Goal: Task Accomplishment & Management: Manage account settings

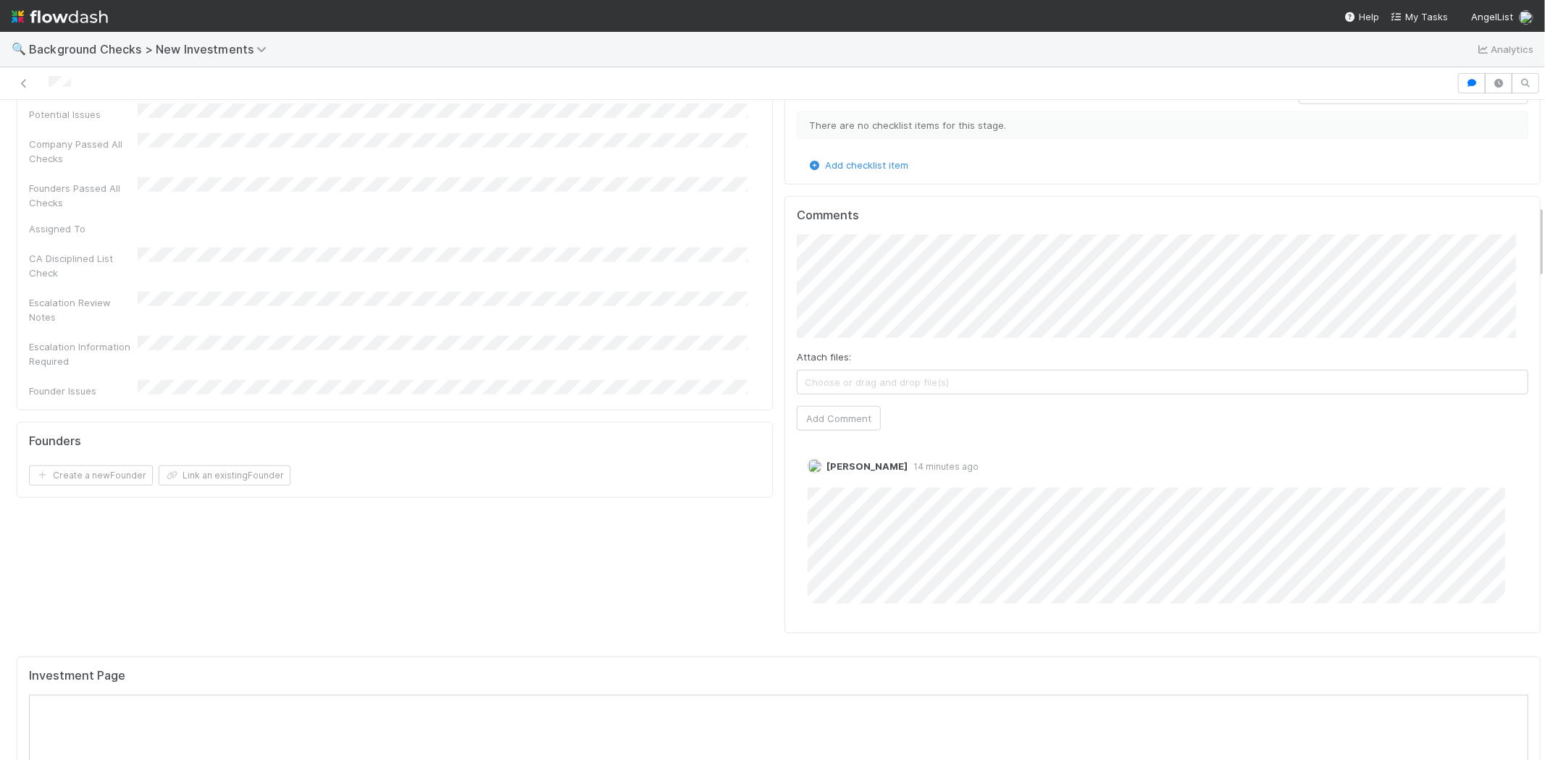
scroll to position [1046, 0]
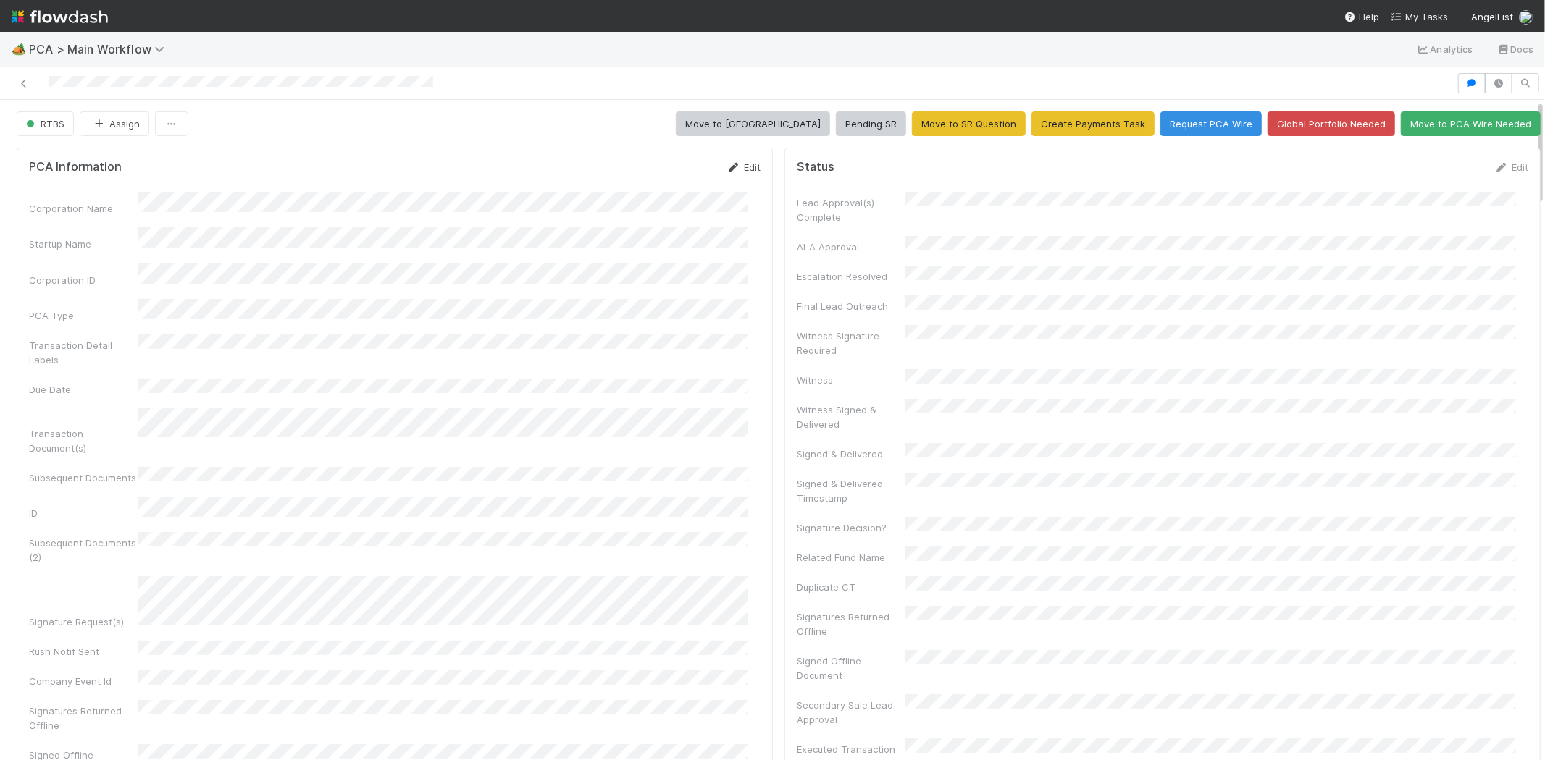
click at [747, 167] on link "Edit" at bounding box center [743, 168] width 34 height 12
click at [665, 172] on button "Save" at bounding box center [683, 172] width 41 height 25
click at [733, 169] on link "Edit" at bounding box center [743, 168] width 34 height 12
click at [674, 172] on button "Save" at bounding box center [683, 172] width 41 height 25
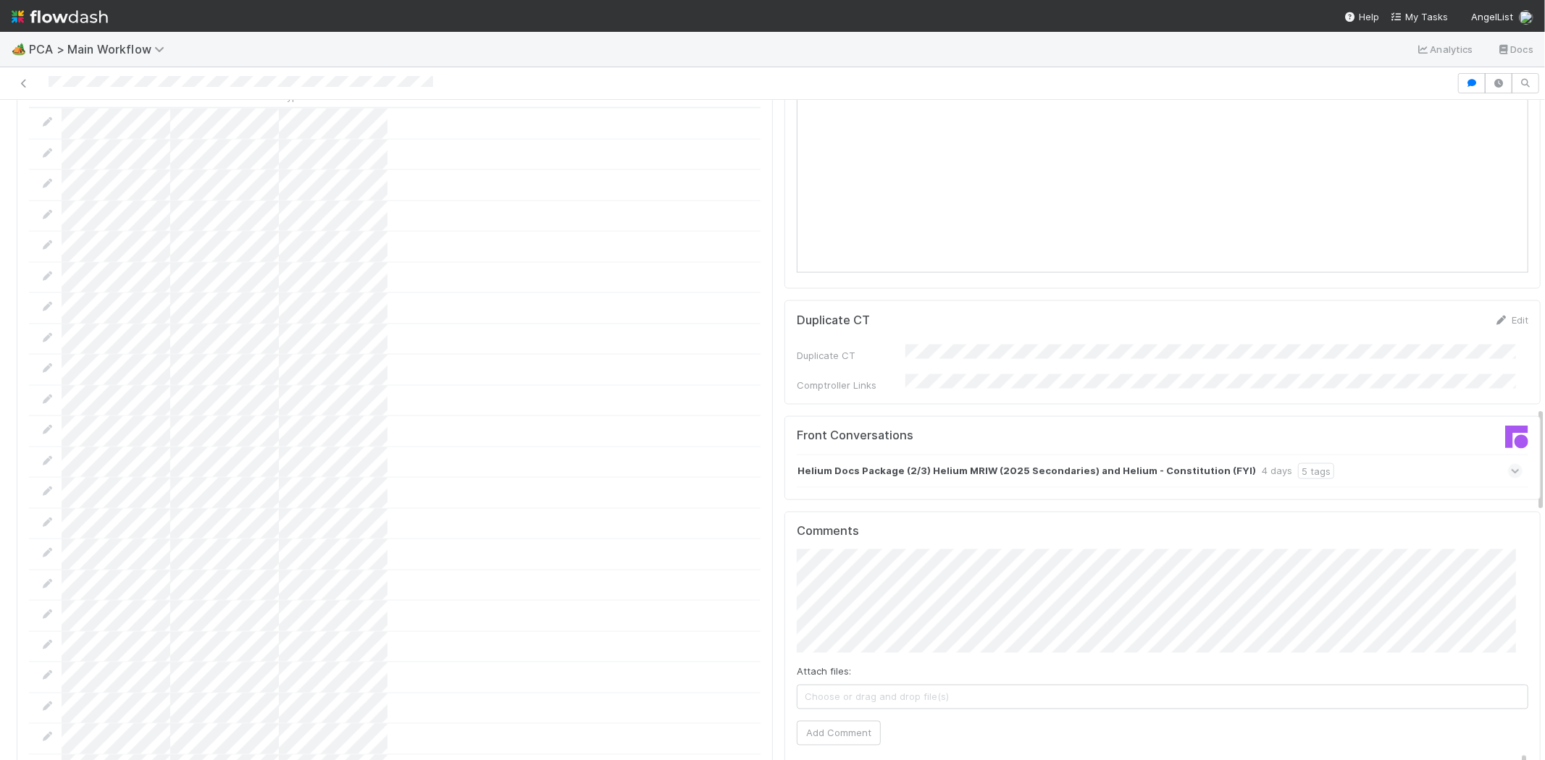
scroll to position [1931, 0]
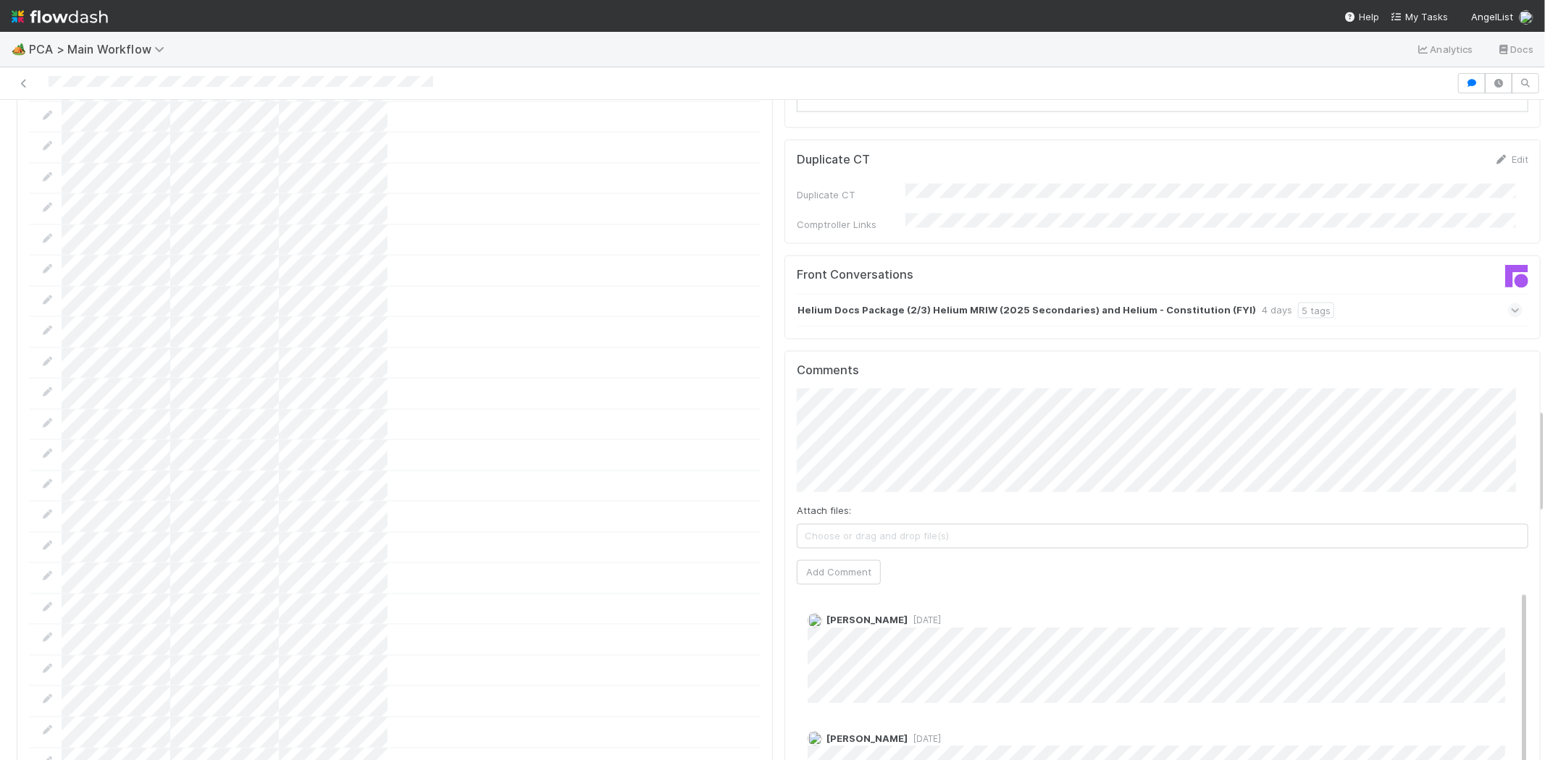
click at [1511, 303] on icon at bounding box center [1515, 310] width 9 height 14
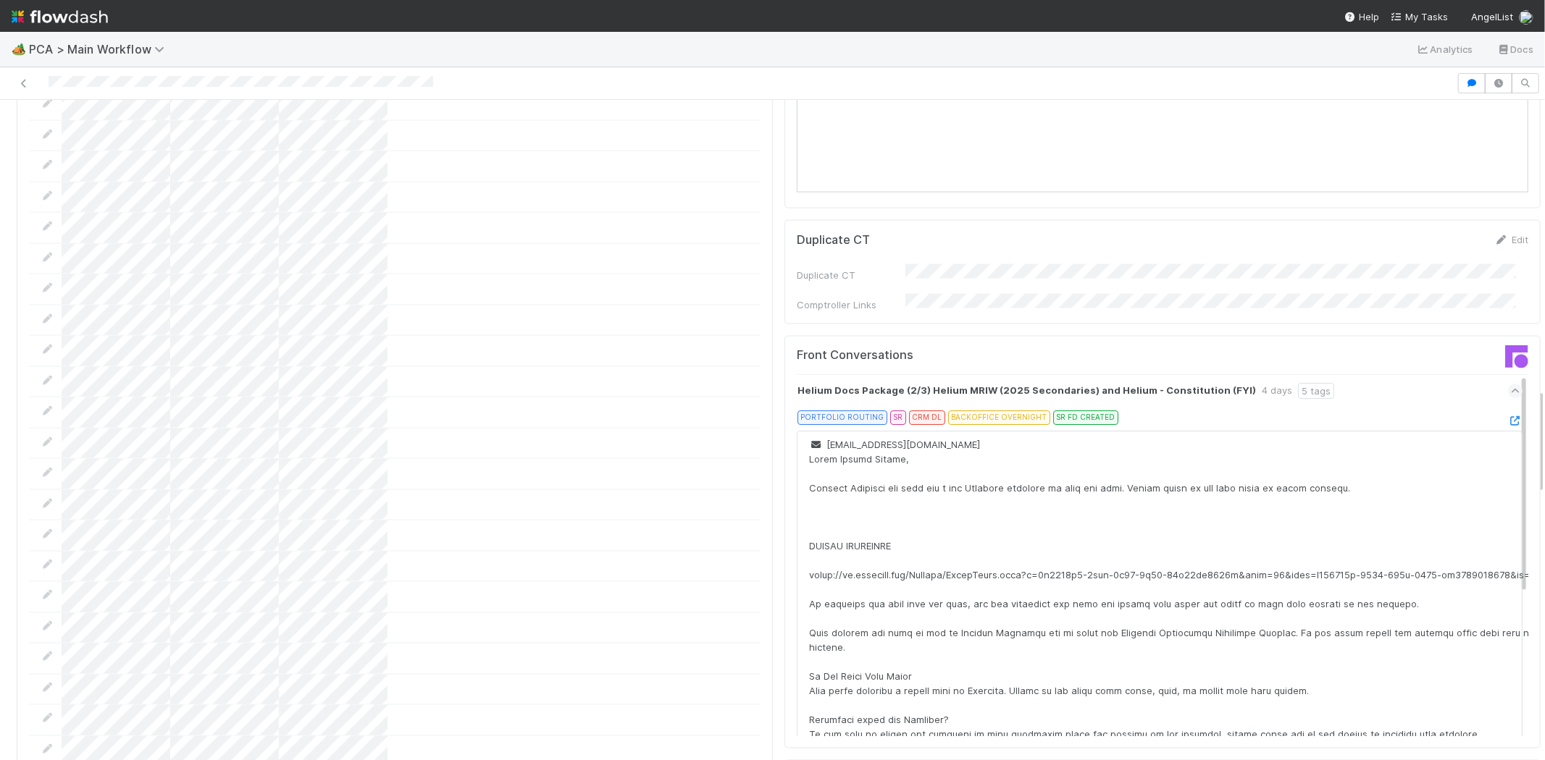
scroll to position [1770, 0]
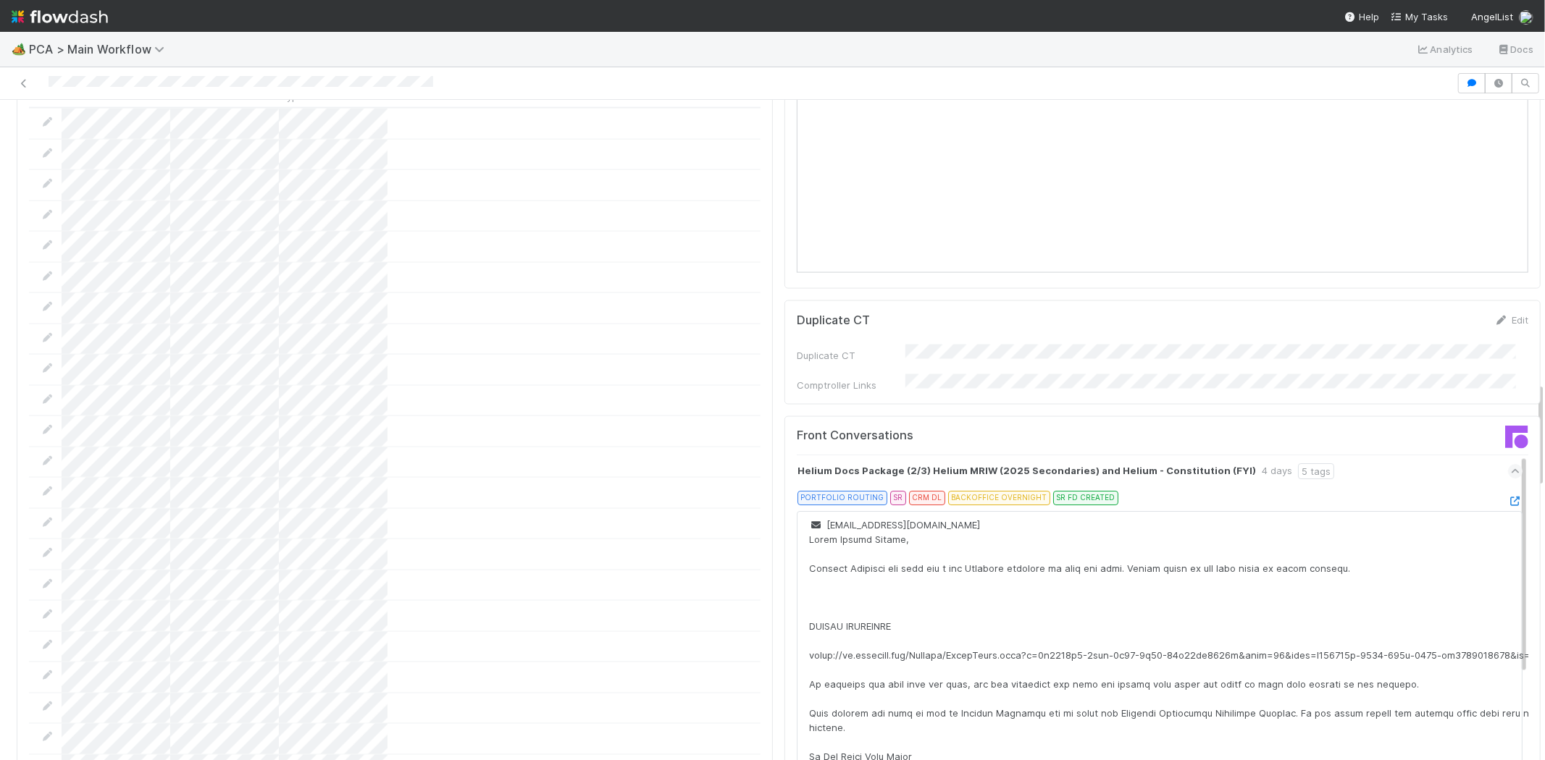
click at [1511, 464] on icon at bounding box center [1515, 471] width 9 height 14
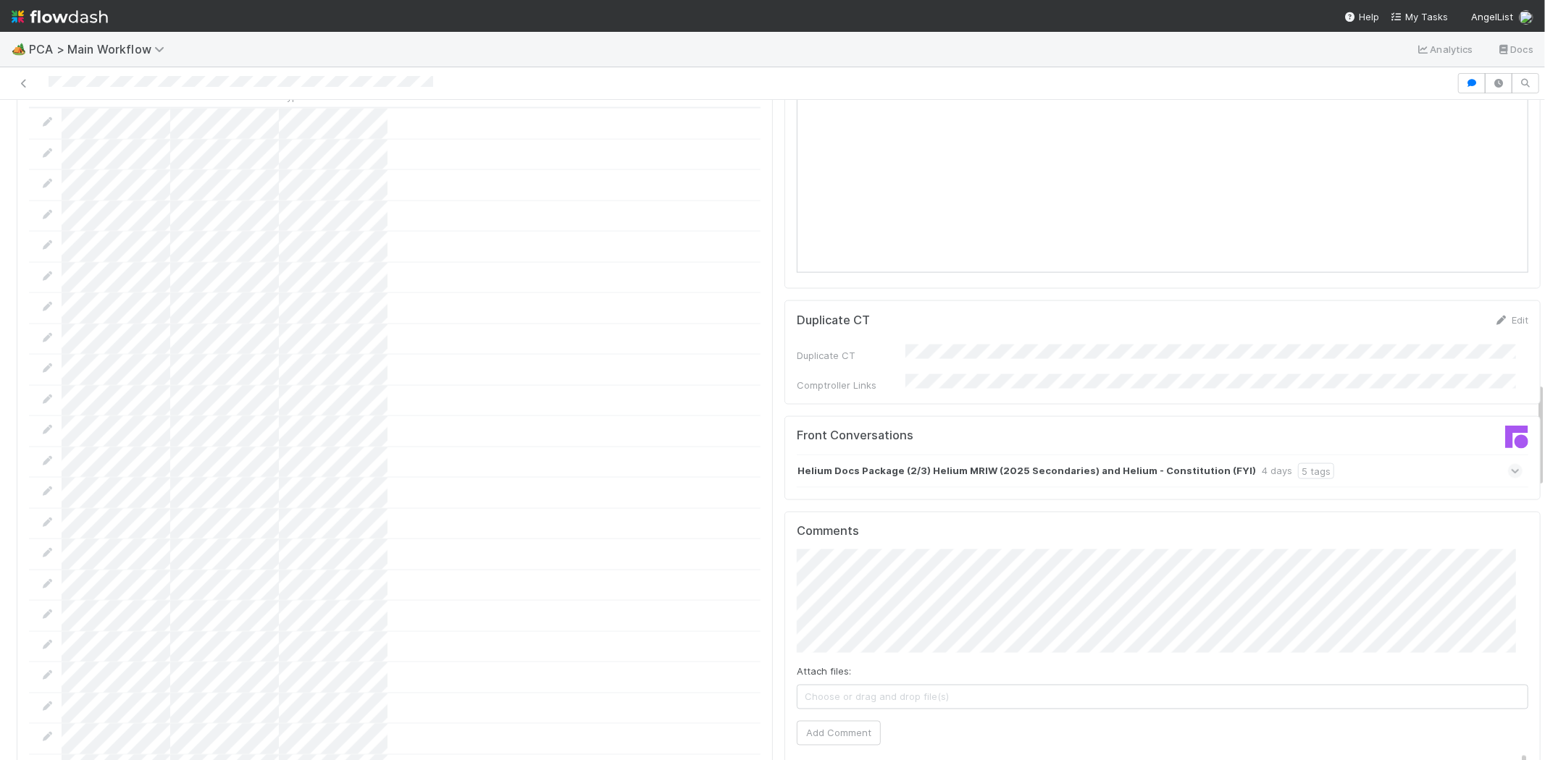
click at [1511, 464] on icon at bounding box center [1515, 471] width 9 height 14
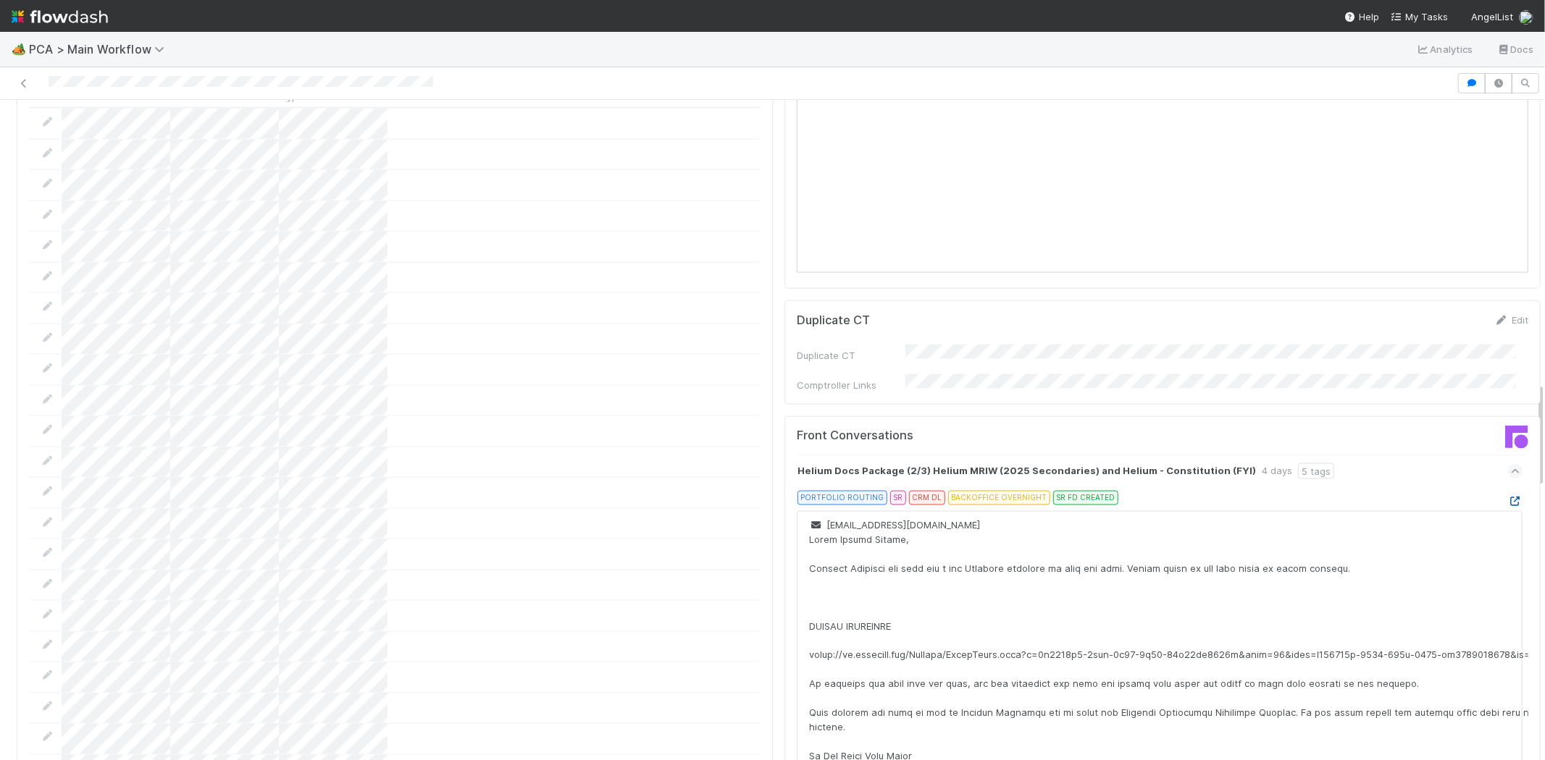
click at [1508, 497] on icon at bounding box center [1515, 501] width 14 height 9
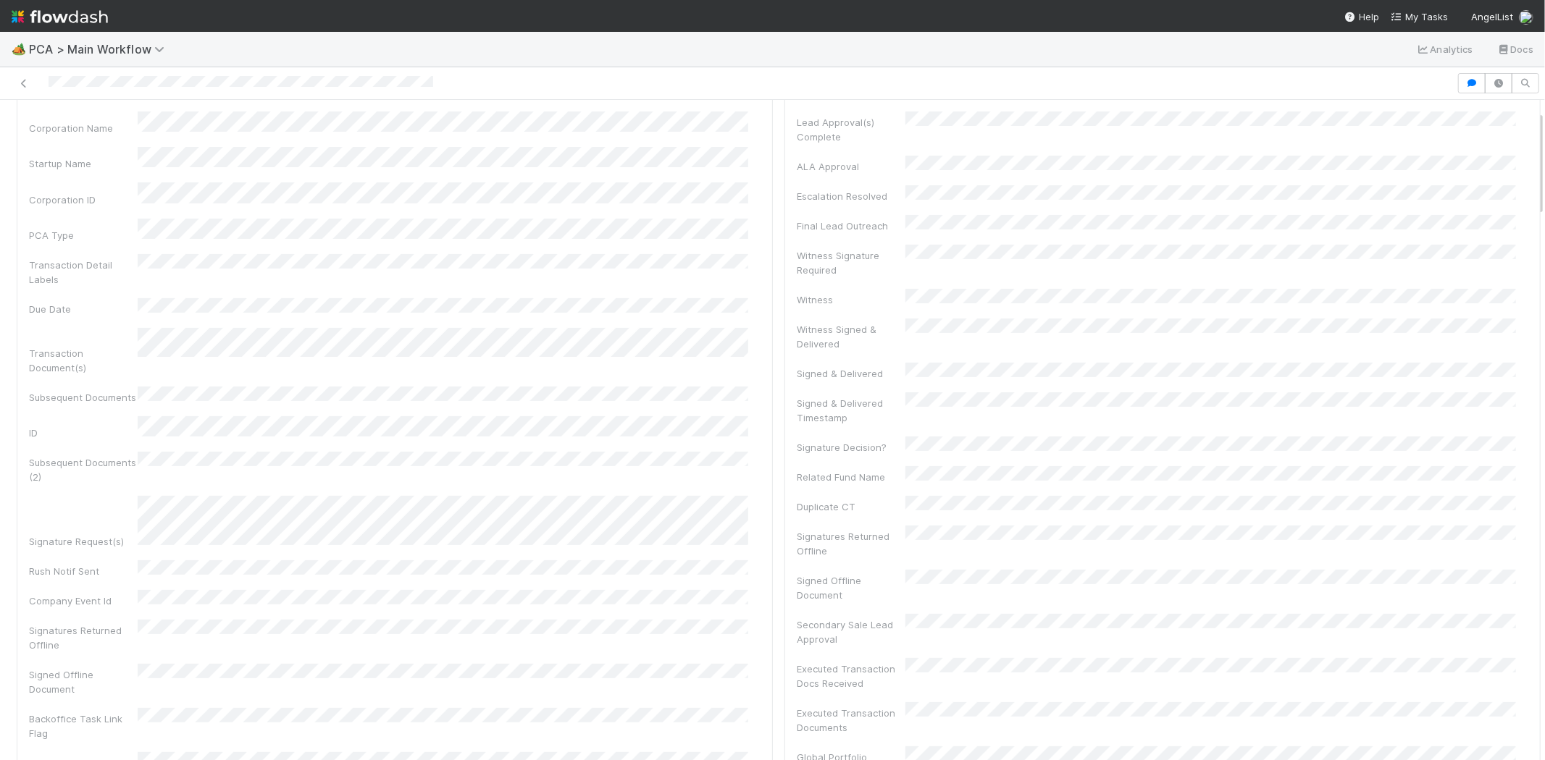
scroll to position [0, 0]
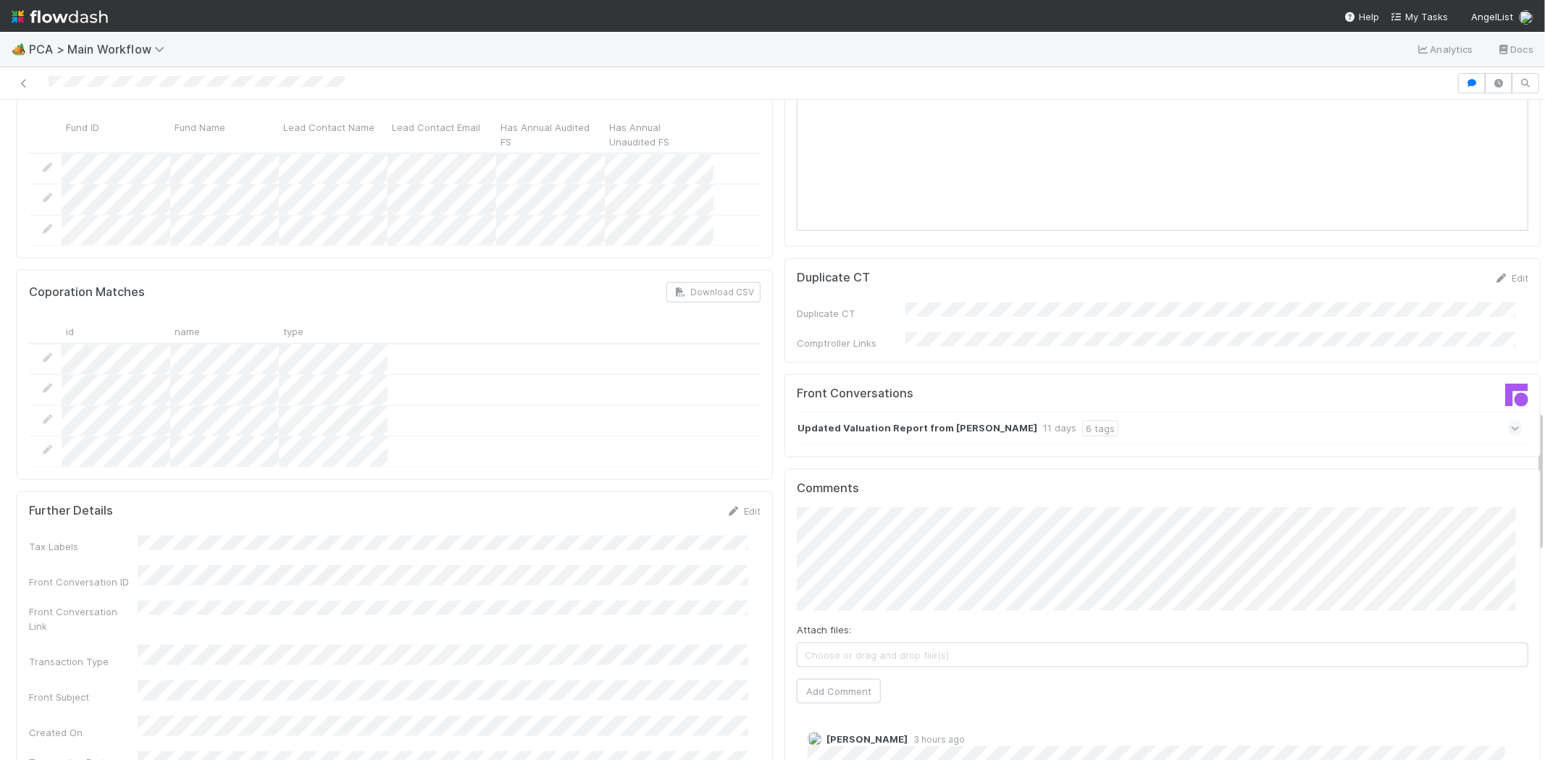
scroll to position [1449, 0]
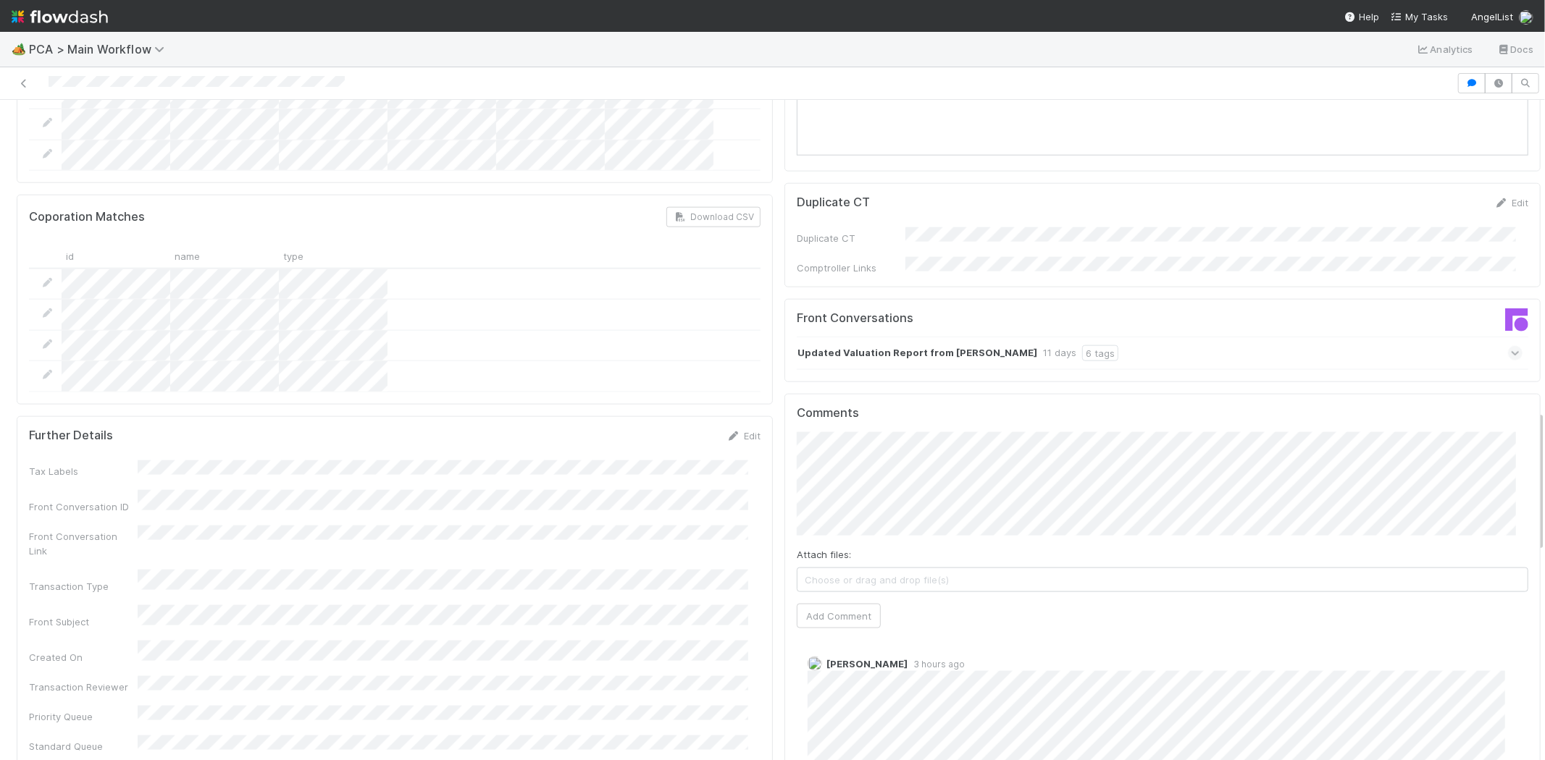
click at [1511, 346] on icon at bounding box center [1515, 353] width 9 height 14
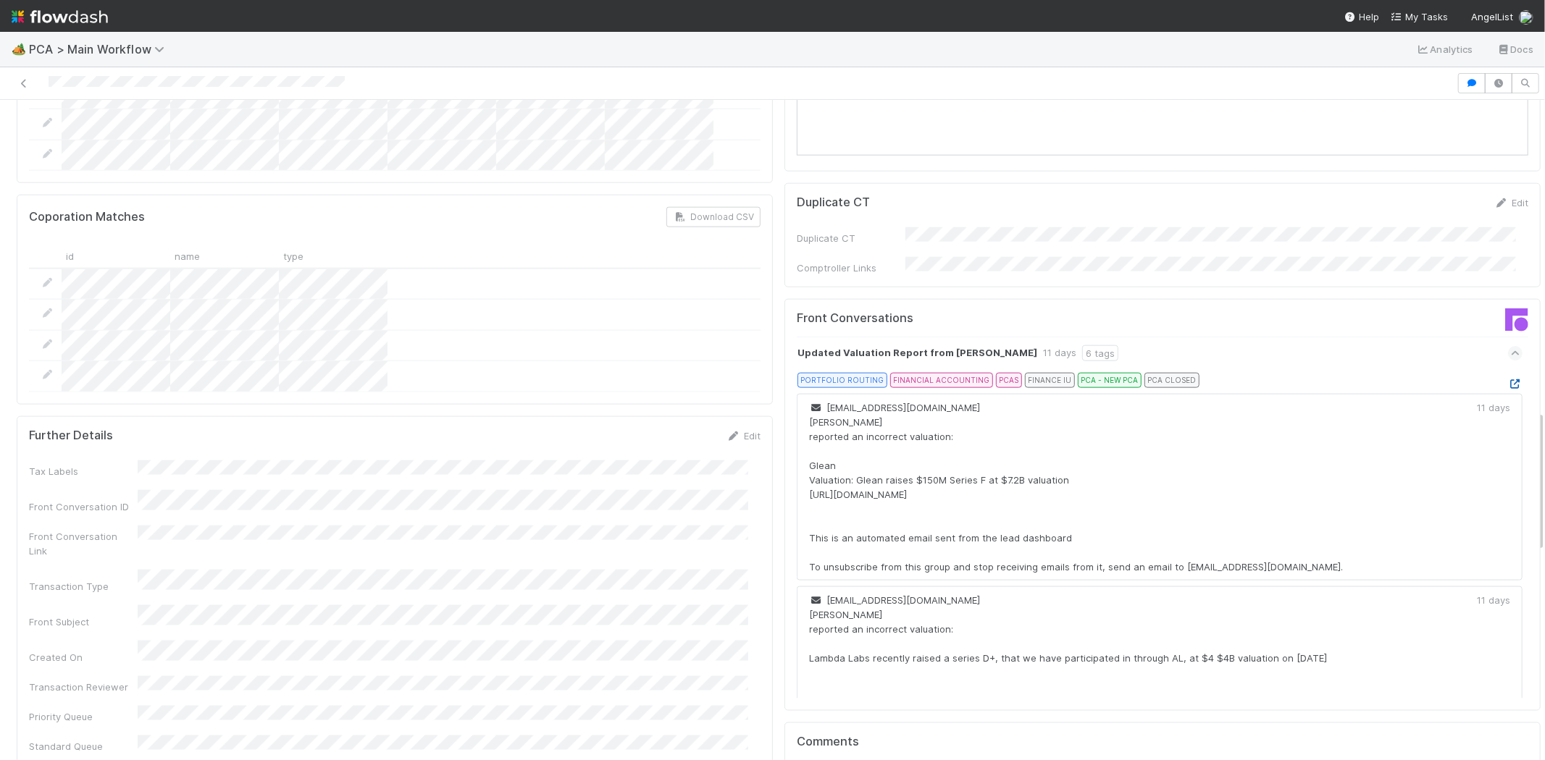
click at [1508, 380] on icon at bounding box center [1515, 384] width 14 height 9
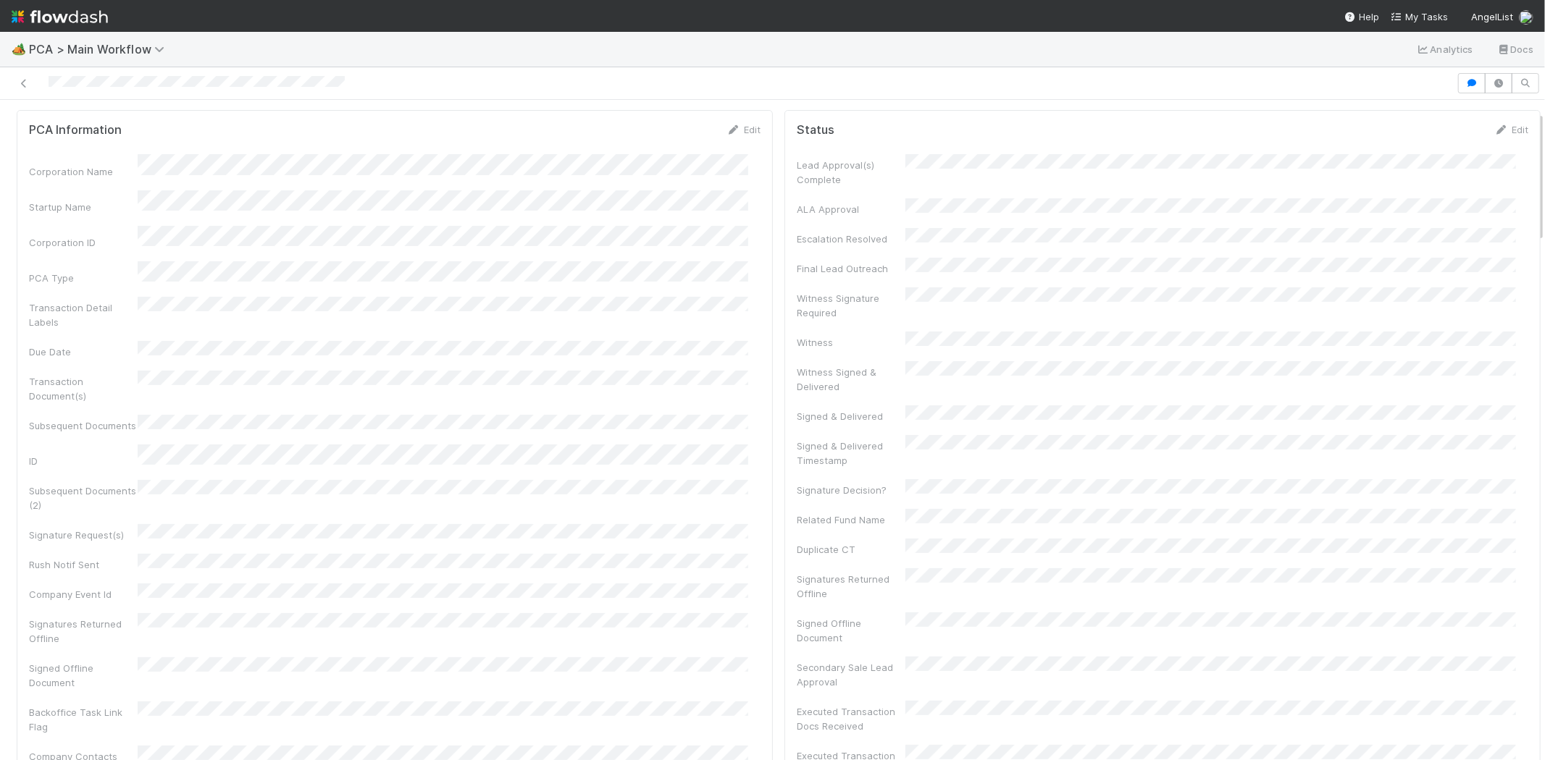
scroll to position [0, 0]
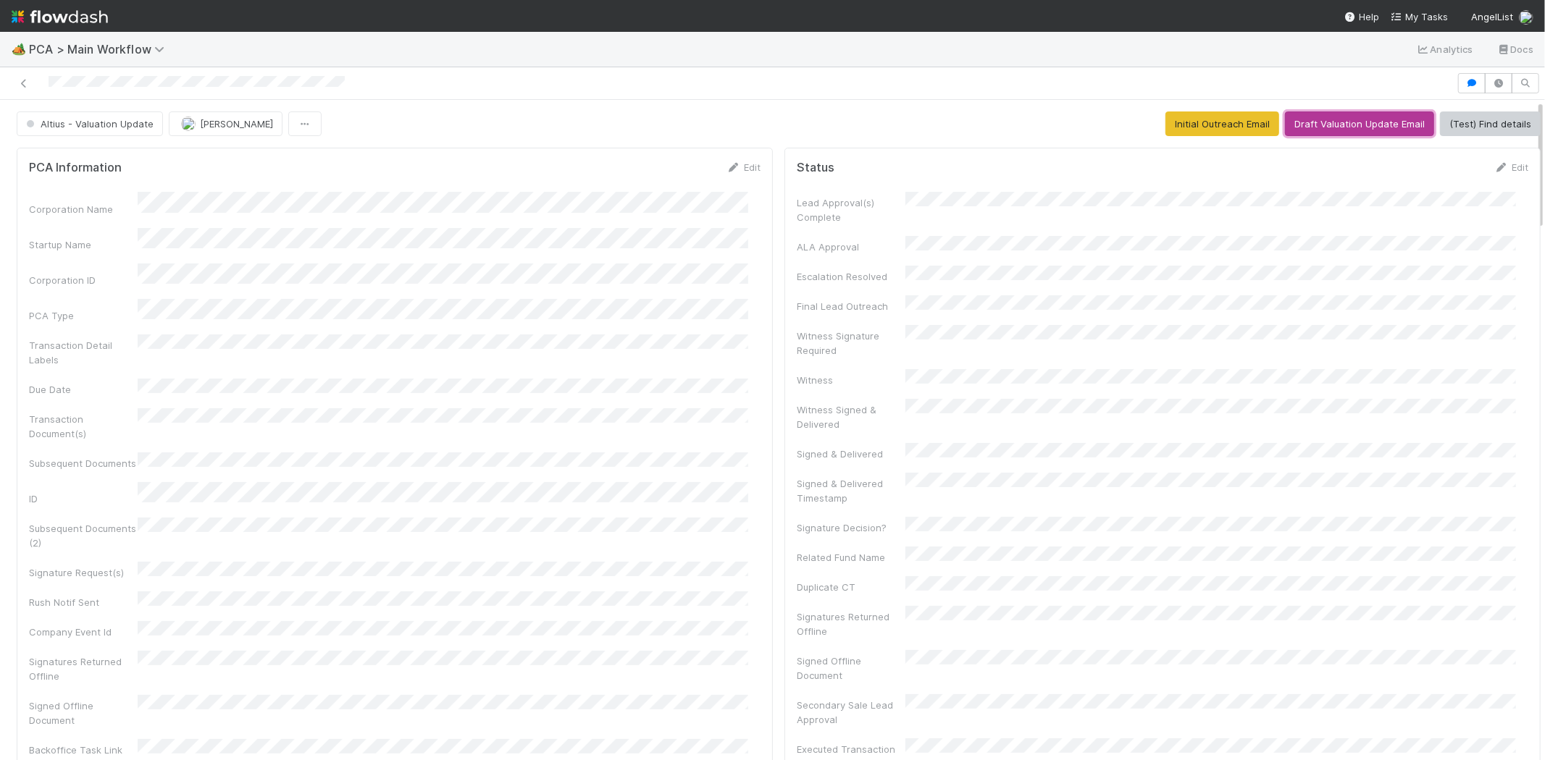
click at [1320, 126] on button "Draft Valuation Update Email" at bounding box center [1359, 124] width 149 height 25
click at [192, 77] on div at bounding box center [728, 83] width 1445 height 20
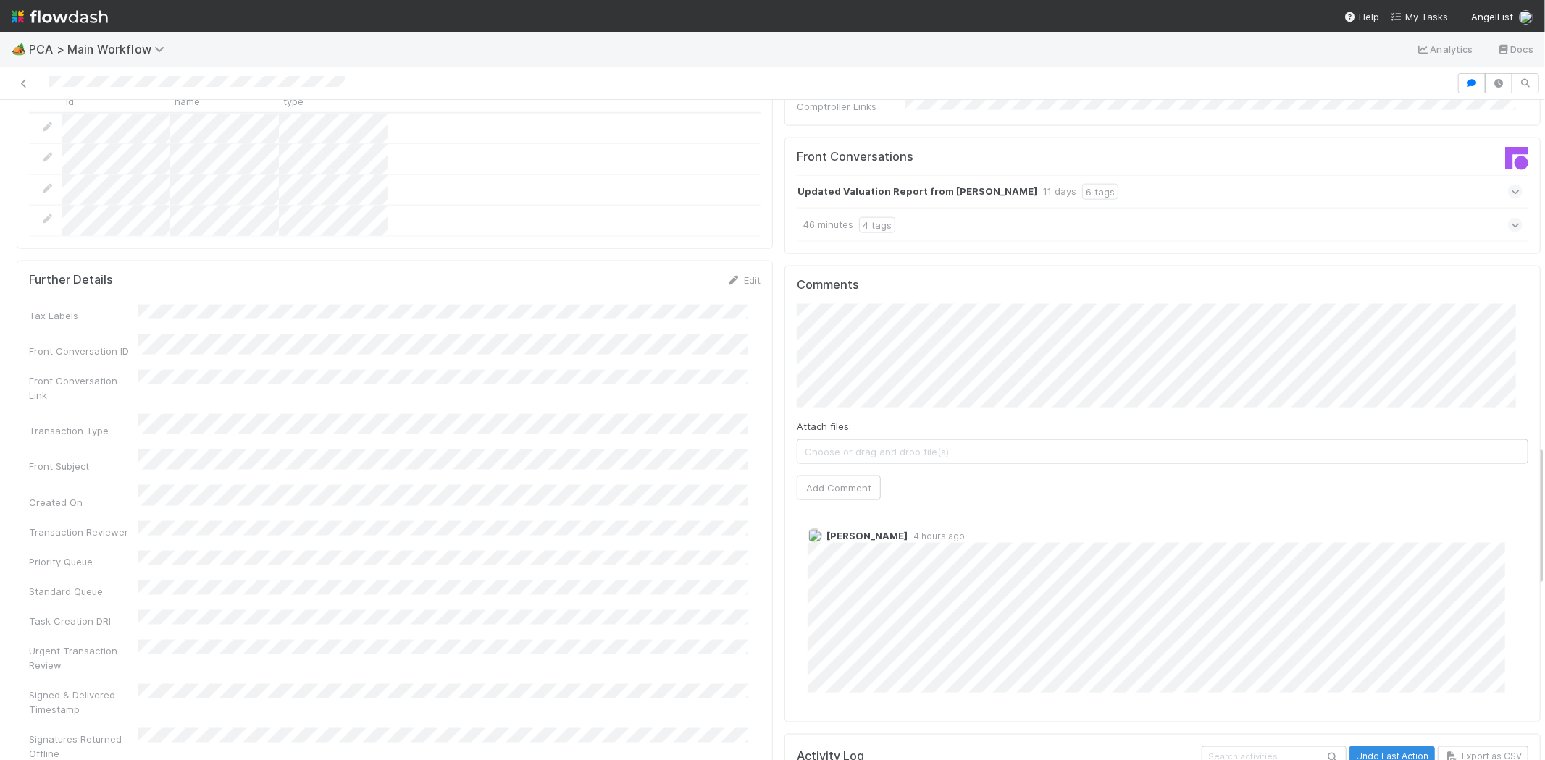
scroll to position [1609, 0]
click at [828, 477] on button "Add Comment" at bounding box center [839, 489] width 84 height 25
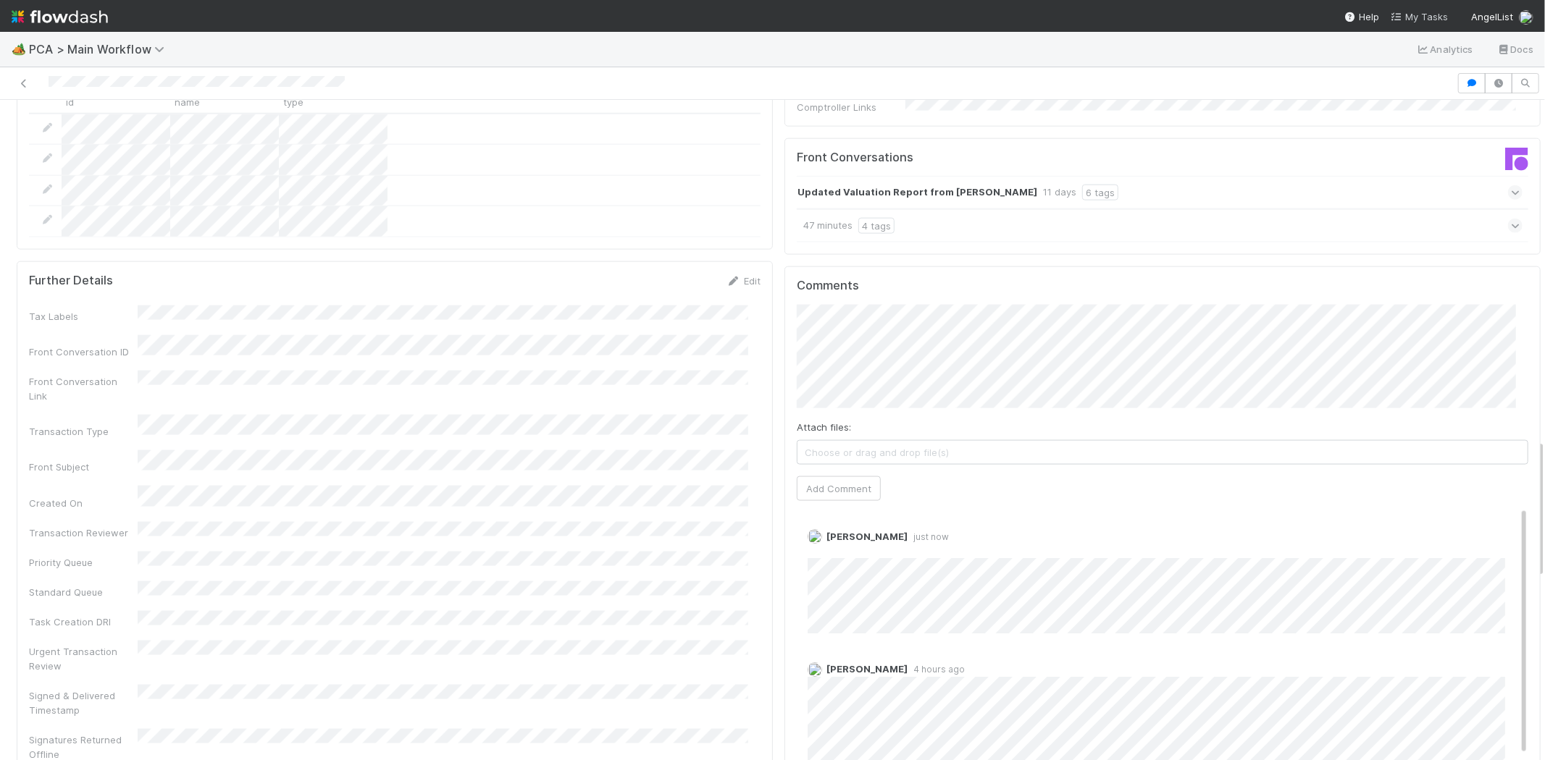
click at [1433, 20] on span "My Tasks" at bounding box center [1419, 17] width 57 height 12
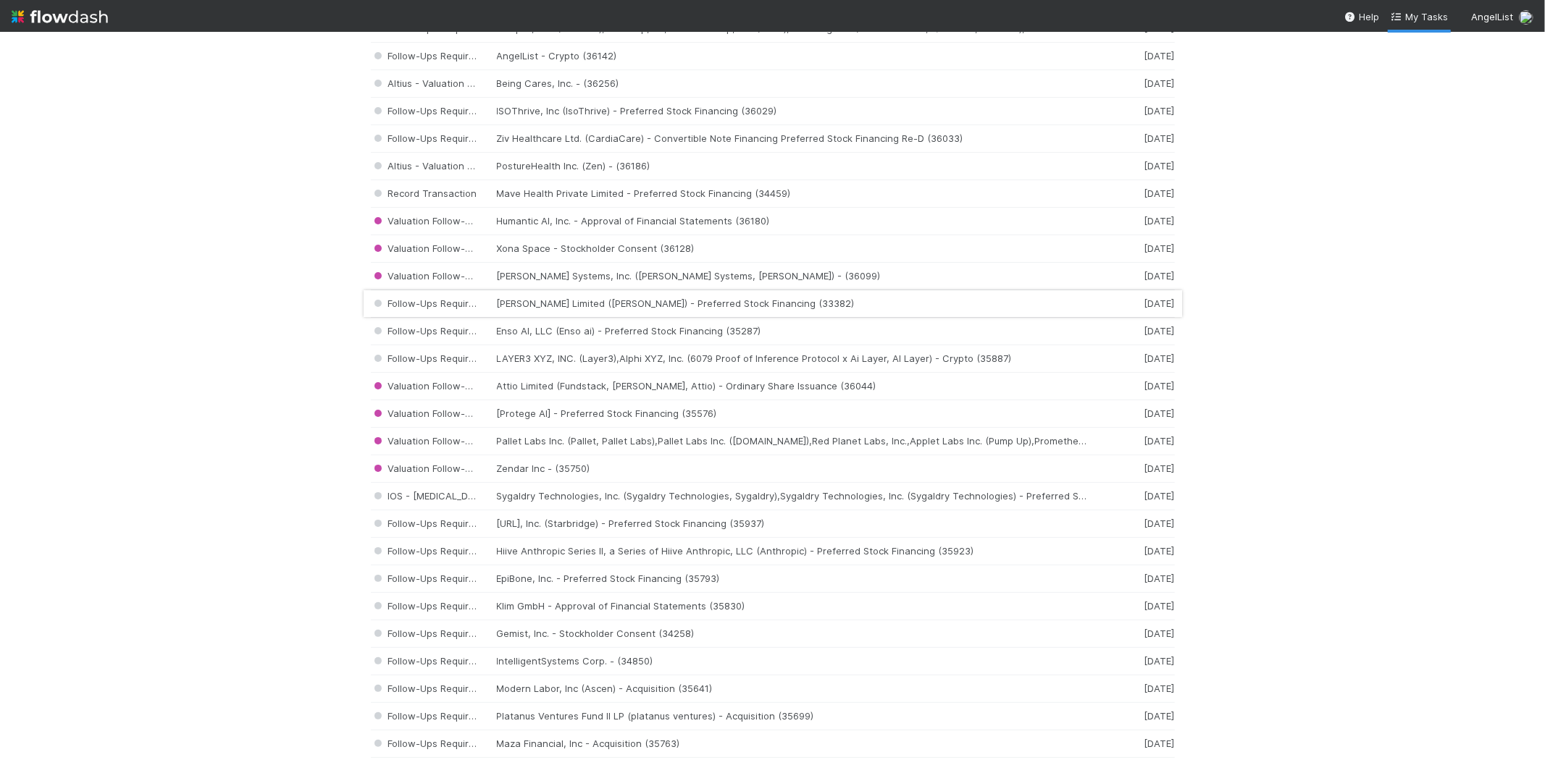
scroll to position [322, 0]
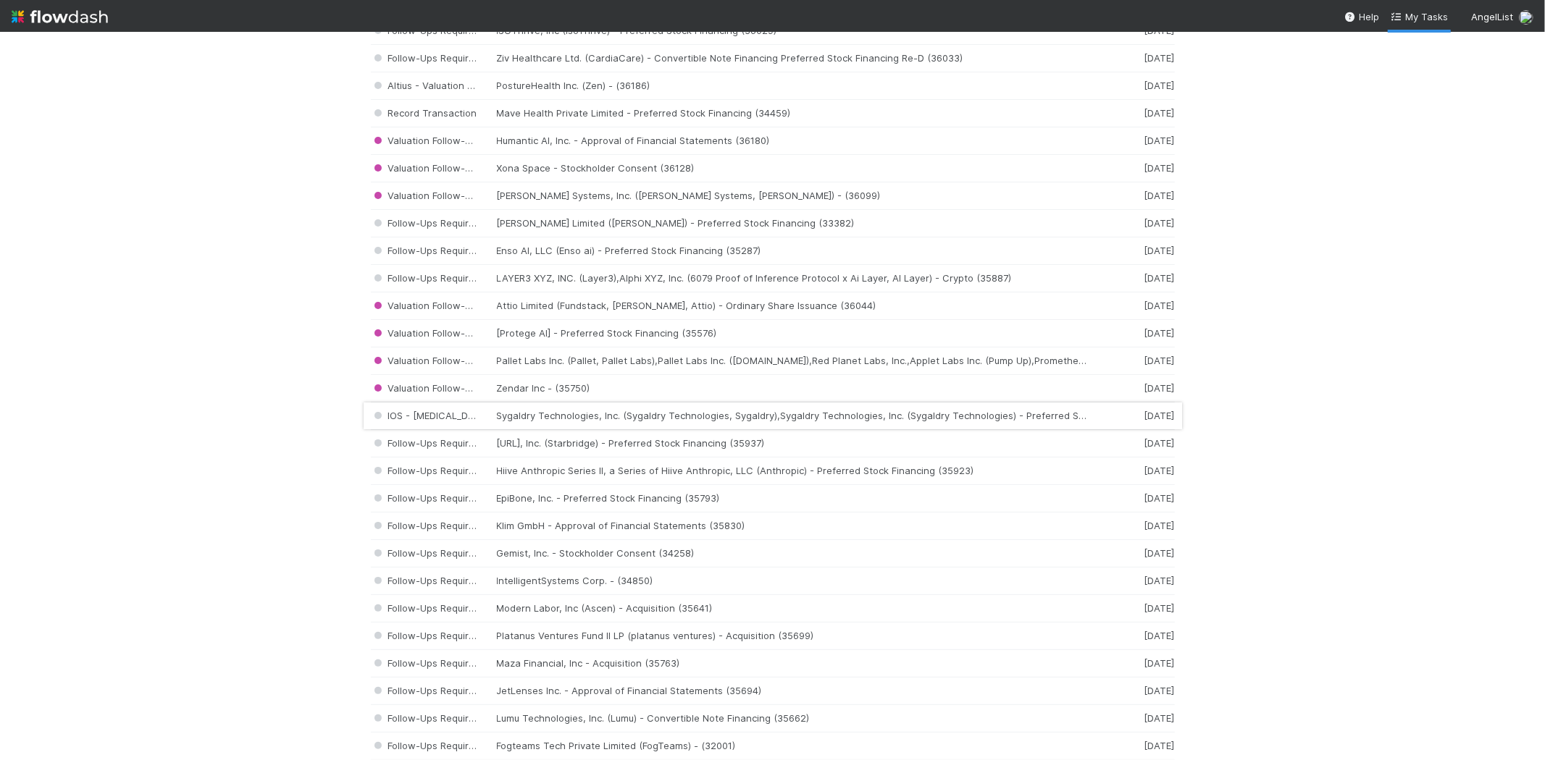
click at [663, 408] on div "IOS - ICU Sygaldry Technologies, Inc. (Sygaldry Technologies, Sygaldry),Sygaldr…" at bounding box center [773, 417] width 804 height 28
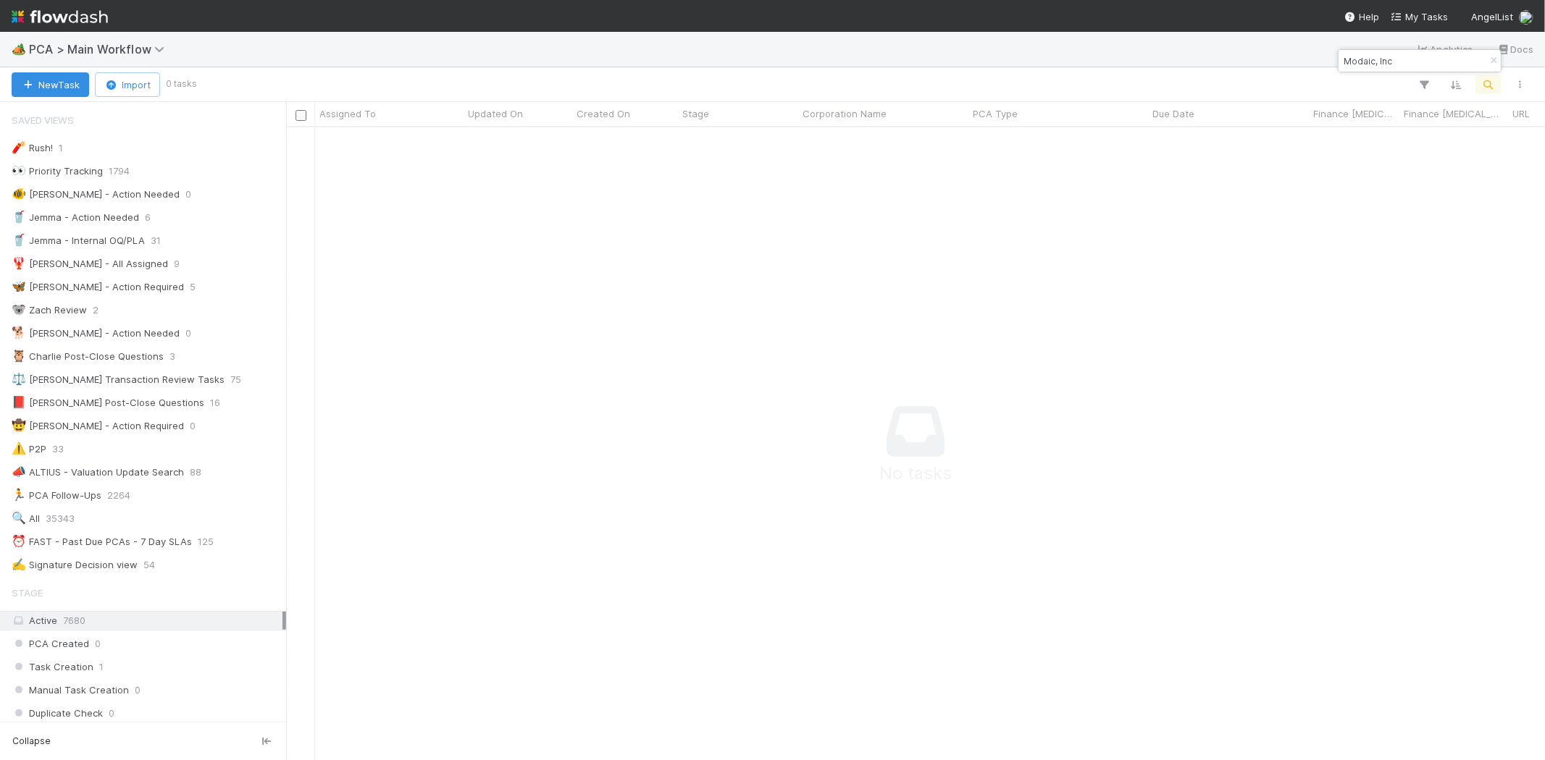
scroll to position [609, 1234]
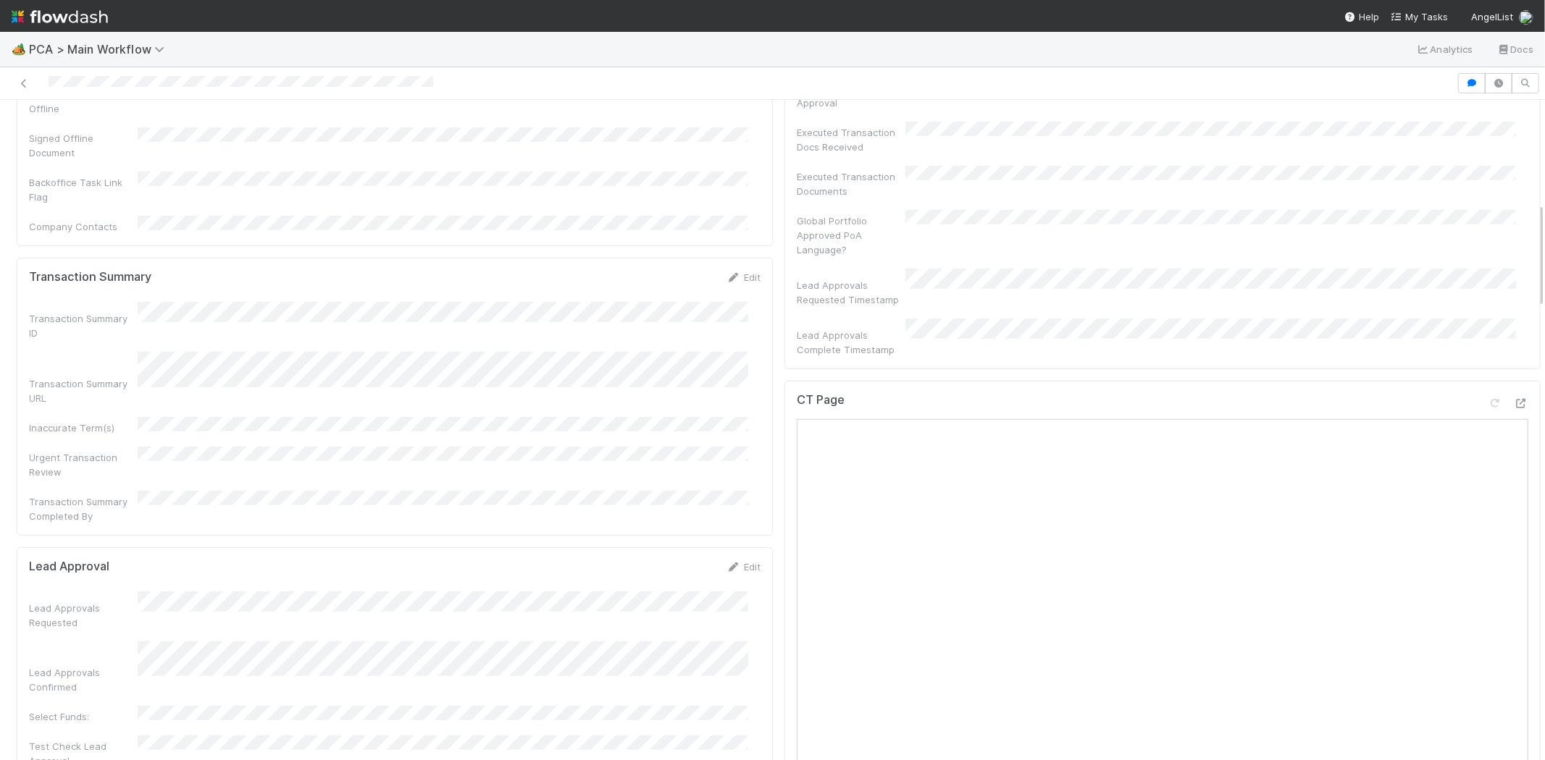
scroll to position [643, 0]
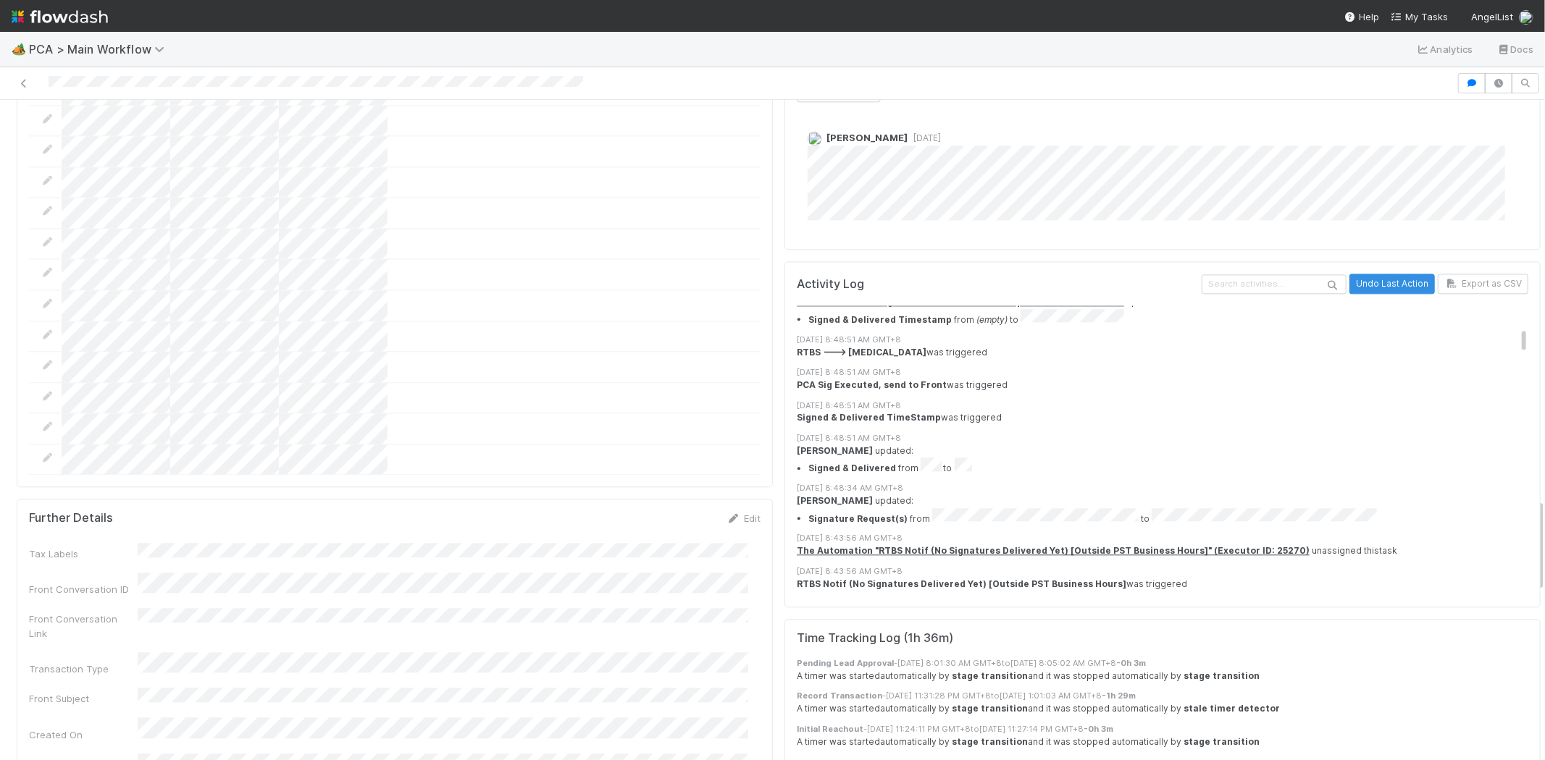
scroll to position [402, 0]
click at [175, 78] on div at bounding box center [728, 83] width 1445 height 20
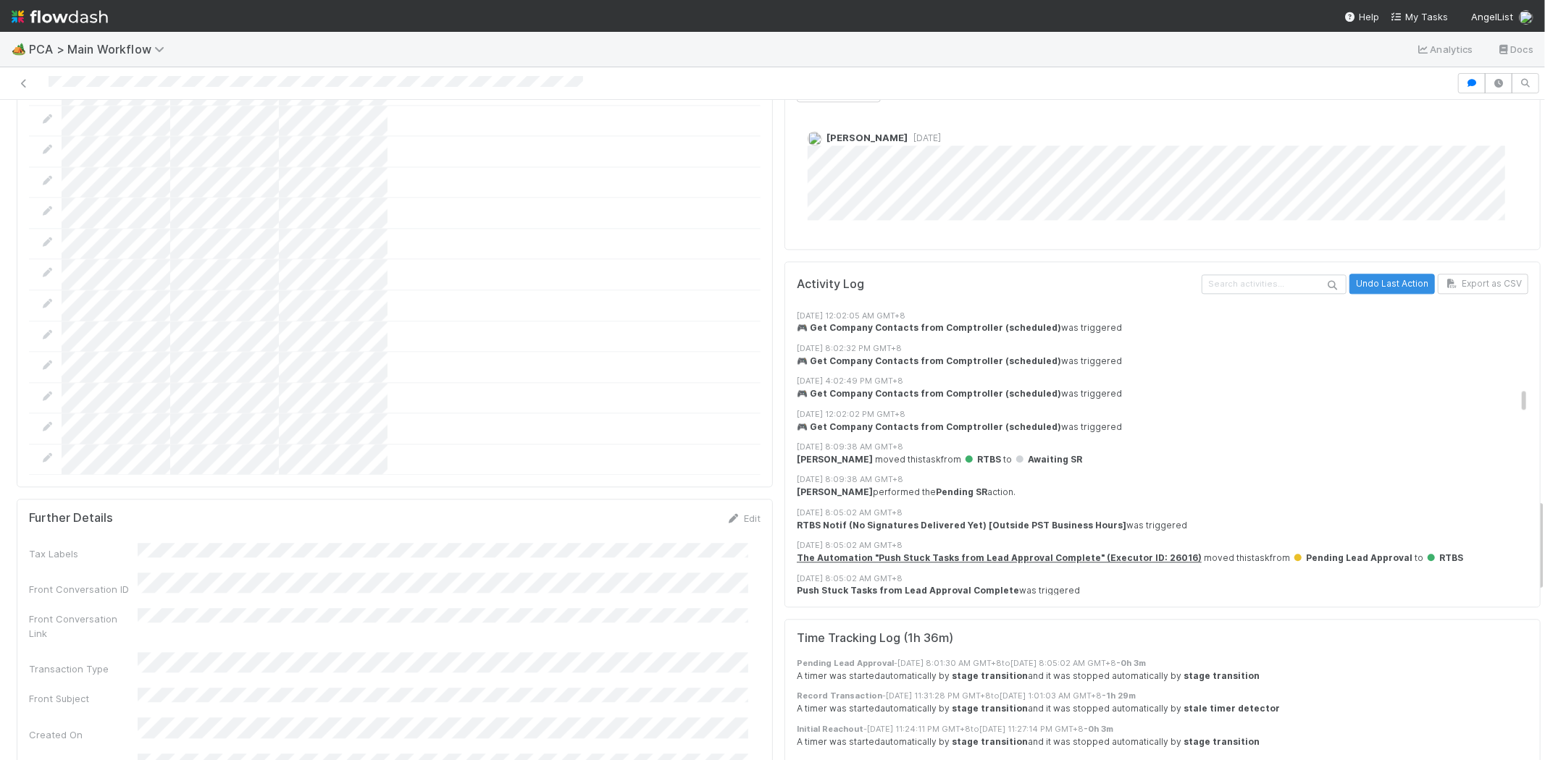
scroll to position [1449, 0]
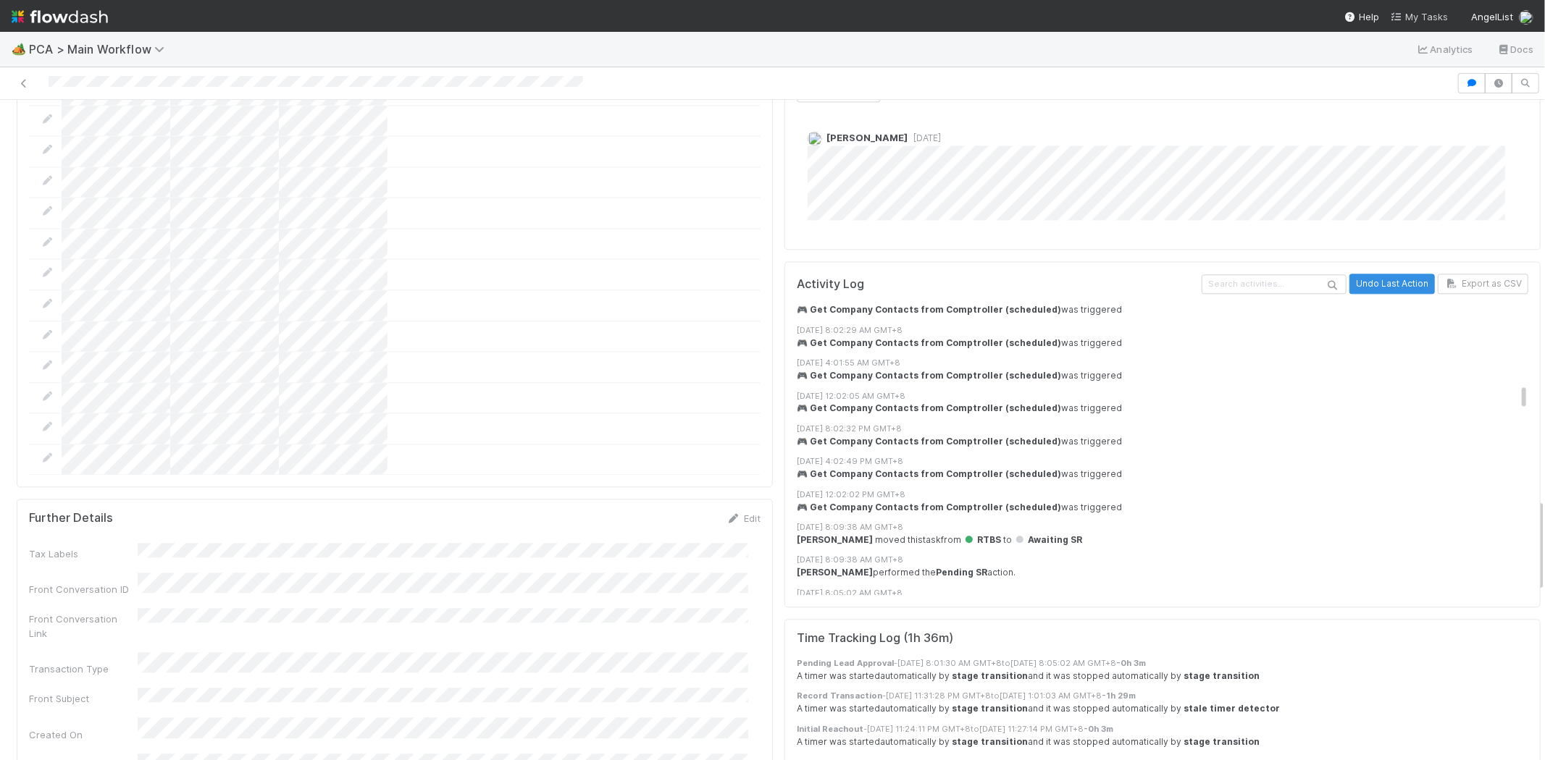
click at [1407, 18] on span "My Tasks" at bounding box center [1419, 17] width 57 height 12
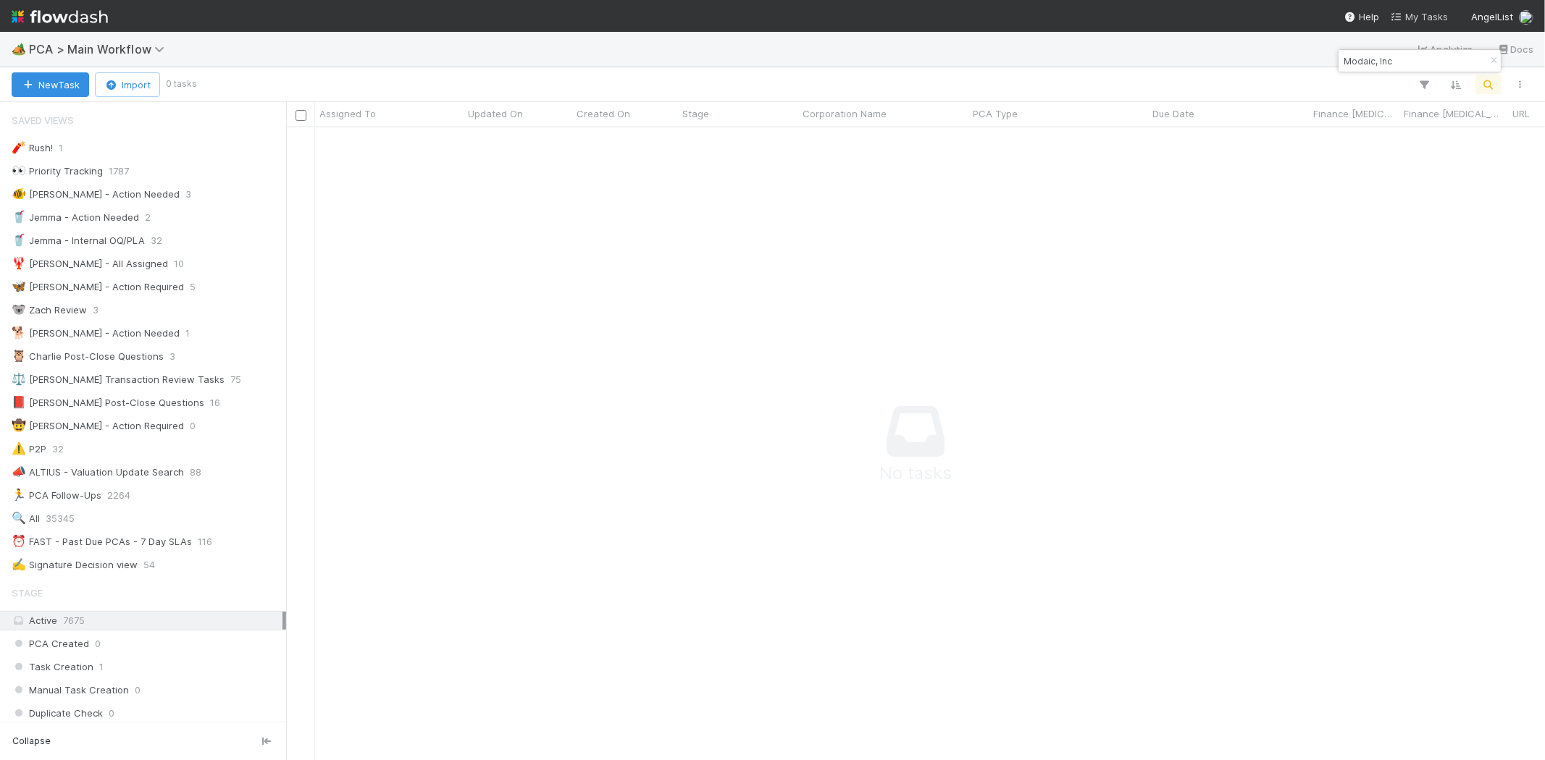
scroll to position [609, 1234]
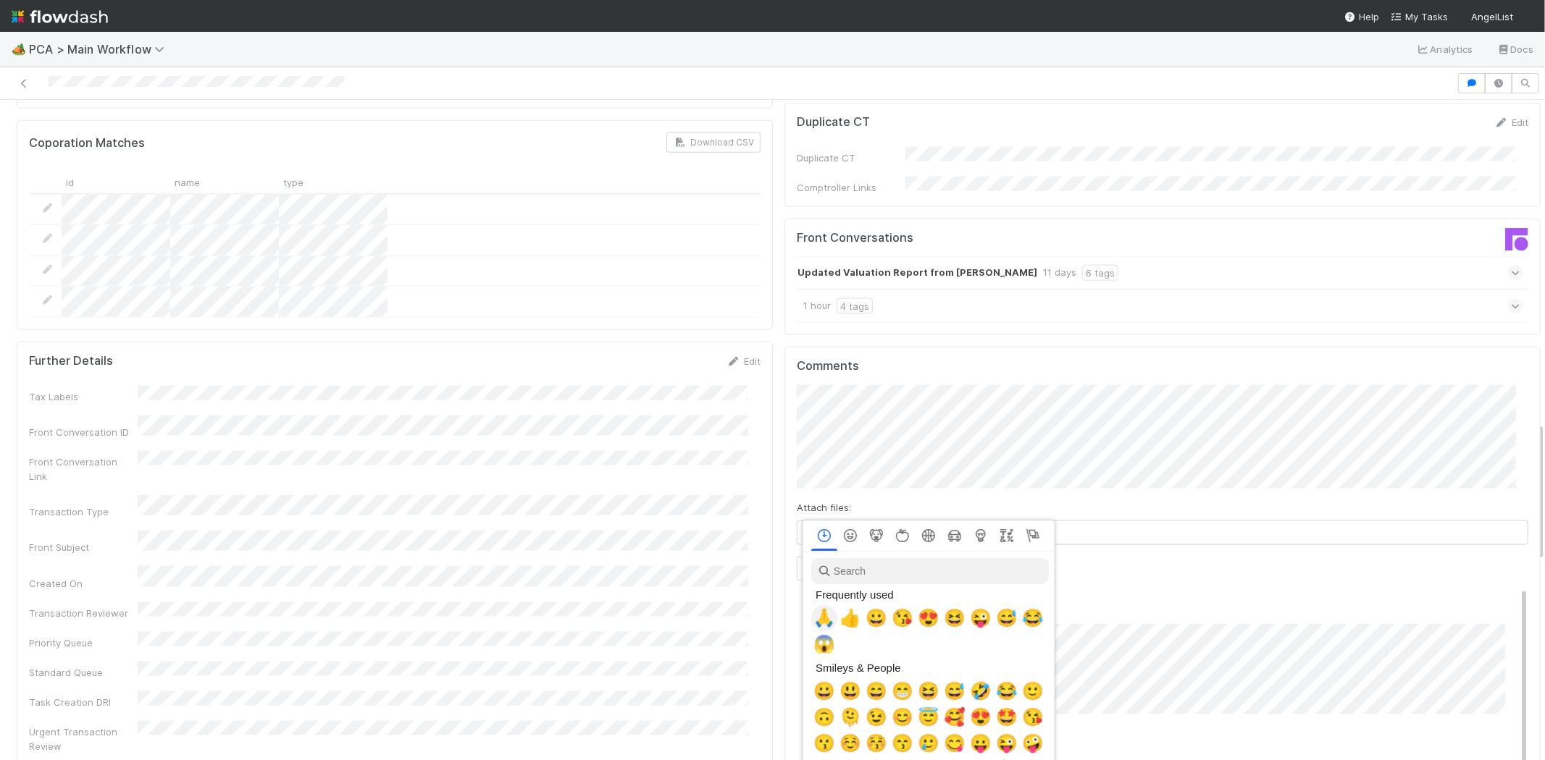
scroll to position [0, 6]
click at [821, 618] on span "🙏" at bounding box center [821, 618] width 22 height 20
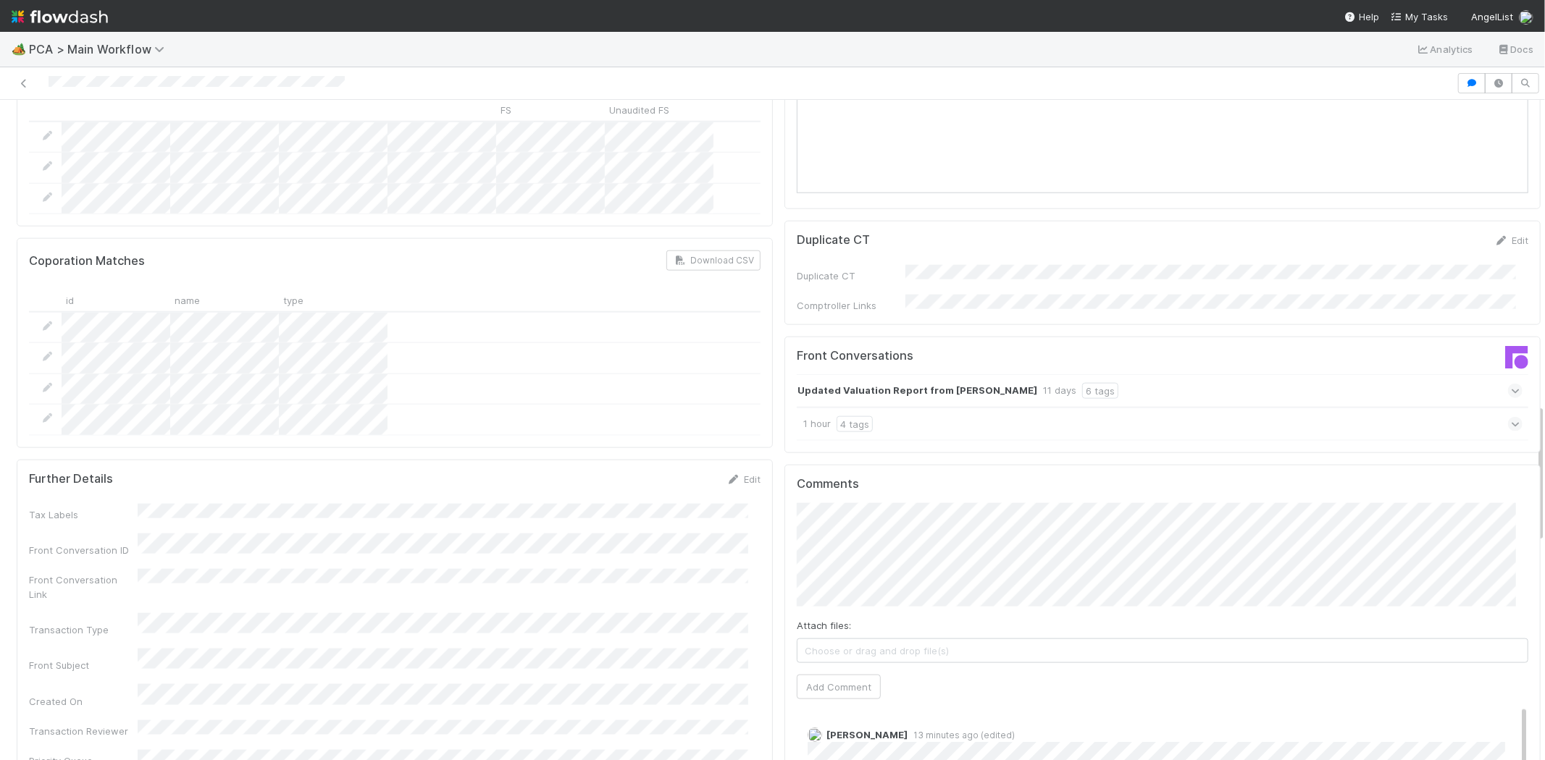
scroll to position [1449, 0]
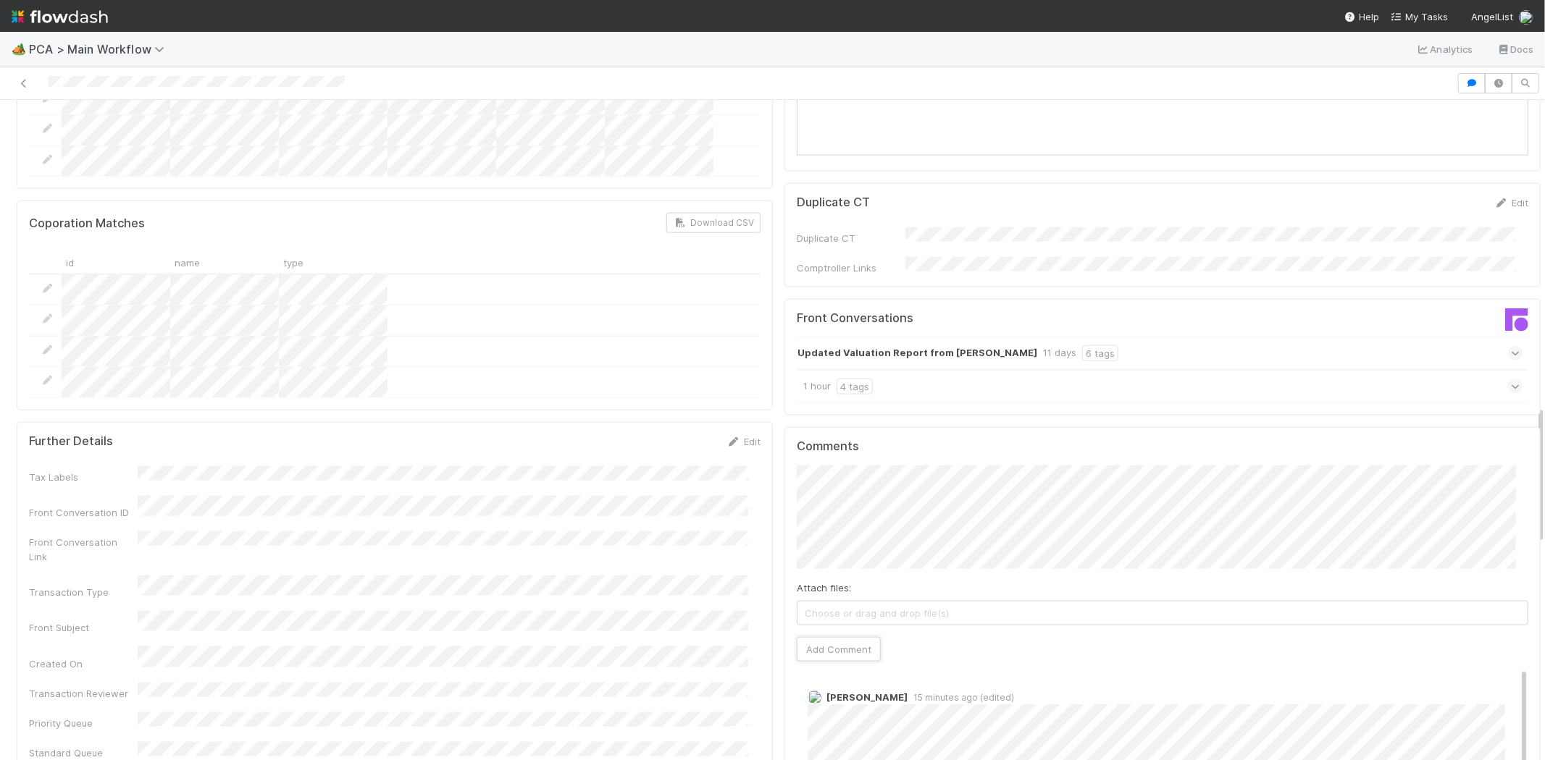
drag, startPoint x: 843, startPoint y: 574, endPoint x: 1010, endPoint y: 509, distance: 179.3
click at [843, 637] on button "Add Comment" at bounding box center [839, 649] width 84 height 25
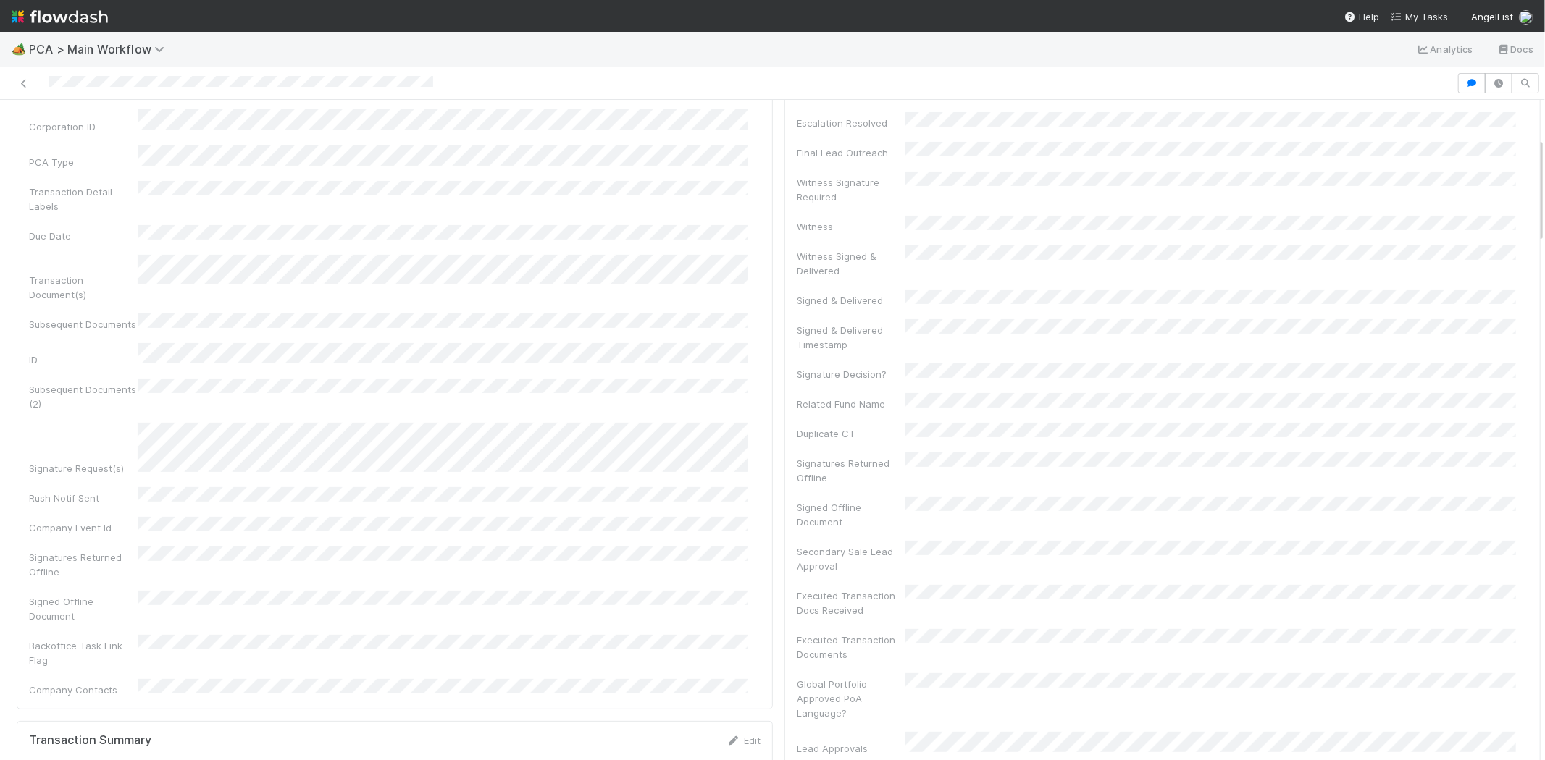
scroll to position [241, 0]
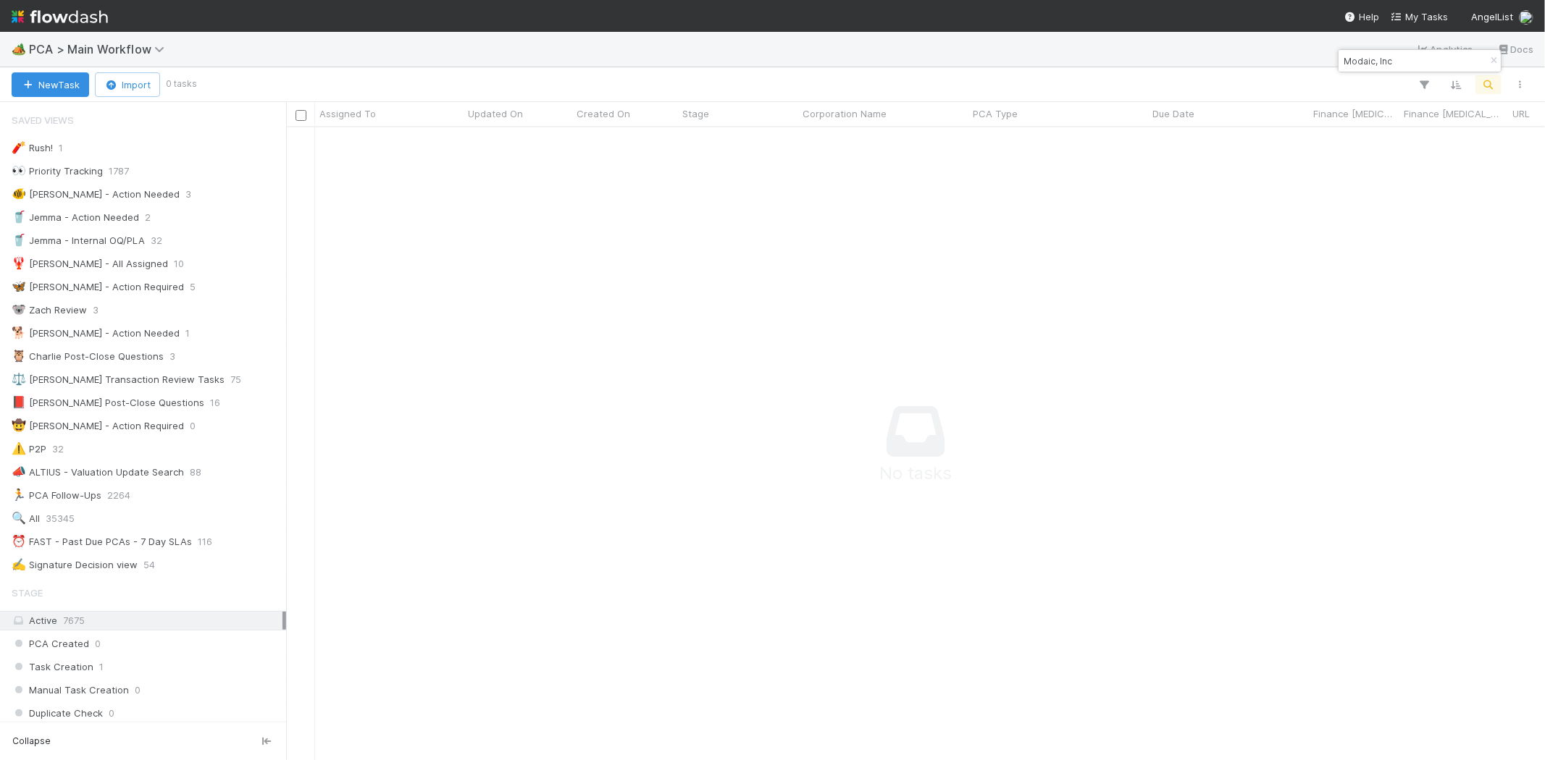
scroll to position [609, 1234]
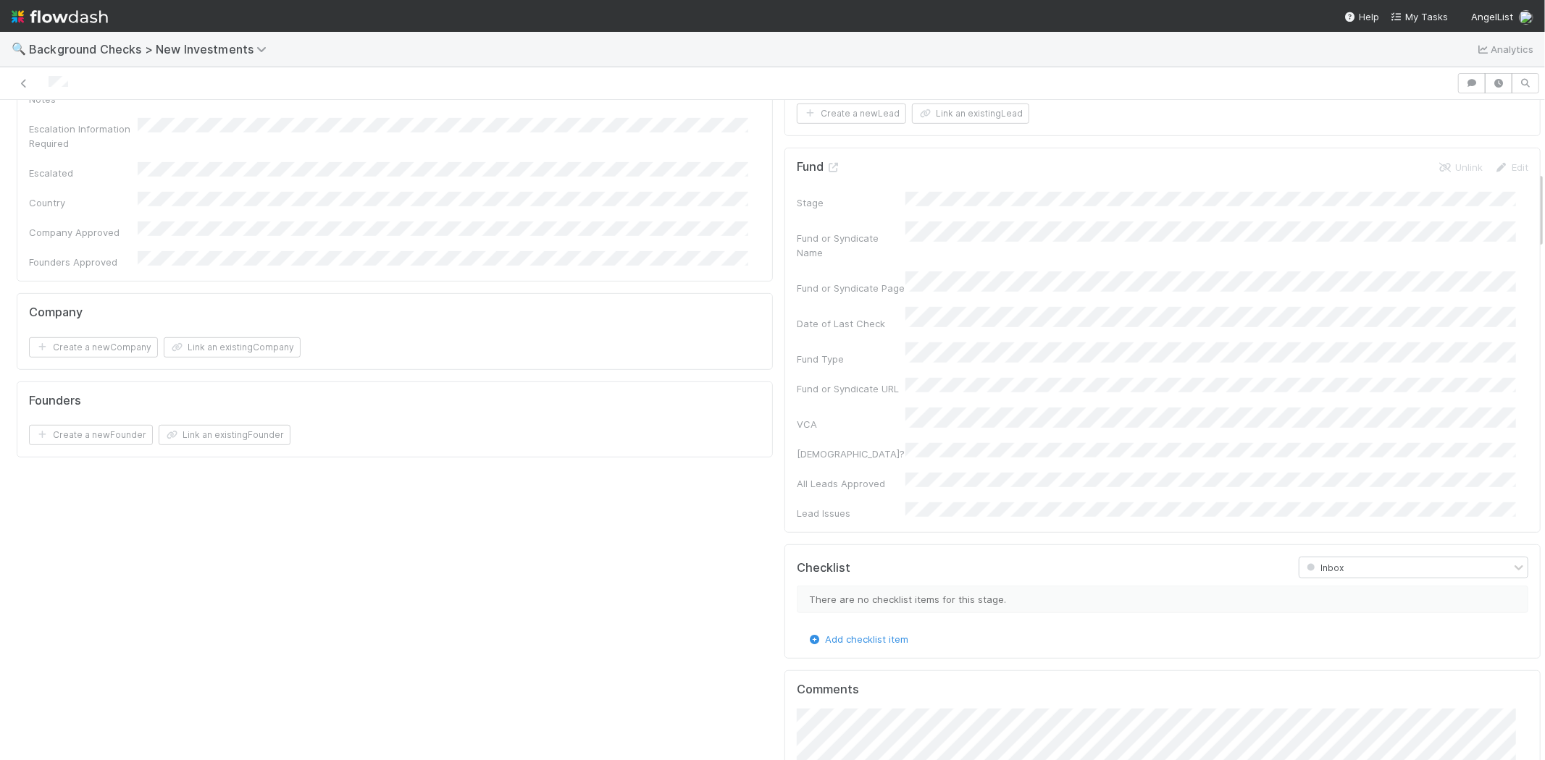
scroll to position [724, 0]
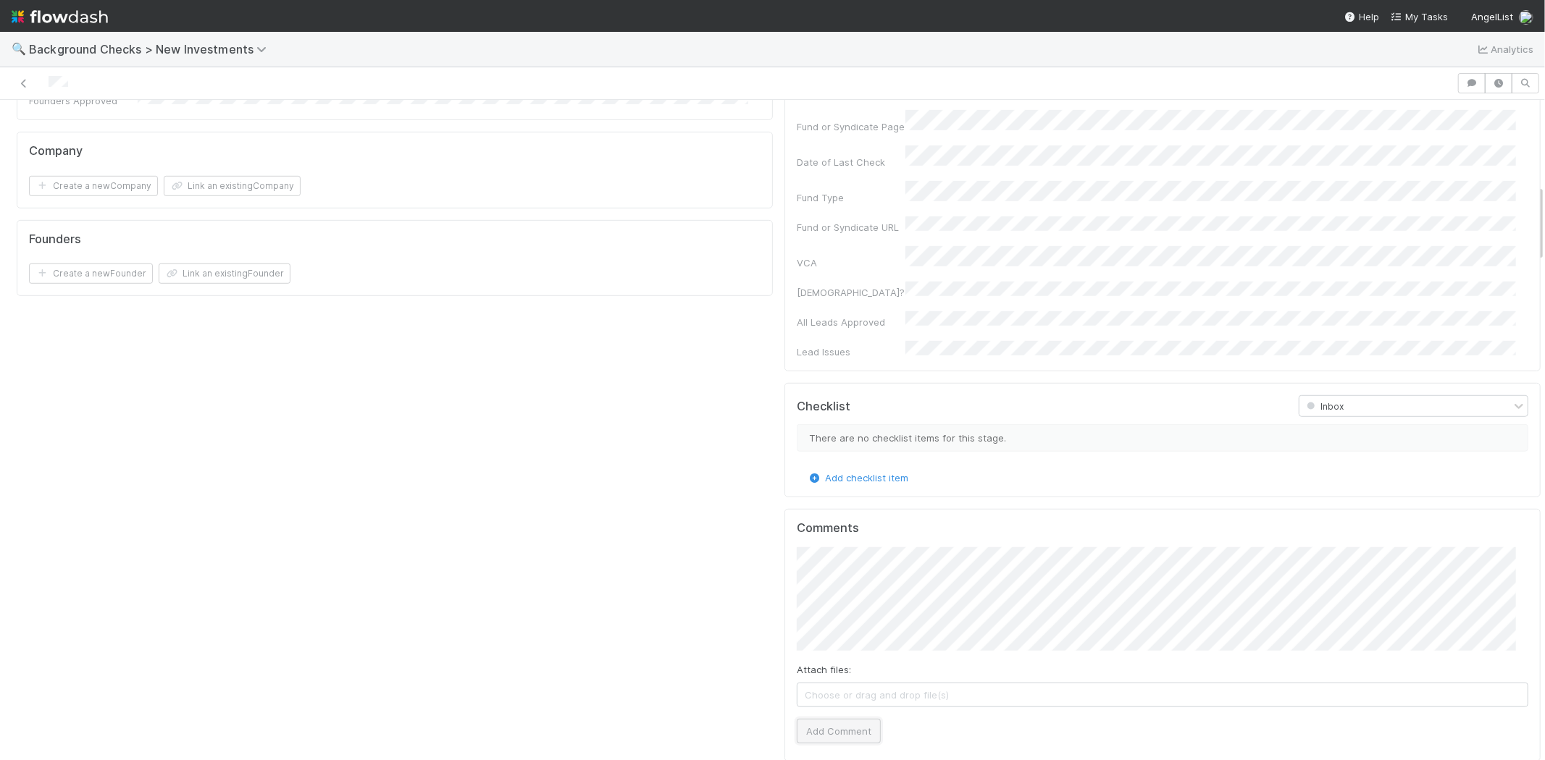
click at [830, 719] on button "Add Comment" at bounding box center [839, 731] width 84 height 25
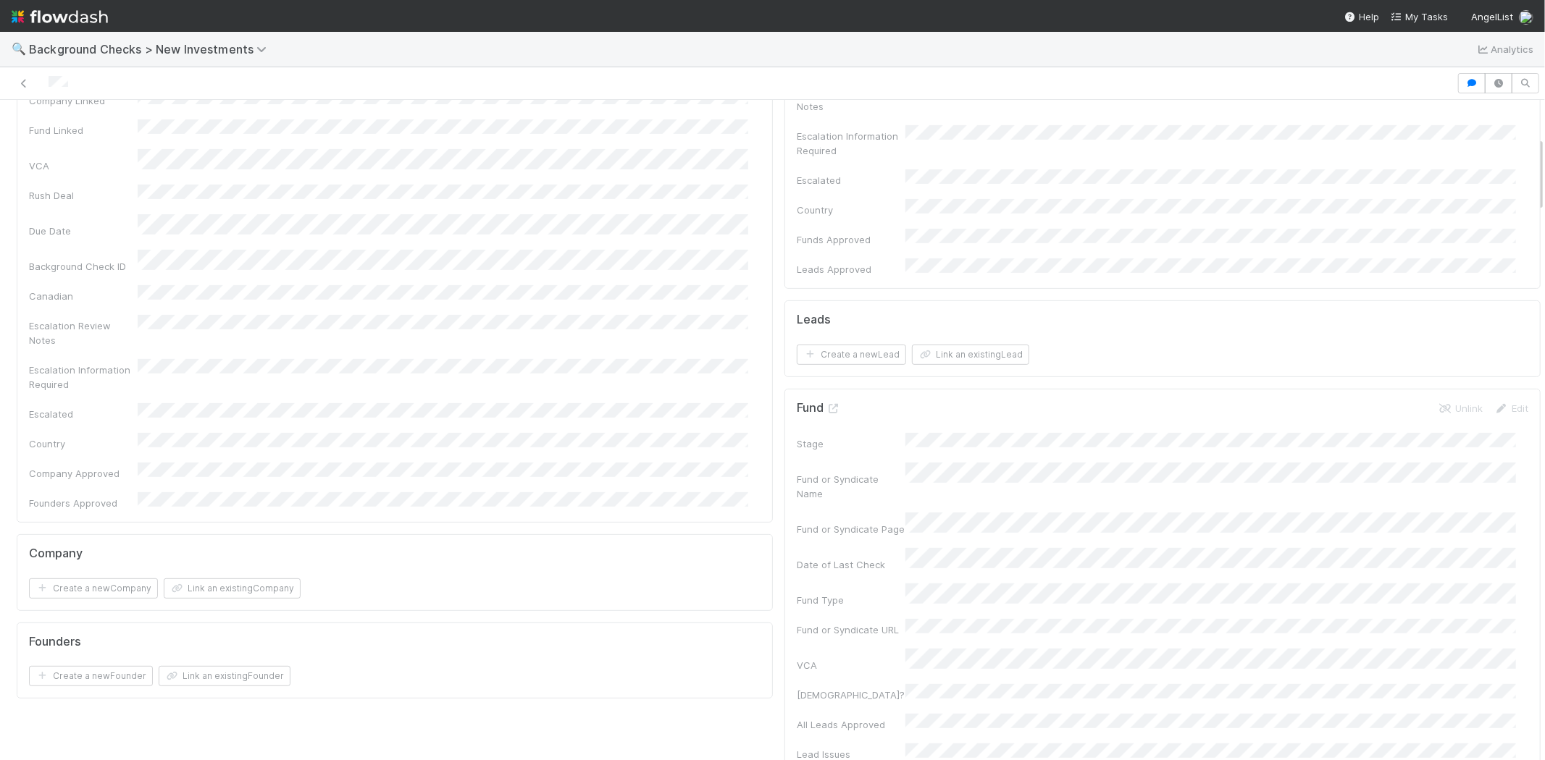
scroll to position [0, 0]
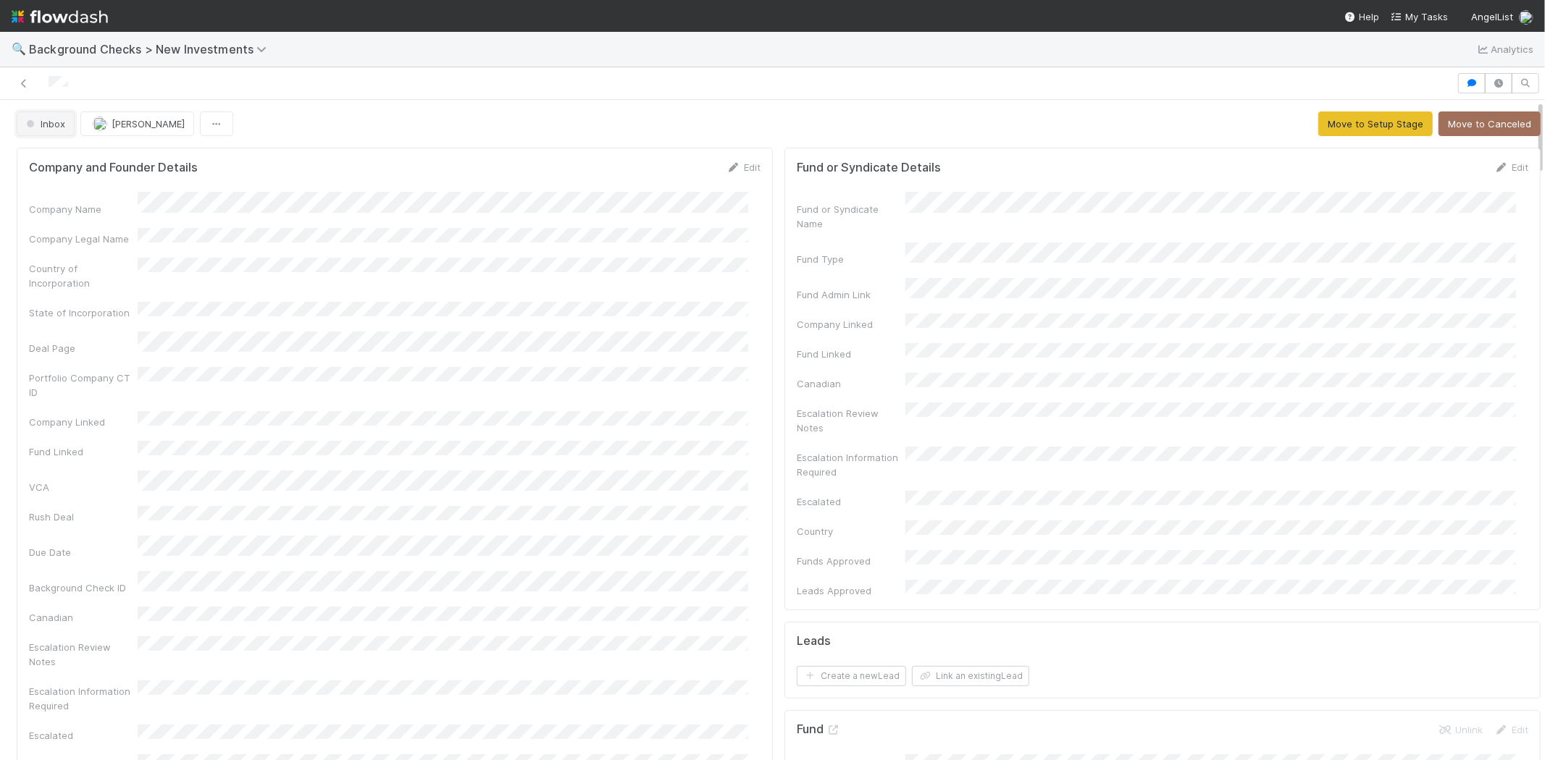
click at [32, 127] on span "Inbox" at bounding box center [44, 124] width 42 height 12
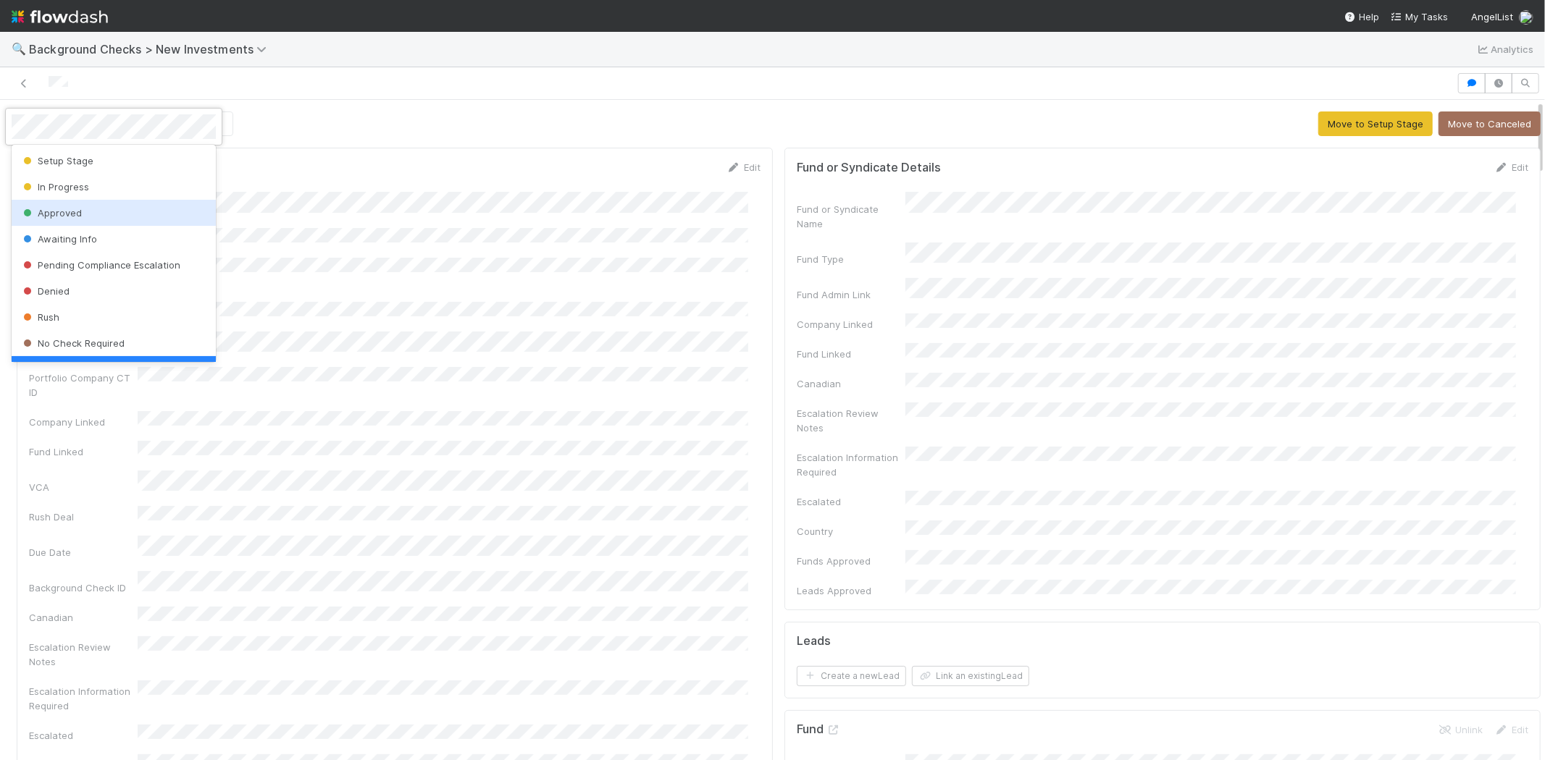
scroll to position [29, 0]
click at [170, 214] on div "Awaiting Info" at bounding box center [114, 210] width 204 height 26
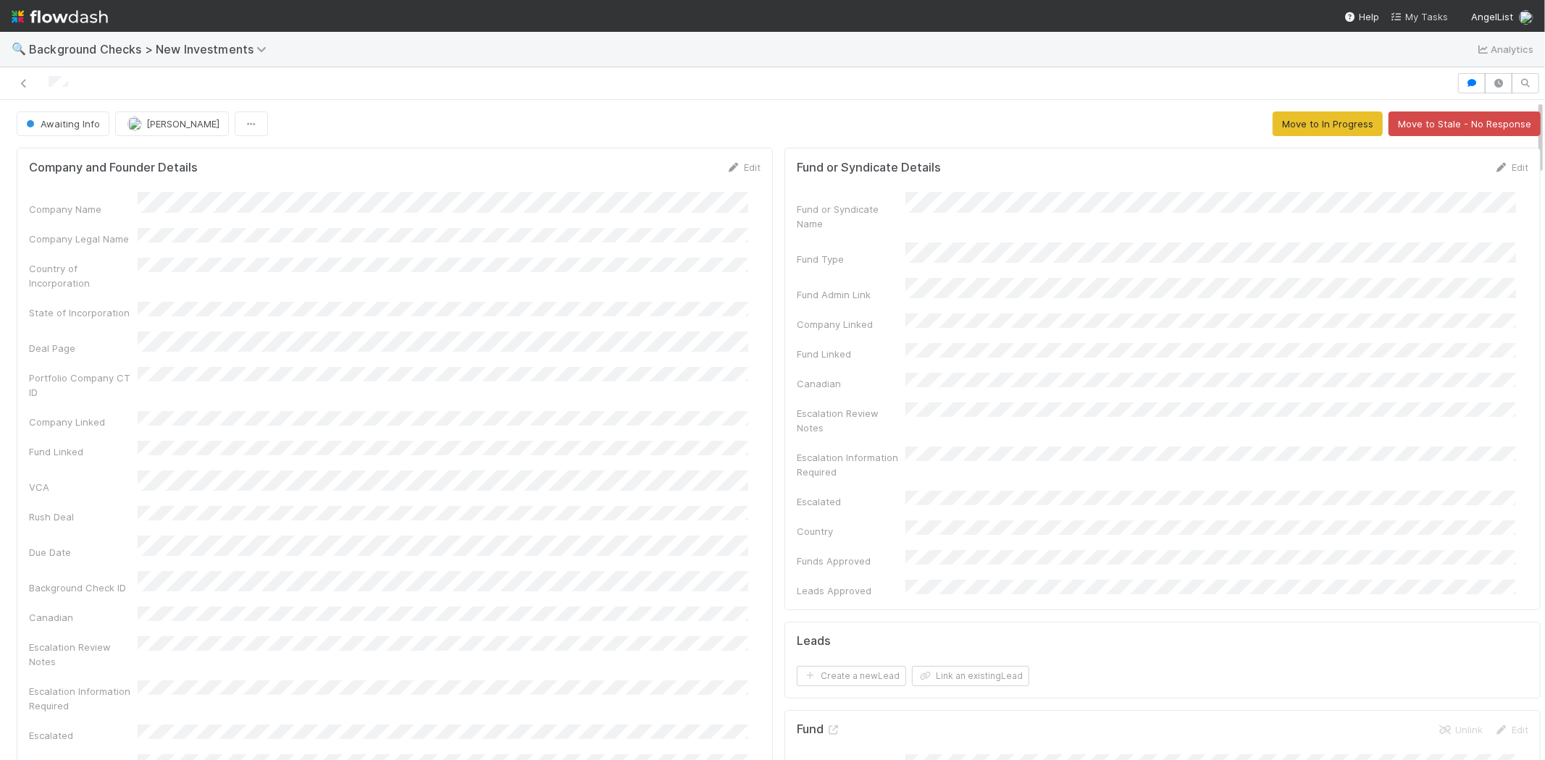
click at [1421, 16] on span "My Tasks" at bounding box center [1419, 17] width 57 height 12
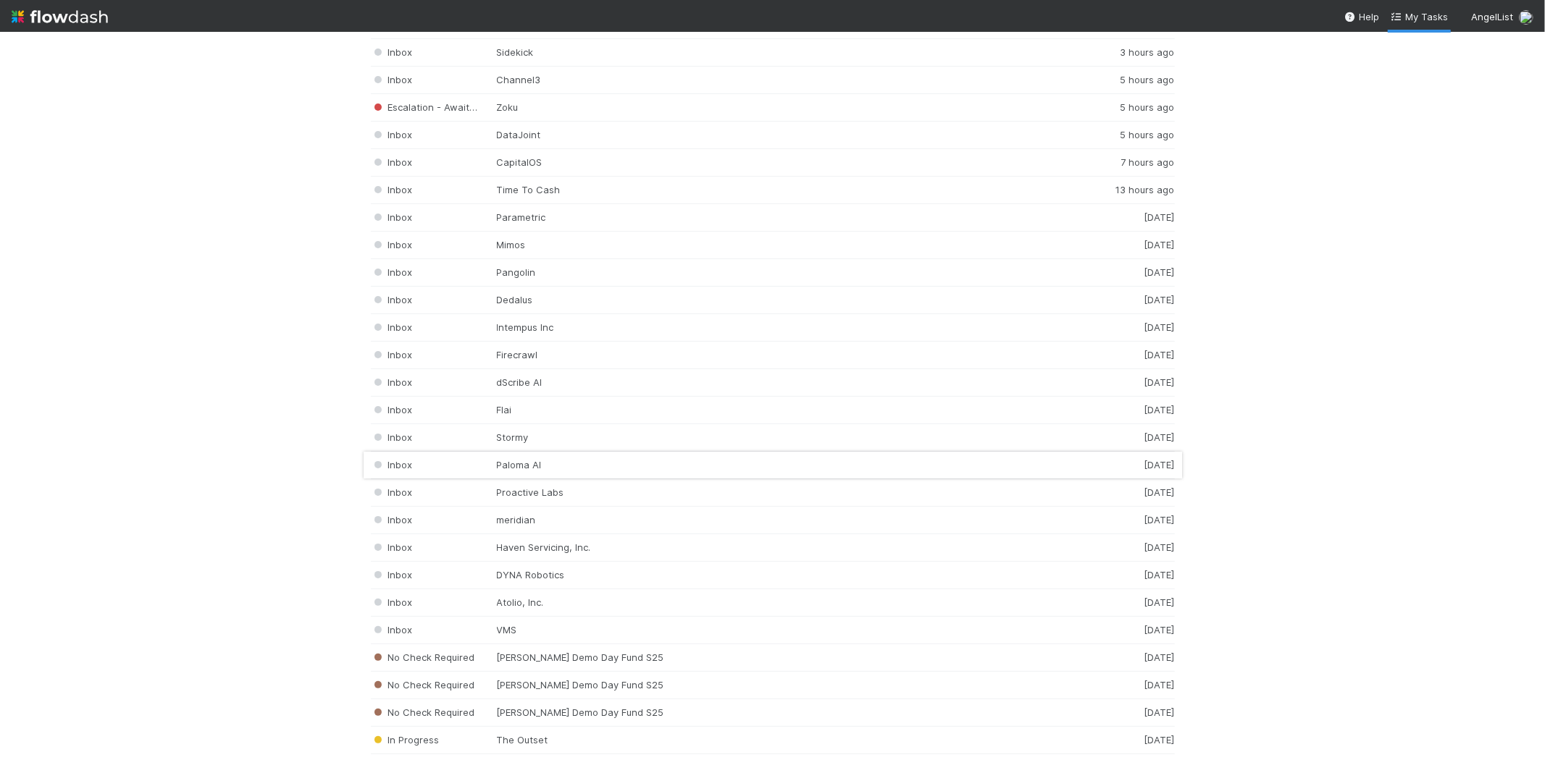
scroll to position [2058, 0]
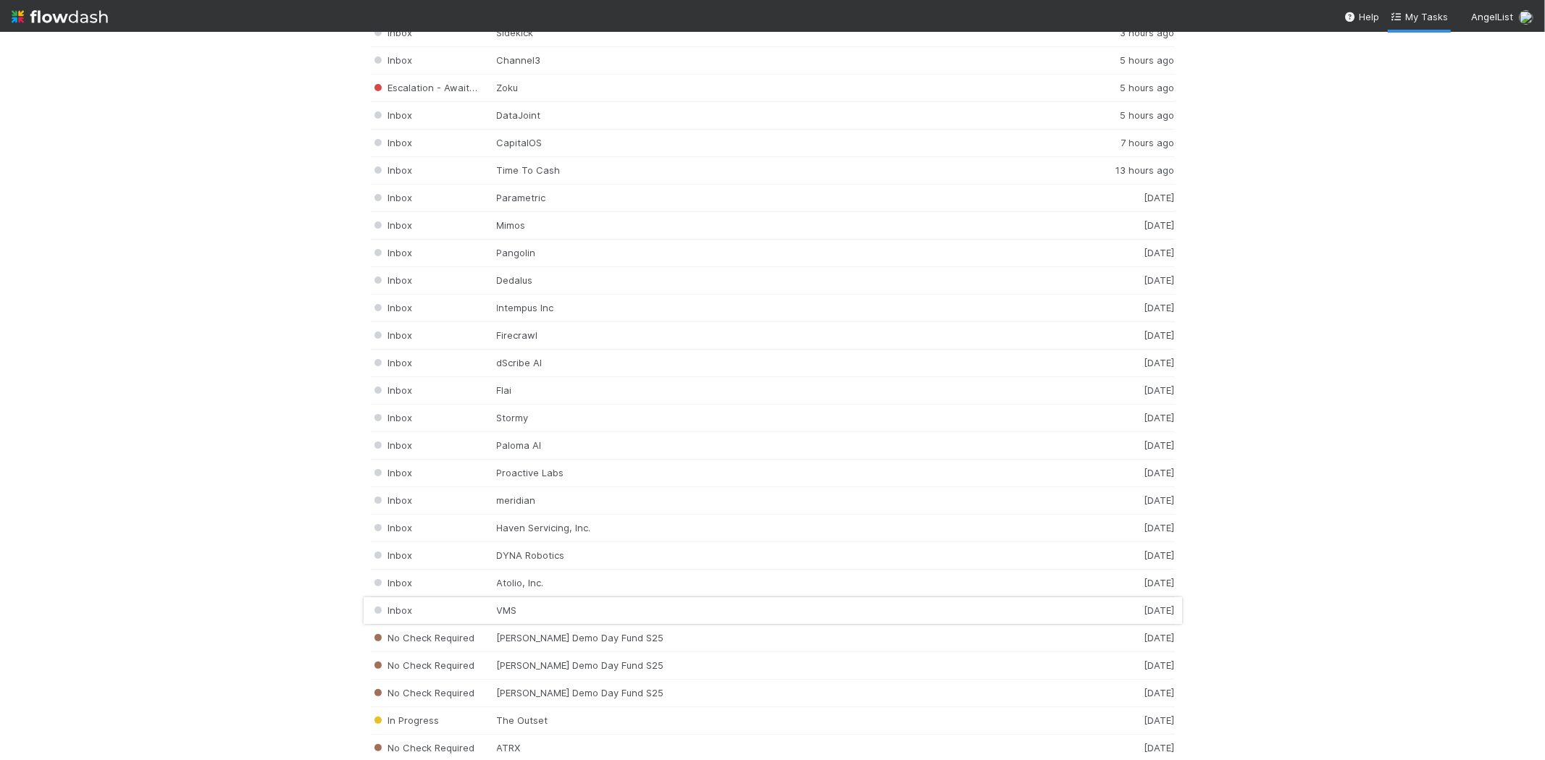
click at [553, 611] on div "Inbox VMS 2 days ago" at bounding box center [773, 612] width 804 height 28
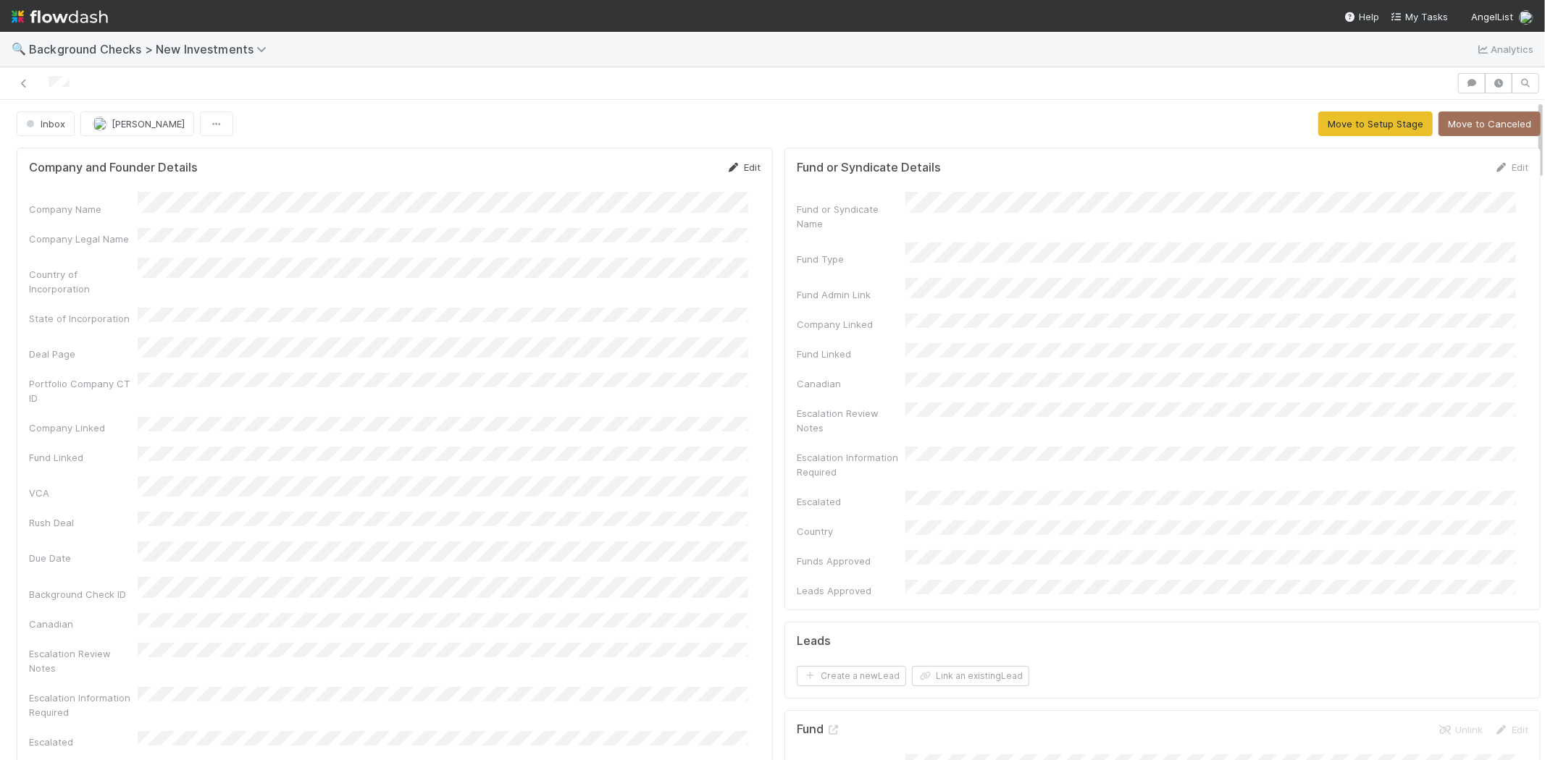
click at [740, 167] on link "Edit" at bounding box center [743, 168] width 34 height 12
click at [671, 178] on button "Save" at bounding box center [683, 172] width 41 height 25
click at [1356, 123] on button "Move to Setup Stage" at bounding box center [1375, 124] width 114 height 25
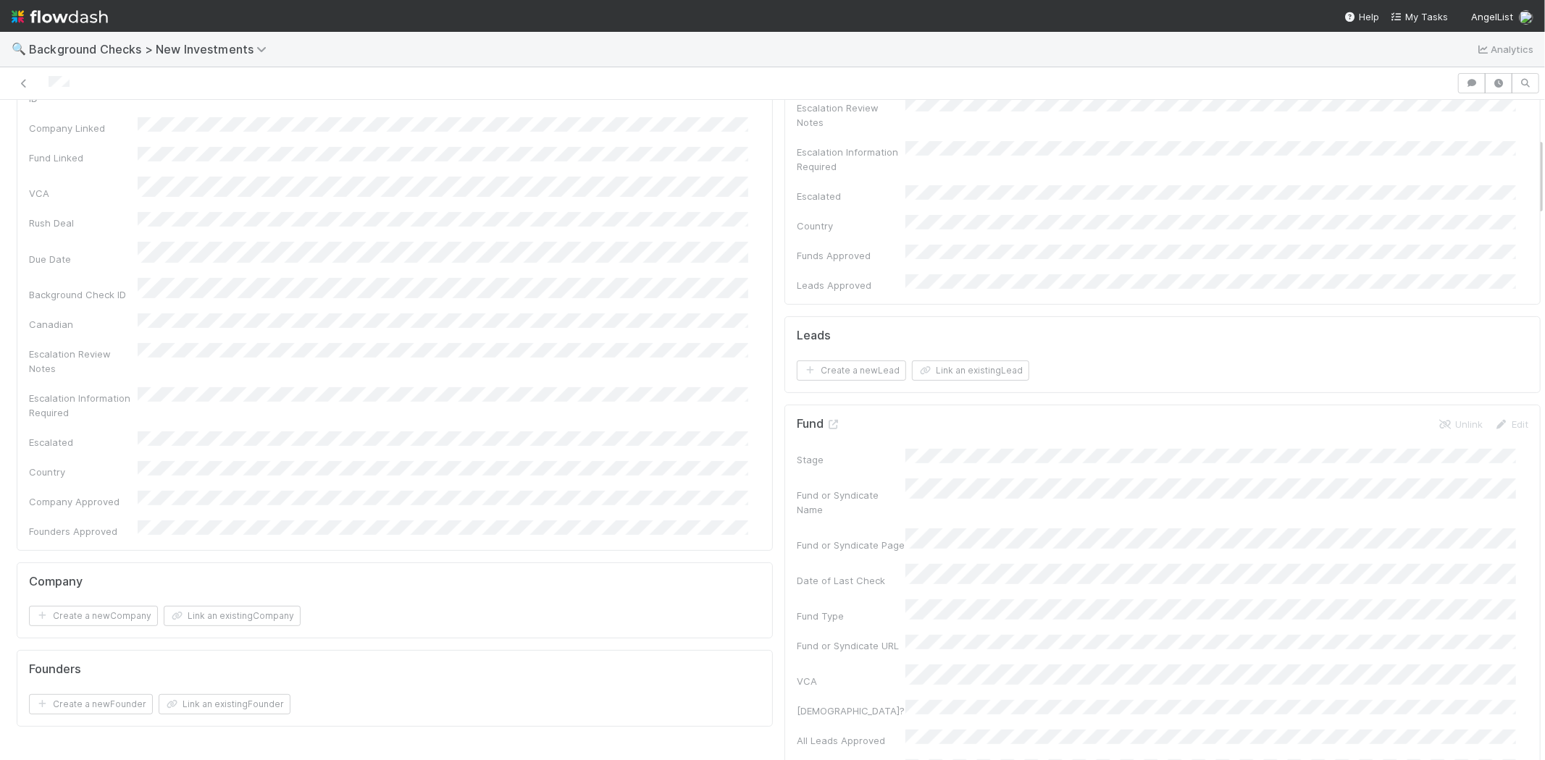
scroll to position [322, 0]
click at [248, 590] on button "Link an existing Company" at bounding box center [232, 600] width 137 height 20
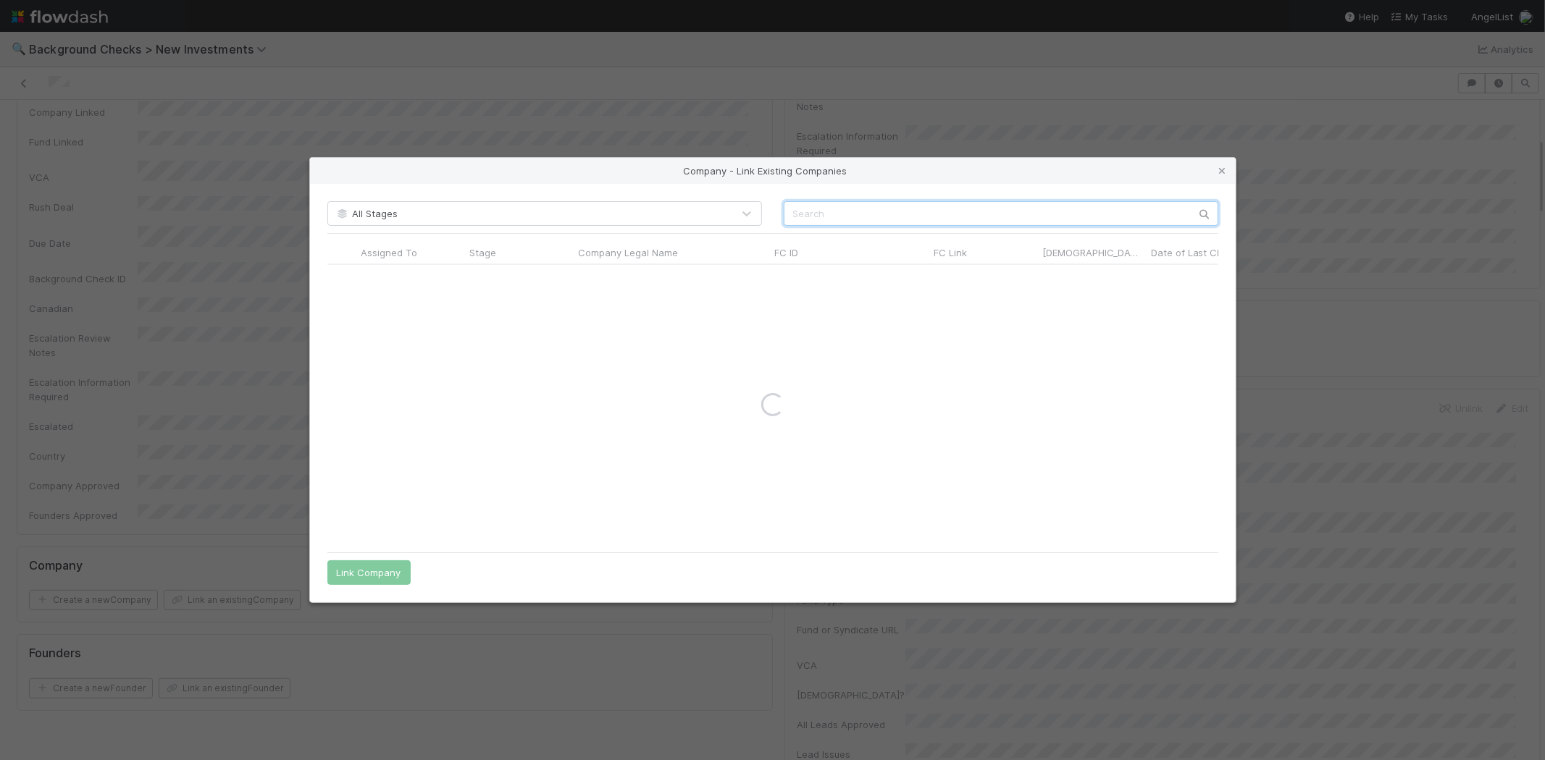
click at [844, 214] on input "text" at bounding box center [1001, 213] width 435 height 25
type input "acme"
click at [1217, 174] on icon at bounding box center [1222, 171] width 14 height 9
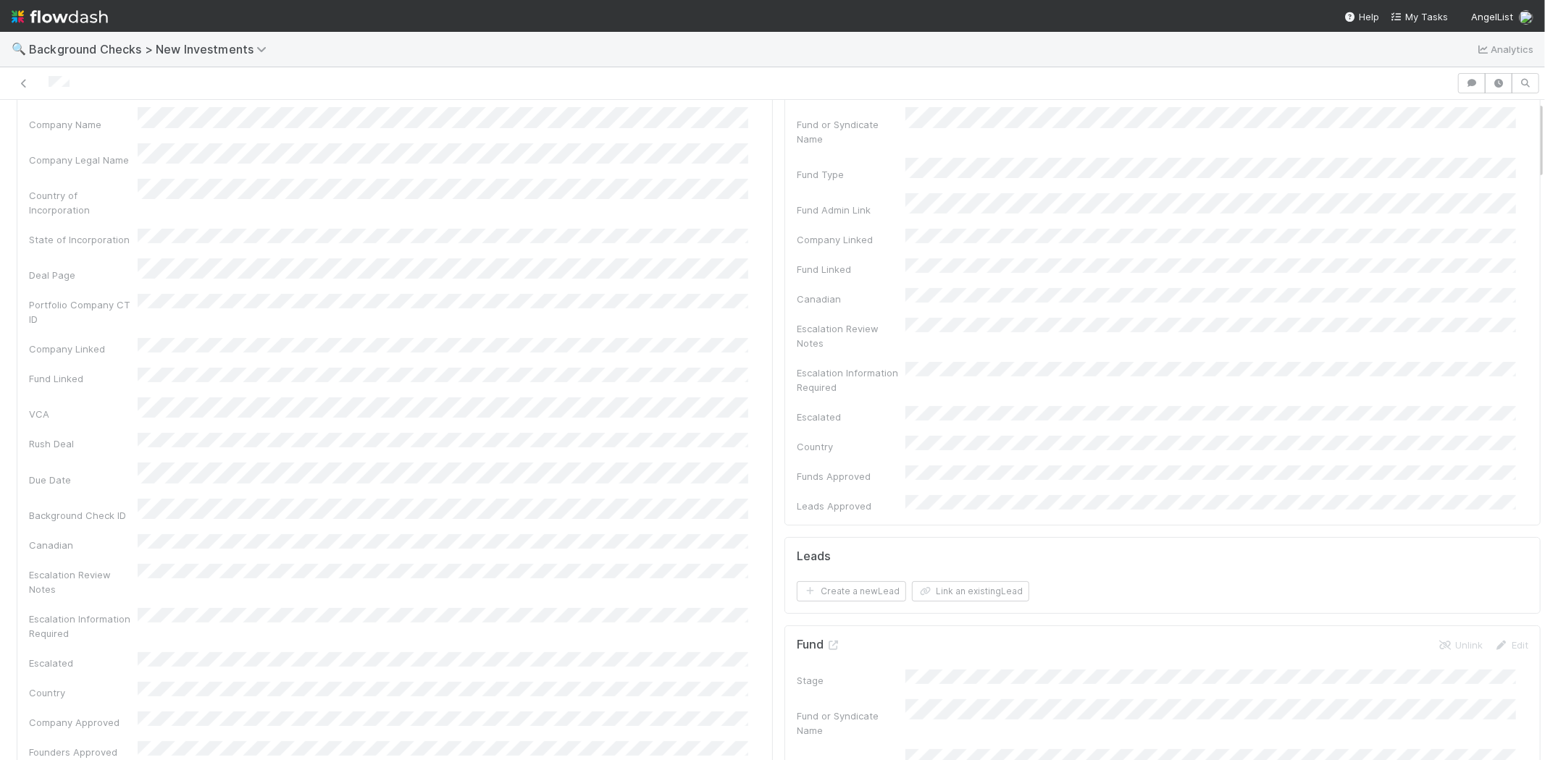
scroll to position [0, 0]
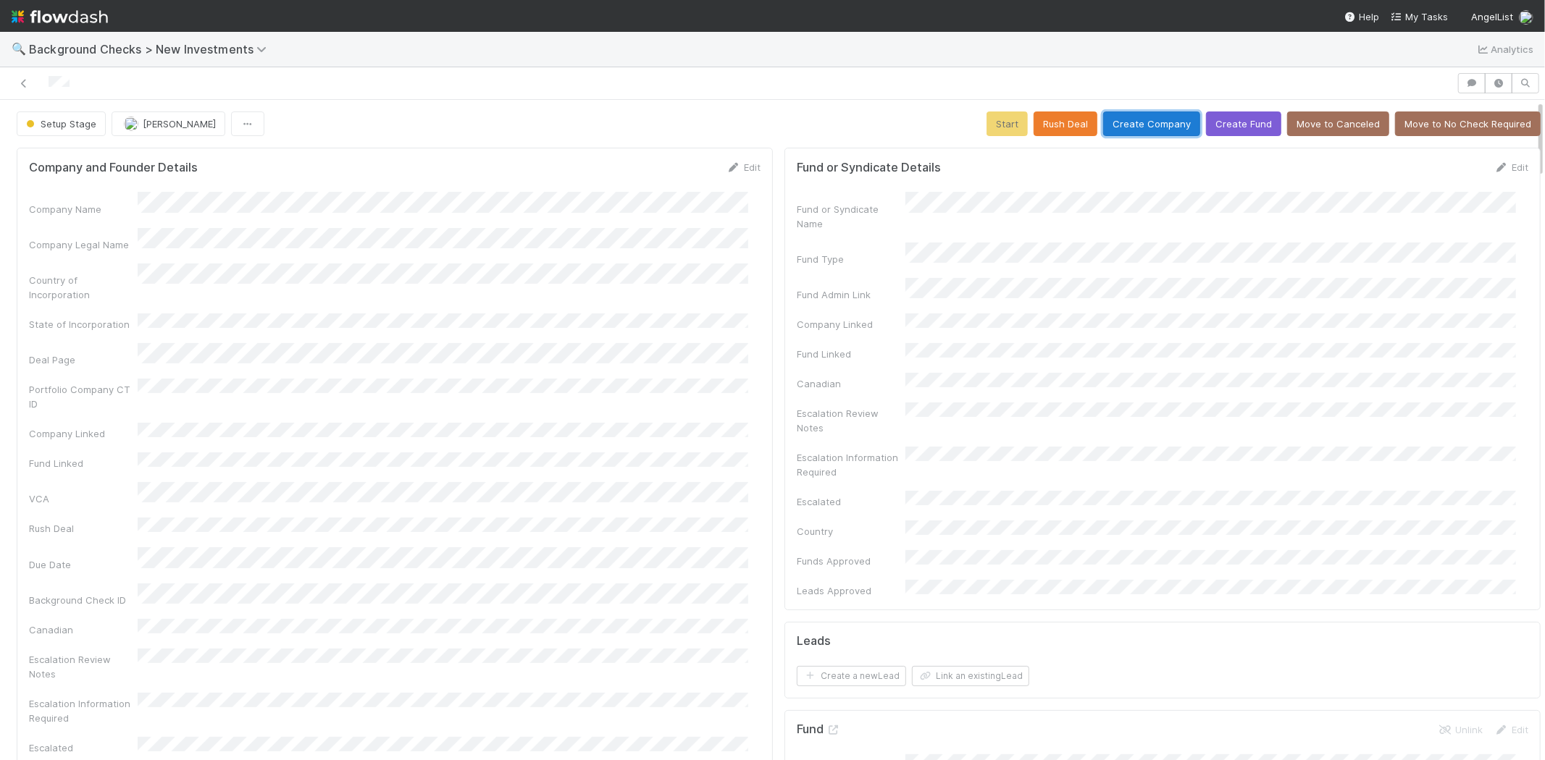
click at [1121, 123] on button "Create Company" at bounding box center [1151, 124] width 97 height 25
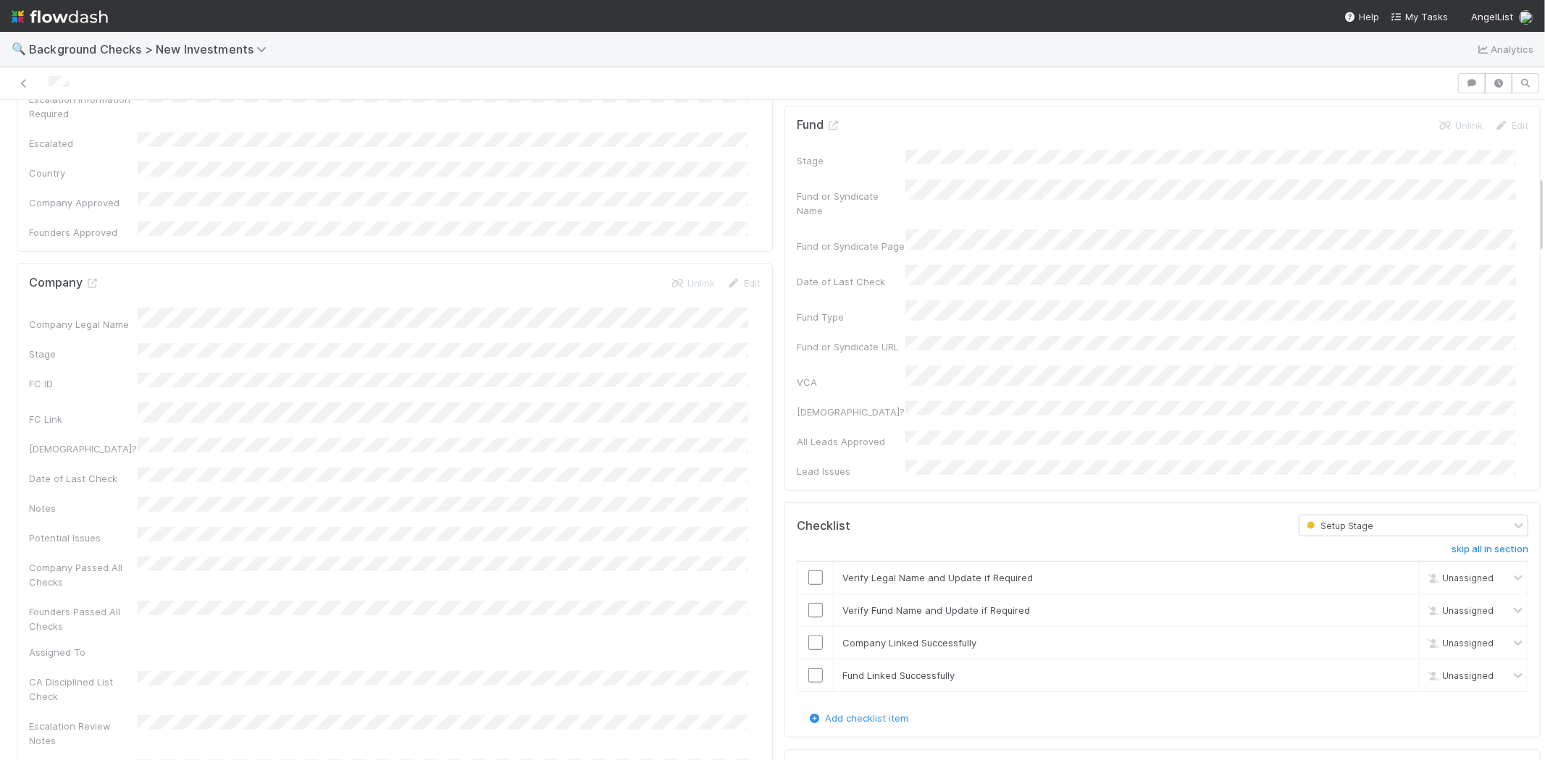
scroll to position [643, 0]
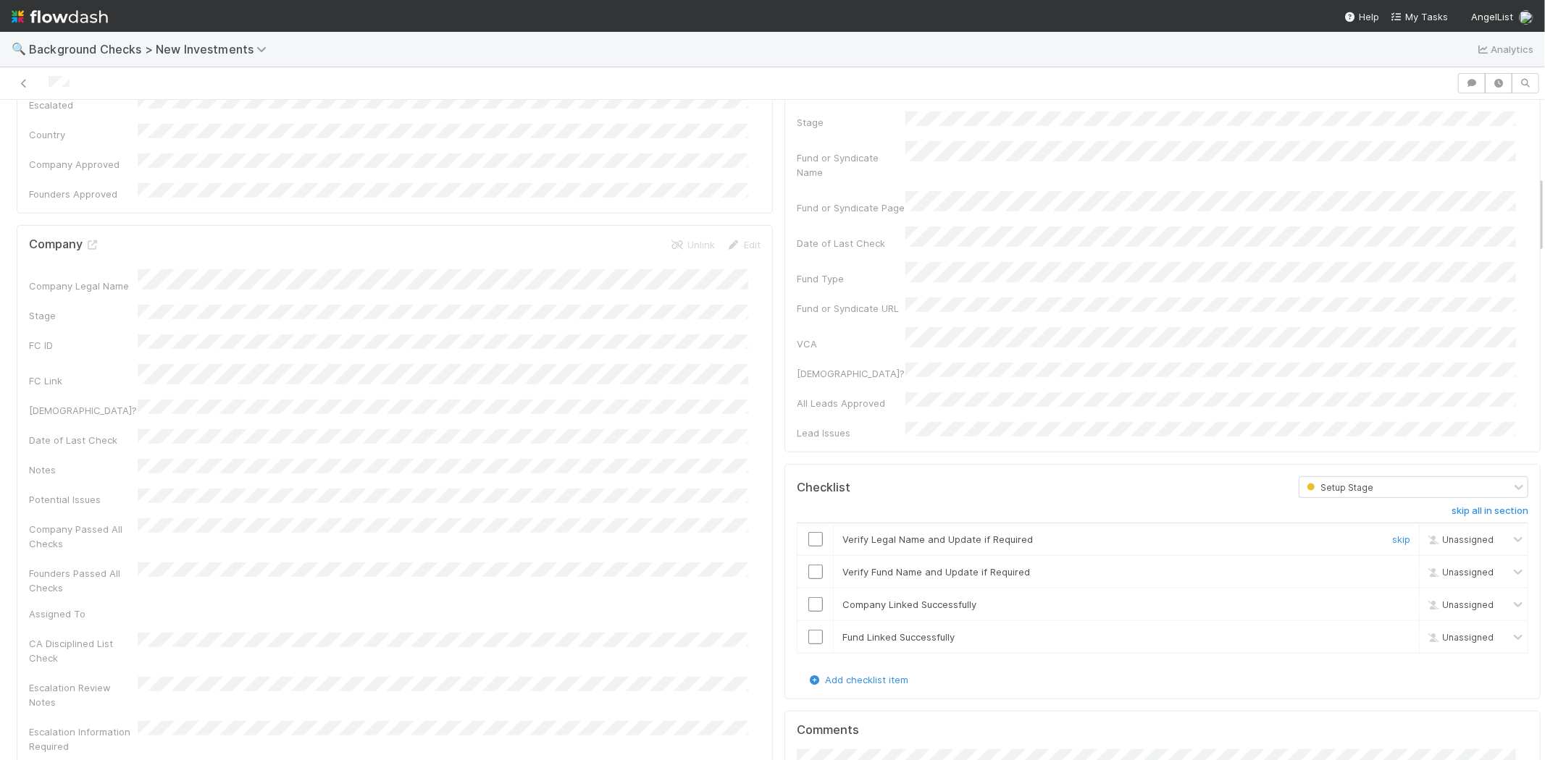
click at [808, 532] on input "checkbox" at bounding box center [815, 539] width 14 height 14
click at [808, 565] on input "checkbox" at bounding box center [815, 572] width 14 height 14
drag, startPoint x: 799, startPoint y: 516, endPoint x: 806, endPoint y: 552, distance: 36.9
click at [808, 598] on input "checkbox" at bounding box center [815, 605] width 14 height 14
drag, startPoint x: 806, startPoint y: 553, endPoint x: 906, endPoint y: 519, distance: 105.4
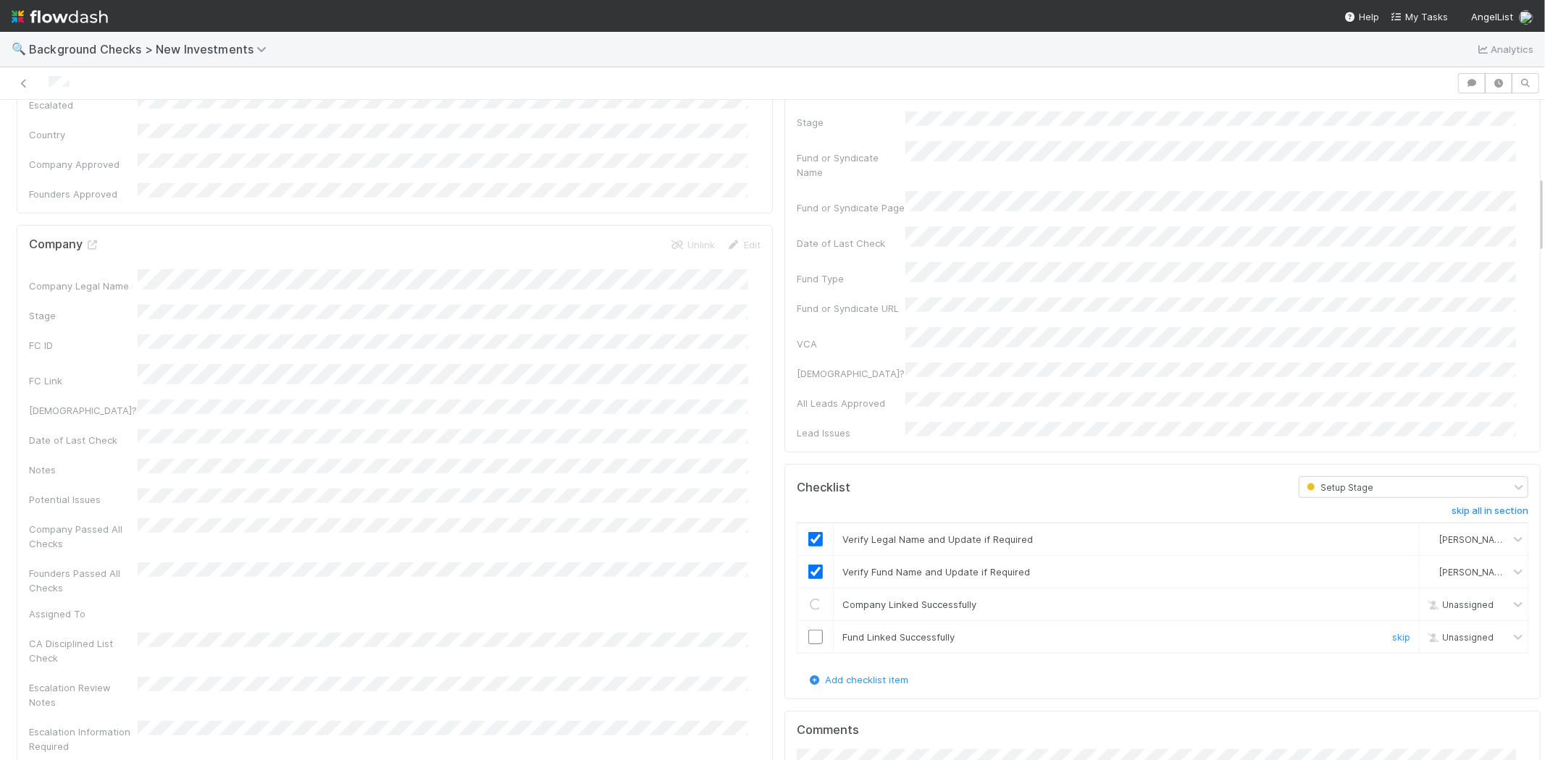
click at [808, 630] on input "checkbox" at bounding box center [815, 637] width 14 height 14
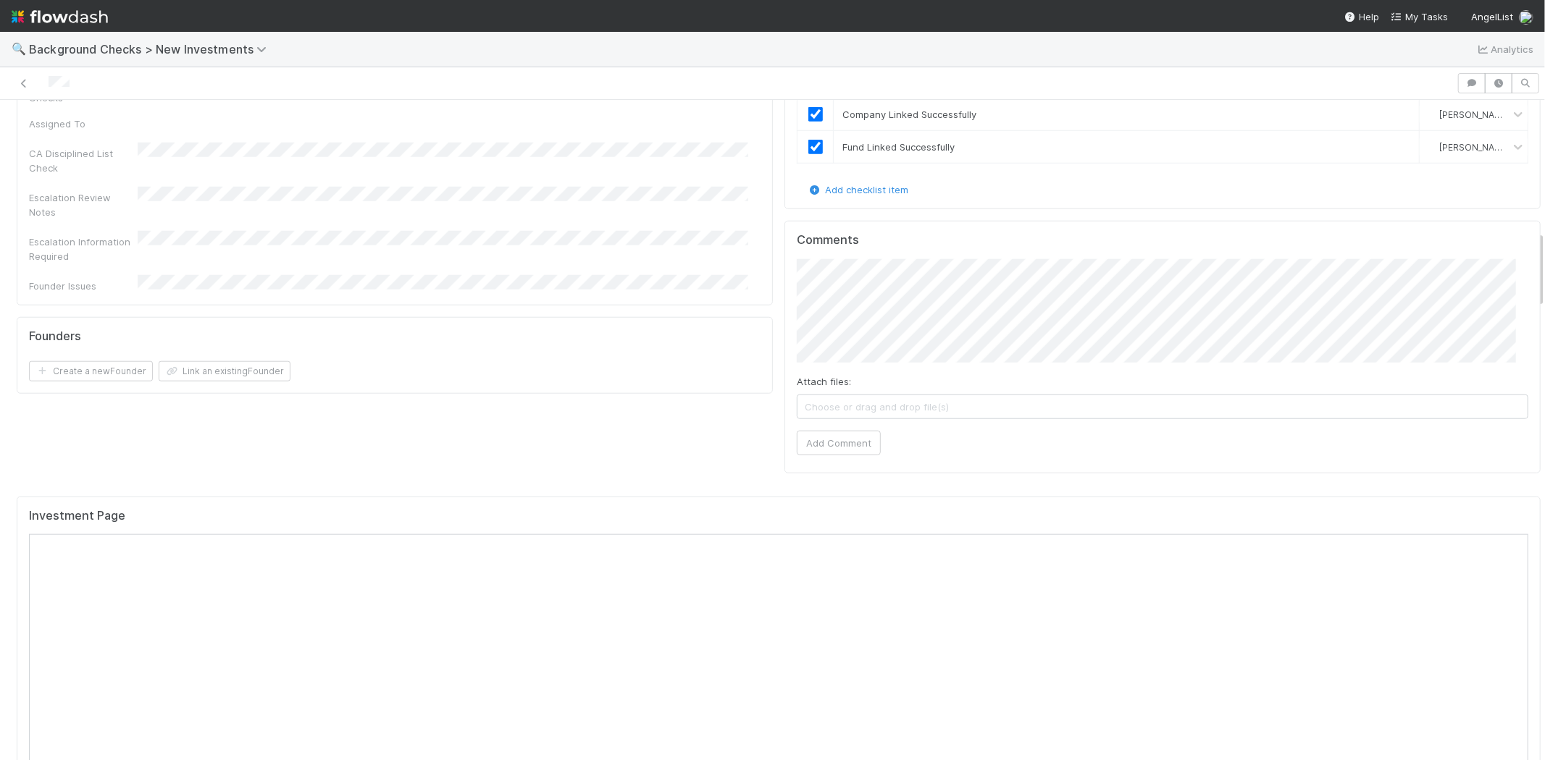
scroll to position [1287, 0]
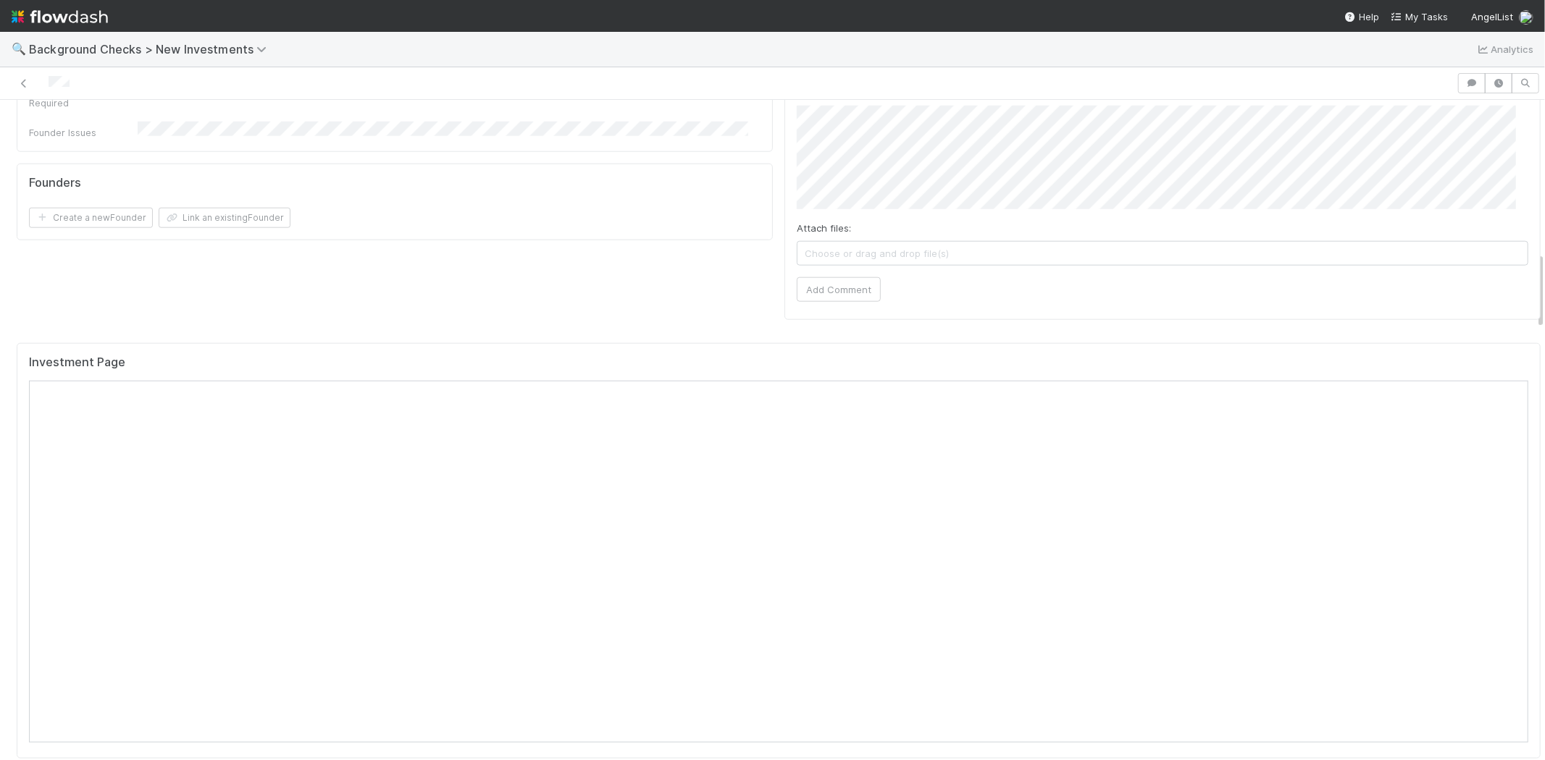
click at [49, 80] on div at bounding box center [728, 83] width 1445 height 20
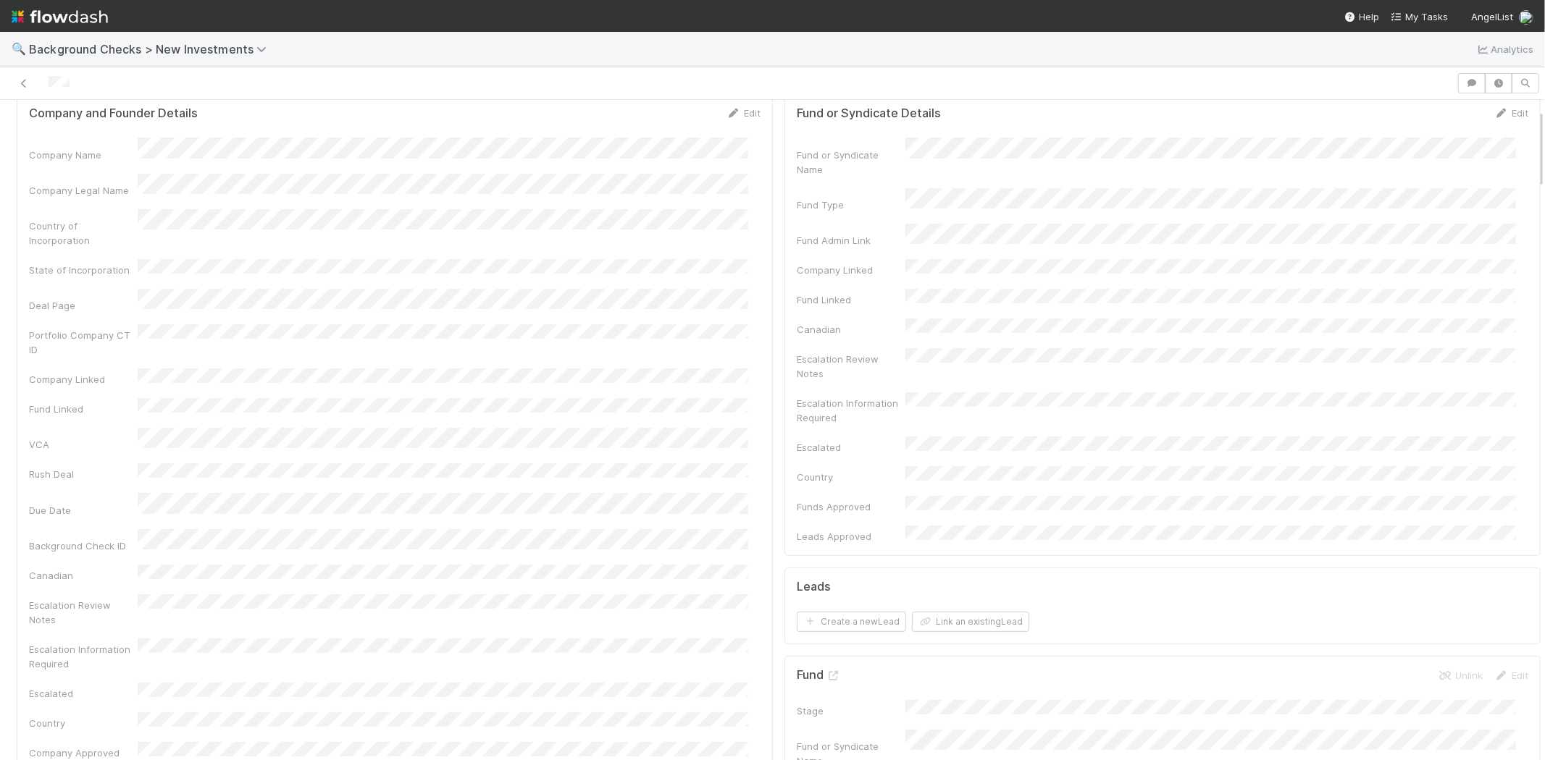
scroll to position [80, 0]
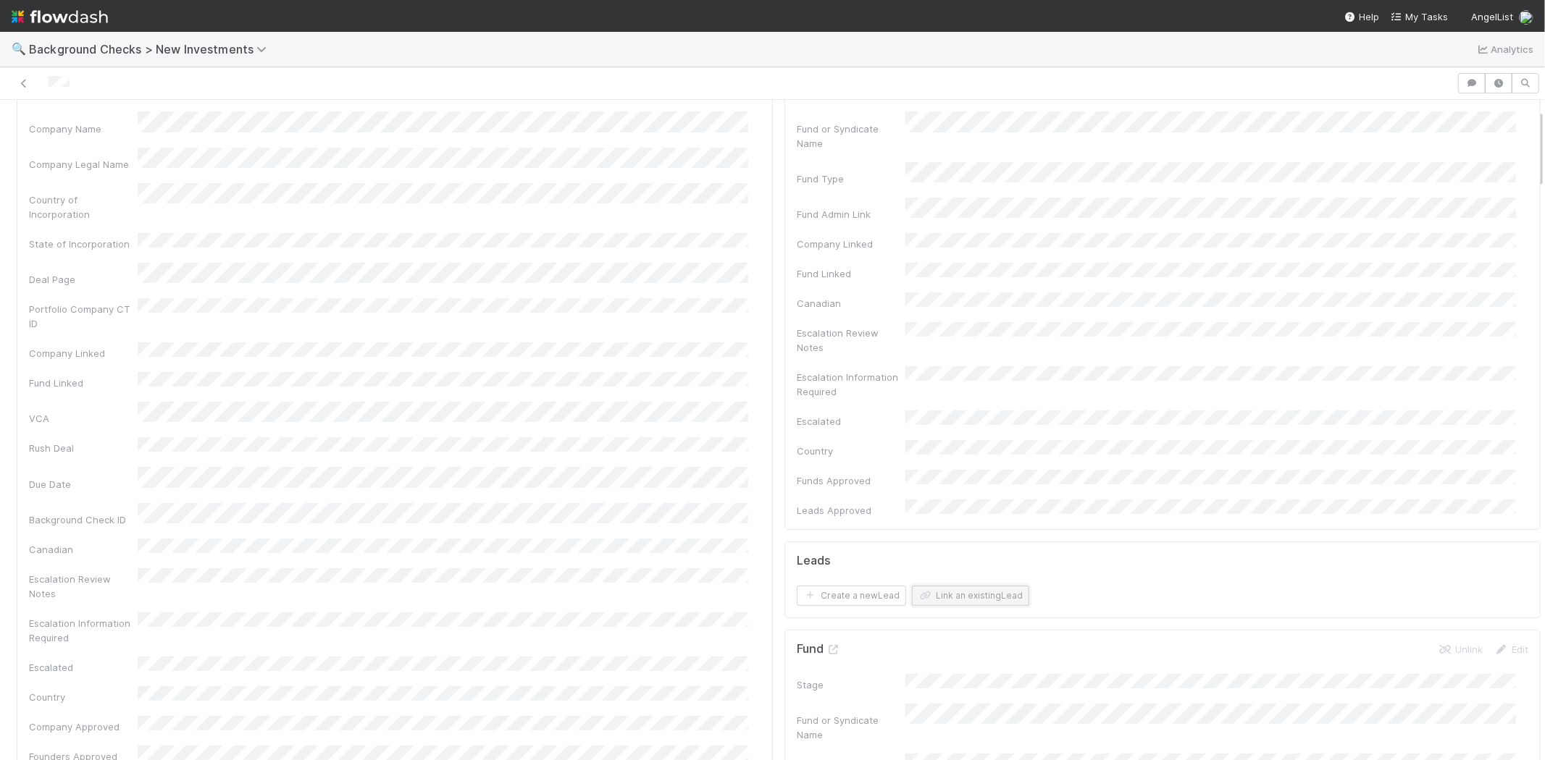
click at [991, 586] on button "Link an existing Lead" at bounding box center [970, 596] width 117 height 20
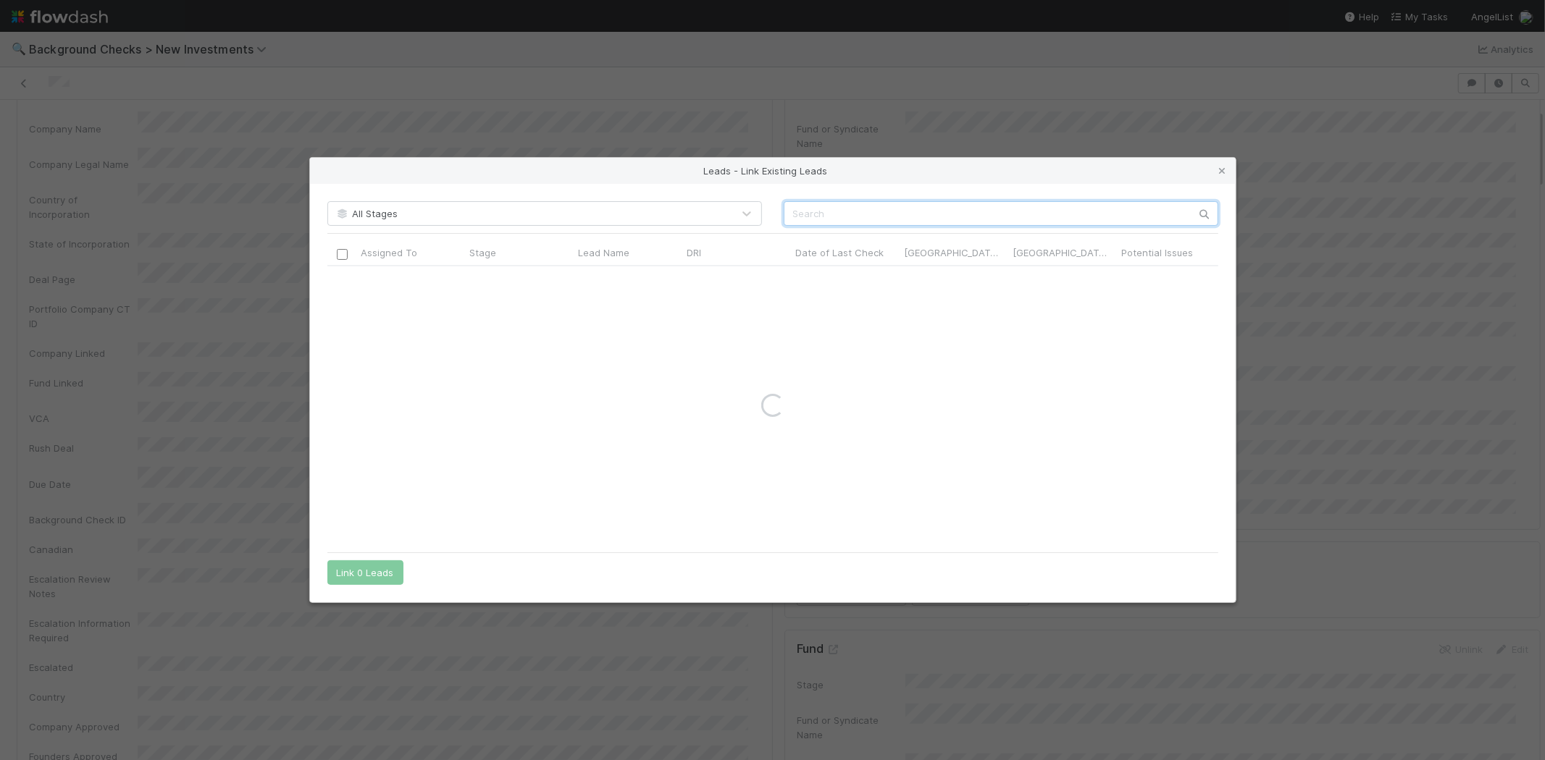
drag, startPoint x: 805, startPoint y: 216, endPoint x: 895, endPoint y: 222, distance: 90.0
click at [805, 215] on input "text" at bounding box center [1001, 213] width 435 height 25
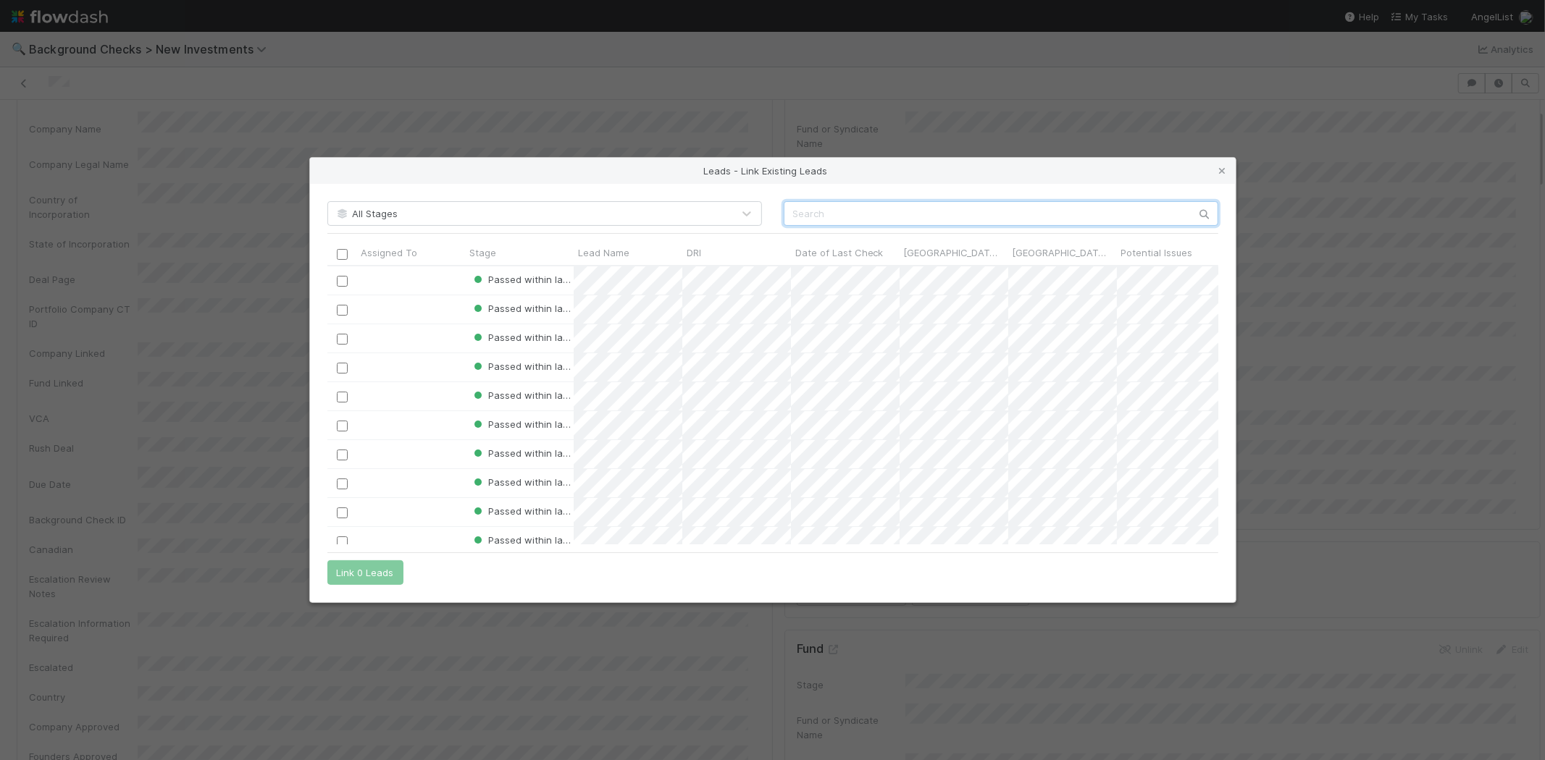
paste input "Chase Adam"
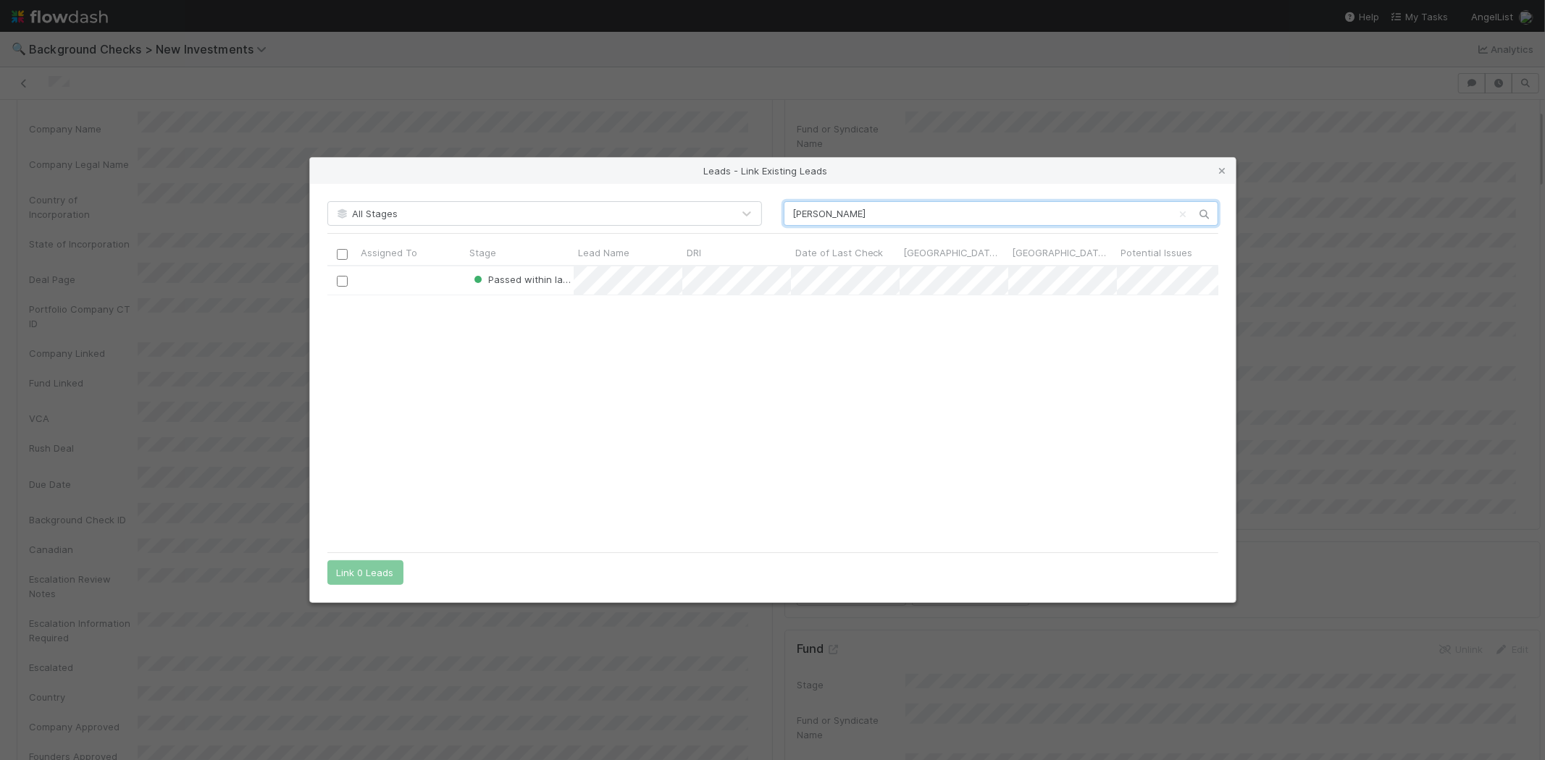
scroll to position [267, 879]
type input "Chase Adam"
click at [335, 282] on div at bounding box center [341, 280] width 17 height 16
click at [339, 283] on input "checkbox" at bounding box center [341, 281] width 11 height 11
click at [369, 568] on button "Link 1 Lead" at bounding box center [362, 573] width 70 height 25
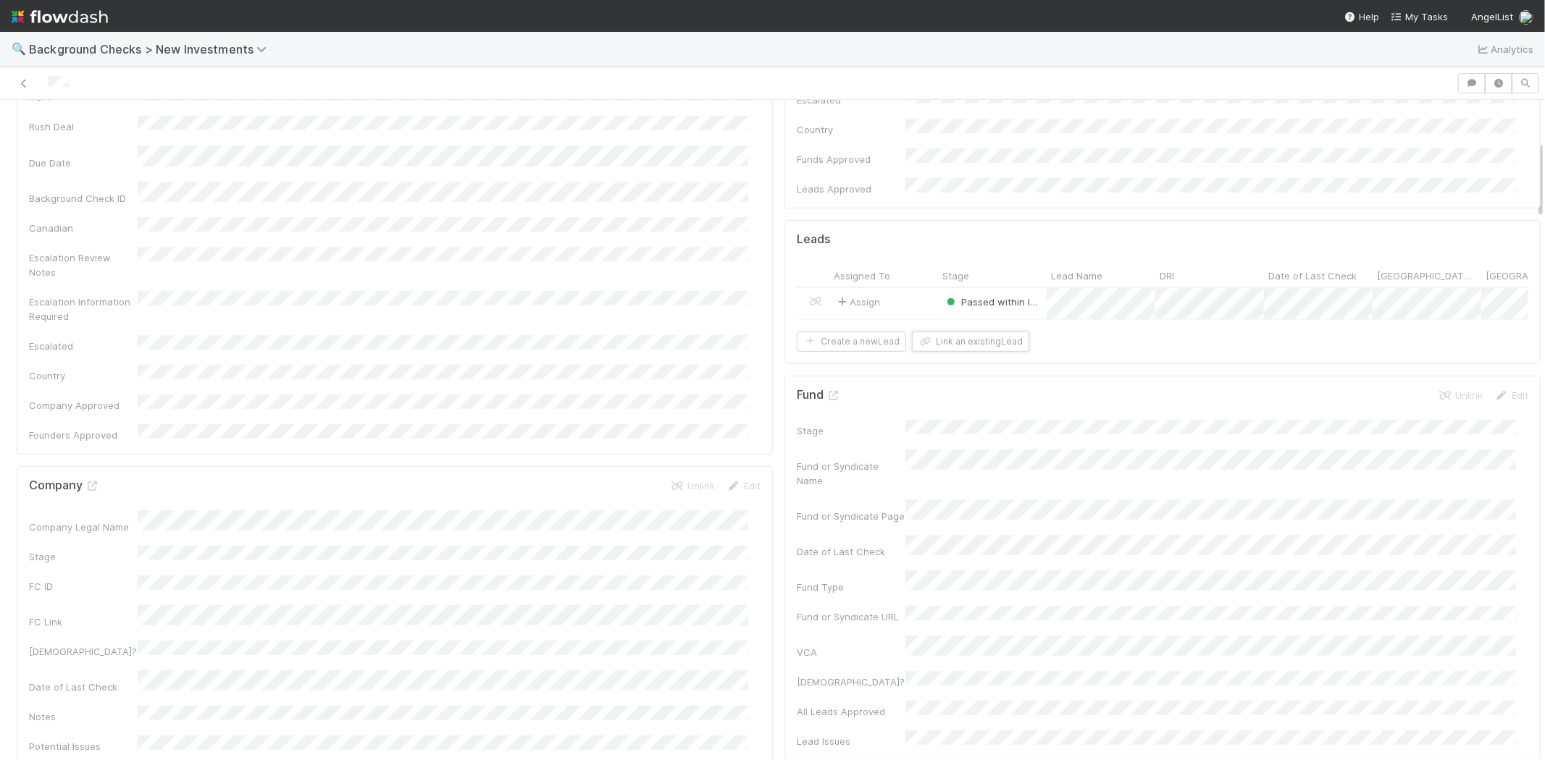
scroll to position [0, 0]
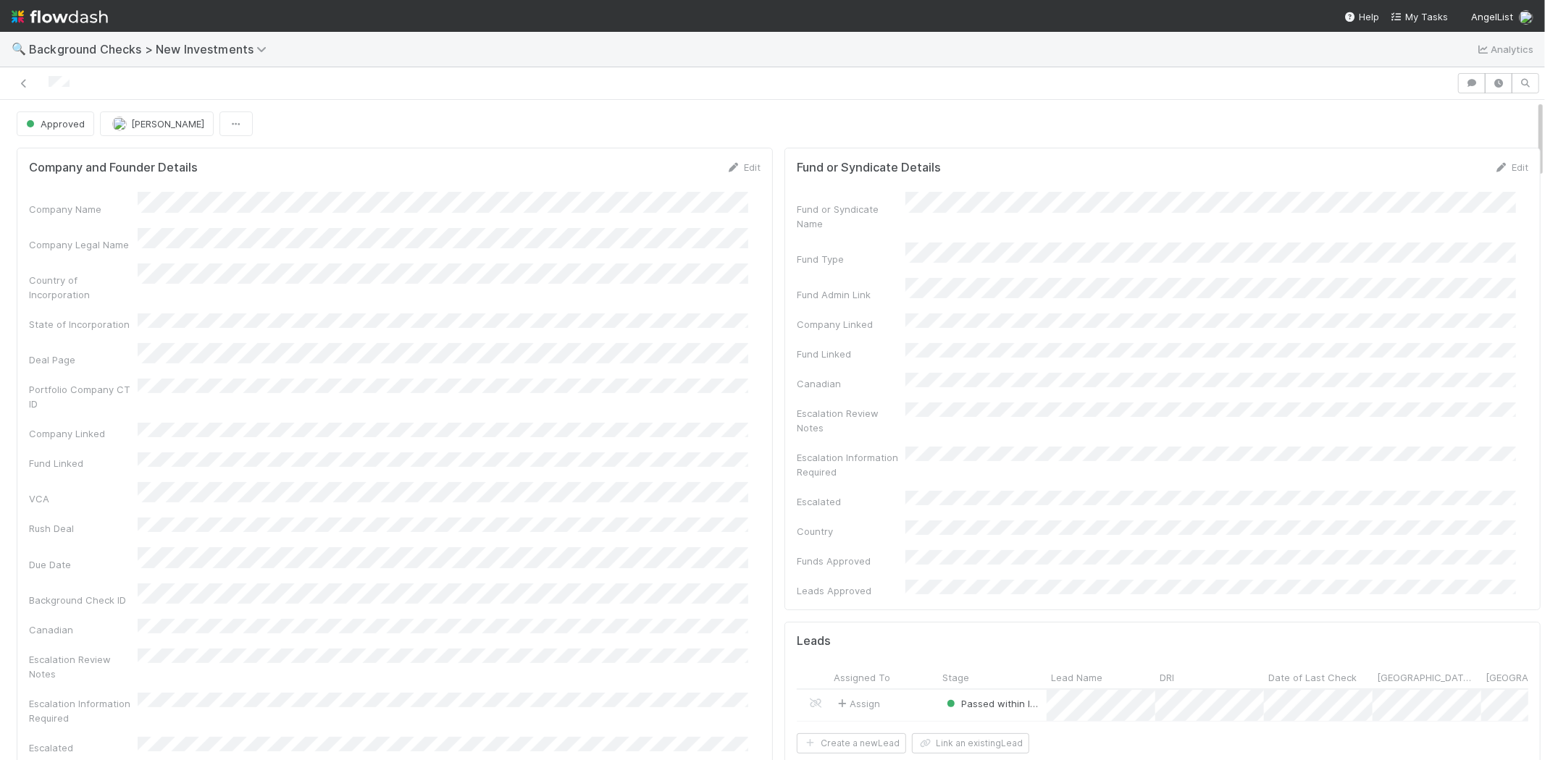
click at [51, 80] on div at bounding box center [728, 83] width 1445 height 20
click at [1425, 14] on span "My Tasks" at bounding box center [1419, 17] width 57 height 12
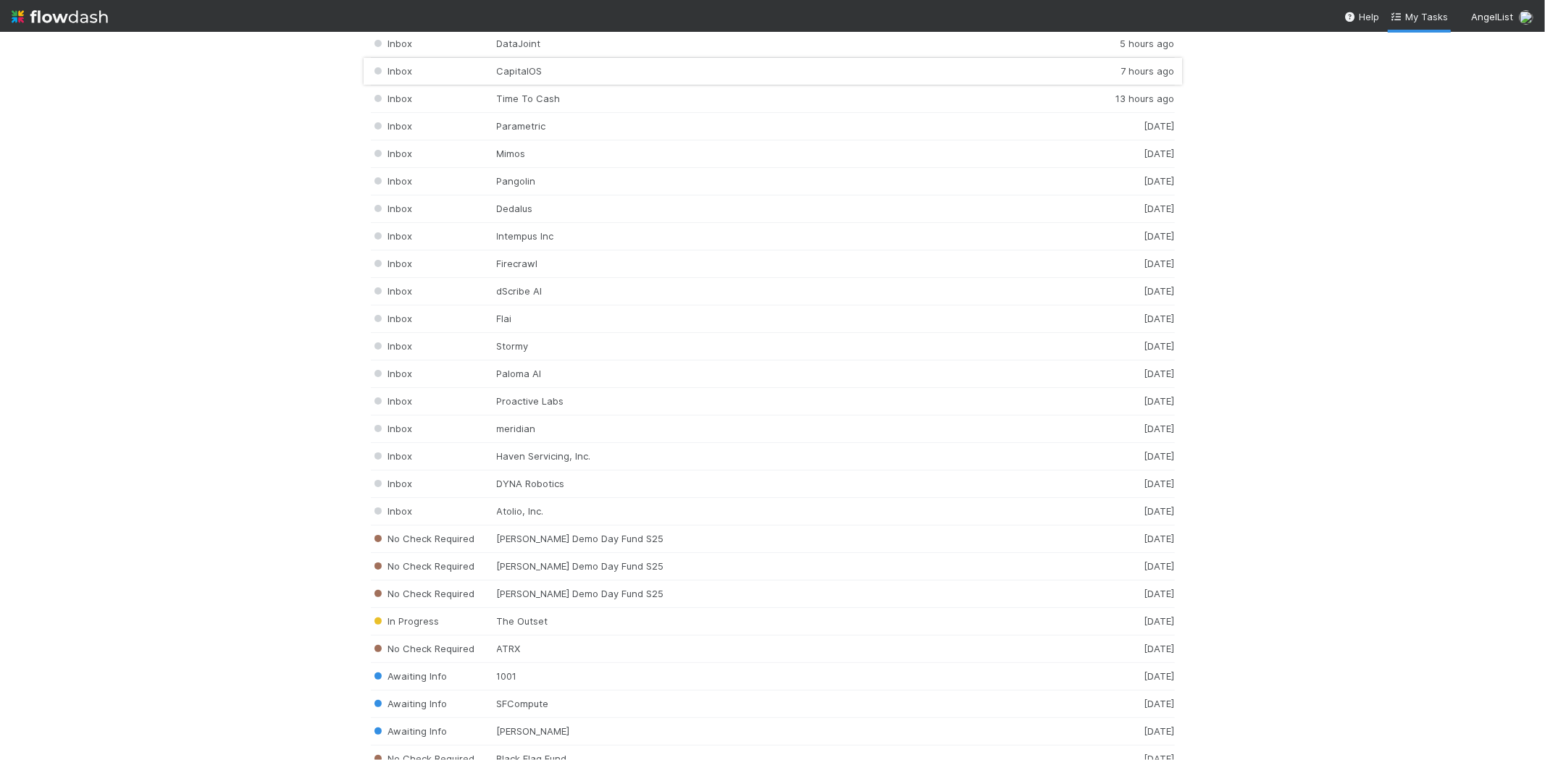
scroll to position [2173, 0]
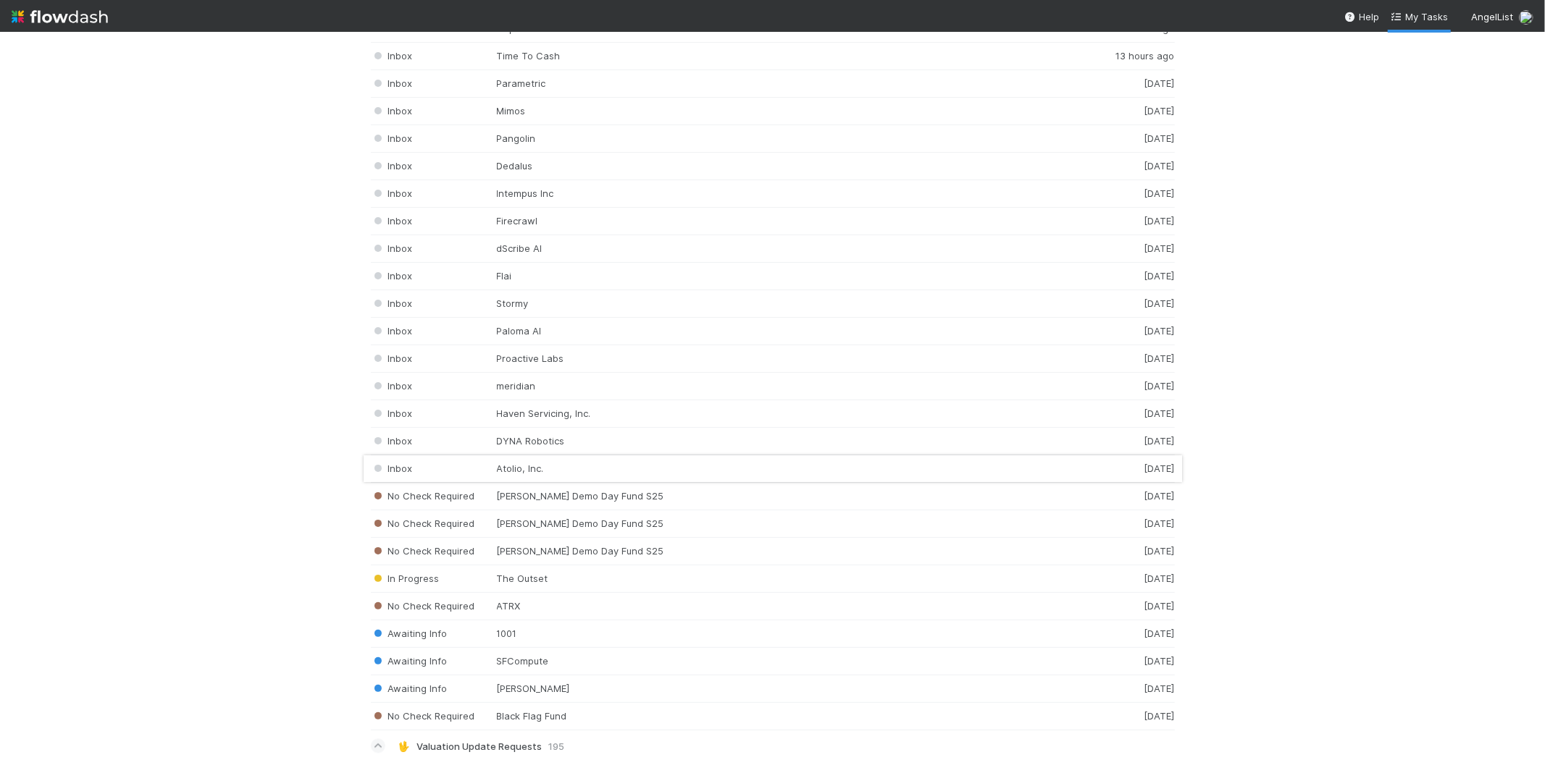
click at [541, 475] on div "Inbox Atolio, Inc. 2 days ago" at bounding box center [773, 470] width 804 height 28
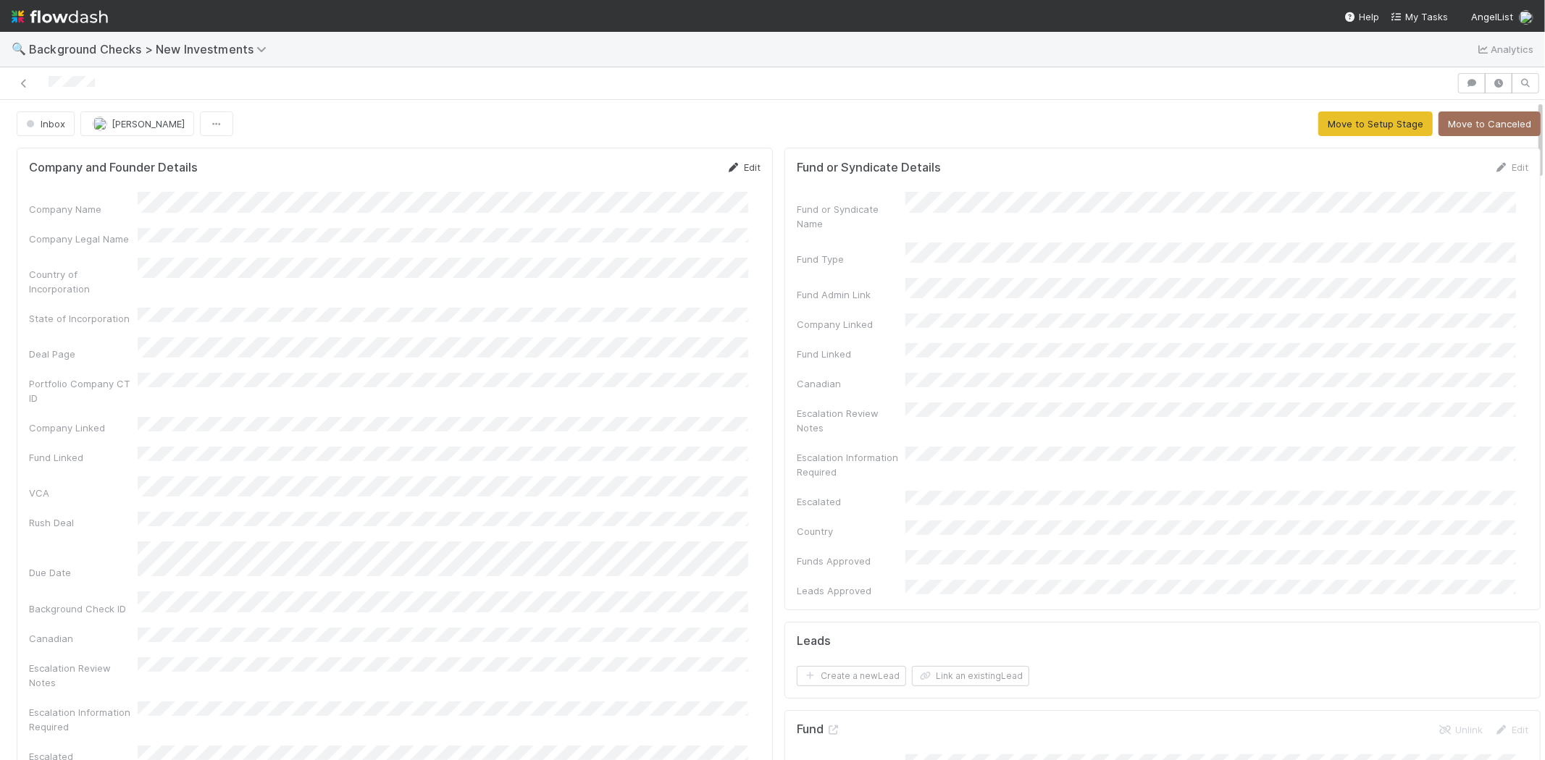
click at [734, 163] on link "Edit" at bounding box center [743, 168] width 34 height 12
click at [679, 175] on button "Save" at bounding box center [683, 172] width 41 height 25
click at [35, 126] on span "Inbox" at bounding box center [44, 124] width 42 height 12
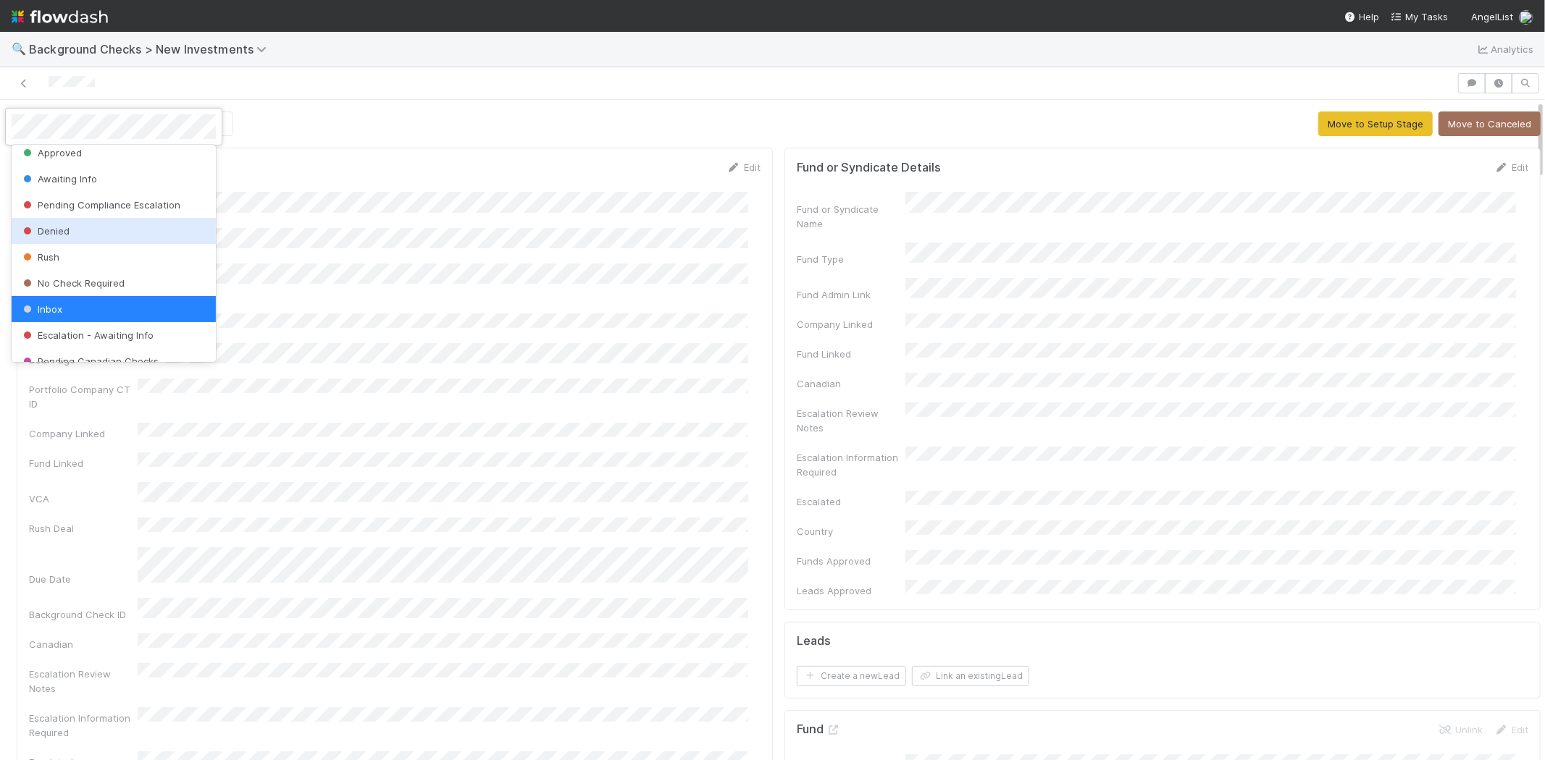
scroll to position [63, 0]
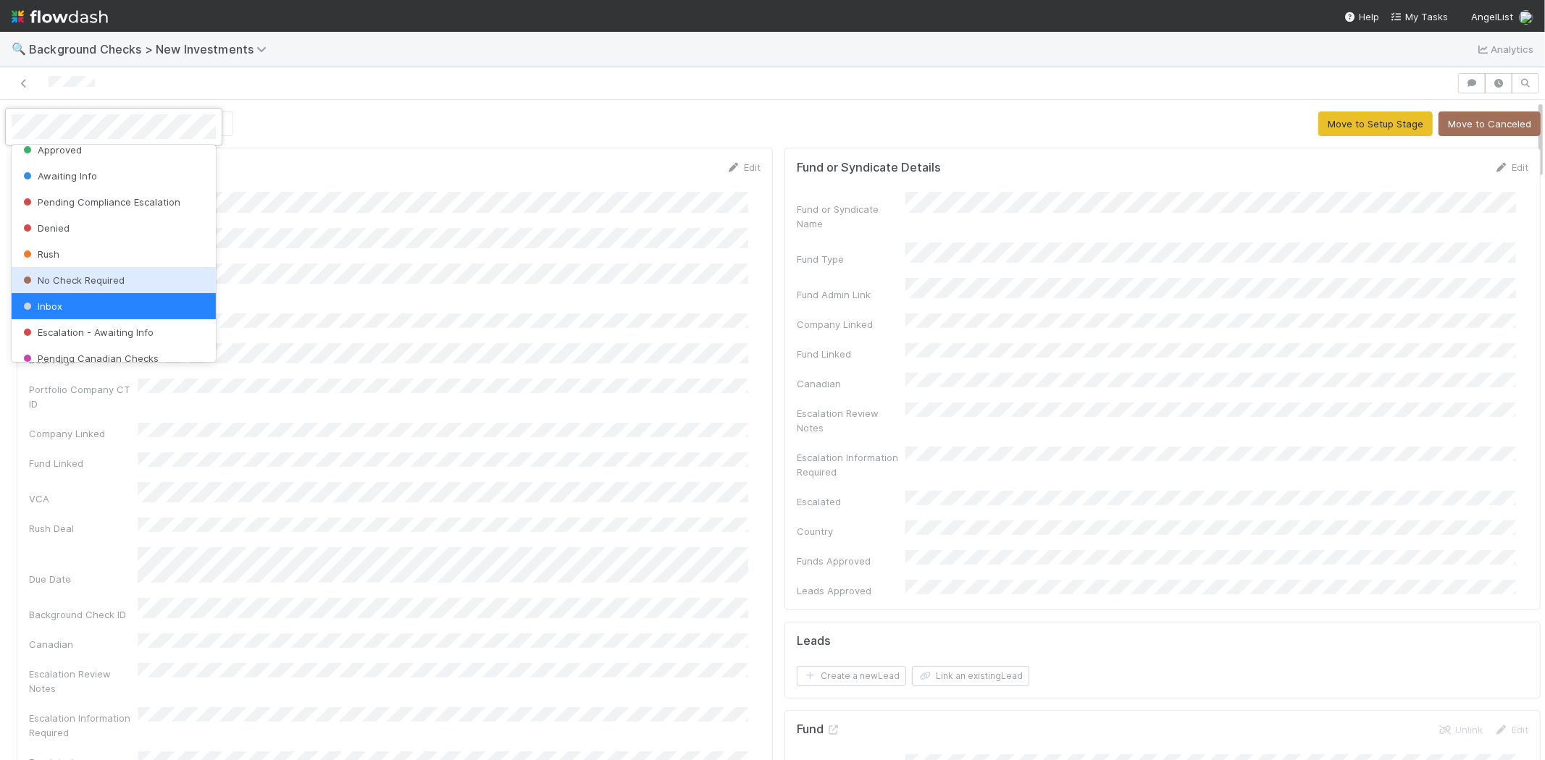
click at [120, 276] on span "No Check Required" at bounding box center [72, 280] width 104 height 12
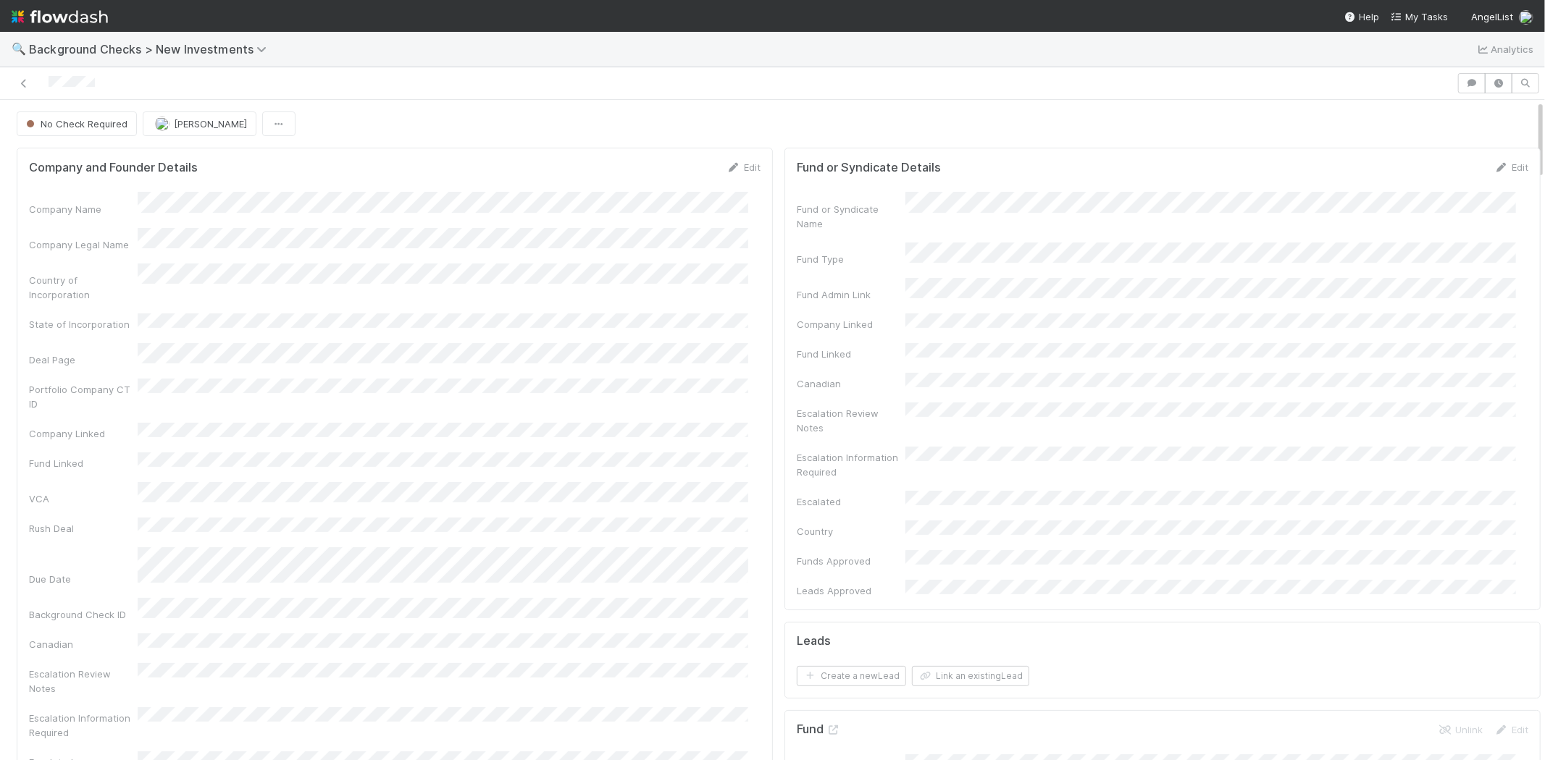
drag, startPoint x: 112, startPoint y: 85, endPoint x: 43, endPoint y: 75, distance: 69.5
click at [43, 75] on div at bounding box center [728, 83] width 1445 height 20
click at [1436, 14] on span "My Tasks" at bounding box center [1419, 17] width 57 height 12
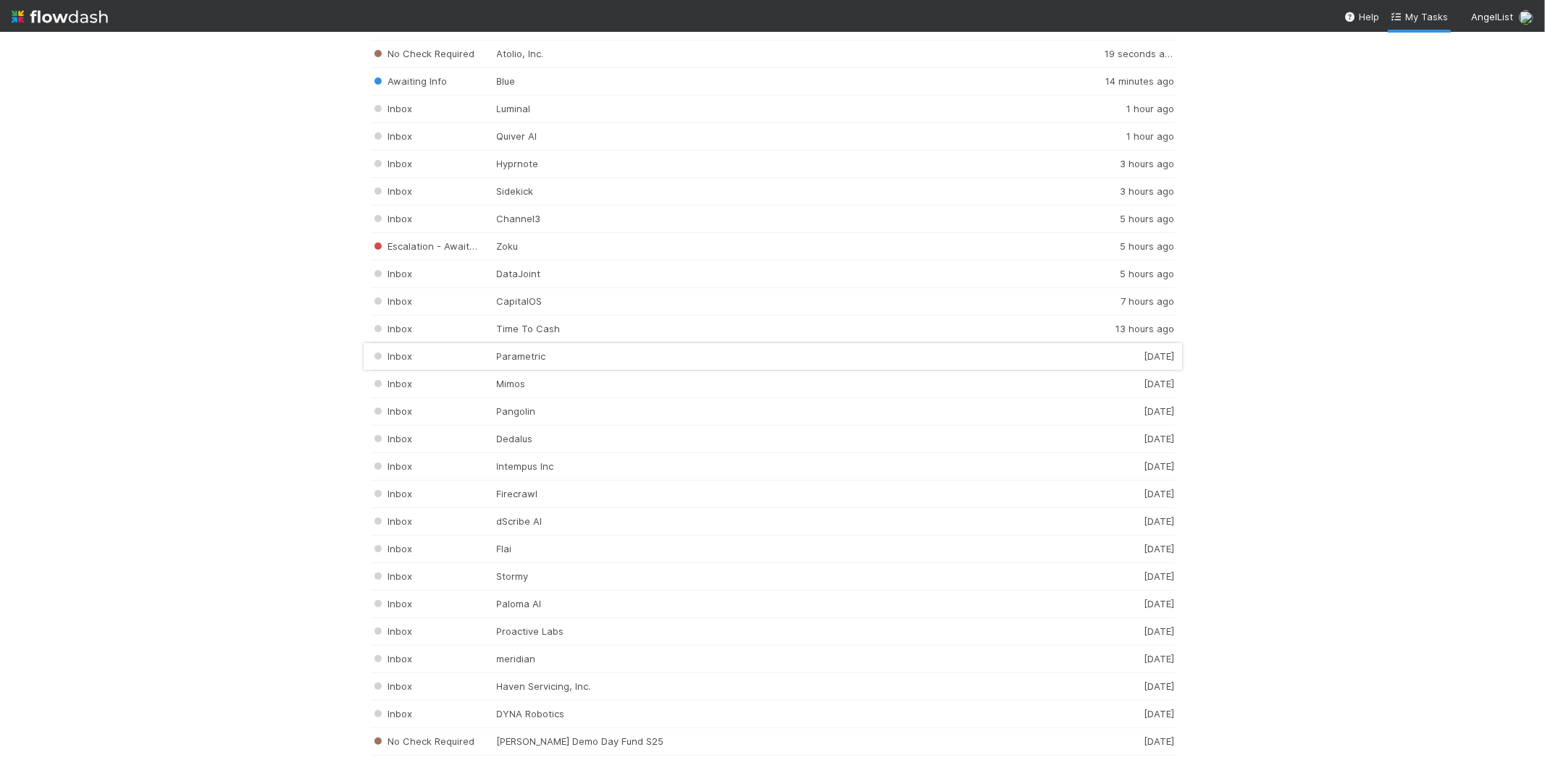
scroll to position [1931, 0]
click at [510, 713] on div "Inbox DYNA Robotics 2 days ago" at bounding box center [773, 711] width 804 height 28
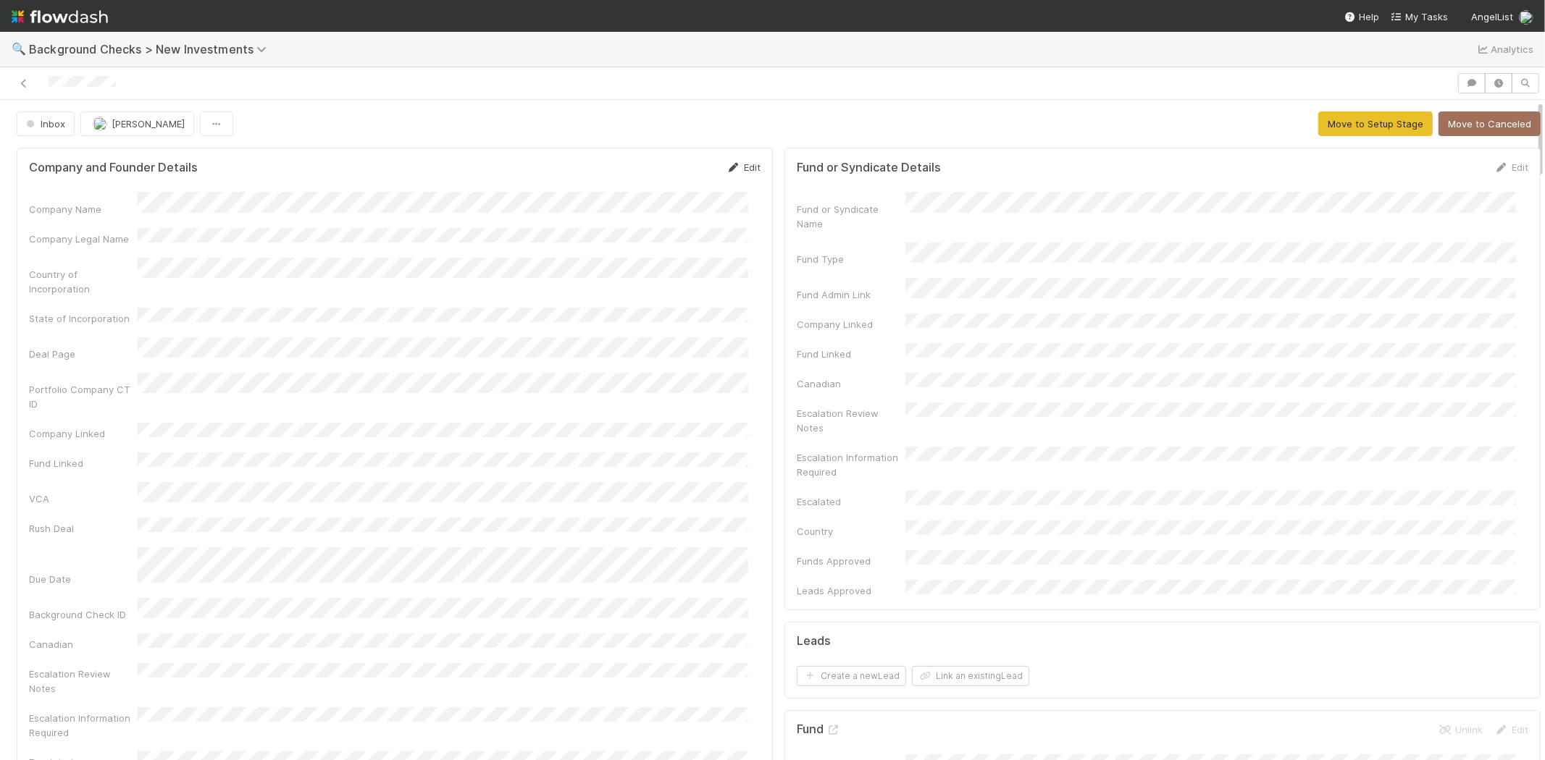
click at [739, 169] on link "Edit" at bounding box center [743, 168] width 34 height 12
click at [663, 168] on button "Save" at bounding box center [683, 172] width 41 height 25
click at [1359, 127] on button "Move to Setup Stage" at bounding box center [1375, 124] width 114 height 25
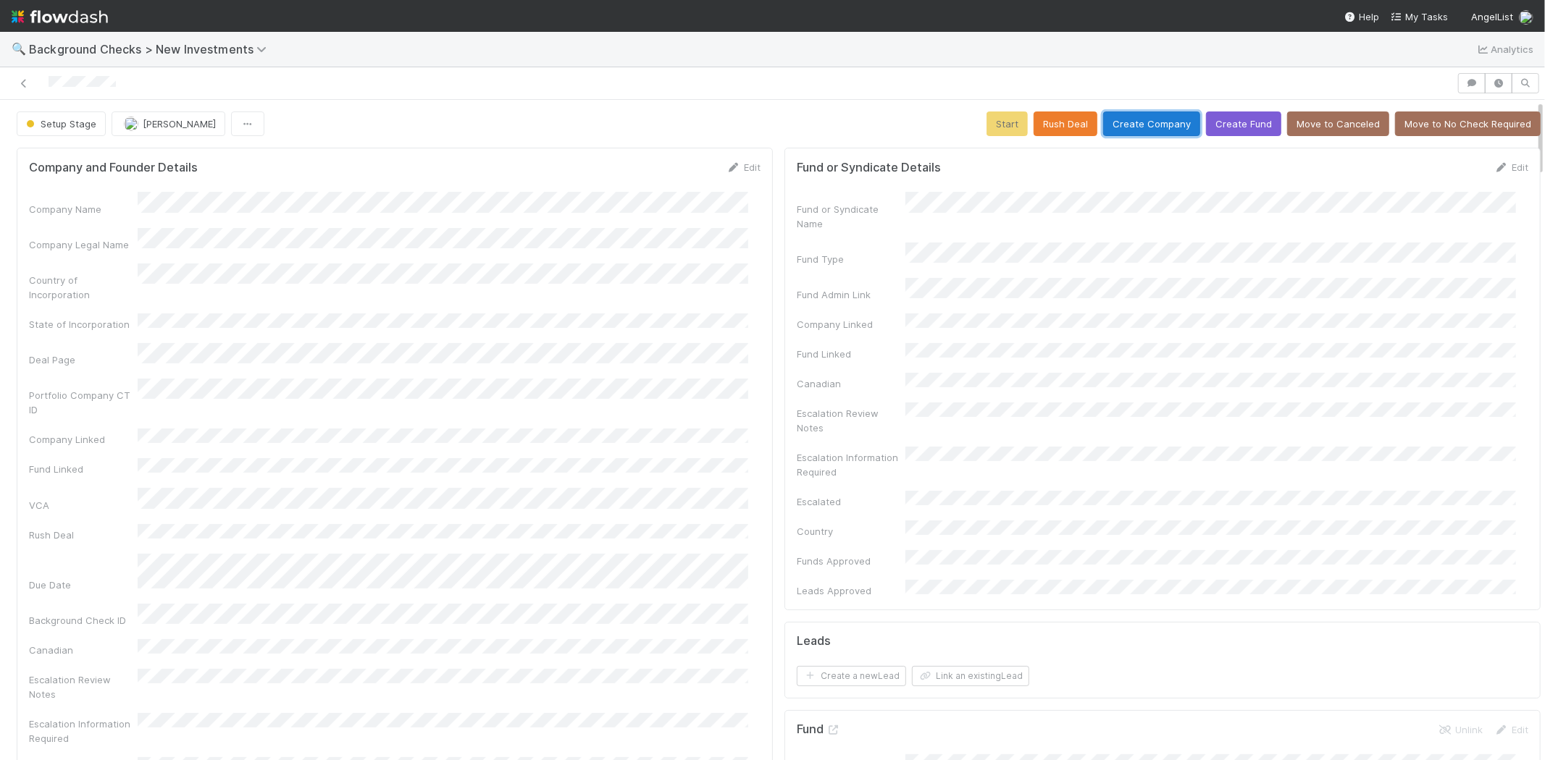
click at [1117, 118] on button "Create Company" at bounding box center [1151, 124] width 97 height 25
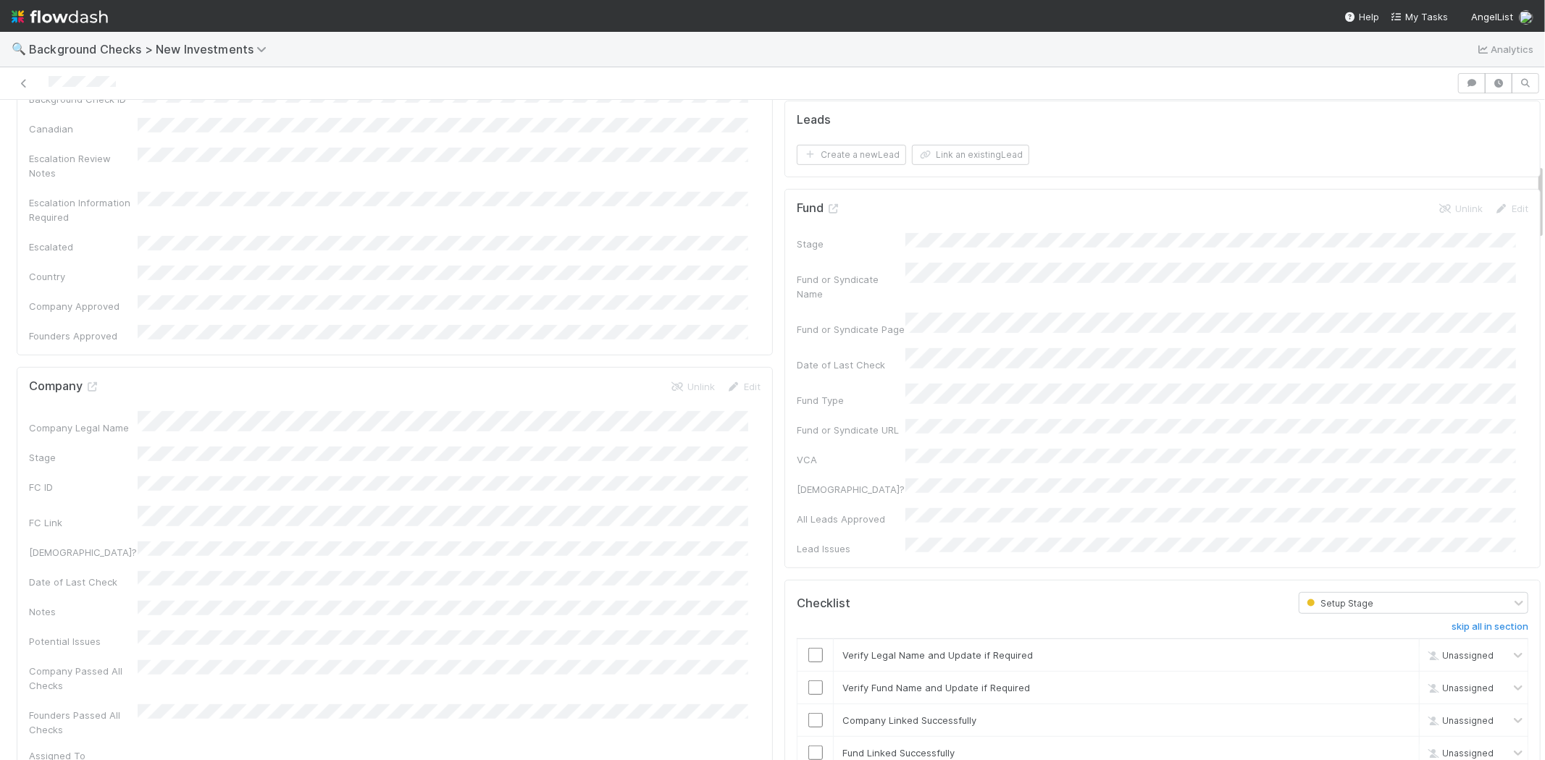
scroll to position [643, 0]
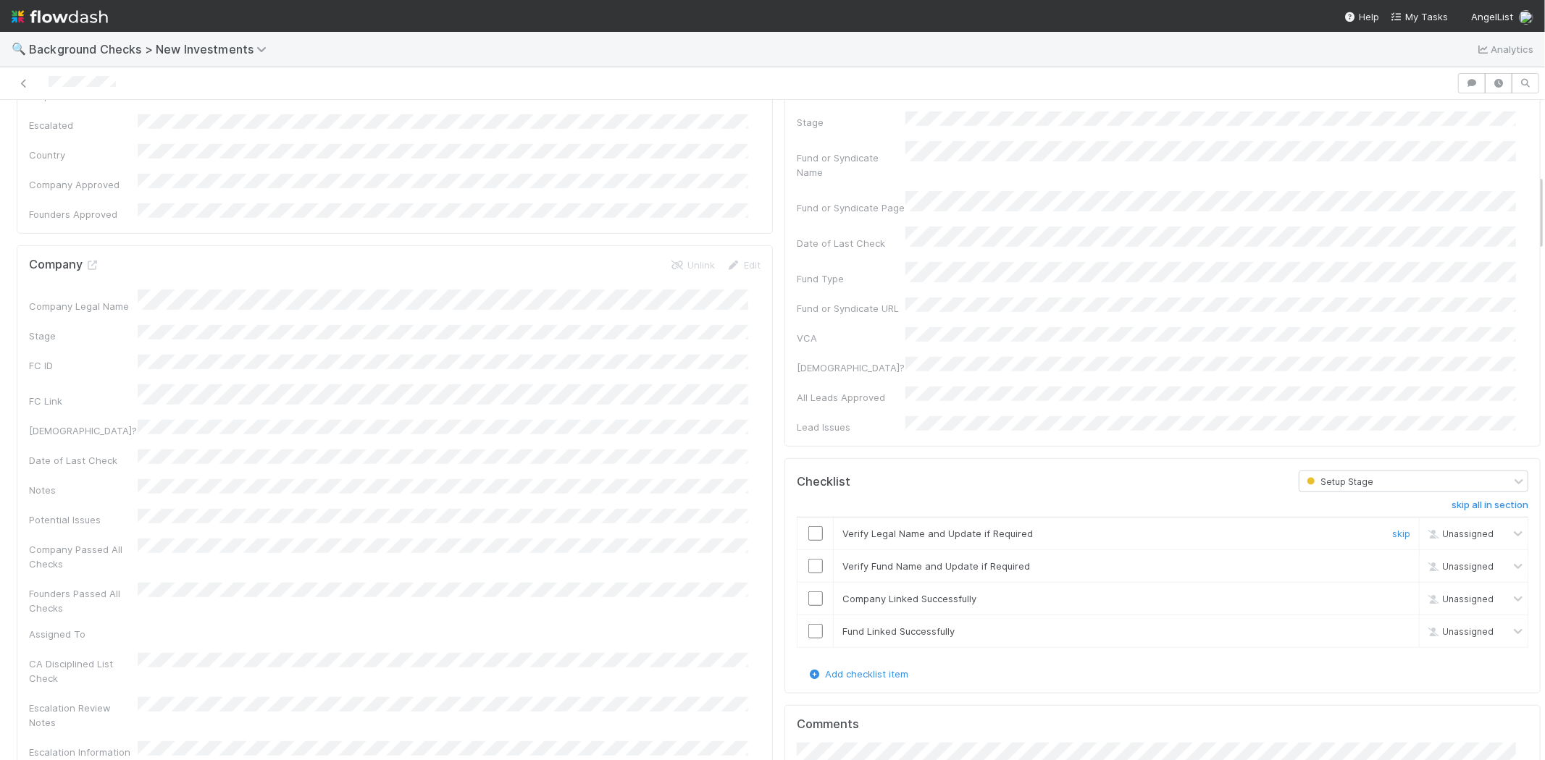
click at [808, 527] on input "checkbox" at bounding box center [815, 534] width 14 height 14
click at [808, 559] on input "checkbox" at bounding box center [815, 566] width 14 height 14
click at [808, 592] on input "checkbox" at bounding box center [815, 599] width 14 height 14
click at [802, 615] on td at bounding box center [815, 631] width 36 height 33
click at [808, 624] on input "checkbox" at bounding box center [815, 631] width 14 height 14
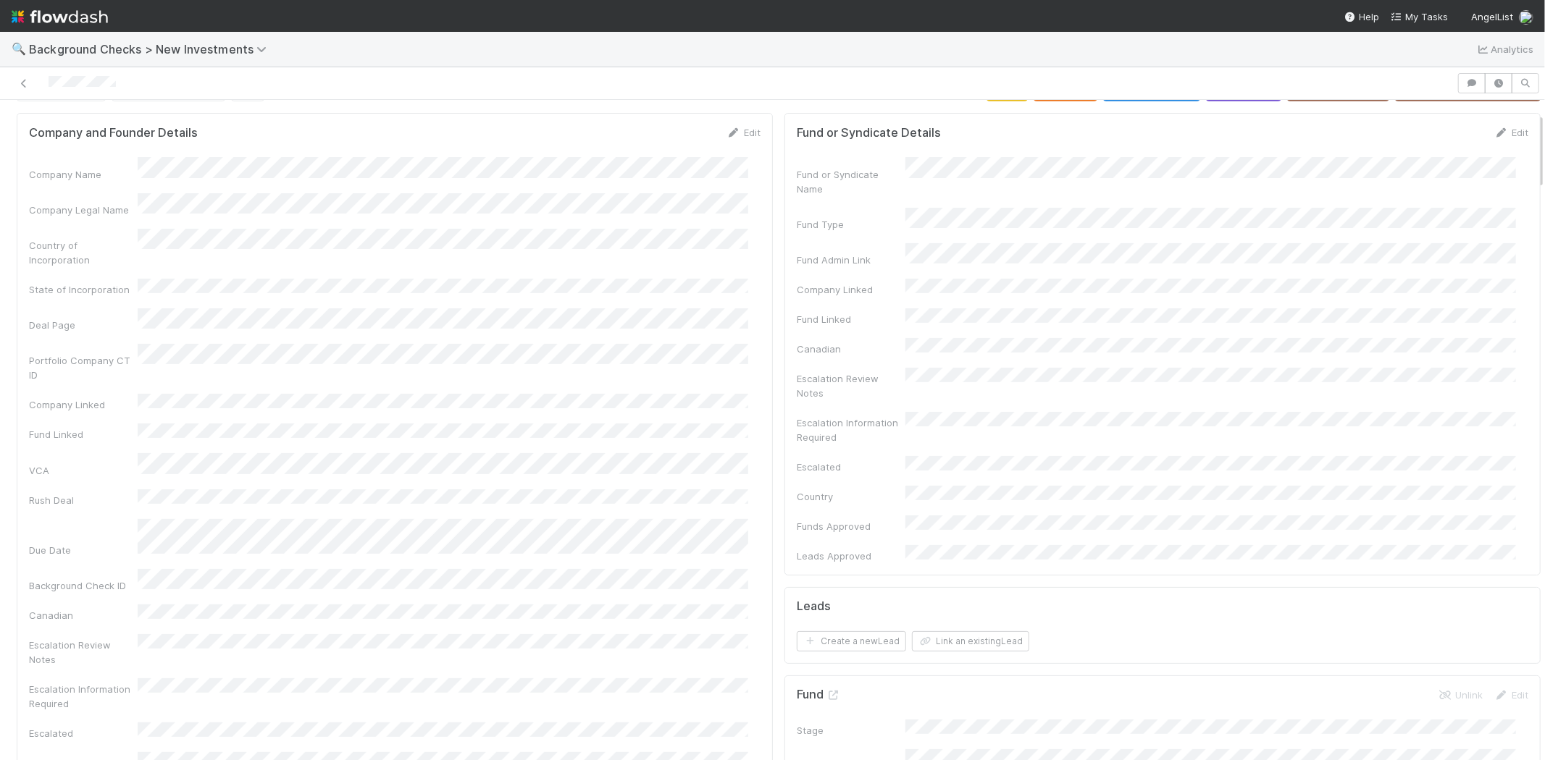
scroll to position [0, 0]
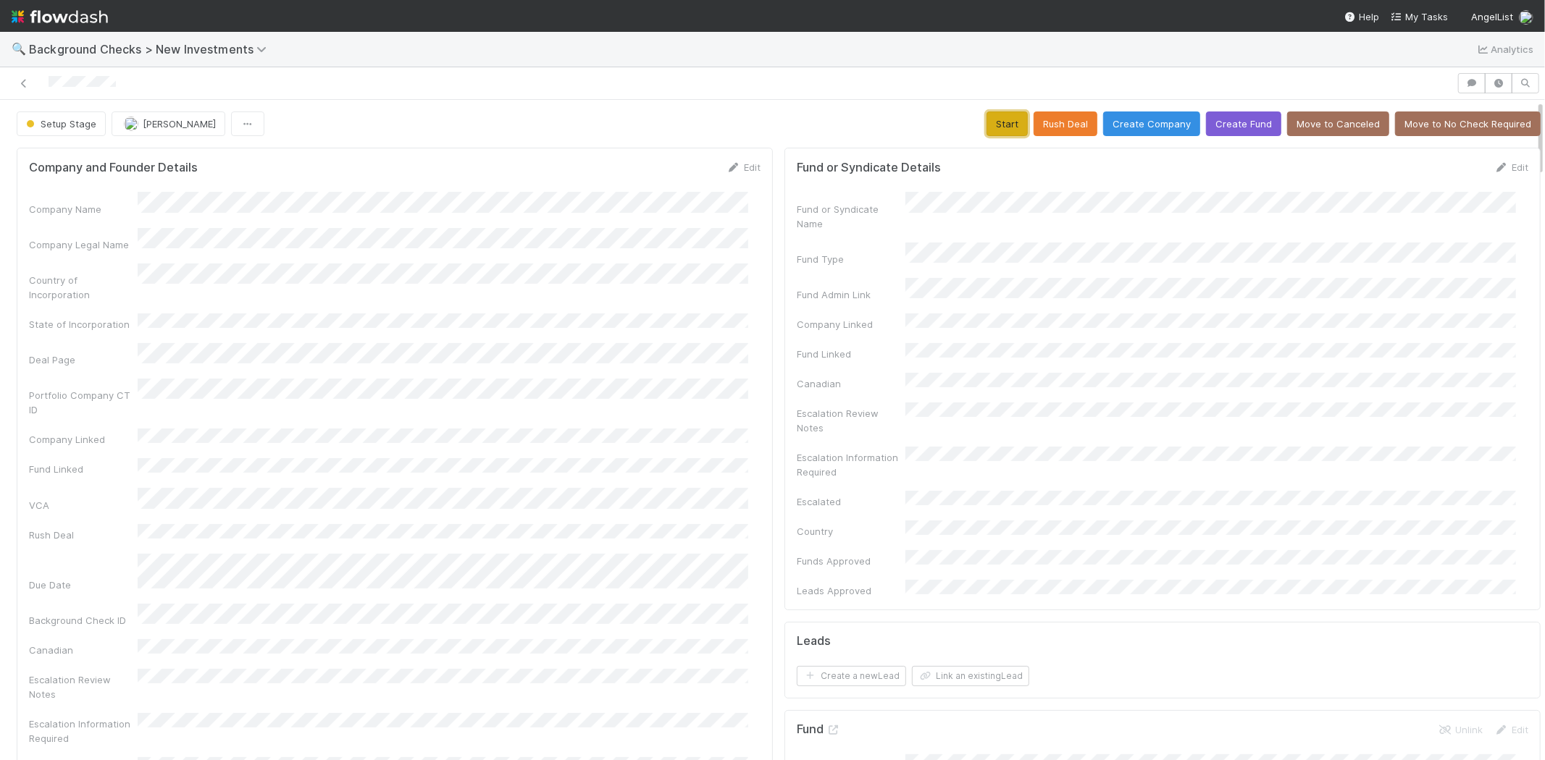
click at [986, 112] on button "Start" at bounding box center [1006, 124] width 41 height 25
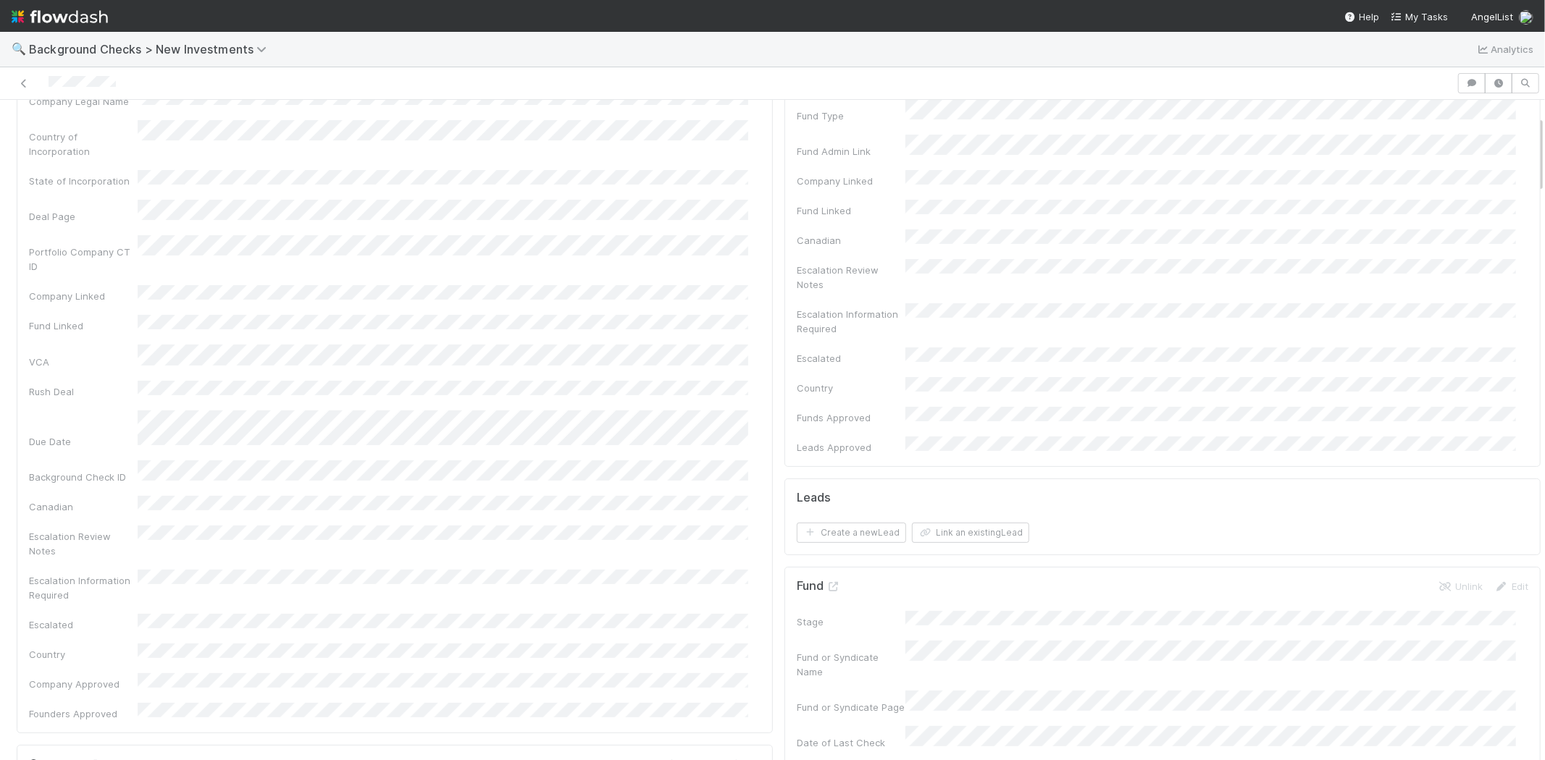
scroll to position [161, 0]
click at [971, 506] on button "Link an existing Lead" at bounding box center [970, 516] width 117 height 20
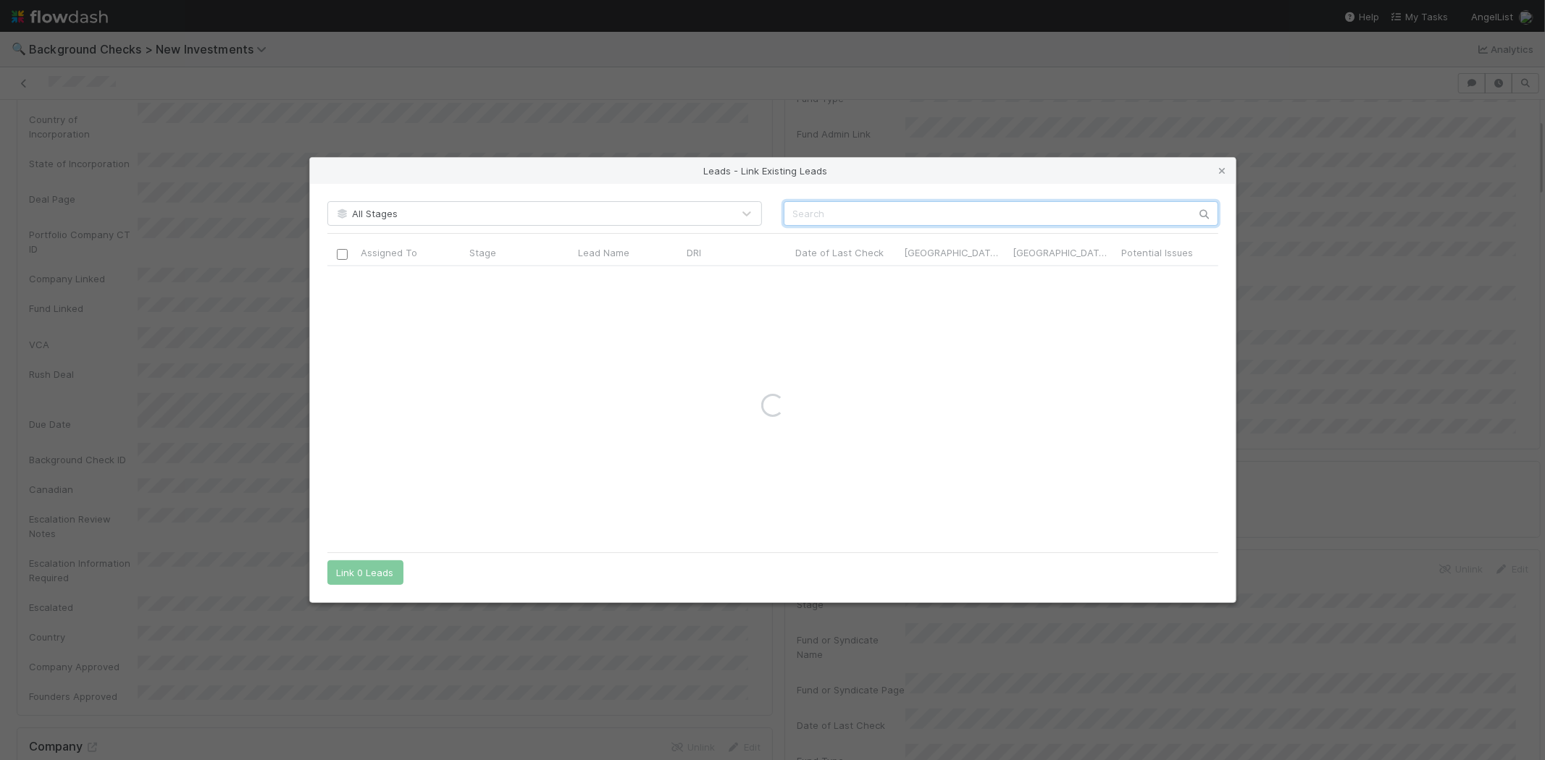
click at [913, 214] on input "text" at bounding box center [1001, 213] width 435 height 25
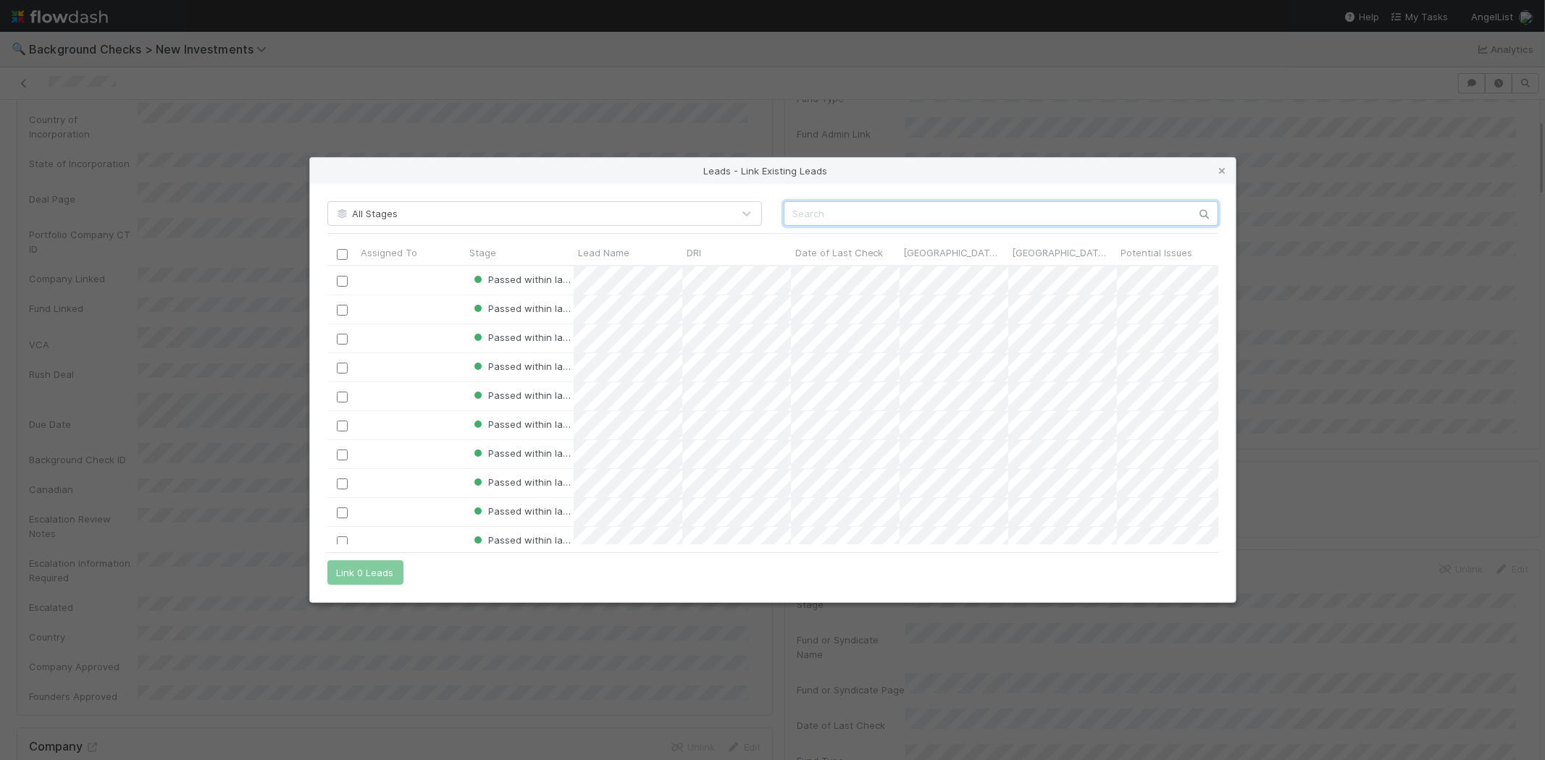
paste input "Morgan Schwanke"
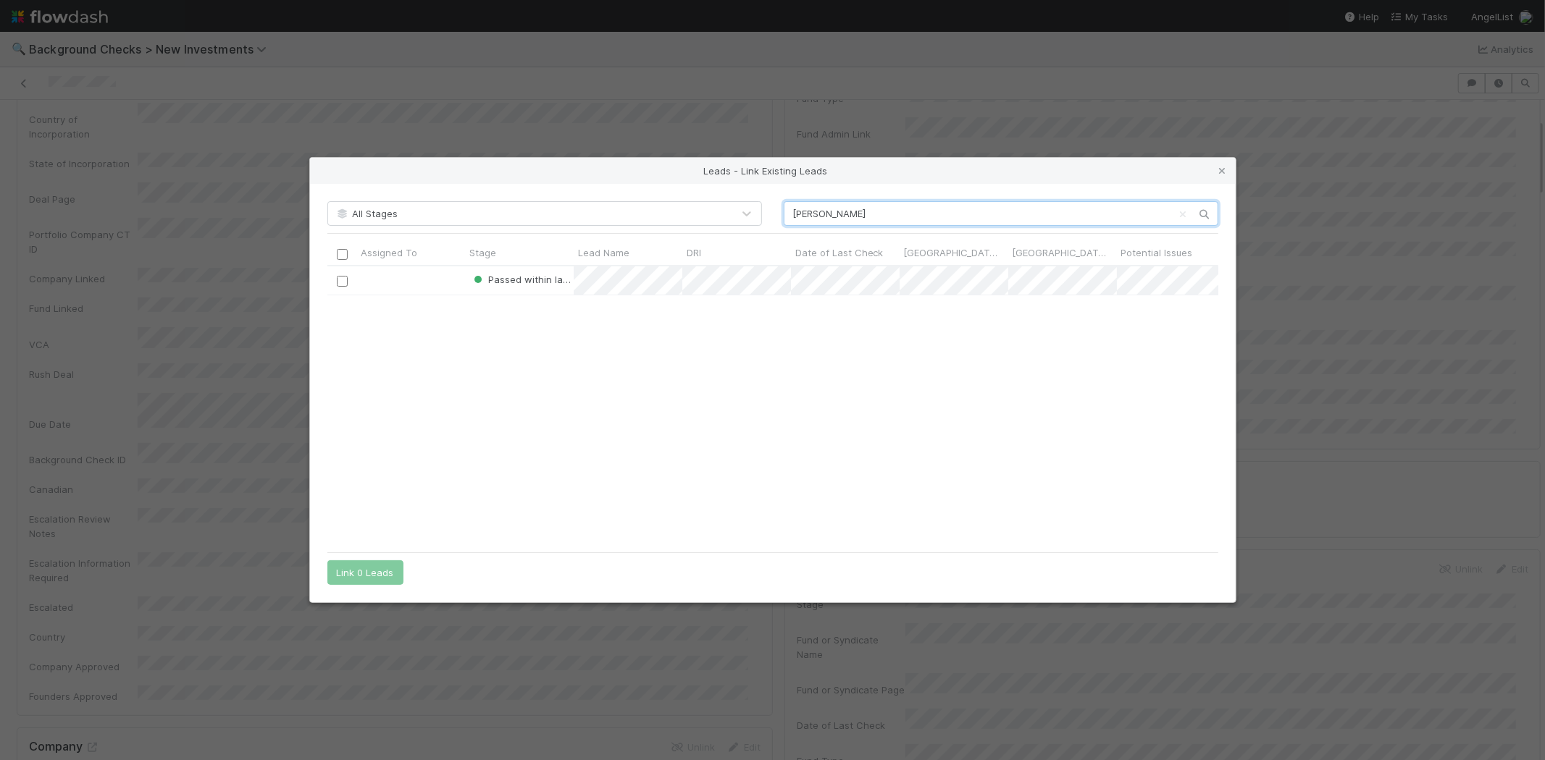
scroll to position [267, 879]
type input "Morgan Schwanke"
click at [338, 280] on input "checkbox" at bounding box center [341, 281] width 11 height 11
click at [364, 565] on button "Link 1 Lead" at bounding box center [362, 573] width 70 height 25
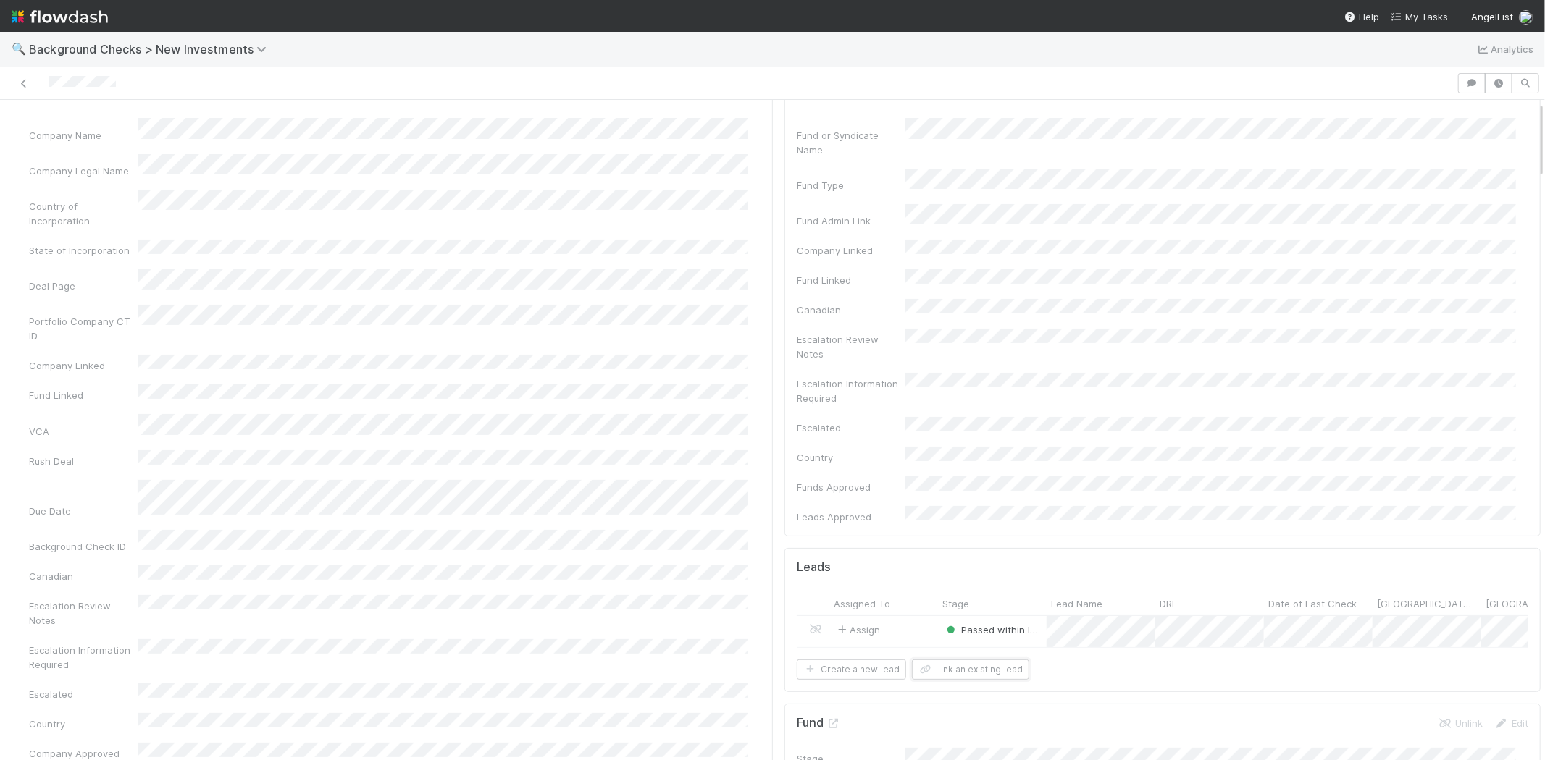
scroll to position [0, 0]
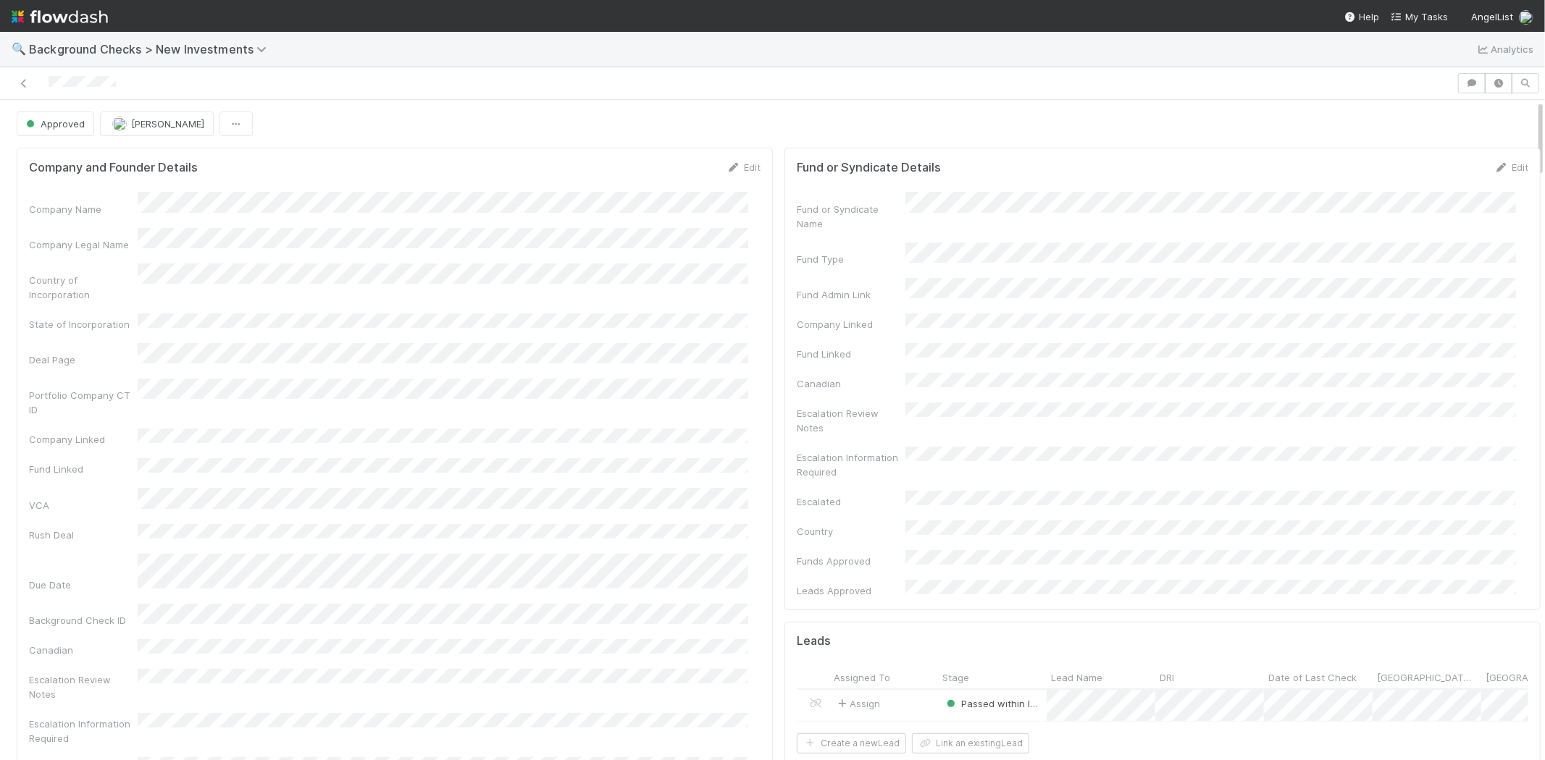
click at [51, 77] on div at bounding box center [728, 83] width 1445 height 20
click at [1410, 14] on span "My Tasks" at bounding box center [1419, 17] width 57 height 12
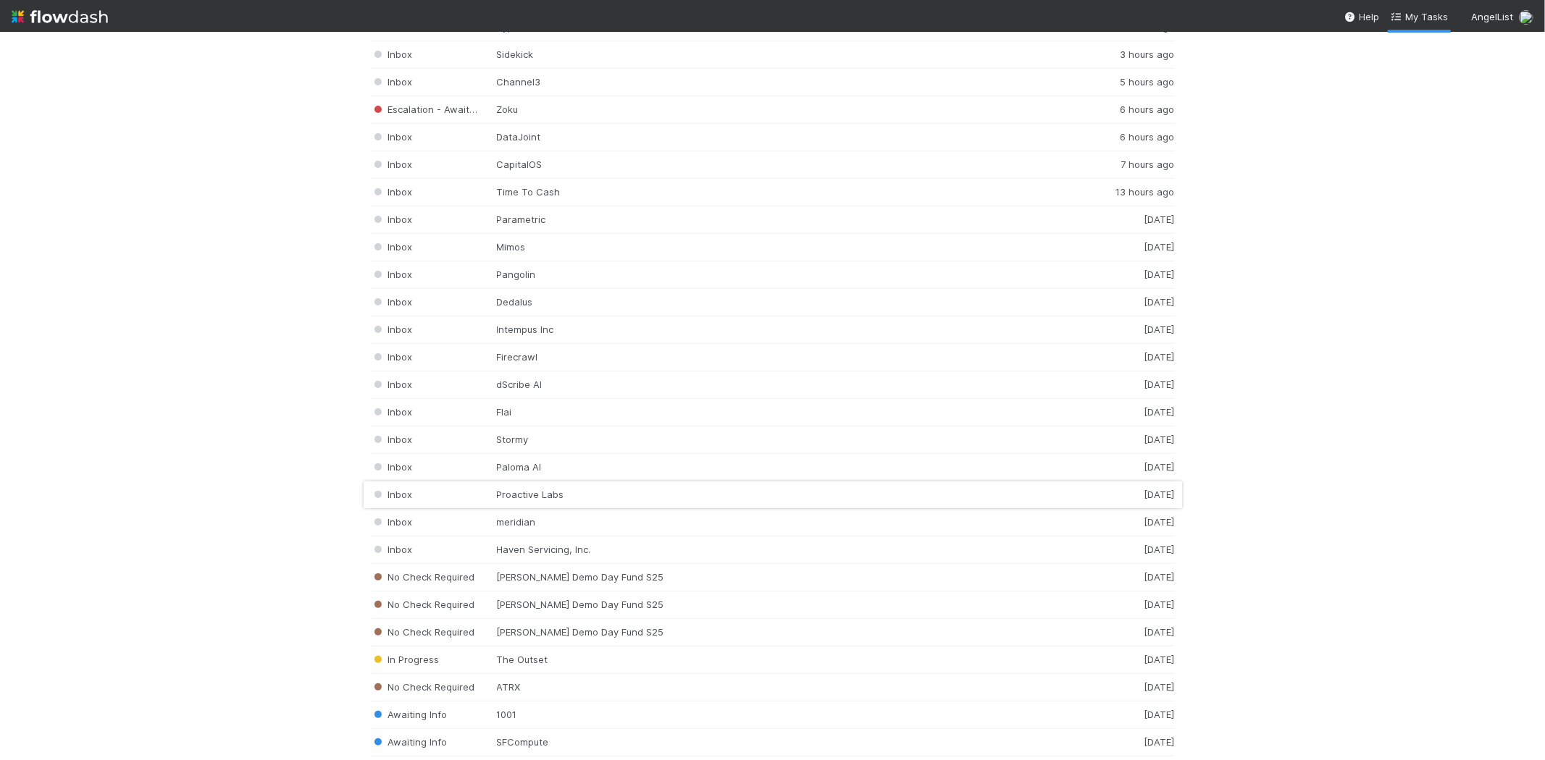
scroll to position [2092, 0]
click at [574, 526] on div "Inbox Haven Servicing, Inc. 2 days ago" at bounding box center [773, 523] width 804 height 28
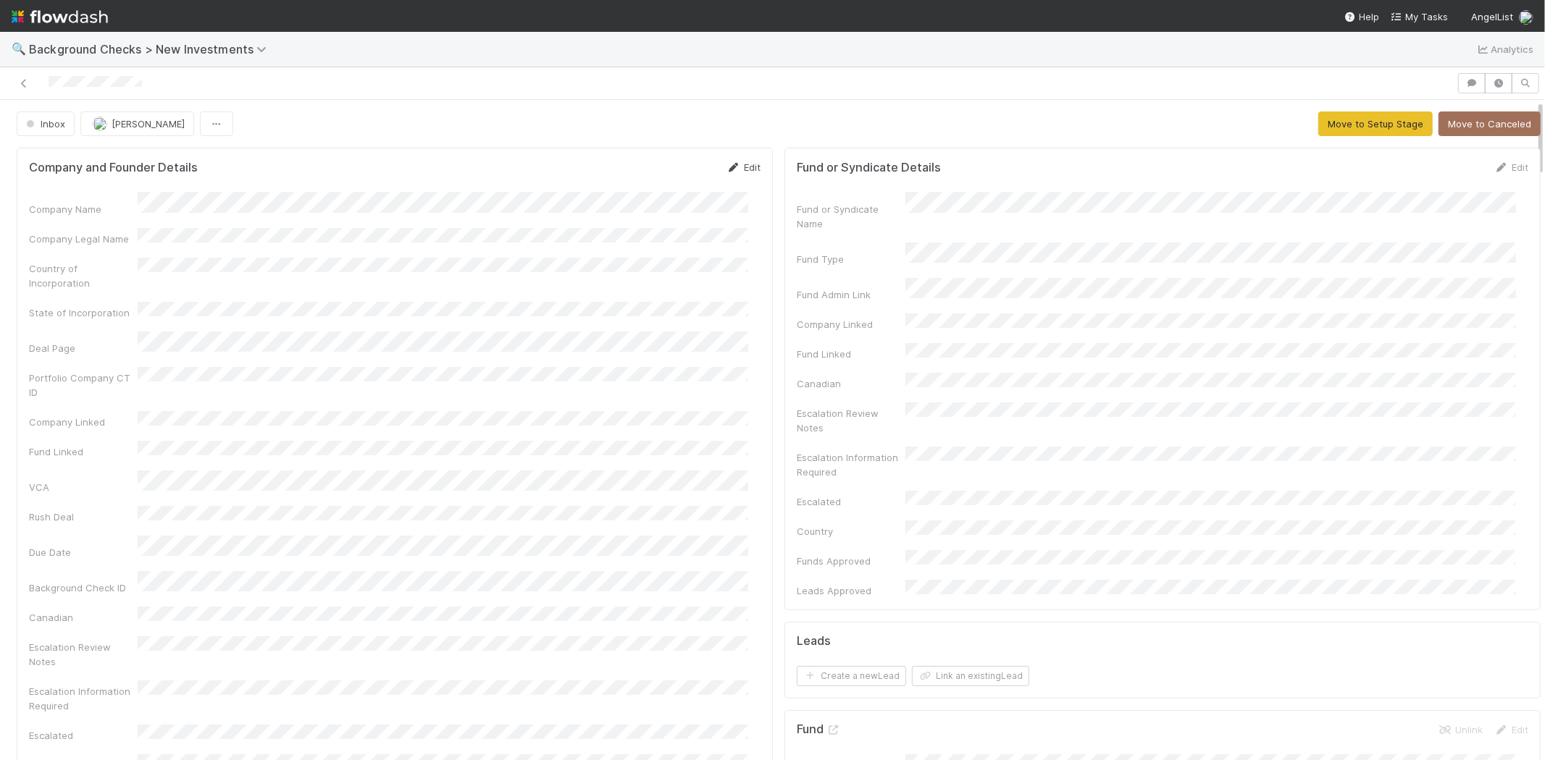
click at [742, 167] on link "Edit" at bounding box center [743, 168] width 34 height 12
click at [674, 165] on button "Save" at bounding box center [683, 172] width 41 height 25
click at [251, 196] on div "Company Name Company Legal Name Country of Incorporation State of Incorporation…" at bounding box center [395, 515] width 732 height 646
click at [1318, 123] on button "Move to Setup Stage" at bounding box center [1375, 124] width 114 height 25
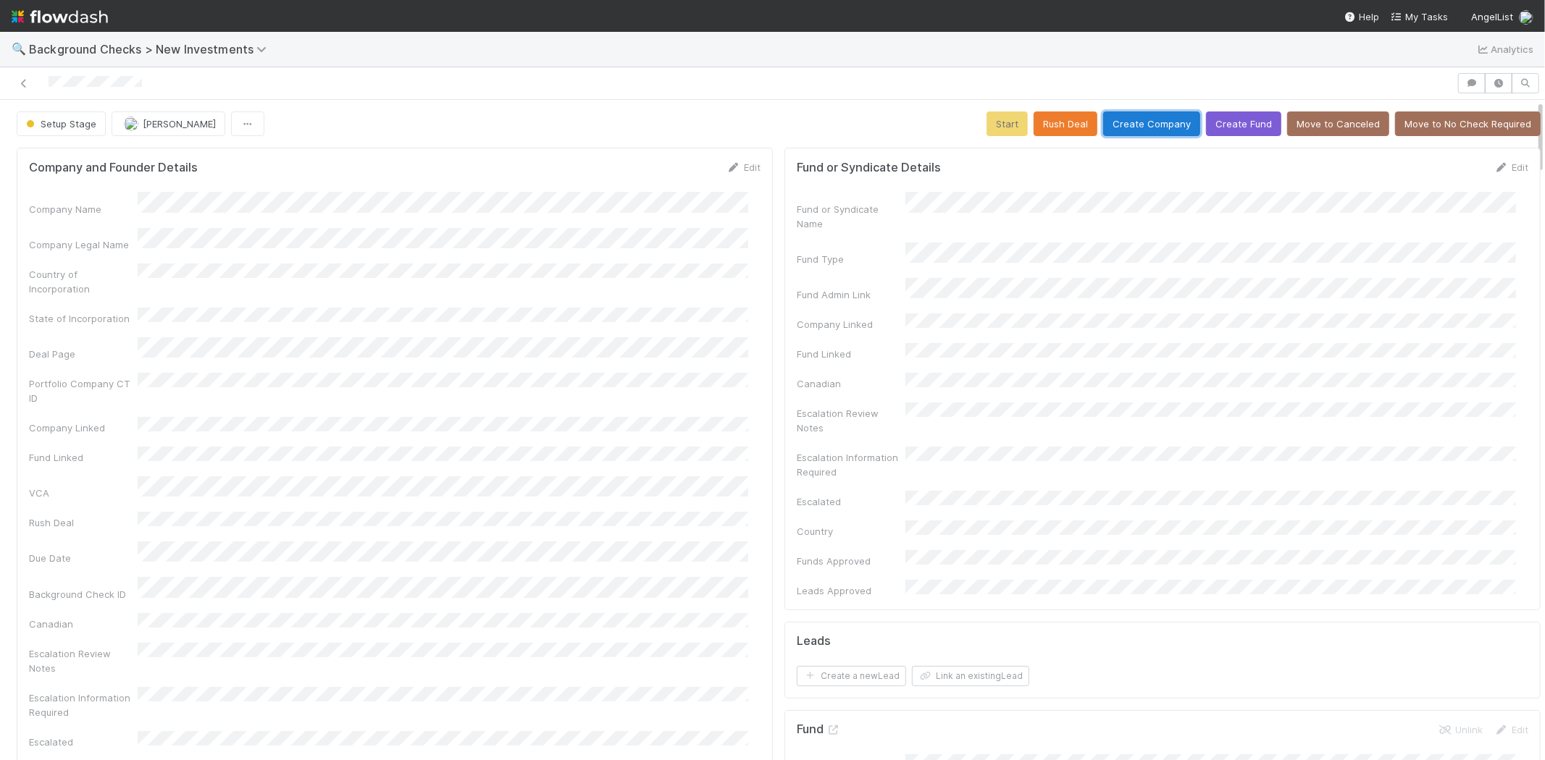
click at [1128, 122] on button "Create Company" at bounding box center [1151, 124] width 97 height 25
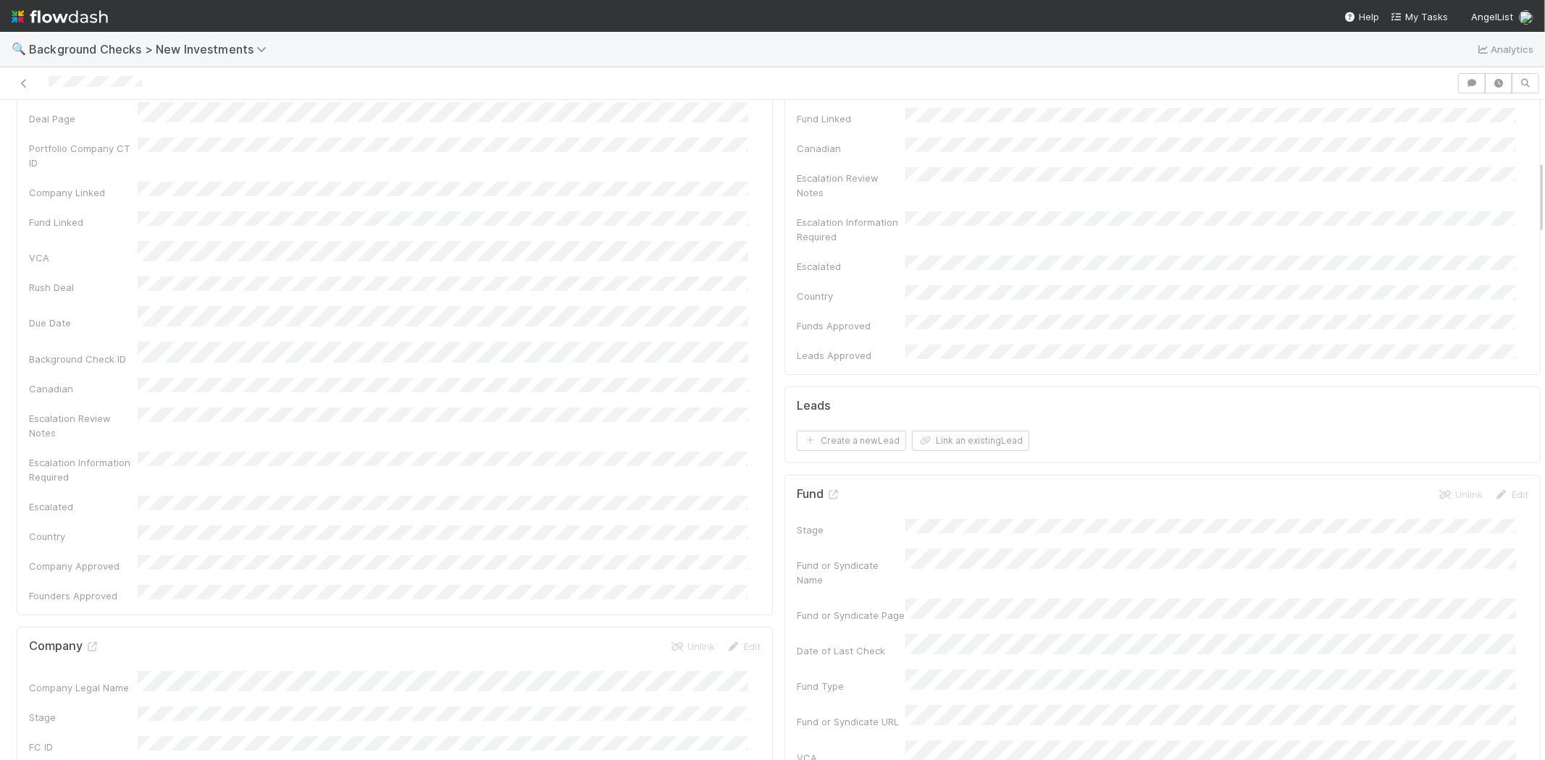
scroll to position [563, 0]
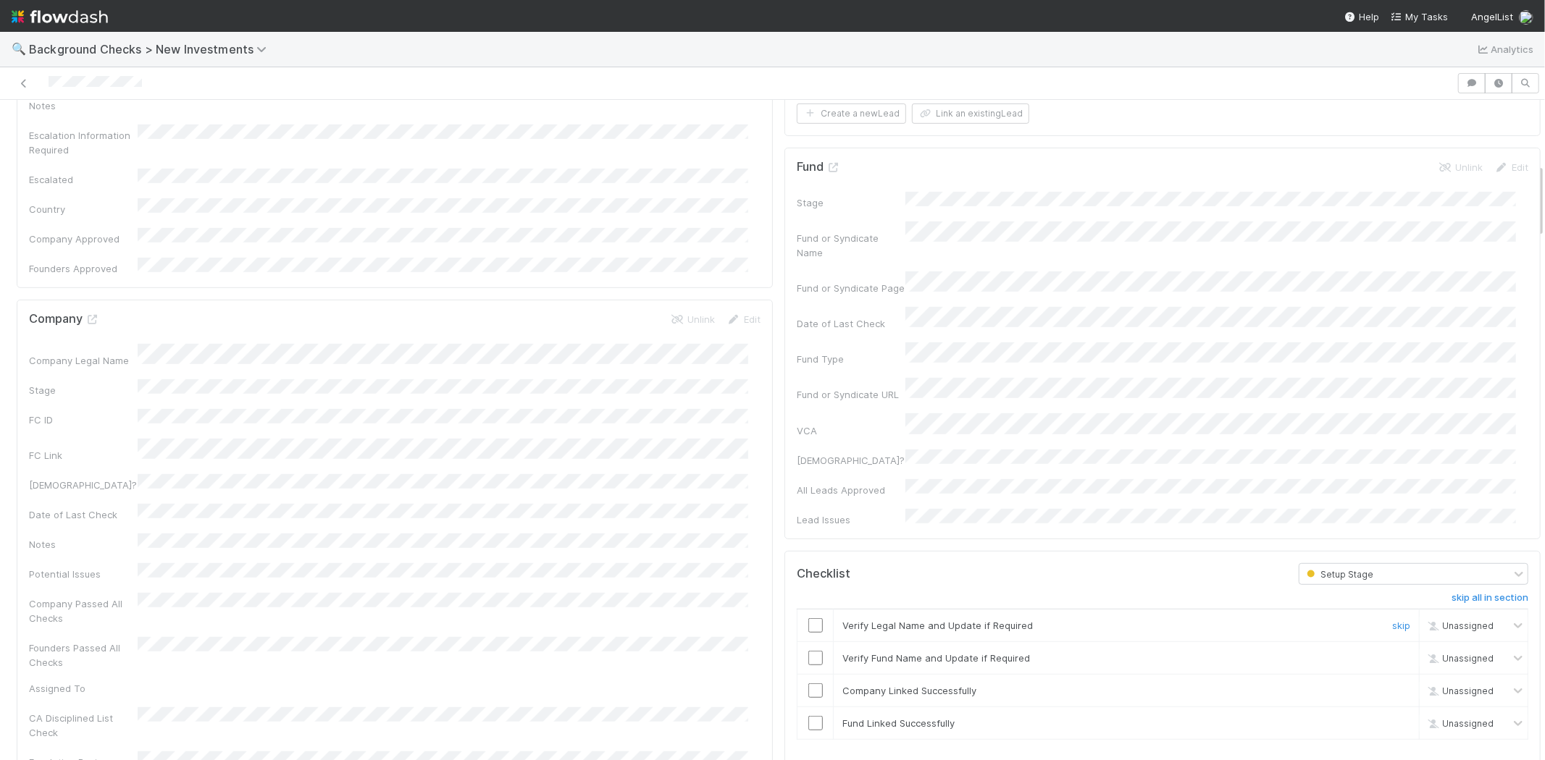
click at [809, 619] on input "checkbox" at bounding box center [815, 626] width 14 height 14
click at [808, 651] on input "checkbox" at bounding box center [815, 658] width 14 height 14
click at [808, 684] on input "checkbox" at bounding box center [815, 691] width 14 height 14
click at [808, 716] on input "checkbox" at bounding box center [815, 723] width 14 height 14
checkbox input "true"
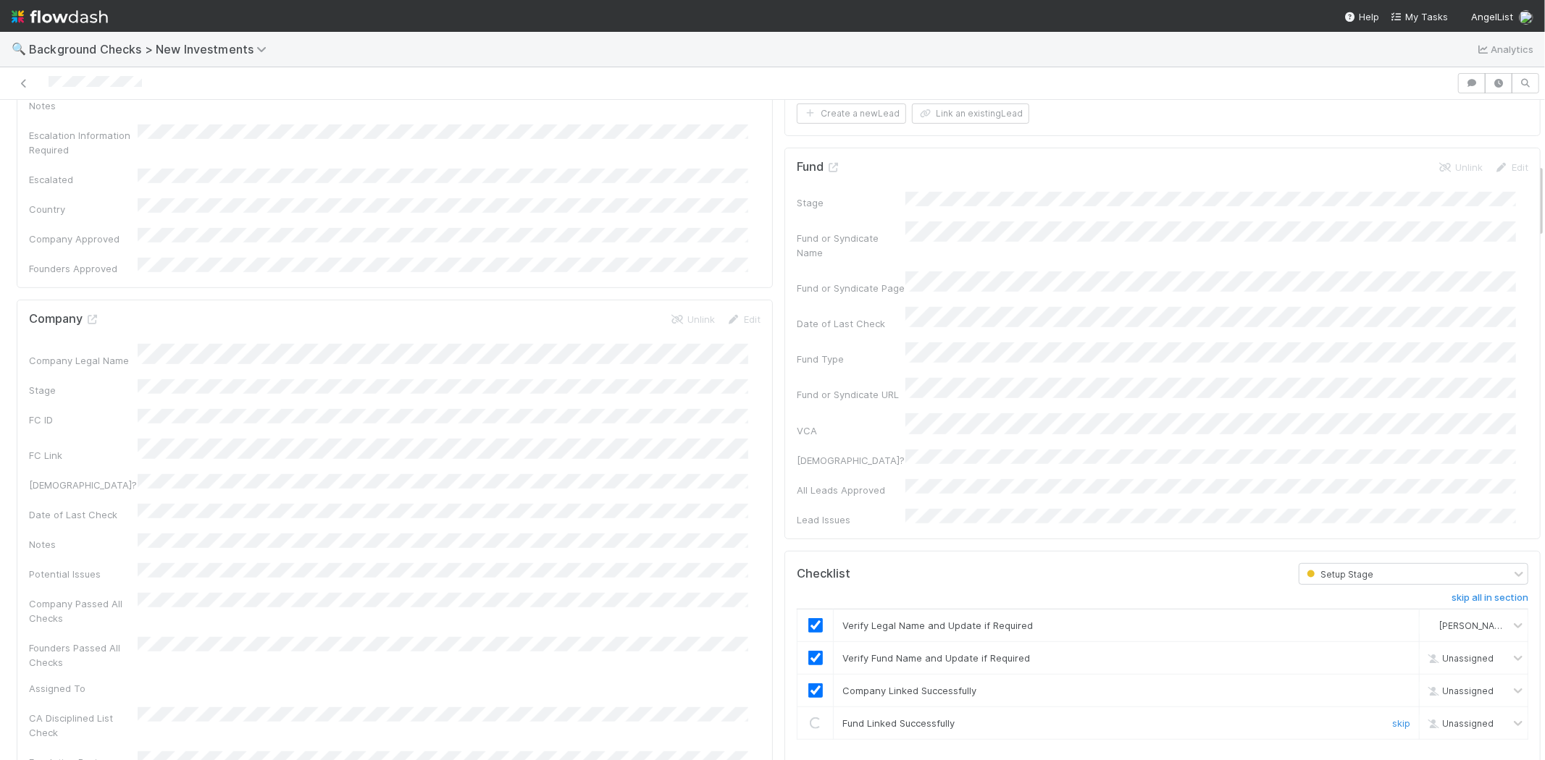
checkbox input "true"
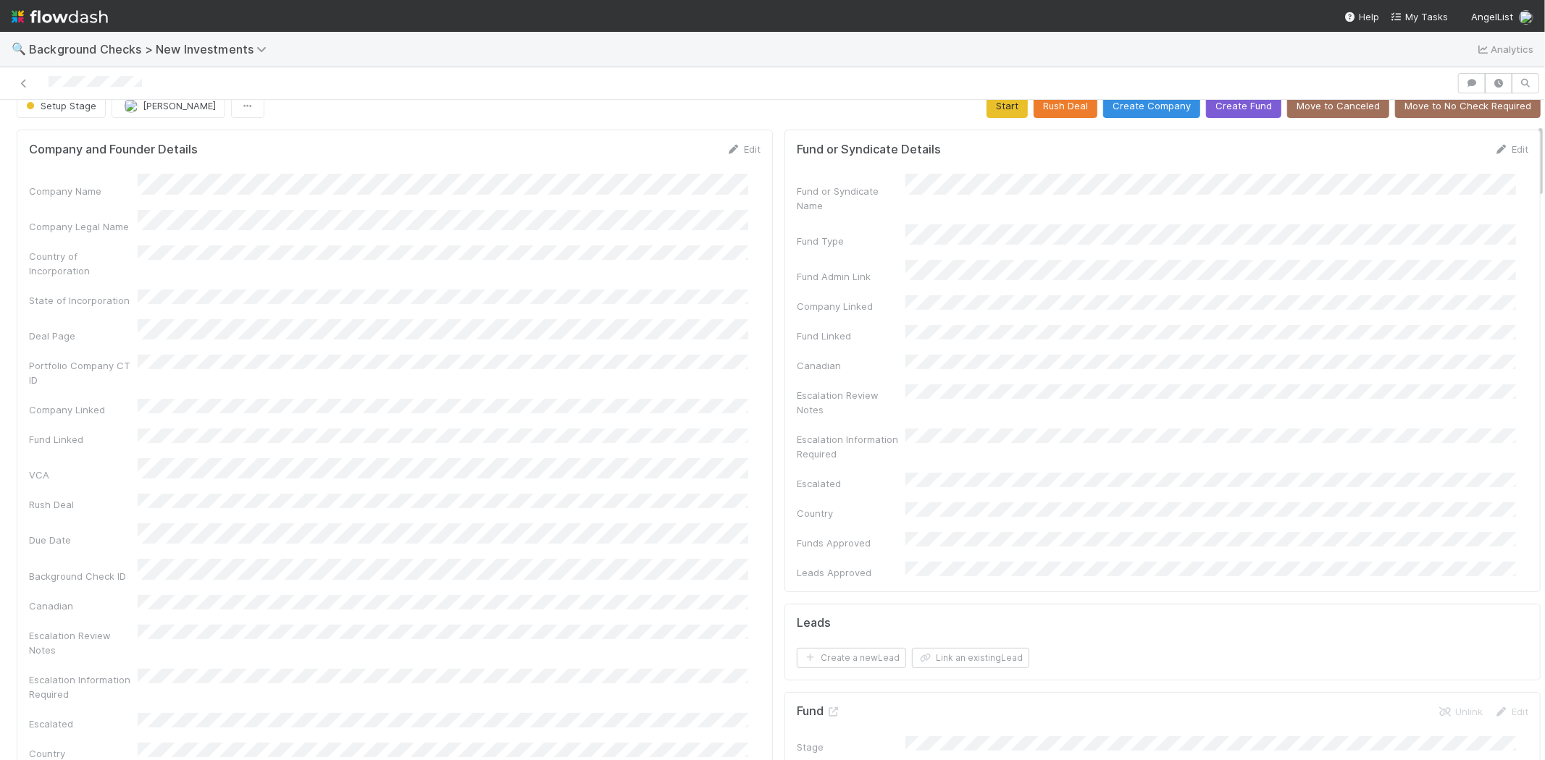
scroll to position [0, 0]
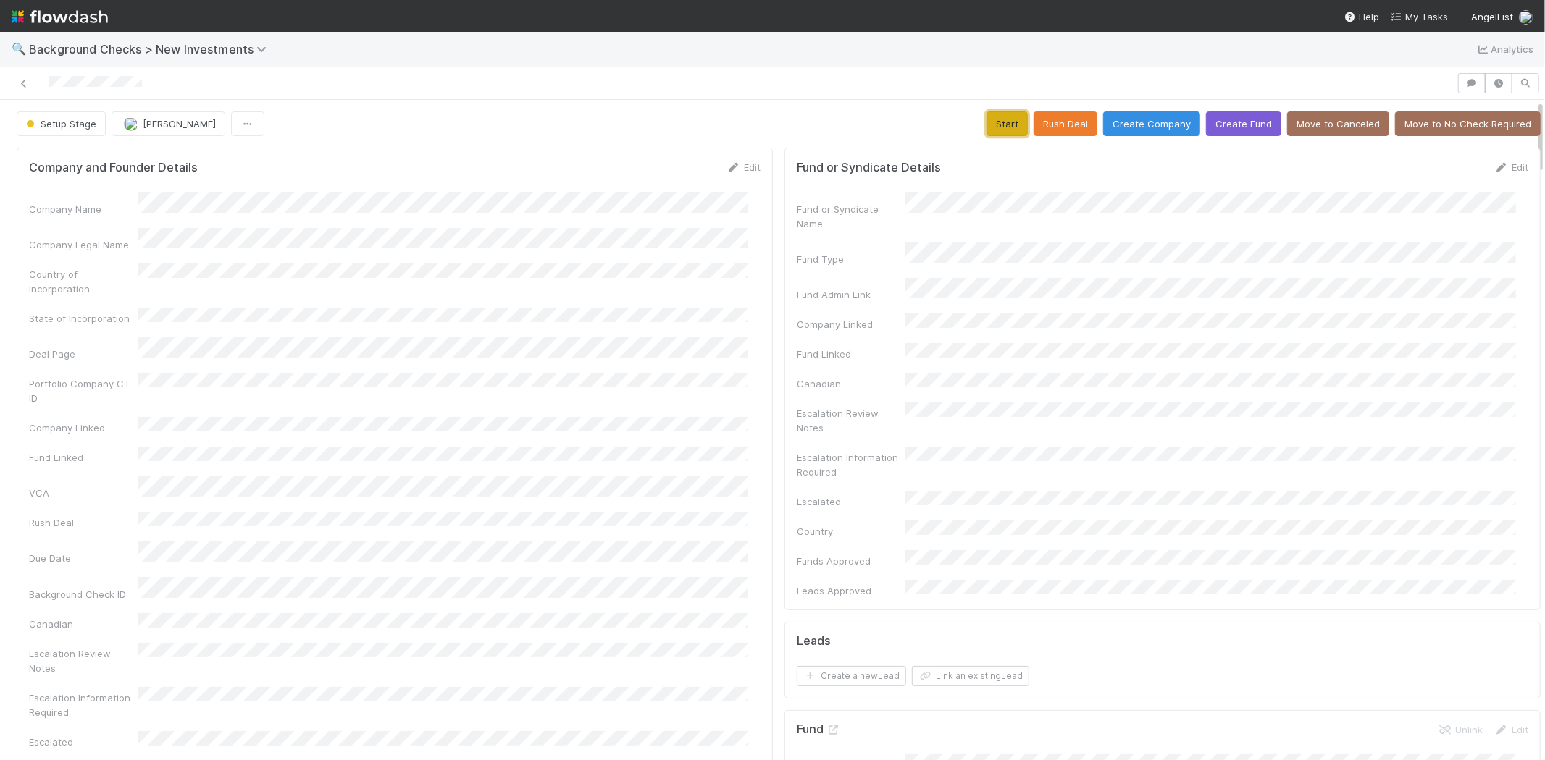
click at [991, 113] on button "Start" at bounding box center [1006, 124] width 41 height 25
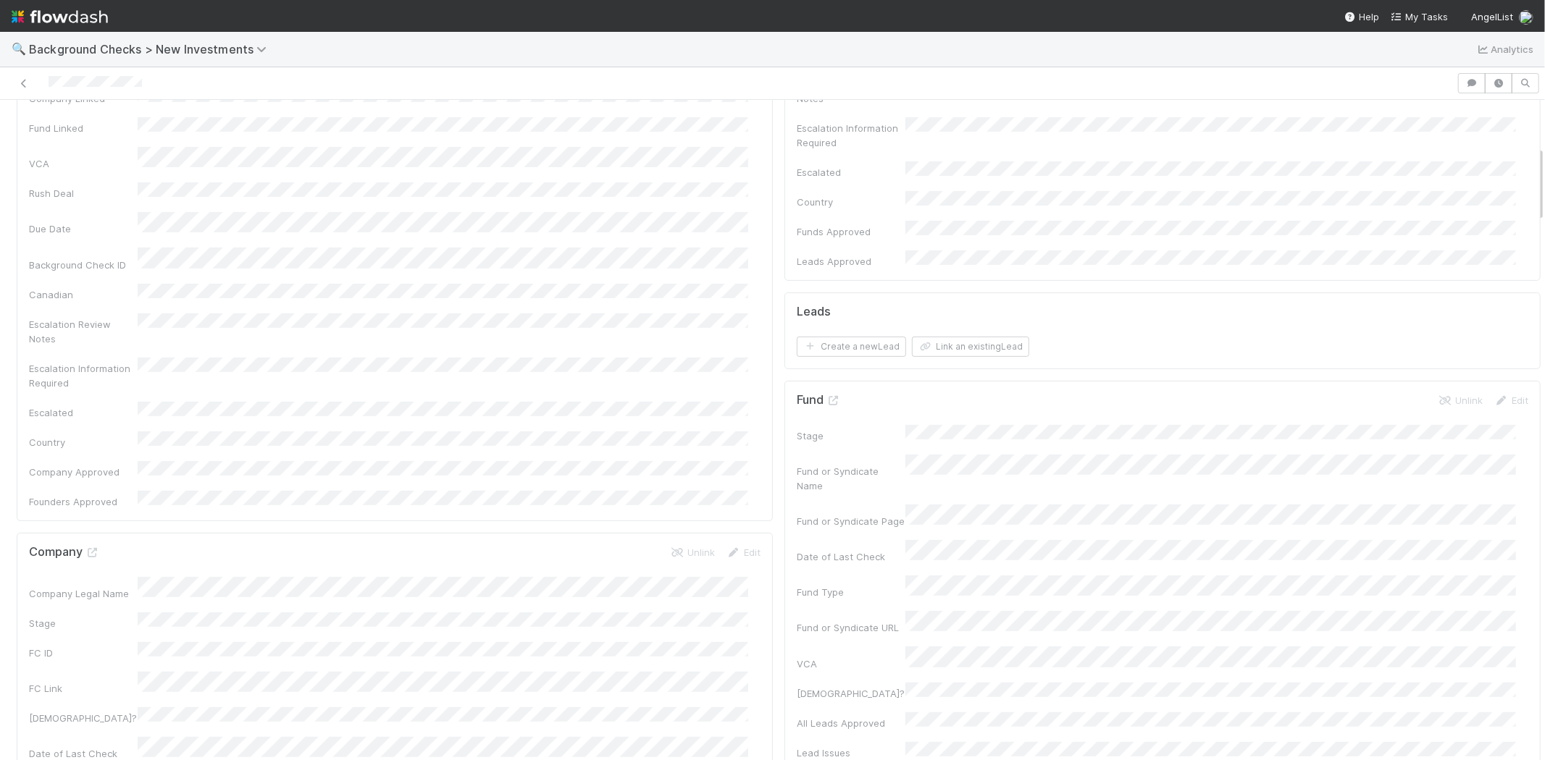
scroll to position [241, 0]
click at [940, 425] on button "Link an existing Lead" at bounding box center [970, 435] width 117 height 20
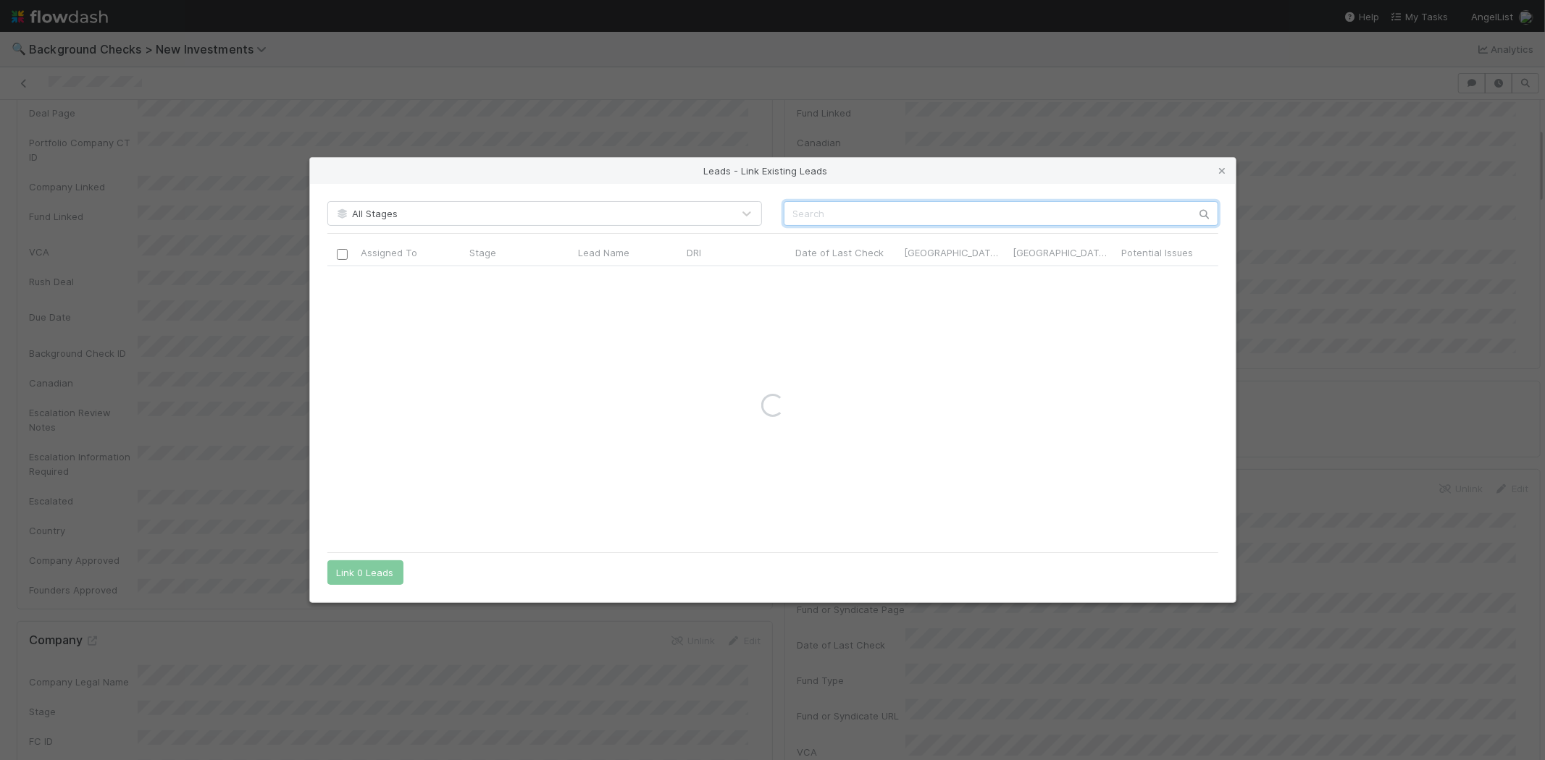
click at [894, 207] on input "text" at bounding box center [1001, 213] width 435 height 25
paste input "Bruno Werneck de Almeida"
type input "Bruno Werneck de Almeida"
click at [335, 284] on div at bounding box center [341, 280] width 17 height 16
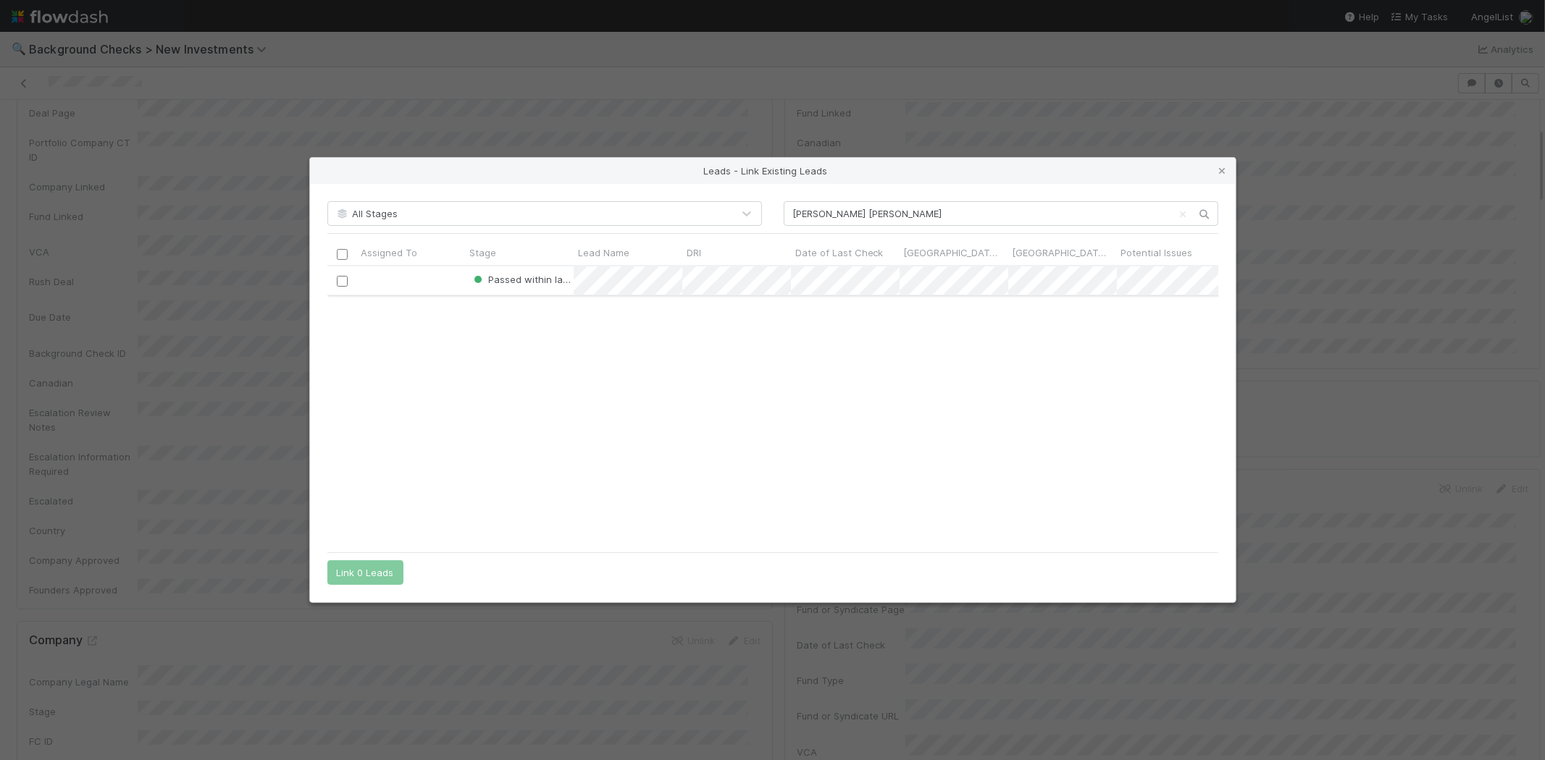
click at [341, 282] on input "checkbox" at bounding box center [341, 281] width 11 height 11
click at [377, 571] on button "Link 1 Lead" at bounding box center [362, 573] width 70 height 25
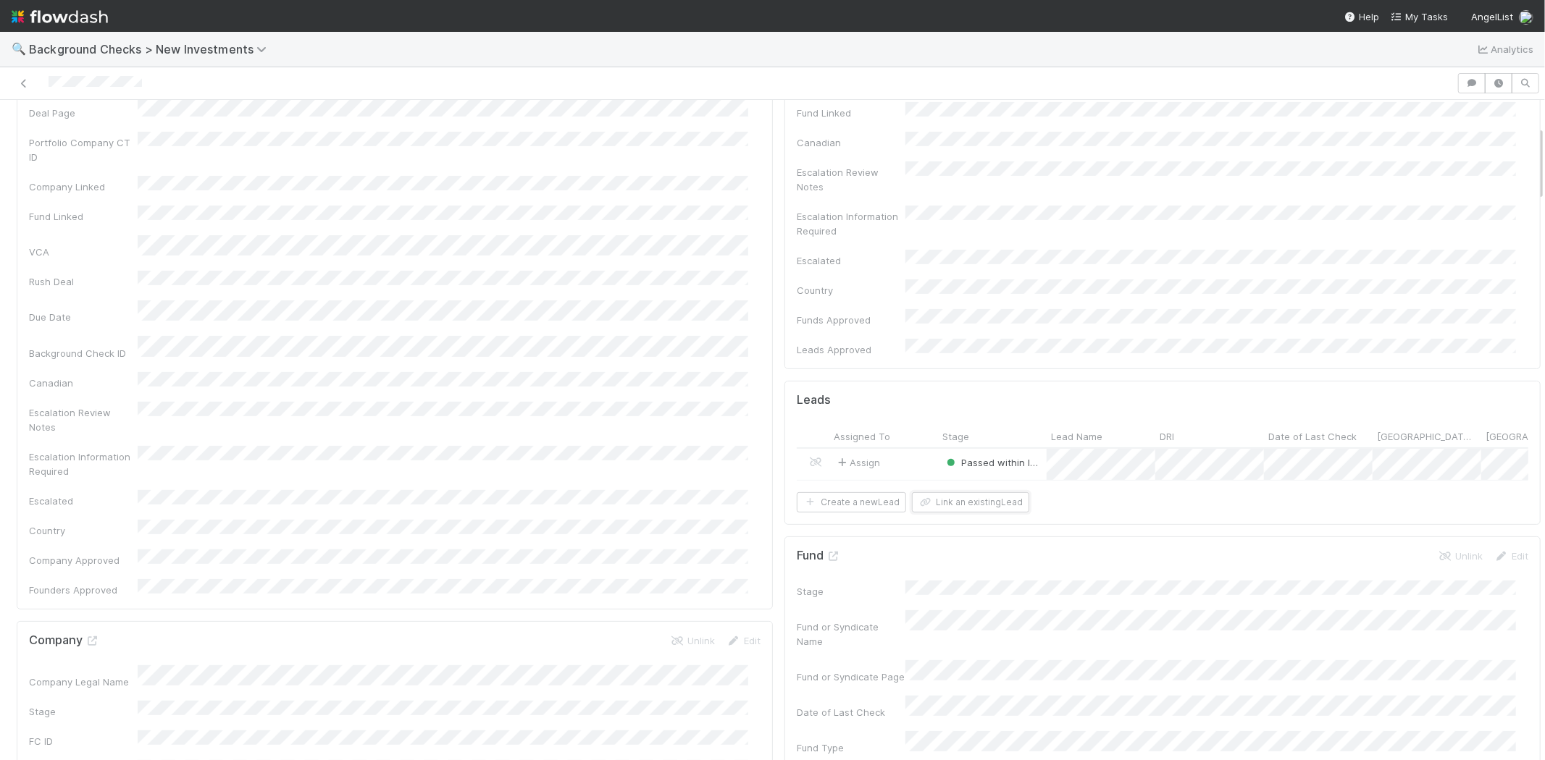
scroll to position [0, 0]
click at [48, 83] on div at bounding box center [728, 83] width 1445 height 20
click at [551, 222] on div "Company Name Company Legal Name Country of Incorporation State of Incorporation…" at bounding box center [395, 515] width 732 height 646
click at [1429, 11] on span "My Tasks" at bounding box center [1419, 17] width 57 height 12
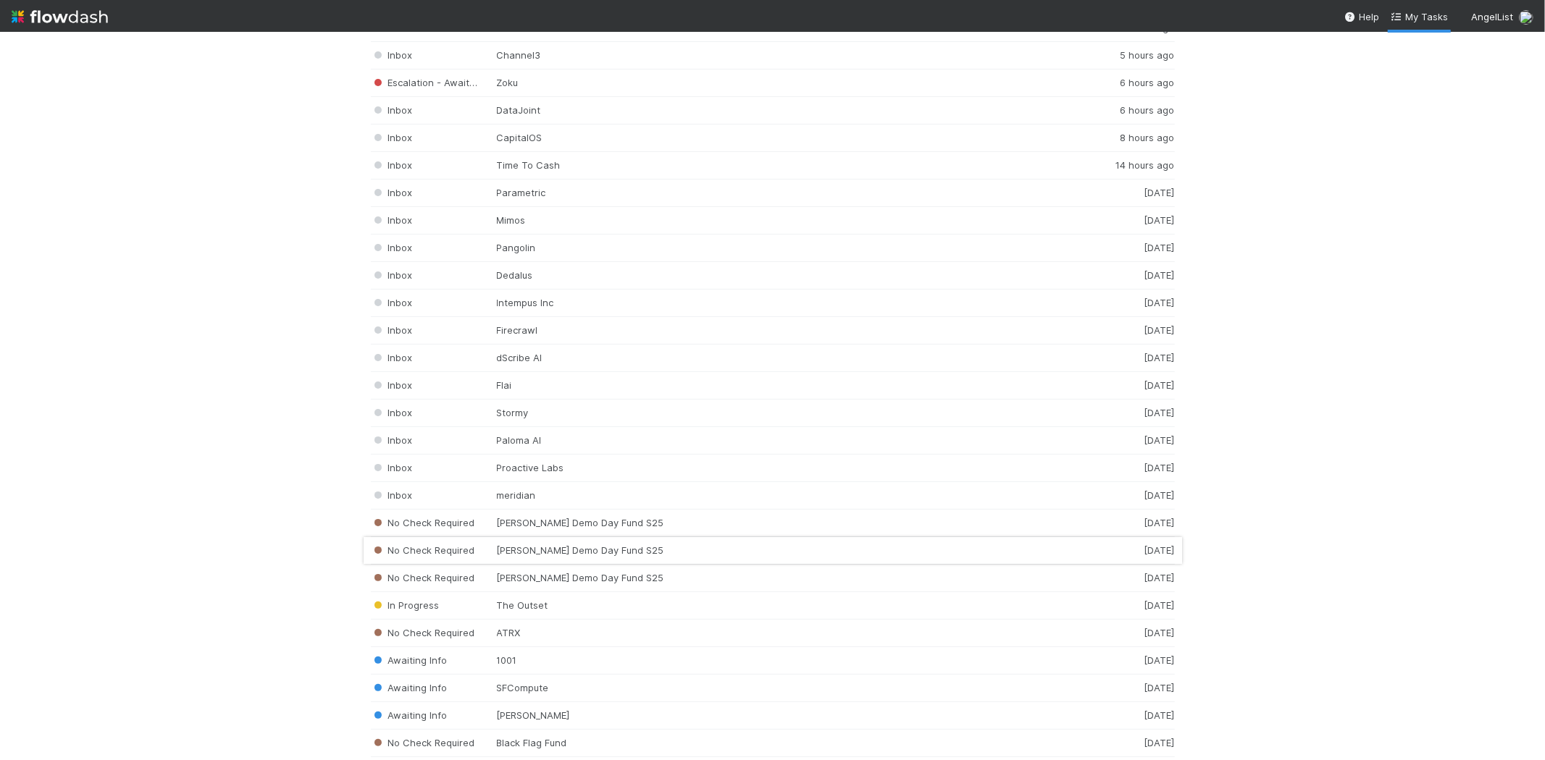
scroll to position [2092, 0]
click at [516, 497] on div "Inbox meridian 2 days ago" at bounding box center [773, 496] width 804 height 28
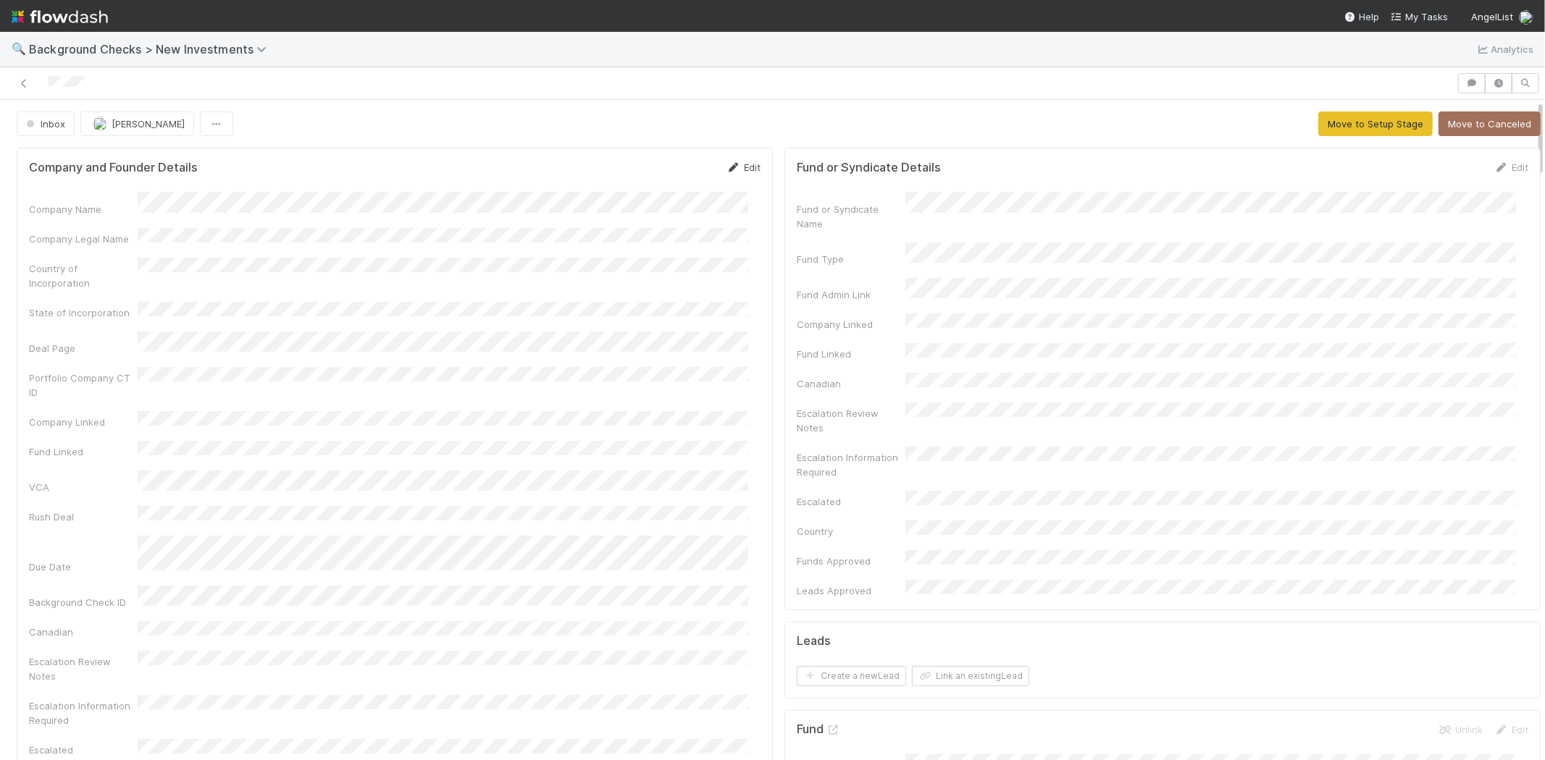
click at [735, 164] on link "Edit" at bounding box center [743, 168] width 34 height 12
click at [670, 169] on button "Save" at bounding box center [683, 172] width 41 height 25
click at [744, 169] on link "Edit" at bounding box center [743, 168] width 34 height 12
click at [675, 175] on button "Save" at bounding box center [683, 172] width 41 height 25
click at [1318, 125] on button "Move to Setup Stage" at bounding box center [1375, 124] width 114 height 25
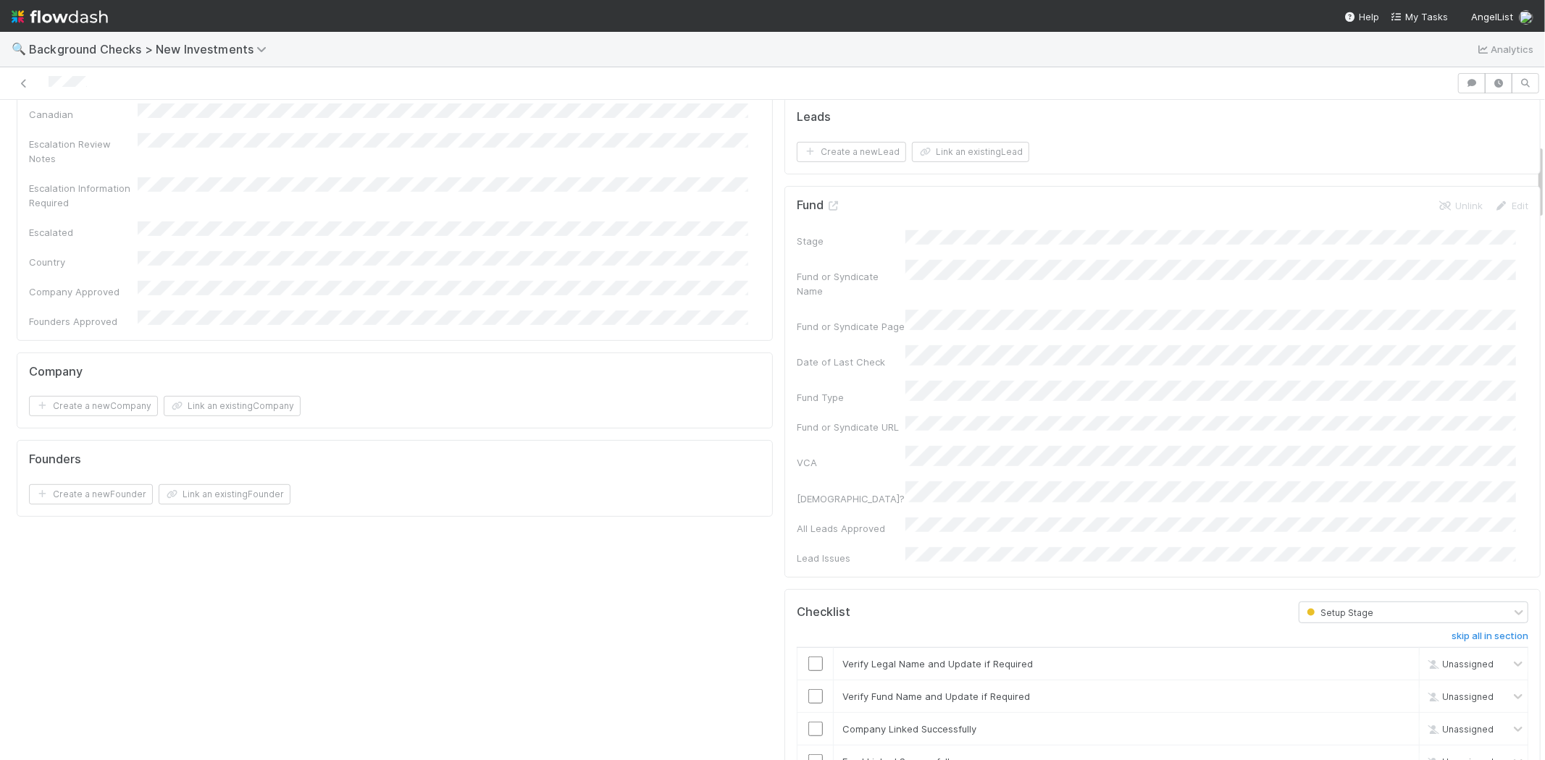
scroll to position [643, 0]
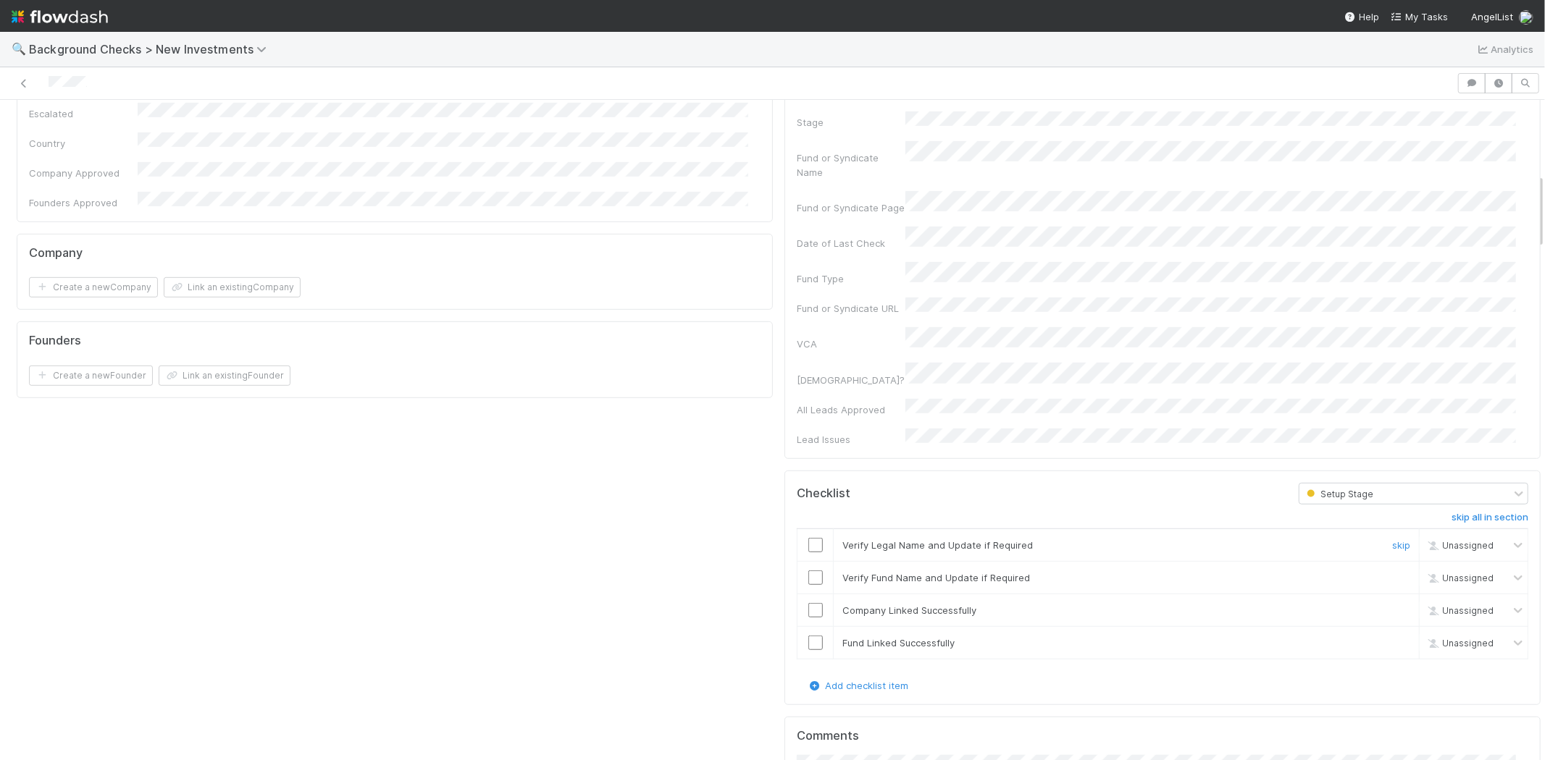
click at [808, 538] on input "checkbox" at bounding box center [815, 545] width 14 height 14
click at [808, 571] on input "checkbox" at bounding box center [815, 578] width 14 height 14
click at [808, 603] on input "checkbox" at bounding box center [815, 610] width 14 height 14
click at [808, 636] on input "checkbox" at bounding box center [815, 643] width 14 height 14
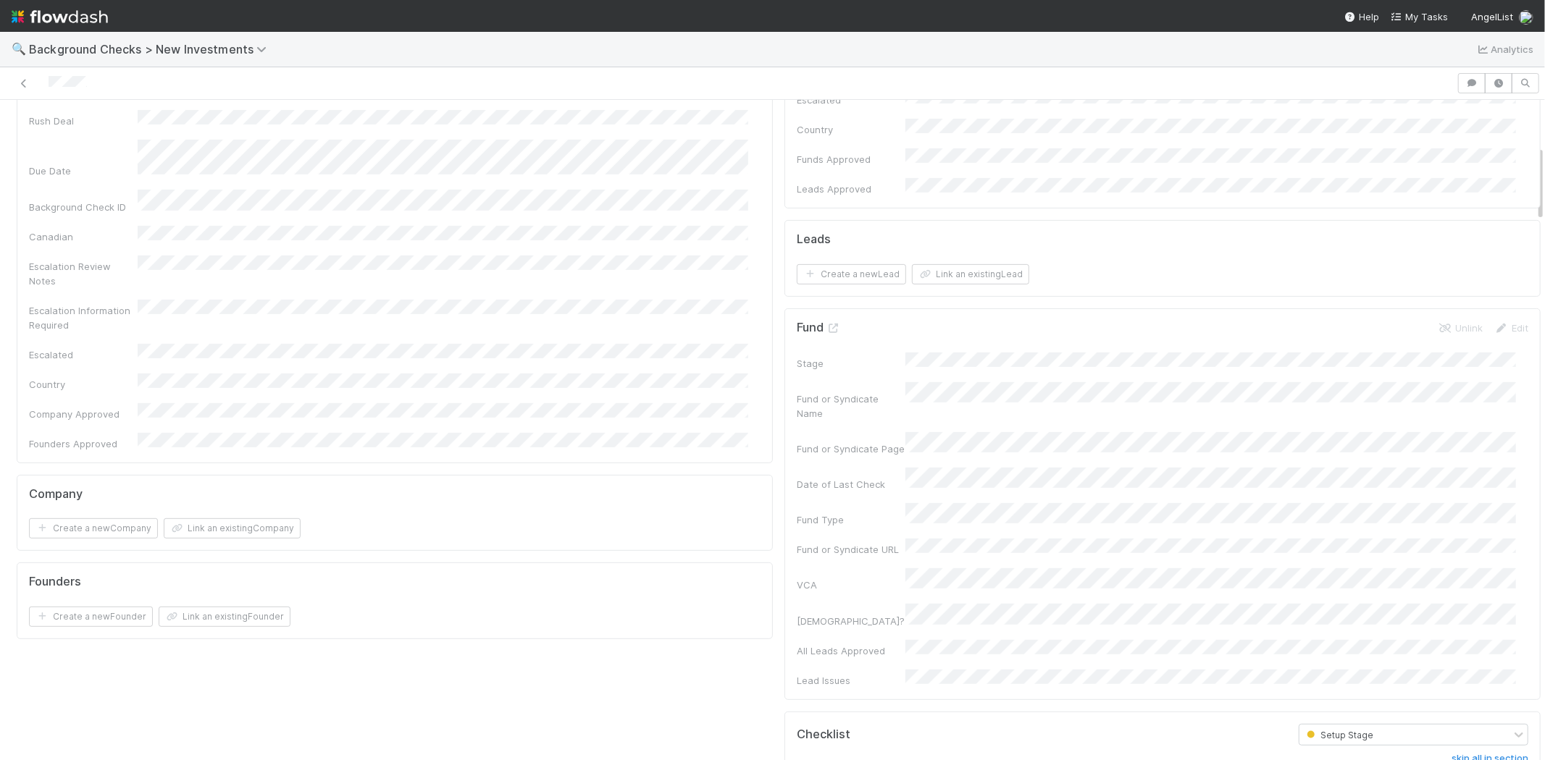
scroll to position [0, 0]
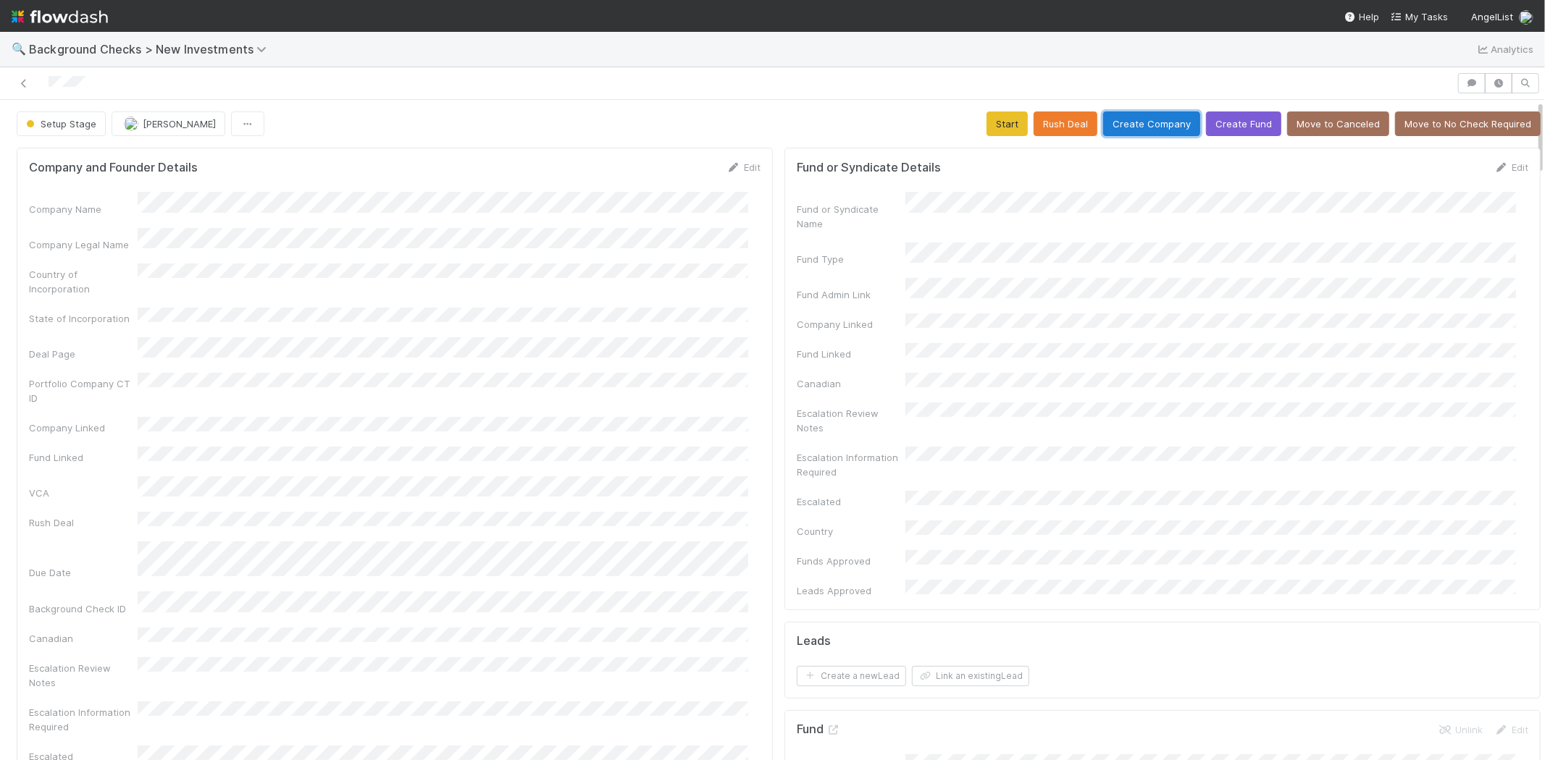
click at [1132, 120] on button "Create Company" at bounding box center [1151, 124] width 97 height 25
click at [988, 120] on button "Start" at bounding box center [1006, 124] width 41 height 25
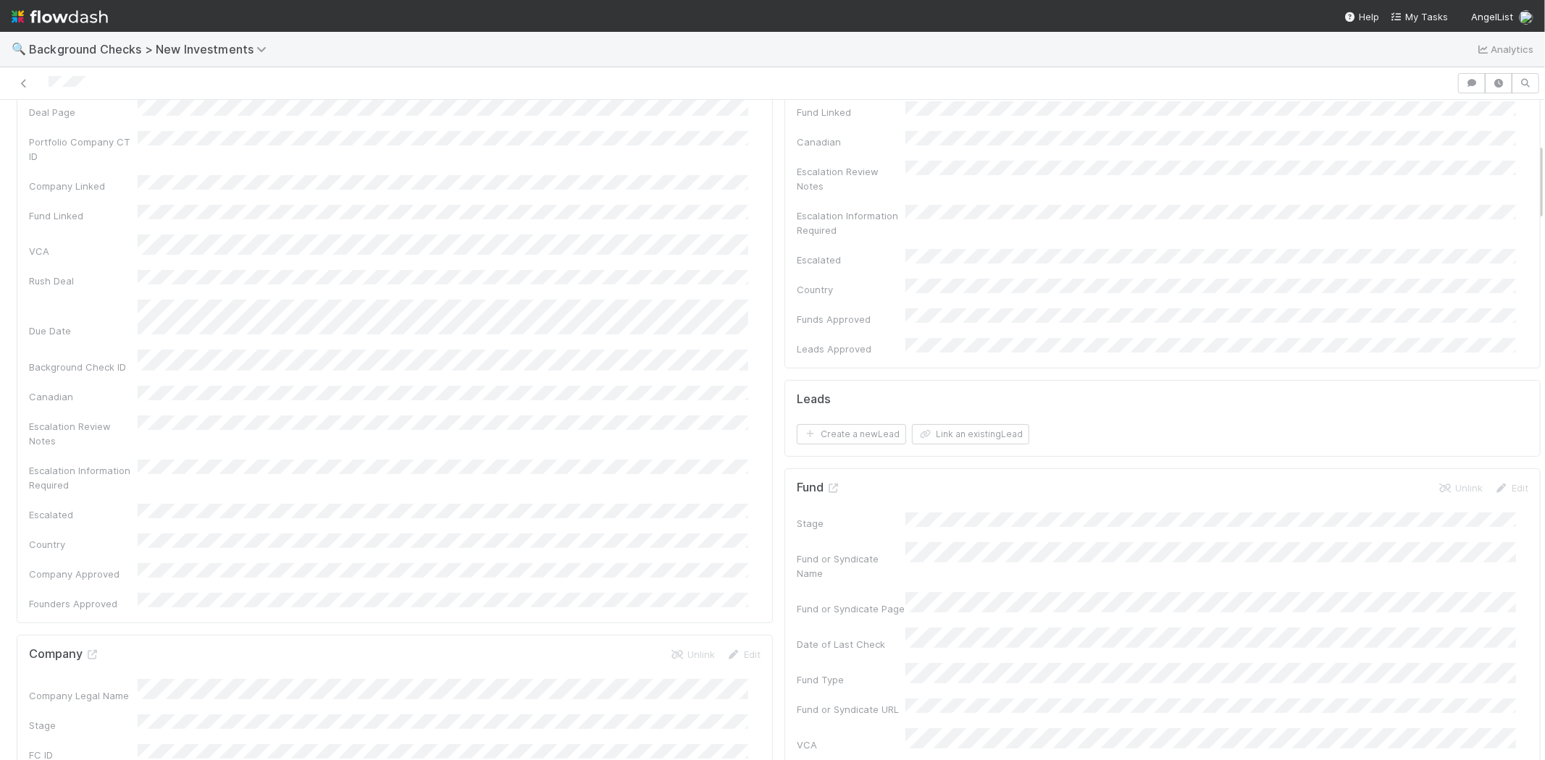
scroll to position [241, 0]
click at [983, 425] on button "Link an existing Lead" at bounding box center [970, 435] width 117 height 20
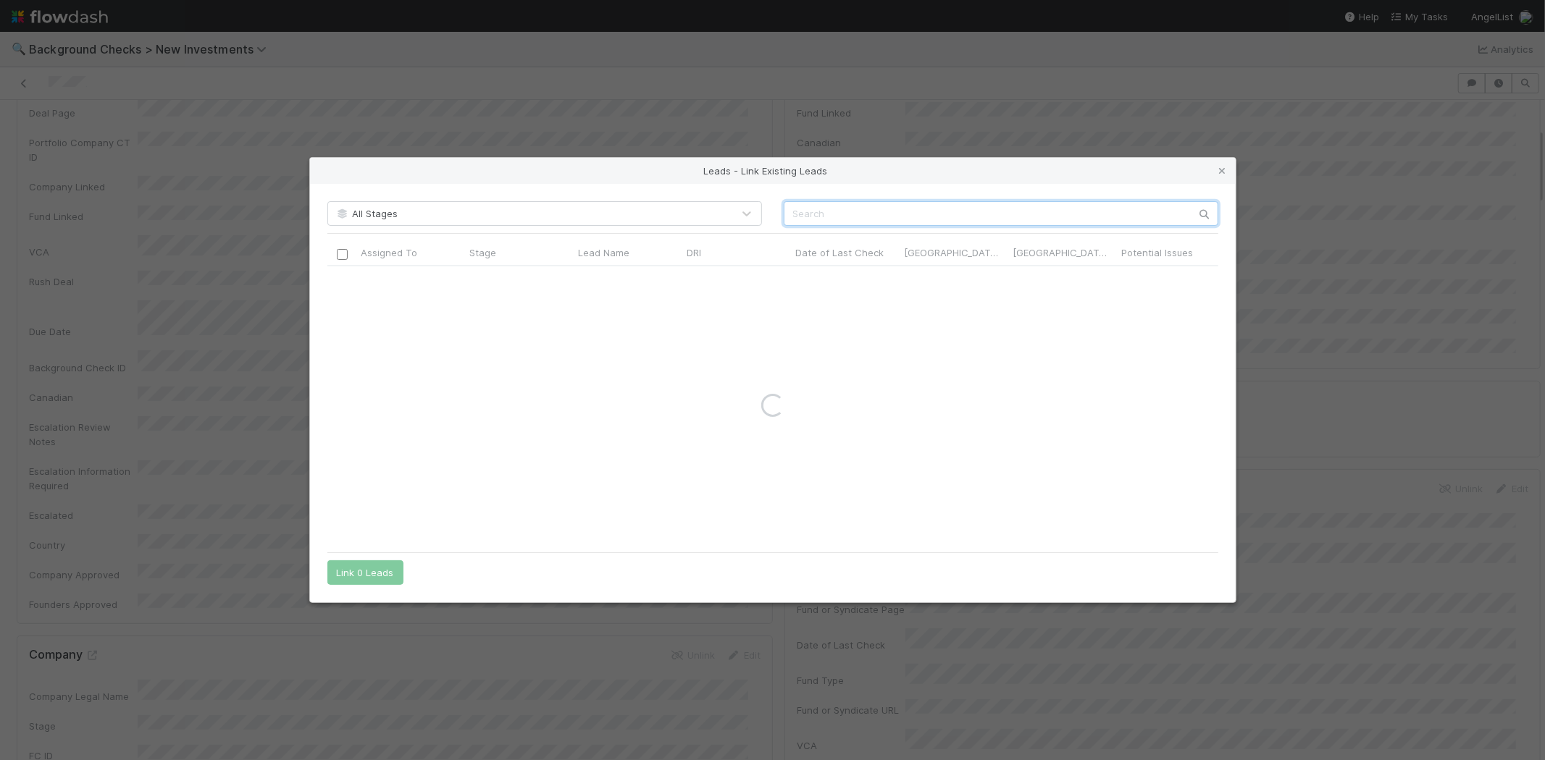
click at [1018, 209] on input "text" at bounding box center [1001, 213] width 435 height 25
paste input "mert mumtaz"
type input "mert mumtaz"
click at [341, 282] on input "checkbox" at bounding box center [341, 281] width 11 height 11
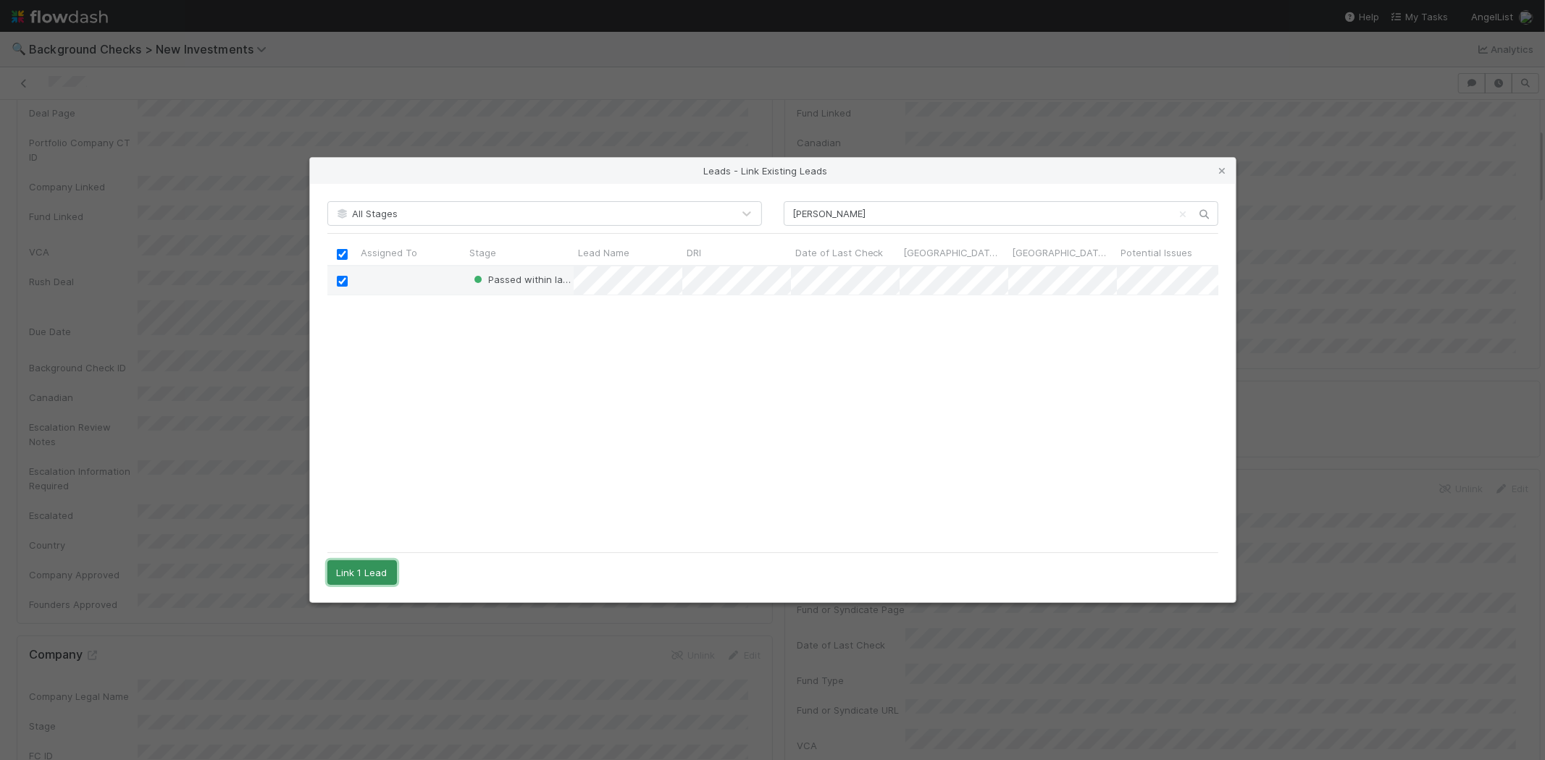
click at [372, 569] on button "Link 1 Lead" at bounding box center [362, 573] width 70 height 25
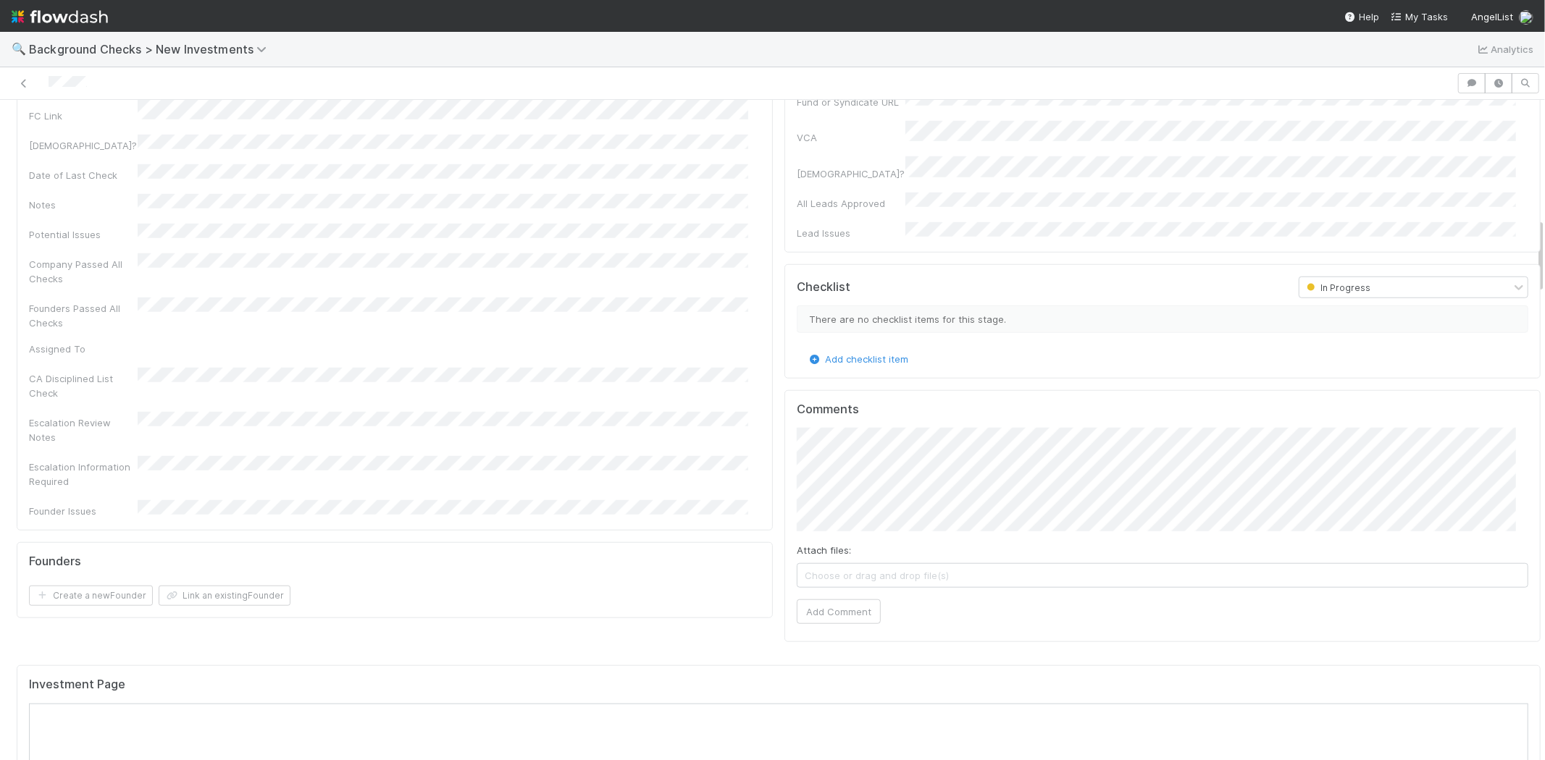
scroll to position [1046, 0]
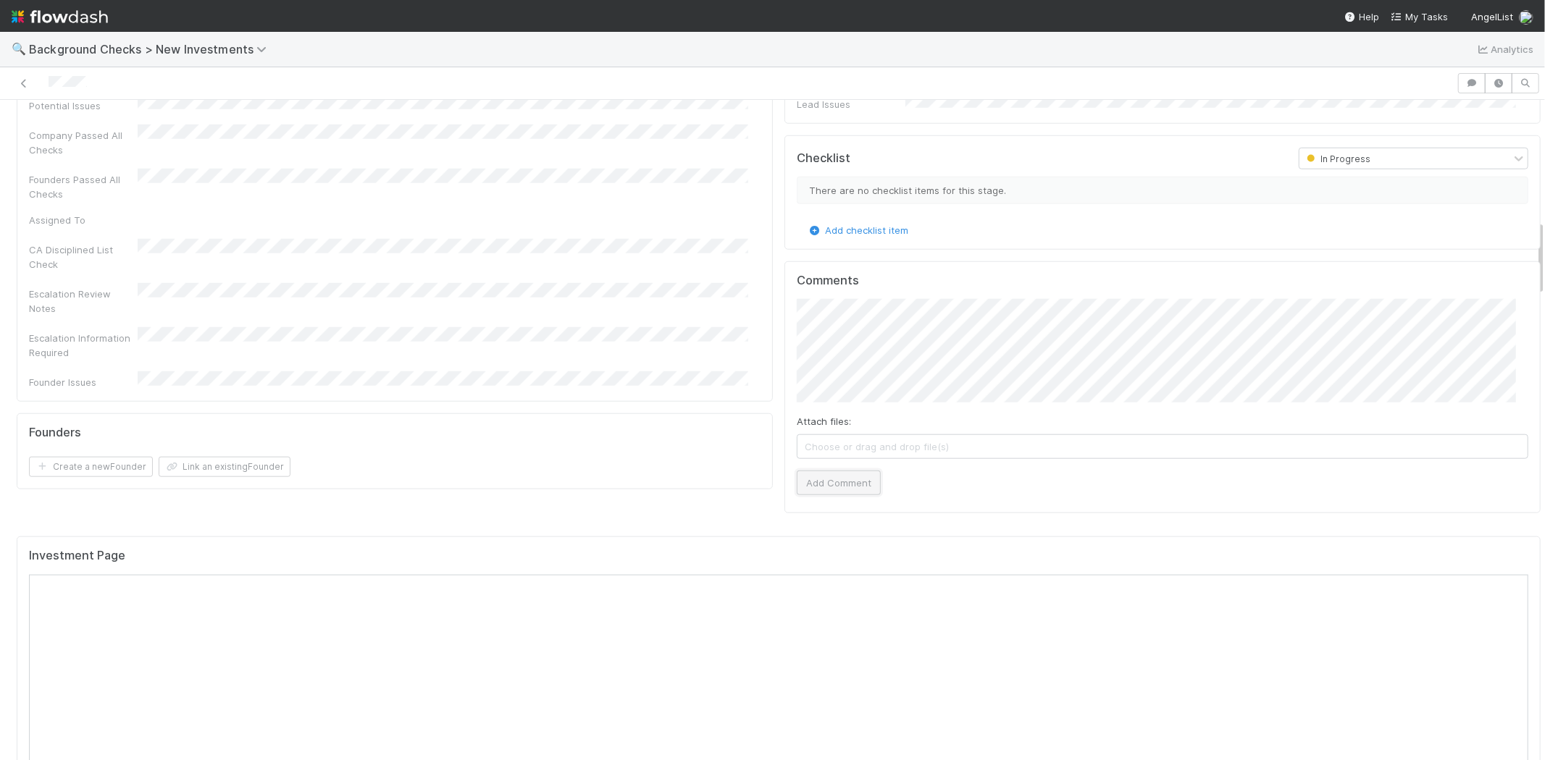
click at [844, 471] on button "Add Comment" at bounding box center [839, 483] width 84 height 25
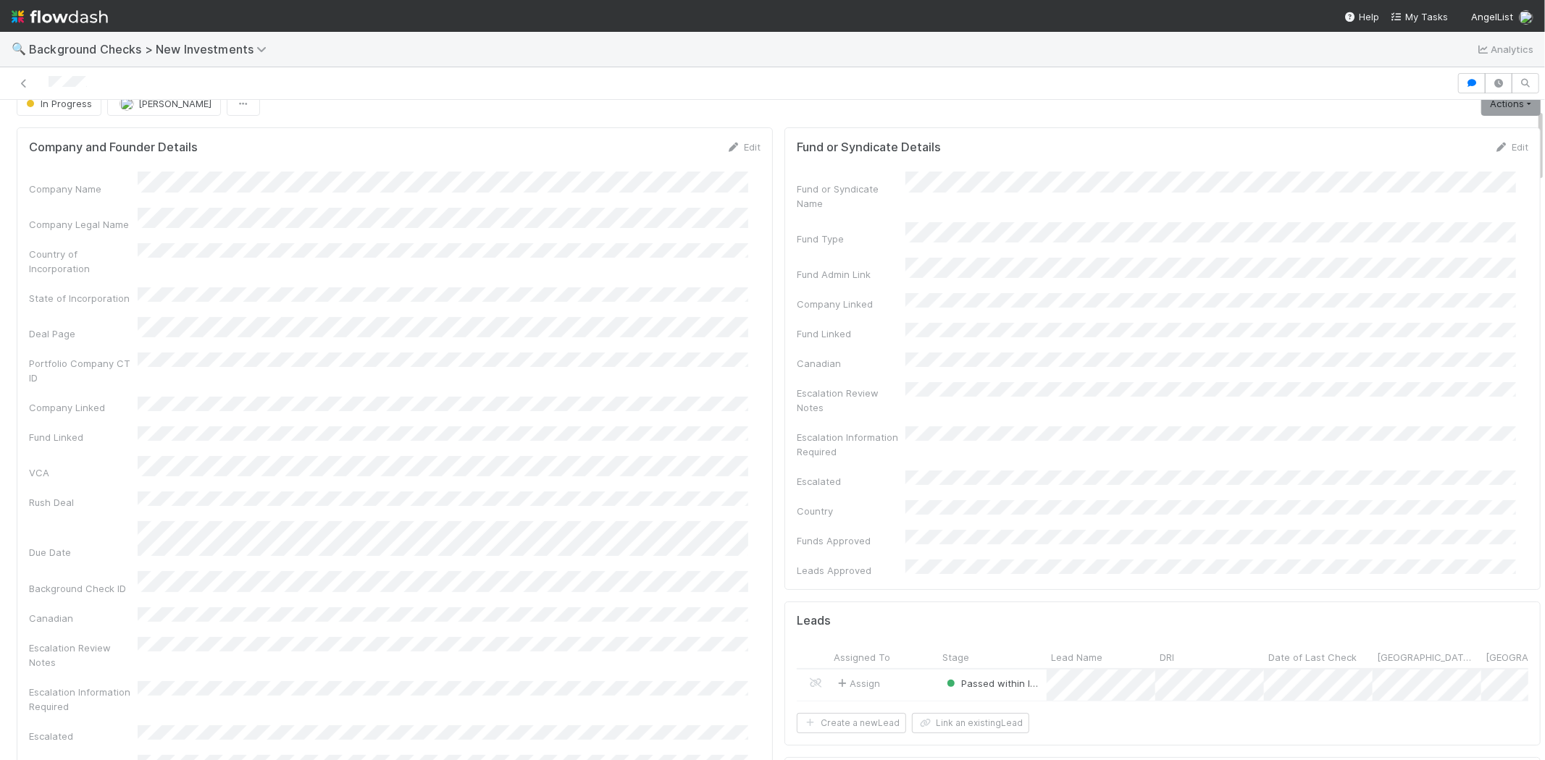
scroll to position [0, 0]
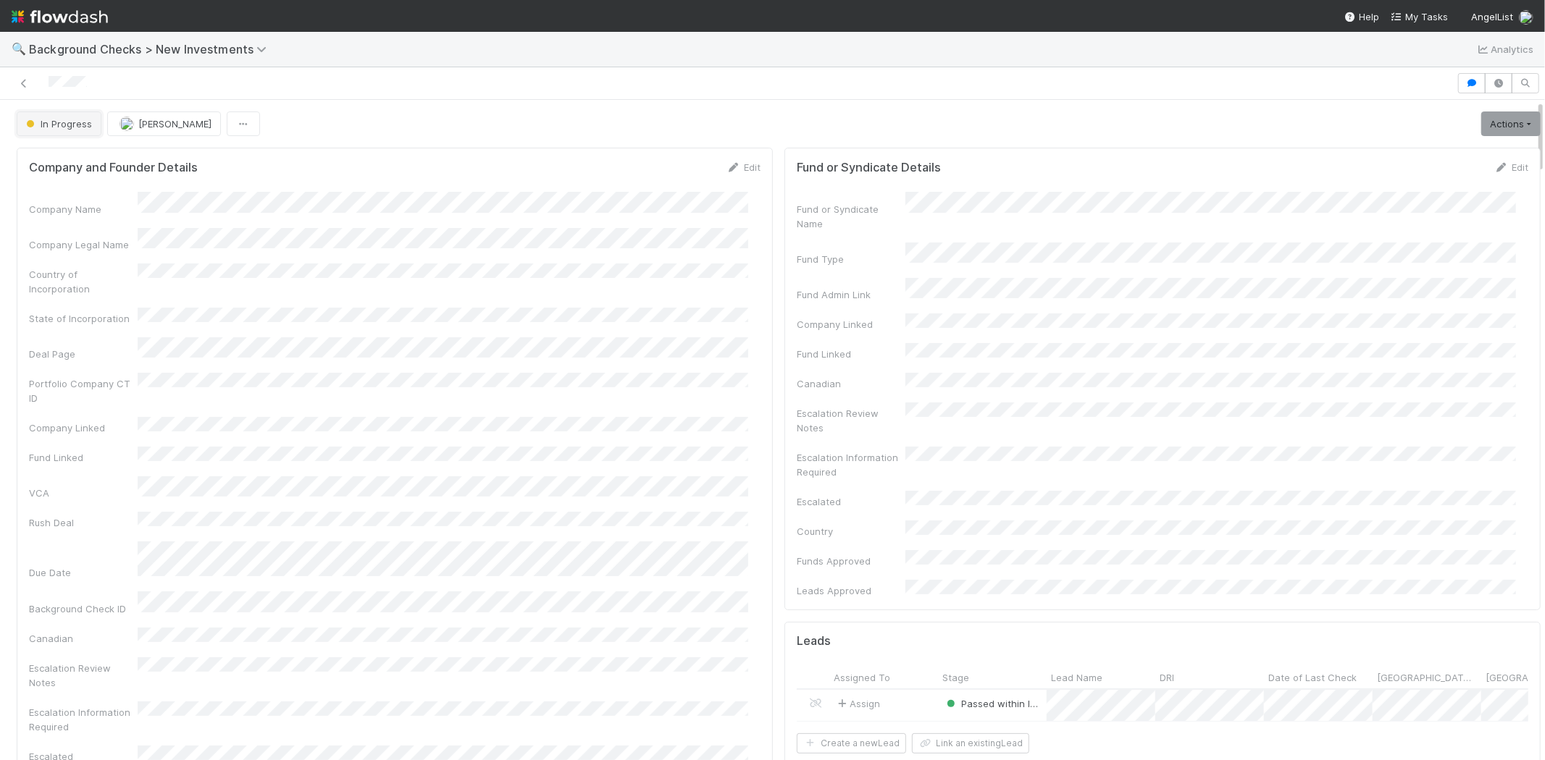
click at [60, 125] on span "In Progress" at bounding box center [57, 124] width 69 height 12
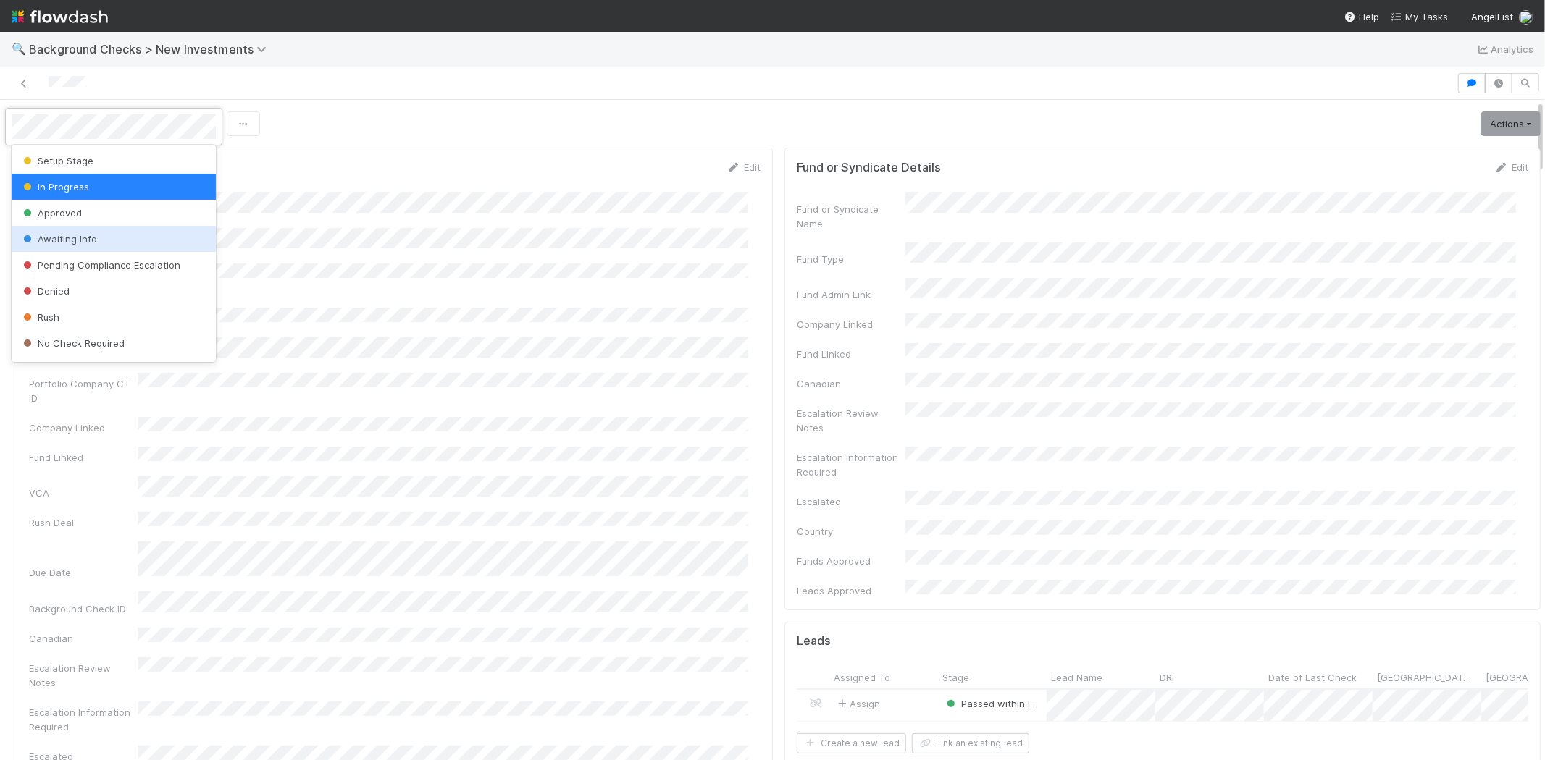
click at [104, 237] on div "Awaiting Info" at bounding box center [114, 239] width 204 height 26
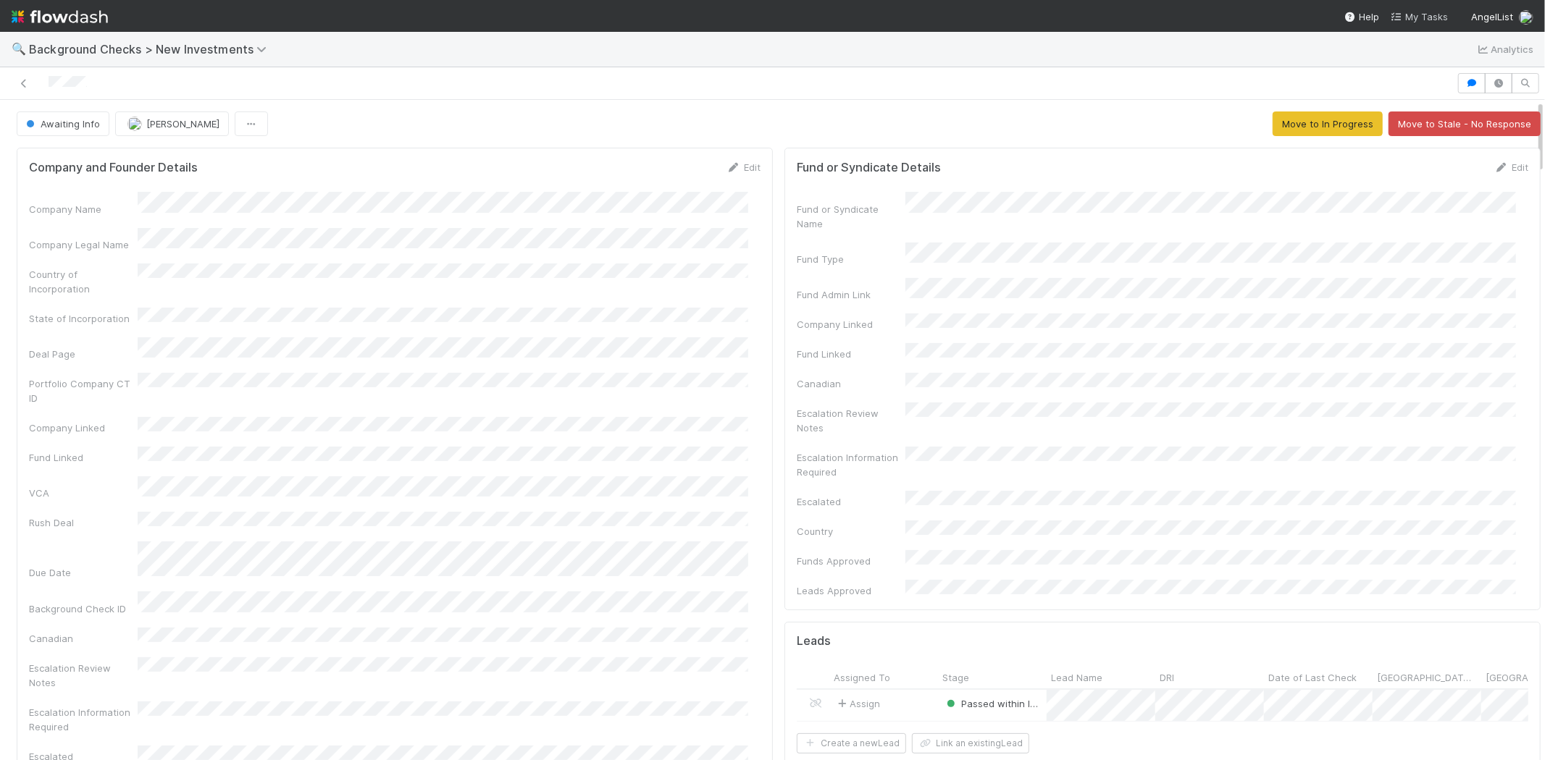
click at [1420, 15] on span "My Tasks" at bounding box center [1419, 17] width 57 height 12
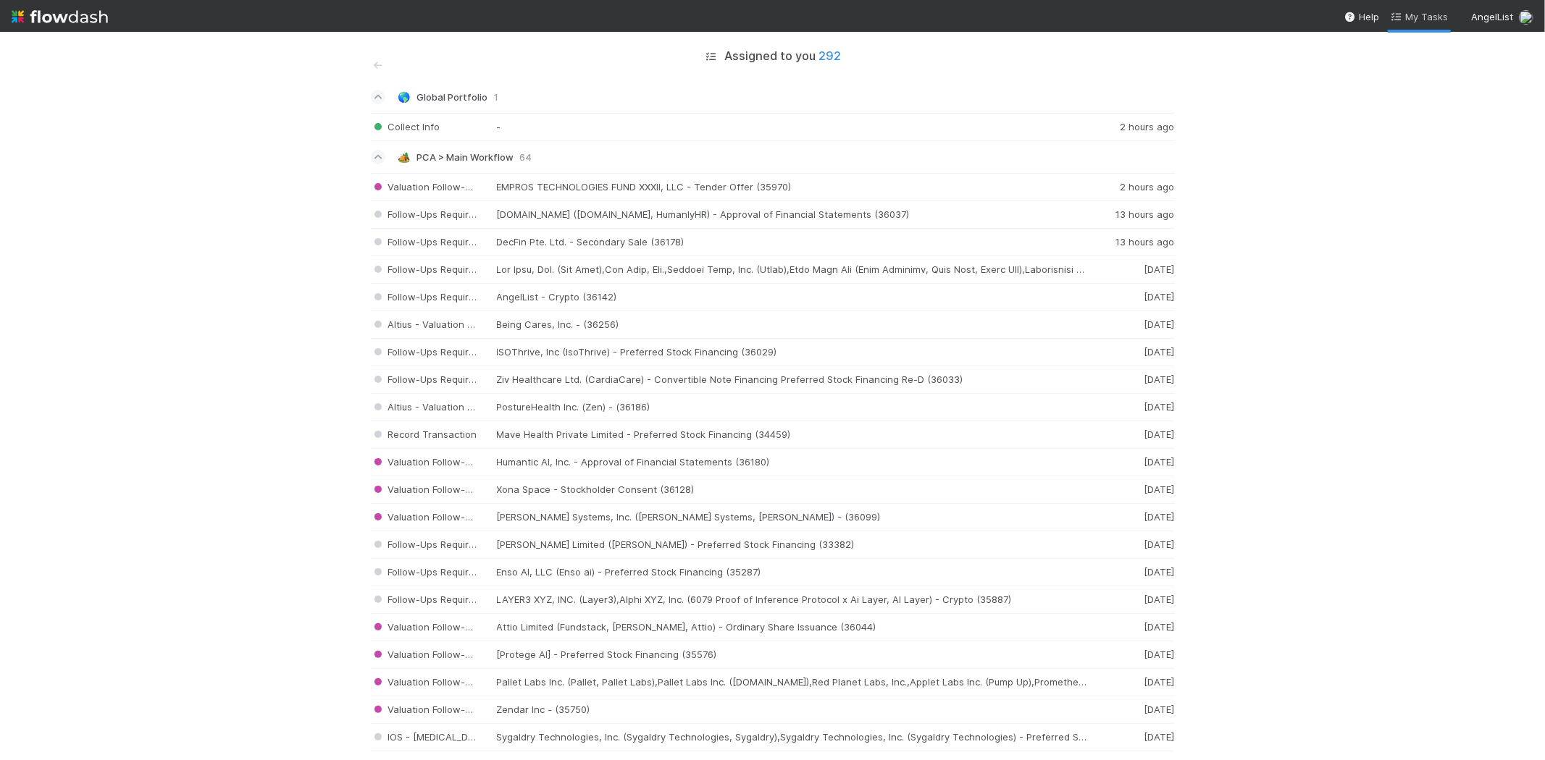
click at [1411, 23] on link "My Tasks" at bounding box center [1419, 16] width 57 height 14
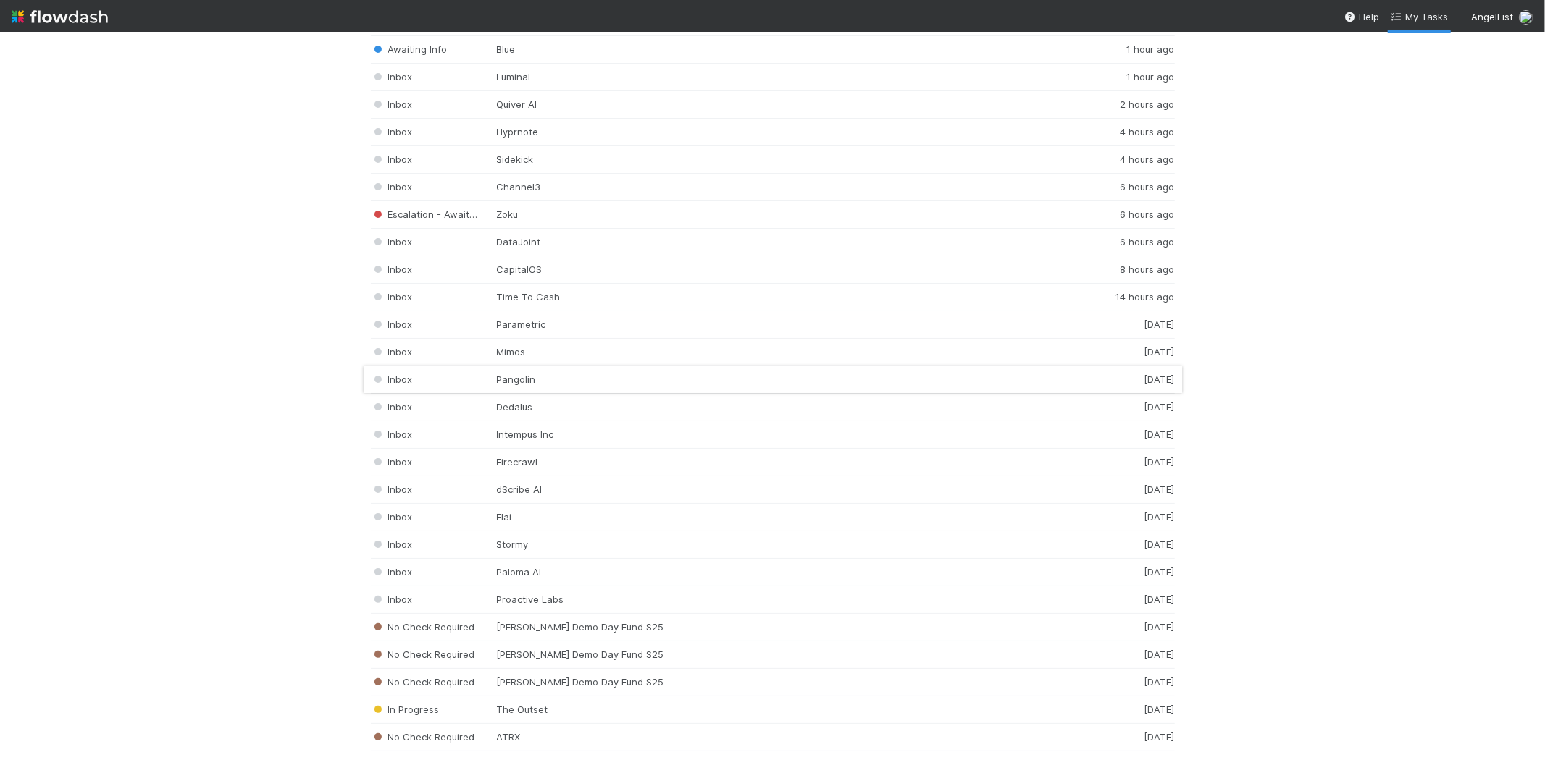
scroll to position [2011, 0]
click at [498, 333] on div "Inbox Mimos 1 day ago" at bounding box center [773, 328] width 804 height 28
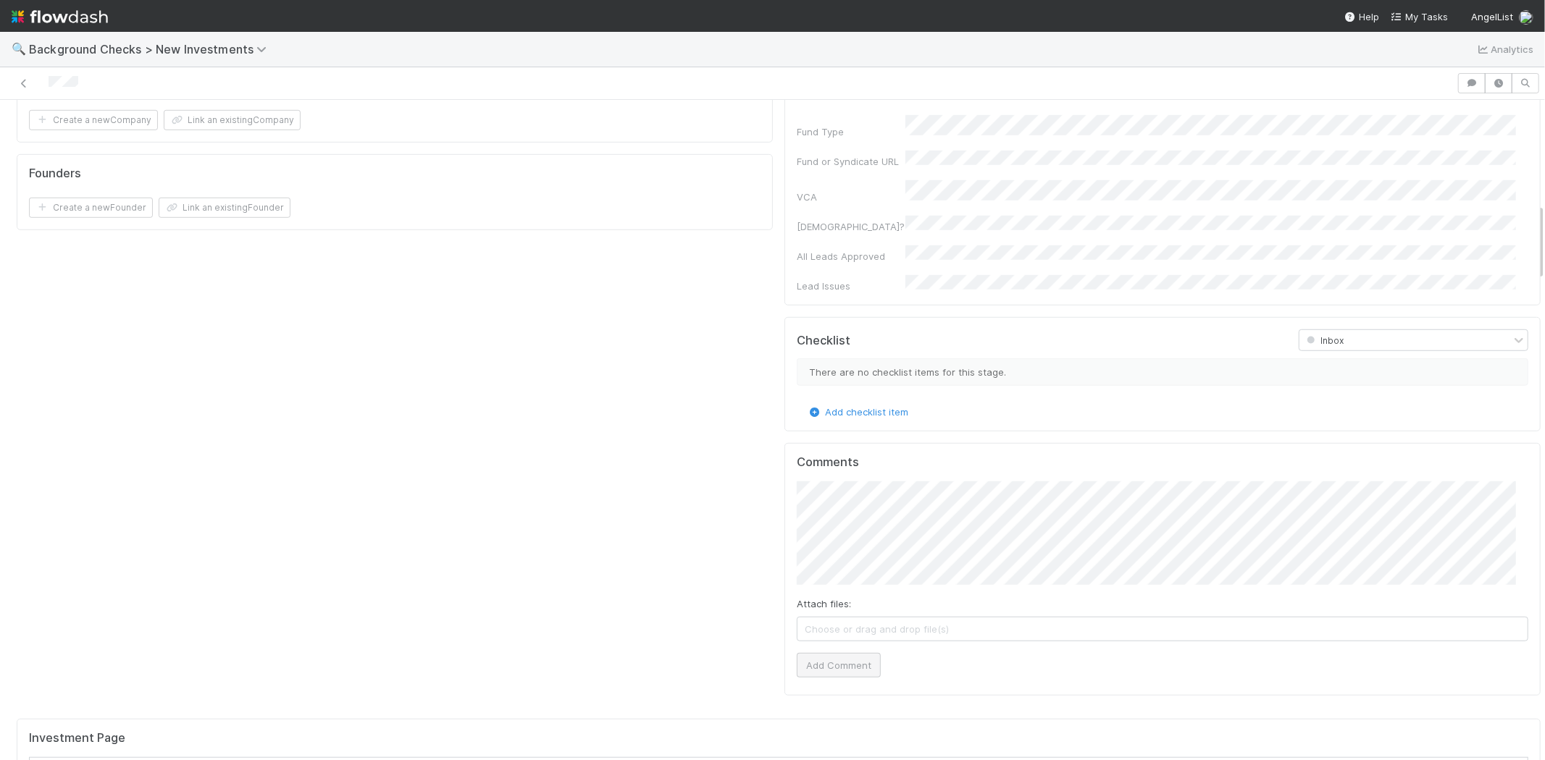
scroll to position [885, 0]
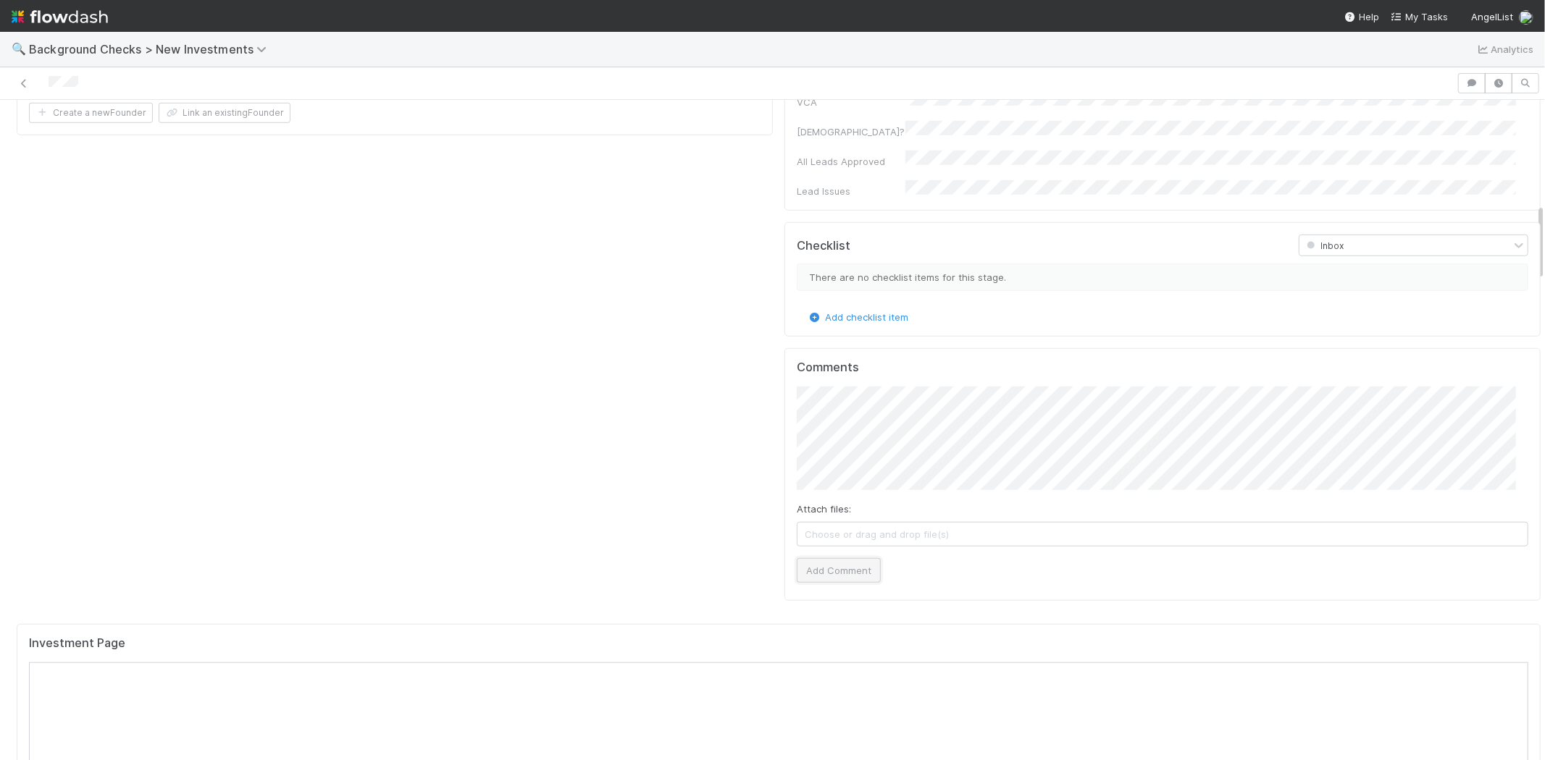
click at [813, 558] on button "Add Comment" at bounding box center [839, 570] width 84 height 25
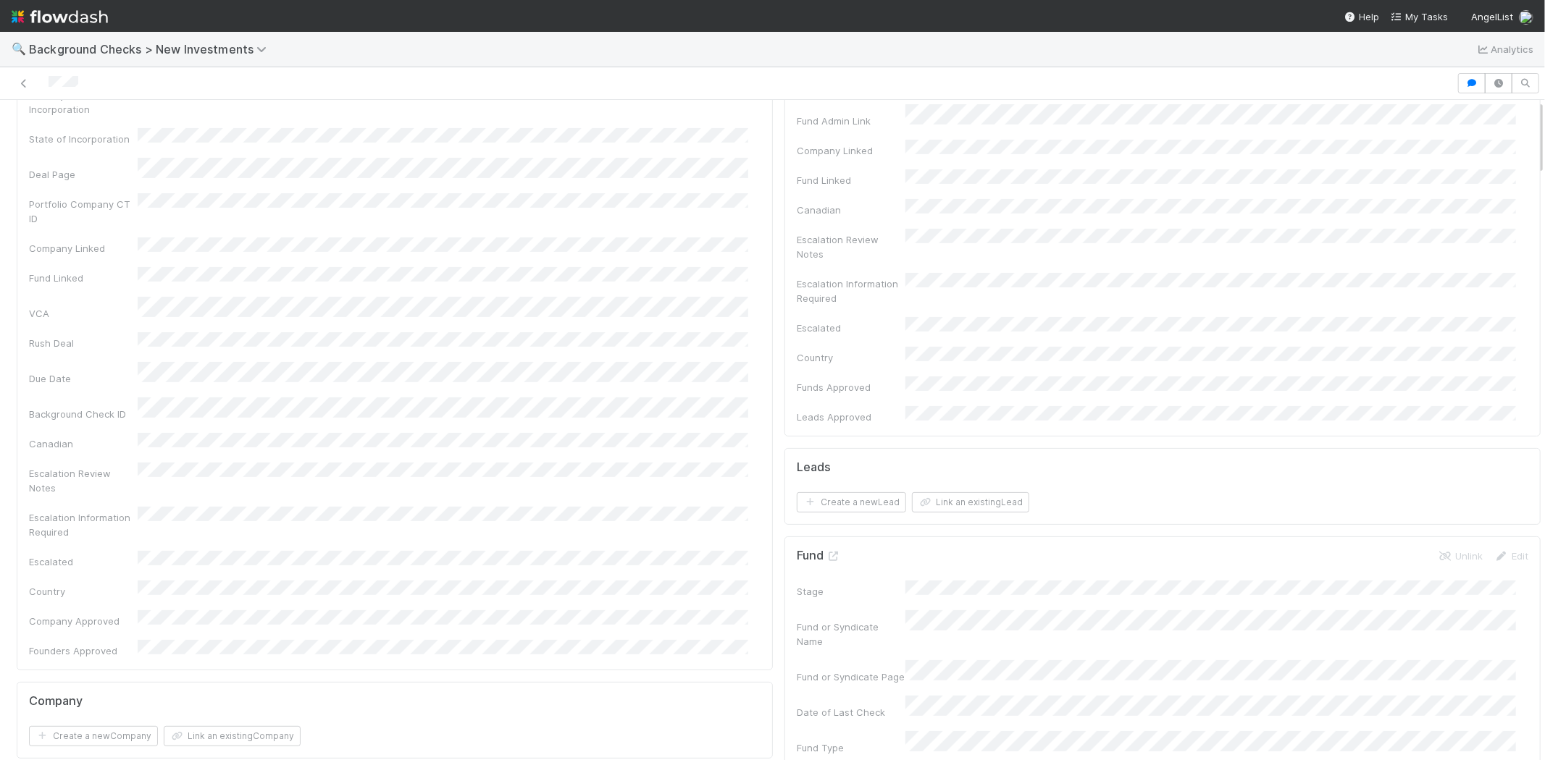
scroll to position [0, 0]
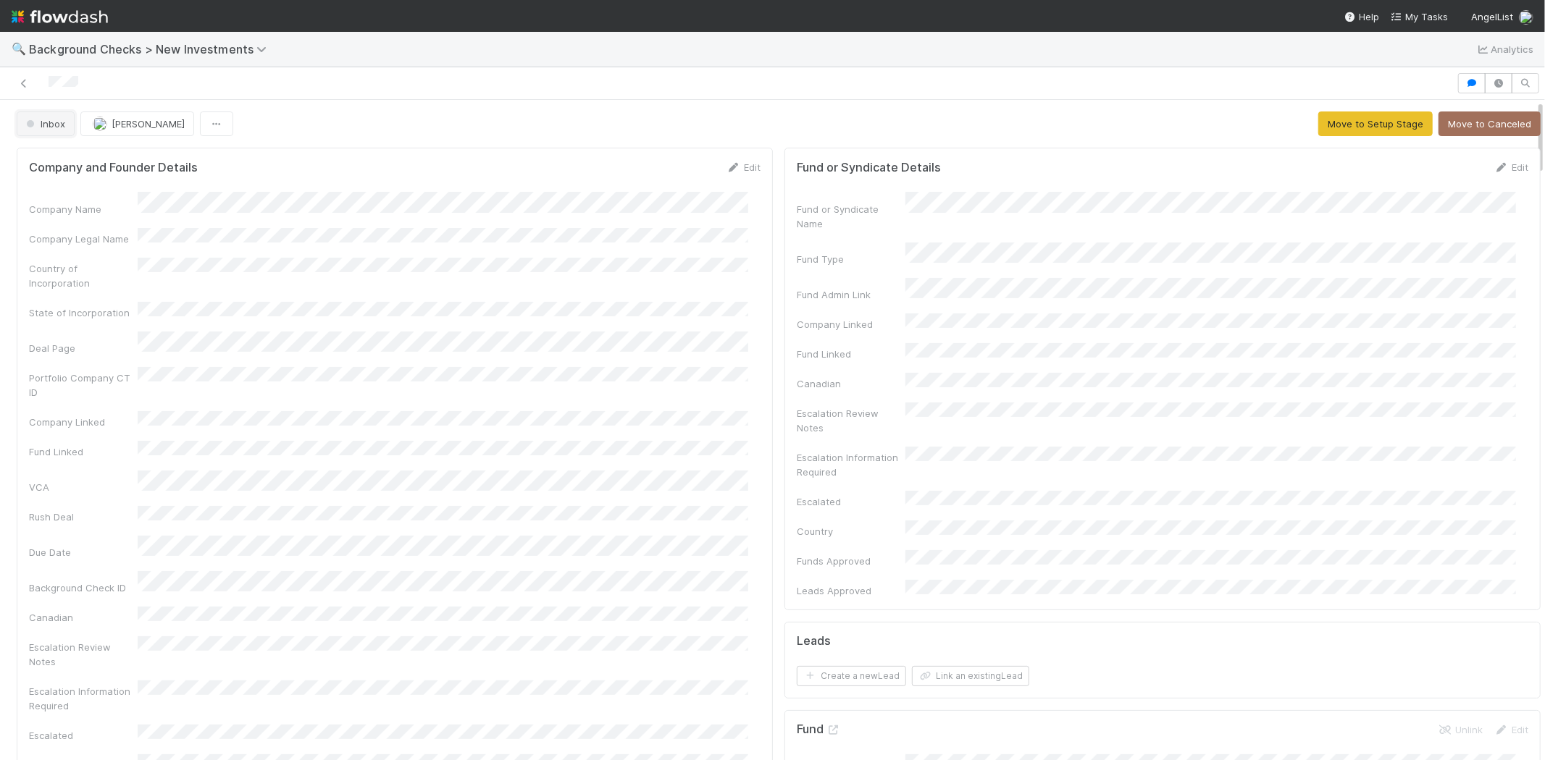
click at [54, 128] on span "Inbox" at bounding box center [44, 124] width 42 height 12
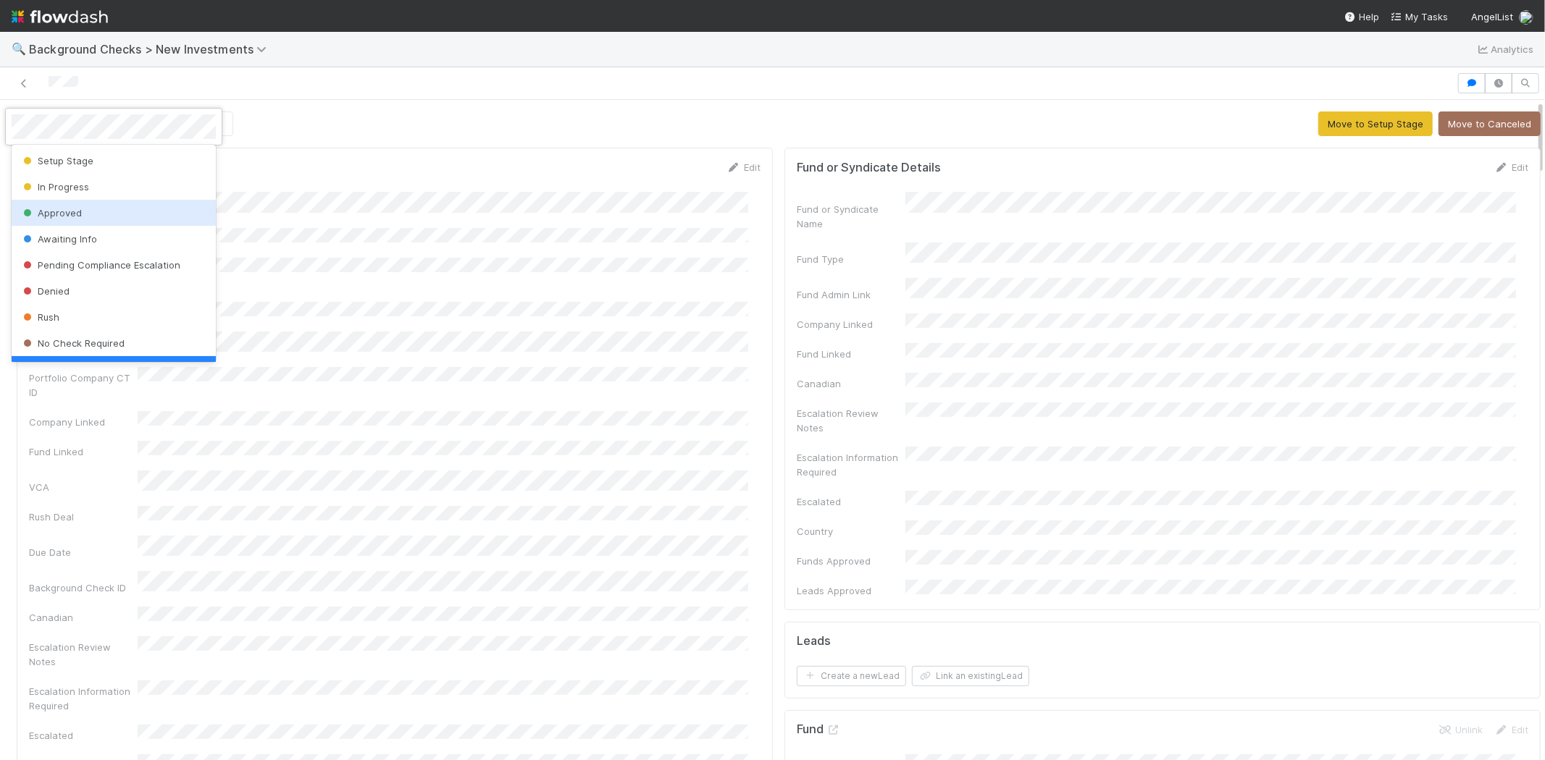
scroll to position [29, 0]
click at [131, 200] on div "Awaiting Info" at bounding box center [114, 210] width 204 height 26
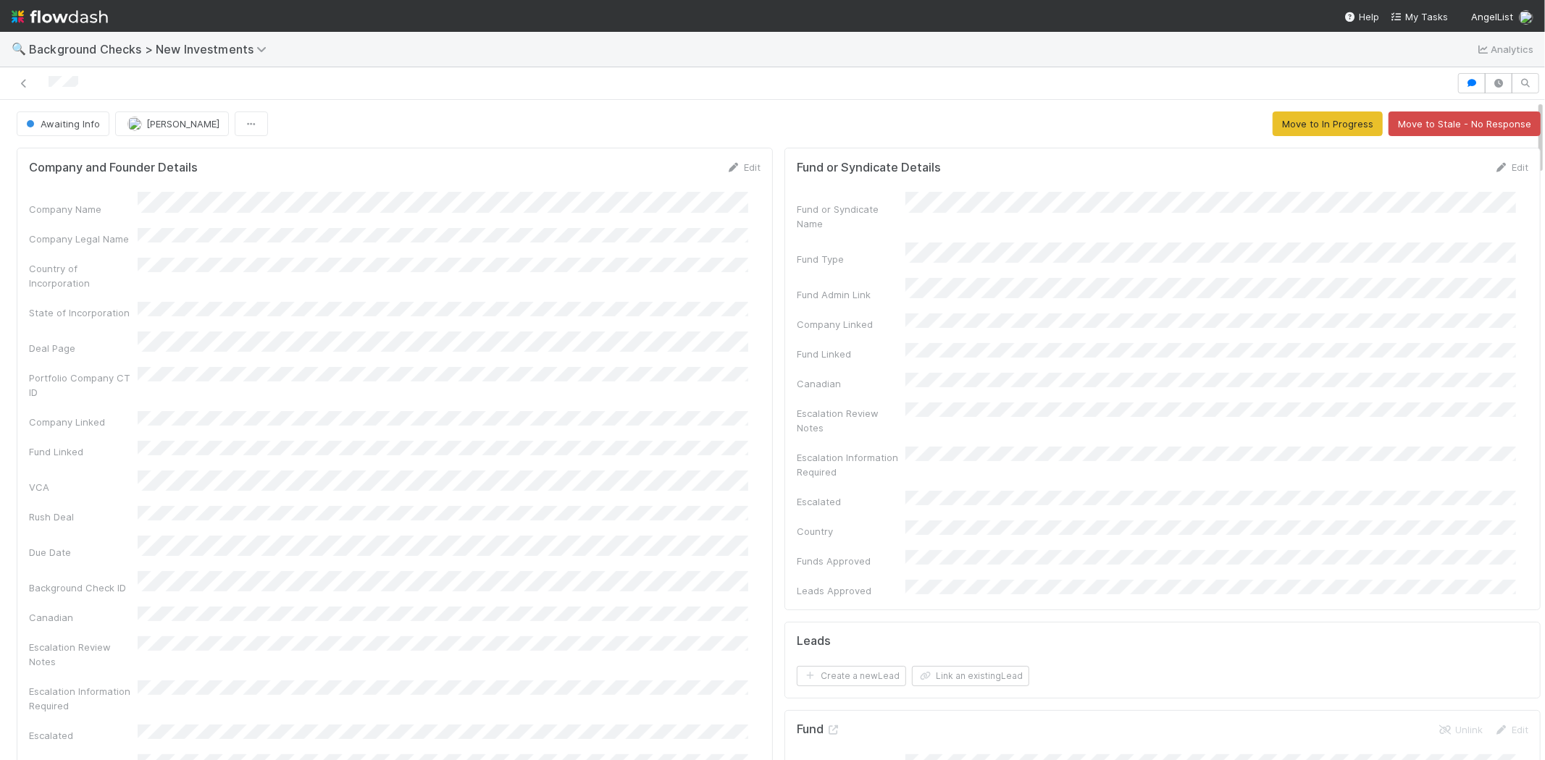
click at [49, 81] on div at bounding box center [728, 83] width 1445 height 20
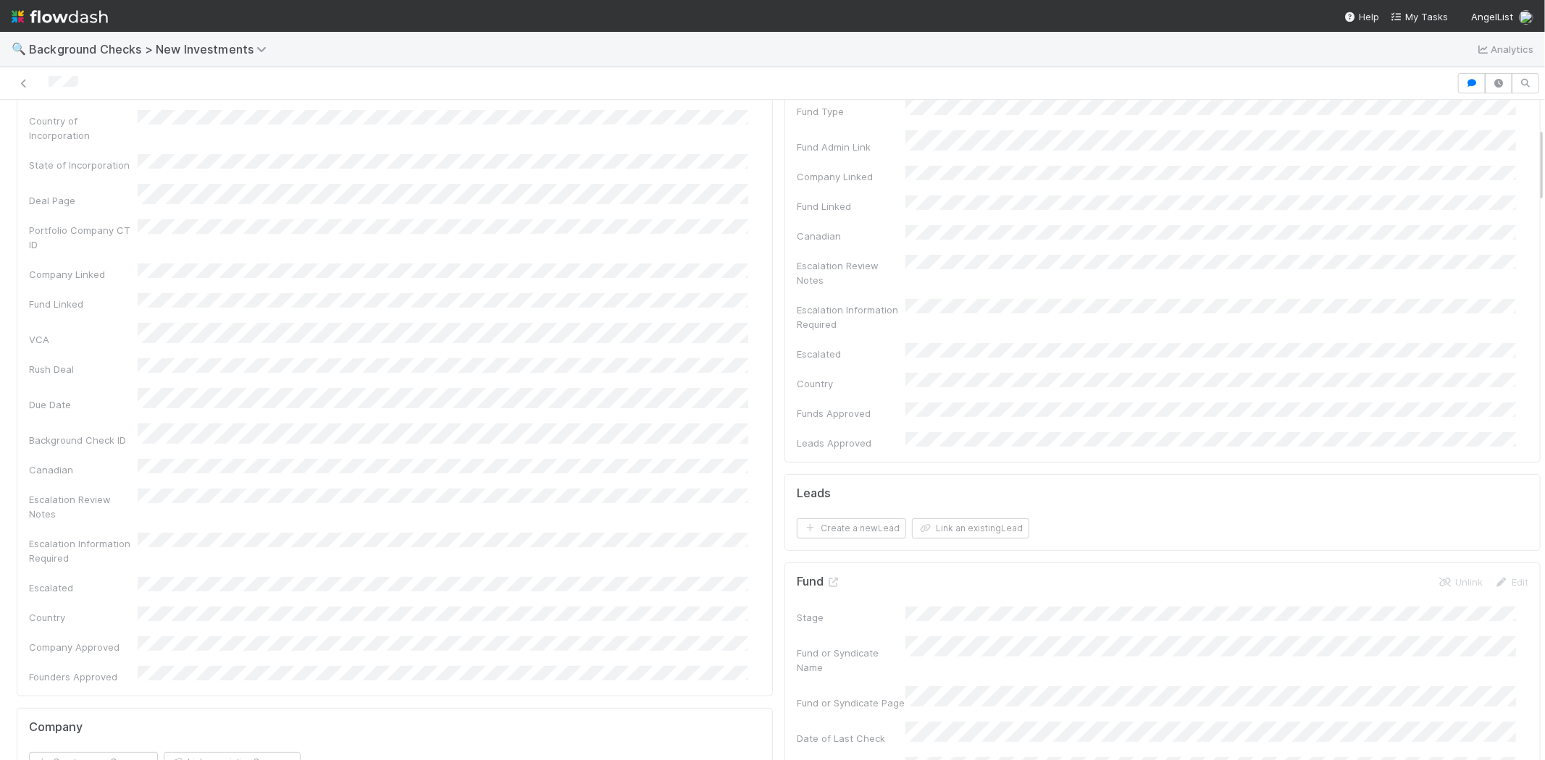
scroll to position [0, 0]
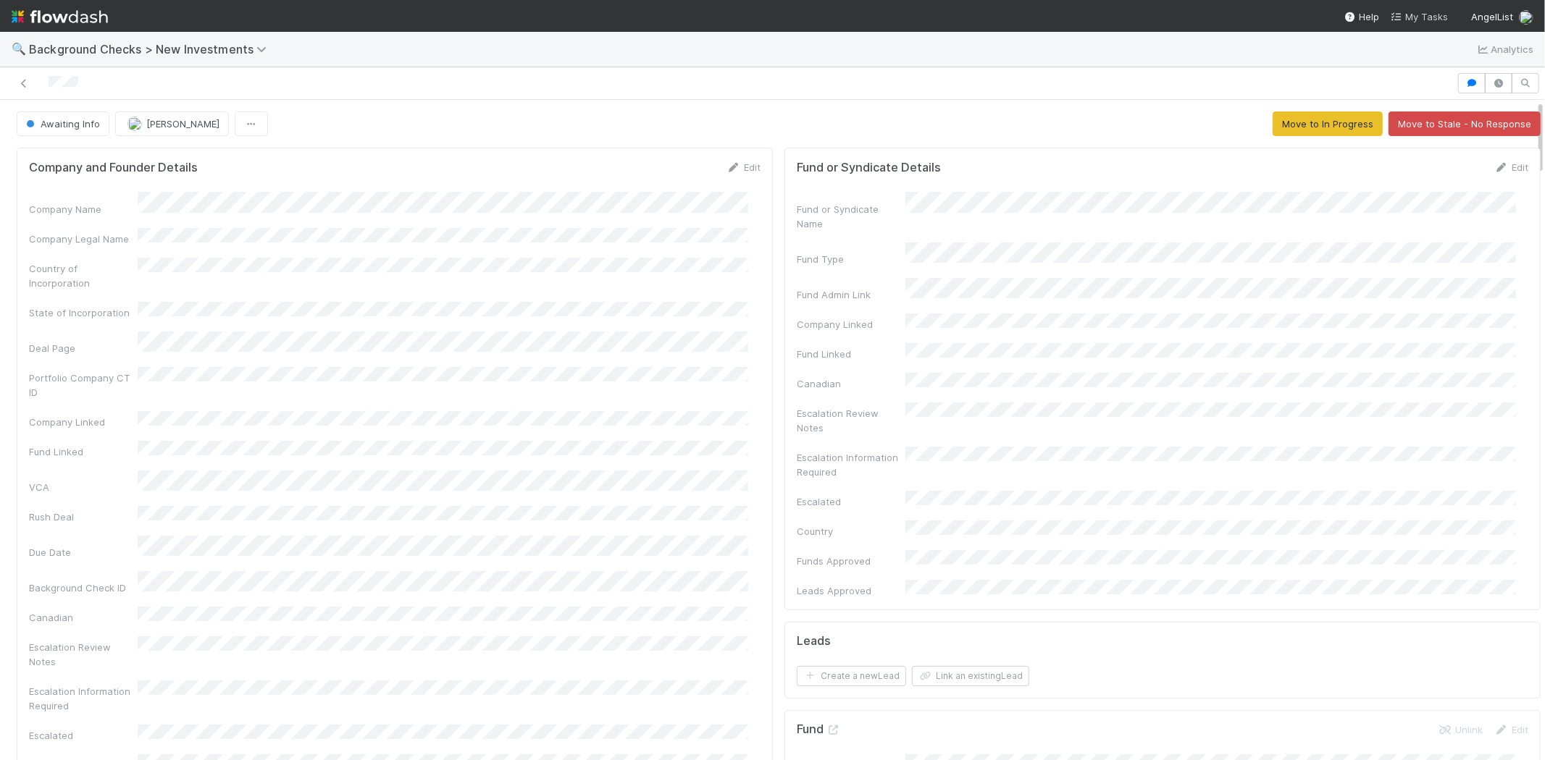
click at [1405, 17] on icon at bounding box center [1398, 16] width 14 height 9
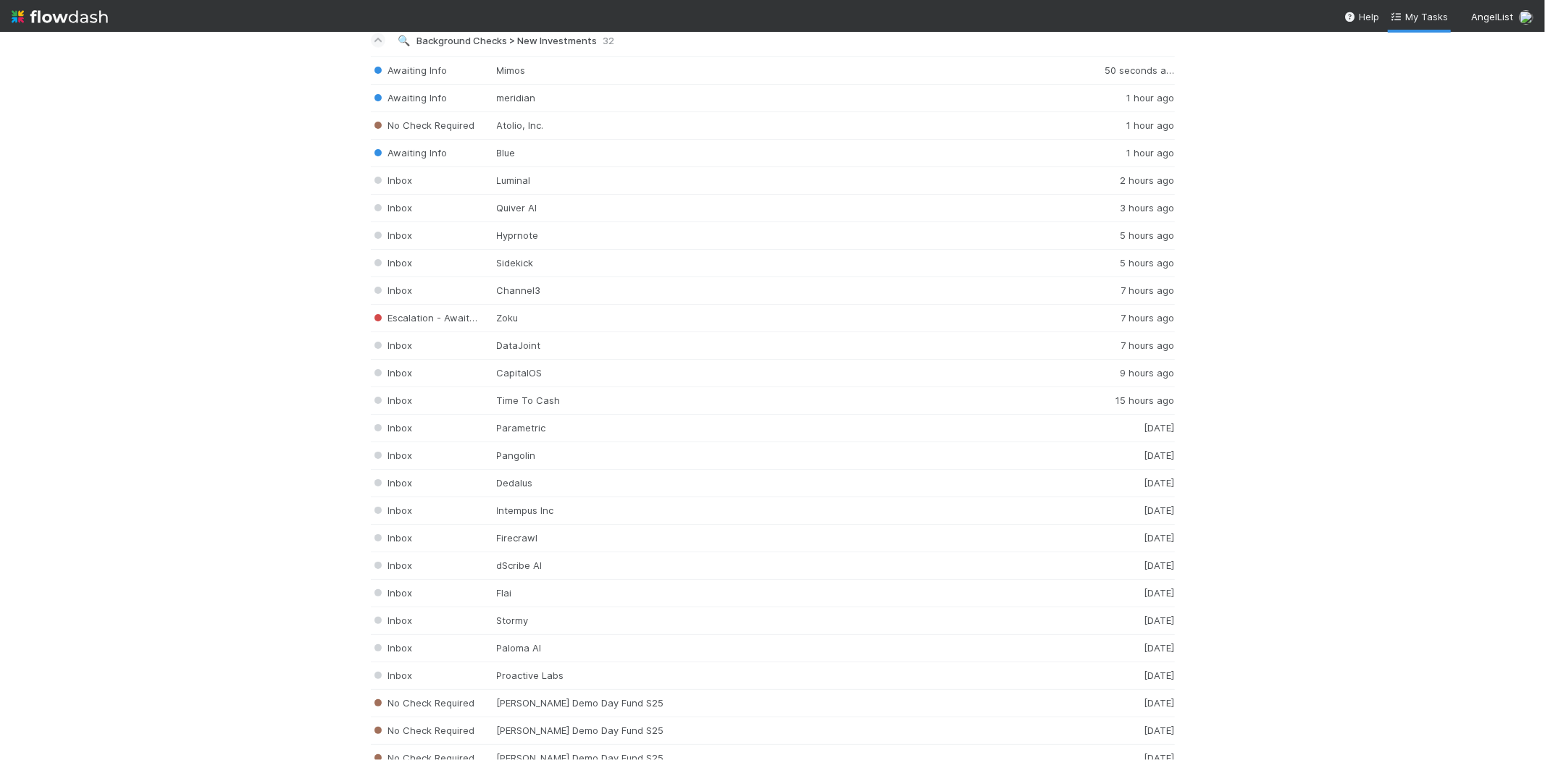
scroll to position [1931, 0]
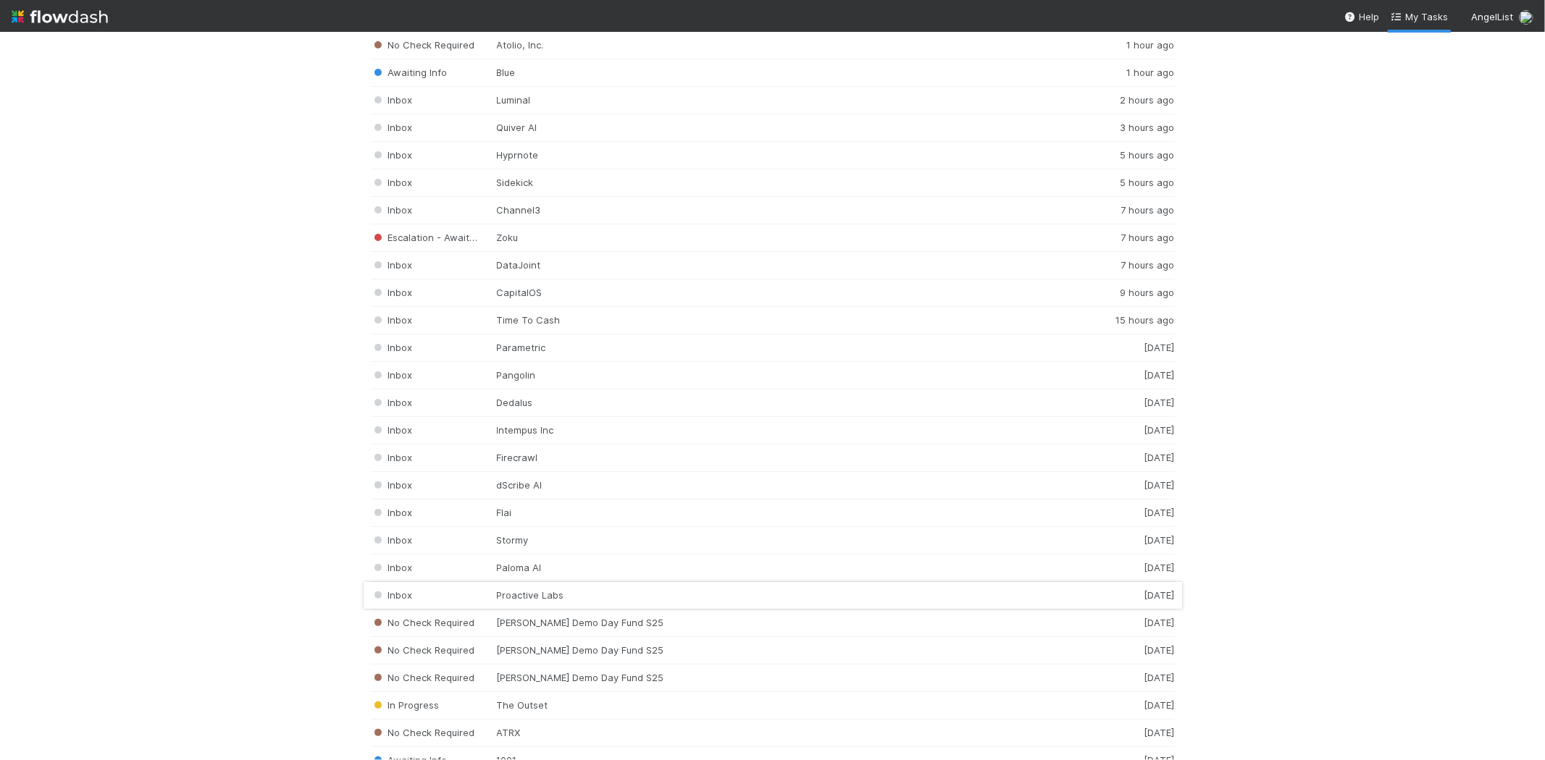
click at [529, 603] on div "Inbox Proactive Labs 2 days ago" at bounding box center [773, 596] width 804 height 28
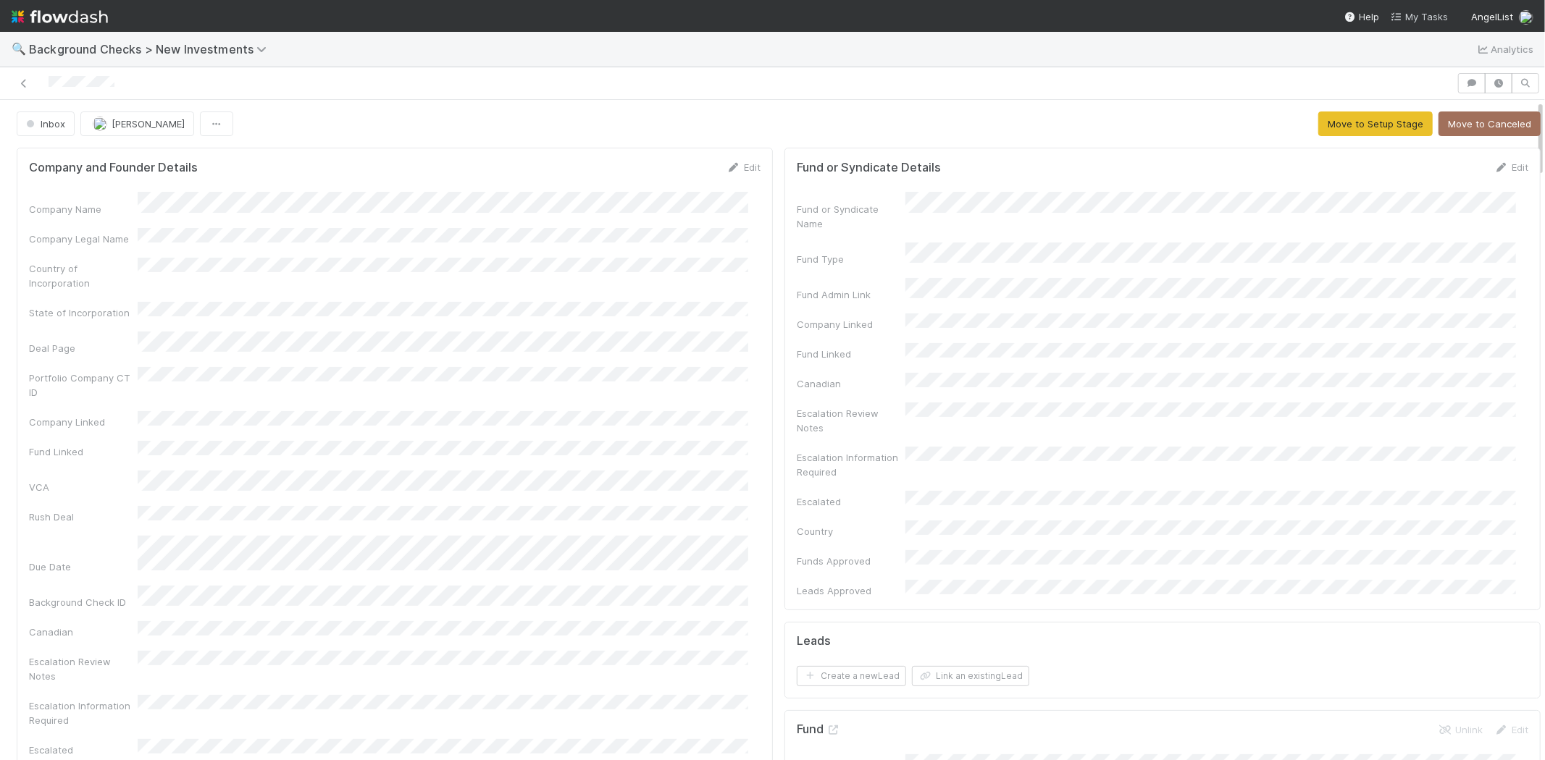
click at [1425, 16] on span "My Tasks" at bounding box center [1419, 17] width 57 height 12
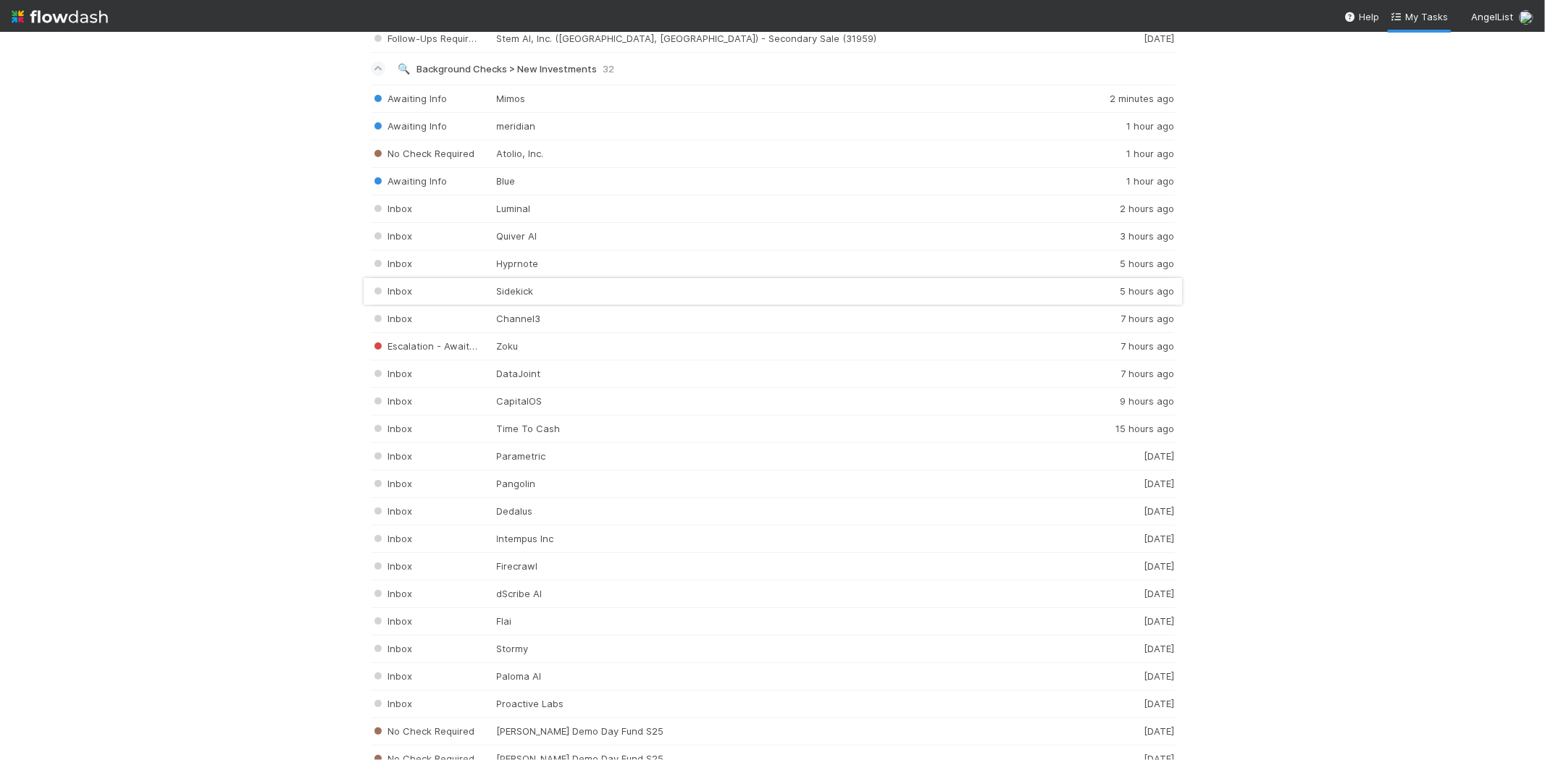
scroll to position [1851, 0]
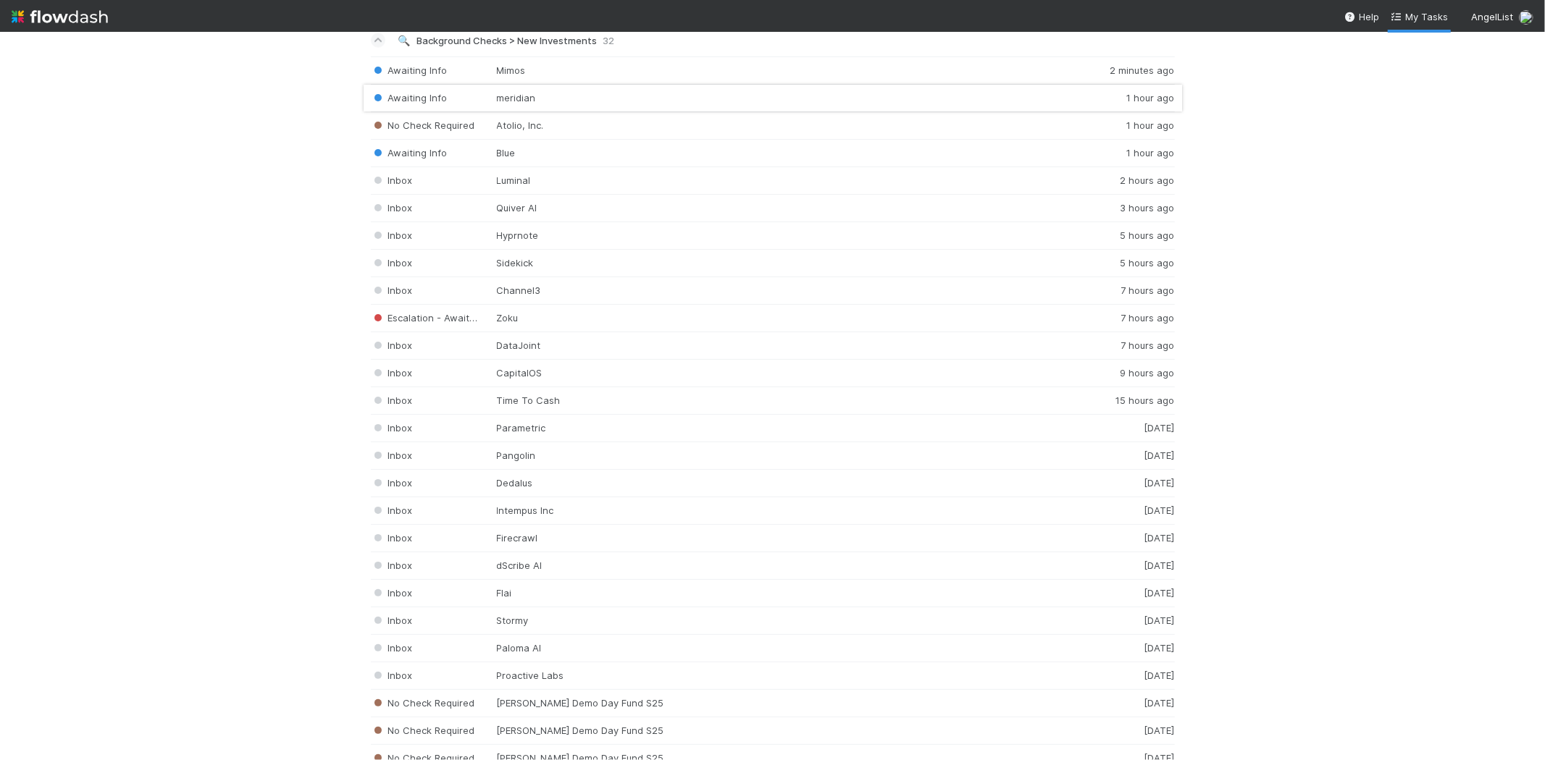
click at [516, 104] on div "Awaiting Info meridian 1 hour ago" at bounding box center [773, 99] width 804 height 28
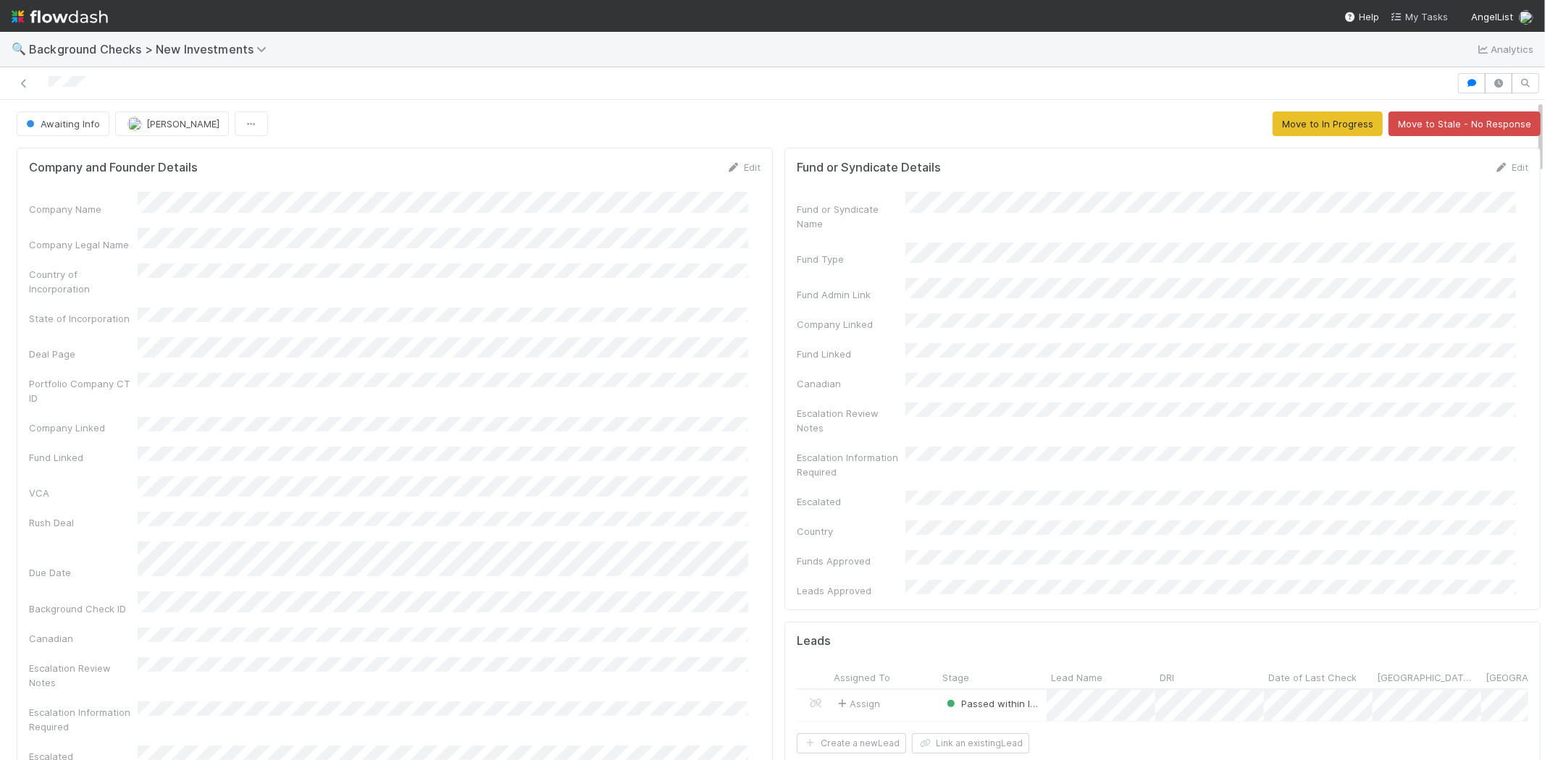
click at [1425, 17] on span "My Tasks" at bounding box center [1419, 17] width 57 height 12
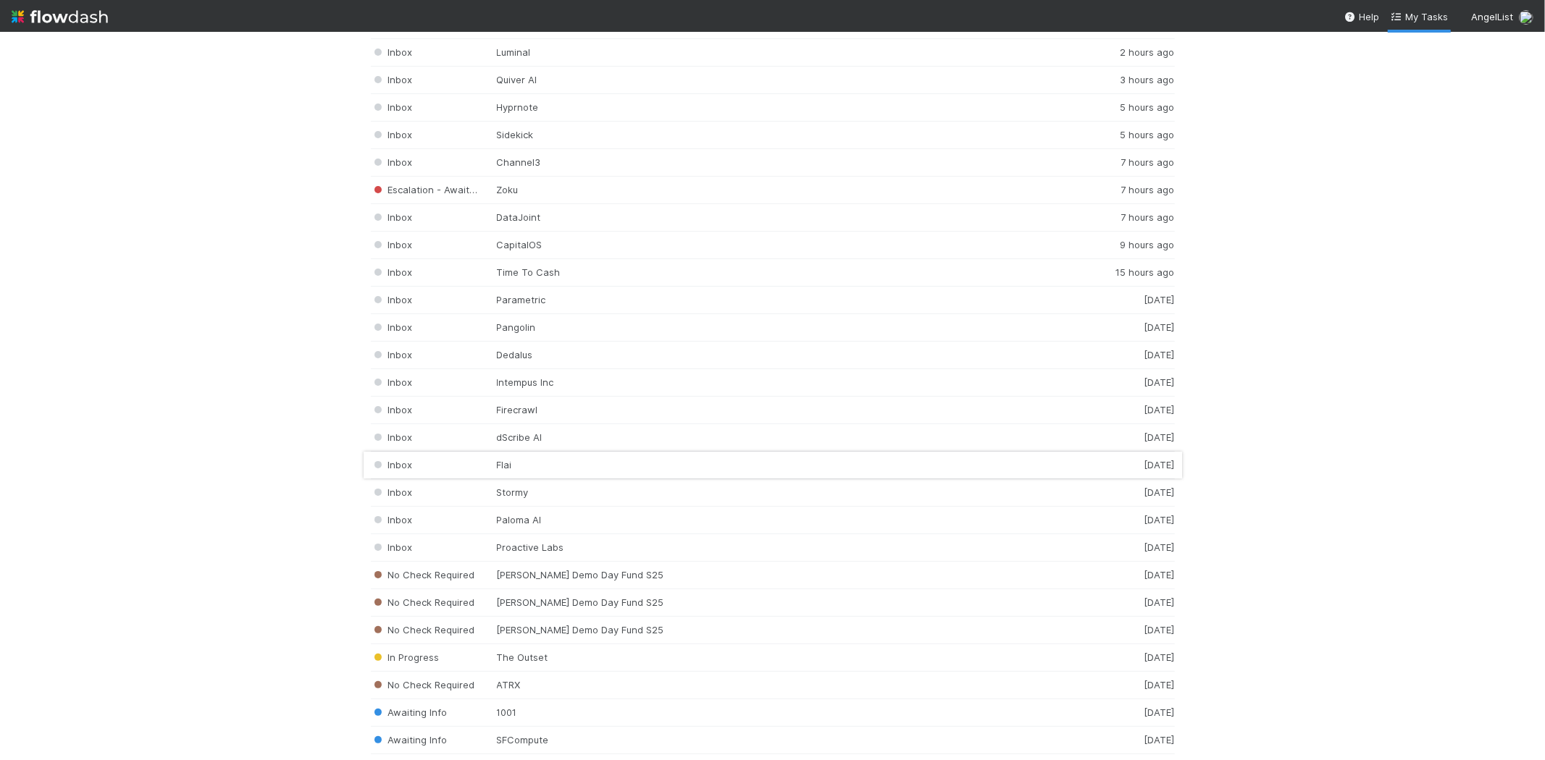
scroll to position [2011, 0]
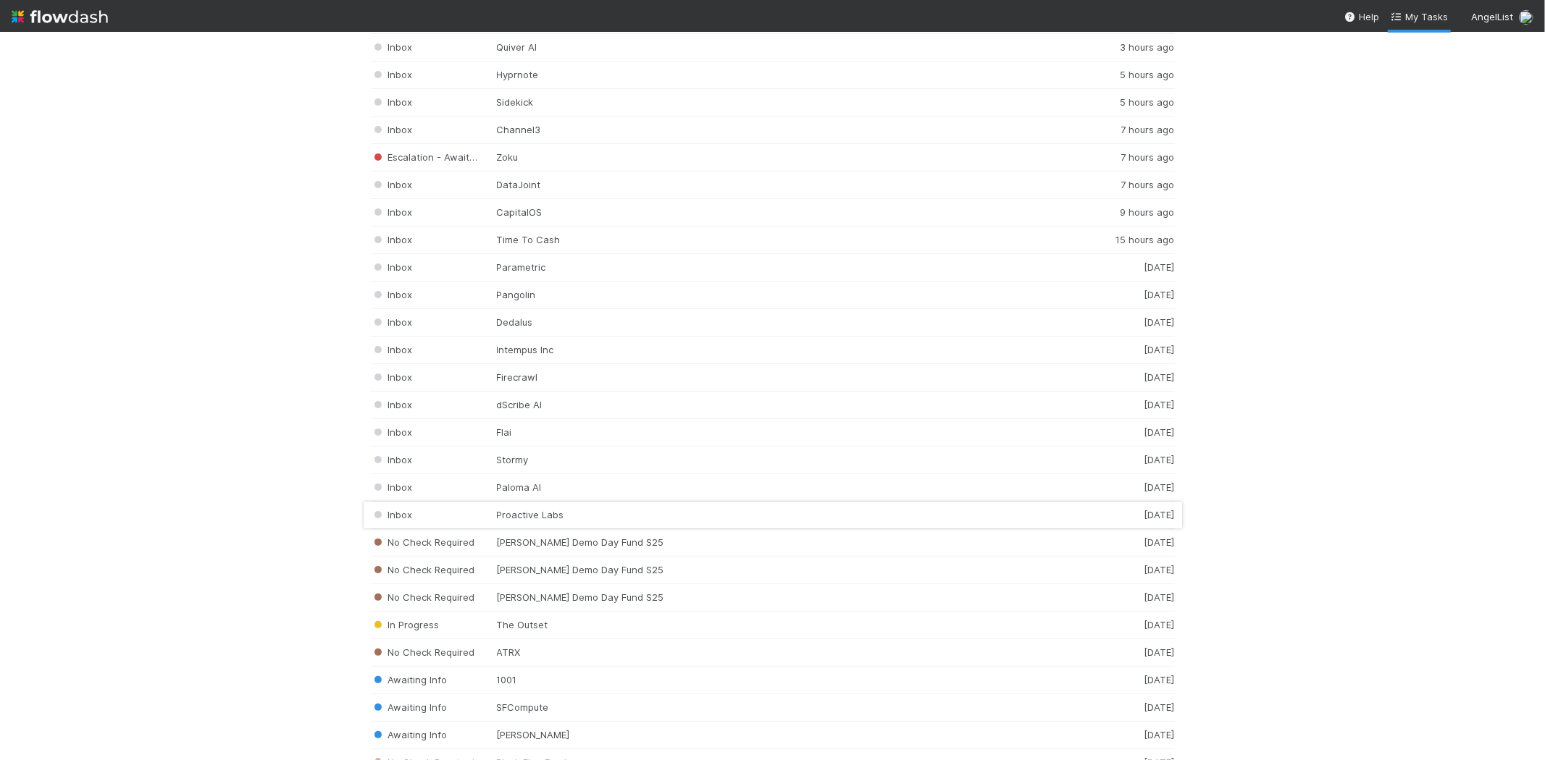
click at [580, 516] on div "Inbox Proactive Labs 2 days ago" at bounding box center [773, 516] width 804 height 28
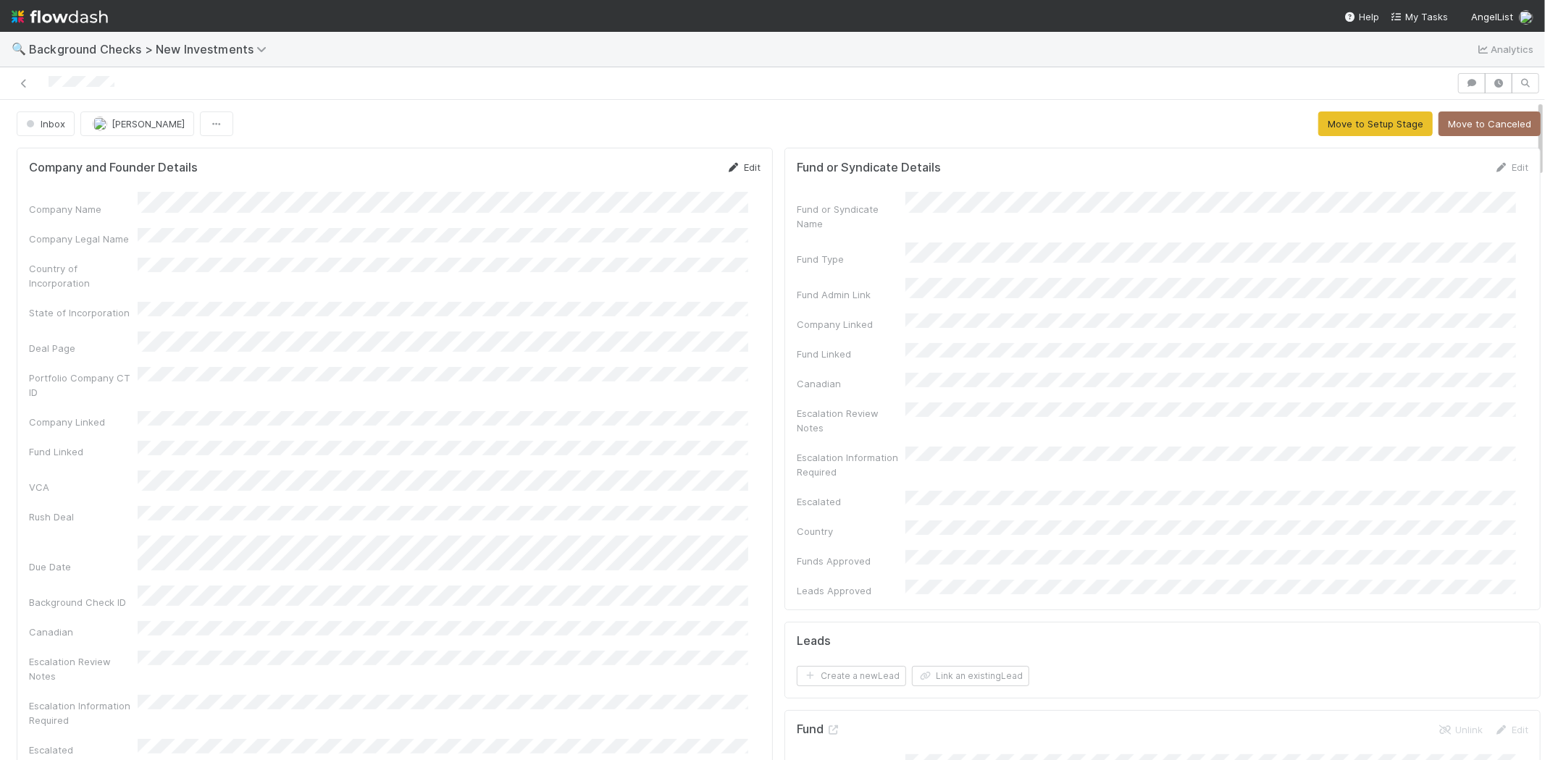
click at [729, 169] on link "Edit" at bounding box center [743, 168] width 34 height 12
click at [667, 162] on button "Save" at bounding box center [683, 172] width 41 height 25
click at [1338, 128] on button "Move to Setup Stage" at bounding box center [1375, 124] width 114 height 25
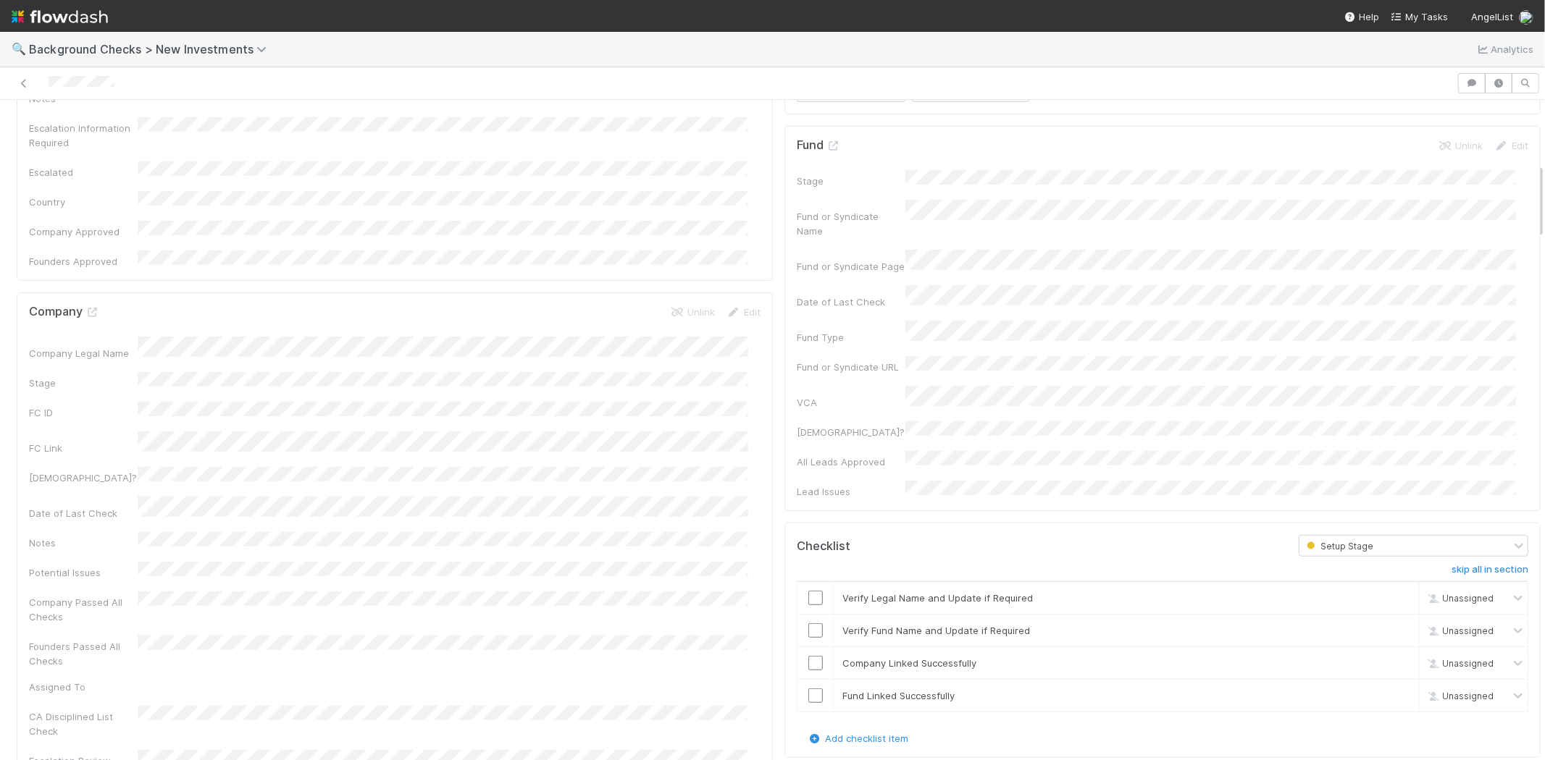
scroll to position [724, 0]
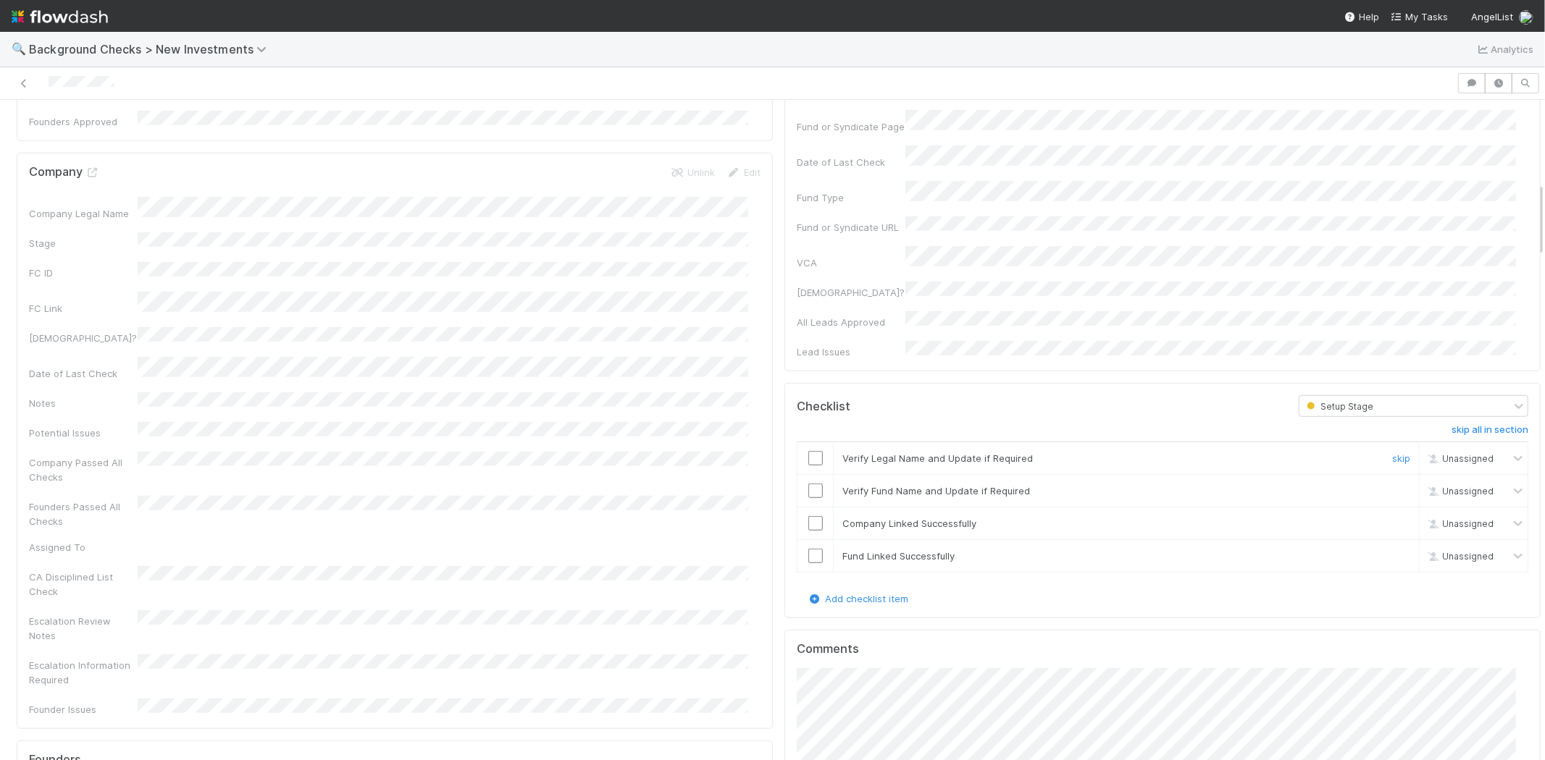
click at [808, 451] on input "checkbox" at bounding box center [815, 458] width 14 height 14
click at [808, 484] on input "checkbox" at bounding box center [815, 491] width 14 height 14
click at [808, 516] on input "checkbox" at bounding box center [815, 523] width 14 height 14
drag, startPoint x: 807, startPoint y: 471, endPoint x: 887, endPoint y: 438, distance: 87.0
click at [808, 549] on input "checkbox" at bounding box center [815, 556] width 14 height 14
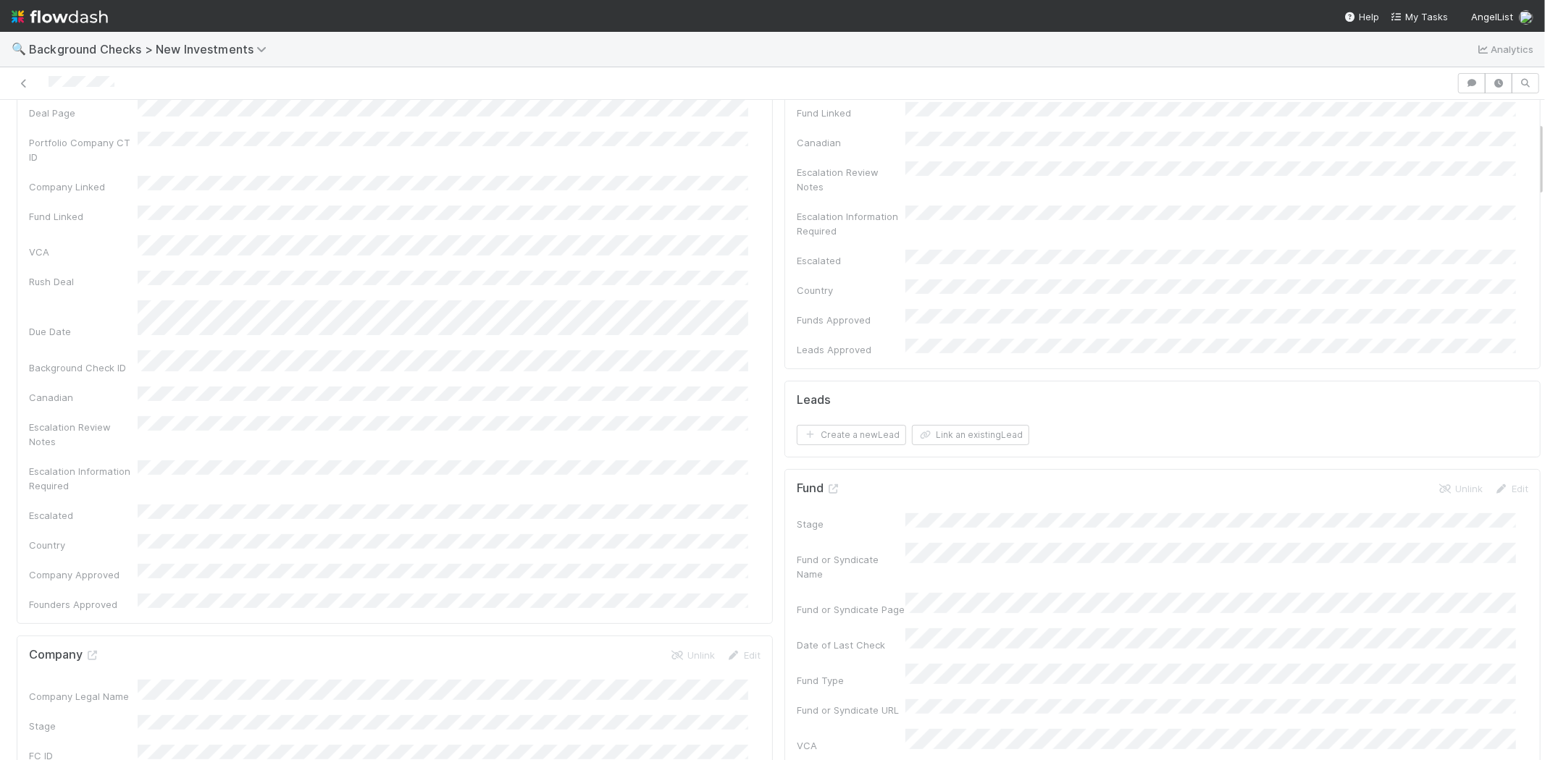
scroll to position [0, 0]
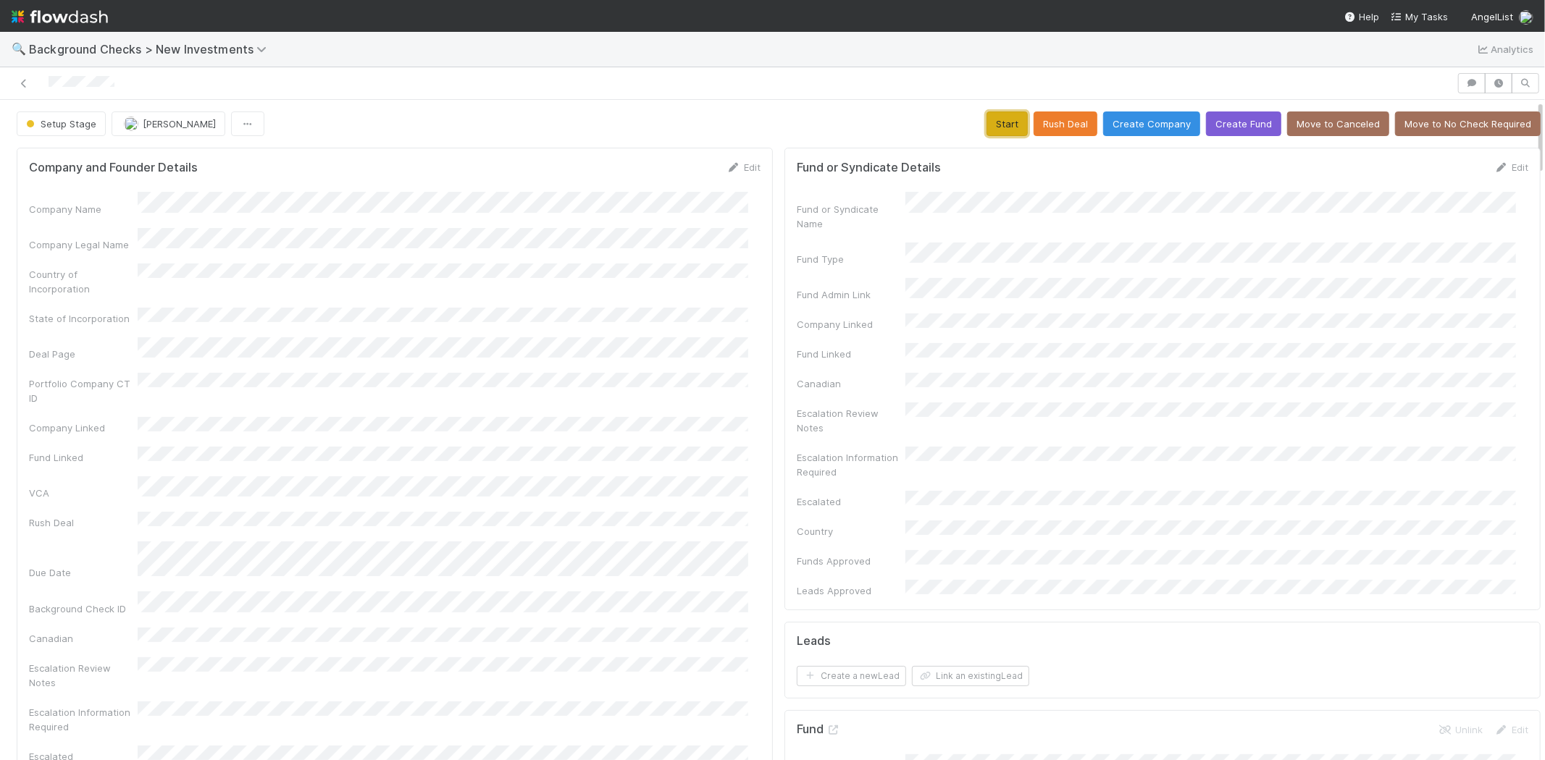
click at [995, 120] on button "Start" at bounding box center [1006, 124] width 41 height 25
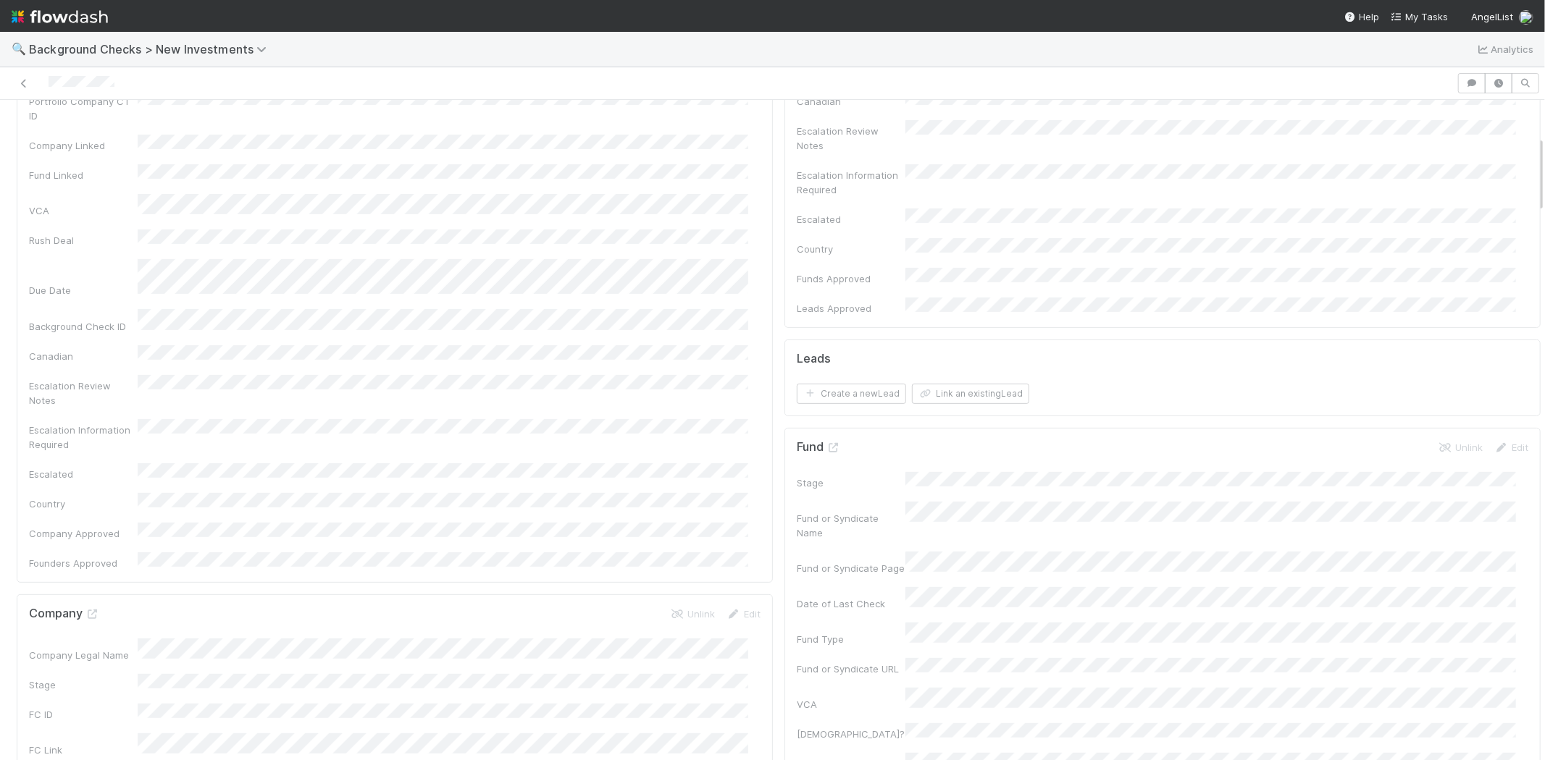
scroll to position [241, 0]
click at [973, 425] on button "Link an existing Lead" at bounding box center [970, 435] width 117 height 20
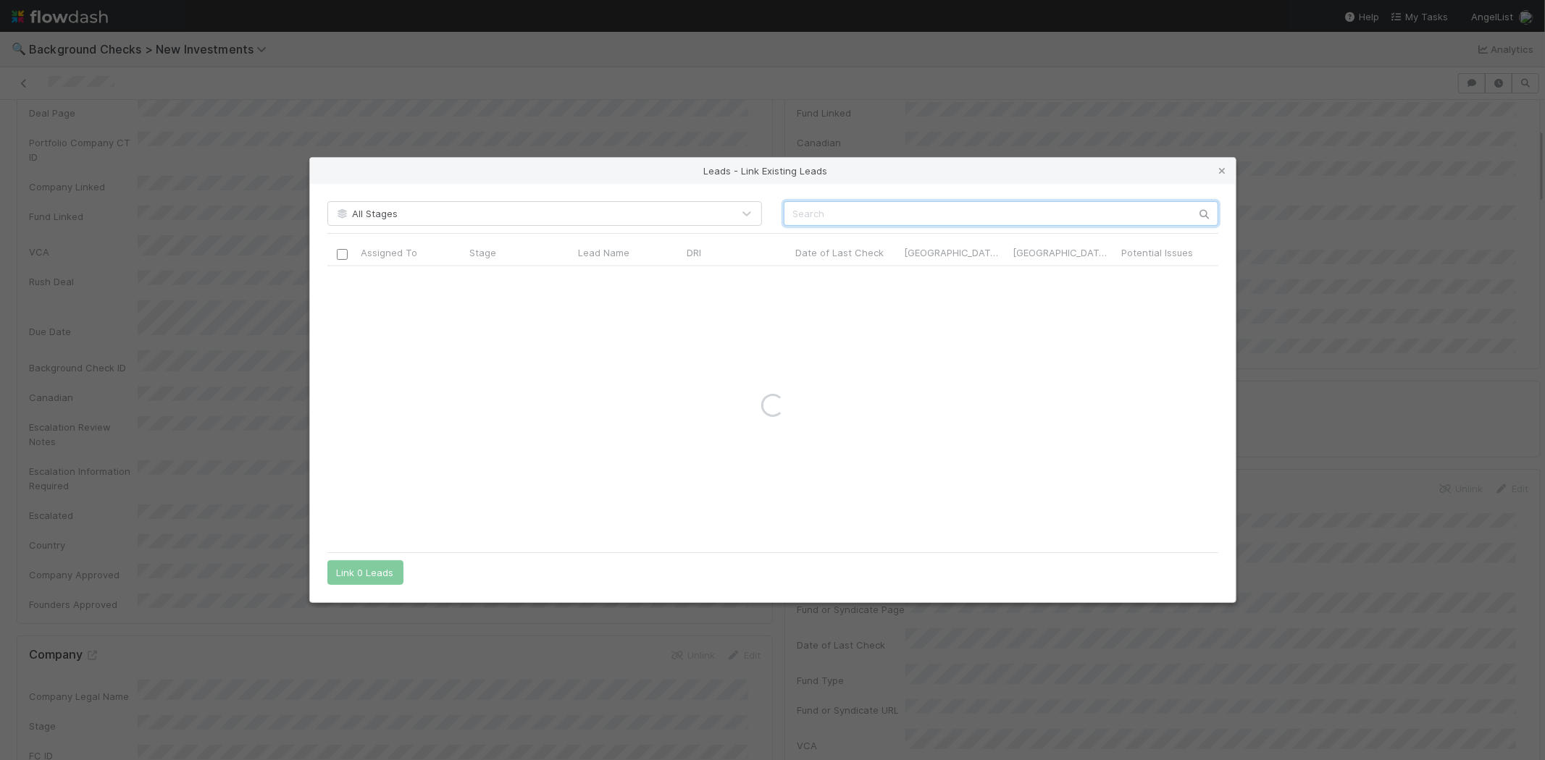
click at [922, 210] on input "text" at bounding box center [1001, 213] width 435 height 25
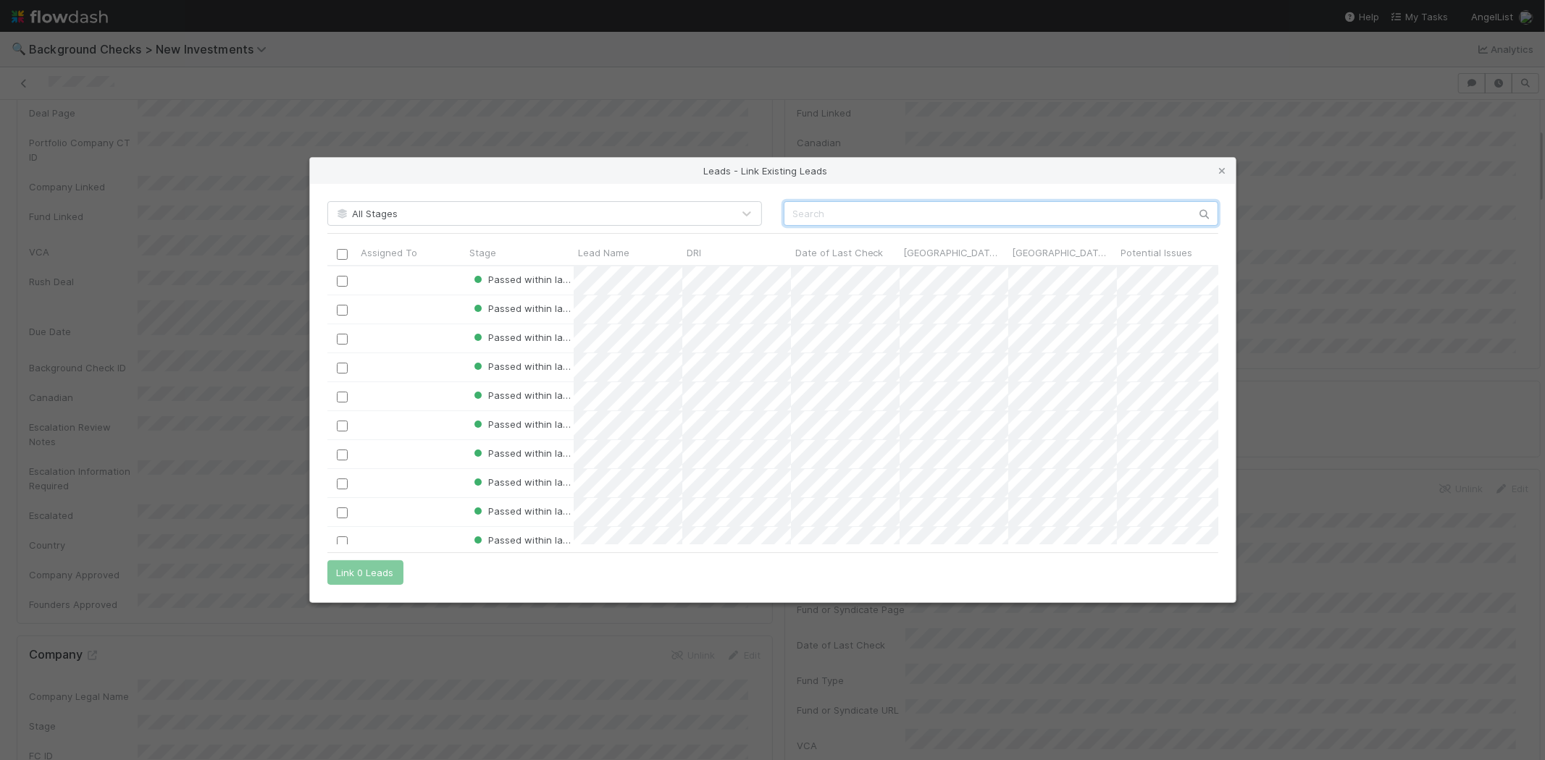
paste input "Zhichun Li"
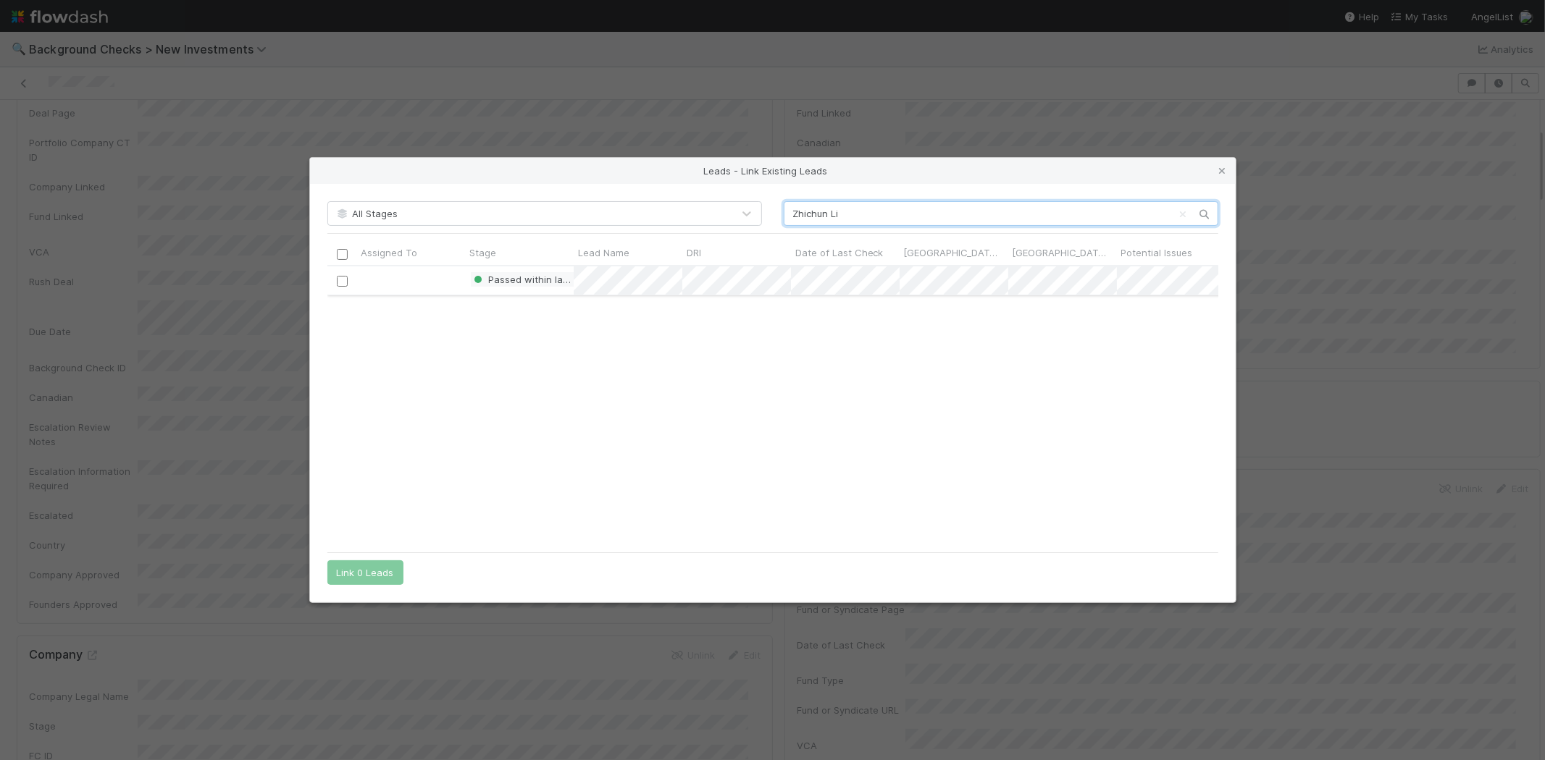
scroll to position [267, 879]
type input "Zhichun Li"
click at [346, 280] on input "checkbox" at bounding box center [341, 281] width 11 height 11
click at [344, 570] on button "Link 1 Lead" at bounding box center [362, 573] width 70 height 25
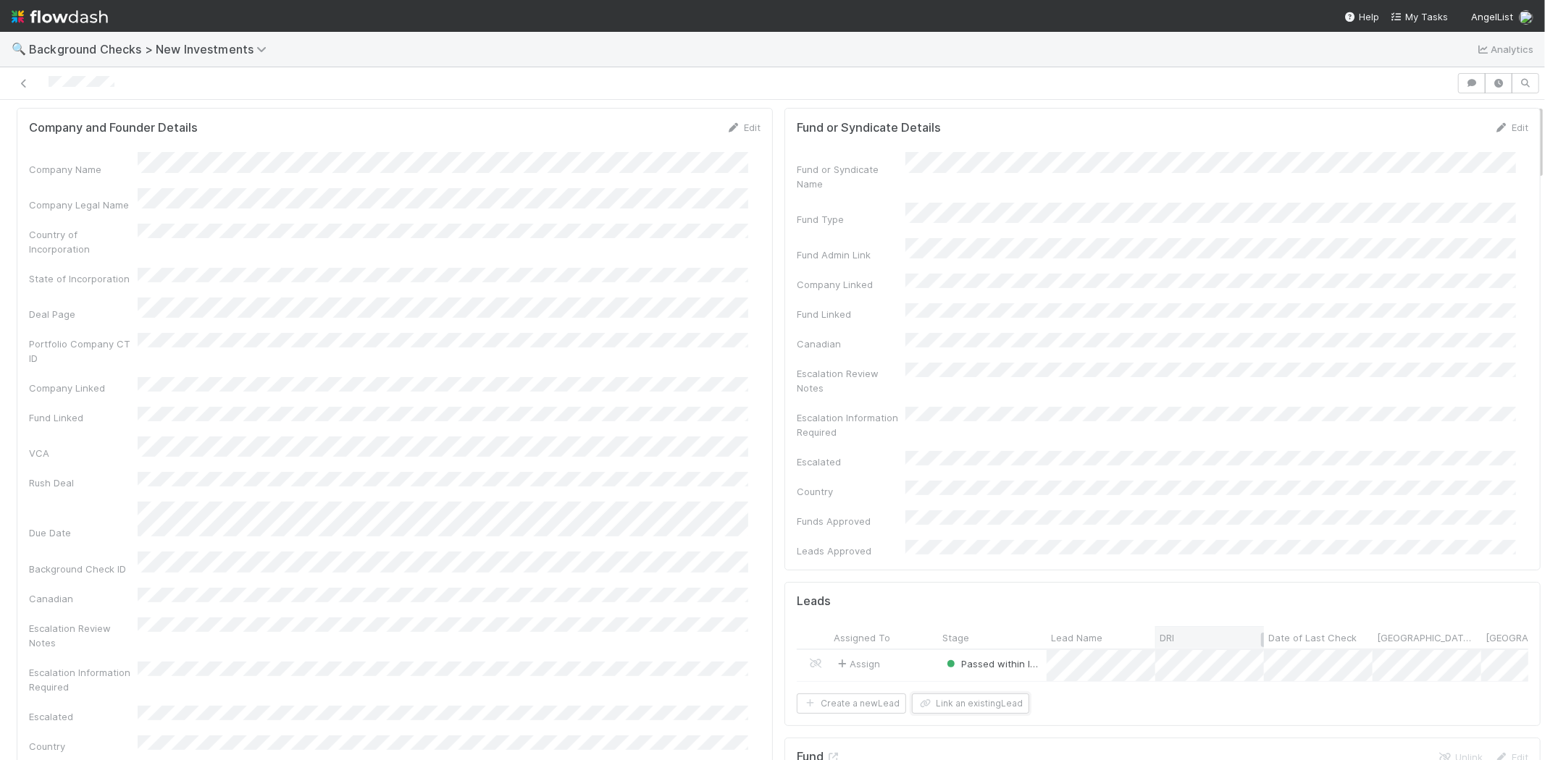
scroll to position [0, 0]
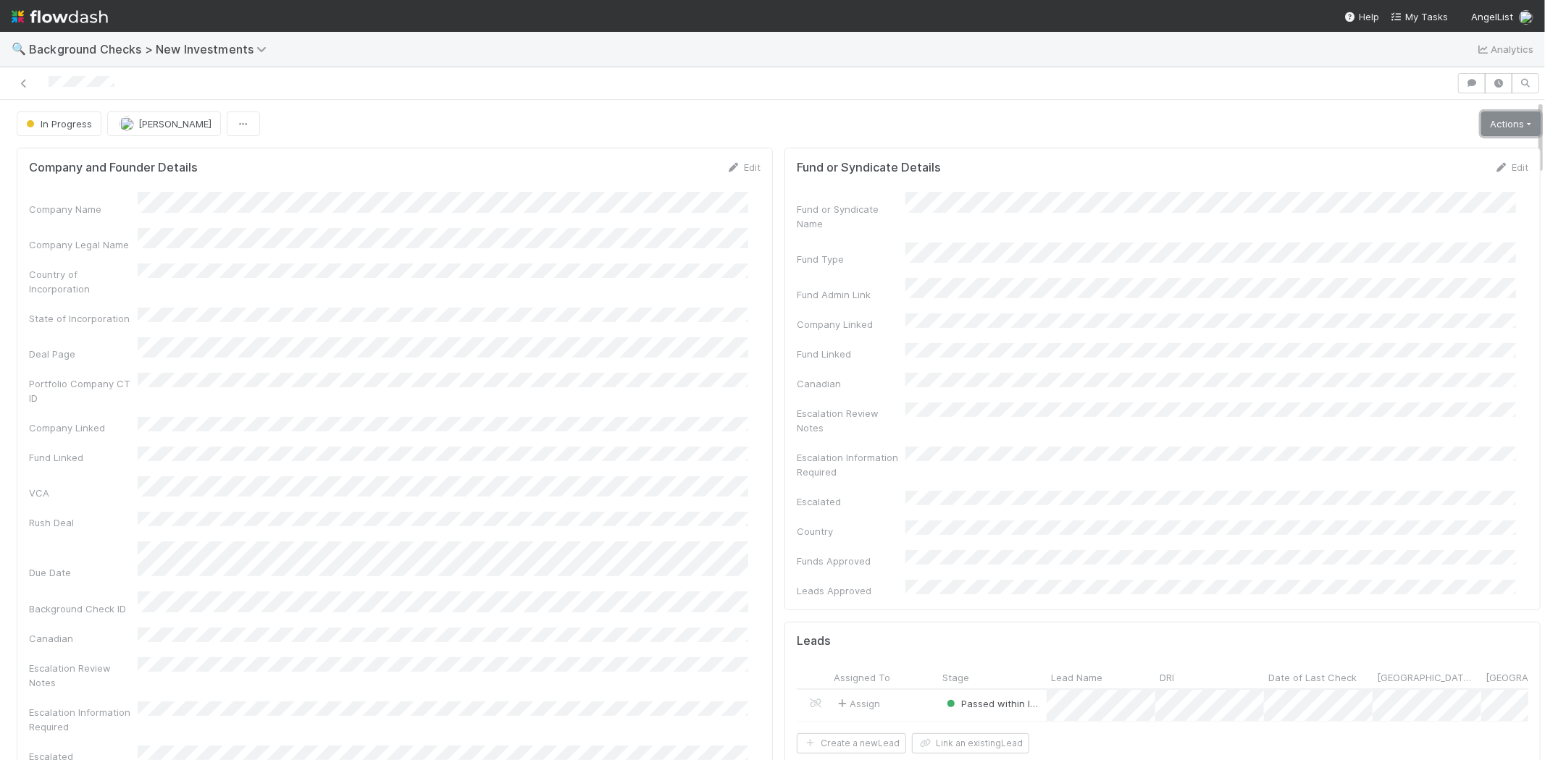
click at [1486, 118] on link "Actions" at bounding box center [1510, 124] width 59 height 25
click at [1394, 156] on button "Finish" at bounding box center [1461, 154] width 162 height 20
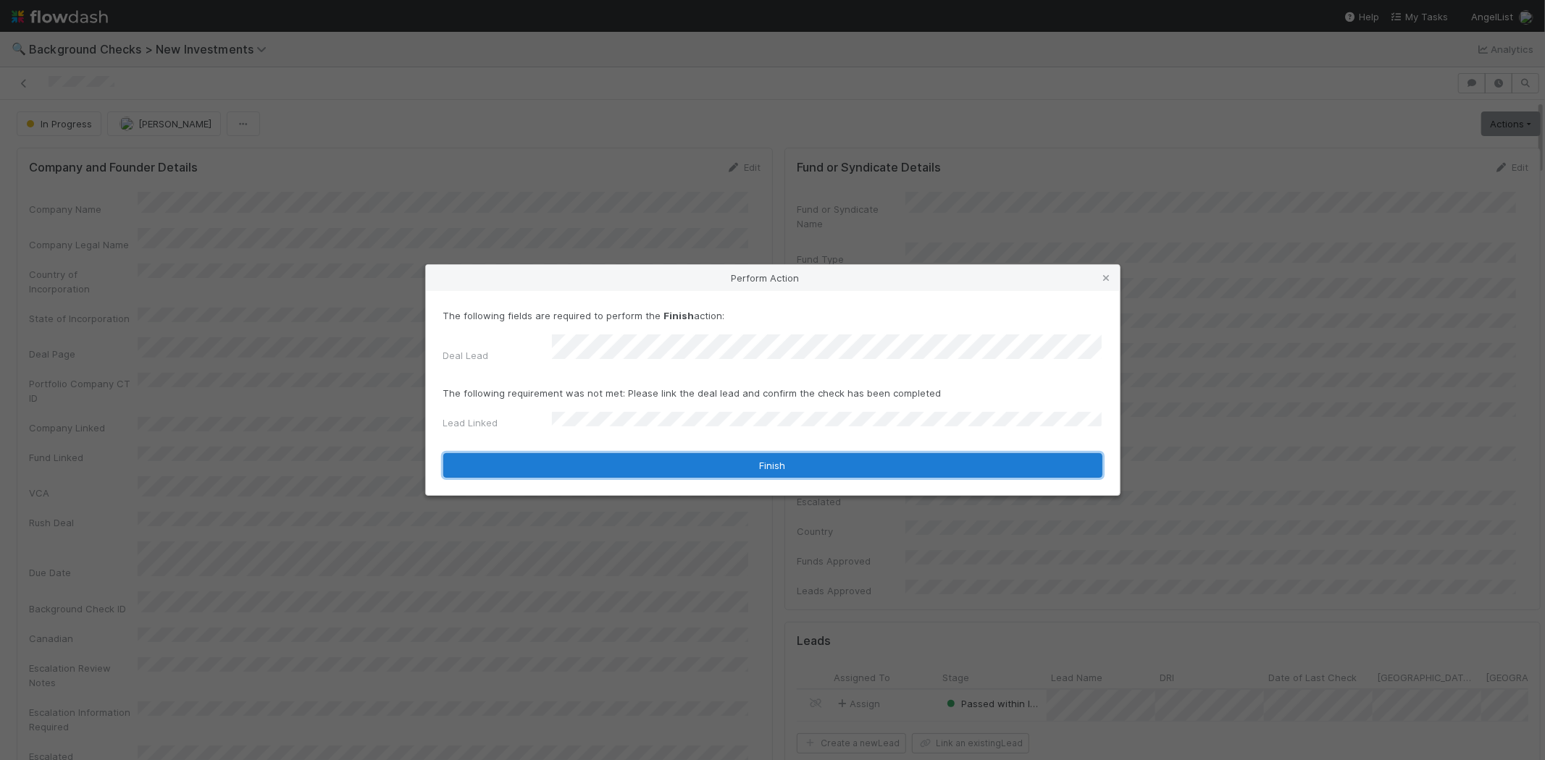
click at [577, 453] on button "Finish" at bounding box center [772, 465] width 659 height 25
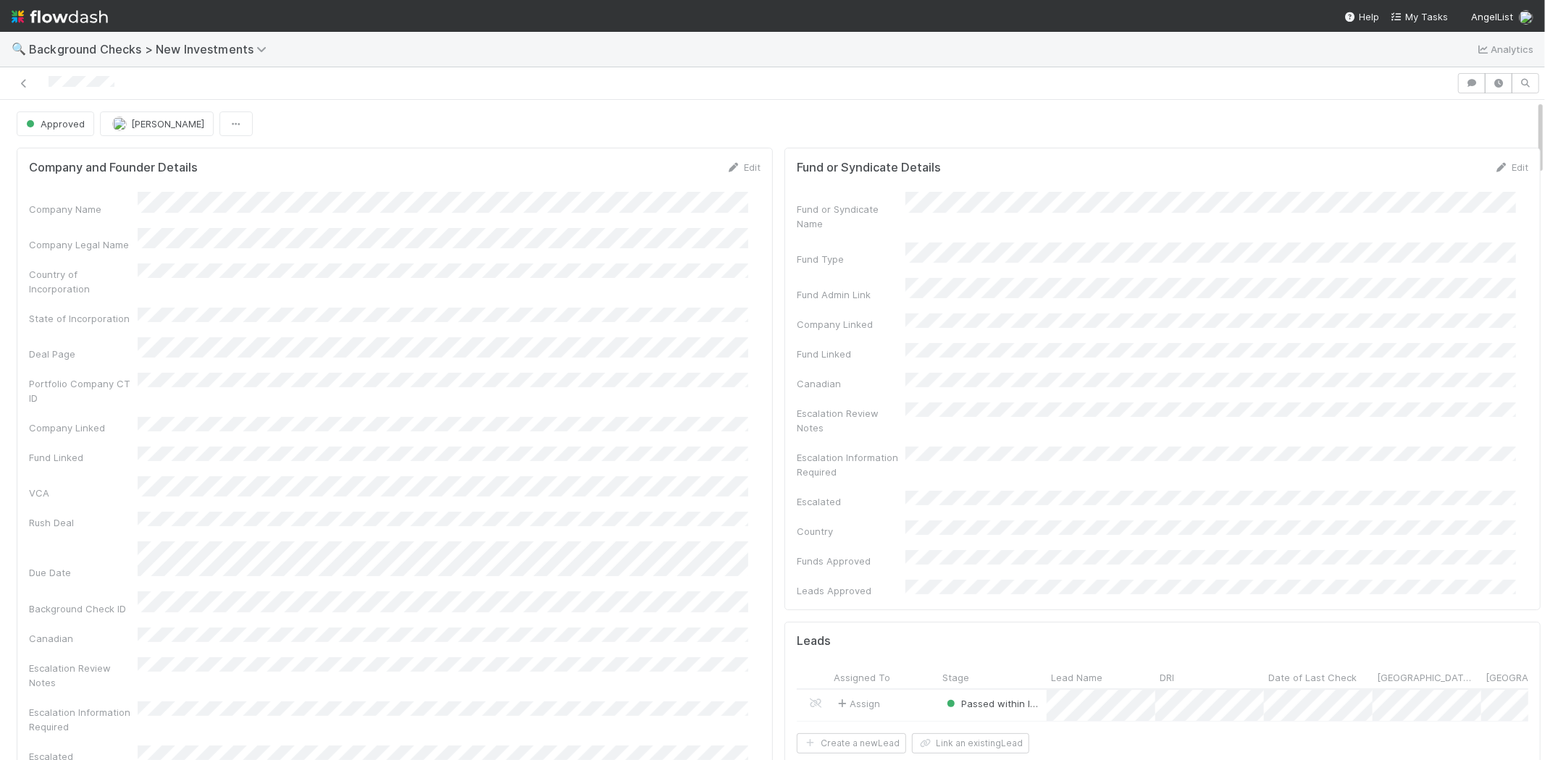
drag, startPoint x: 44, startPoint y: 80, endPoint x: 132, endPoint y: 97, distance: 89.2
click at [132, 97] on div at bounding box center [772, 83] width 1545 height 33
click at [1425, 12] on span "My Tasks" at bounding box center [1419, 17] width 57 height 12
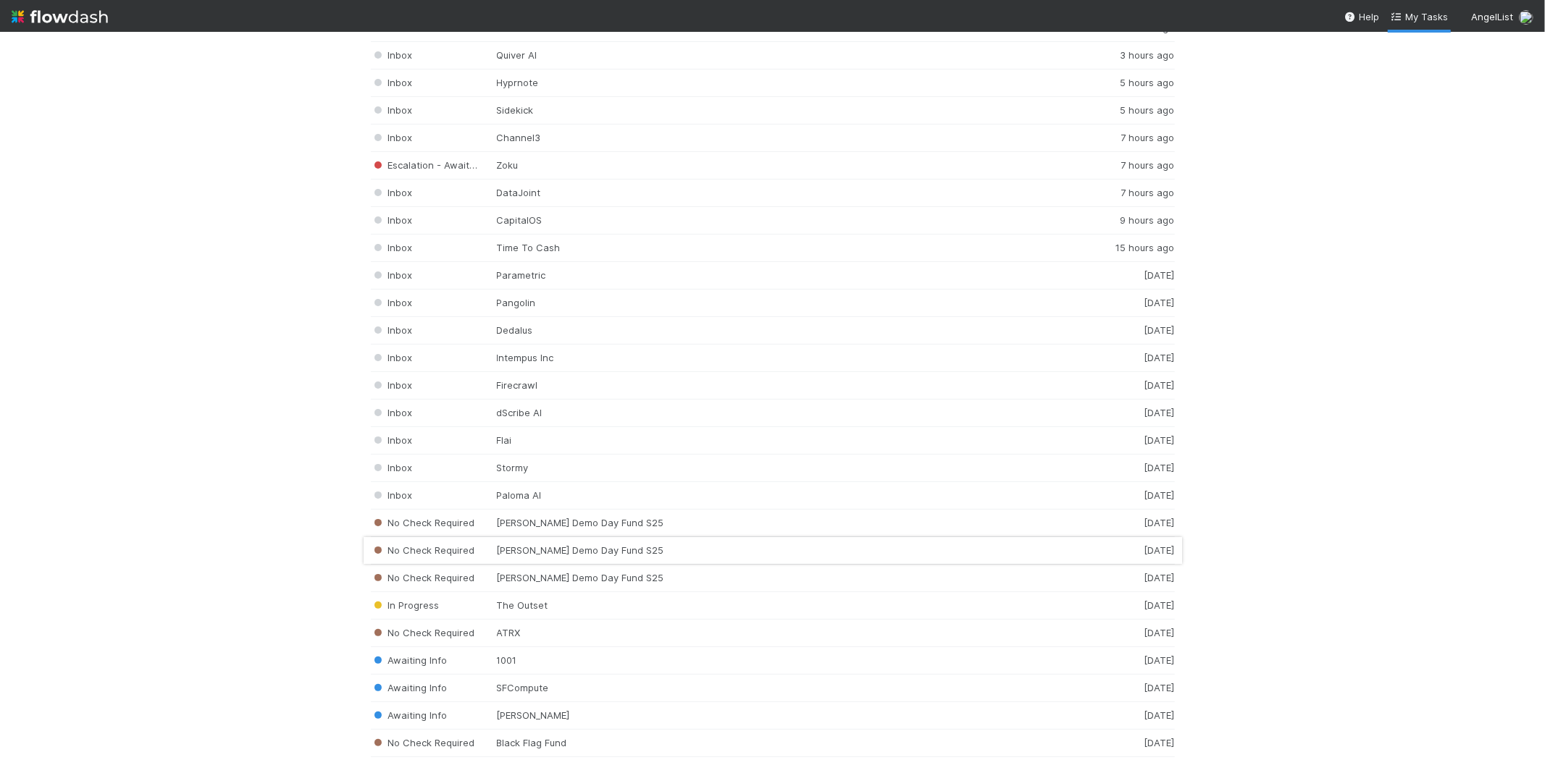
scroll to position [2011, 0]
click at [508, 497] on div "Inbox Paloma AI 1 day ago" at bounding box center [773, 488] width 804 height 28
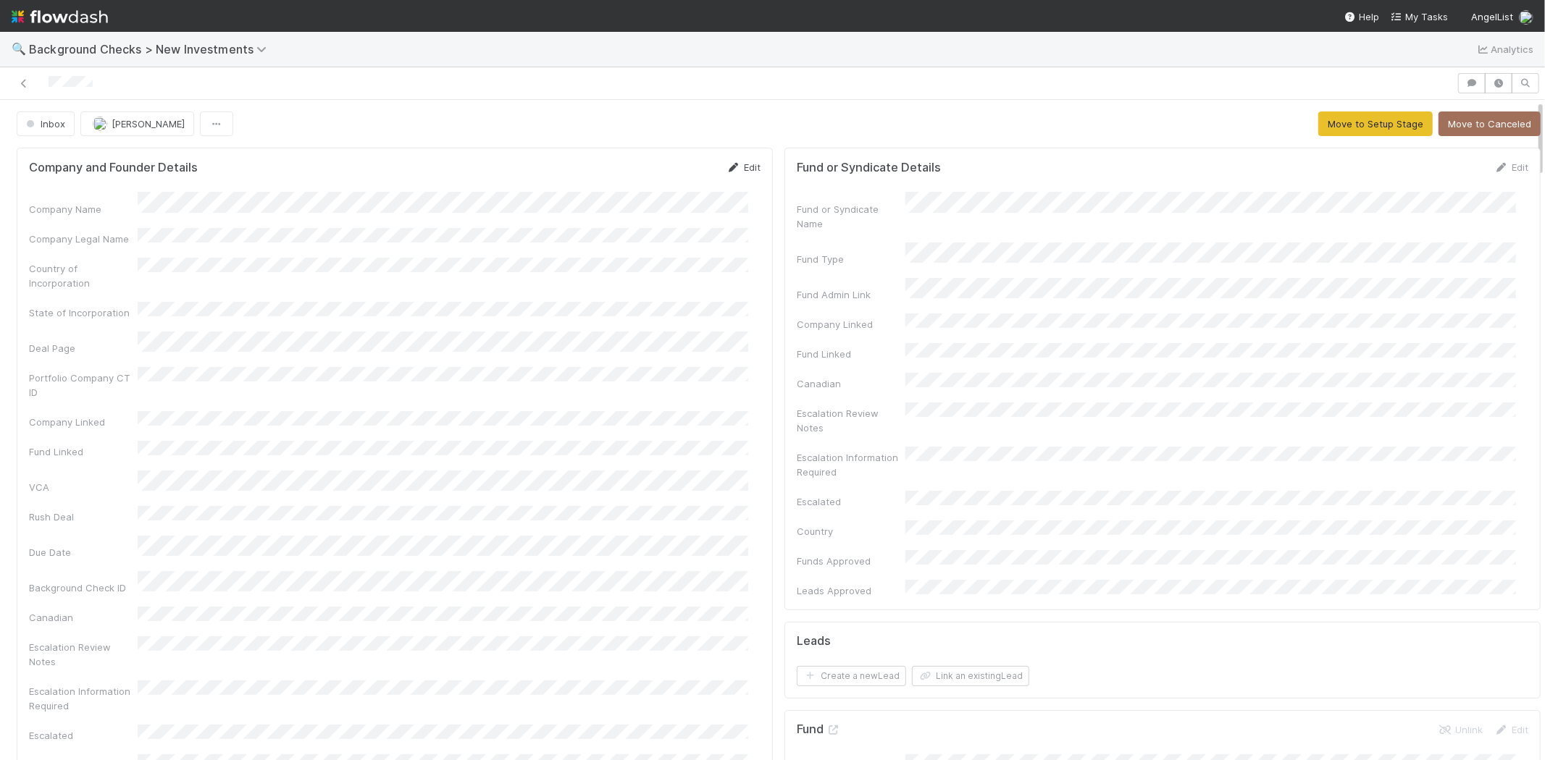
click at [744, 164] on link "Edit" at bounding box center [743, 168] width 34 height 12
click at [133, 250] on div "Company Legal Name" at bounding box center [395, 256] width 732 height 28
click at [663, 165] on button "Save" at bounding box center [683, 172] width 41 height 25
click at [1342, 120] on button "Move to Setup Stage" at bounding box center [1375, 124] width 114 height 25
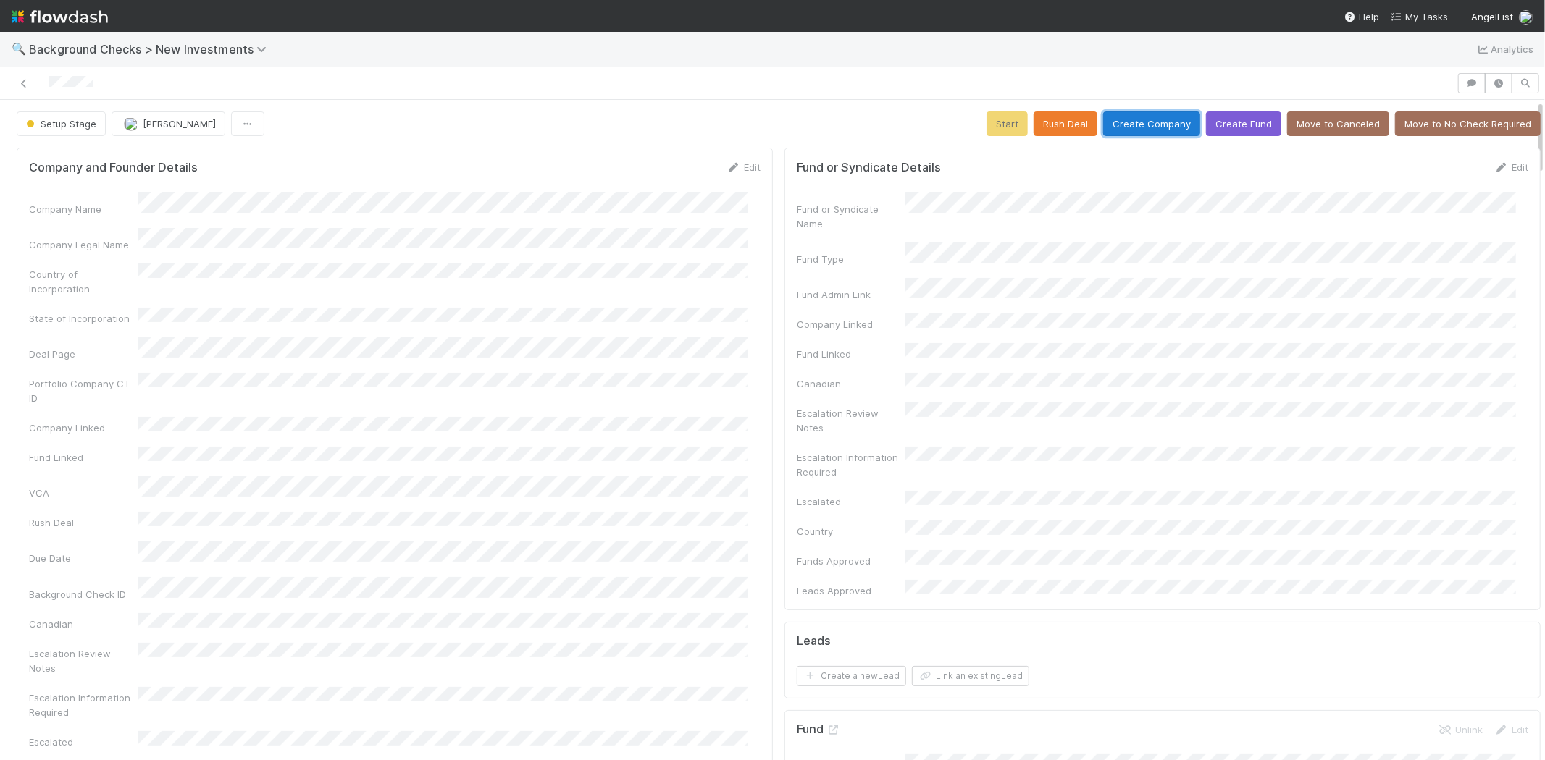
click at [1120, 122] on button "Create Company" at bounding box center [1151, 124] width 97 height 25
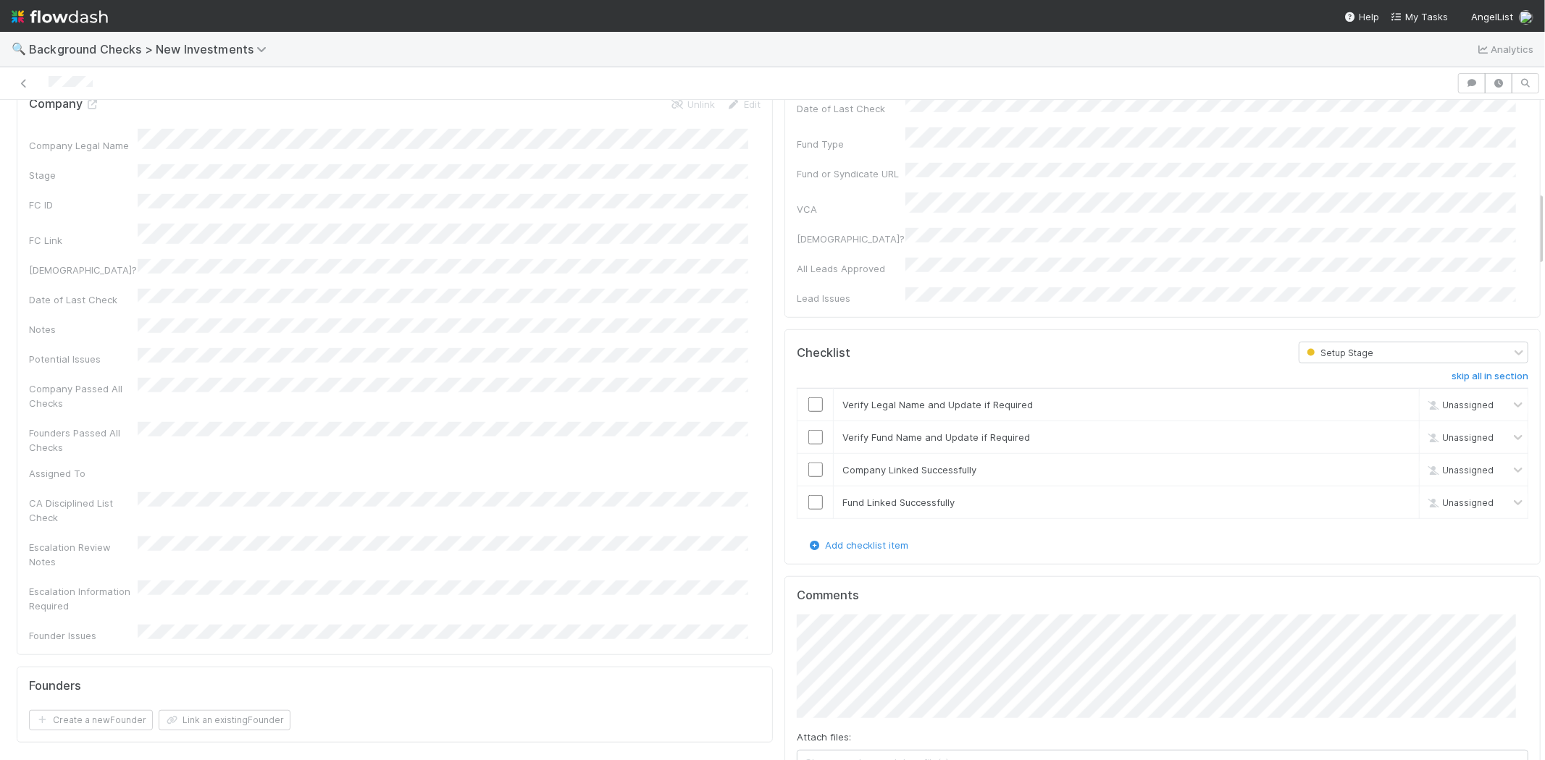
scroll to position [805, 0]
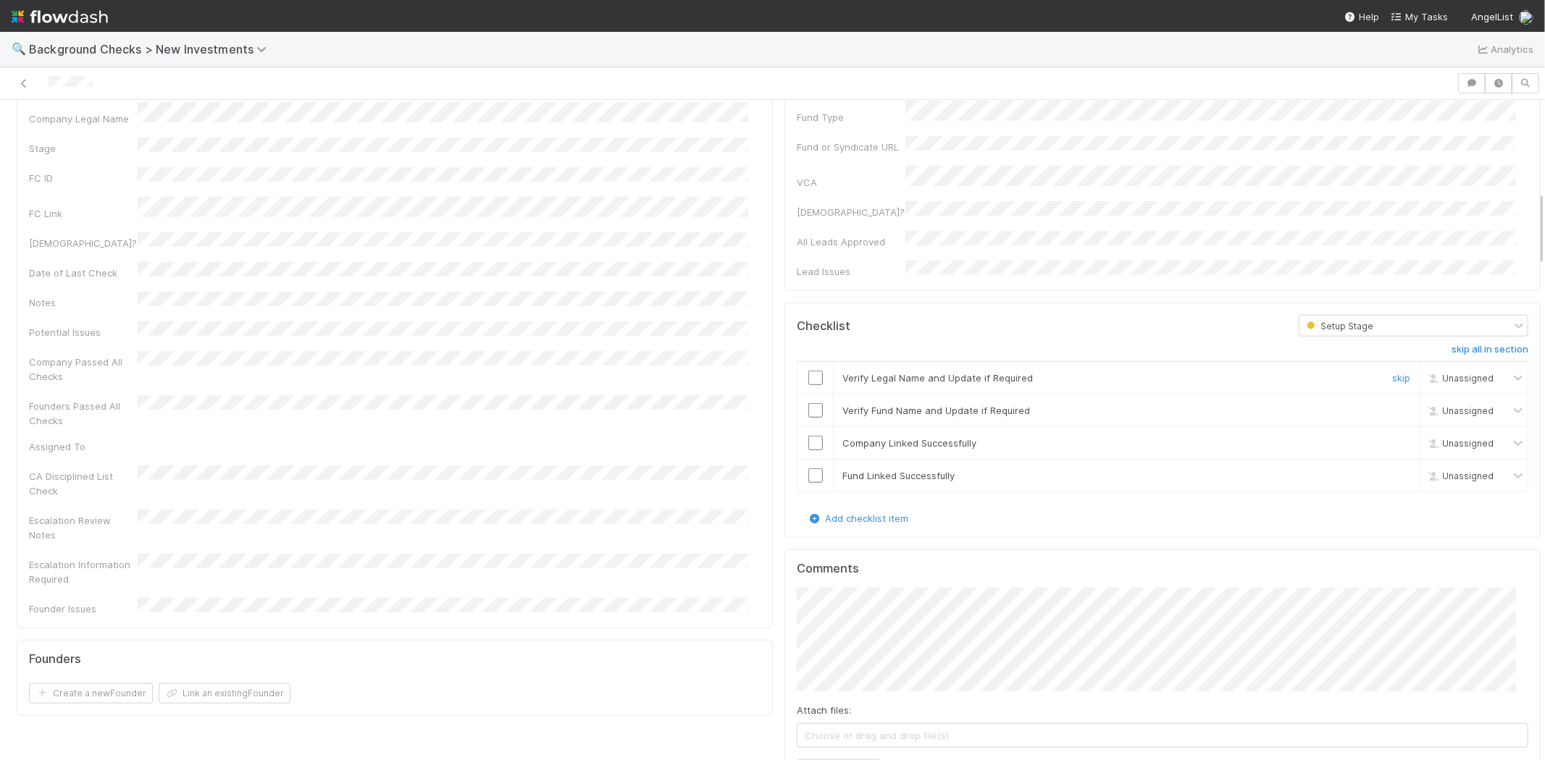
click at [808, 371] on input "checkbox" at bounding box center [815, 378] width 14 height 14
click at [808, 403] on input "checkbox" at bounding box center [815, 410] width 14 height 14
drag, startPoint x: 802, startPoint y: 348, endPoint x: 806, endPoint y: 361, distance: 12.8
click at [802, 427] on td at bounding box center [815, 443] width 36 height 33
click at [808, 469] on input "checkbox" at bounding box center [815, 476] width 14 height 14
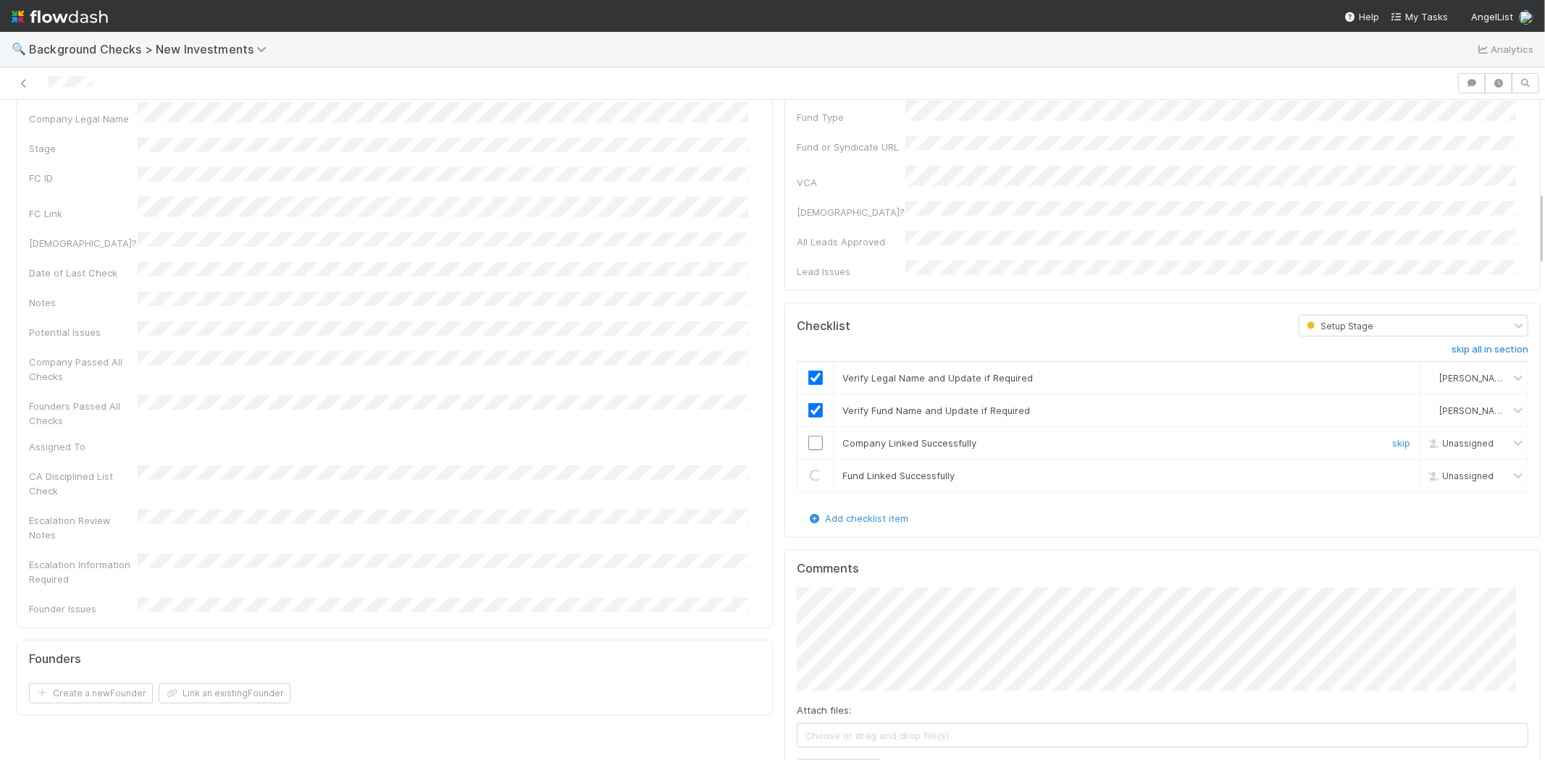
click at [808, 436] on input "checkbox" at bounding box center [815, 443] width 14 height 14
checkbox input "true"
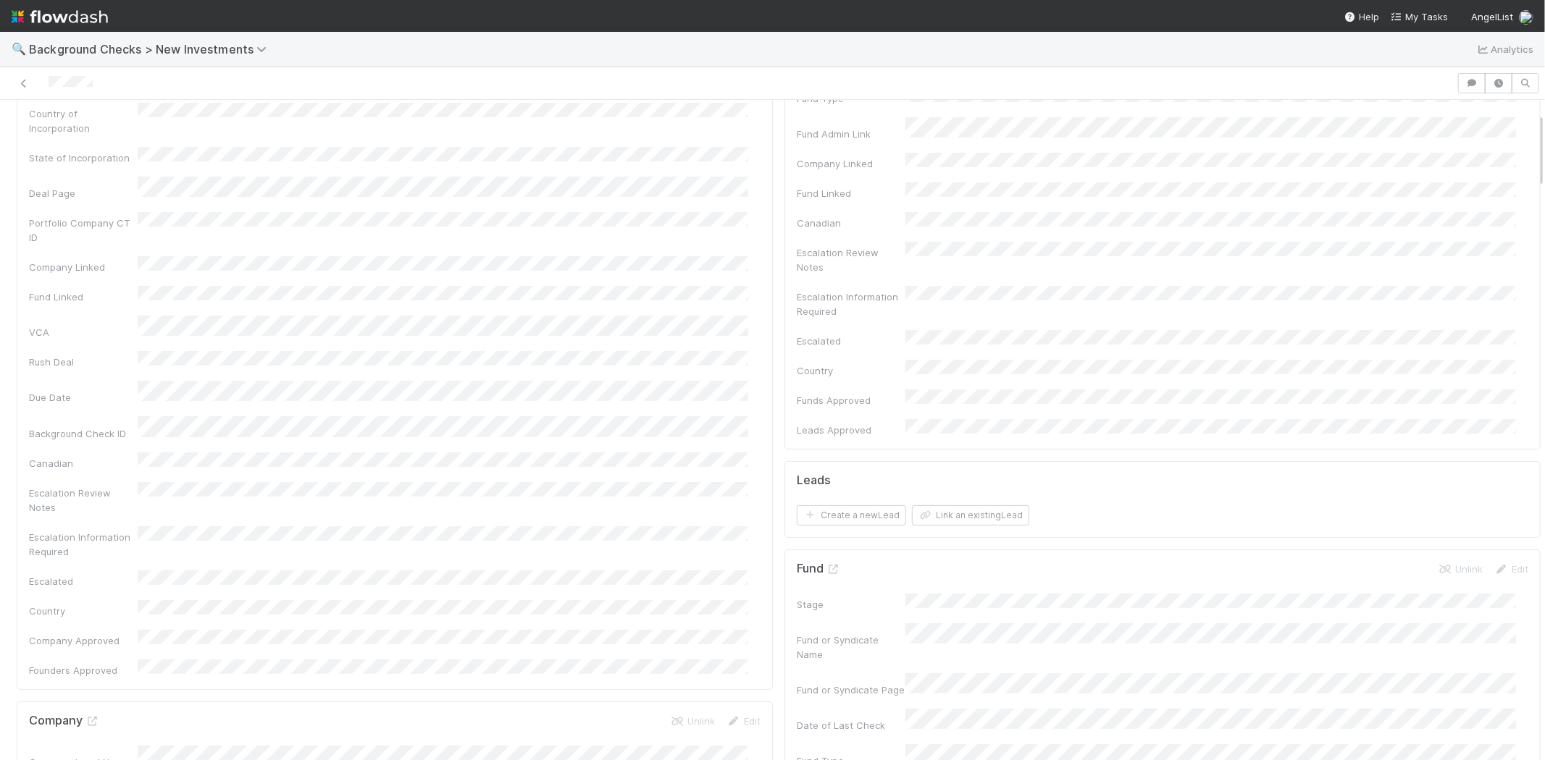
scroll to position [0, 0]
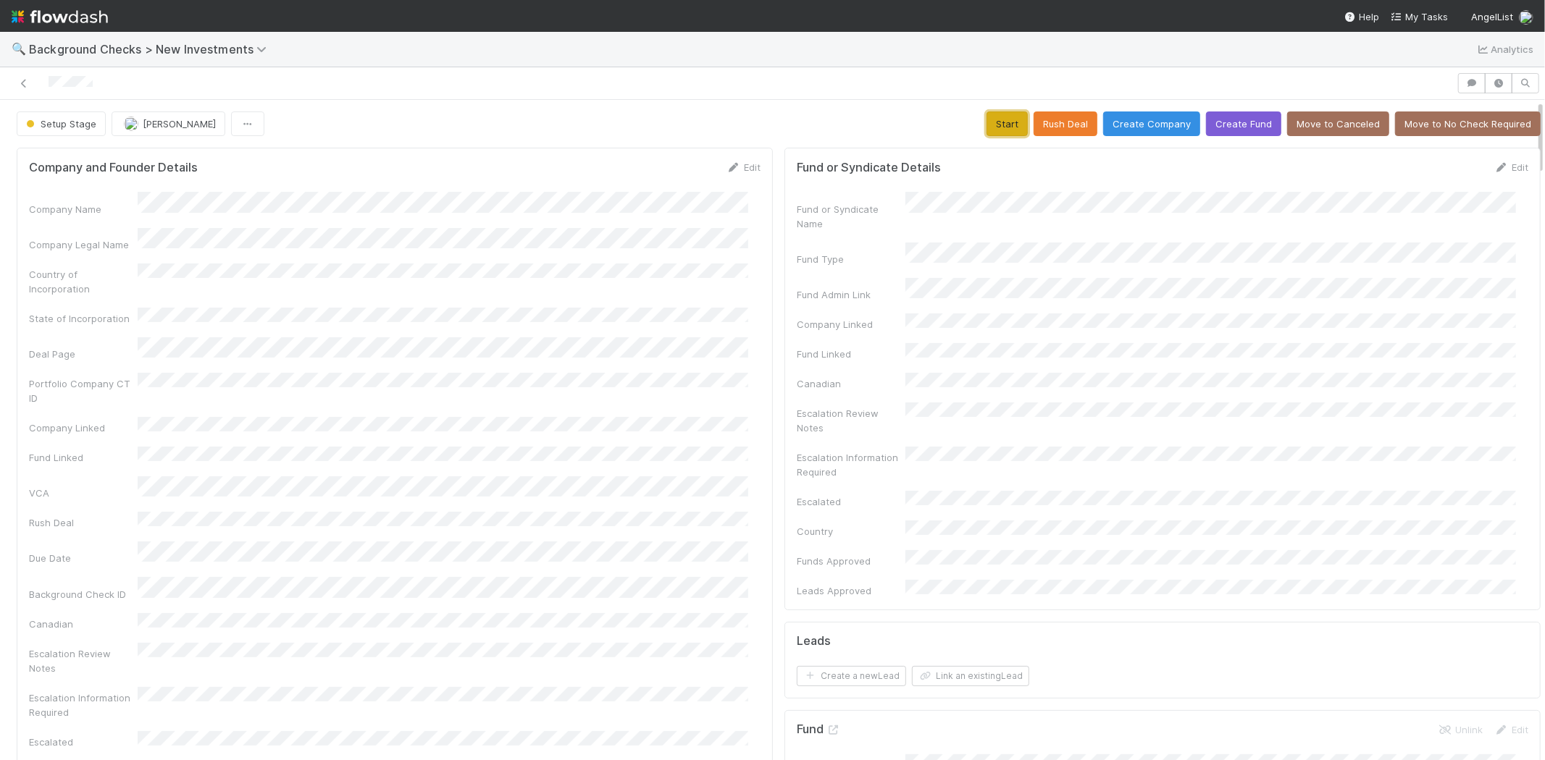
click at [986, 127] on button "Start" at bounding box center [1006, 124] width 41 height 25
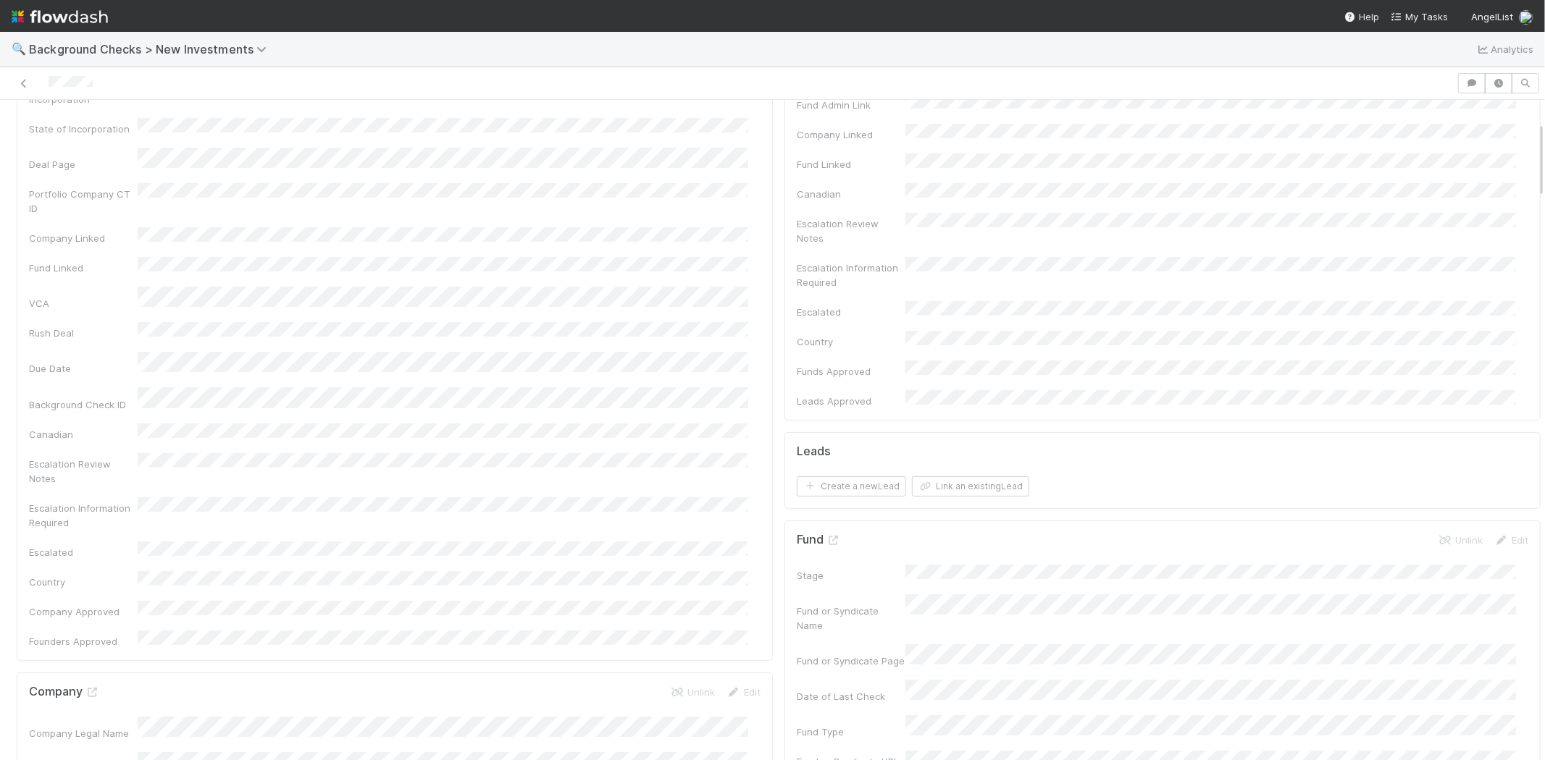
scroll to position [161, 0]
click at [949, 506] on button "Link an existing Lead" at bounding box center [970, 516] width 117 height 20
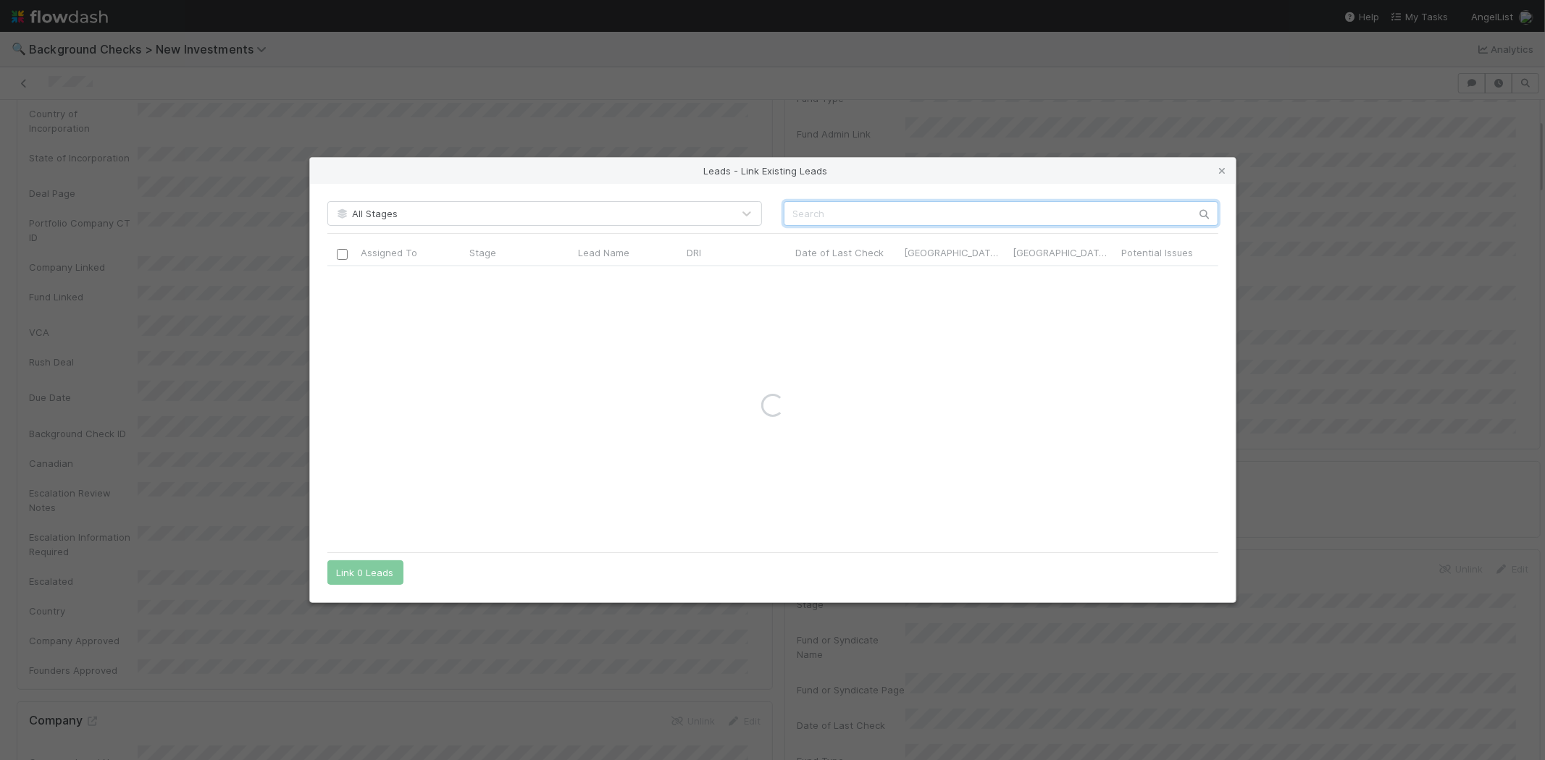
click at [847, 213] on input "text" at bounding box center [1001, 213] width 435 height 25
paste input "Andrew Berman"
type input "Andrew Berman"
click at [343, 283] on input "checkbox" at bounding box center [341, 281] width 11 height 11
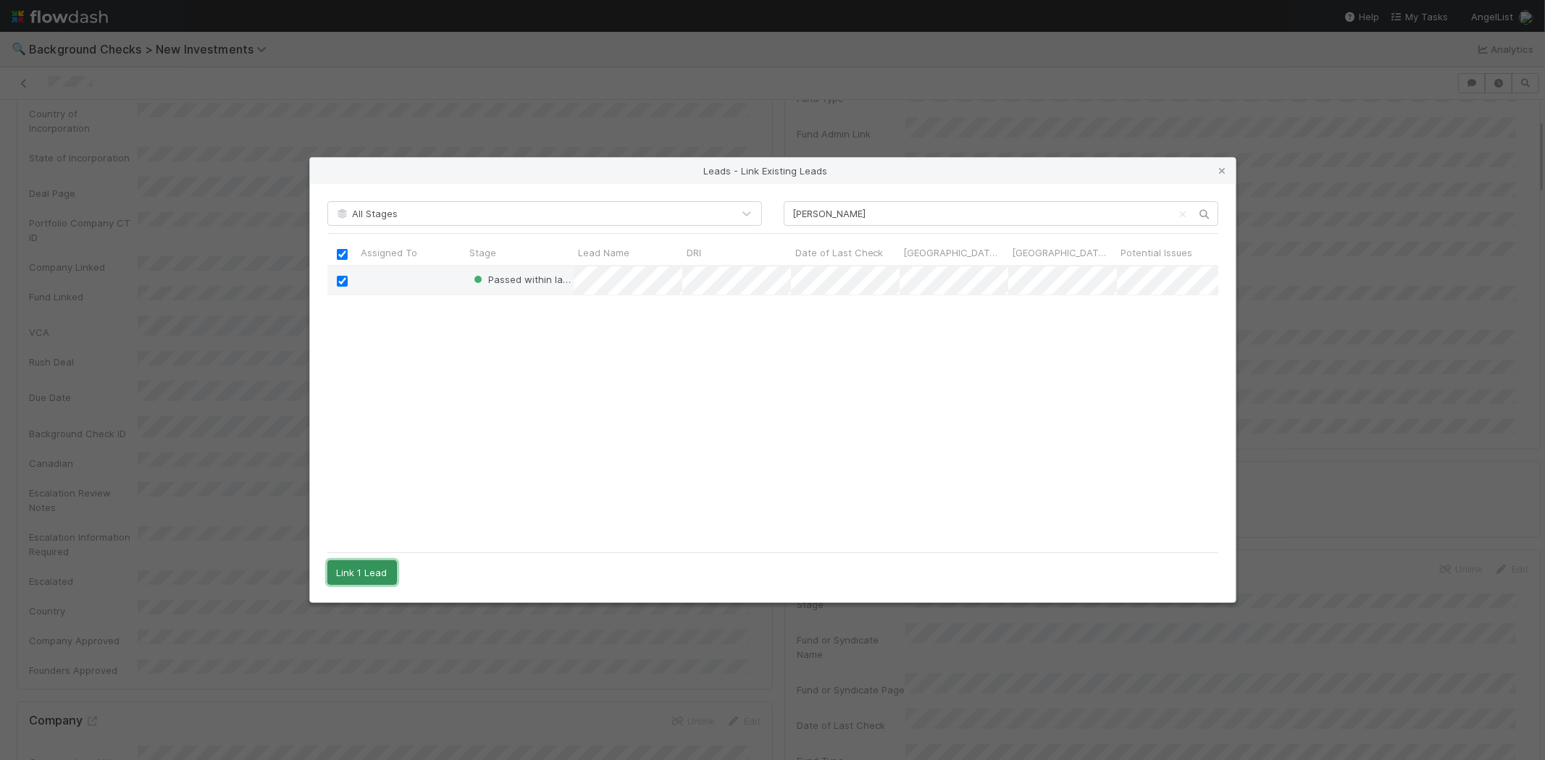
click at [377, 567] on button "Link 1 Lead" at bounding box center [362, 573] width 70 height 25
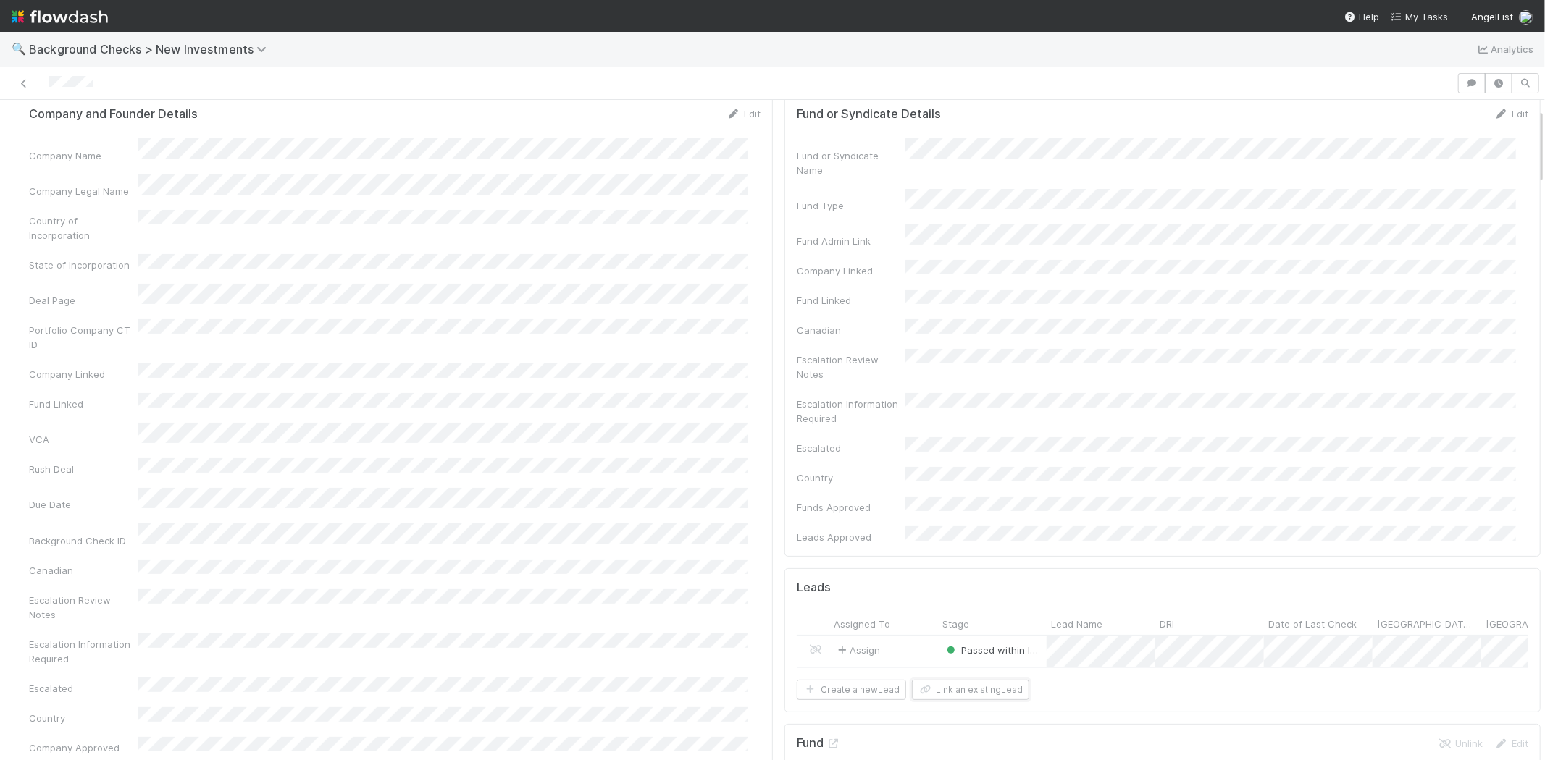
scroll to position [0, 0]
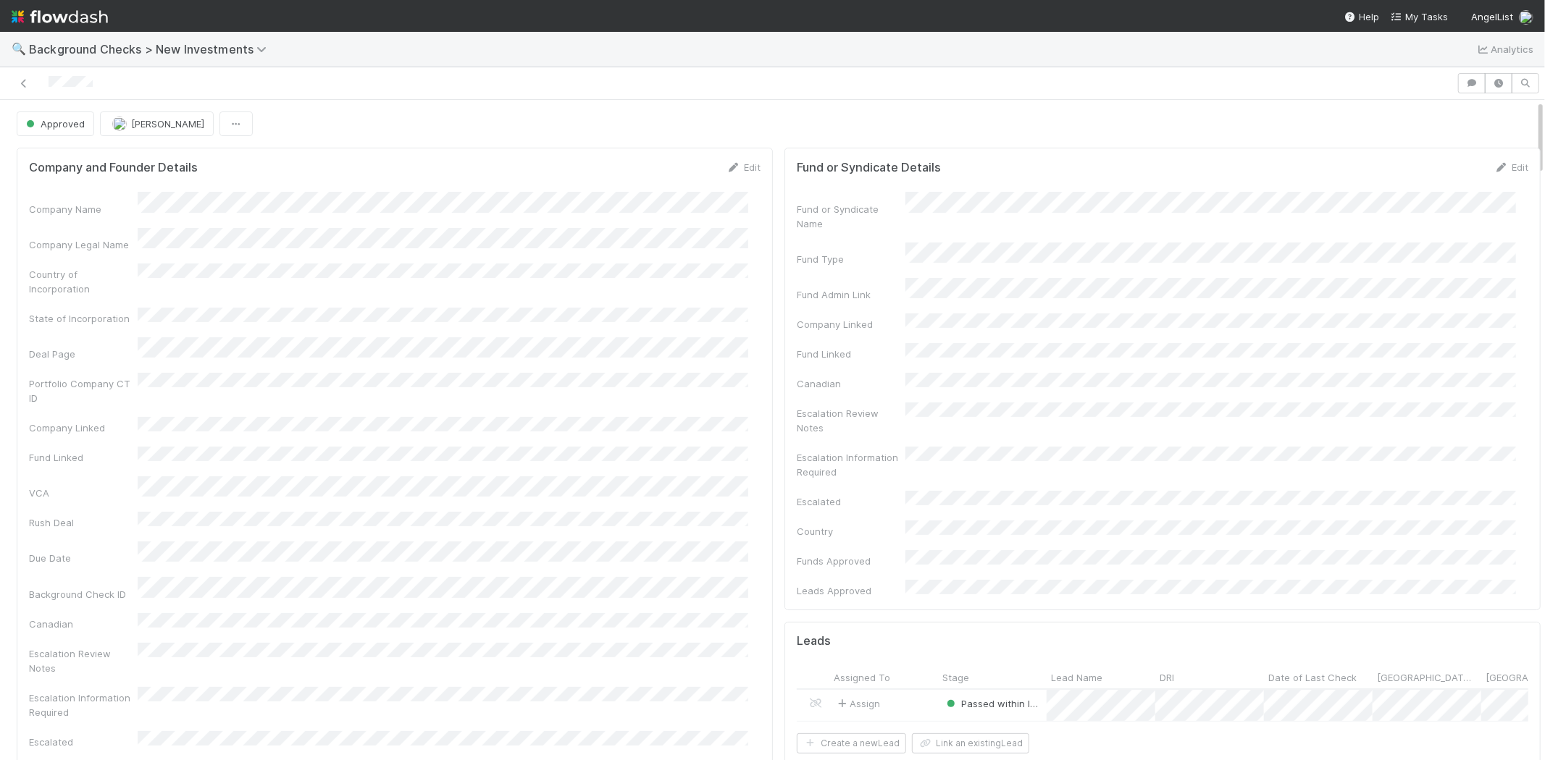
drag, startPoint x: 109, startPoint y: 77, endPoint x: 47, endPoint y: 83, distance: 62.6
click at [47, 83] on div at bounding box center [728, 83] width 1445 height 20
click at [1429, 11] on span "My Tasks" at bounding box center [1419, 17] width 57 height 12
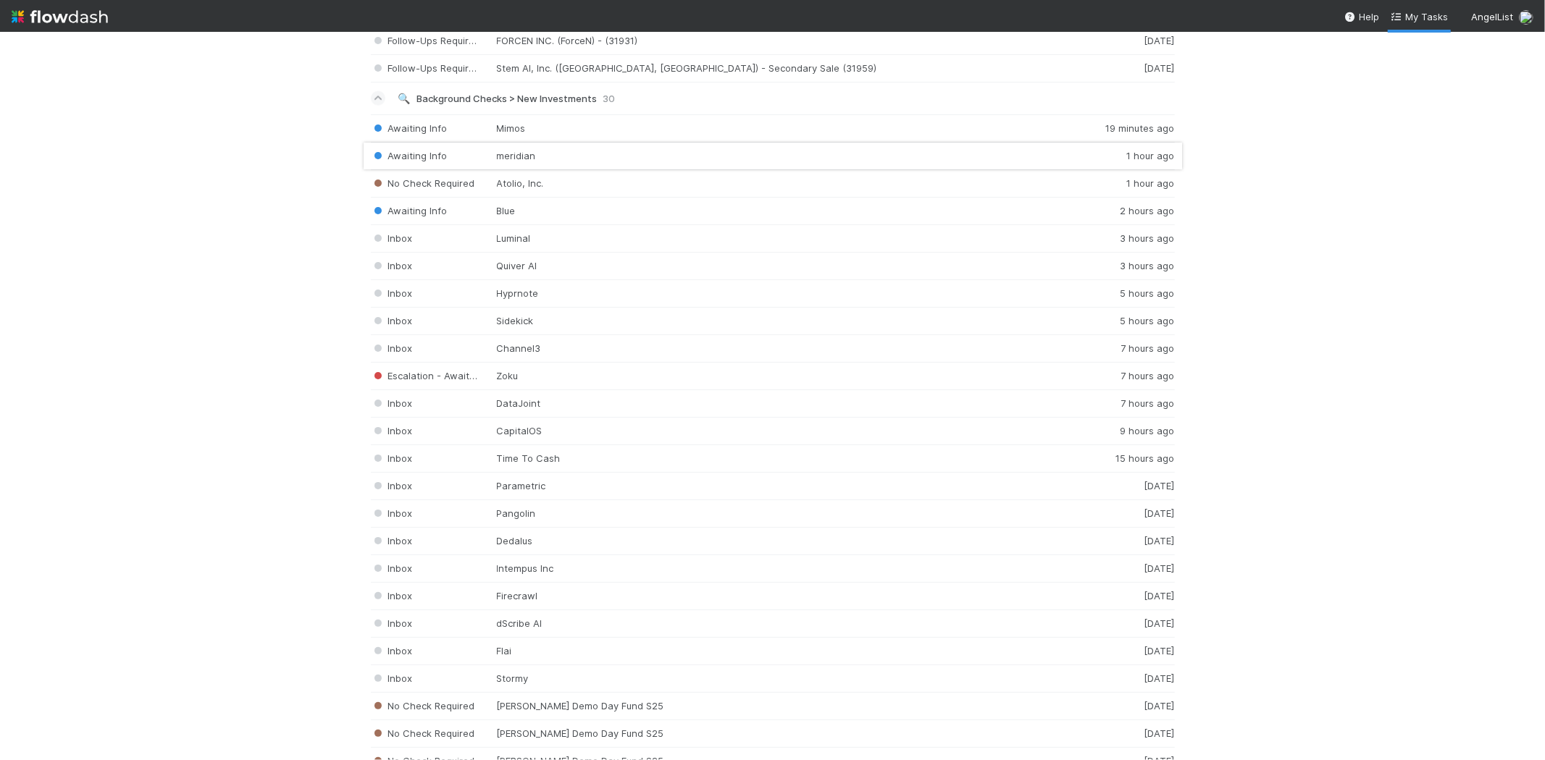
scroll to position [2011, 0]
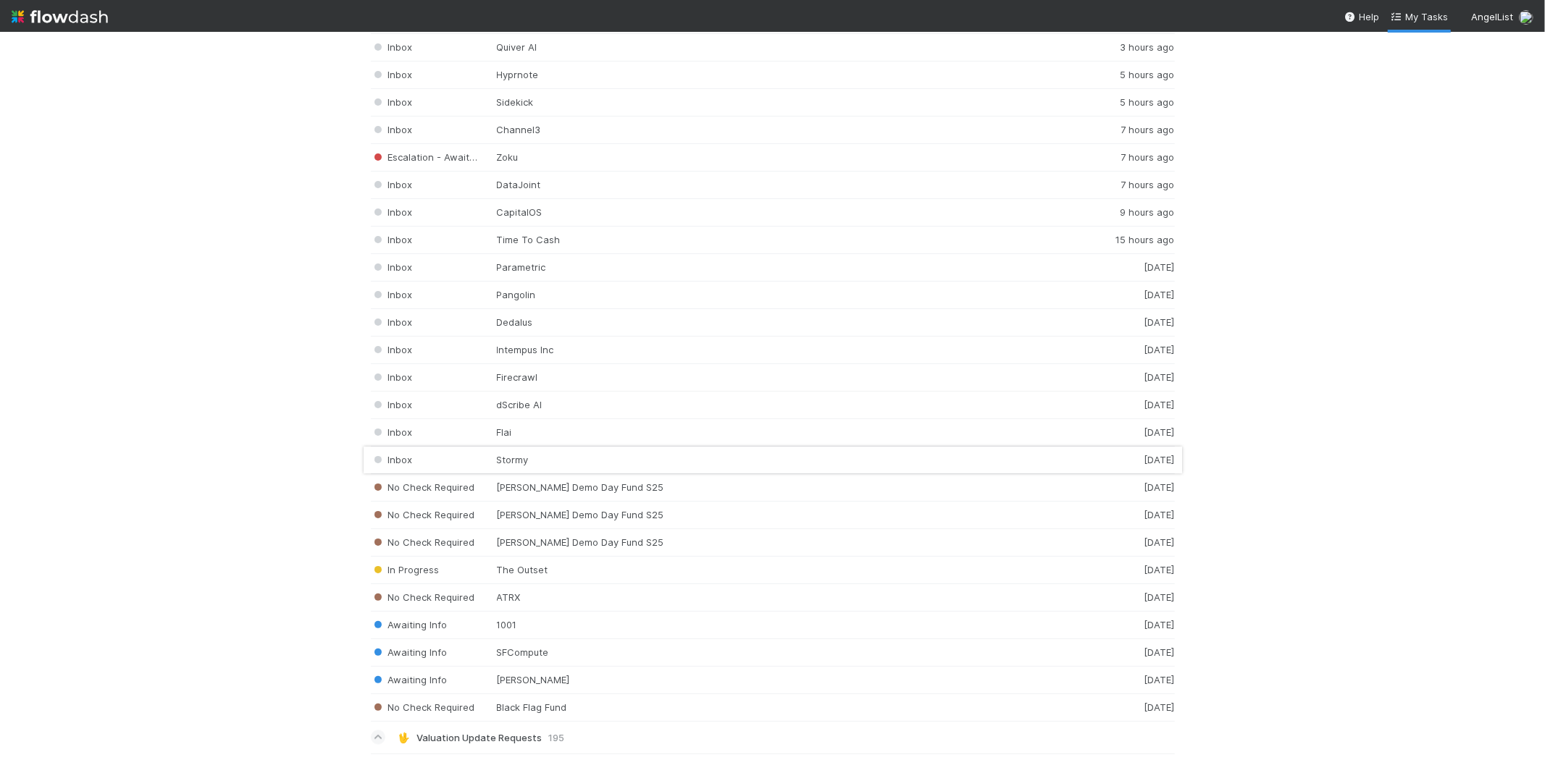
click at [513, 466] on div "Inbox Stormy 2 days ago" at bounding box center [773, 461] width 804 height 28
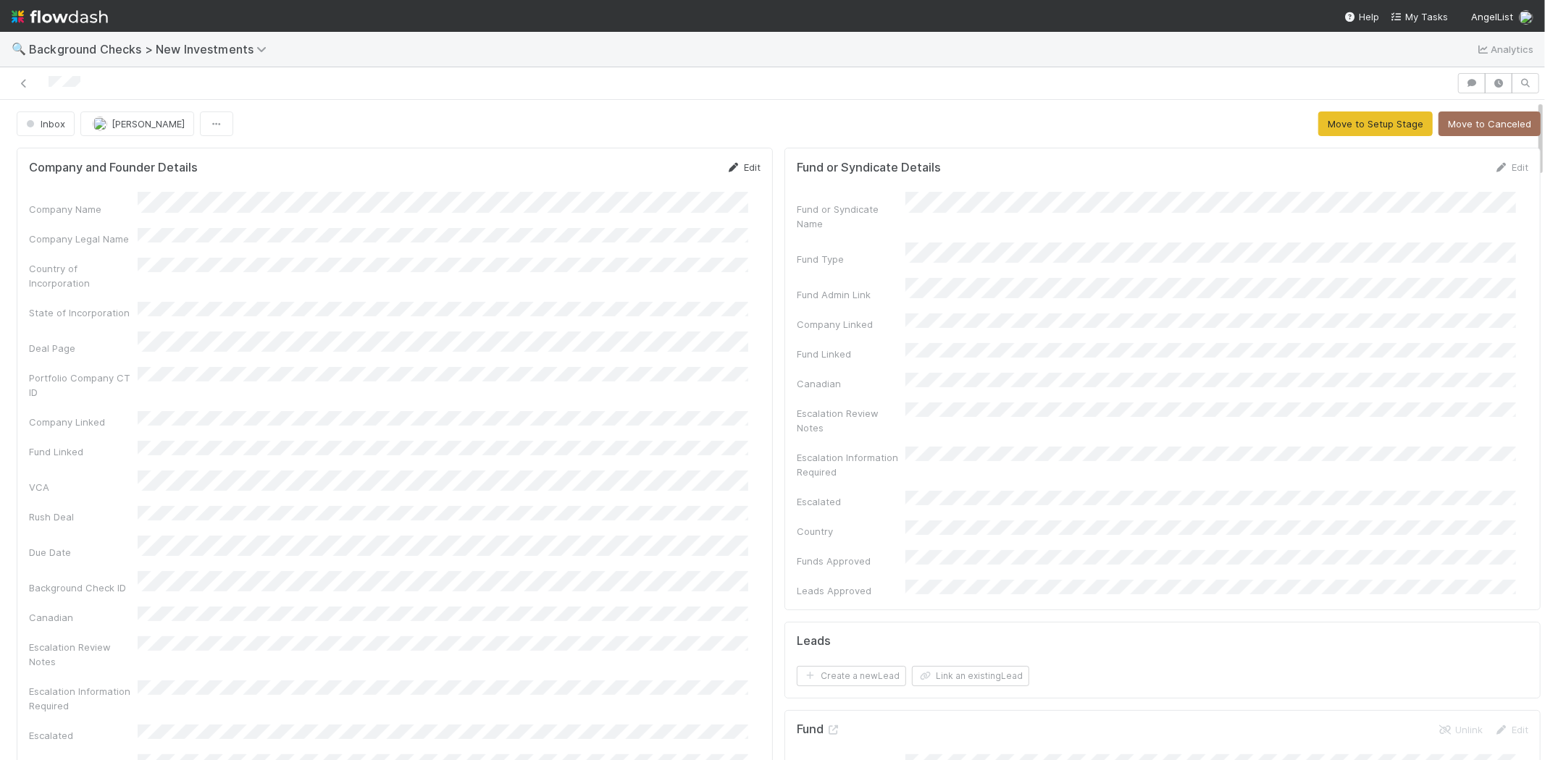
click at [745, 162] on link "Edit" at bounding box center [743, 168] width 34 height 12
click at [663, 176] on button "Save" at bounding box center [683, 172] width 41 height 25
click at [285, 257] on div "Company Name Company Legal Name Country of Incorporation State of Incorporation…" at bounding box center [395, 515] width 732 height 646
click at [742, 169] on link "Edit" at bounding box center [743, 168] width 34 height 12
click at [664, 167] on button "Save" at bounding box center [683, 172] width 41 height 25
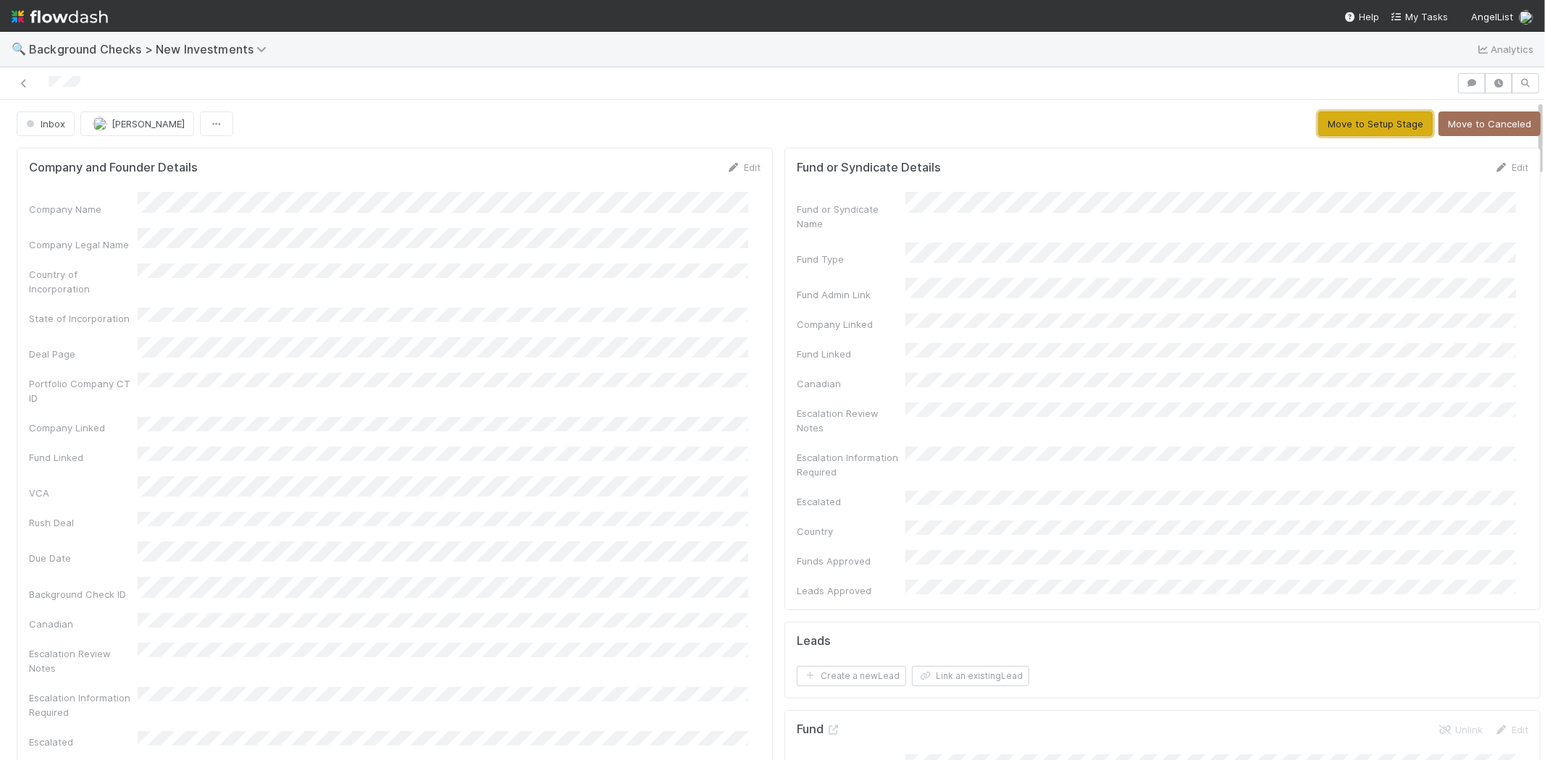
click at [1318, 122] on button "Move to Setup Stage" at bounding box center [1375, 124] width 114 height 25
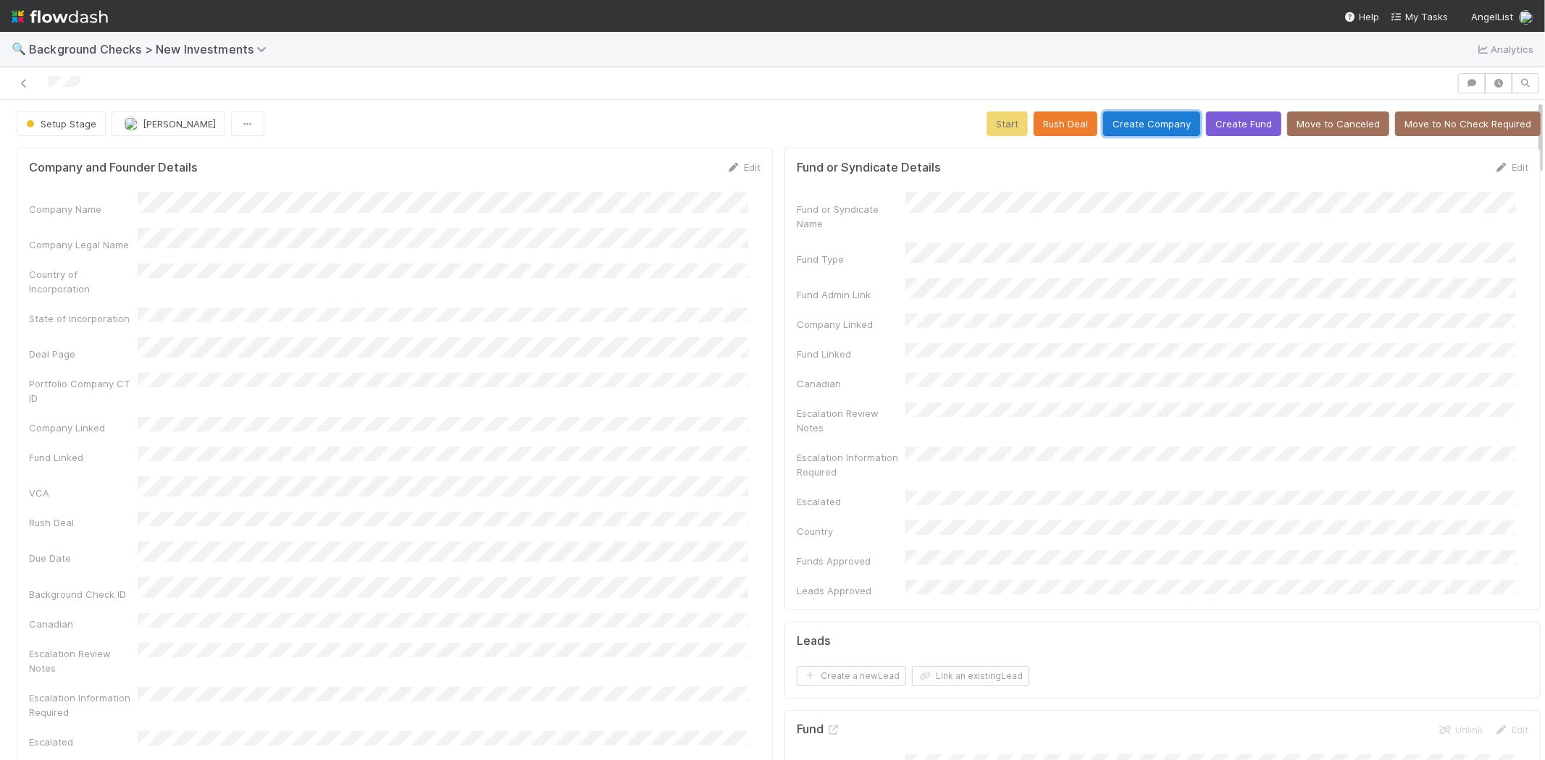
click at [1132, 127] on button "Create Company" at bounding box center [1151, 124] width 97 height 25
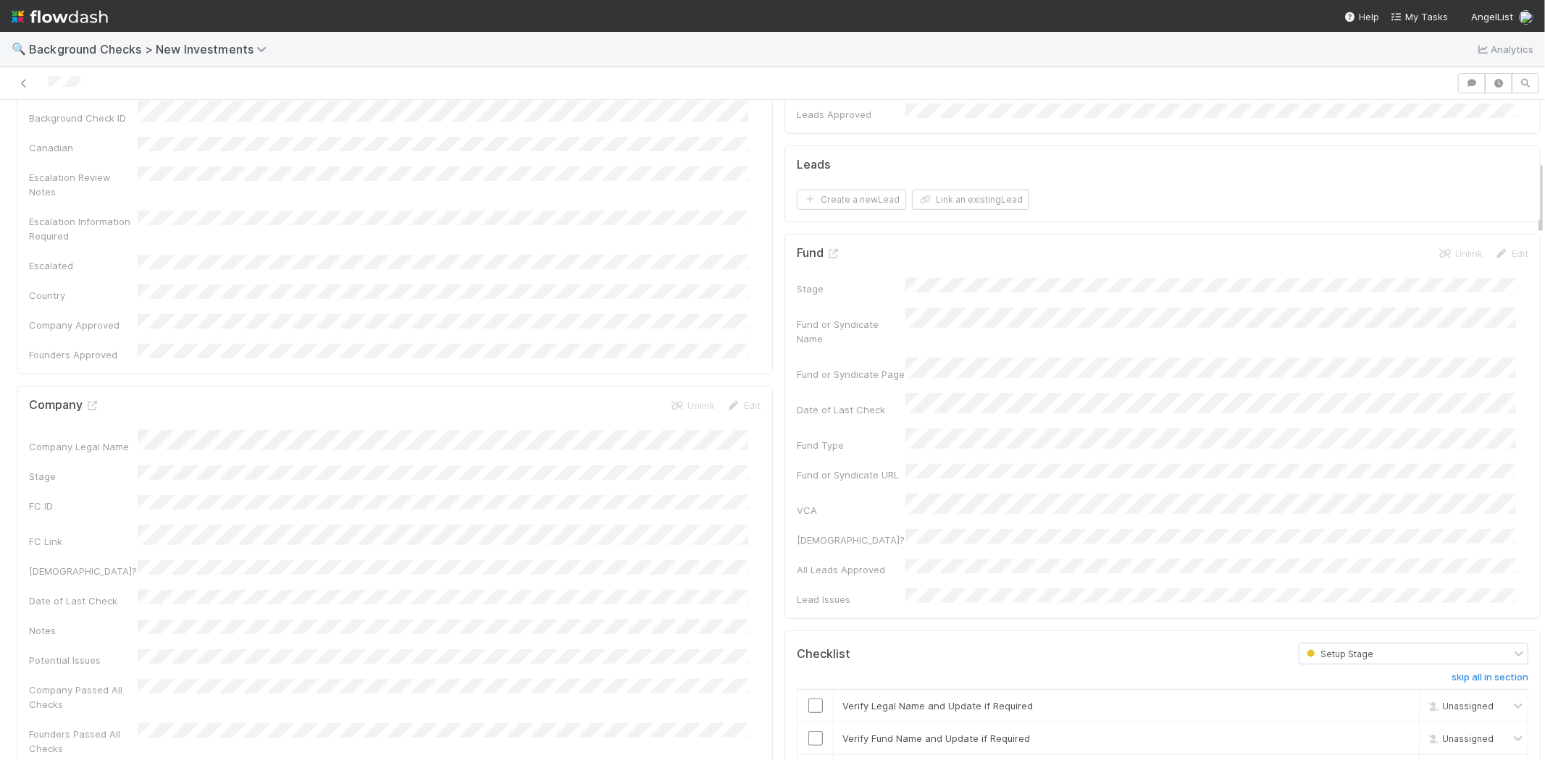
scroll to position [724, 0]
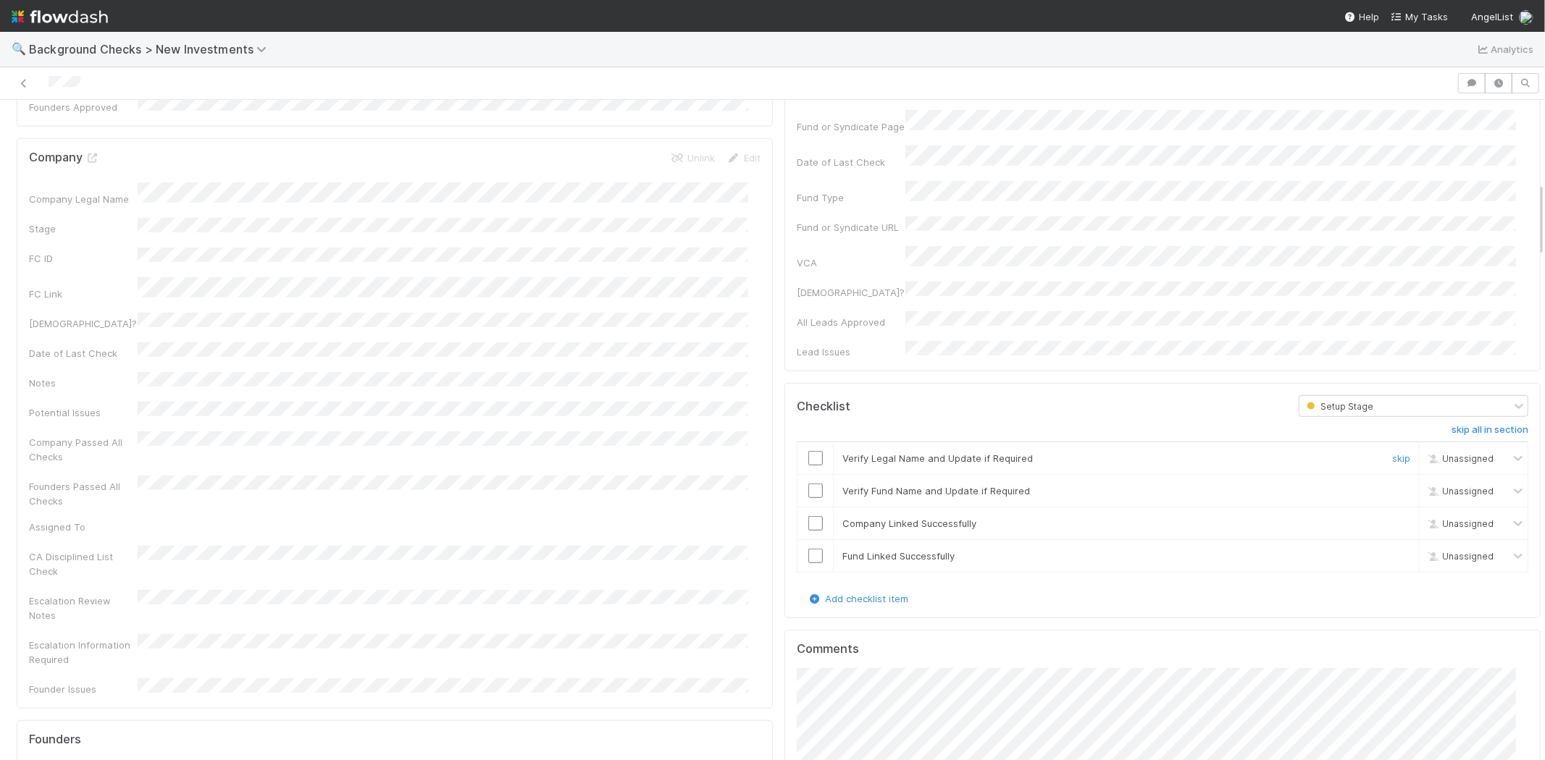
click at [808, 451] on input "checkbox" at bounding box center [815, 458] width 14 height 14
click at [808, 484] on input "checkbox" at bounding box center [815, 491] width 14 height 14
click at [808, 516] on input "checkbox" at bounding box center [815, 523] width 14 height 14
checkbox input "true"
click at [808, 549] on input "checkbox" at bounding box center [815, 556] width 14 height 14
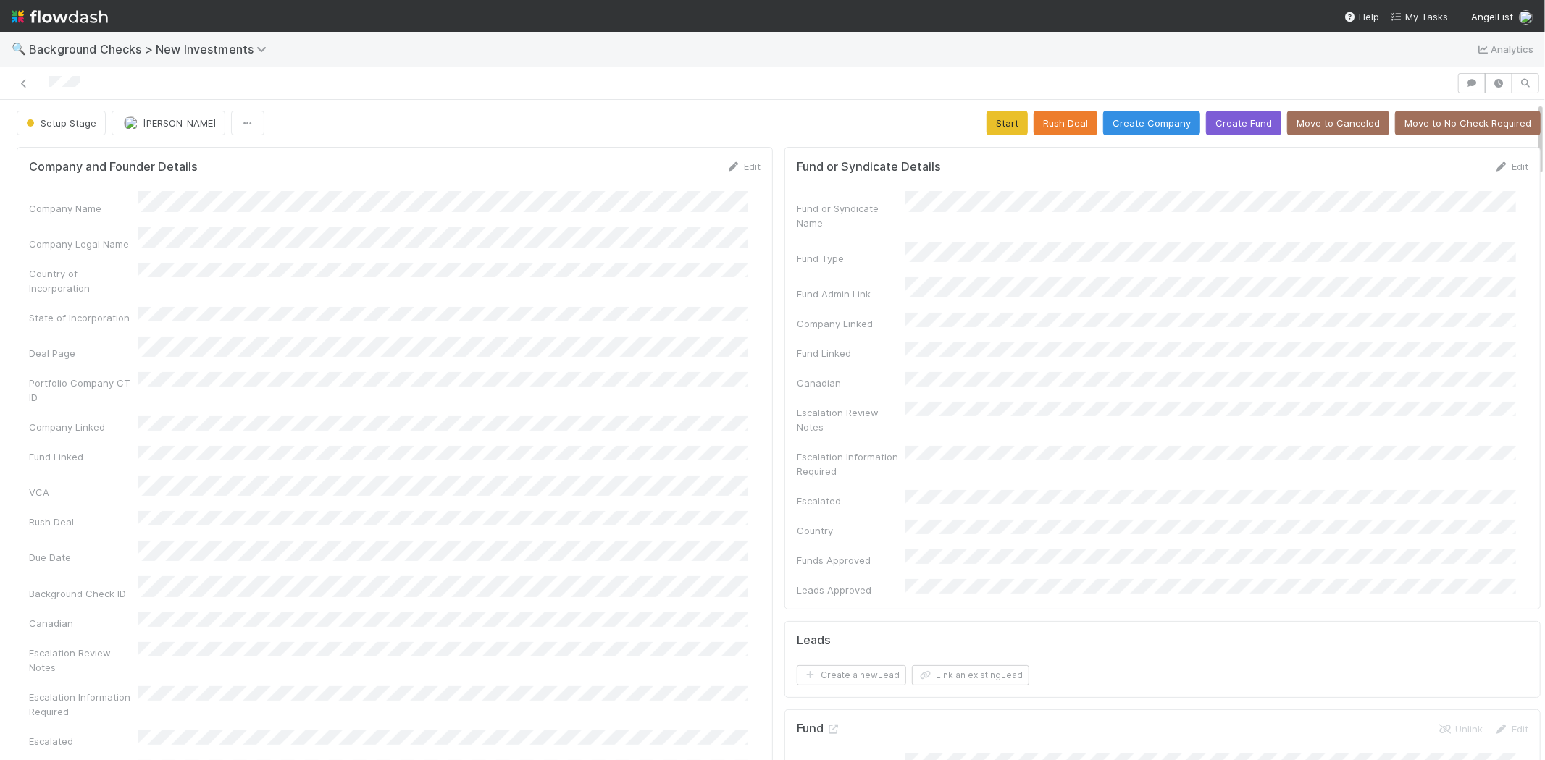
scroll to position [0, 0]
click at [997, 119] on button "Start" at bounding box center [1006, 124] width 41 height 25
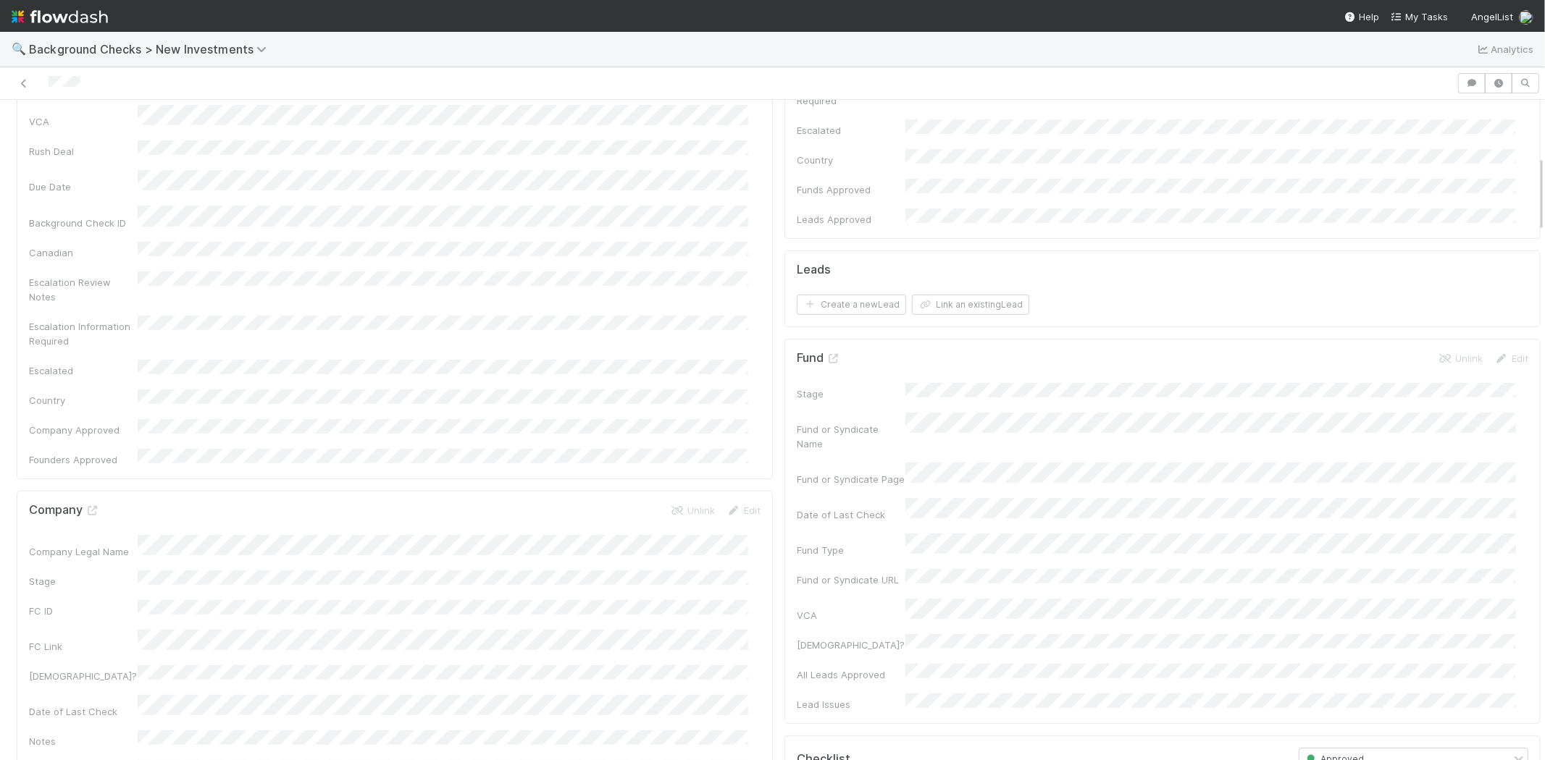
scroll to position [241, 0]
click at [921, 425] on button "Link an existing Lead" at bounding box center [970, 435] width 117 height 20
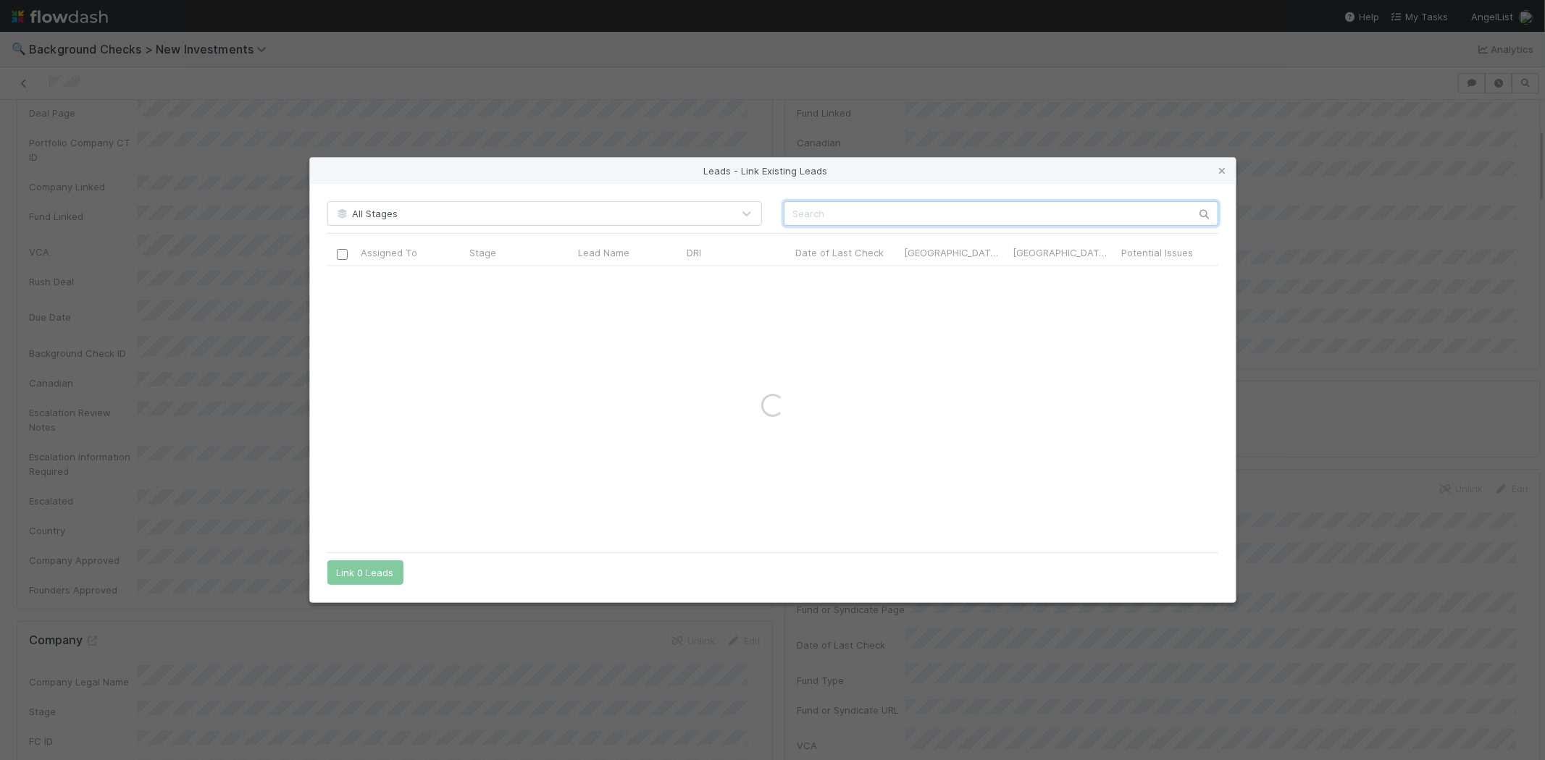
click at [944, 203] on input "text" at bounding box center [1001, 213] width 435 height 25
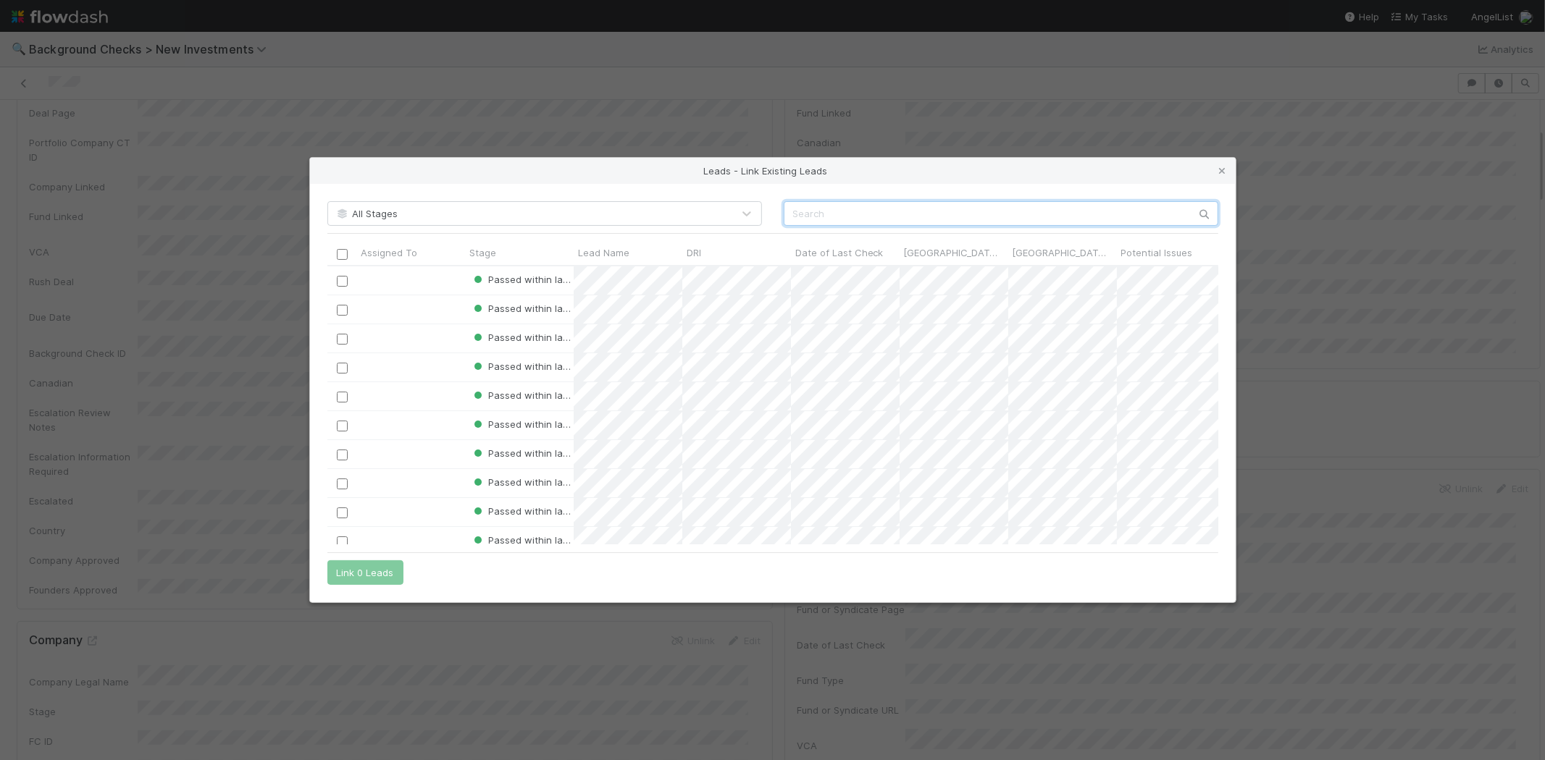
scroll to position [267, 879]
paste input "Raban von Spiegel"
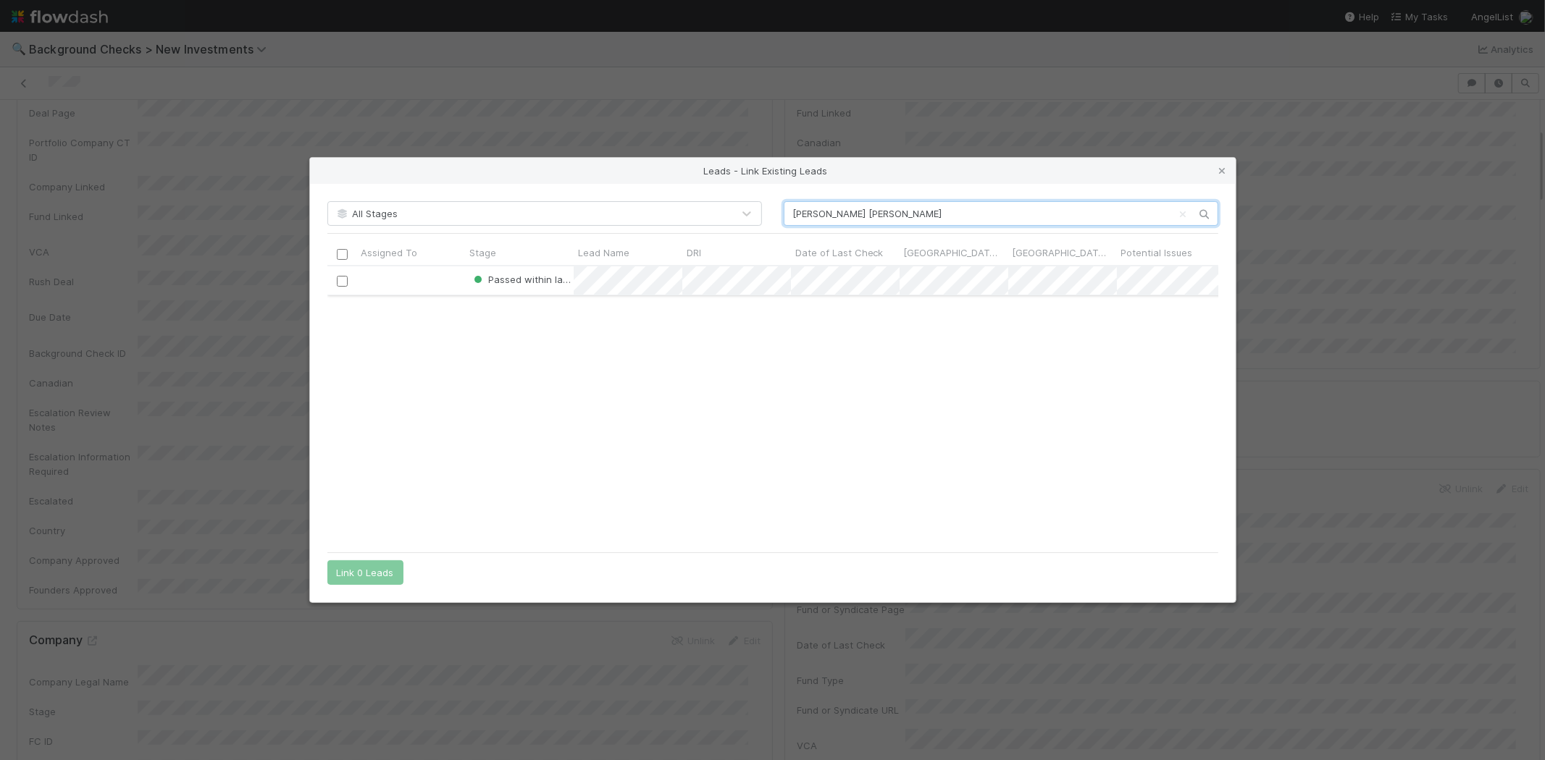
type input "Raban von Spiegel"
click at [346, 276] on input "checkbox" at bounding box center [341, 281] width 11 height 11
click at [375, 565] on button "Link 1 Lead" at bounding box center [362, 573] width 70 height 25
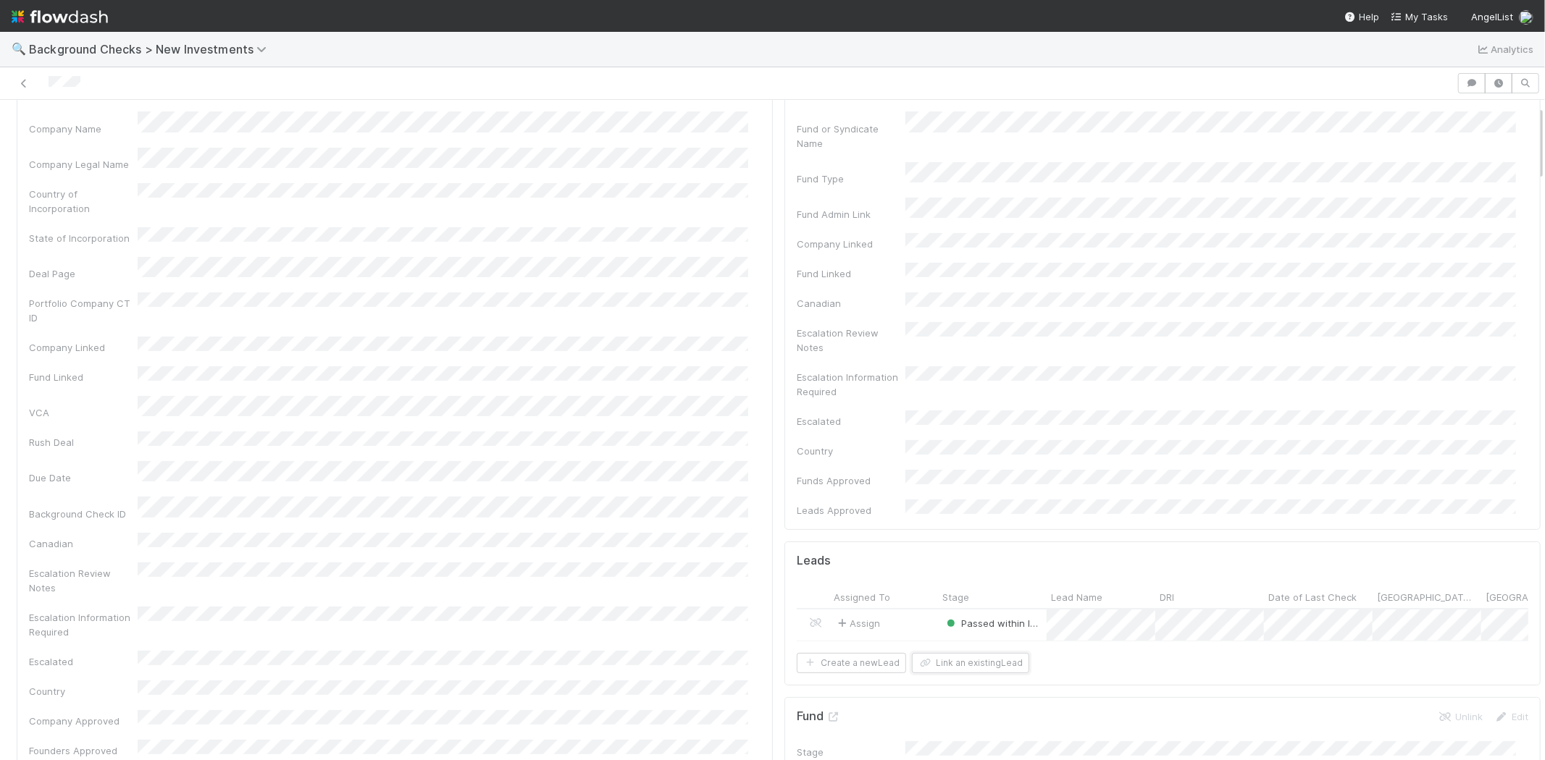
scroll to position [0, 0]
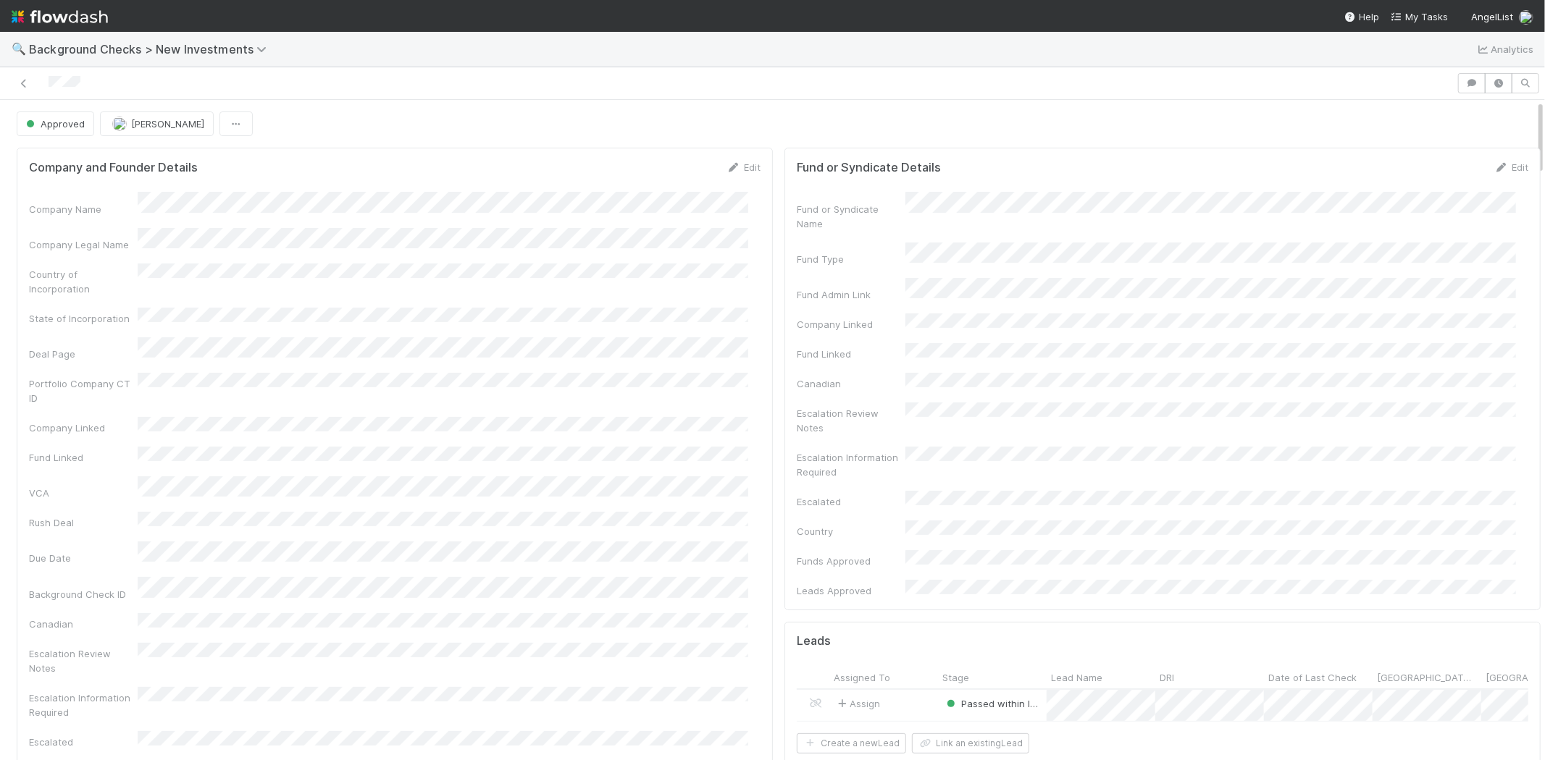
click at [48, 82] on div at bounding box center [728, 83] width 1445 height 20
click at [1413, 11] on span "My Tasks" at bounding box center [1419, 17] width 57 height 12
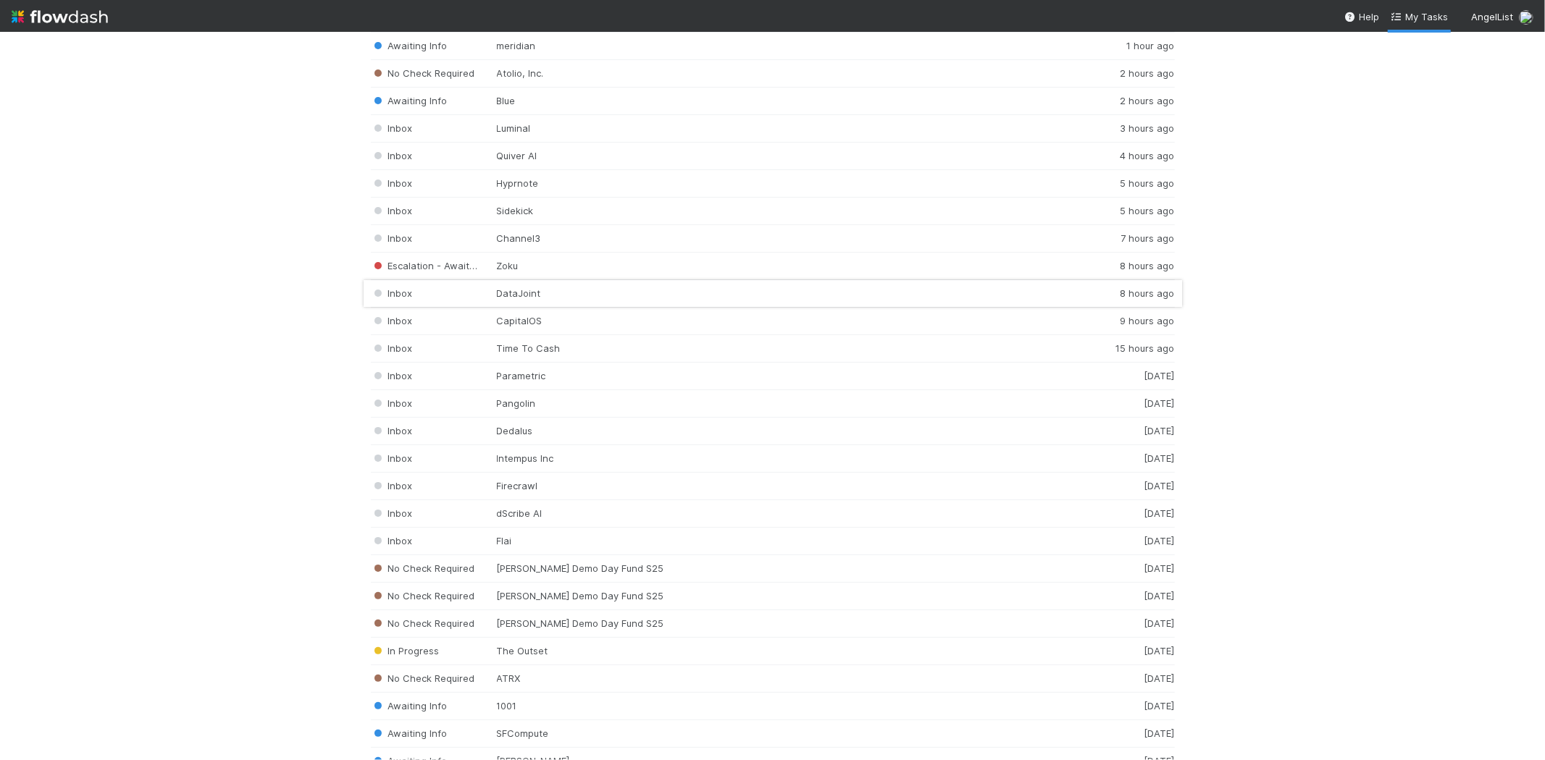
scroll to position [1931, 0]
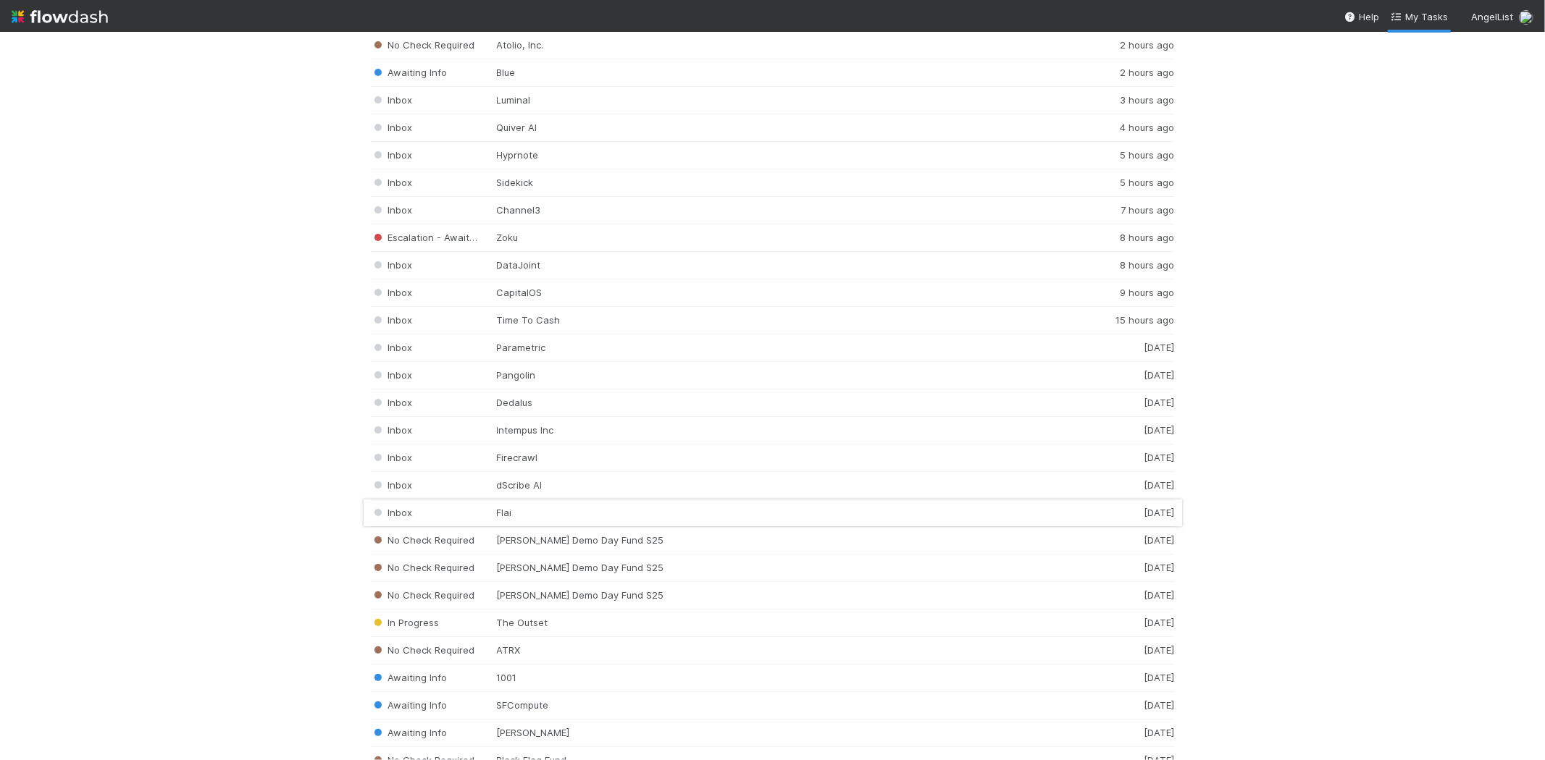
click at [567, 516] on div "Inbox Flai 1 day ago" at bounding box center [773, 514] width 804 height 28
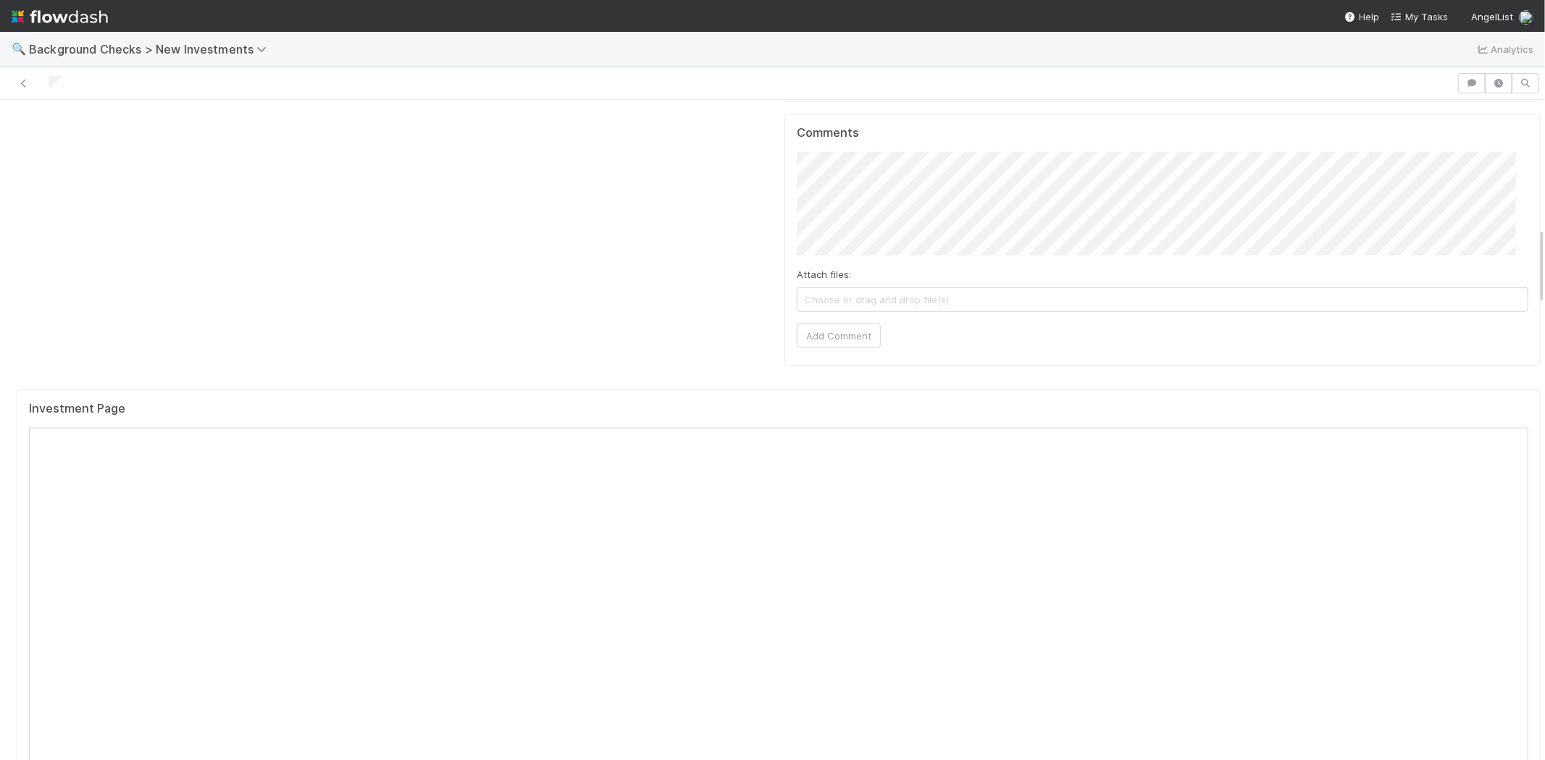
scroll to position [1207, 0]
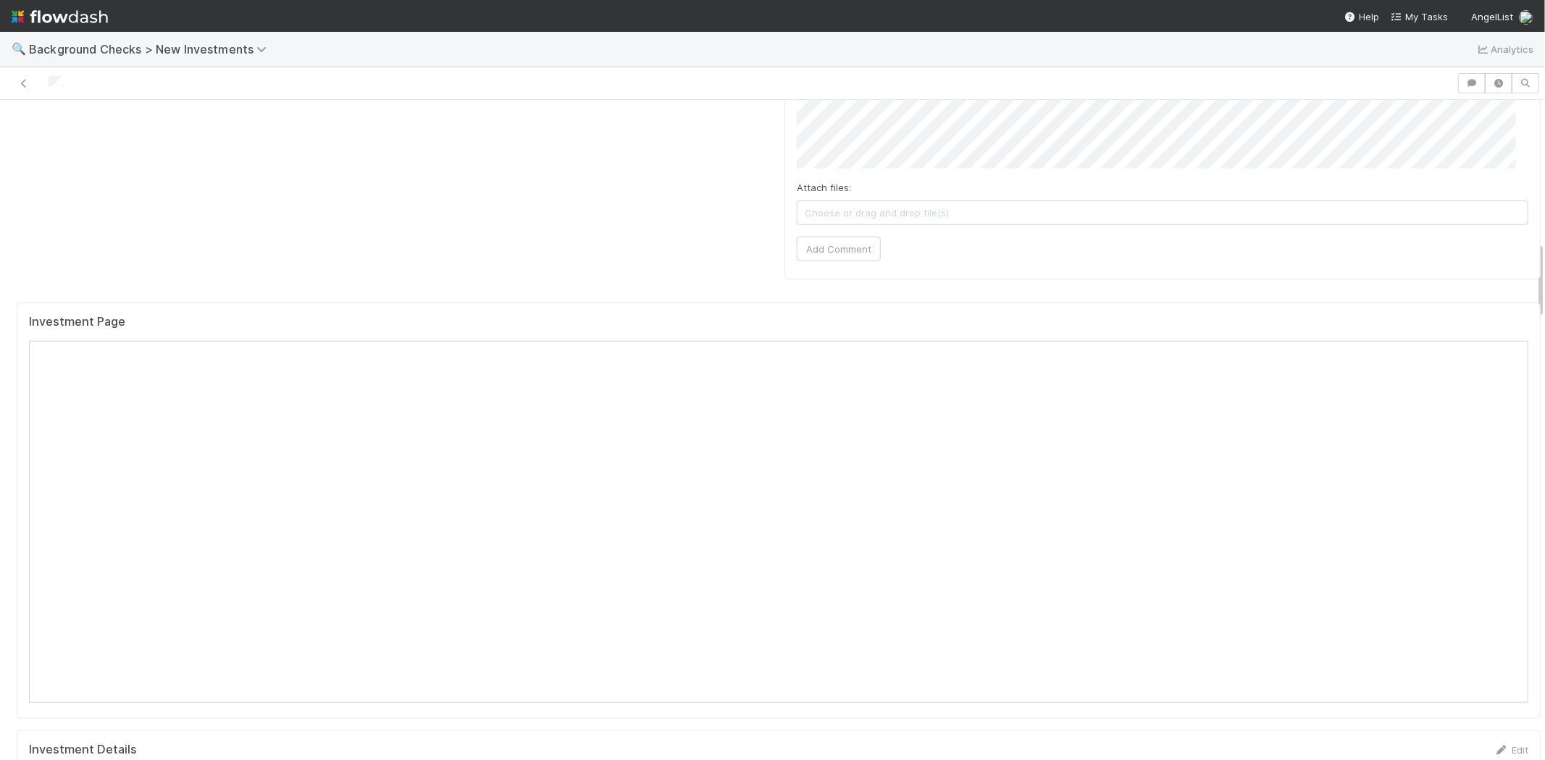
click at [48, 82] on div at bounding box center [728, 83] width 1445 height 20
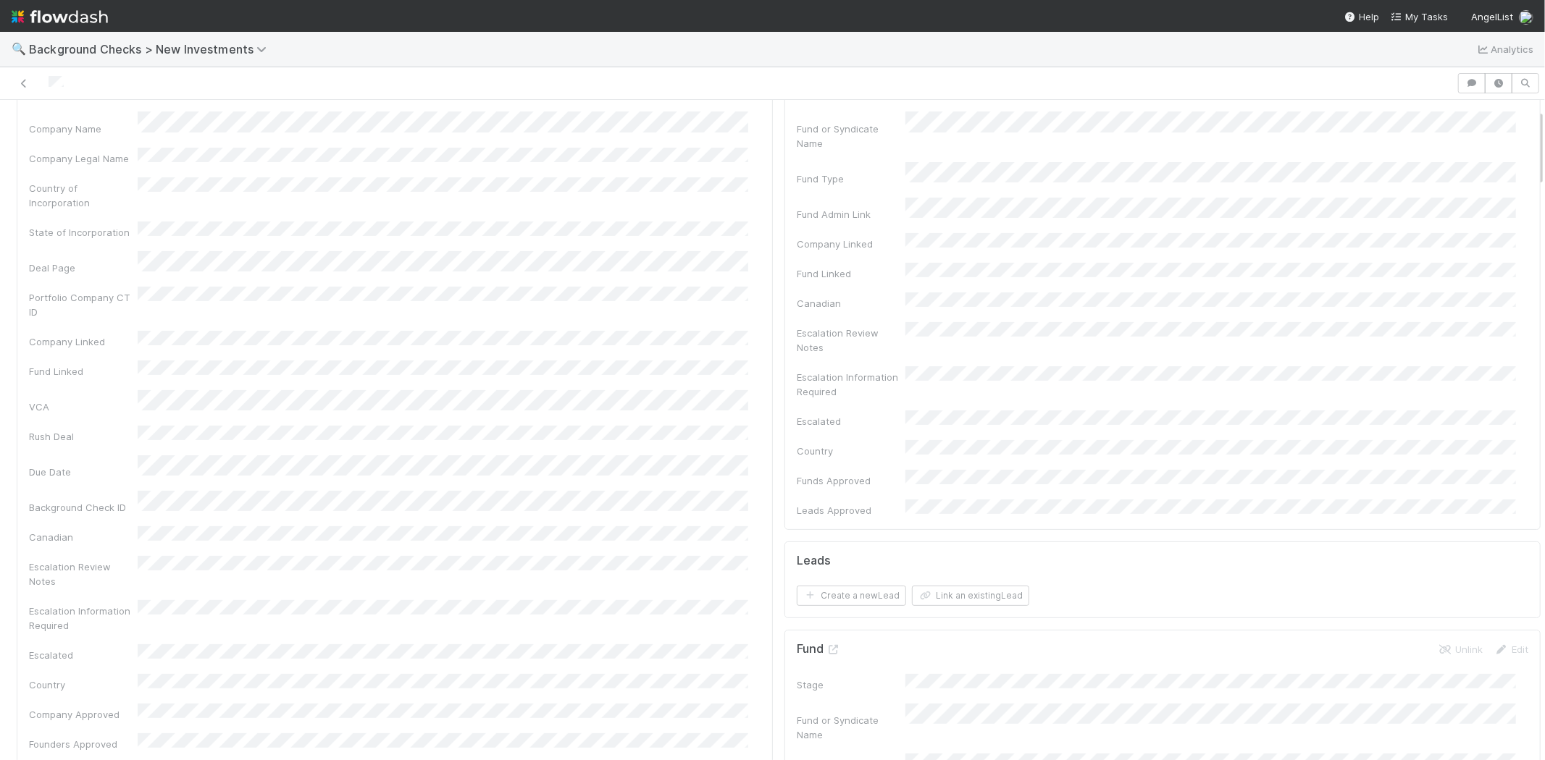
scroll to position [0, 0]
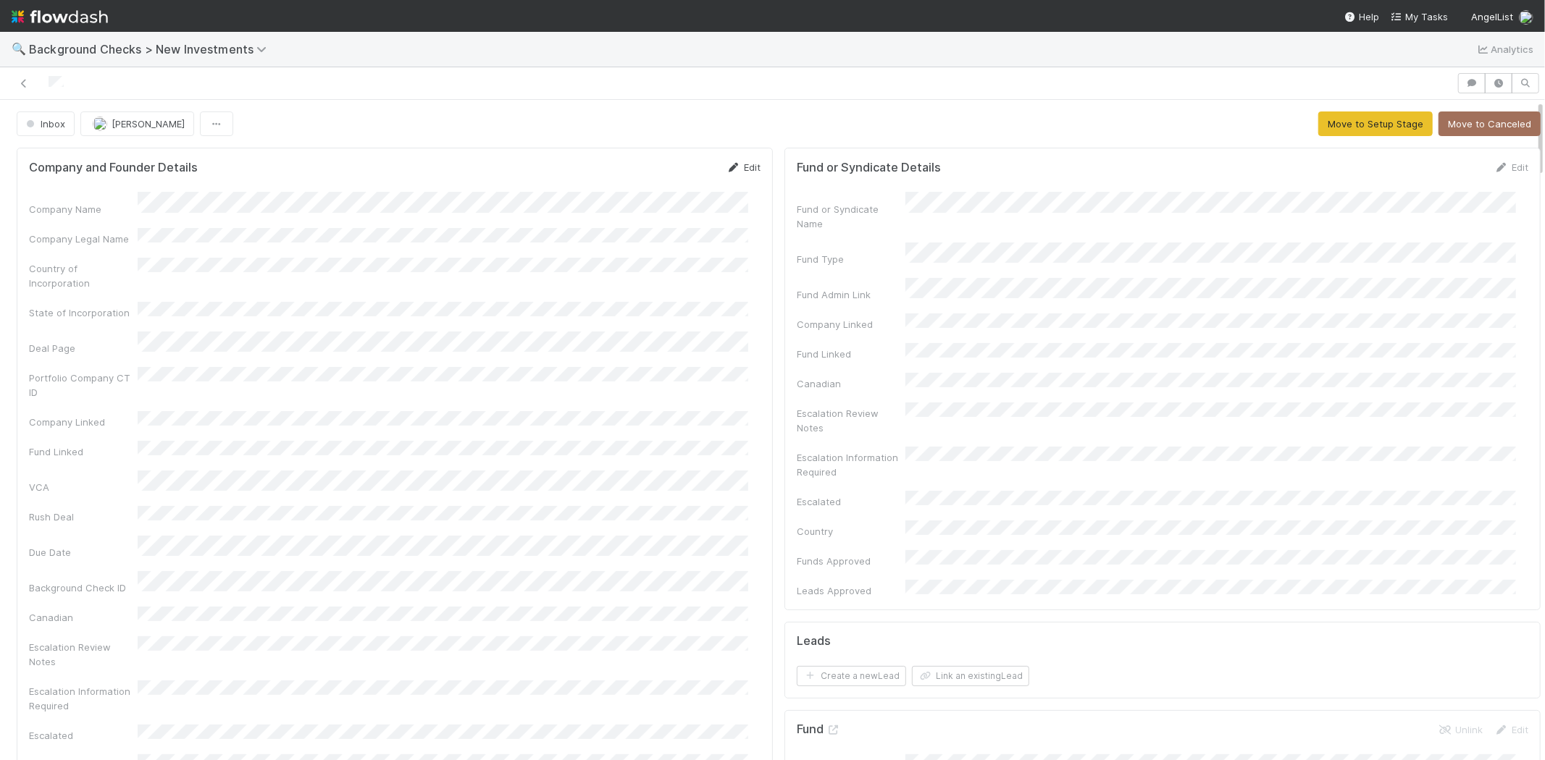
click at [727, 169] on icon at bounding box center [733, 167] width 14 height 9
click at [668, 175] on button "Save" at bounding box center [683, 172] width 41 height 25
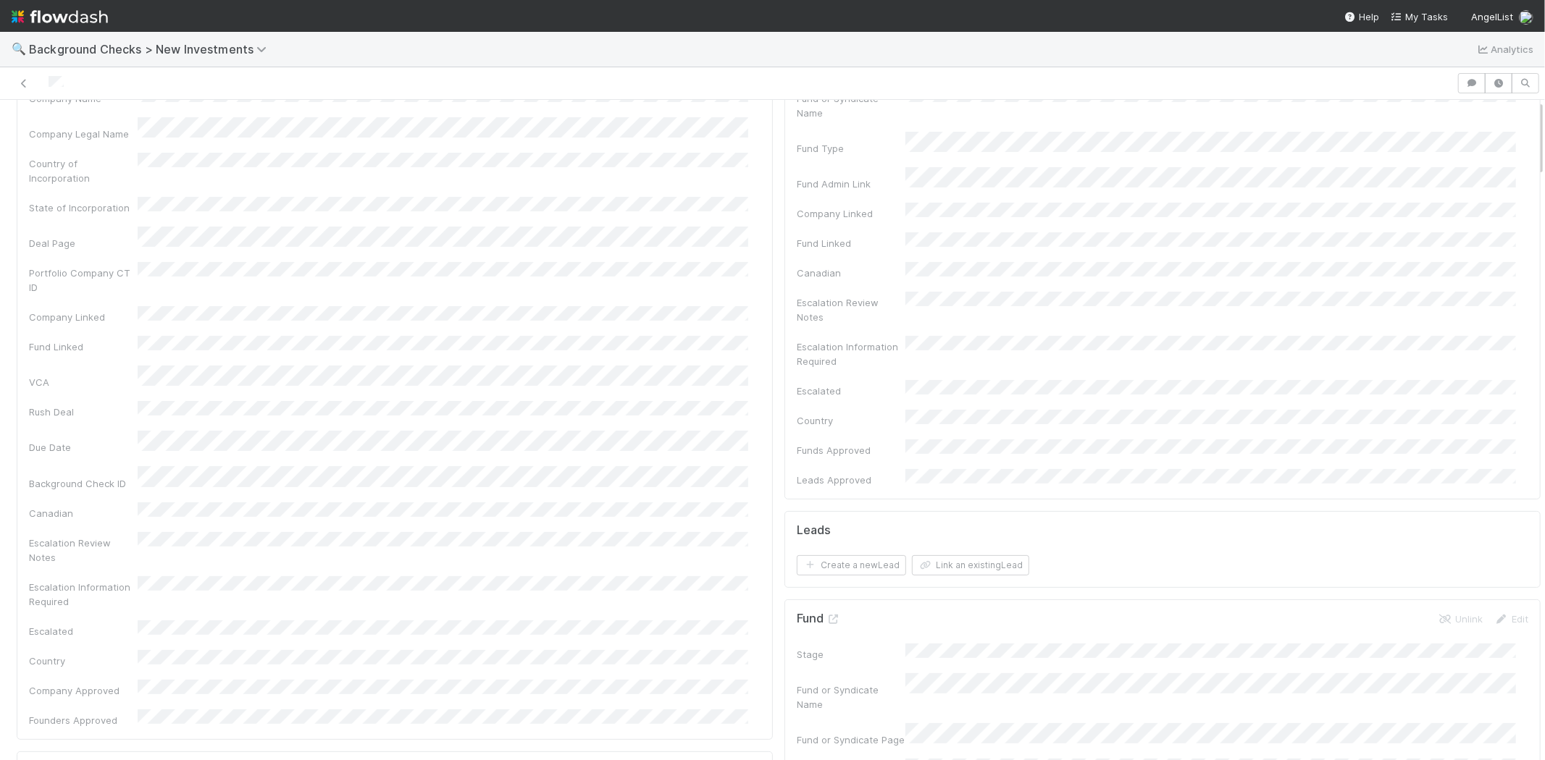
scroll to position [322, 0]
click at [969, 345] on button "Link an existing Lead" at bounding box center [970, 355] width 117 height 20
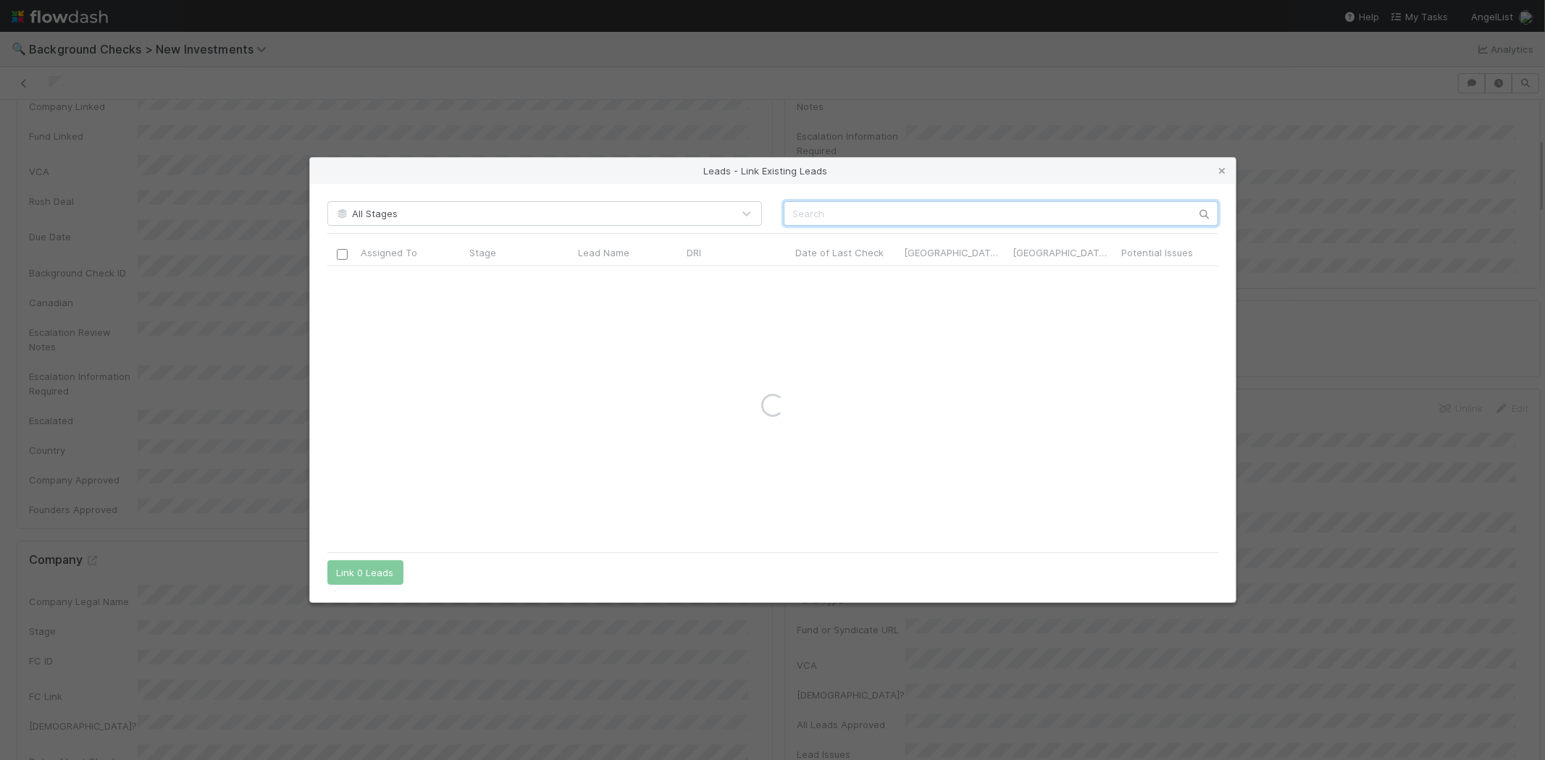
click at [1005, 208] on input "text" at bounding box center [1001, 213] width 435 height 25
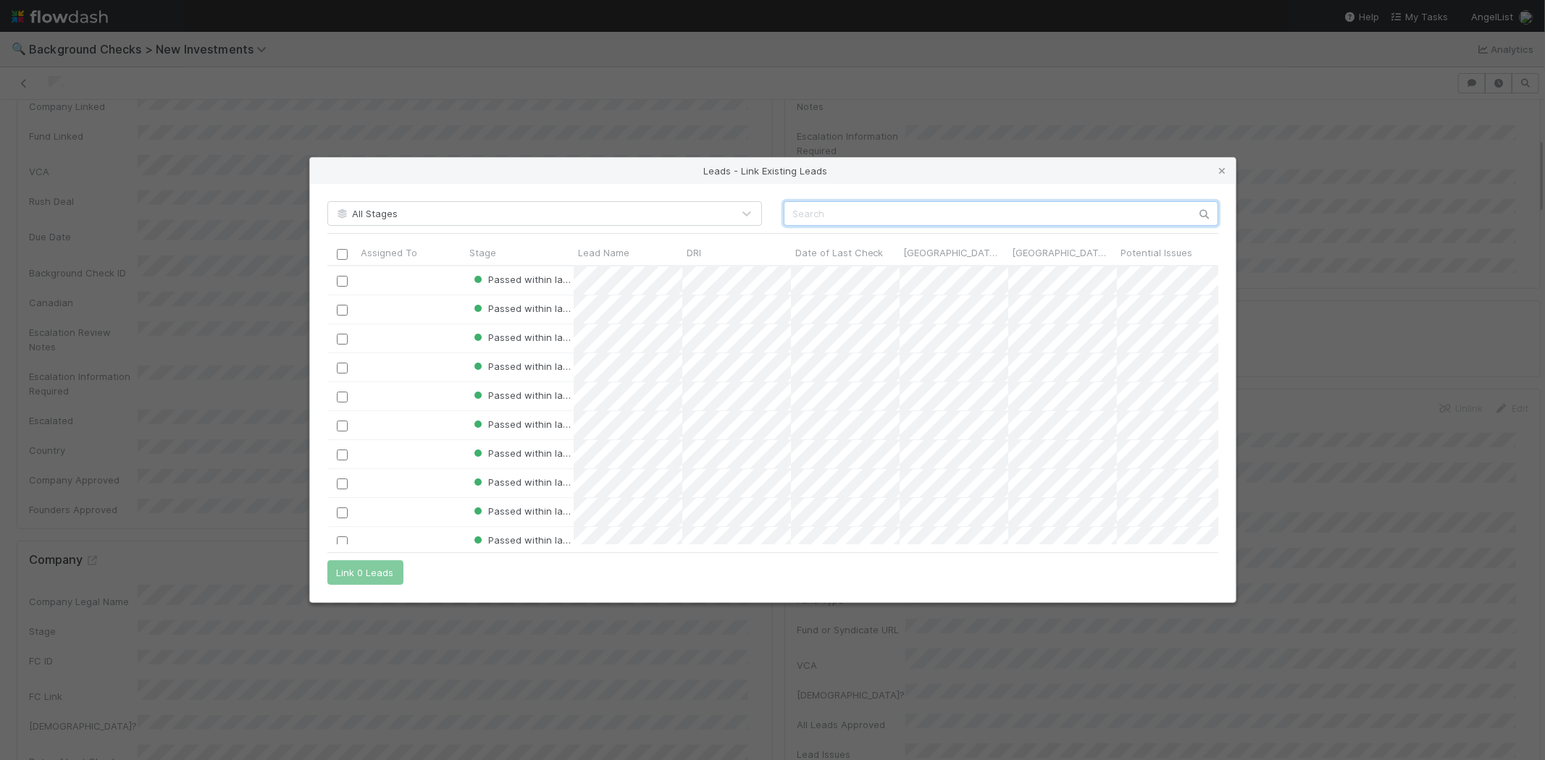
paste input "Benjamin Bryant"
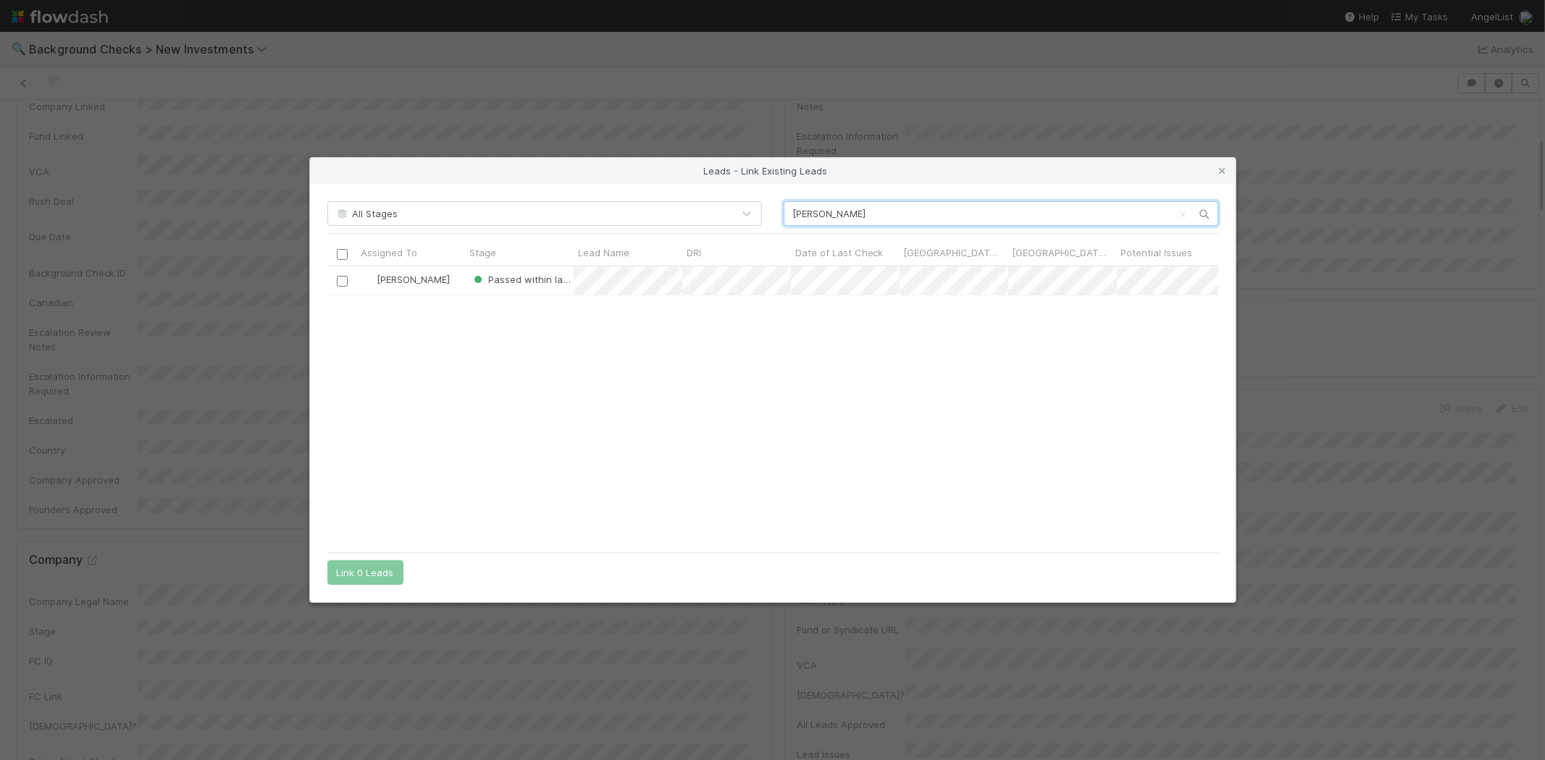
scroll to position [267, 879]
type input "Benjamin Bryant"
click at [338, 283] on input "checkbox" at bounding box center [341, 281] width 11 height 11
click at [369, 569] on button "Link 1 Lead" at bounding box center [362, 573] width 70 height 25
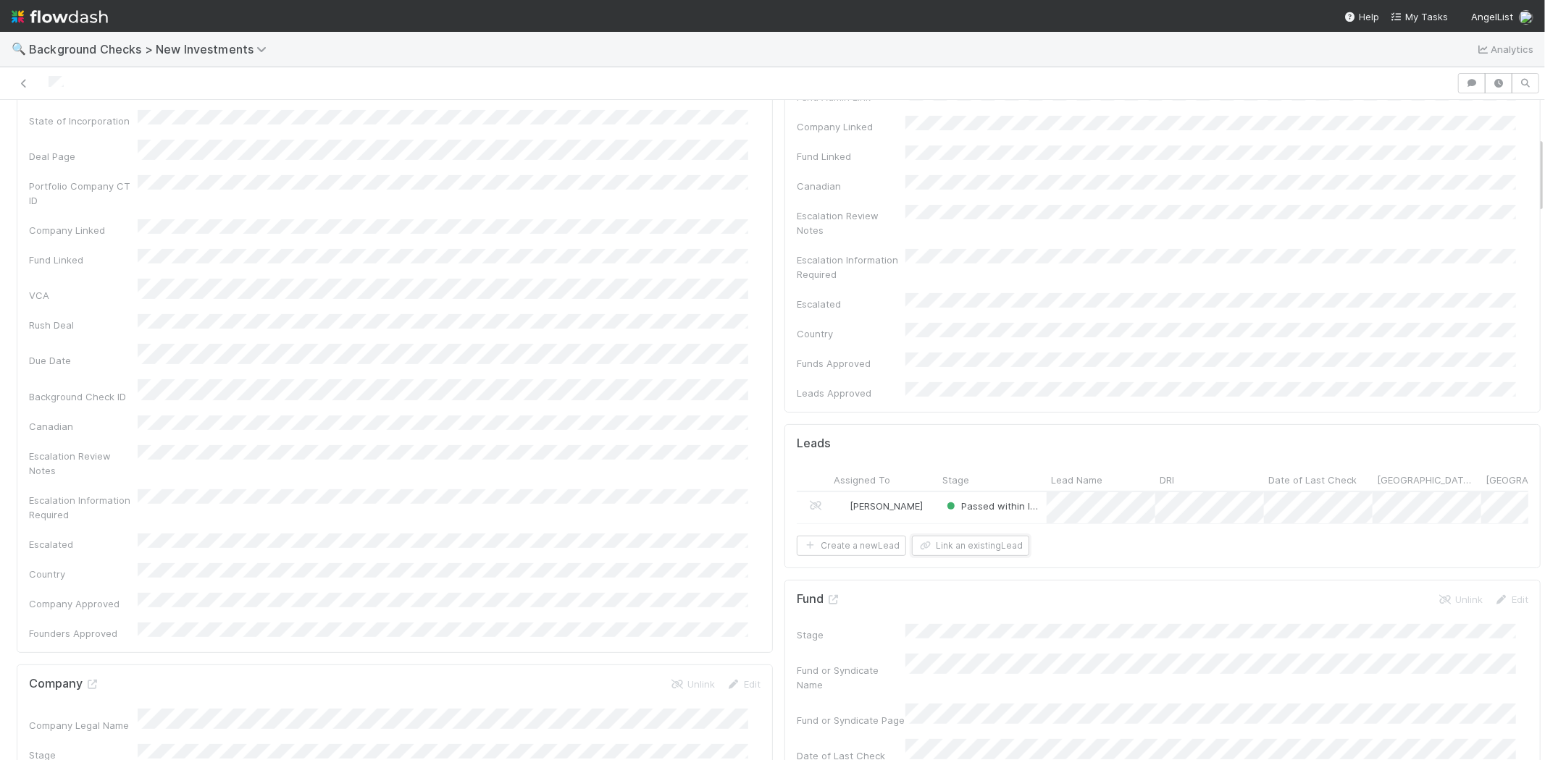
scroll to position [0, 0]
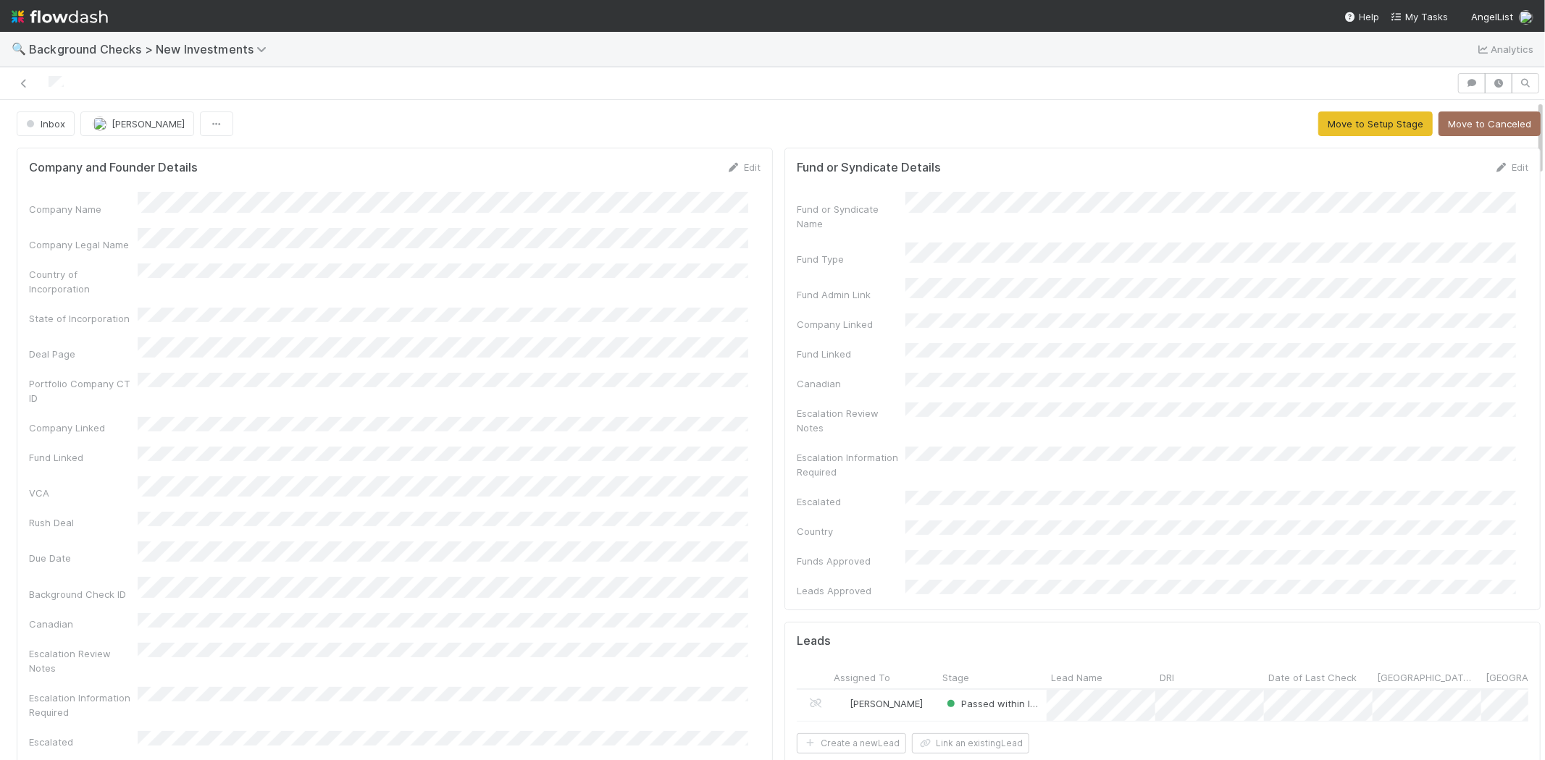
drag, startPoint x: 77, startPoint y: 81, endPoint x: 44, endPoint y: 80, distance: 32.6
click at [44, 80] on div at bounding box center [728, 83] width 1445 height 20
click at [1349, 125] on button "Move to Setup Stage" at bounding box center [1375, 124] width 114 height 25
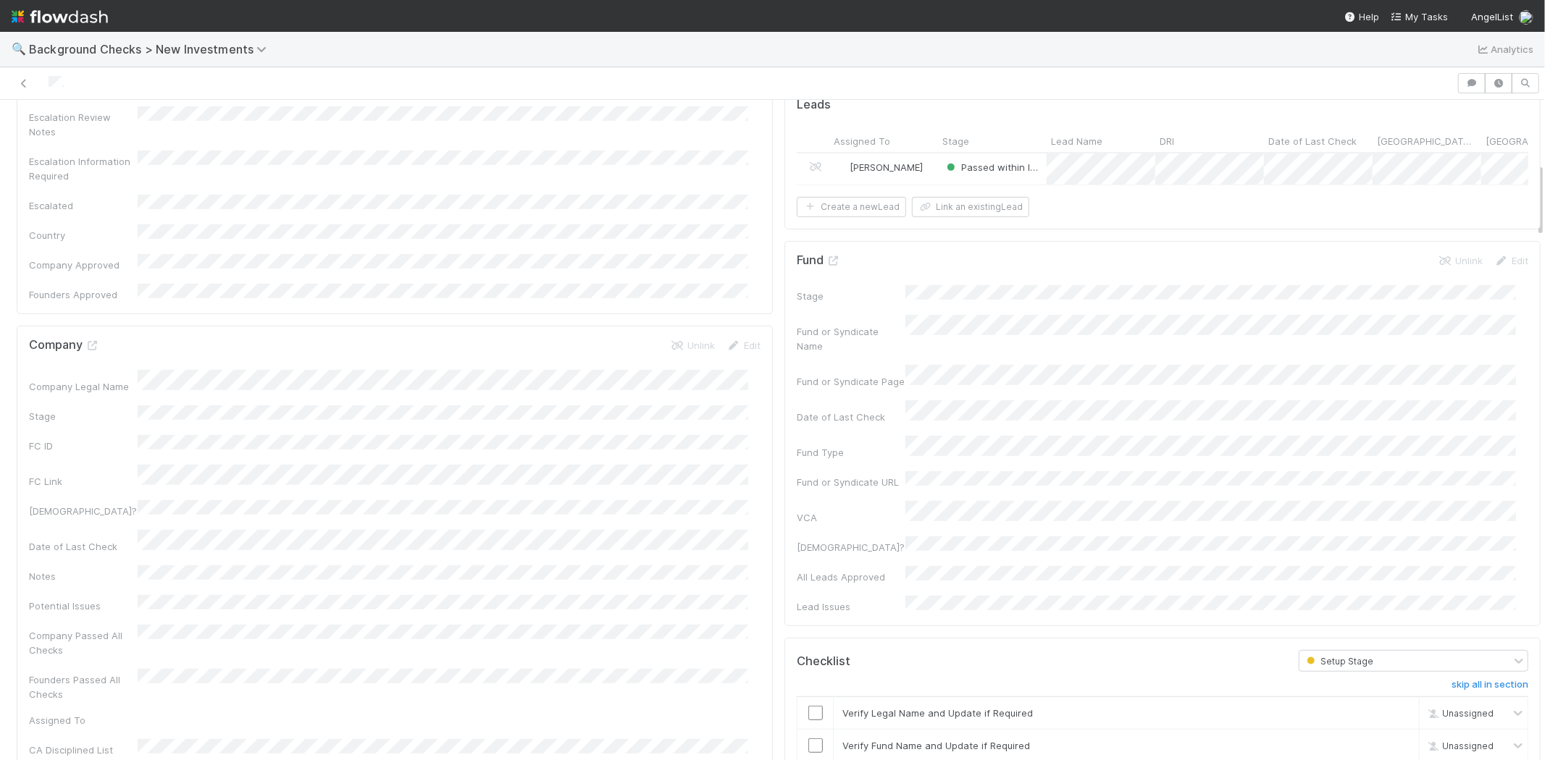
scroll to position [563, 0]
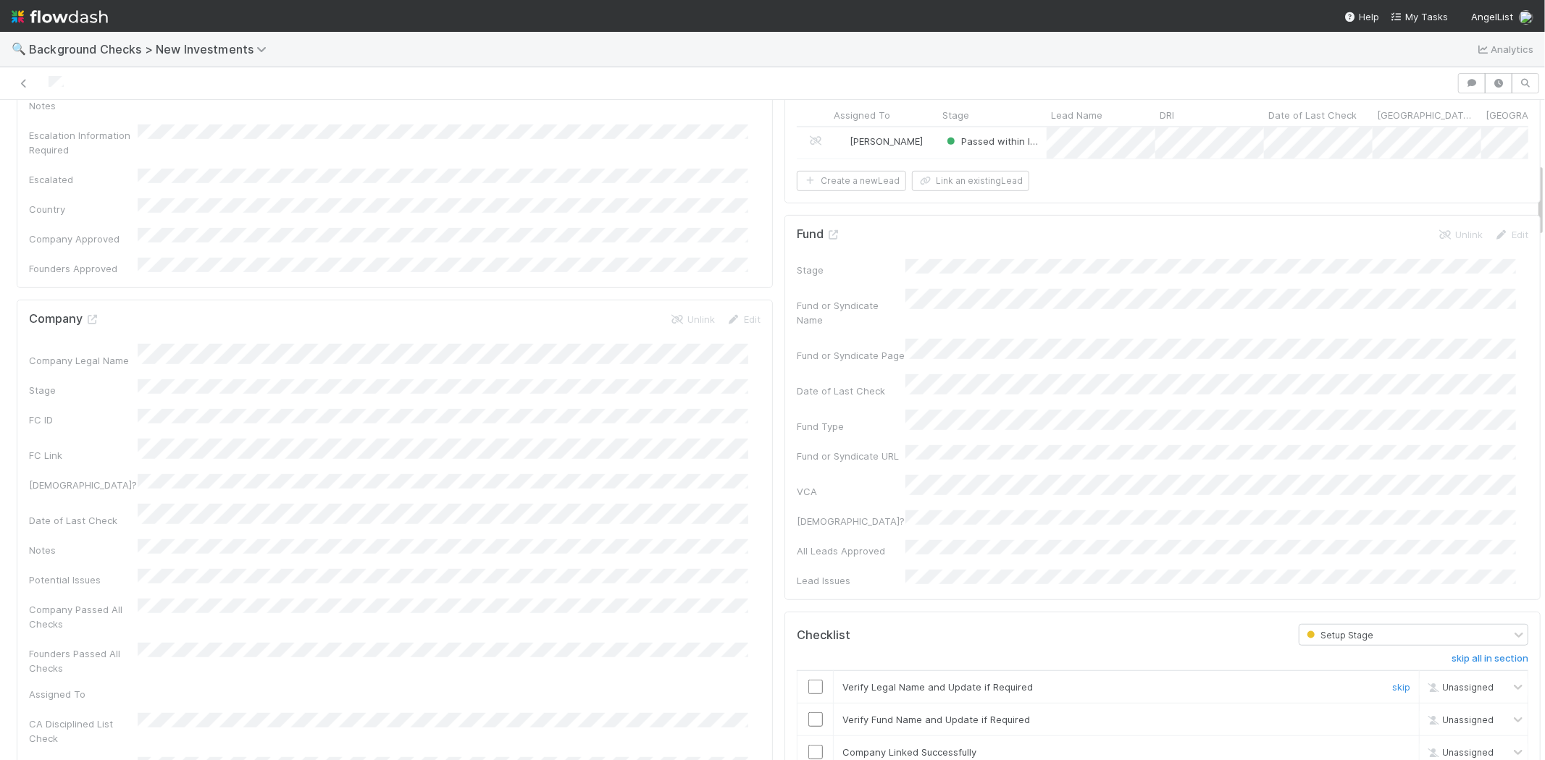
click at [810, 680] on input "checkbox" at bounding box center [815, 687] width 14 height 14
click at [808, 713] on input "checkbox" at bounding box center [815, 720] width 14 height 14
click at [808, 745] on input "checkbox" at bounding box center [815, 752] width 14 height 14
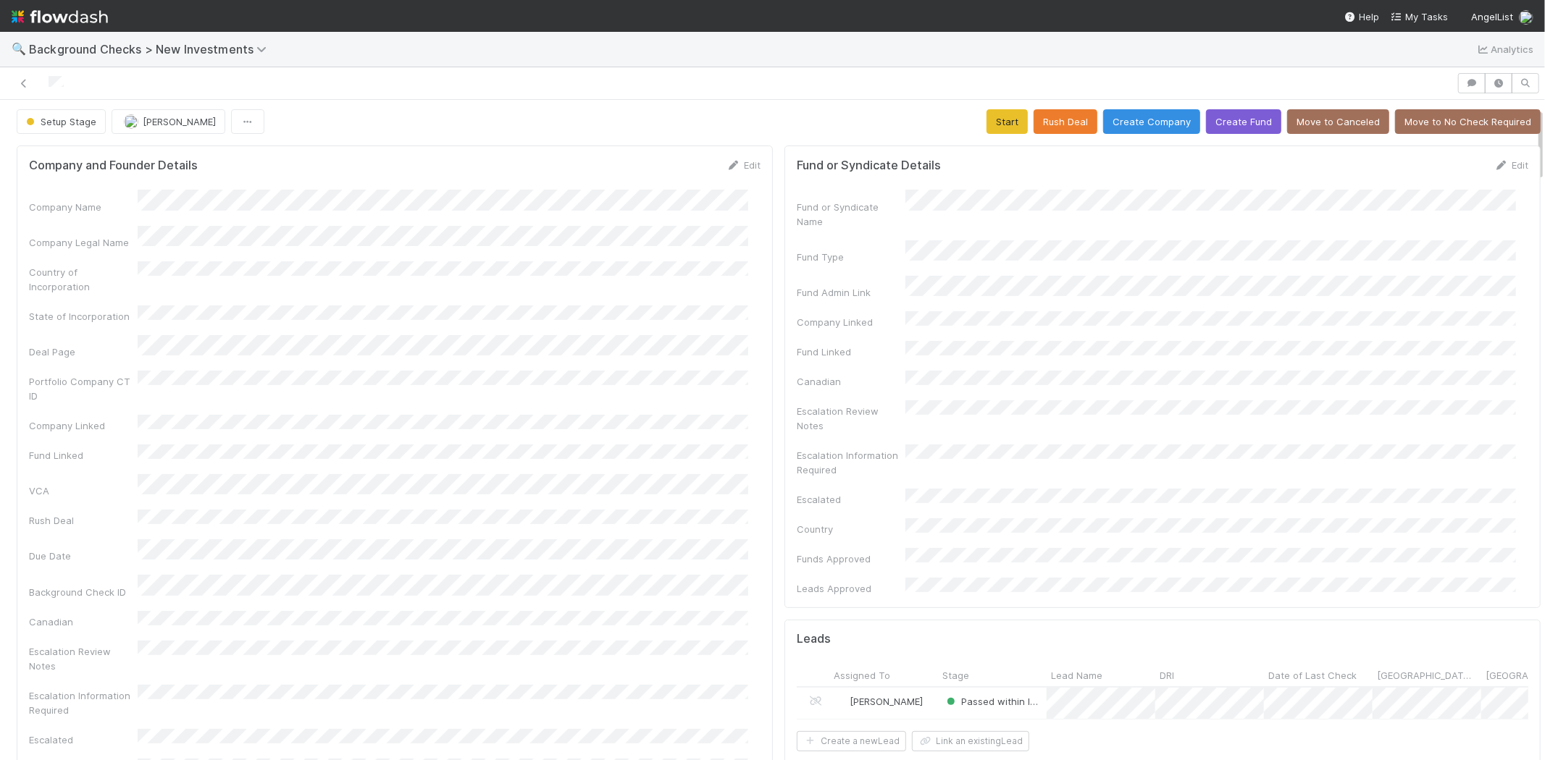
scroll to position [0, 0]
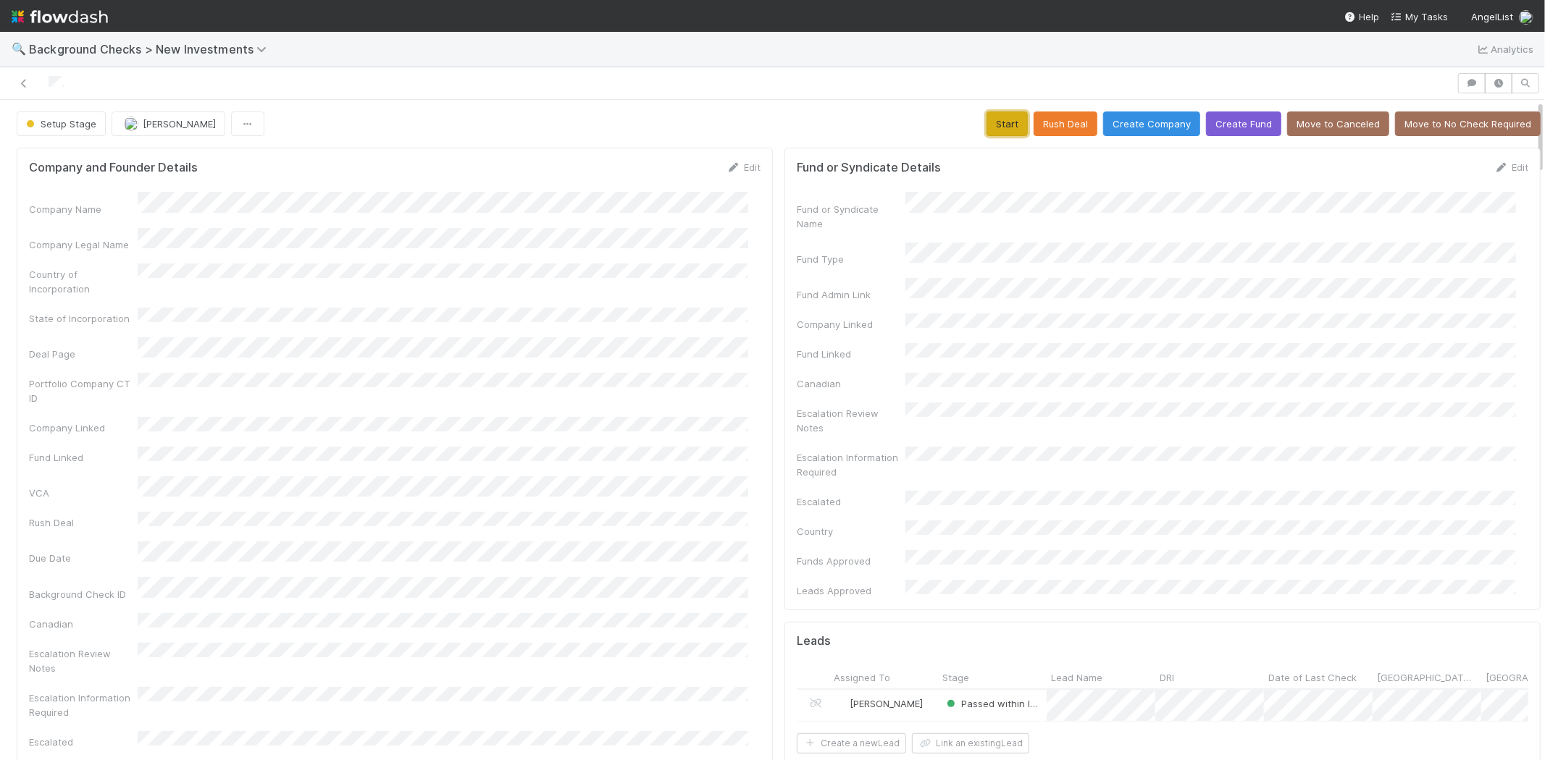
click at [986, 119] on button "Start" at bounding box center [1006, 124] width 41 height 25
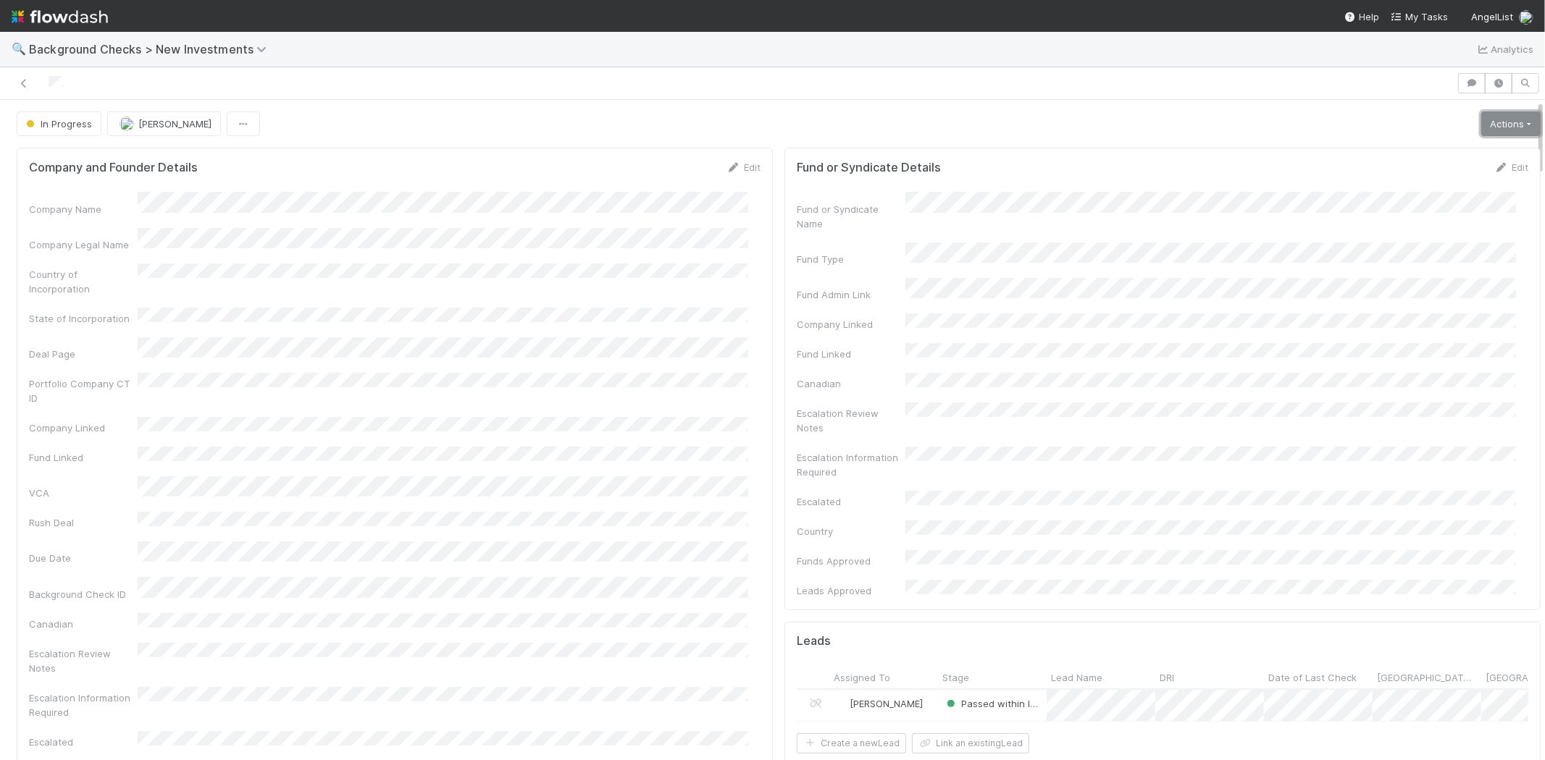
click at [1481, 131] on link "Actions" at bounding box center [1510, 124] width 59 height 25
click at [48, 85] on div at bounding box center [728, 83] width 1445 height 20
click at [1485, 114] on link "Actions" at bounding box center [1510, 124] width 59 height 25
click at [1459, 151] on button "Finish" at bounding box center [1461, 154] width 162 height 20
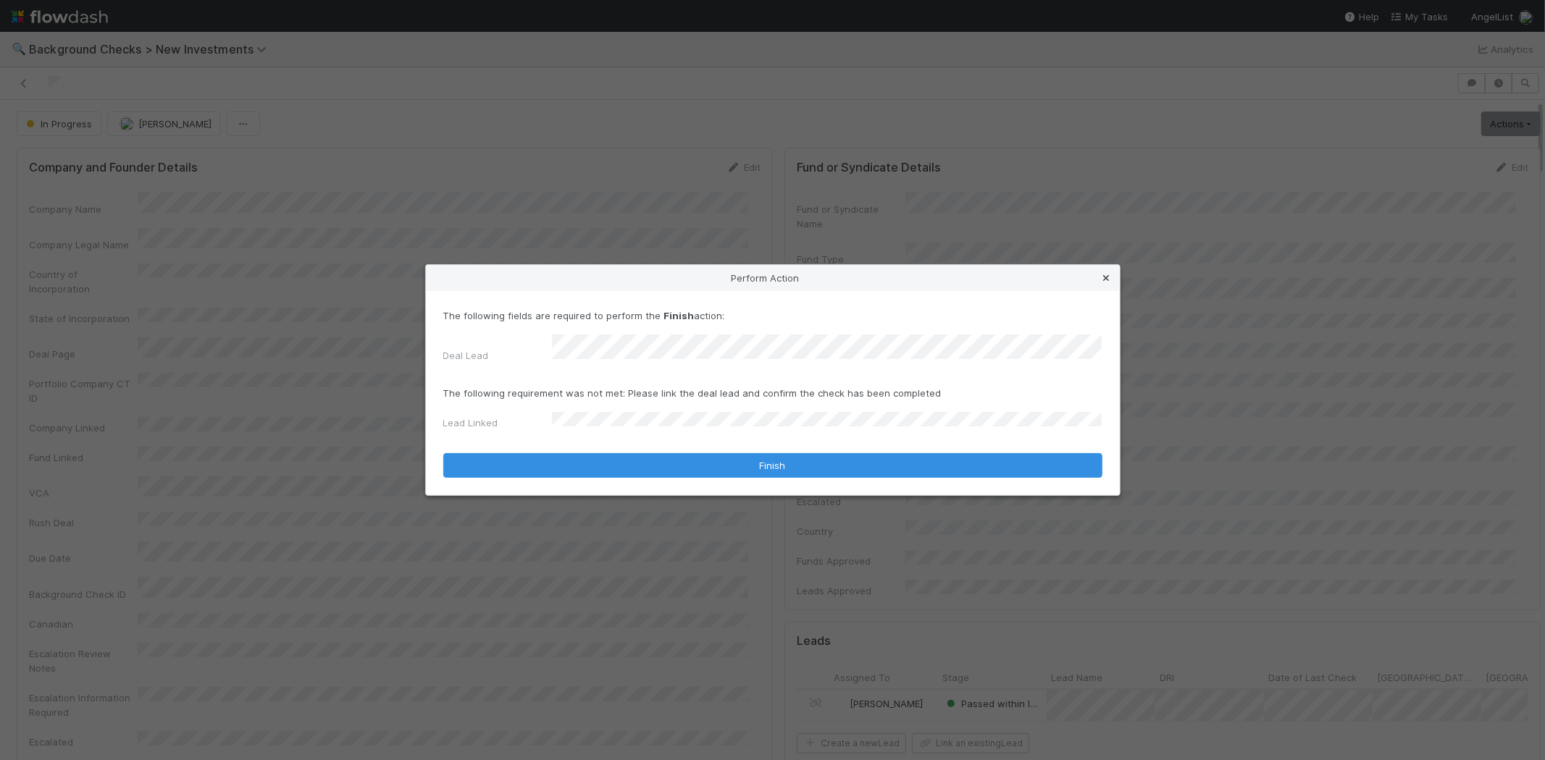
click at [1110, 282] on icon at bounding box center [1106, 278] width 14 height 9
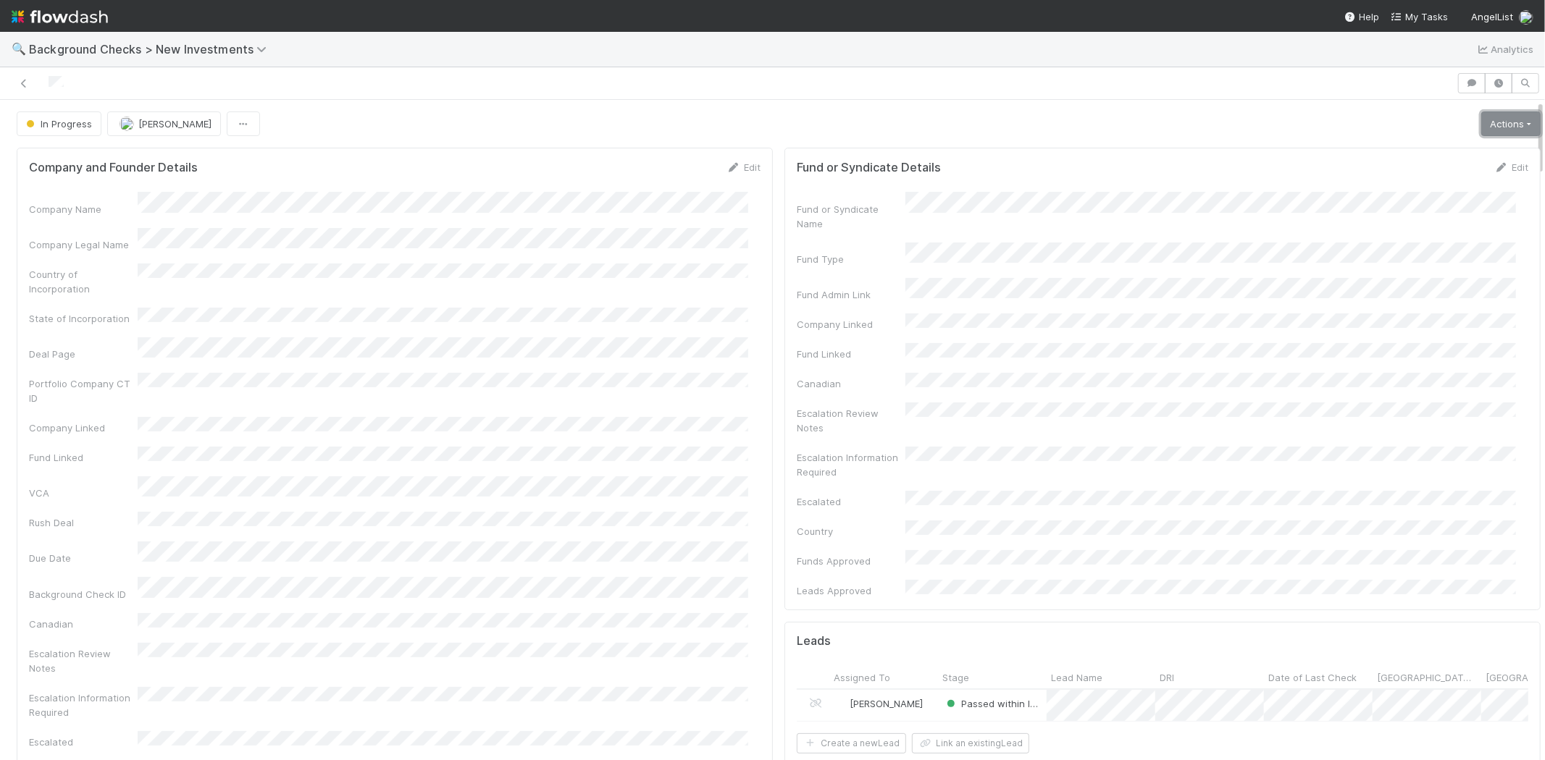
click at [1481, 125] on link "Actions" at bounding box center [1510, 124] width 59 height 25
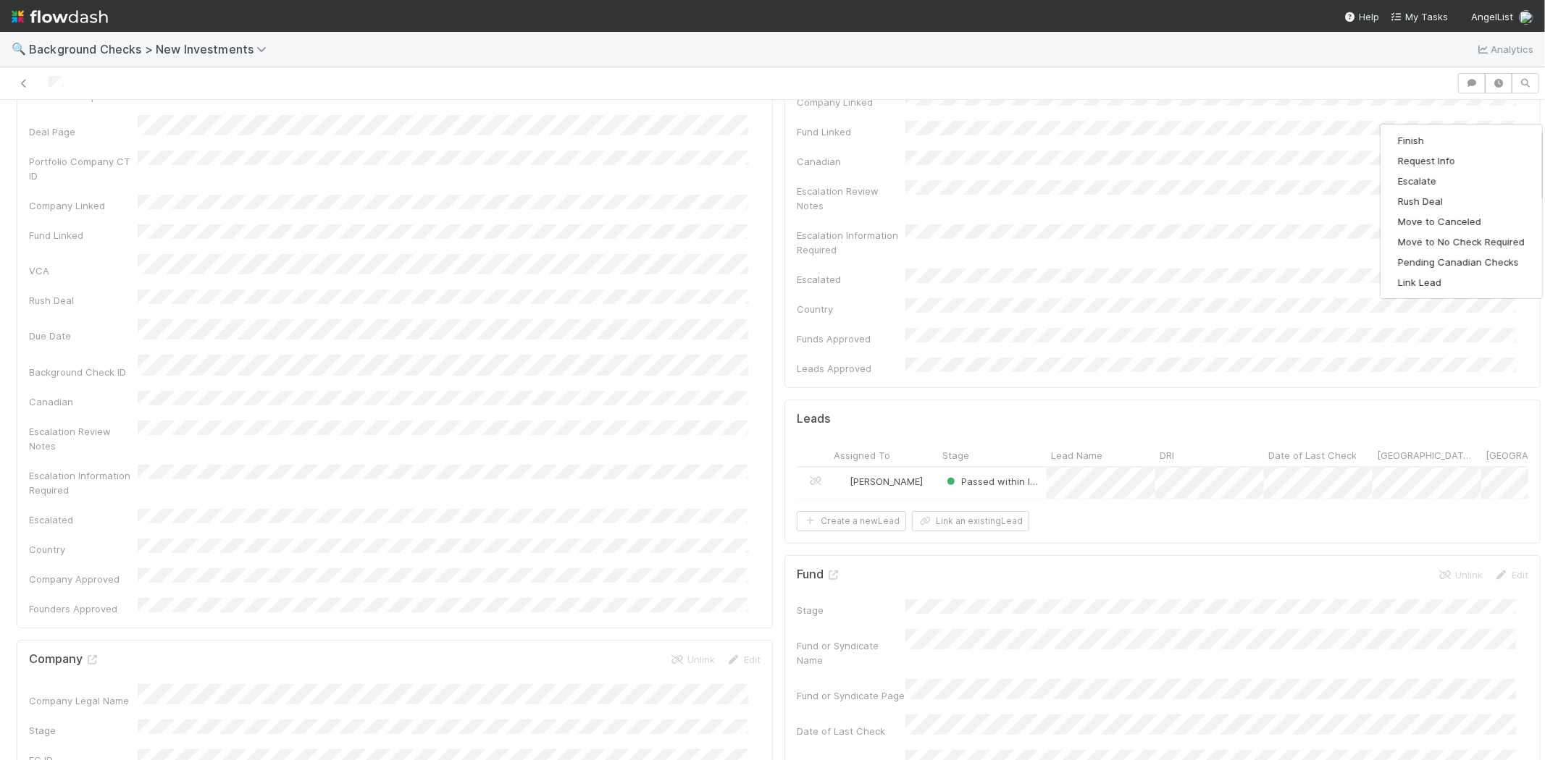
scroll to position [241, 0]
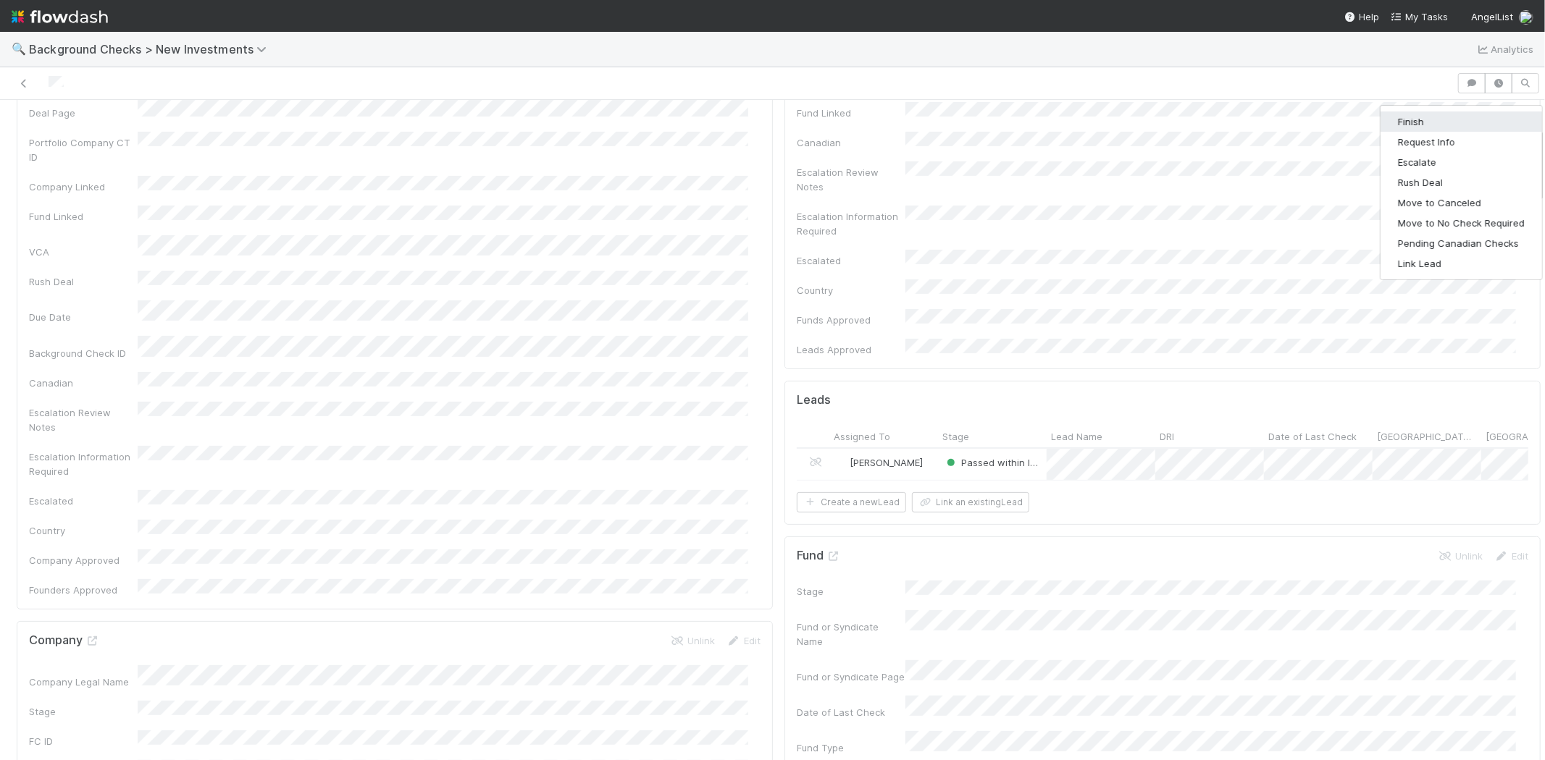
click at [1403, 121] on button "Finish" at bounding box center [1461, 122] width 162 height 20
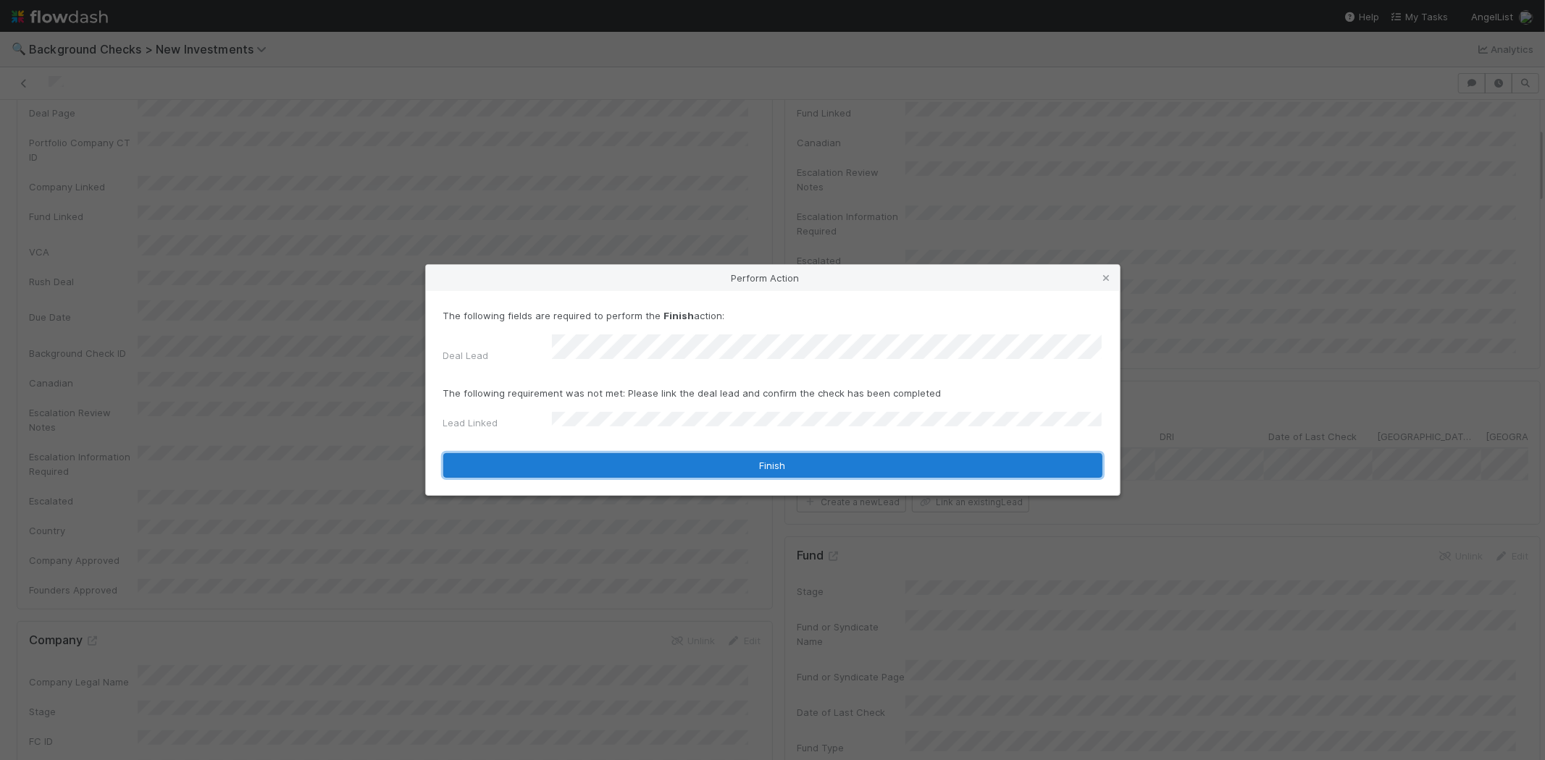
click at [739, 465] on button "Finish" at bounding box center [772, 465] width 659 height 25
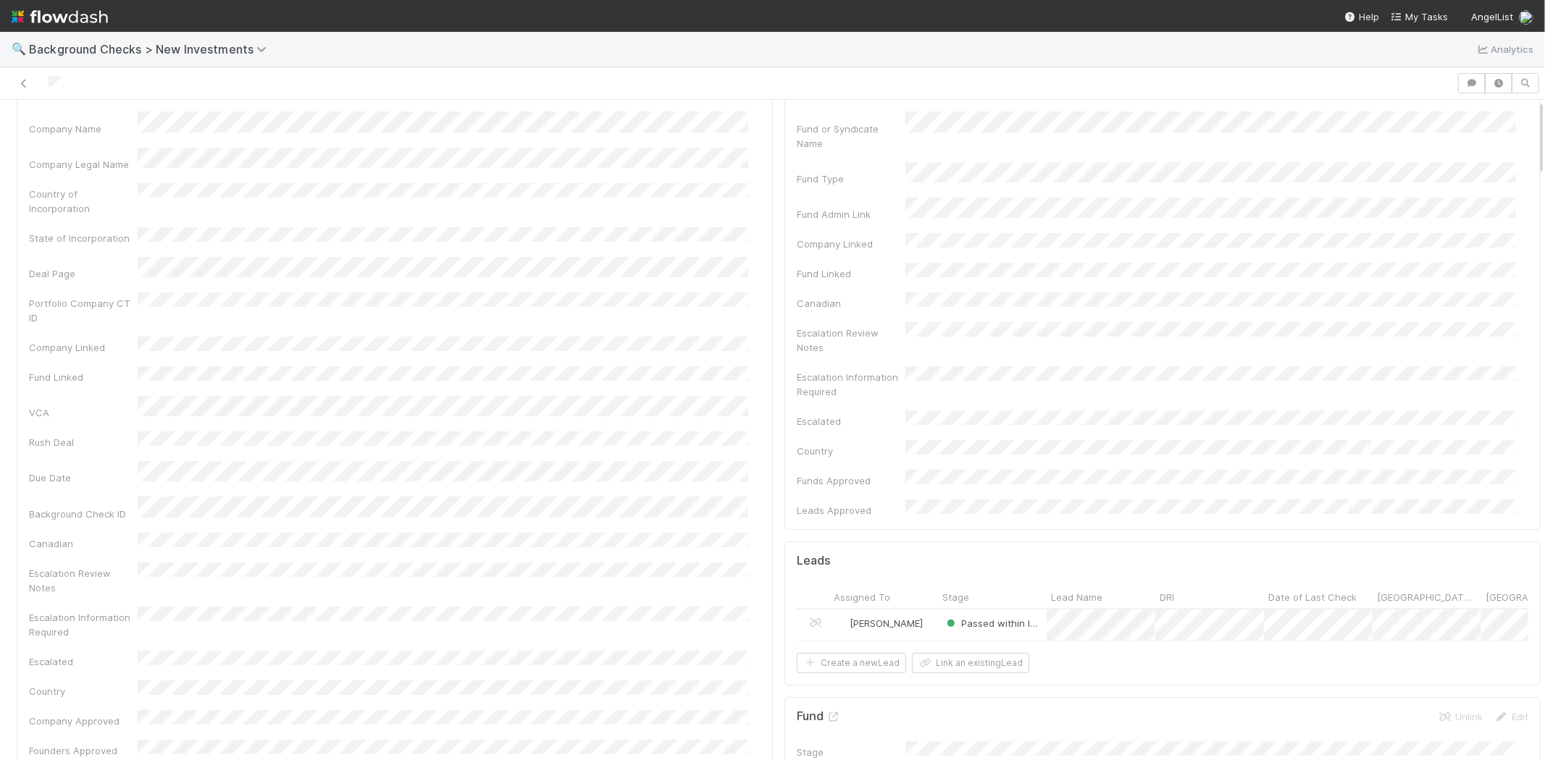
scroll to position [0, 0]
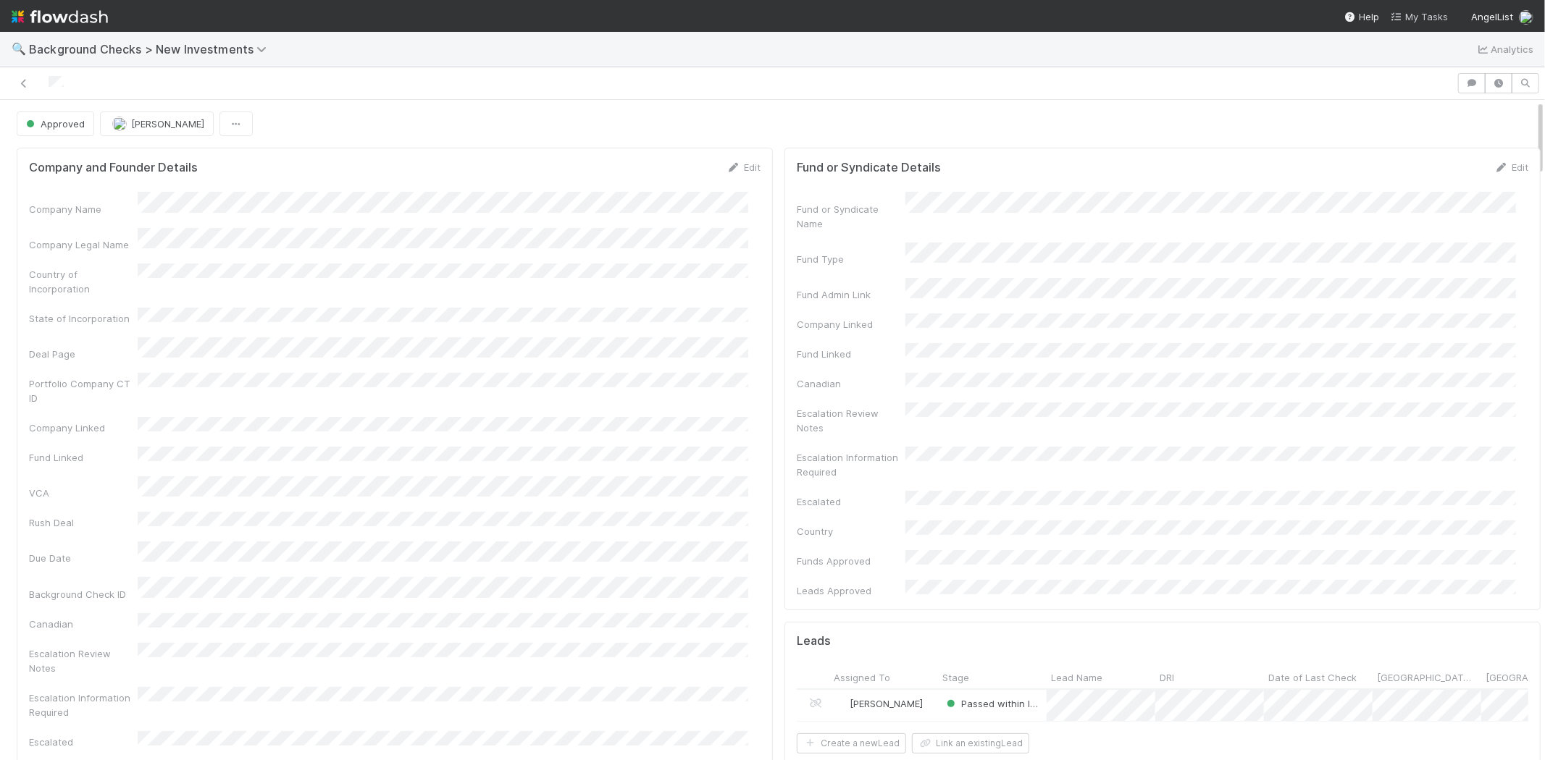
click at [1407, 15] on span "My Tasks" at bounding box center [1419, 17] width 57 height 12
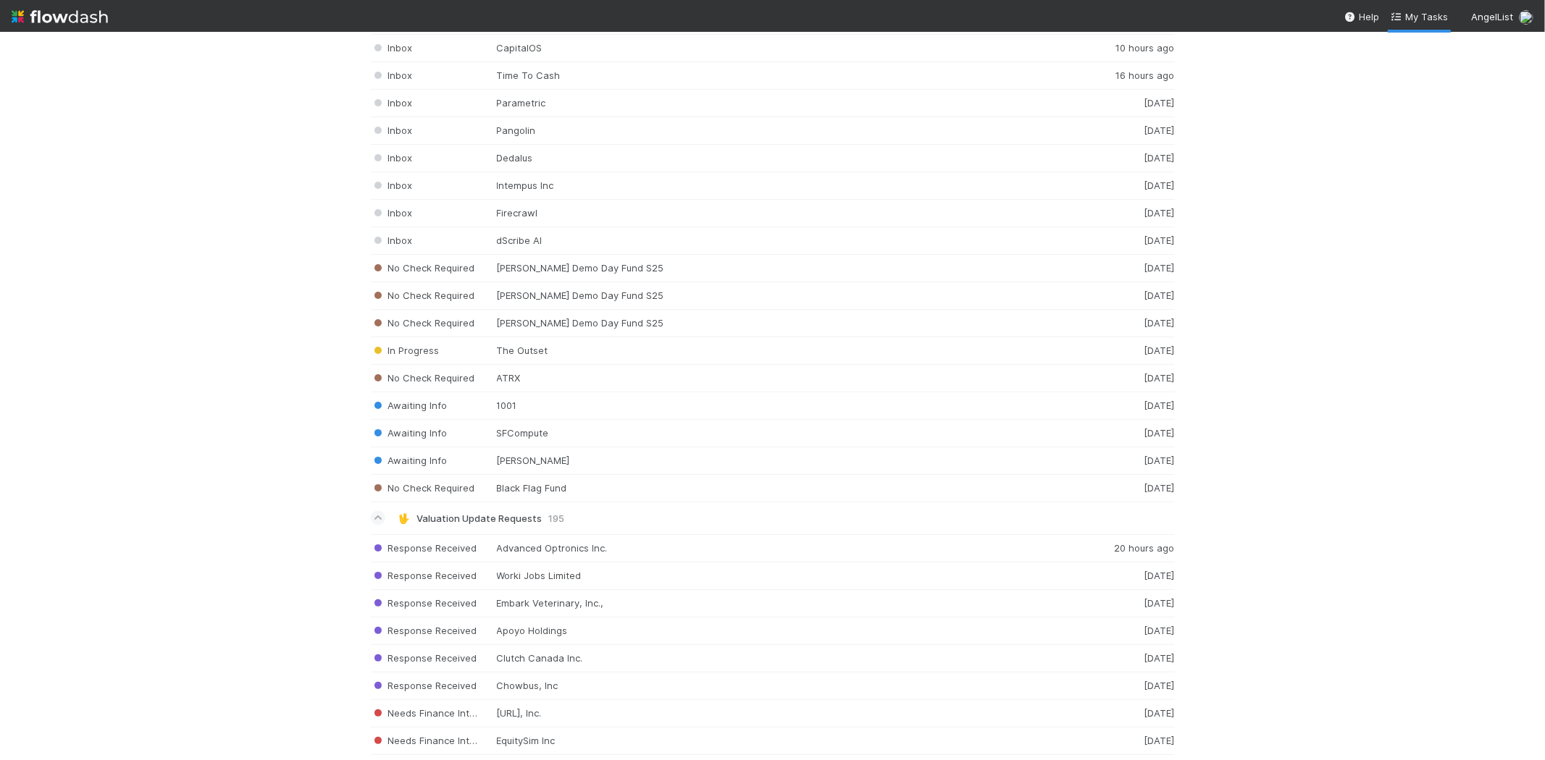
scroll to position [2092, 0]
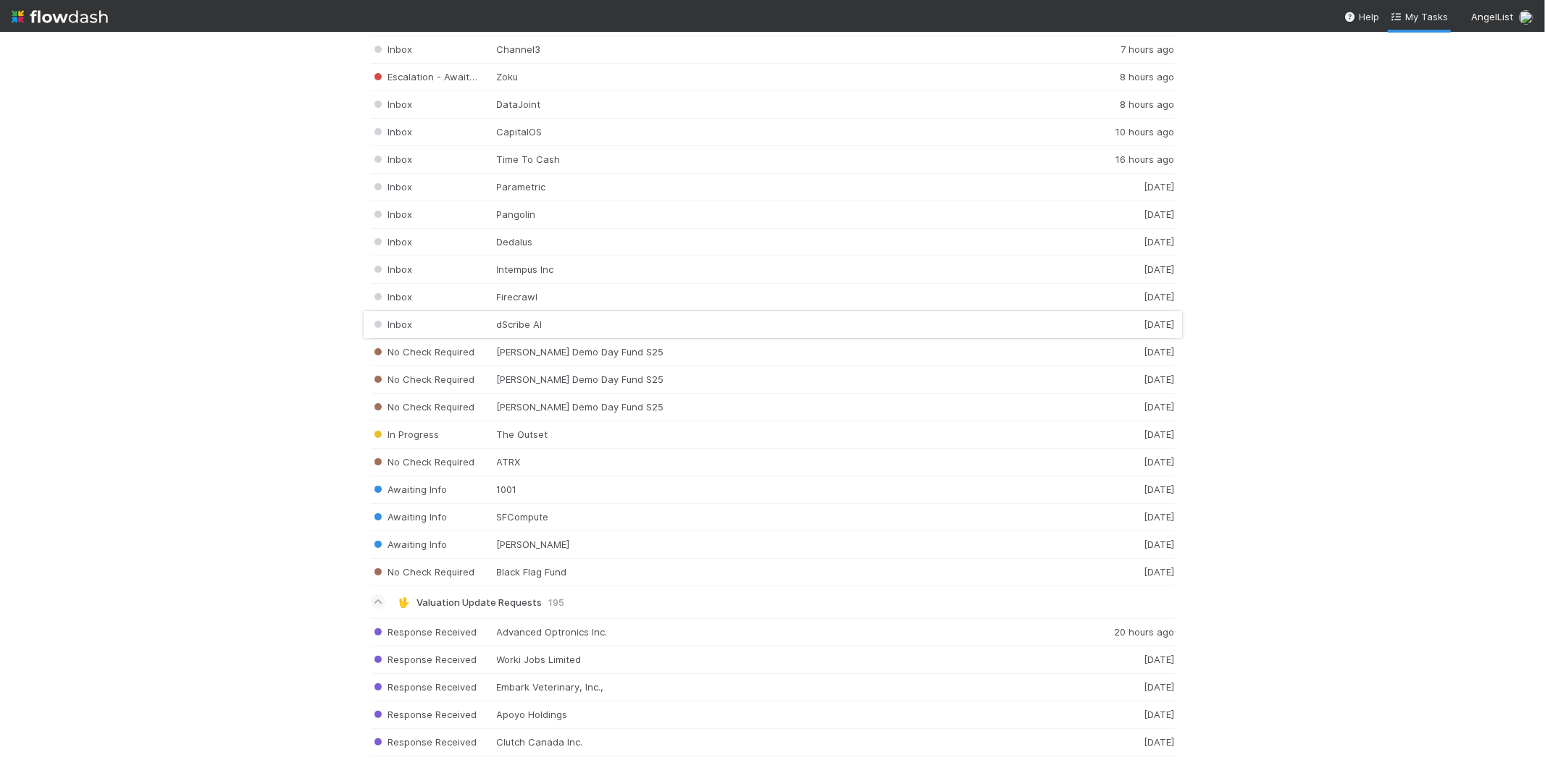
click at [509, 335] on div "Inbox dScribe AI 1 day ago" at bounding box center [773, 325] width 804 height 28
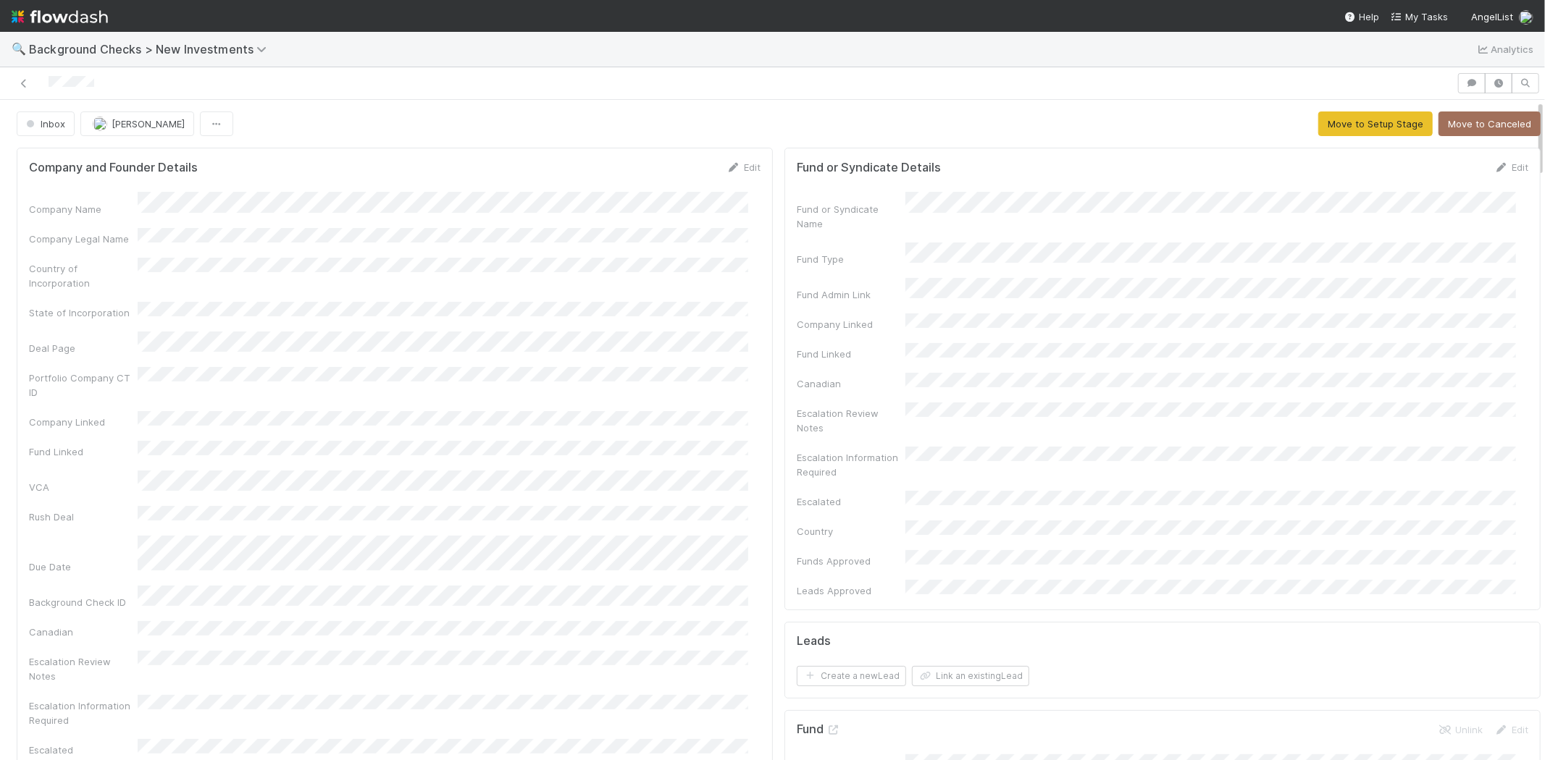
drag, startPoint x: 106, startPoint y: 80, endPoint x: 46, endPoint y: 82, distance: 59.4
click at [46, 82] on div at bounding box center [728, 83] width 1445 height 20
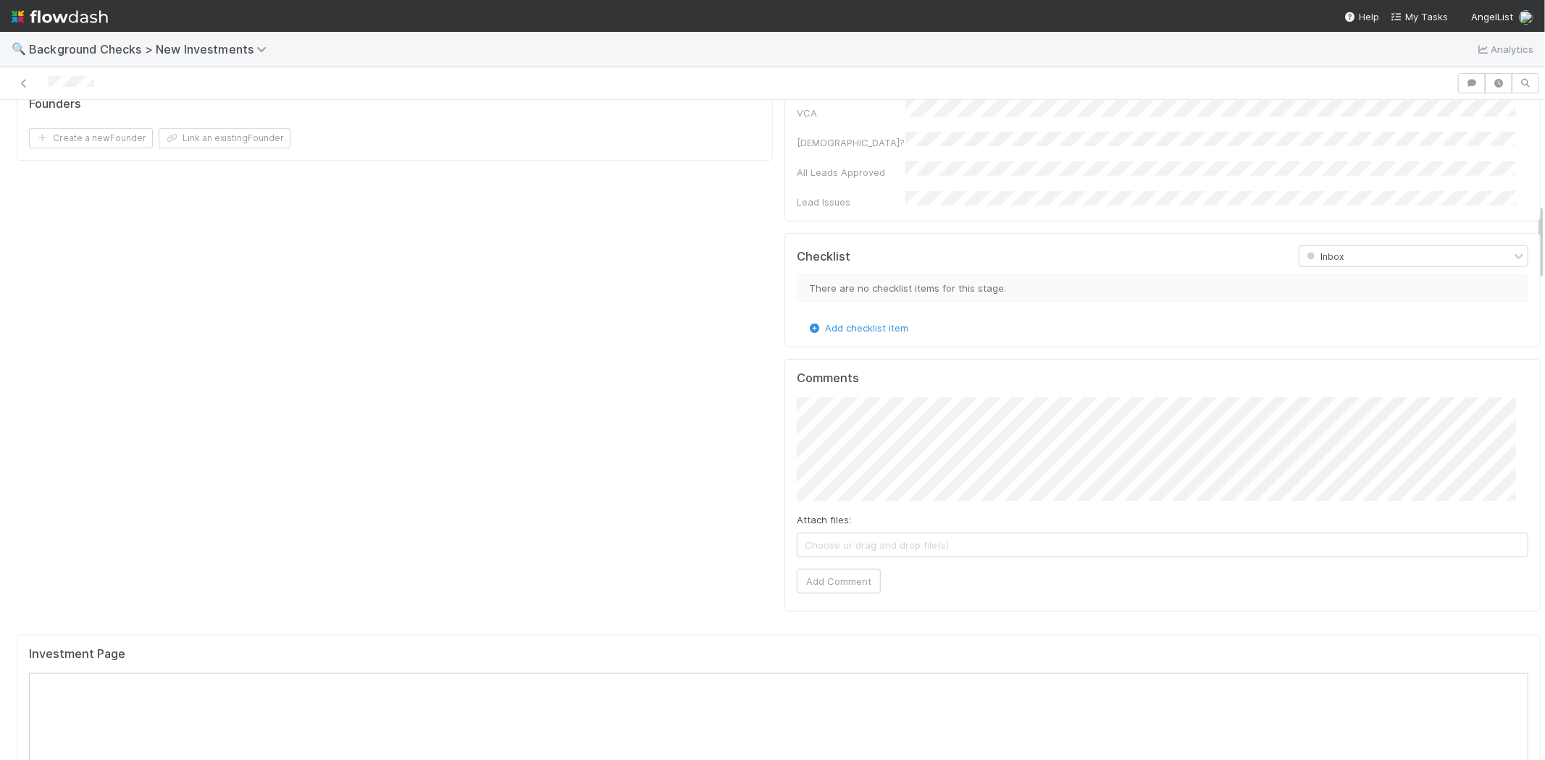
scroll to position [885, 0]
click at [814, 558] on button "Add Comment" at bounding box center [839, 570] width 84 height 25
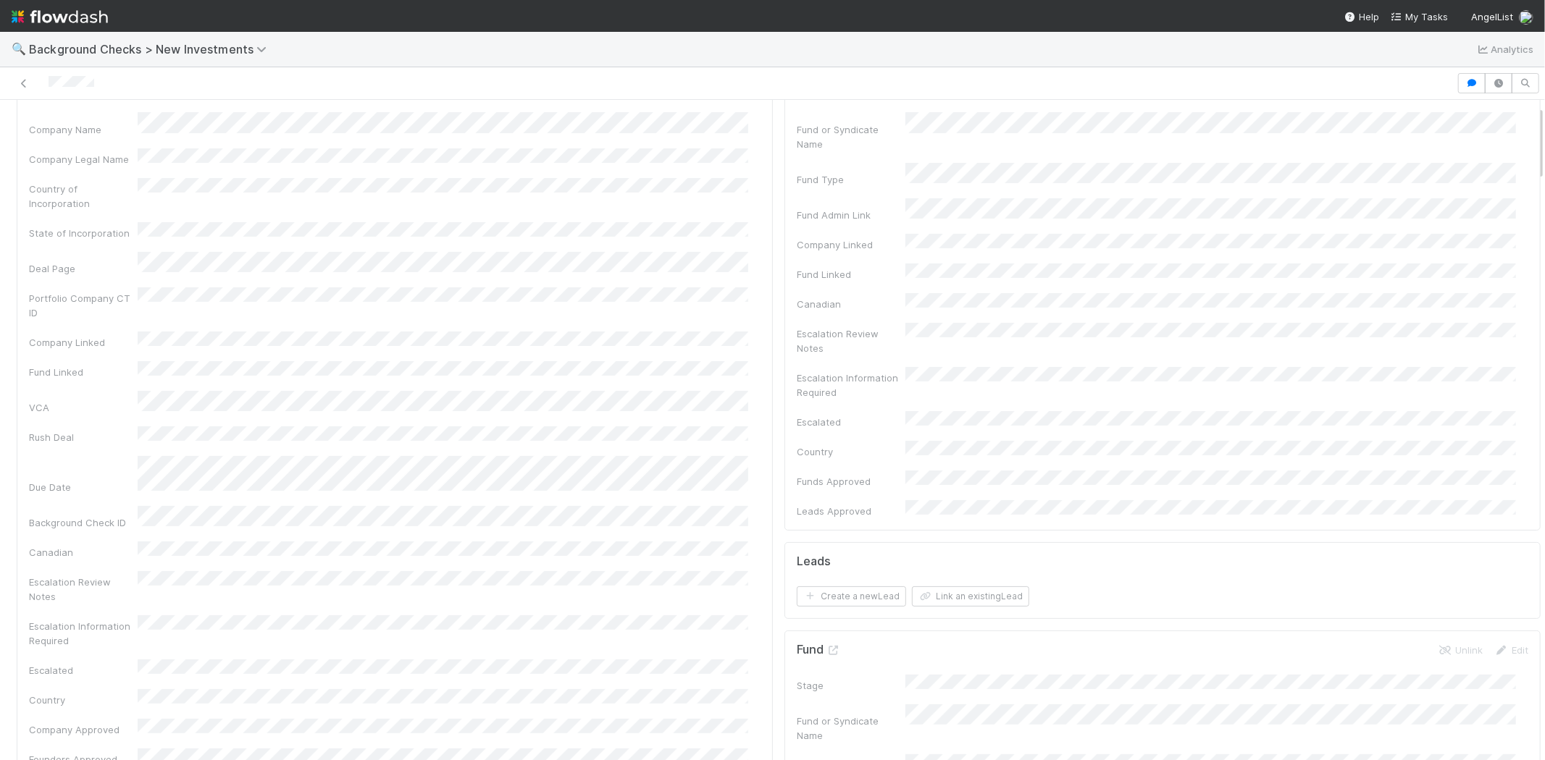
scroll to position [0, 0]
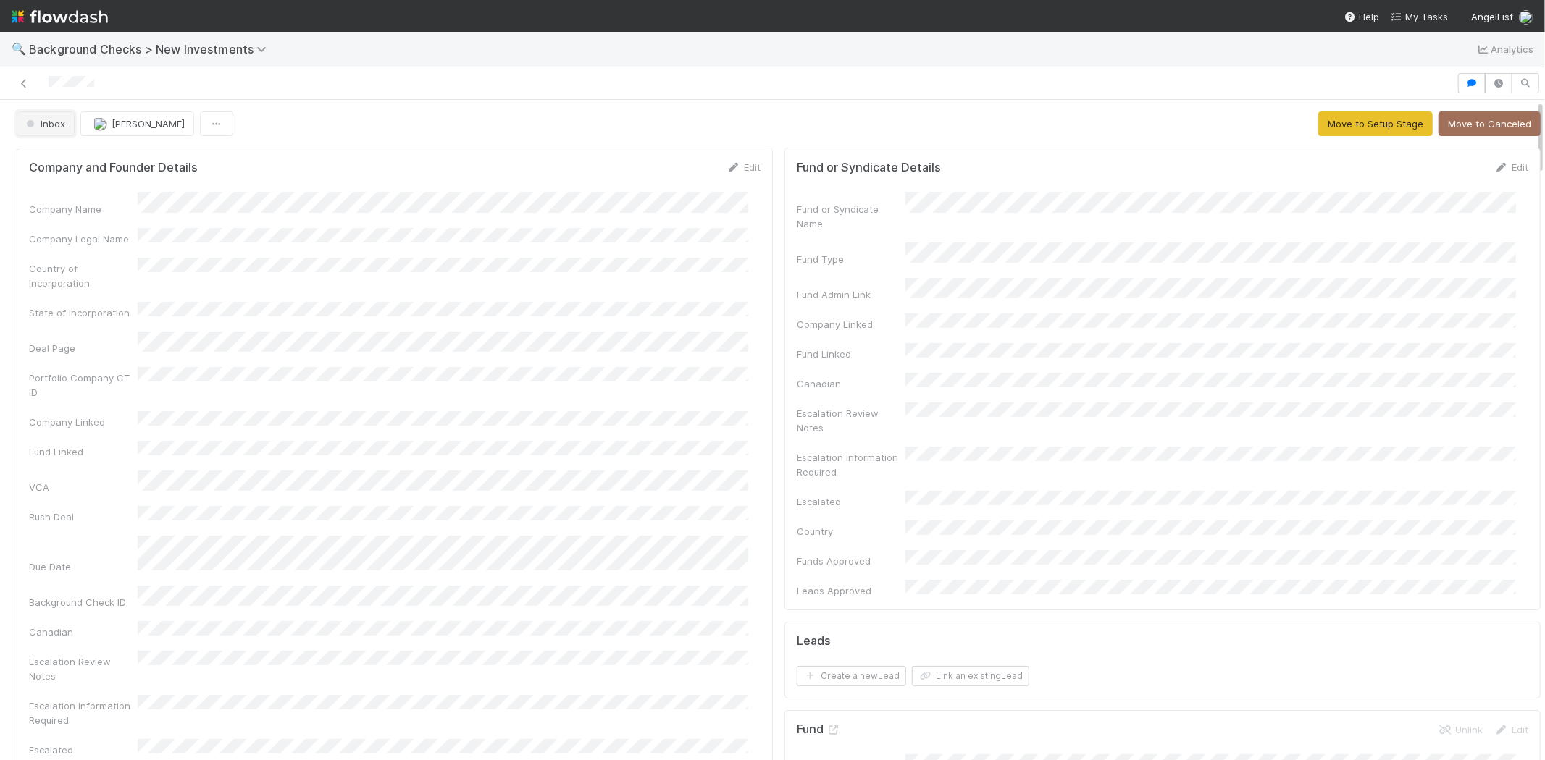
click at [49, 125] on span "Inbox" at bounding box center [44, 124] width 42 height 12
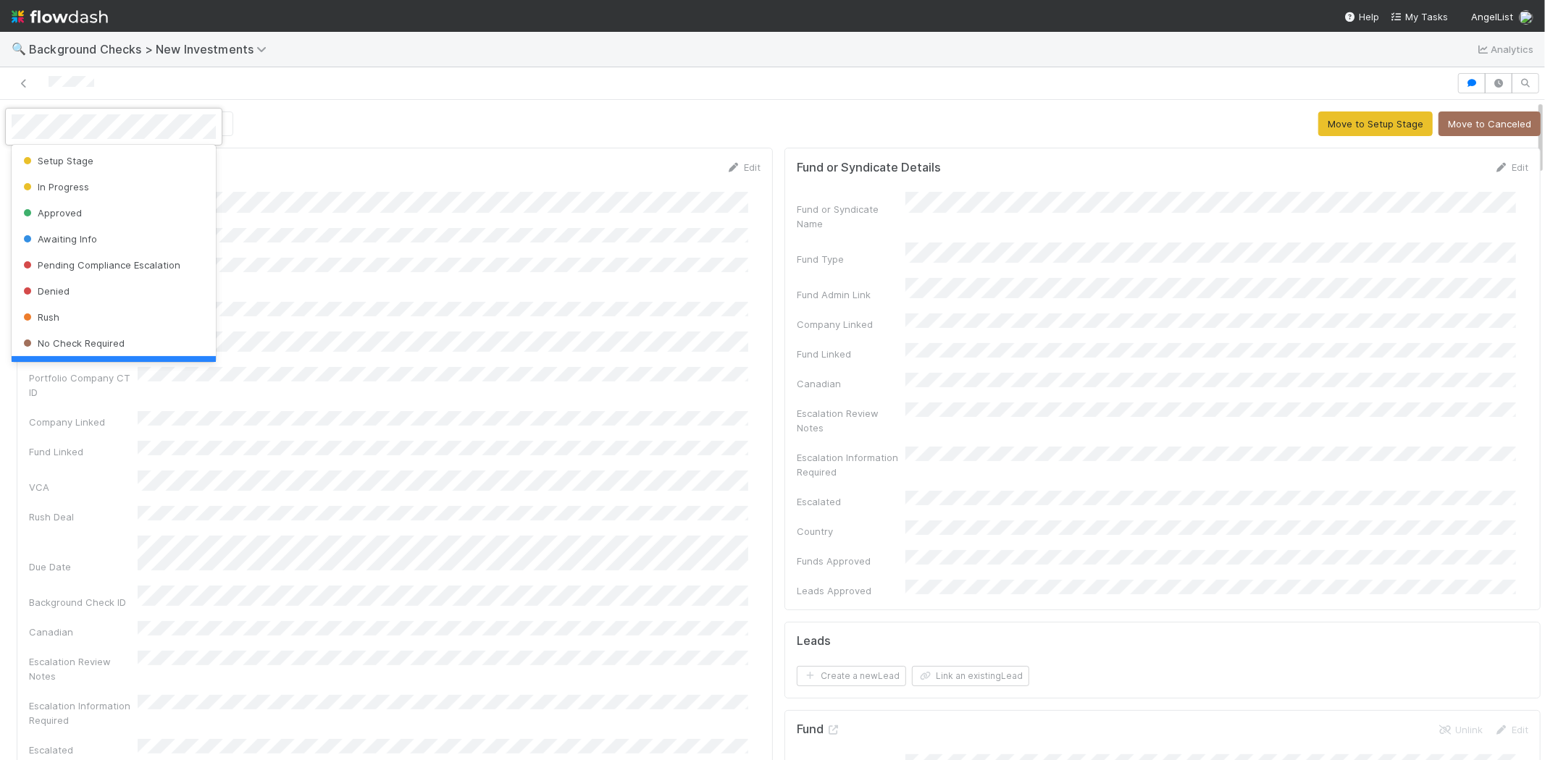
scroll to position [29, 0]
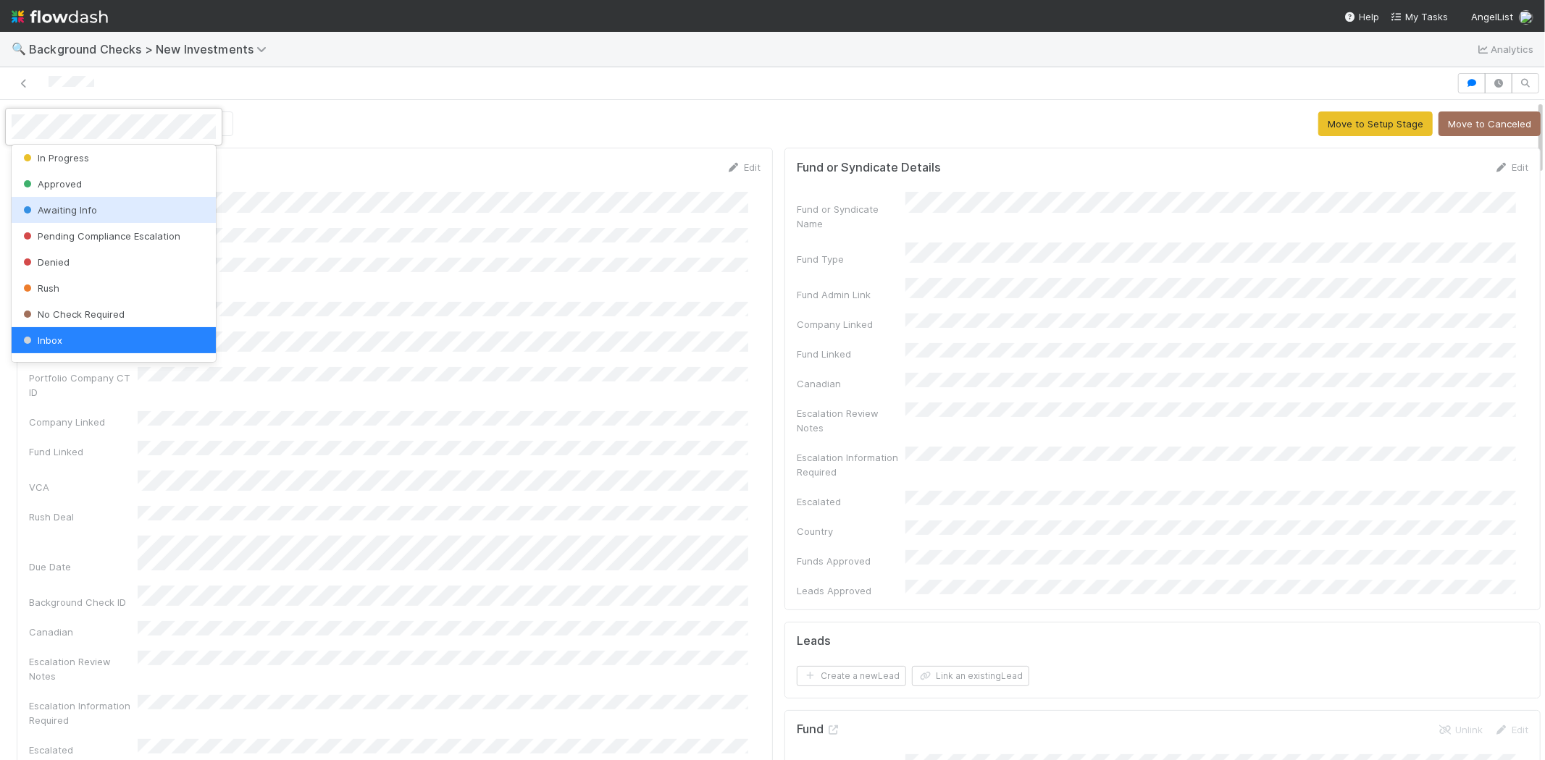
click at [127, 201] on div "Awaiting Info" at bounding box center [114, 210] width 204 height 26
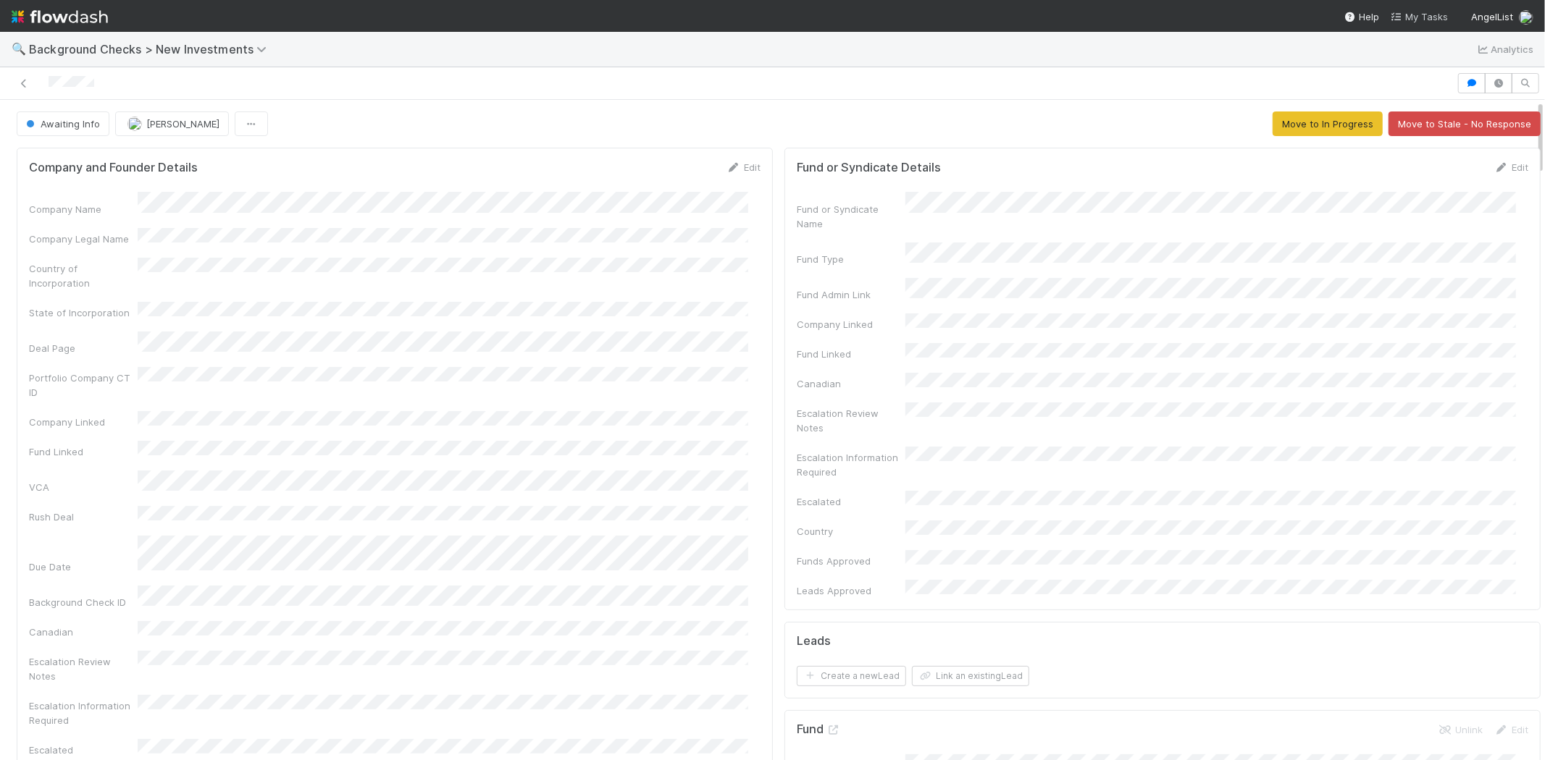
click at [1427, 12] on span "My Tasks" at bounding box center [1419, 17] width 57 height 12
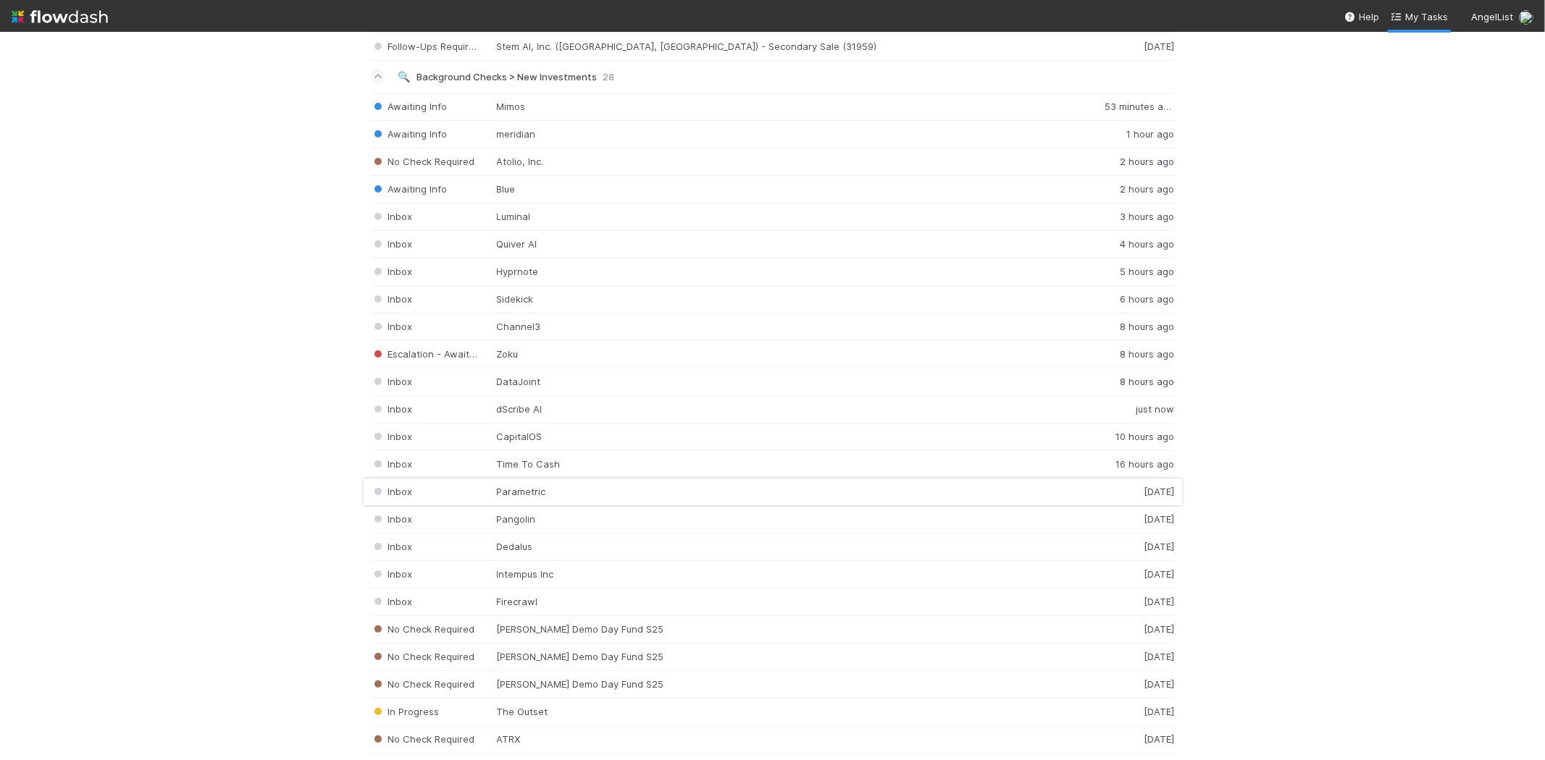
scroll to position [1851, 0]
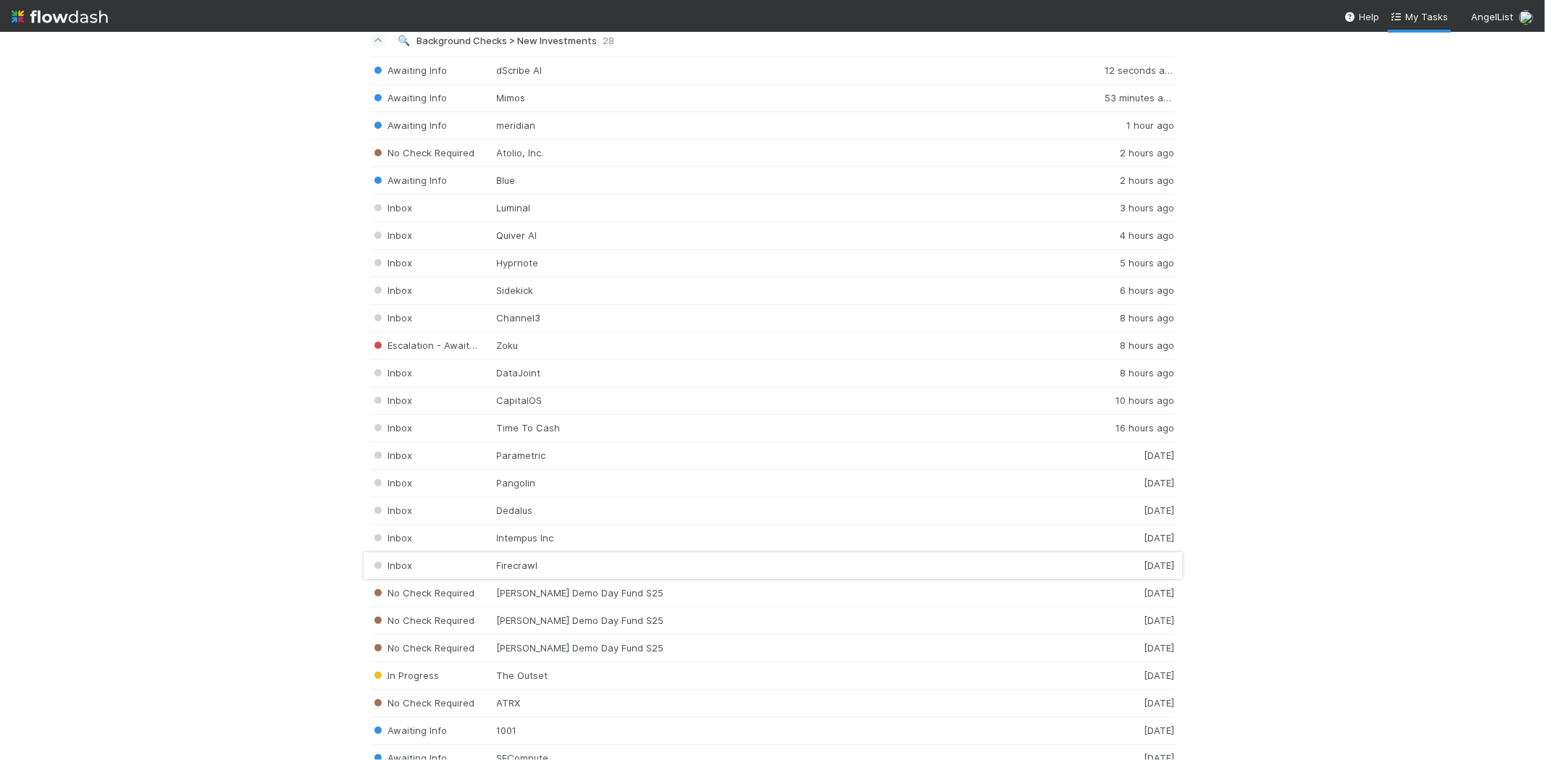
click at [592, 574] on div "Inbox Firecrawl 1 day ago" at bounding box center [773, 567] width 804 height 28
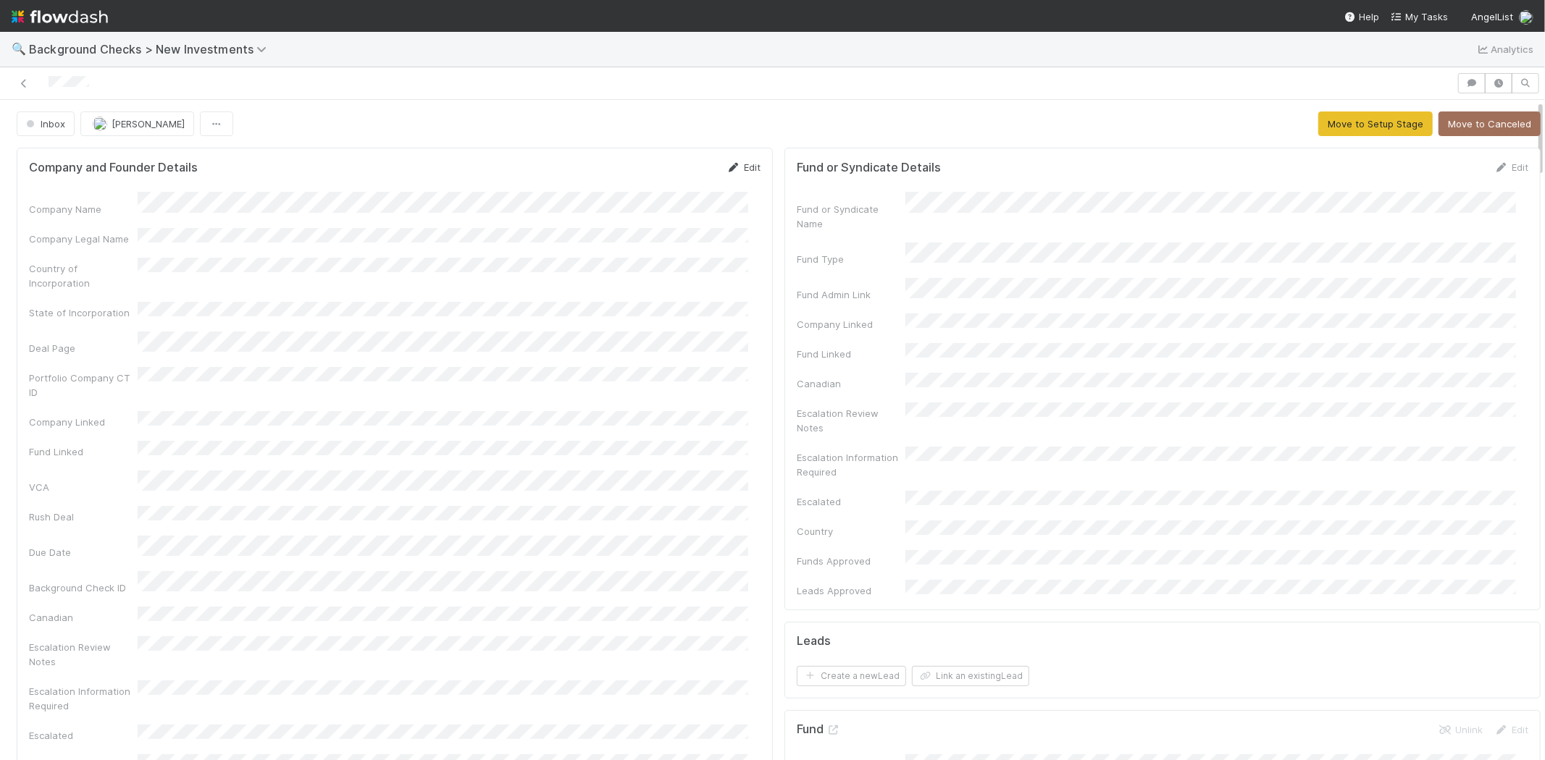
click at [728, 167] on icon at bounding box center [733, 167] width 14 height 9
click at [678, 172] on button "Save" at bounding box center [683, 172] width 41 height 25
click at [1322, 128] on button "Move to Setup Stage" at bounding box center [1375, 124] width 114 height 25
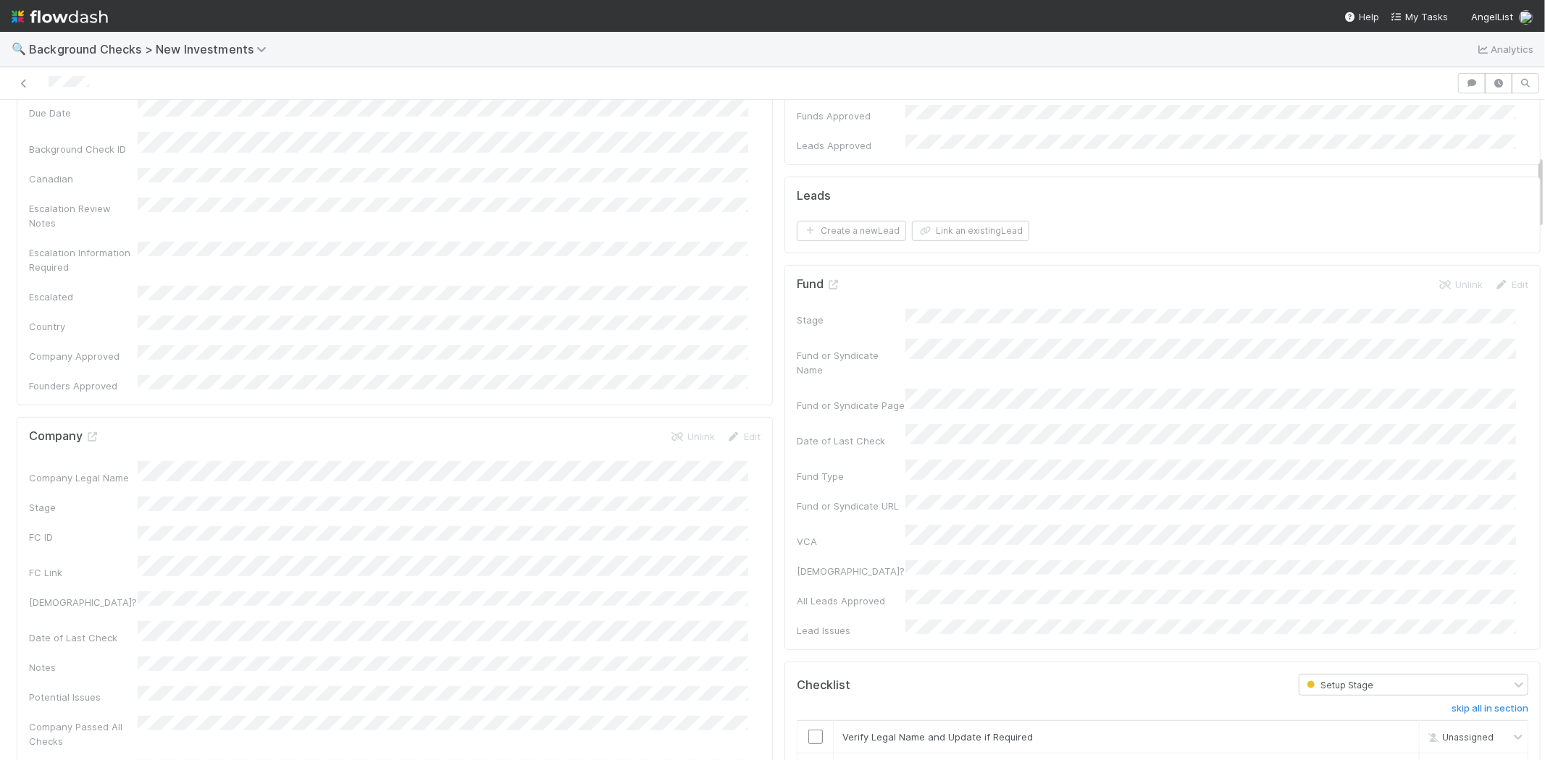
scroll to position [482, 0]
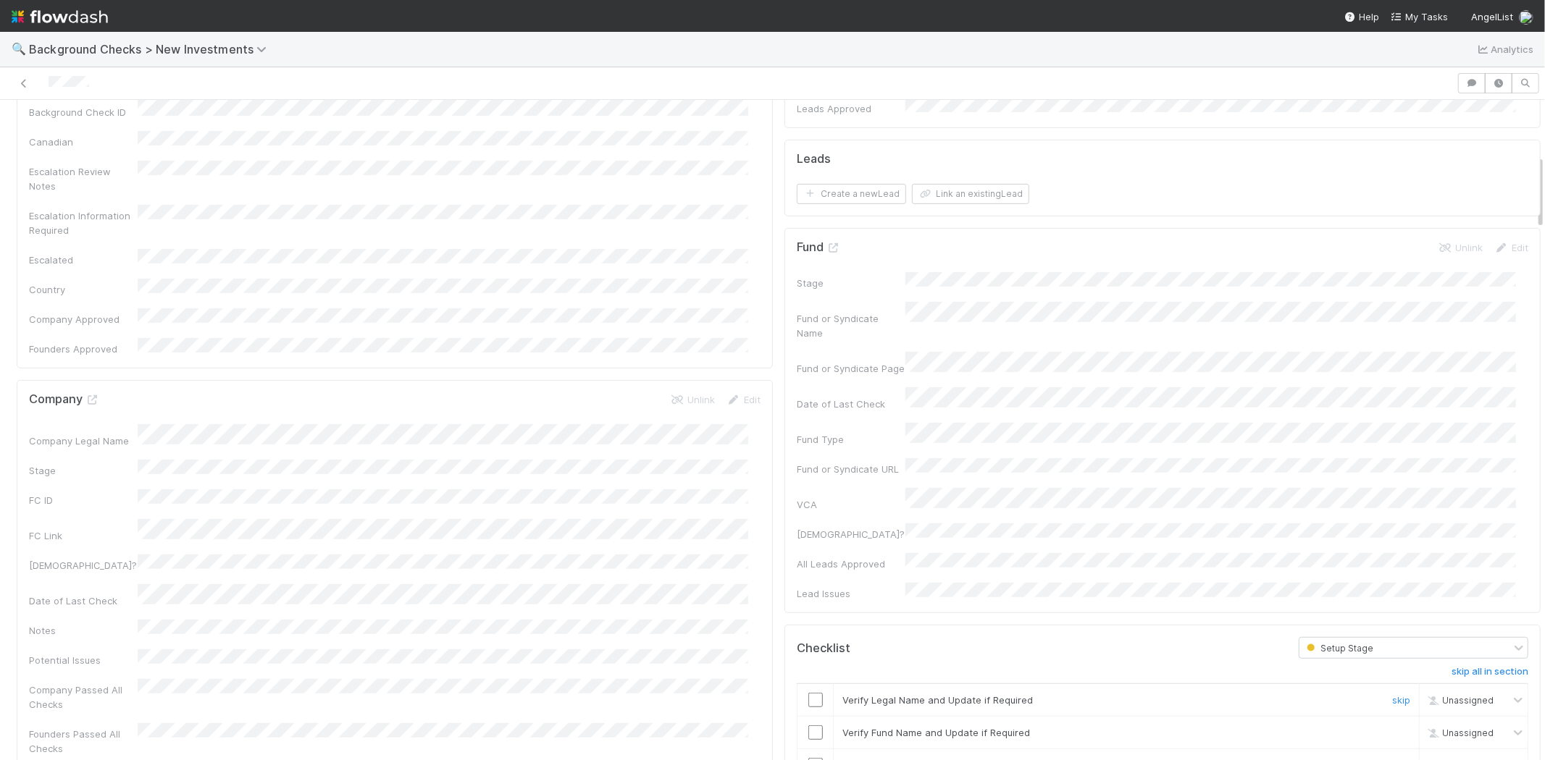
click at [831, 693] on div "Verify Legal Name and Update if Required" at bounding box center [1104, 700] width 546 height 14
click at [800, 684] on td at bounding box center [815, 700] width 36 height 33
click at [802, 684] on td at bounding box center [815, 700] width 36 height 33
click at [808, 726] on input "checkbox" at bounding box center [815, 733] width 14 height 14
click at [808, 693] on input "checkbox" at bounding box center [815, 700] width 14 height 14
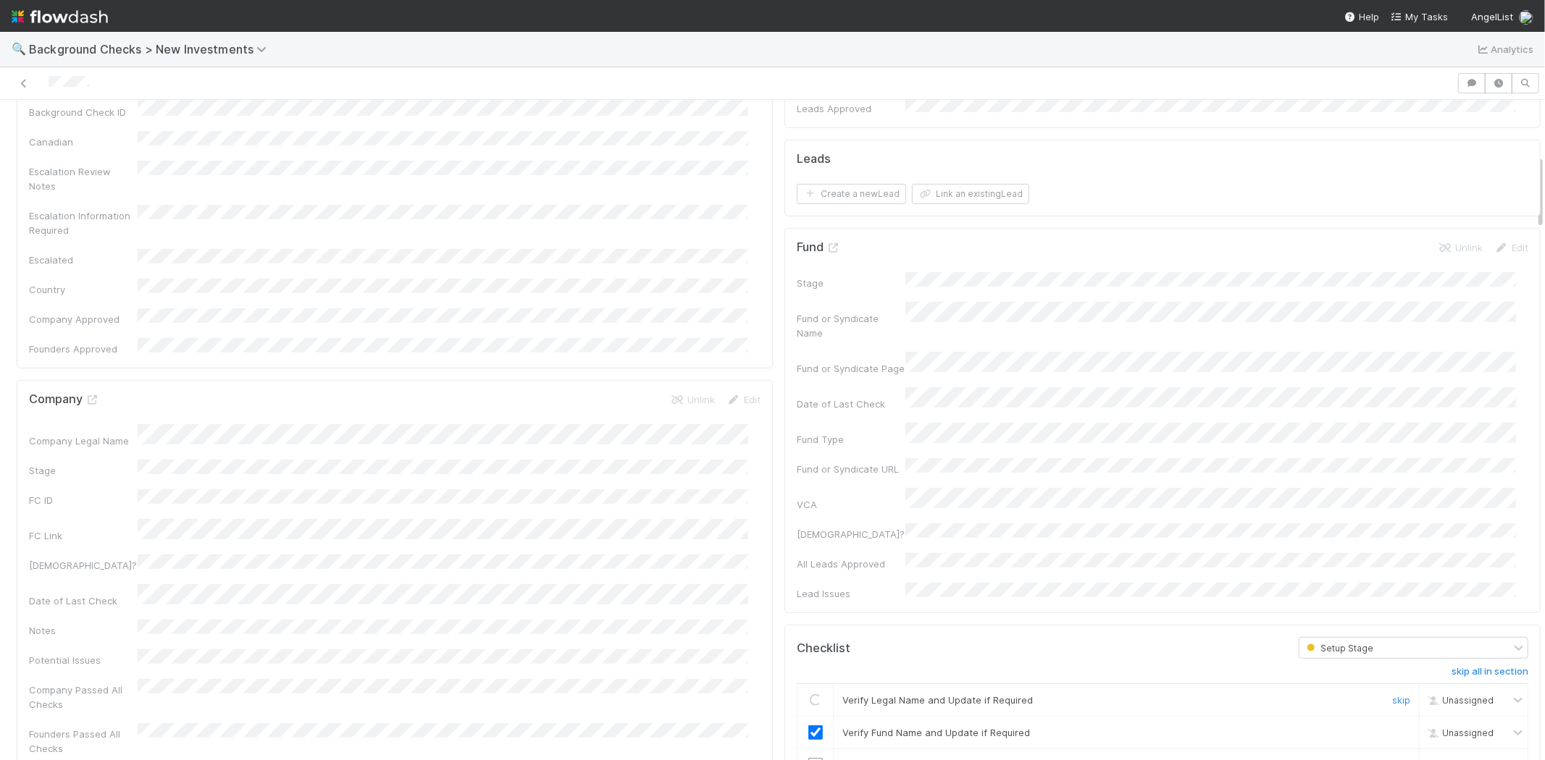
checkbox input "true"
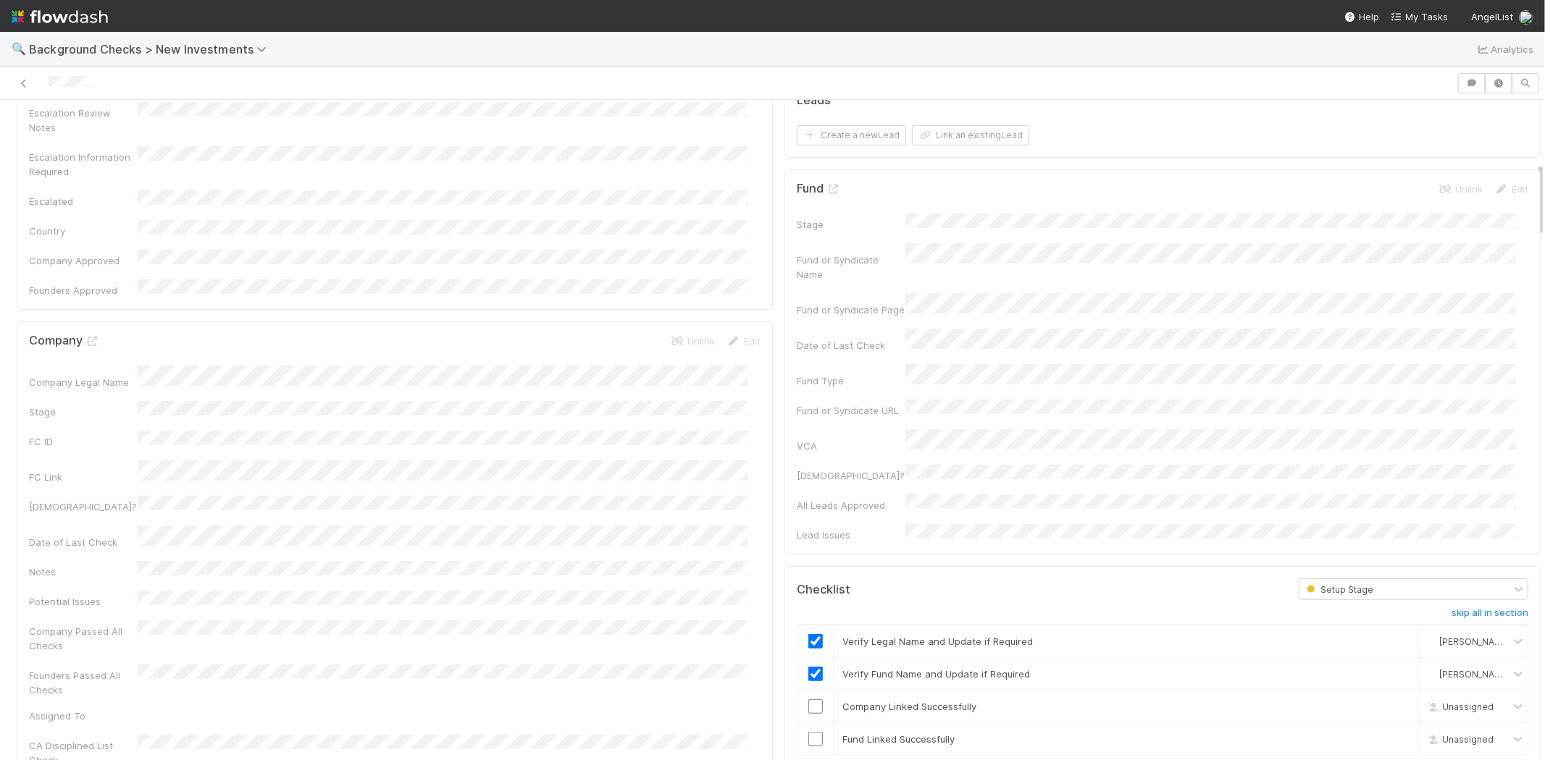
scroll to position [563, 0]
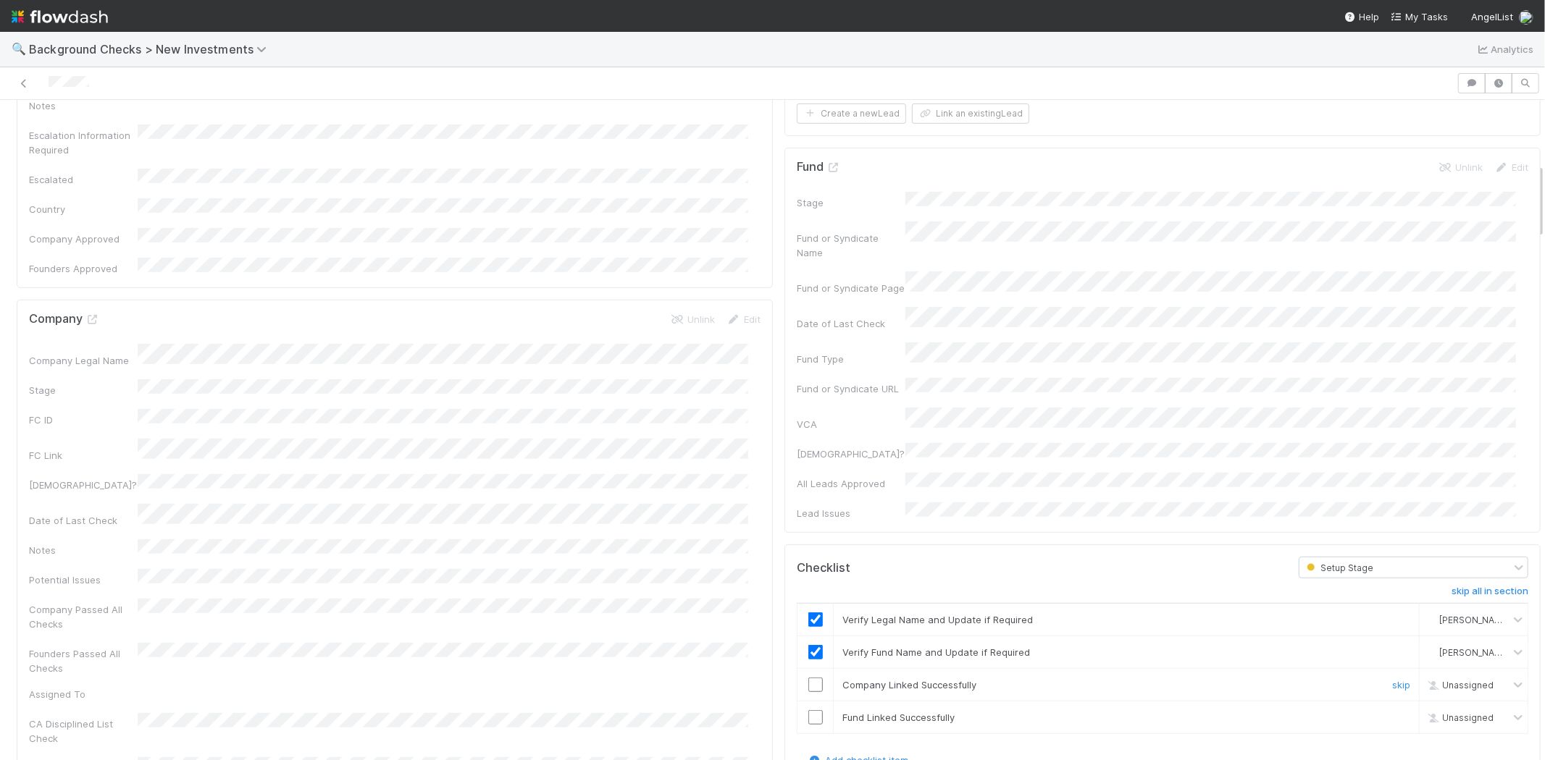
click at [808, 678] on input "checkbox" at bounding box center [815, 685] width 14 height 14
drag, startPoint x: 805, startPoint y: 634, endPoint x: 931, endPoint y: 598, distance: 131.1
click at [808, 711] on input "checkbox" at bounding box center [815, 718] width 14 height 14
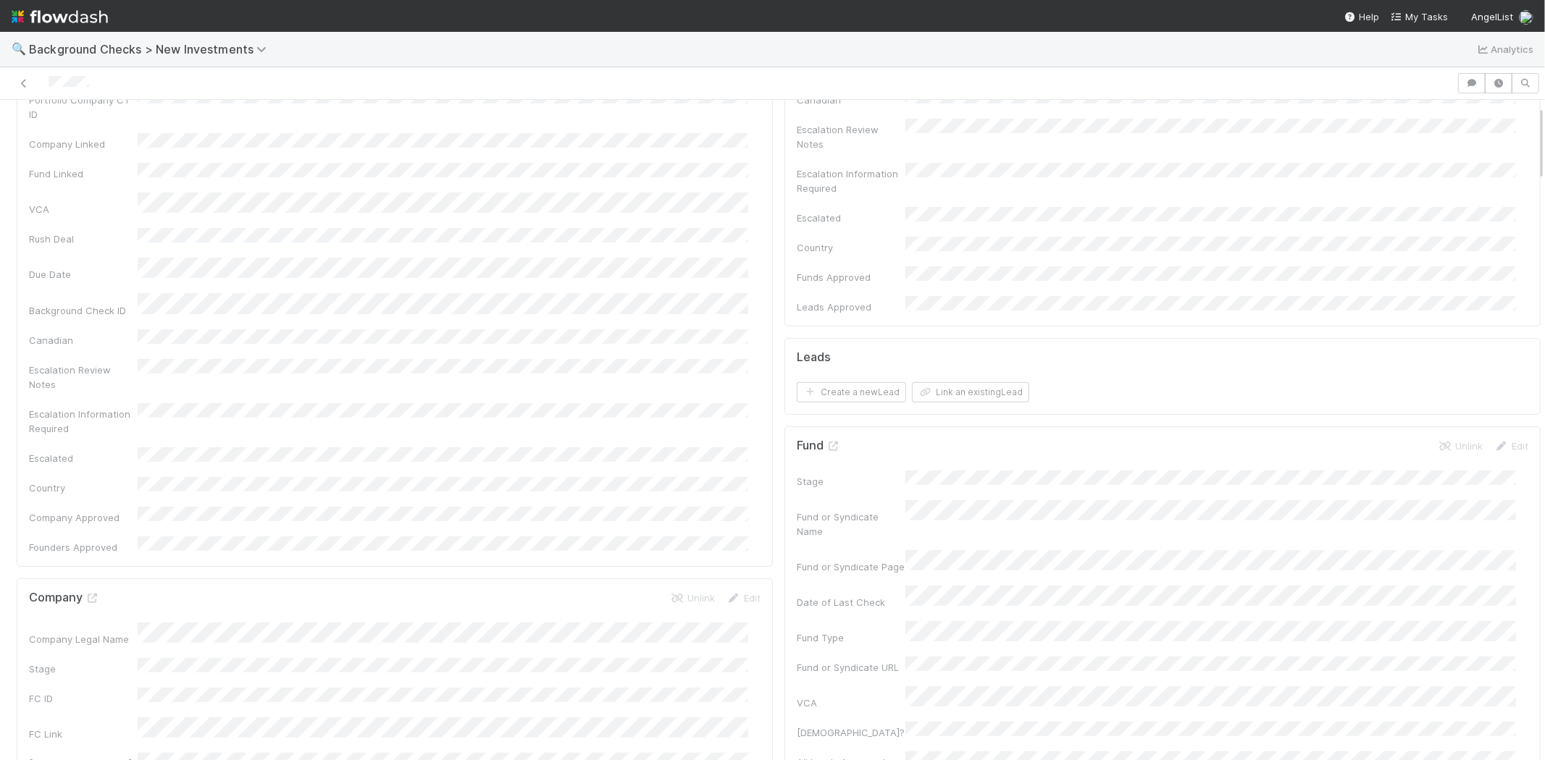
scroll to position [0, 0]
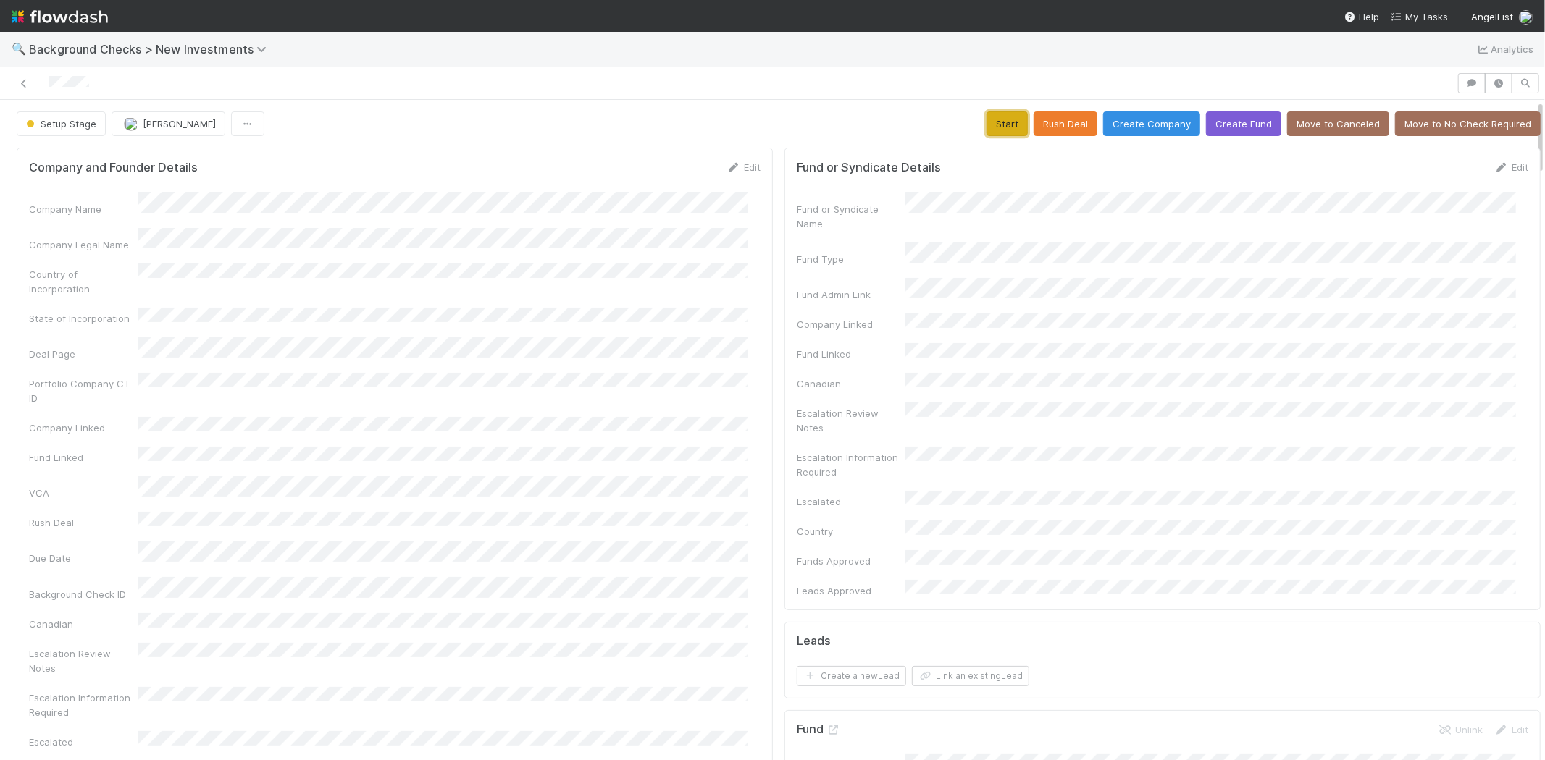
click at [986, 125] on button "Start" at bounding box center [1006, 124] width 41 height 25
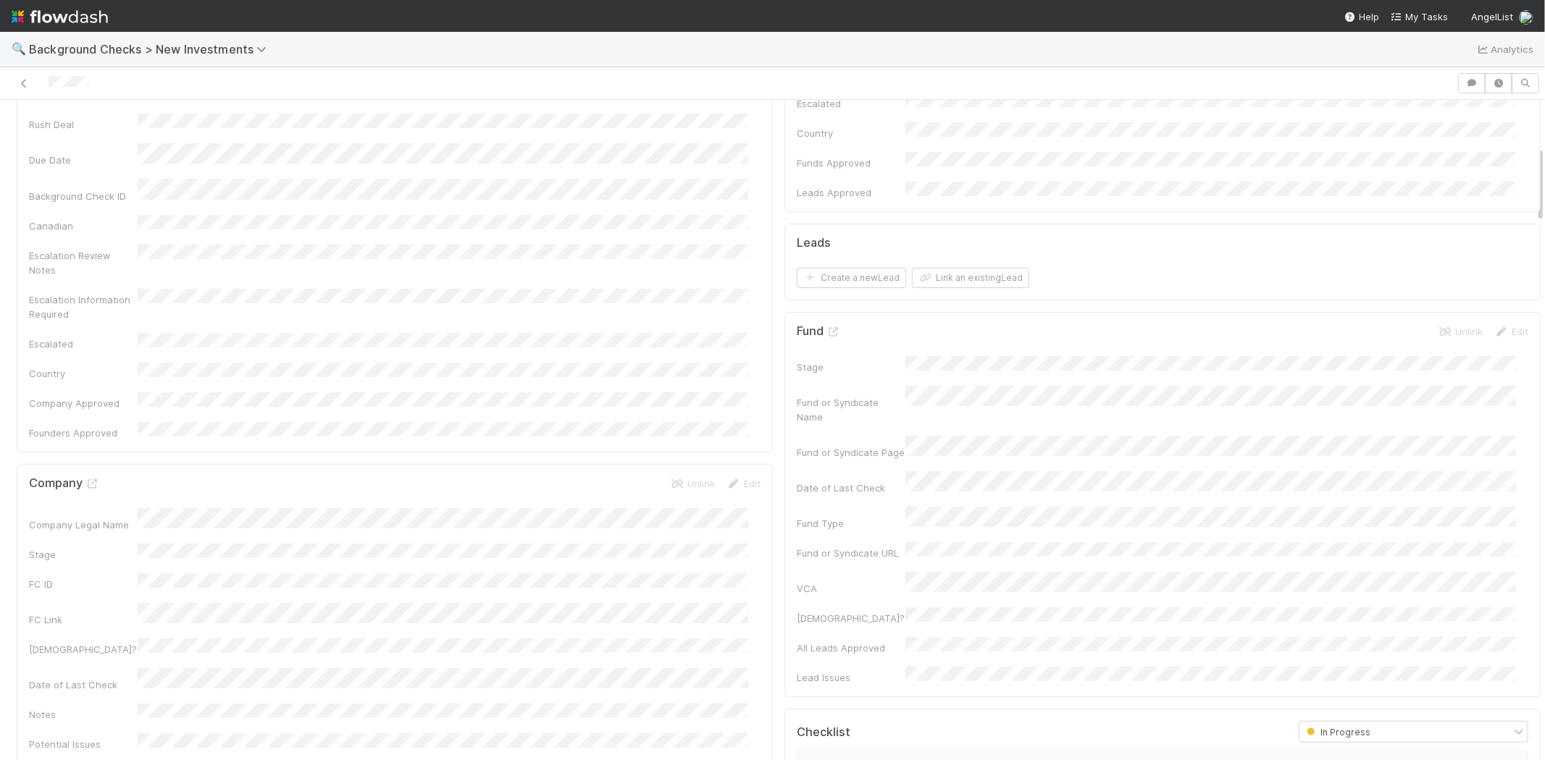
scroll to position [402, 0]
click at [979, 264] on button "Link an existing Lead" at bounding box center [970, 274] width 117 height 20
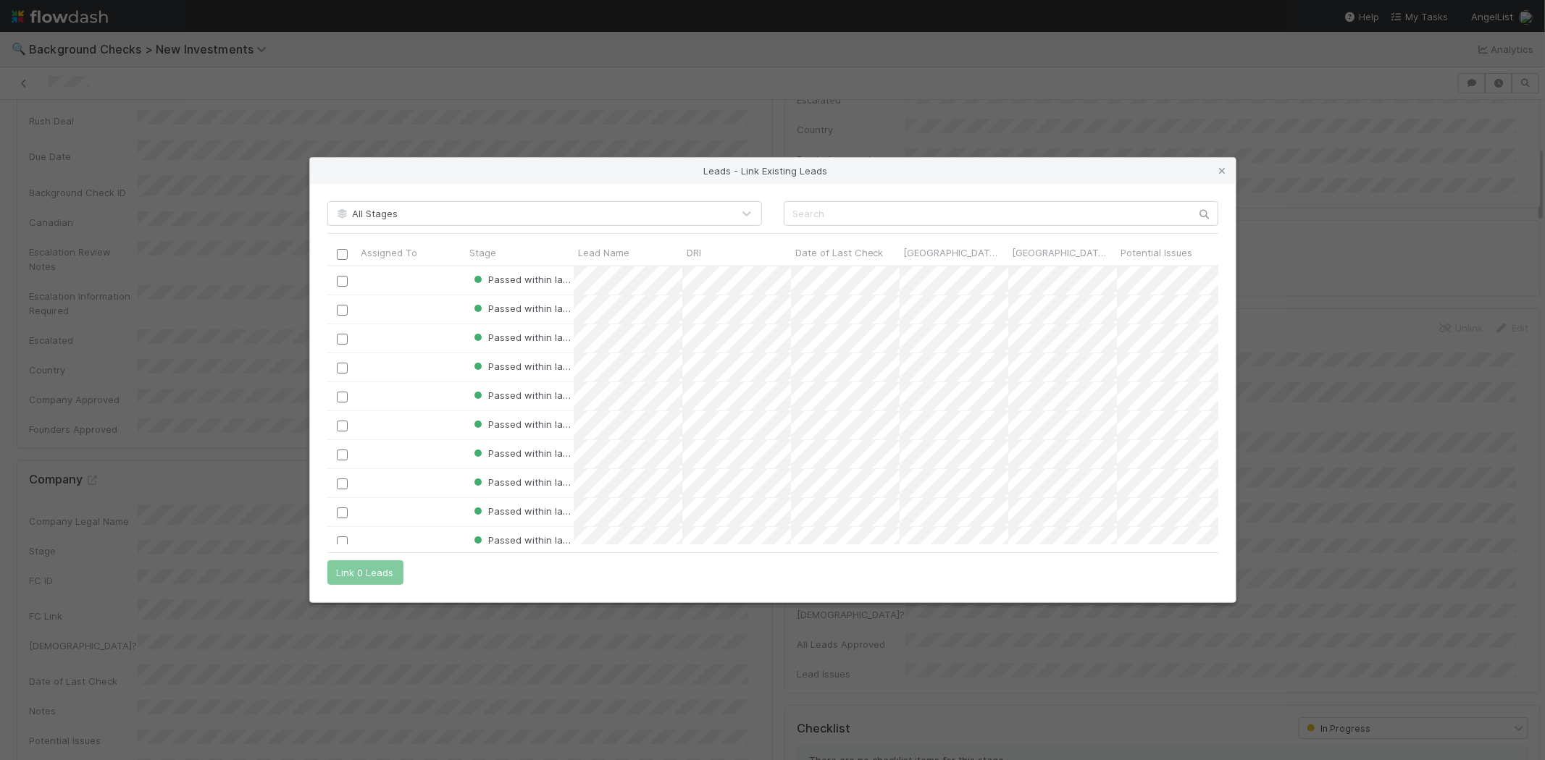
scroll to position [267, 879]
click at [1225, 169] on icon at bounding box center [1222, 171] width 14 height 9
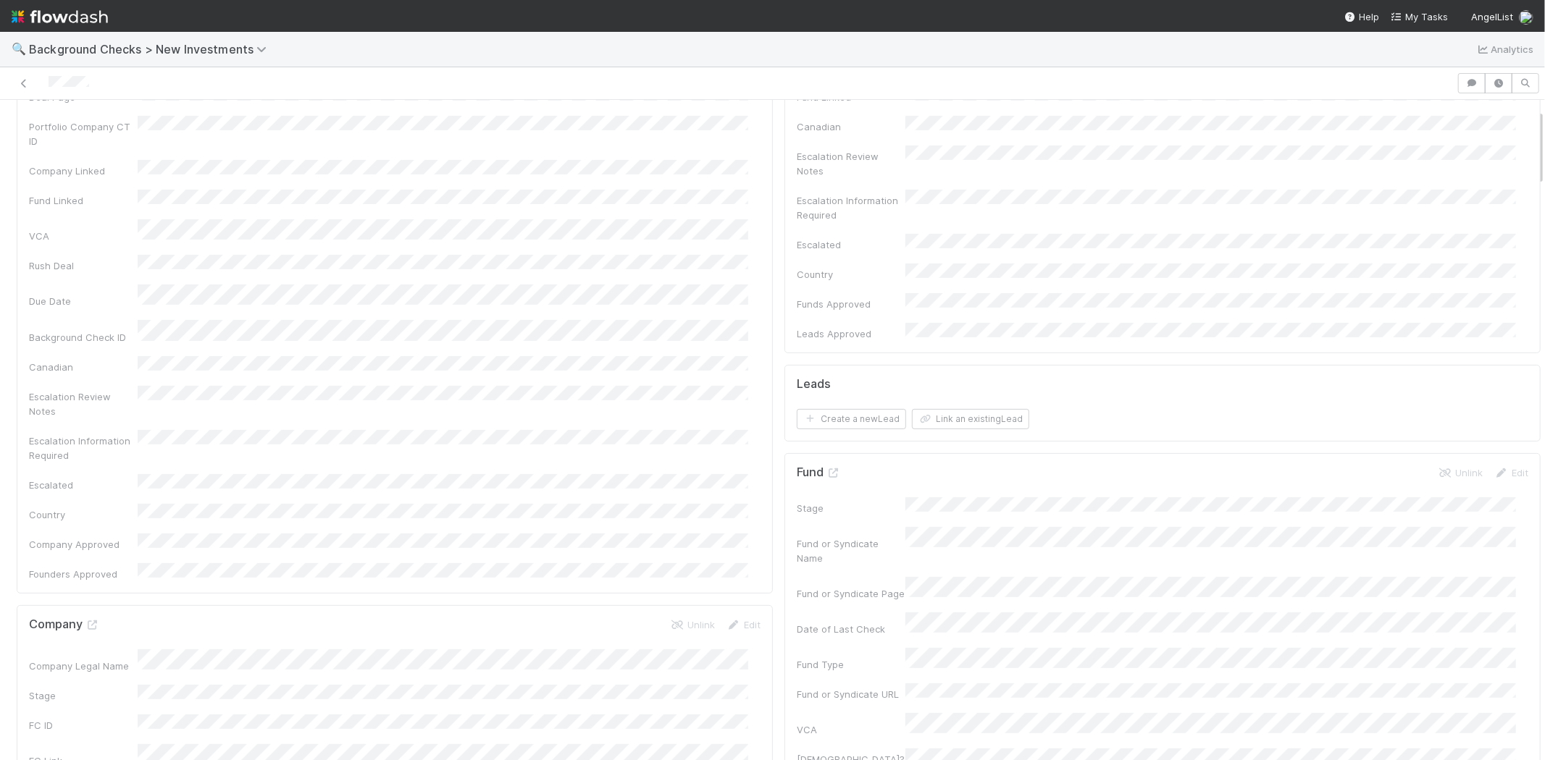
scroll to position [80, 0]
click at [959, 586] on button "Link an existing Lead" at bounding box center [970, 596] width 117 height 20
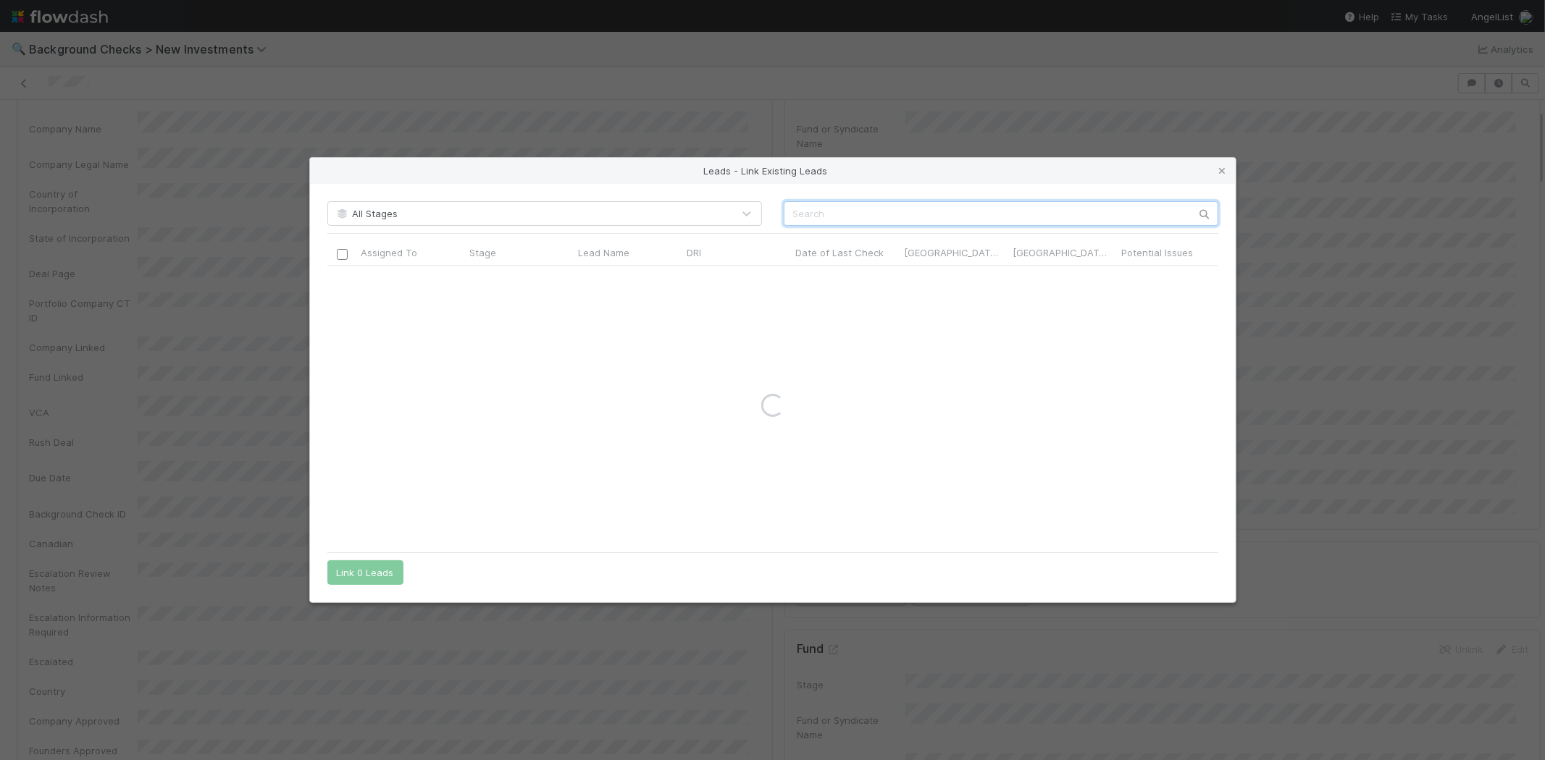
click at [808, 209] on input "text" at bounding box center [1001, 213] width 435 height 25
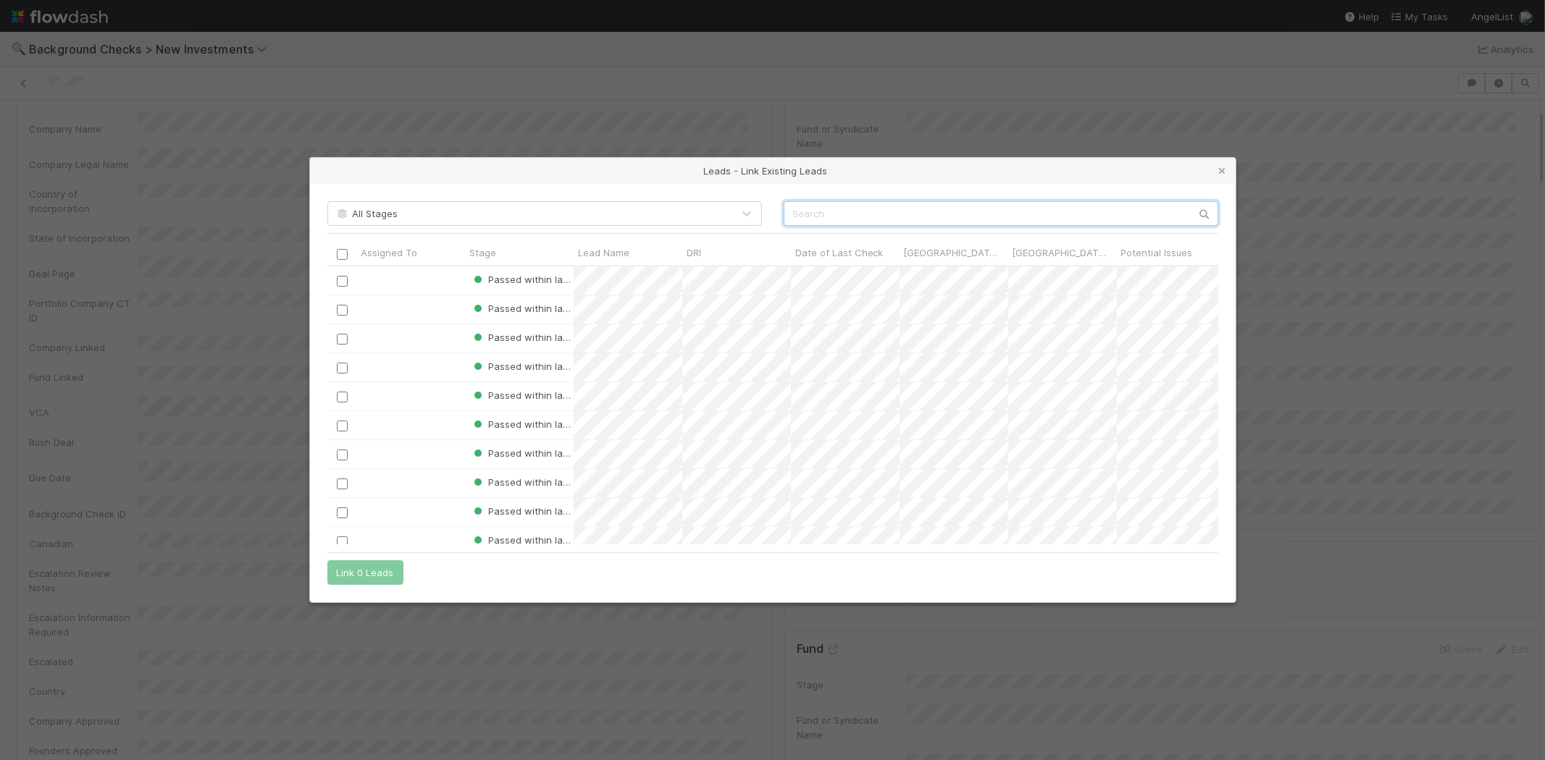
paste input "Greg Kamradt"
type input "Greg Kamradt"
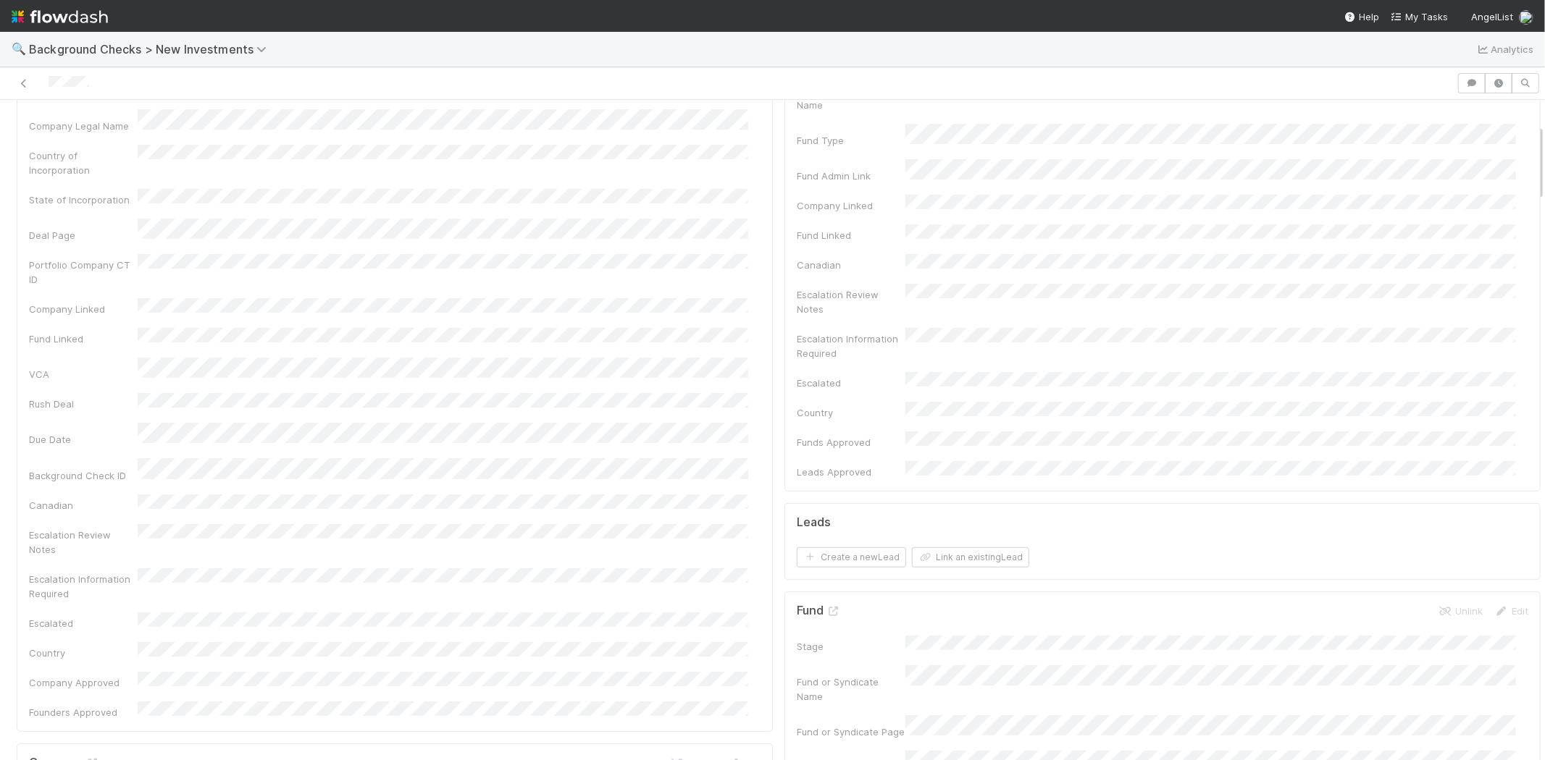
scroll to position [0, 0]
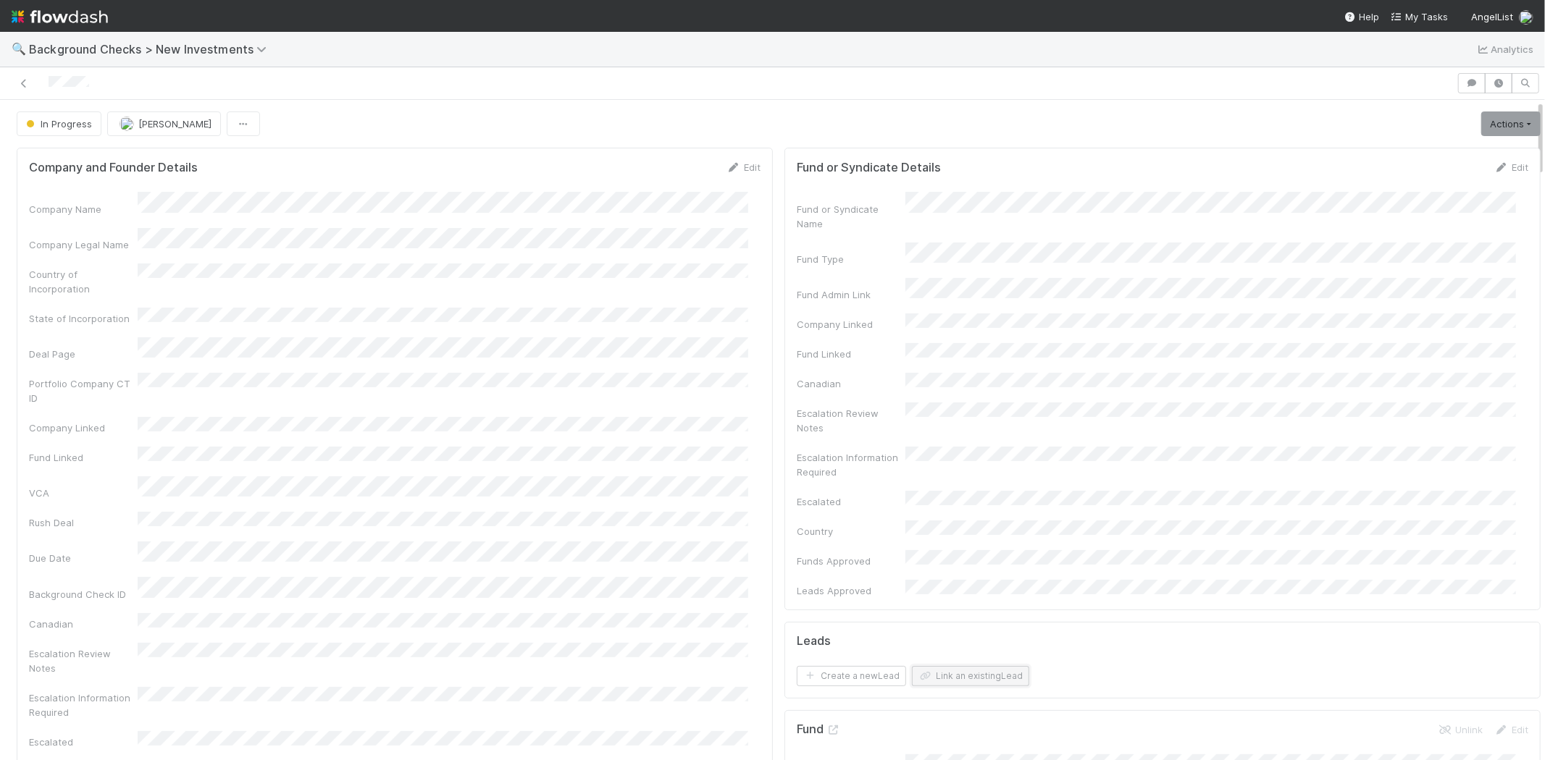
click at [956, 666] on button "Link an existing Lead" at bounding box center [970, 676] width 117 height 20
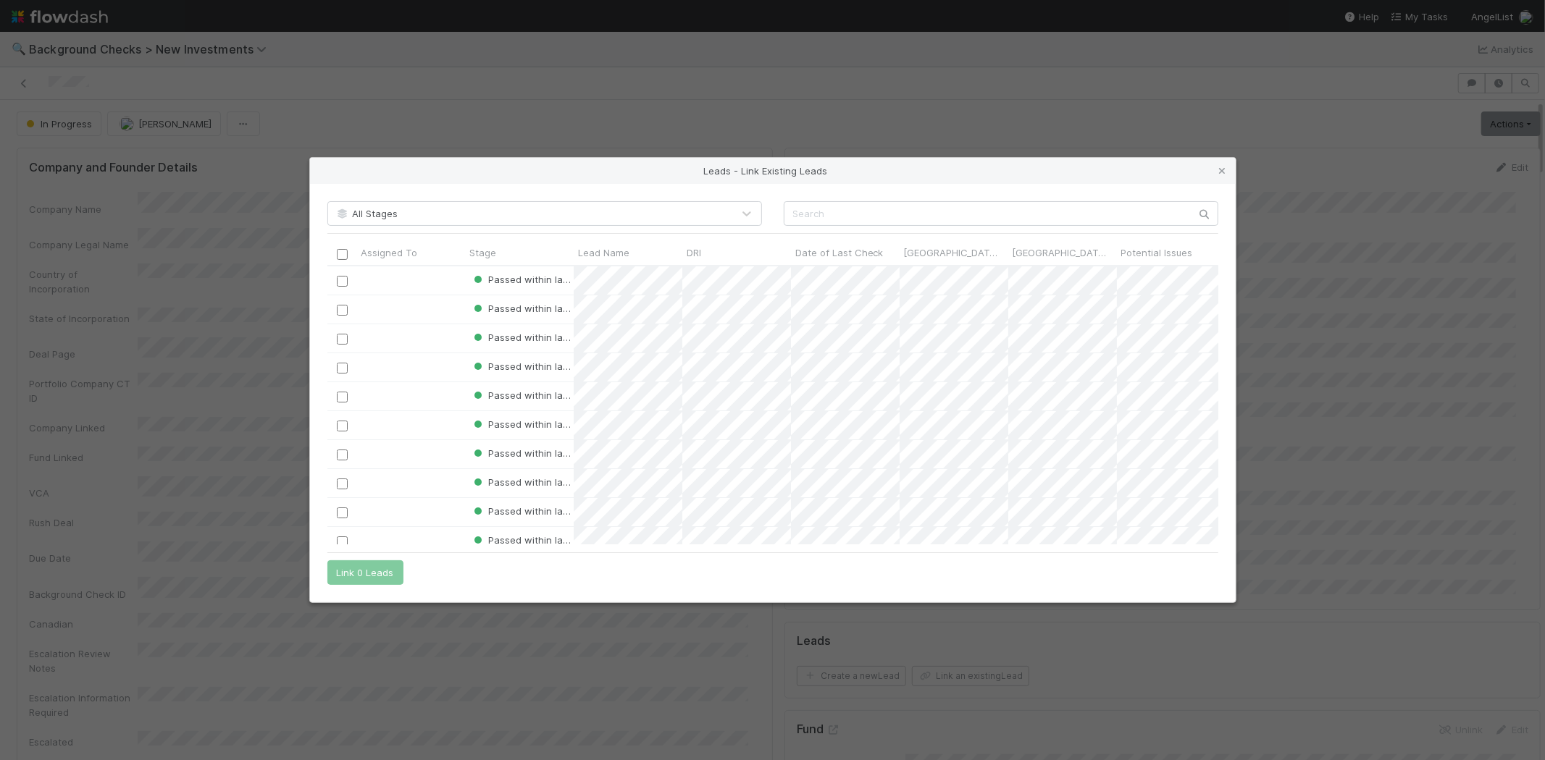
scroll to position [267, 879]
click at [885, 214] on input "text" at bounding box center [1001, 213] width 435 height 25
paste input "Greg Kamradt"
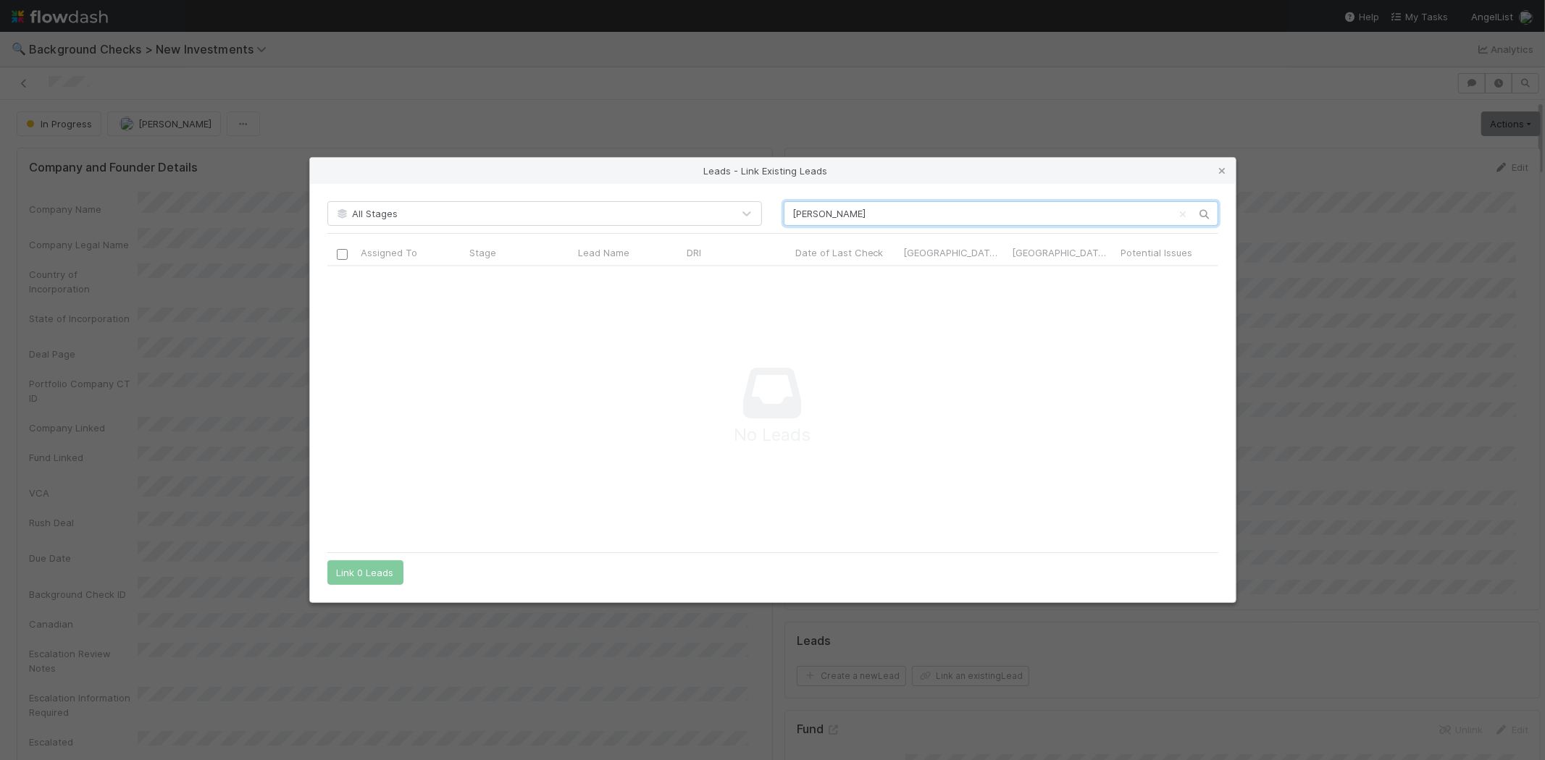
scroll to position [255, 866]
type input "Greg"
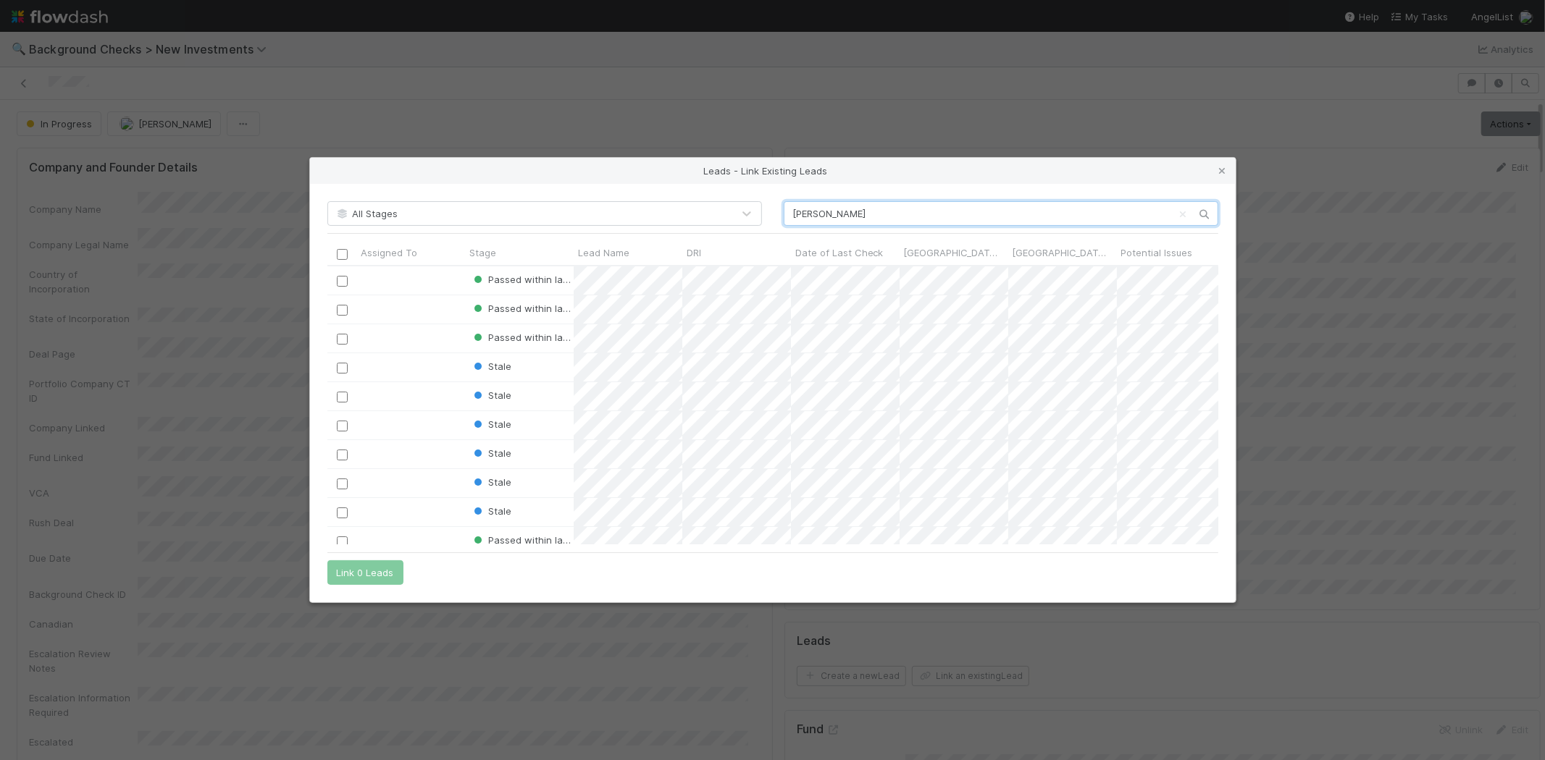
scroll to position [0, 0]
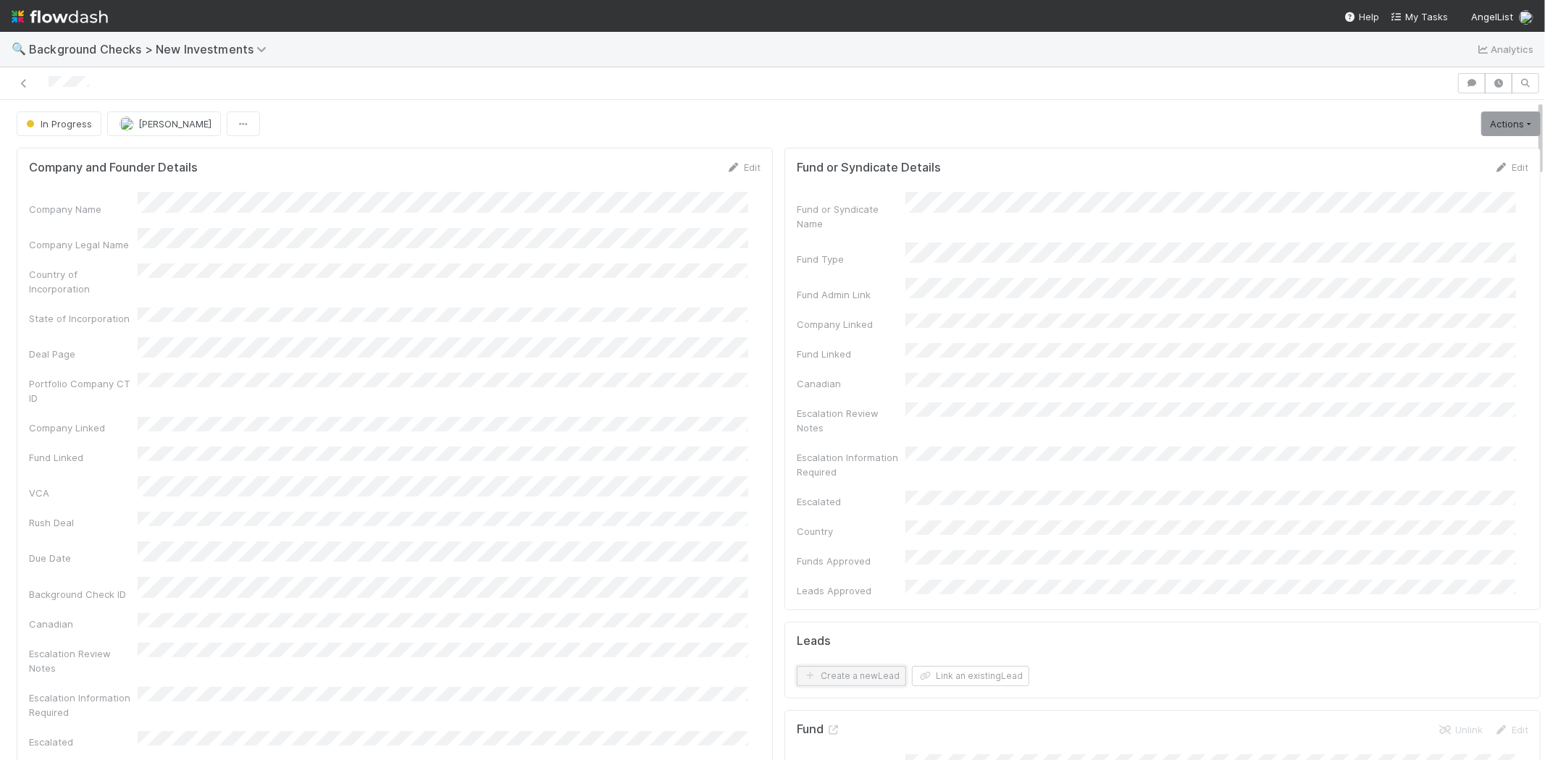
click at [831, 666] on button "Create a new Lead" at bounding box center [851, 676] width 109 height 20
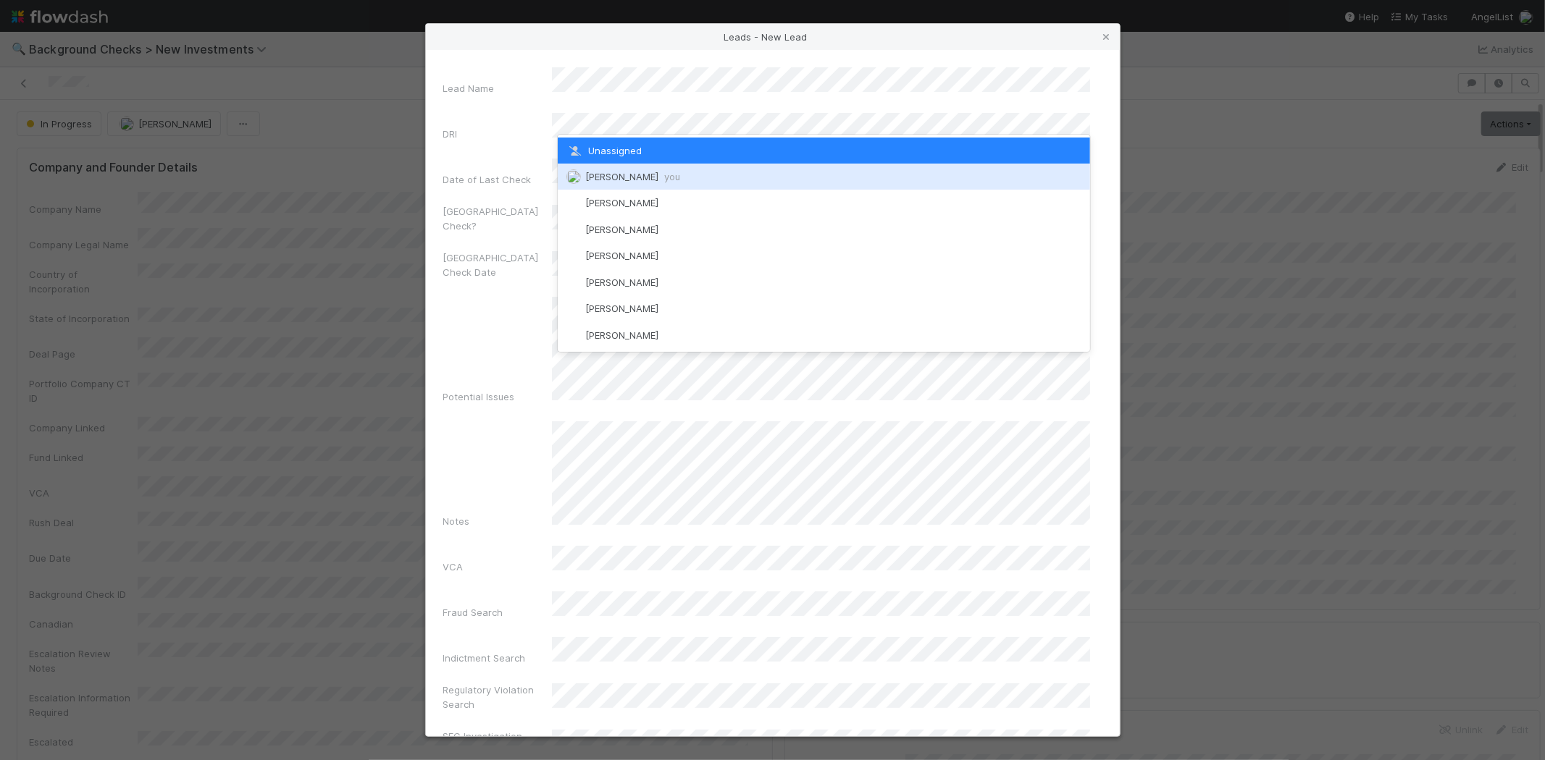
click at [685, 177] on div "[PERSON_NAME] you" at bounding box center [824, 177] width 532 height 26
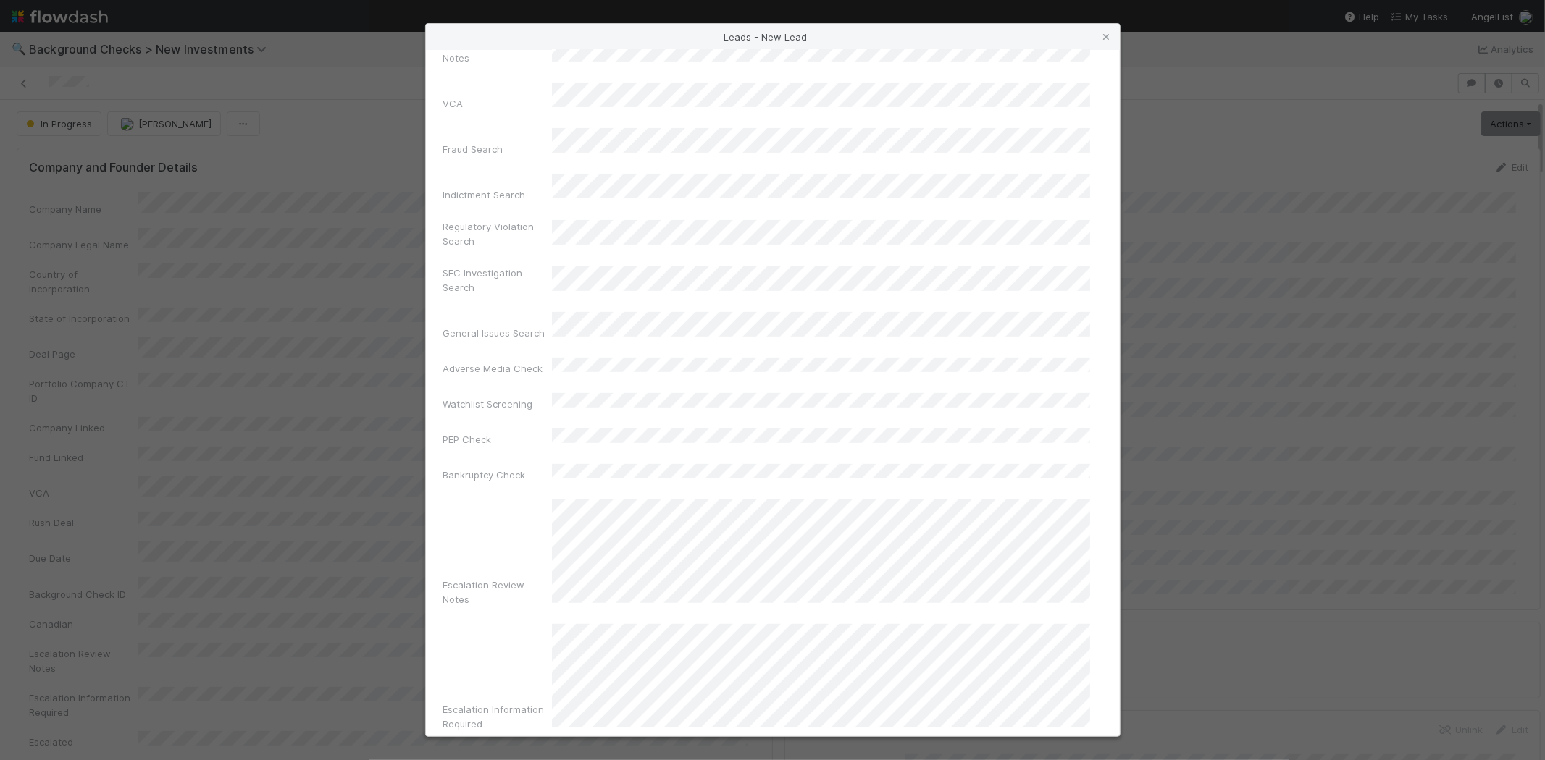
scroll to position [500, 0]
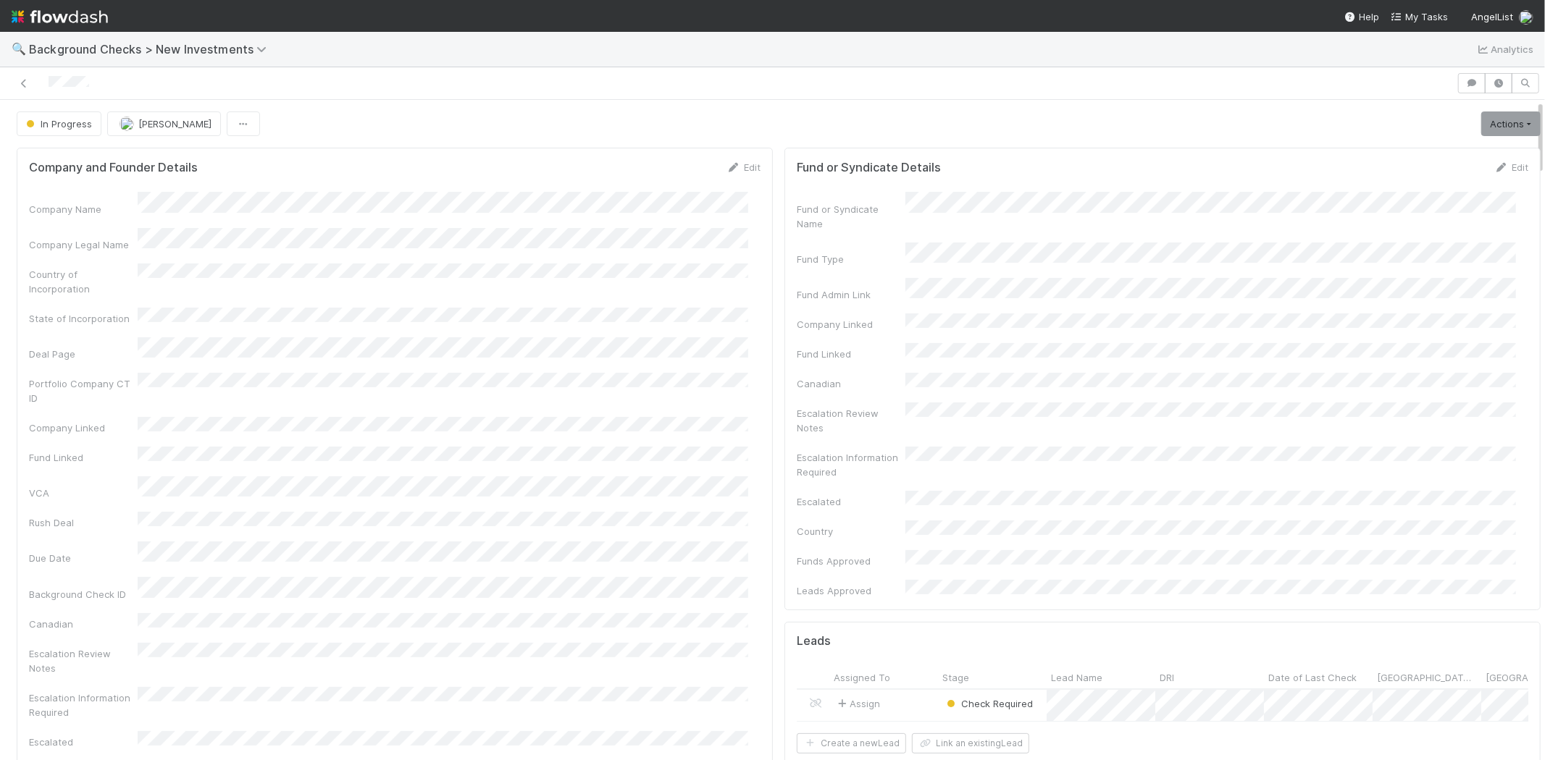
click at [904, 690] on div "Assign" at bounding box center [883, 705] width 109 height 31
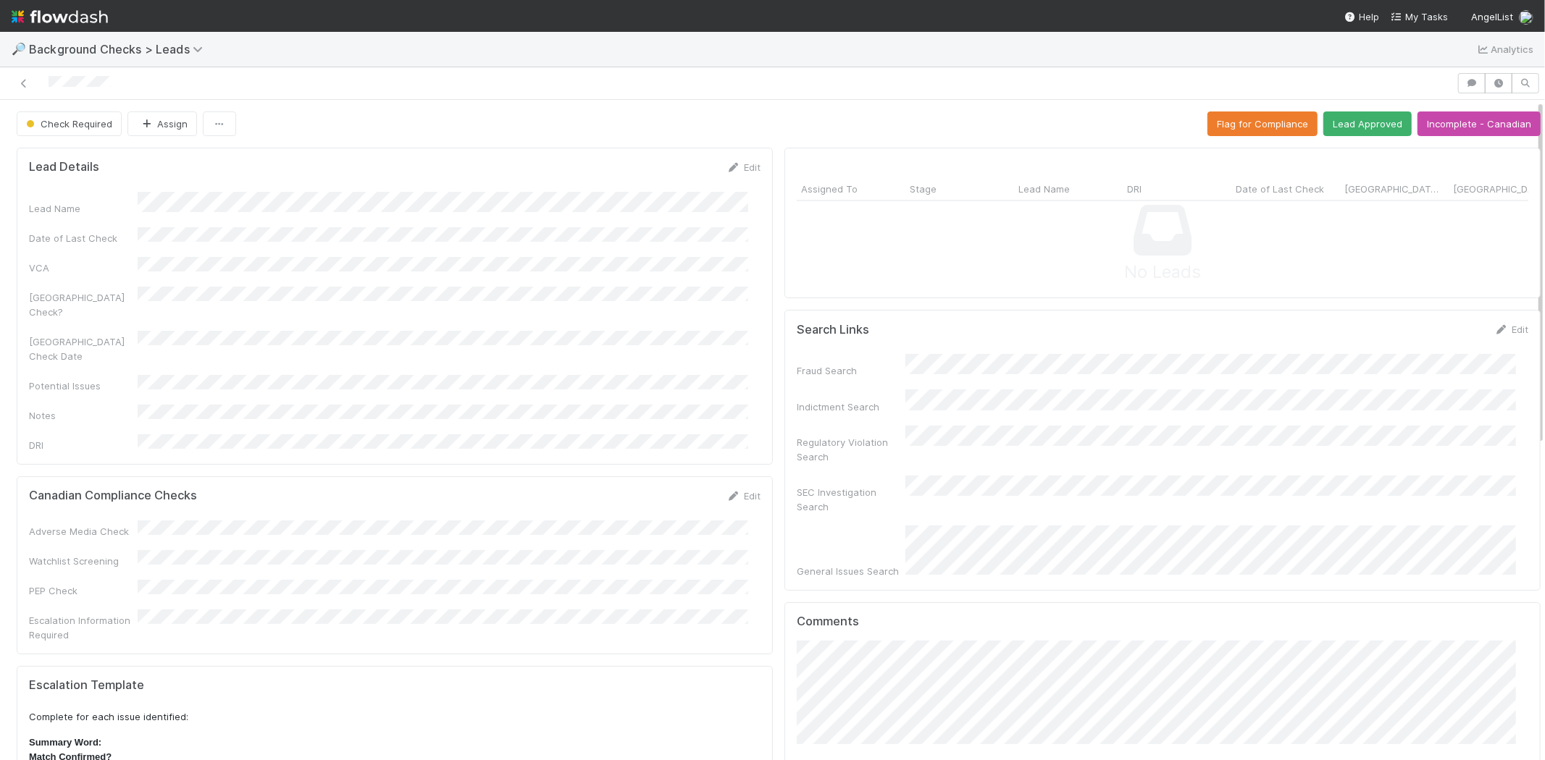
drag, startPoint x: 949, startPoint y: 351, endPoint x: 958, endPoint y: 330, distance: 23.0
click at [957, 327] on div "Search Links Edit" at bounding box center [1163, 329] width 732 height 14
click at [1343, 117] on button "Lead Approved" at bounding box center [1367, 124] width 88 height 25
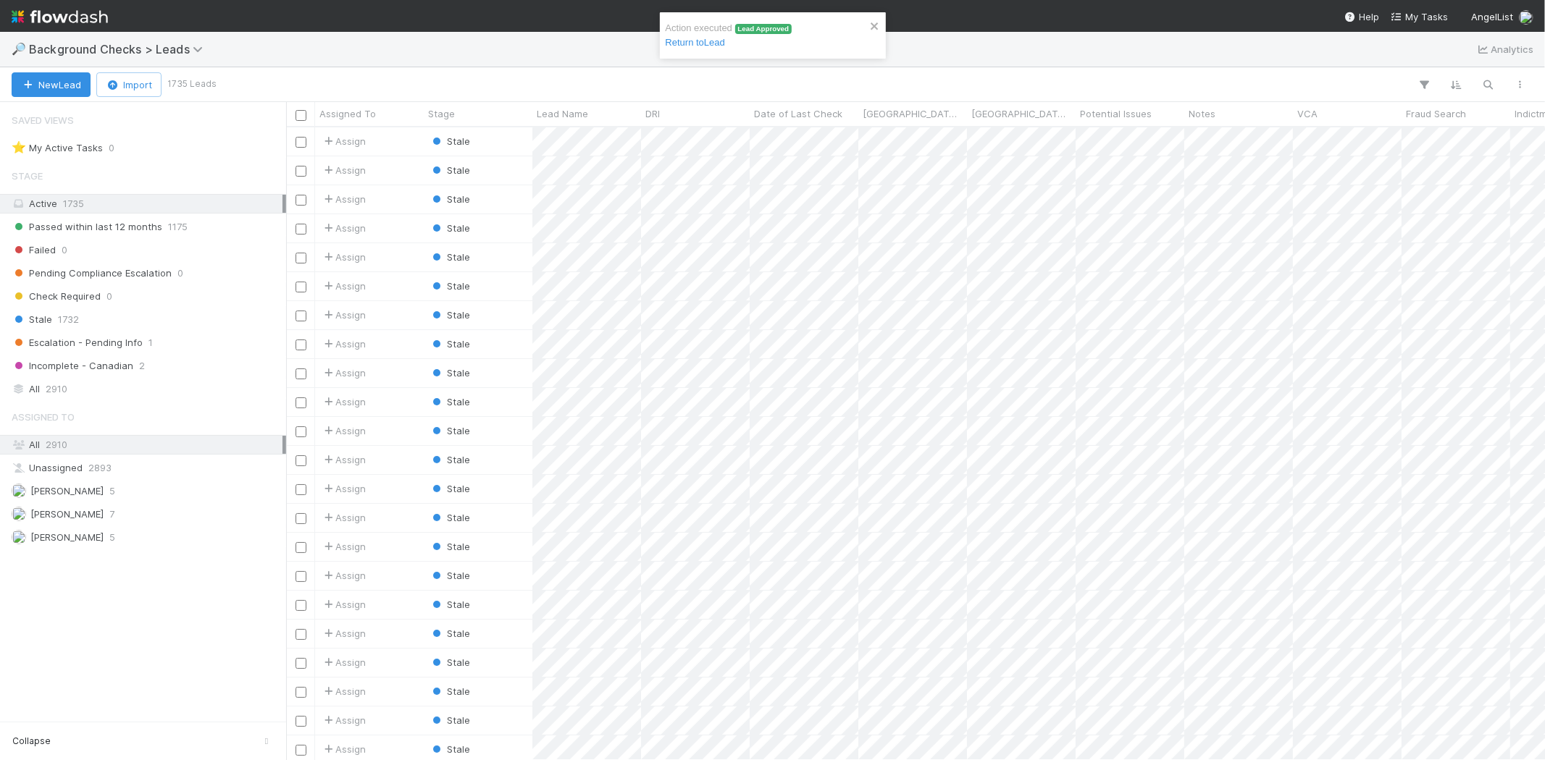
scroll to position [621, 1246]
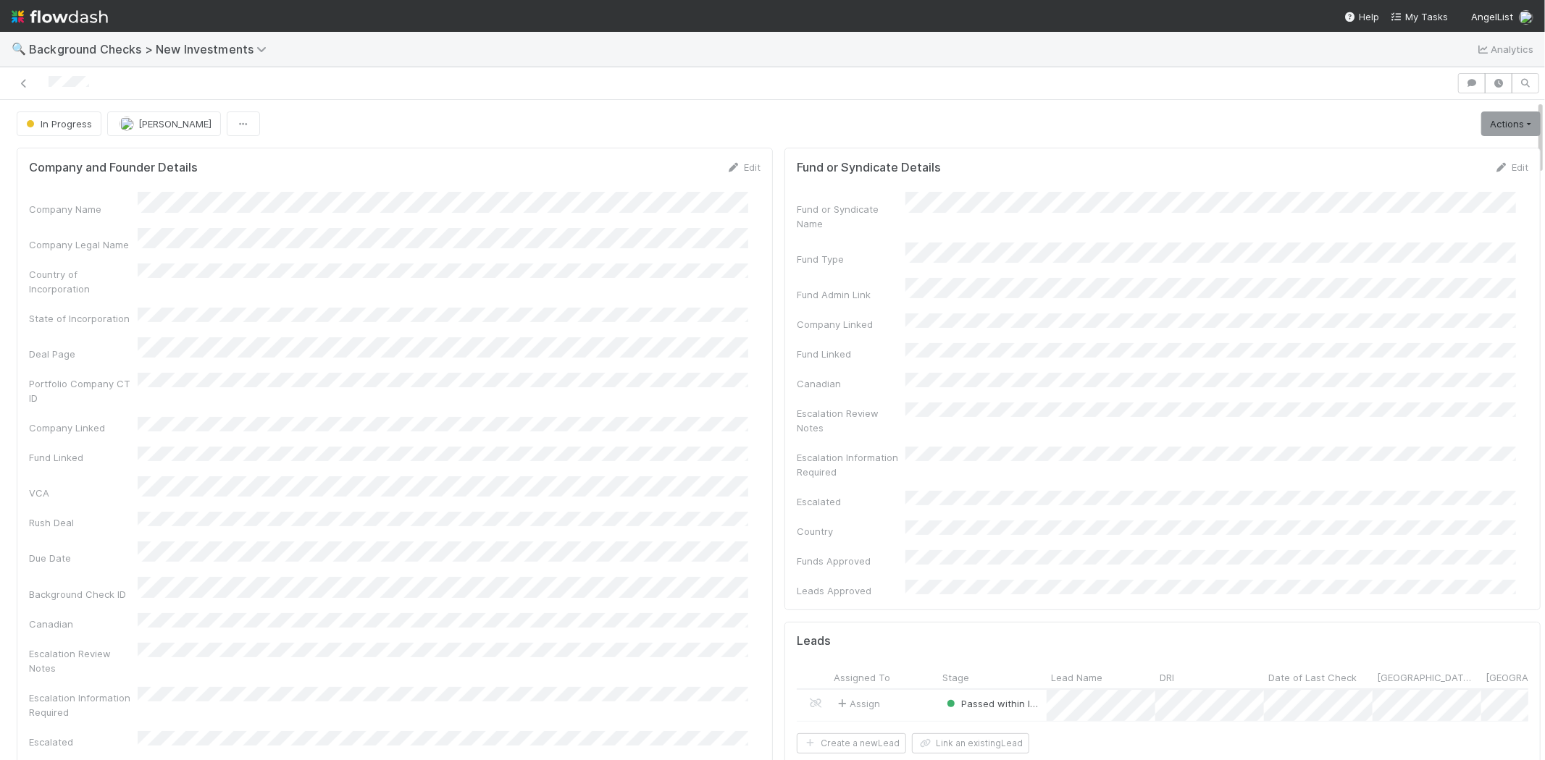
drag, startPoint x: 91, startPoint y: 80, endPoint x: 1192, endPoint y: 186, distance: 1106.0
click at [44, 81] on div at bounding box center [728, 83] width 1445 height 20
click at [1481, 121] on link "Actions" at bounding box center [1510, 124] width 59 height 25
click at [1422, 156] on button "Finish" at bounding box center [1461, 154] width 162 height 20
click at [1489, 125] on link "Actions" at bounding box center [1510, 124] width 59 height 25
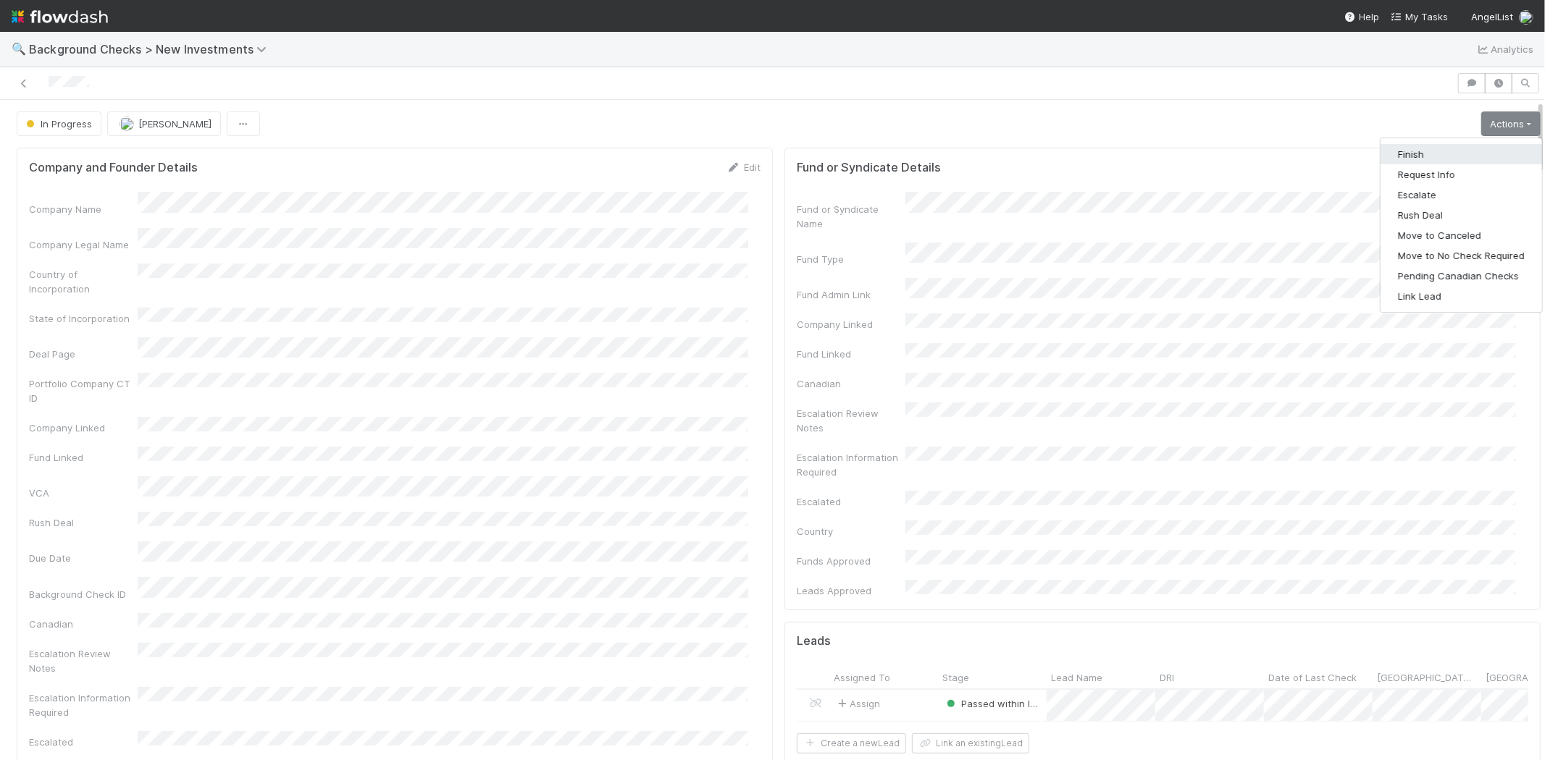
click at [1389, 154] on button "Finish" at bounding box center [1461, 154] width 162 height 20
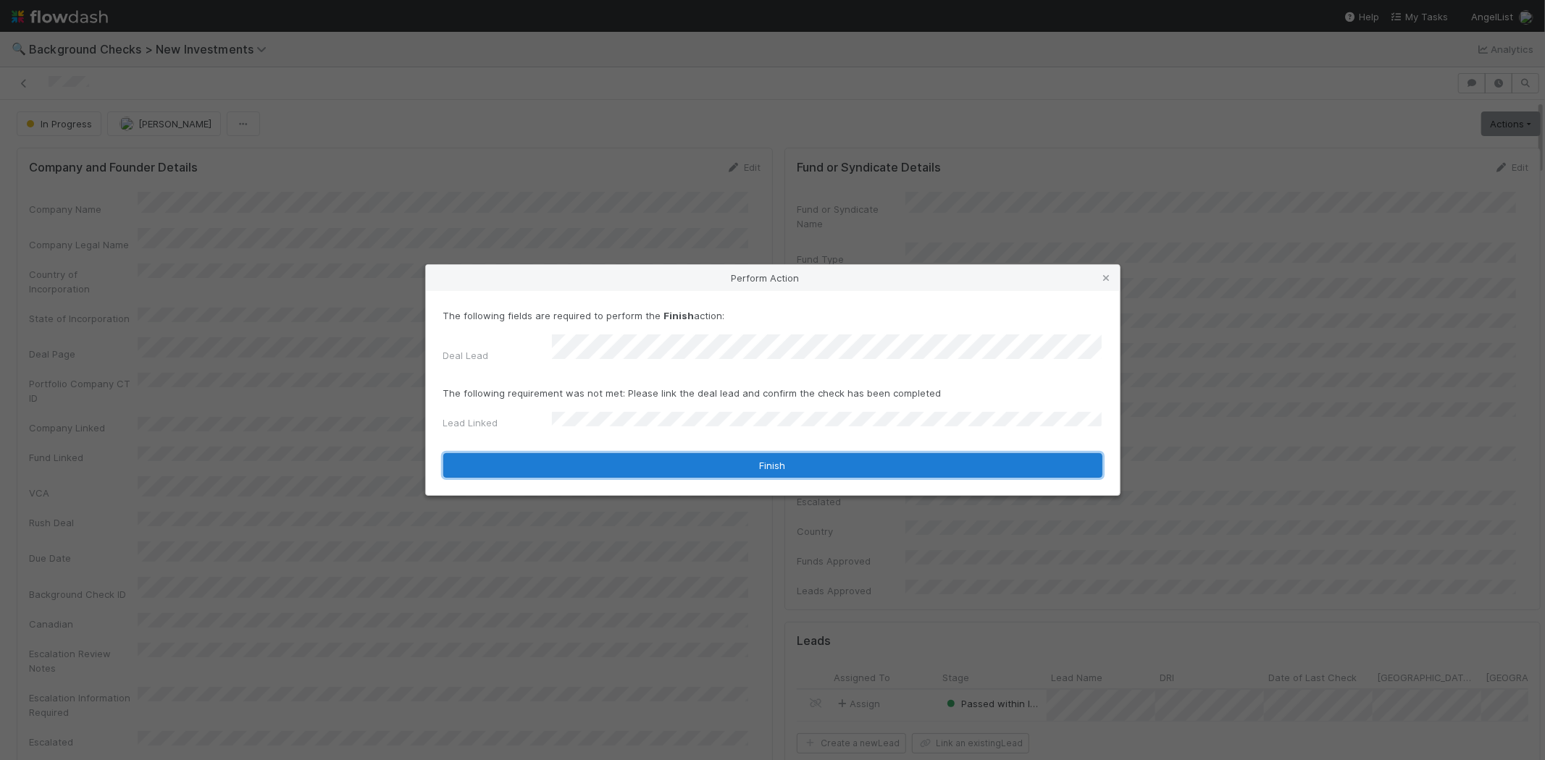
click at [689, 453] on button "Finish" at bounding box center [772, 465] width 659 height 25
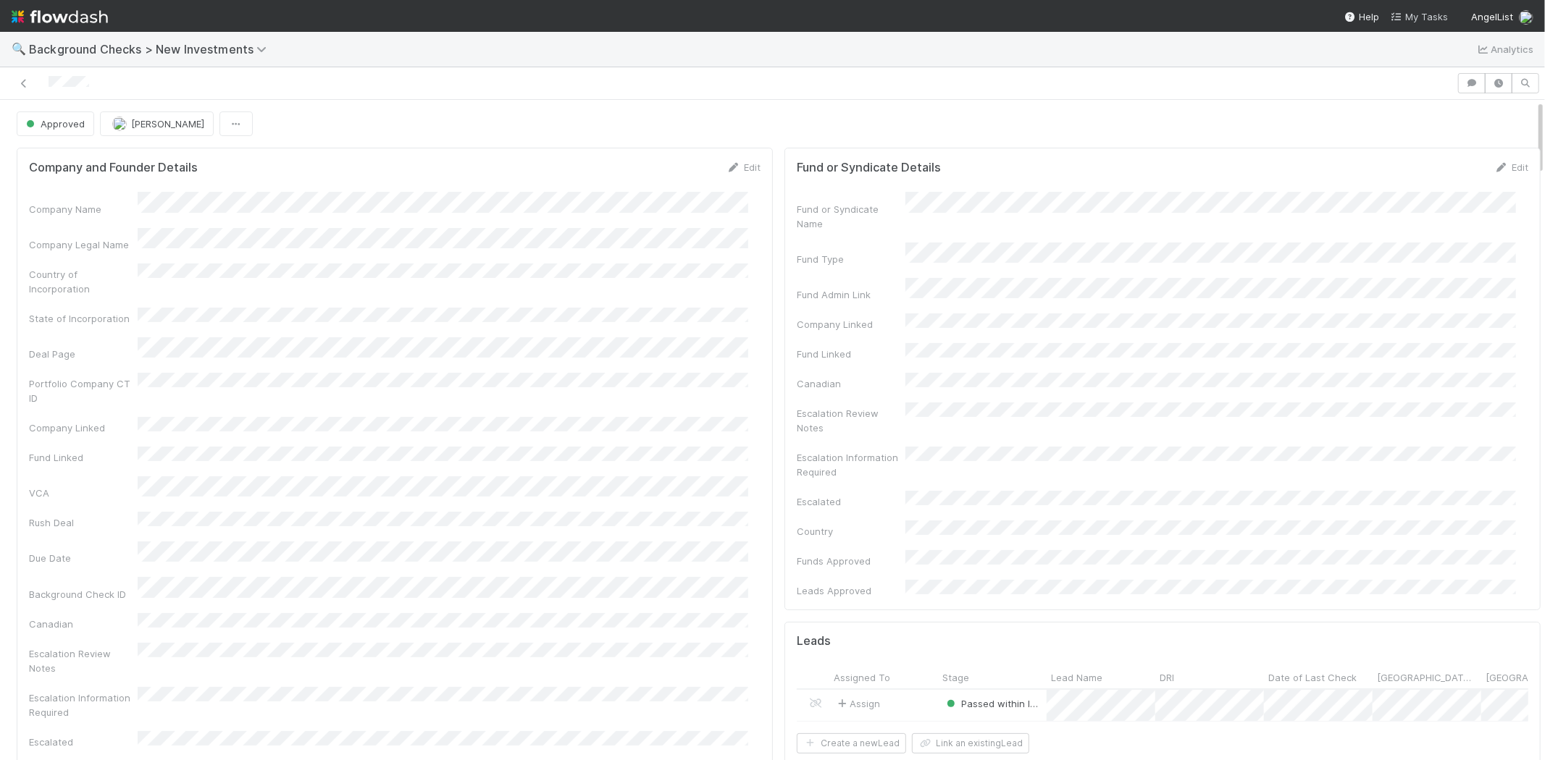
click at [1409, 12] on span "My Tasks" at bounding box center [1419, 17] width 57 height 12
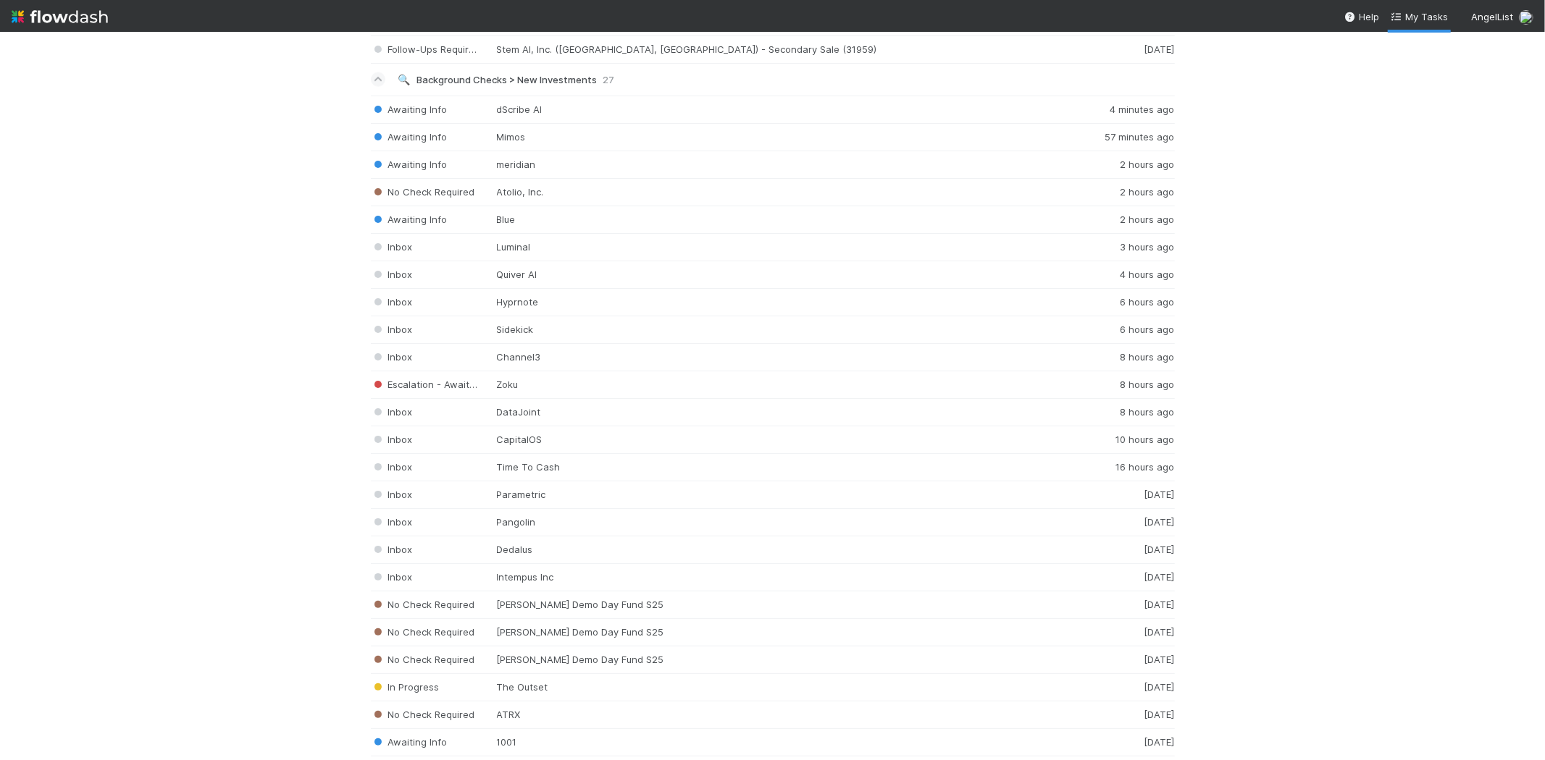
scroll to position [1728, 0]
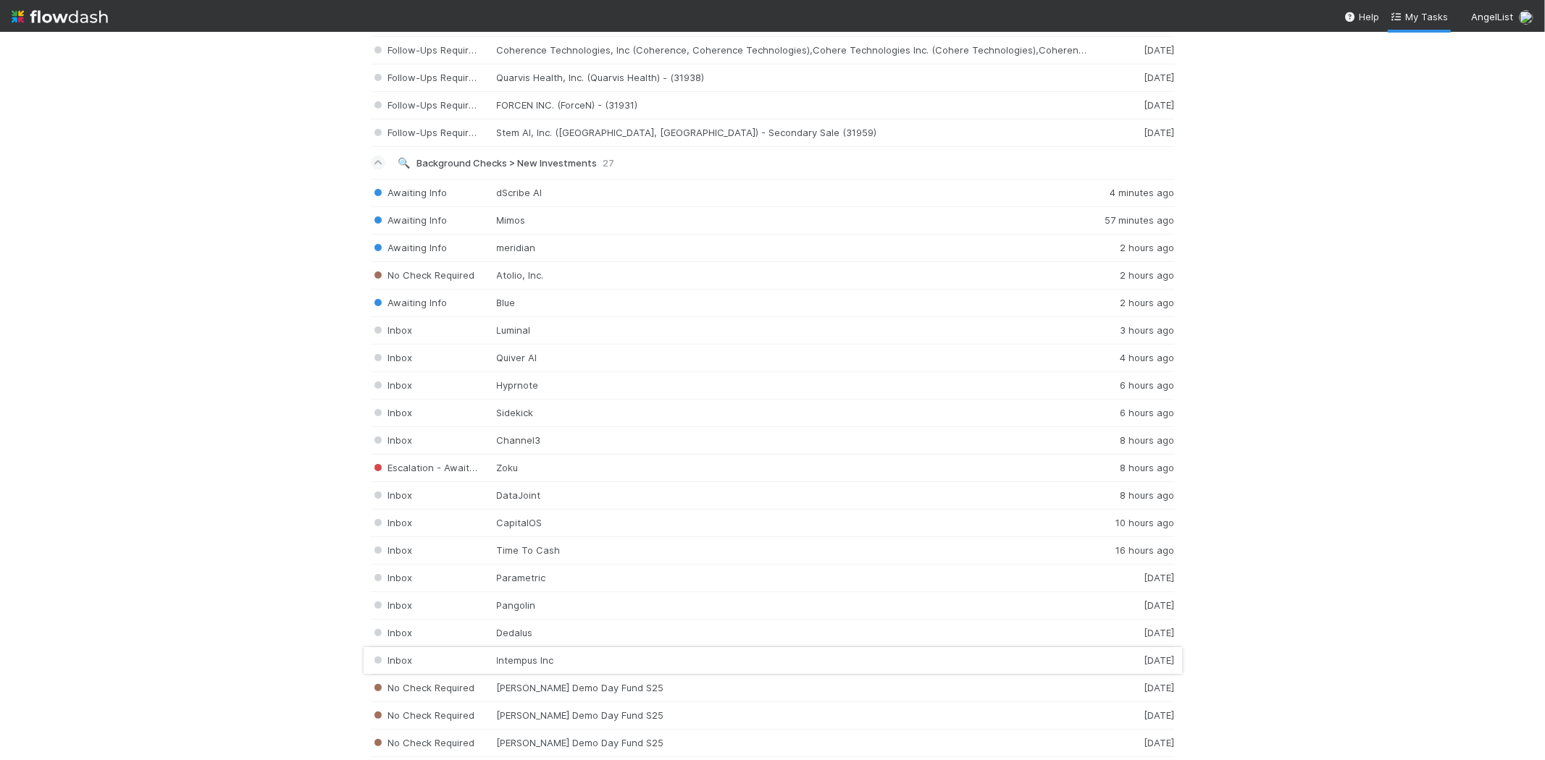
click at [522, 666] on div "Inbox Intempus Inc 1 day ago" at bounding box center [773, 661] width 804 height 28
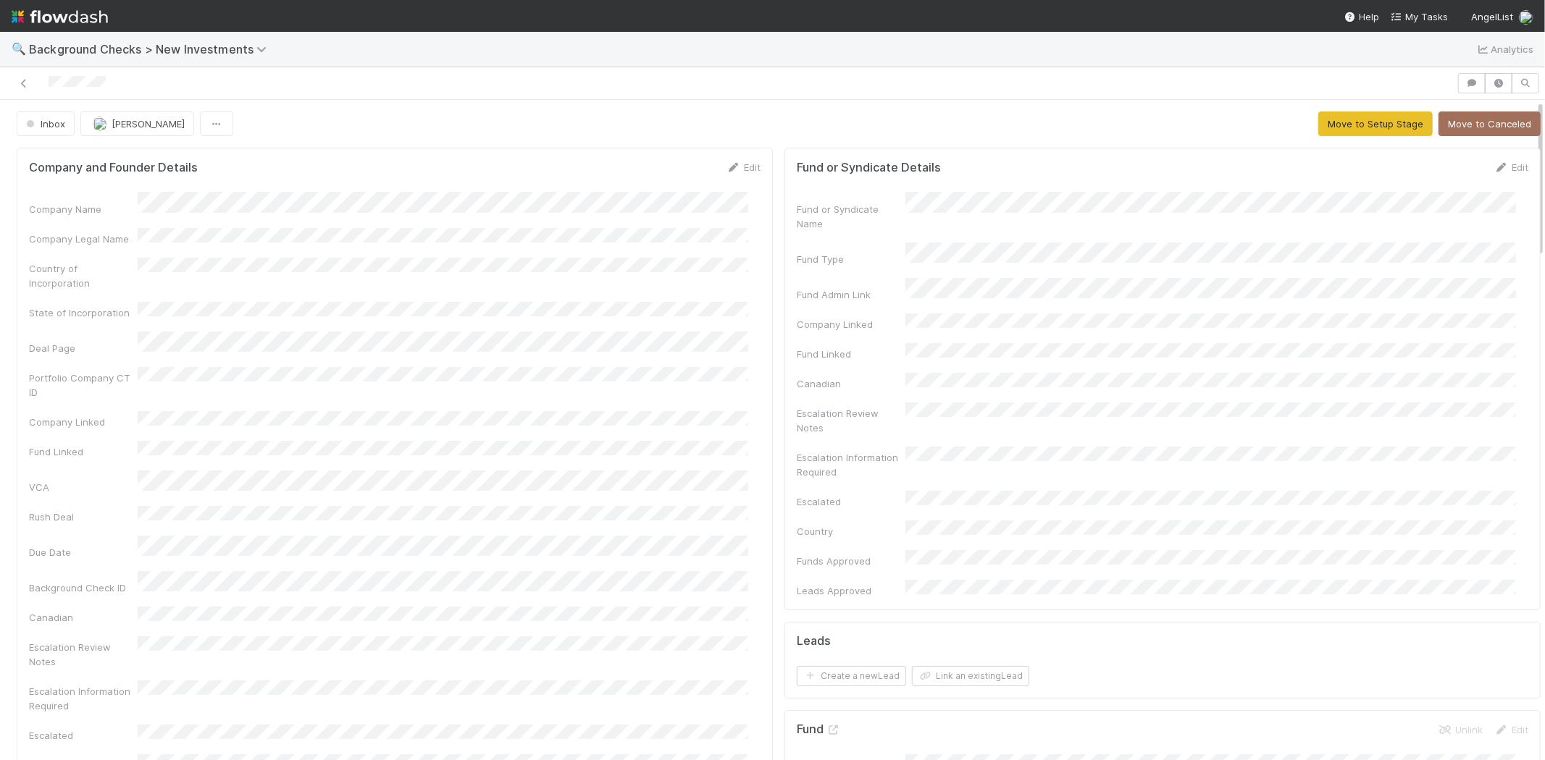
click at [199, 198] on div "Company Name" at bounding box center [395, 204] width 732 height 24
click at [736, 167] on link "Edit" at bounding box center [743, 168] width 34 height 12
click at [674, 172] on button "Save" at bounding box center [683, 172] width 41 height 25
click at [732, 167] on link "Edit" at bounding box center [743, 168] width 34 height 12
click at [670, 175] on button "Save" at bounding box center [683, 172] width 41 height 25
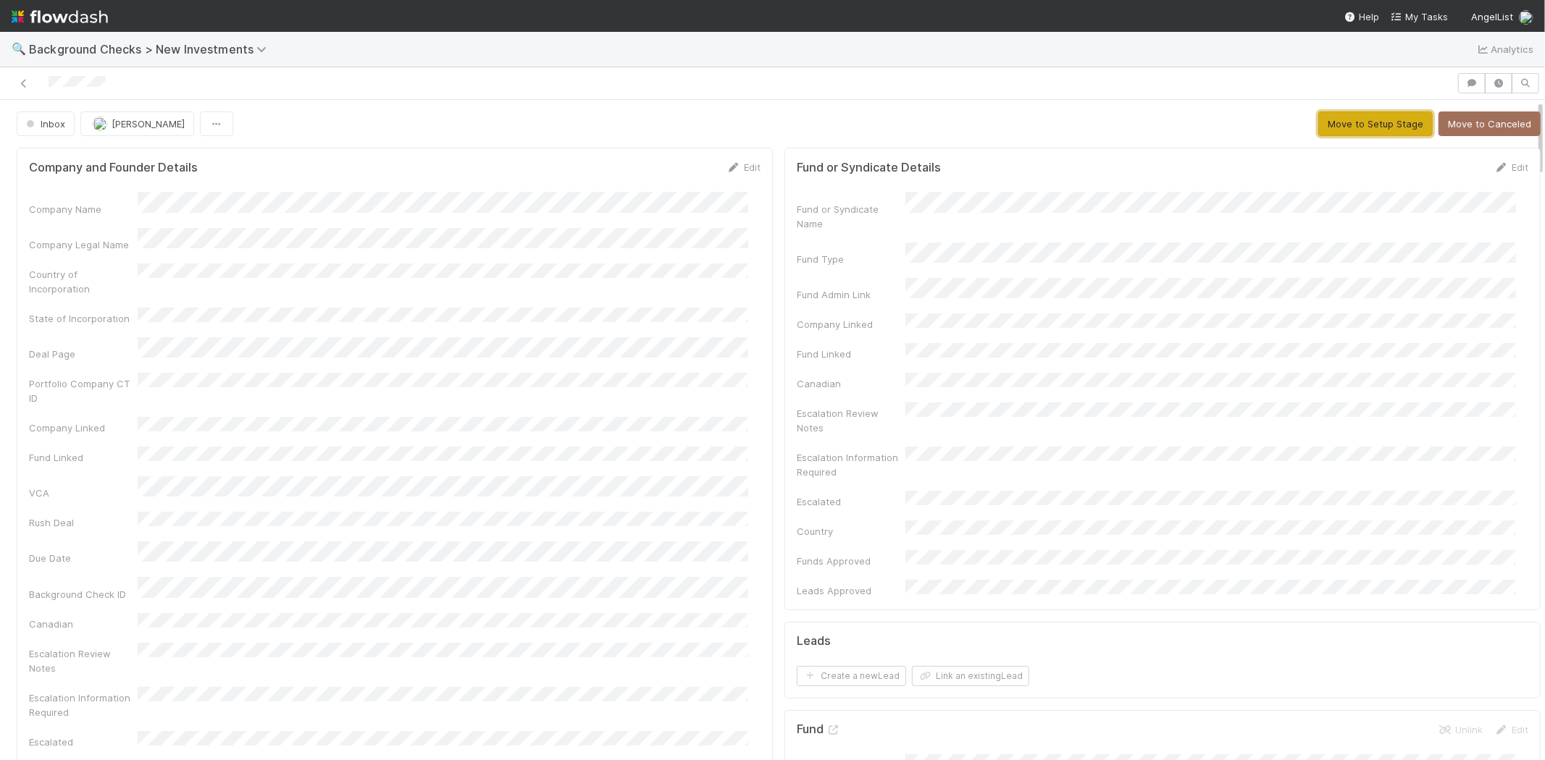
click at [1320, 127] on button "Move to Setup Stage" at bounding box center [1375, 124] width 114 height 25
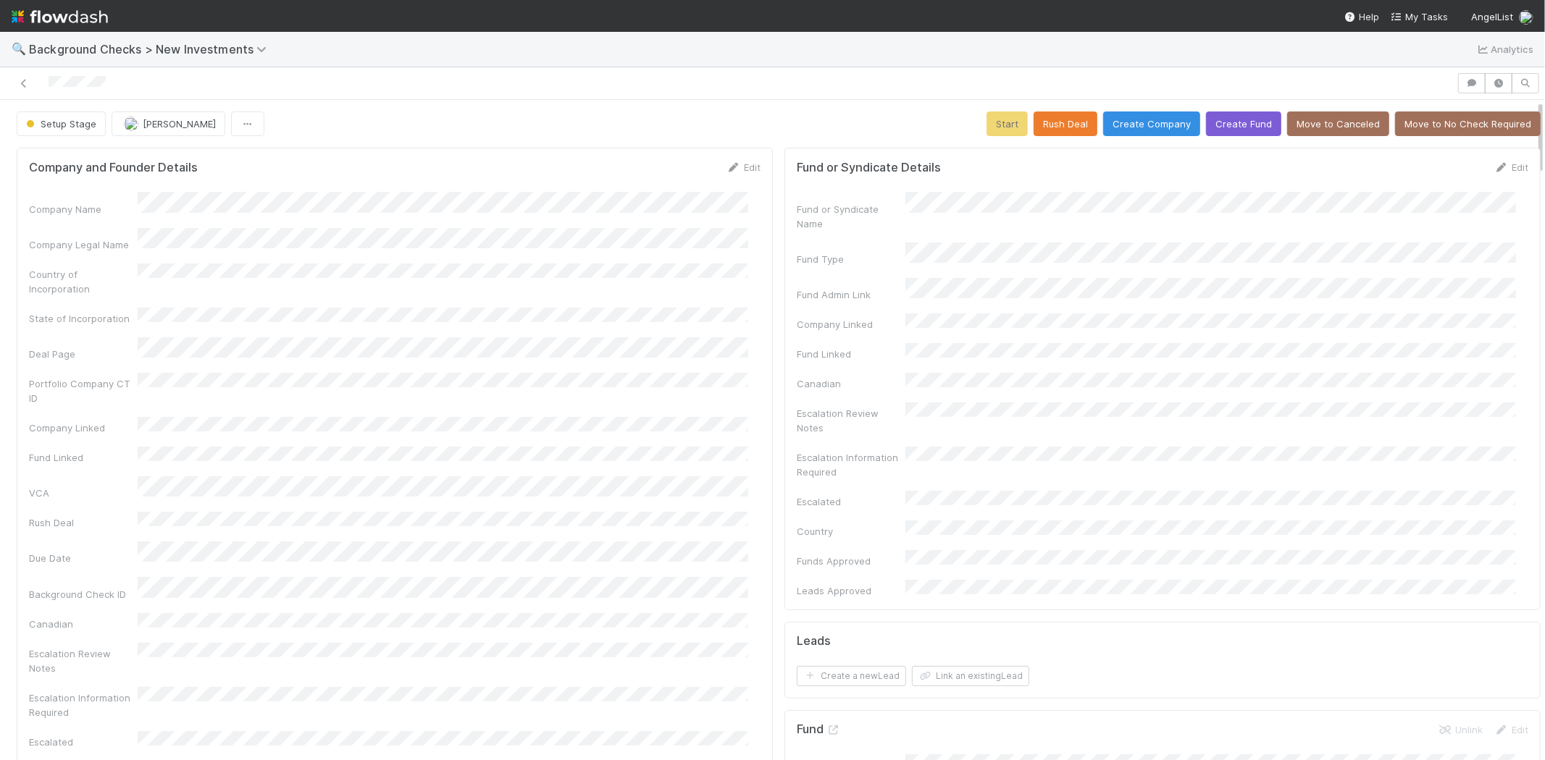
click at [617, 155] on div "Company and Founder Details Edit Company Name Company Legal Name Country of Inc…" at bounding box center [395, 499] width 756 height 703
click at [1130, 123] on button "Create Company" at bounding box center [1151, 124] width 97 height 25
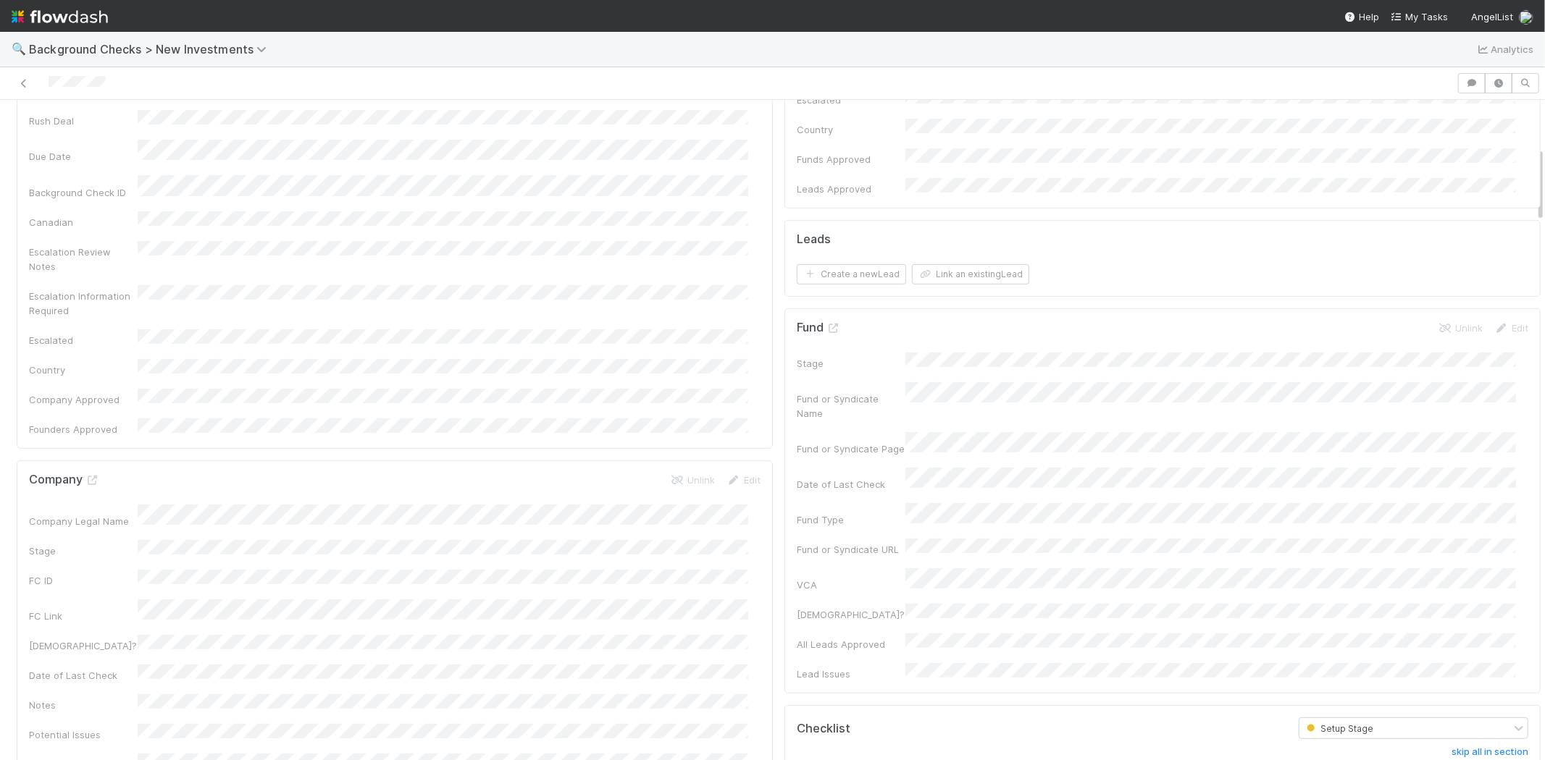
scroll to position [482, 0]
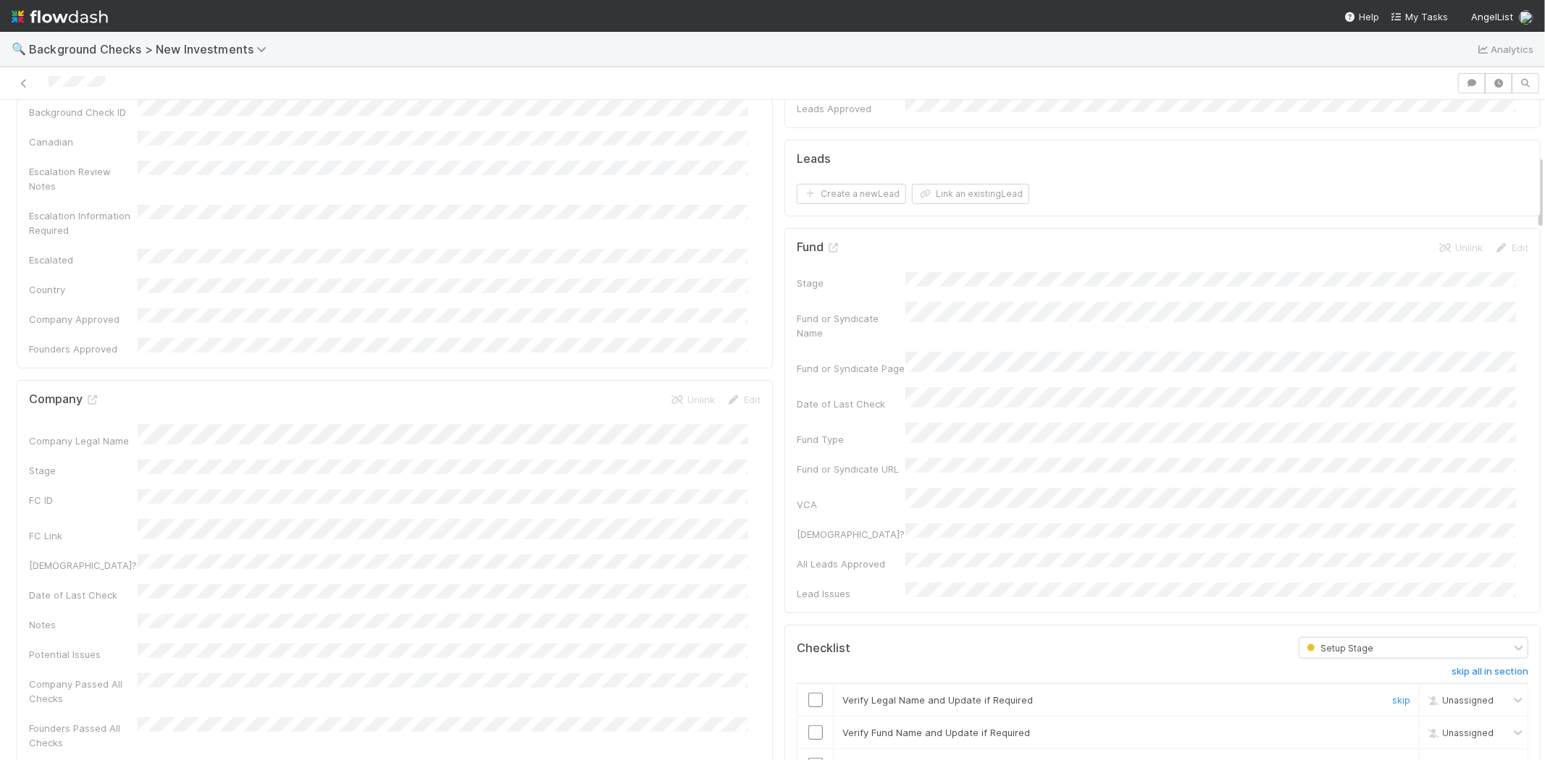
click at [808, 693] on input "checkbox" at bounding box center [815, 700] width 14 height 14
click at [808, 726] on input "checkbox" at bounding box center [815, 733] width 14 height 14
click at [808, 758] on input "checkbox" at bounding box center [815, 765] width 14 height 14
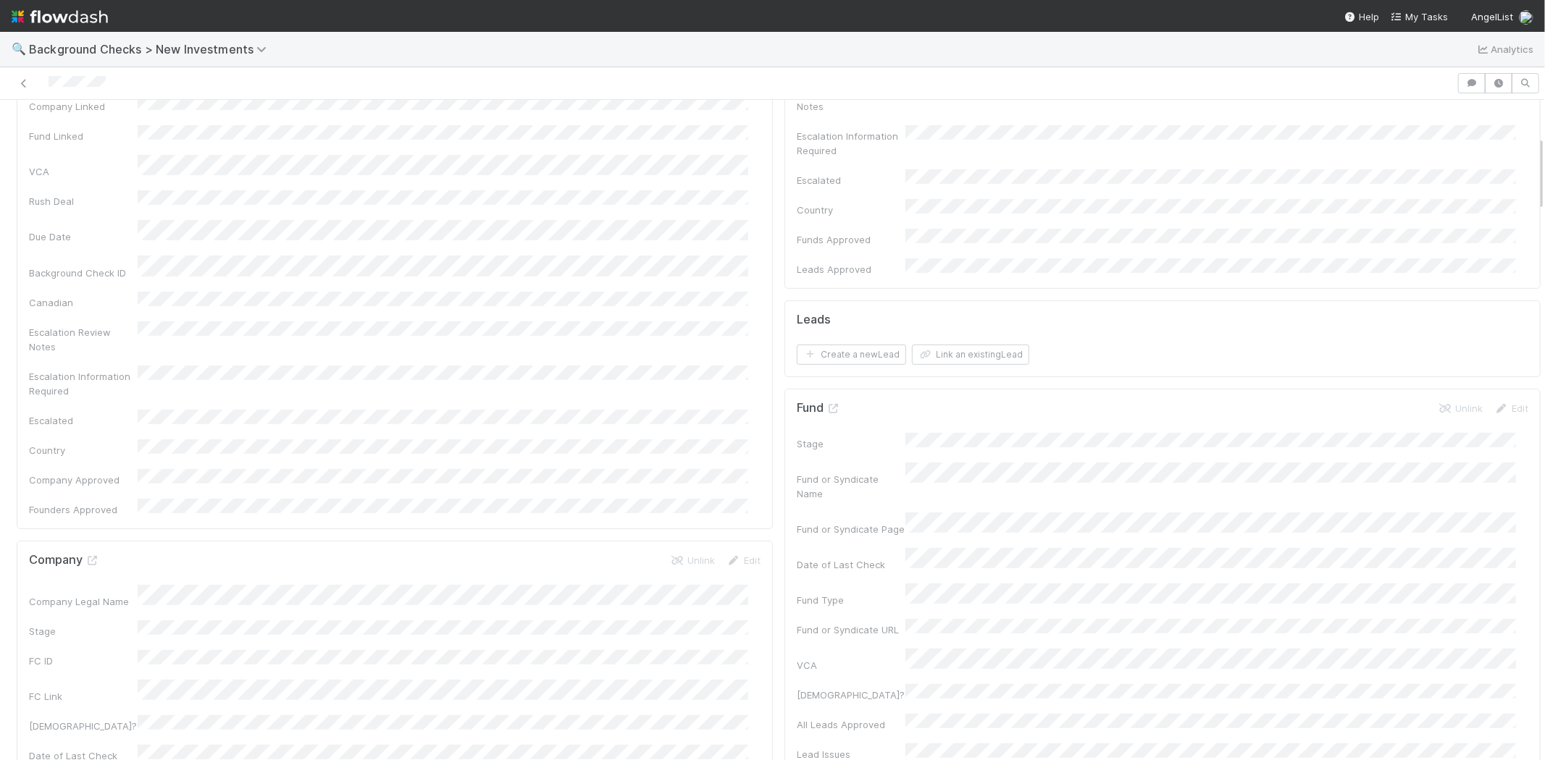
scroll to position [0, 0]
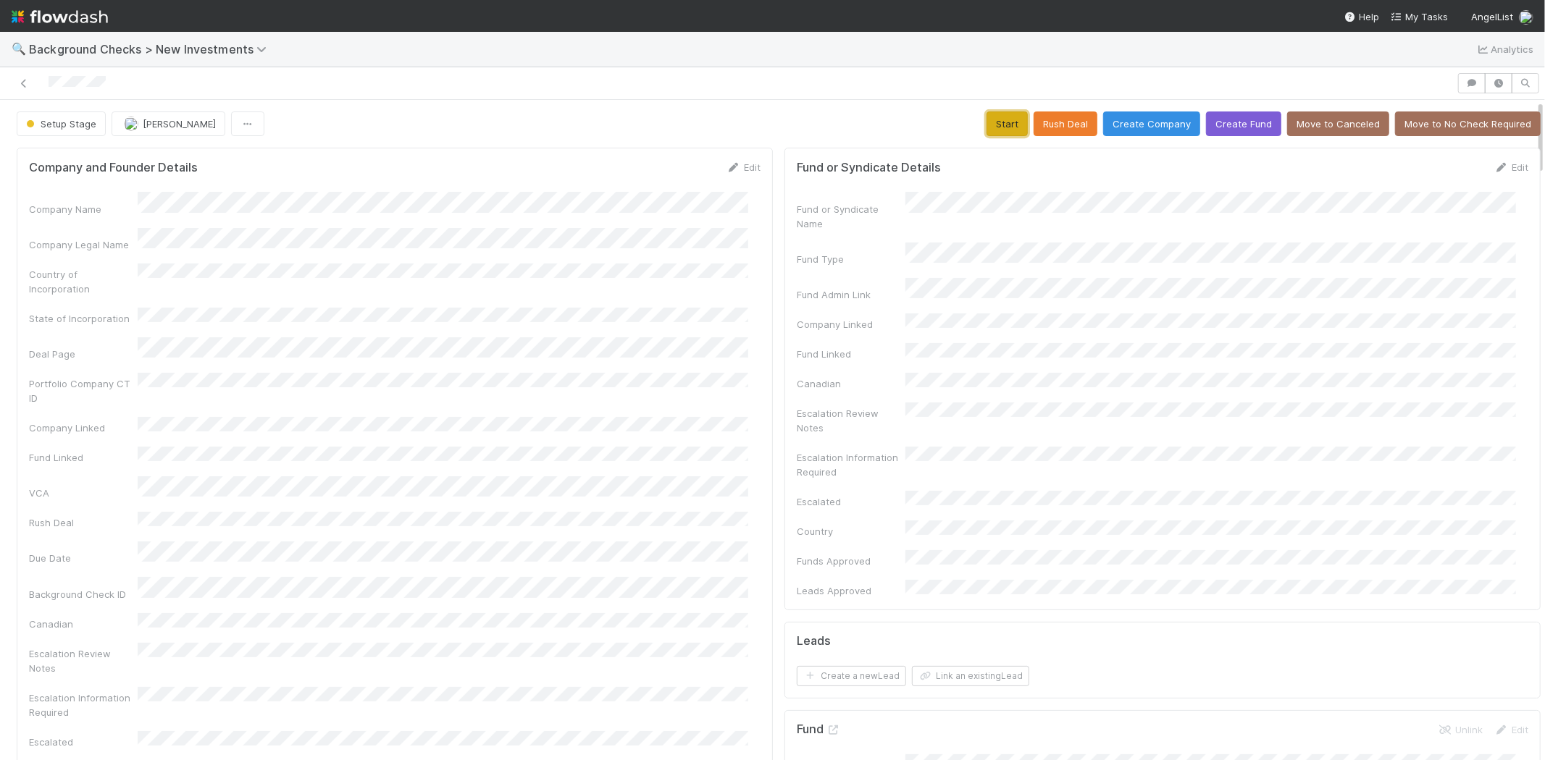
click at [986, 125] on button "Start" at bounding box center [1006, 124] width 41 height 25
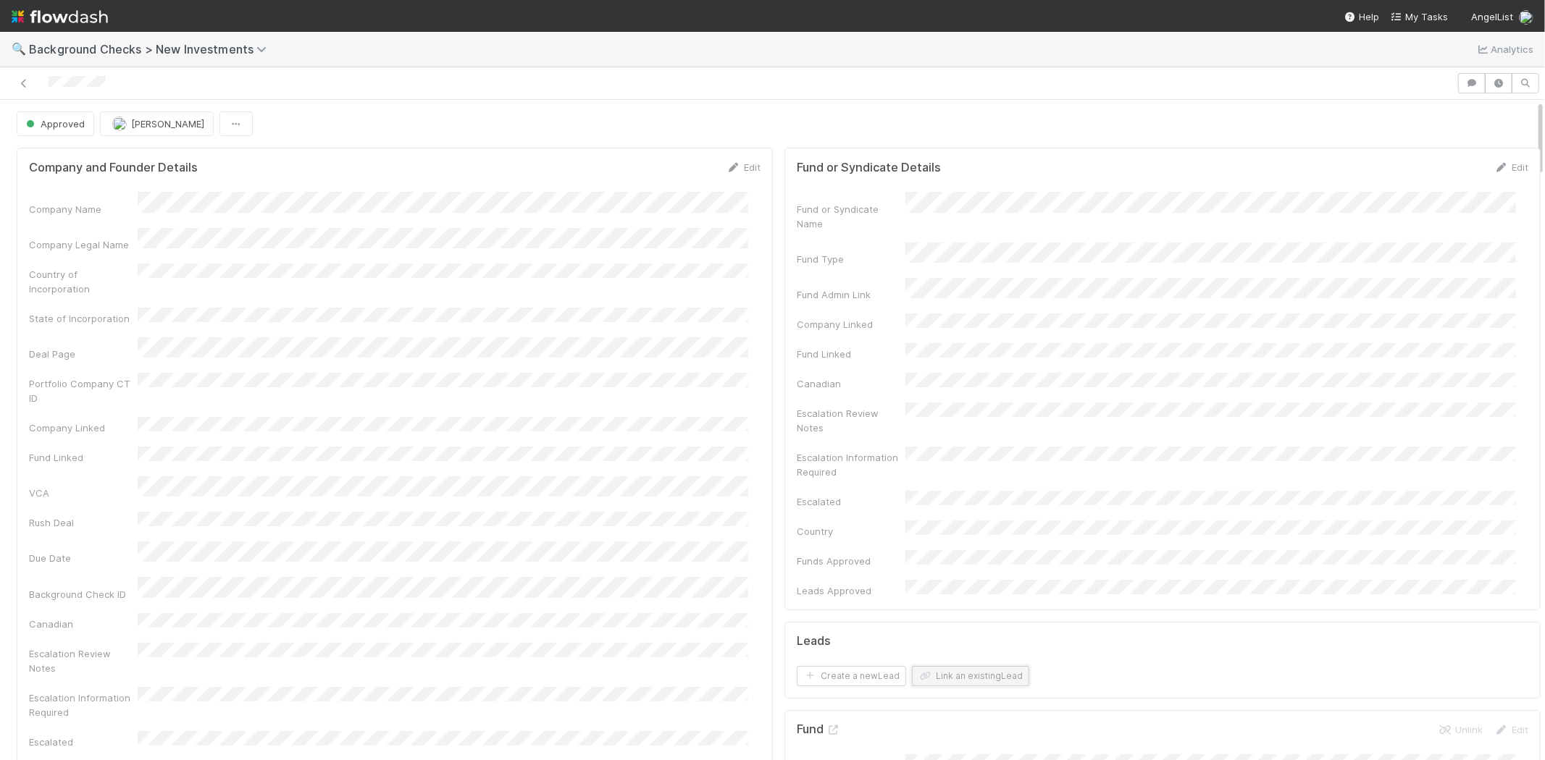
click at [992, 666] on button "Link an existing Lead" at bounding box center [970, 676] width 117 height 20
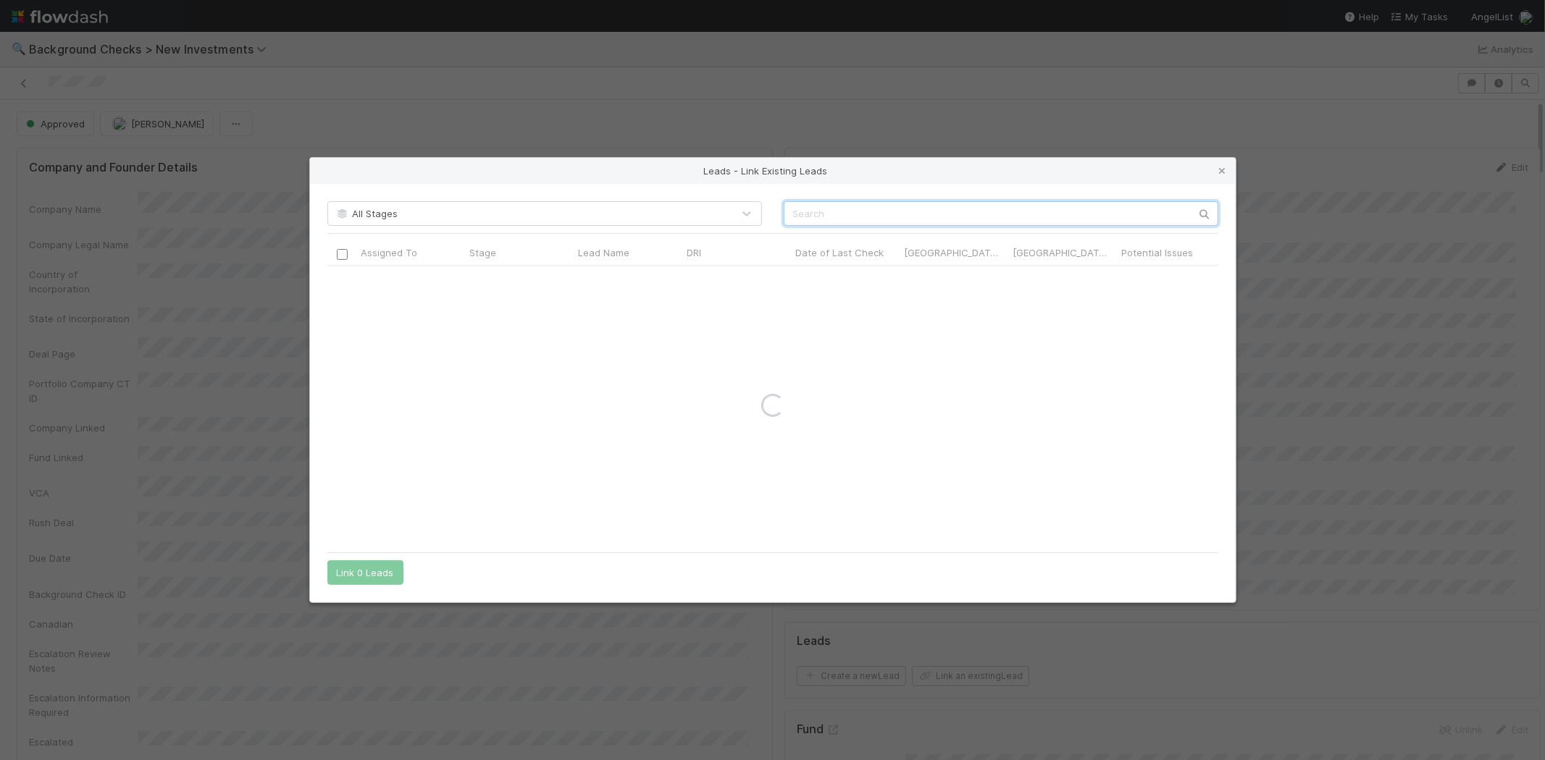
click at [842, 212] on input "text" at bounding box center [1001, 213] width 435 height 25
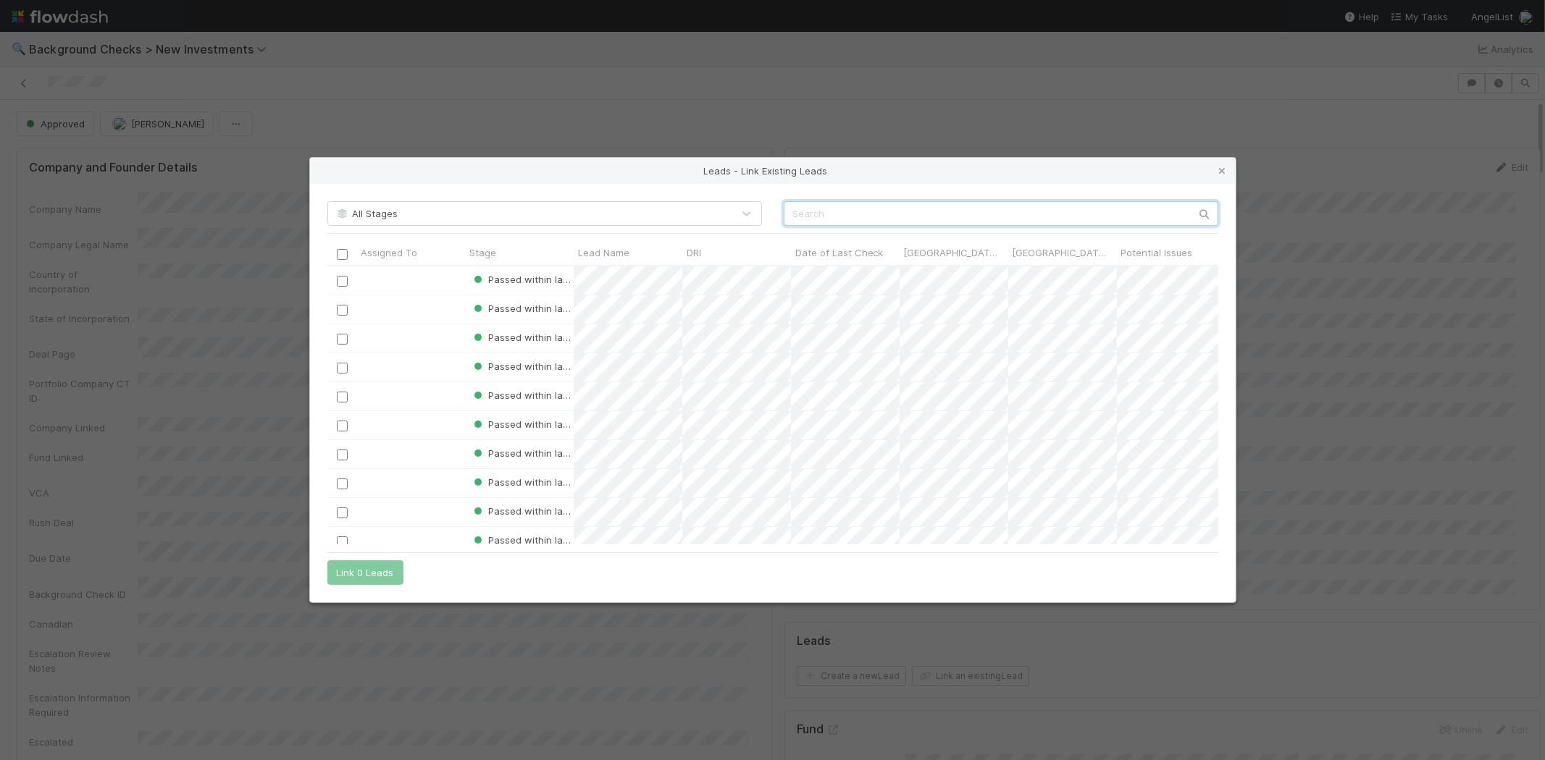
scroll to position [267, 879]
paste input "Gabriel Petersson"
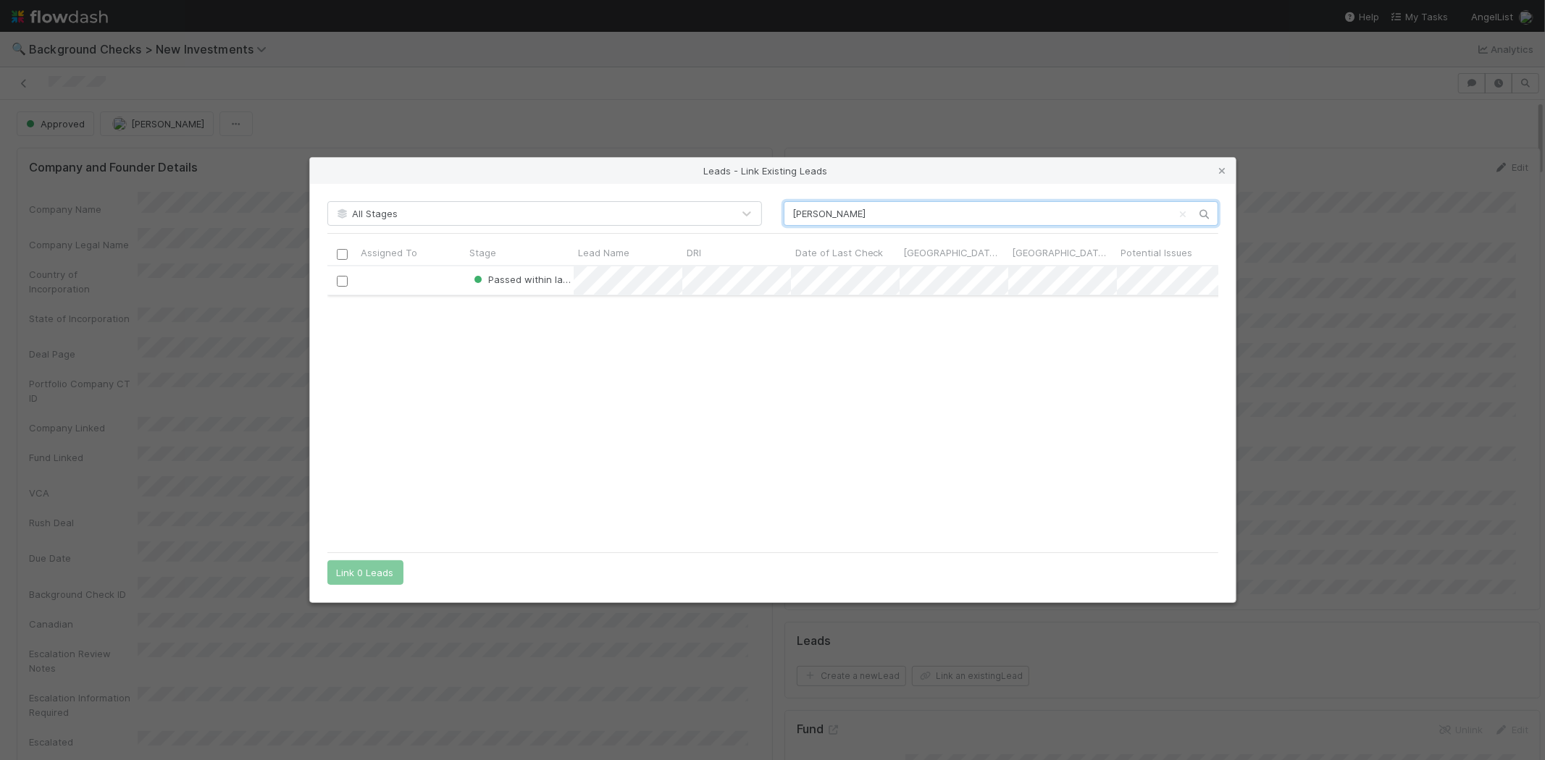
type input "Gabriel Petersson"
click at [342, 281] on input "checkbox" at bounding box center [341, 281] width 11 height 11
click at [385, 571] on button "Link 1 Lead" at bounding box center [362, 573] width 70 height 25
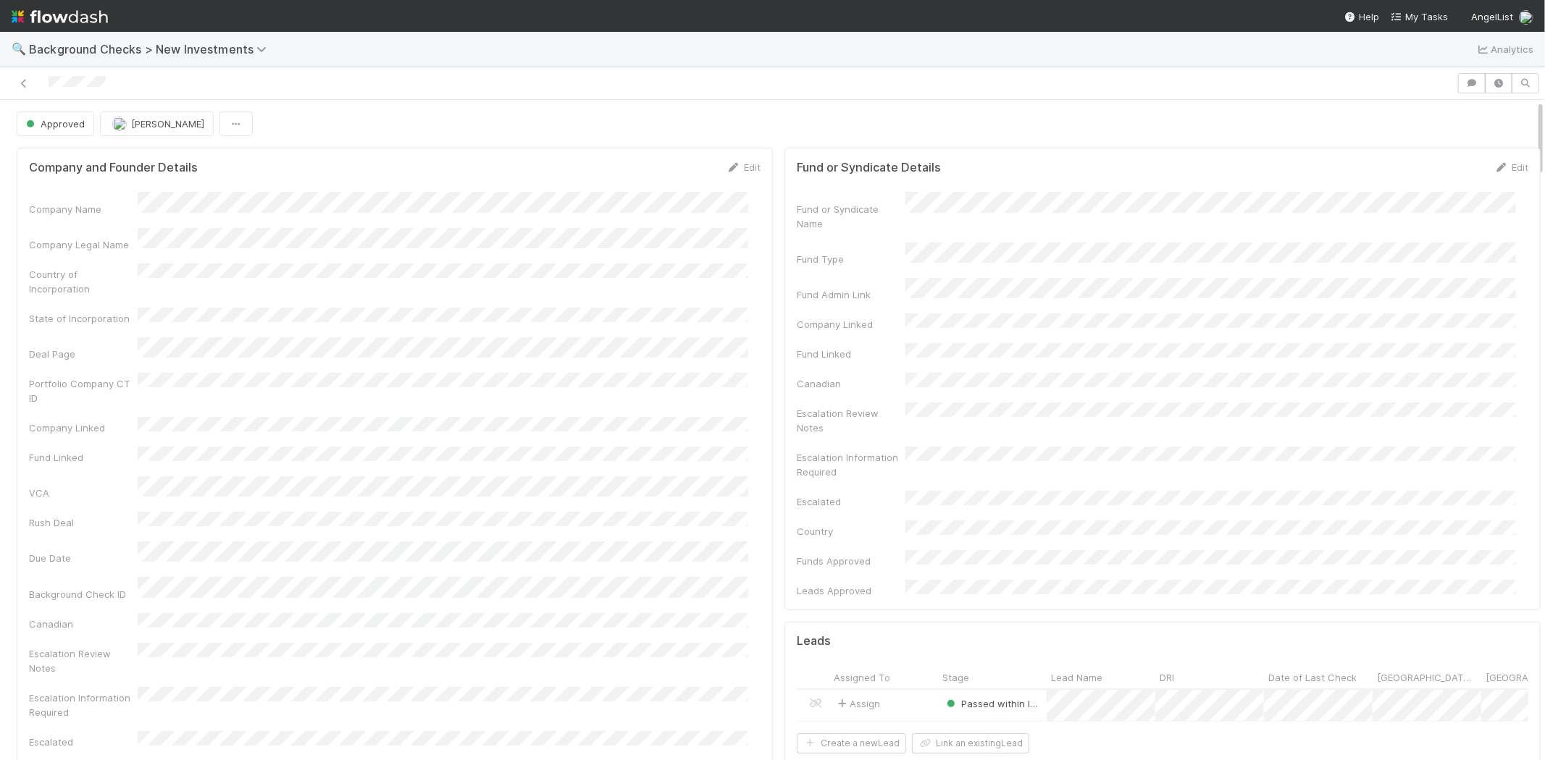
drag, startPoint x: 124, startPoint y: 84, endPoint x: 43, endPoint y: 82, distance: 80.4
click at [43, 82] on div at bounding box center [728, 83] width 1445 height 20
click at [1421, 16] on span "My Tasks" at bounding box center [1419, 17] width 57 height 12
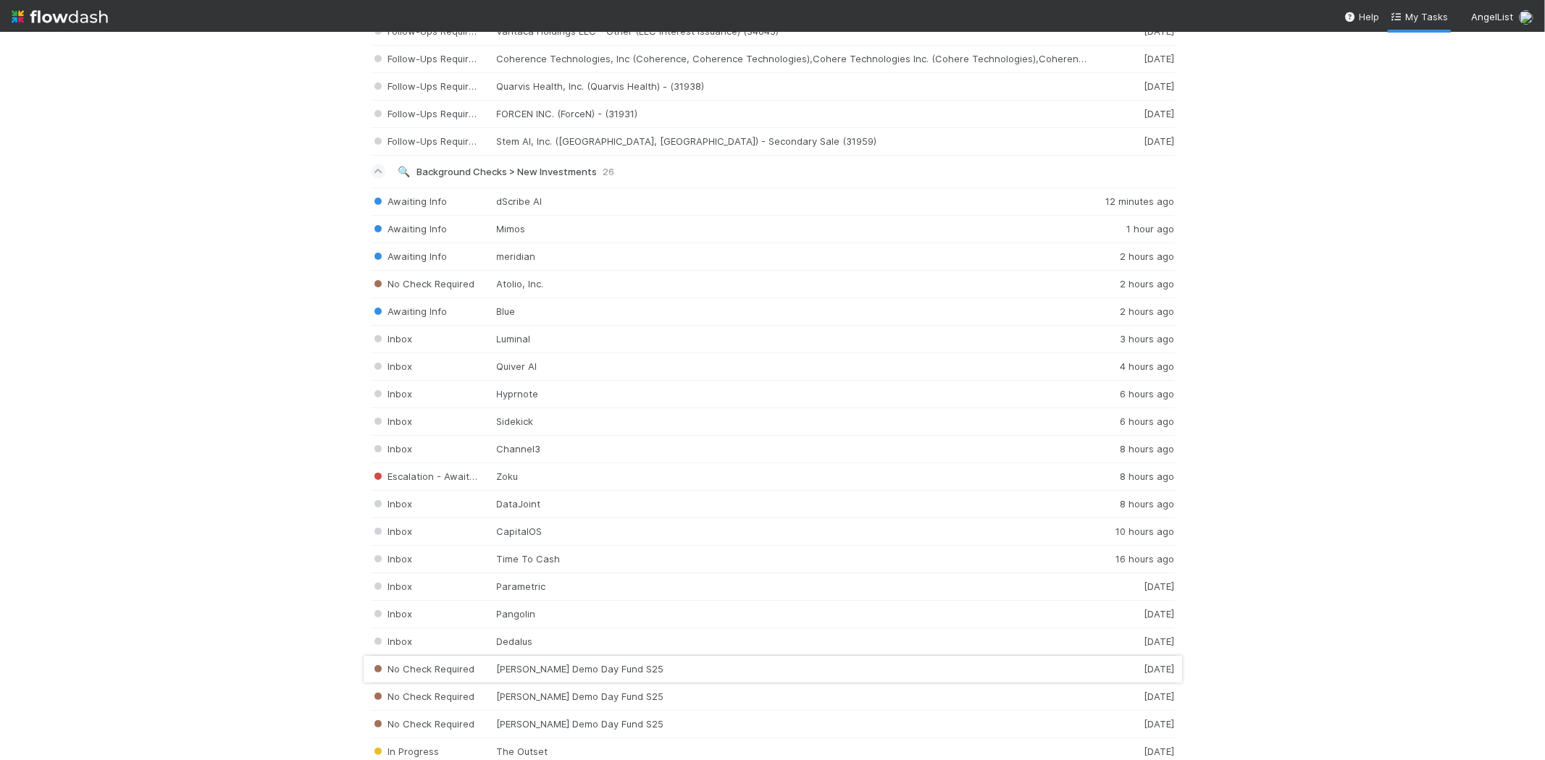
scroll to position [1770, 0]
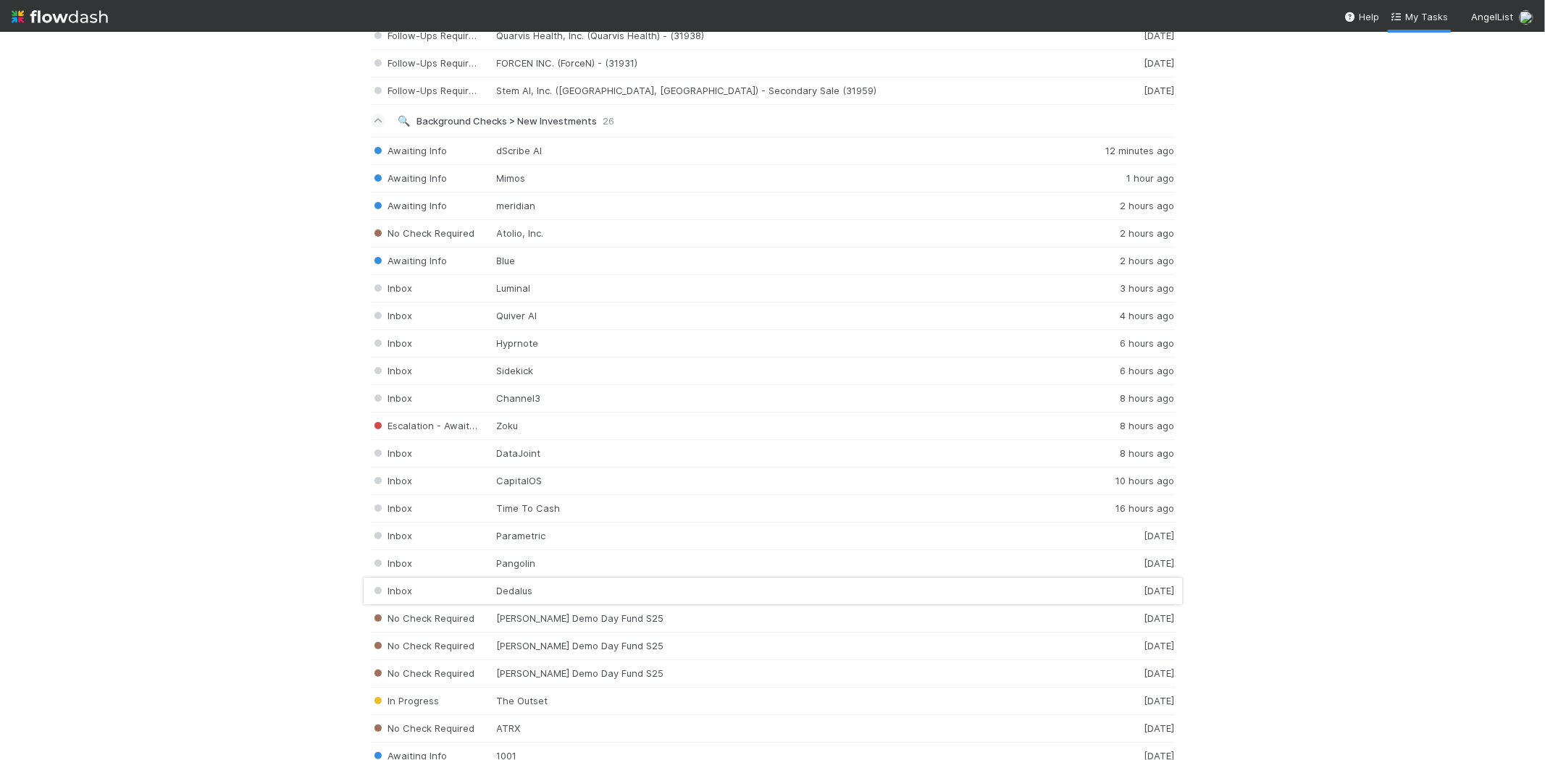
click at [560, 595] on div "Inbox Dedalus 1 day ago" at bounding box center [773, 592] width 804 height 28
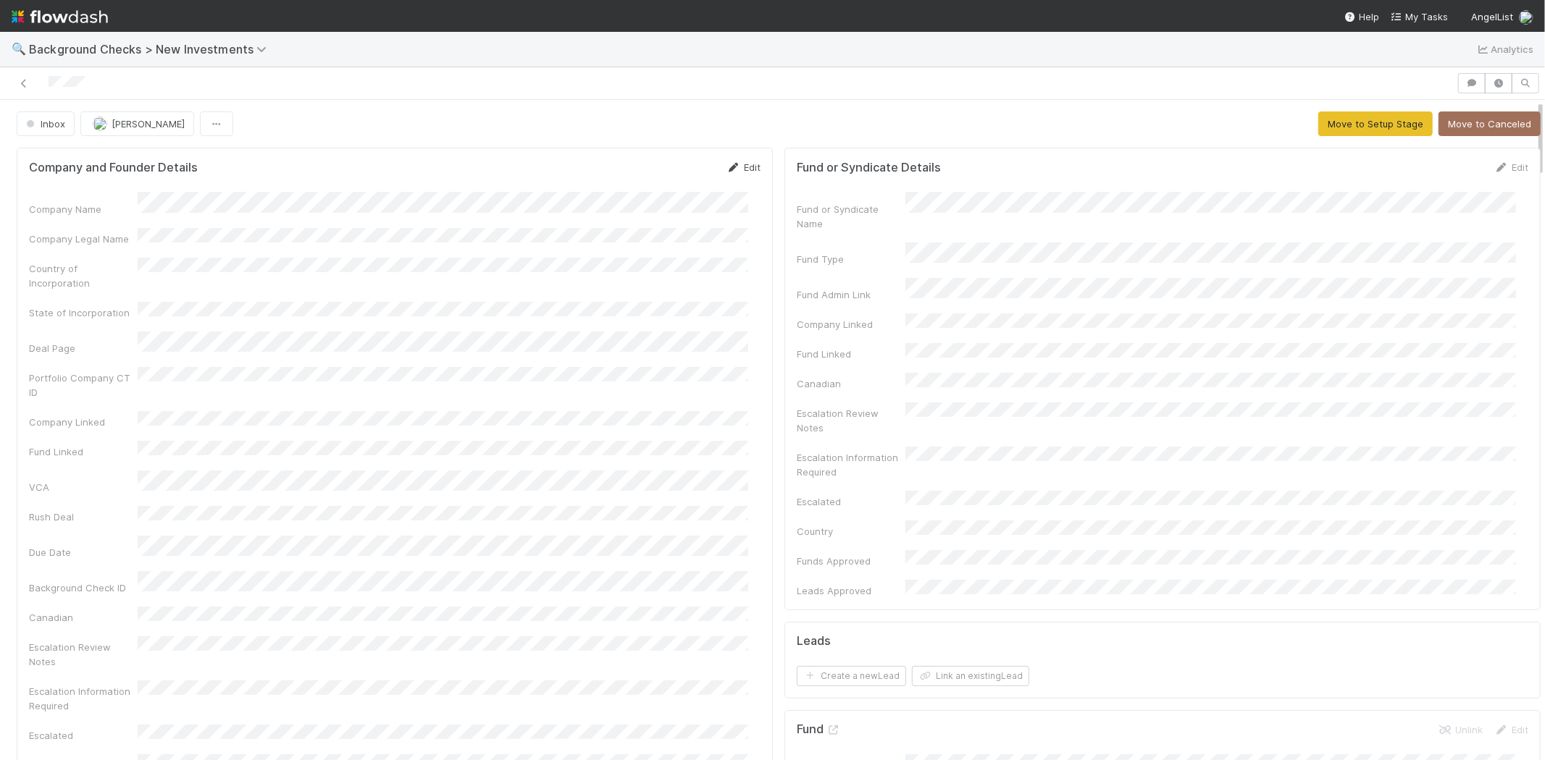
click at [737, 163] on link "Edit" at bounding box center [743, 168] width 34 height 12
click at [671, 167] on button "Save" at bounding box center [683, 172] width 41 height 25
click at [1333, 121] on button "Move to Setup Stage" at bounding box center [1375, 124] width 114 height 25
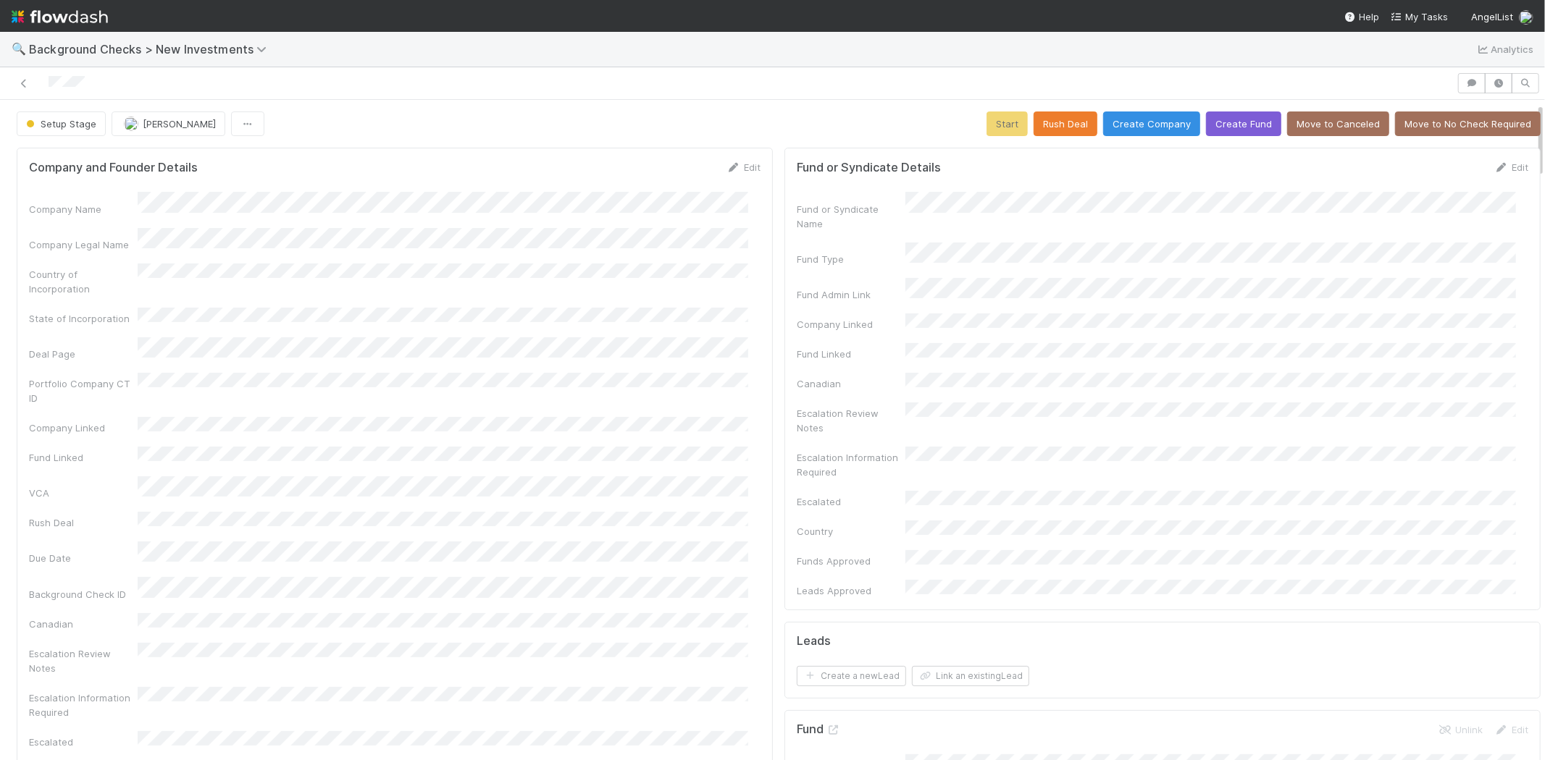
scroll to position [482, 0]
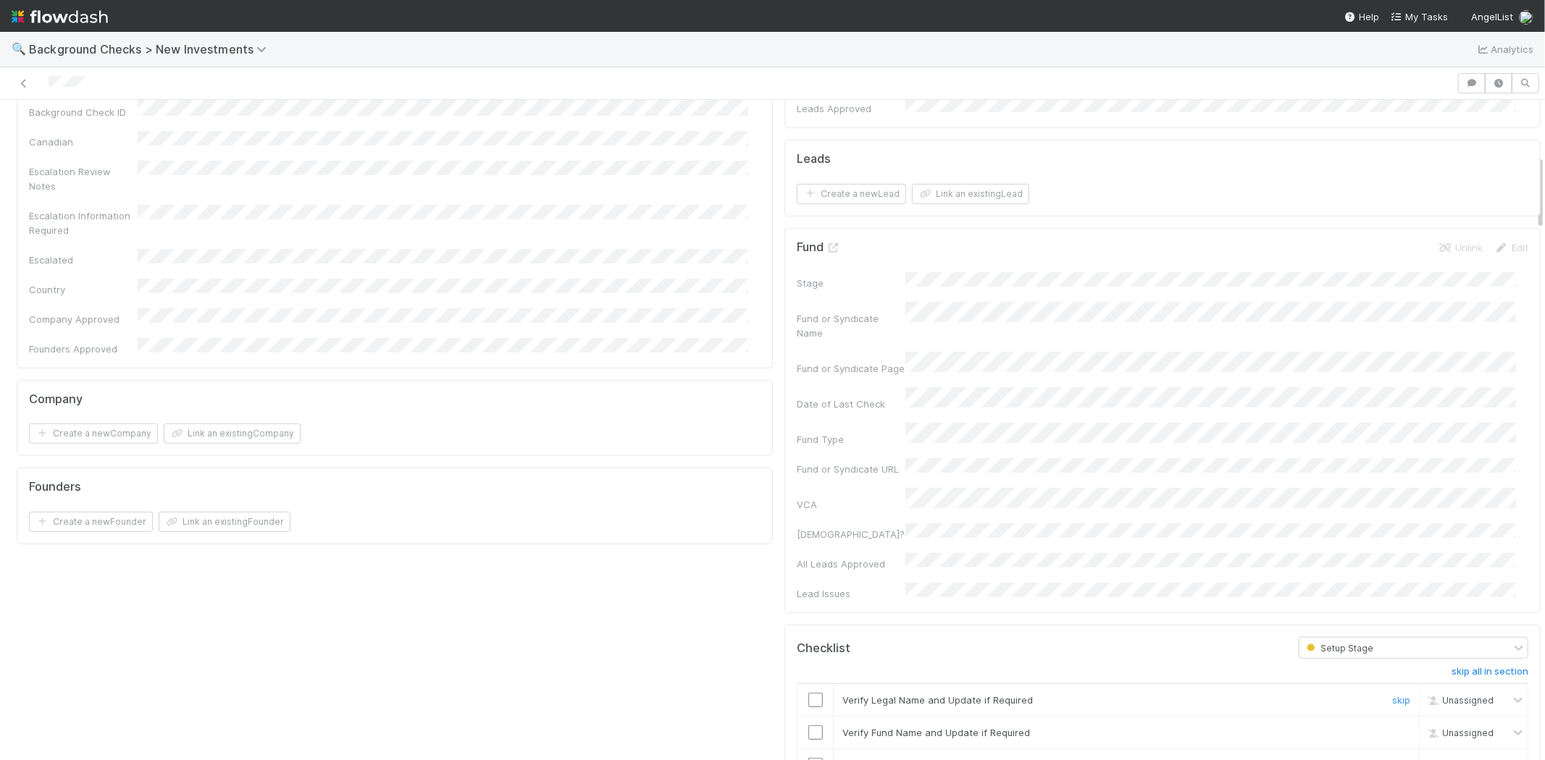
click at [815, 693] on div at bounding box center [814, 700] width 35 height 14
click at [808, 693] on input "checkbox" at bounding box center [815, 700] width 14 height 14
click at [808, 726] on input "checkbox" at bounding box center [815, 733] width 14 height 14
click at [808, 758] on input "checkbox" at bounding box center [815, 765] width 14 height 14
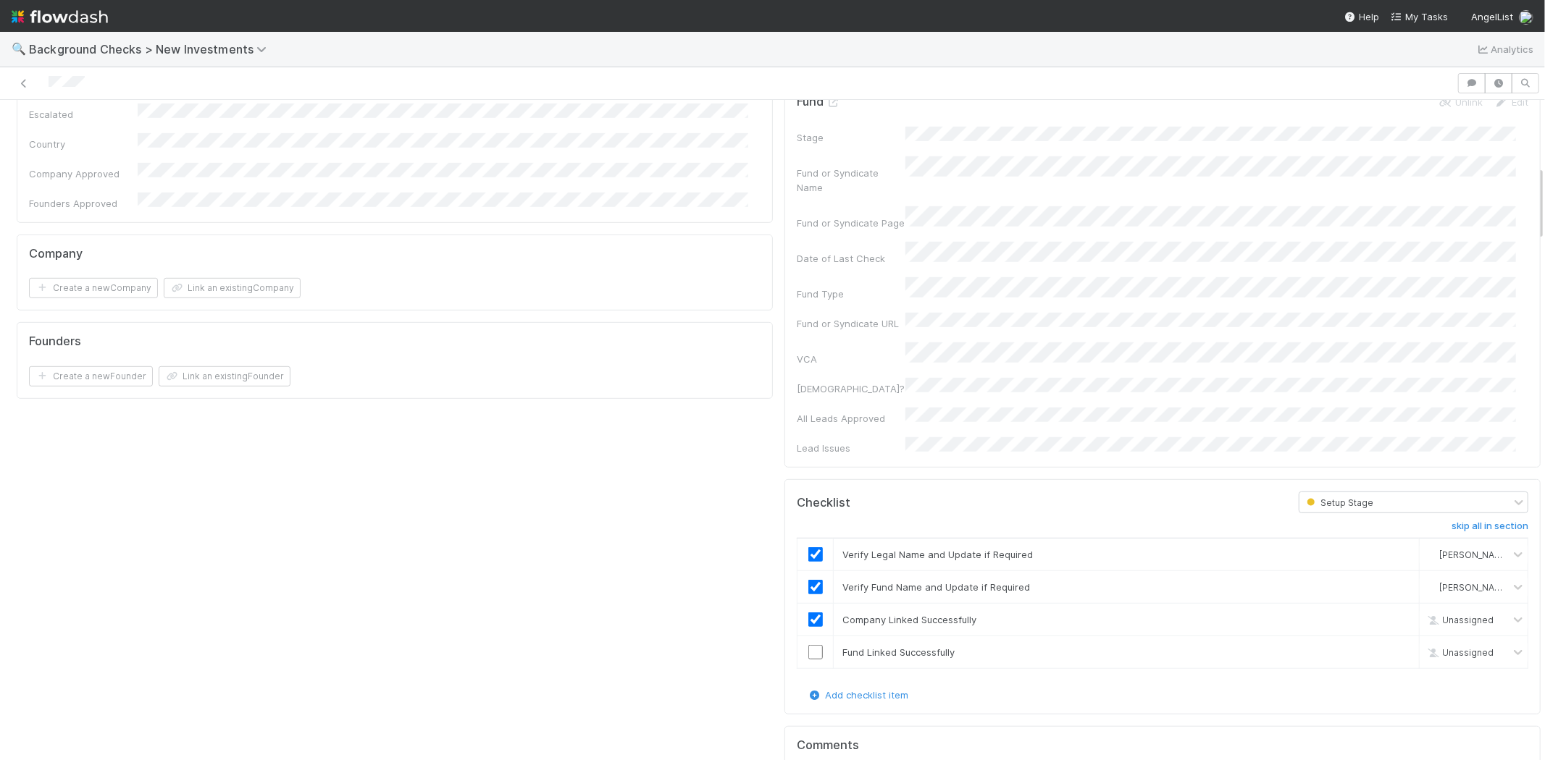
checkbox input "true"
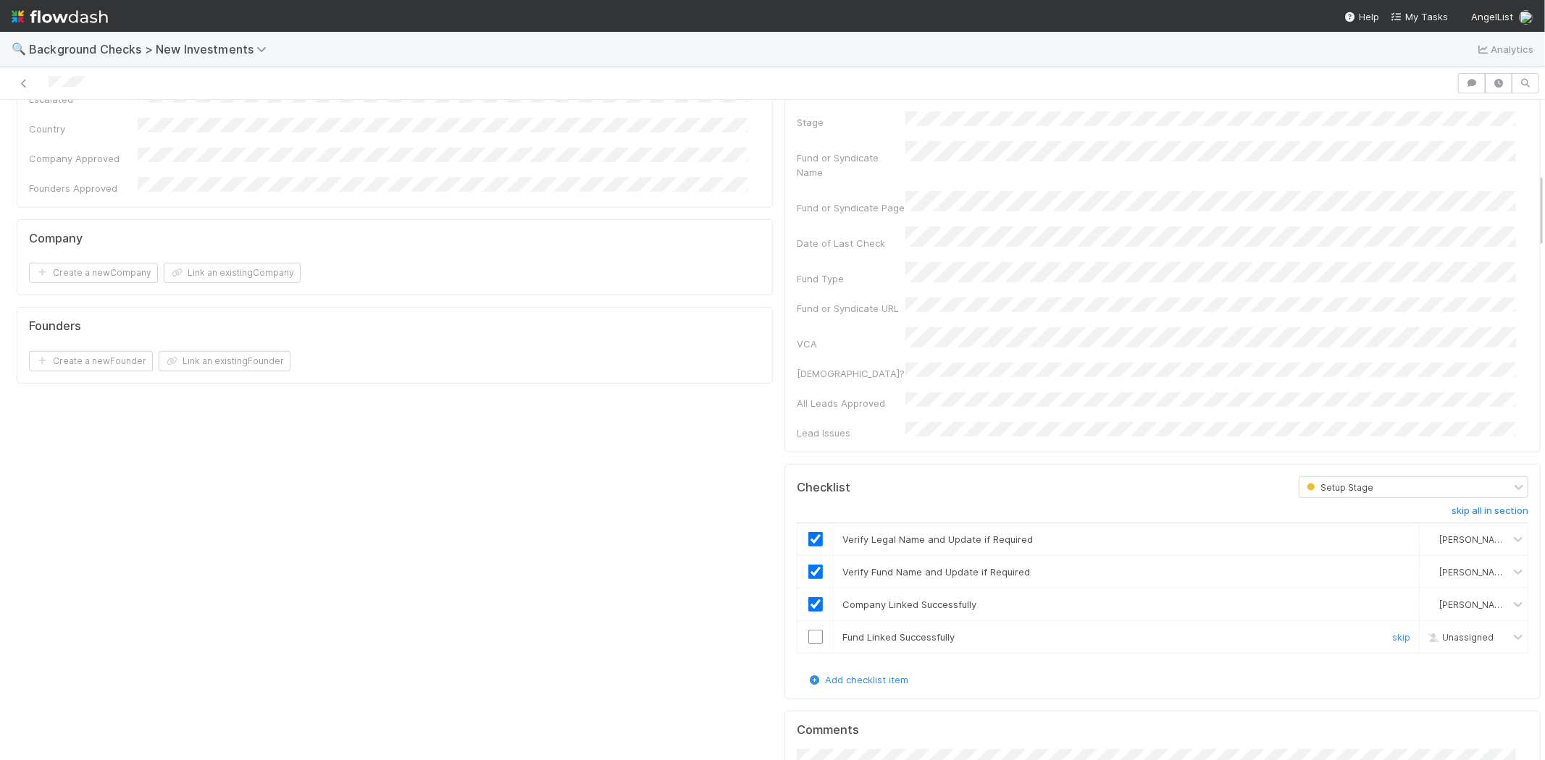
click at [808, 630] on input "checkbox" at bounding box center [815, 637] width 14 height 14
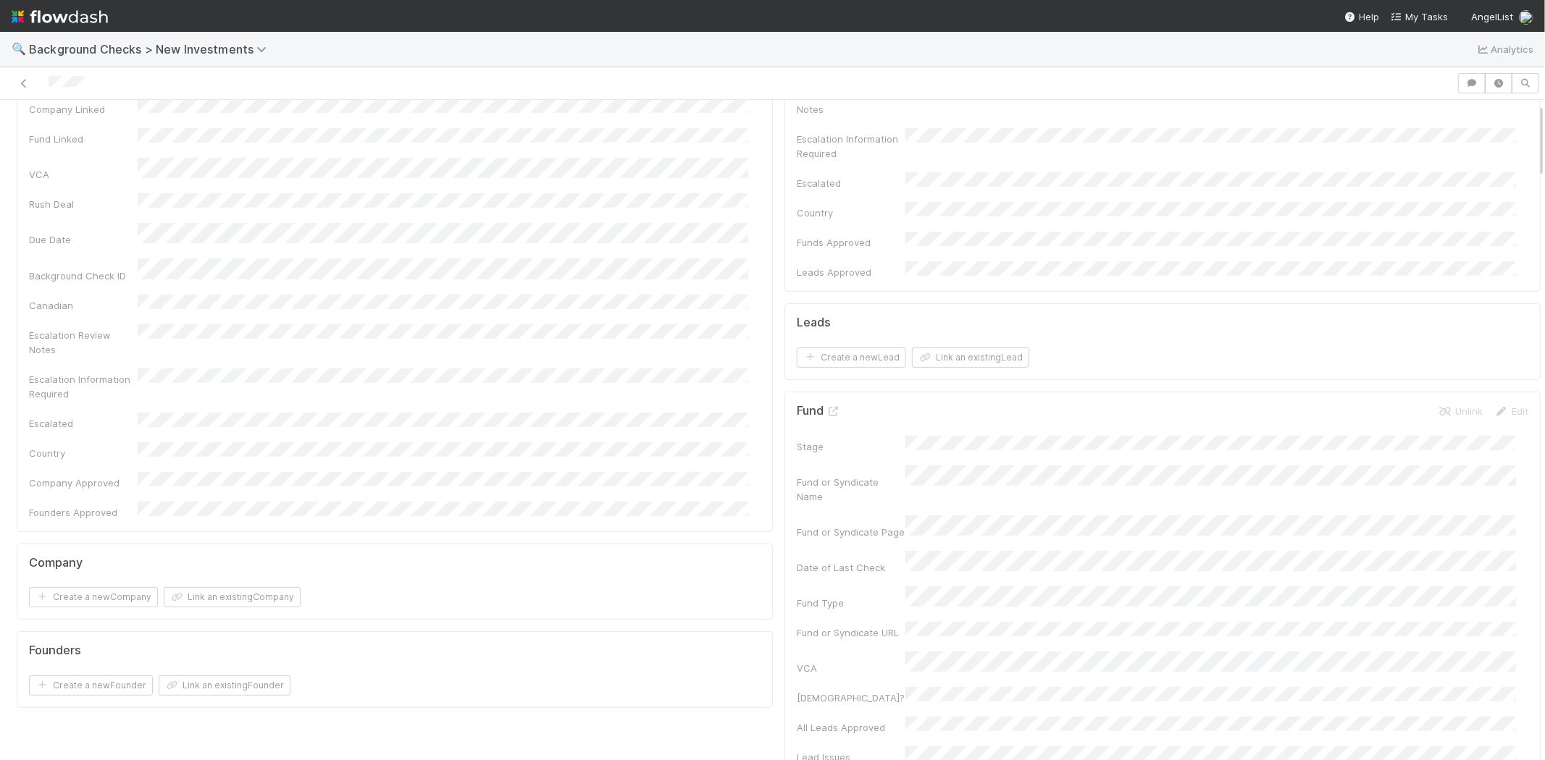
scroll to position [0, 0]
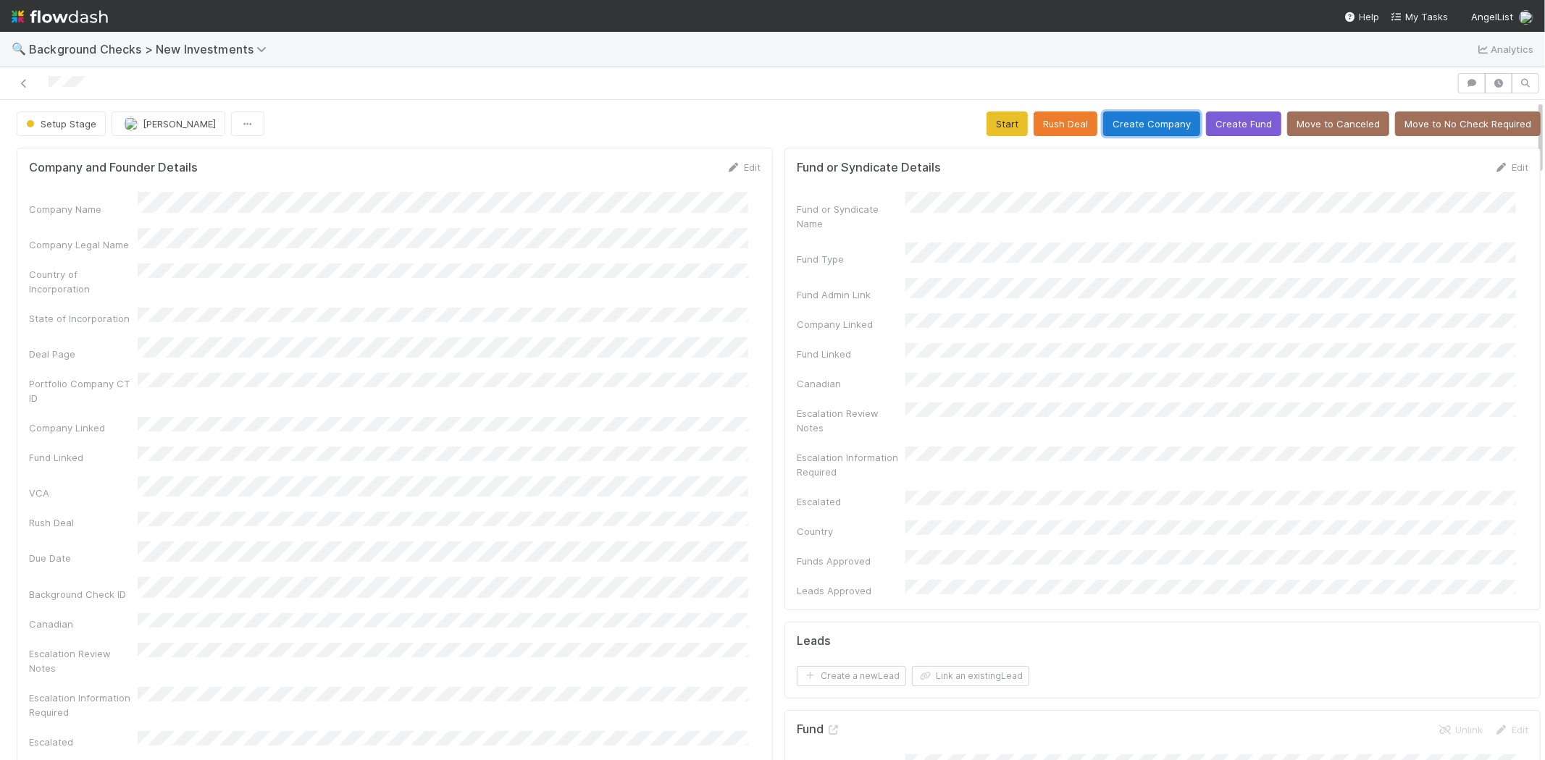
click at [1113, 125] on button "Create Company" at bounding box center [1151, 124] width 97 height 25
click at [993, 125] on button "Start" at bounding box center [1006, 124] width 41 height 25
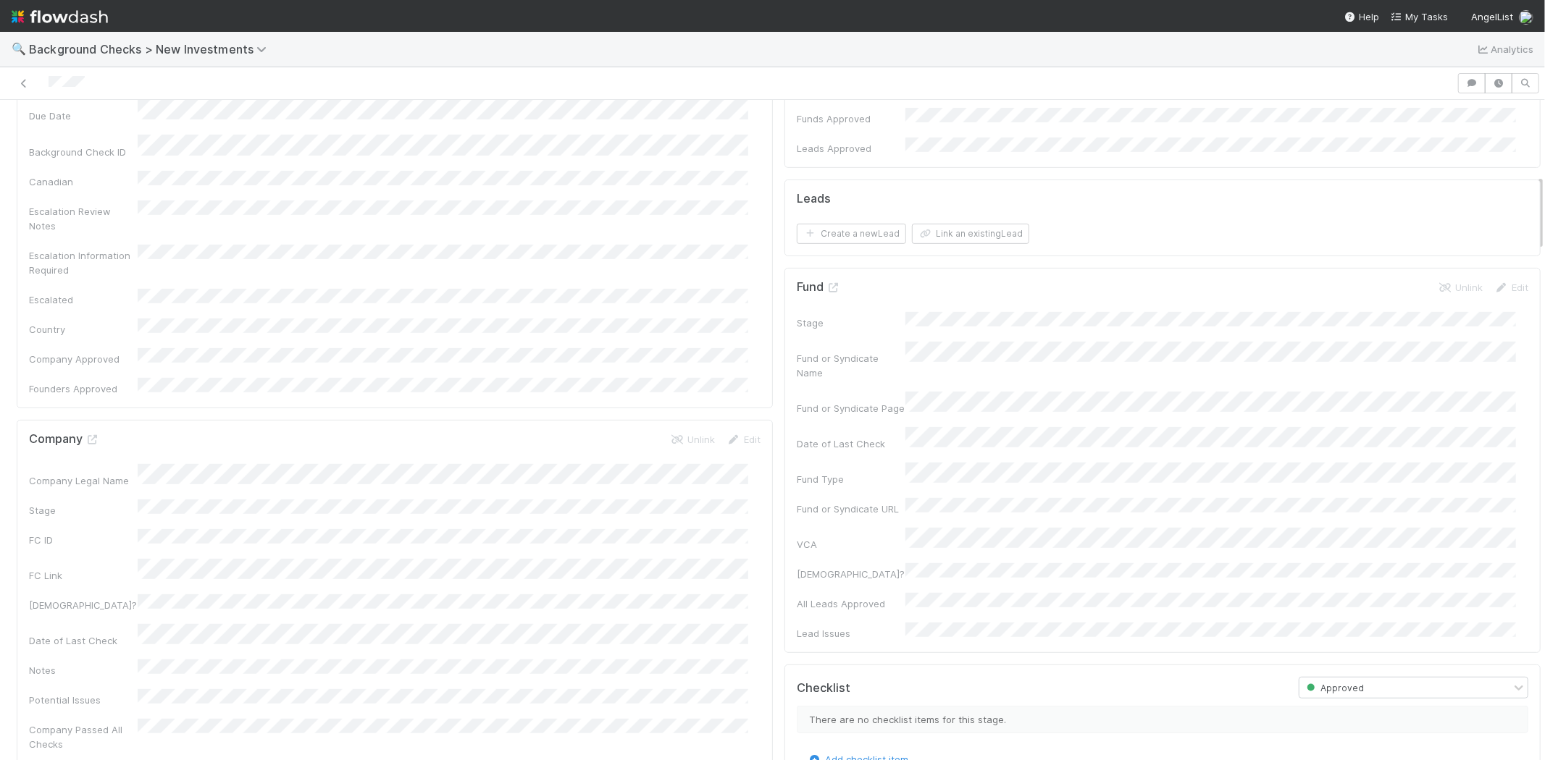
scroll to position [322, 0]
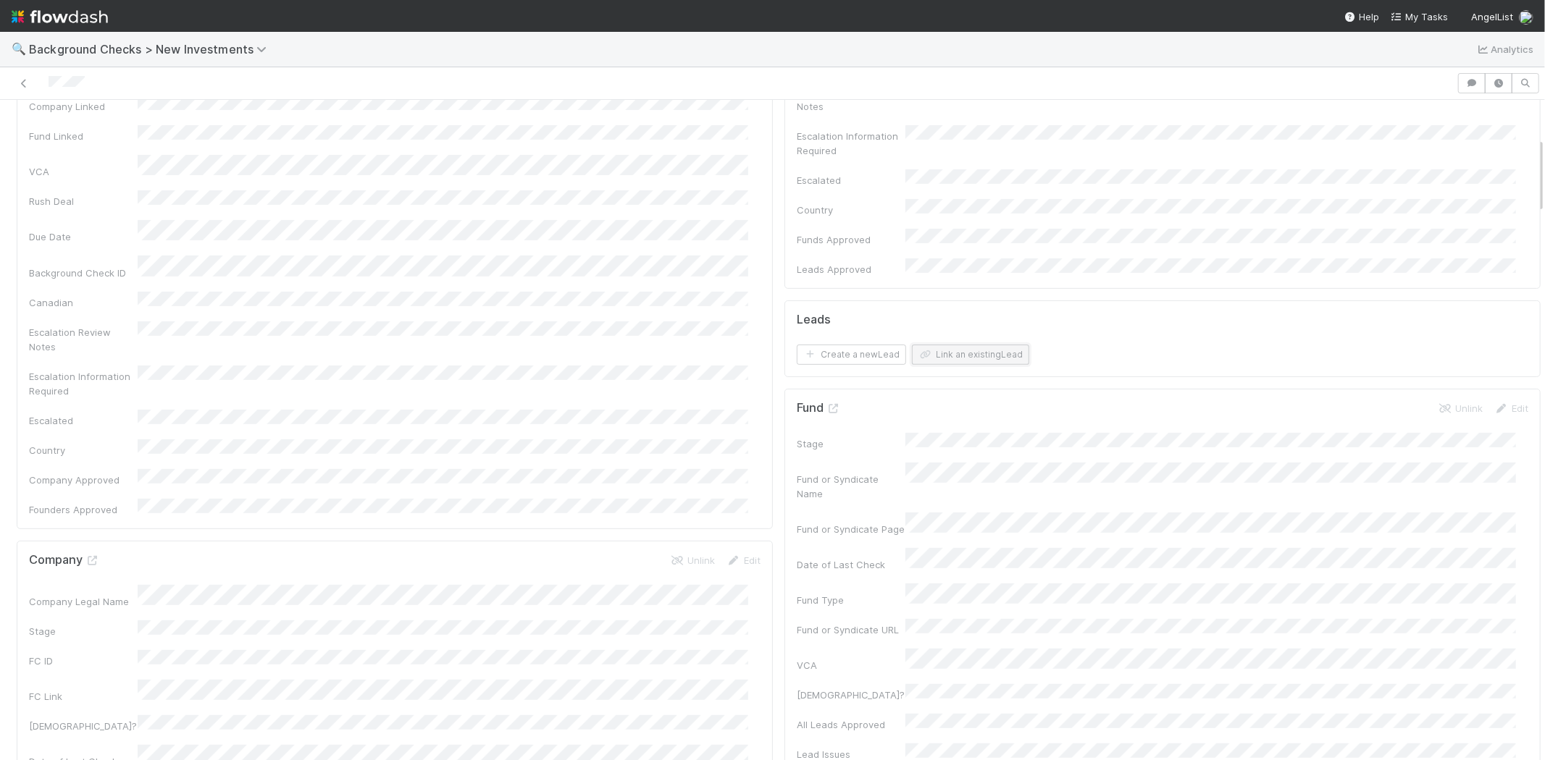
click at [928, 345] on button "Link an existing Lead" at bounding box center [970, 355] width 117 height 20
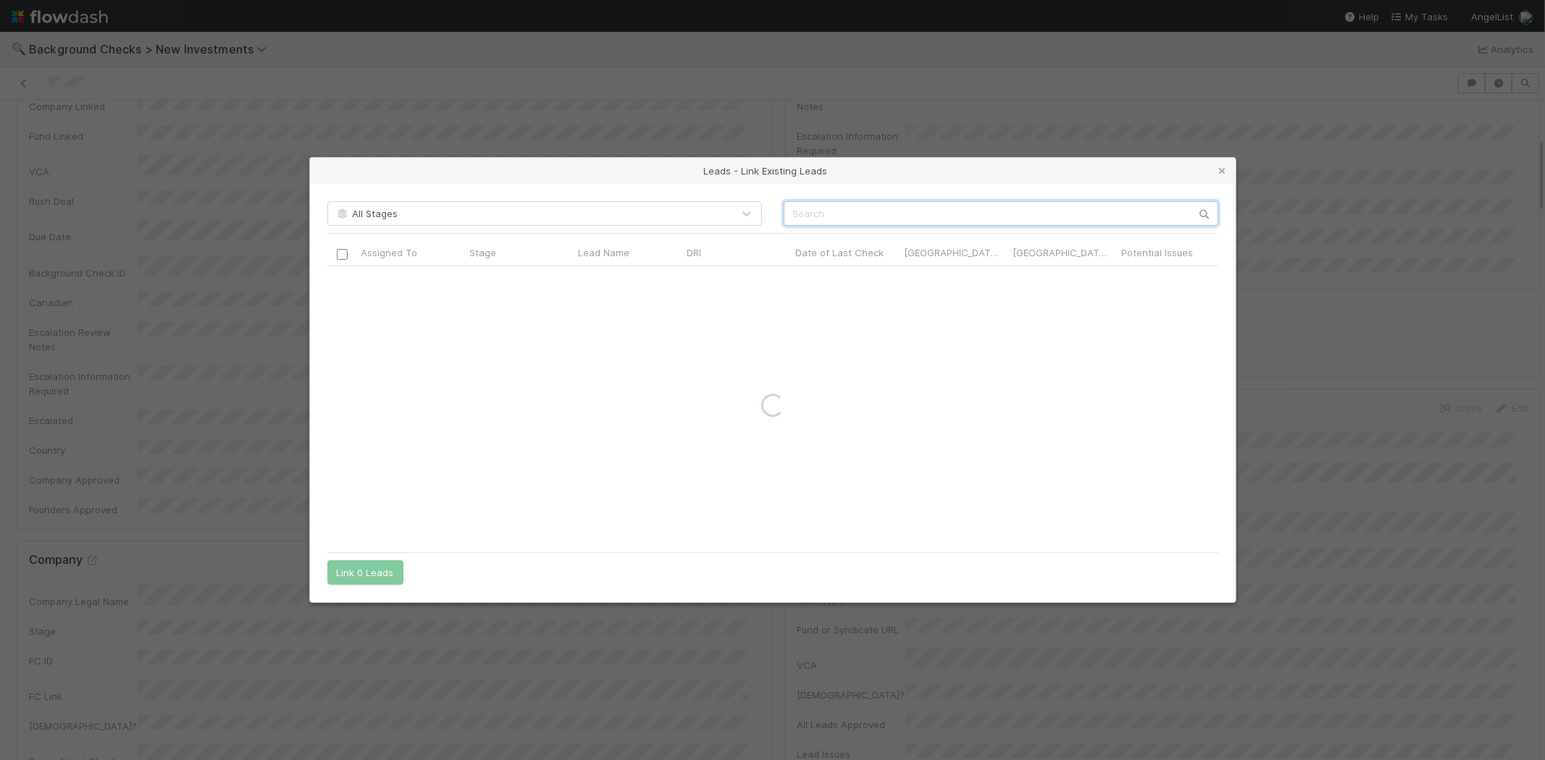
click at [947, 213] on input "text" at bounding box center [1001, 213] width 435 height 25
paste input "Nate Matherson"
type input "Nate Matherson"
click at [335, 284] on div at bounding box center [341, 280] width 17 height 16
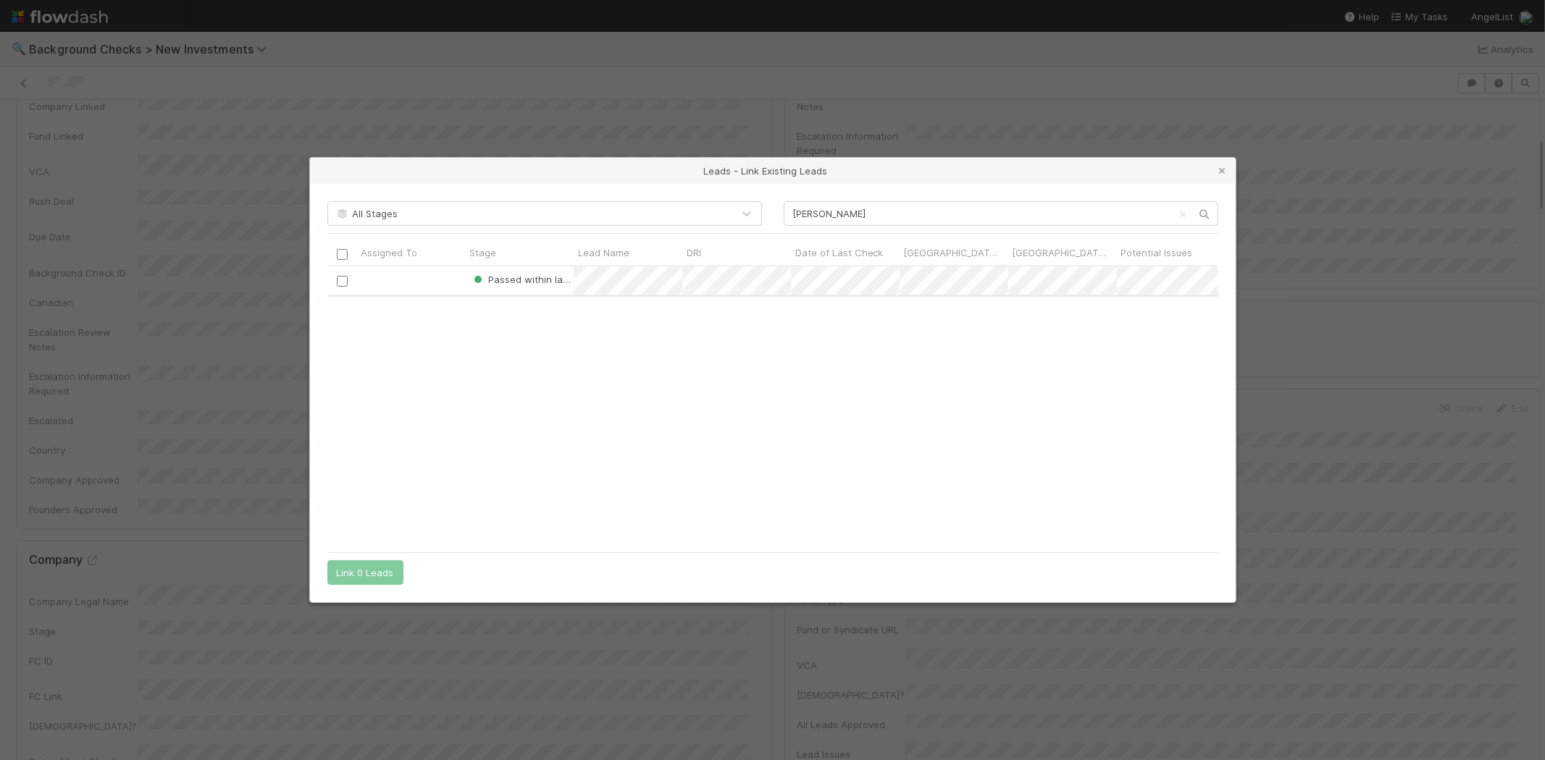
click at [342, 281] on input "checkbox" at bounding box center [341, 281] width 11 height 11
click at [374, 568] on button "Link 1 Lead" at bounding box center [362, 573] width 70 height 25
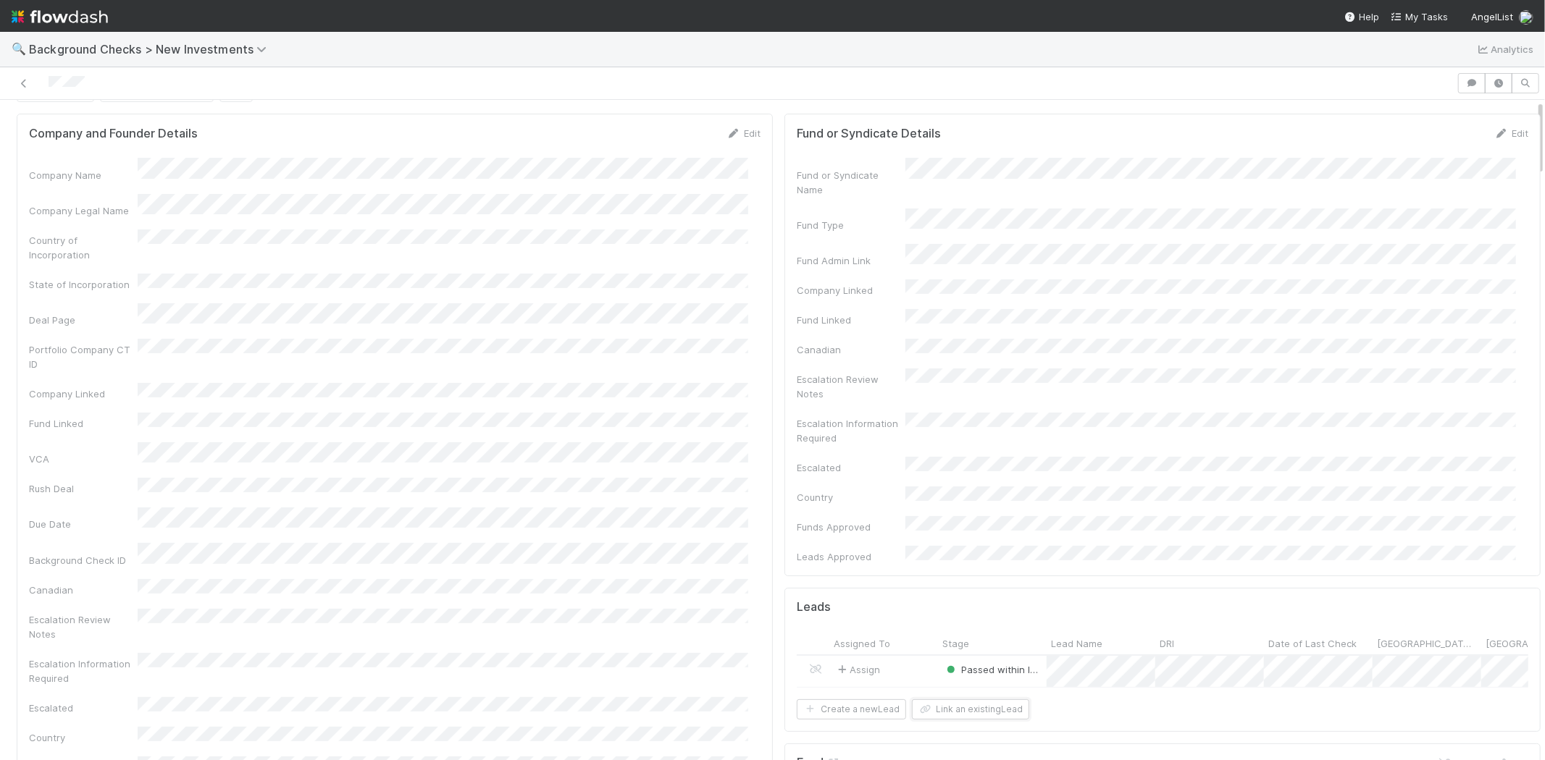
scroll to position [0, 0]
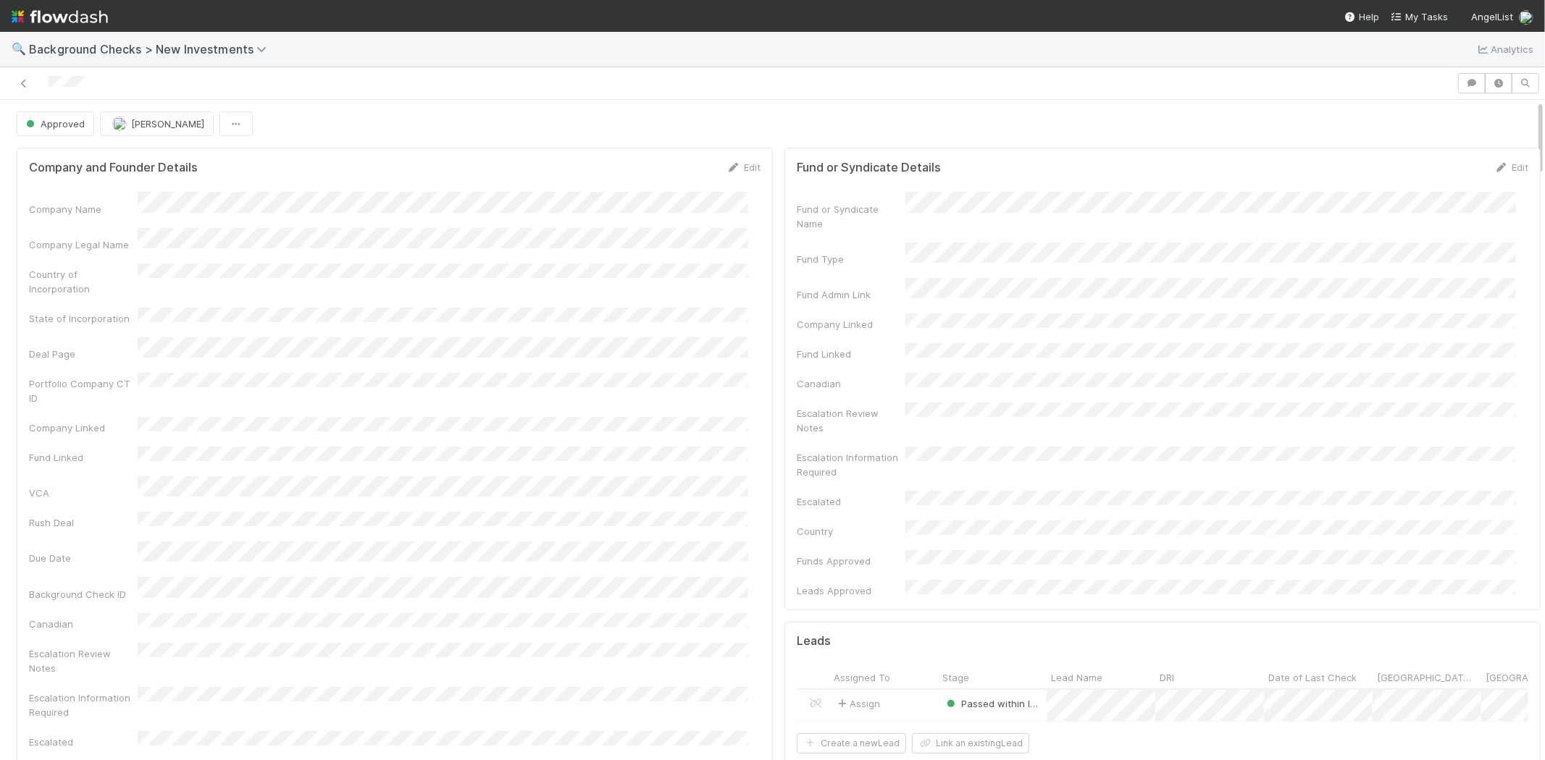
click at [48, 80] on div at bounding box center [728, 83] width 1445 height 20
click at [1409, 15] on span "My Tasks" at bounding box center [1419, 17] width 57 height 12
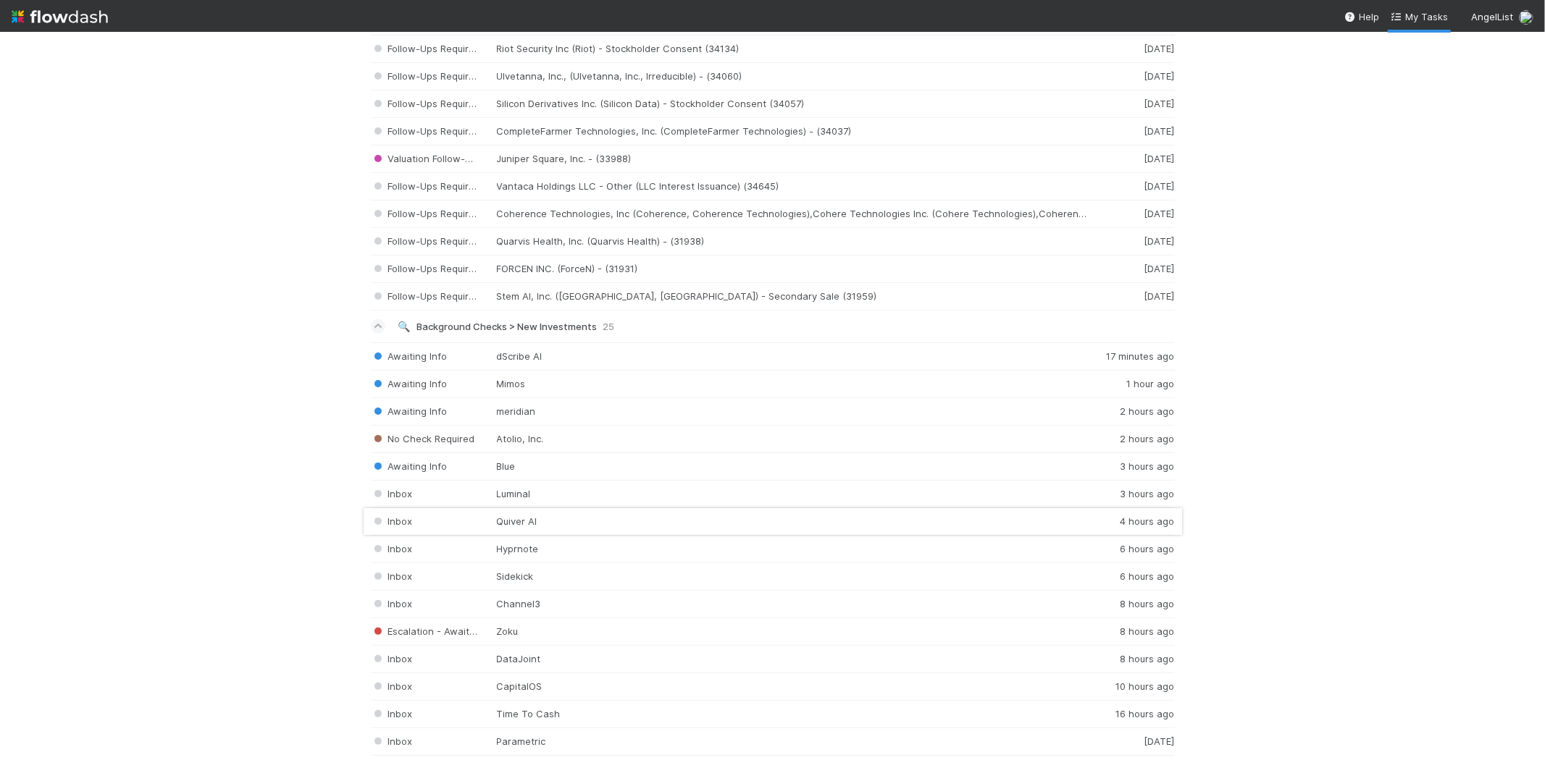
scroll to position [1770, 0]
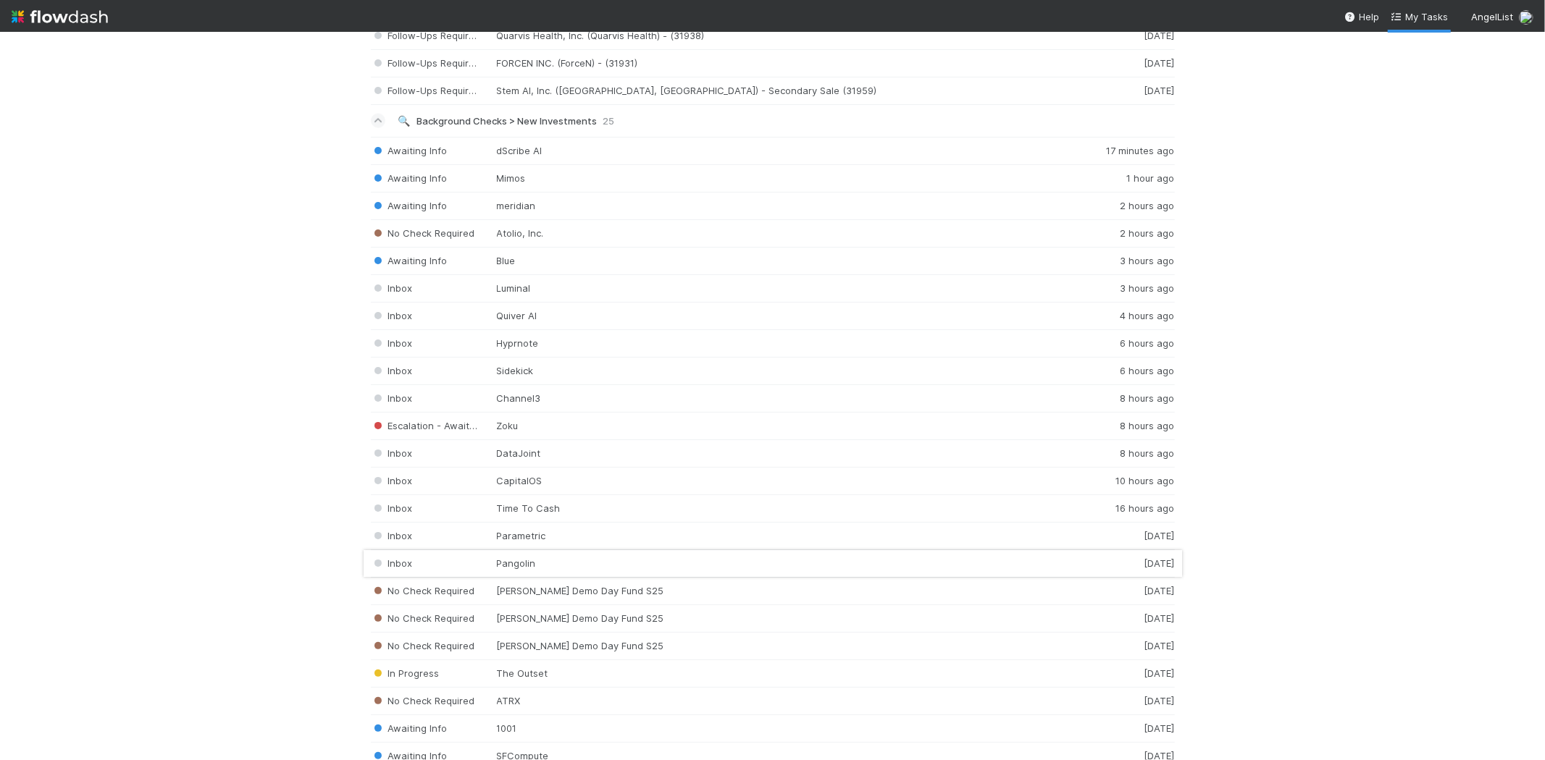
click at [590, 568] on div "Inbox Pangolin 1 day ago" at bounding box center [773, 564] width 804 height 28
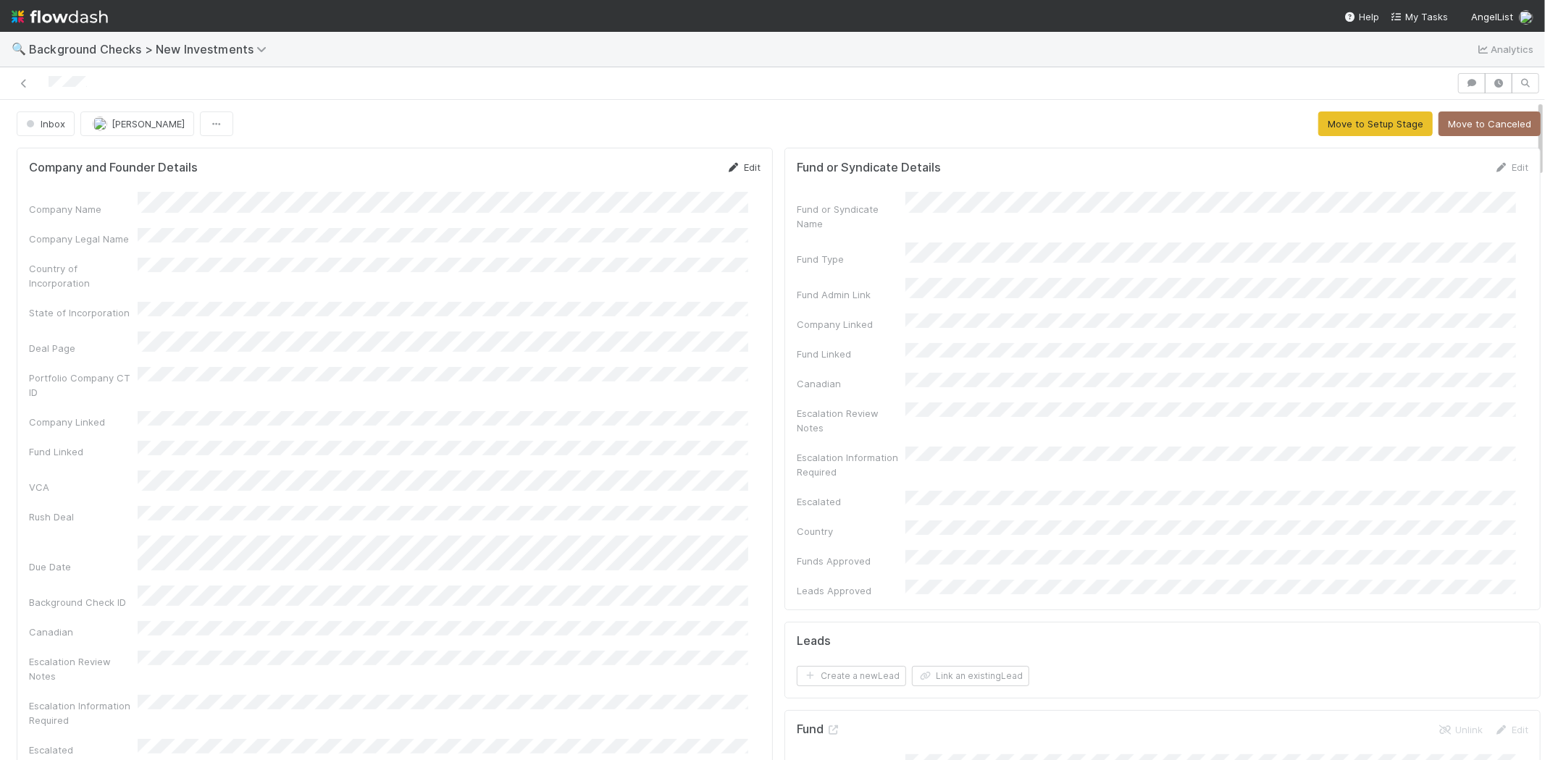
click at [745, 167] on link "Edit" at bounding box center [743, 168] width 34 height 12
click at [671, 169] on button "Save" at bounding box center [683, 172] width 41 height 25
click at [1335, 127] on button "Move to Setup Stage" at bounding box center [1375, 124] width 114 height 25
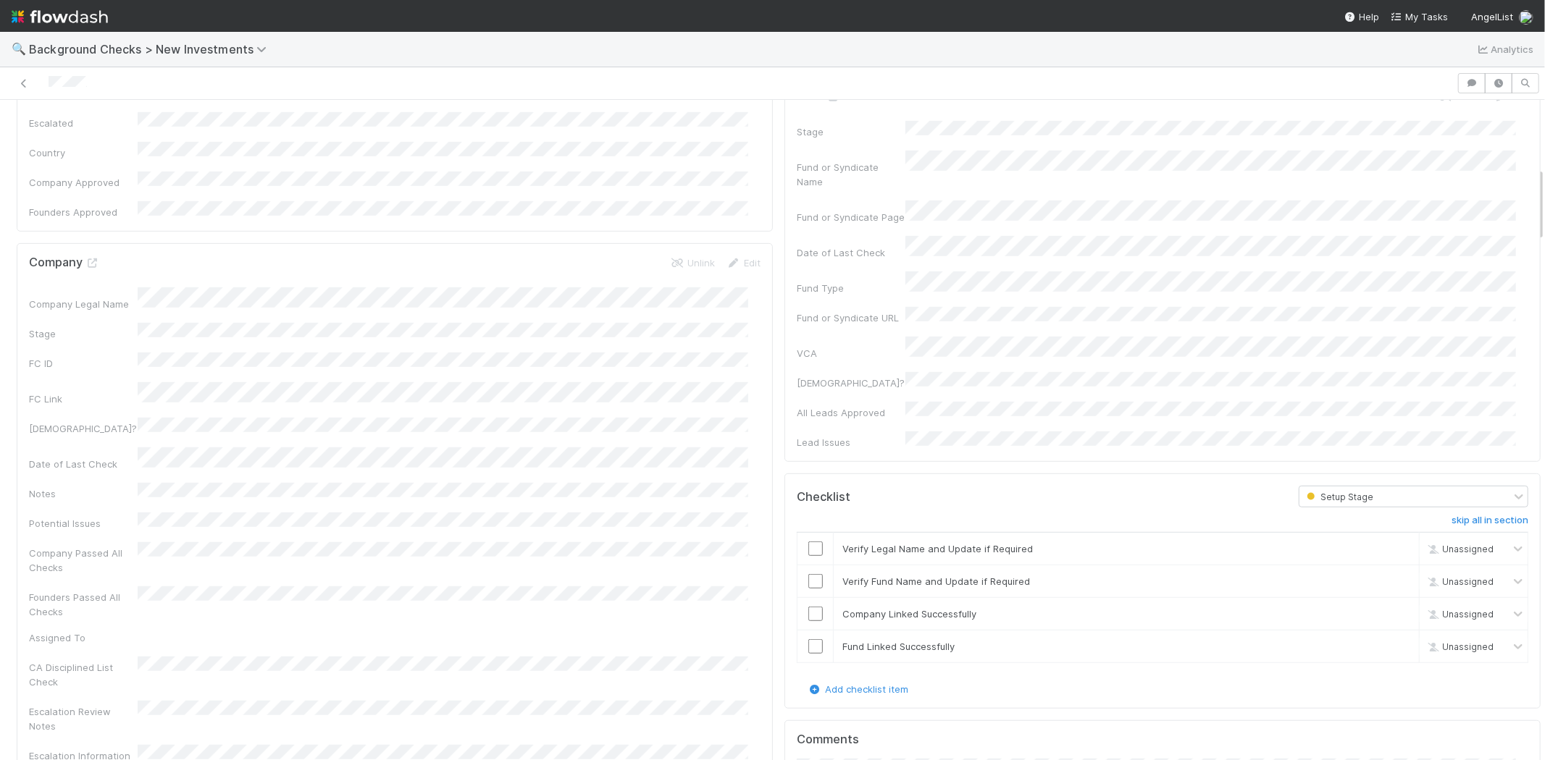
scroll to position [643, 0]
click at [808, 532] on input "checkbox" at bounding box center [815, 539] width 14 height 14
click at [808, 565] on input "checkbox" at bounding box center [815, 572] width 14 height 14
click at [804, 589] on td at bounding box center [815, 605] width 36 height 33
click at [808, 630] on input "checkbox" at bounding box center [815, 637] width 14 height 14
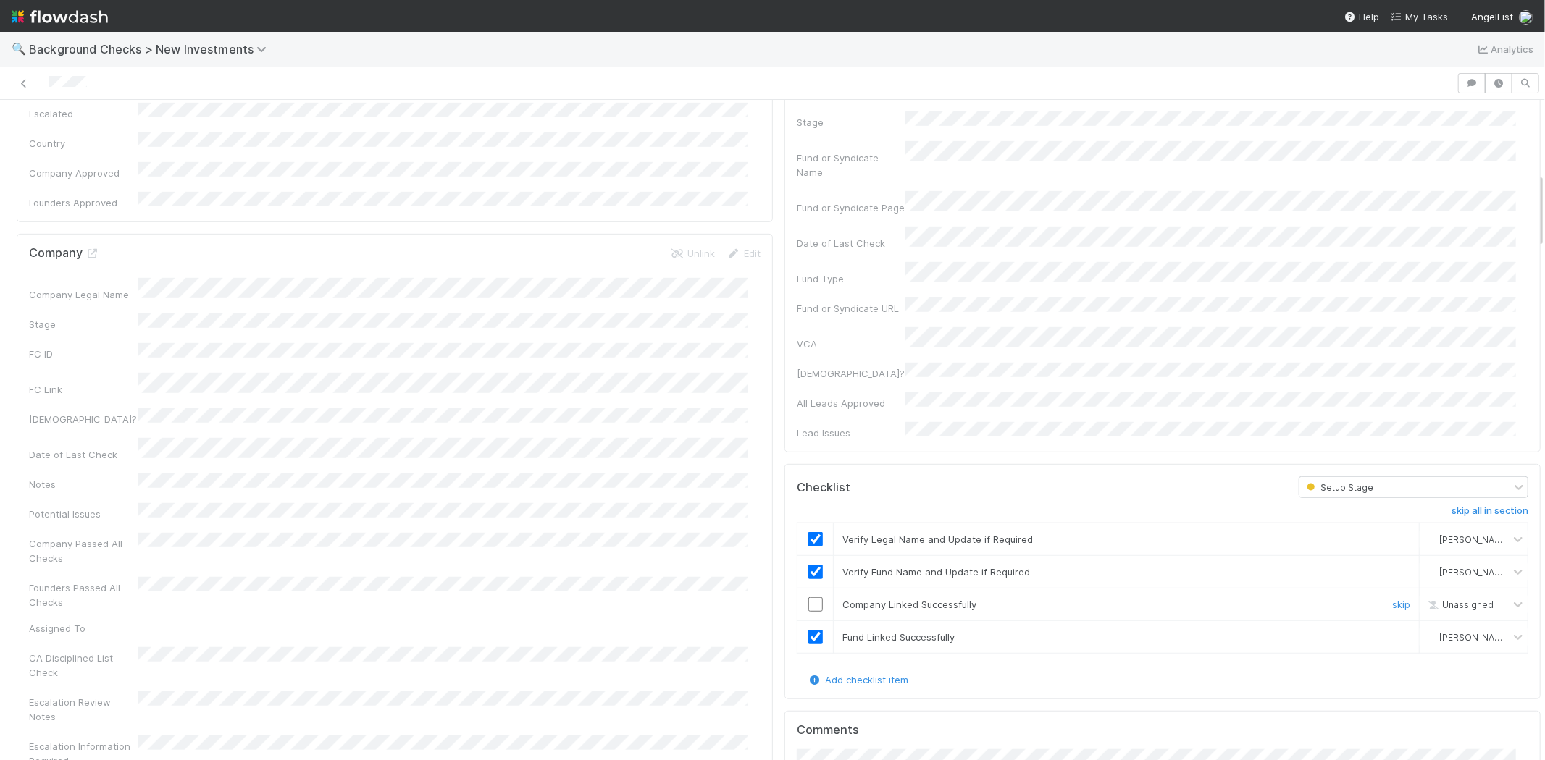
drag, startPoint x: 802, startPoint y: 516, endPoint x: 823, endPoint y: 514, distance: 21.1
click at [808, 598] on input "checkbox" at bounding box center [815, 605] width 14 height 14
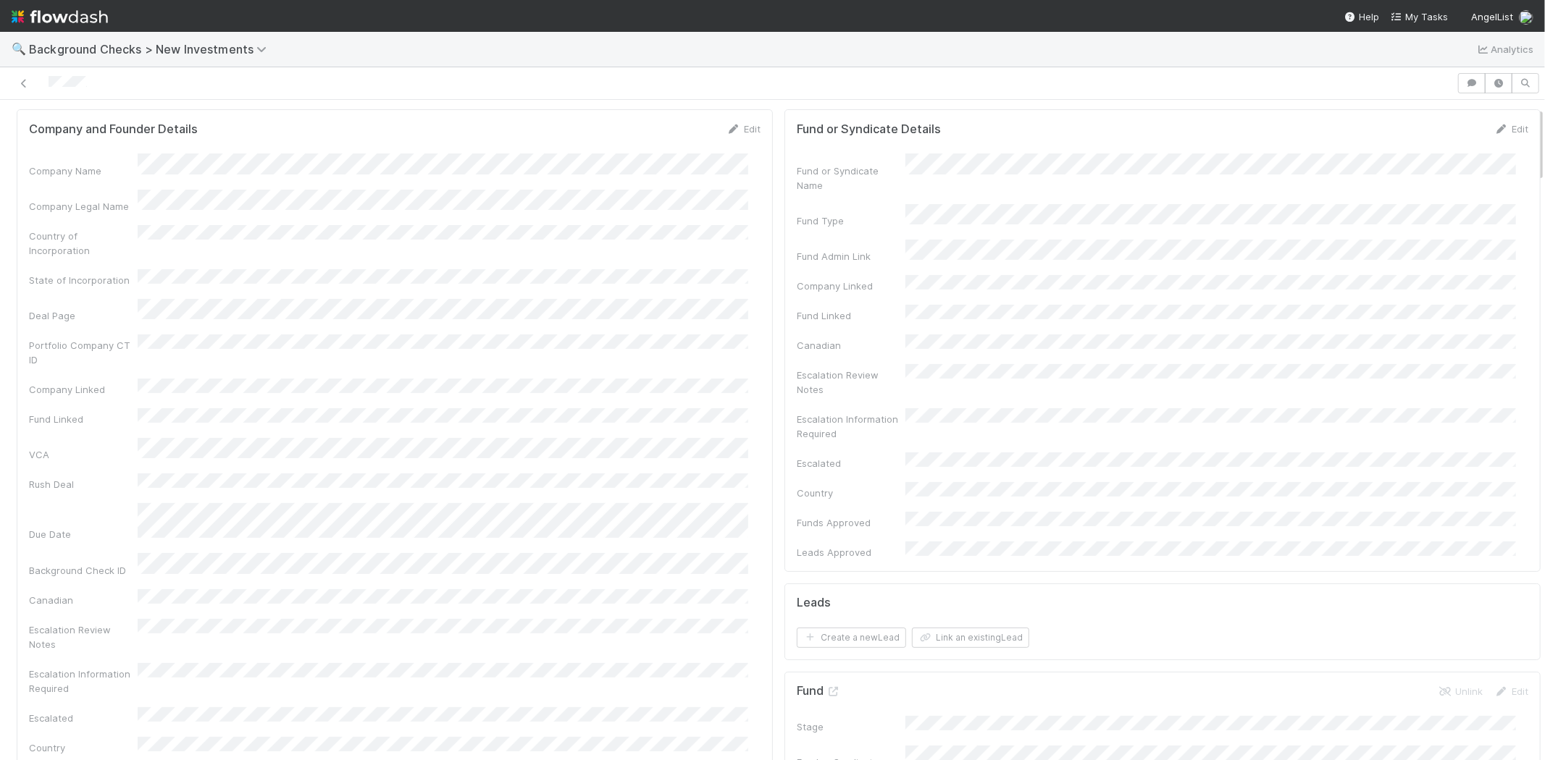
scroll to position [0, 0]
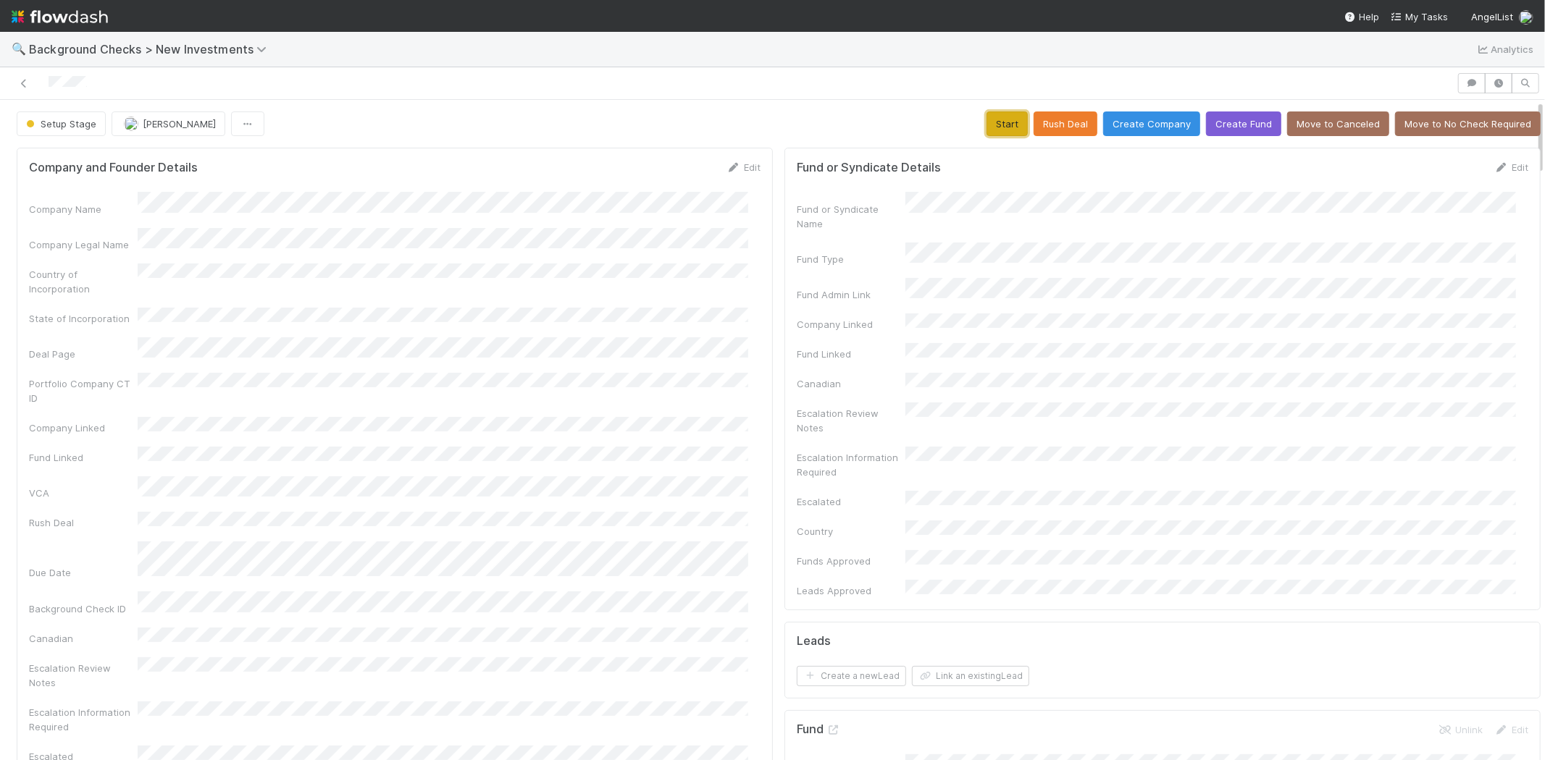
click at [986, 122] on button "Start" at bounding box center [1006, 124] width 41 height 25
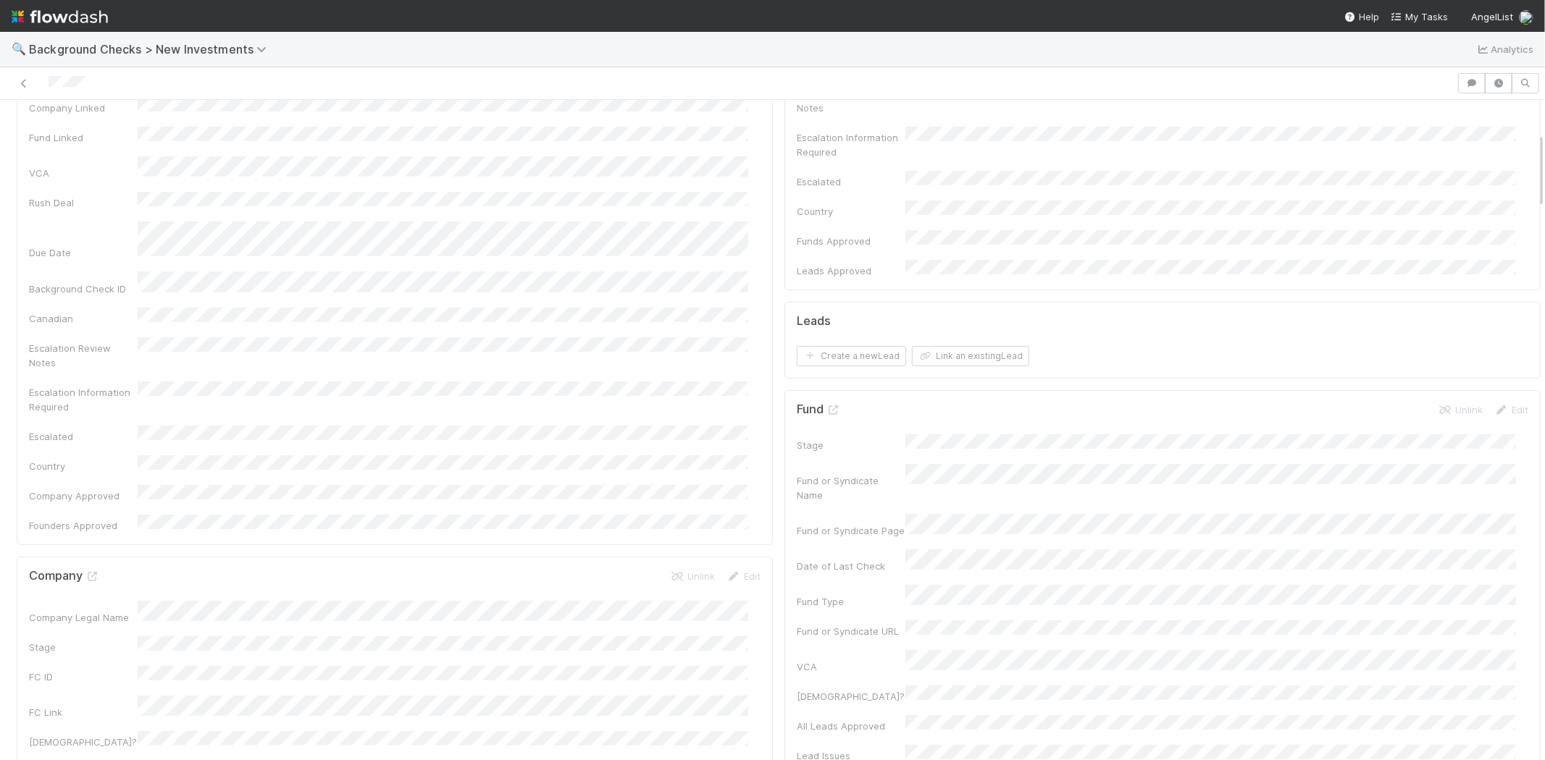
scroll to position [161, 0]
click at [957, 506] on button "Link an existing Lead" at bounding box center [970, 516] width 117 height 20
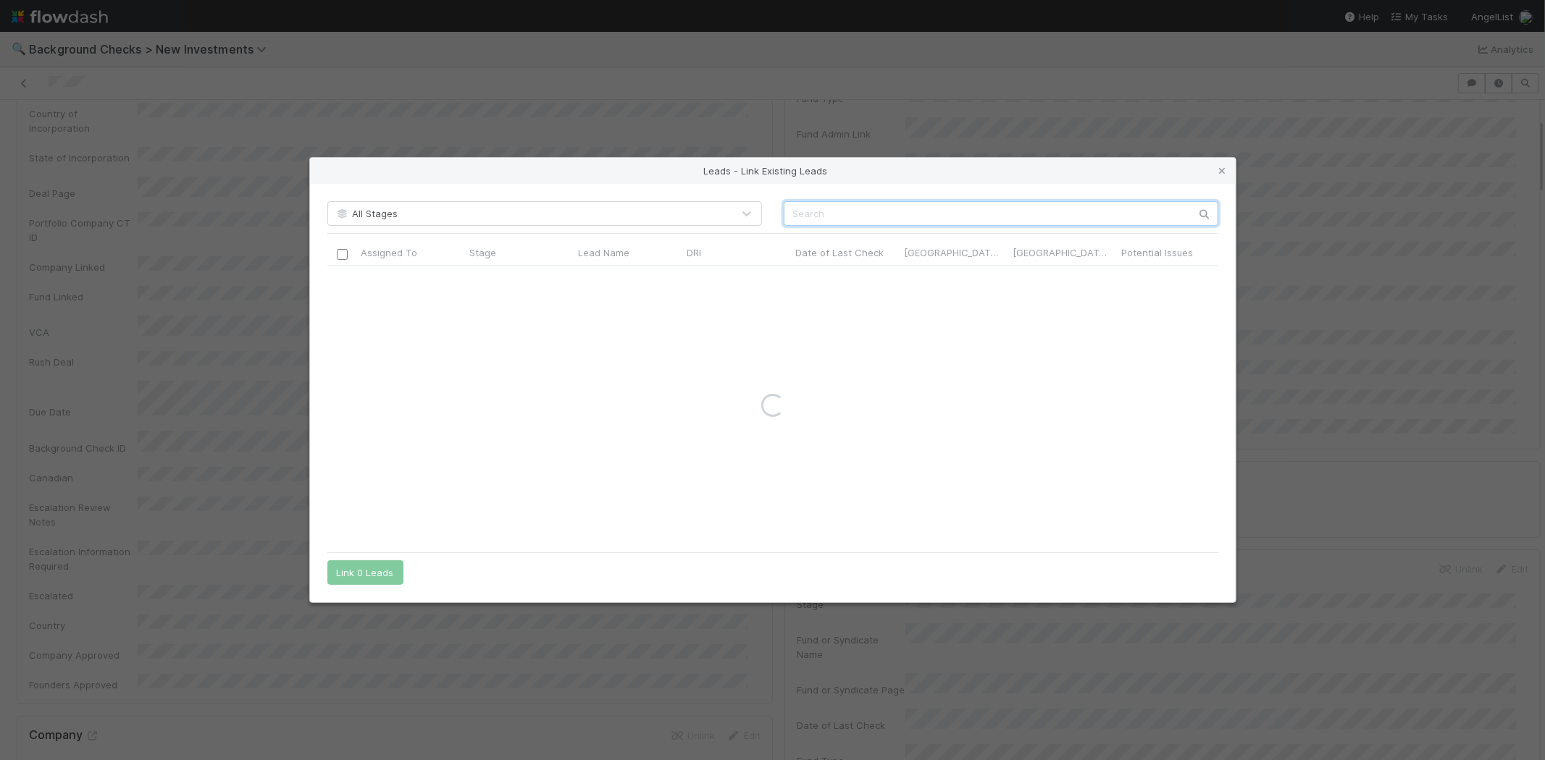
click at [898, 207] on input "text" at bounding box center [1001, 213] width 435 height 25
paste input "Benjamin Bryant"
type input "Benjamin Bryant"
click at [344, 280] on input "checkbox" at bounding box center [341, 281] width 11 height 11
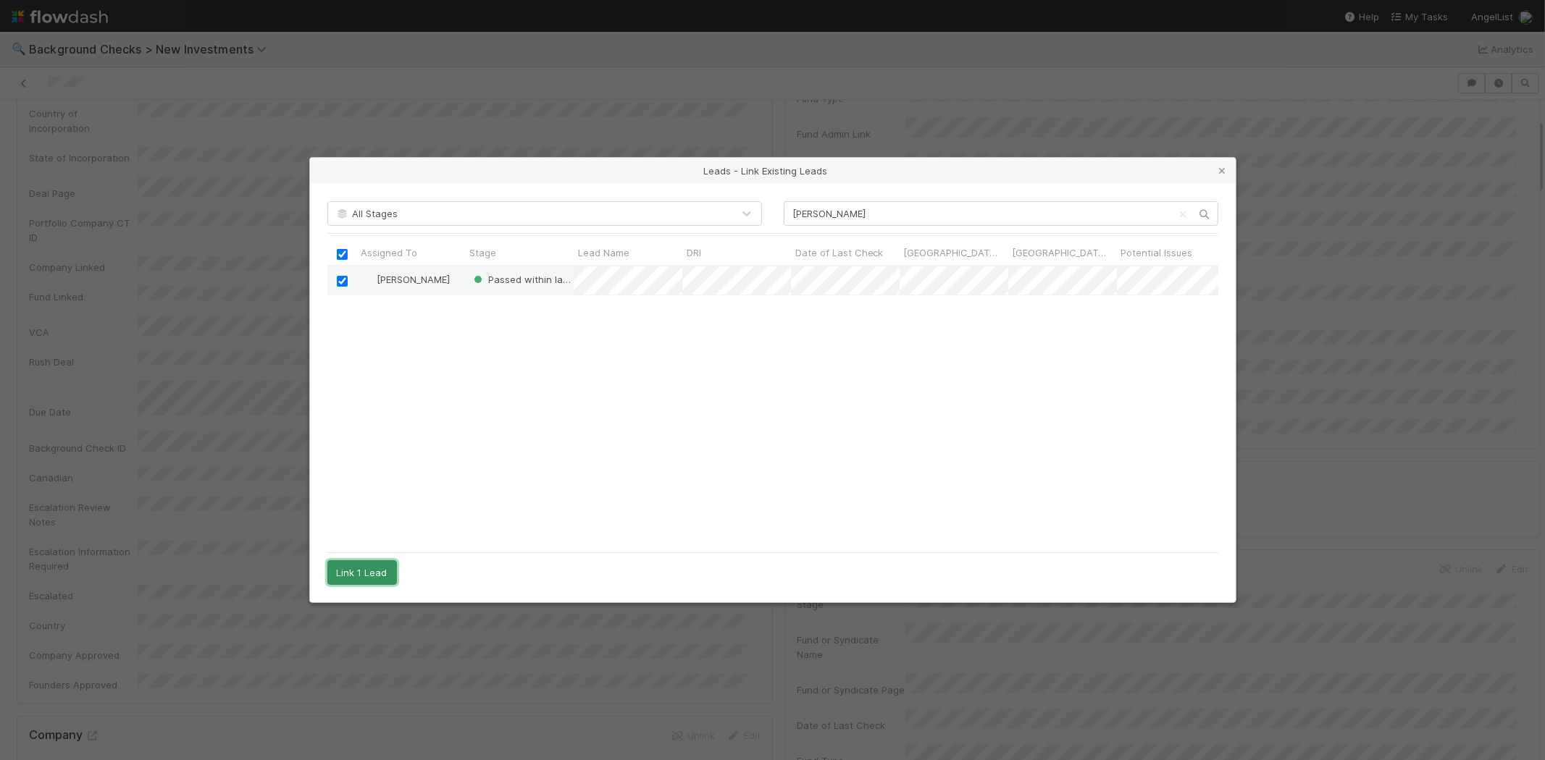
click at [367, 574] on button "Link 1 Lead" at bounding box center [362, 573] width 70 height 25
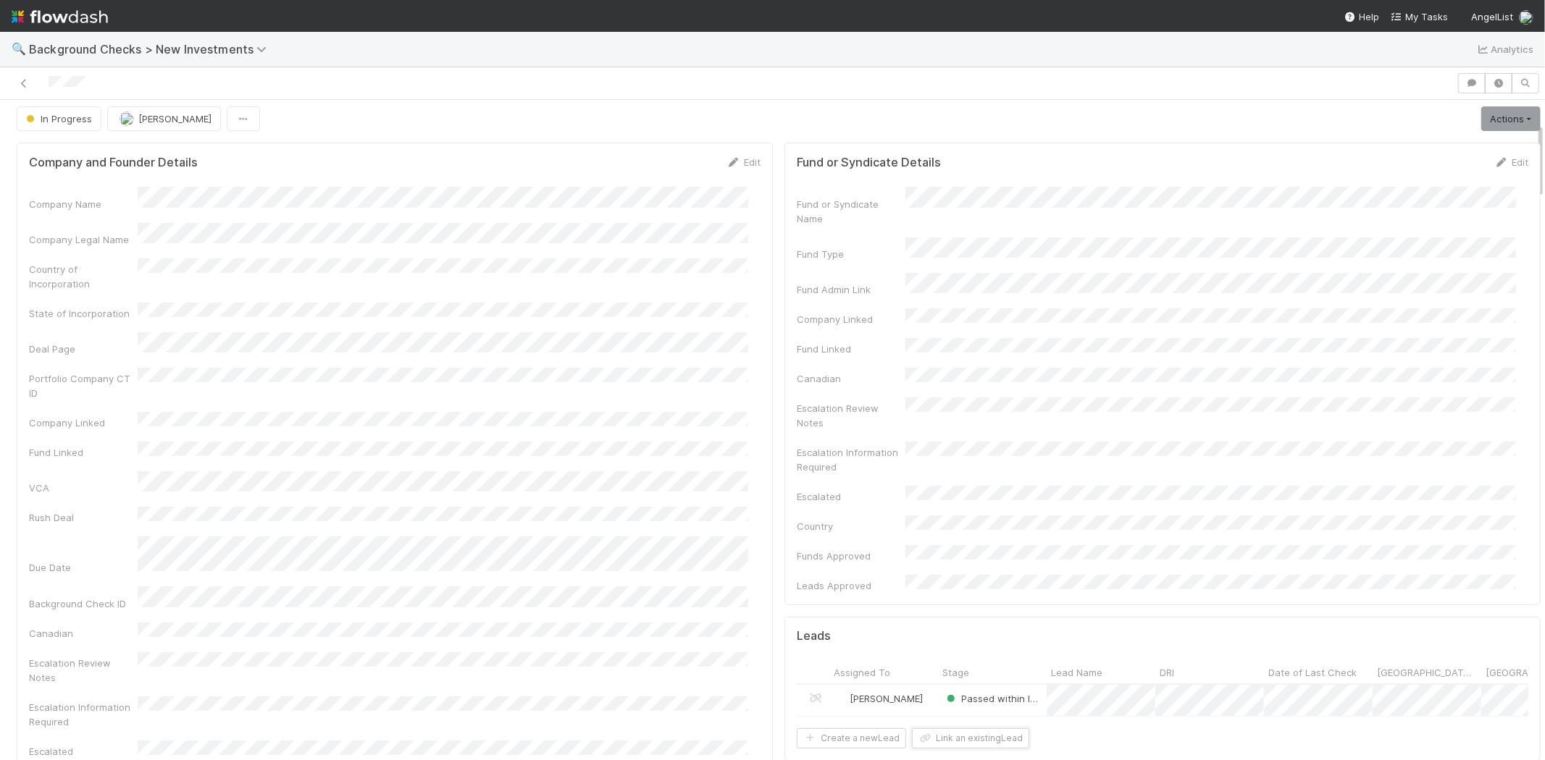
scroll to position [0, 0]
drag, startPoint x: 100, startPoint y: 85, endPoint x: 32, endPoint y: 88, distance: 68.1
click at [32, 88] on div at bounding box center [728, 83] width 1445 height 20
click at [1481, 125] on link "Actions" at bounding box center [1510, 124] width 59 height 25
click at [1437, 146] on button "Finish" at bounding box center [1461, 154] width 162 height 20
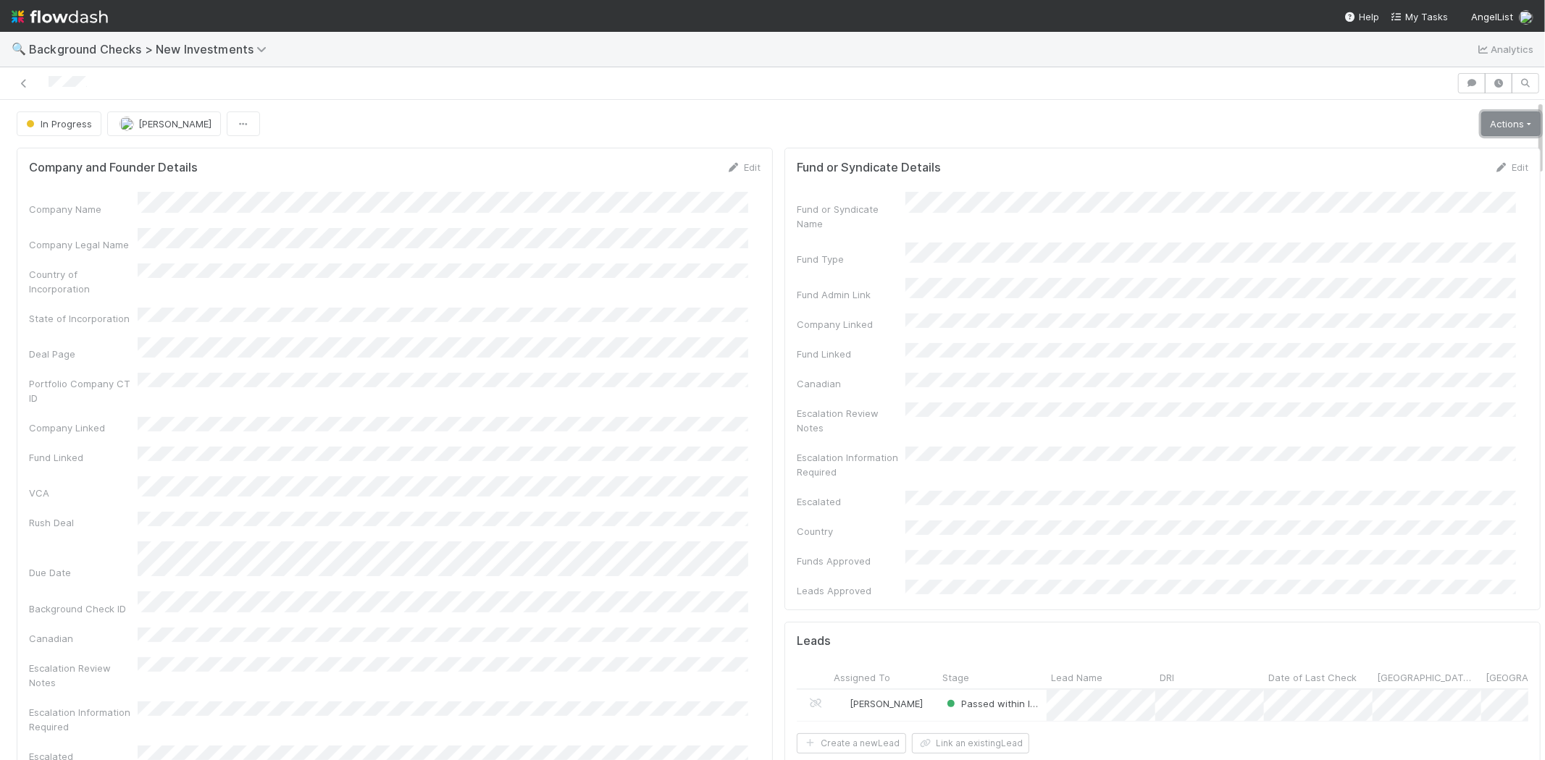
click at [1481, 112] on link "Actions" at bounding box center [1510, 124] width 59 height 25
click at [1436, 147] on button "Finish" at bounding box center [1461, 154] width 162 height 20
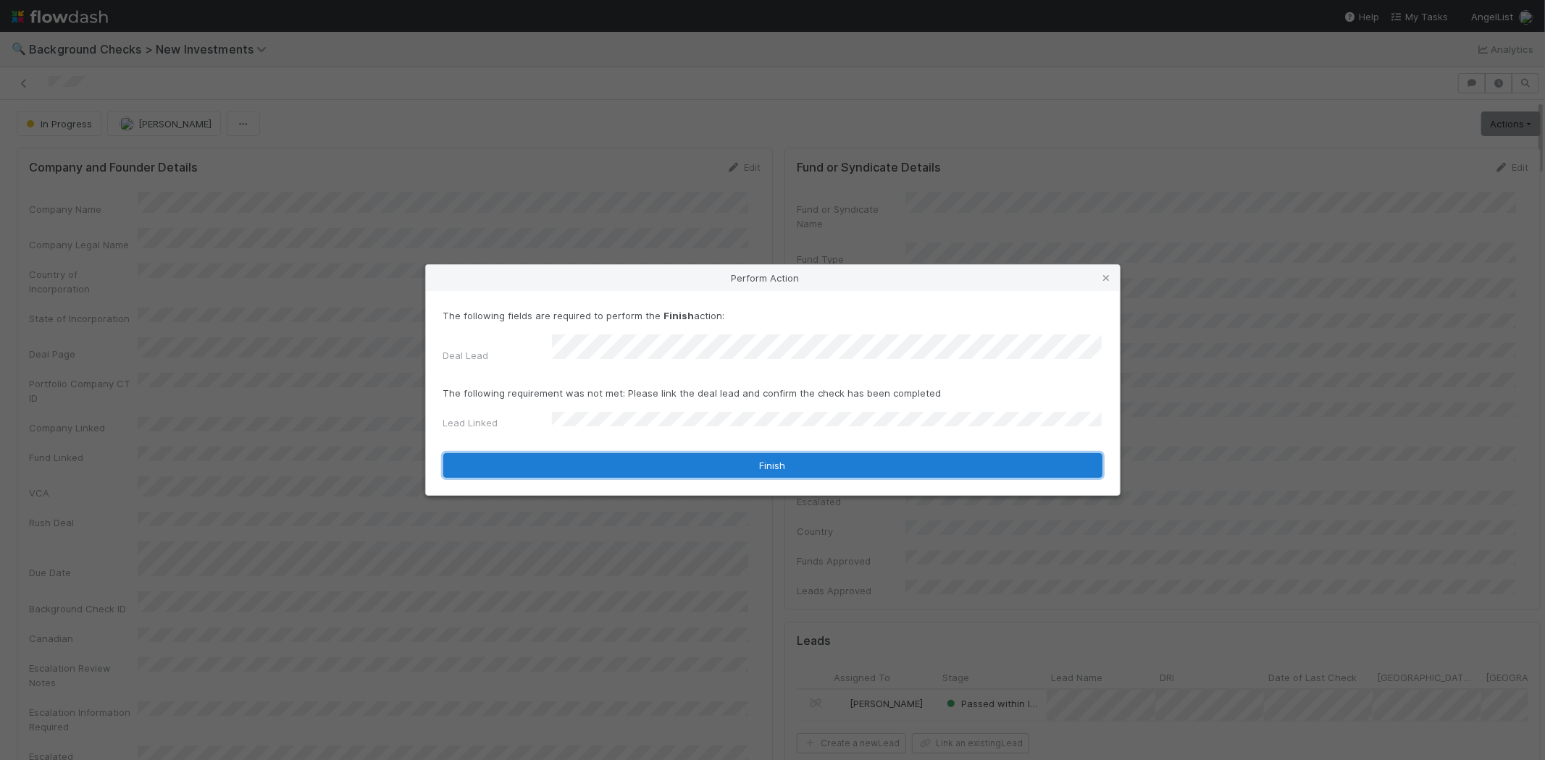
click at [775, 460] on button "Finish" at bounding box center [772, 465] width 659 height 25
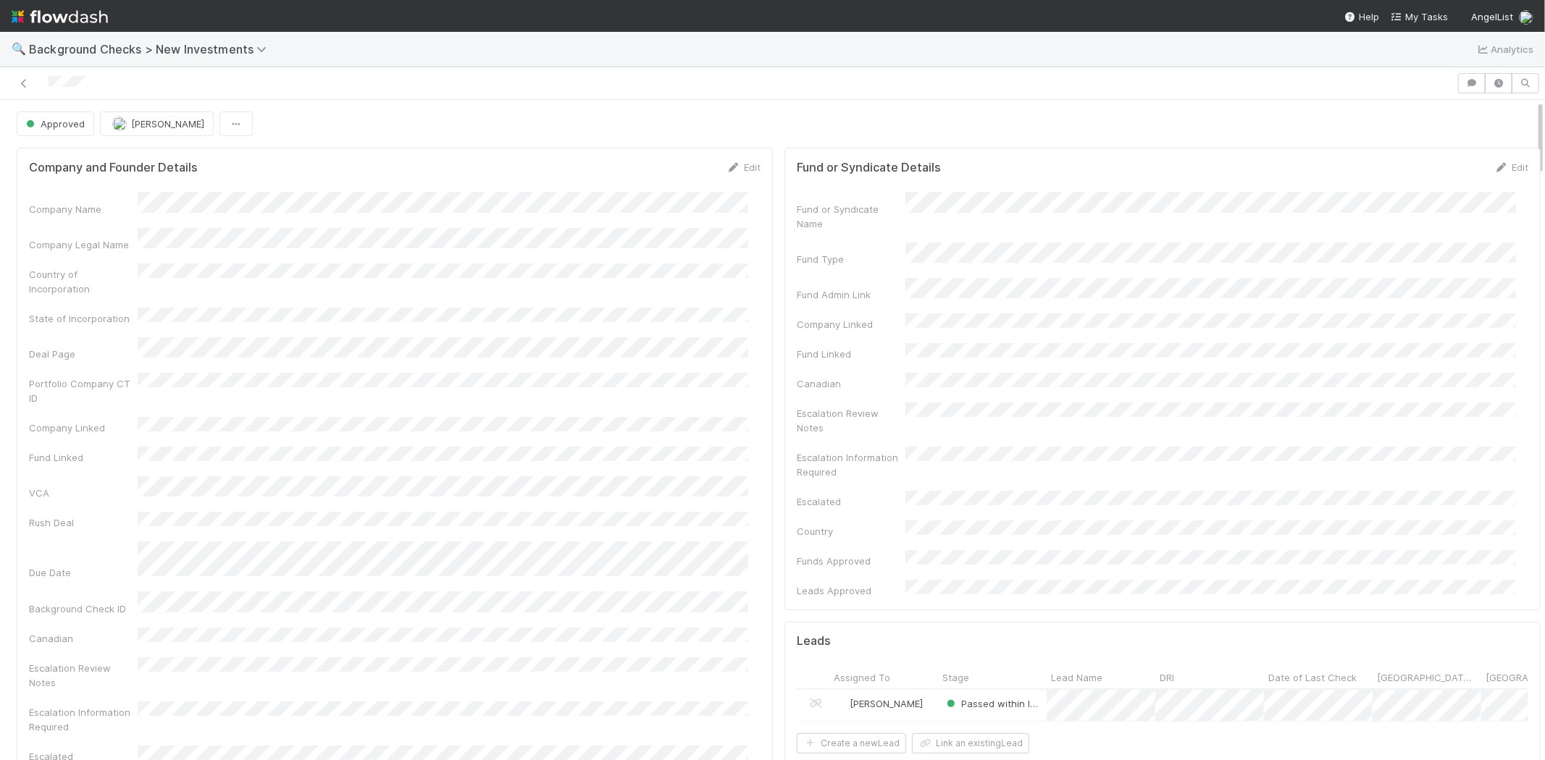
drag, startPoint x: 114, startPoint y: 83, endPoint x: 105, endPoint y: 85, distance: 9.2
click at [105, 85] on div at bounding box center [728, 83] width 1445 height 20
click at [1429, 16] on span "My Tasks" at bounding box center [1419, 17] width 57 height 12
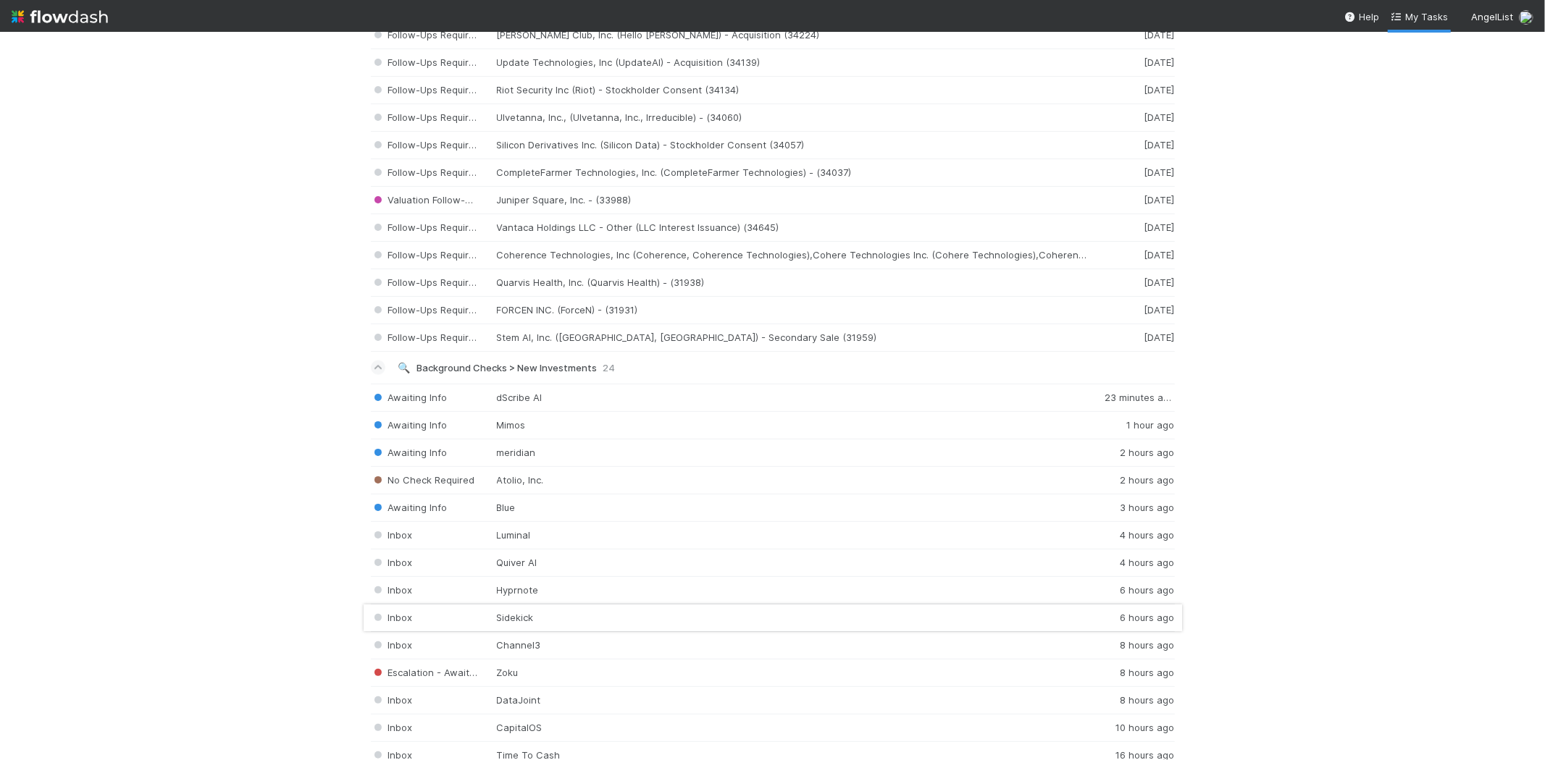
scroll to position [1690, 0]
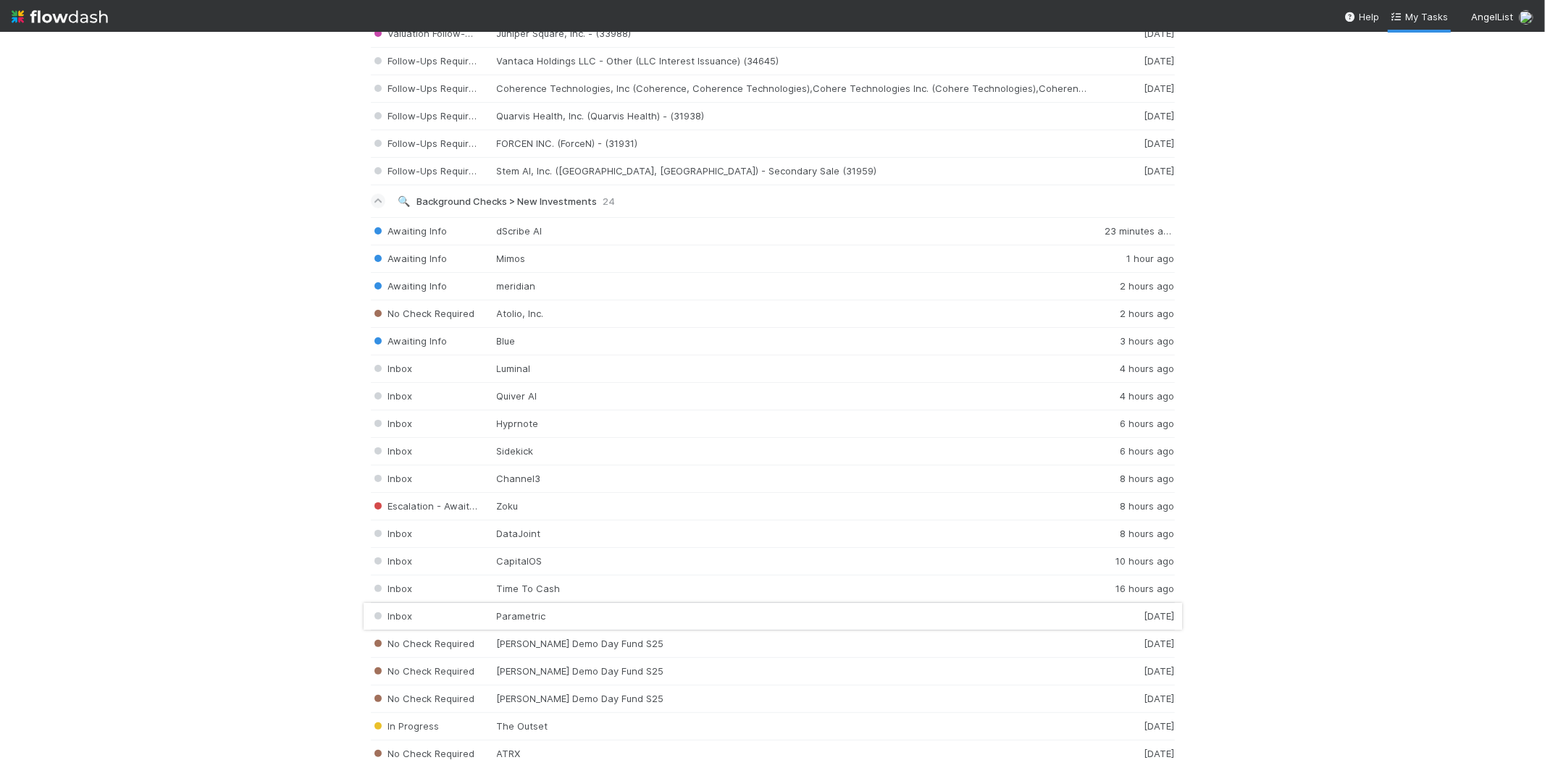
click at [572, 619] on div "Inbox Parametric 1 day ago" at bounding box center [773, 617] width 804 height 28
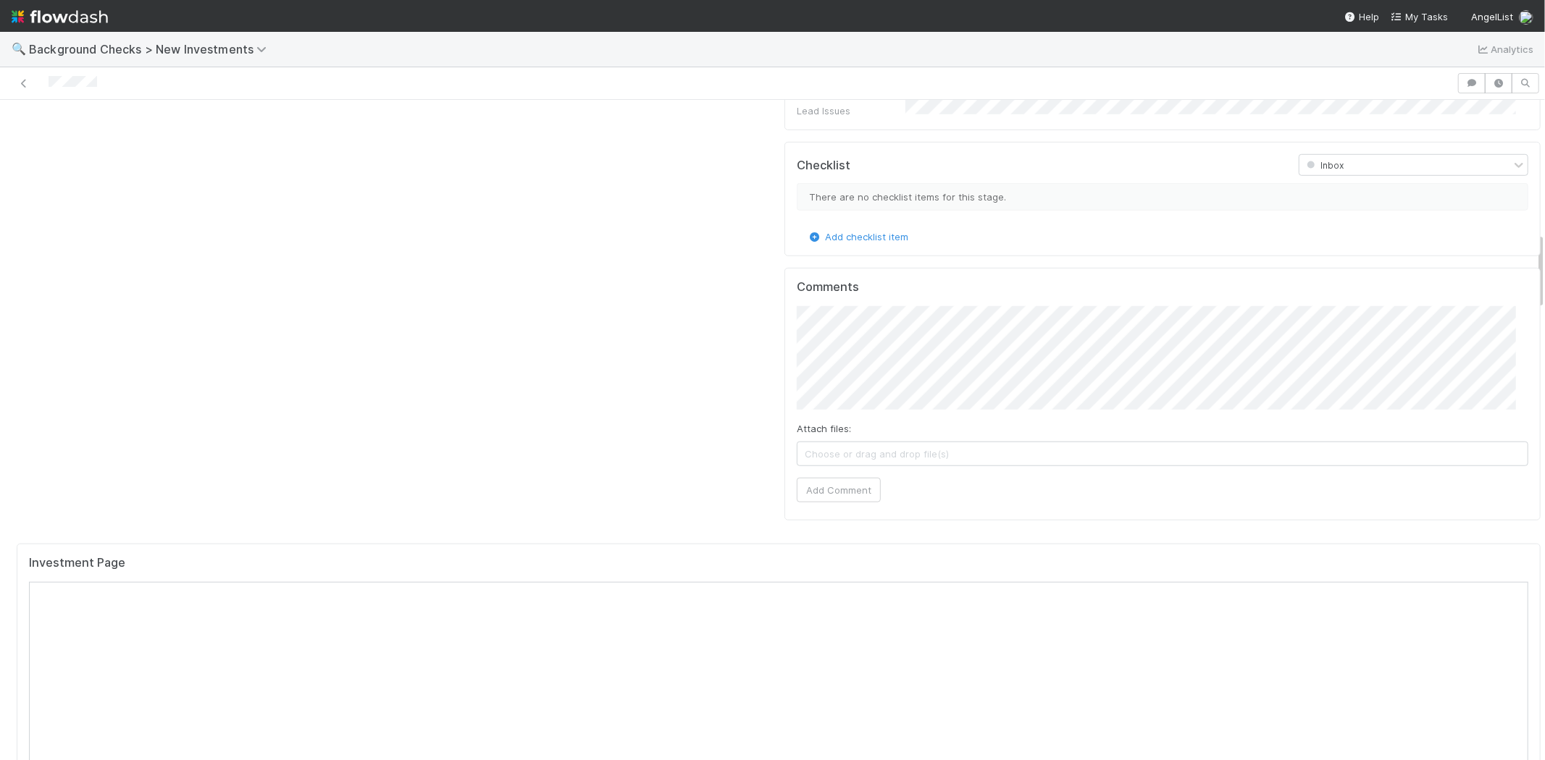
scroll to position [1126, 0]
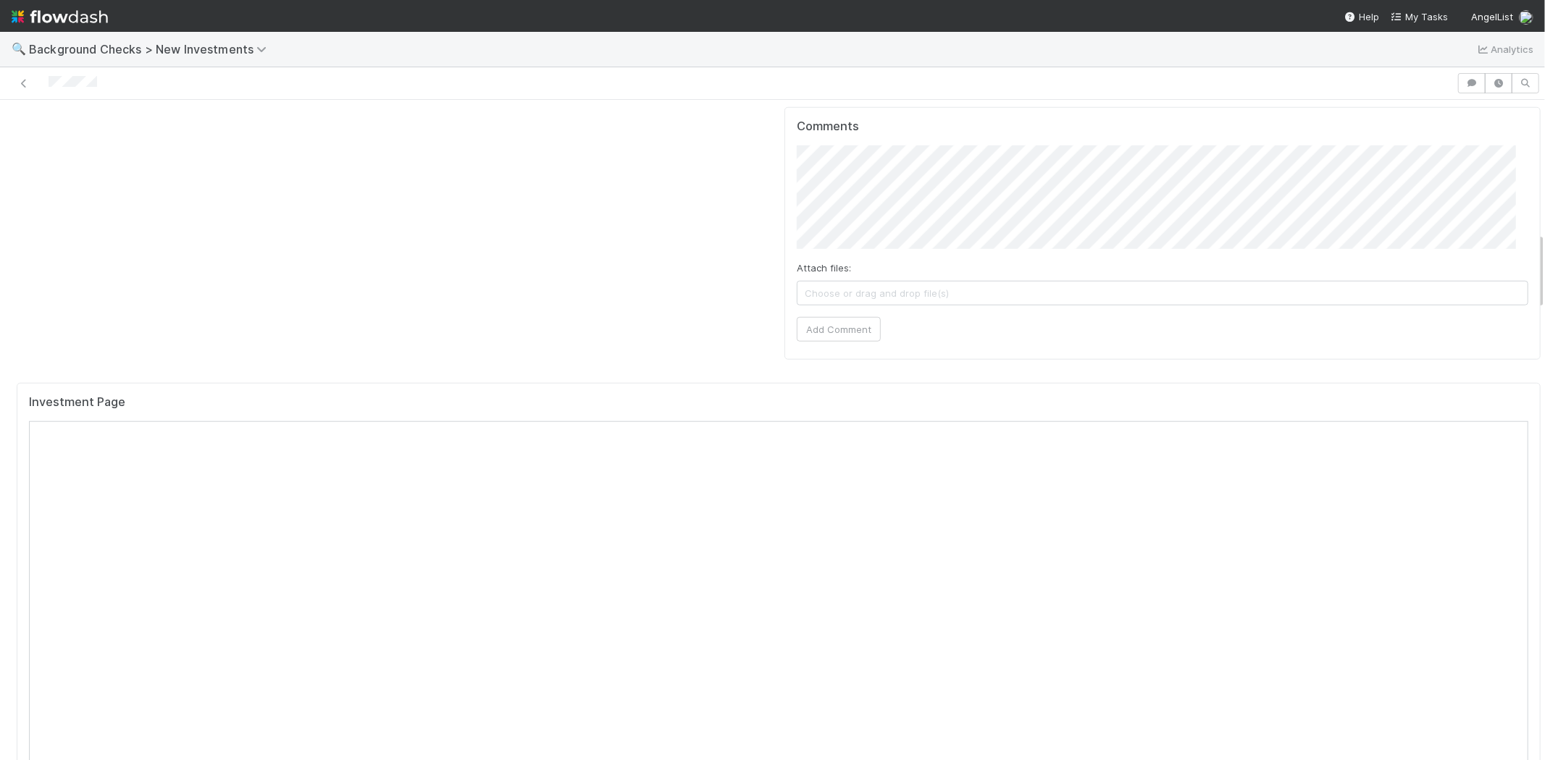
click at [48, 81] on div at bounding box center [728, 83] width 1445 height 20
click at [123, 77] on div at bounding box center [728, 83] width 1445 height 20
click at [48, 87] on div at bounding box center [728, 83] width 1445 height 20
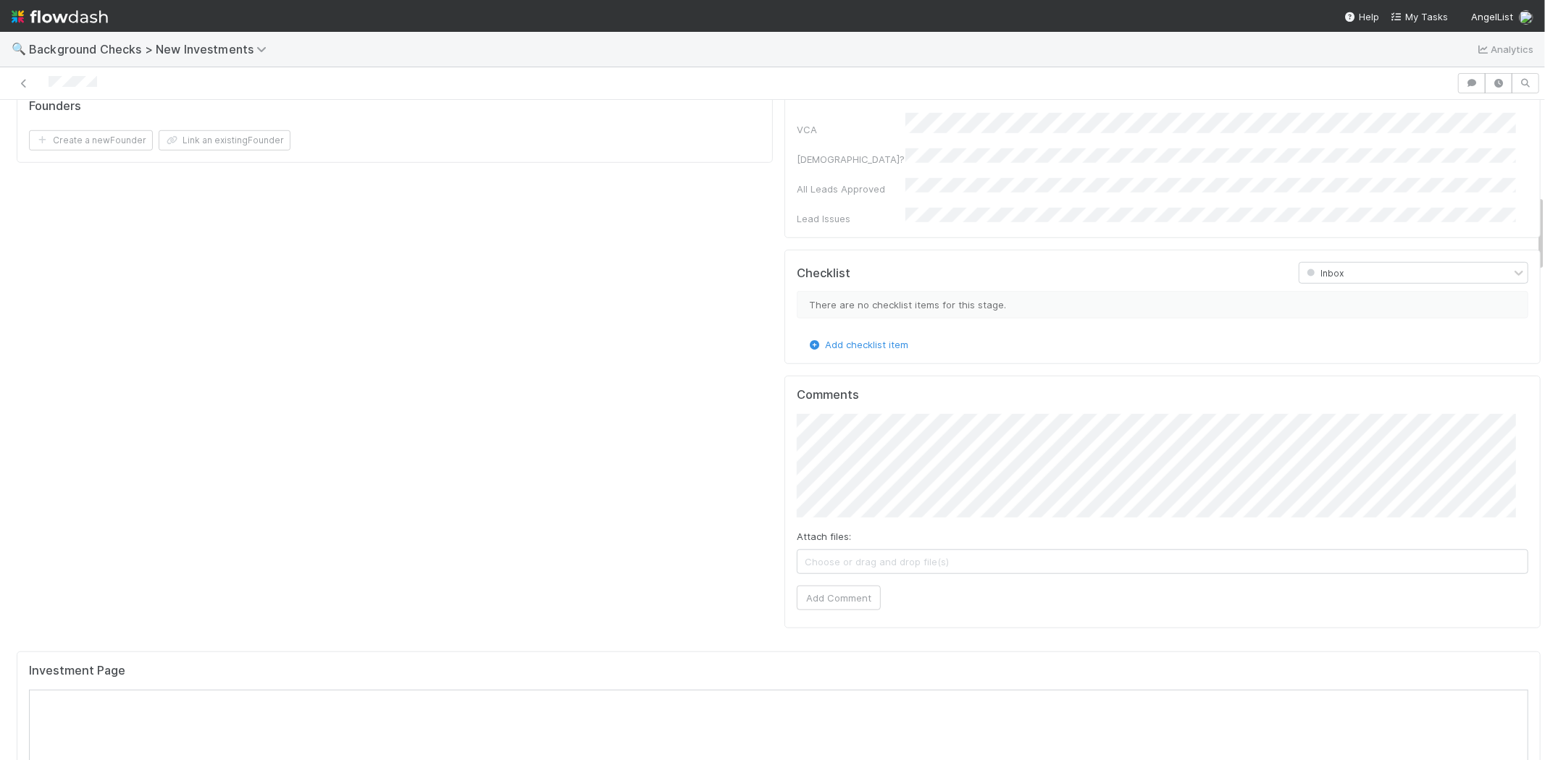
scroll to position [805, 0]
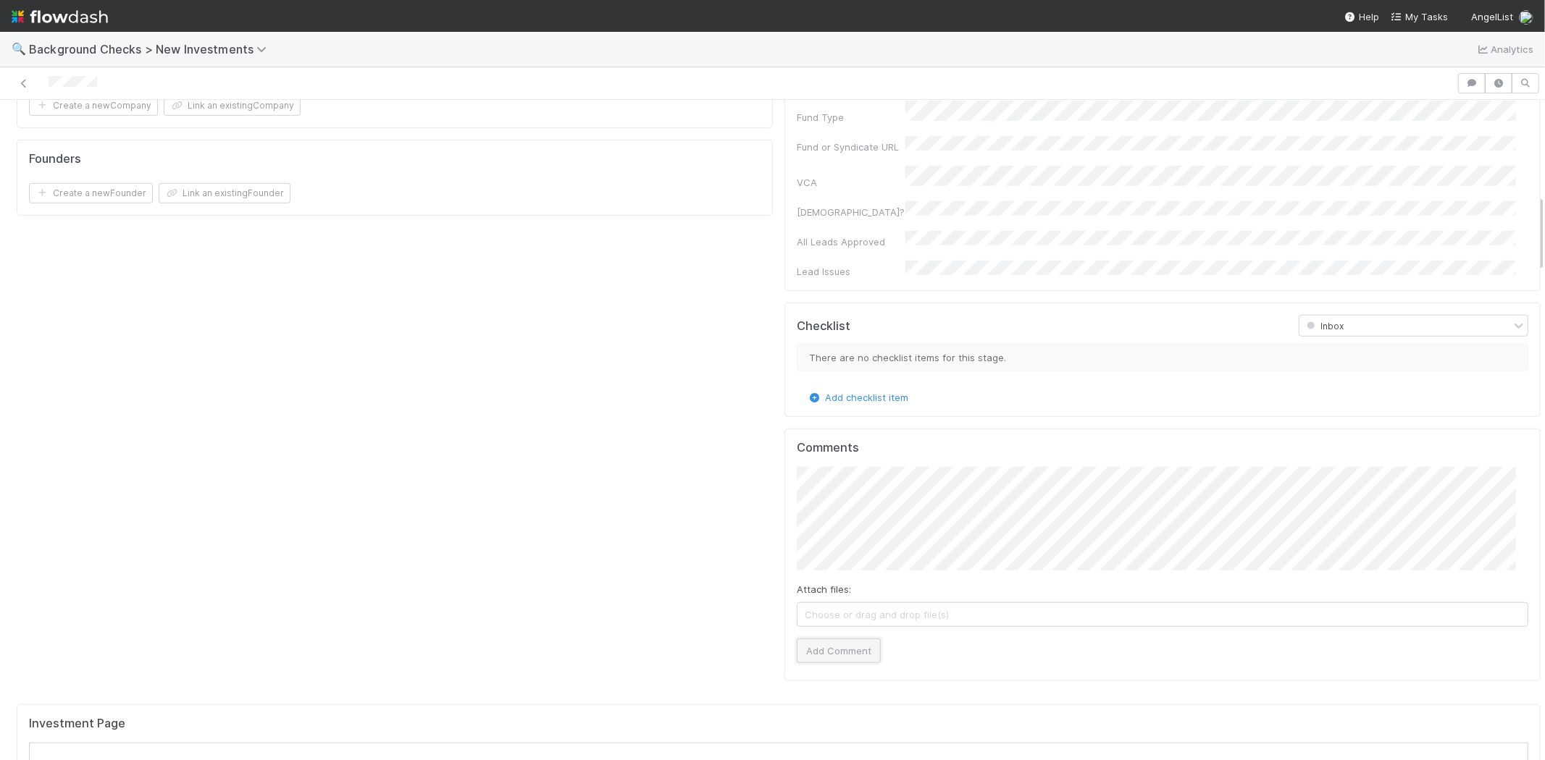
click at [823, 639] on button "Add Comment" at bounding box center [839, 651] width 84 height 25
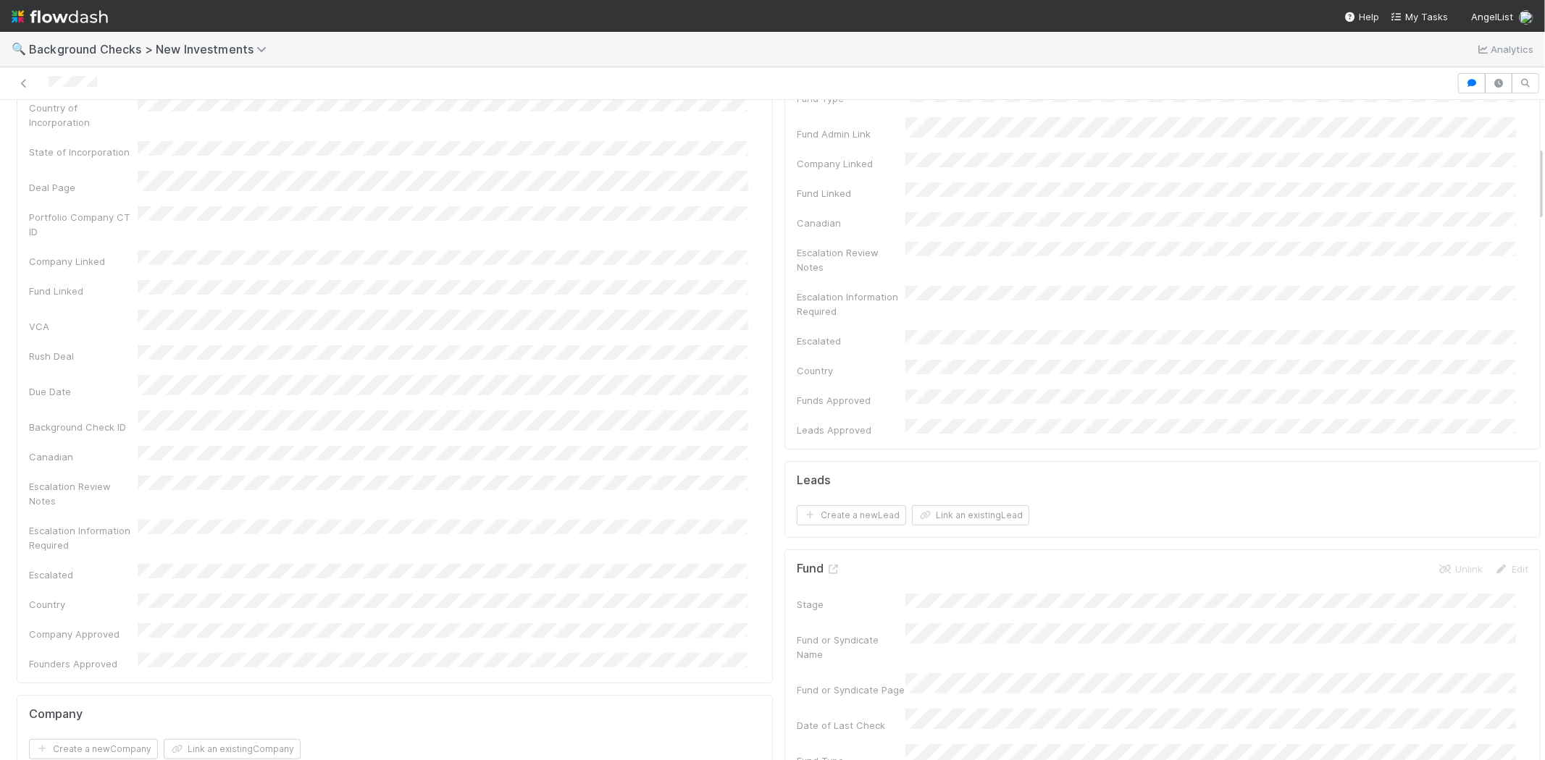
scroll to position [0, 0]
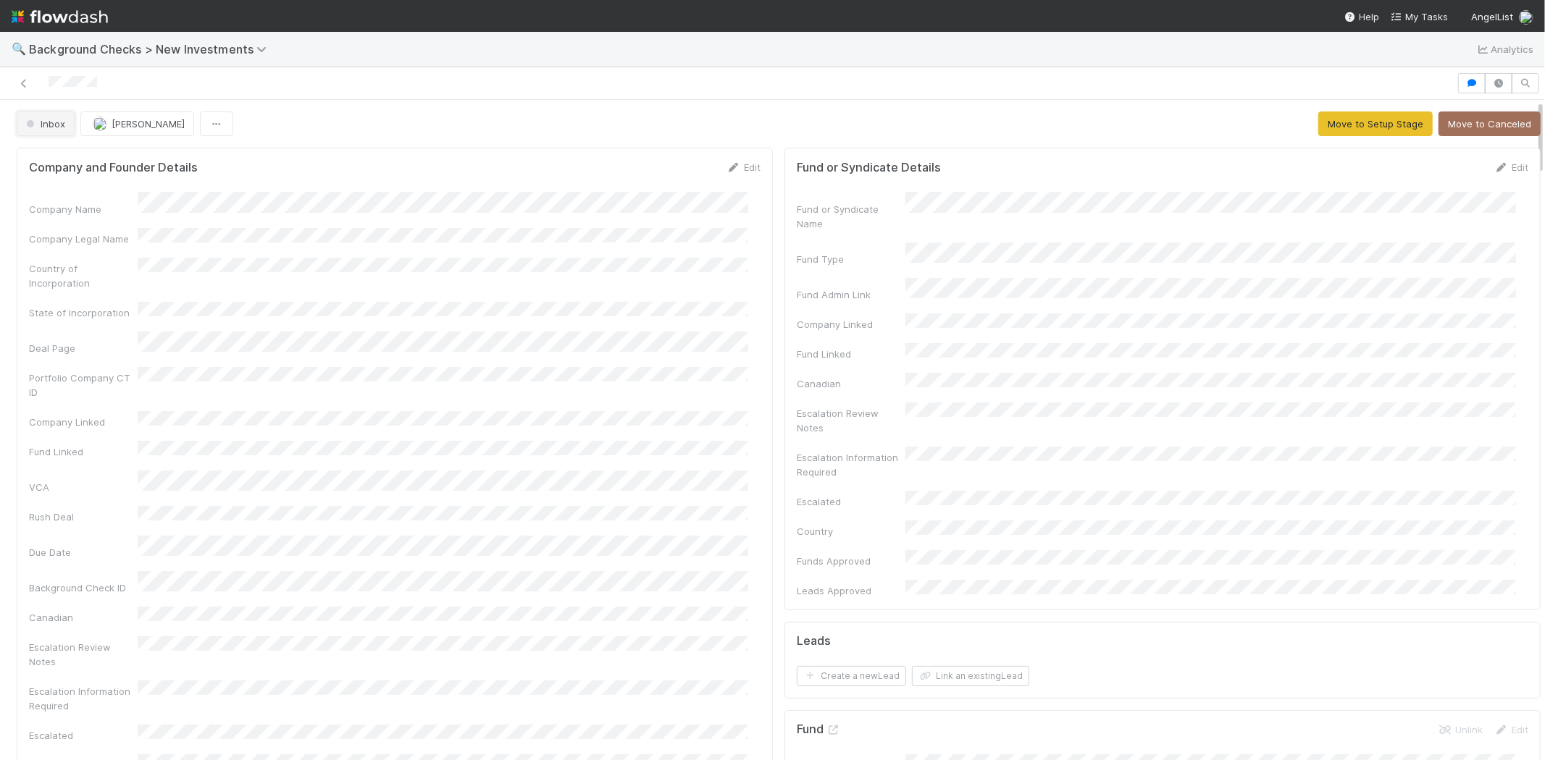
click at [51, 119] on span "Inbox" at bounding box center [44, 124] width 42 height 12
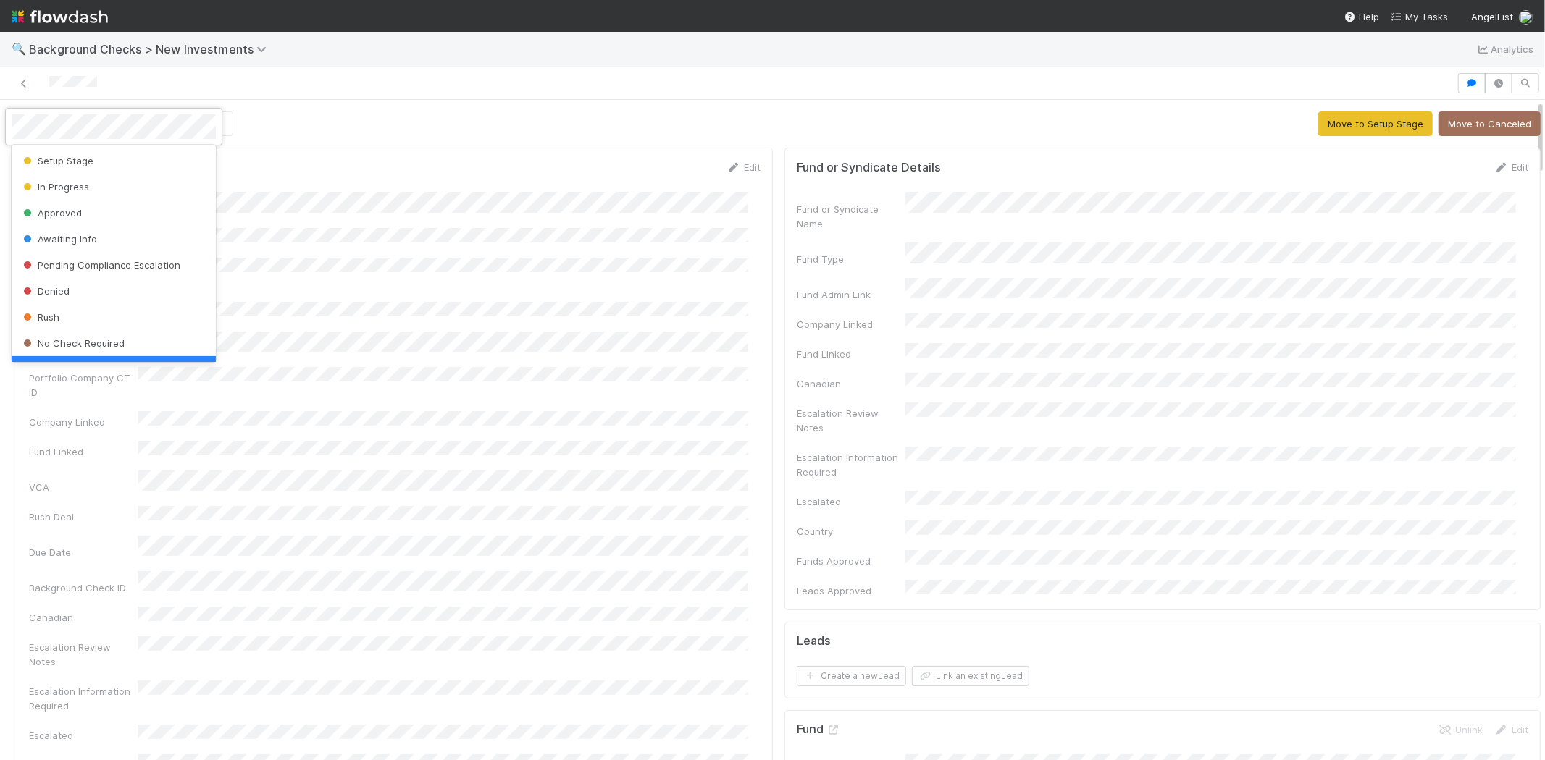
scroll to position [29, 0]
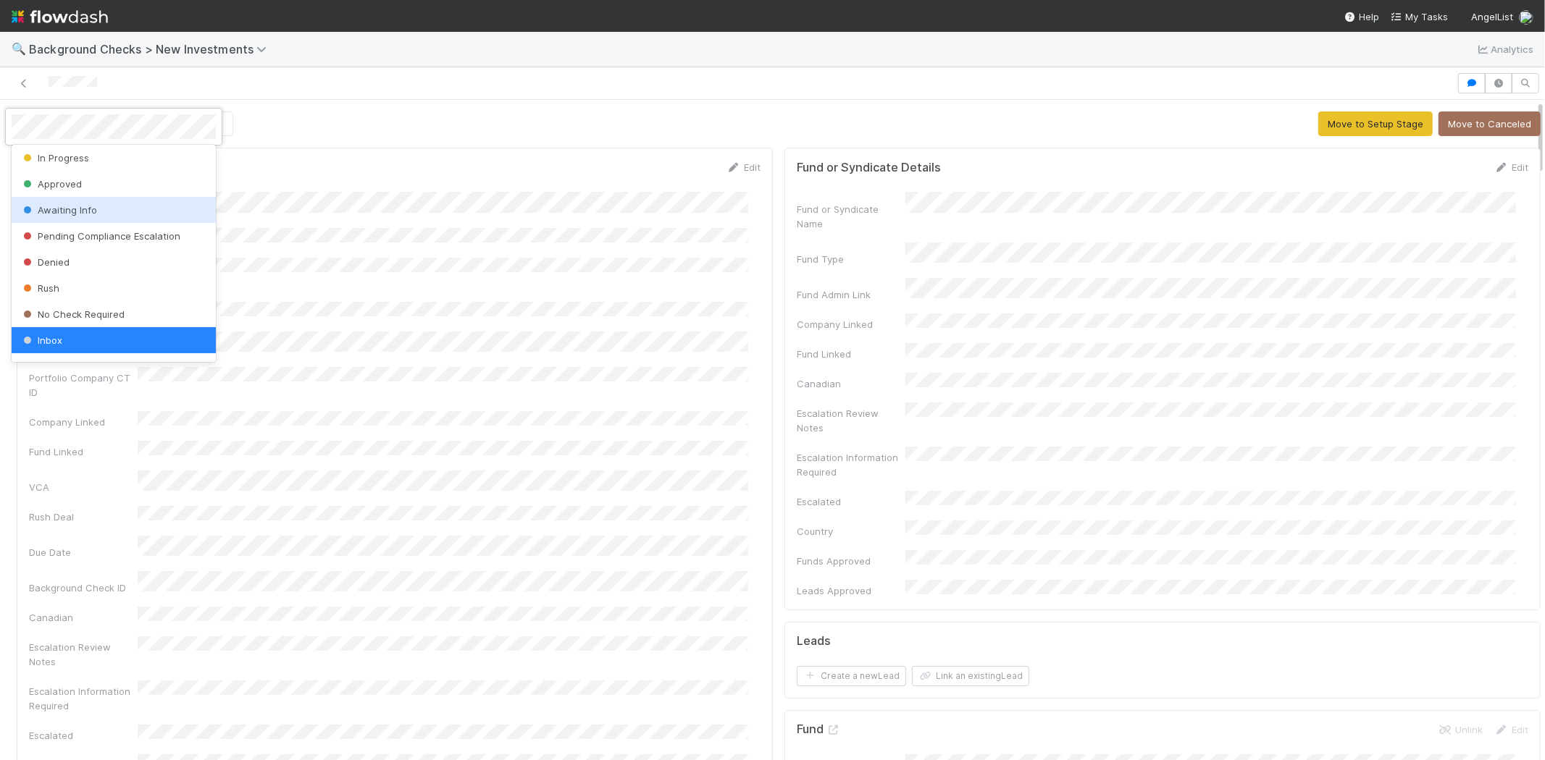
click at [81, 211] on span "Awaiting Info" at bounding box center [58, 210] width 77 height 12
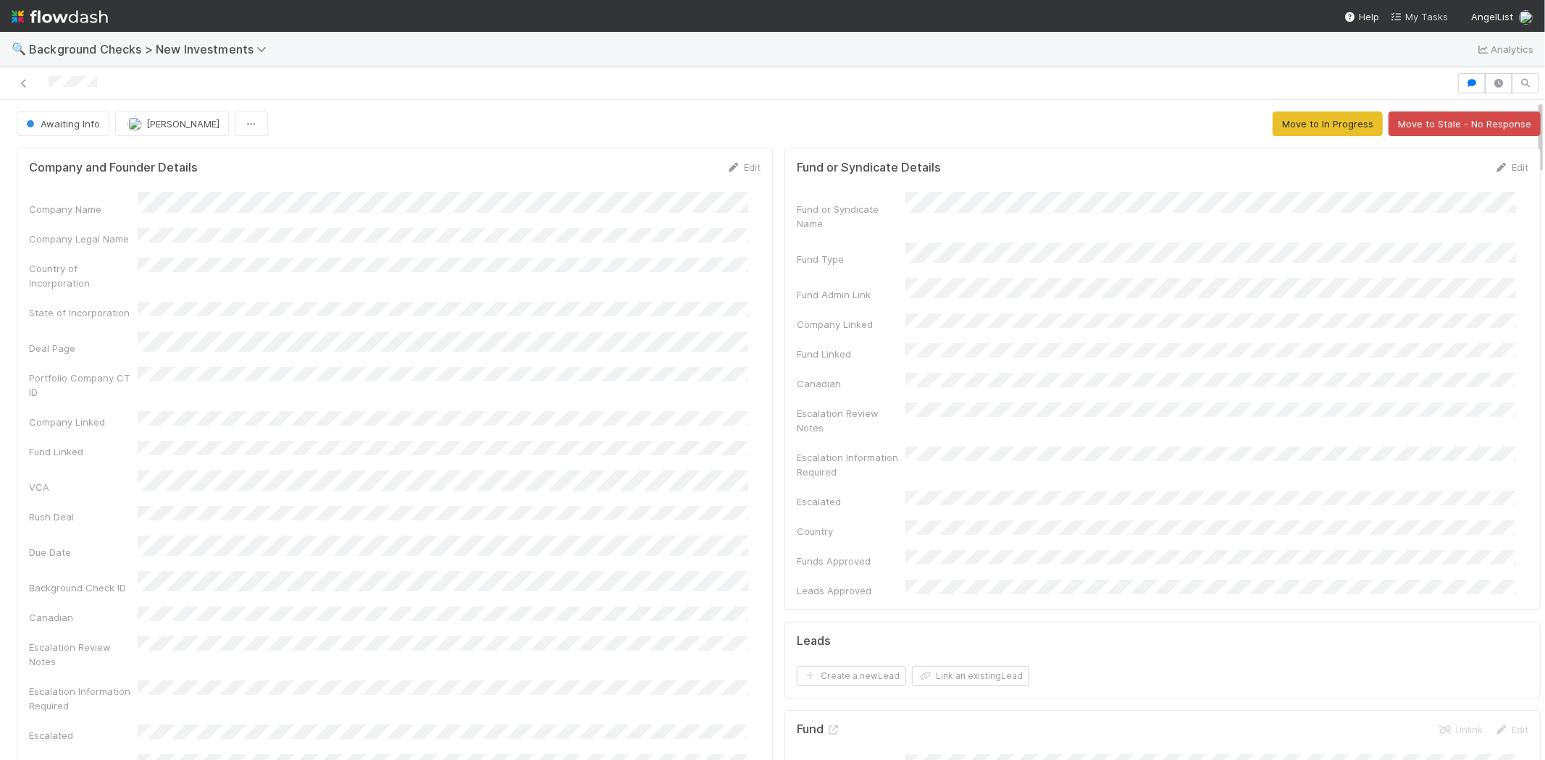
click at [1414, 15] on span "My Tasks" at bounding box center [1419, 17] width 57 height 12
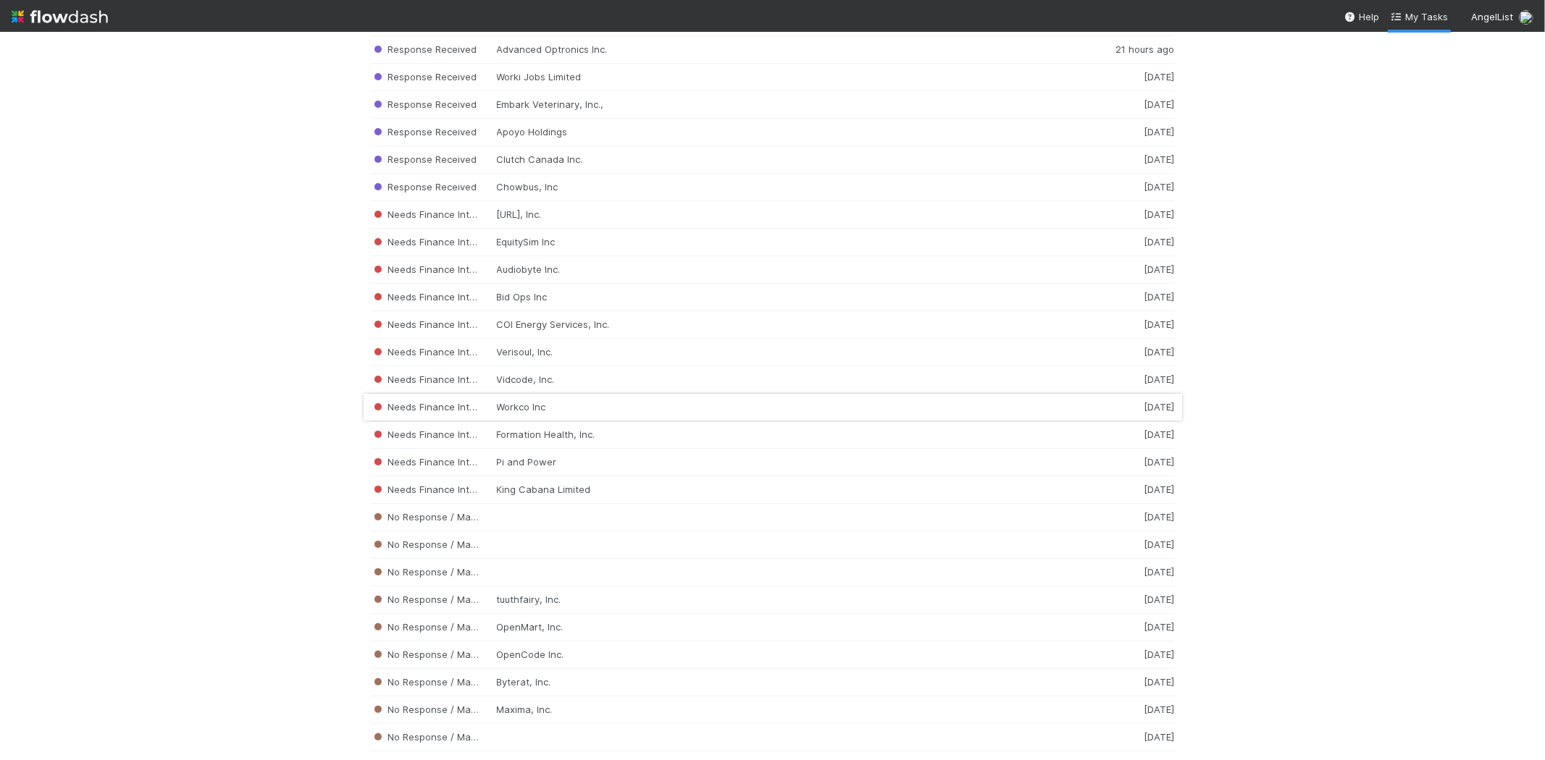
scroll to position [2655, 0]
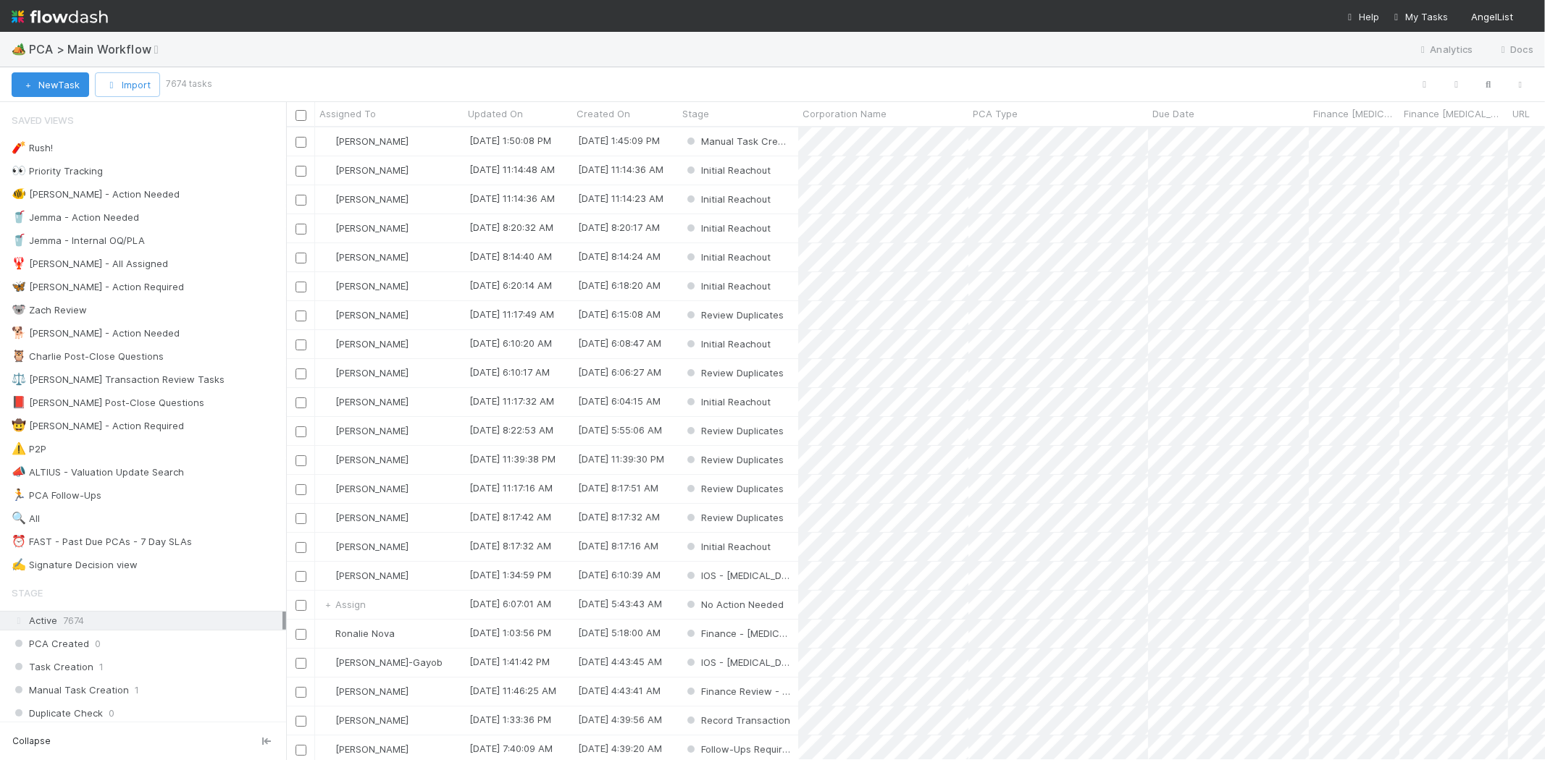
scroll to position [621, 1246]
click at [1440, 12] on span "My Tasks" at bounding box center [1419, 17] width 57 height 12
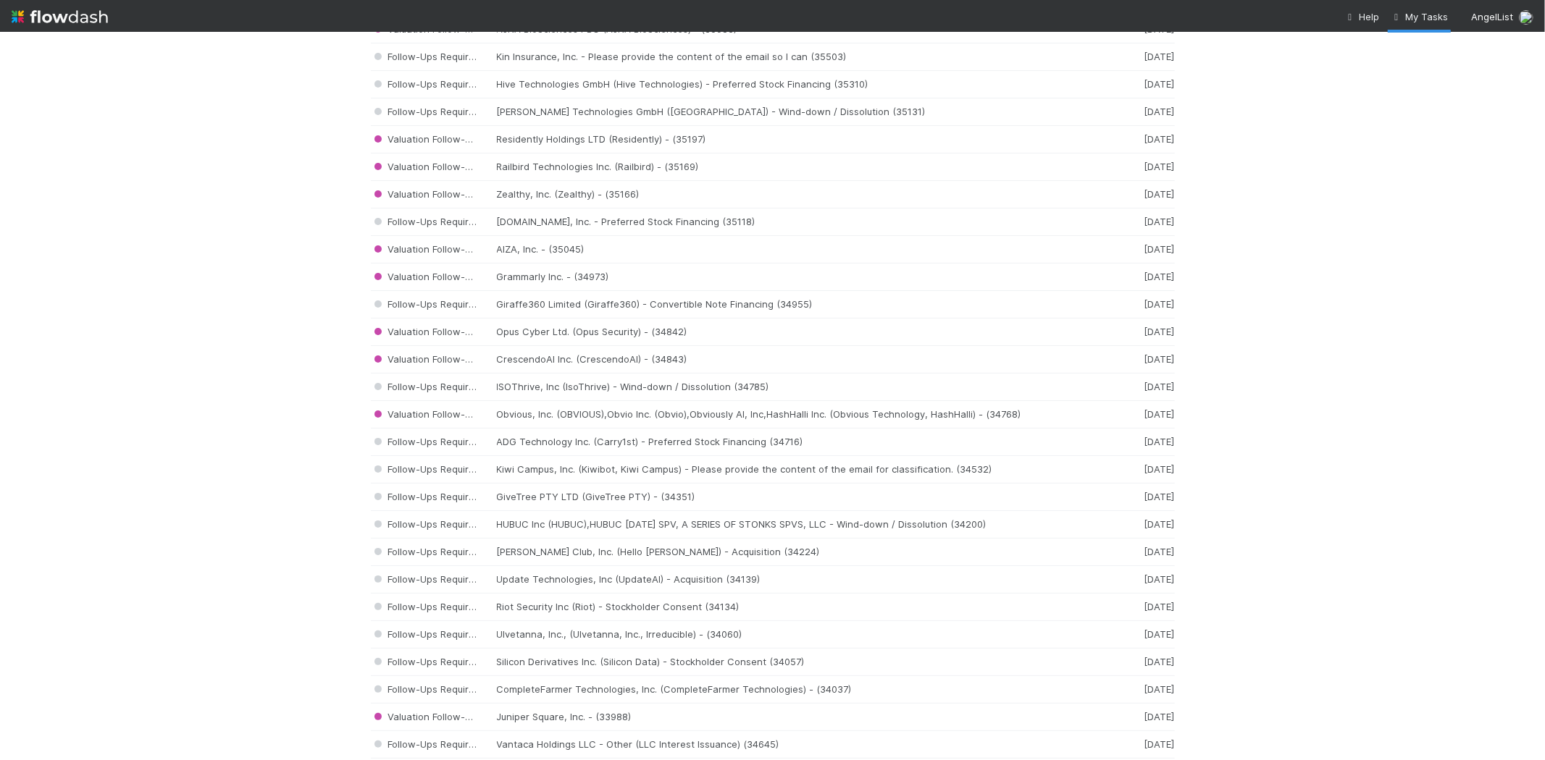
scroll to position [885, 0]
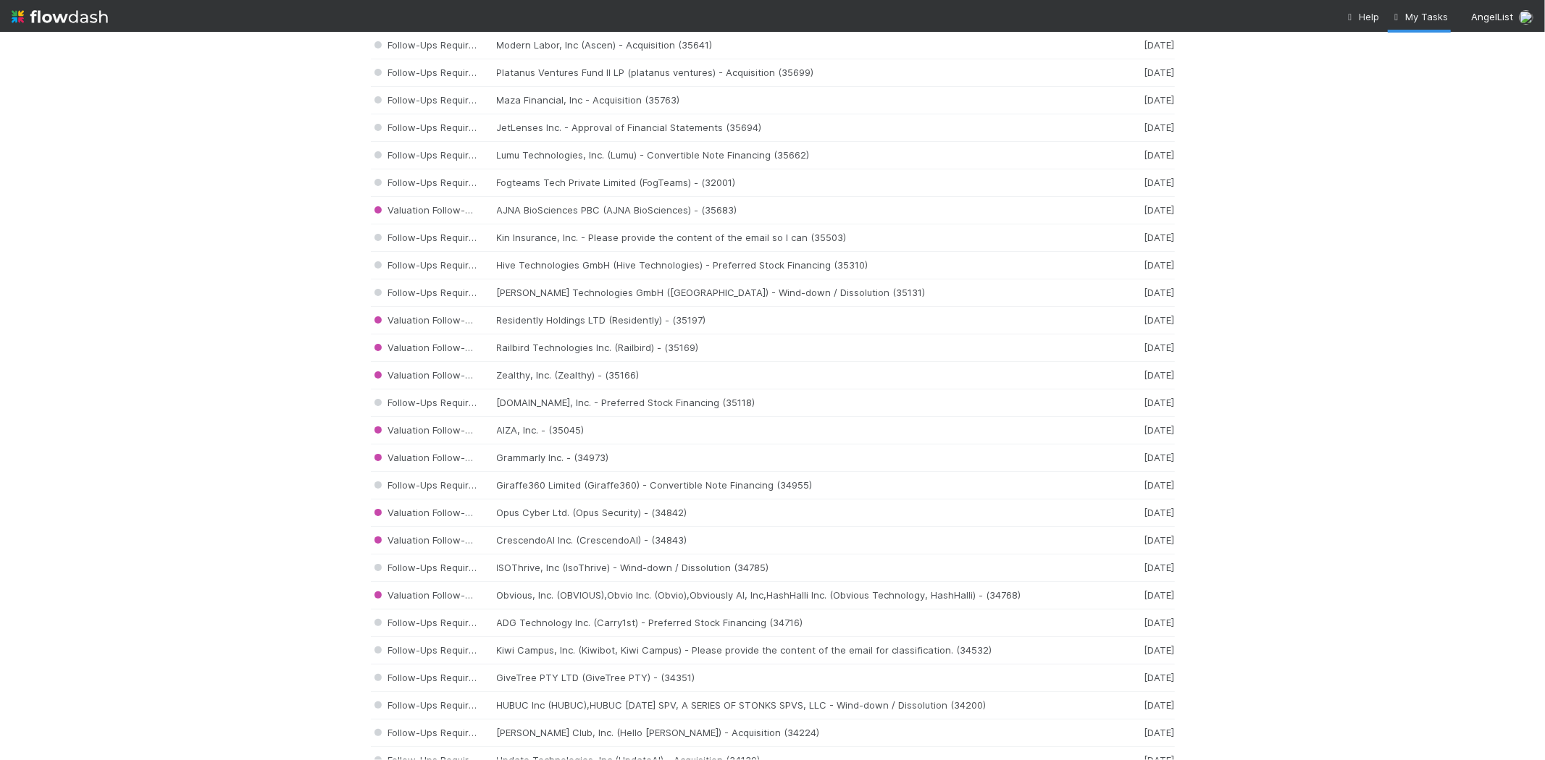
click at [36, 12] on img at bounding box center [60, 16] width 96 height 25
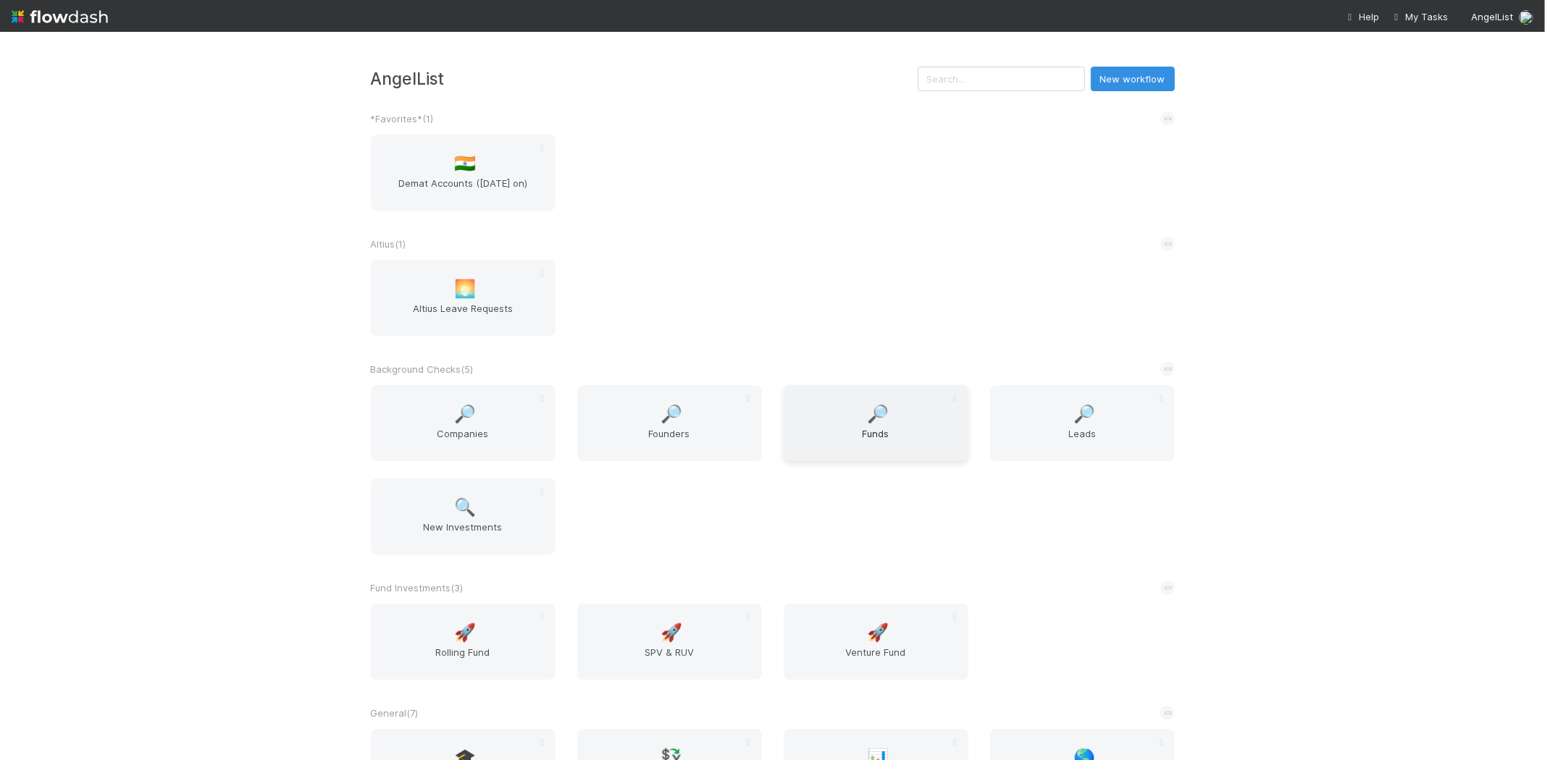
click at [829, 417] on div "🔎 Funds" at bounding box center [876, 423] width 185 height 76
click at [474, 523] on span "New Investments" at bounding box center [463, 534] width 173 height 29
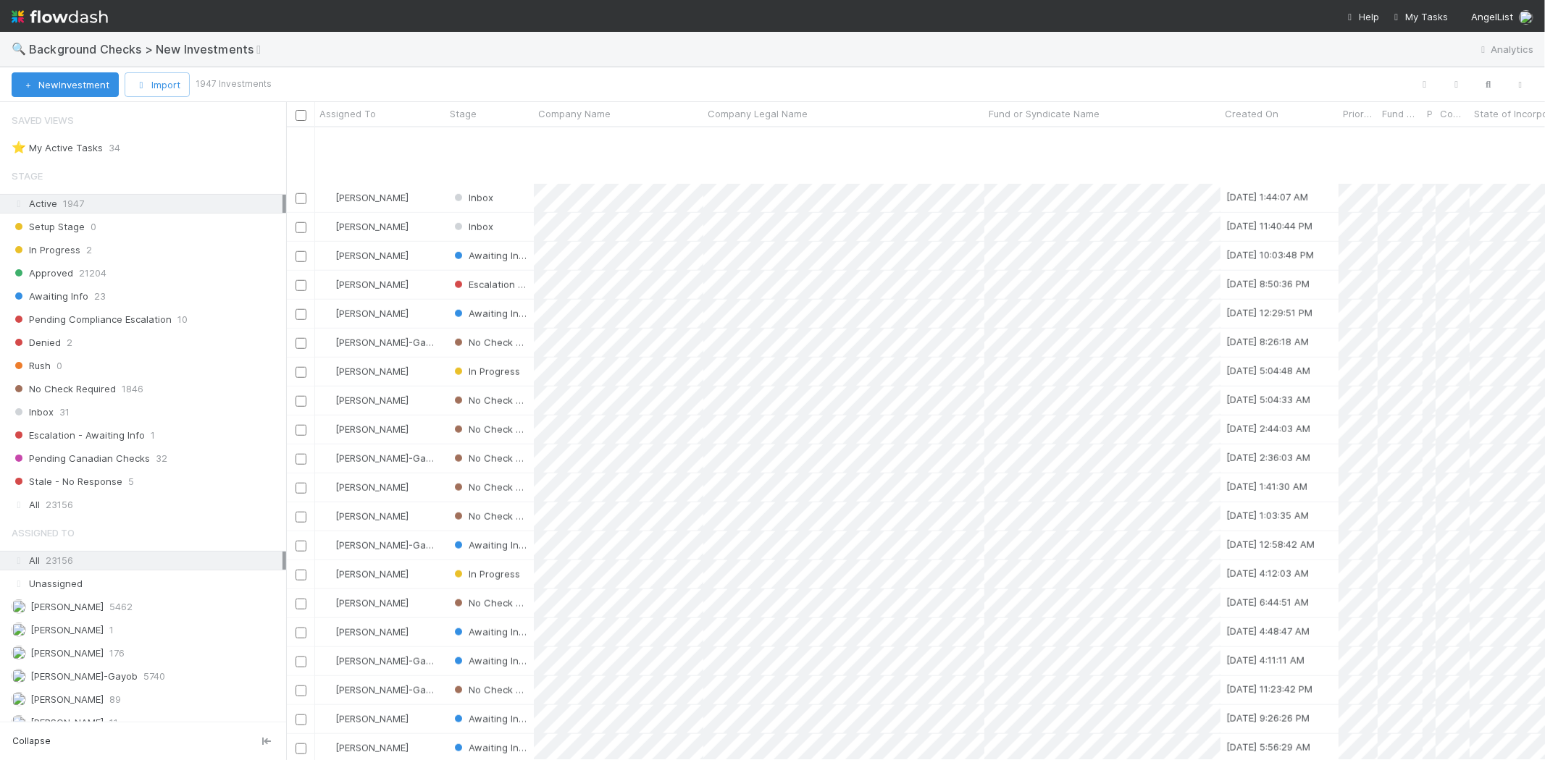
scroll to position [1110, 0]
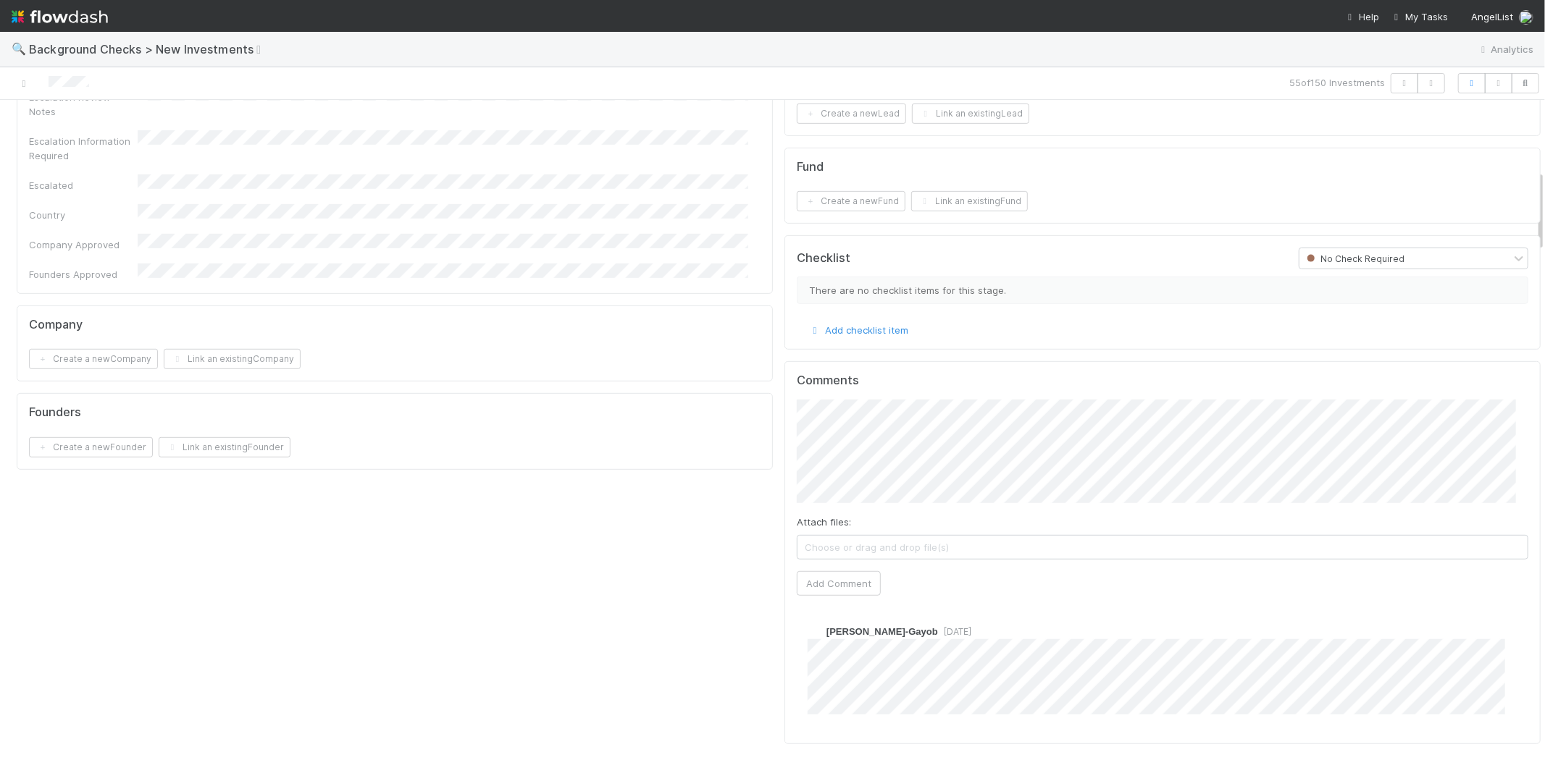
scroll to position [724, 0]
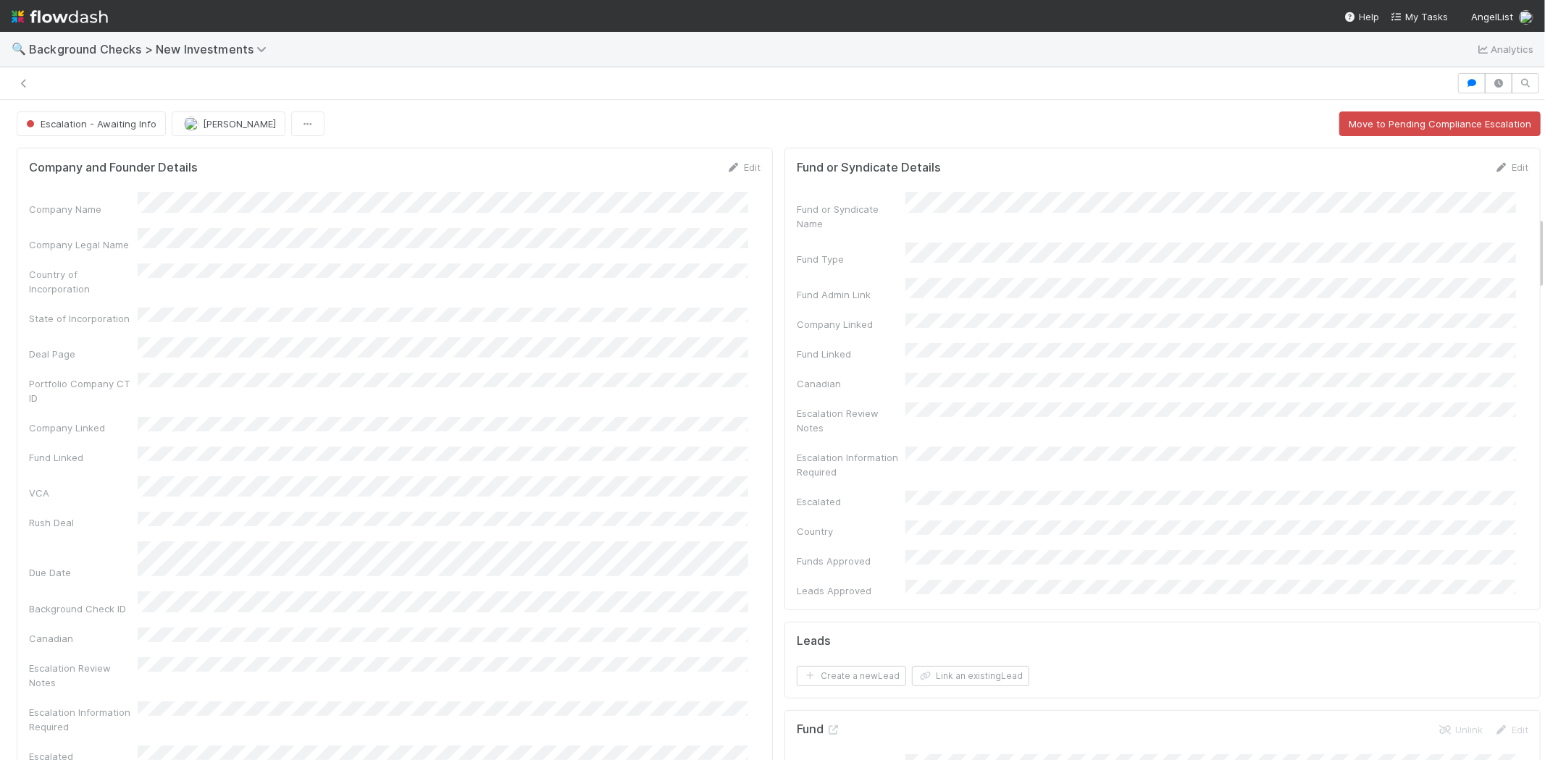
scroll to position [1046, 0]
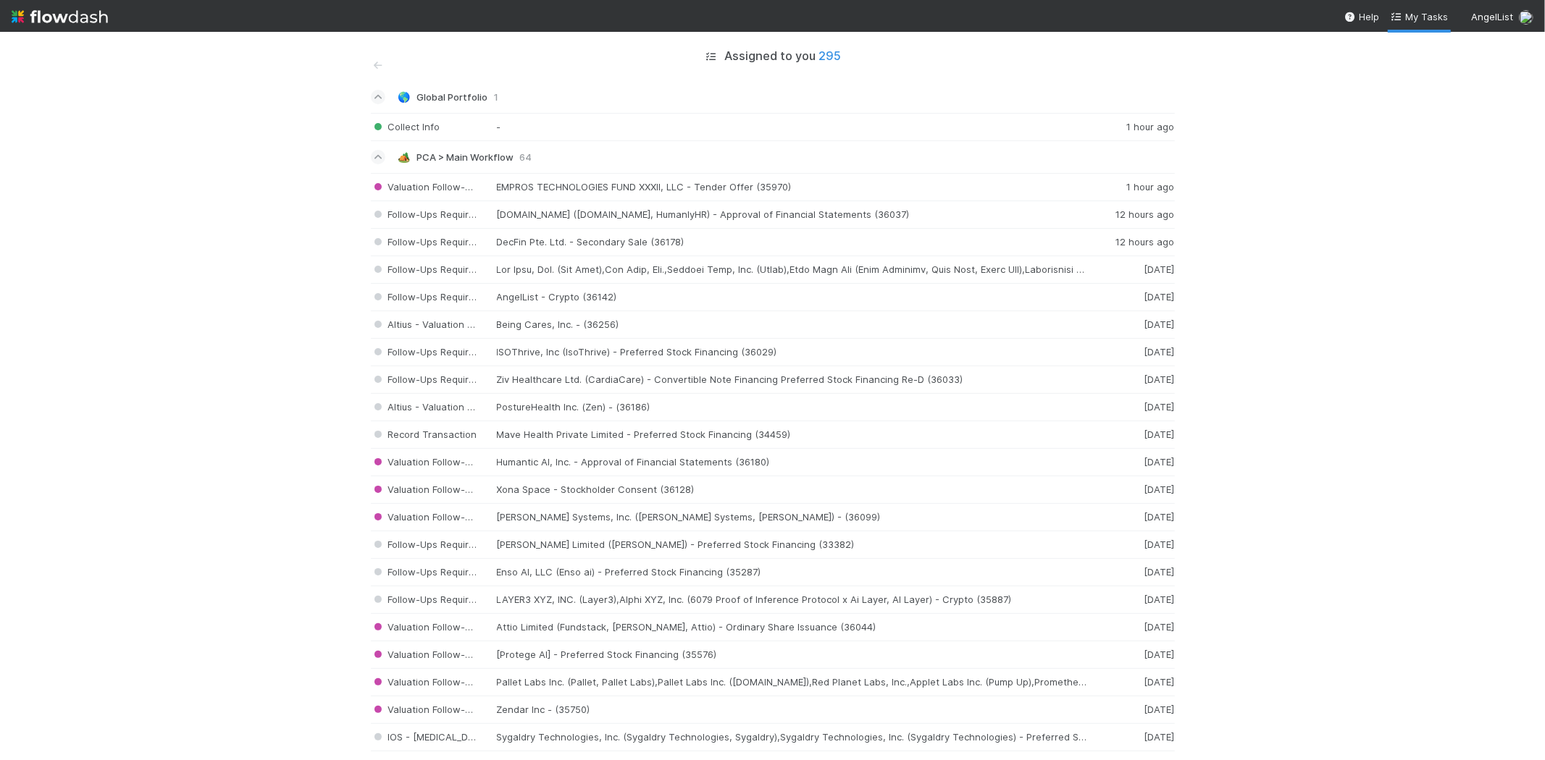
click at [62, 12] on img at bounding box center [60, 16] width 96 height 25
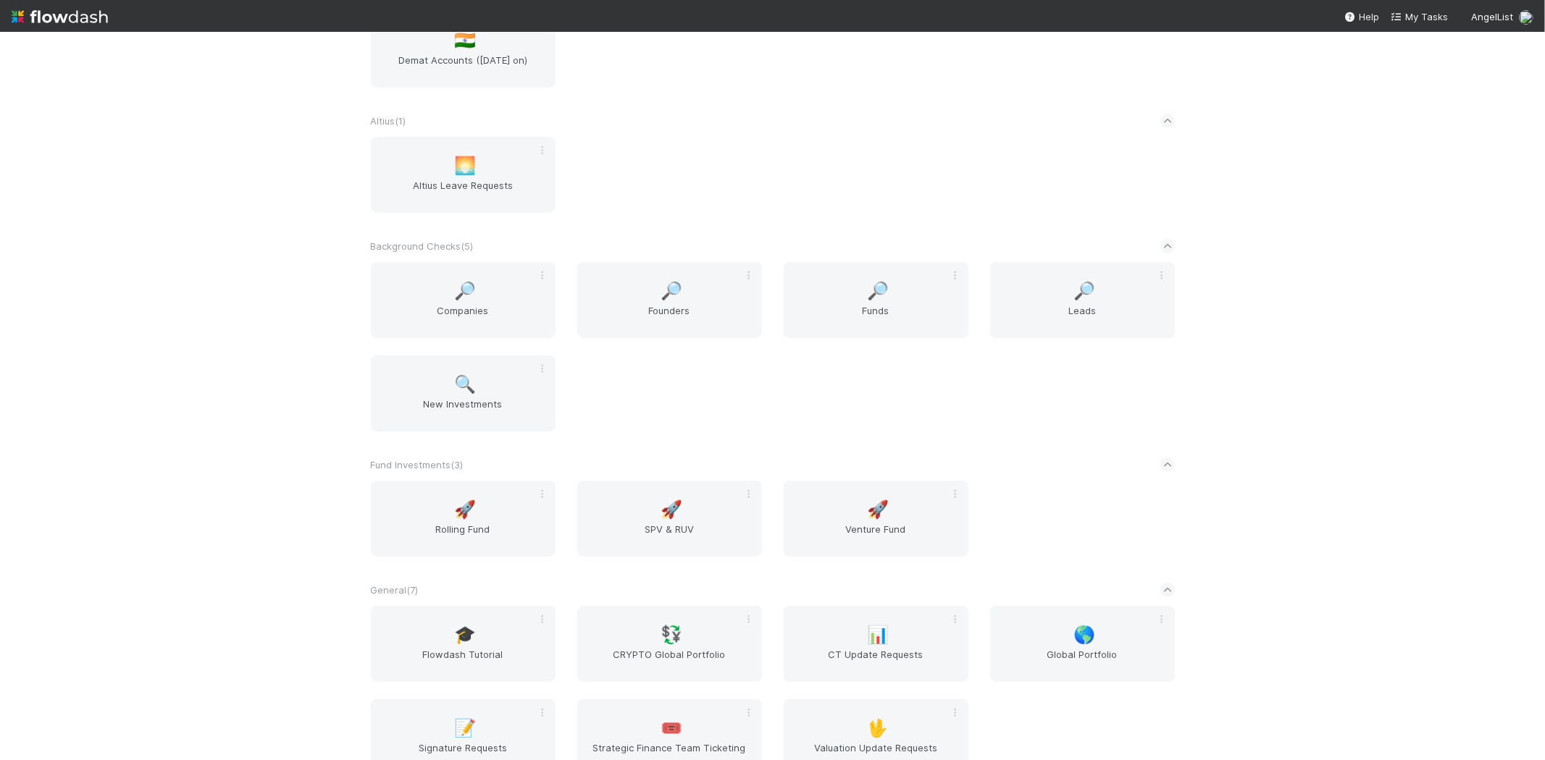
scroll to position [161, 0]
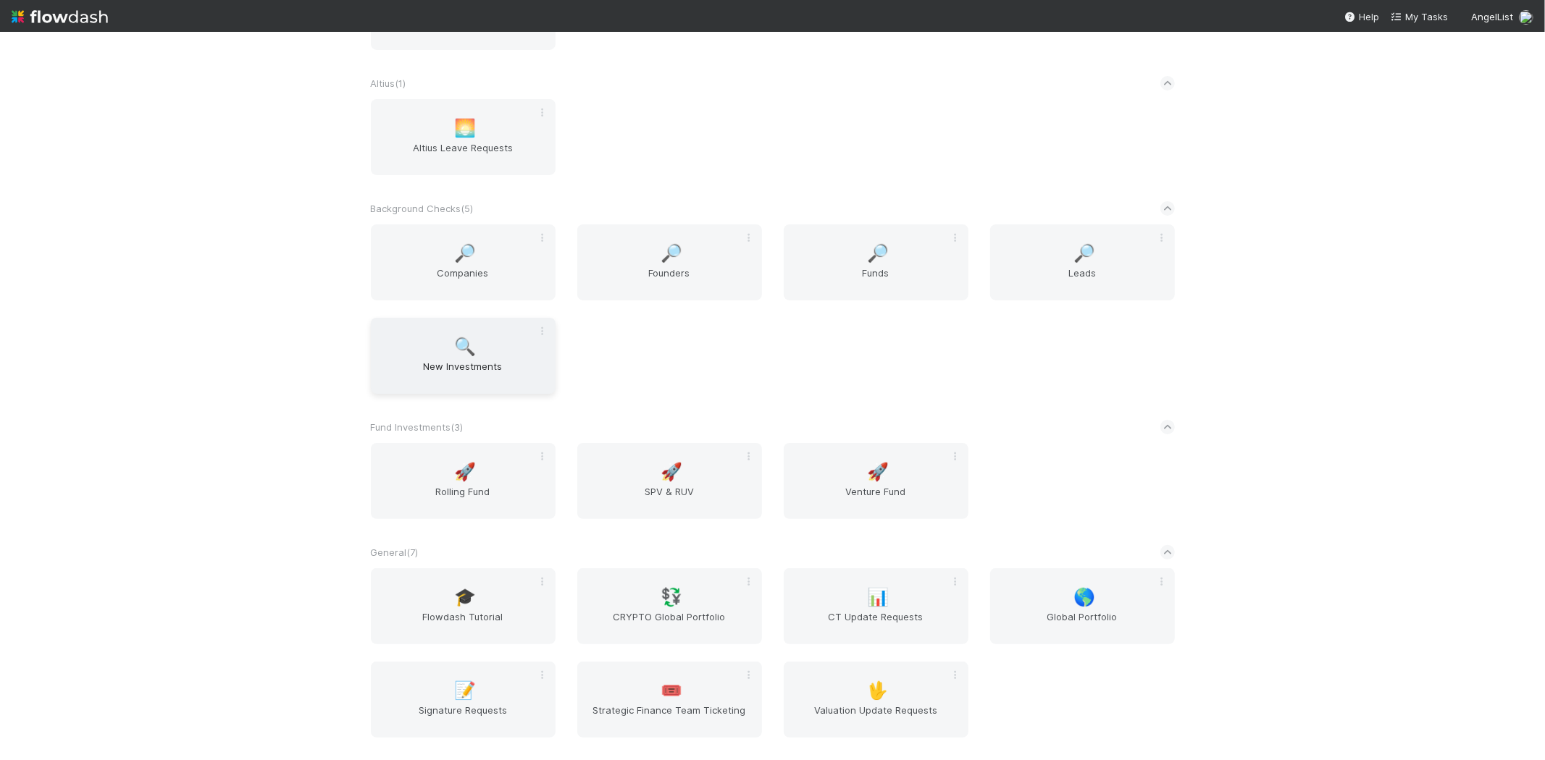
click at [464, 348] on span "🔍" at bounding box center [465, 347] width 22 height 19
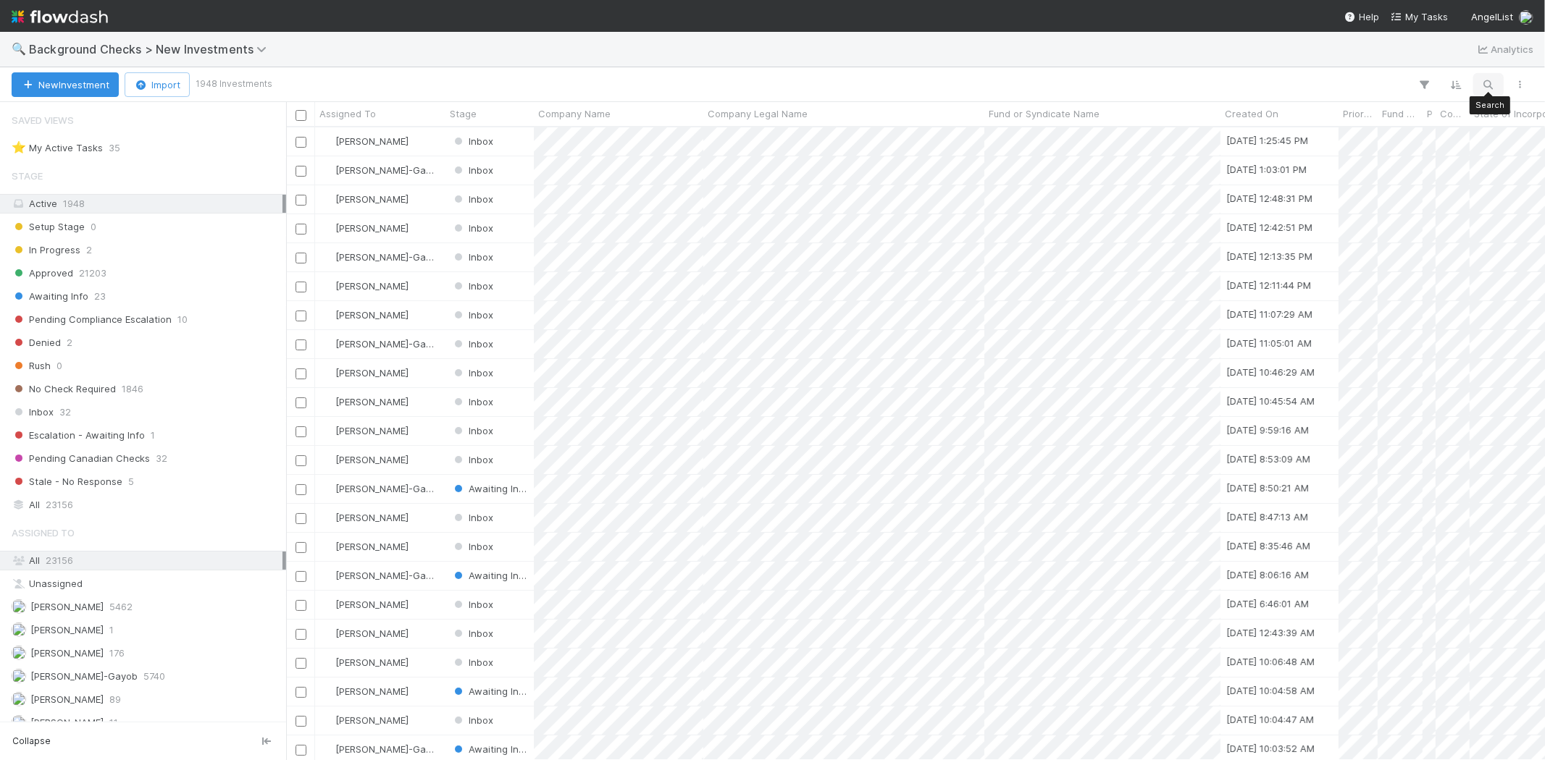
click at [1493, 81] on icon "button" at bounding box center [1488, 84] width 14 height 13
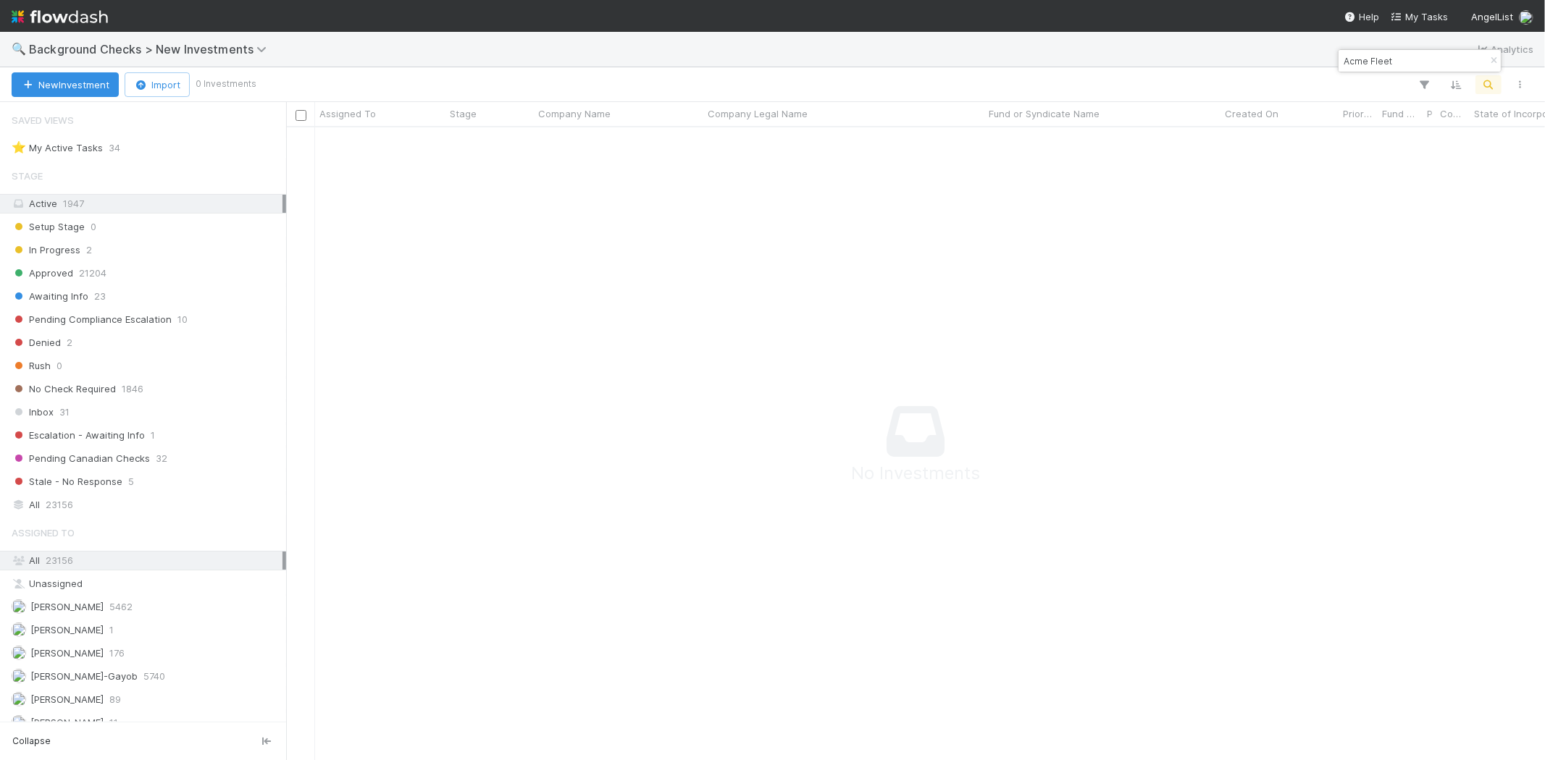
scroll to position [12, 12]
drag, startPoint x: 1402, startPoint y: 62, endPoint x: 1324, endPoint y: 56, distance: 78.4
click at [1324, 56] on body "🔍 Background Checks > New Investments Analytics New Investment Import 0 Investm…" at bounding box center [772, 380] width 1545 height 760
drag, startPoint x: 1430, startPoint y: 60, endPoint x: 1342, endPoint y: 64, distance: 88.4
click at [1342, 64] on input "Acme Fleet" at bounding box center [1413, 60] width 145 height 17
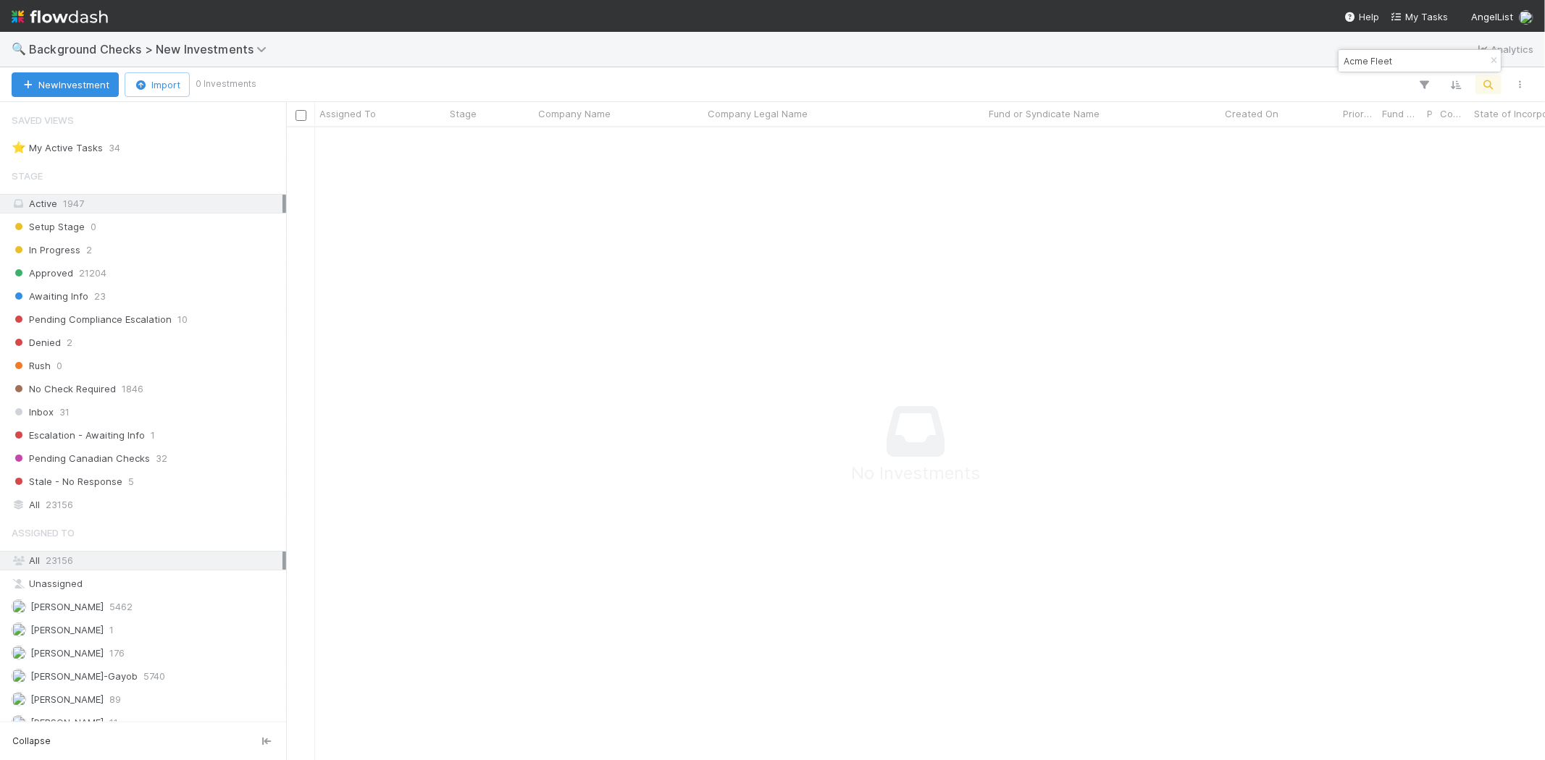
paste input "DYNA Robotics Inc."
type input "DYNA Robotics"
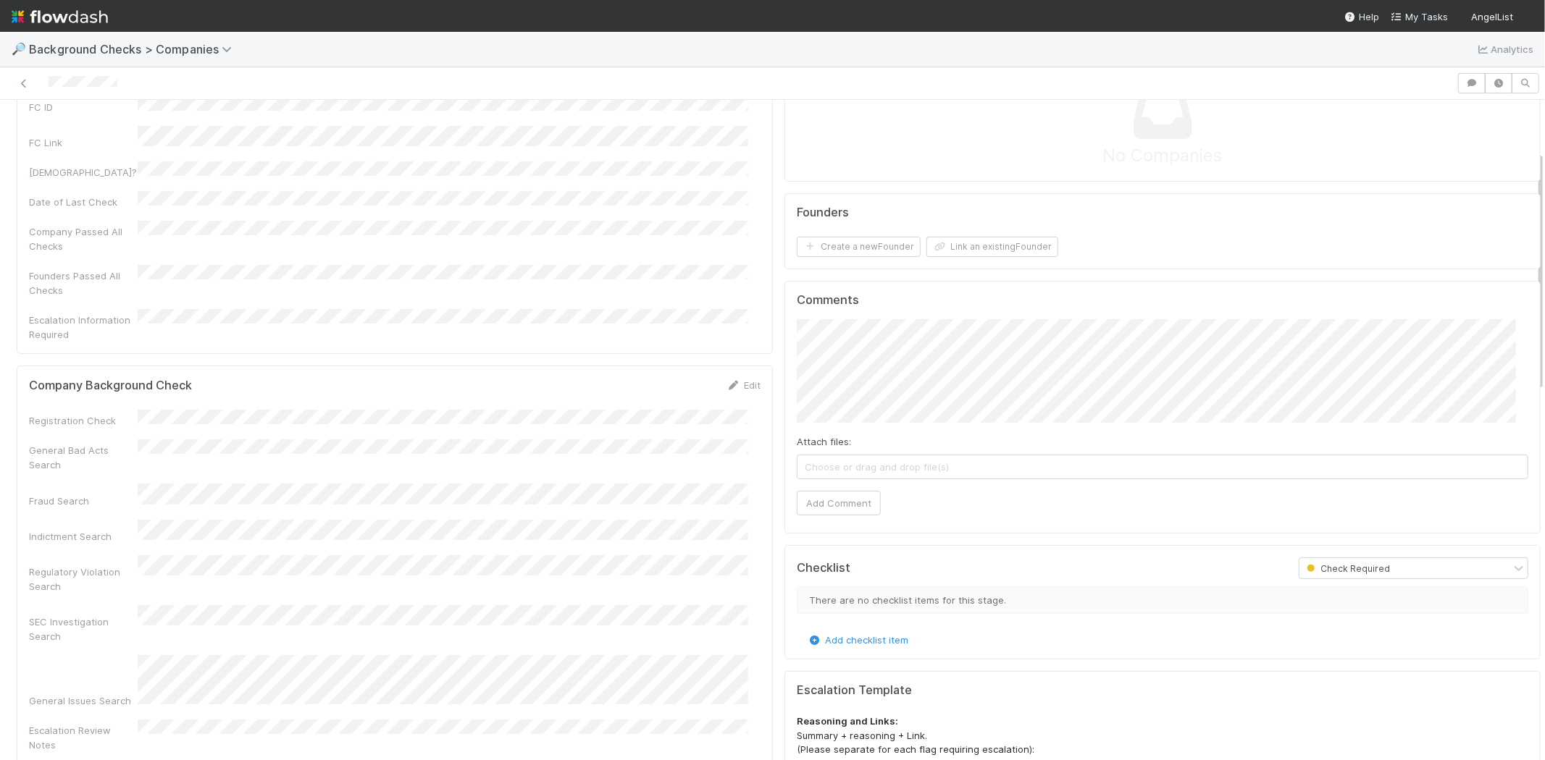
scroll to position [161, 0]
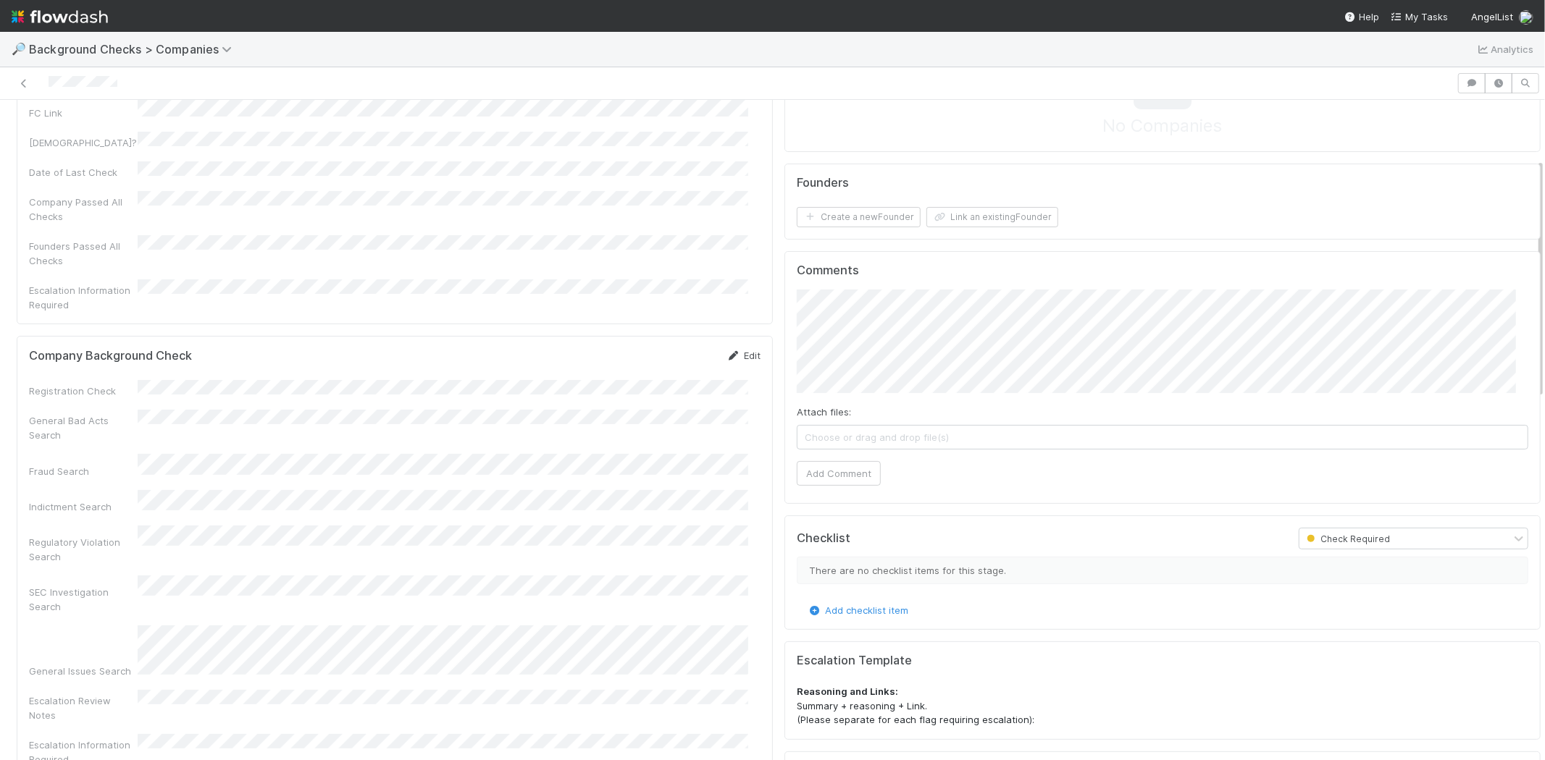
click at [742, 350] on link "Edit" at bounding box center [743, 356] width 34 height 12
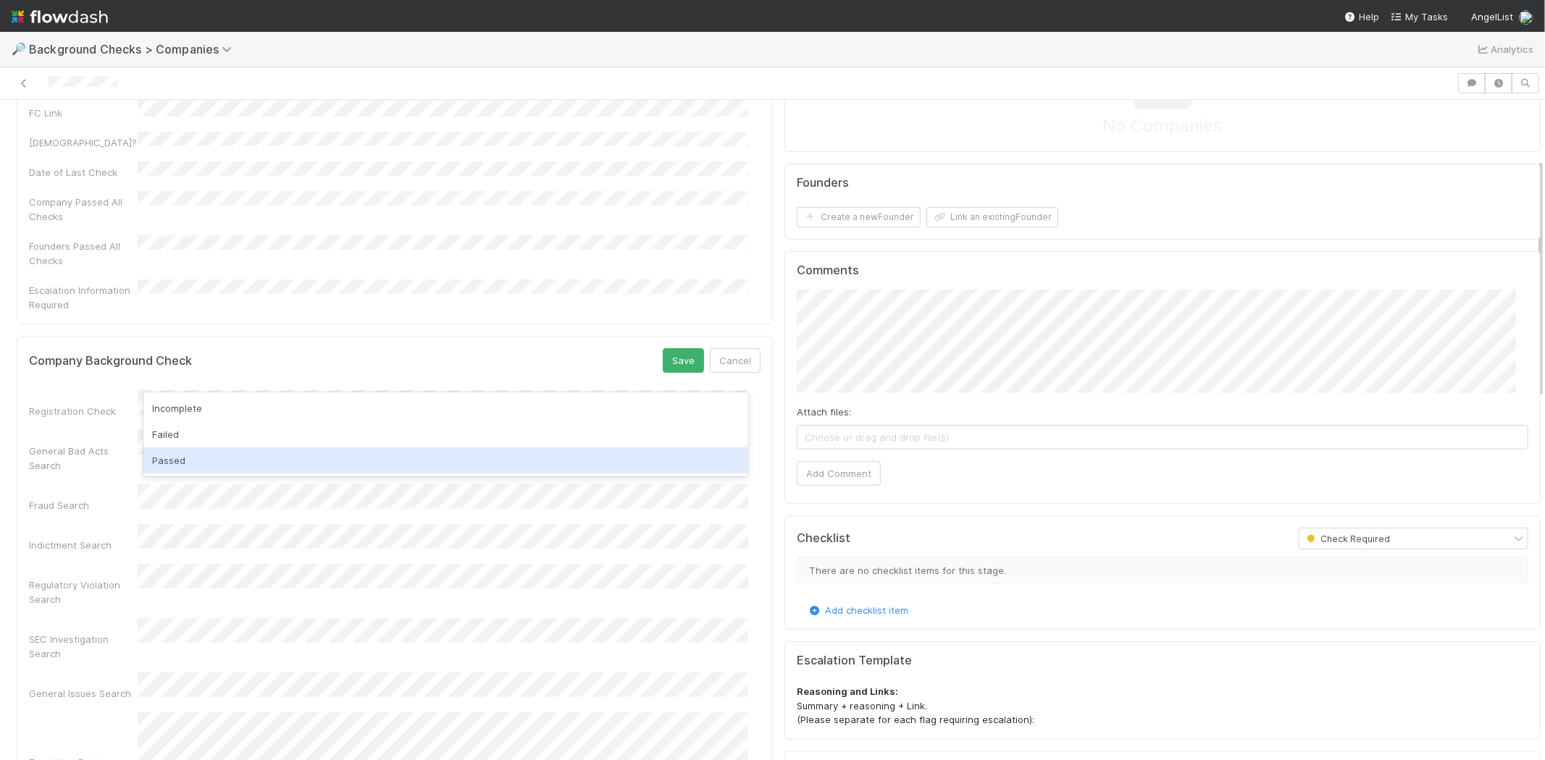
click at [269, 456] on div "Passed" at bounding box center [445, 461] width 605 height 26
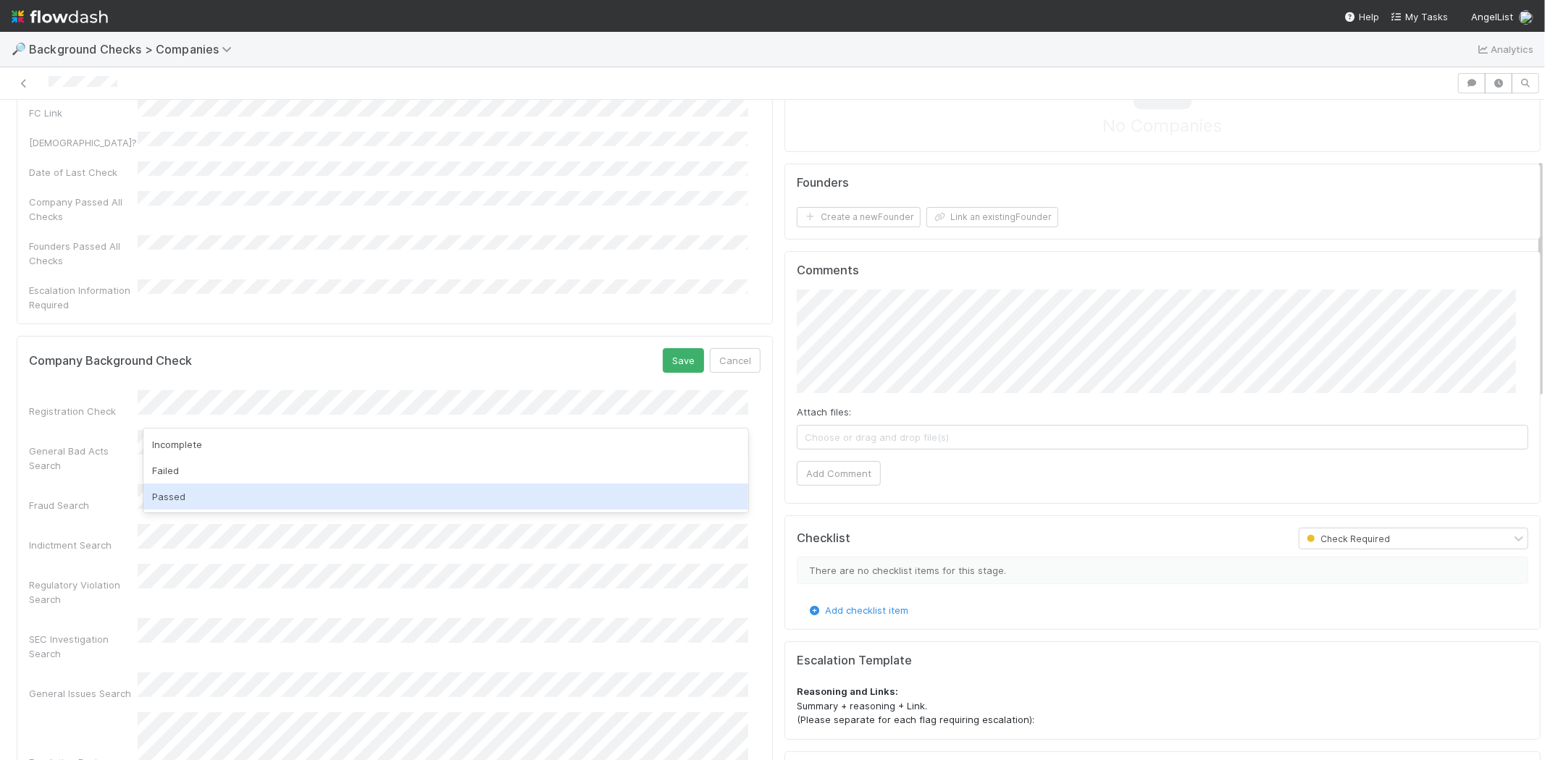
click at [243, 490] on div "Passed" at bounding box center [445, 497] width 605 height 26
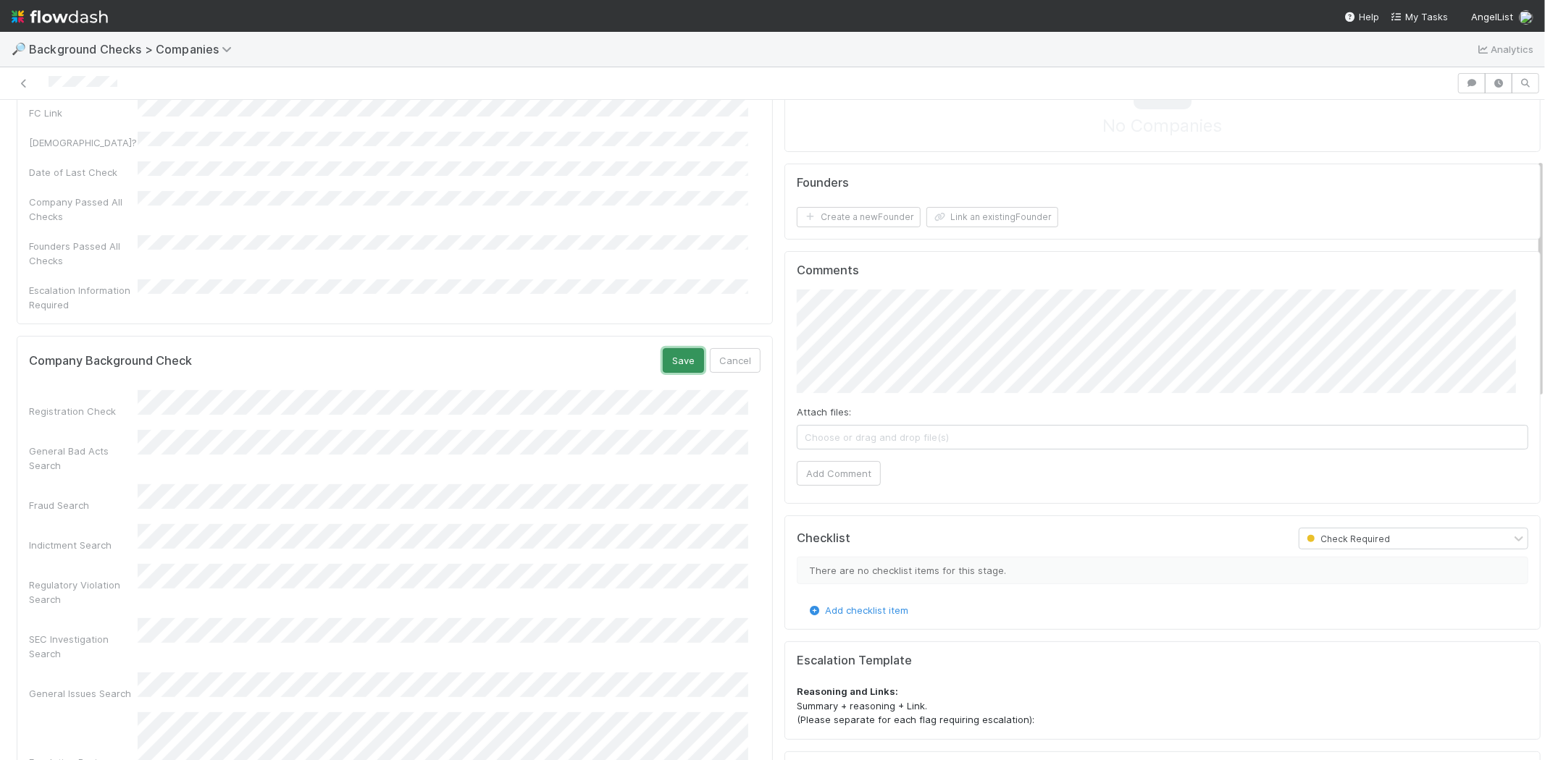
click at [670, 348] on button "Save" at bounding box center [683, 360] width 41 height 25
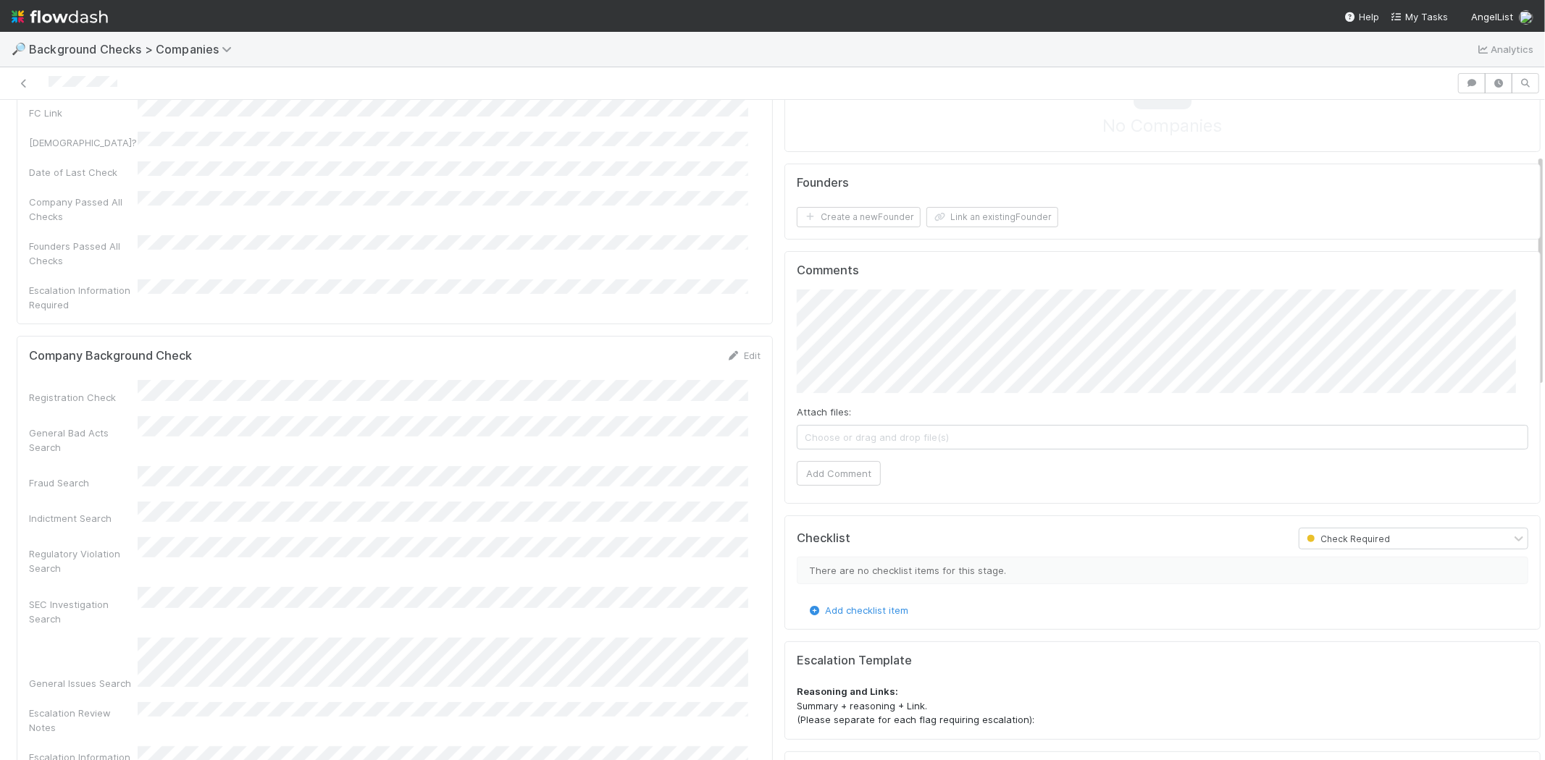
scroll to position [0, 0]
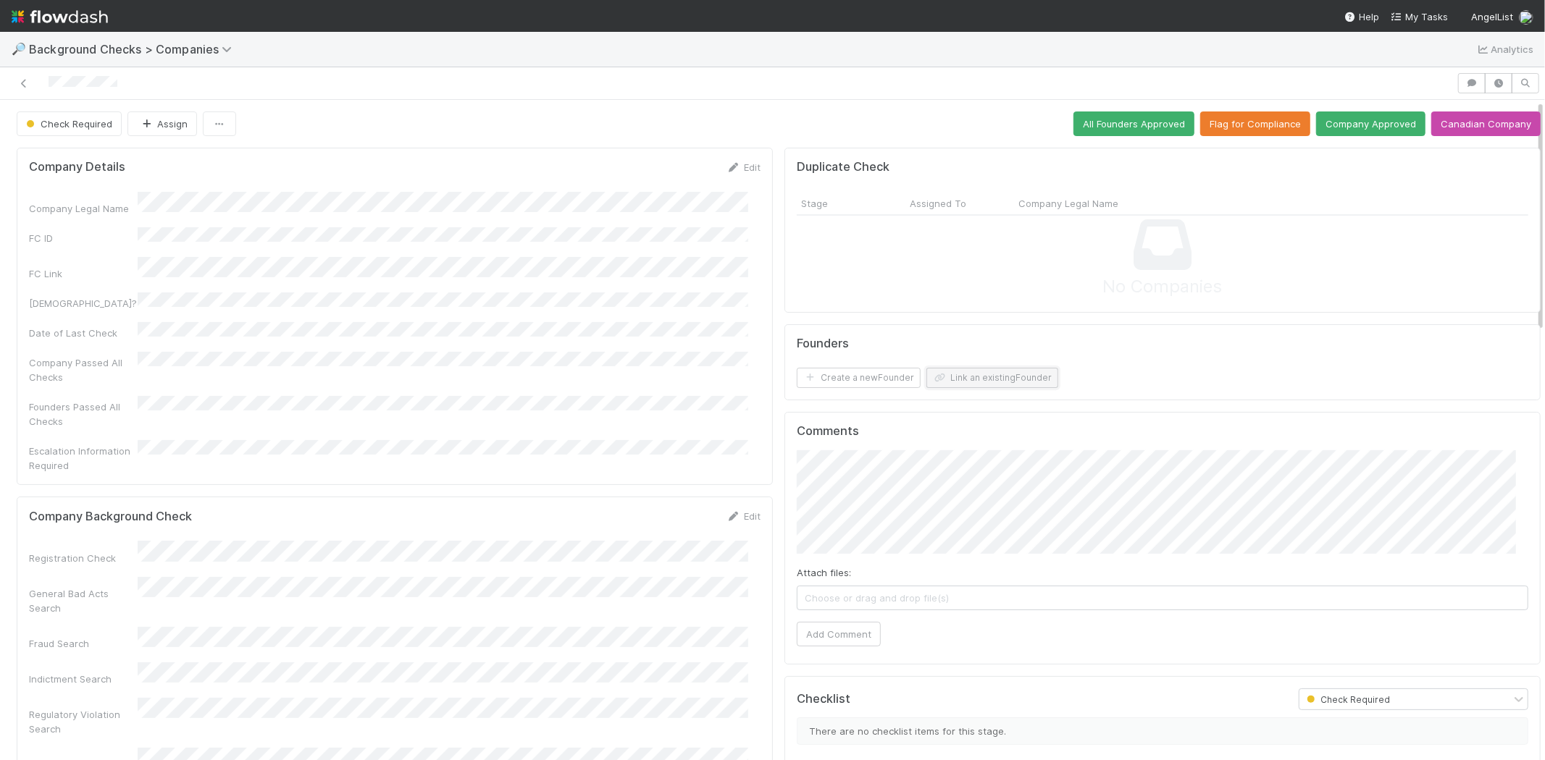
click at [943, 382] on button "Link an existing Founder" at bounding box center [992, 378] width 132 height 20
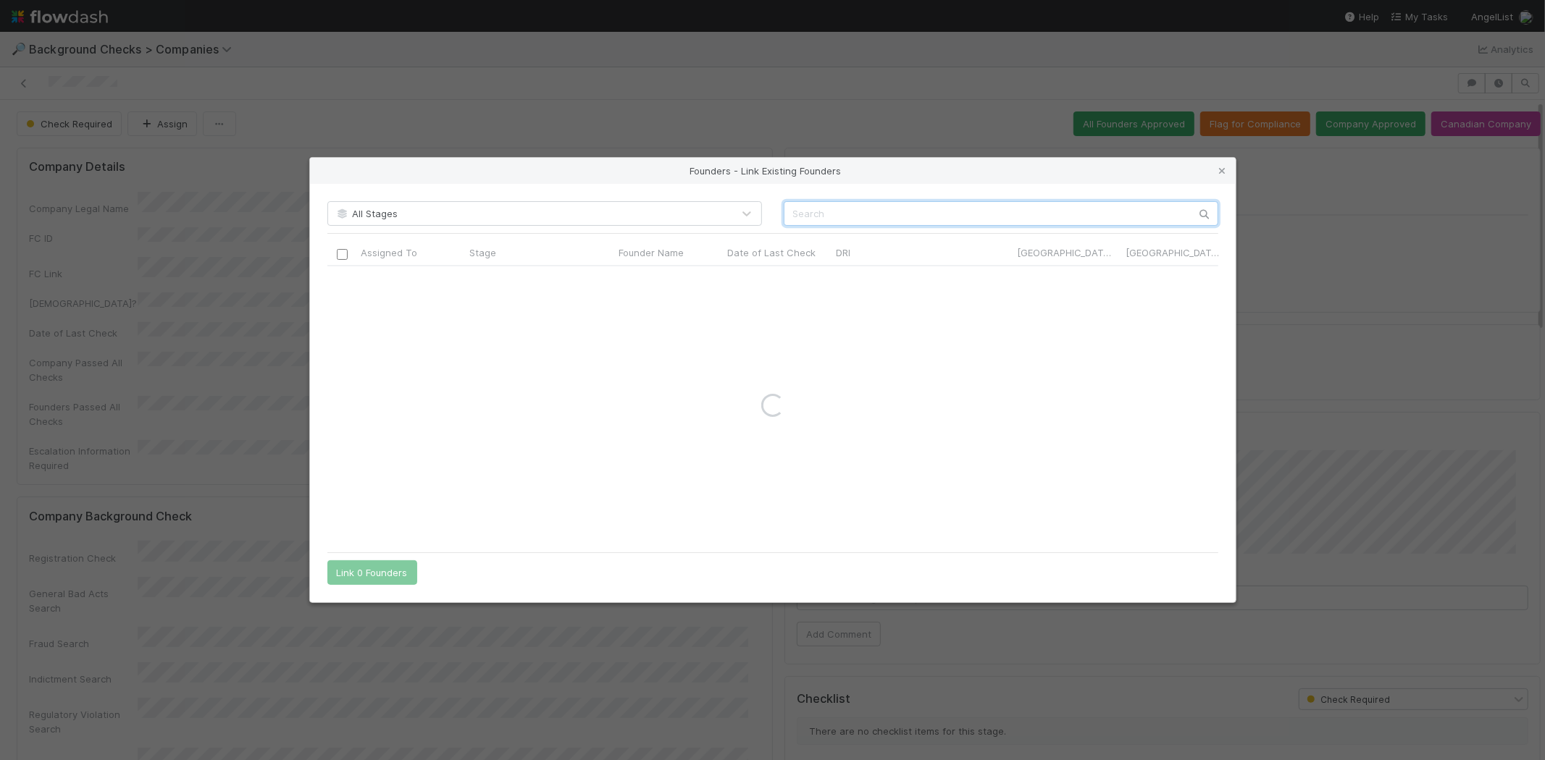
click at [971, 214] on input "text" at bounding box center [1001, 213] width 435 height 25
paste input "[PERSON_NAME]"
type input "[PERSON_NAME]"
click at [1225, 172] on icon at bounding box center [1222, 171] width 14 height 9
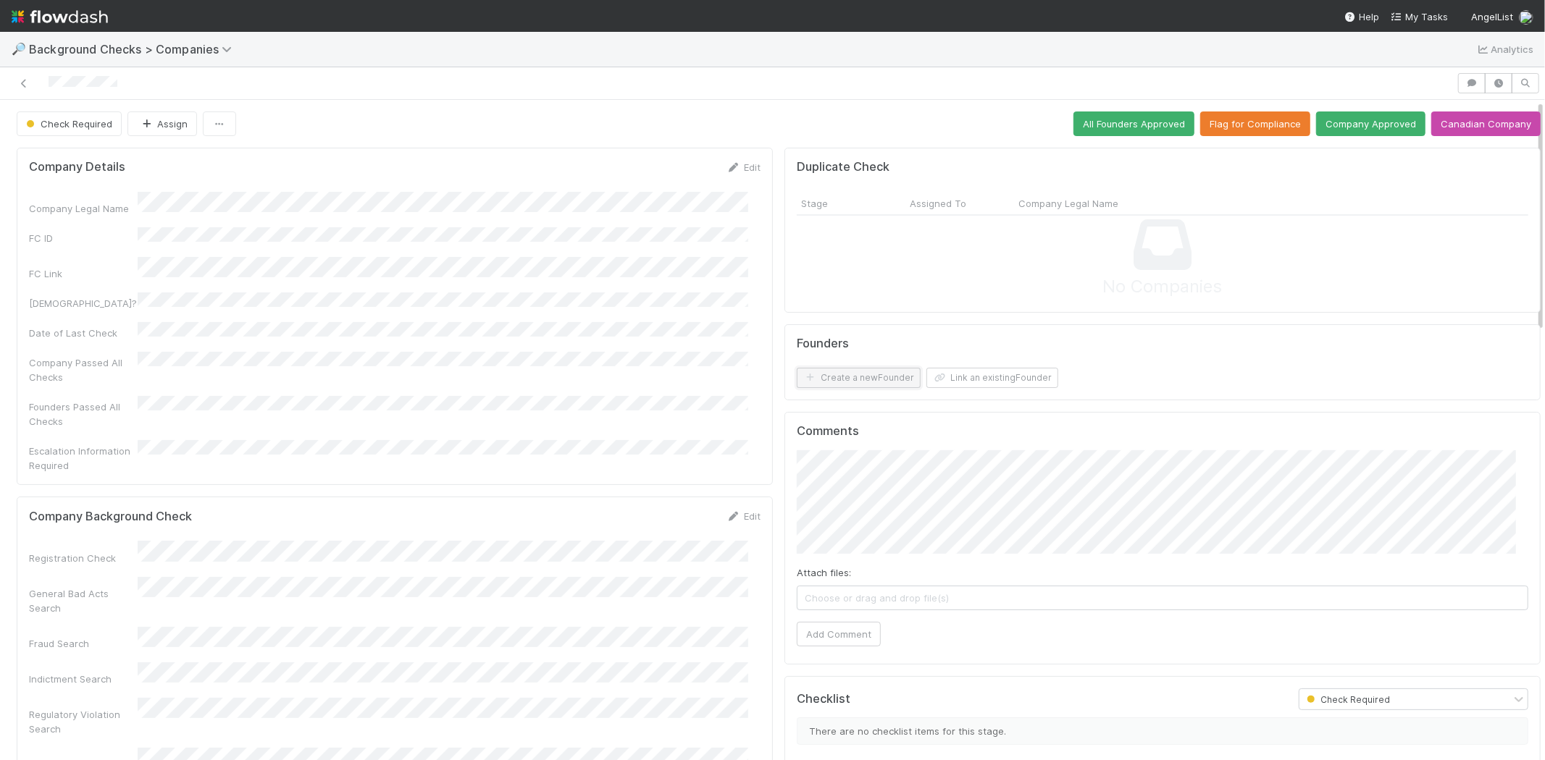
click at [868, 372] on button "Create a new Founder" at bounding box center [859, 378] width 124 height 20
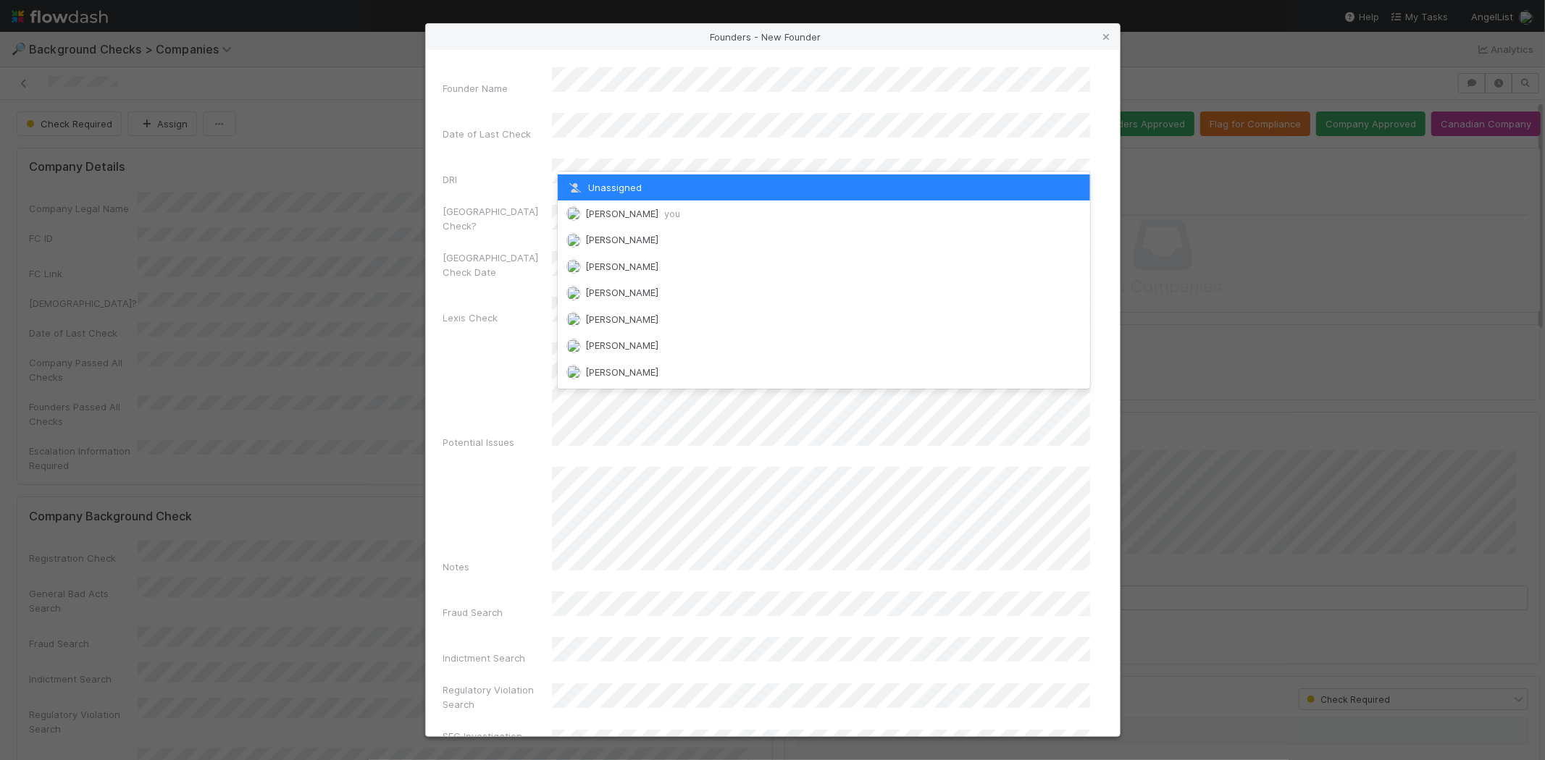
click at [652, 209] on span "[PERSON_NAME] you" at bounding box center [632, 214] width 95 height 12
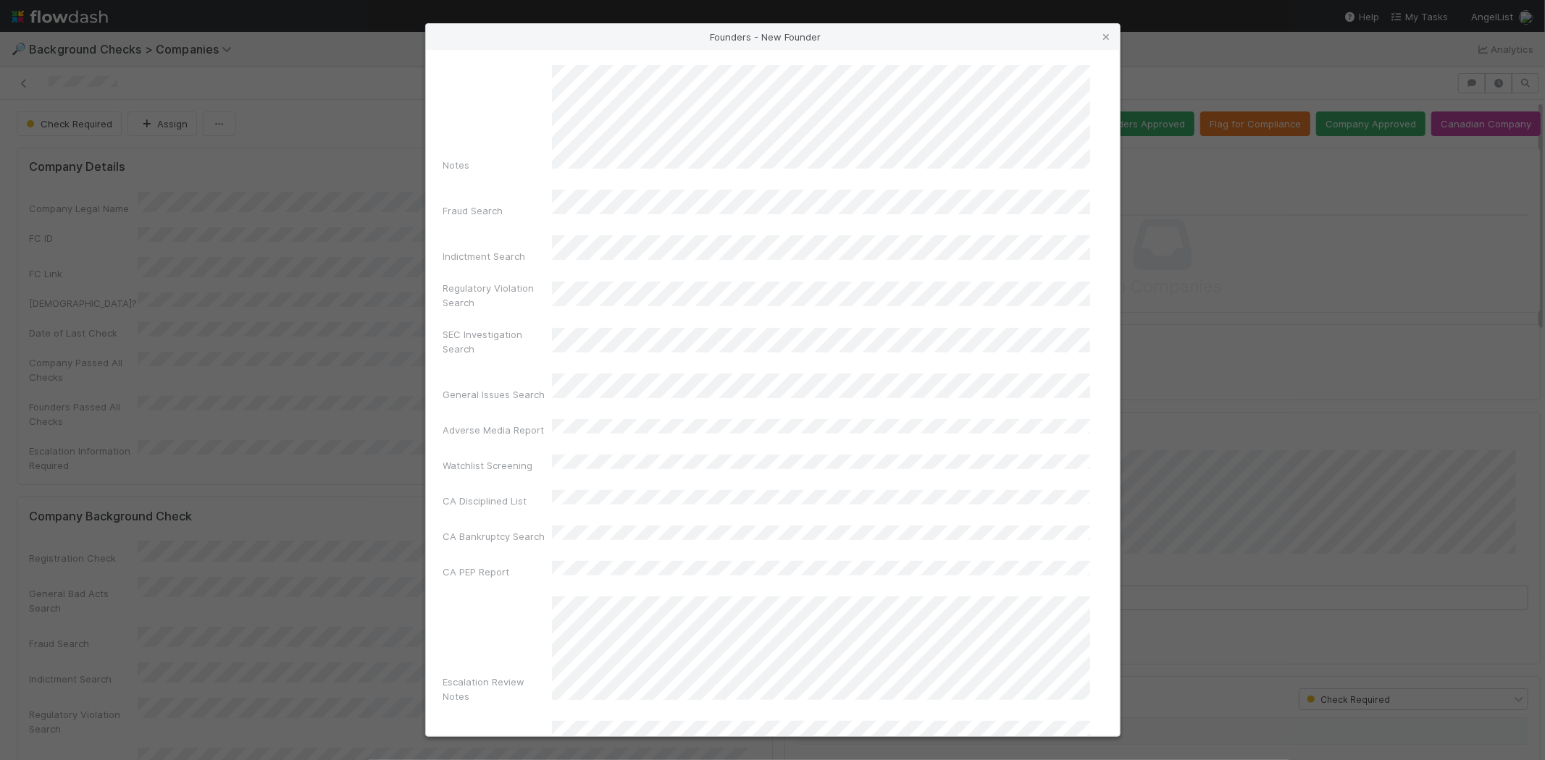
scroll to position [485, 0]
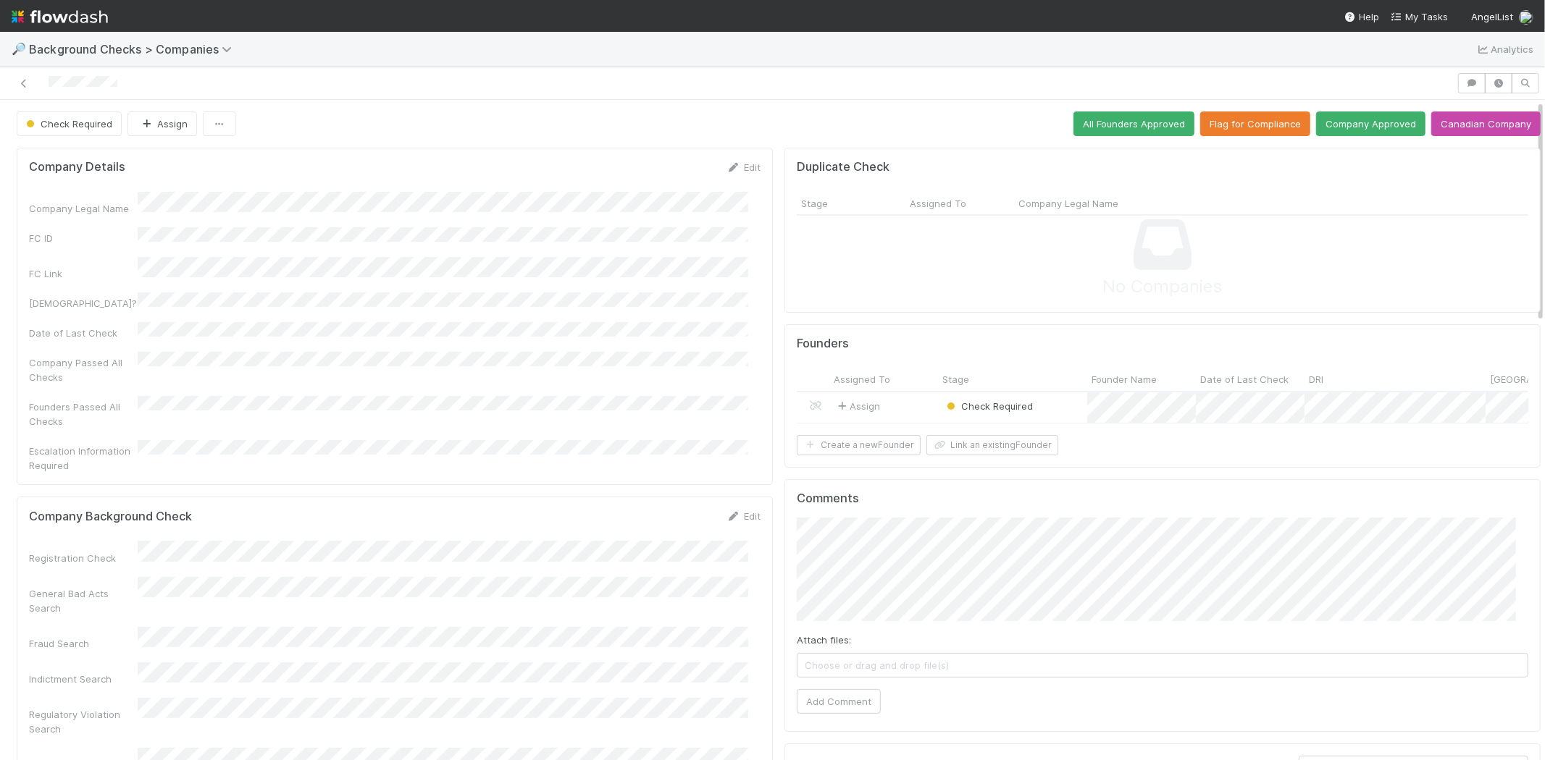
click at [893, 401] on div "Assign" at bounding box center [883, 408] width 109 height 31
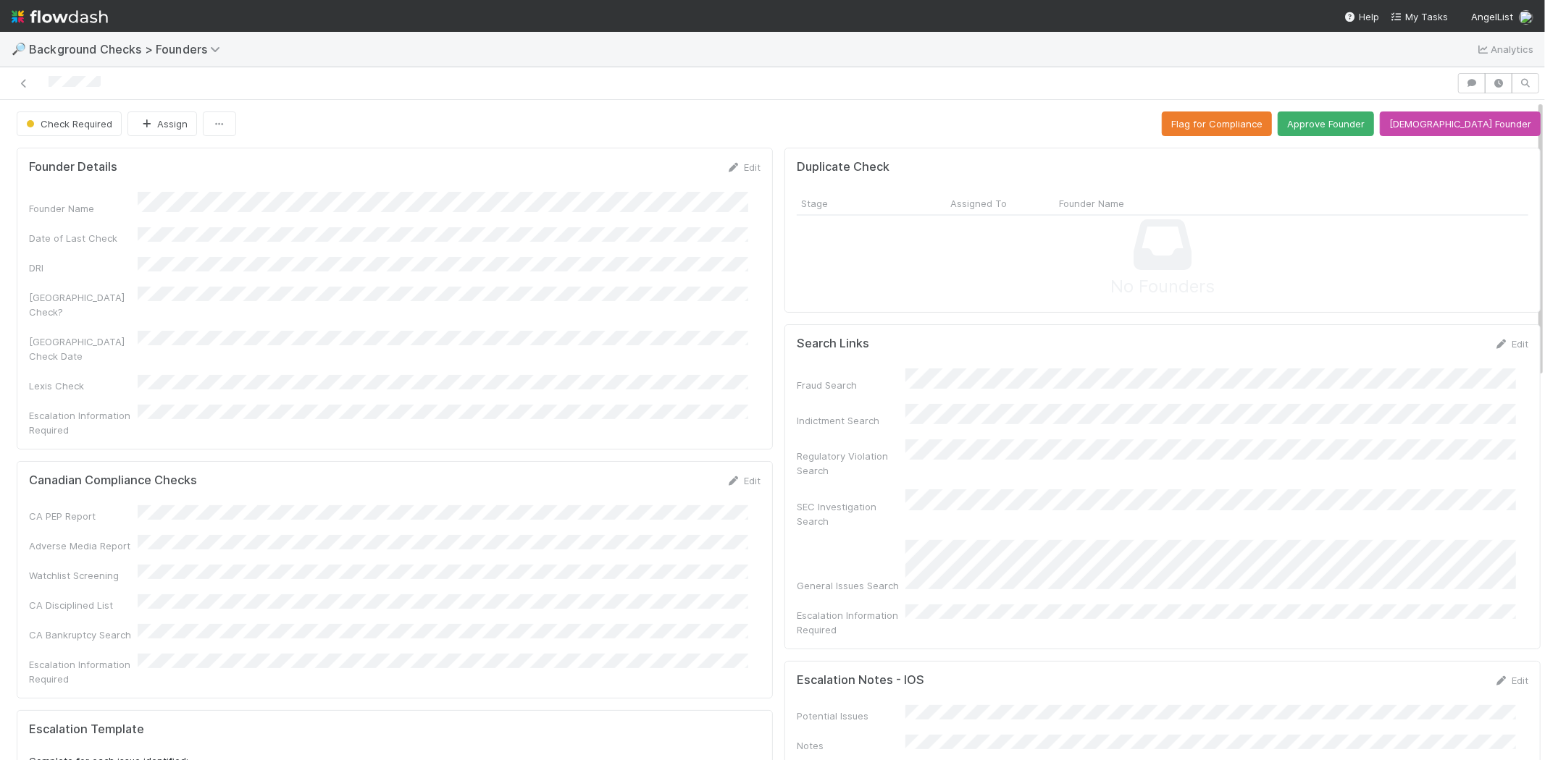
click at [48, 83] on div at bounding box center [728, 83] width 1445 height 20
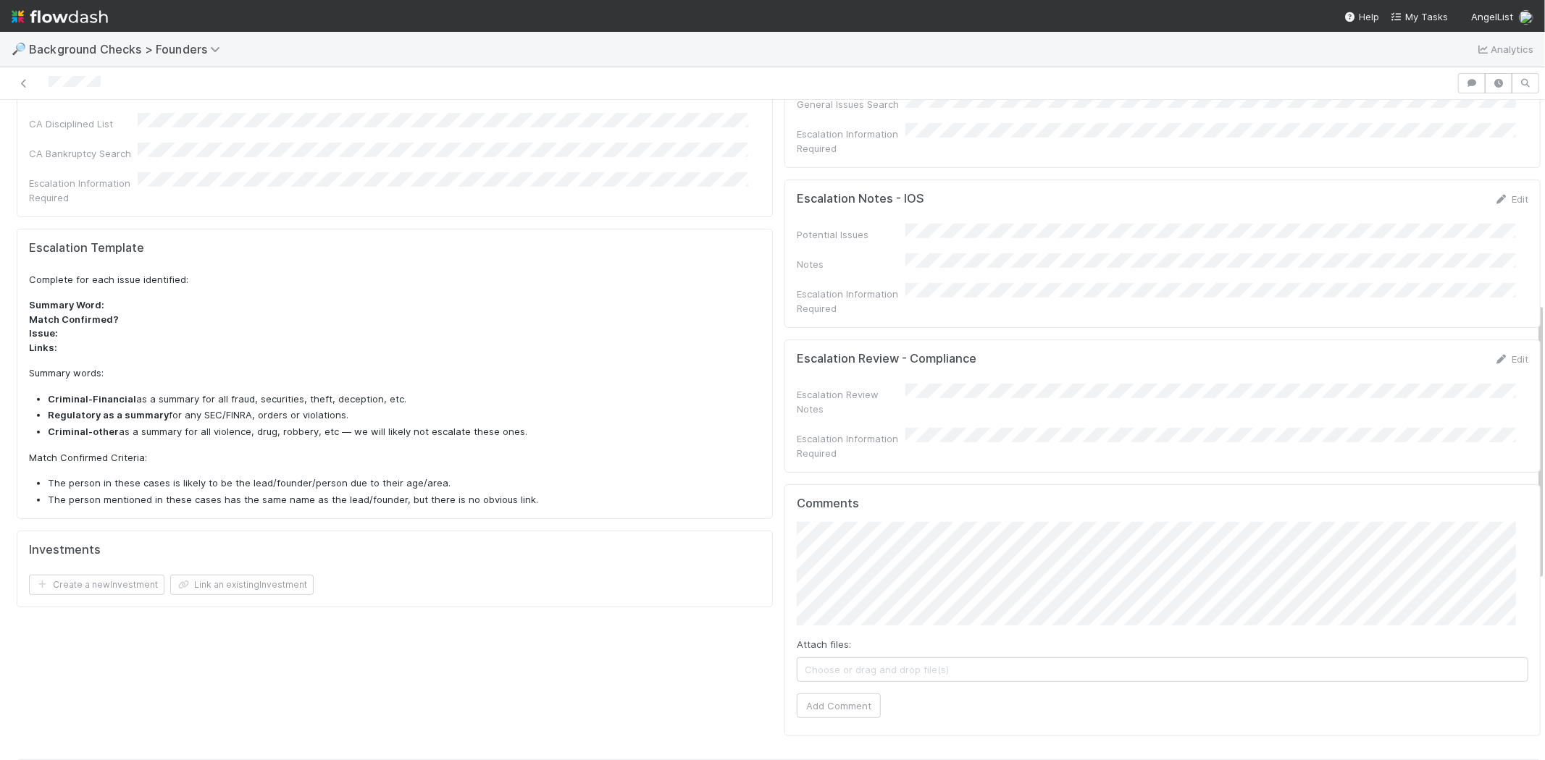
scroll to position [482, 0]
click at [843, 693] on button "Add Comment" at bounding box center [839, 705] width 84 height 25
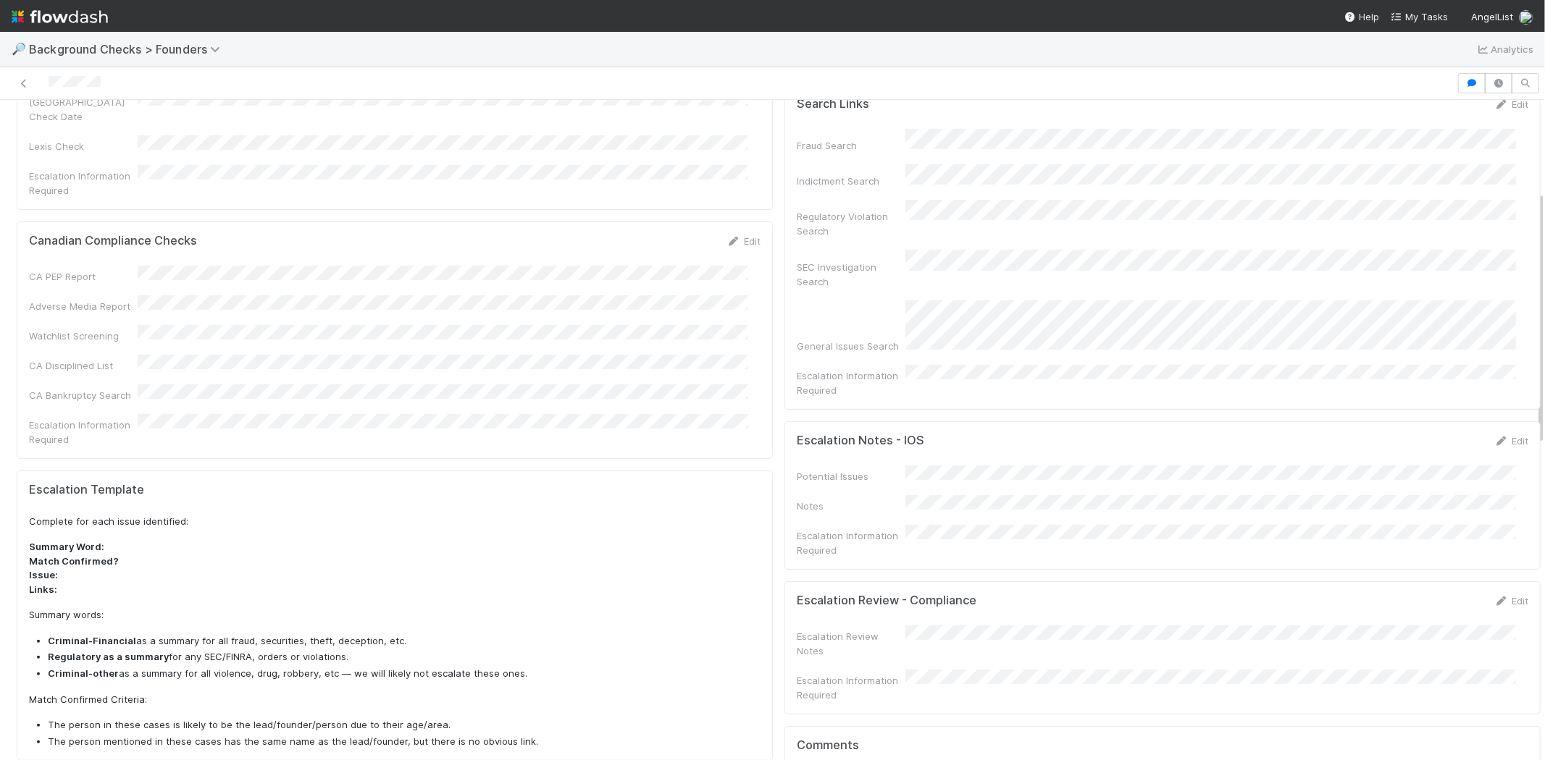
scroll to position [0, 0]
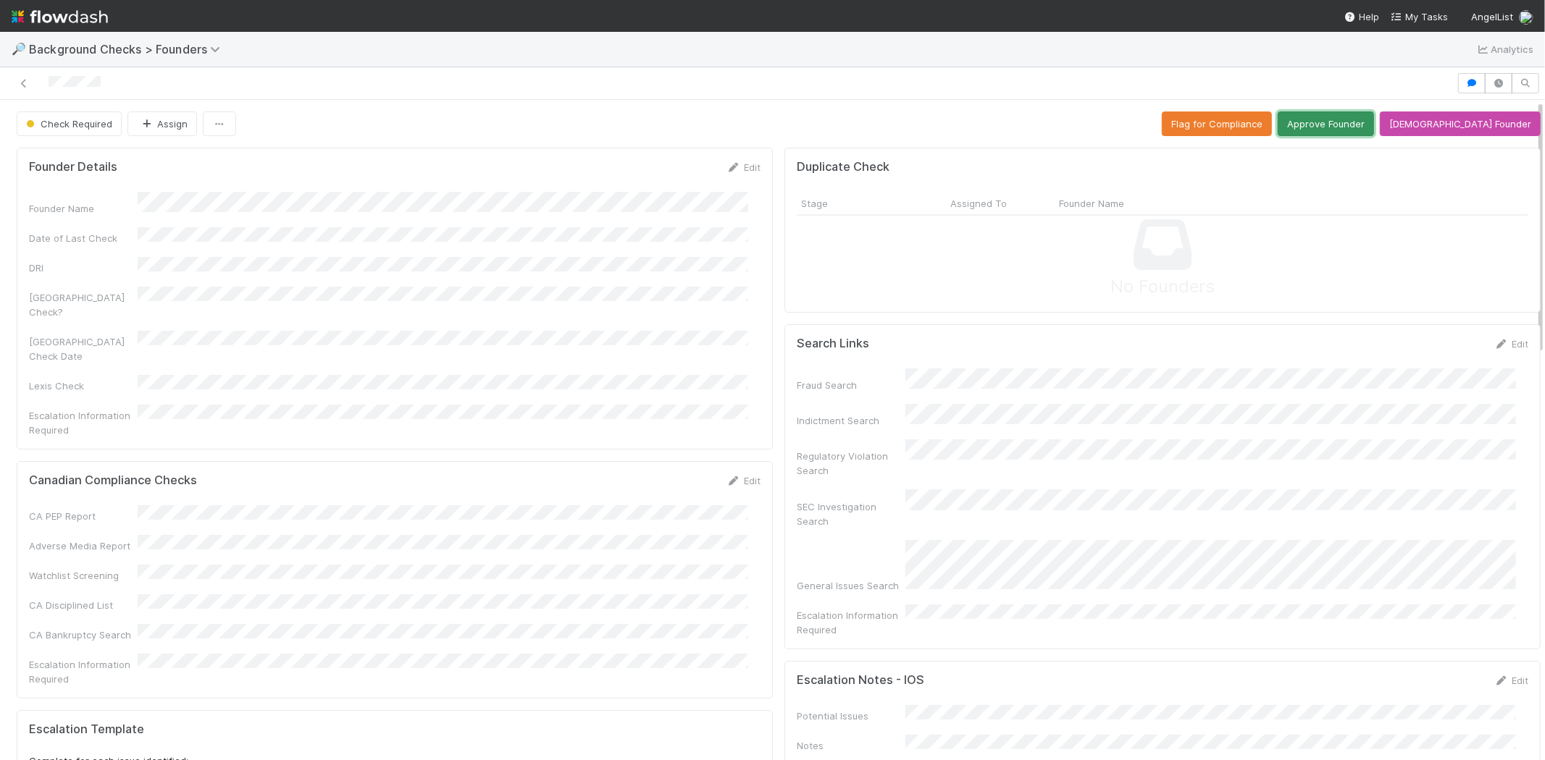
click at [1347, 120] on button "Approve Founder" at bounding box center [1326, 124] width 96 height 25
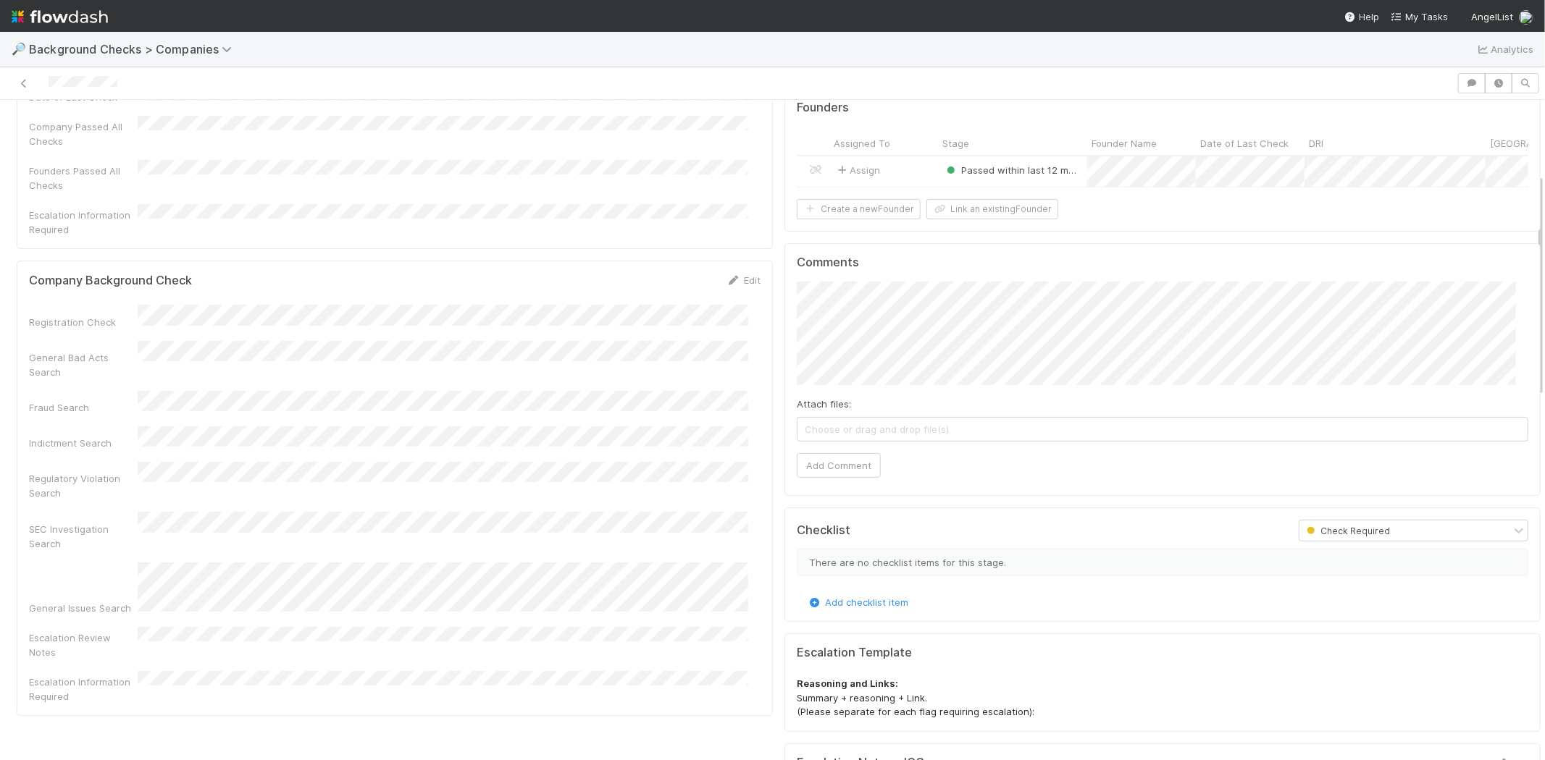
scroll to position [241, 0]
click at [837, 472] on button "Add Comment" at bounding box center [839, 460] width 84 height 25
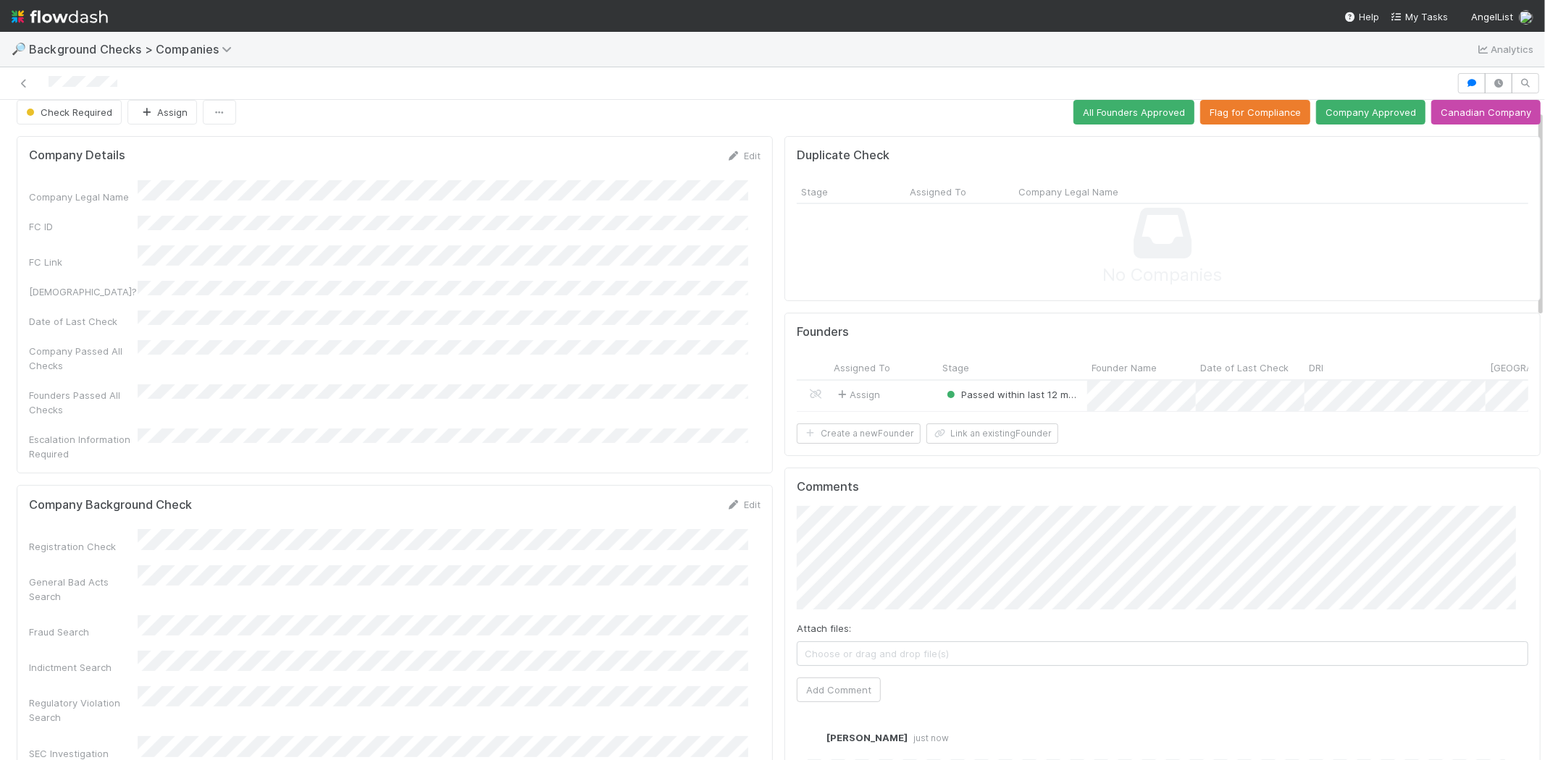
scroll to position [0, 0]
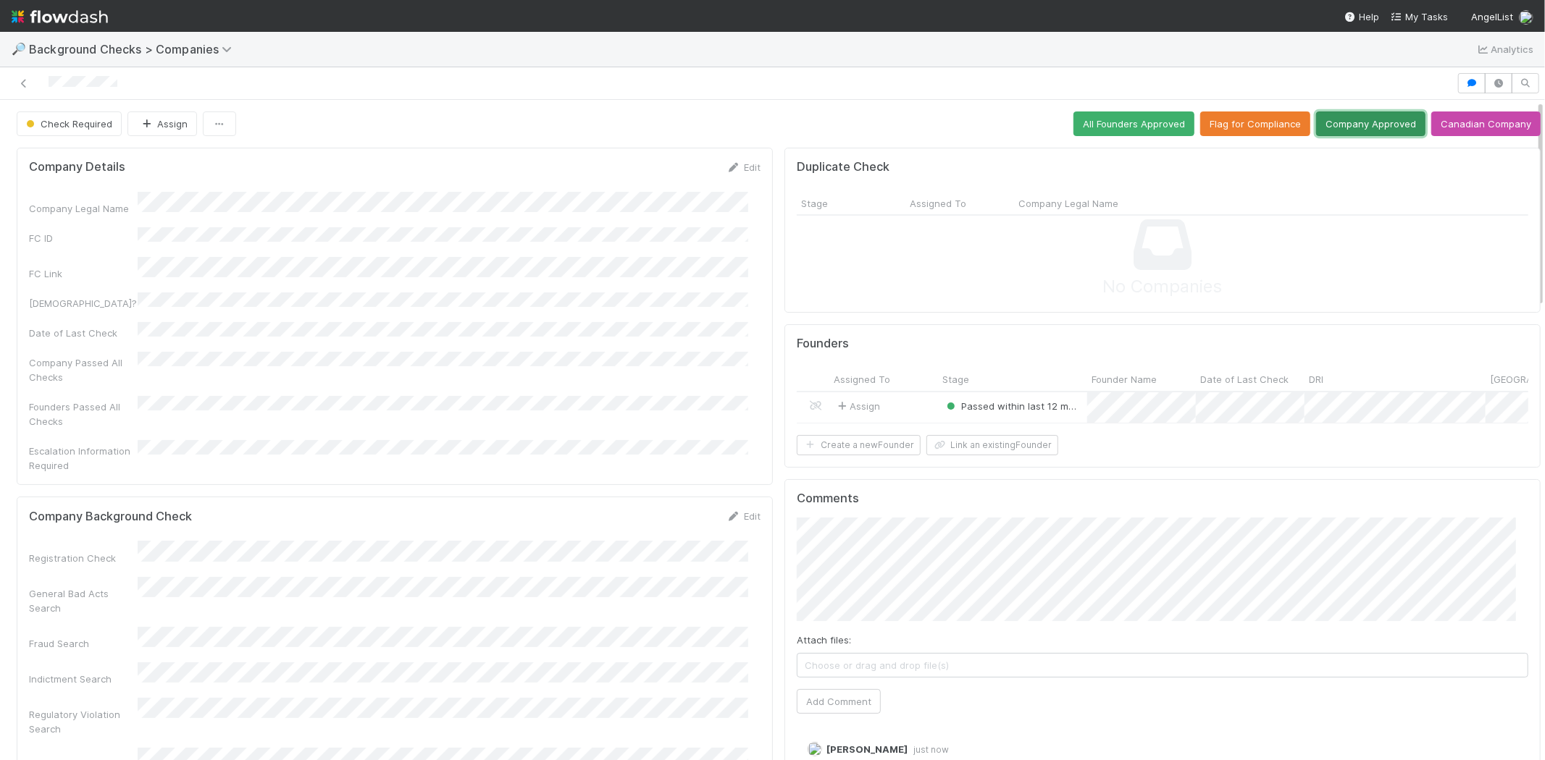
click at [1350, 127] on button "Company Approved" at bounding box center [1370, 124] width 109 height 25
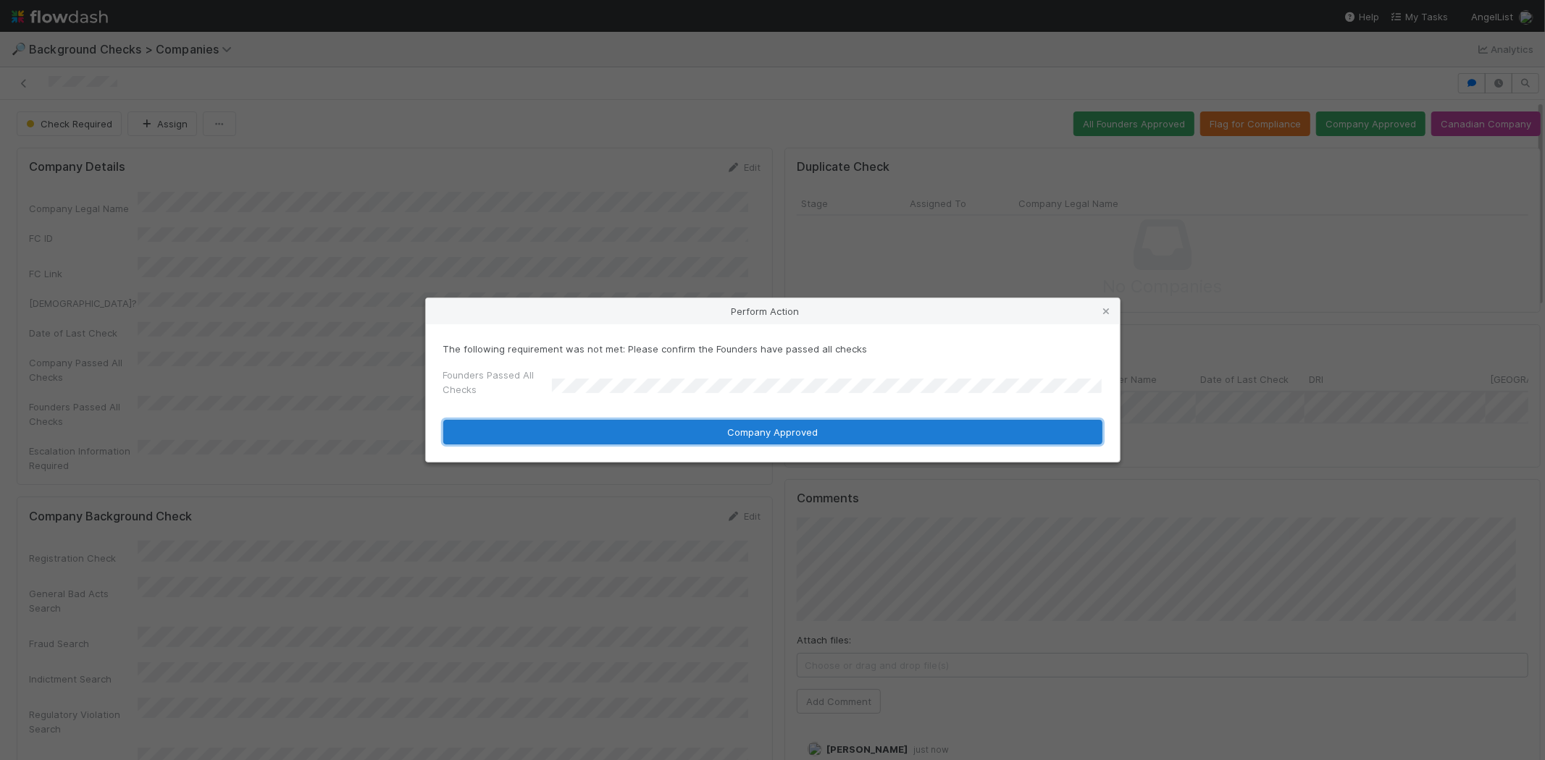
click at [683, 428] on button "Company Approved" at bounding box center [772, 432] width 659 height 25
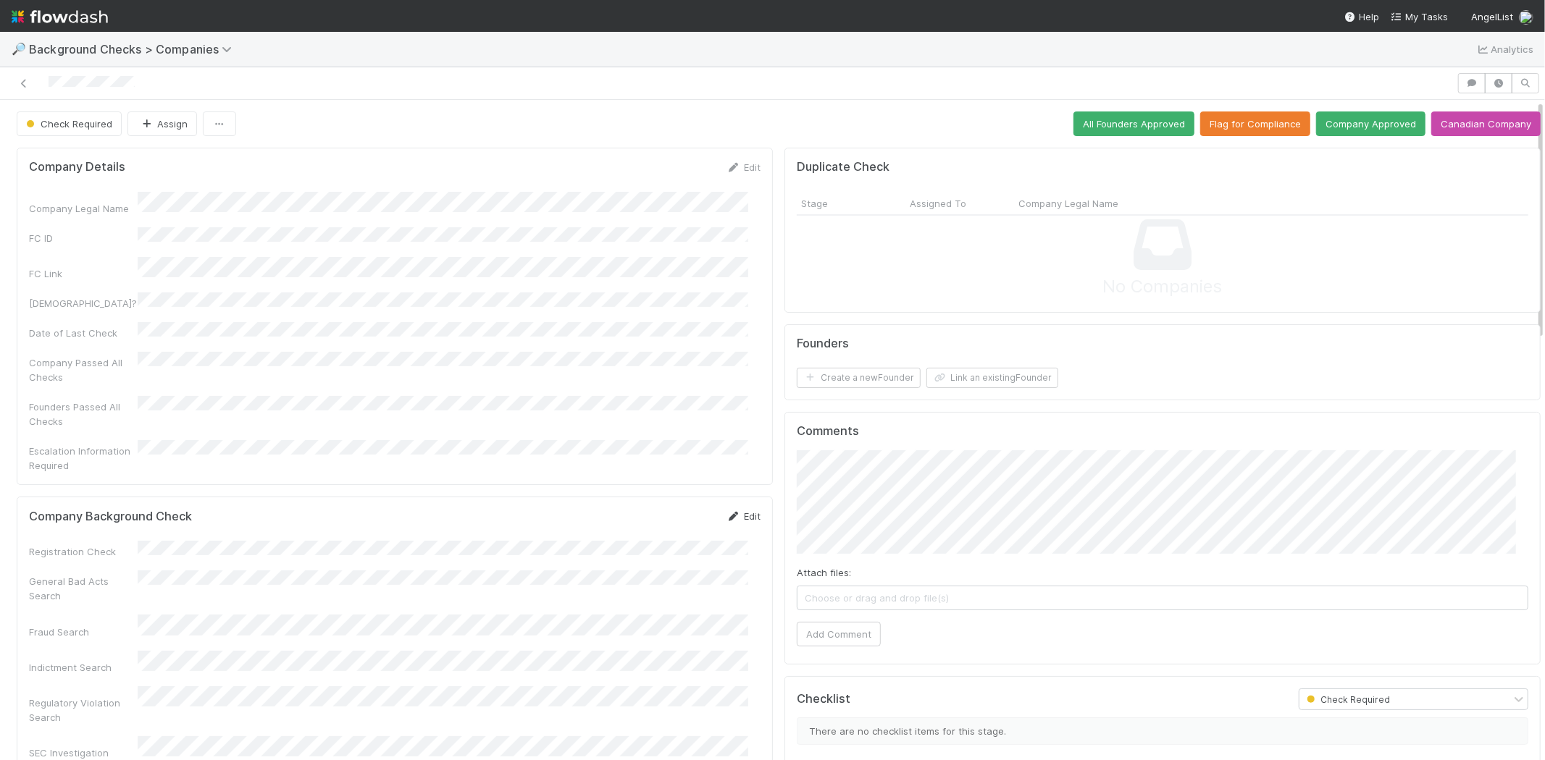
click at [733, 511] on link "Edit" at bounding box center [743, 517] width 34 height 12
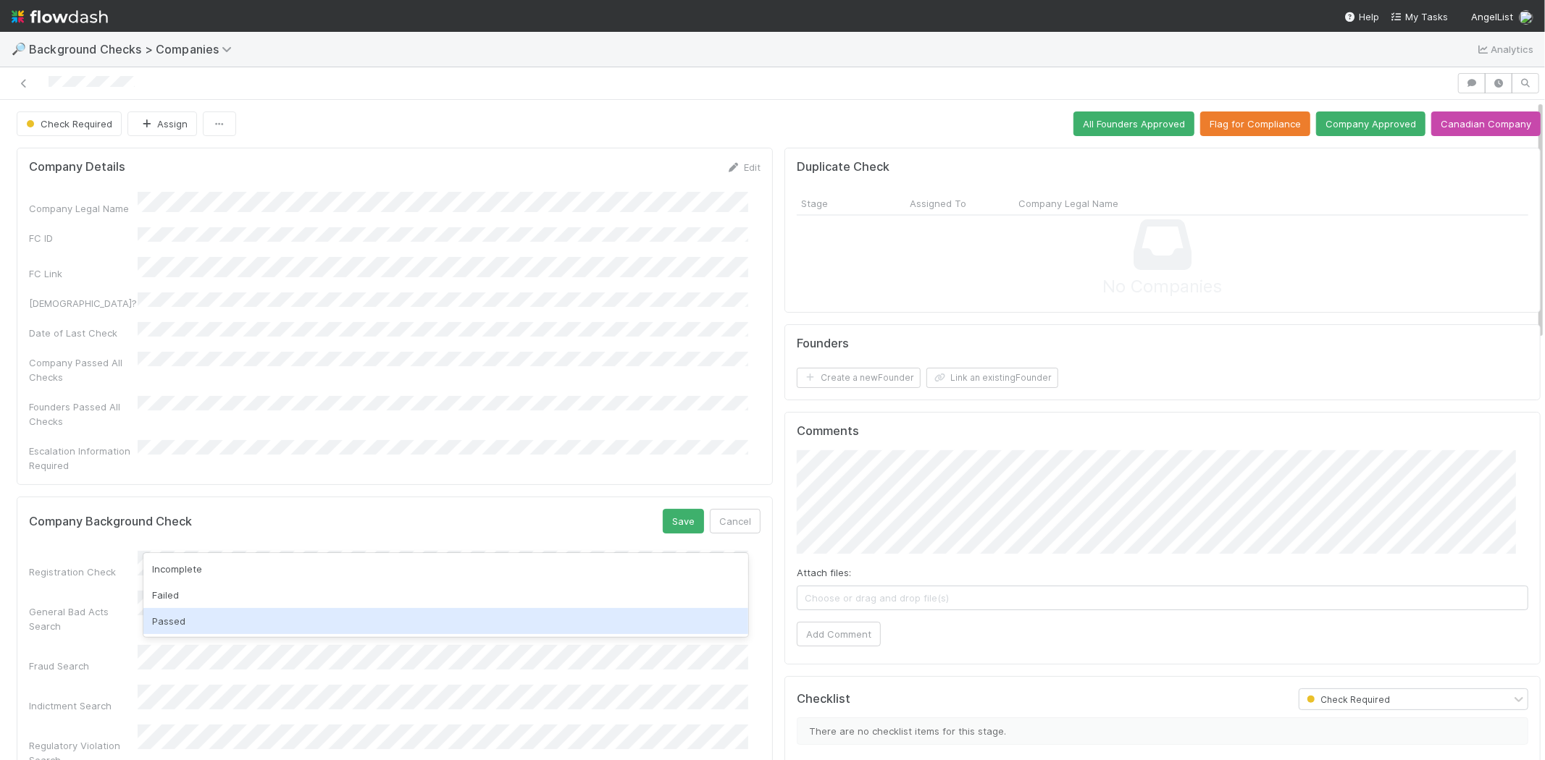
click at [287, 619] on div "Passed" at bounding box center [445, 621] width 605 height 26
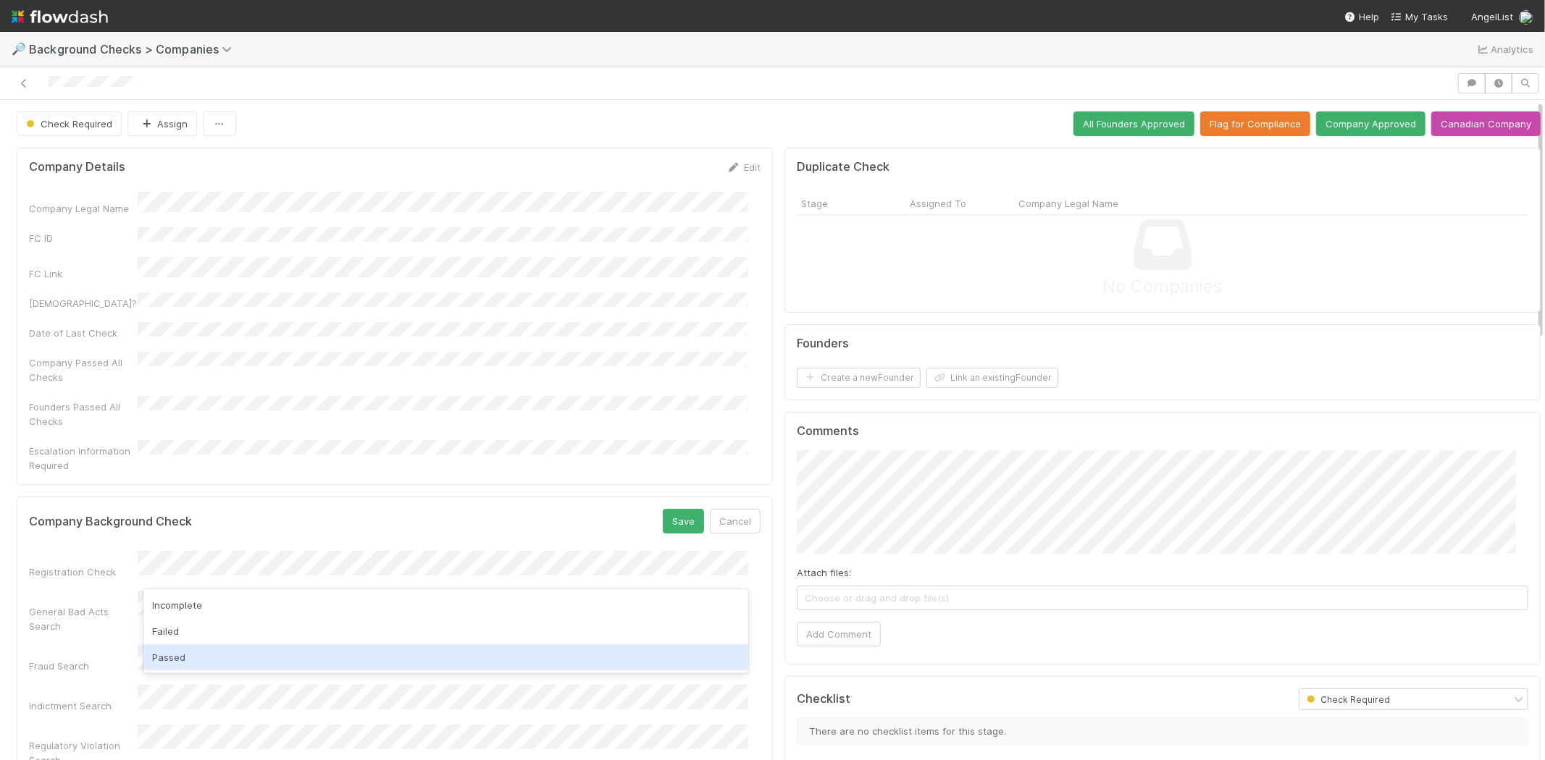
click at [256, 654] on div "Passed" at bounding box center [445, 658] width 605 height 26
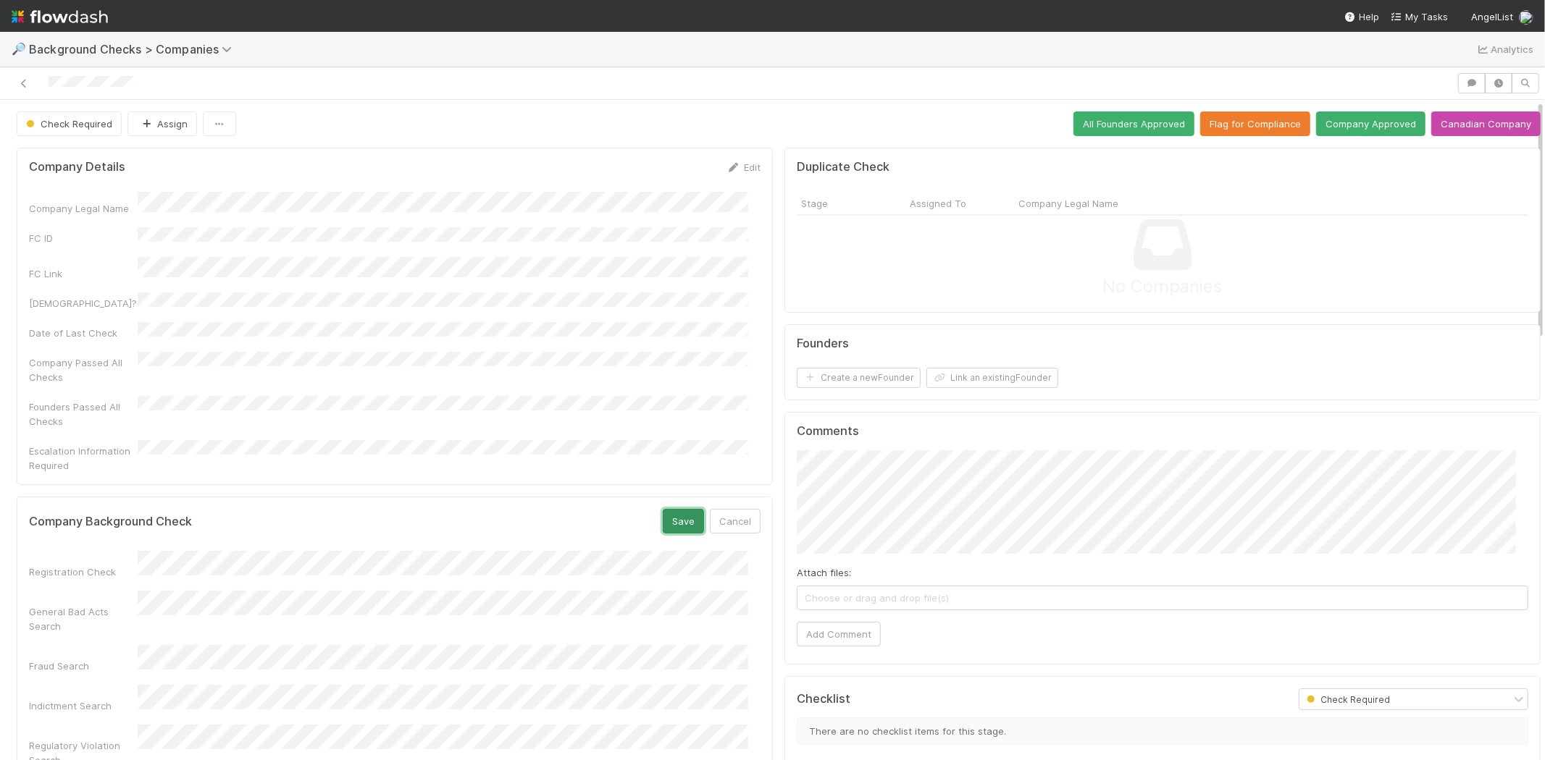
click at [674, 509] on button "Save" at bounding box center [683, 521] width 41 height 25
click at [960, 377] on button "Link an existing Founder" at bounding box center [992, 378] width 132 height 20
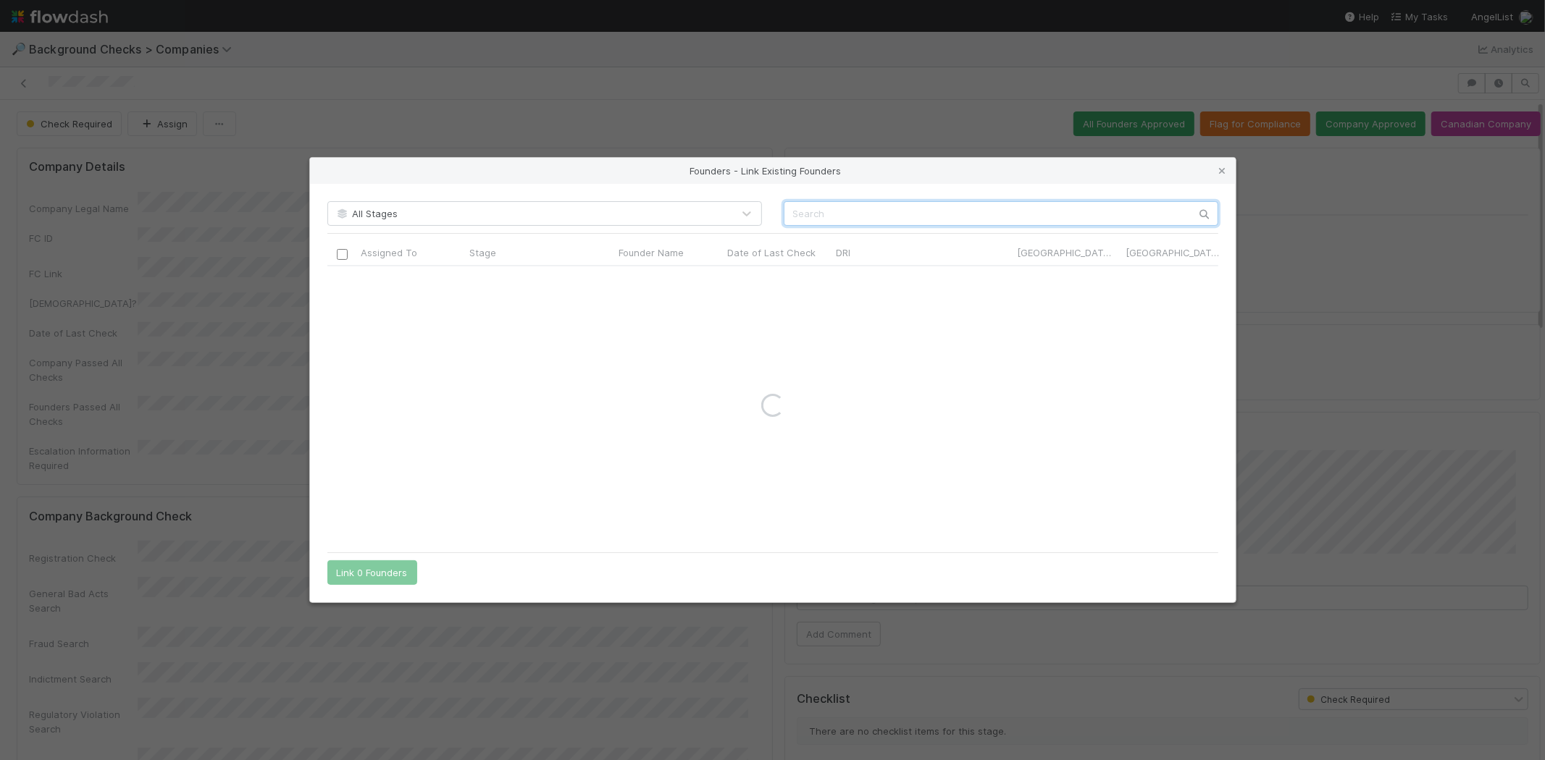
click at [879, 214] on input "text" at bounding box center [1001, 213] width 435 height 25
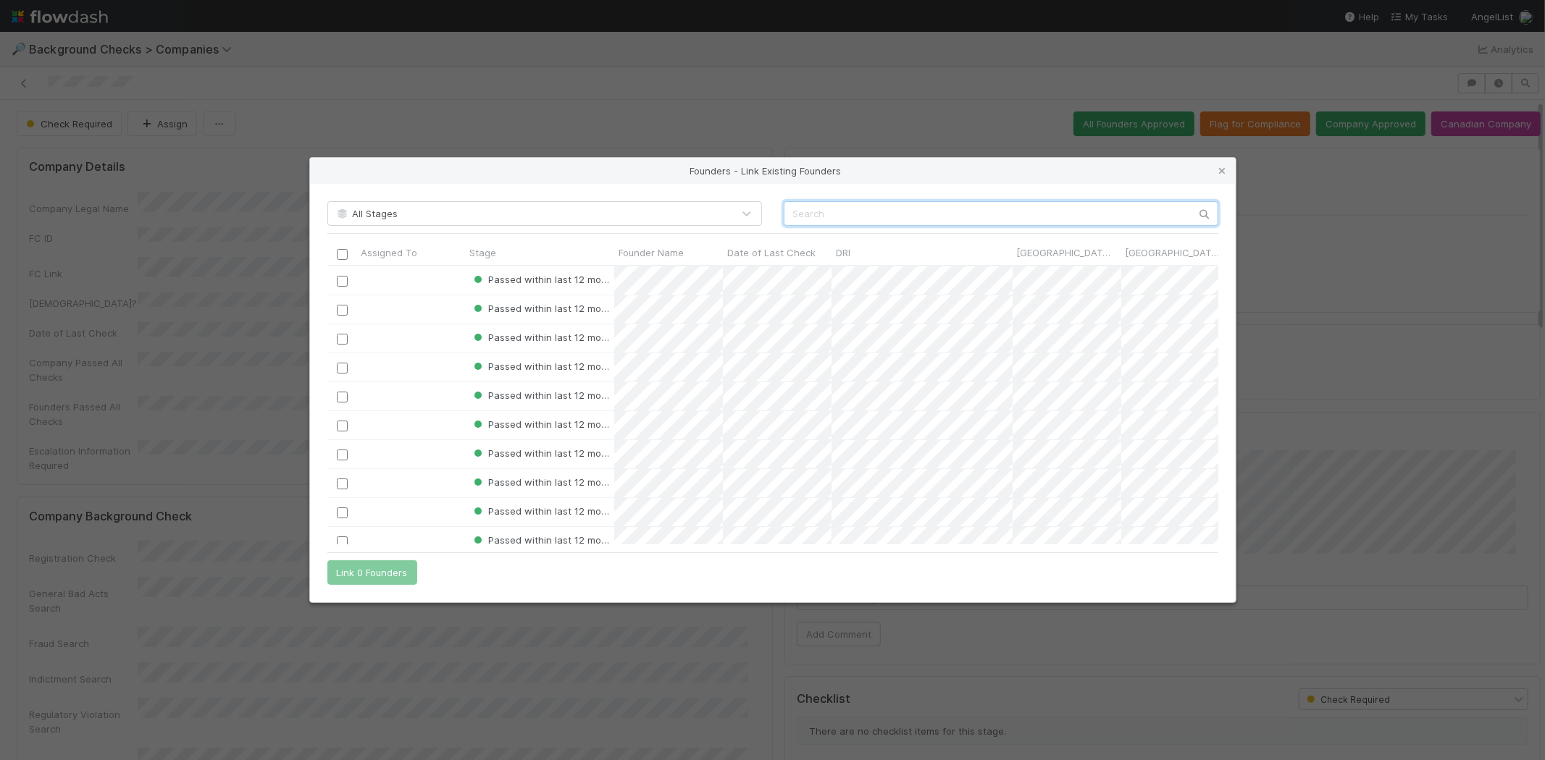
paste input "Lindon Gao"
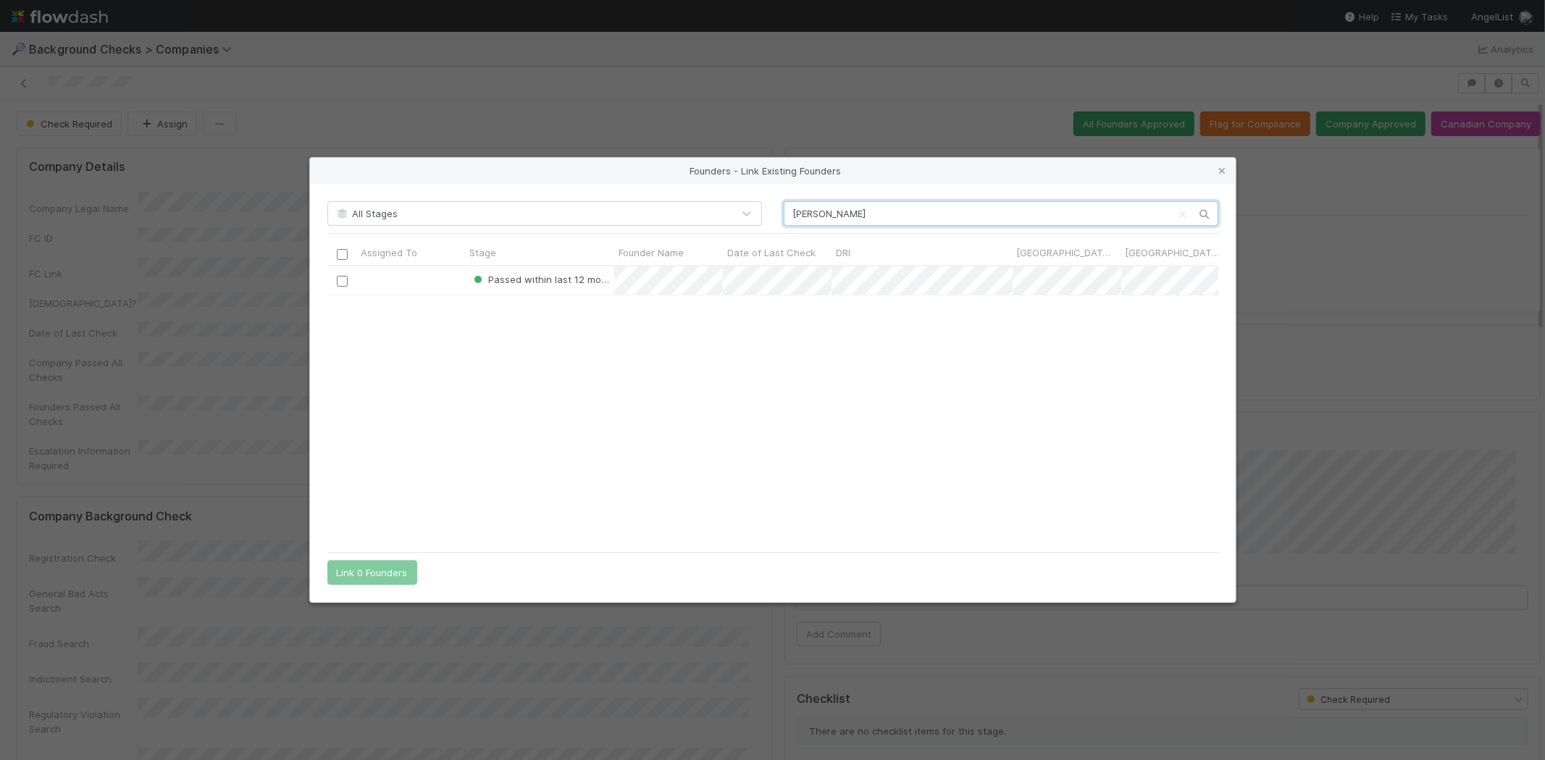
scroll to position [267, 879]
type input "Lindon Gao"
click at [340, 281] on input "checkbox" at bounding box center [341, 281] width 11 height 11
click at [382, 571] on button "Link 1 Founder" at bounding box center [368, 573] width 83 height 25
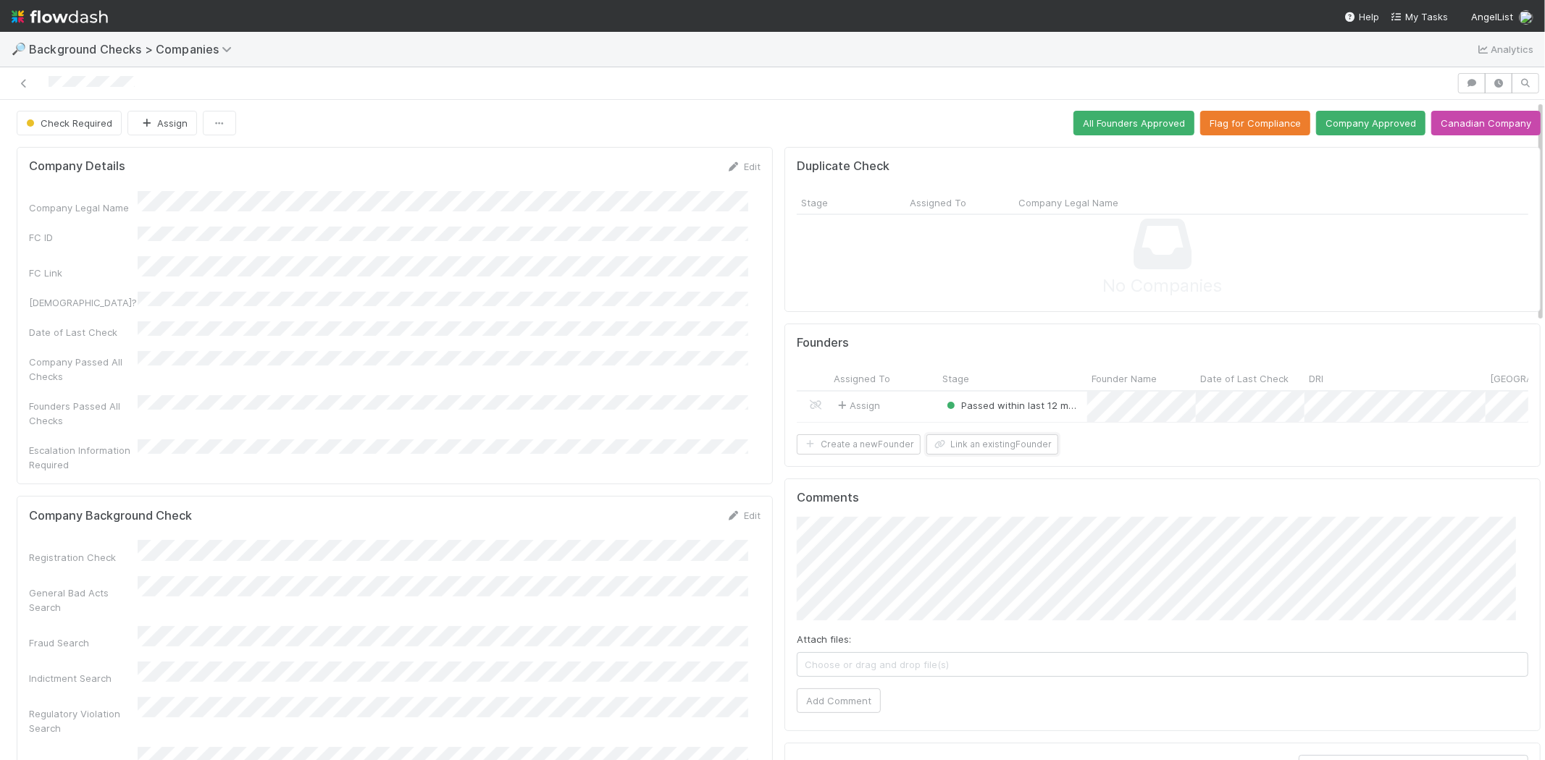
scroll to position [0, 0]
click at [1366, 125] on button "Company Approved" at bounding box center [1370, 124] width 109 height 25
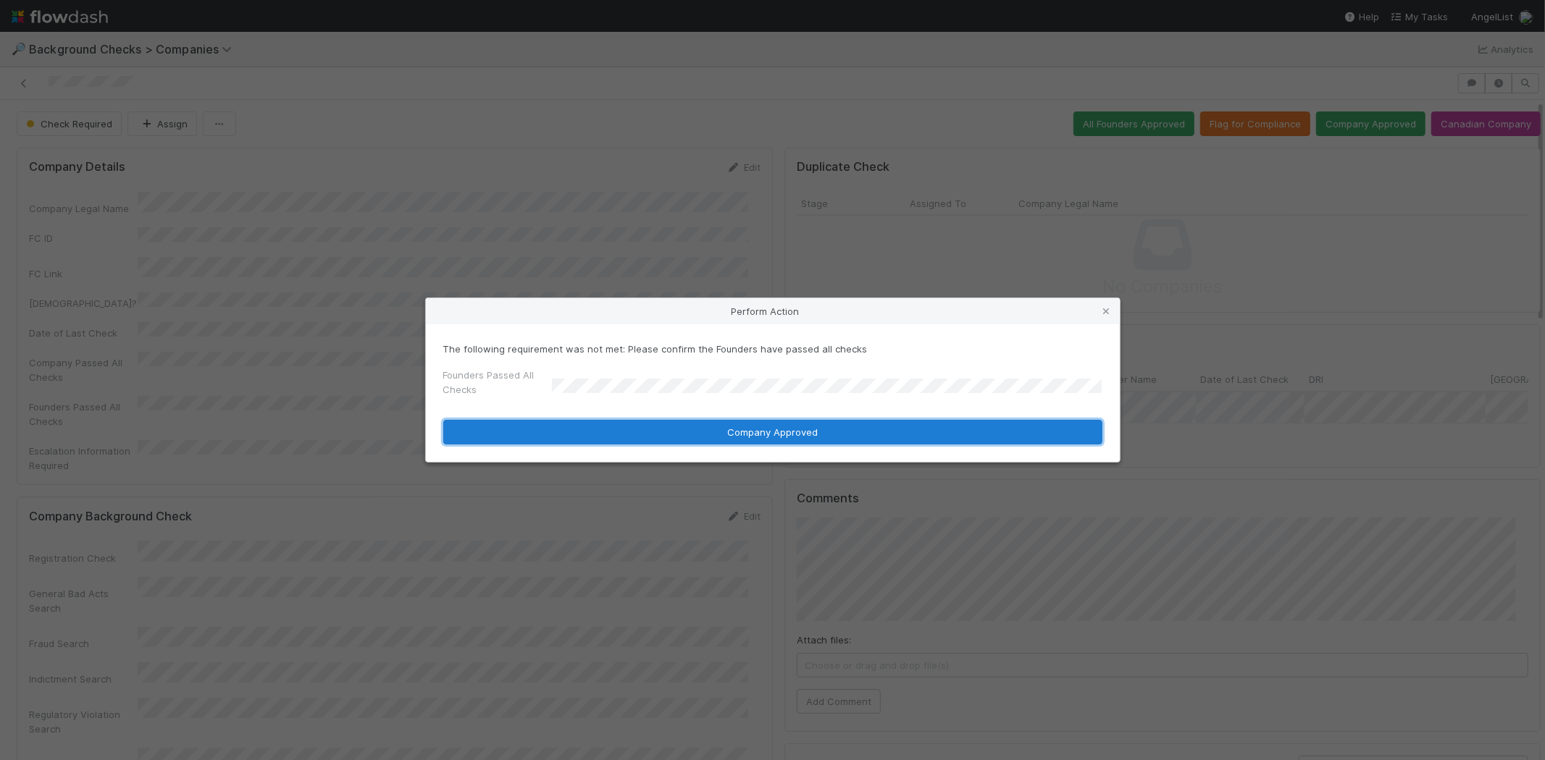
drag, startPoint x: 682, startPoint y: 430, endPoint x: 849, endPoint y: 409, distance: 167.9
click at [684, 430] on button "Company Approved" at bounding box center [772, 432] width 659 height 25
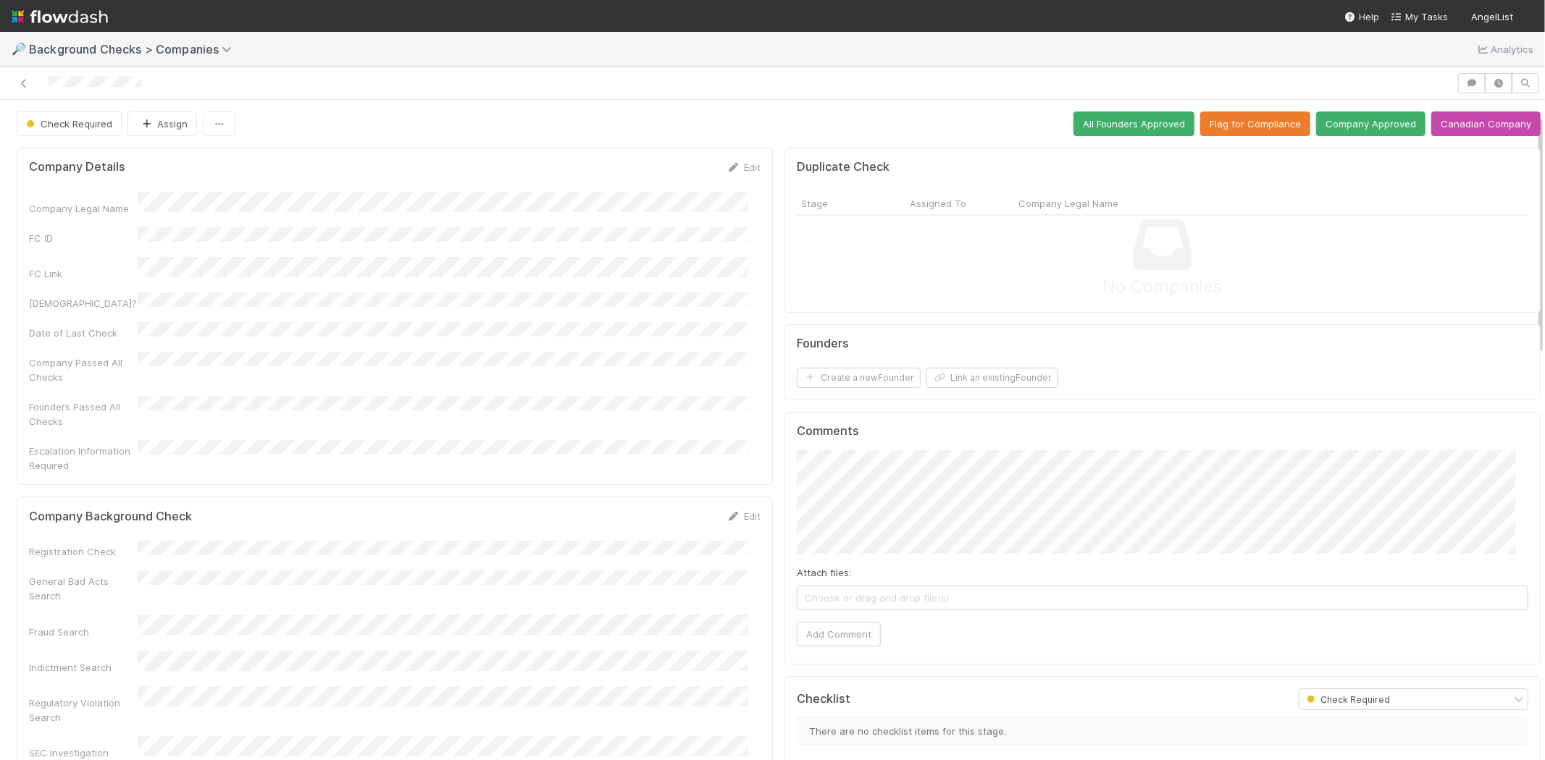
scroll to position [80, 0]
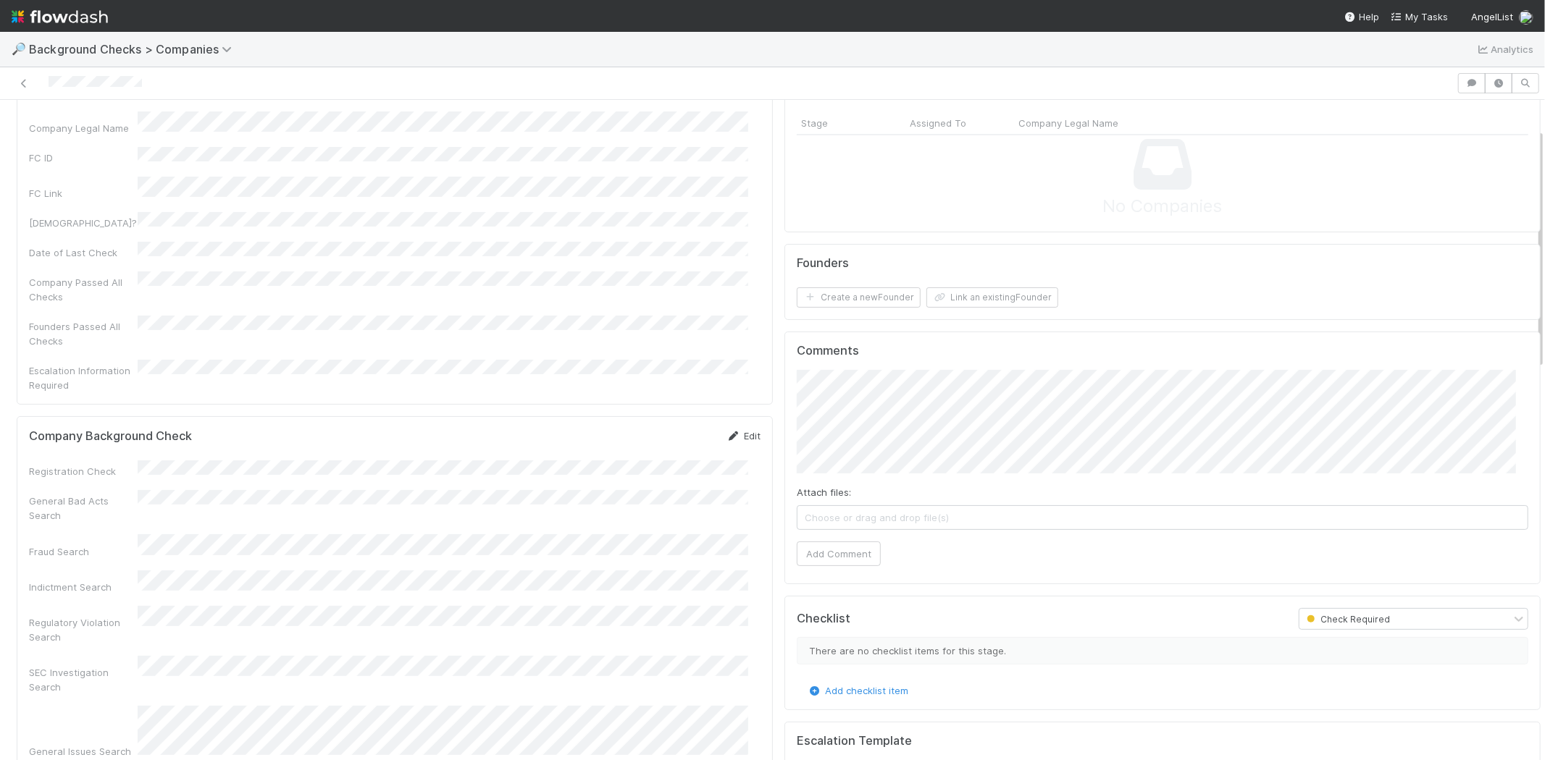
click at [729, 430] on link "Edit" at bounding box center [743, 436] width 34 height 12
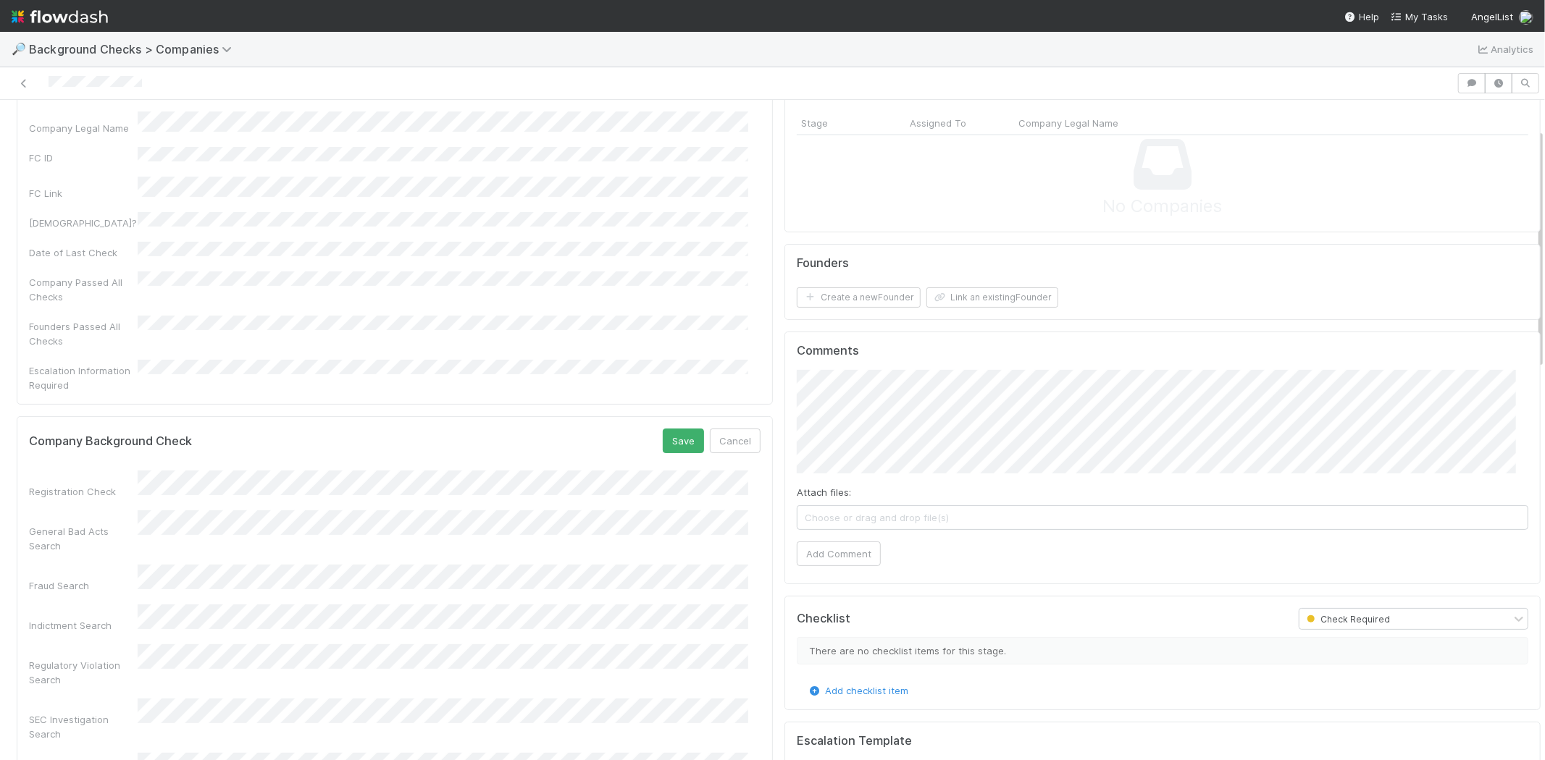
click at [458, 471] on div "Registration Check General Bad Acts Search Fraud Search Indictment Search Regul…" at bounding box center [395, 734] width 732 height 527
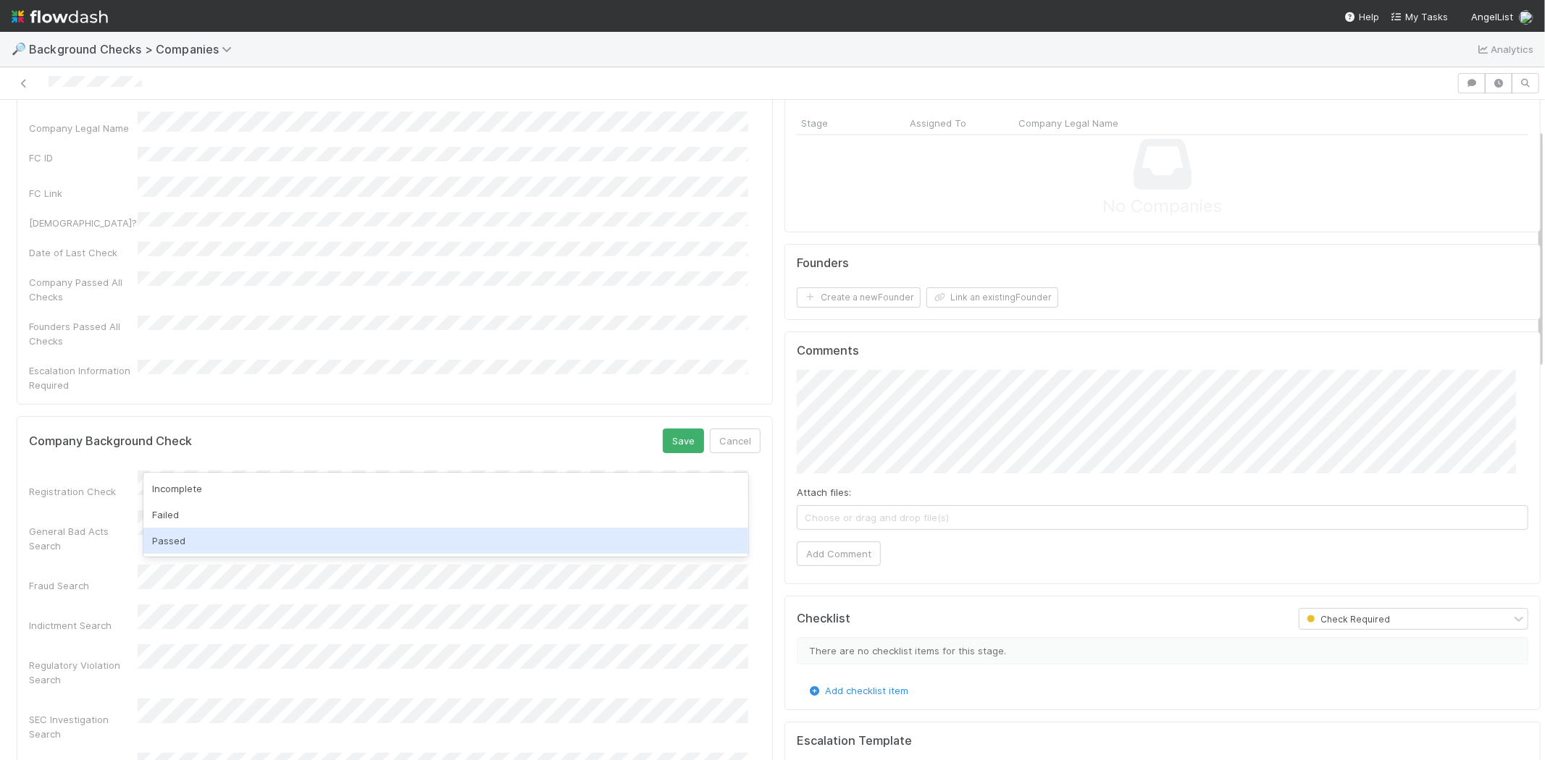
click at [338, 545] on div "Passed" at bounding box center [445, 541] width 605 height 26
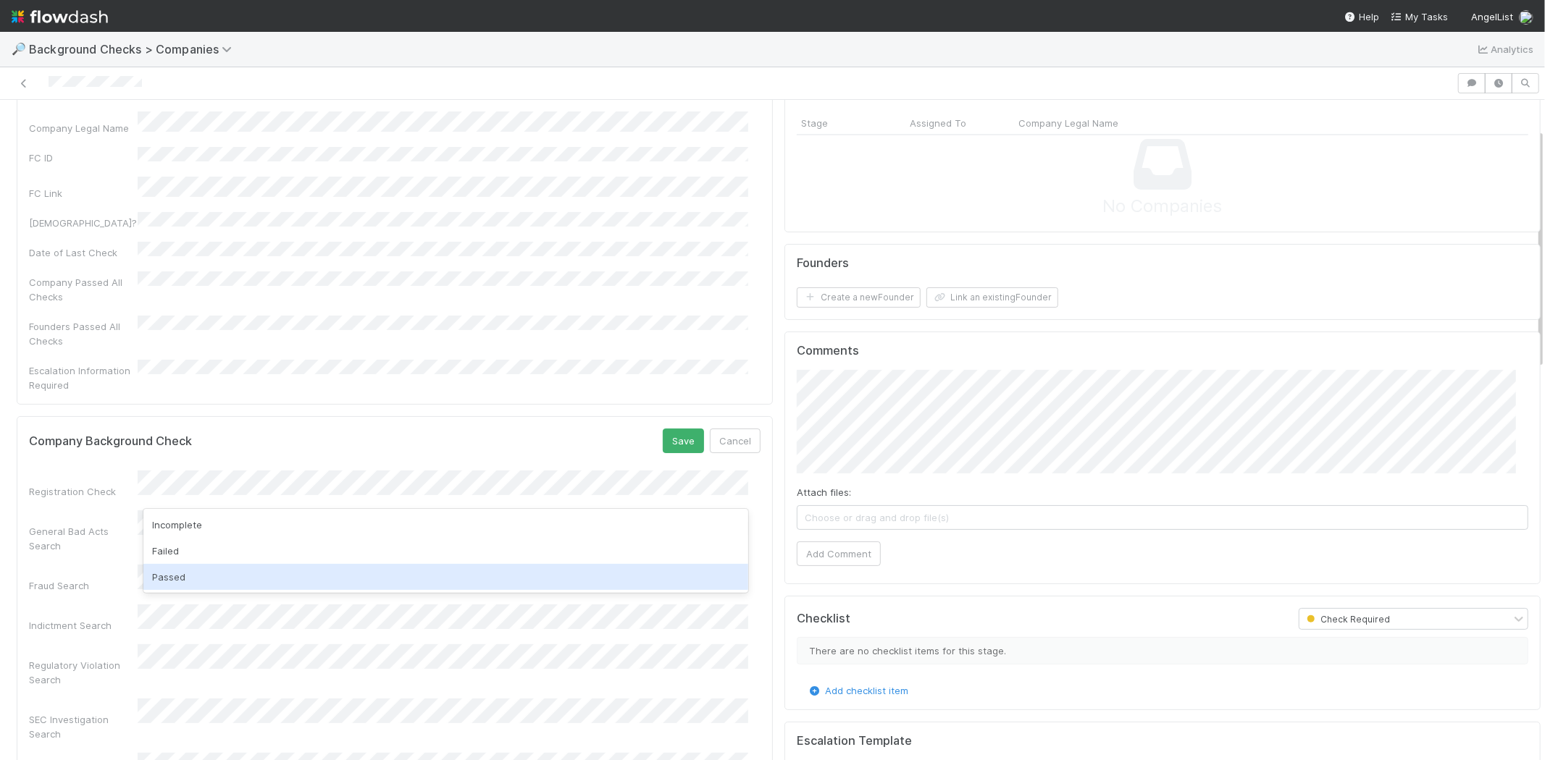
click at [319, 574] on div "Passed" at bounding box center [445, 577] width 605 height 26
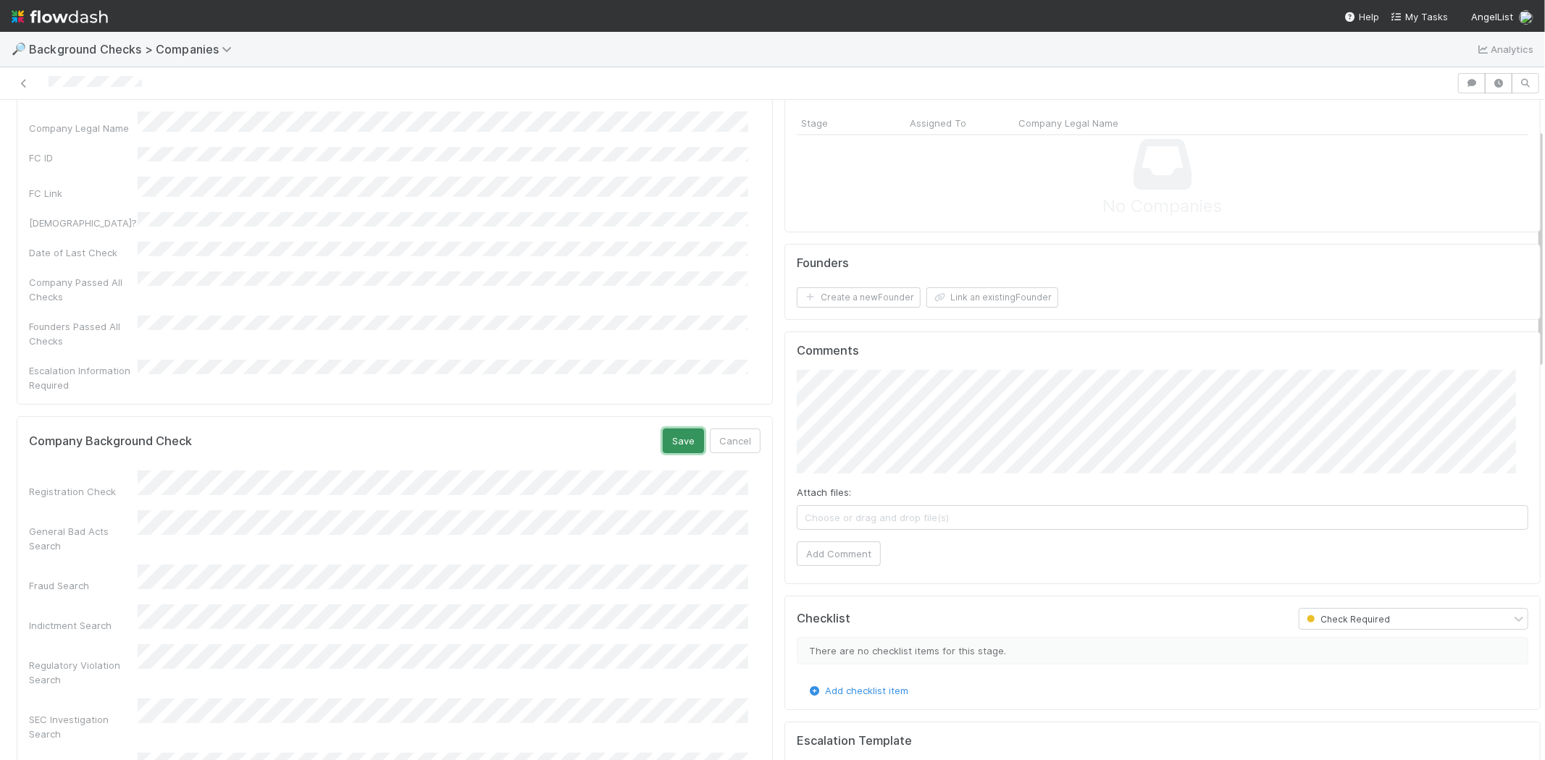
click at [668, 429] on button "Save" at bounding box center [683, 441] width 41 height 25
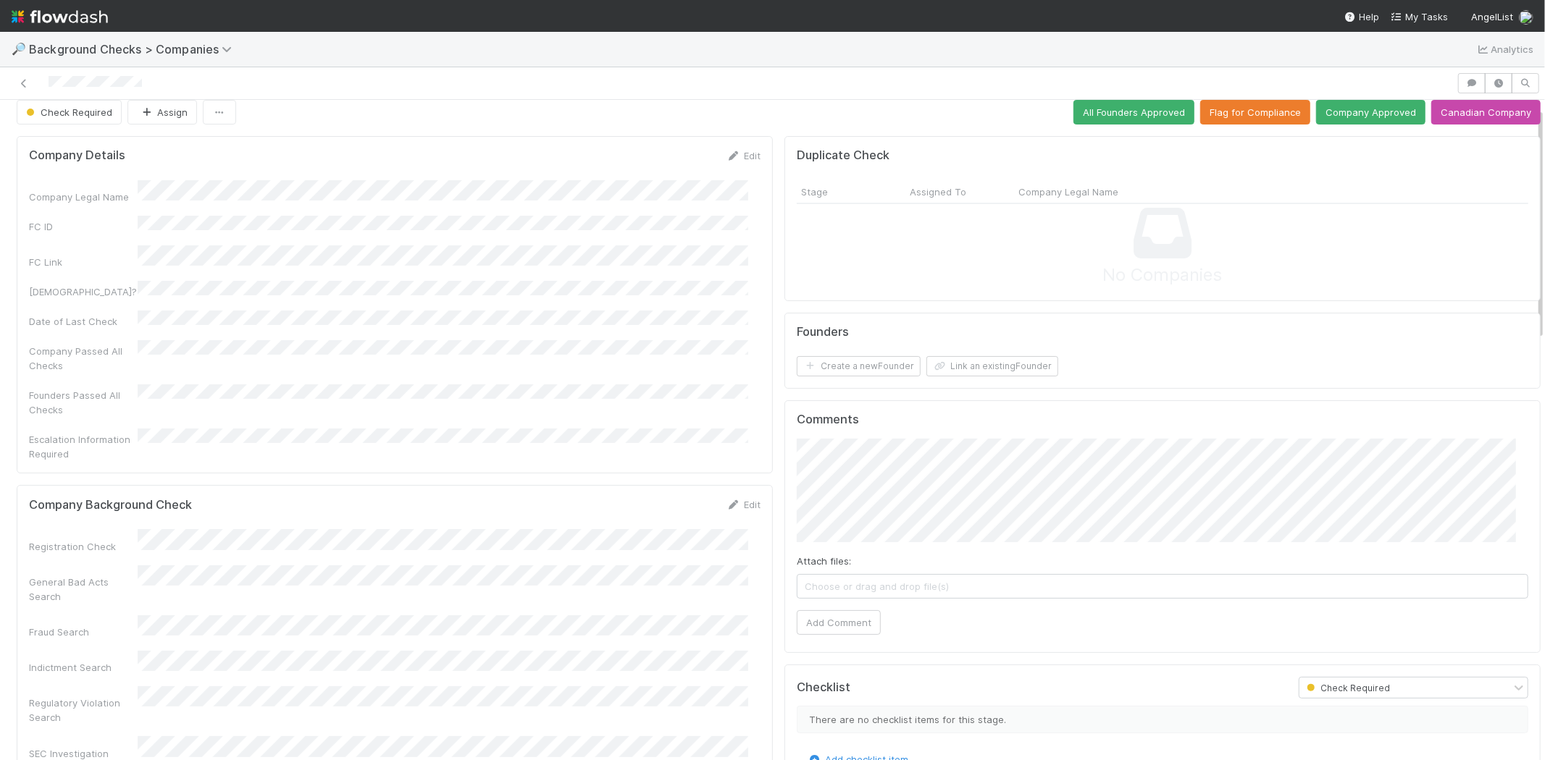
scroll to position [0, 0]
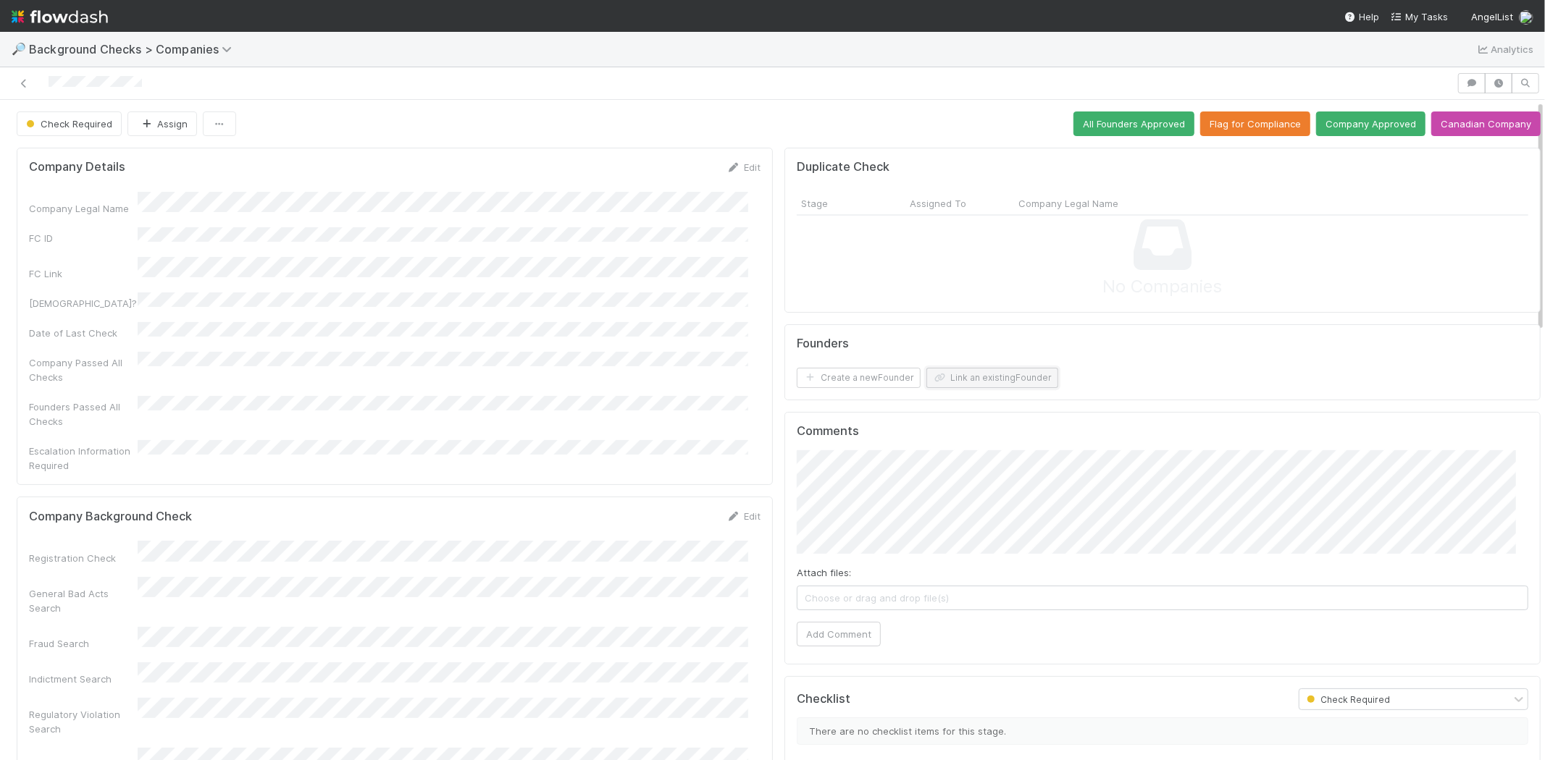
click at [1008, 373] on button "Link an existing Founder" at bounding box center [992, 378] width 132 height 20
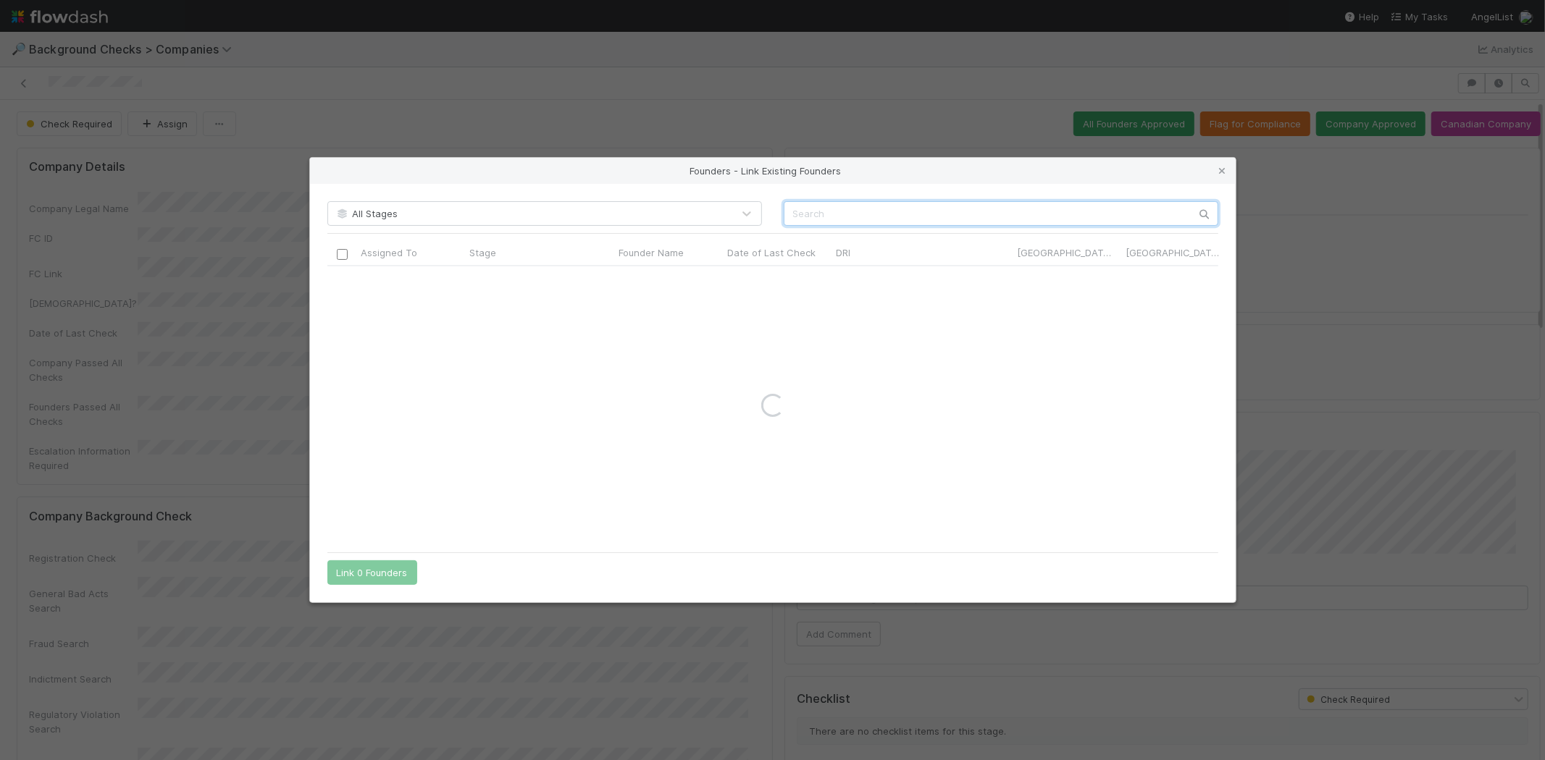
click at [974, 207] on input "text" at bounding box center [1001, 213] width 435 height 25
paste input "Jonathan Chao"
type input "Jonathan Chao"
click at [1222, 171] on icon at bounding box center [1222, 171] width 14 height 9
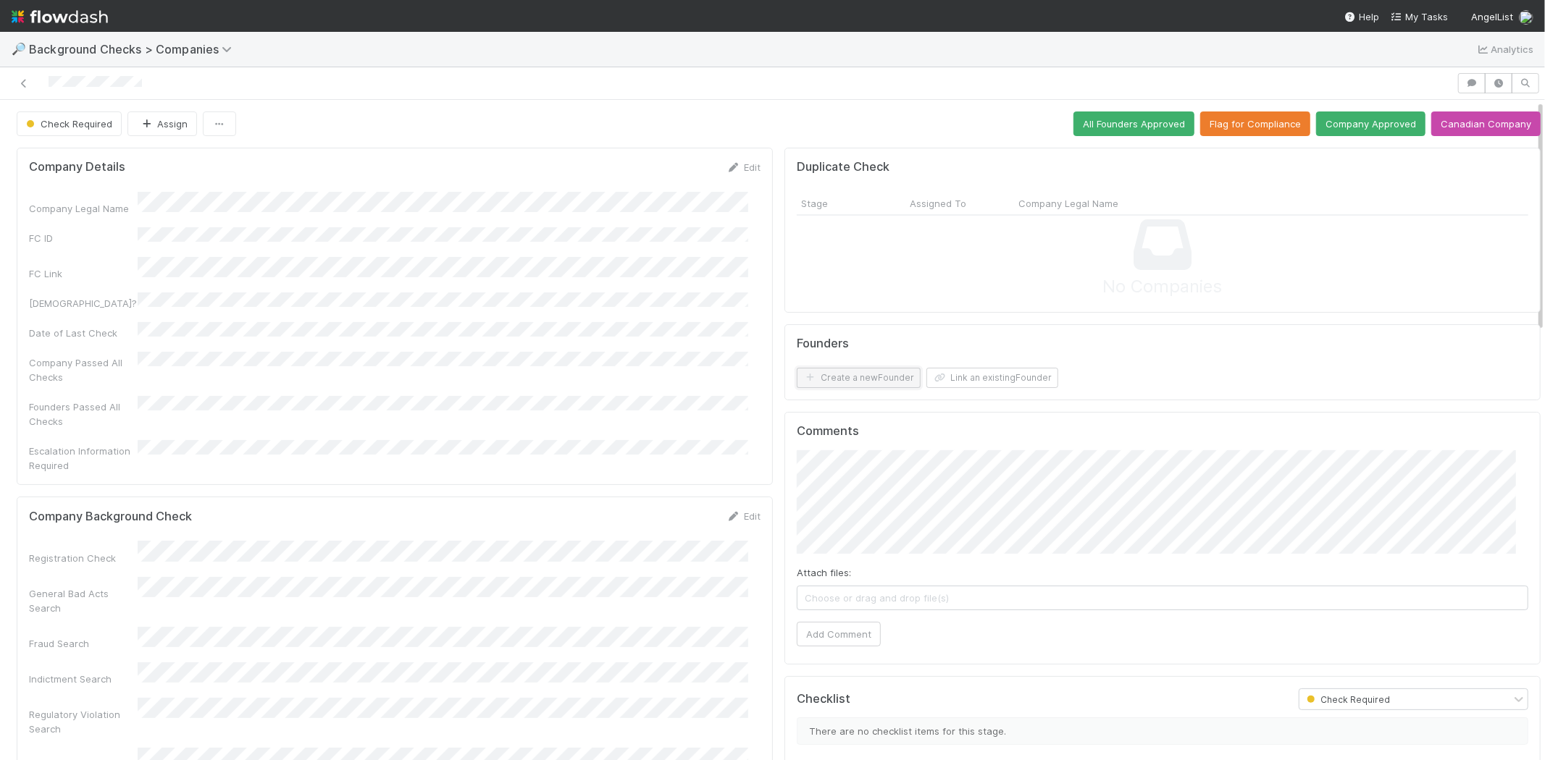
click at [878, 379] on button "Create a new Founder" at bounding box center [859, 378] width 124 height 20
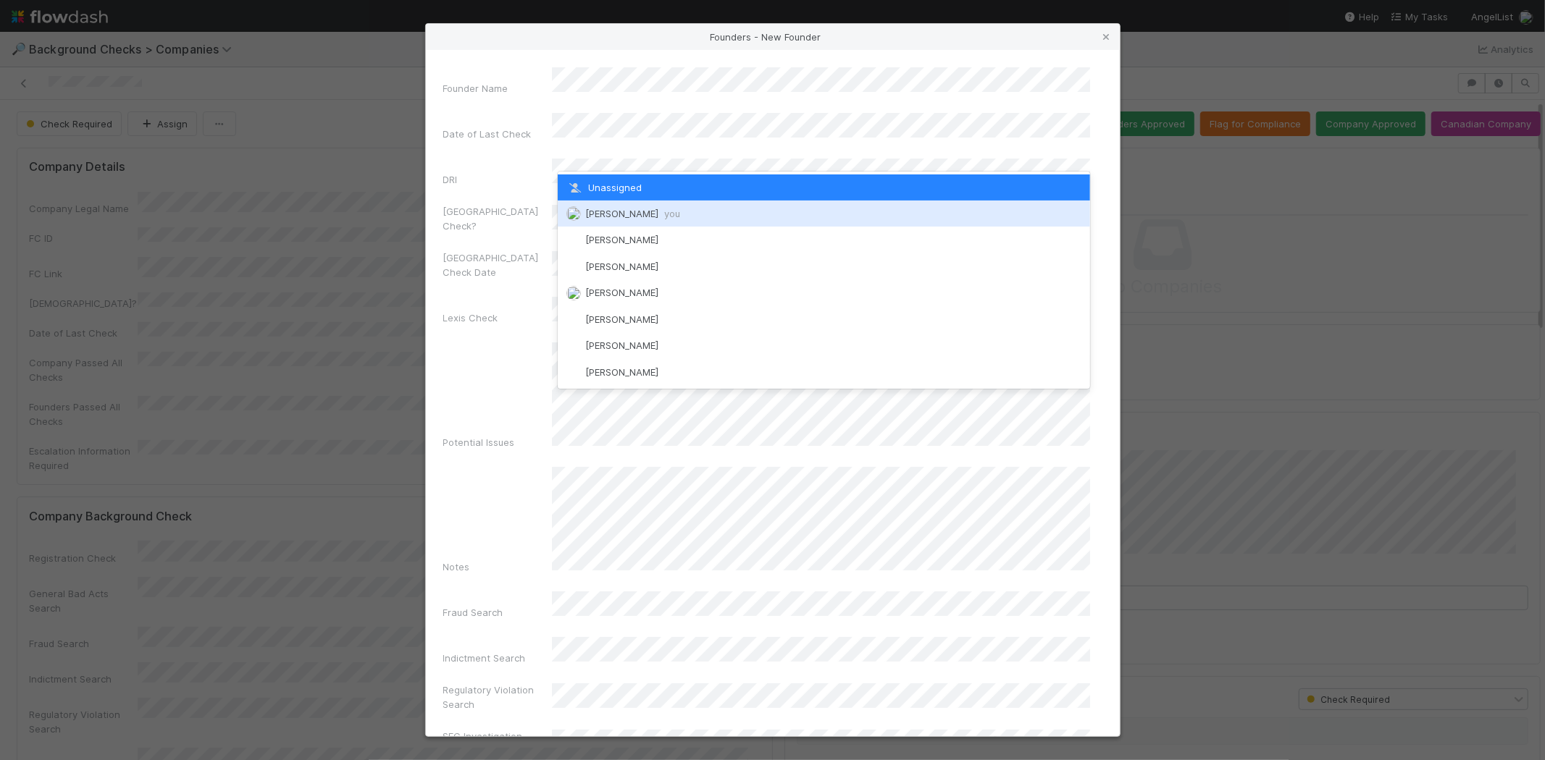
click at [646, 210] on span "Michael Capilitan you" at bounding box center [632, 214] width 95 height 12
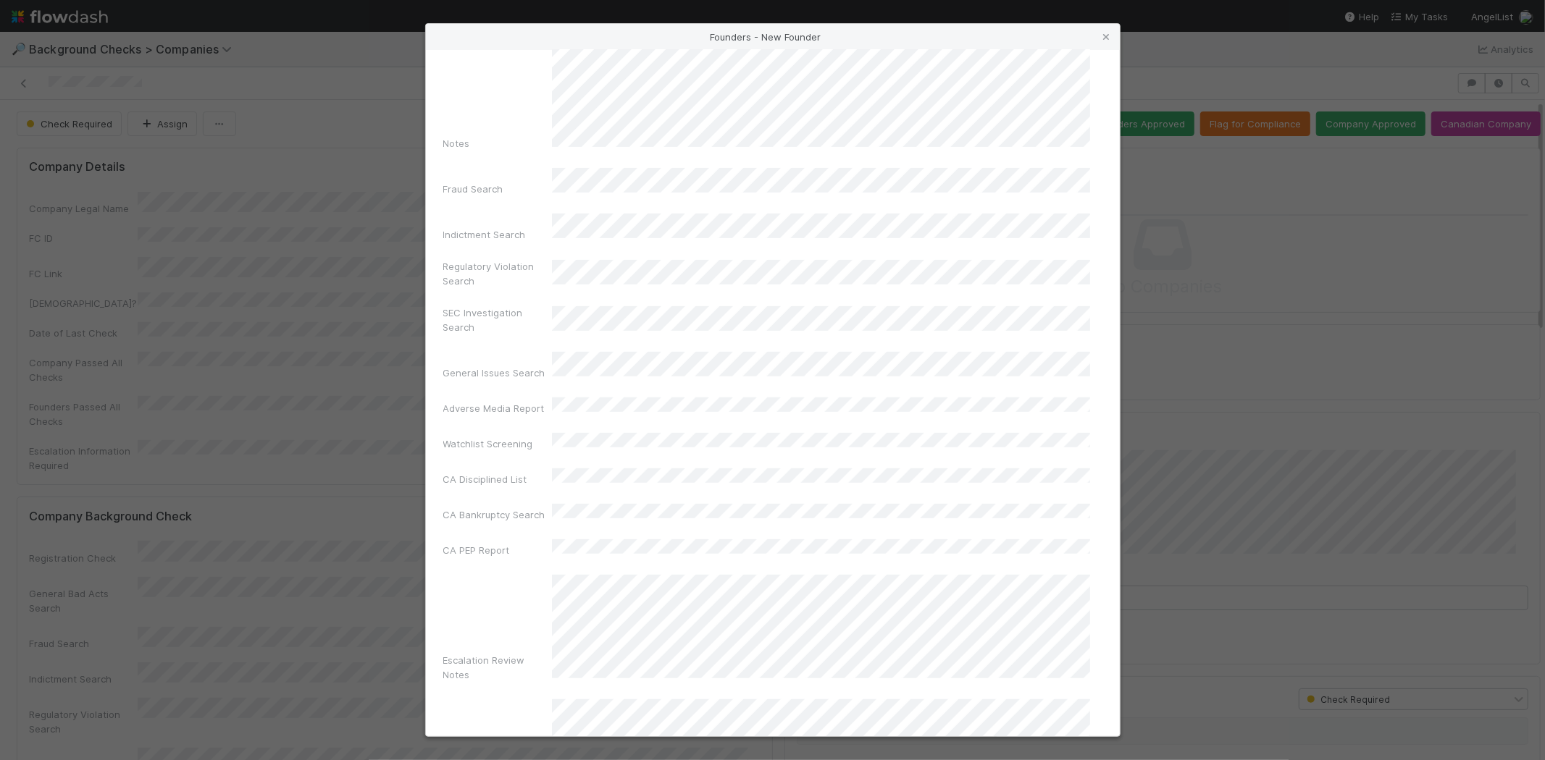
scroll to position [485, 0]
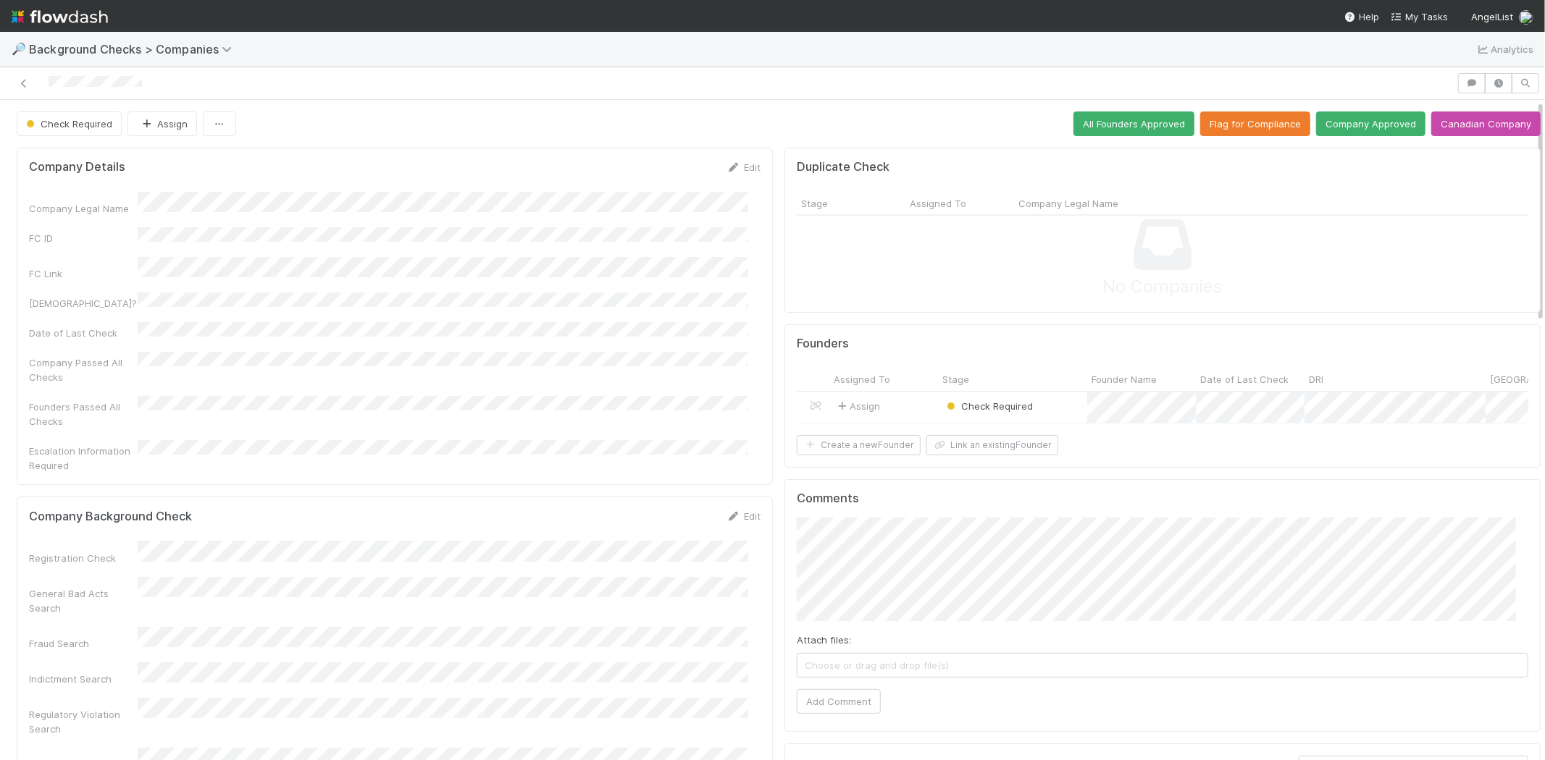
click at [889, 398] on div "Assign" at bounding box center [883, 408] width 109 height 31
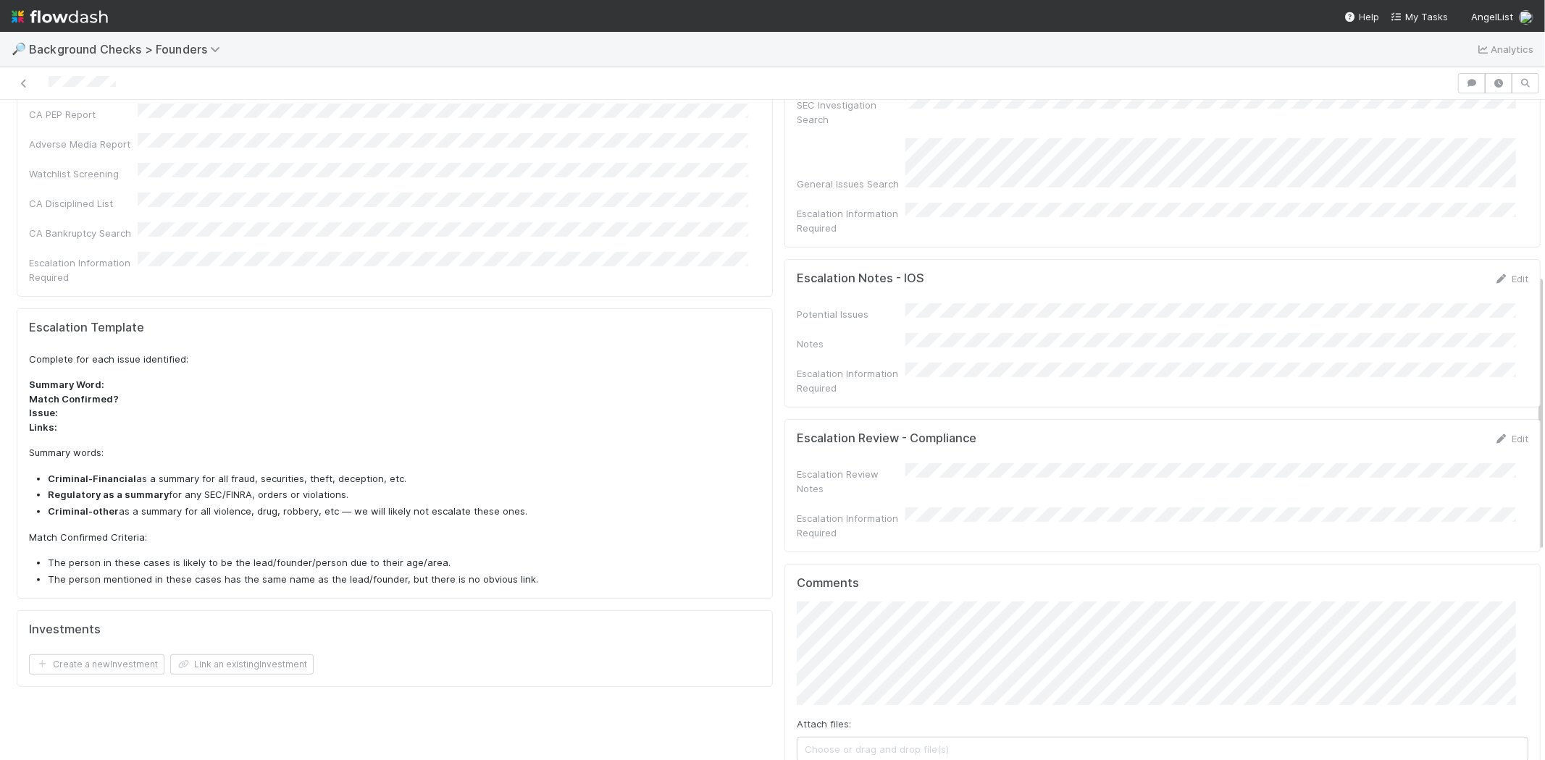
scroll to position [482, 0]
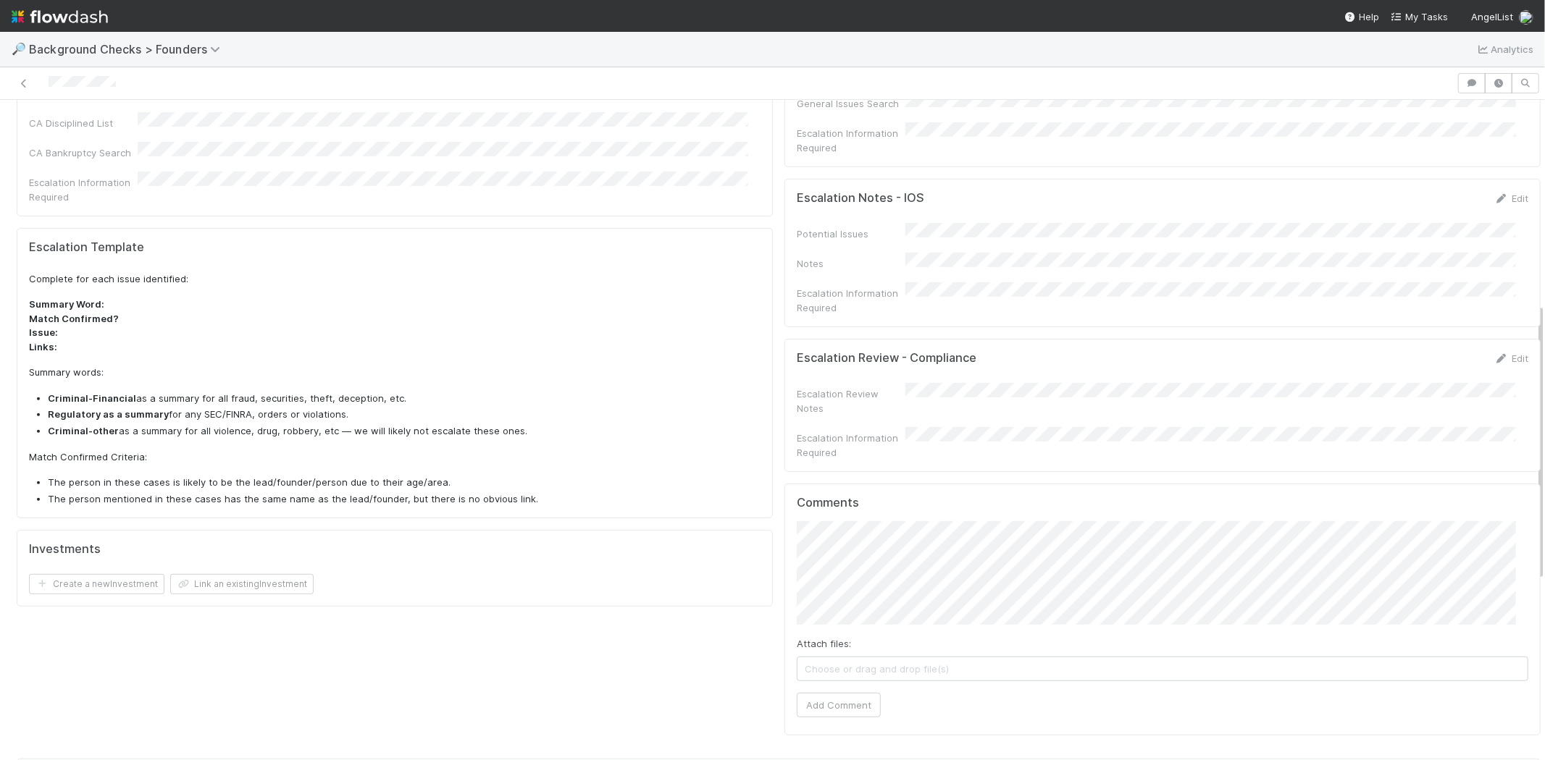
click at [920, 587] on div "Attach files: Choose or drag and drop file(s) Add Comment" at bounding box center [1163, 619] width 732 height 196
click at [821, 693] on button "Add Comment" at bounding box center [839, 705] width 84 height 25
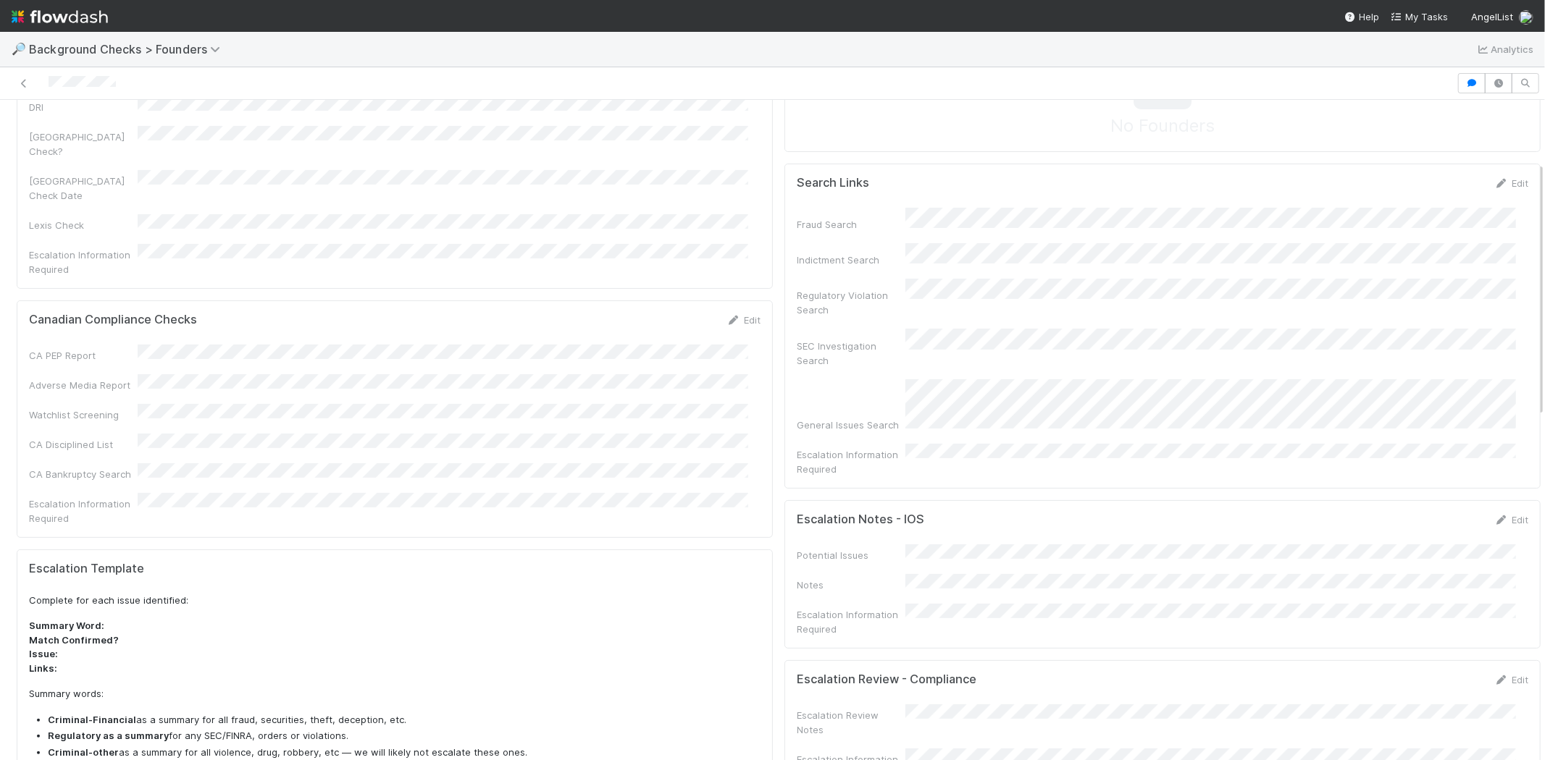
scroll to position [0, 0]
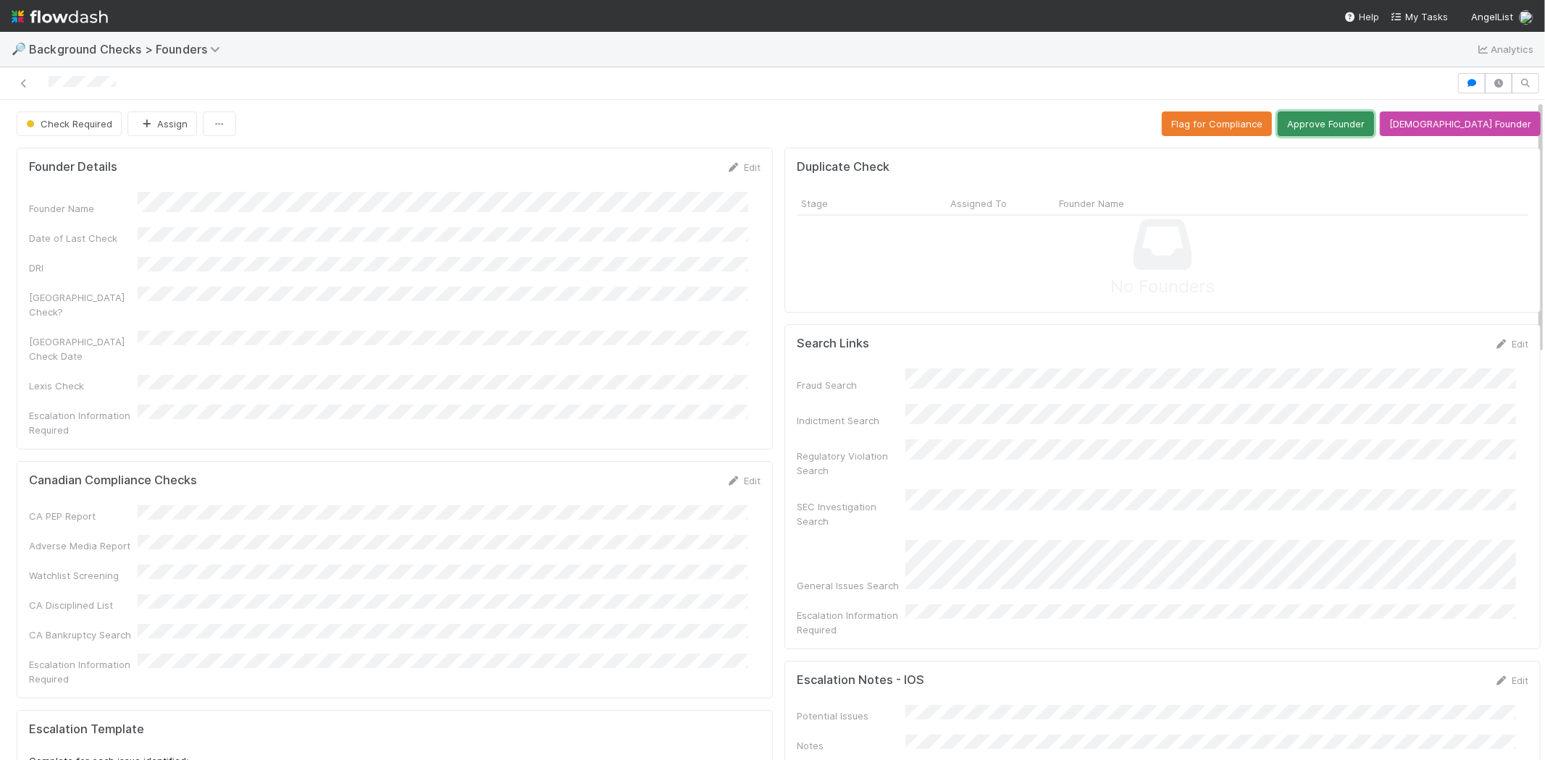
click at [1357, 127] on button "Approve Founder" at bounding box center [1326, 124] width 96 height 25
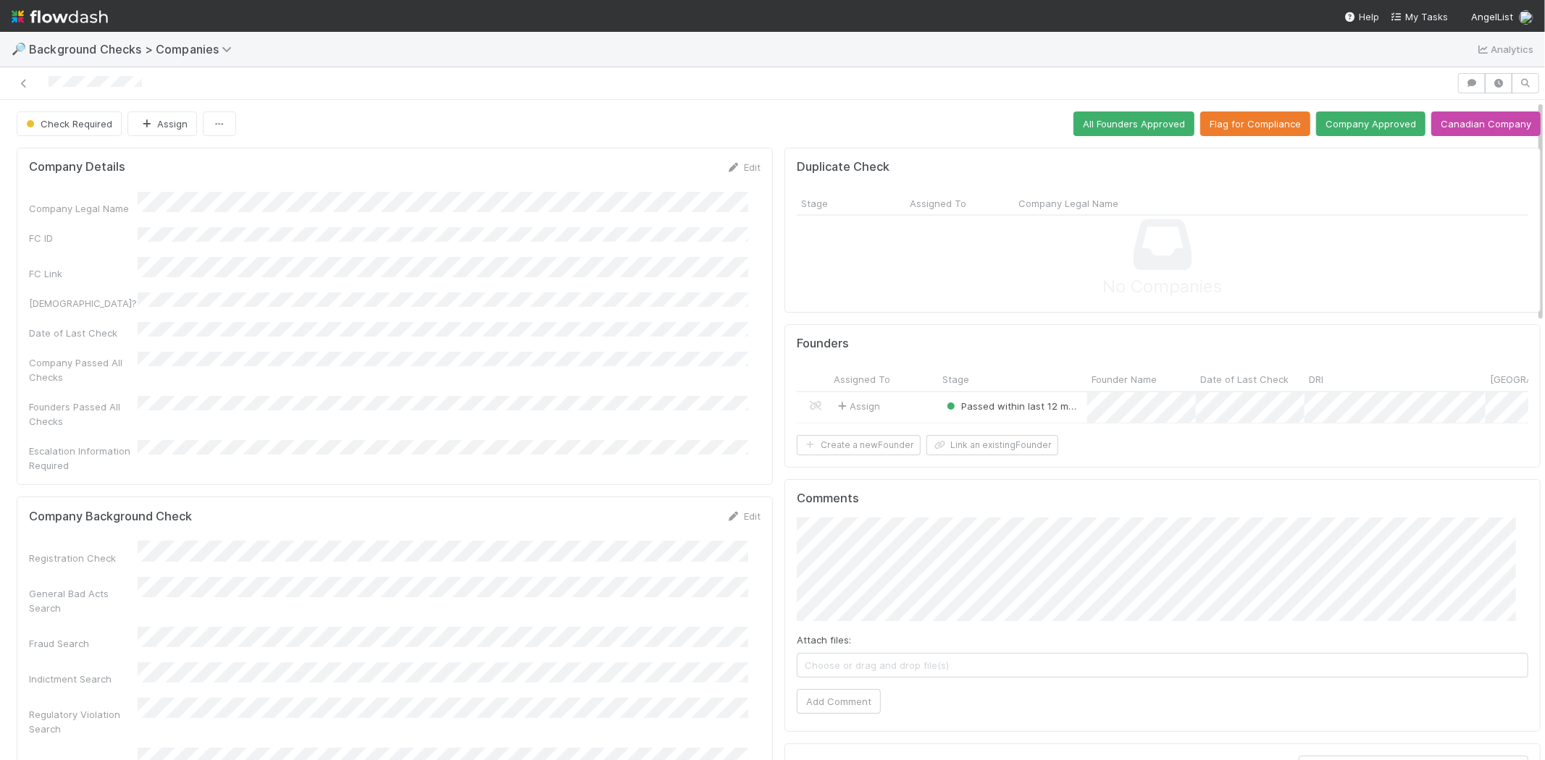
click at [156, 82] on div at bounding box center [728, 83] width 1445 height 20
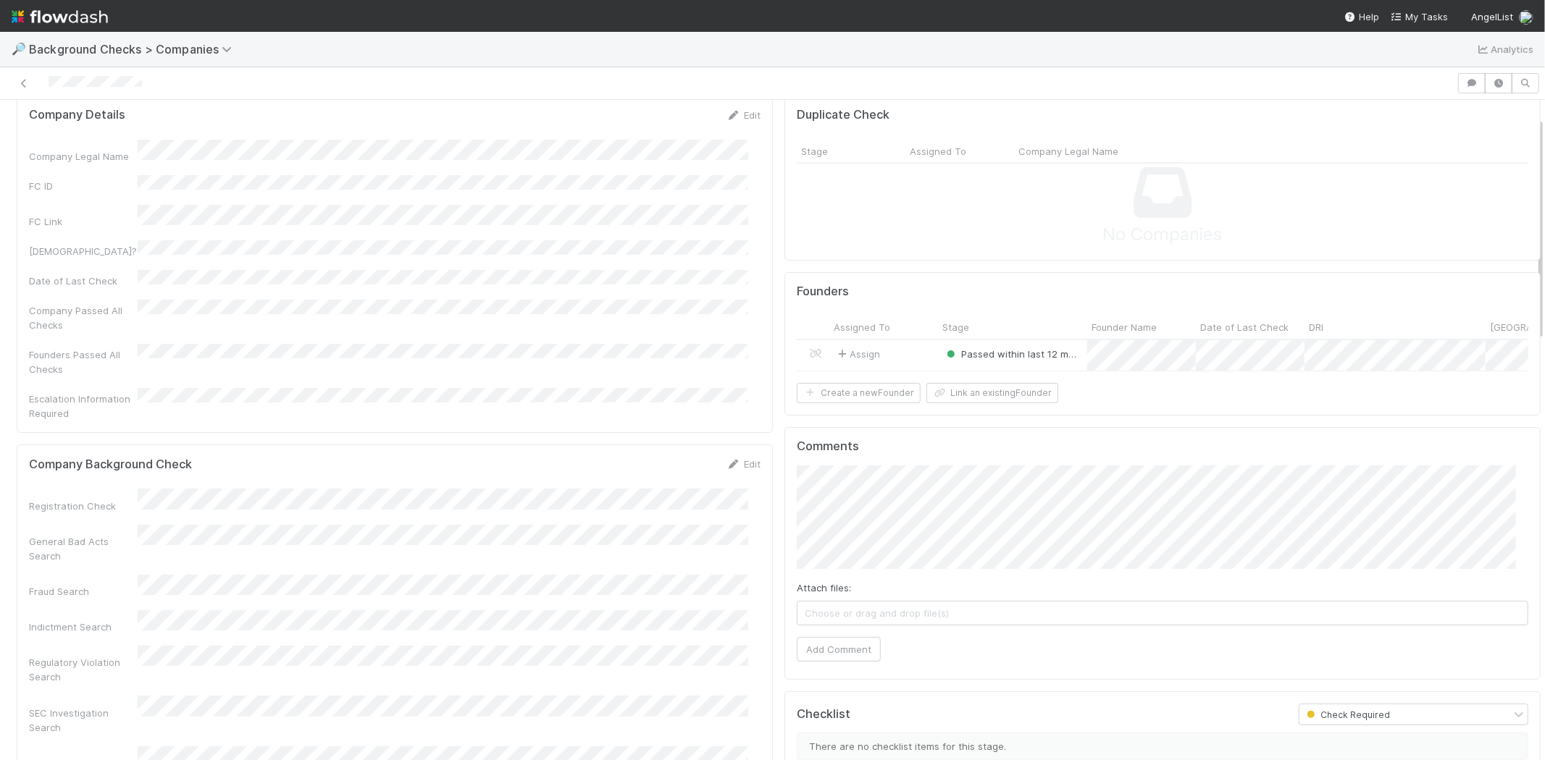
scroll to position [80, 0]
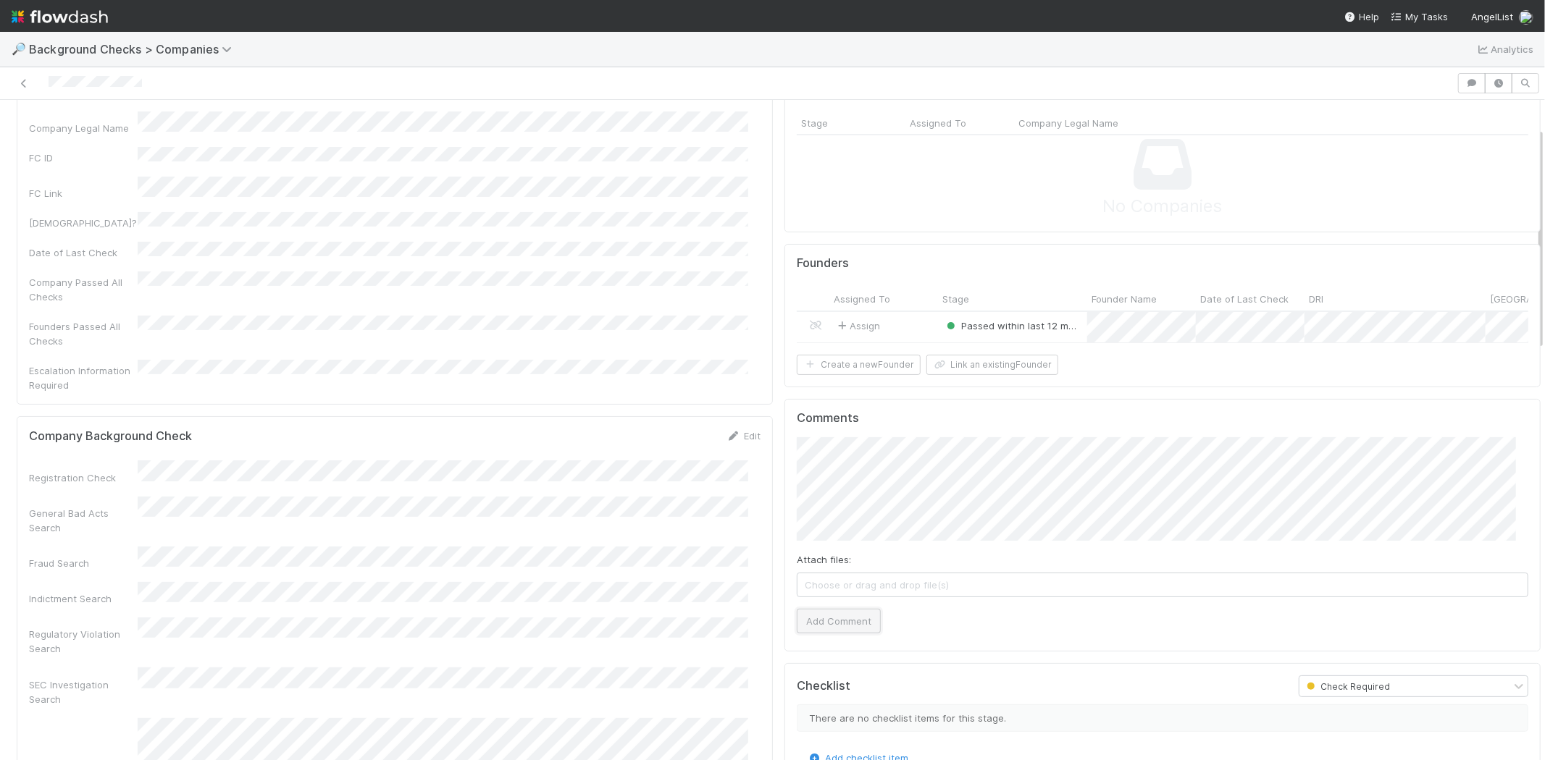
click at [834, 624] on button "Add Comment" at bounding box center [839, 621] width 84 height 25
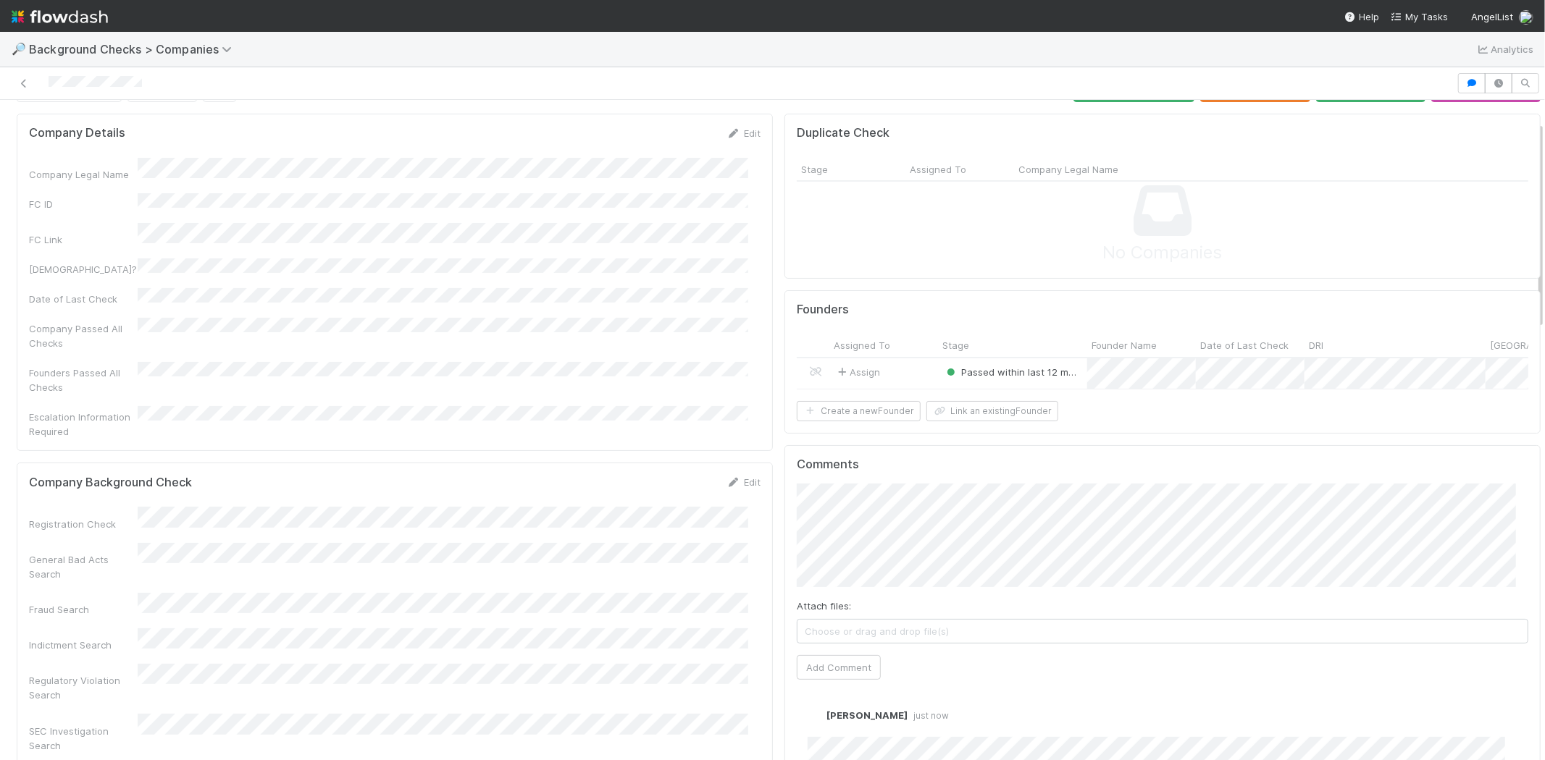
scroll to position [0, 0]
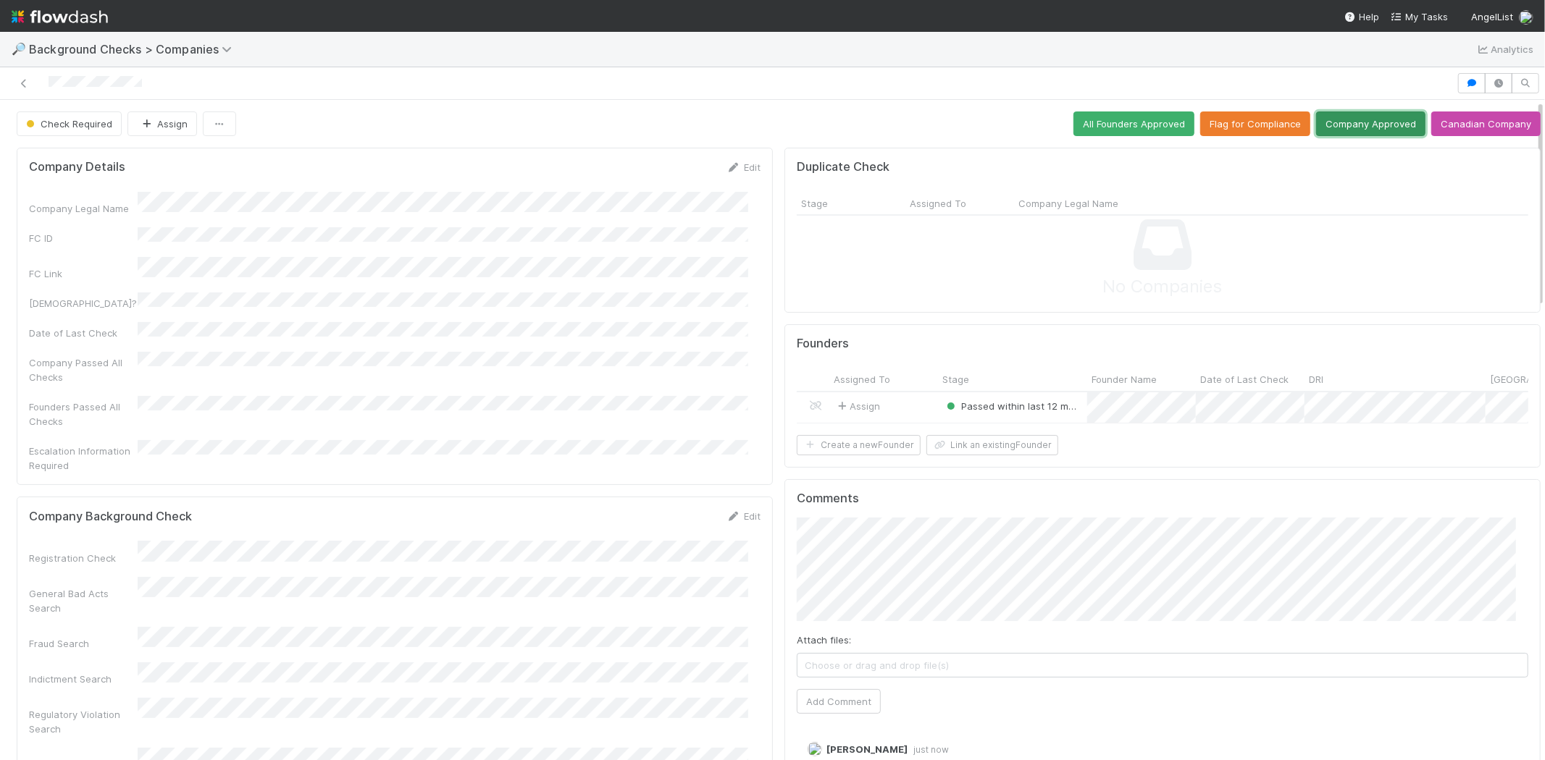
click at [1343, 120] on button "Company Approved" at bounding box center [1370, 124] width 109 height 25
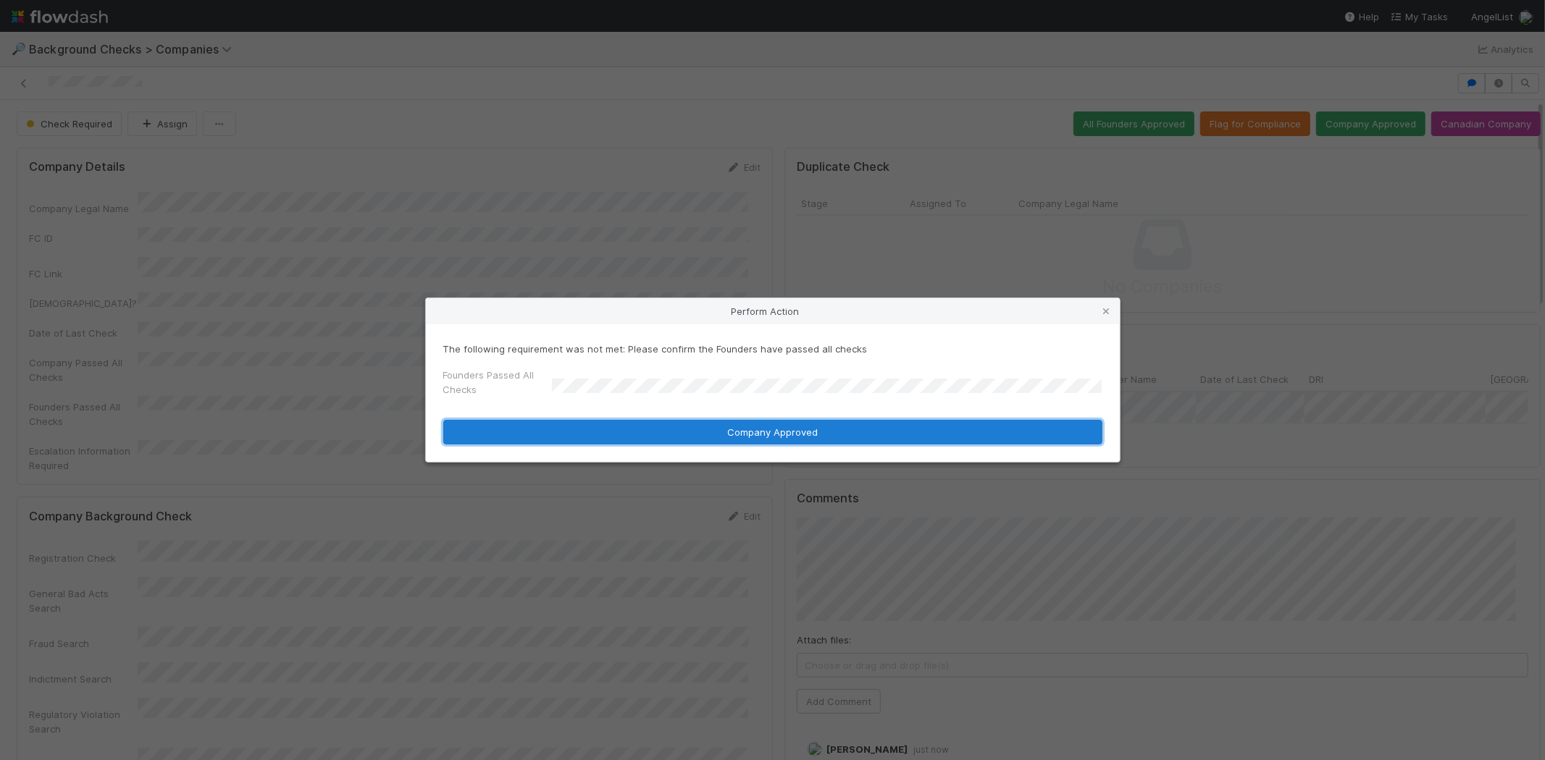
click at [713, 429] on button "Company Approved" at bounding box center [772, 432] width 659 height 25
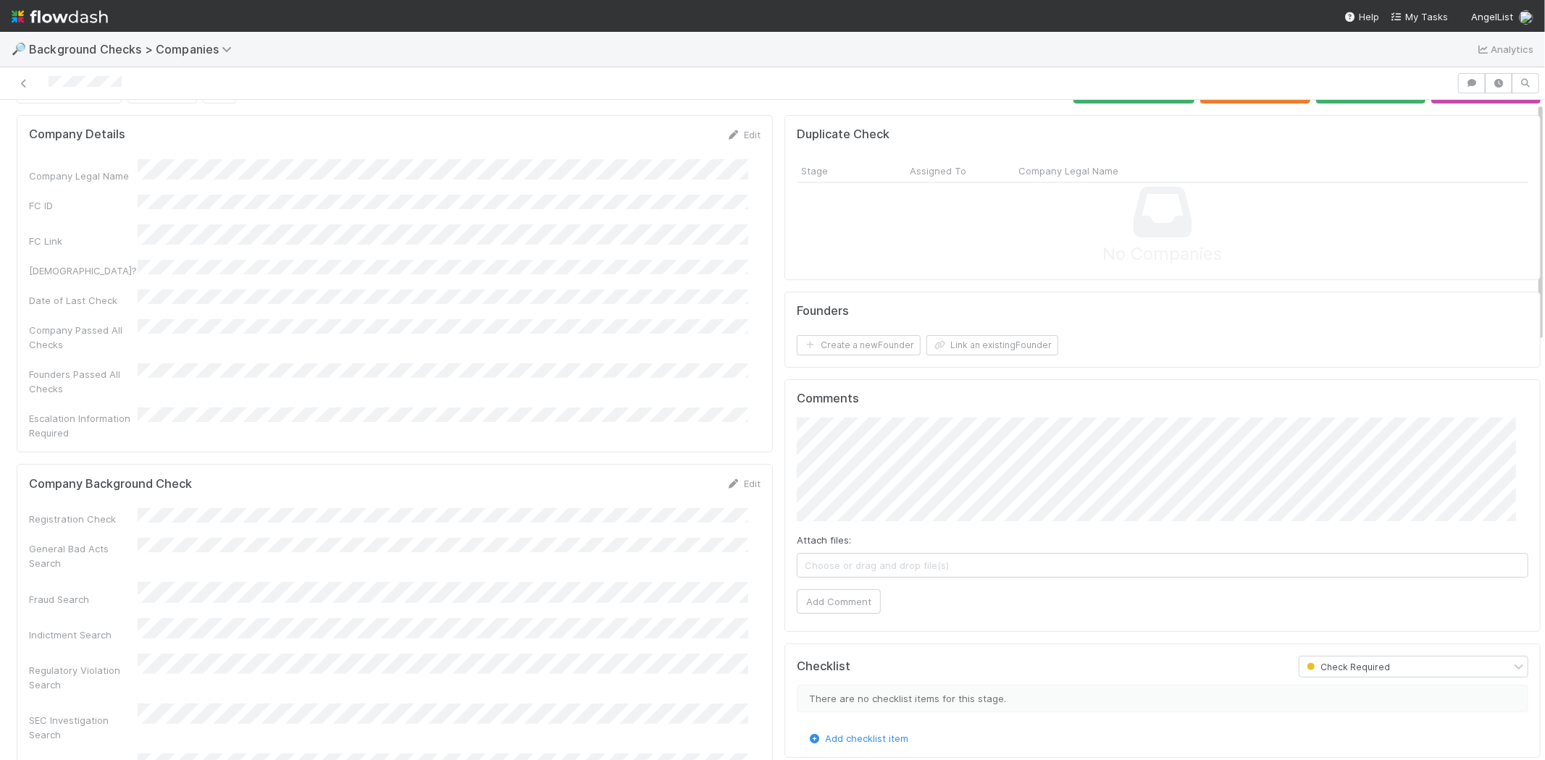
scroll to position [80, 0]
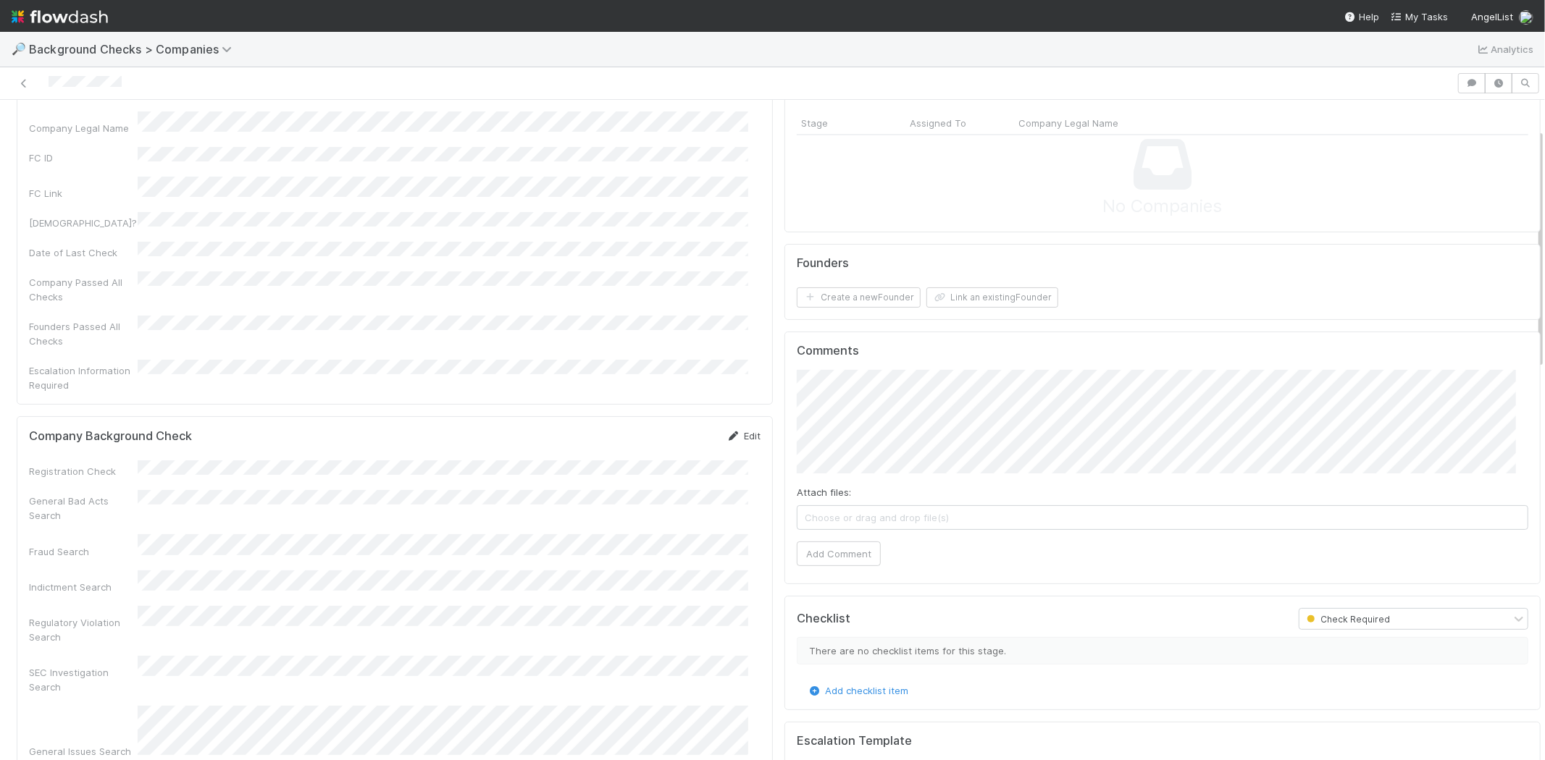
click at [728, 432] on icon at bounding box center [733, 436] width 14 height 9
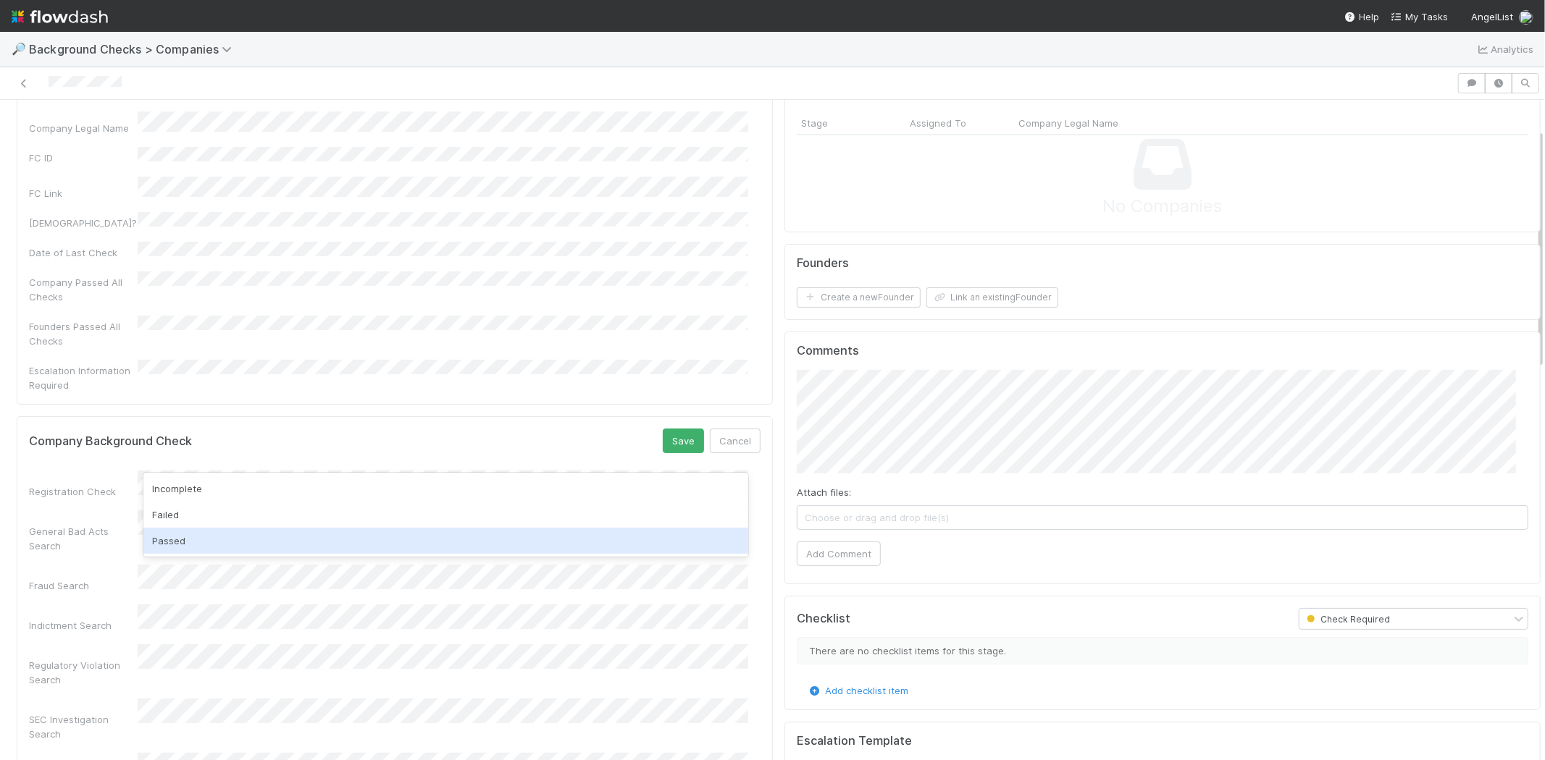
click at [265, 543] on div "Passed" at bounding box center [445, 541] width 605 height 26
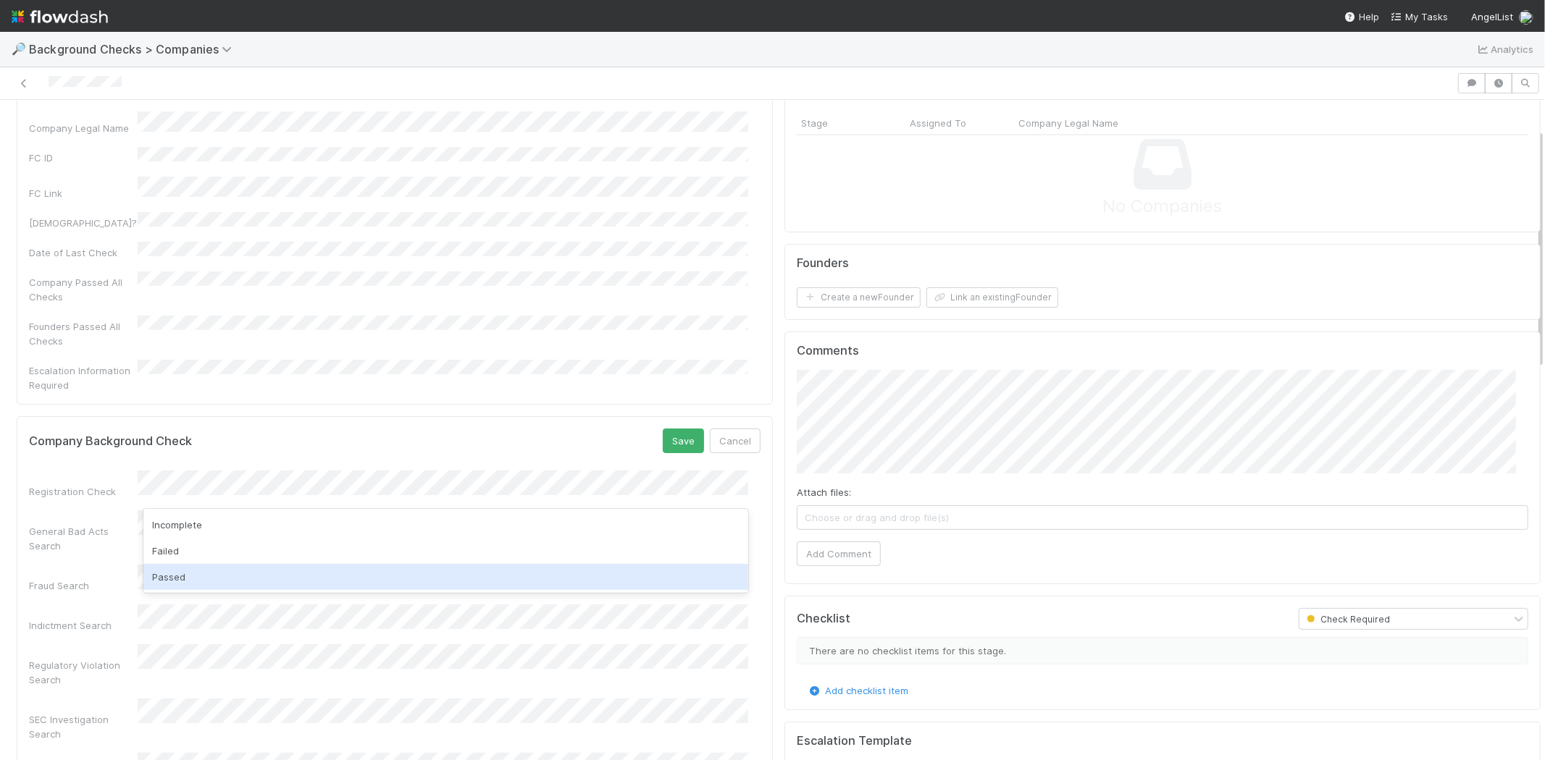
click at [253, 581] on div "Passed" at bounding box center [445, 577] width 605 height 26
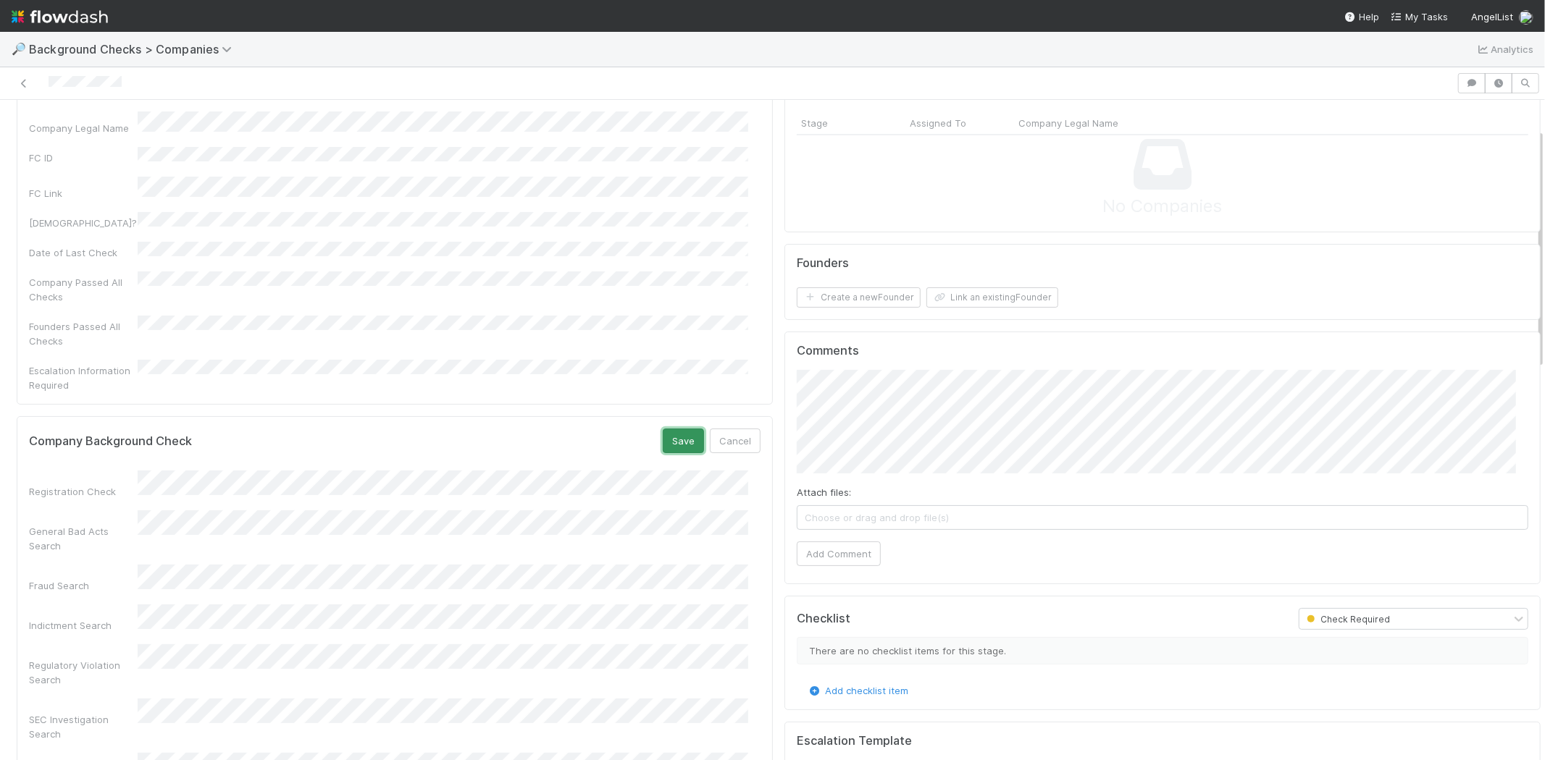
click at [663, 429] on button "Save" at bounding box center [683, 441] width 41 height 25
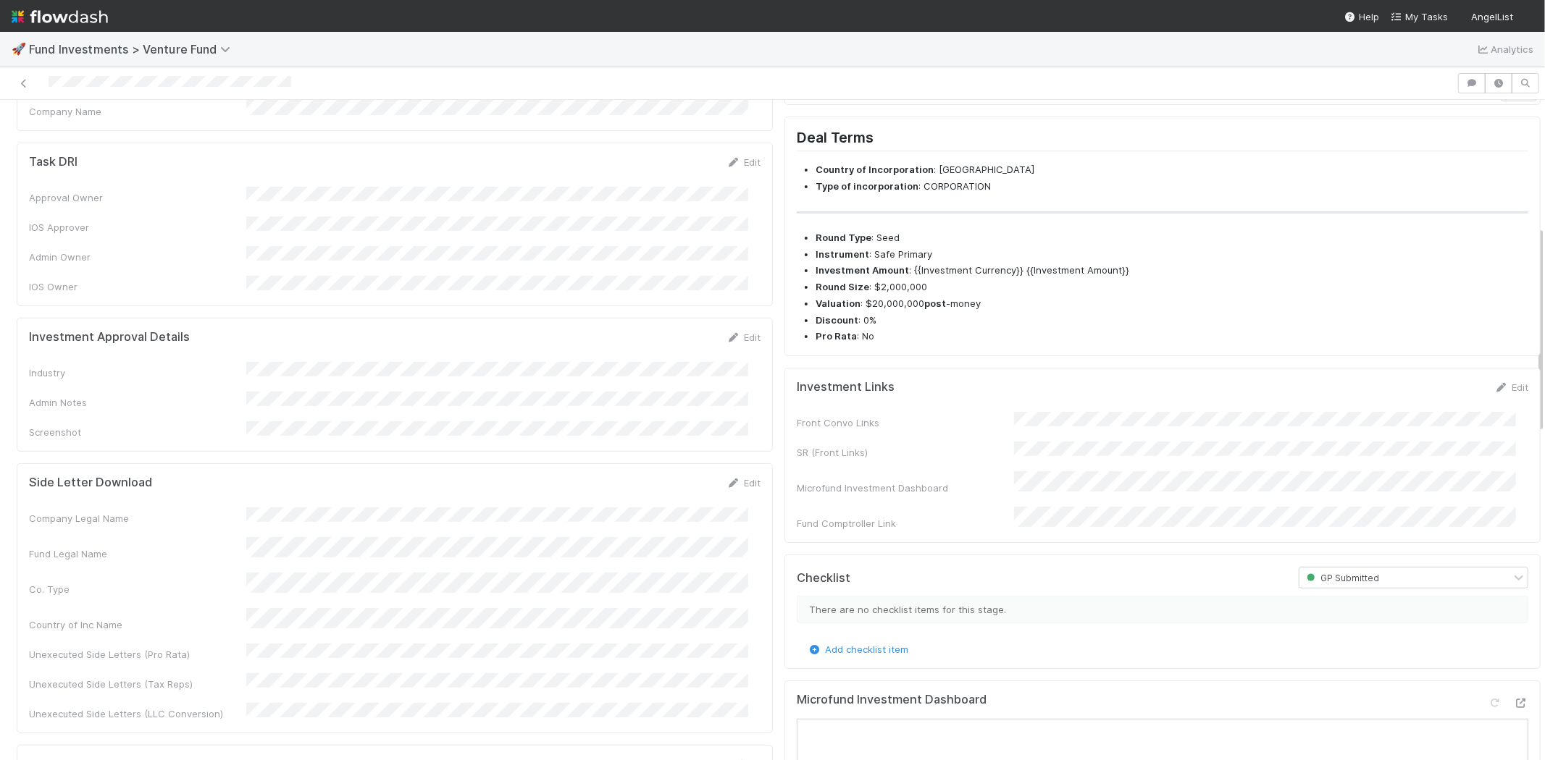
scroll to position [241, 0]
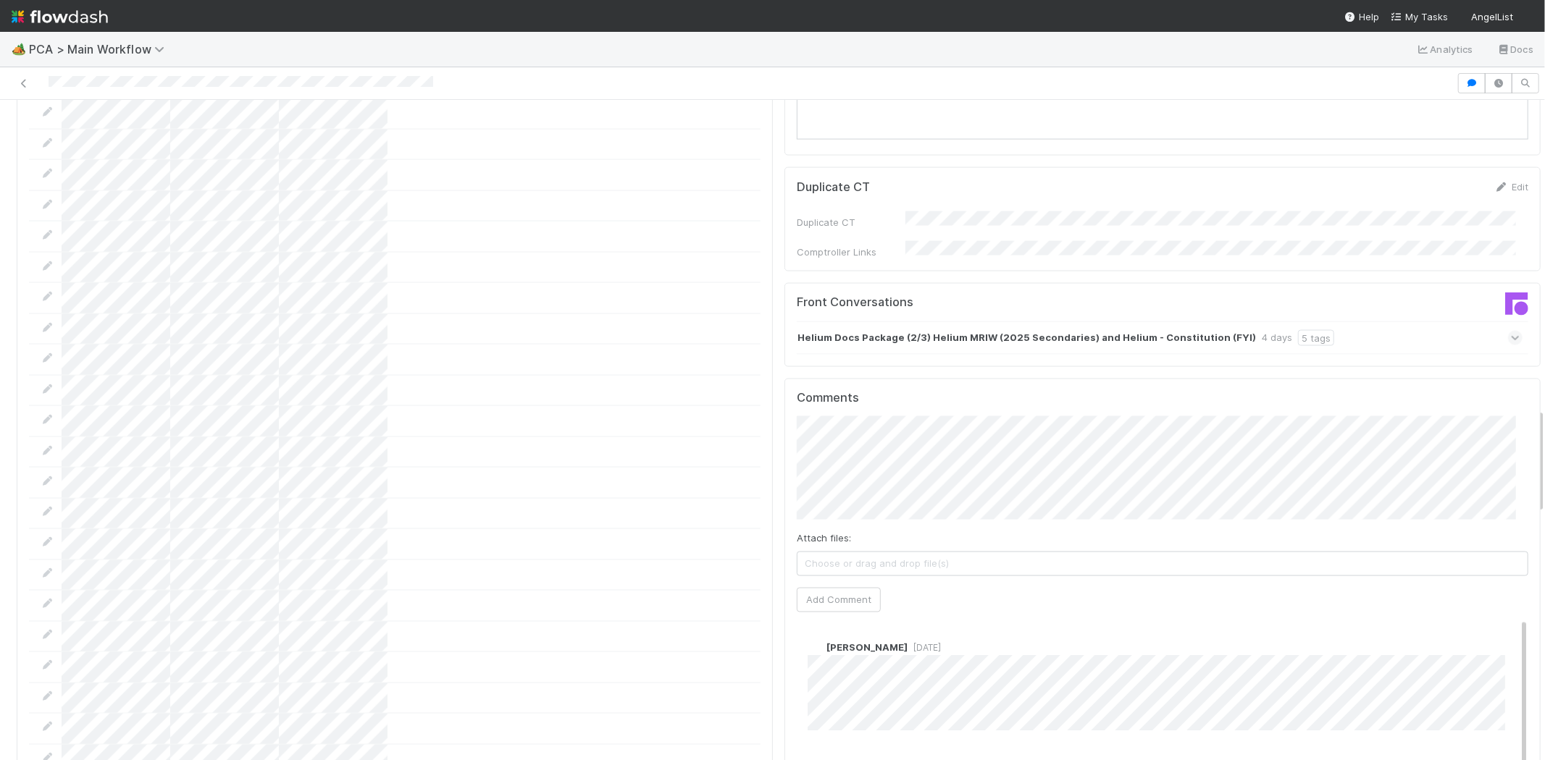
scroll to position [1931, 0]
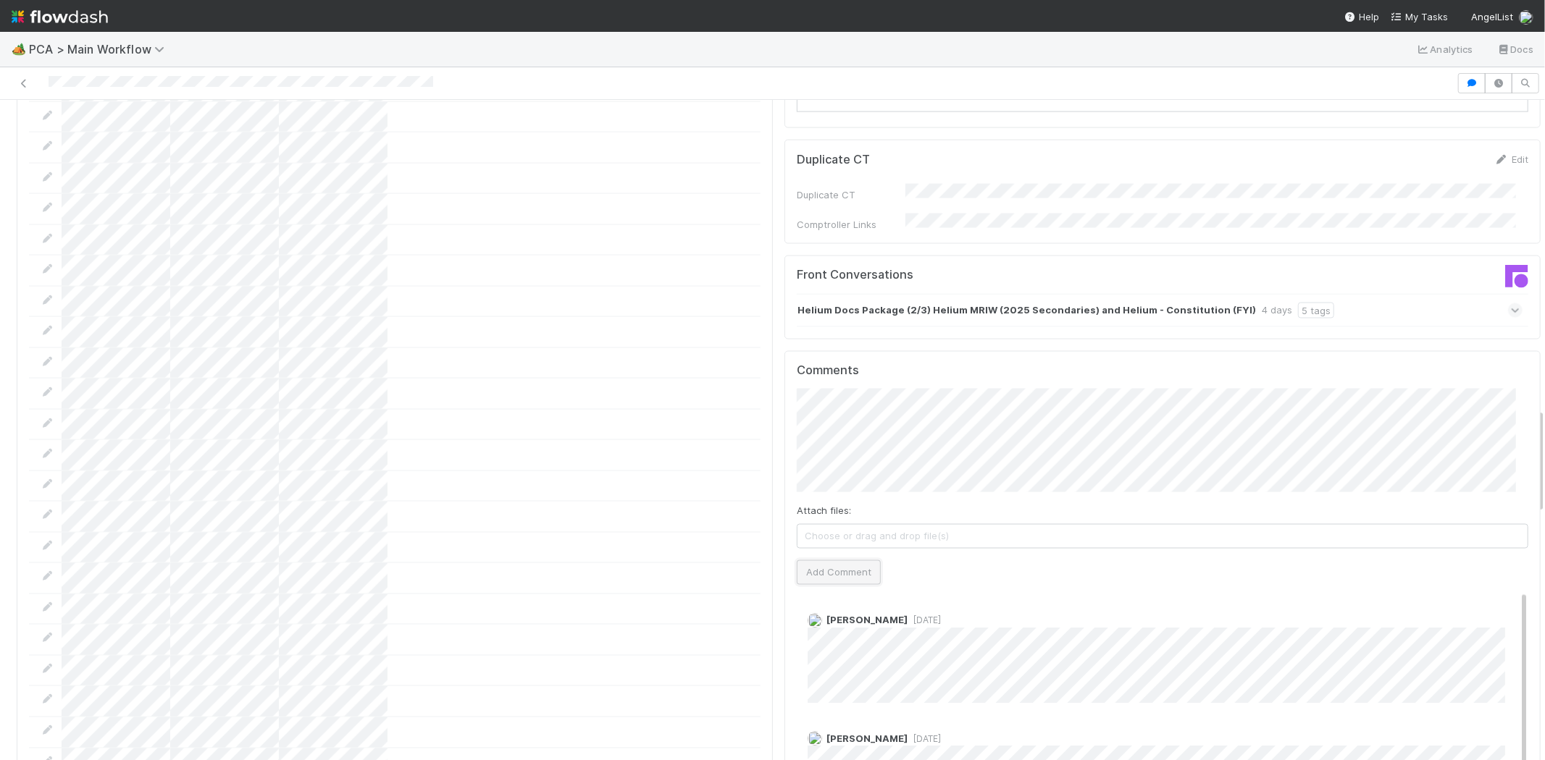
click at [835, 561] on button "Add Comment" at bounding box center [839, 573] width 84 height 25
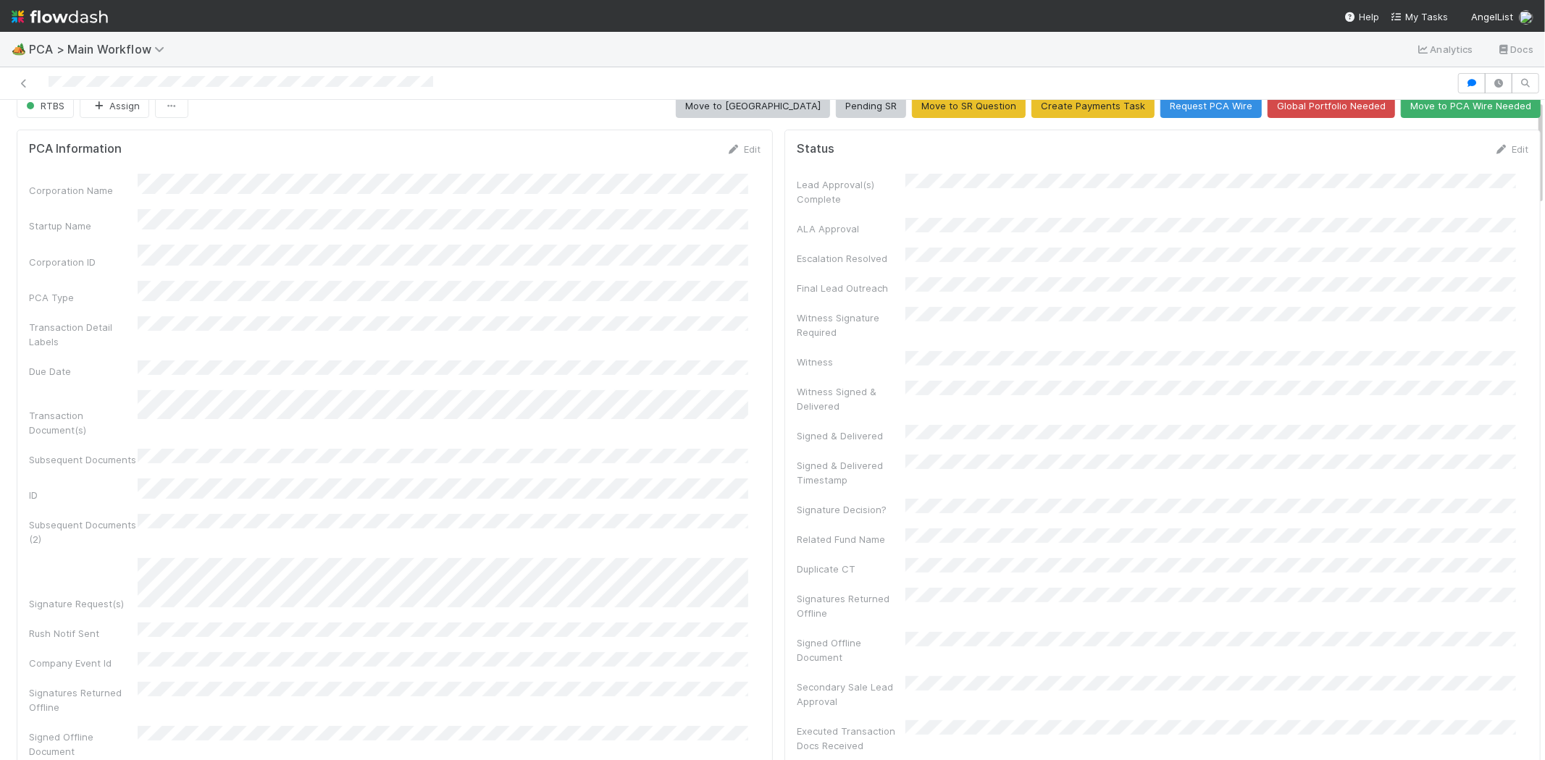
scroll to position [0, 0]
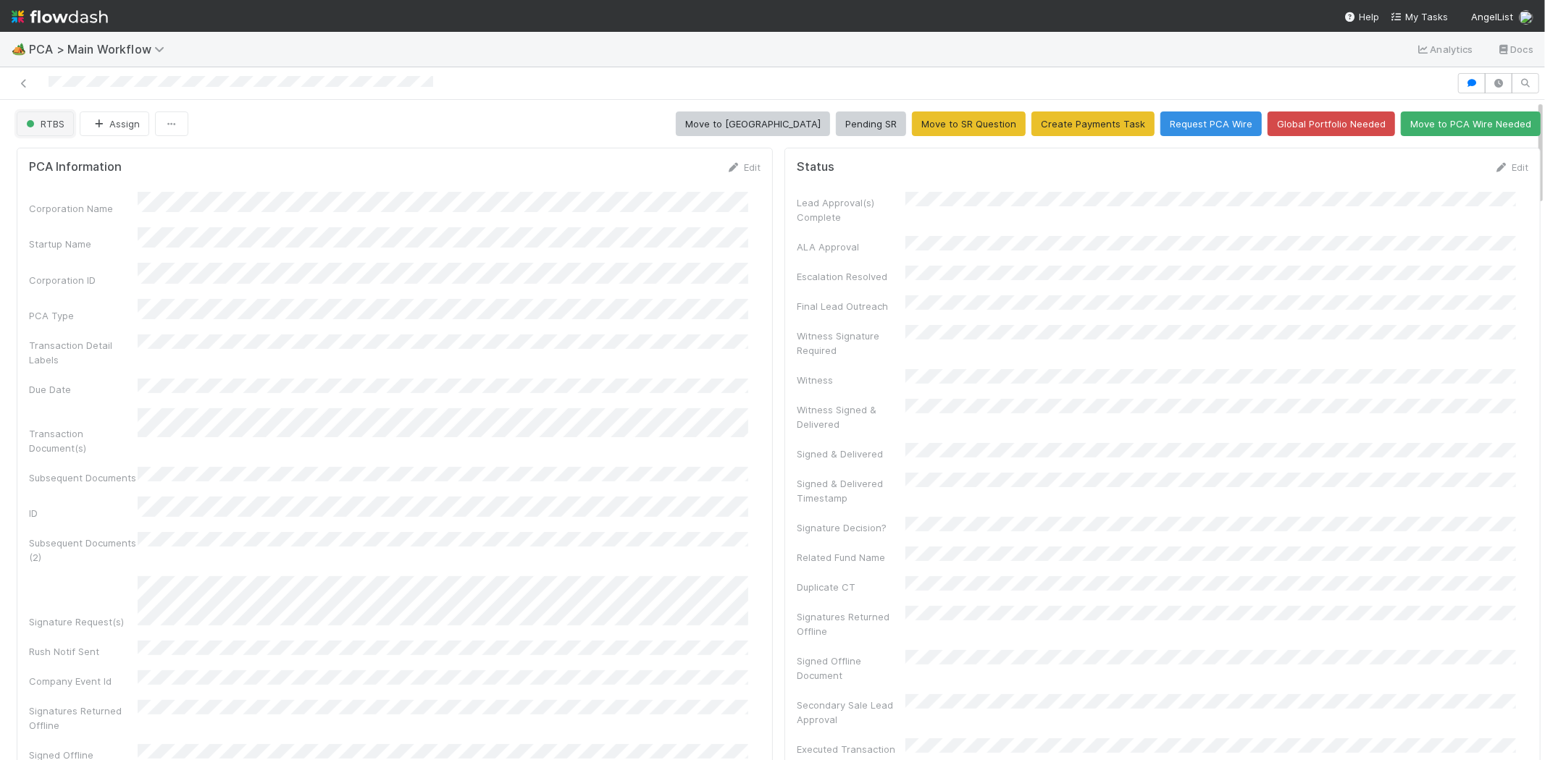
click at [41, 120] on span "RTBS" at bounding box center [43, 124] width 41 height 12
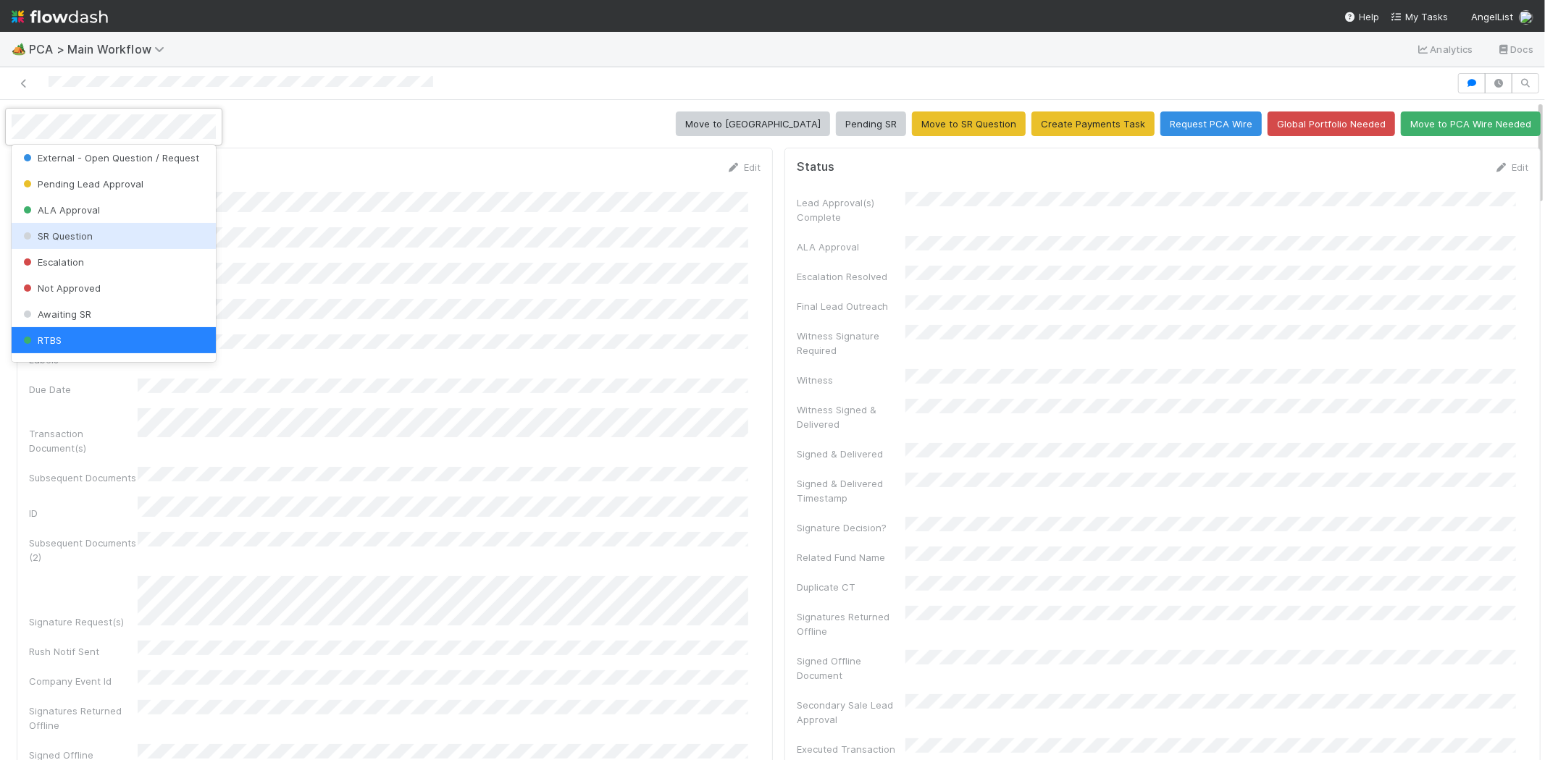
click at [101, 240] on div "SR Question" at bounding box center [114, 236] width 204 height 26
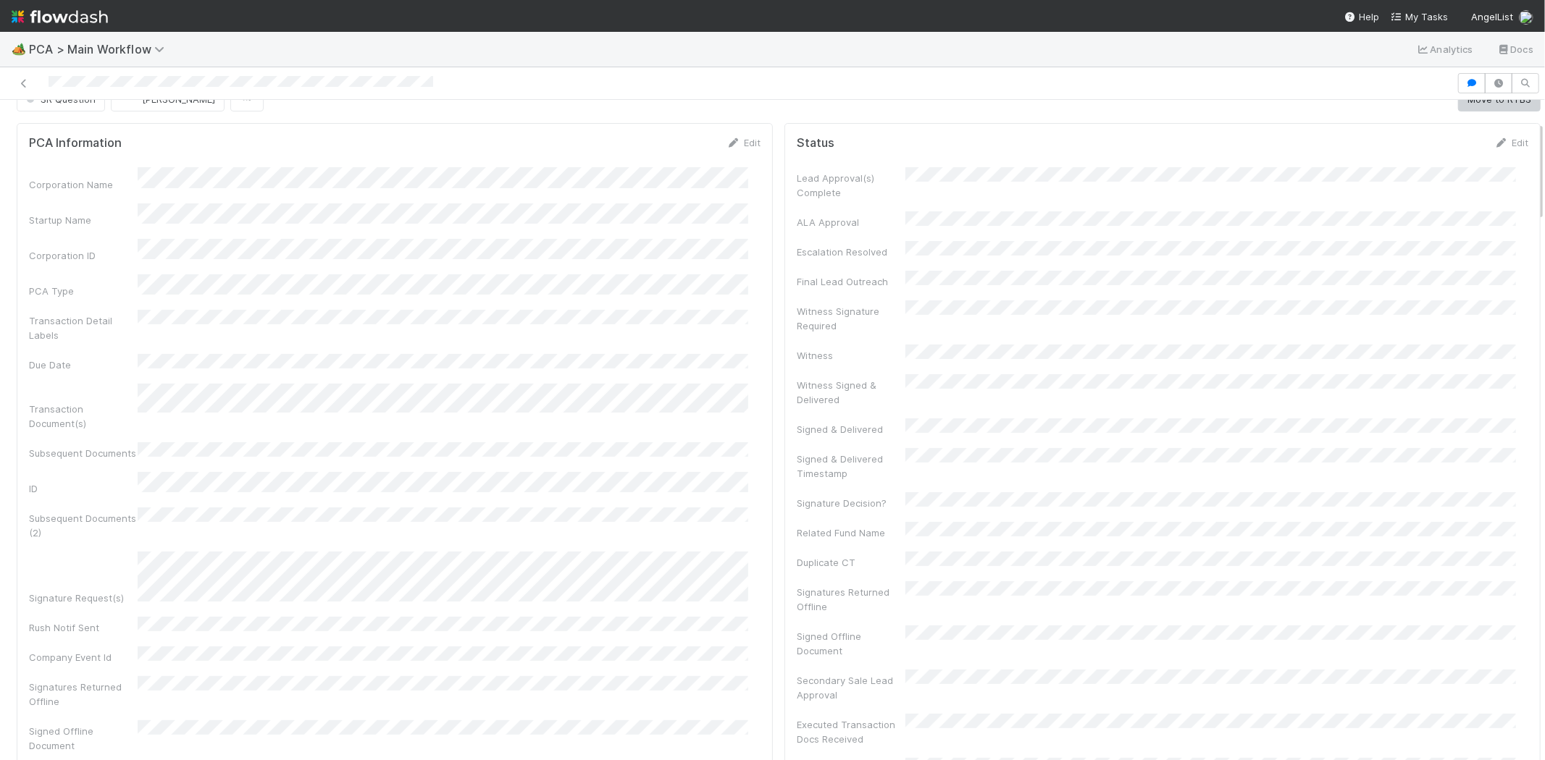
scroll to position [0, 0]
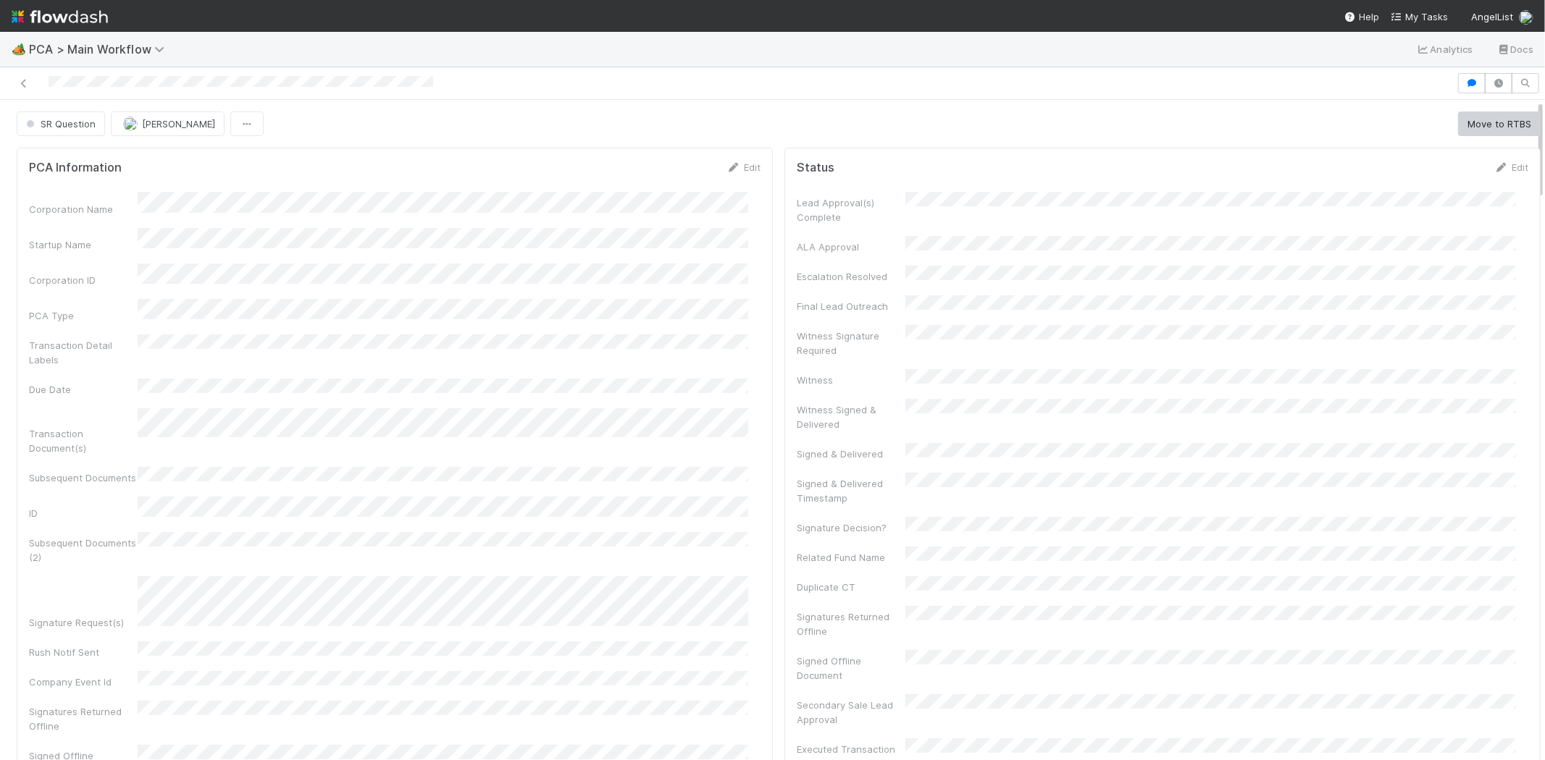
click at [120, 87] on div at bounding box center [728, 83] width 1445 height 20
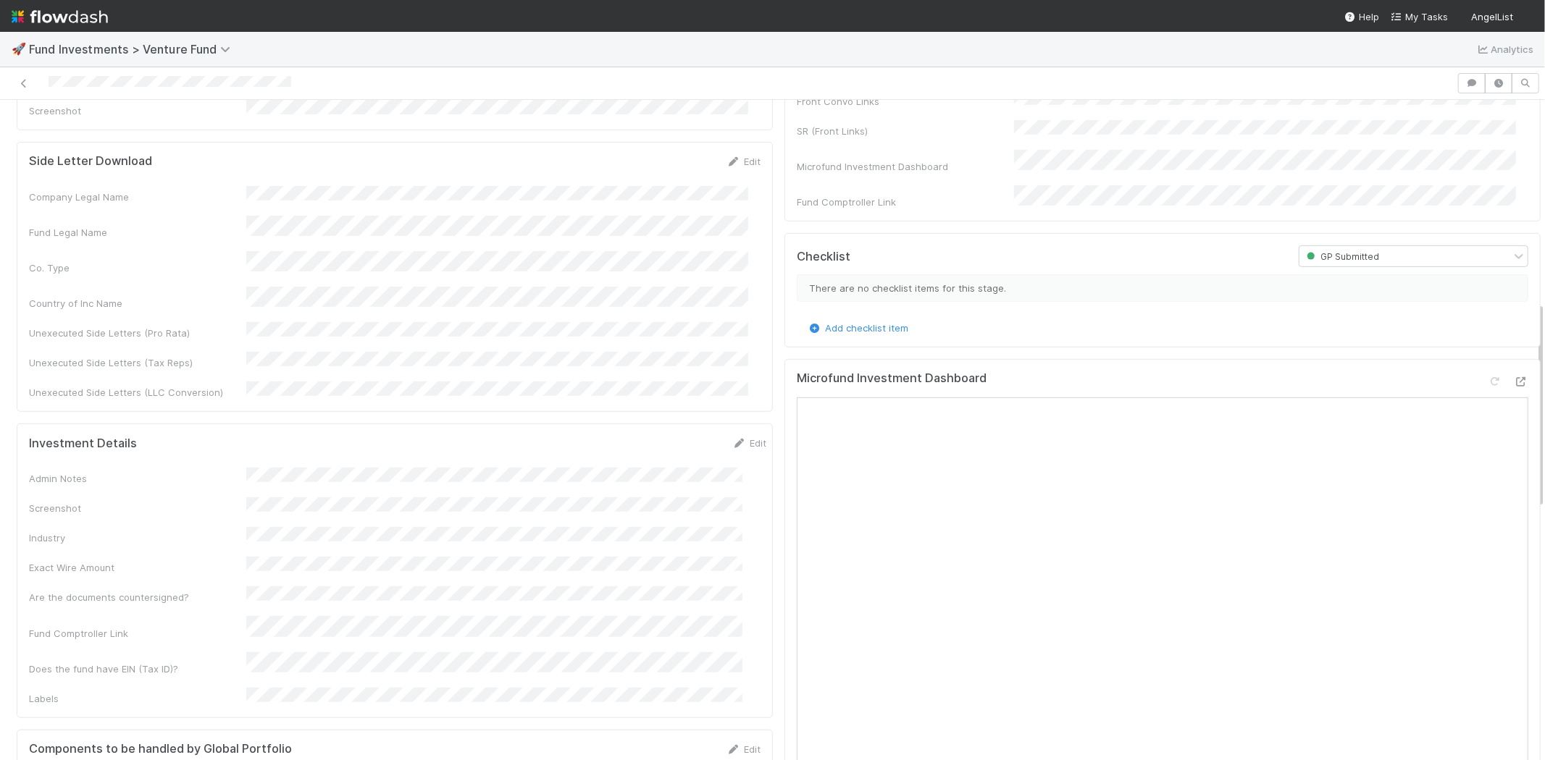
scroll to position [643, 0]
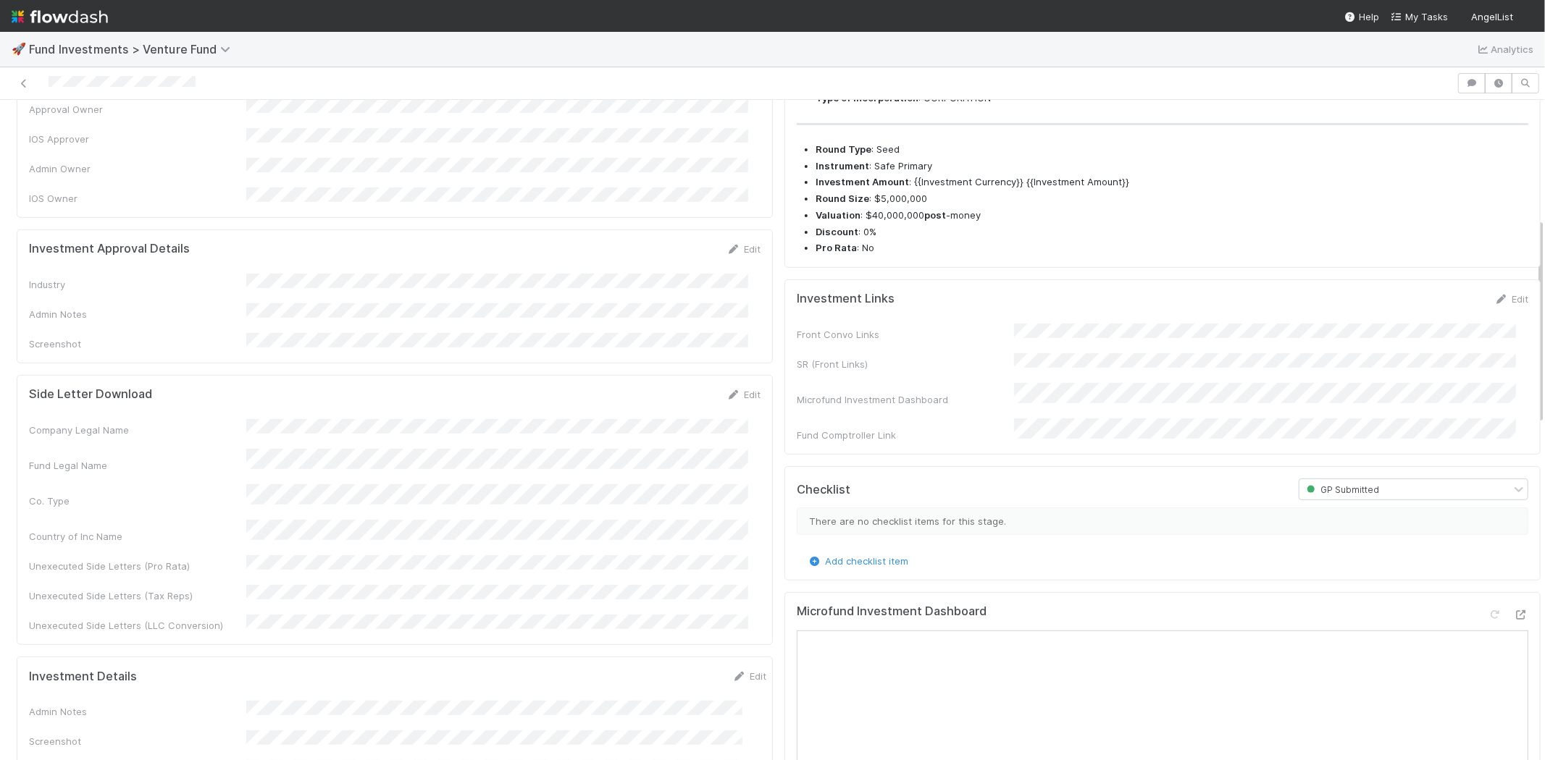
scroll to position [241, 0]
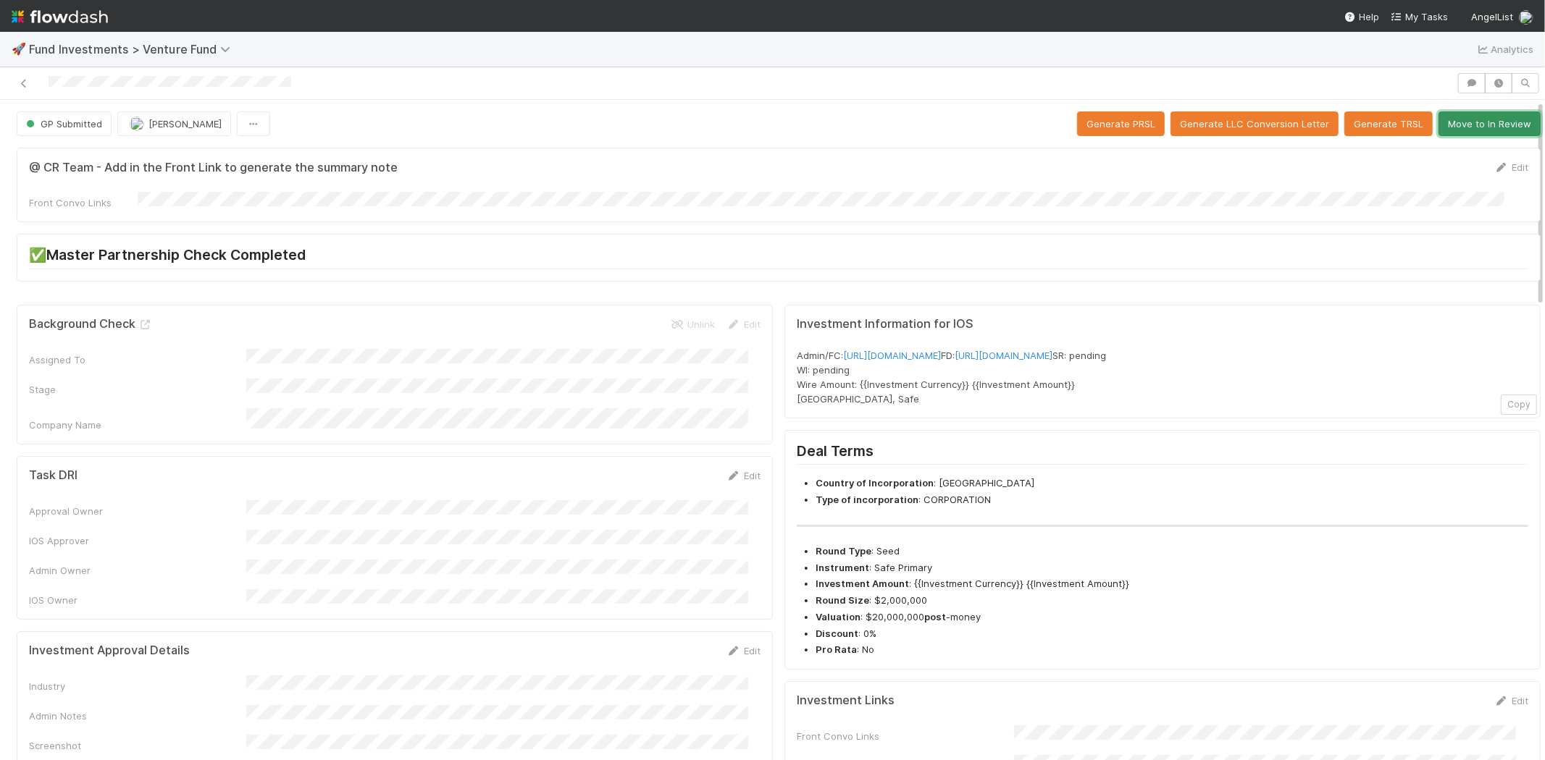
click at [1461, 129] on button "Move to In Review" at bounding box center [1489, 124] width 102 height 25
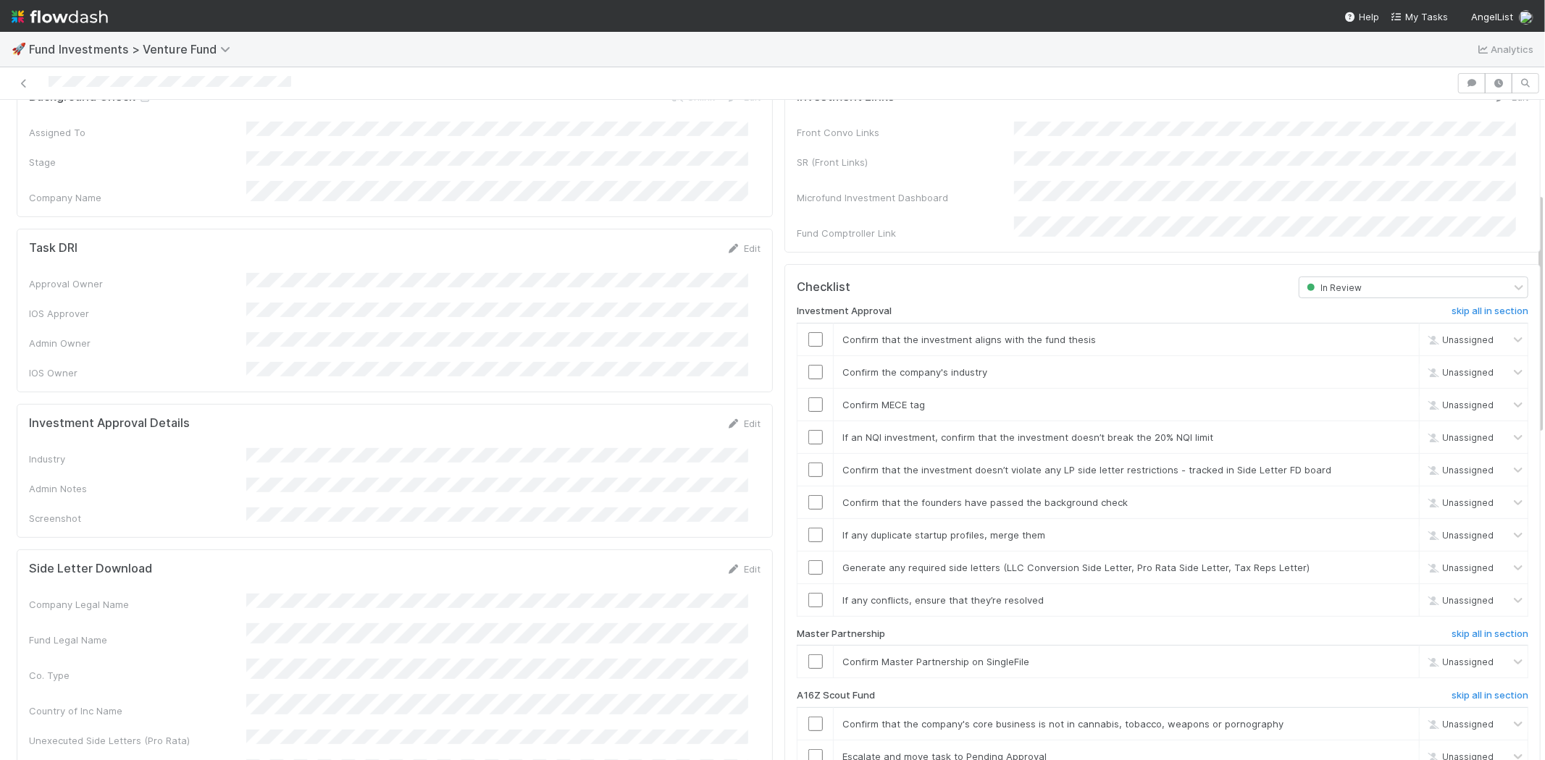
scroll to position [251, 0]
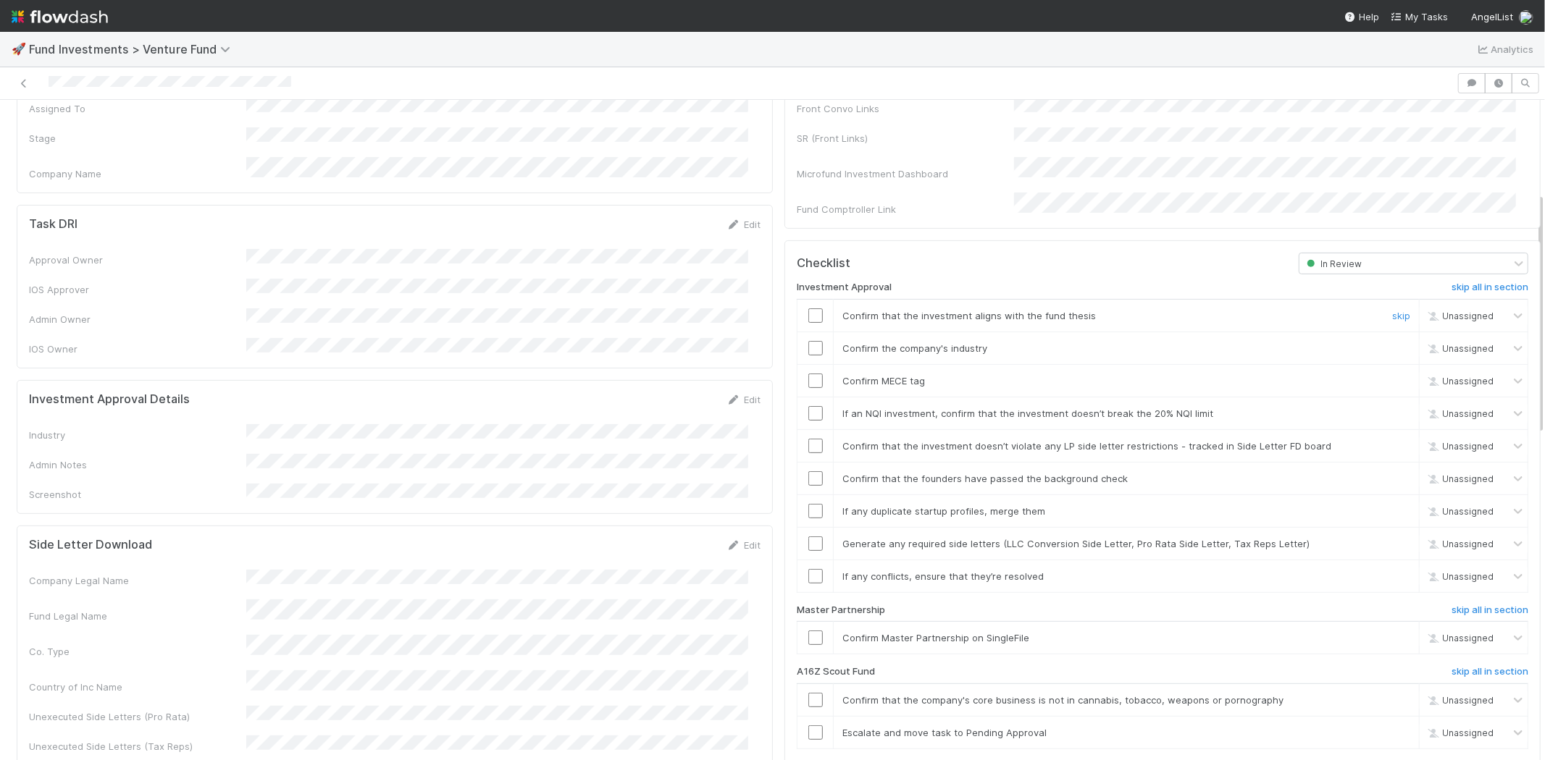
click at [808, 309] on input "checkbox" at bounding box center [815, 316] width 14 height 14
click at [808, 374] on input "checkbox" at bounding box center [815, 381] width 14 height 14
click at [739, 394] on link "Edit" at bounding box center [743, 400] width 34 height 12
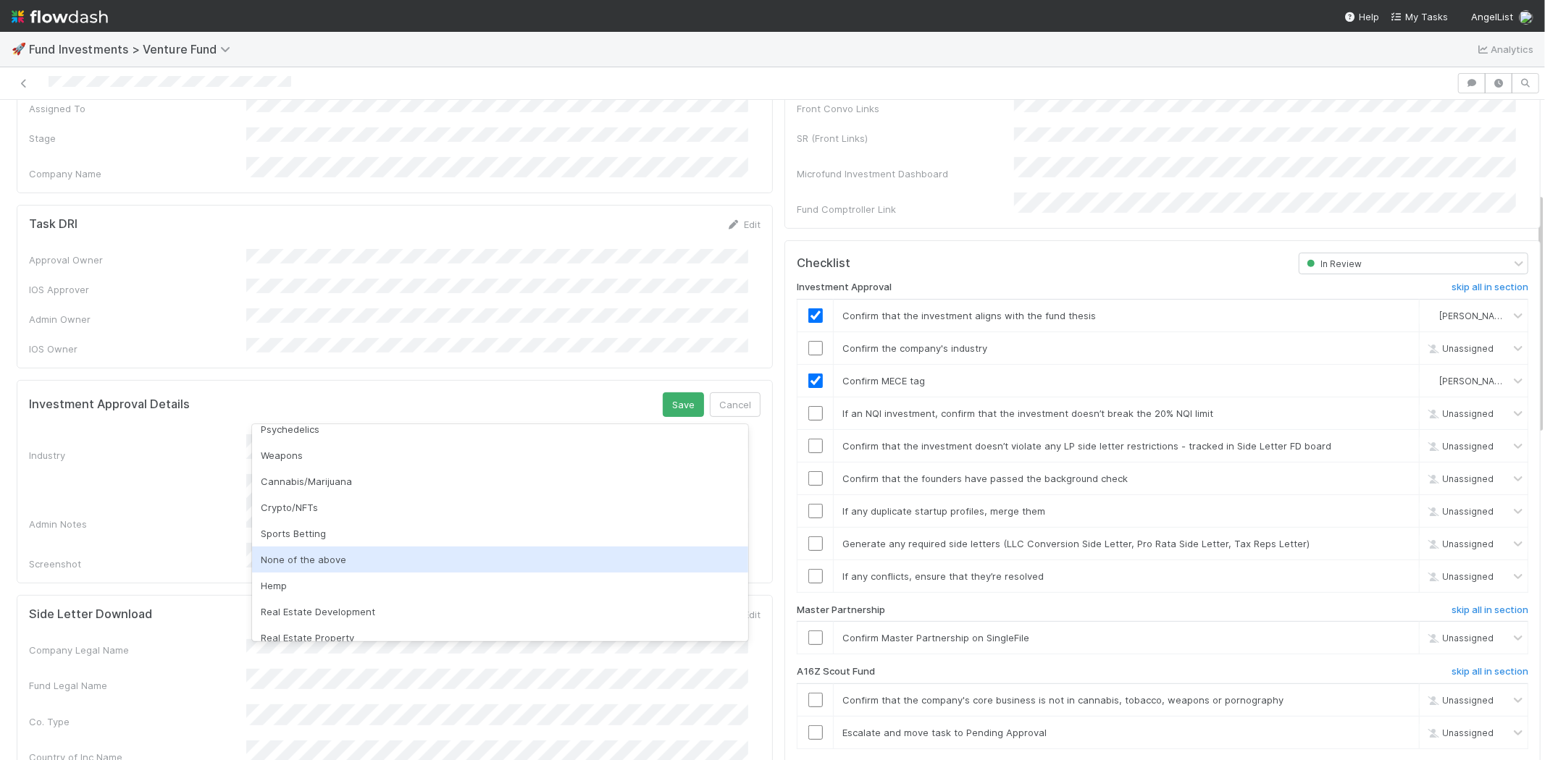
scroll to position [414, 0]
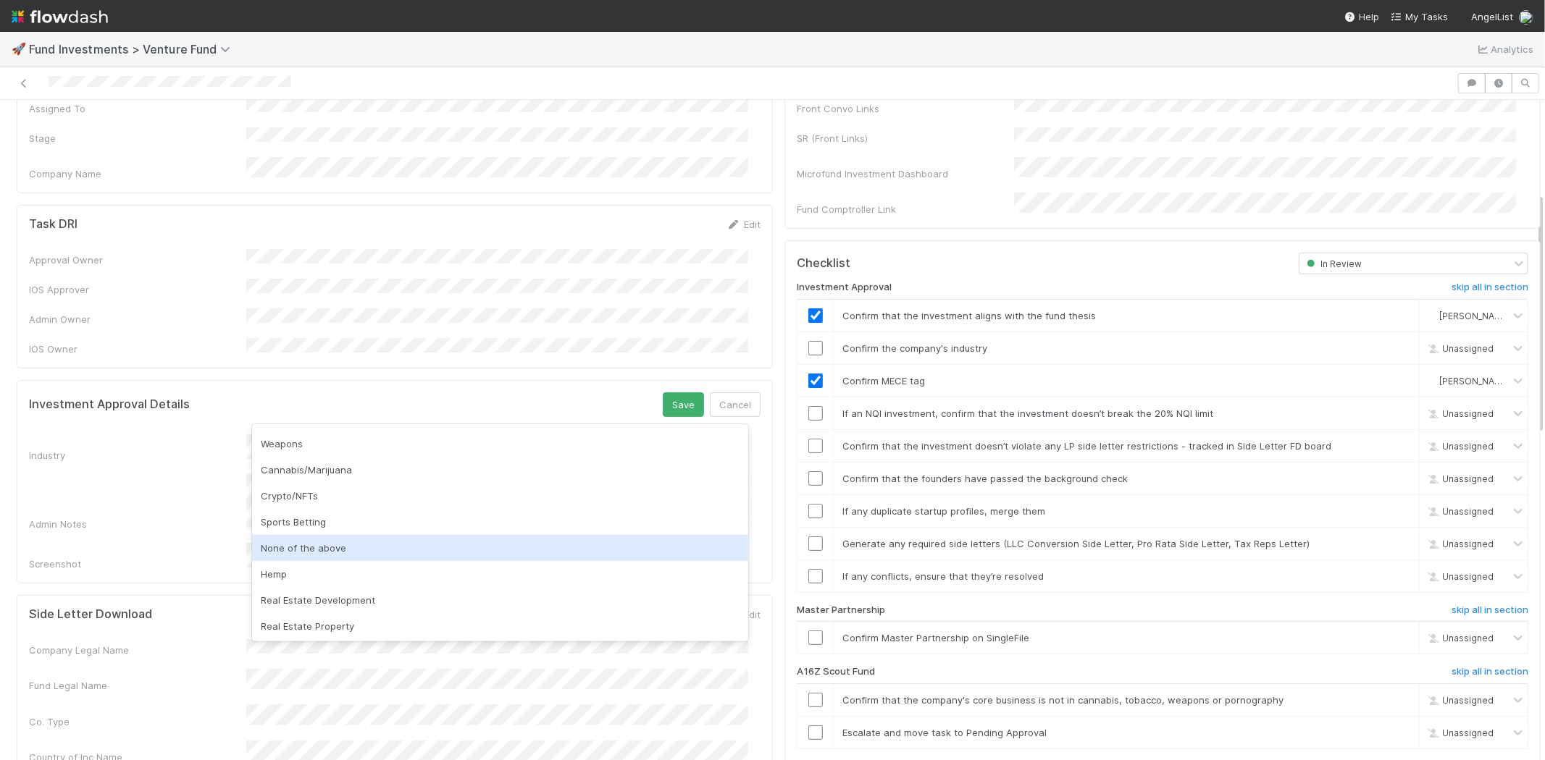
click at [592, 547] on div "None of the above" at bounding box center [500, 548] width 496 height 26
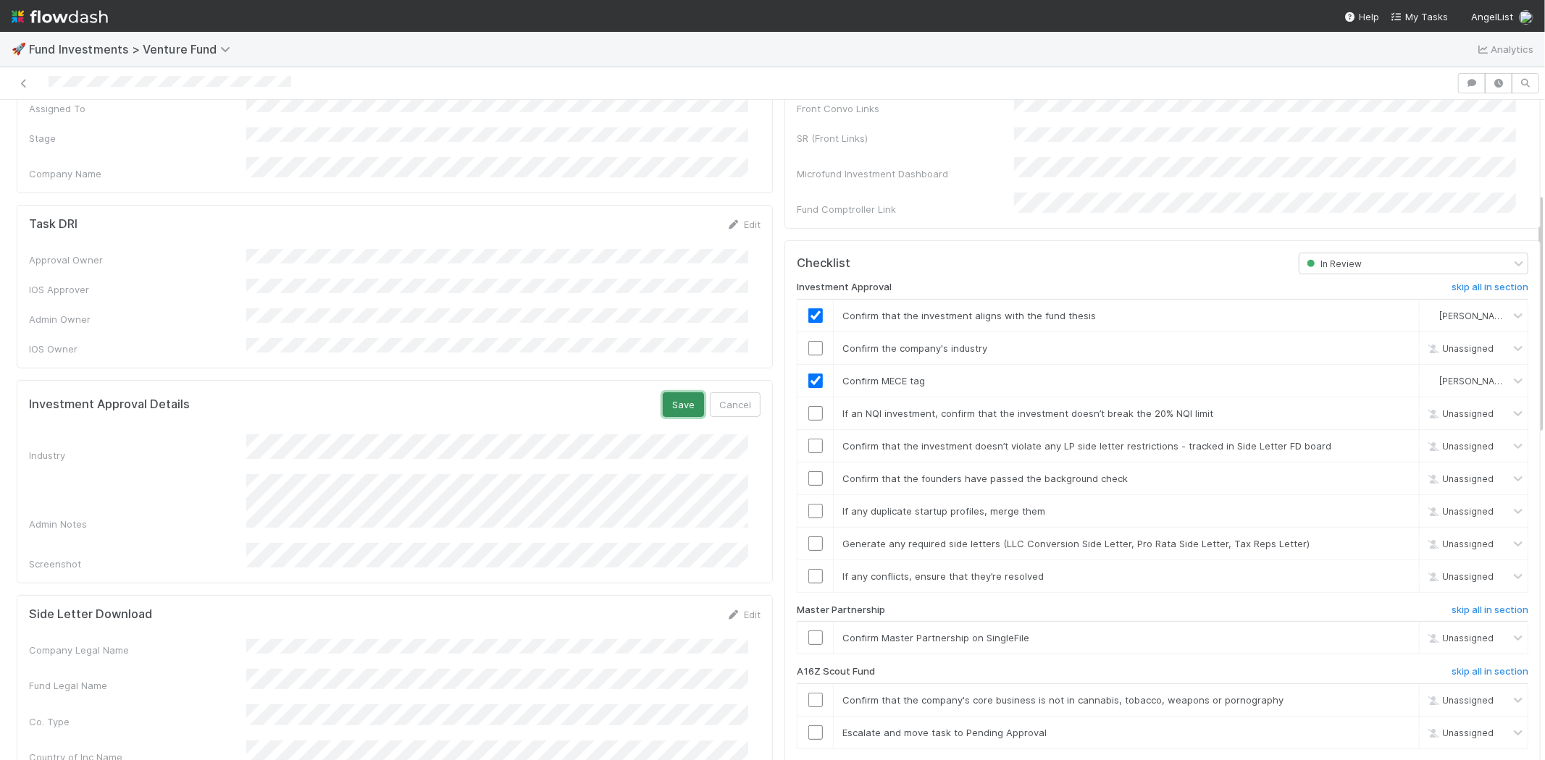
click at [667, 393] on button "Save" at bounding box center [683, 405] width 41 height 25
click at [808, 341] on input "checkbox" at bounding box center [815, 348] width 14 height 14
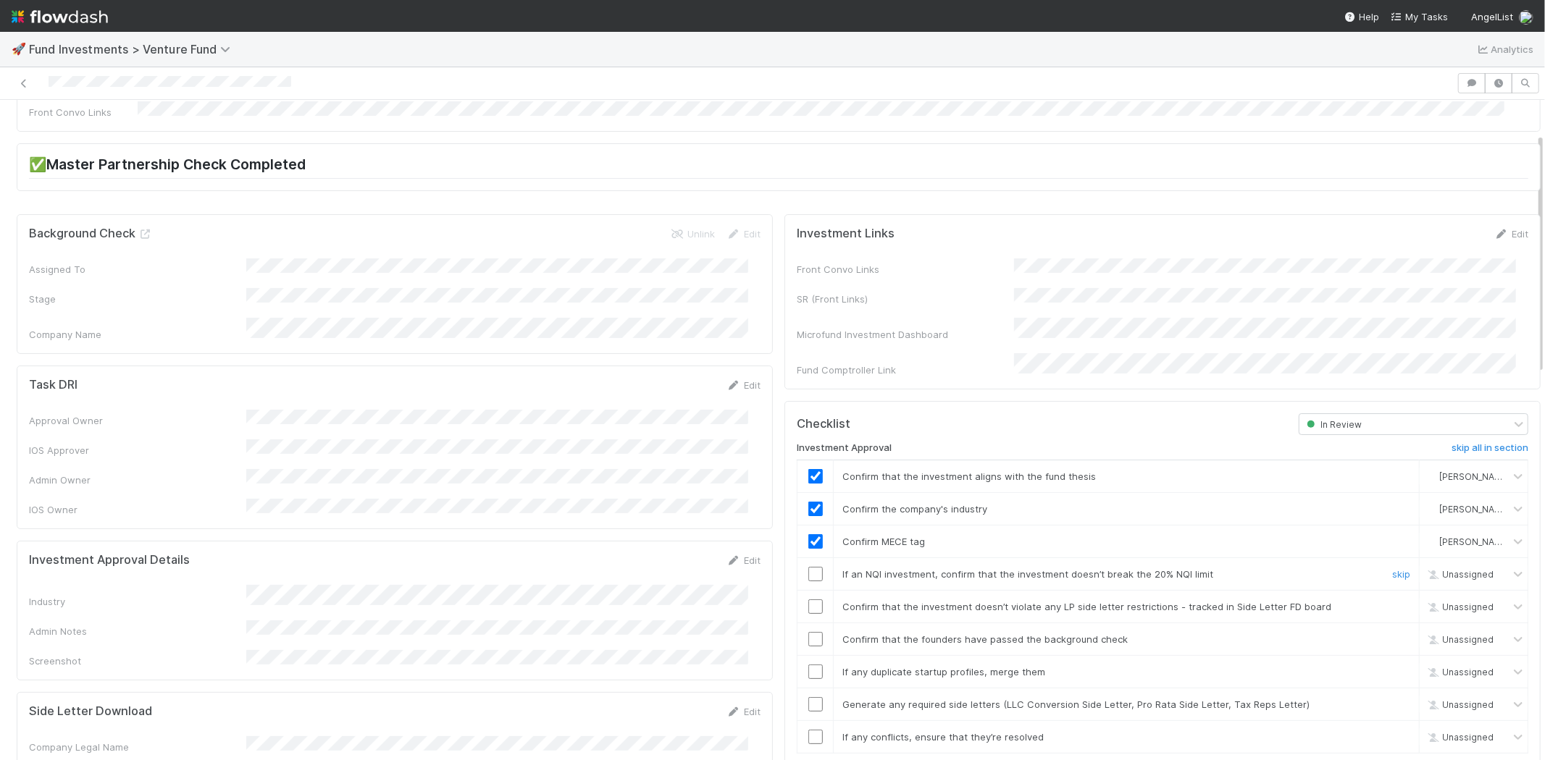
click at [808, 567] on input "checkbox" at bounding box center [815, 574] width 14 height 14
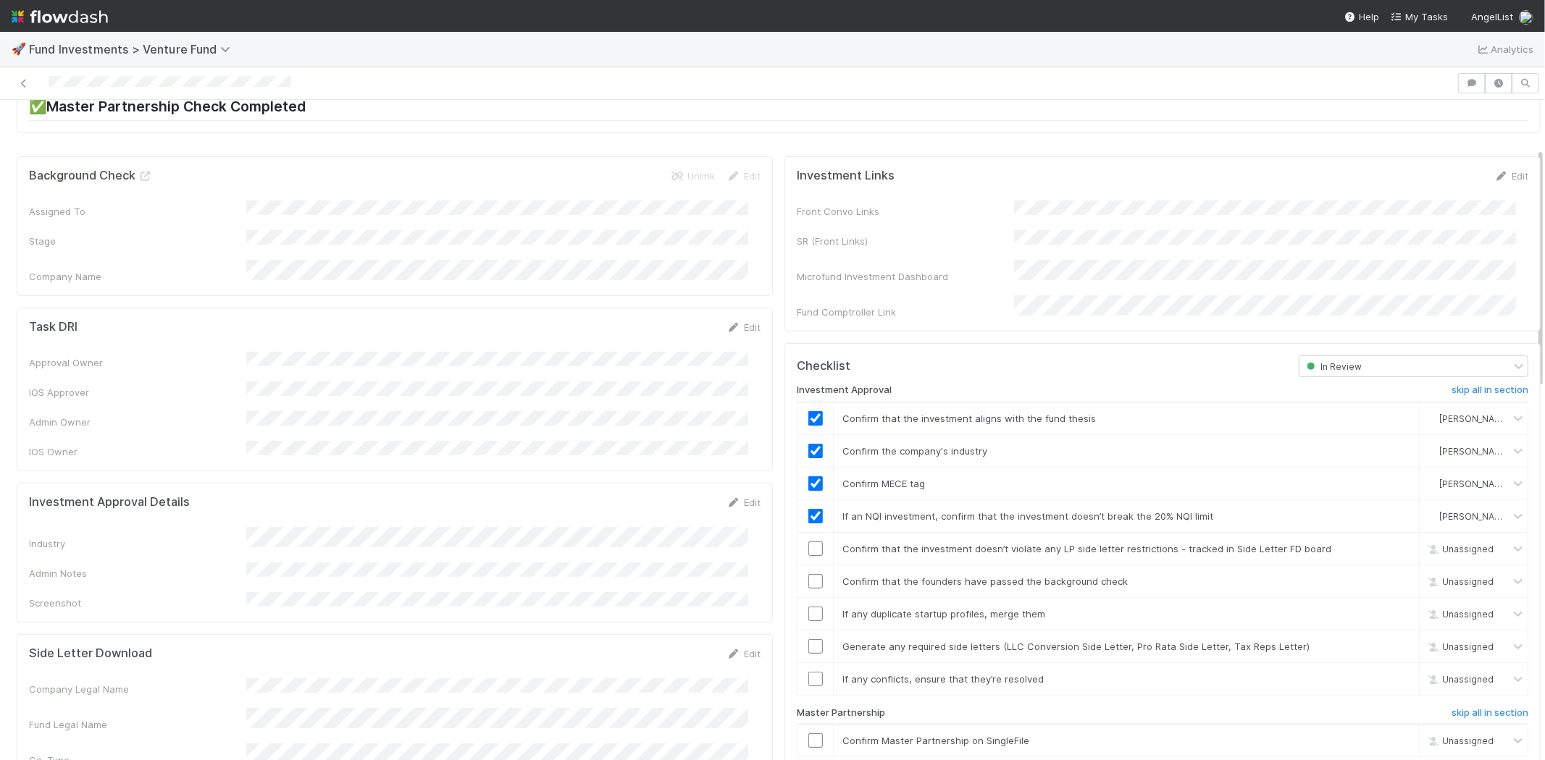
scroll to position [161, 0]
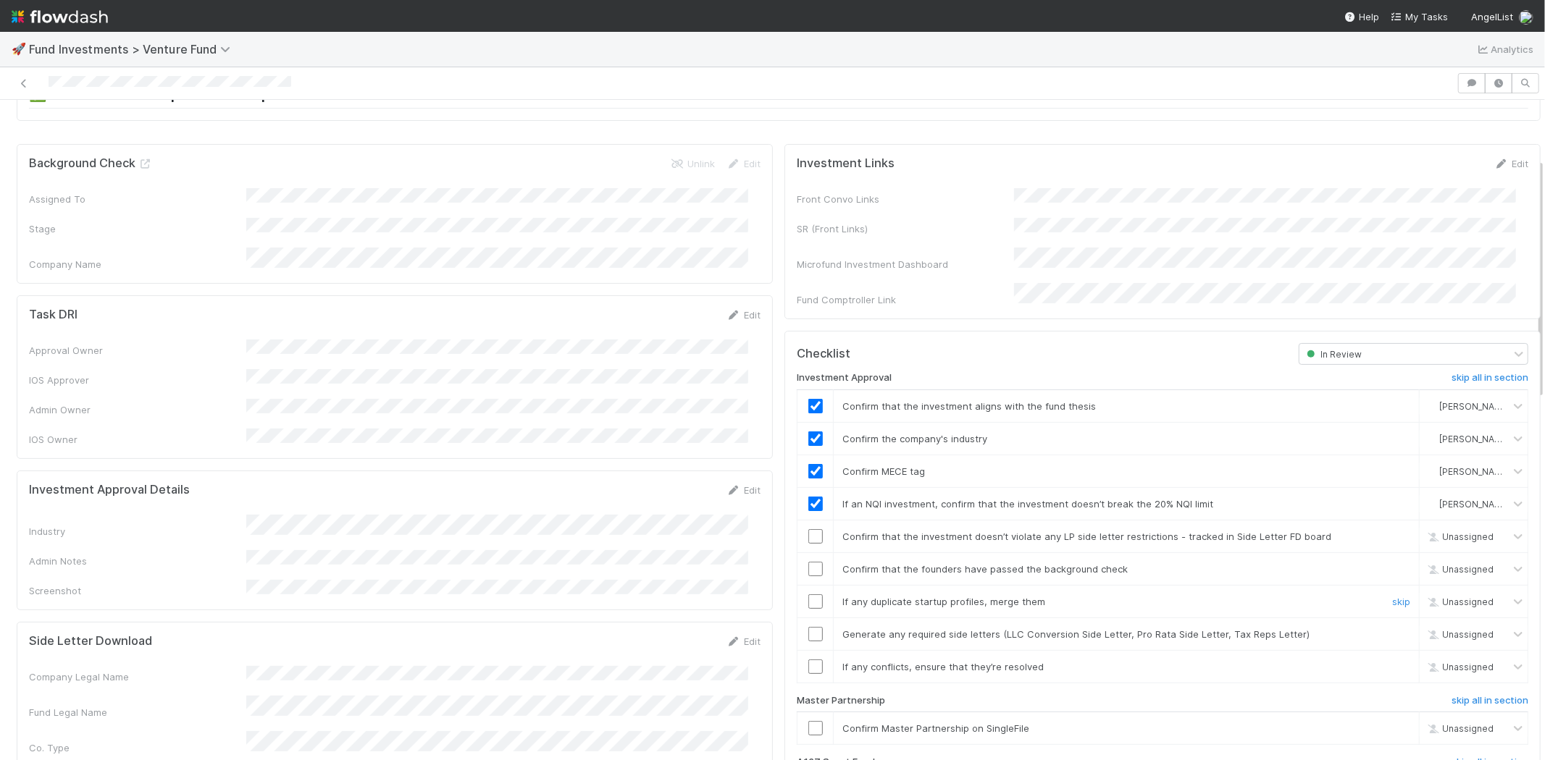
click at [808, 595] on input "checkbox" at bounding box center [815, 602] width 14 height 14
click at [808, 627] on input "checkbox" at bounding box center [815, 634] width 14 height 14
click at [808, 660] on input "checkbox" at bounding box center [815, 667] width 14 height 14
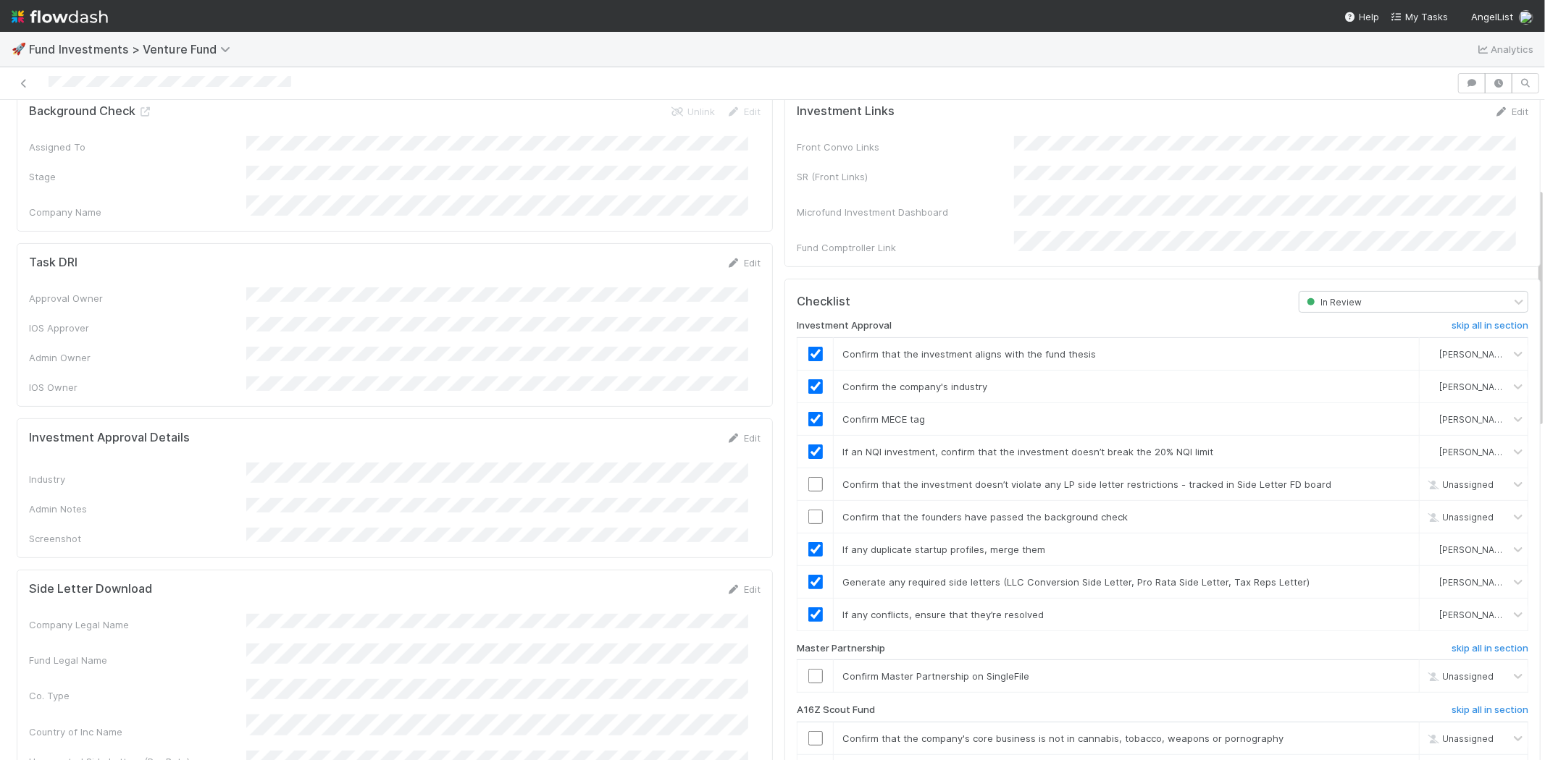
scroll to position [241, 0]
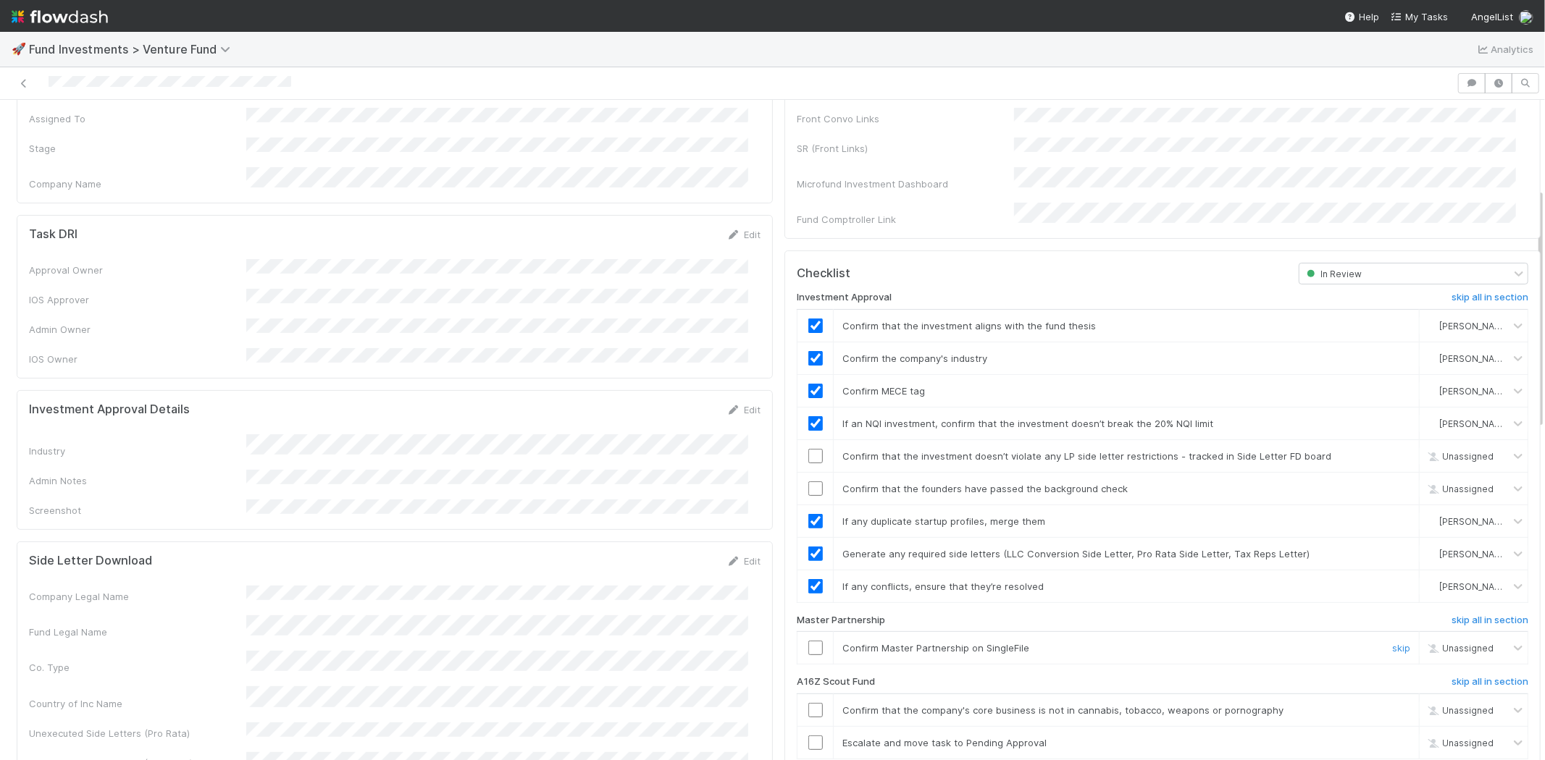
click at [808, 641] on input "checkbox" at bounding box center [815, 648] width 14 height 14
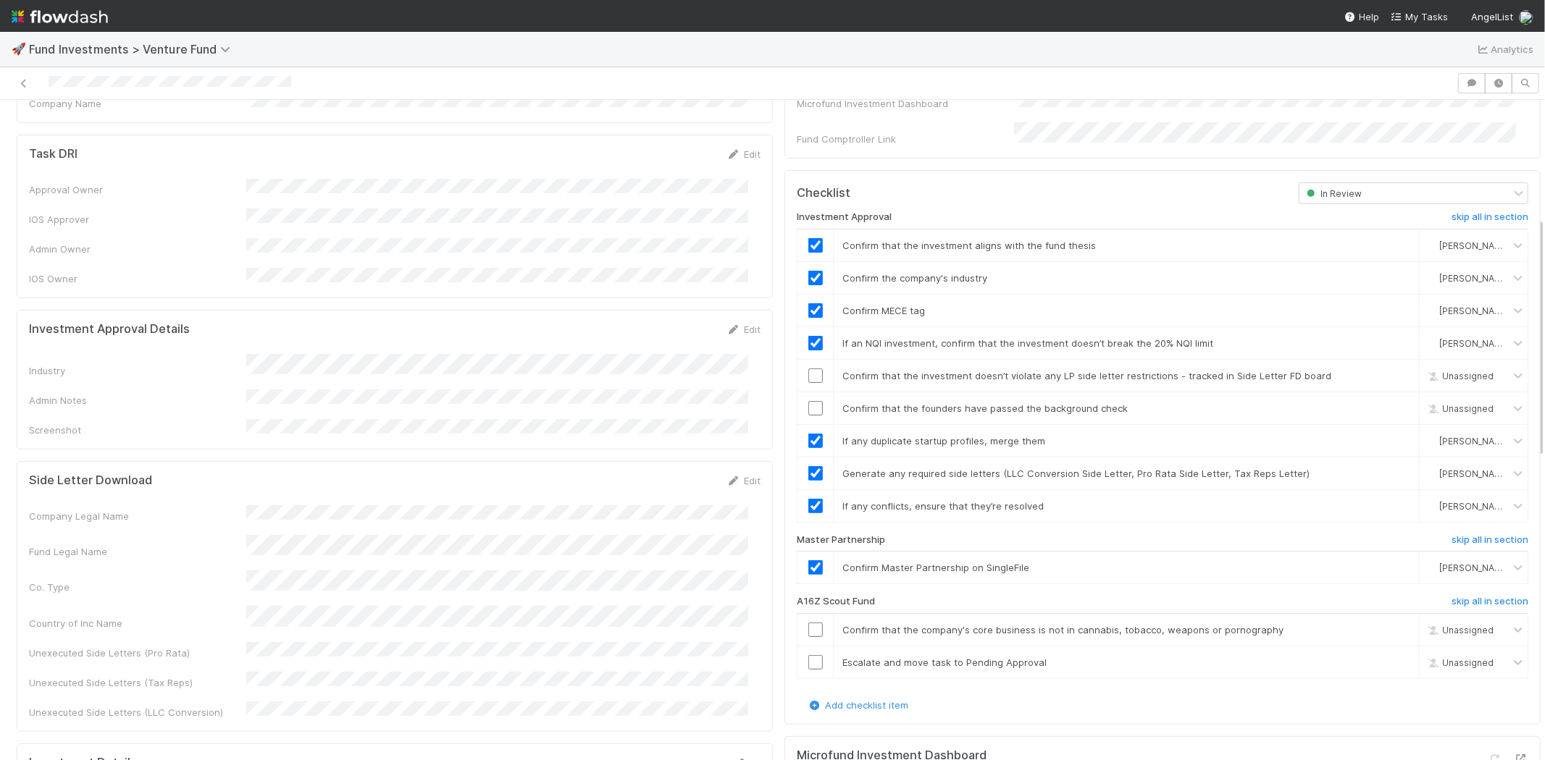
scroll to position [402, 0]
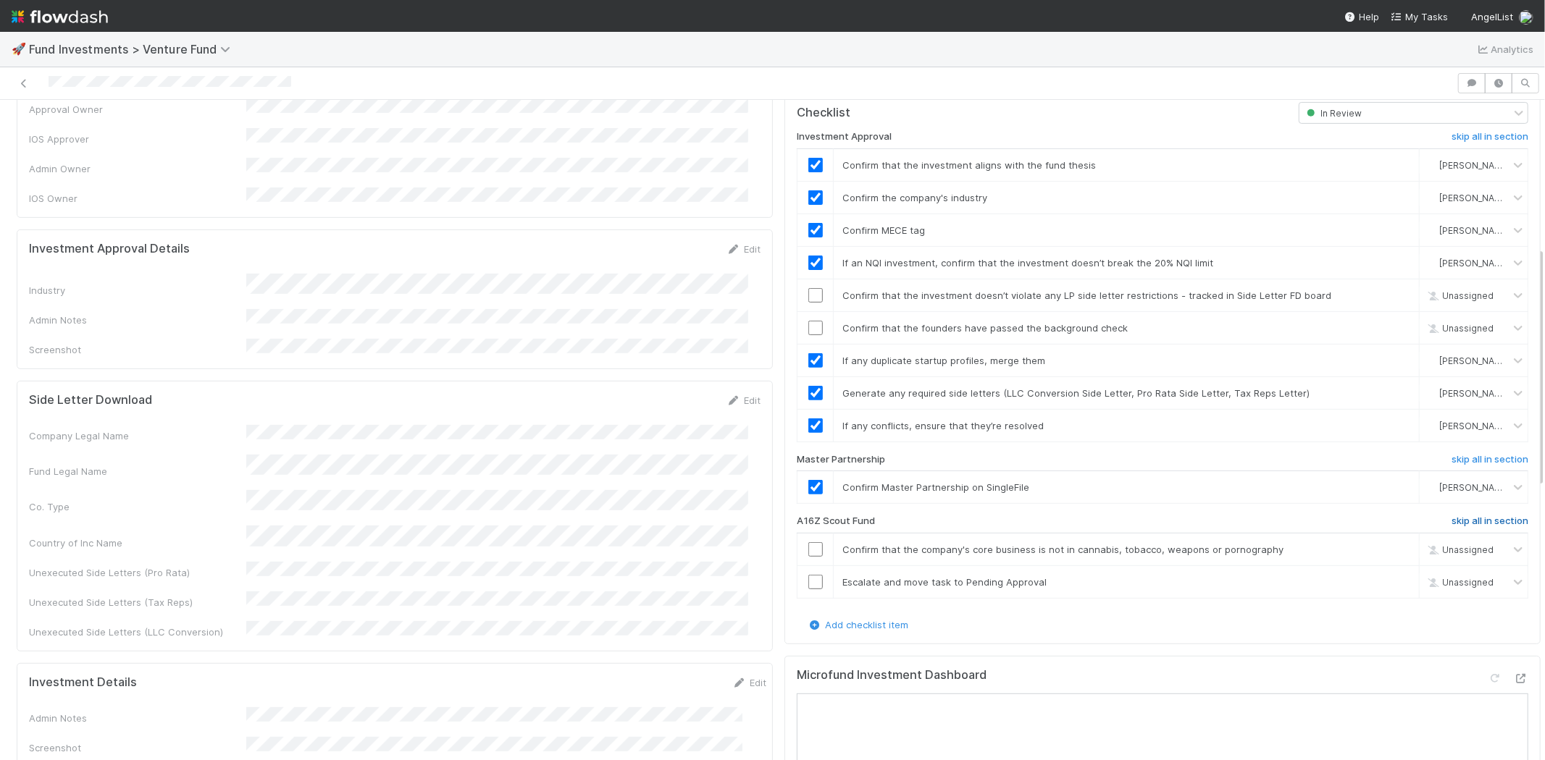
click at [1451, 516] on h6 "skip all in section" at bounding box center [1489, 522] width 77 height 12
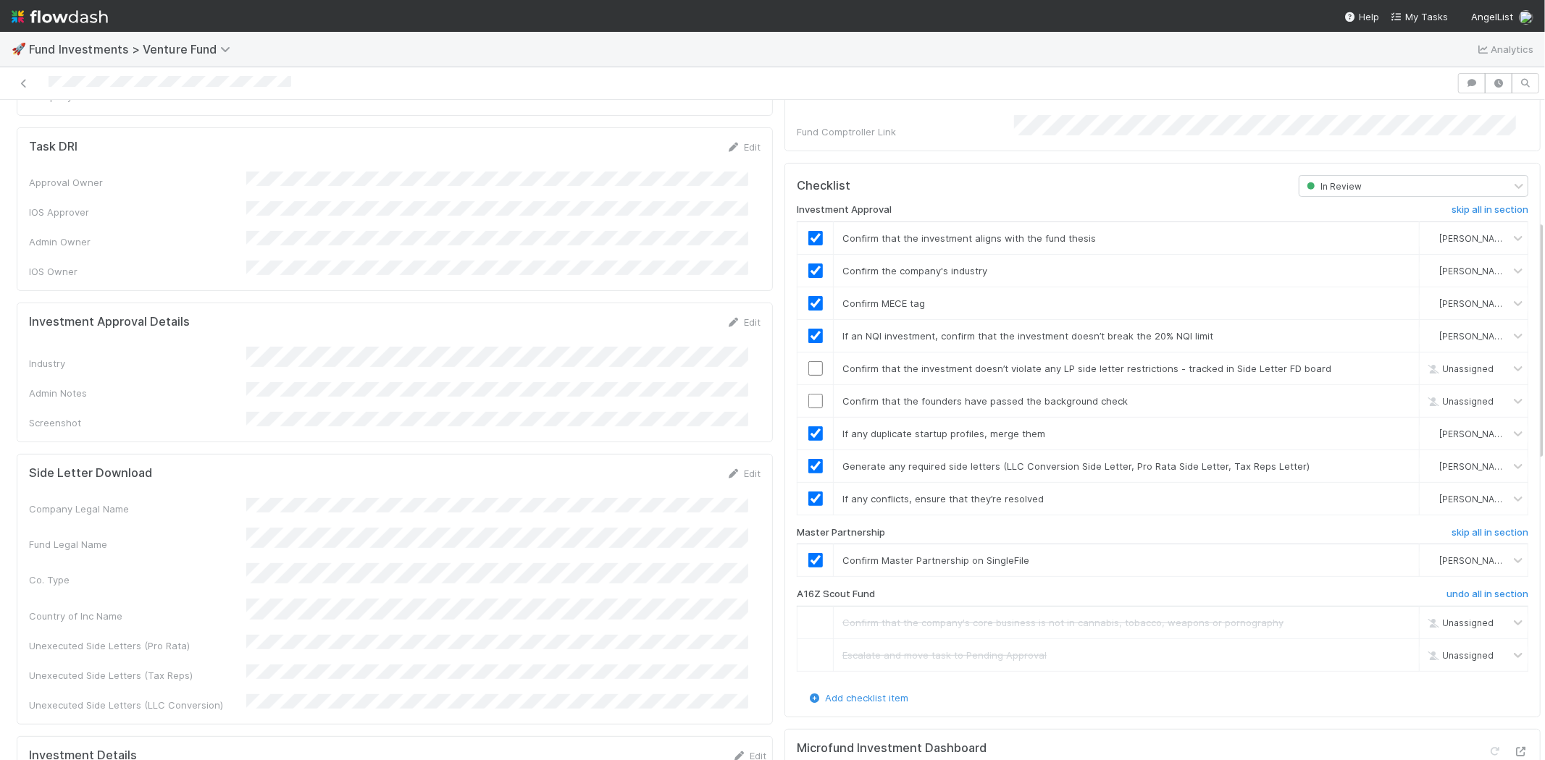
scroll to position [241, 0]
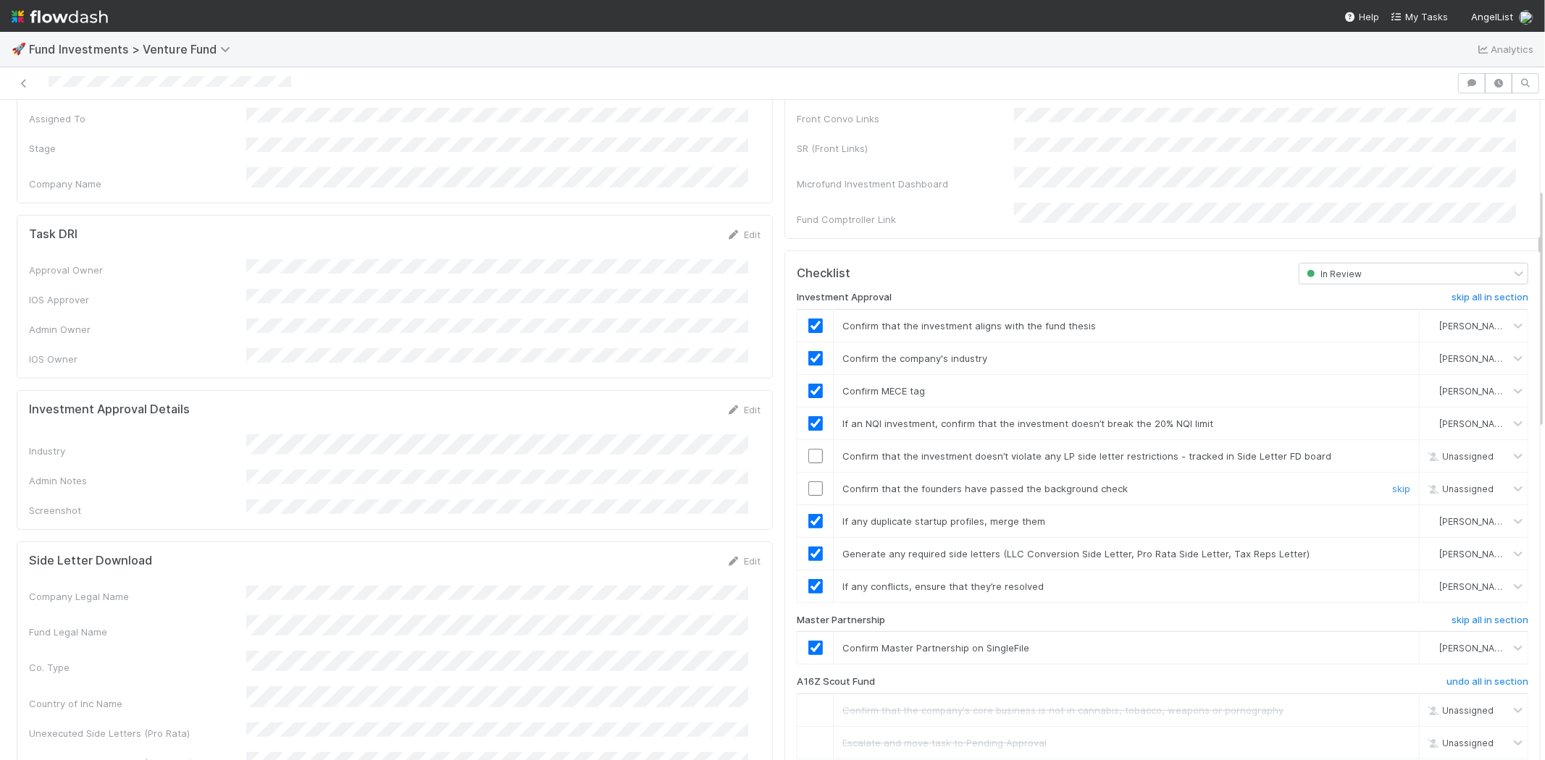
click at [808, 482] on input "checkbox" at bounding box center [815, 489] width 14 height 14
checkbox input "true"
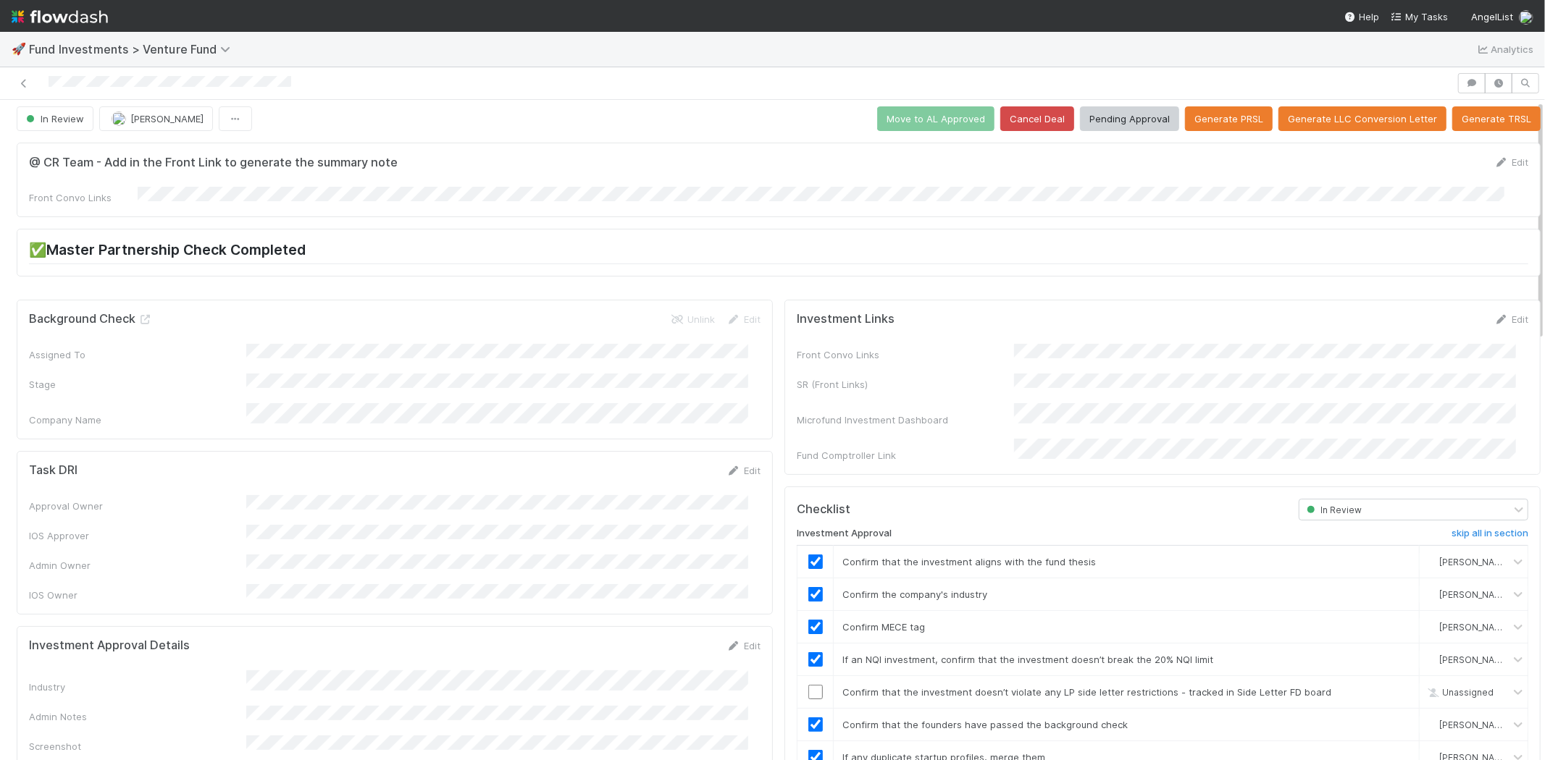
scroll to position [0, 0]
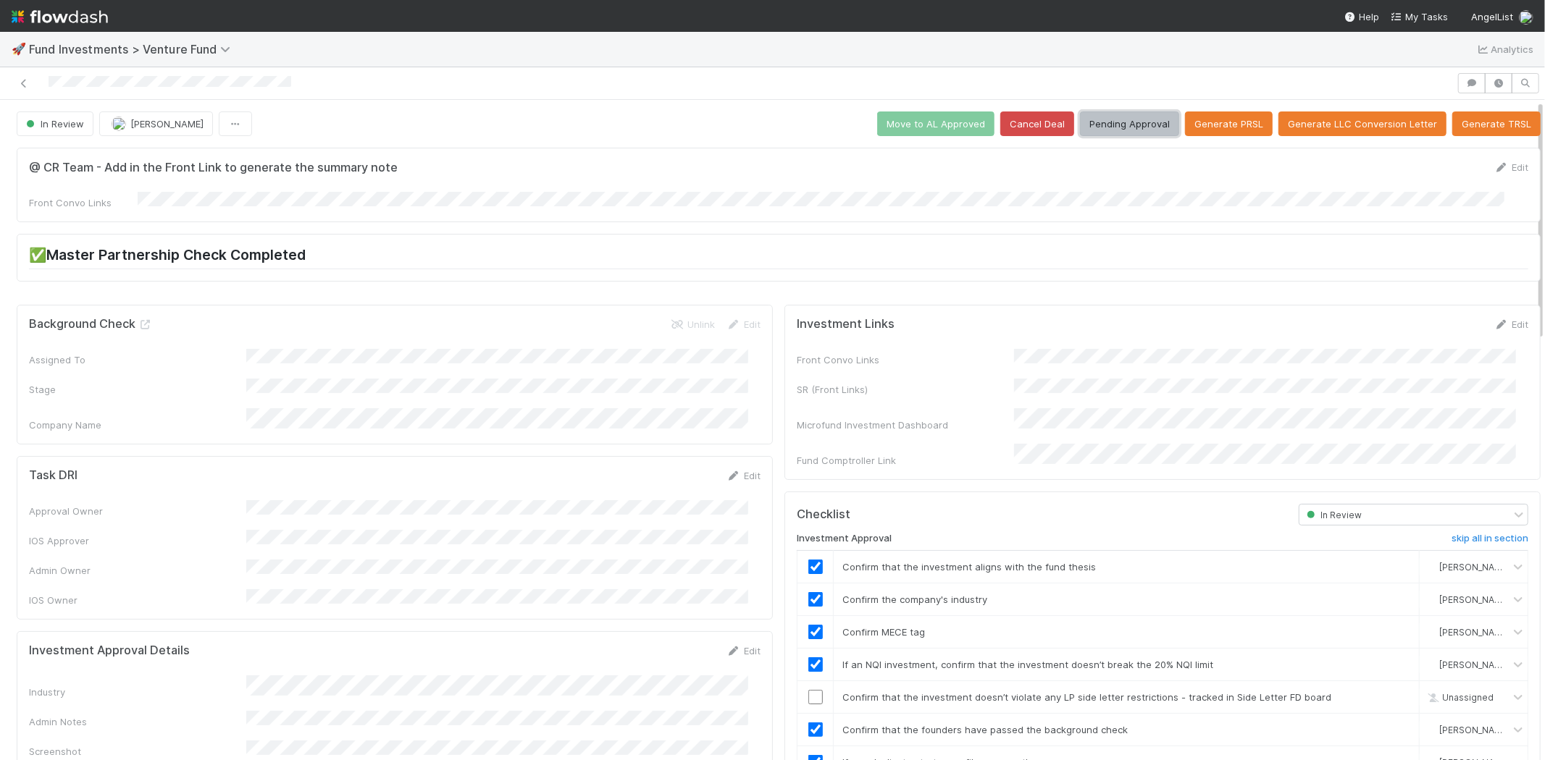
click at [1105, 118] on button "Pending Approval" at bounding box center [1129, 124] width 99 height 25
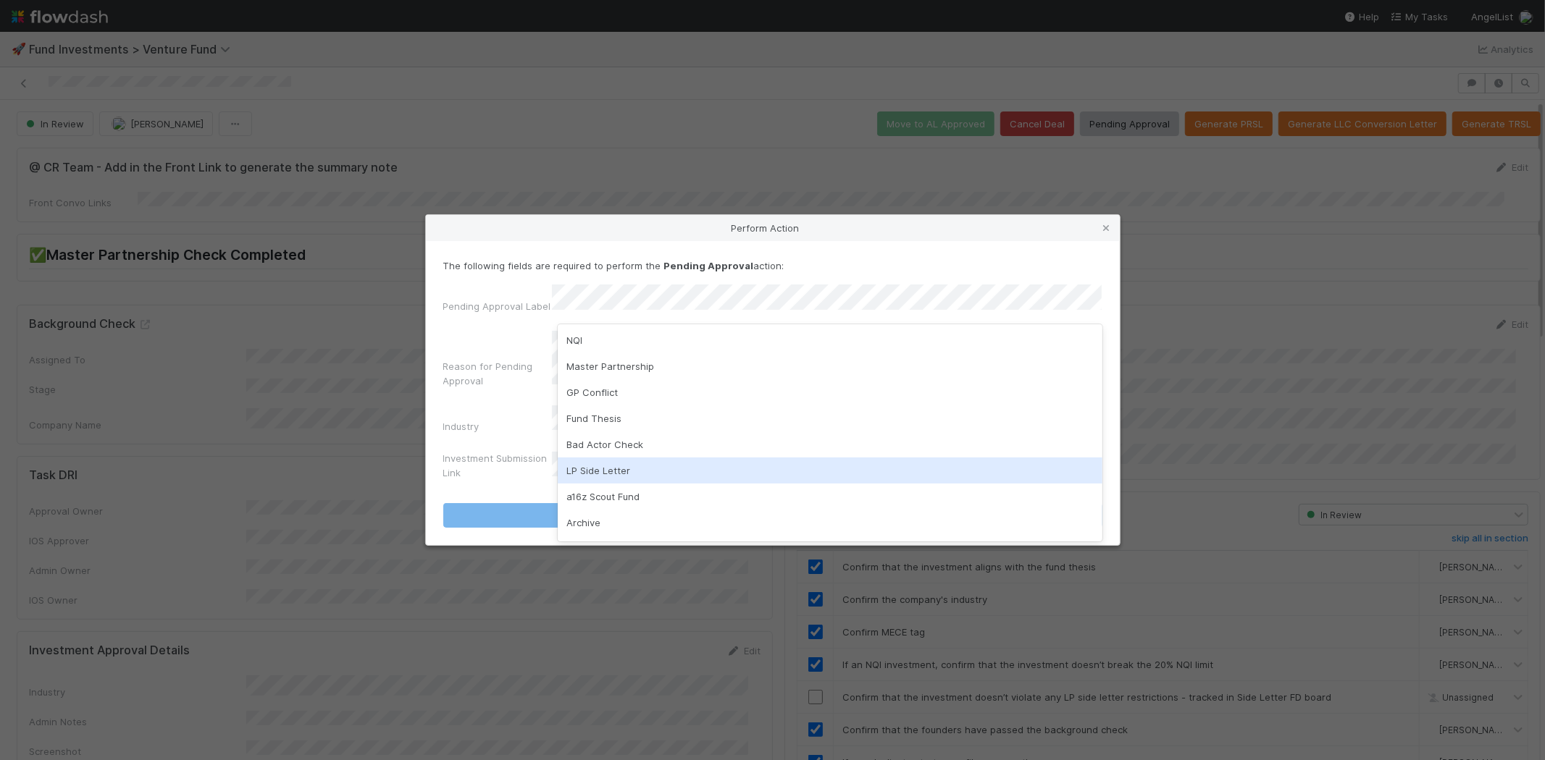
click at [624, 465] on div "LP Side Letter" at bounding box center [830, 471] width 545 height 26
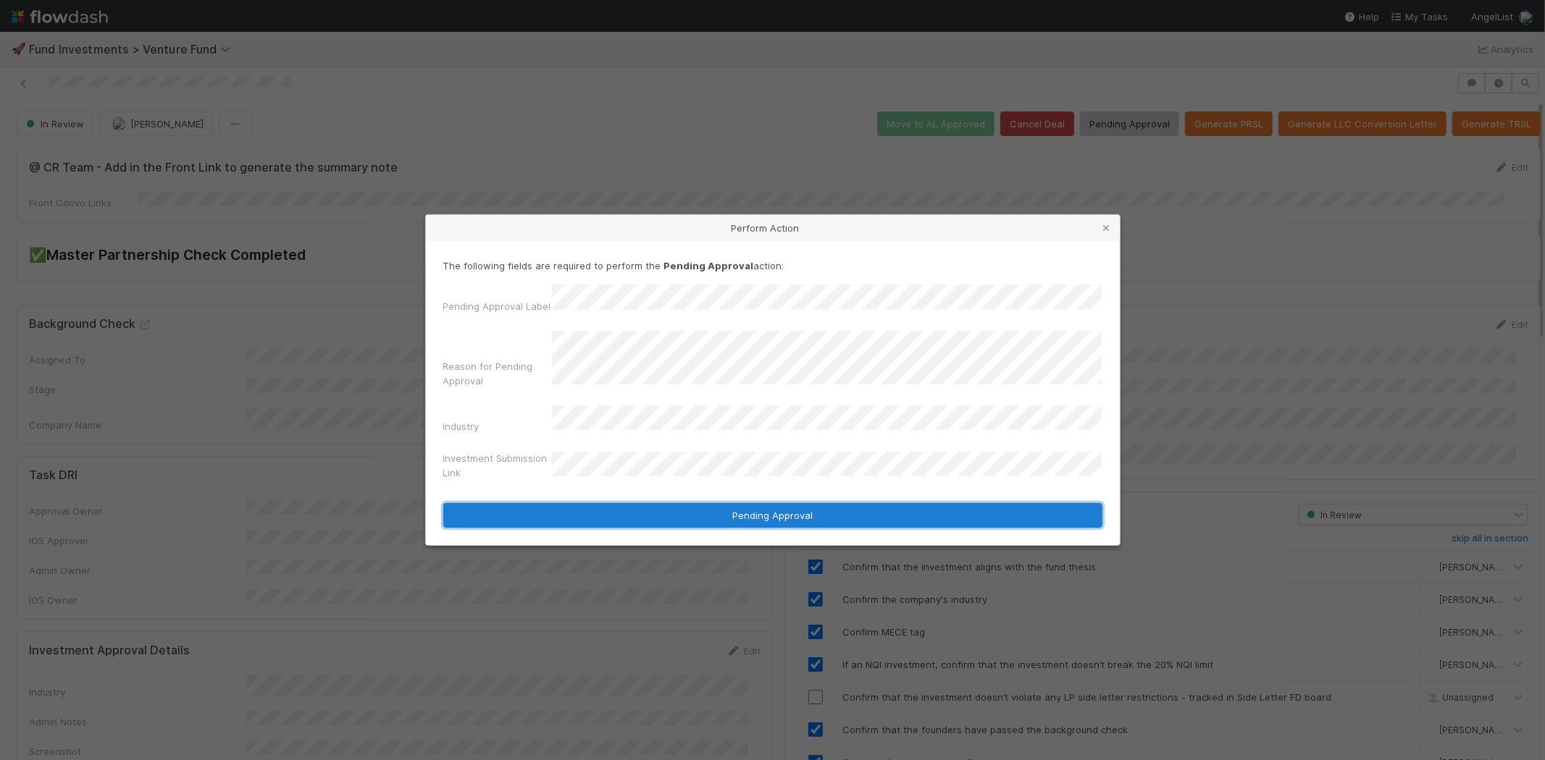
click at [805, 505] on button "Pending Approval" at bounding box center [772, 515] width 659 height 25
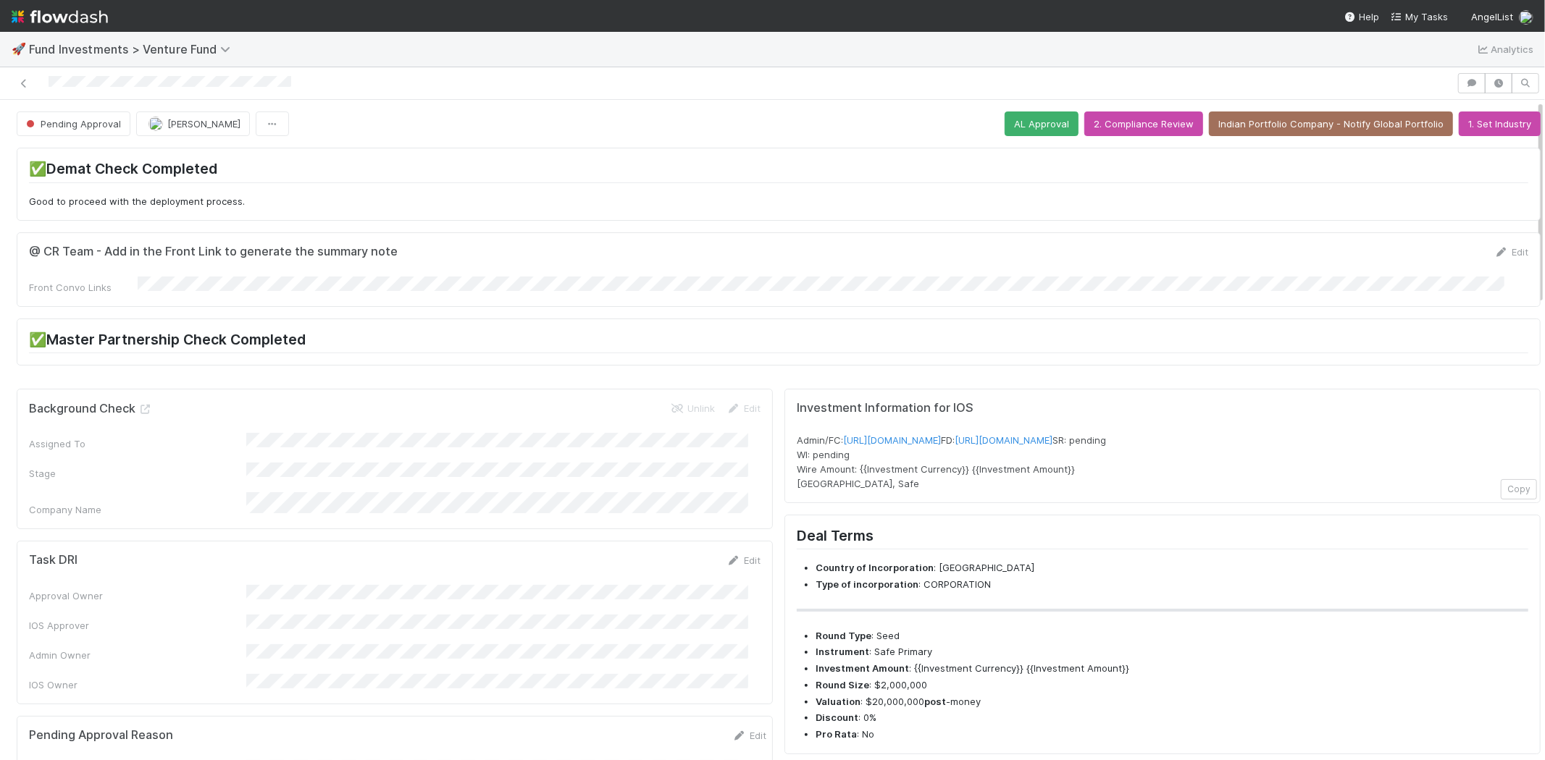
drag, startPoint x: 41, startPoint y: 83, endPoint x: 1265, endPoint y: 203, distance: 1230.6
click at [306, 81] on div at bounding box center [728, 83] width 1445 height 20
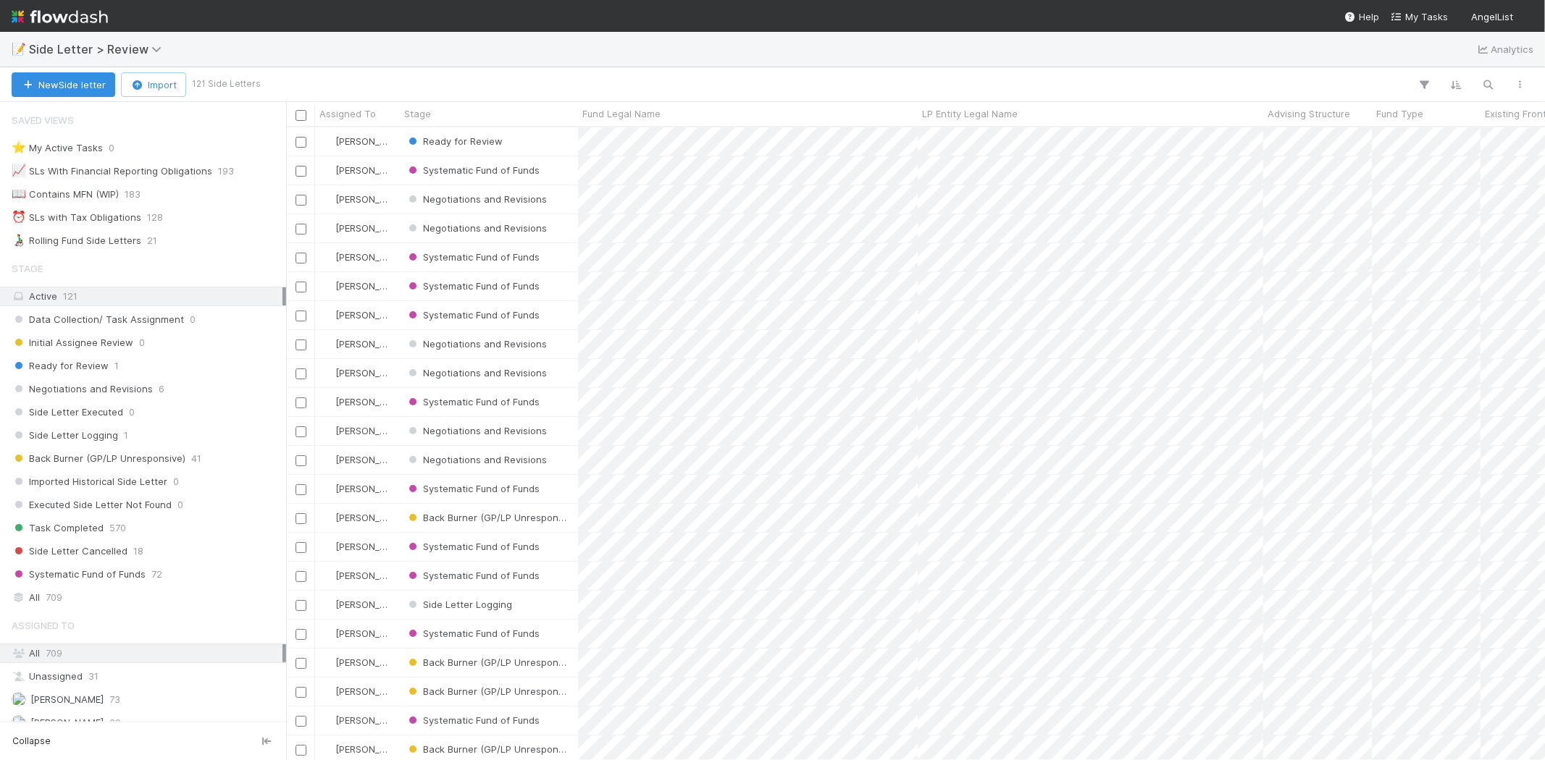
scroll to position [621, 1246]
click at [1488, 80] on icon "button" at bounding box center [1488, 84] width 14 height 13
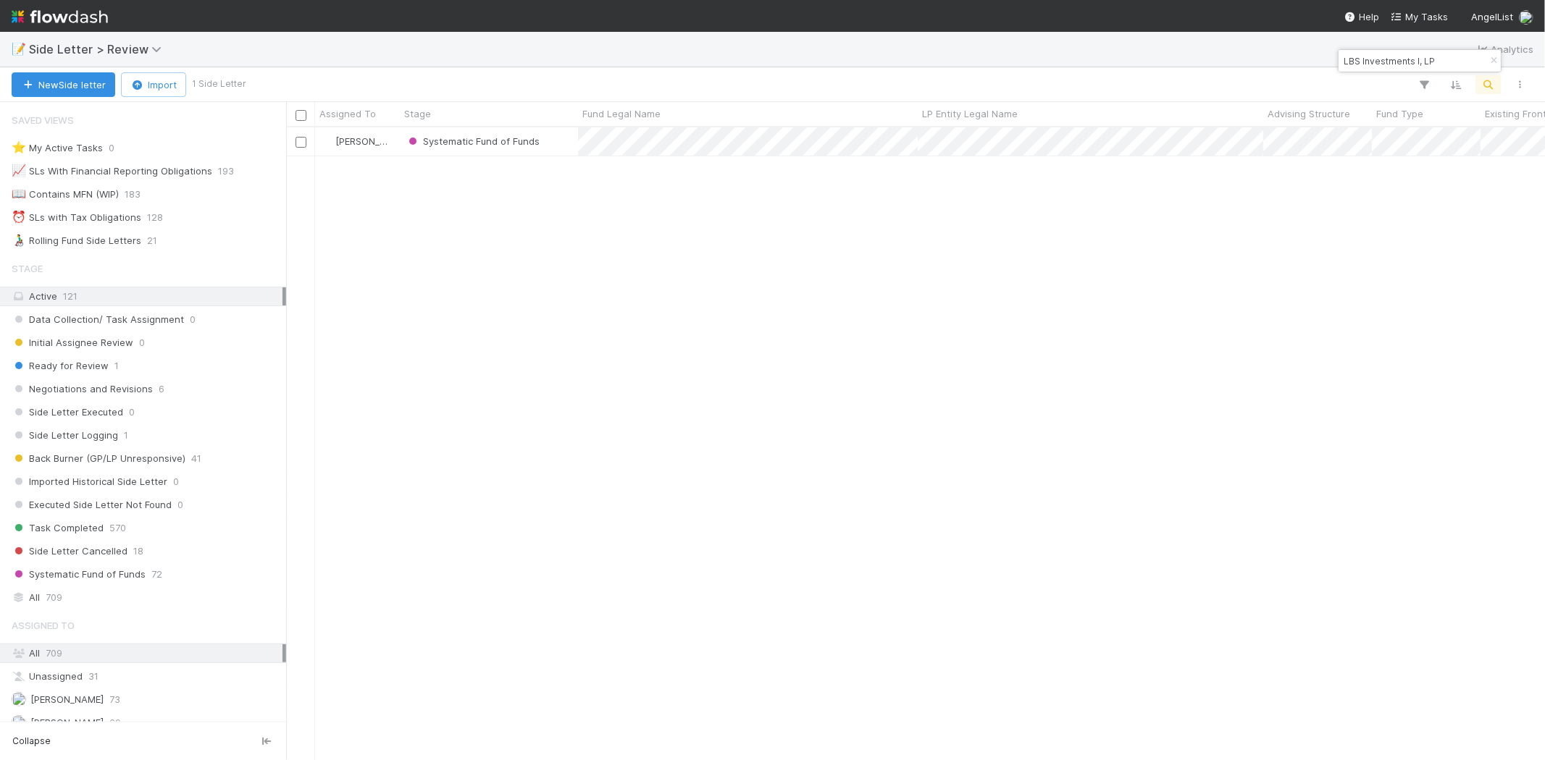
drag, startPoint x: 1451, startPoint y: 54, endPoint x: 1319, endPoint y: 59, distance: 132.6
click at [1319, 59] on body "📝 Side Letter > Review Analytics New Side letter Import 1 Side Letter Assigned …" at bounding box center [772, 380] width 1545 height 760
drag, startPoint x: 1436, startPoint y: 59, endPoint x: 1338, endPoint y: 59, distance: 97.8
click at [1338, 59] on div "LBS Investments I, LP" at bounding box center [1411, 60] width 147 height 17
paste input "aird Ventures Fund II"
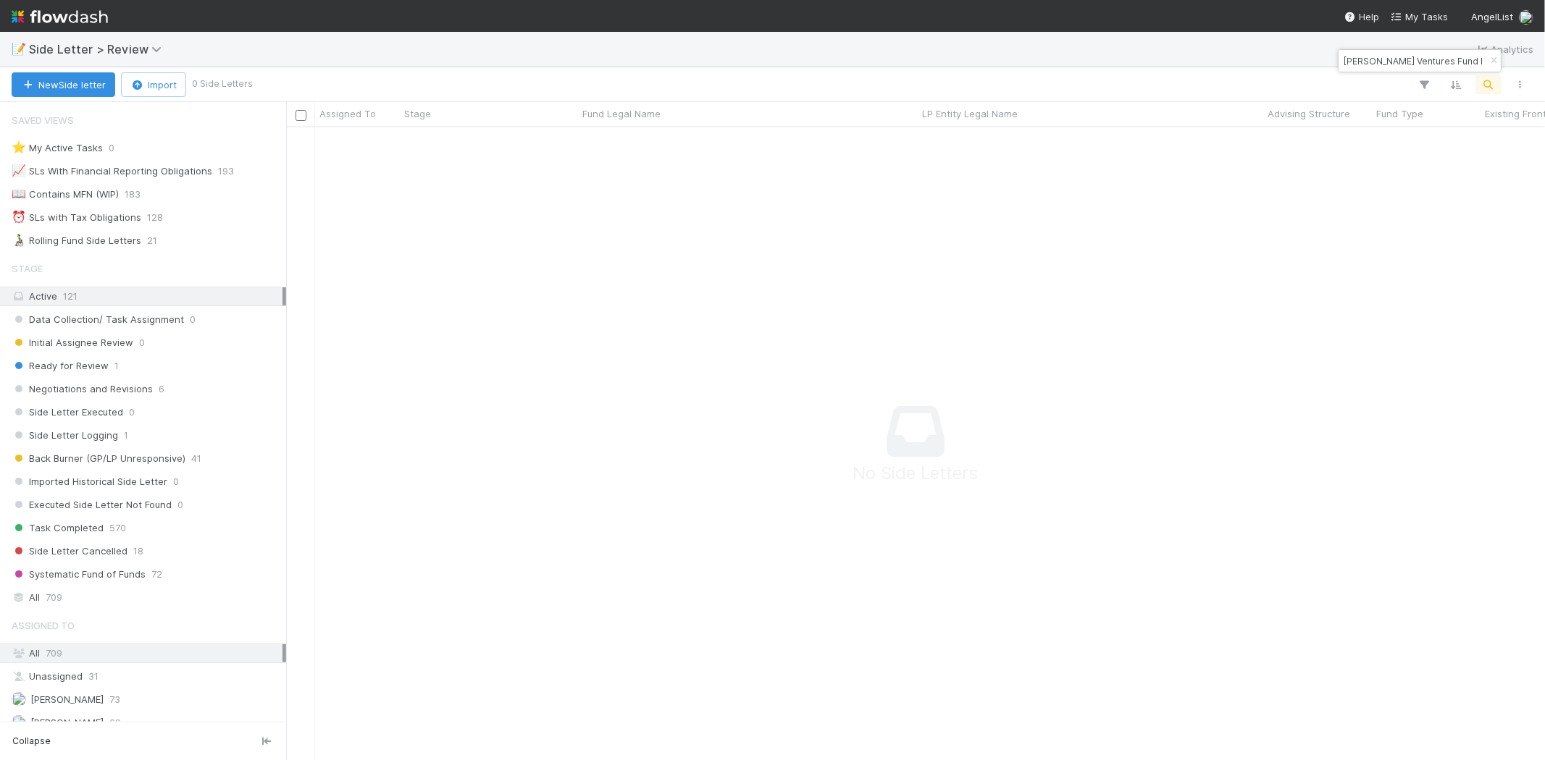
scroll to position [609, 1234]
drag, startPoint x: 1444, startPoint y: 58, endPoint x: 1334, endPoint y: 61, distance: 110.1
click at [1334, 61] on body "📝 Side Letter > Review Analytics New Side letter Import 0 Side Letters Assigned…" at bounding box center [772, 380] width 1545 height 760
drag, startPoint x: 1440, startPoint y: 60, endPoint x: 1338, endPoint y: 63, distance: 101.4
click at [1338, 63] on div "Laird Ventures Fund III," at bounding box center [1411, 60] width 147 height 17
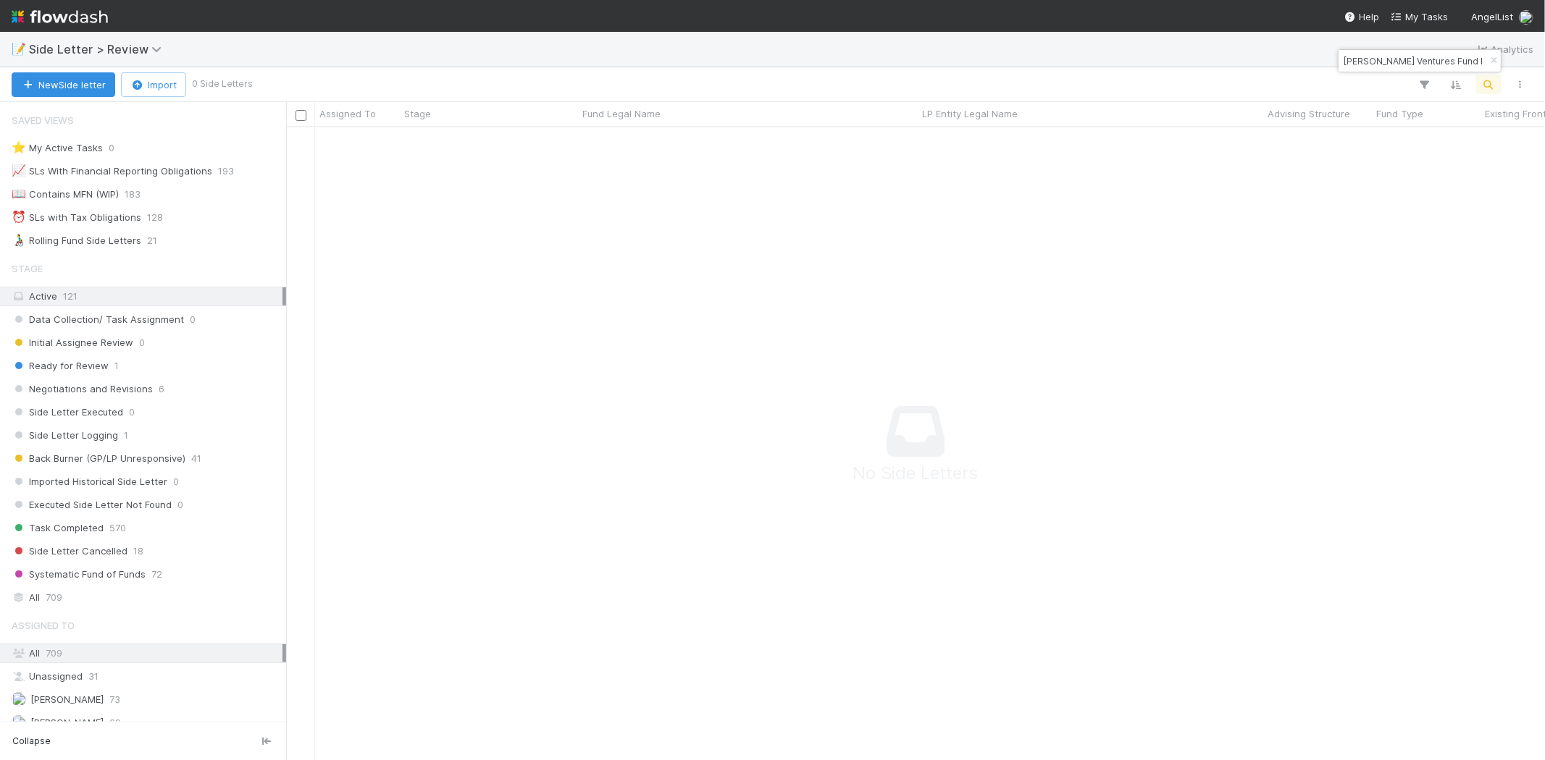
paste input "First Peak Ventures, LP"
type input "First Peak"
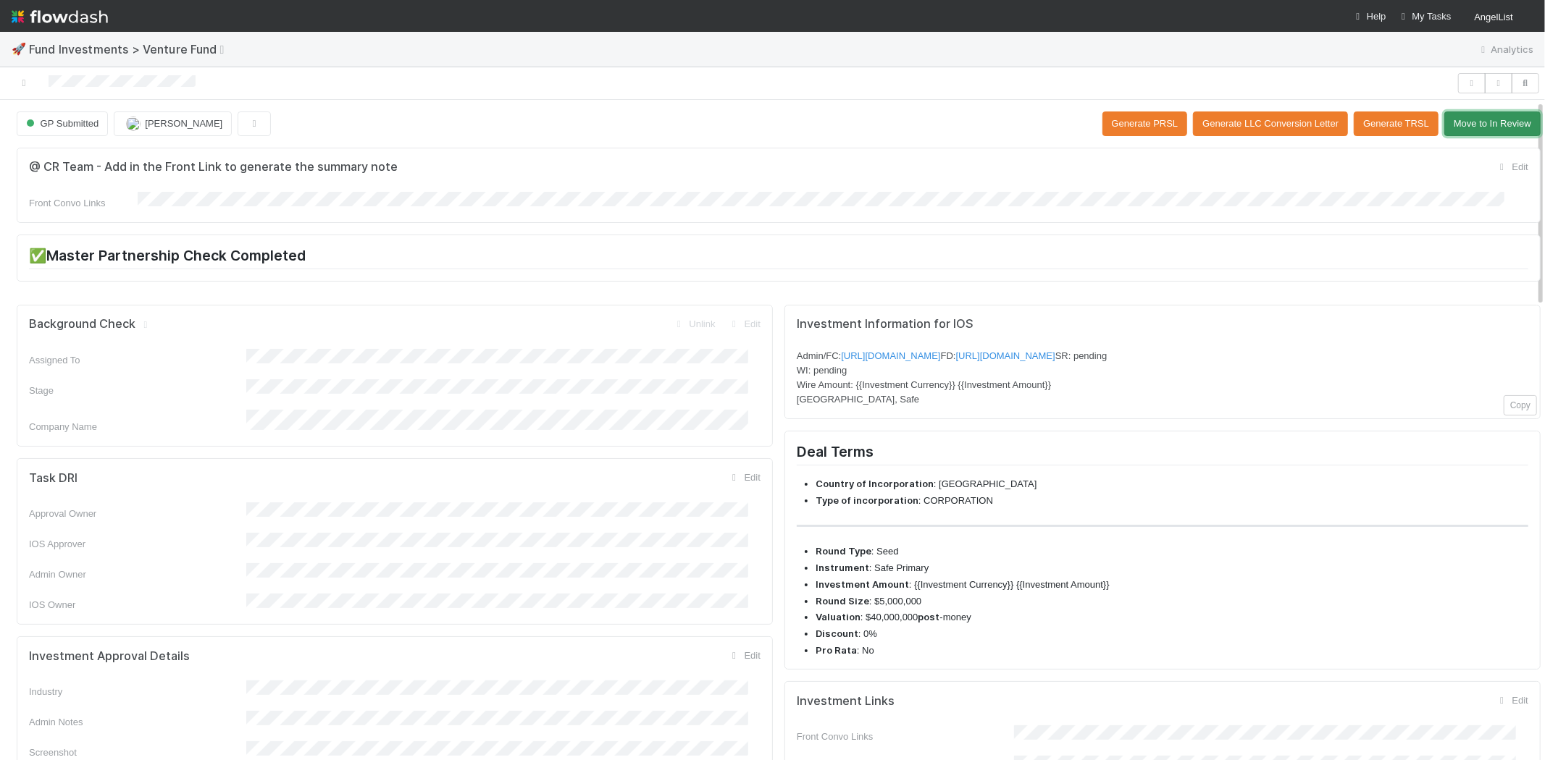
click at [1452, 128] on button "Move to In Review" at bounding box center [1492, 124] width 96 height 25
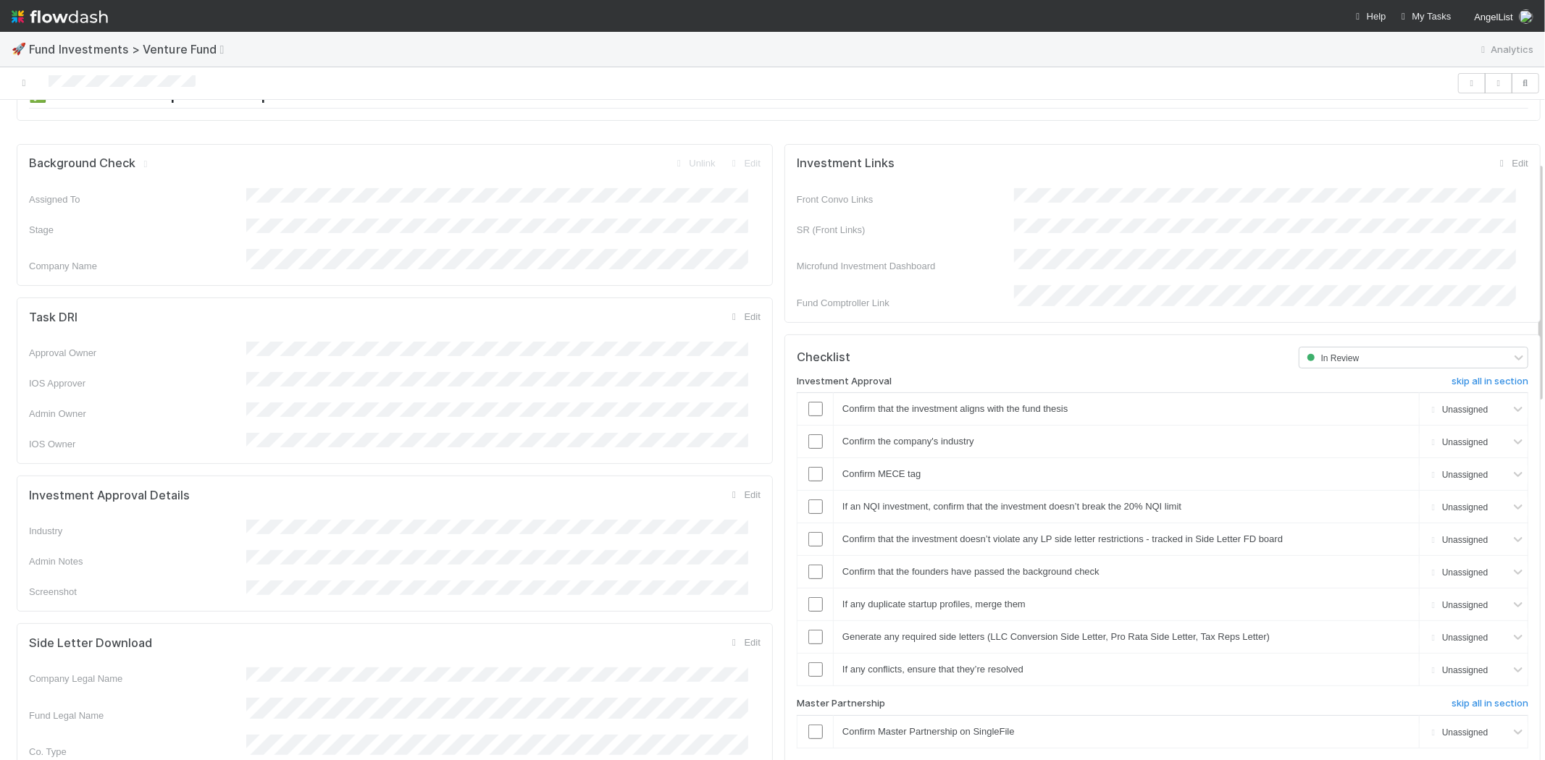
scroll to position [241, 0]
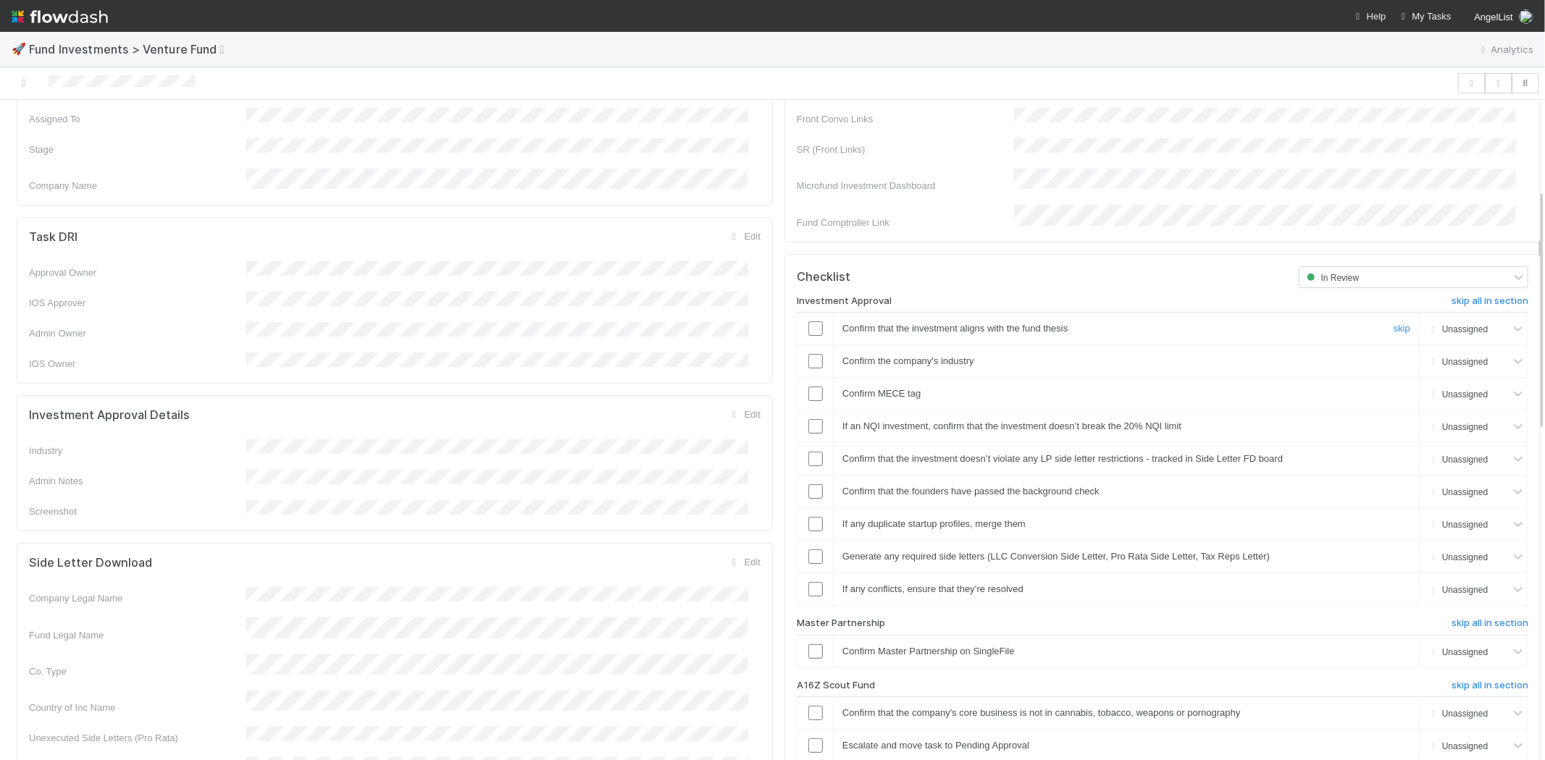
click at [808, 322] on input "checkbox" at bounding box center [815, 329] width 14 height 14
click at [808, 387] on input "checkbox" at bounding box center [815, 394] width 14 height 14
click at [737, 409] on link "Edit" at bounding box center [743, 414] width 33 height 11
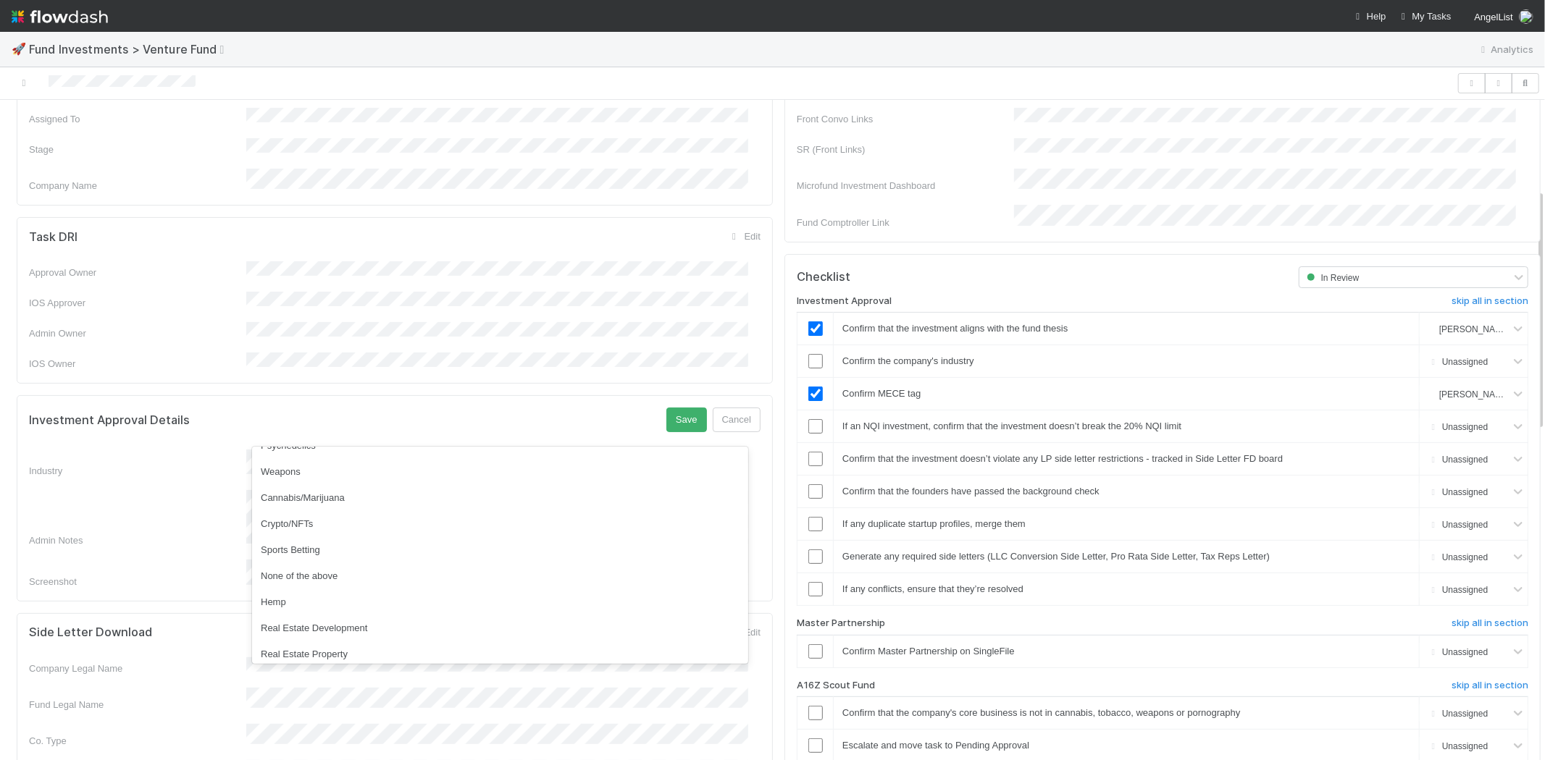
scroll to position [414, 0]
click at [482, 569] on div "None of the above" at bounding box center [500, 571] width 496 height 26
click at [667, 408] on button "Save" at bounding box center [686, 420] width 41 height 25
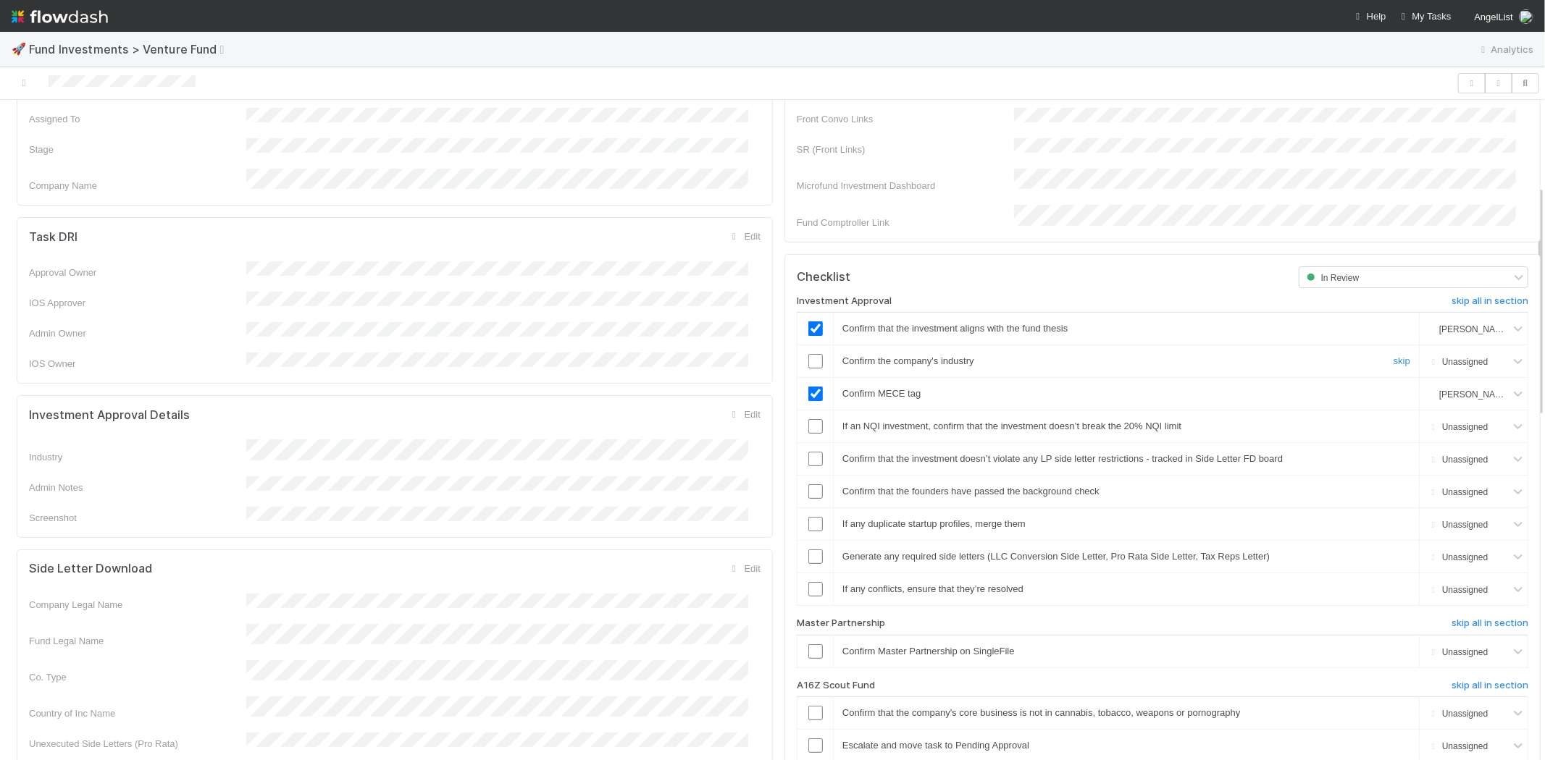
click at [808, 354] on input "checkbox" at bounding box center [815, 361] width 14 height 14
click at [808, 419] on input "checkbox" at bounding box center [815, 426] width 14 height 14
click at [808, 452] on input "checkbox" at bounding box center [815, 459] width 14 height 14
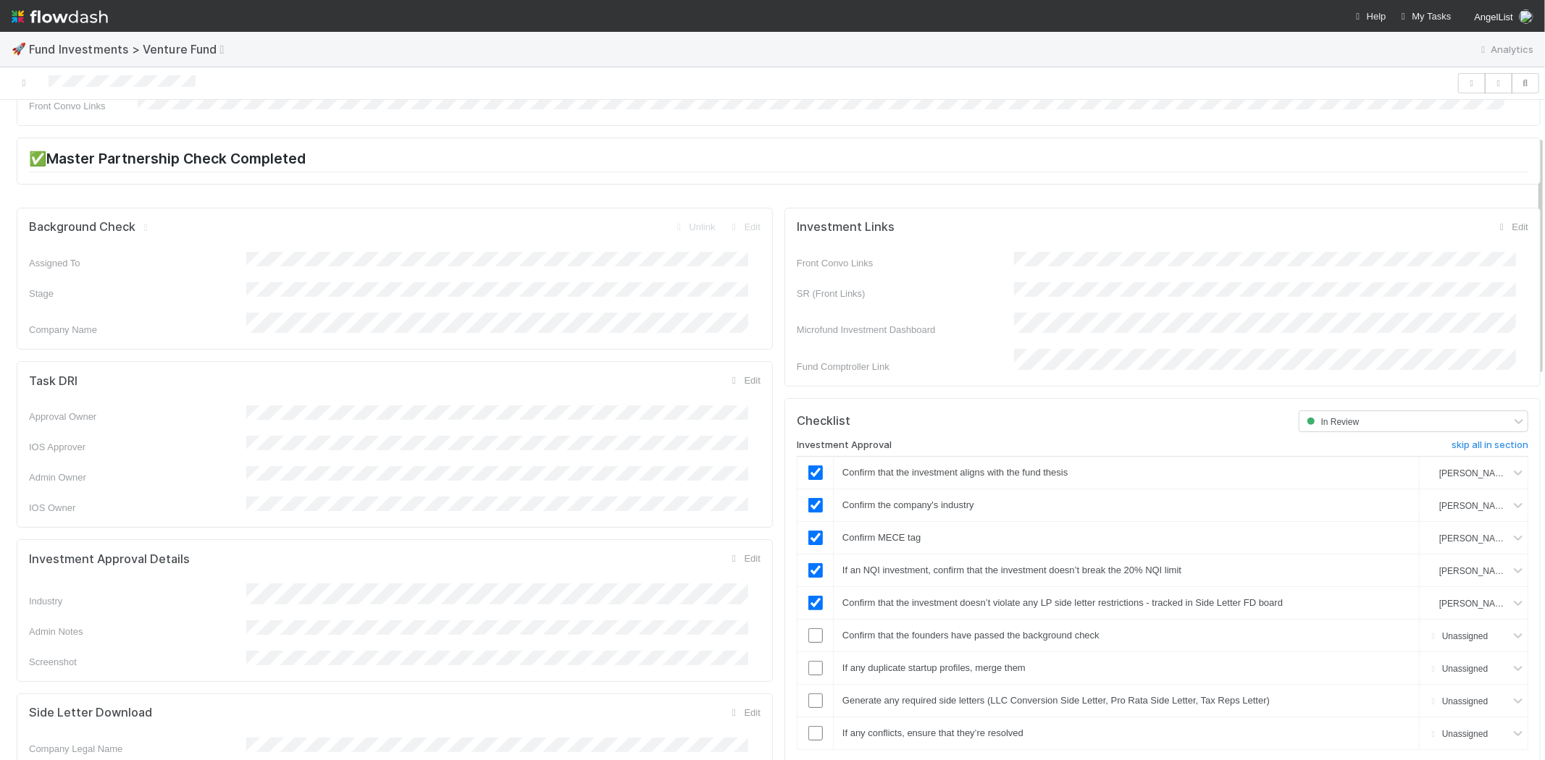
scroll to position [322, 0]
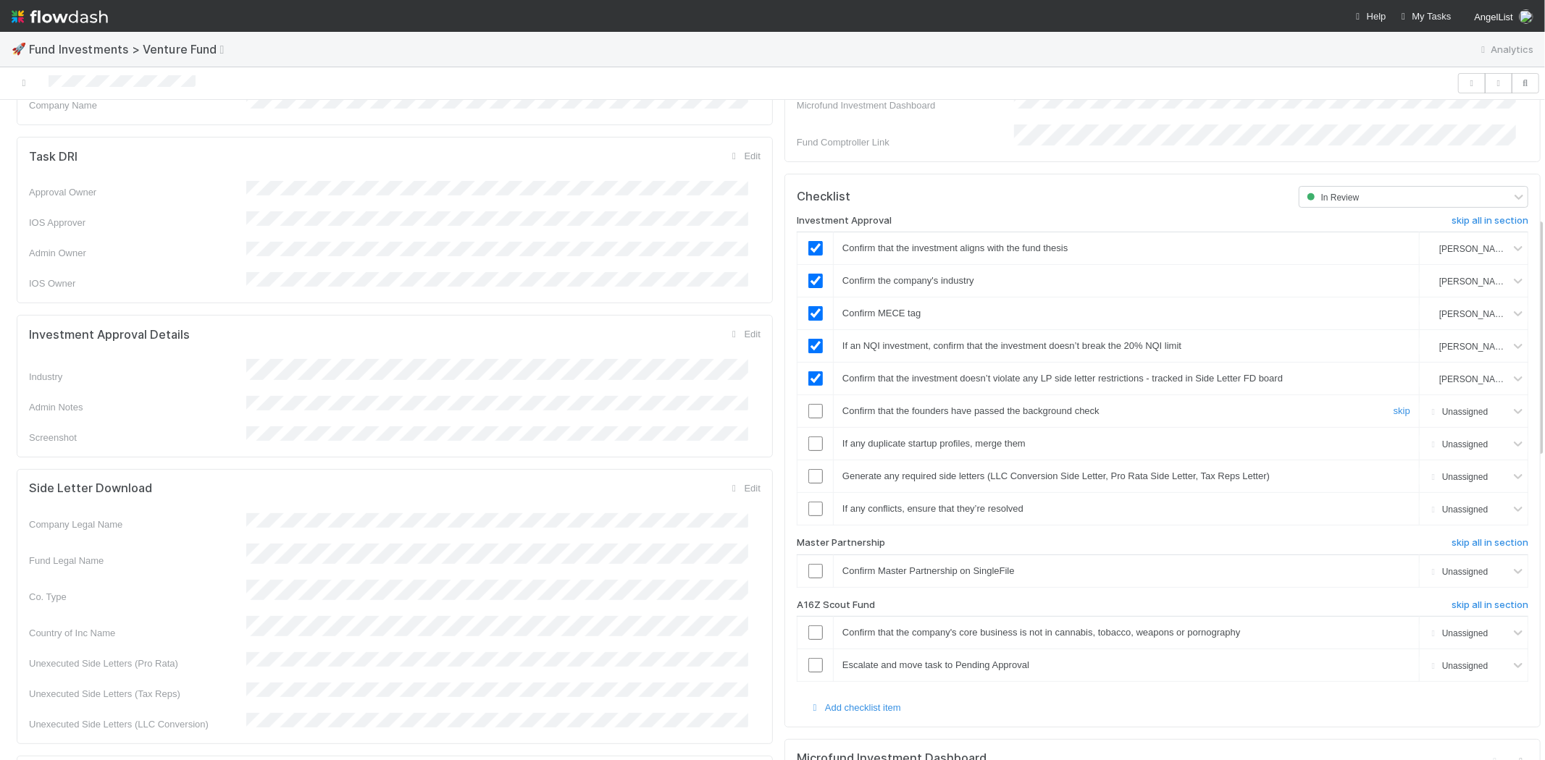
click at [808, 404] on input "checkbox" at bounding box center [815, 411] width 14 height 14
click at [808, 437] on input "checkbox" at bounding box center [815, 444] width 14 height 14
click at [808, 469] on input "checkbox" at bounding box center [815, 476] width 14 height 14
click at [808, 502] on input "checkbox" at bounding box center [815, 509] width 14 height 14
checkbox input "true"
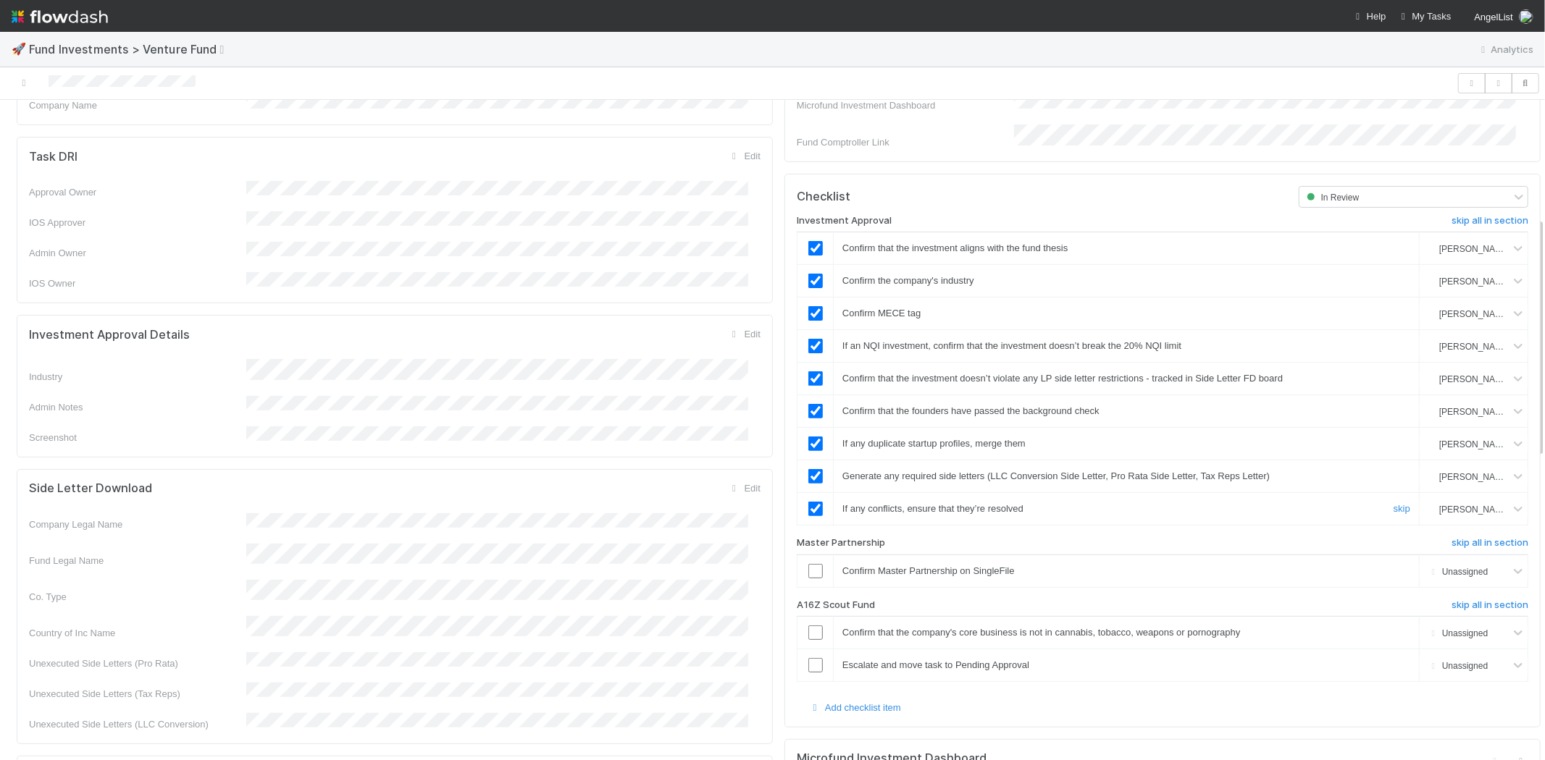
click at [808, 502] on input "checkbox" at bounding box center [815, 509] width 14 height 14
click at [808, 564] on input "checkbox" at bounding box center [815, 571] width 14 height 14
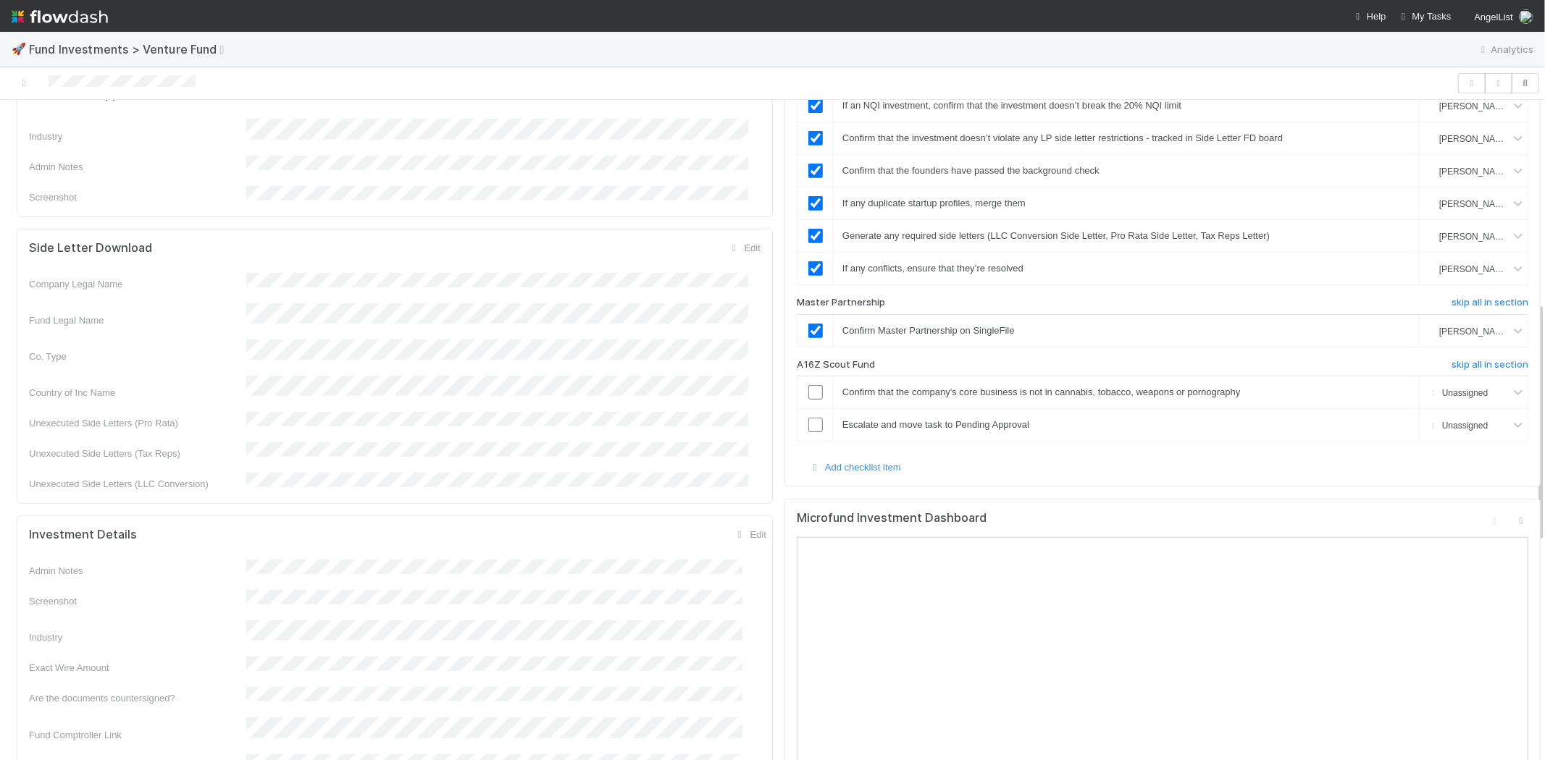
scroll to position [563, 0]
click at [1465, 359] on h6 "skip all in section" at bounding box center [1489, 365] width 77 height 12
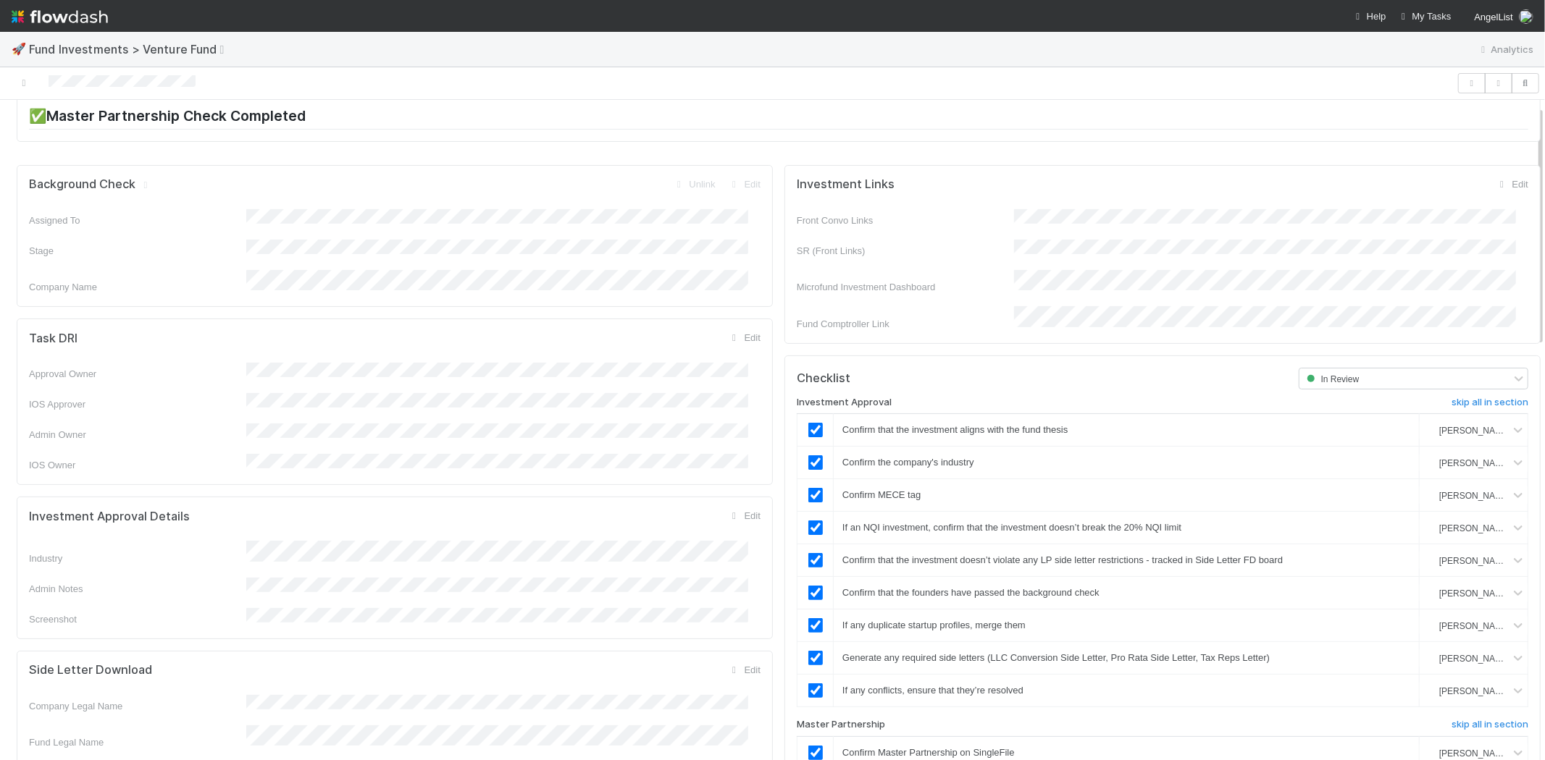
scroll to position [0, 0]
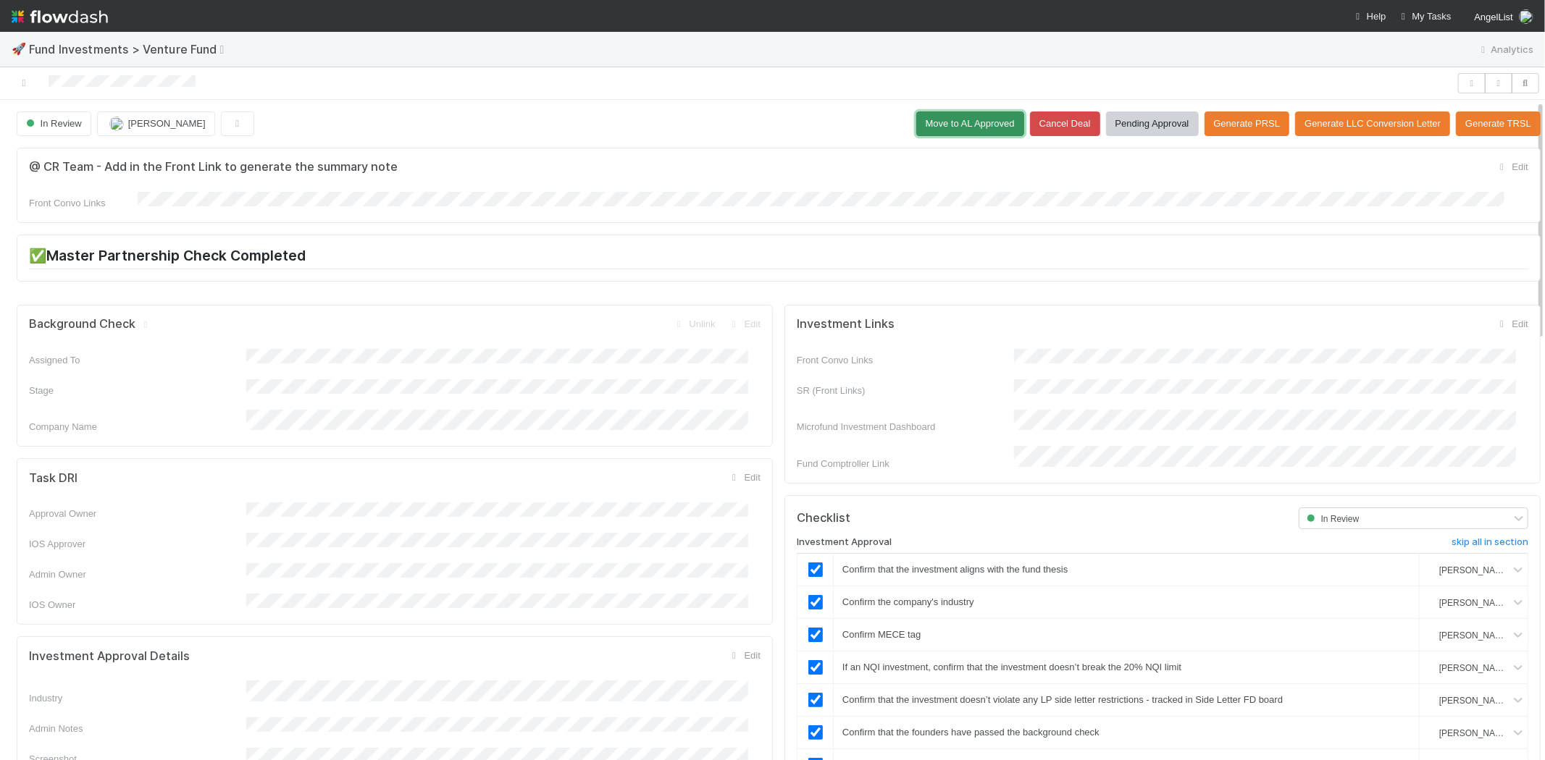
click at [916, 127] on button "Move to AL Approved" at bounding box center [970, 124] width 108 height 25
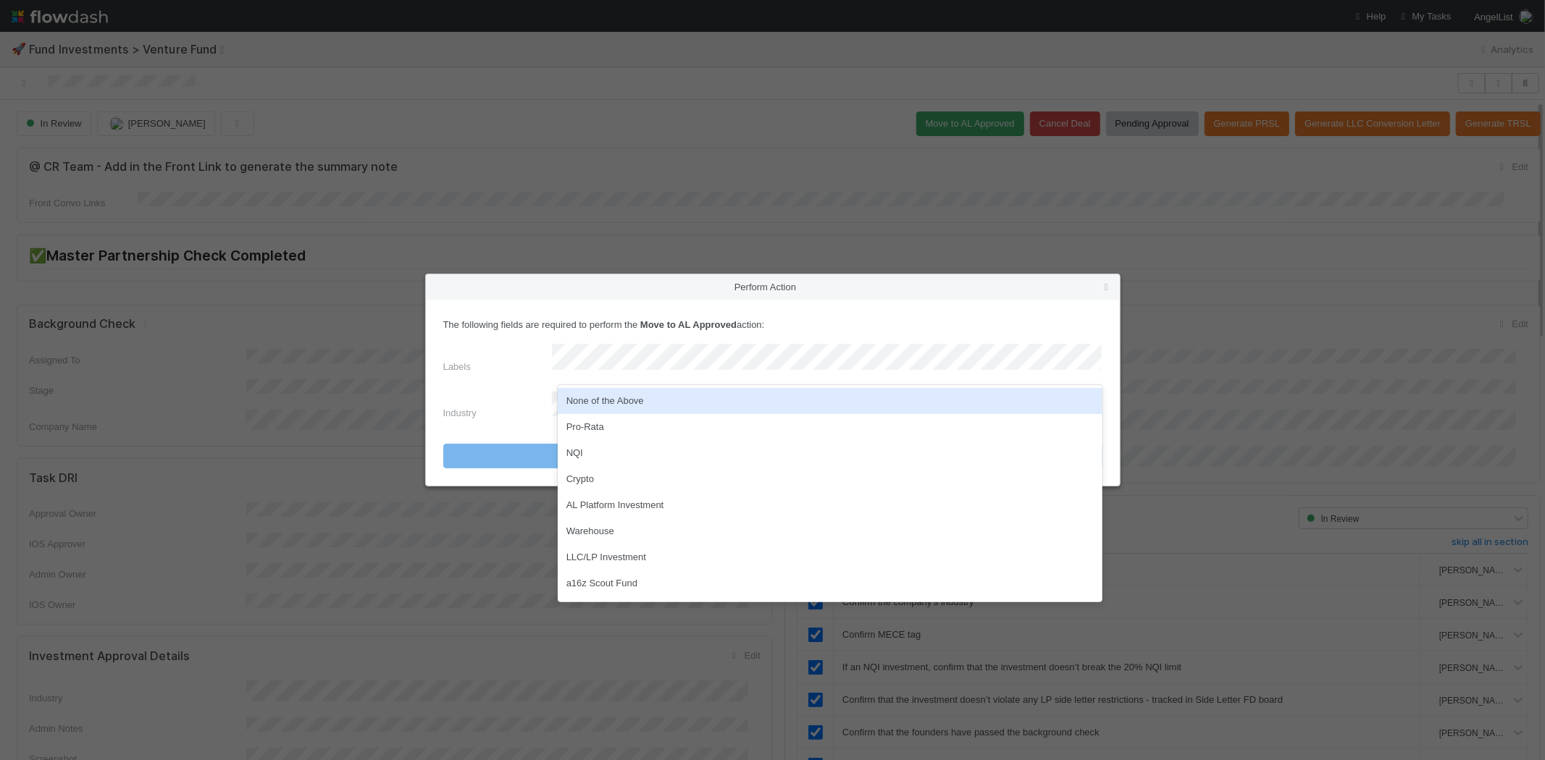
click at [647, 402] on div "None of the Above" at bounding box center [830, 401] width 545 height 26
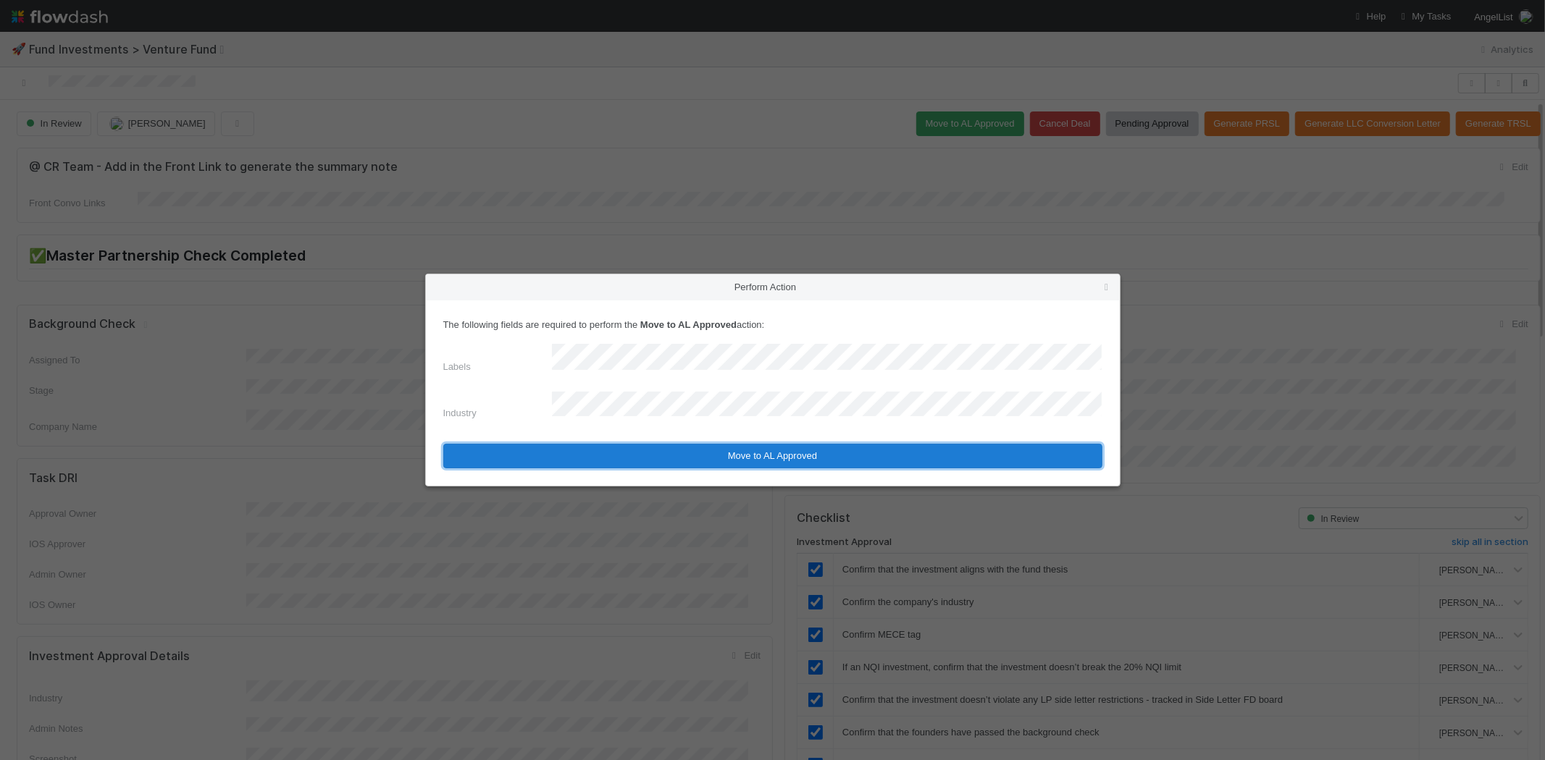
click at [659, 444] on button "Move to AL Approved" at bounding box center [772, 456] width 659 height 25
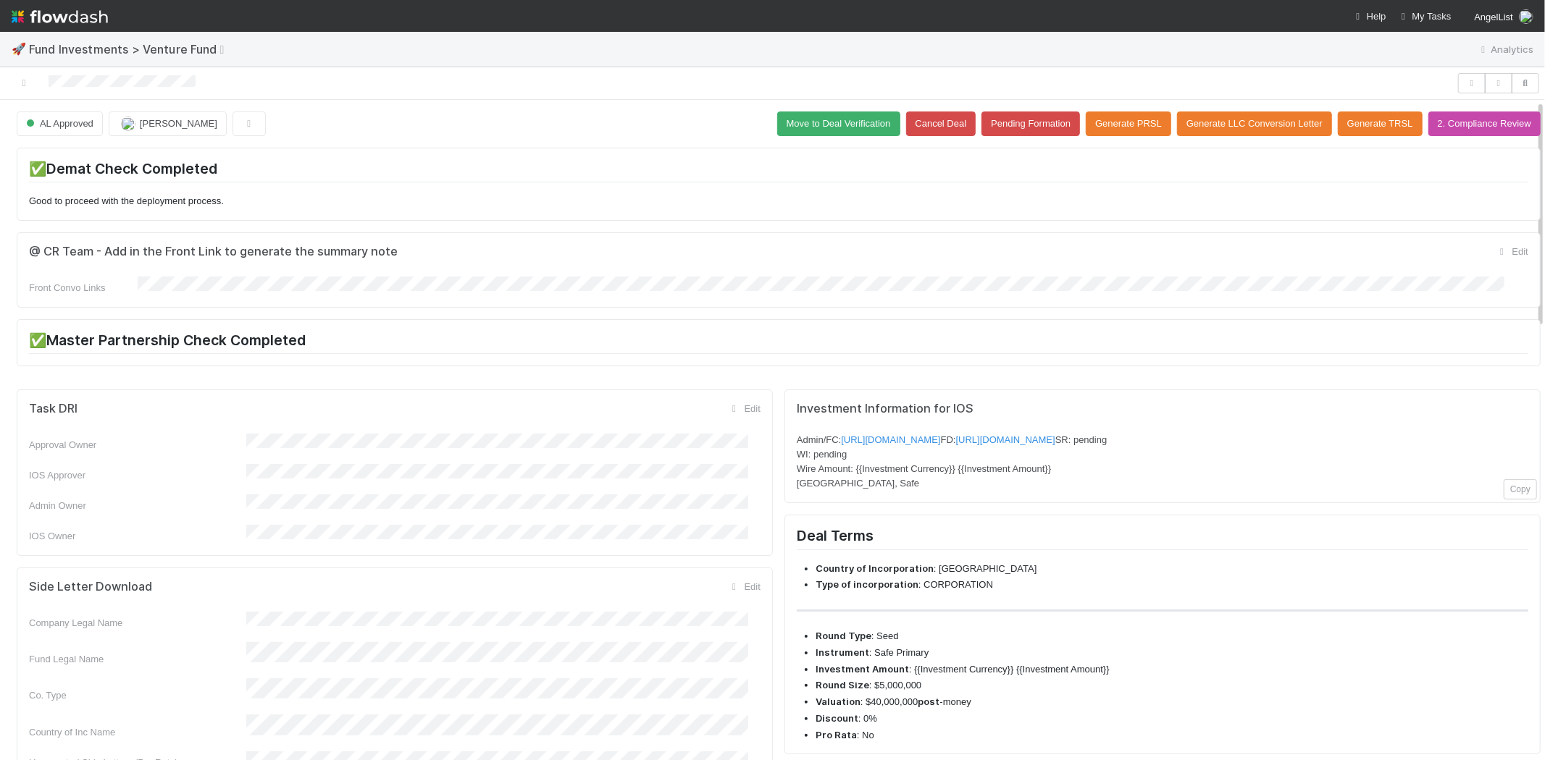
click at [53, 85] on div at bounding box center [728, 83] width 1445 height 20
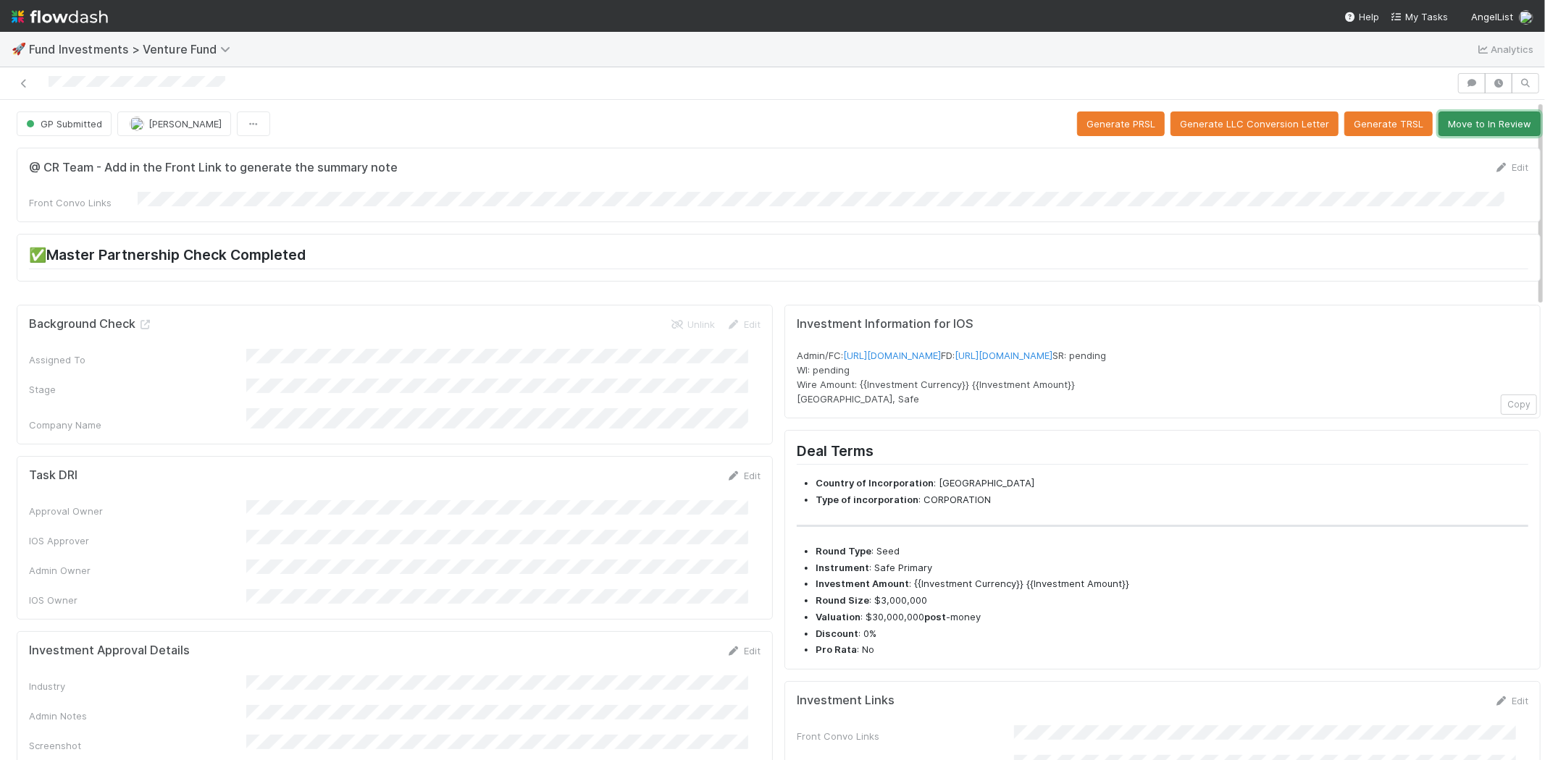
click at [1481, 119] on button "Move to In Review" at bounding box center [1489, 124] width 102 height 25
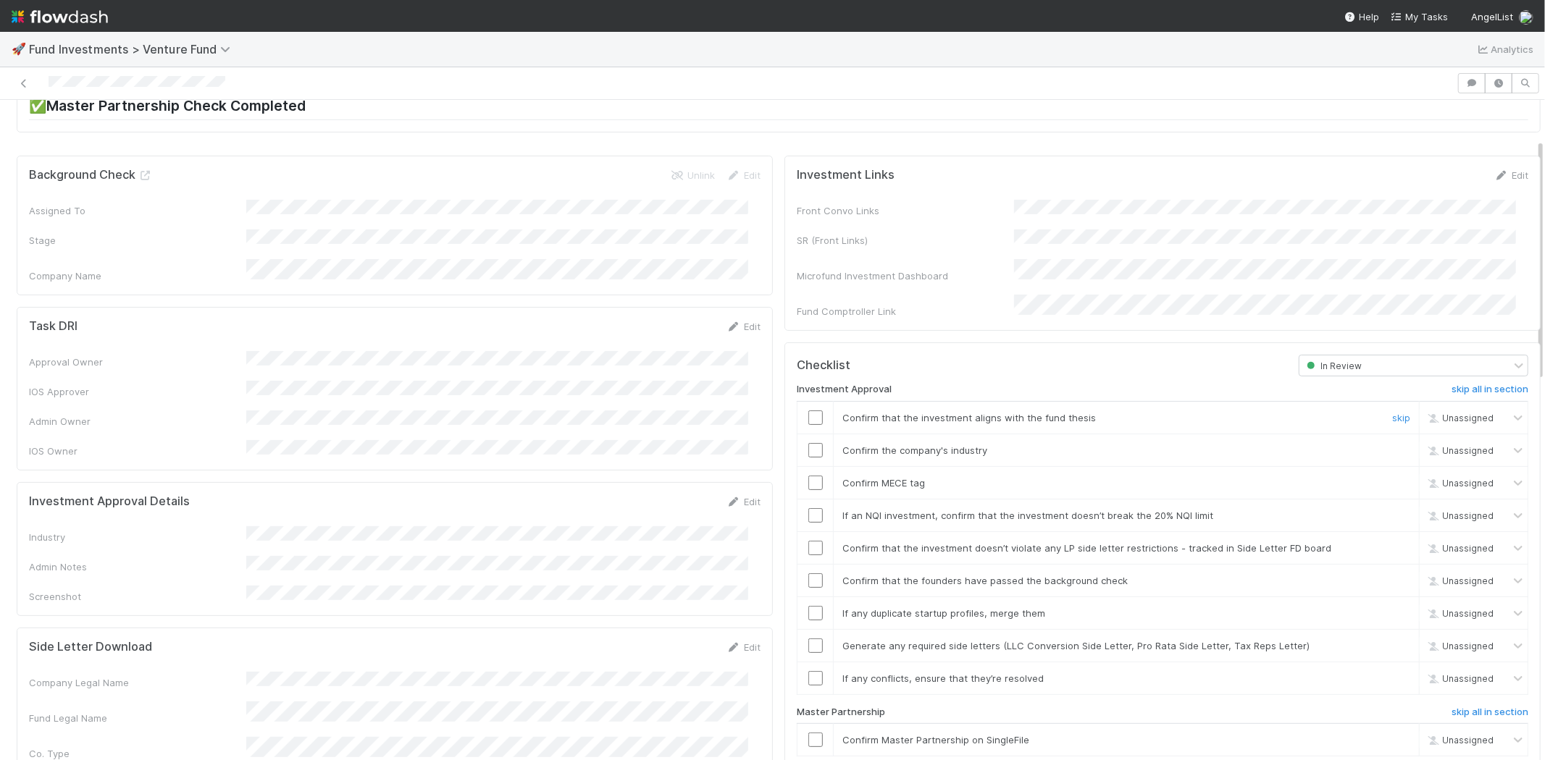
scroll to position [161, 0]
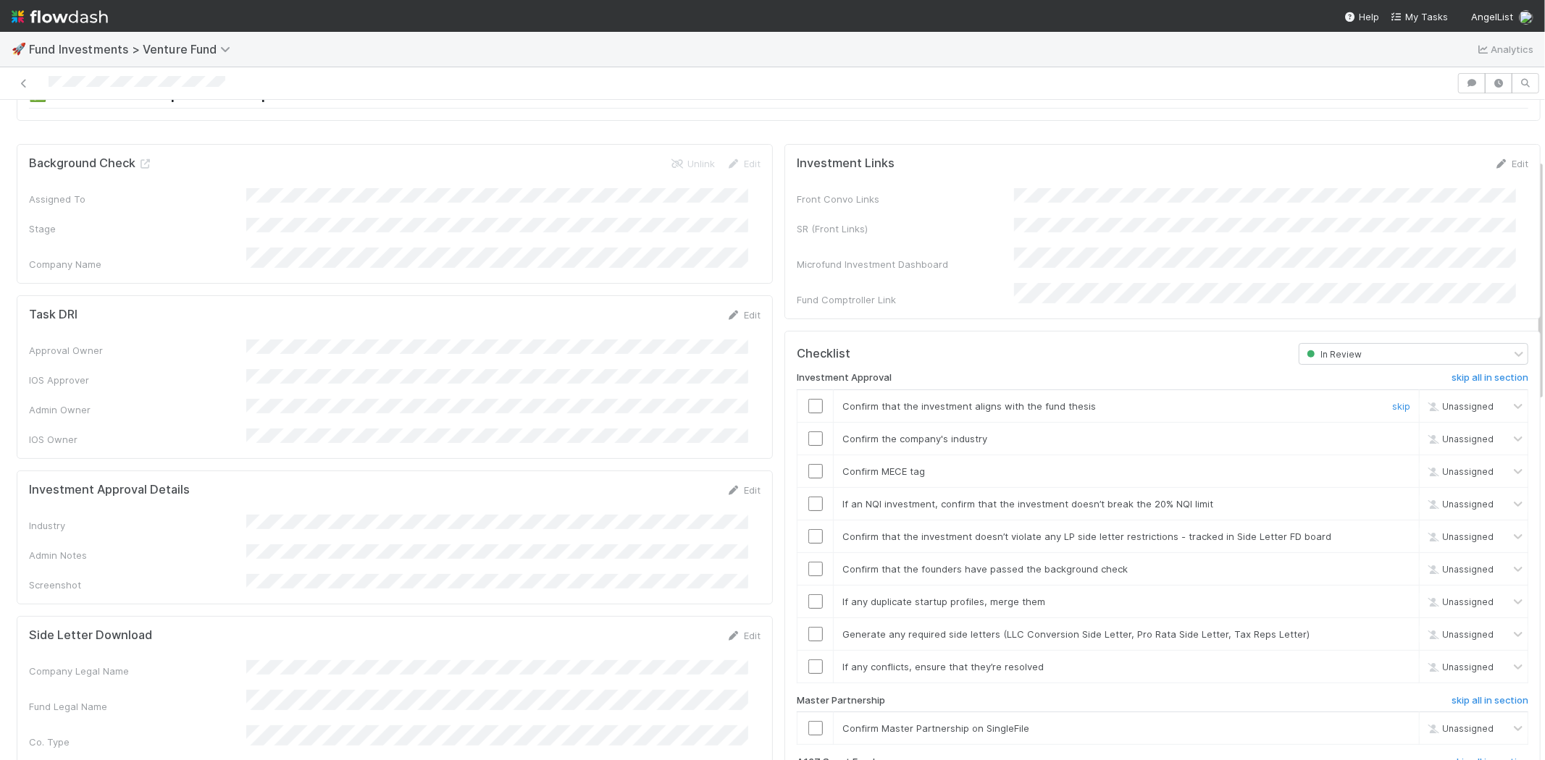
click at [808, 399] on input "checkbox" at bounding box center [815, 406] width 14 height 14
click at [808, 464] on input "checkbox" at bounding box center [815, 471] width 14 height 14
click at [739, 485] on link "Edit" at bounding box center [743, 491] width 34 height 12
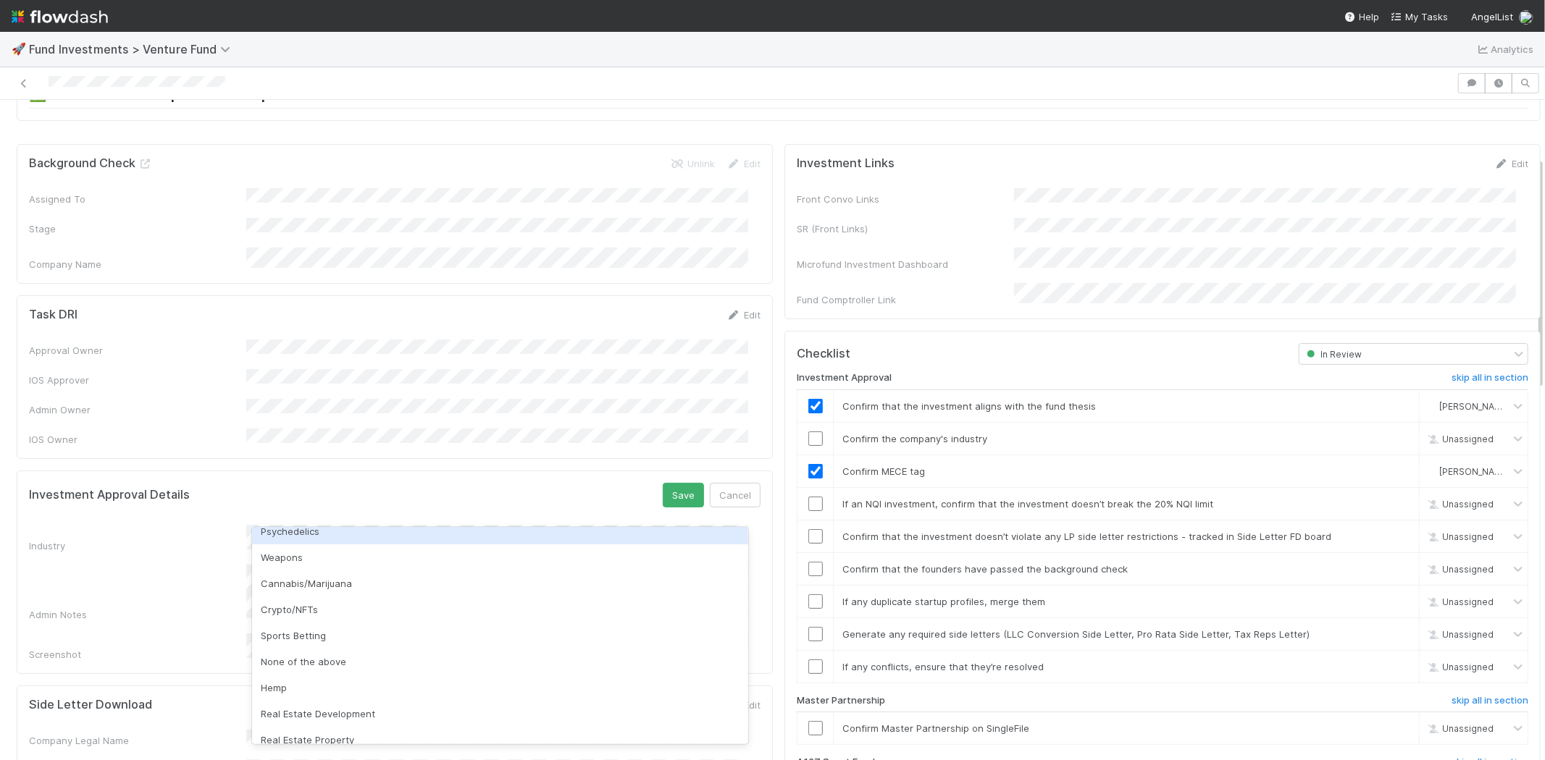
scroll to position [414, 0]
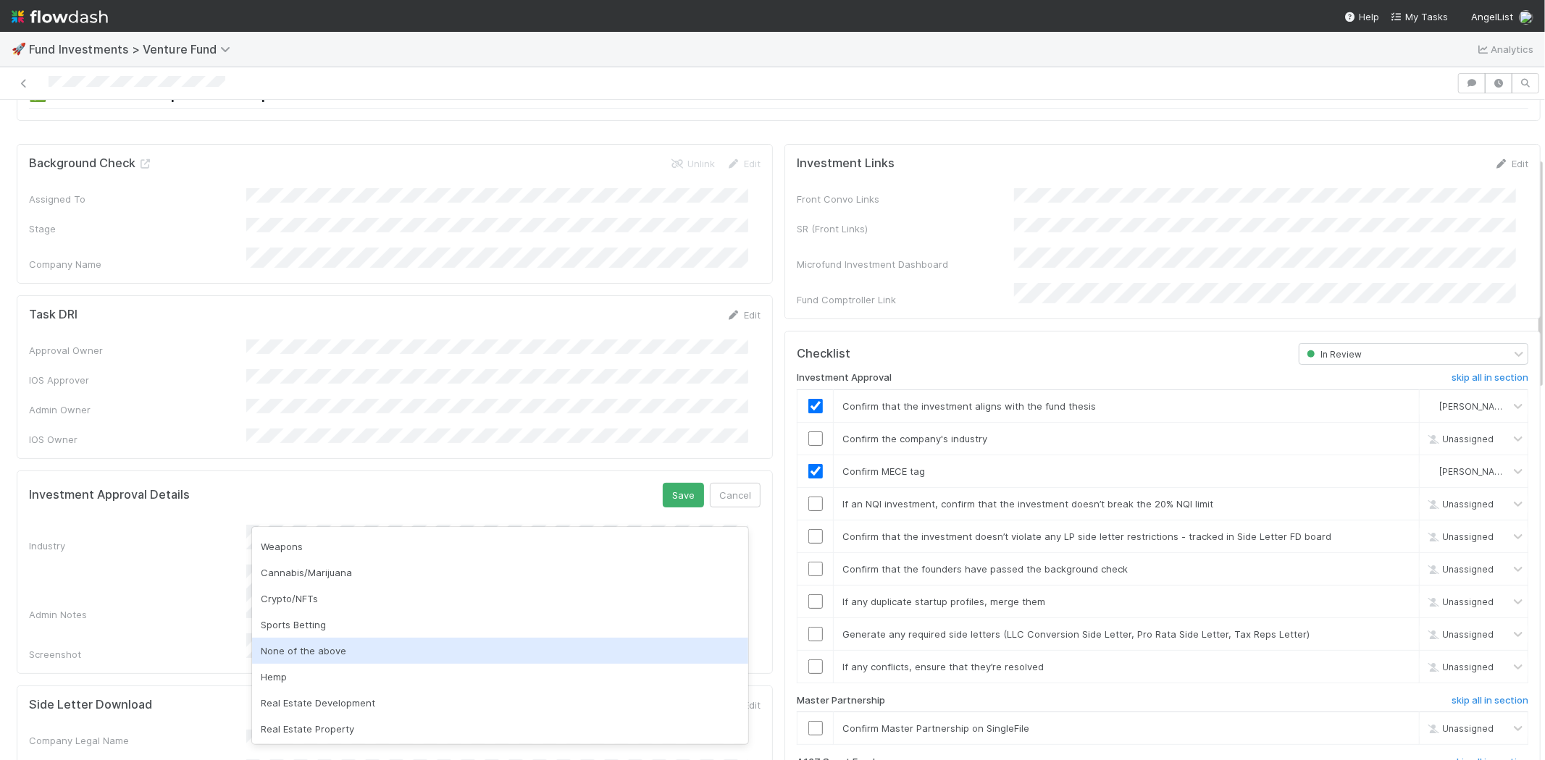
click at [390, 646] on div "None of the above" at bounding box center [500, 651] width 496 height 26
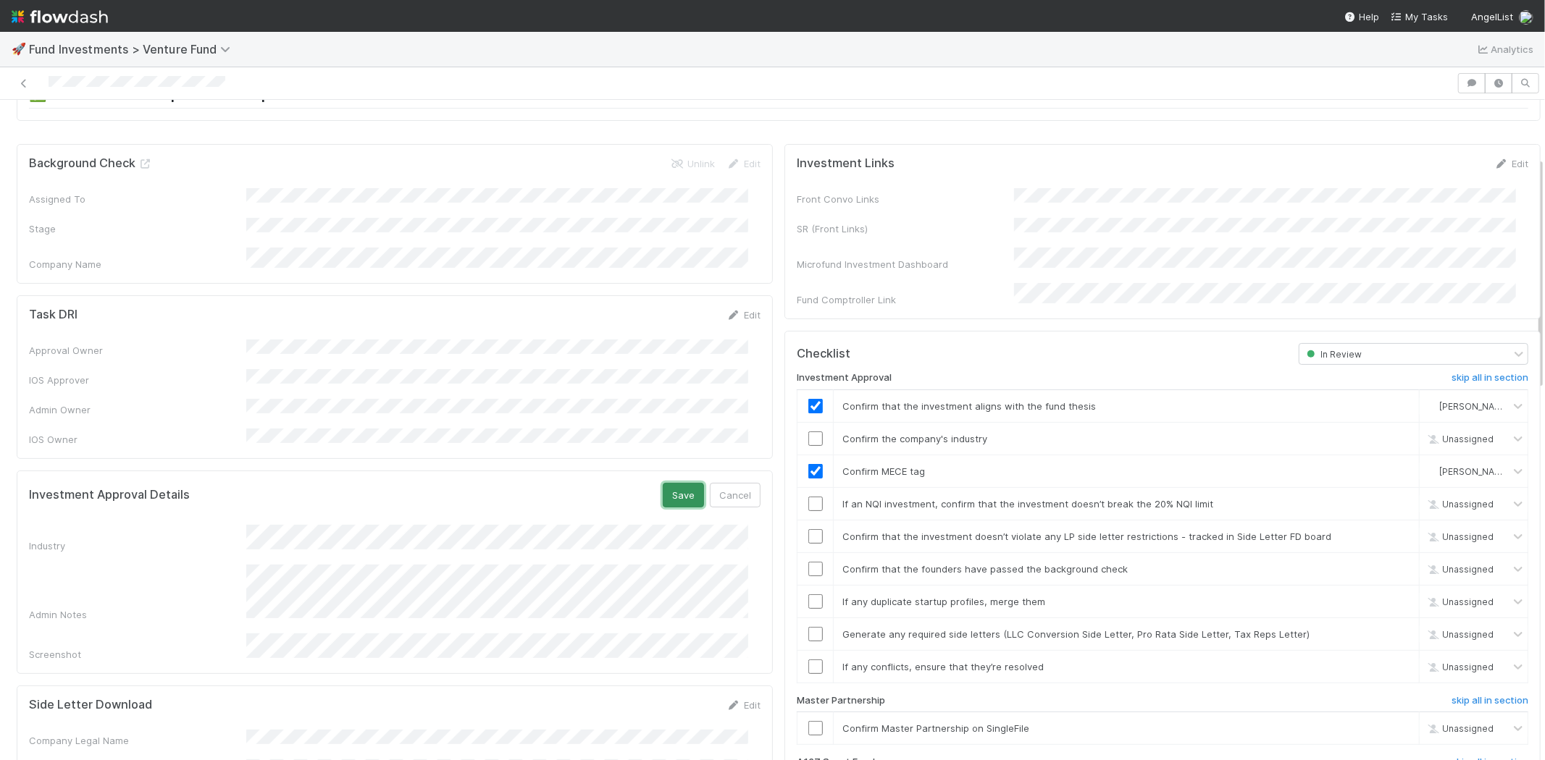
click at [666, 483] on button "Save" at bounding box center [683, 495] width 41 height 25
click at [808, 432] on input "checkbox" at bounding box center [815, 439] width 14 height 14
click at [808, 497] on input "checkbox" at bounding box center [815, 504] width 14 height 14
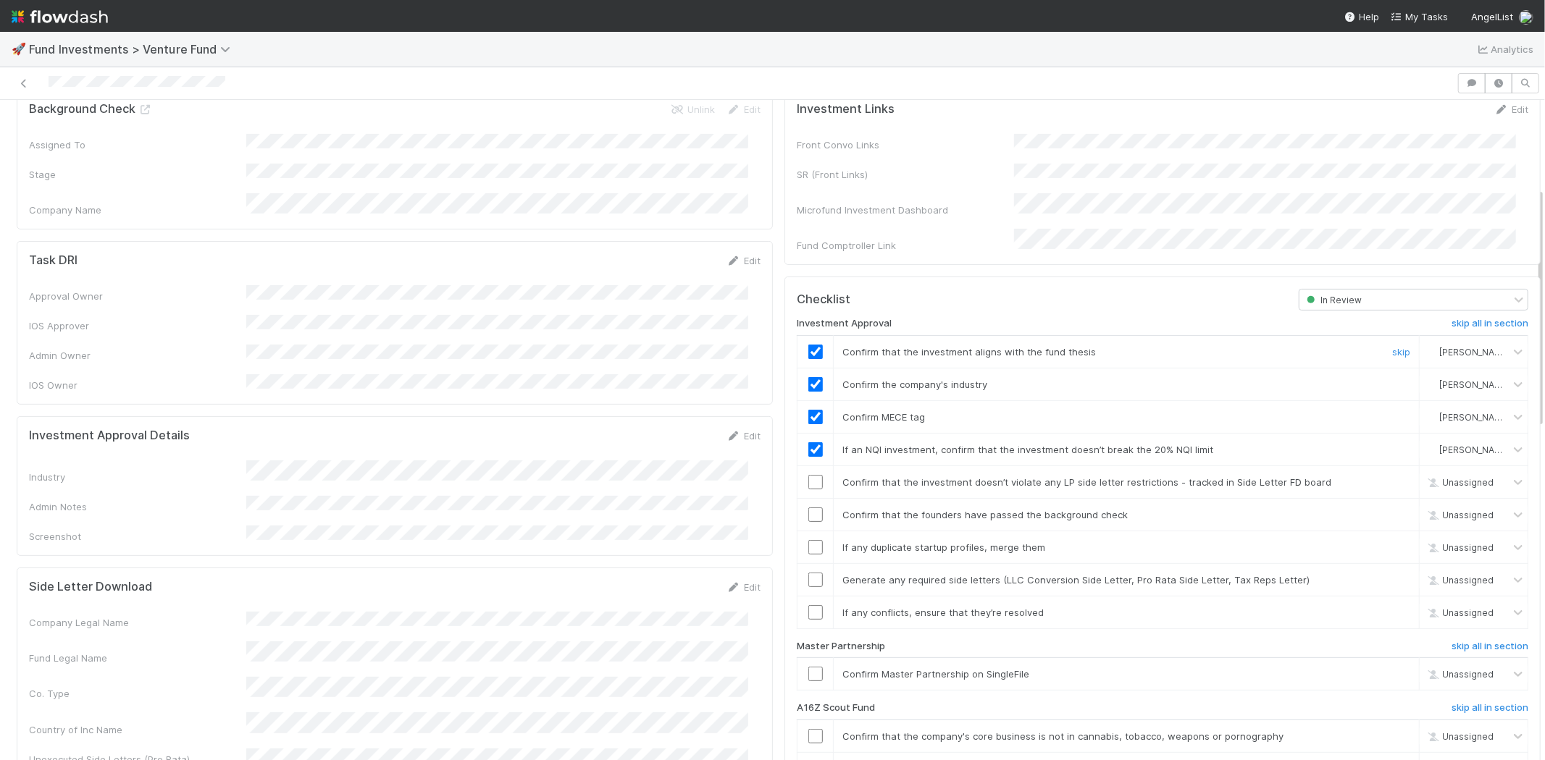
scroll to position [161, 0]
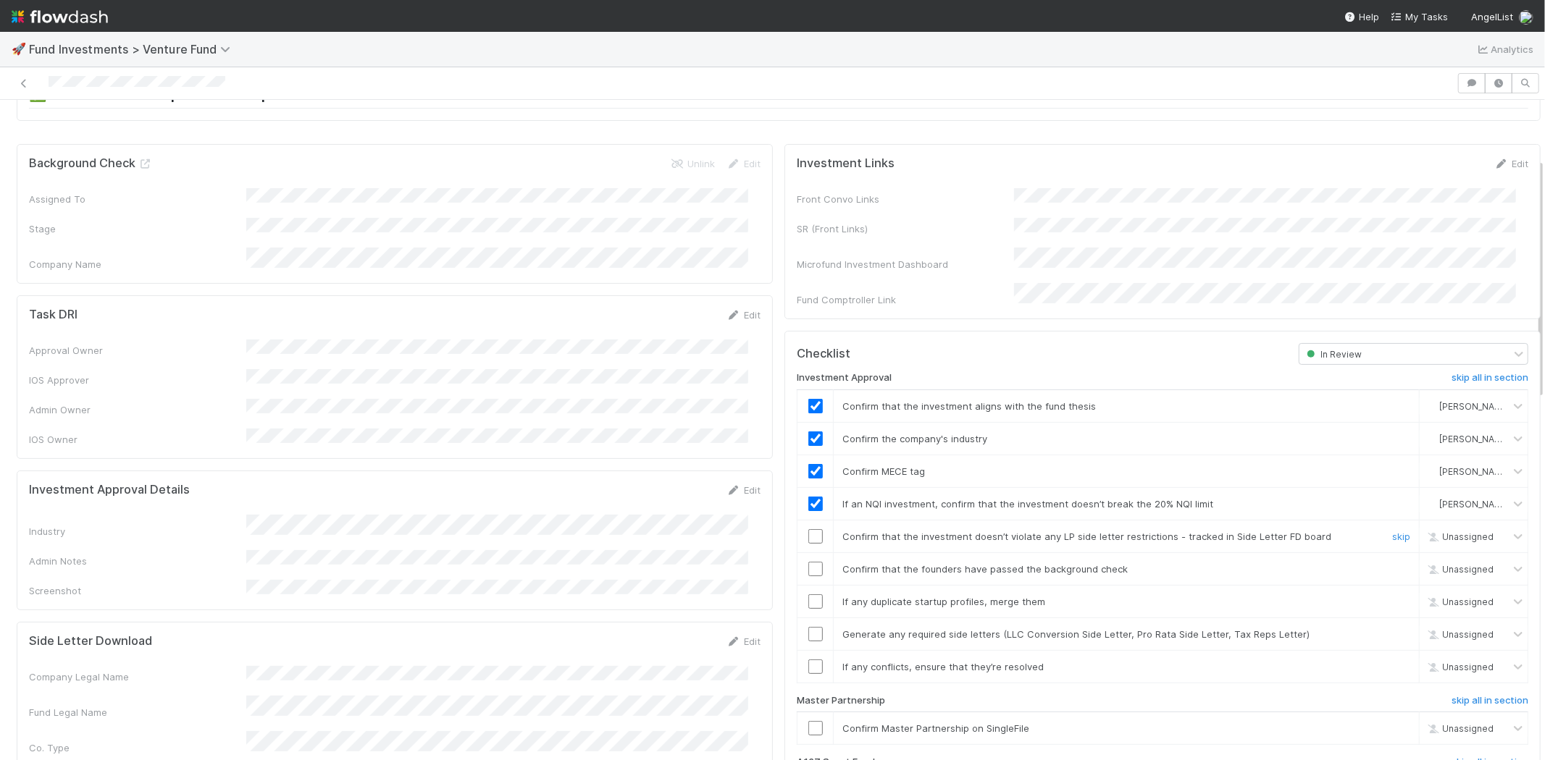
click at [808, 529] on input "checkbox" at bounding box center [815, 536] width 14 height 14
click at [808, 562] on input "checkbox" at bounding box center [815, 569] width 14 height 14
click at [808, 595] on input "checkbox" at bounding box center [815, 602] width 14 height 14
click at [808, 627] on input "checkbox" at bounding box center [815, 634] width 14 height 14
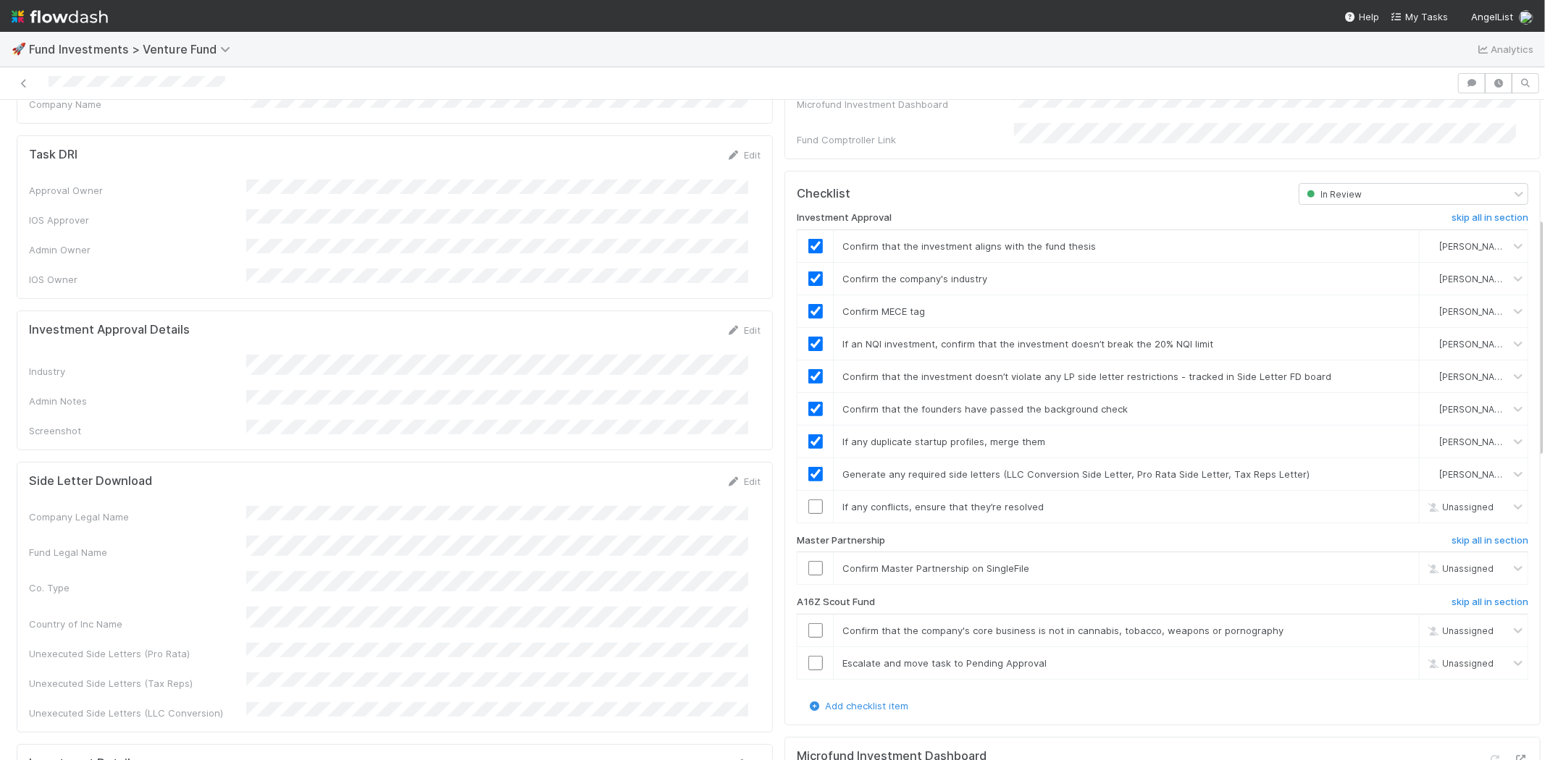
scroll to position [322, 0]
click at [808, 499] on input "checkbox" at bounding box center [815, 506] width 14 height 14
click at [808, 561] on input "checkbox" at bounding box center [815, 568] width 14 height 14
click at [1454, 596] on h6 "skip all in section" at bounding box center [1489, 602] width 77 height 12
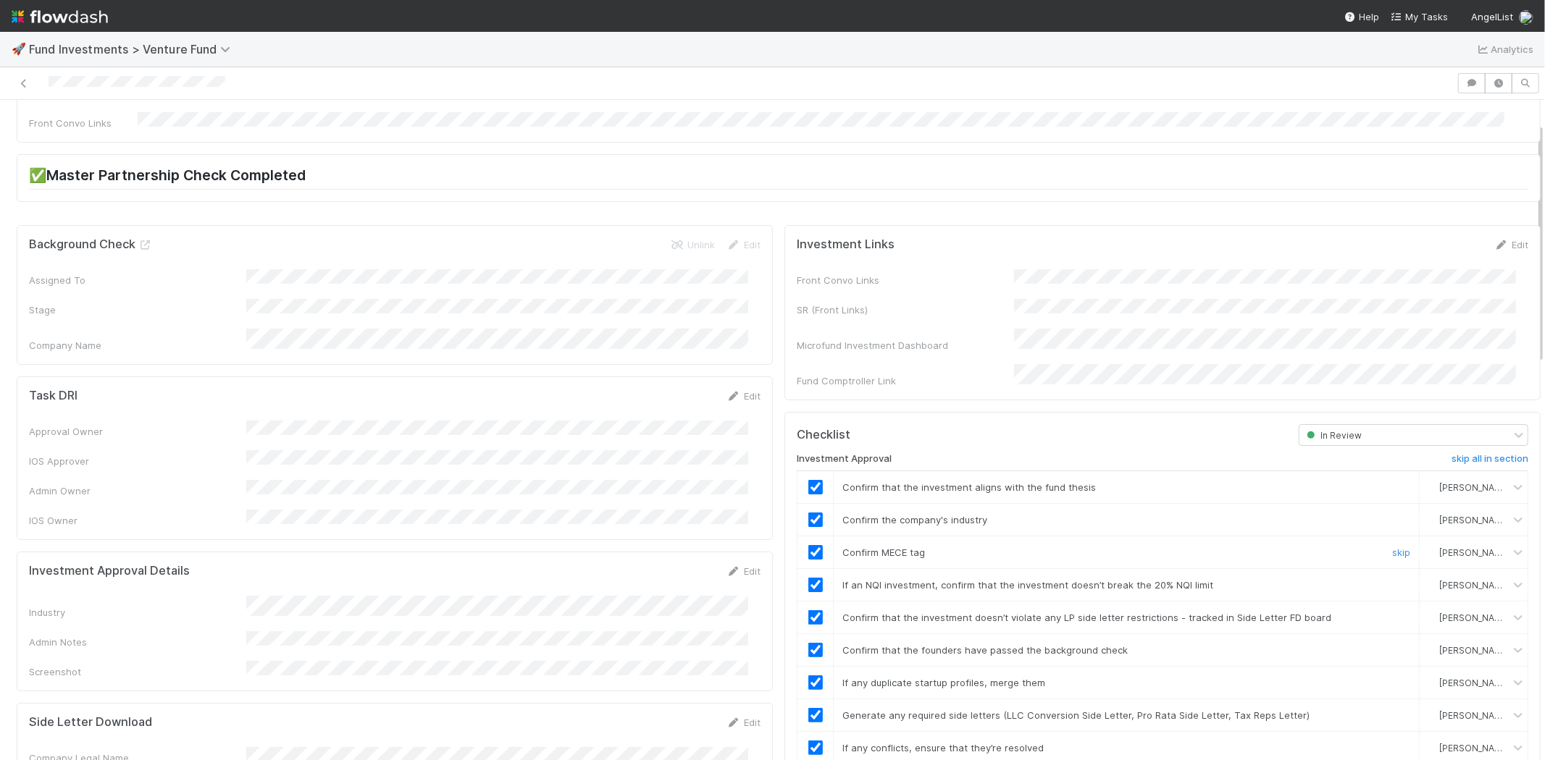
scroll to position [80, 0]
drag, startPoint x: 46, startPoint y: 81, endPoint x: 634, endPoint y: 107, distance: 588.7
click at [264, 85] on div at bounding box center [728, 83] width 1445 height 20
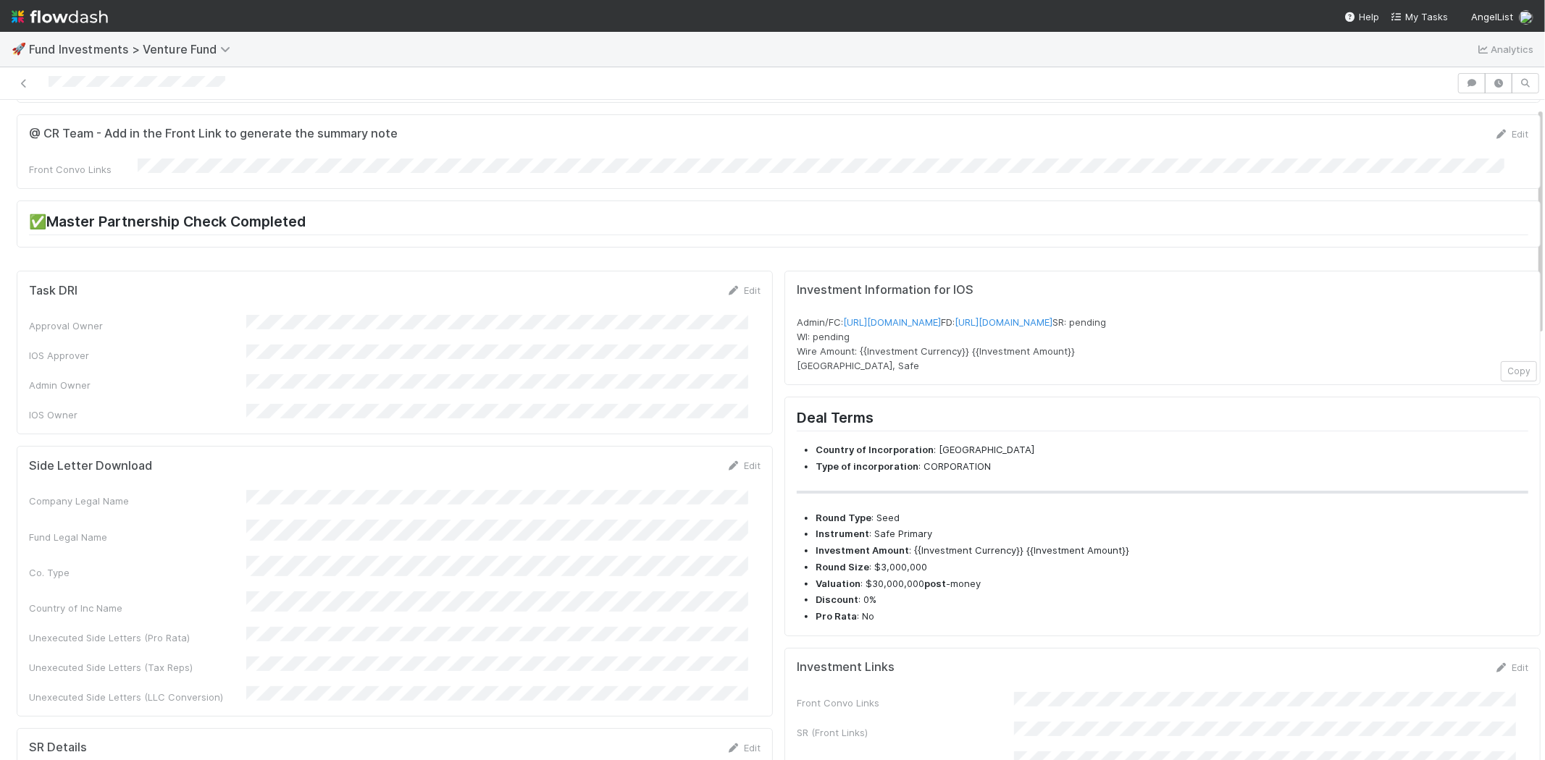
scroll to position [0, 0]
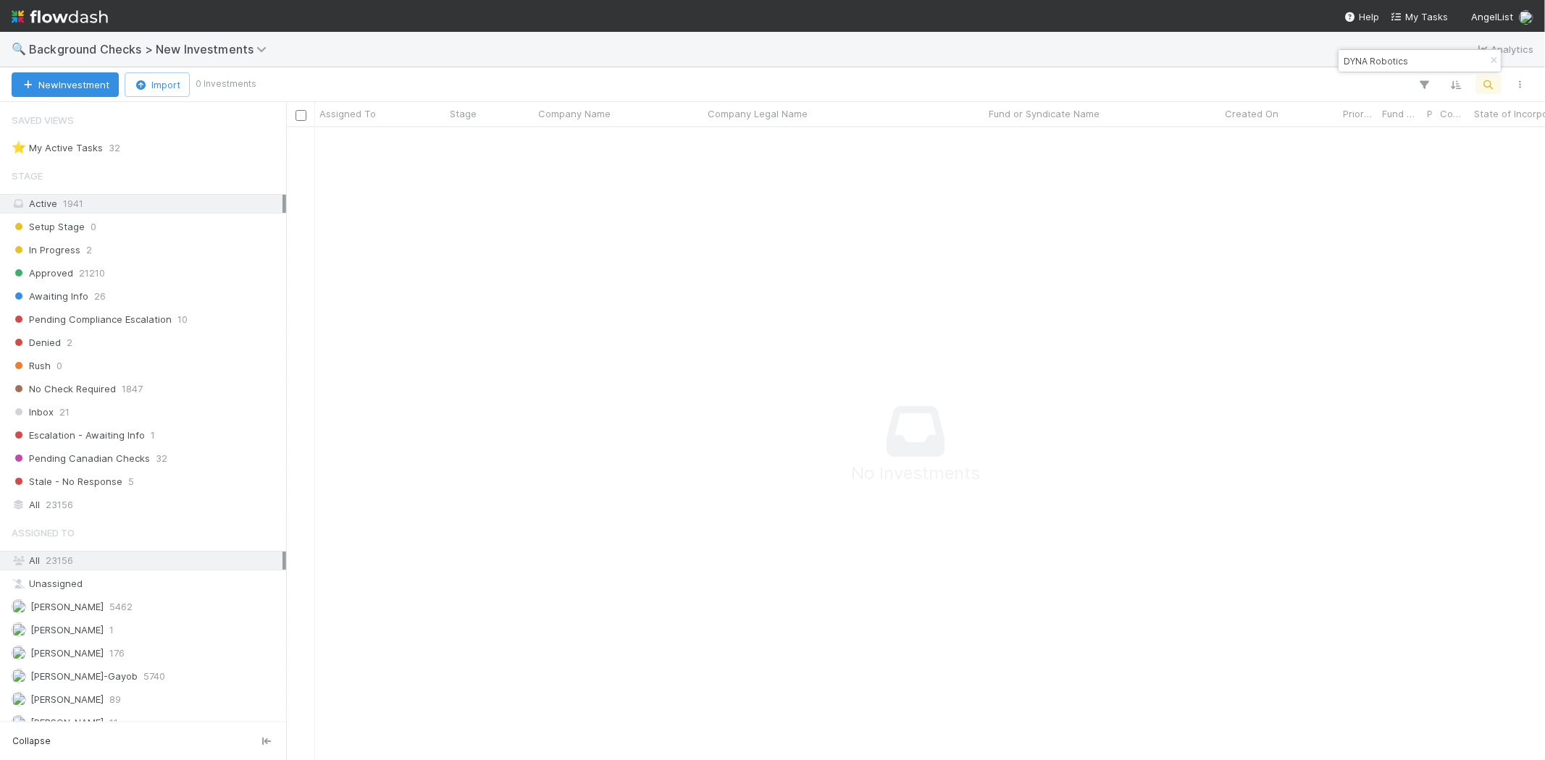
scroll to position [609, 1234]
drag, startPoint x: 1423, startPoint y: 61, endPoint x: 1344, endPoint y: 59, distance: 79.0
click at [1344, 59] on input "DYNA Robotics" at bounding box center [1413, 60] width 145 height 17
drag, startPoint x: 1425, startPoint y: 61, endPoint x: 1340, endPoint y: 60, distance: 84.7
click at [1341, 60] on input "Proactive Labs Inc." at bounding box center [1413, 60] width 145 height 17
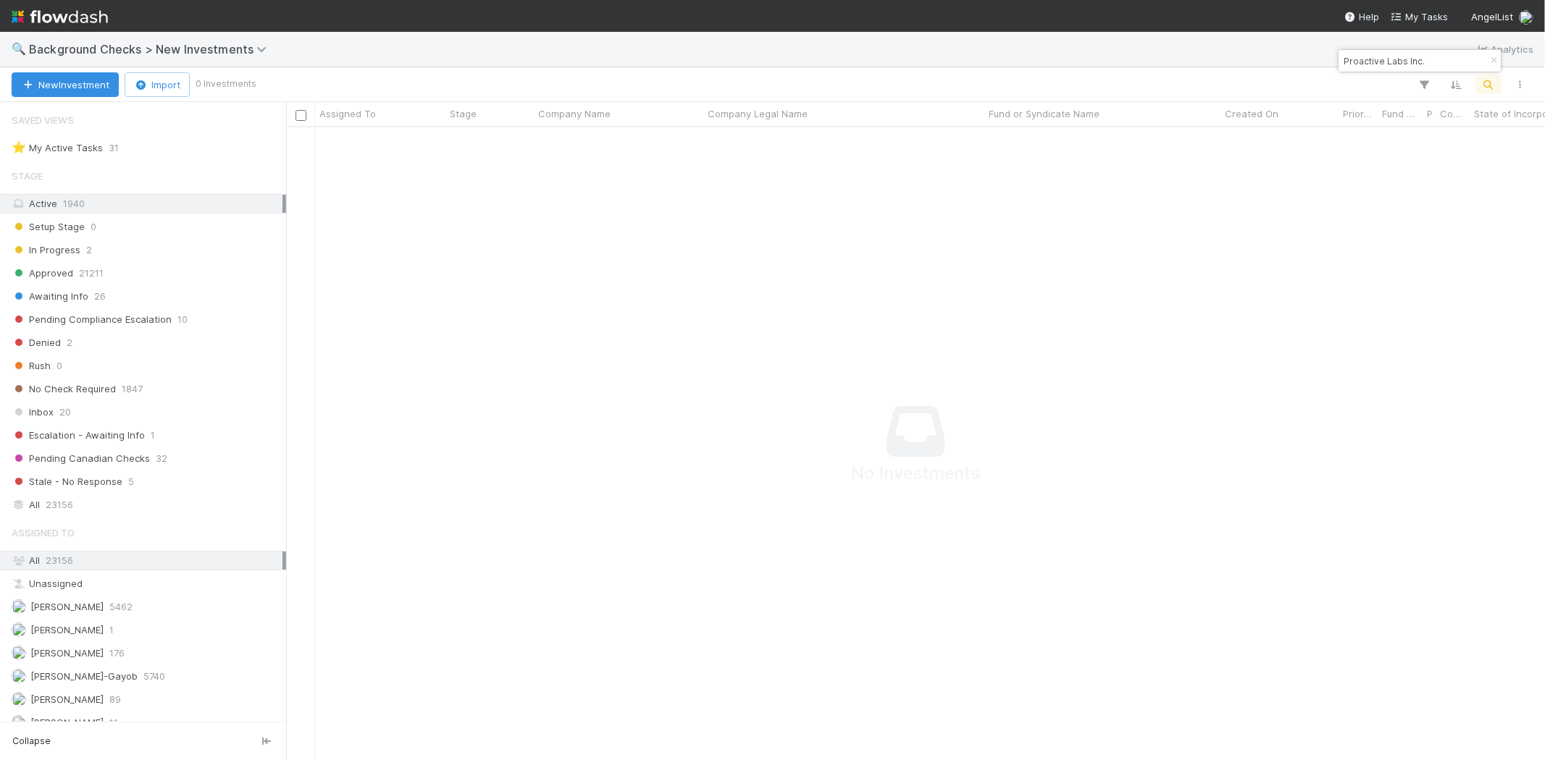
paste input "[PERSON_NAME] AI,"
drag, startPoint x: 1417, startPoint y: 62, endPoint x: 1337, endPoint y: 61, distance: 79.7
click at [1338, 61] on div "Paloma AI, Inc." at bounding box center [1420, 60] width 164 height 23
paste input "One Interface, Inc."
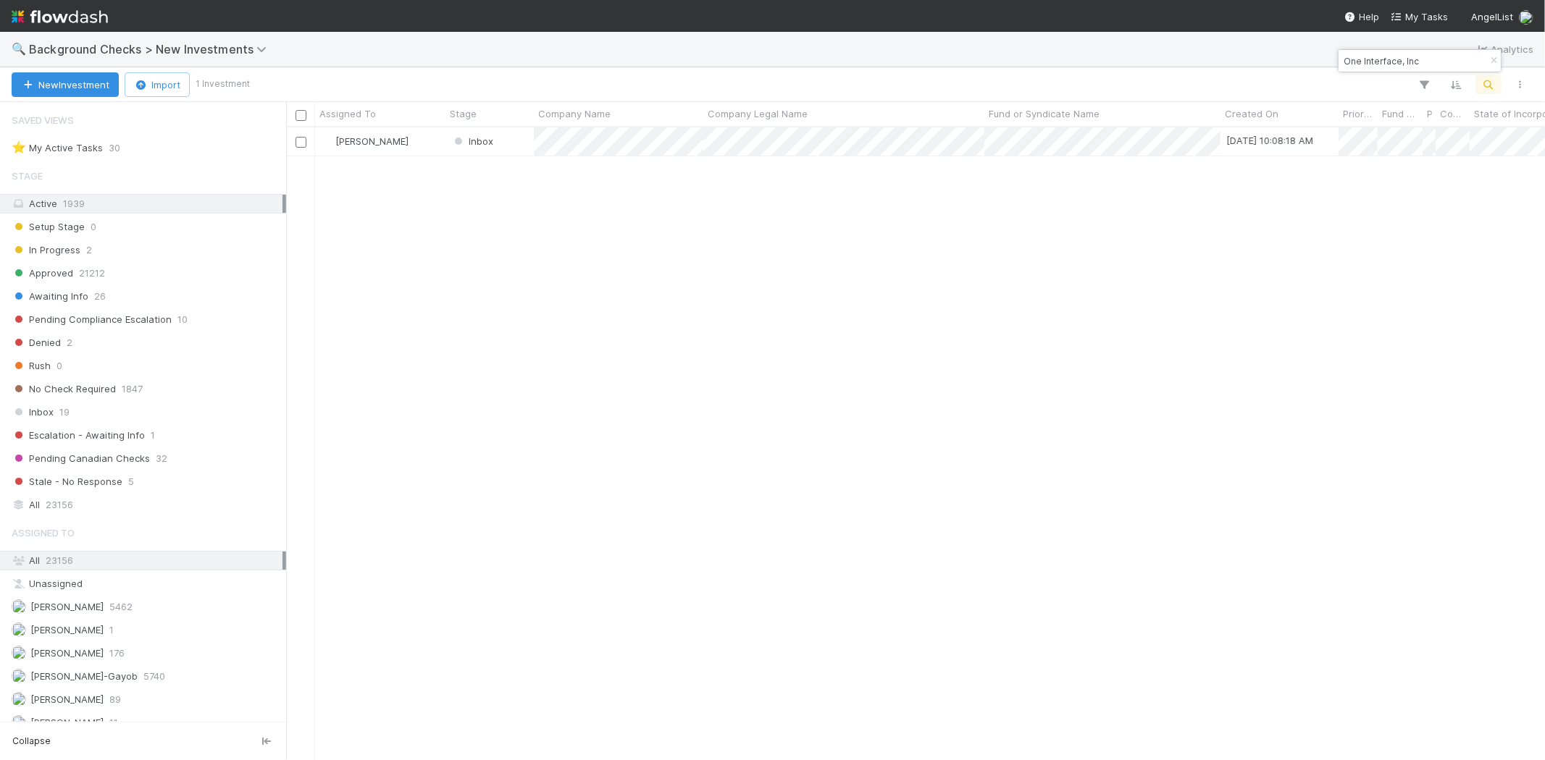
type input "One Interface, Inc"
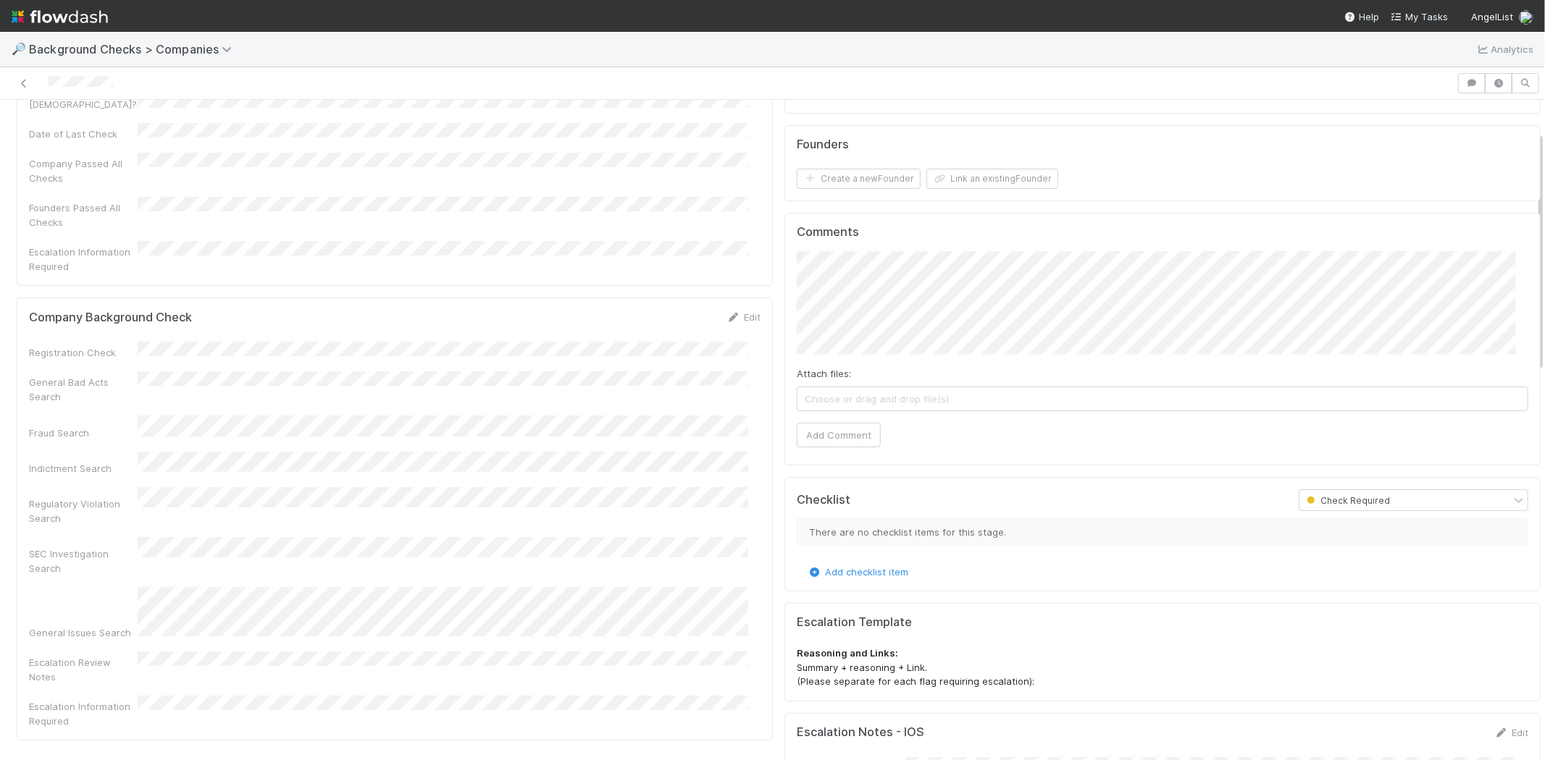
scroll to position [322, 0]
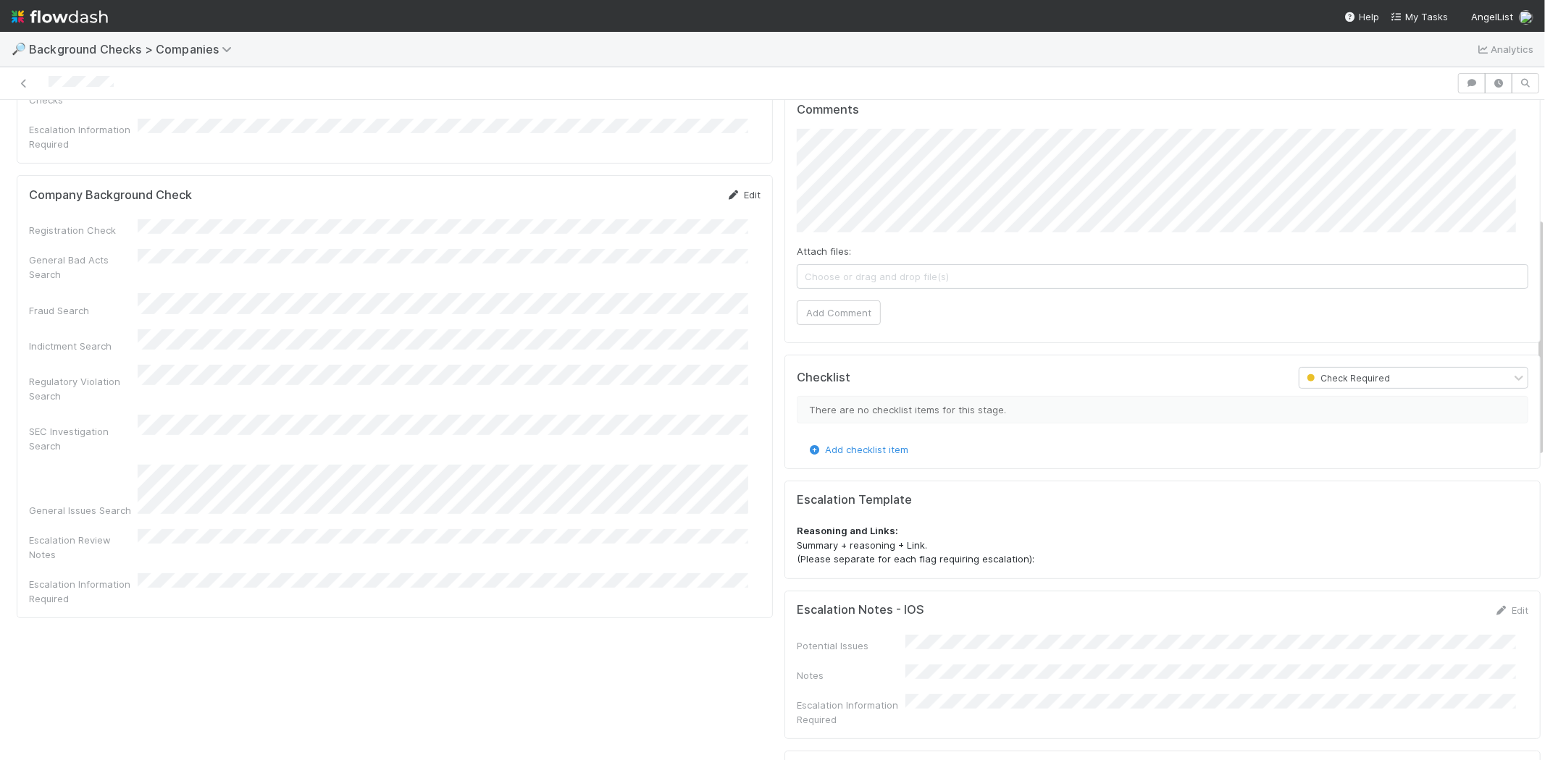
click at [732, 189] on link "Edit" at bounding box center [743, 195] width 34 height 12
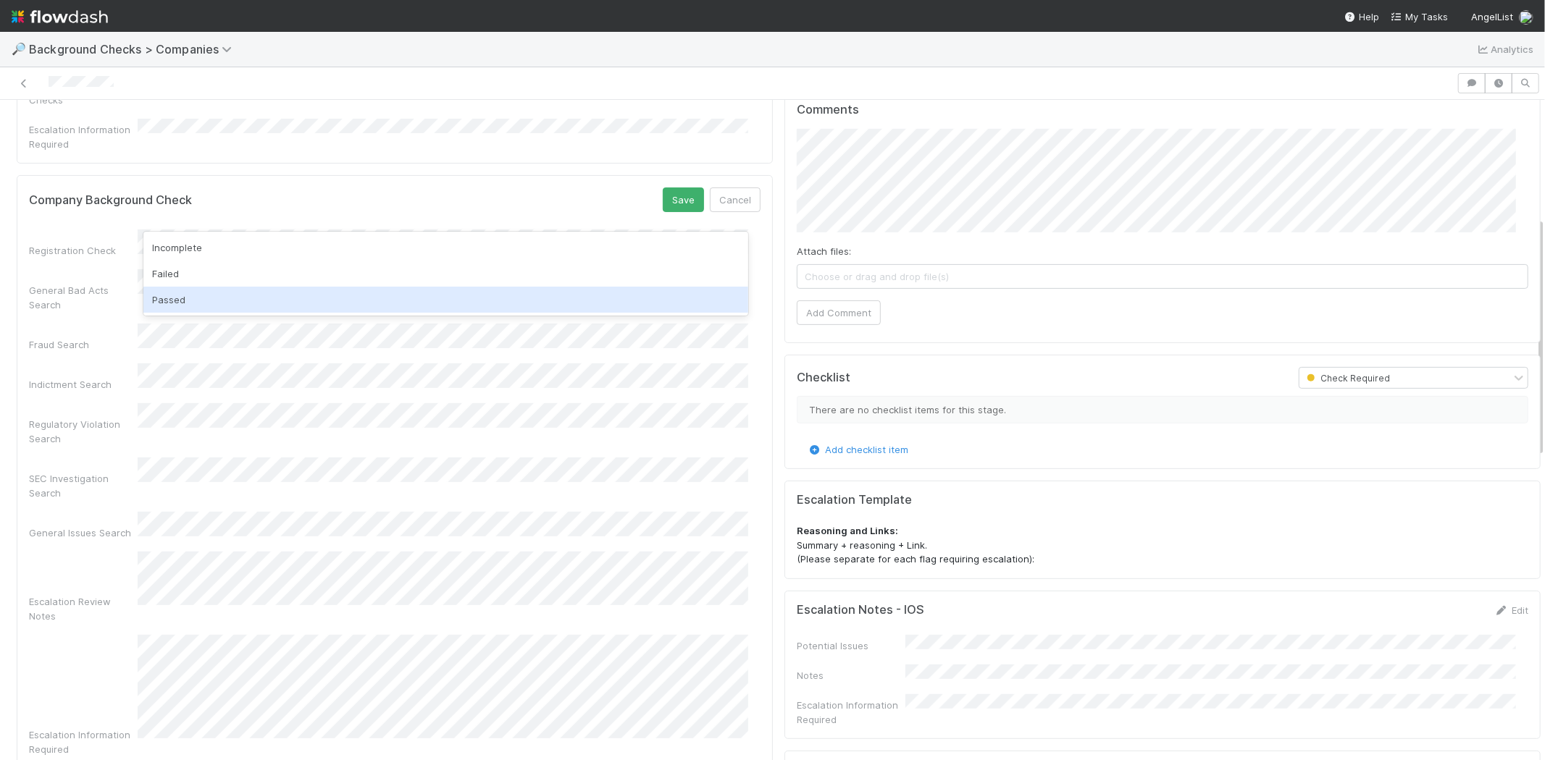
click at [211, 300] on div "Passed" at bounding box center [445, 300] width 605 height 26
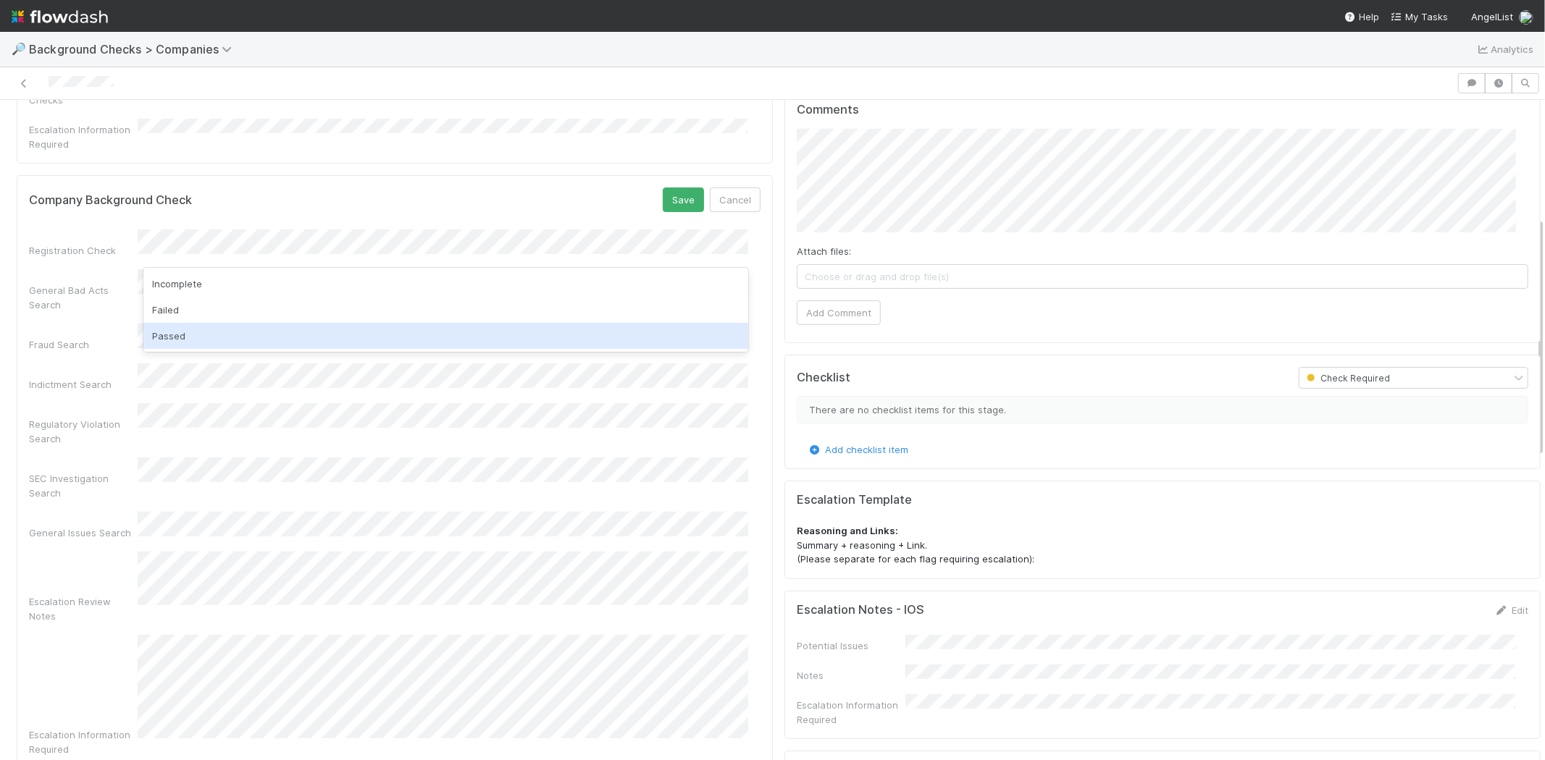
click at [203, 336] on div "Passed" at bounding box center [445, 336] width 605 height 26
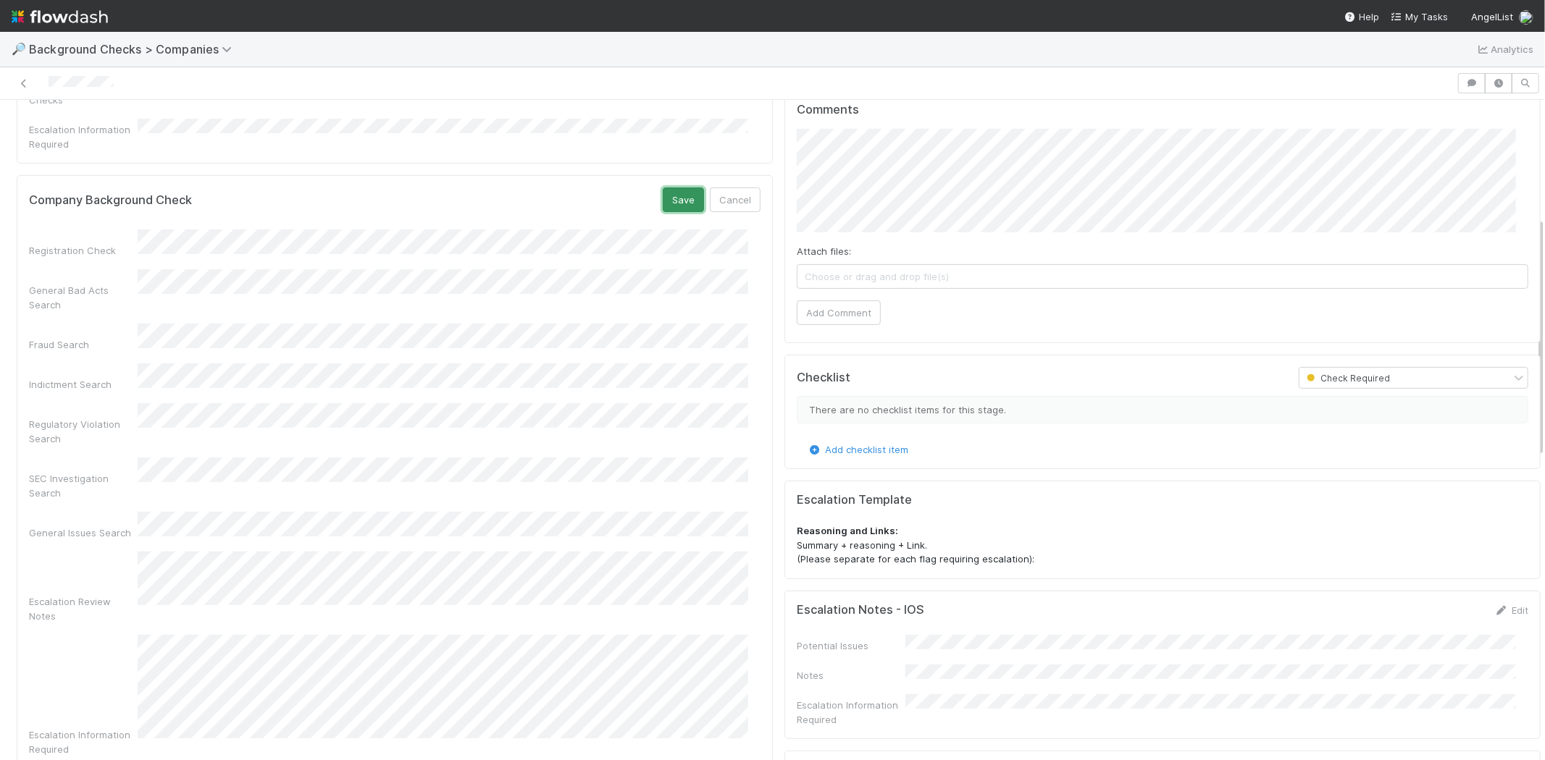
click at [671, 188] on button "Save" at bounding box center [683, 200] width 41 height 25
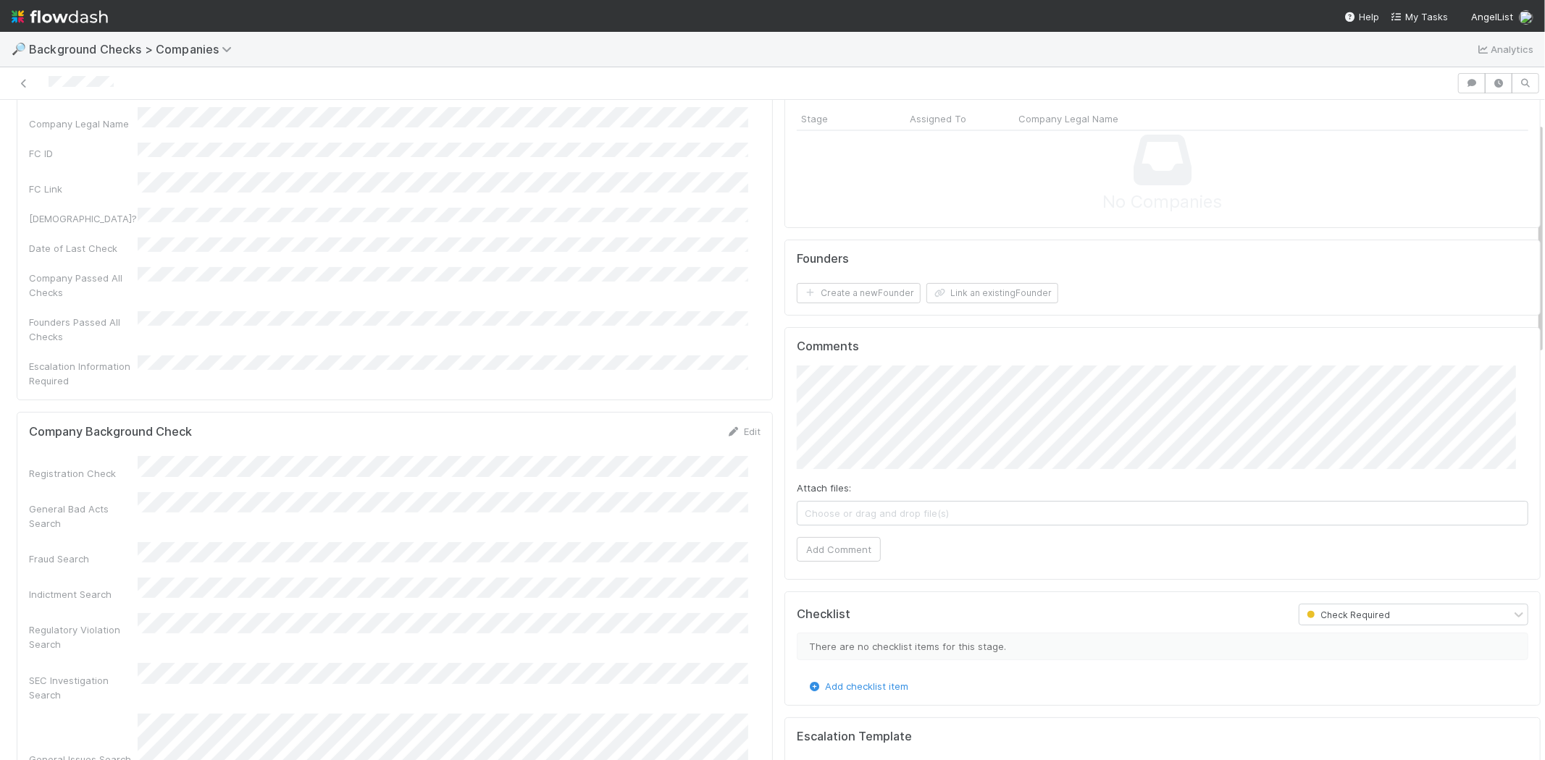
scroll to position [0, 0]
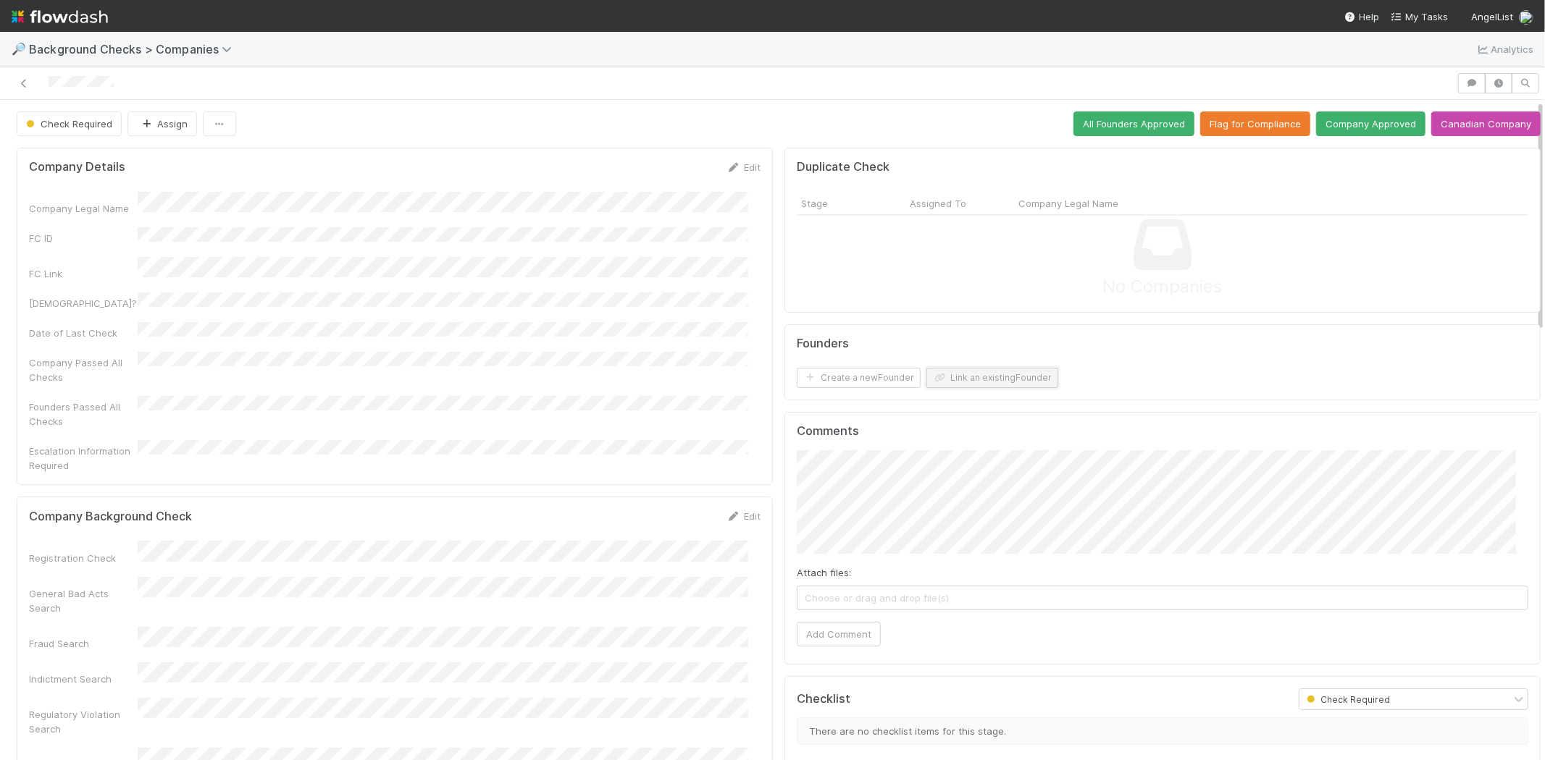
click at [957, 372] on button "Link an existing Founder" at bounding box center [992, 378] width 132 height 20
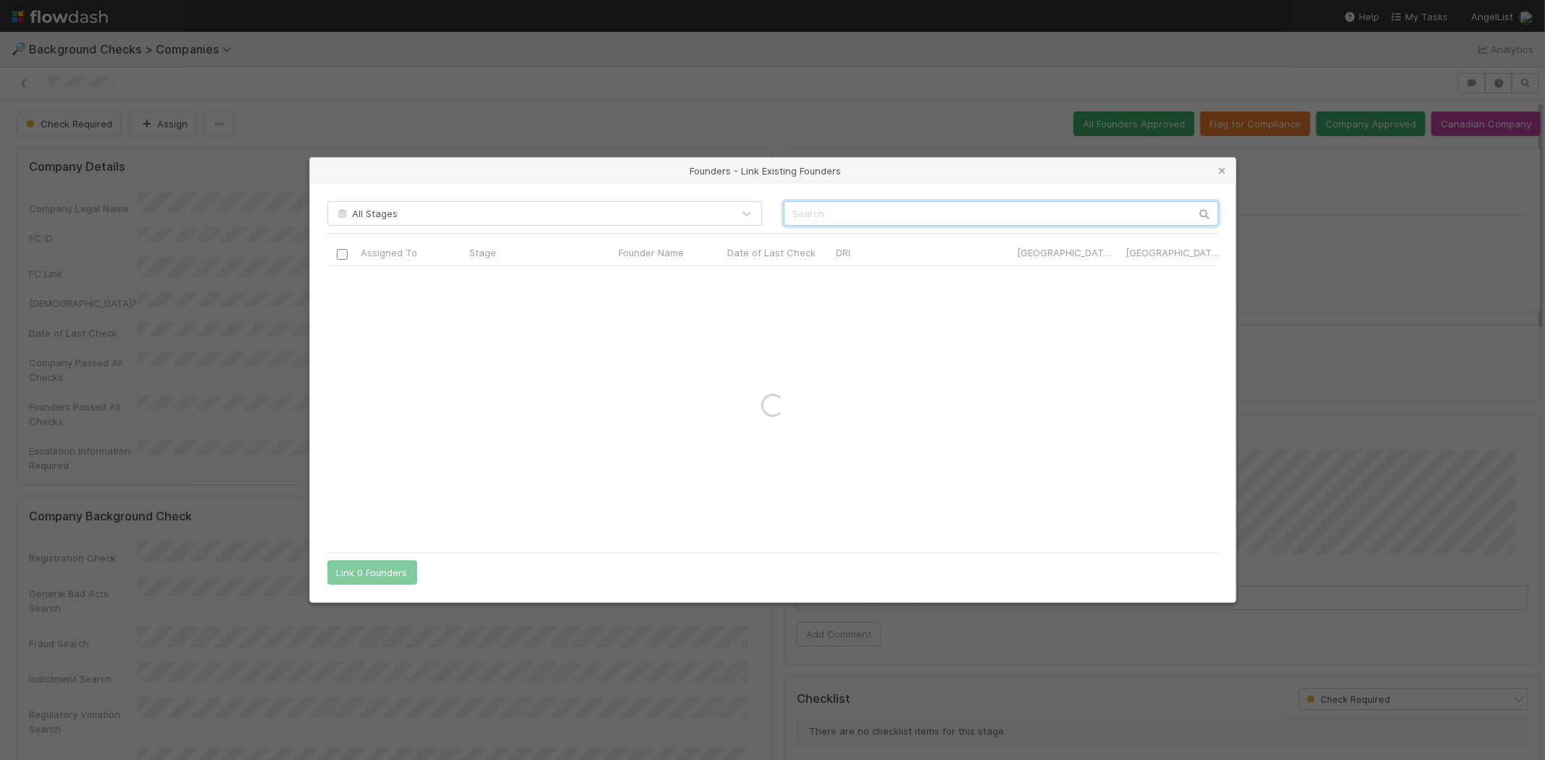
click at [1052, 208] on input "text" at bounding box center [1001, 213] width 435 height 25
paste input "Naz Danis"
type input "Naz Danis"
click at [1225, 169] on icon at bounding box center [1222, 171] width 14 height 9
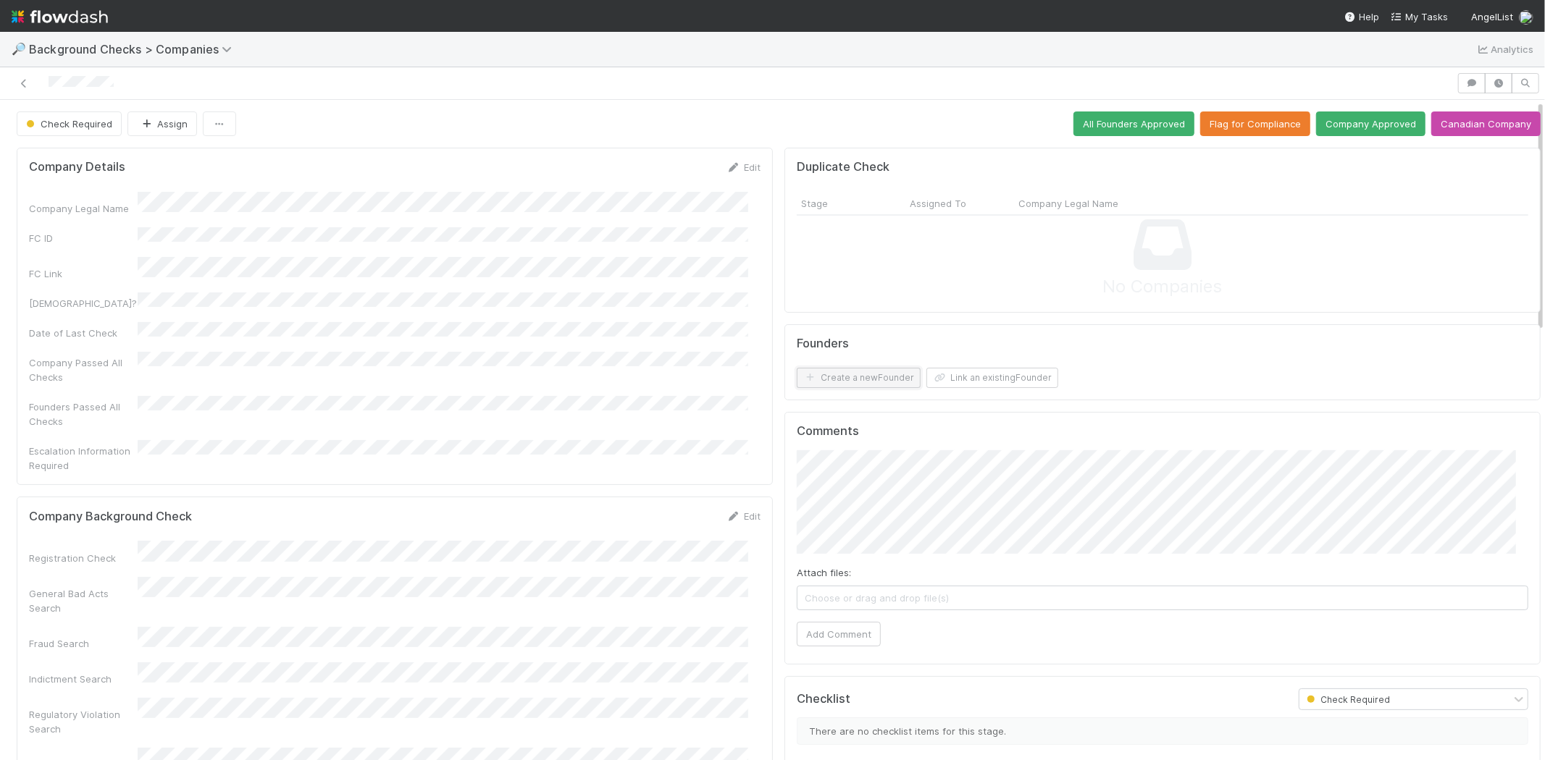
click at [868, 375] on button "Create a new Founder" at bounding box center [859, 378] width 124 height 20
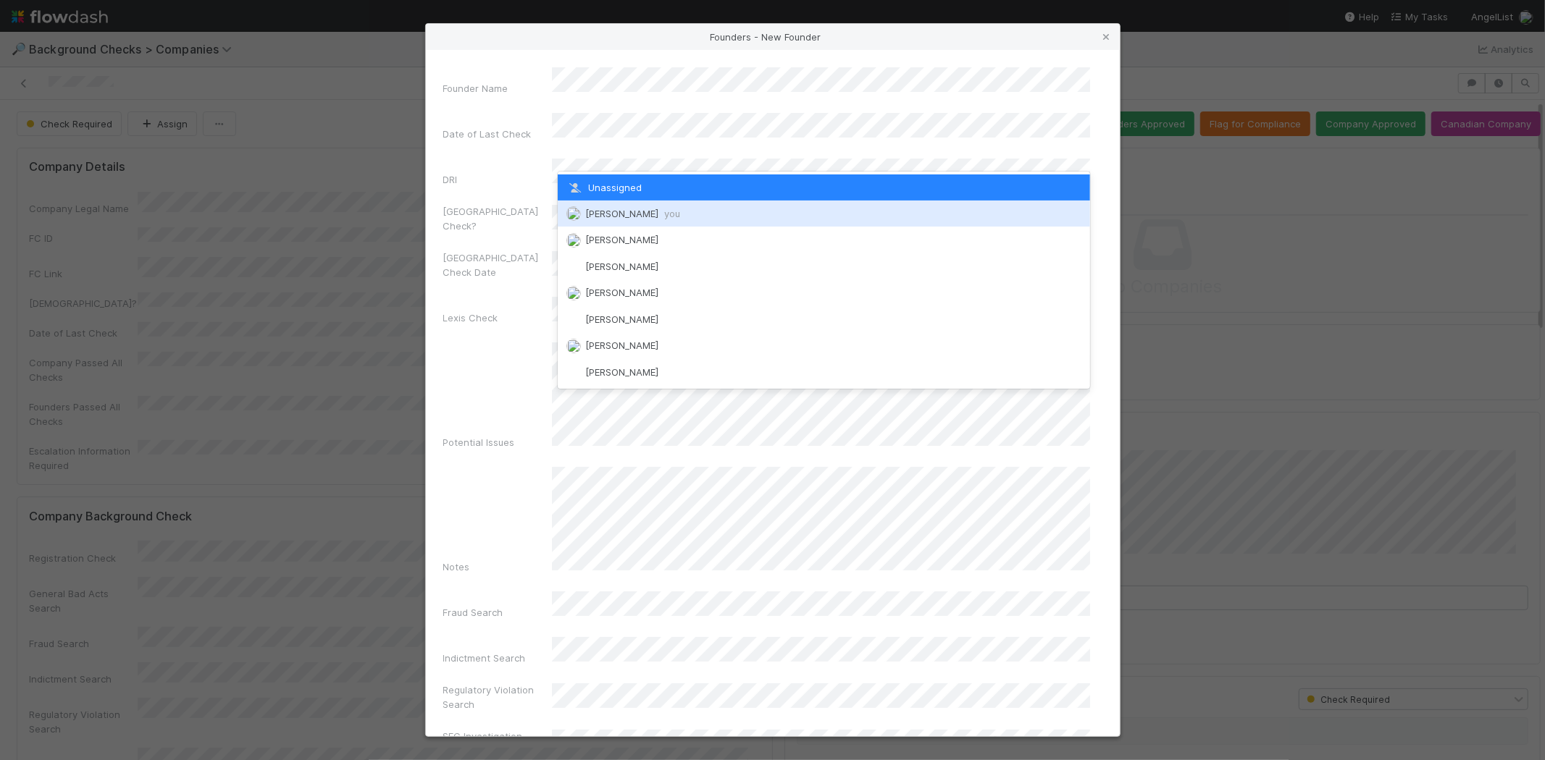
click at [607, 211] on span "Michael Capilitan you" at bounding box center [632, 214] width 95 height 12
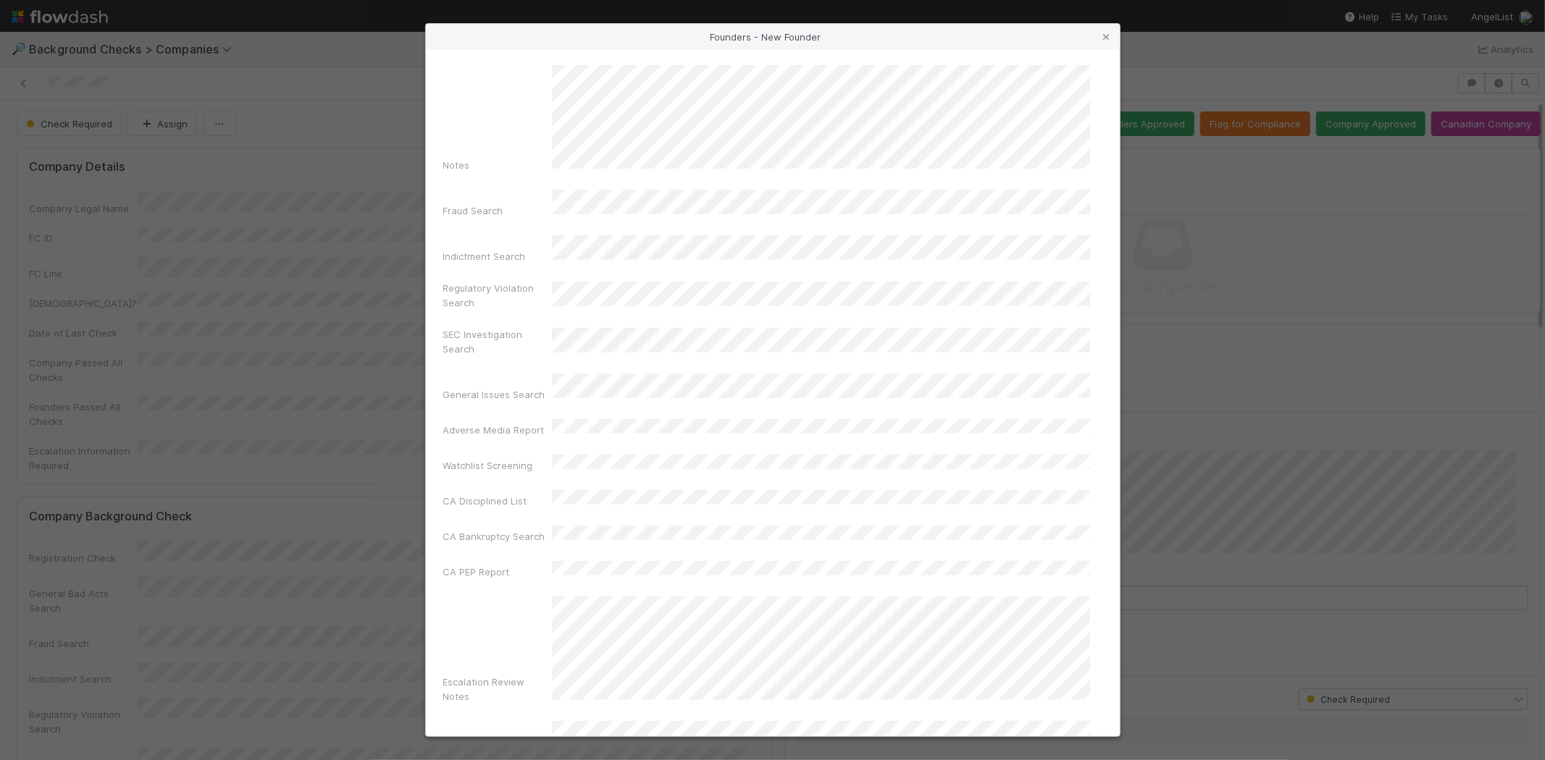
scroll to position [485, 0]
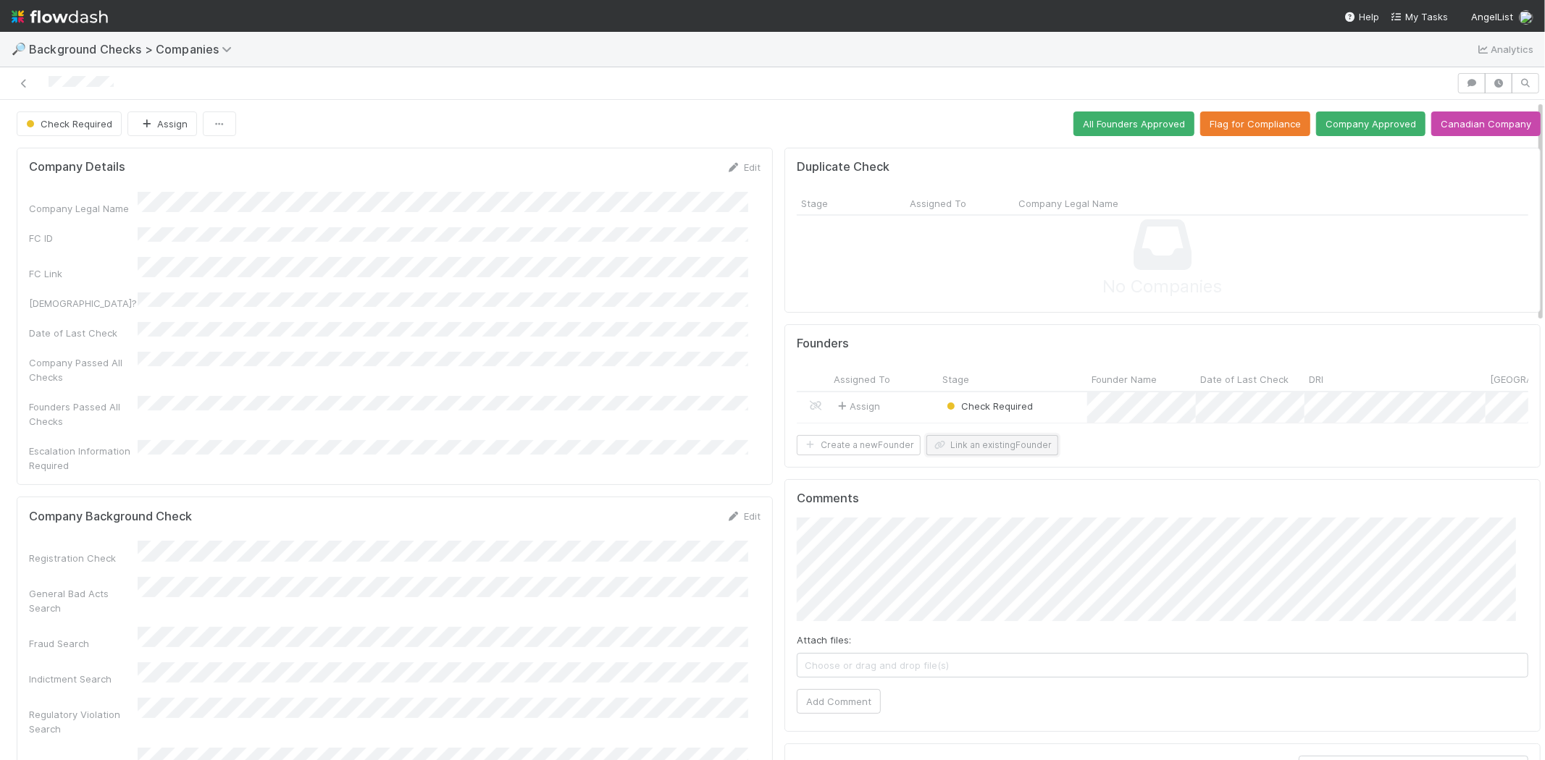
click at [1004, 456] on button "Link an existing Founder" at bounding box center [992, 445] width 132 height 20
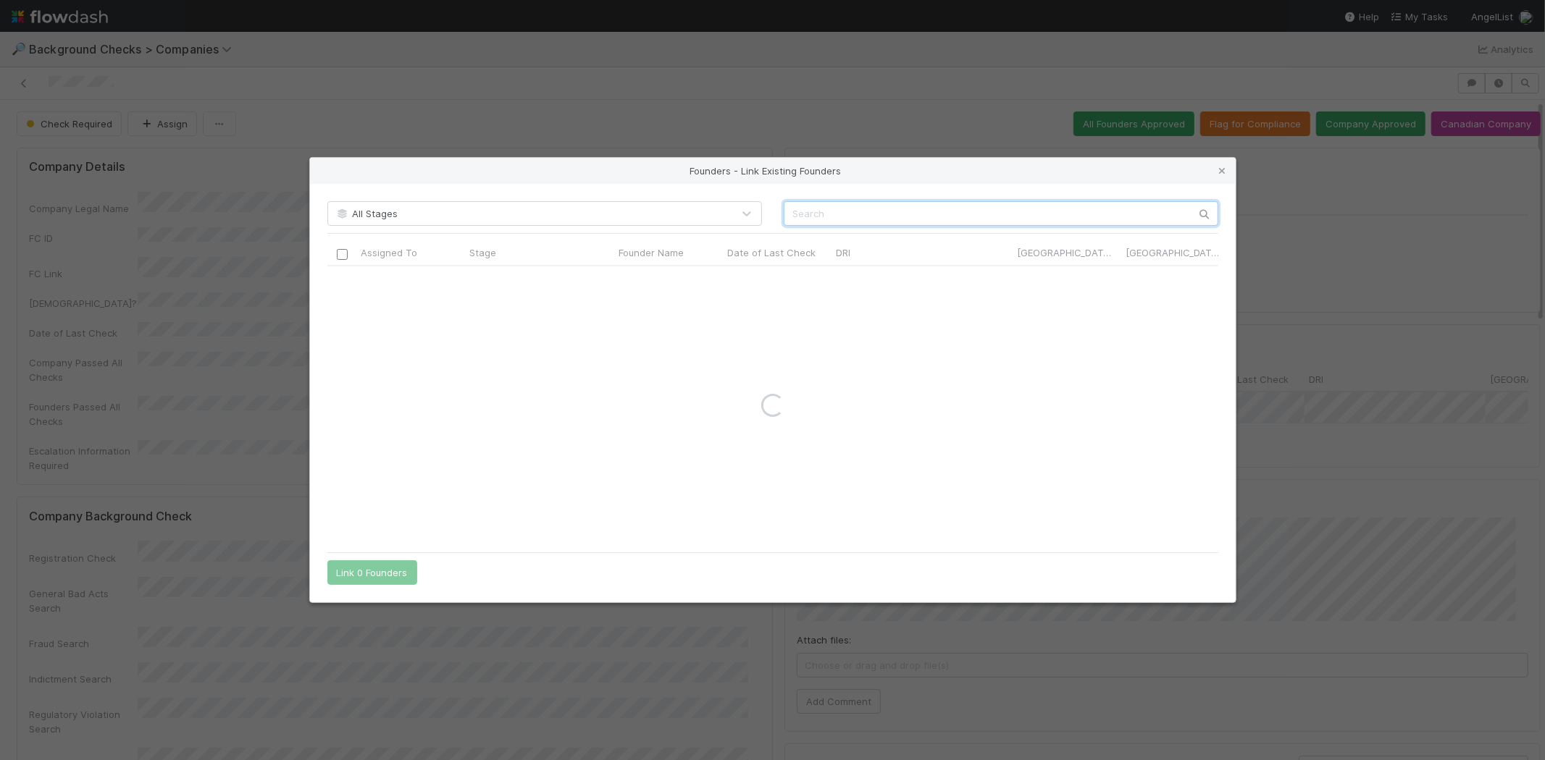
click at [855, 211] on input "text" at bounding box center [1001, 213] width 435 height 25
paste input "Alex Avnit"
type input "Alex Avnit"
click at [1224, 170] on icon at bounding box center [1222, 171] width 14 height 9
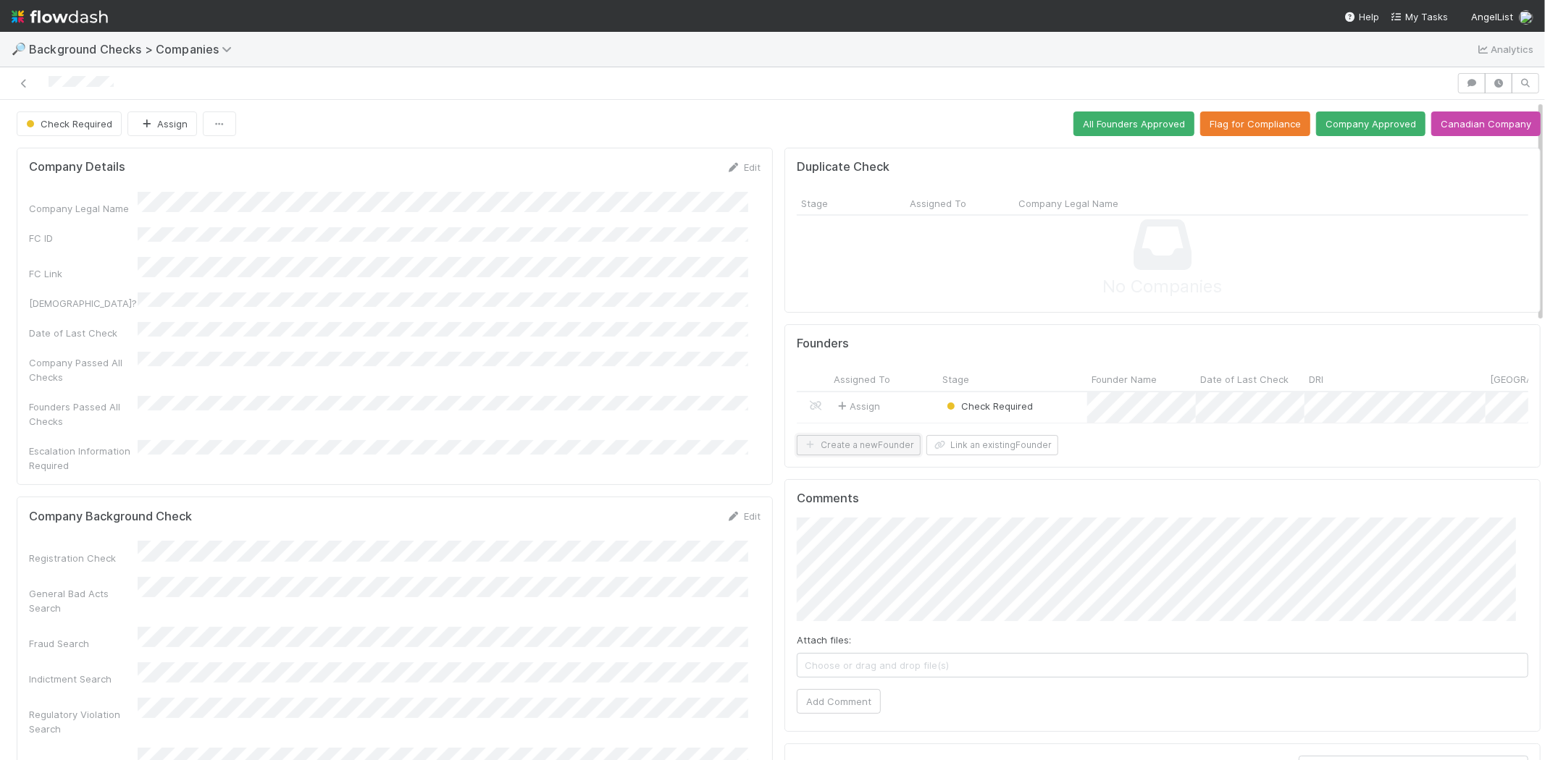
click at [857, 455] on button "Create a new Founder" at bounding box center [859, 445] width 124 height 20
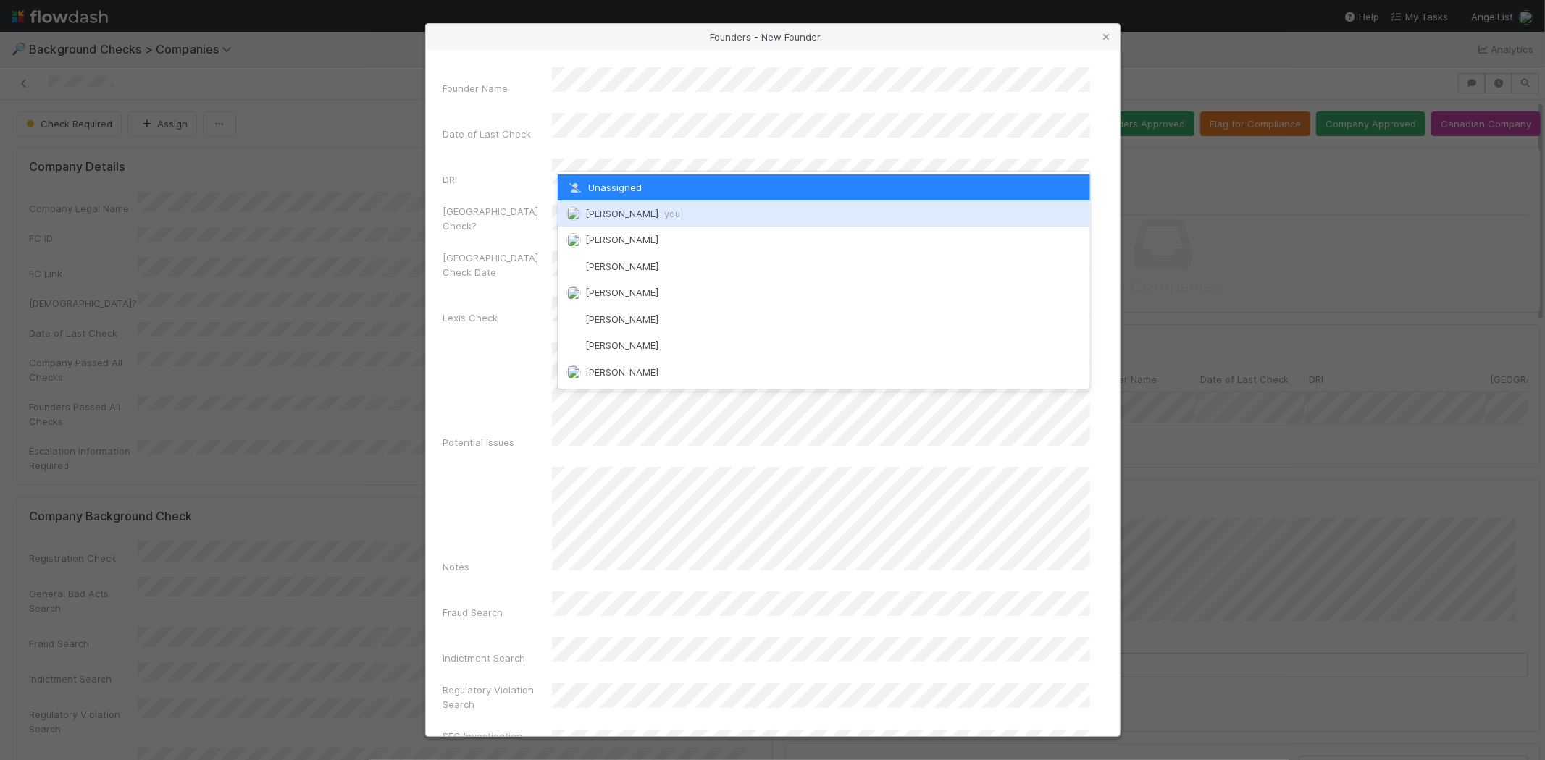
click at [638, 206] on div "Michael Capilitan you" at bounding box center [824, 214] width 532 height 26
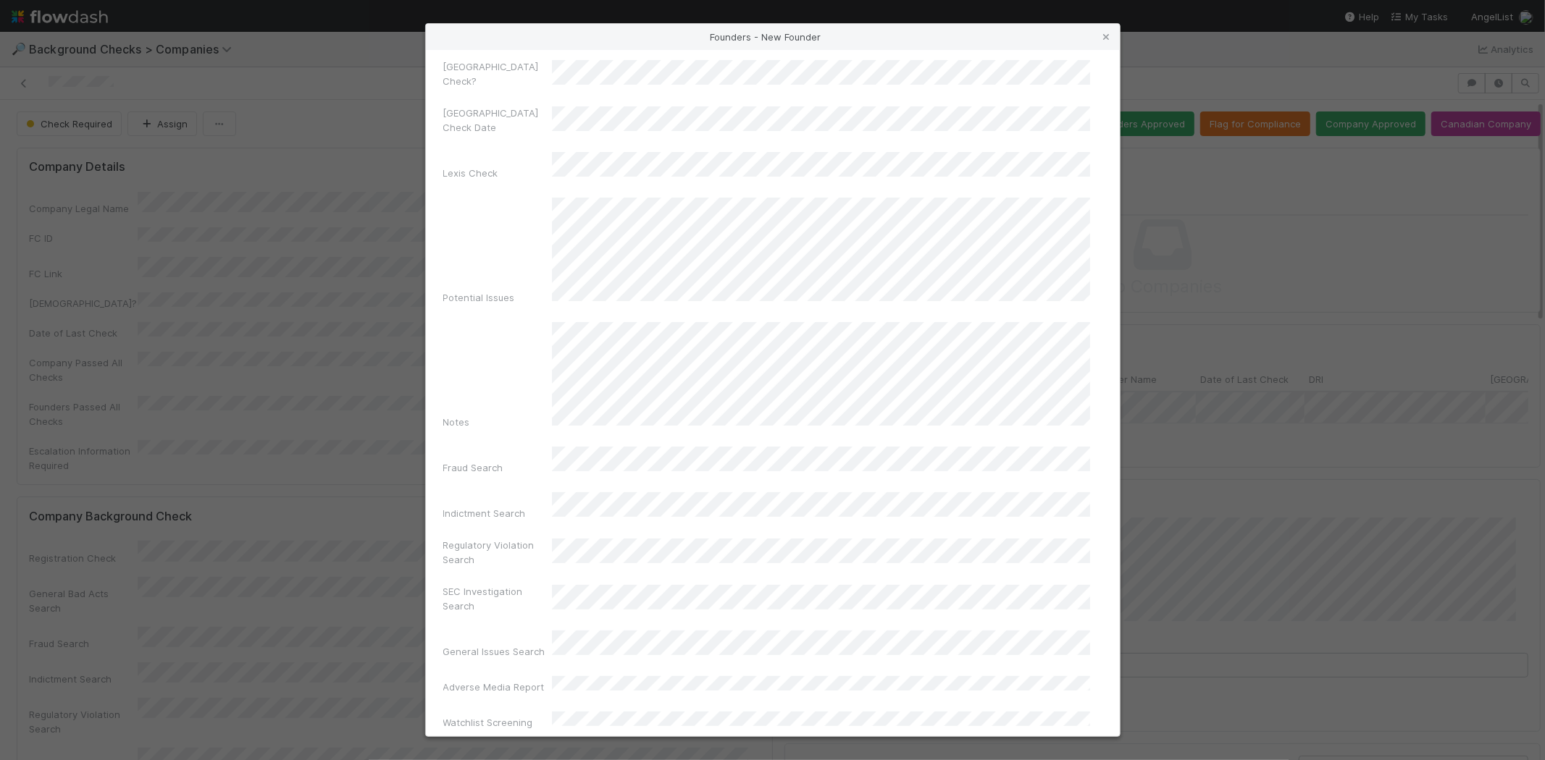
scroll to position [482, 0]
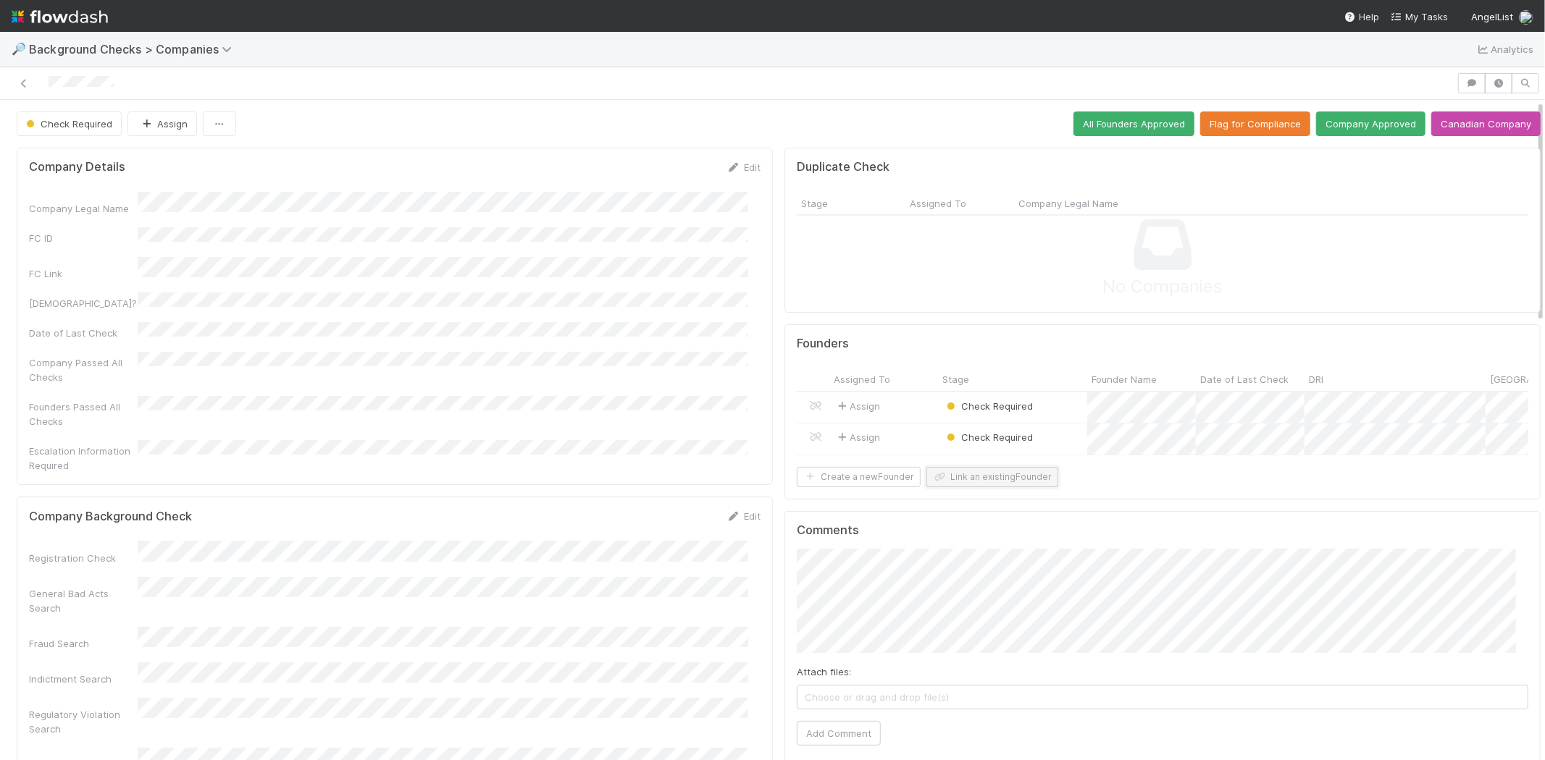
click at [968, 487] on button "Link an existing Founder" at bounding box center [992, 477] width 132 height 20
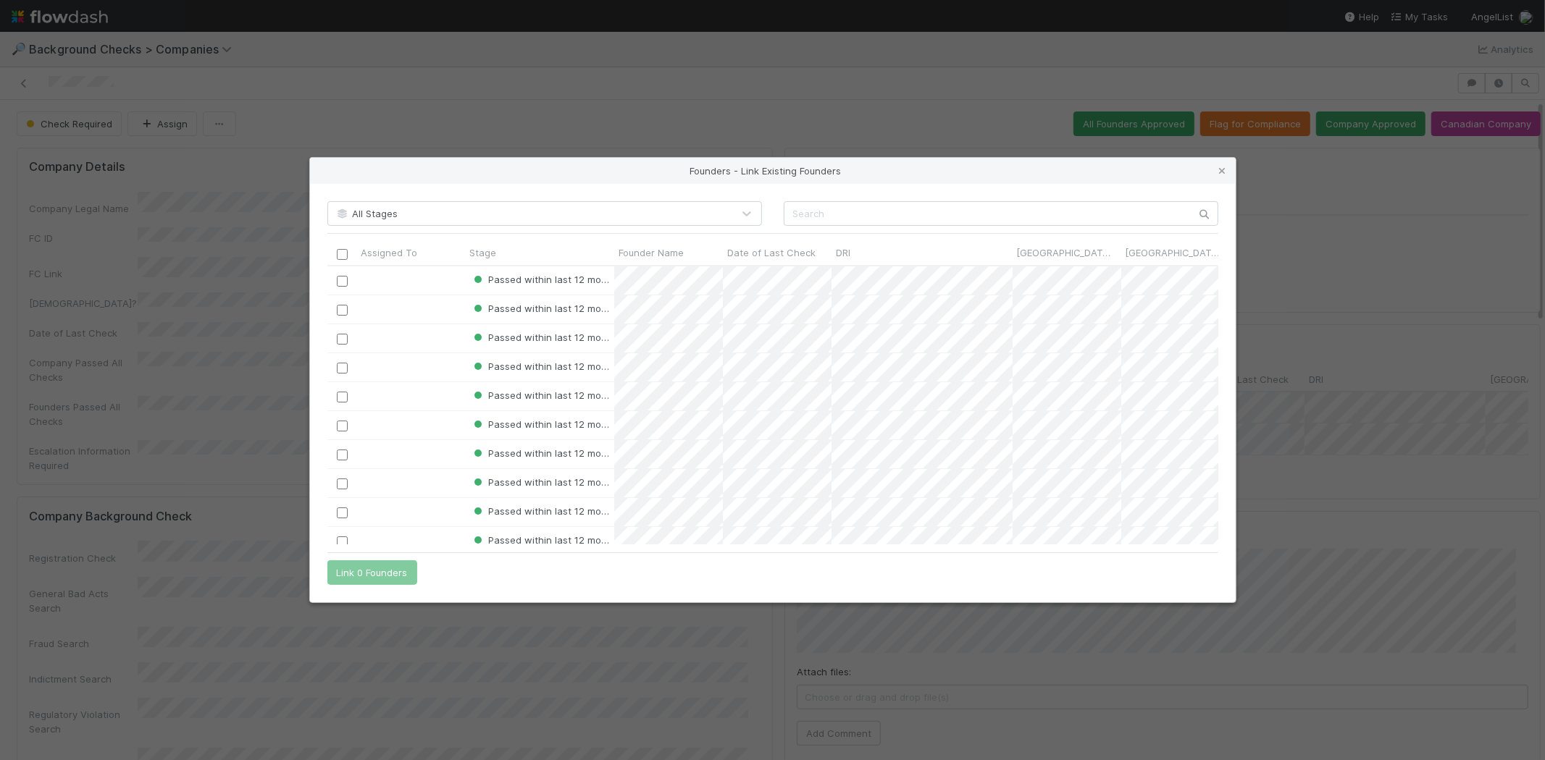
scroll to position [12, 12]
click at [932, 205] on input "text" at bounding box center [1001, 213] width 435 height 25
paste input "Kaiwen Song"
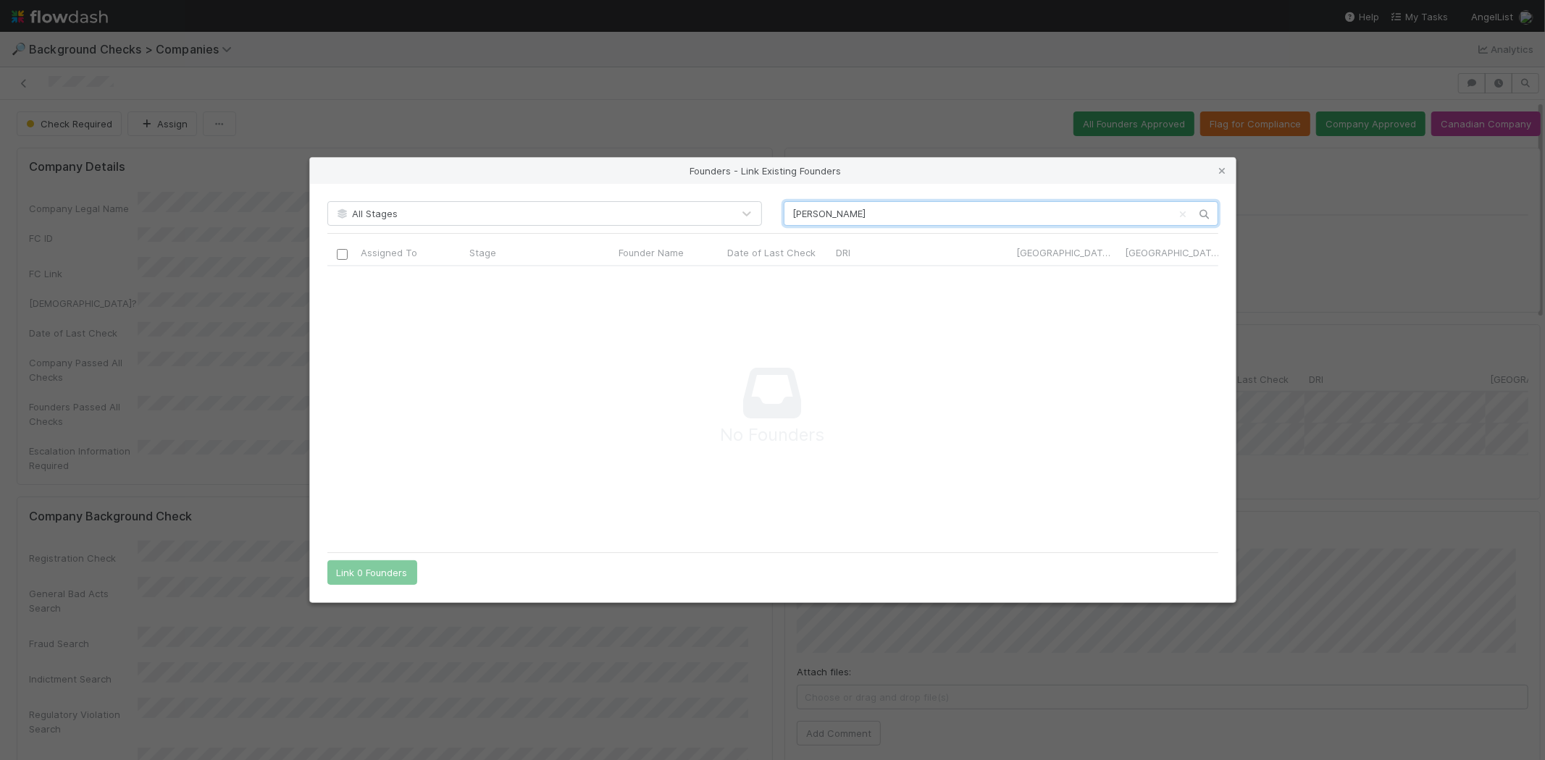
scroll to position [255, 866]
type input "Kaiwen Song"
click at [1221, 171] on icon at bounding box center [1222, 171] width 14 height 9
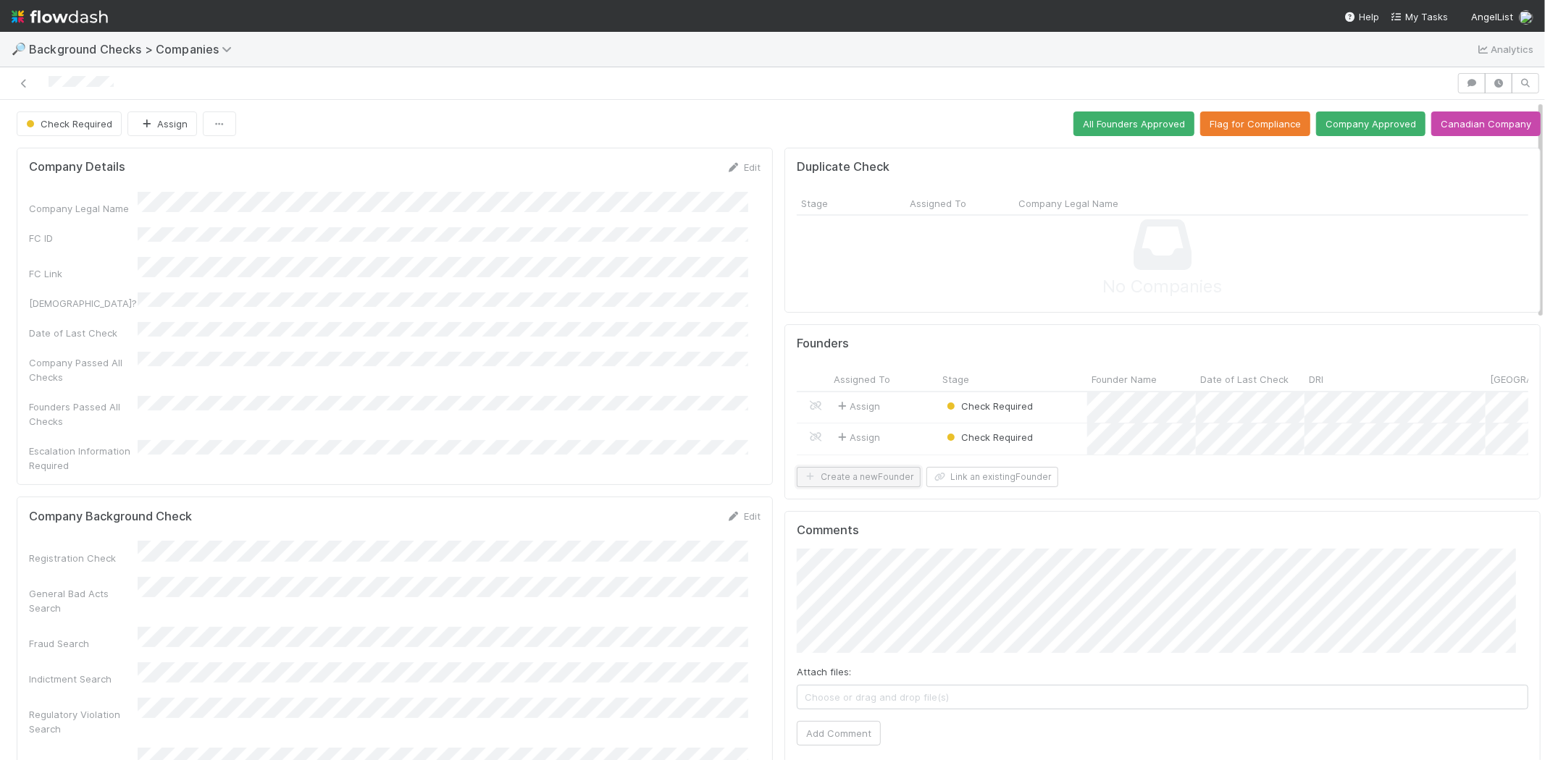
click at [860, 487] on button "Create a new Founder" at bounding box center [859, 477] width 124 height 20
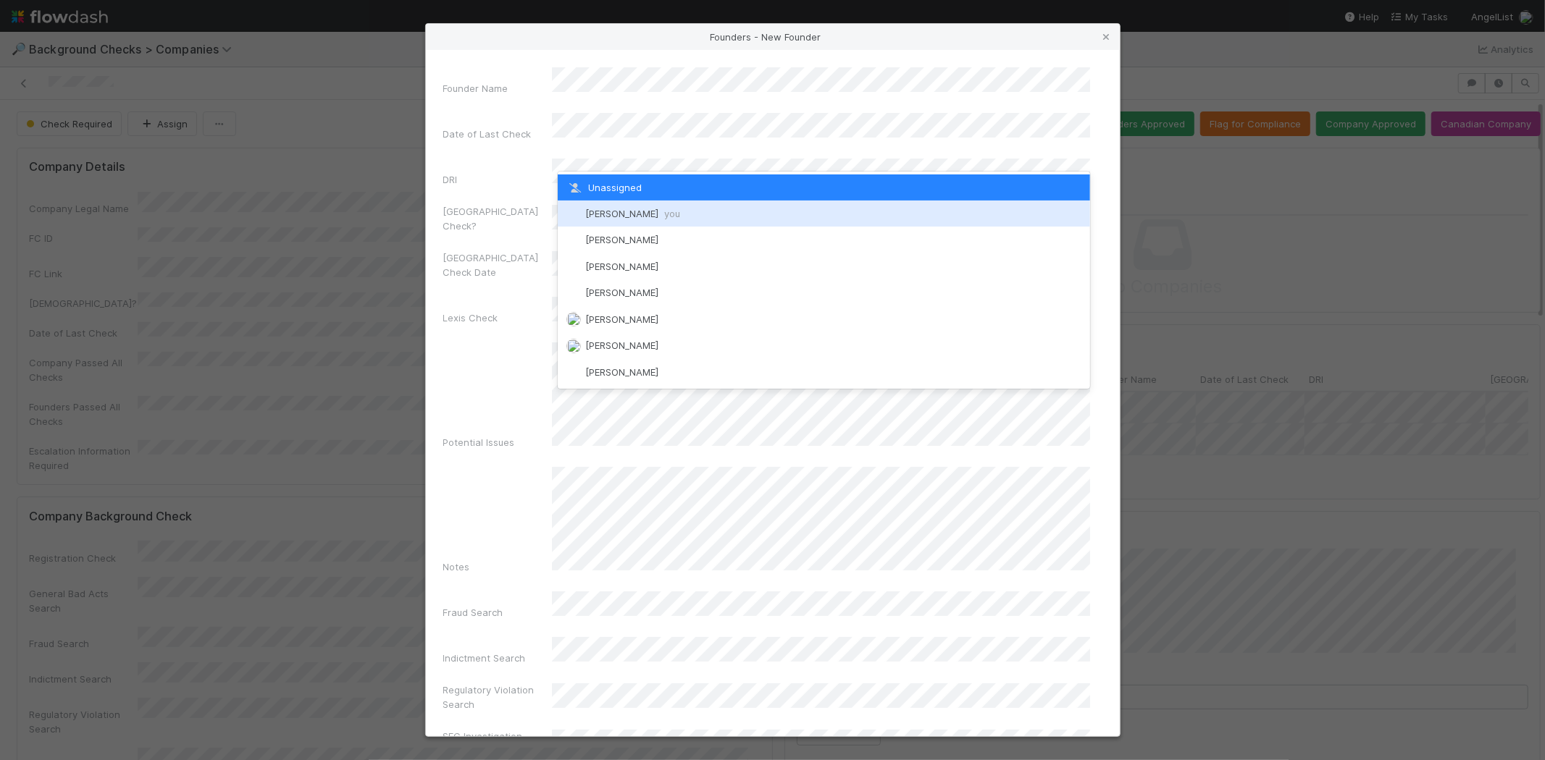
click at [646, 211] on span "[PERSON_NAME] you" at bounding box center [632, 214] width 95 height 12
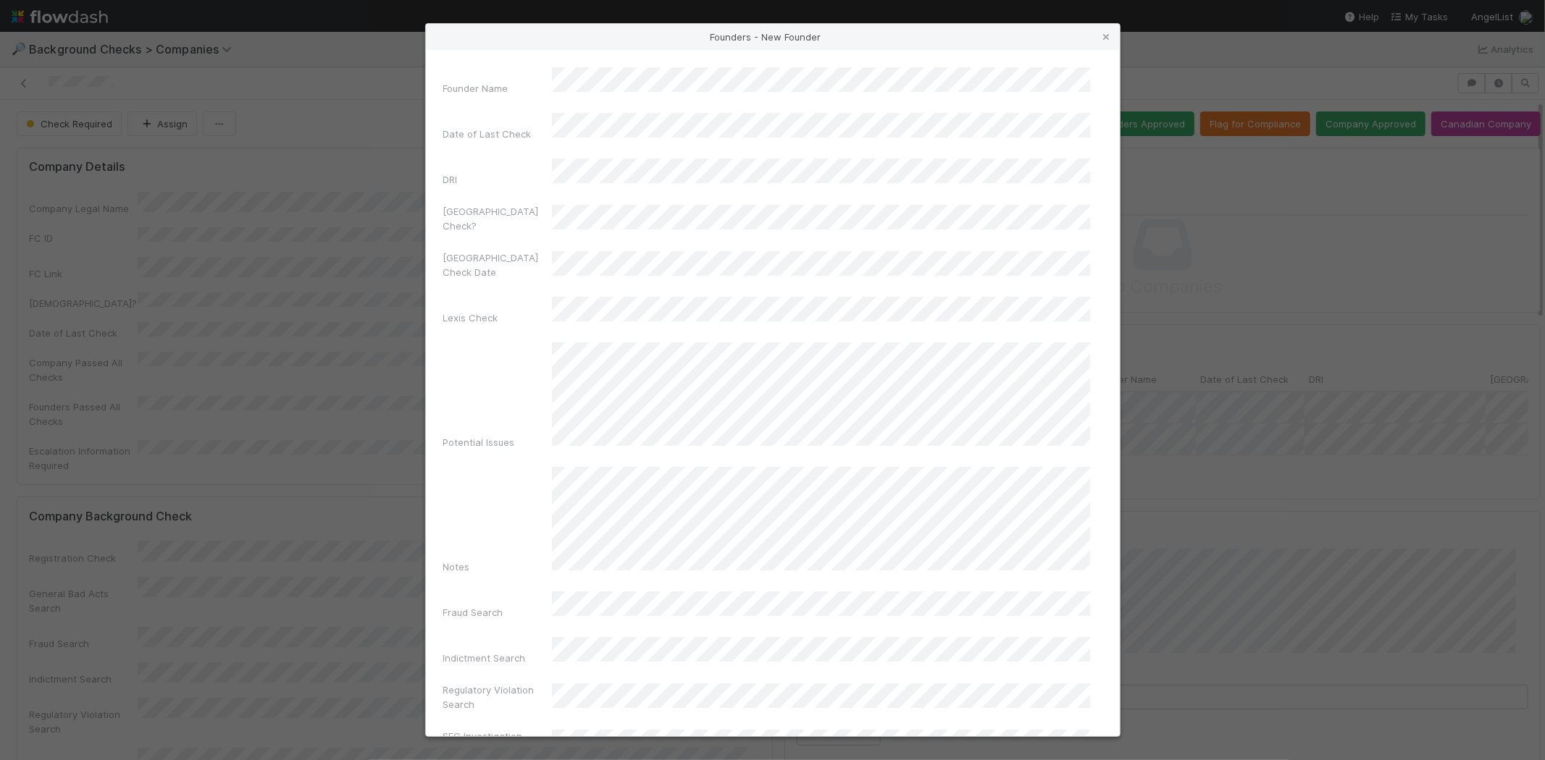
click at [489, 467] on div "Notes" at bounding box center [772, 523] width 659 height 113
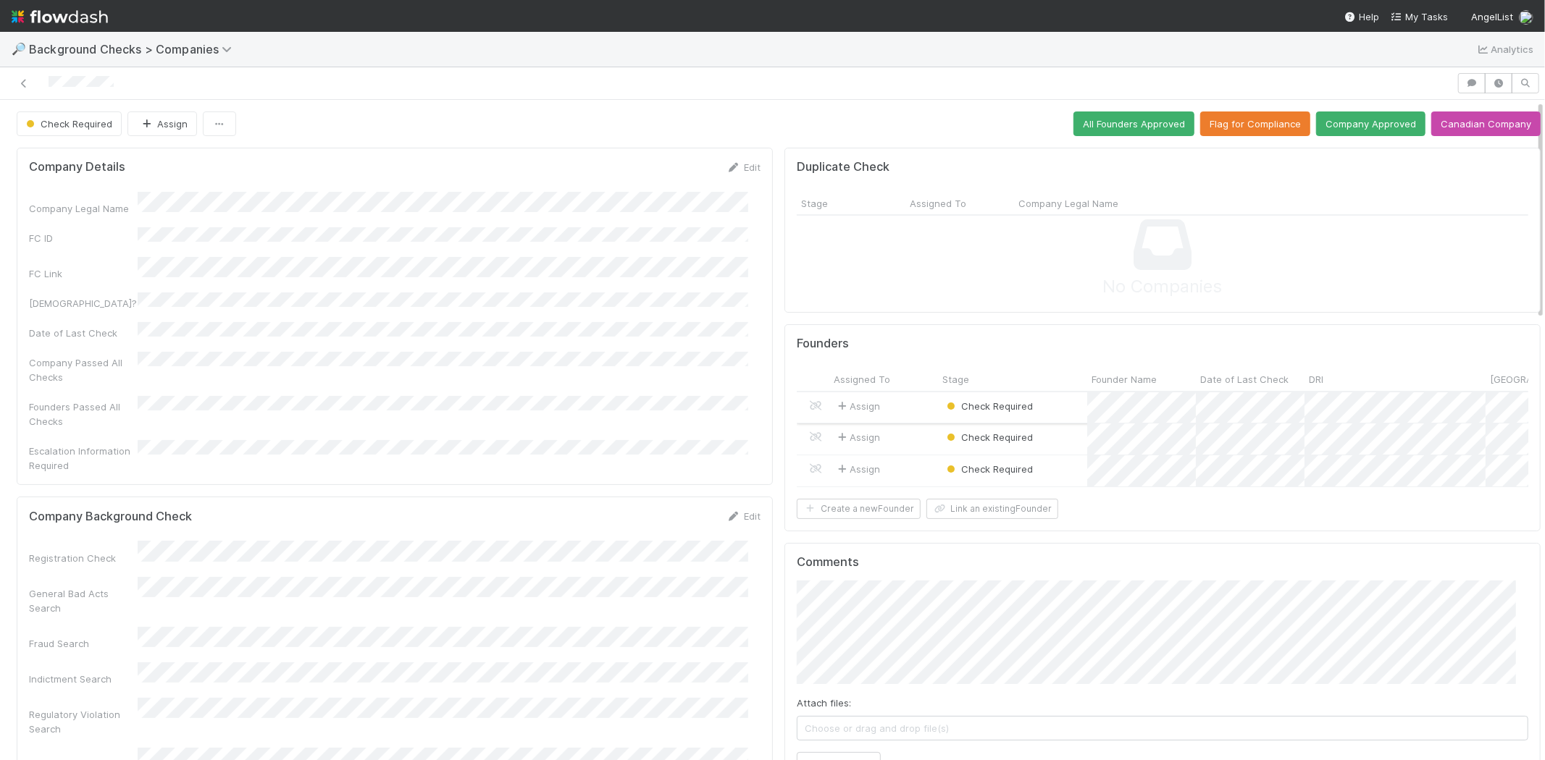
click at [902, 404] on div "Assign" at bounding box center [883, 408] width 109 height 31
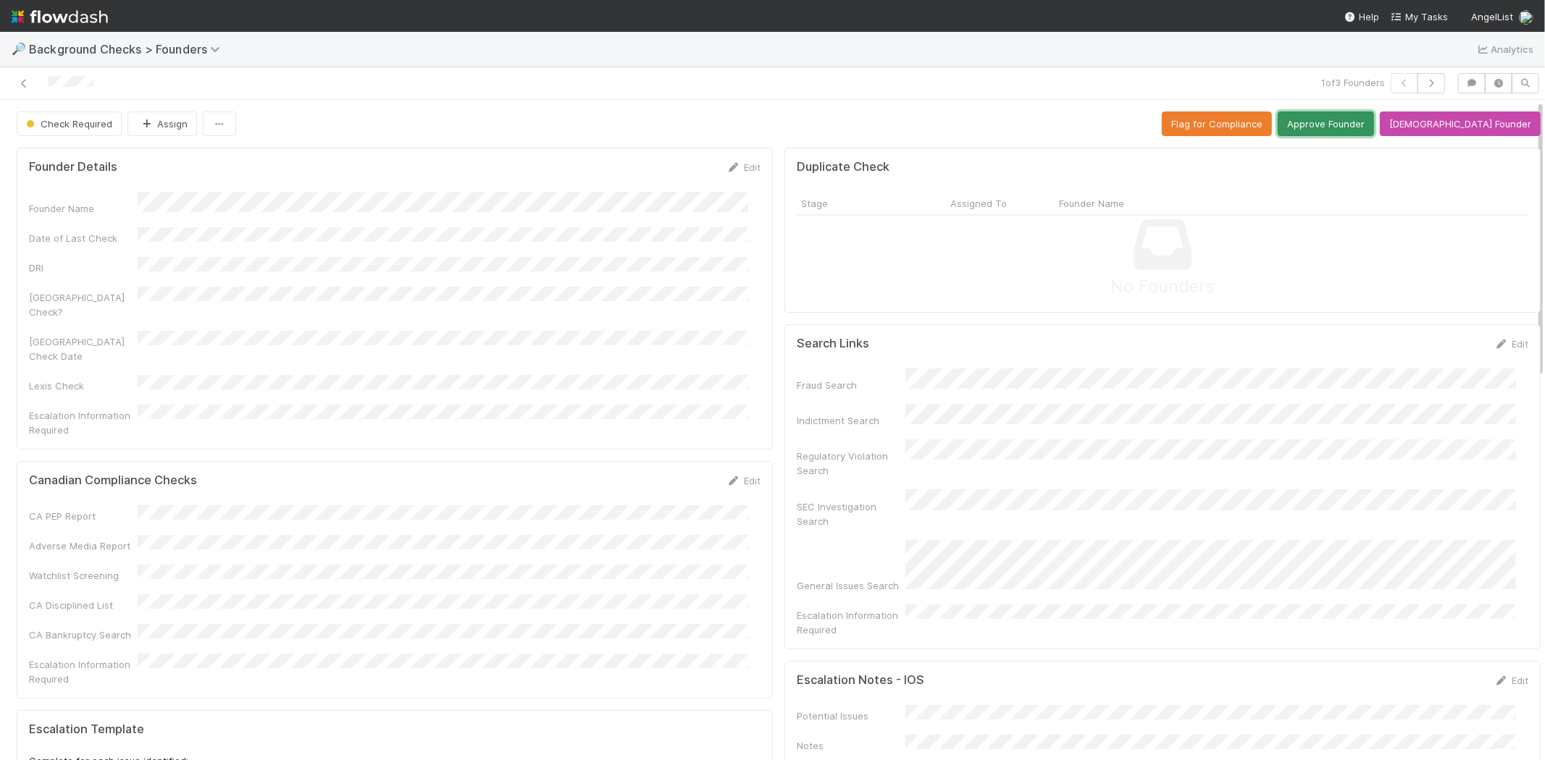
click at [1345, 125] on button "Approve Founder" at bounding box center [1326, 124] width 96 height 25
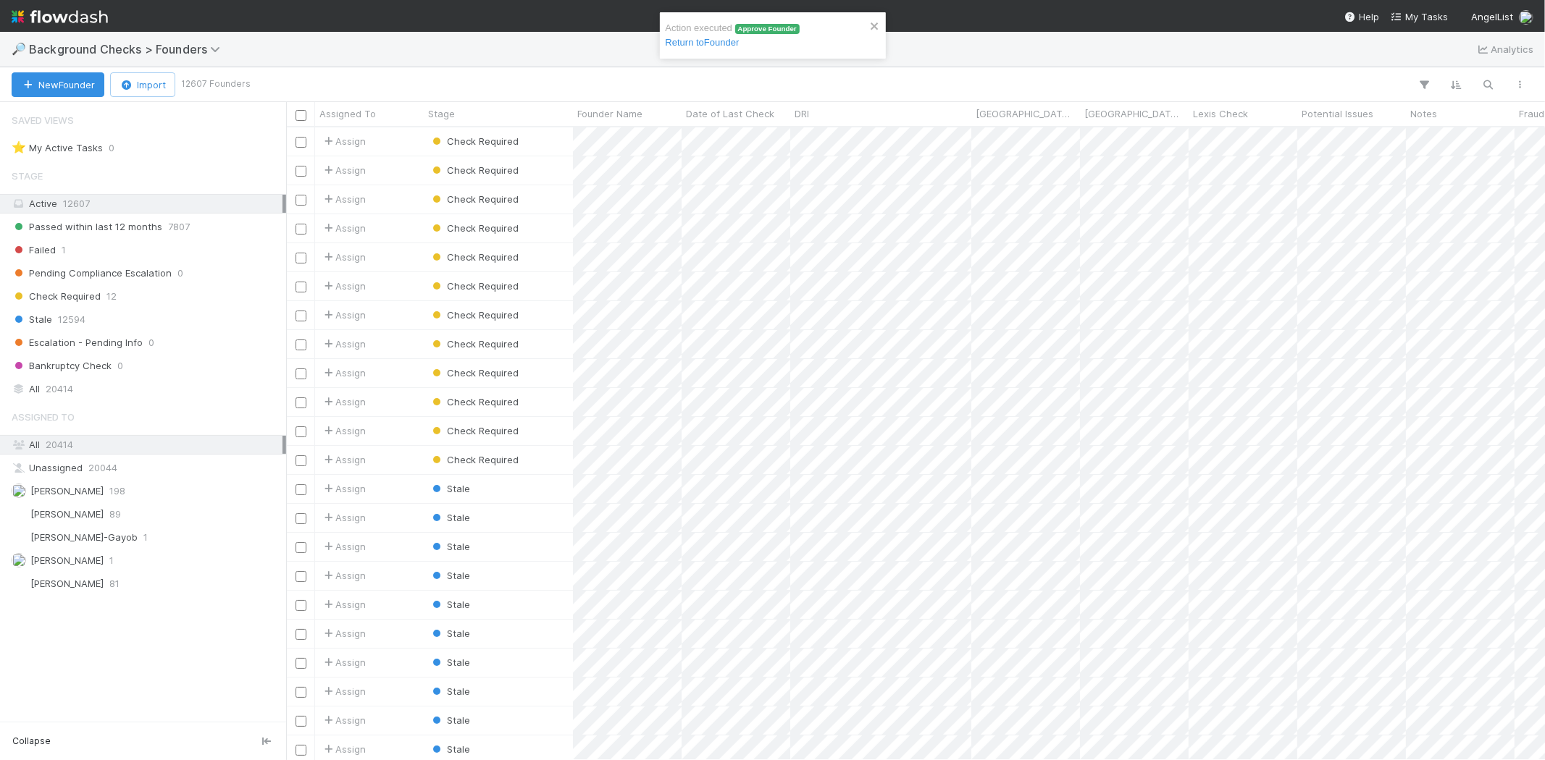
scroll to position [621, 1246]
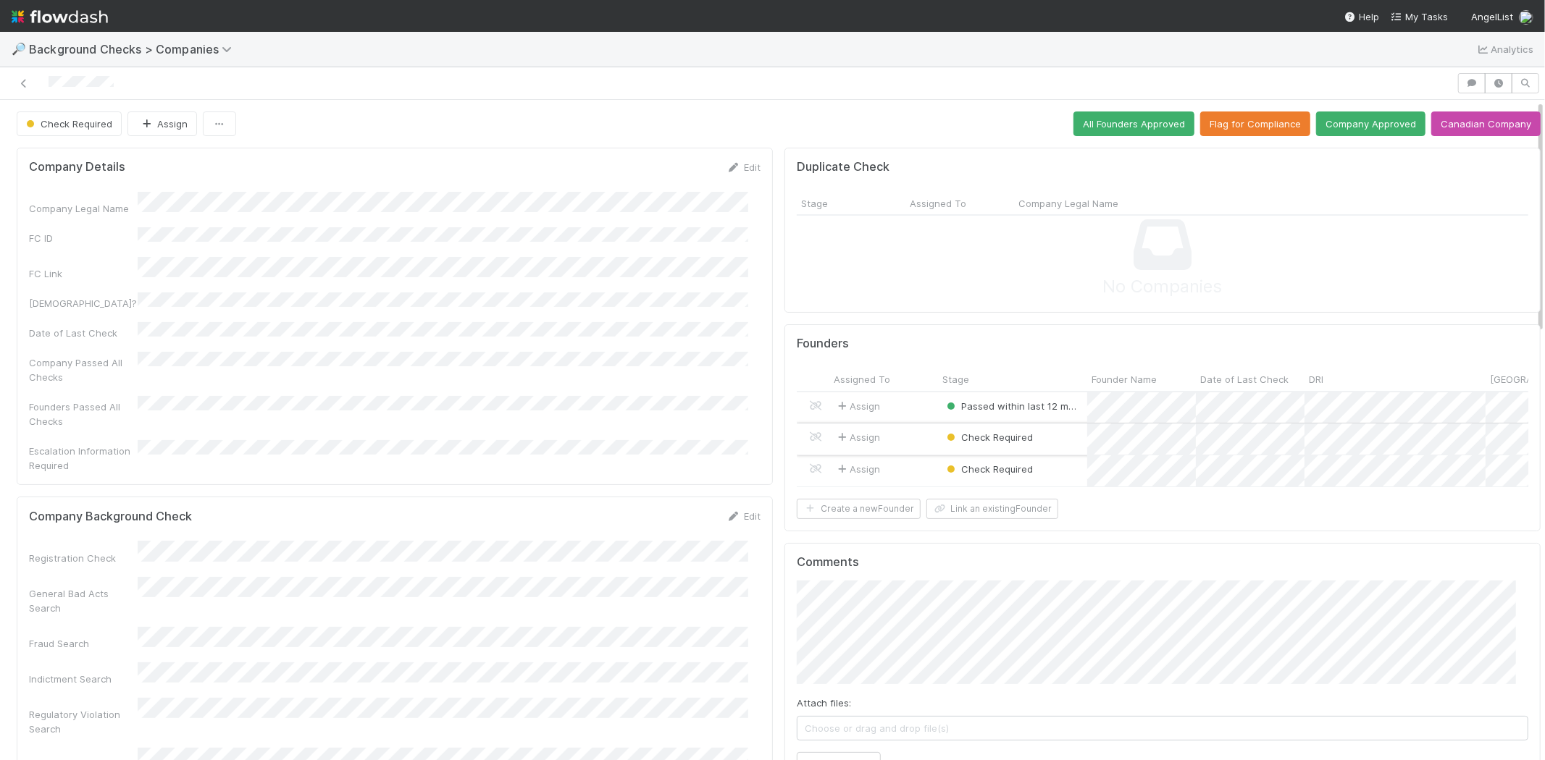
click at [907, 442] on div "Assign" at bounding box center [883, 439] width 109 height 31
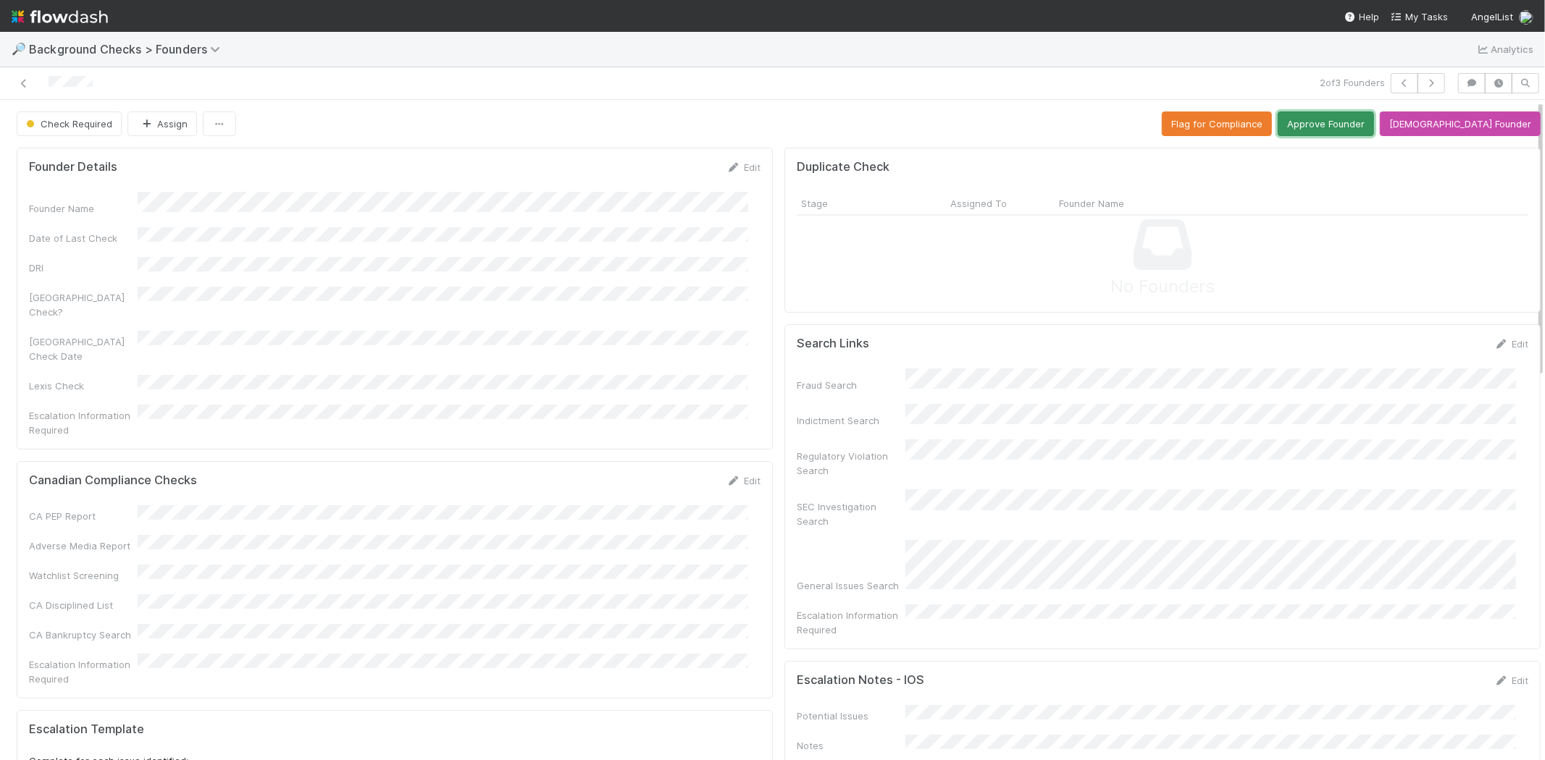
click at [1363, 118] on button "Approve Founder" at bounding box center [1326, 124] width 96 height 25
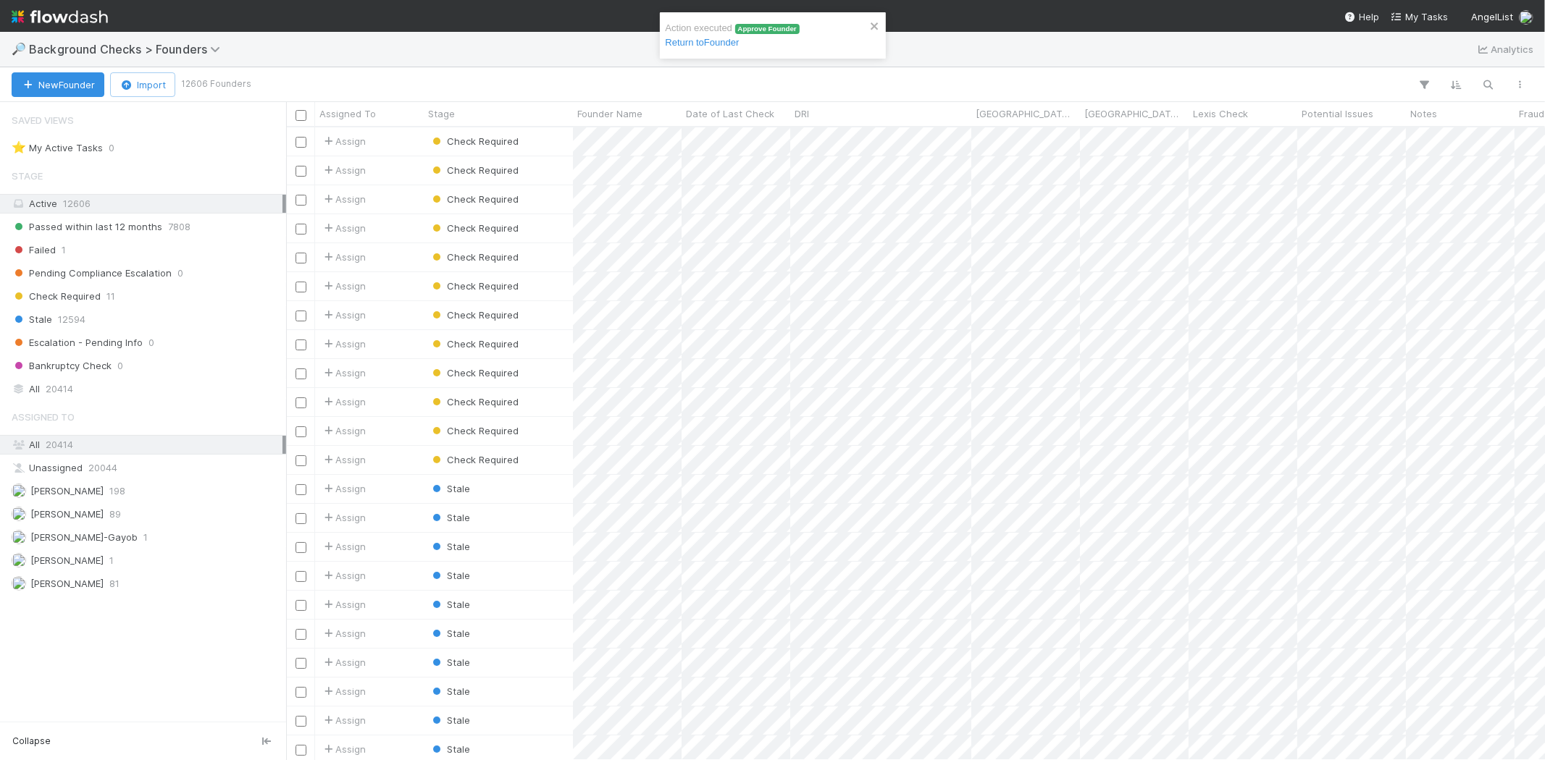
scroll to position [621, 1246]
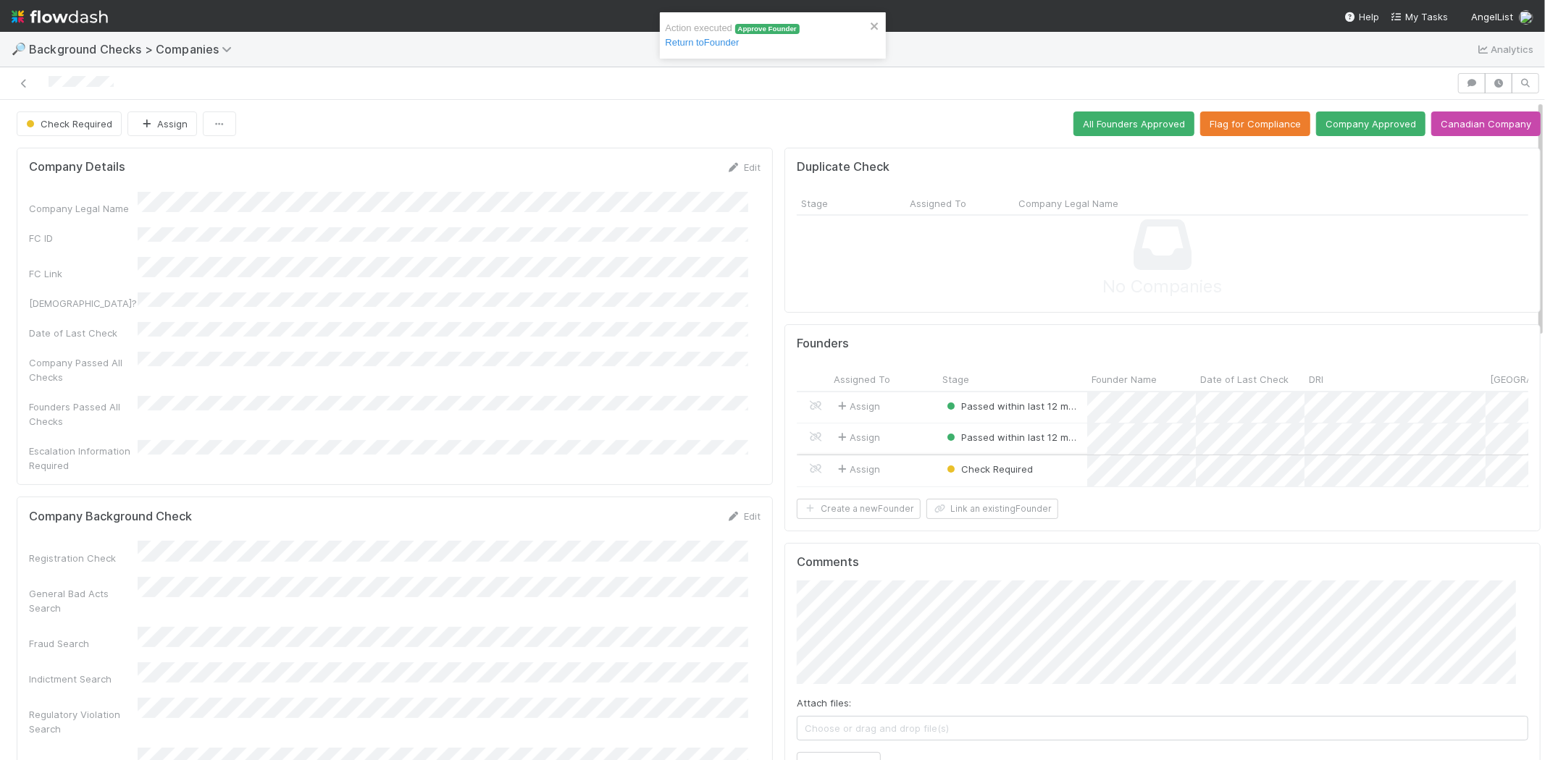
click at [899, 464] on div "Assign" at bounding box center [883, 471] width 109 height 31
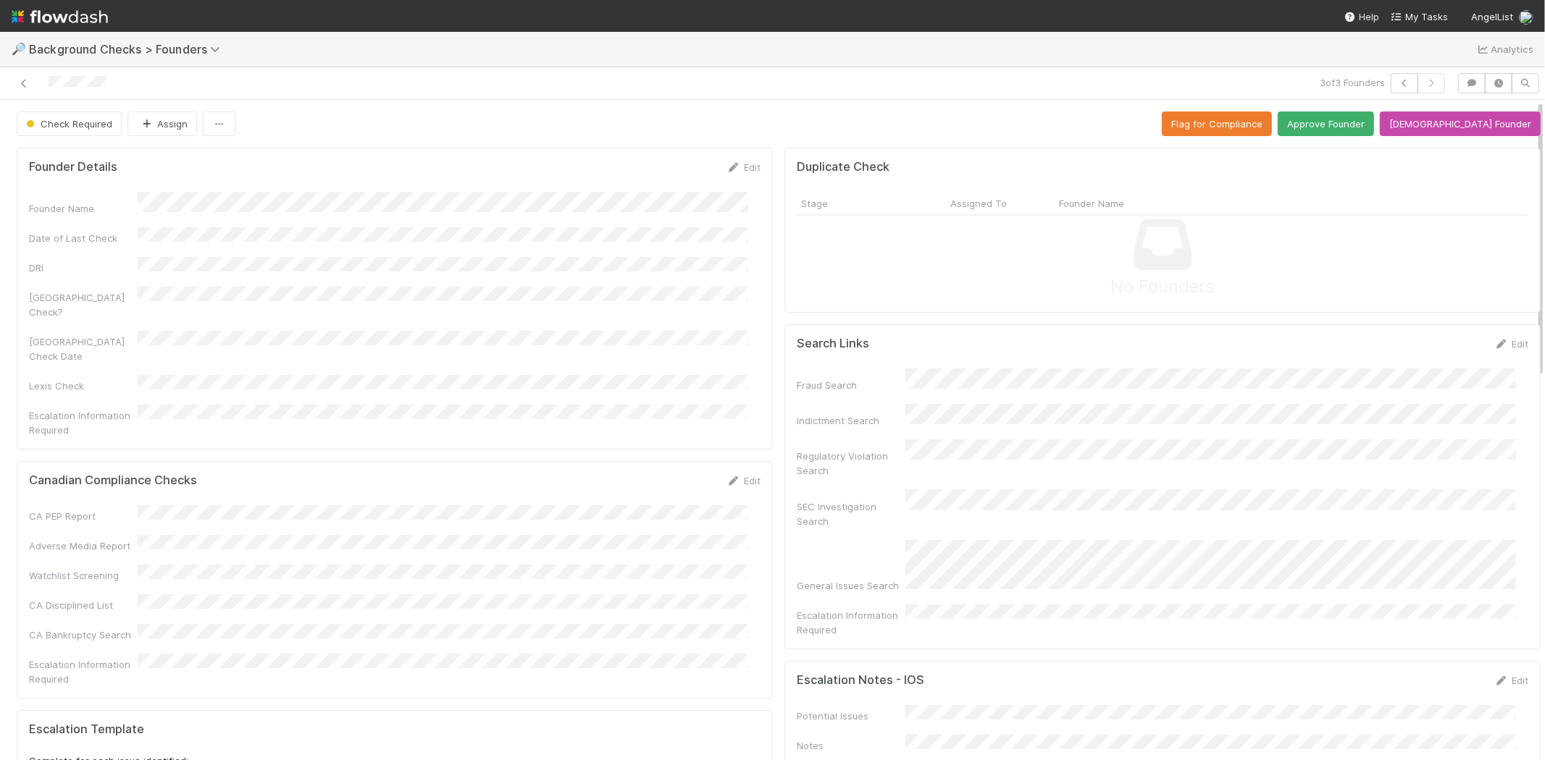
click at [49, 83] on div at bounding box center [368, 83] width 725 height 20
click at [1348, 125] on button "Approve Founder" at bounding box center [1326, 124] width 96 height 25
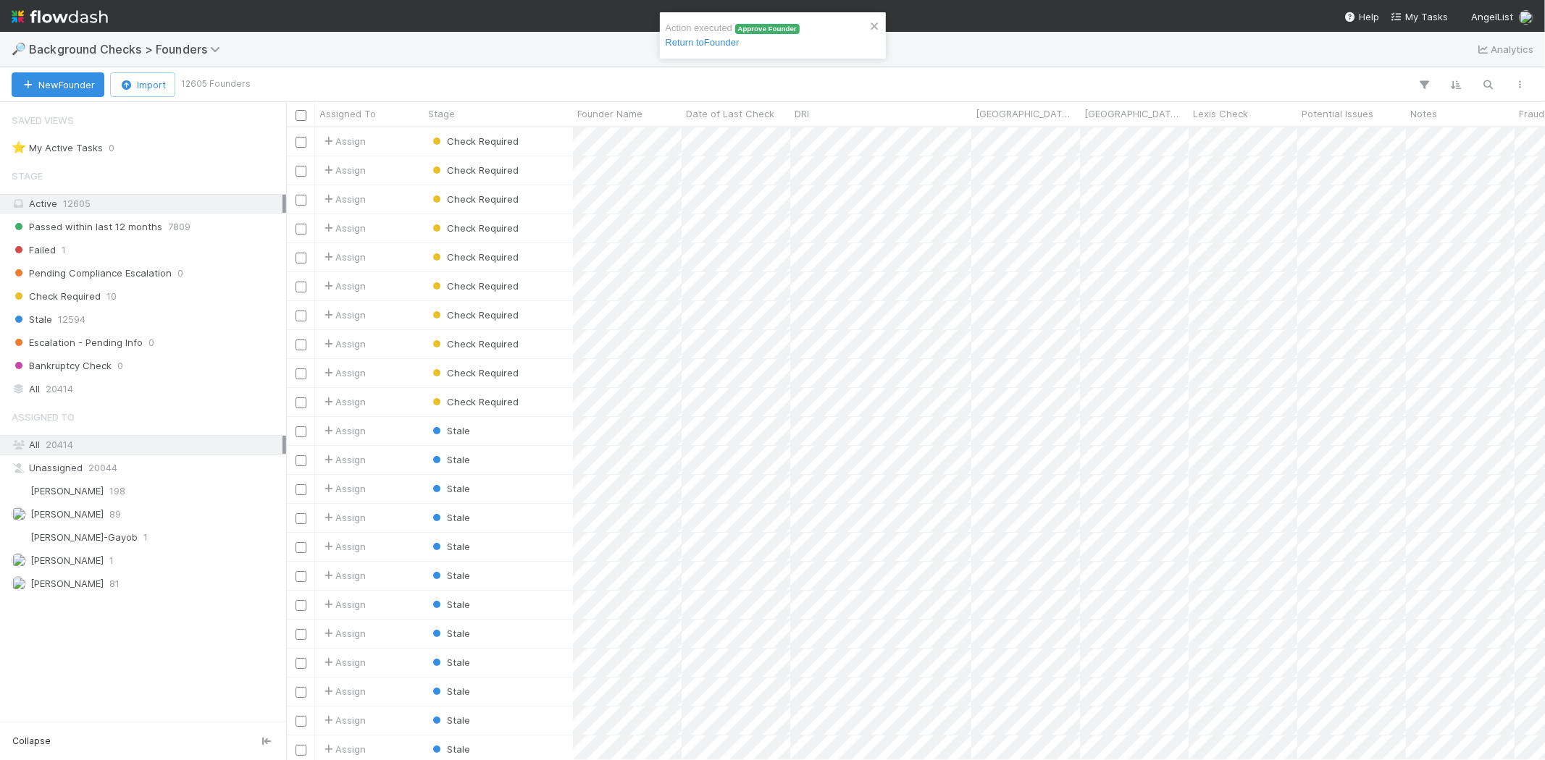
scroll to position [621, 1246]
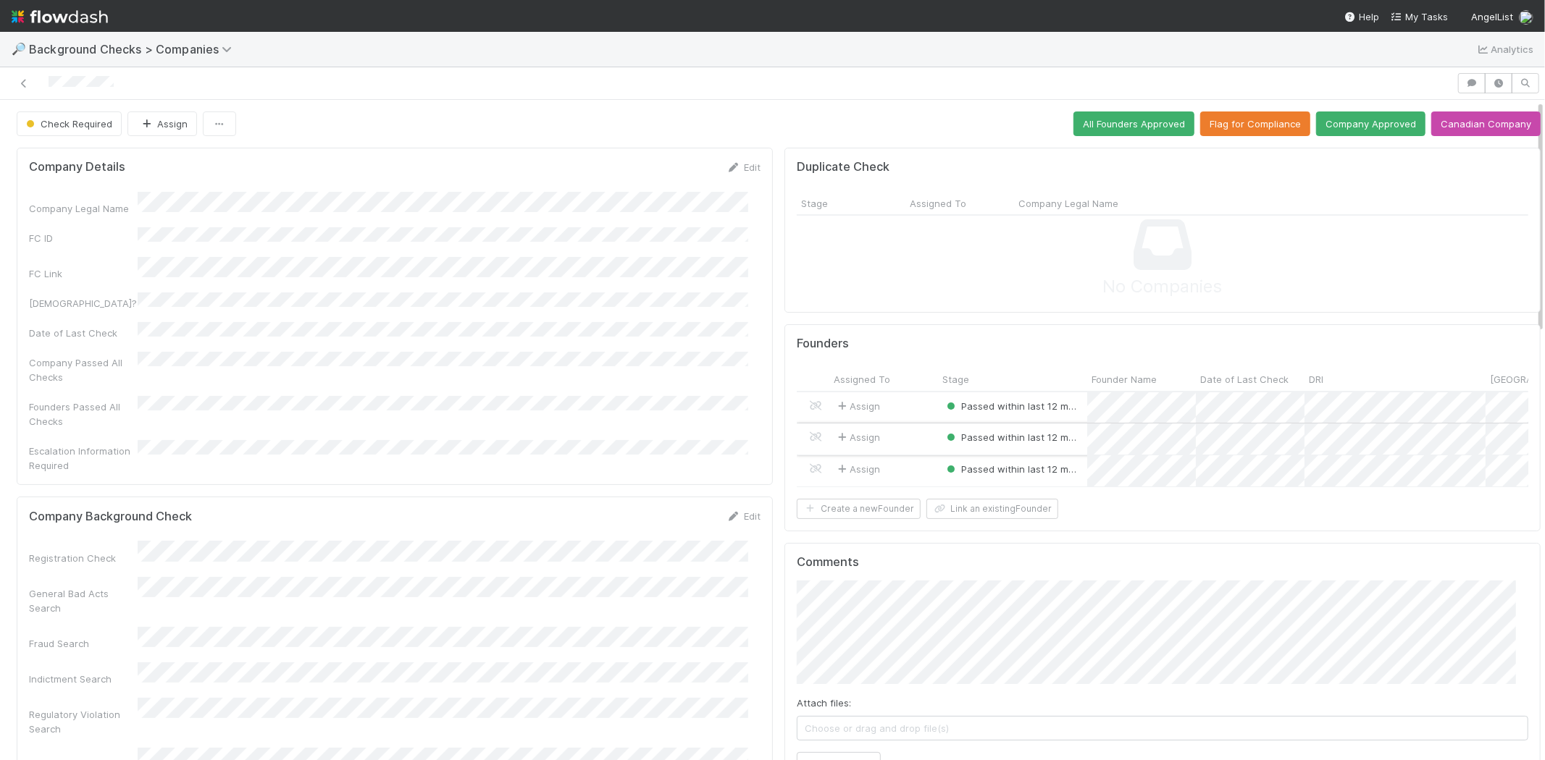
click at [888, 443] on div "Assign" at bounding box center [883, 439] width 109 height 31
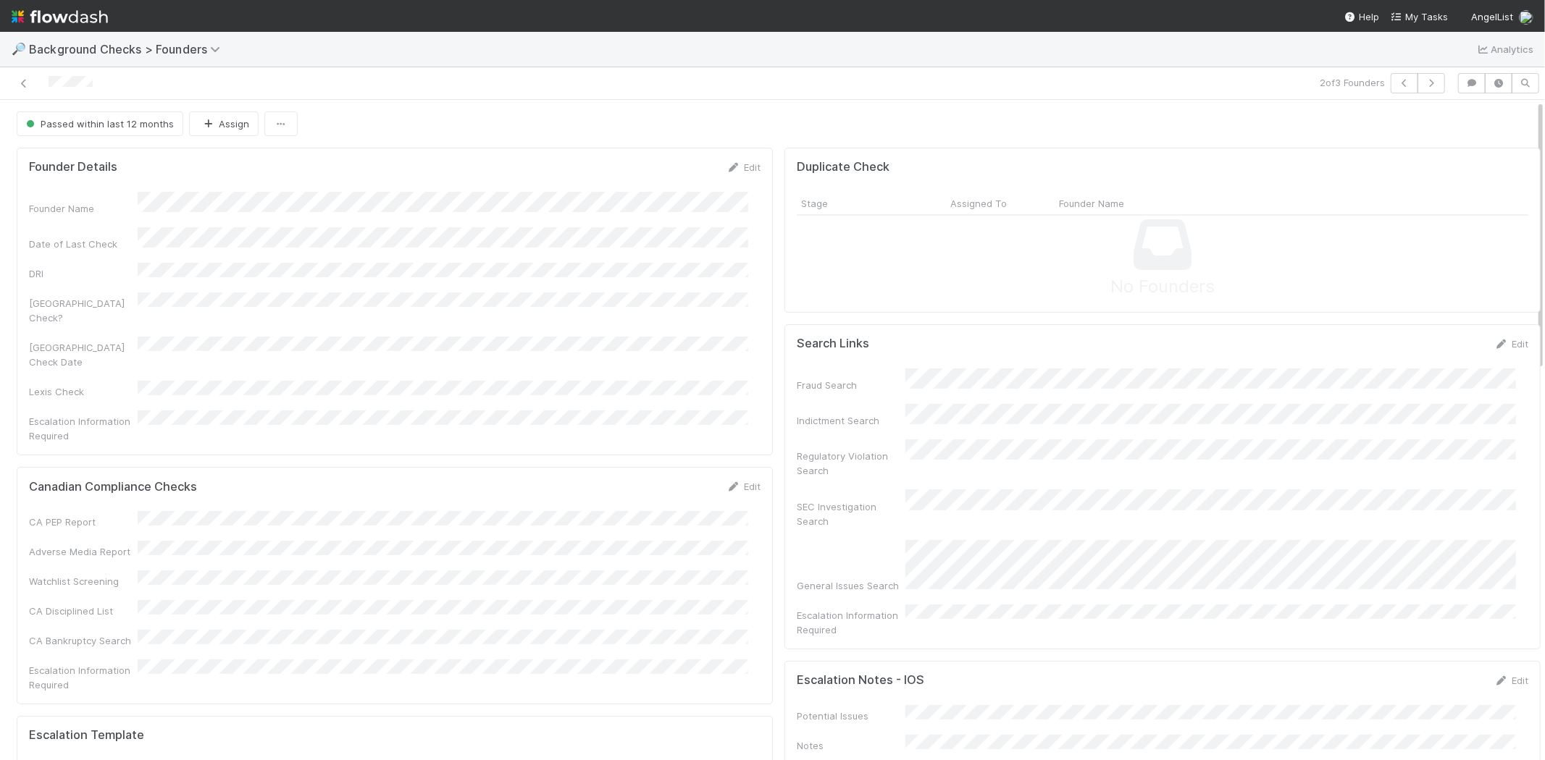
click at [48, 83] on div at bounding box center [368, 83] width 725 height 20
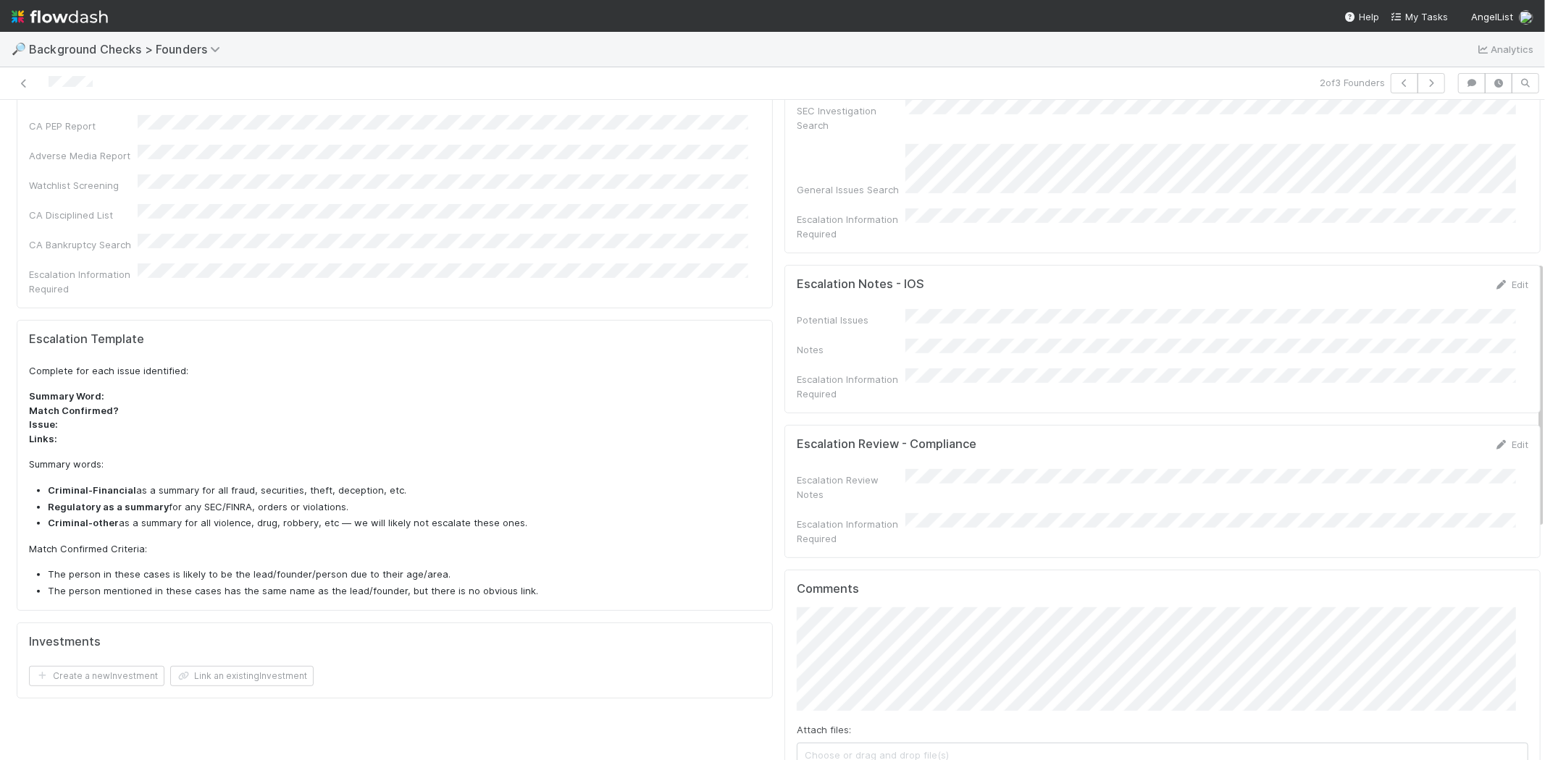
scroll to position [402, 0]
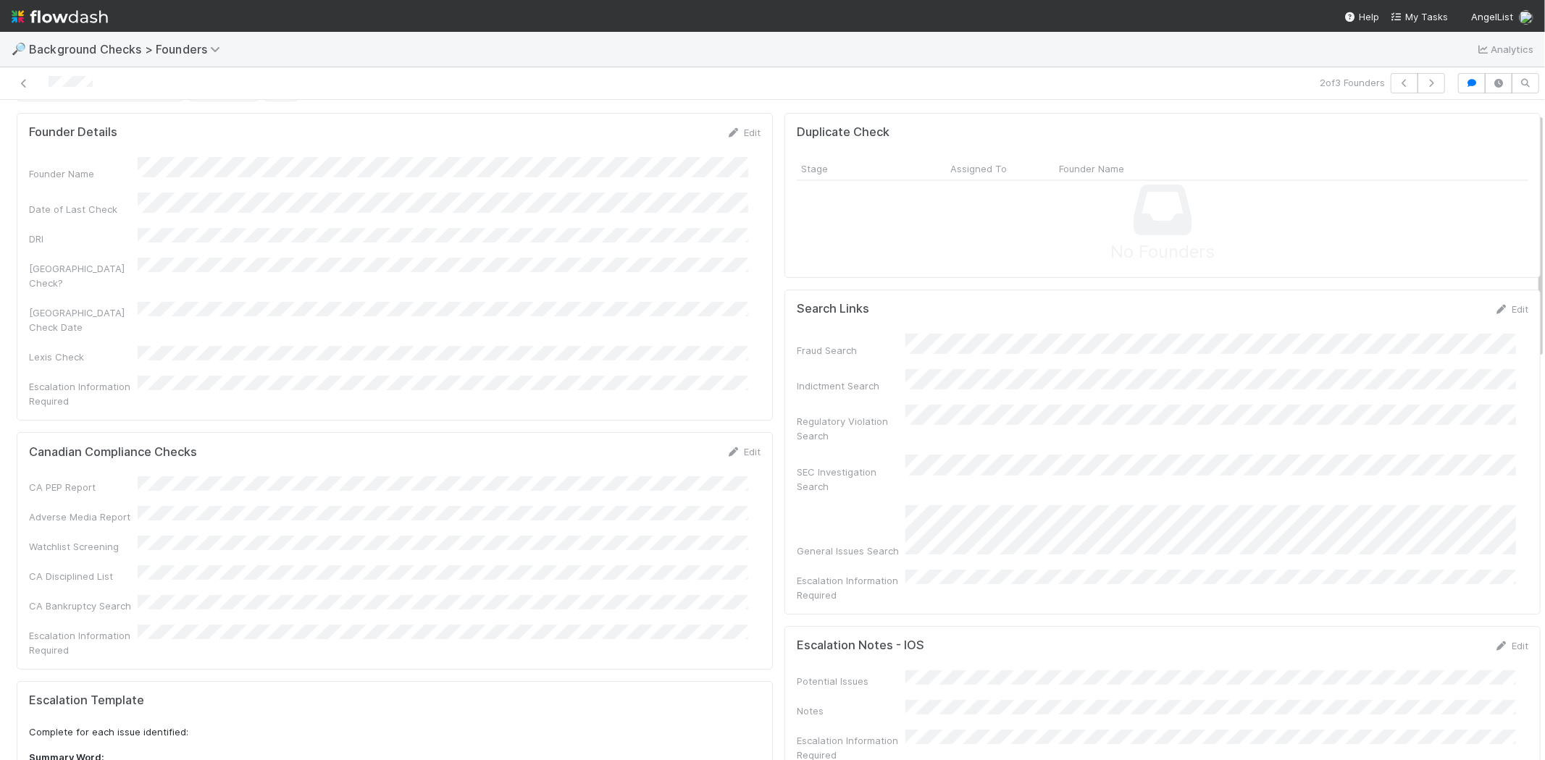
scroll to position [0, 0]
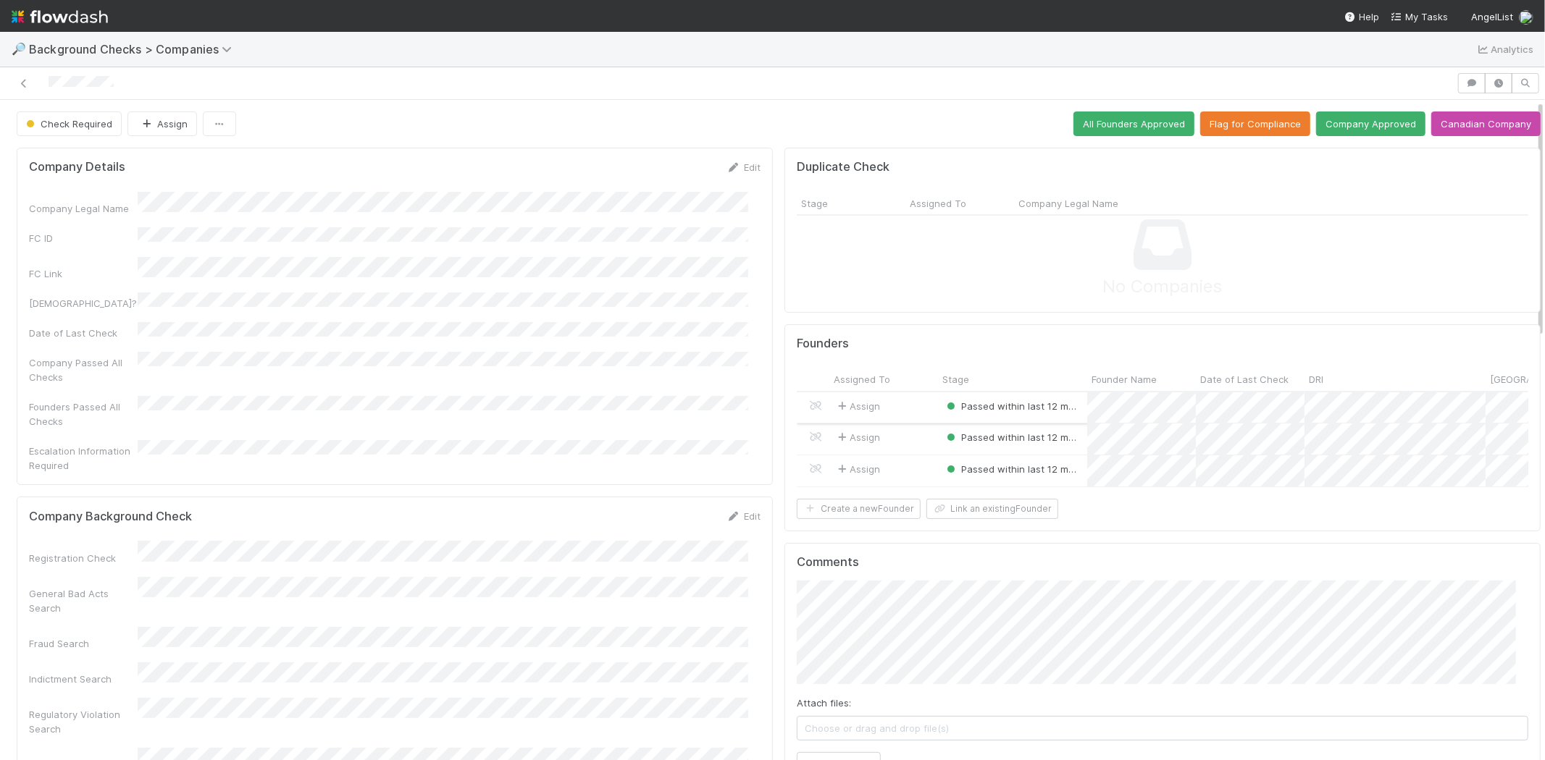
click at [909, 406] on div "Assign" at bounding box center [883, 408] width 109 height 31
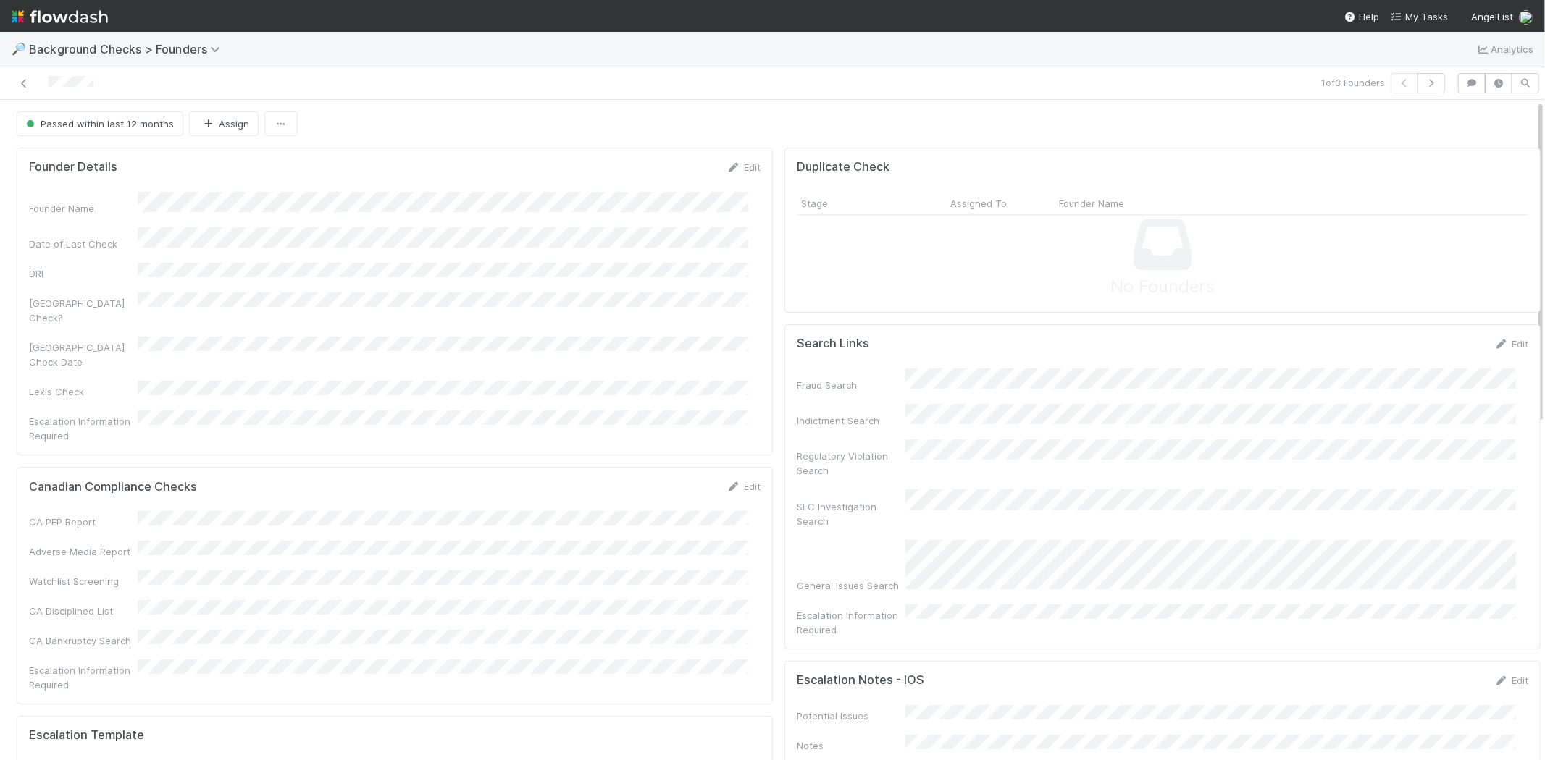
drag, startPoint x: 121, startPoint y: 78, endPoint x: 45, endPoint y: 80, distance: 76.1
click at [45, 80] on div at bounding box center [368, 83] width 725 height 20
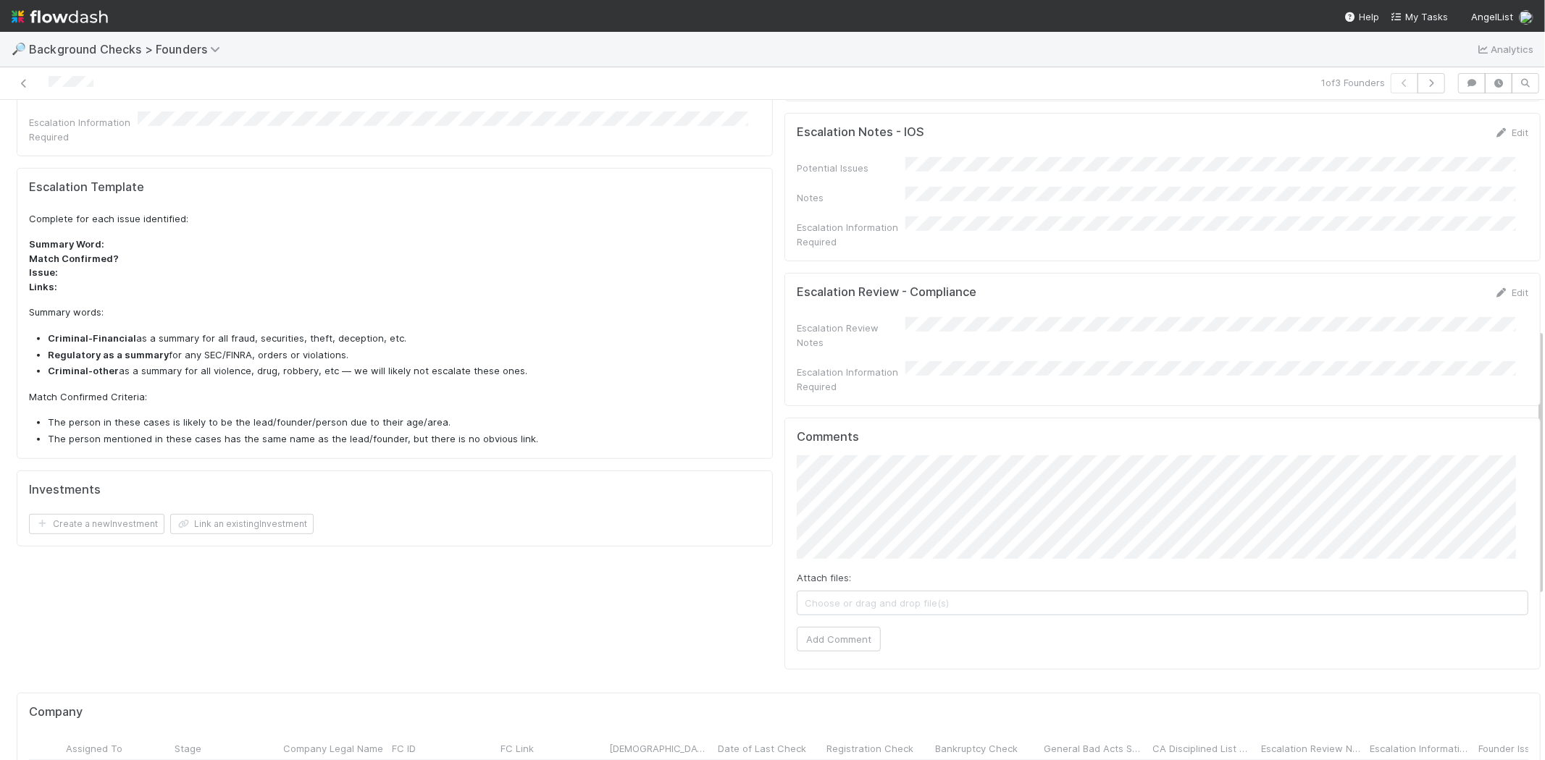
scroll to position [563, 0]
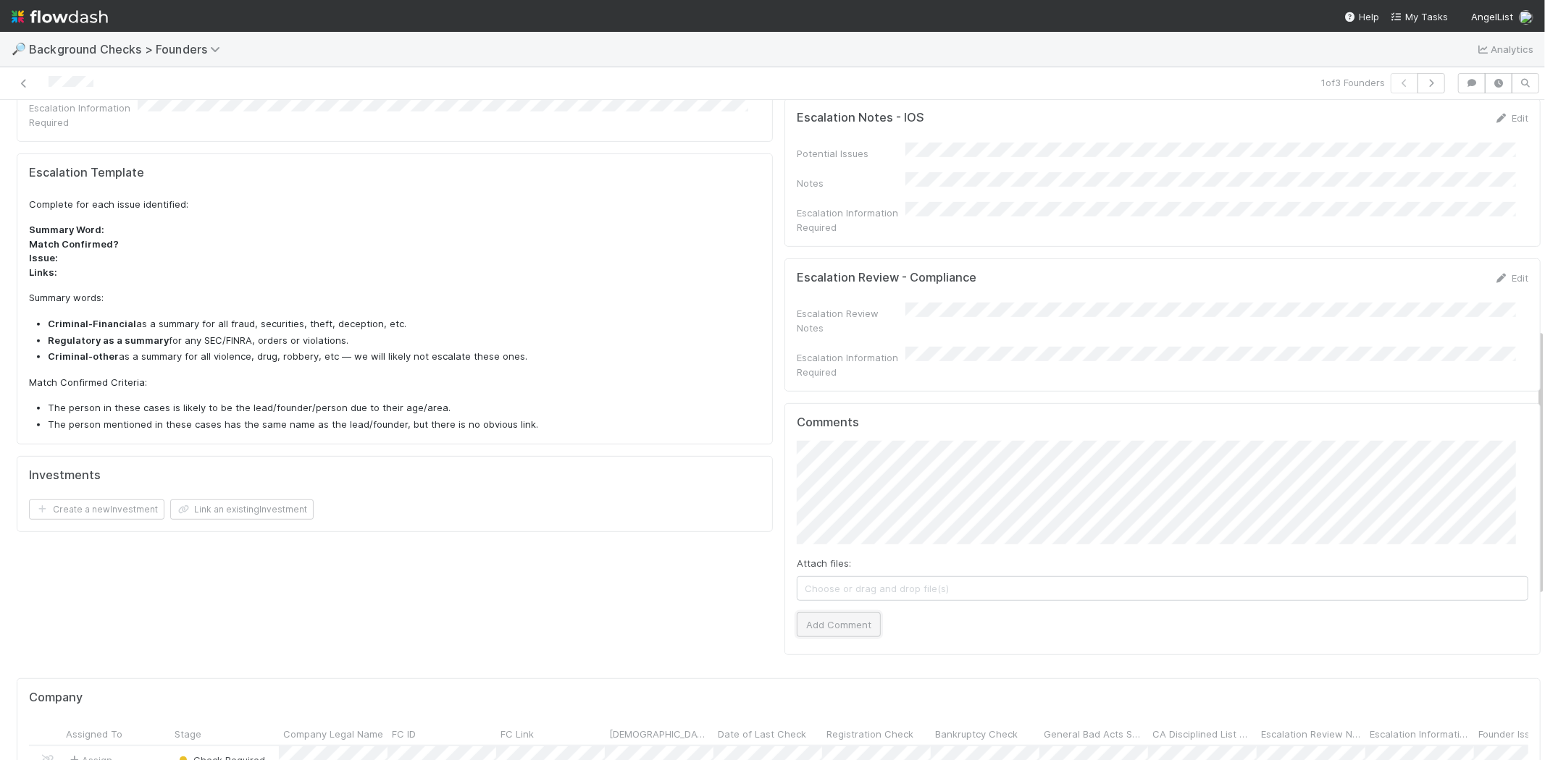
click at [834, 613] on button "Add Comment" at bounding box center [839, 625] width 84 height 25
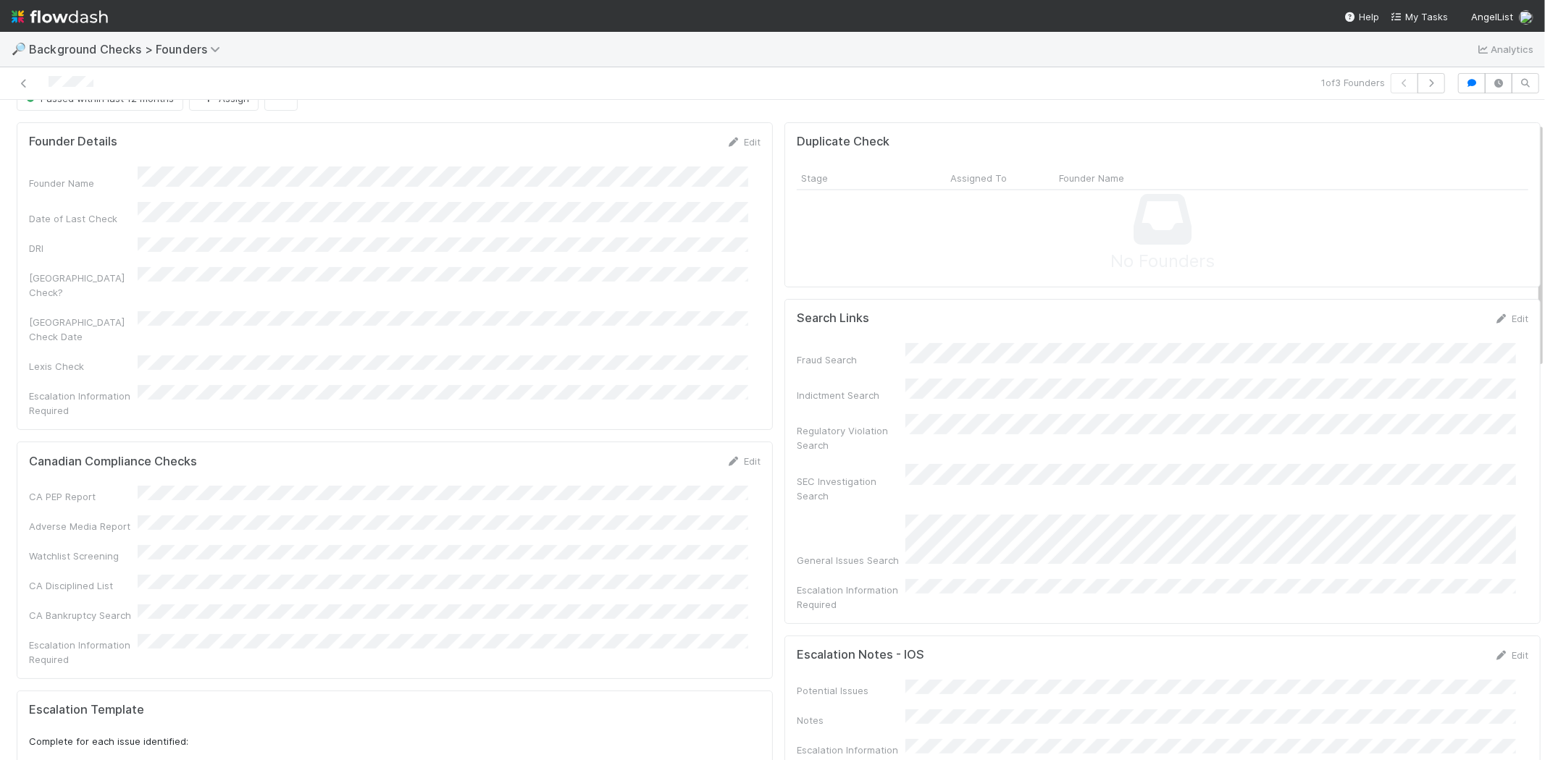
scroll to position [0, 0]
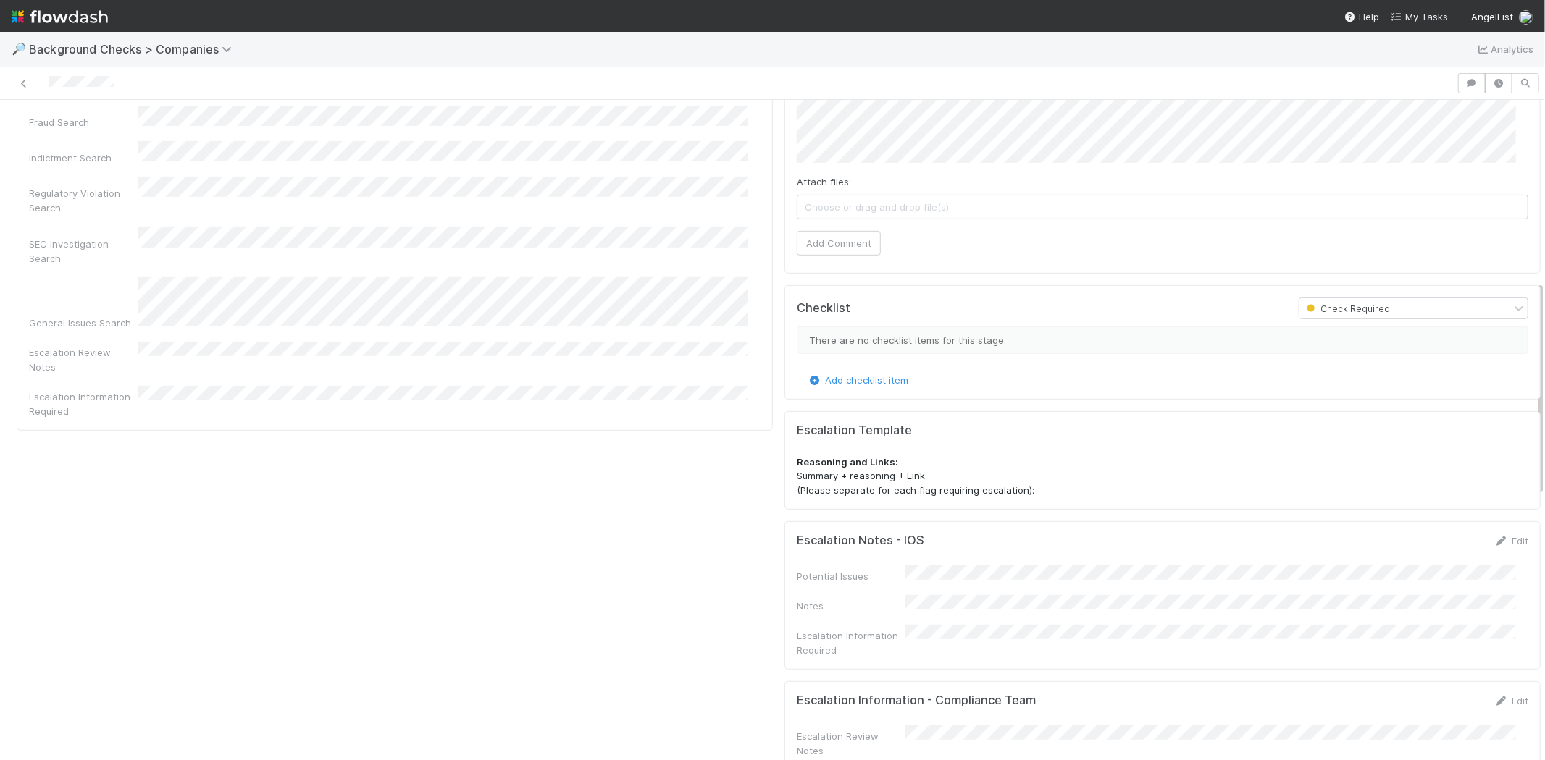
scroll to position [482, 0]
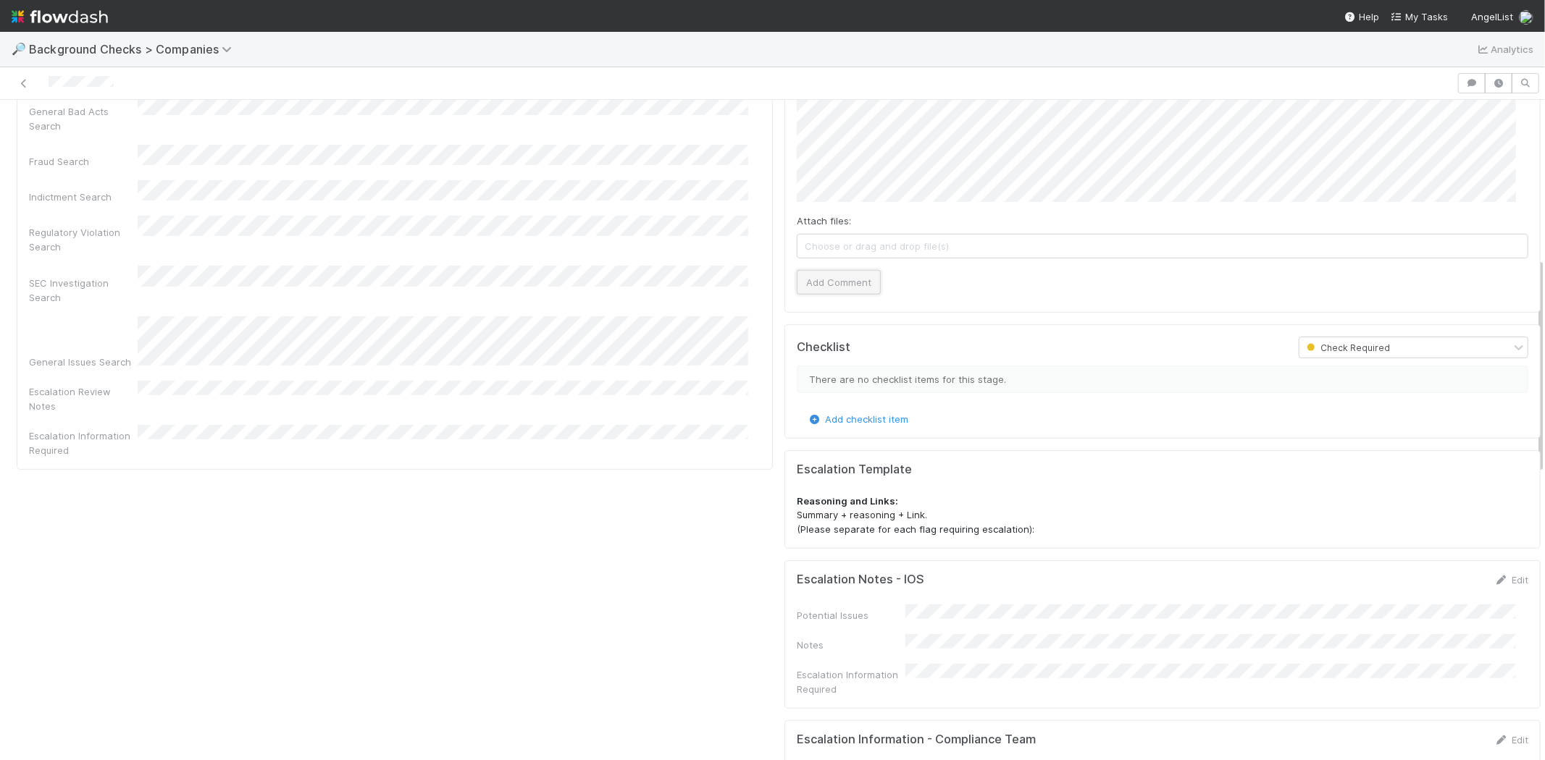
click at [845, 295] on button "Add Comment" at bounding box center [839, 282] width 84 height 25
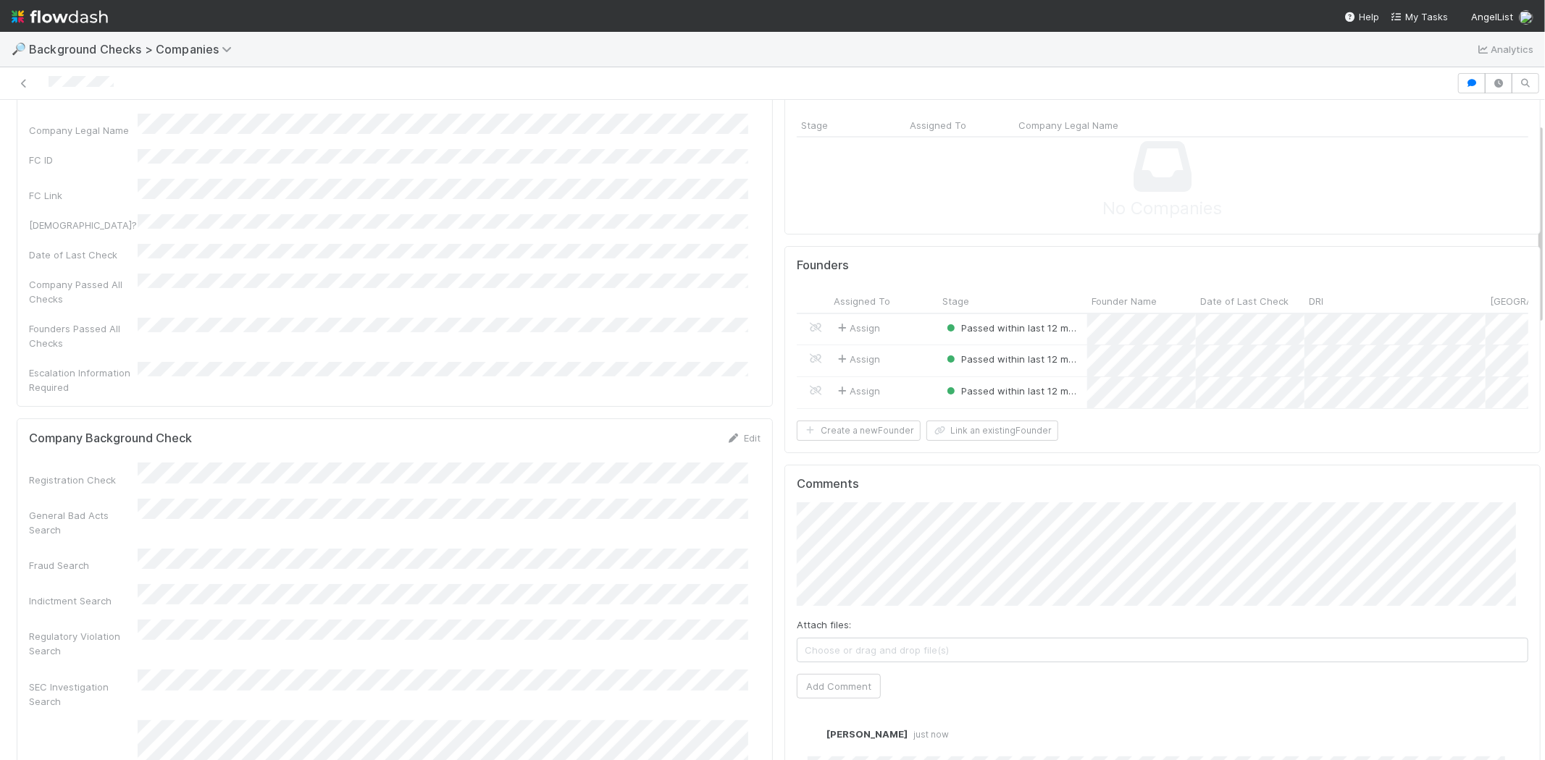
scroll to position [0, 0]
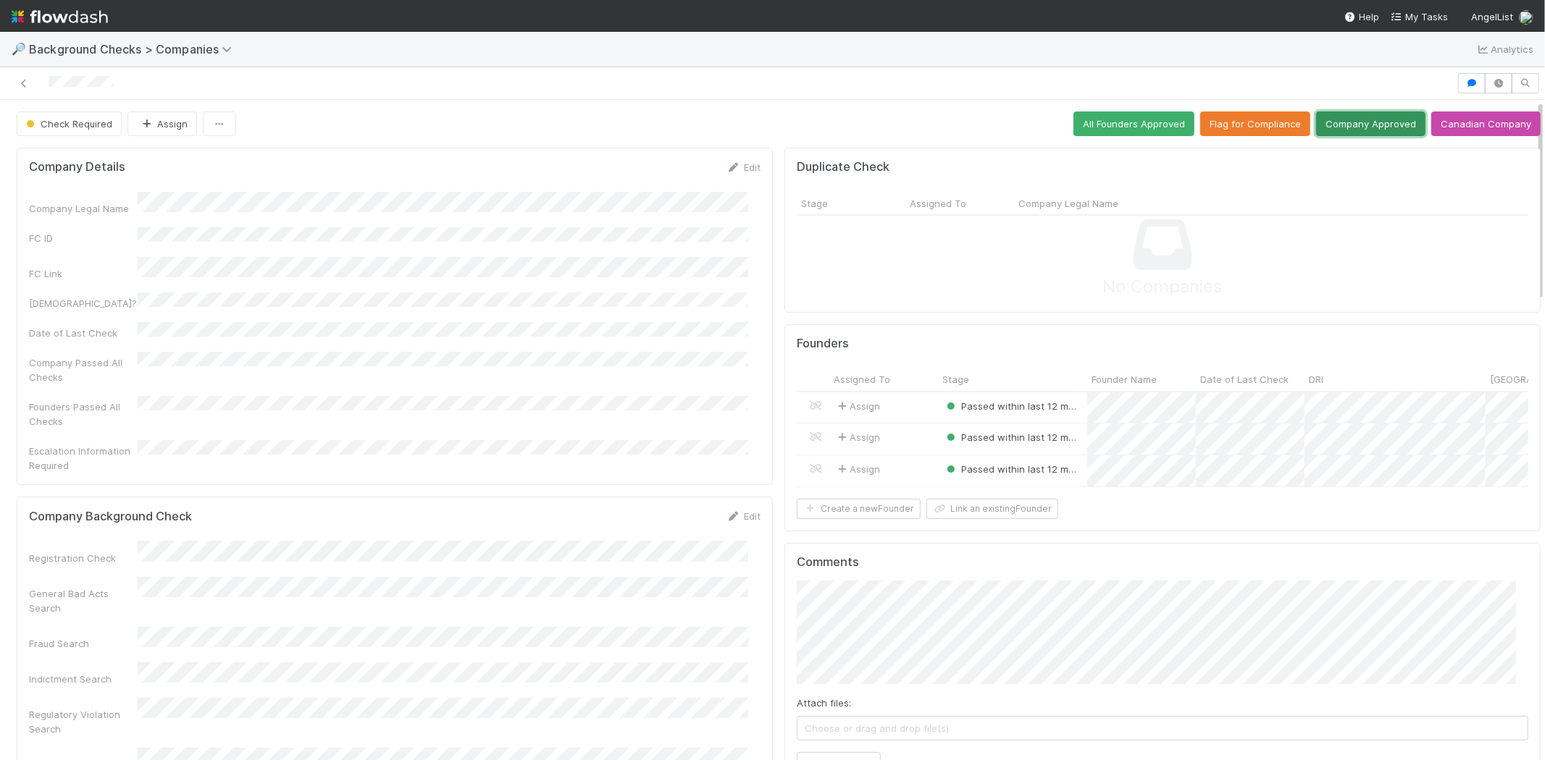
click at [1362, 122] on button "Company Approved" at bounding box center [1370, 124] width 109 height 25
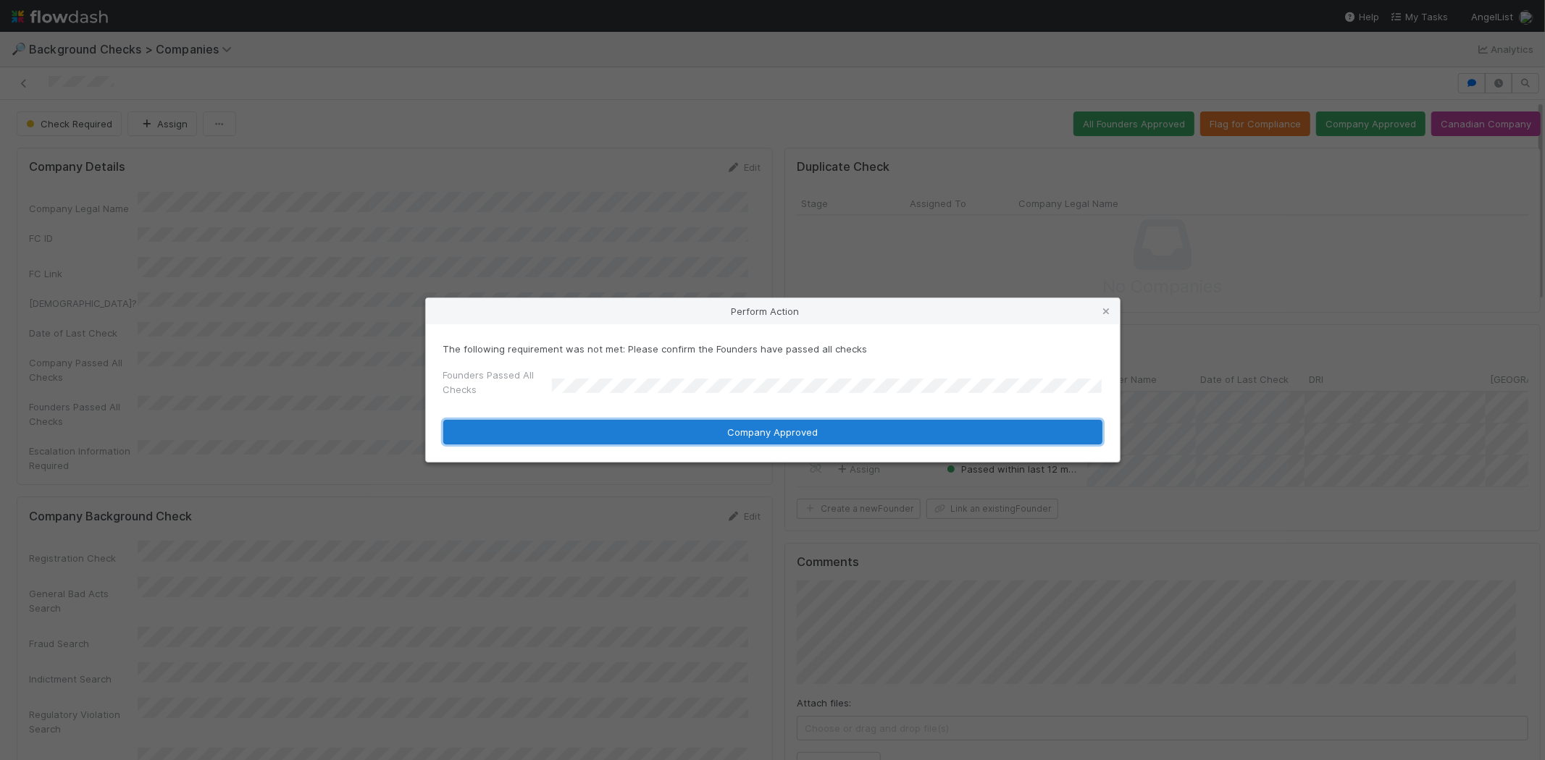
click at [659, 436] on button "Company Approved" at bounding box center [772, 432] width 659 height 25
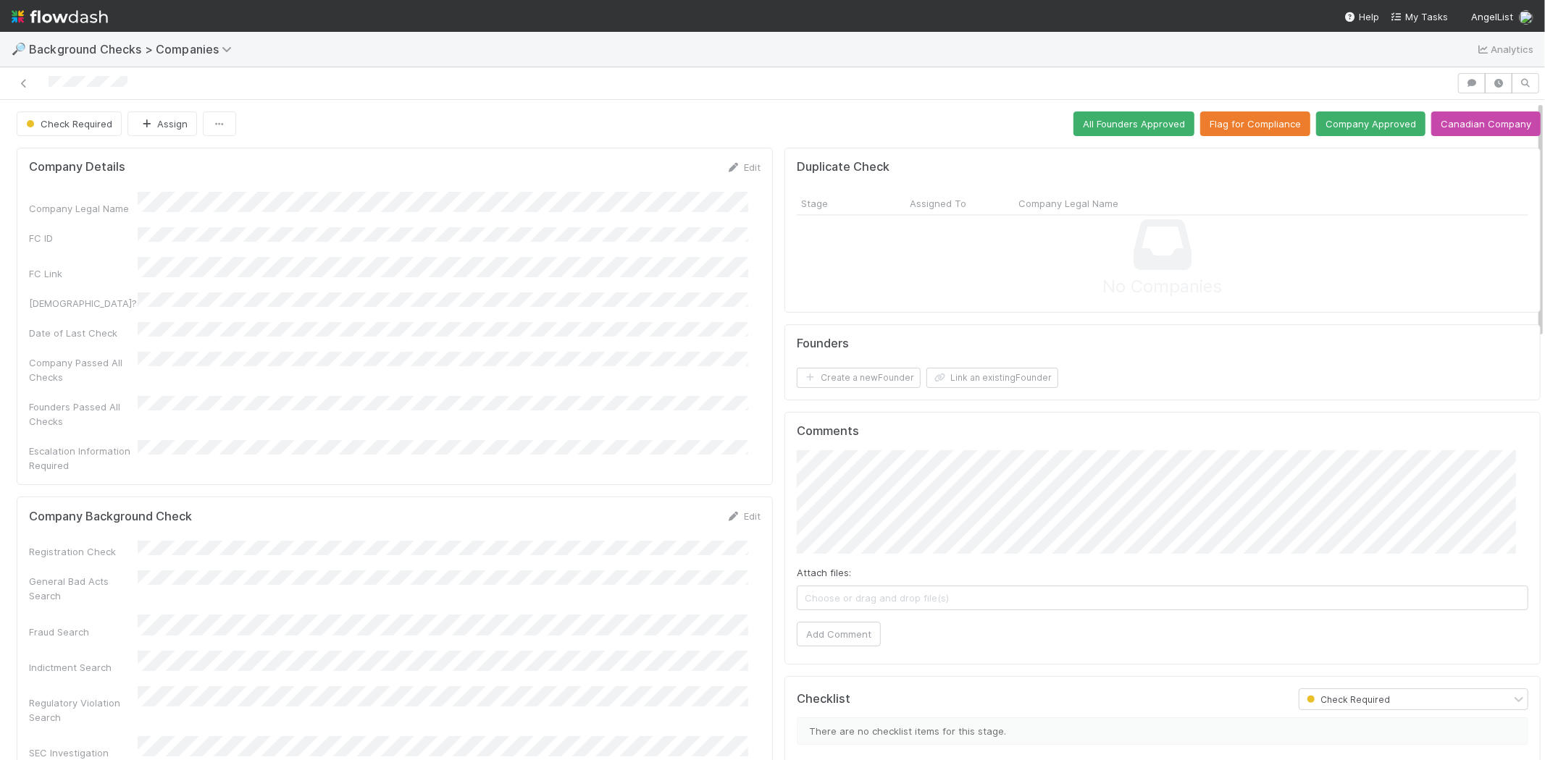
scroll to position [80, 0]
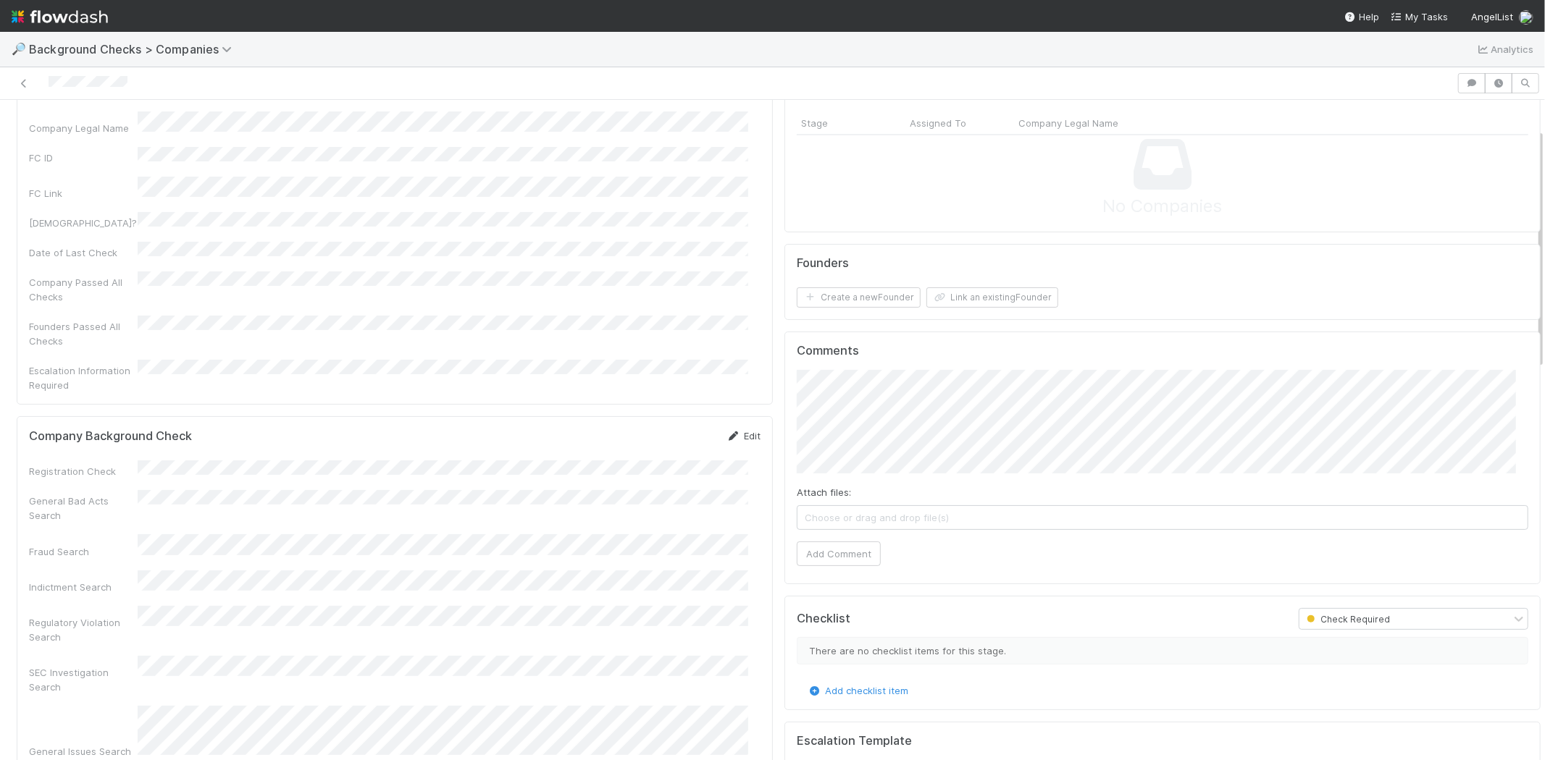
click at [744, 430] on link "Edit" at bounding box center [743, 436] width 34 height 12
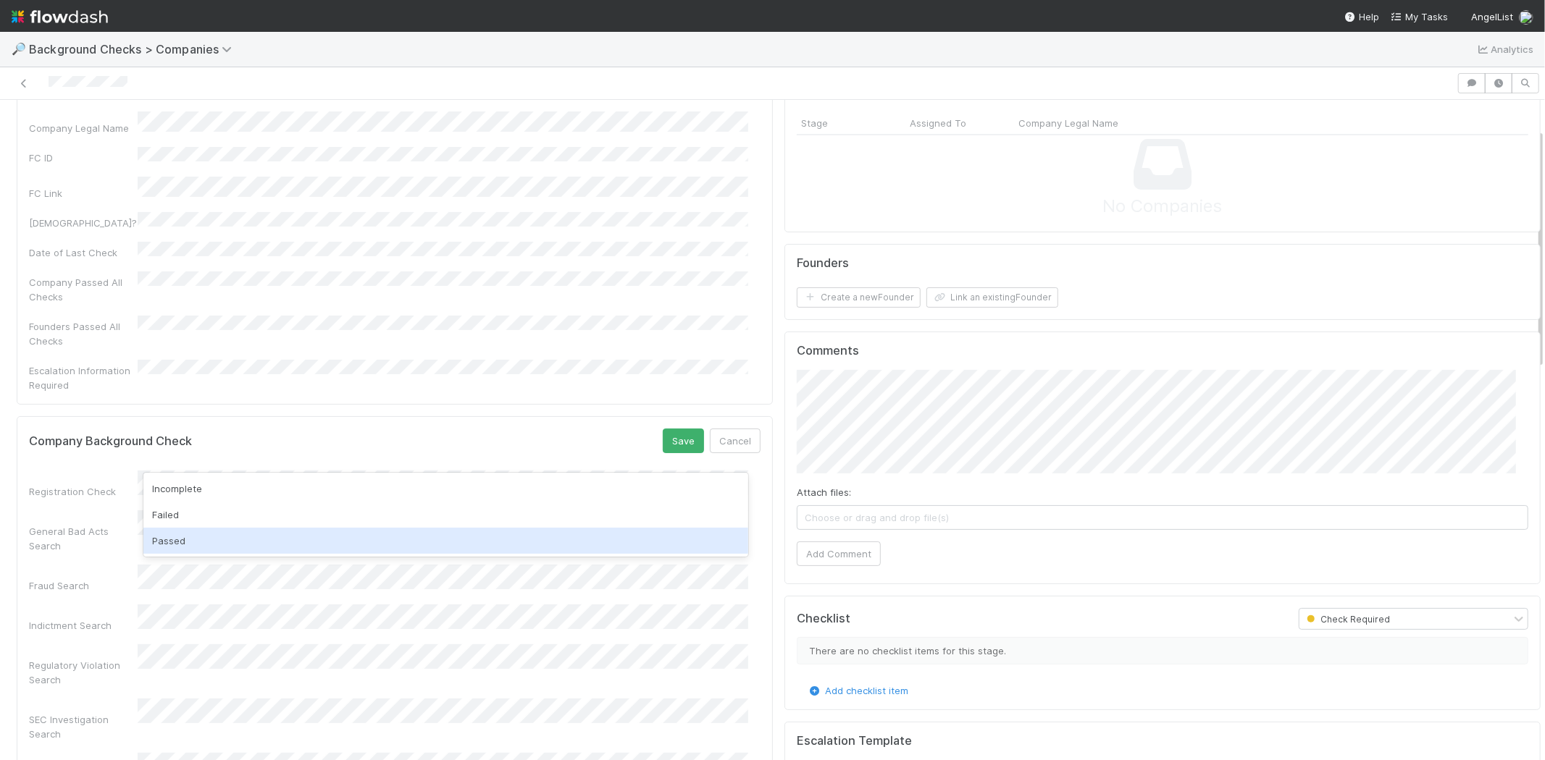
click at [278, 545] on div "Passed" at bounding box center [445, 541] width 605 height 26
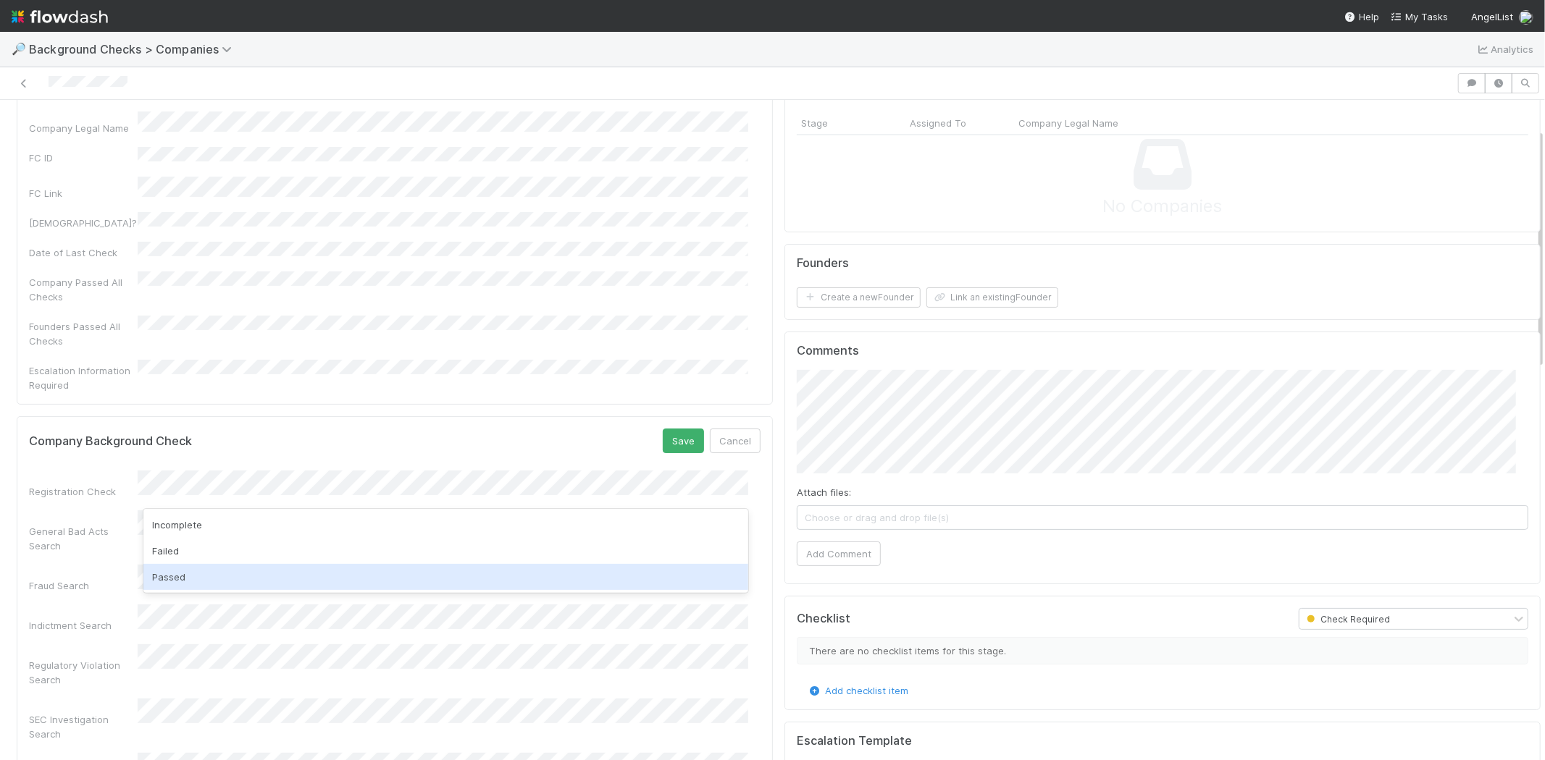
click at [249, 571] on div "Passed" at bounding box center [445, 577] width 605 height 26
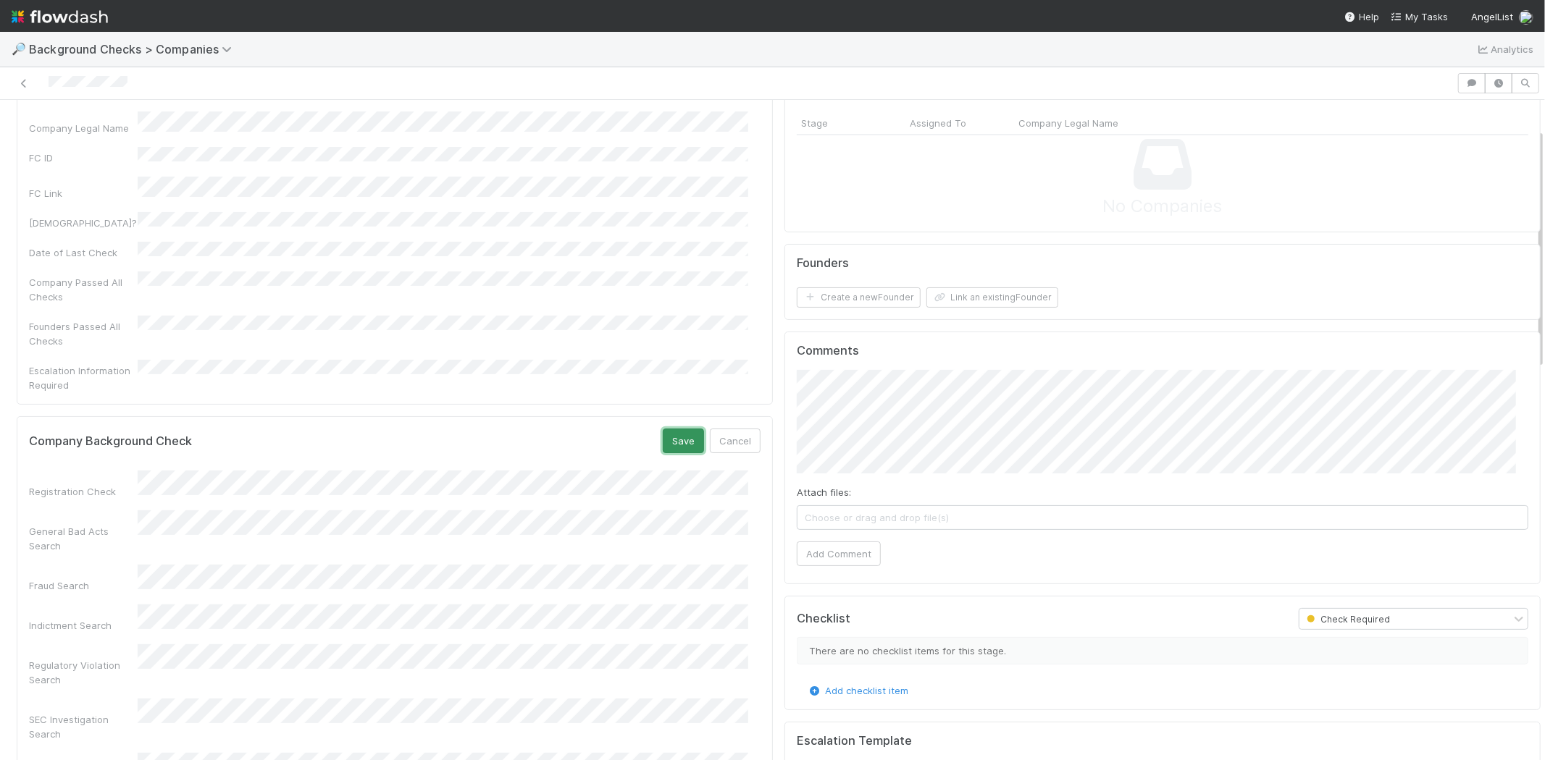
click at [666, 429] on button "Save" at bounding box center [683, 441] width 41 height 25
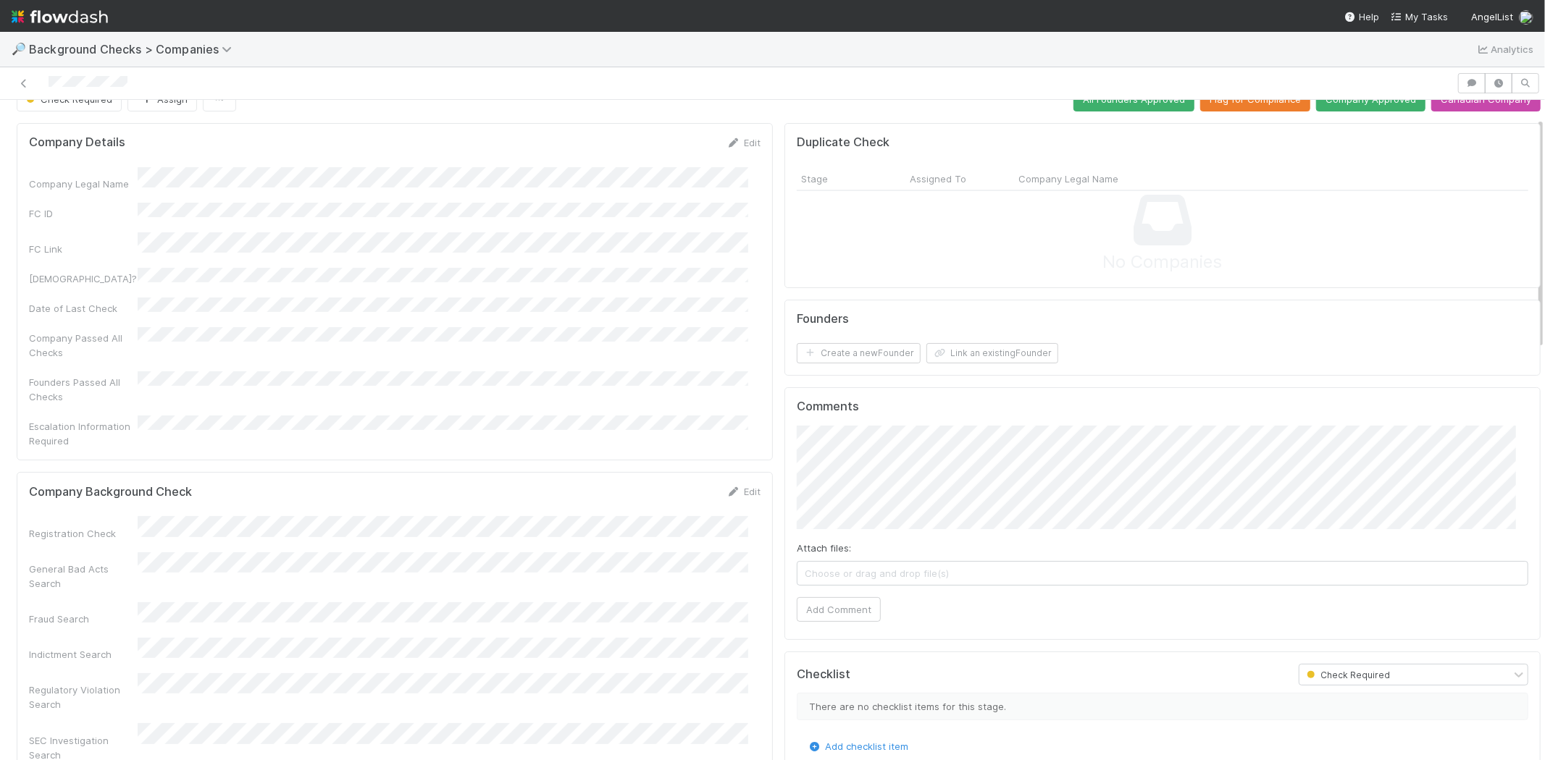
scroll to position [0, 0]
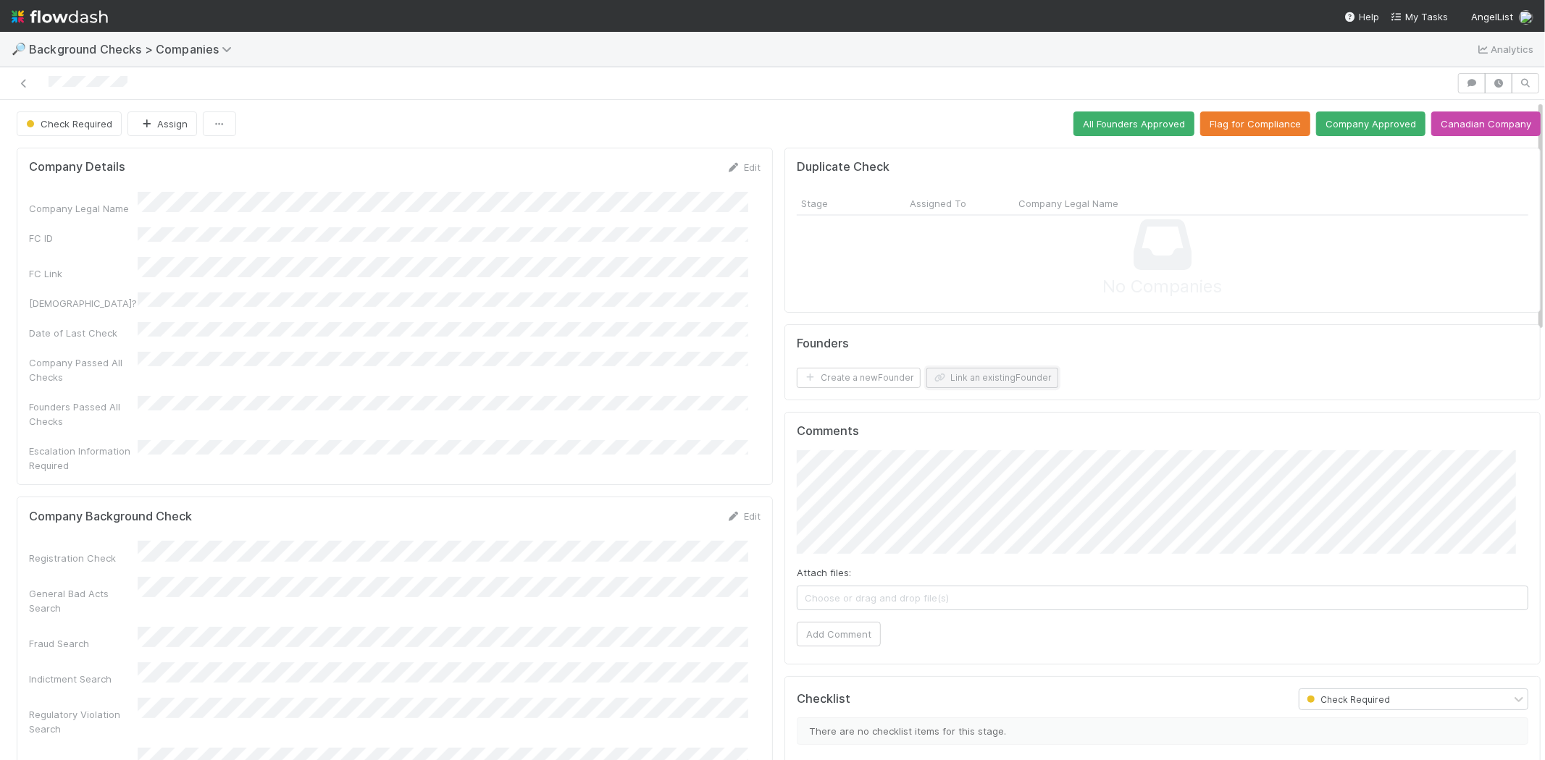
click at [1007, 374] on button "Link an existing Founder" at bounding box center [992, 378] width 132 height 20
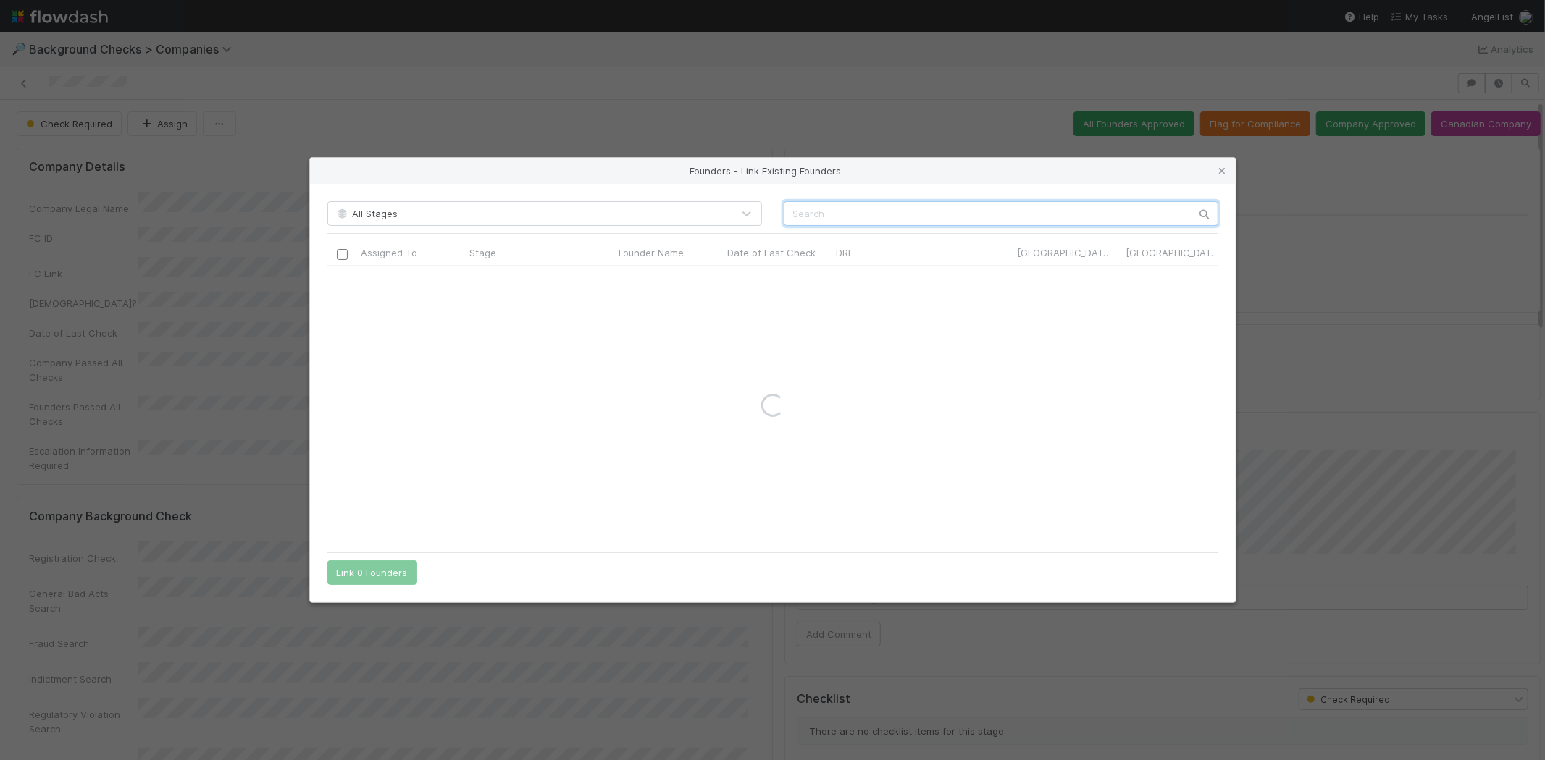
click at [1028, 216] on input "text" at bounding box center [1001, 213] width 435 height 25
paste input "[PERSON_NAME]"
type input "[PERSON_NAME]"
click at [339, 277] on input "checkbox" at bounding box center [341, 281] width 11 height 11
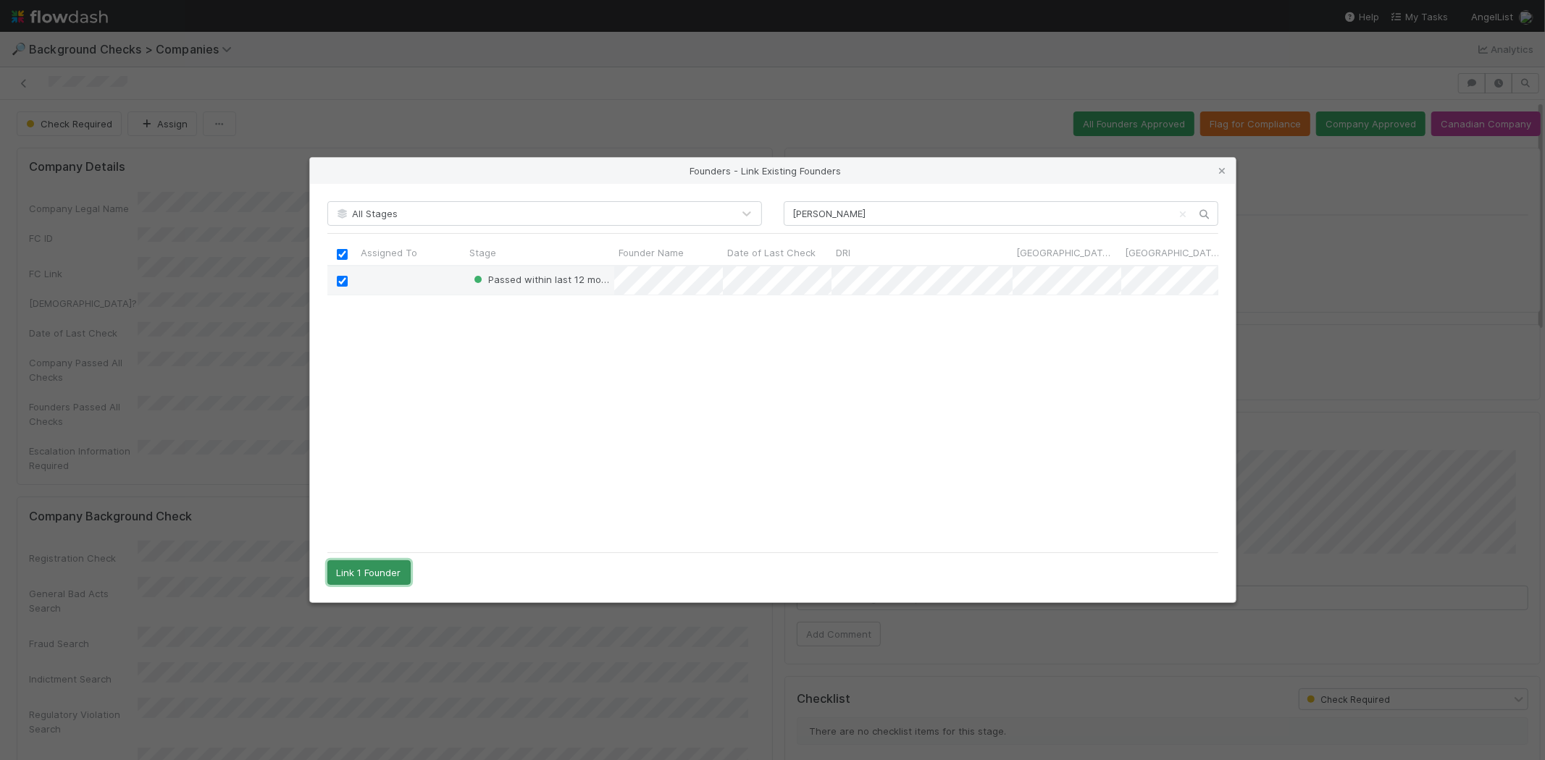
click at [378, 571] on button "Link 1 Founder" at bounding box center [368, 573] width 83 height 25
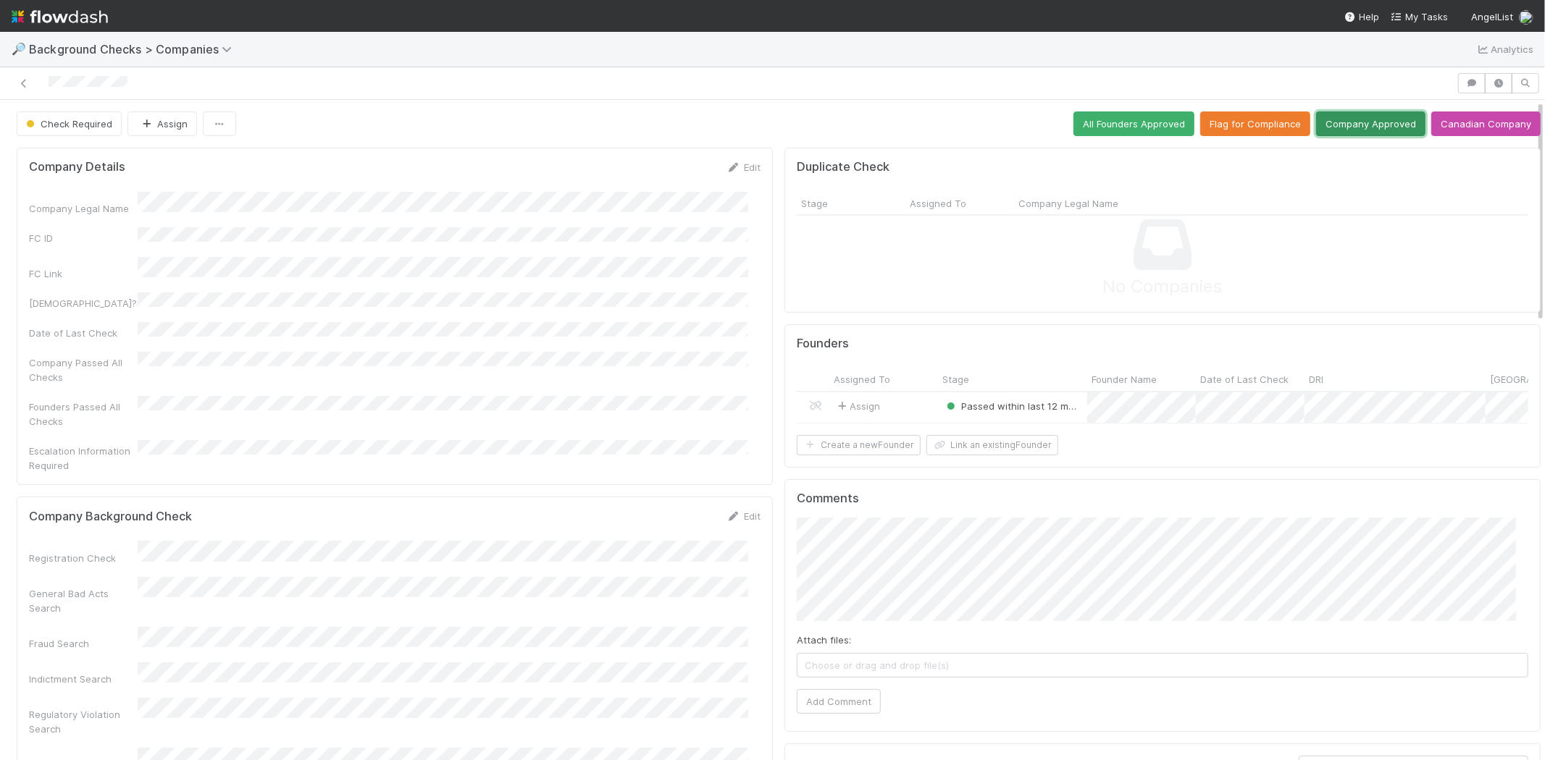
drag, startPoint x: 1342, startPoint y: 122, endPoint x: 1330, endPoint y: 193, distance: 72.0
click at [1372, 120] on button "Company Approved" at bounding box center [1370, 124] width 109 height 25
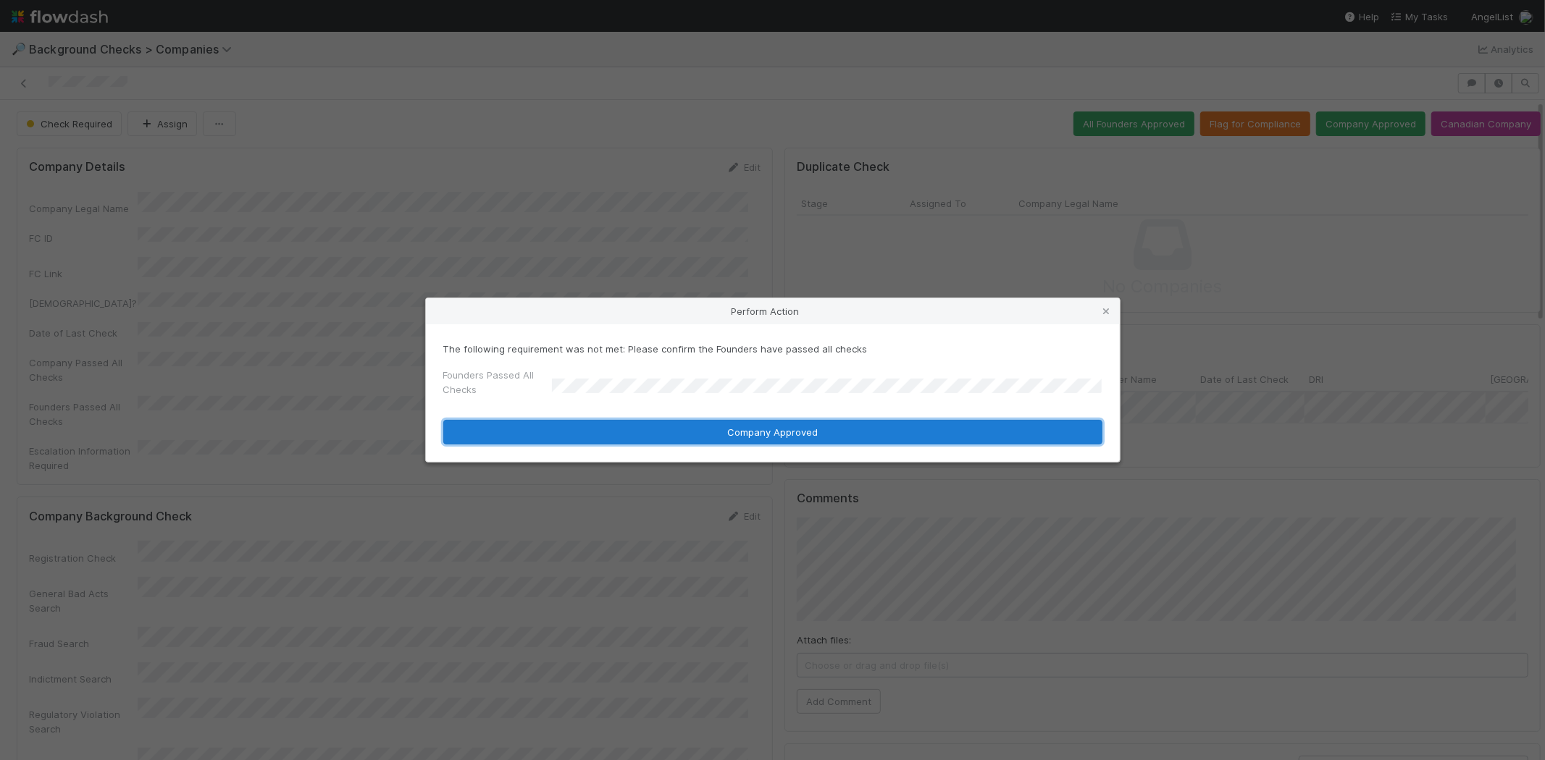
drag, startPoint x: 607, startPoint y: 430, endPoint x: 663, endPoint y: 411, distance: 59.5
click at [608, 430] on button "Company Approved" at bounding box center [772, 432] width 659 height 25
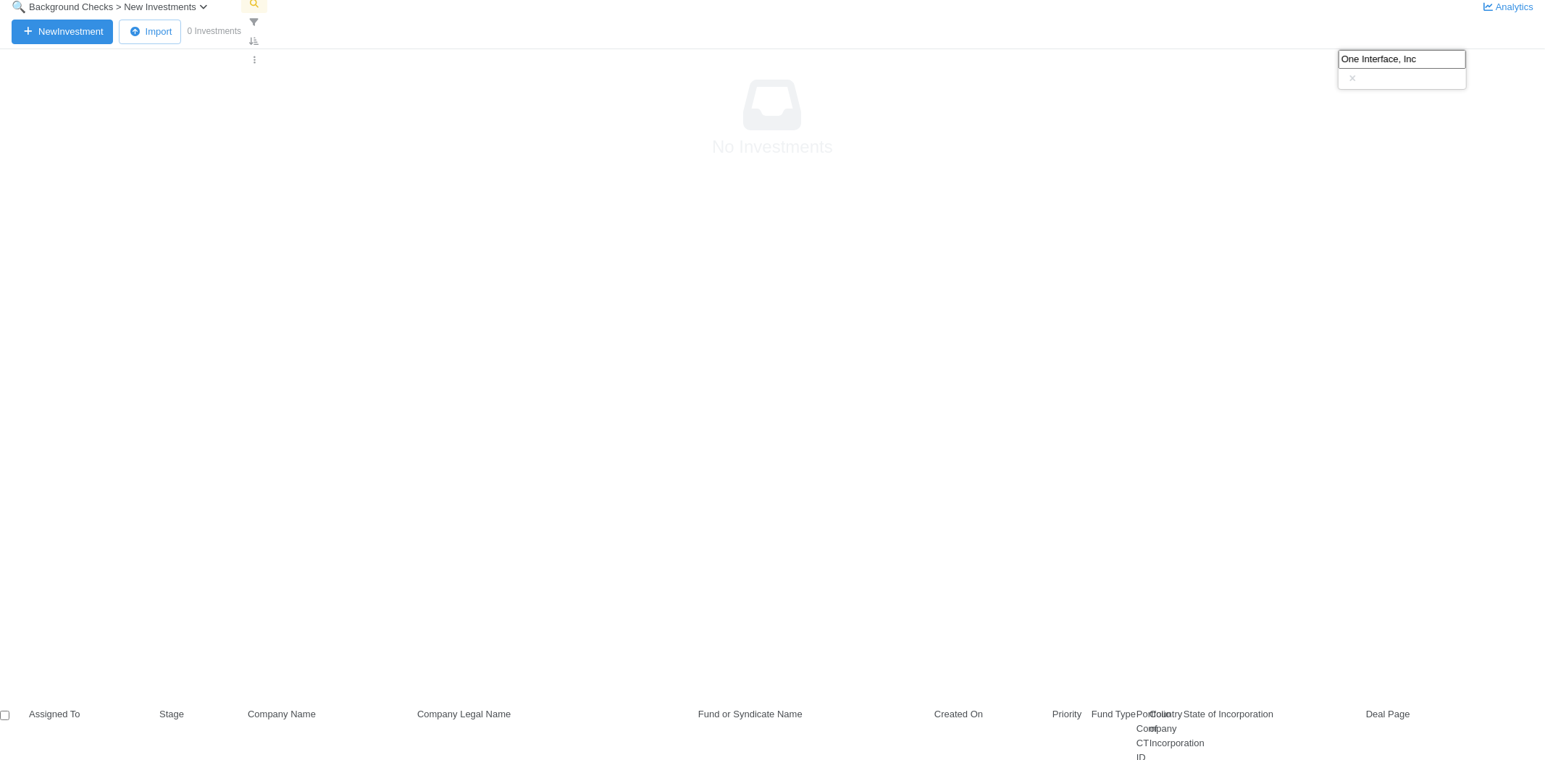
scroll to position [609, 1234]
drag, startPoint x: 1430, startPoint y: 58, endPoint x: 1331, endPoint y: 52, distance: 99.4
drag, startPoint x: 1467, startPoint y: 59, endPoint x: 1343, endPoint y: 59, distance: 123.8
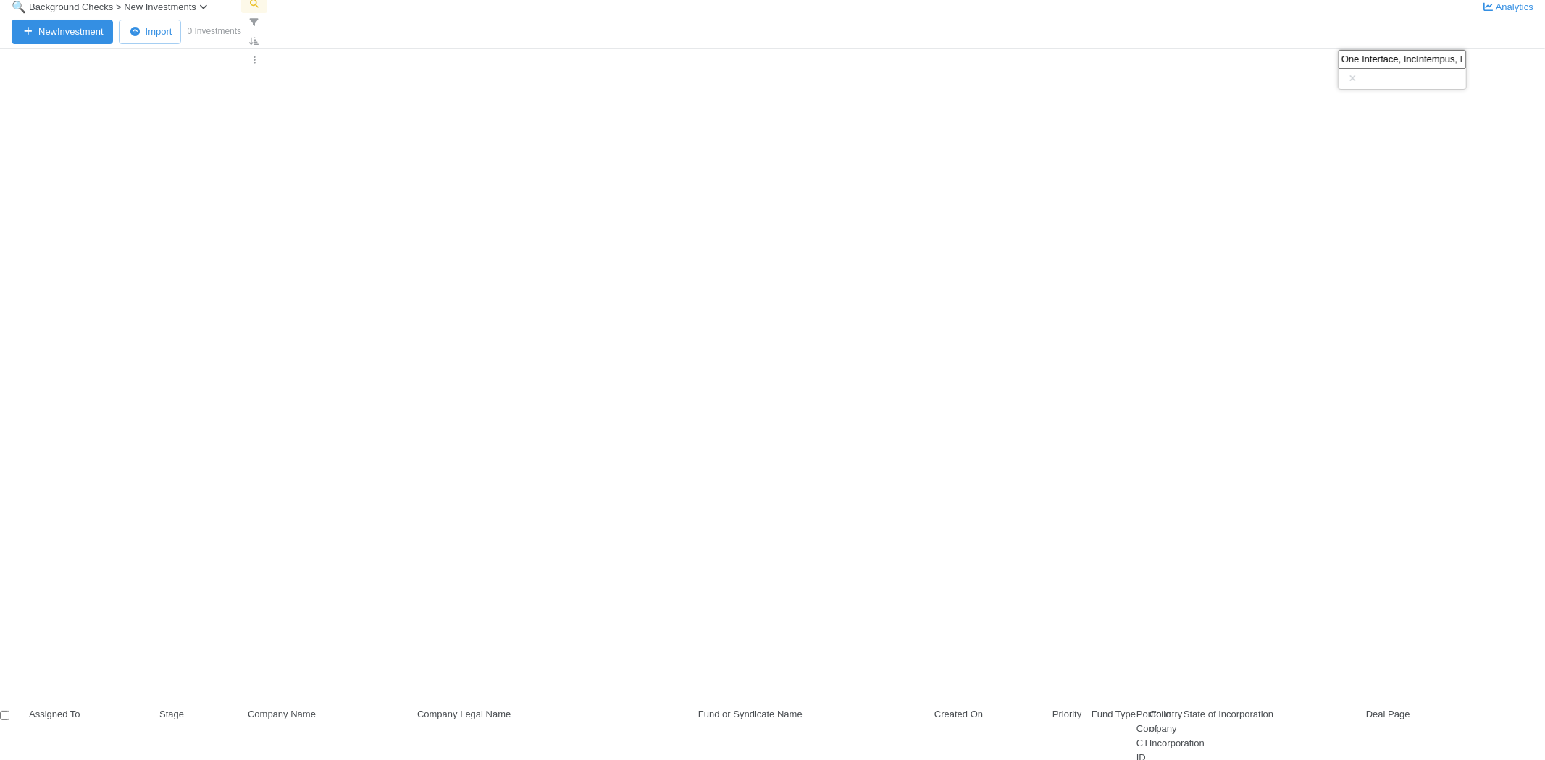
click at [1343, 59] on input "One Interface, IncIntempus, Inc" at bounding box center [1401, 59] width 127 height 19
type input "Intempus Inc"
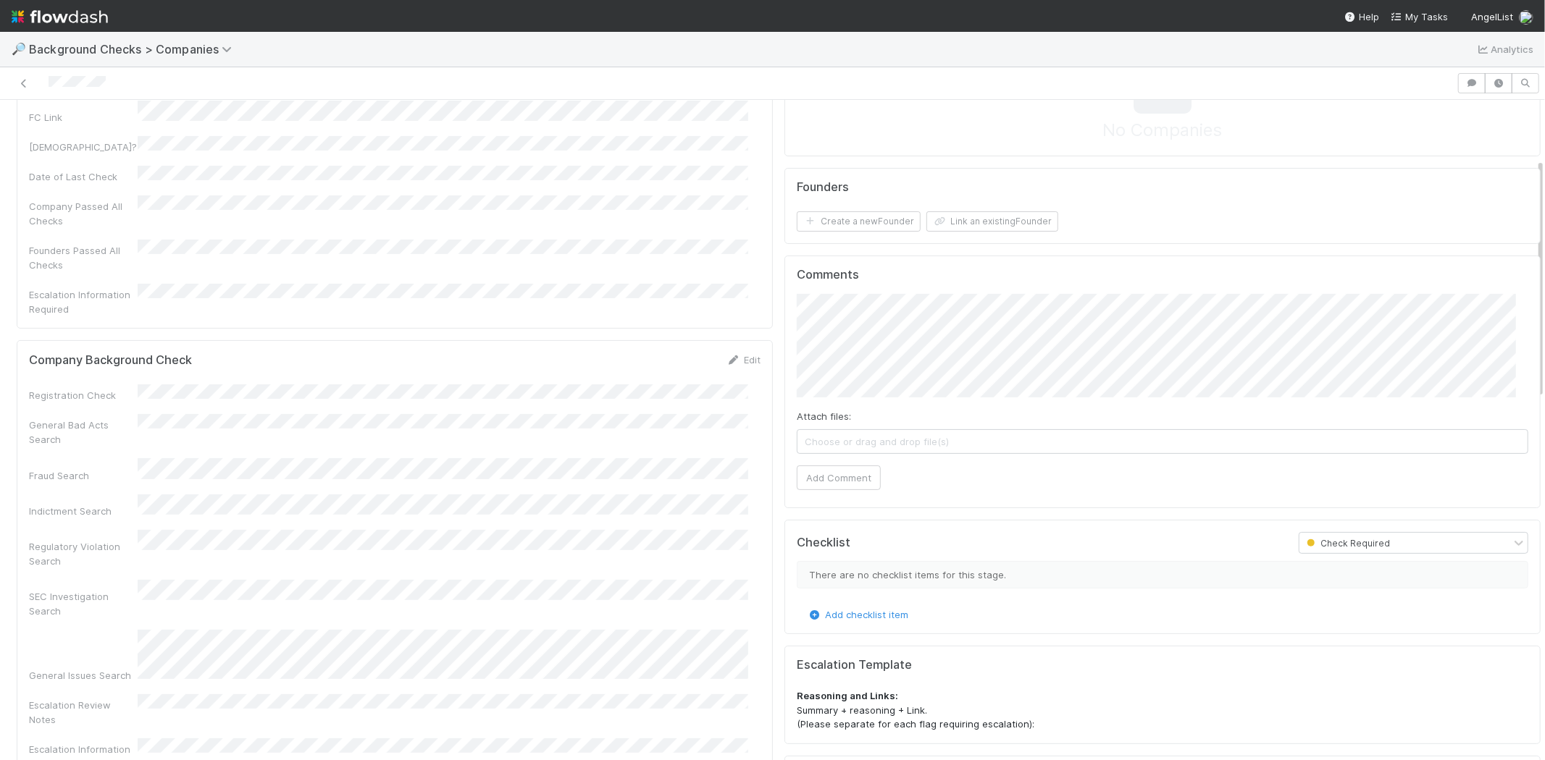
scroll to position [161, 0]
click at [751, 348] on div "Company Background Check Edit" at bounding box center [394, 355] width 753 height 14
click at [737, 350] on link "Edit" at bounding box center [743, 356] width 34 height 12
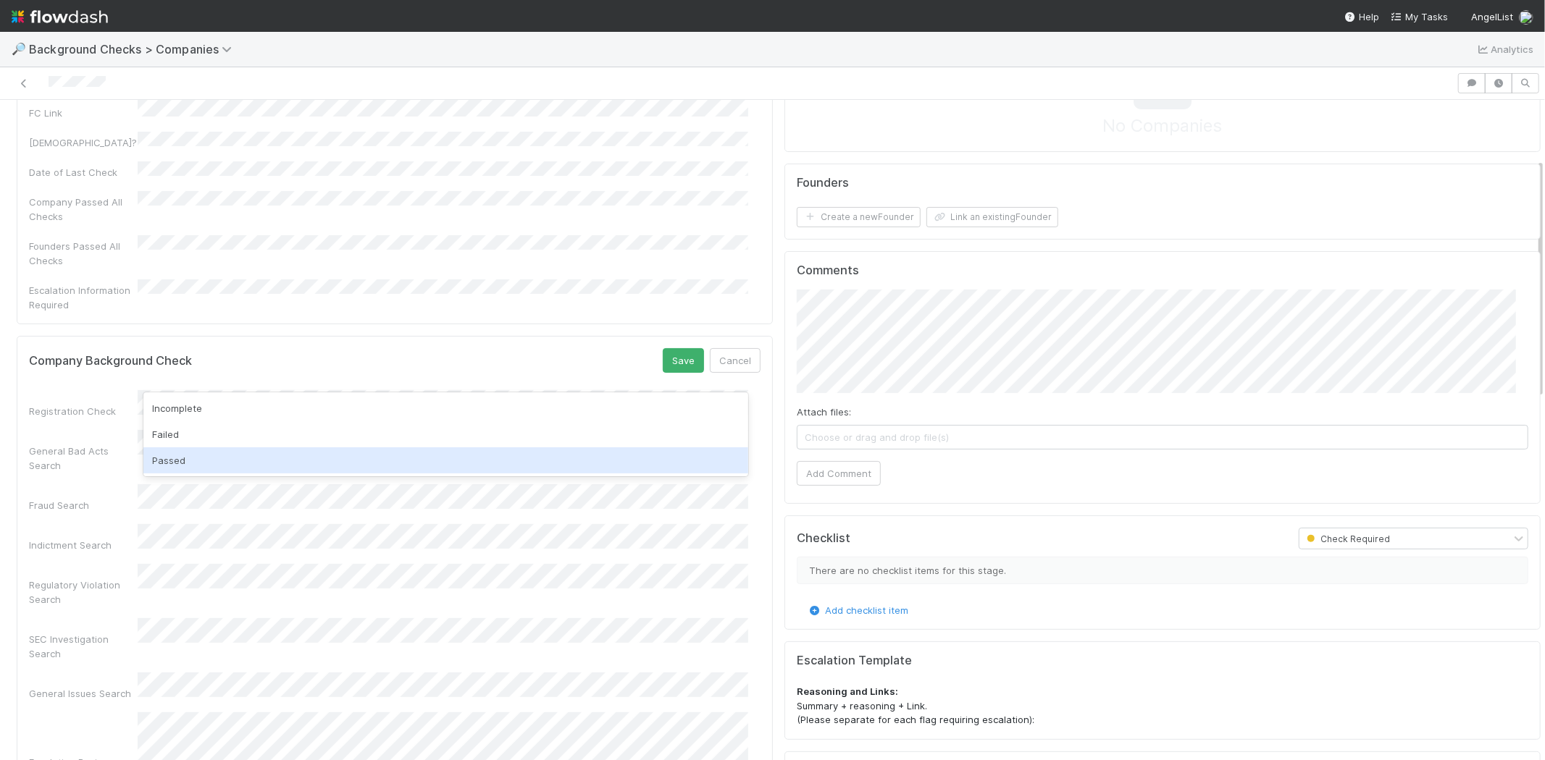
click at [410, 458] on div "Passed" at bounding box center [445, 461] width 605 height 26
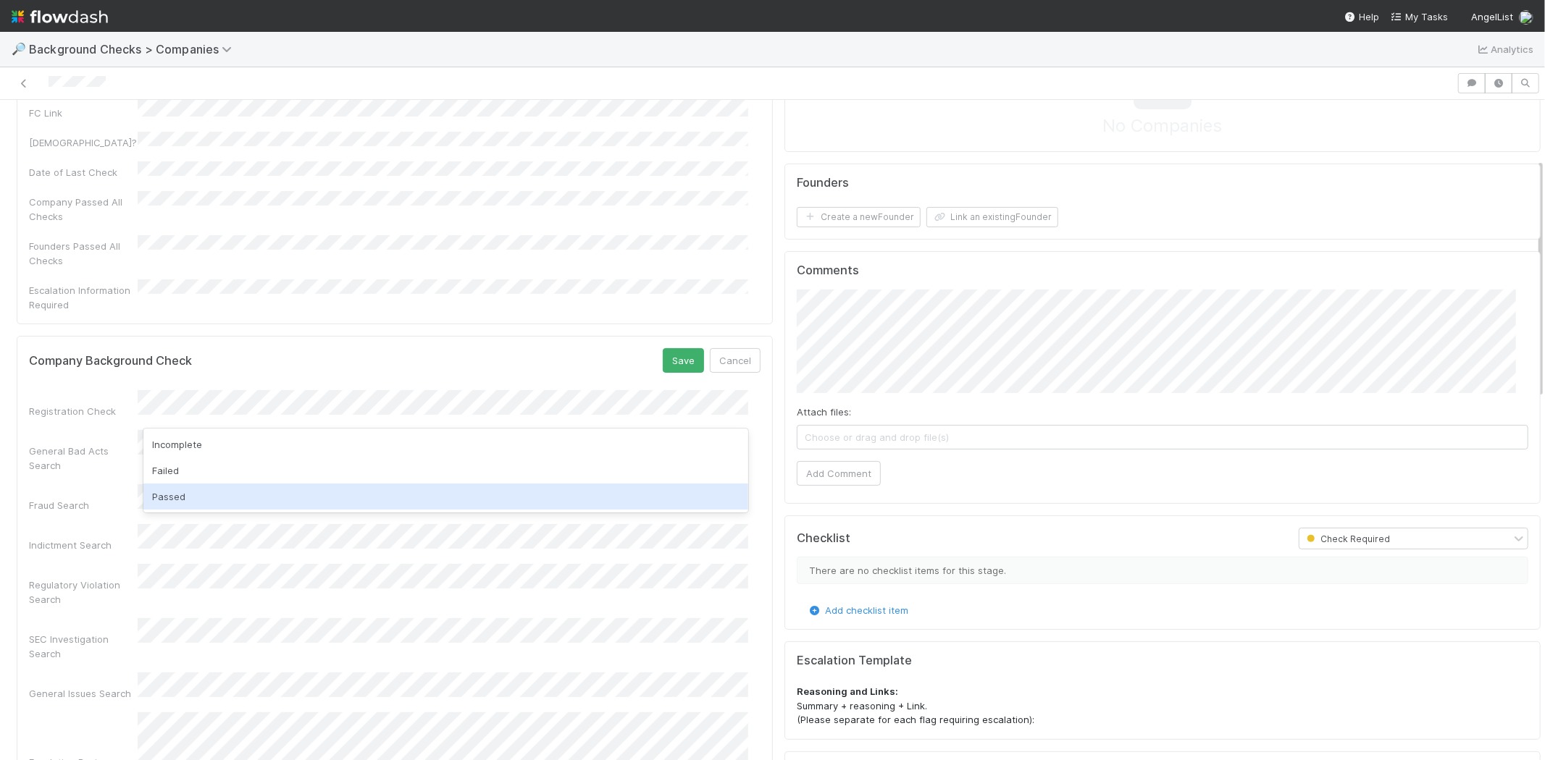
click at [392, 494] on div "Passed" at bounding box center [445, 497] width 605 height 26
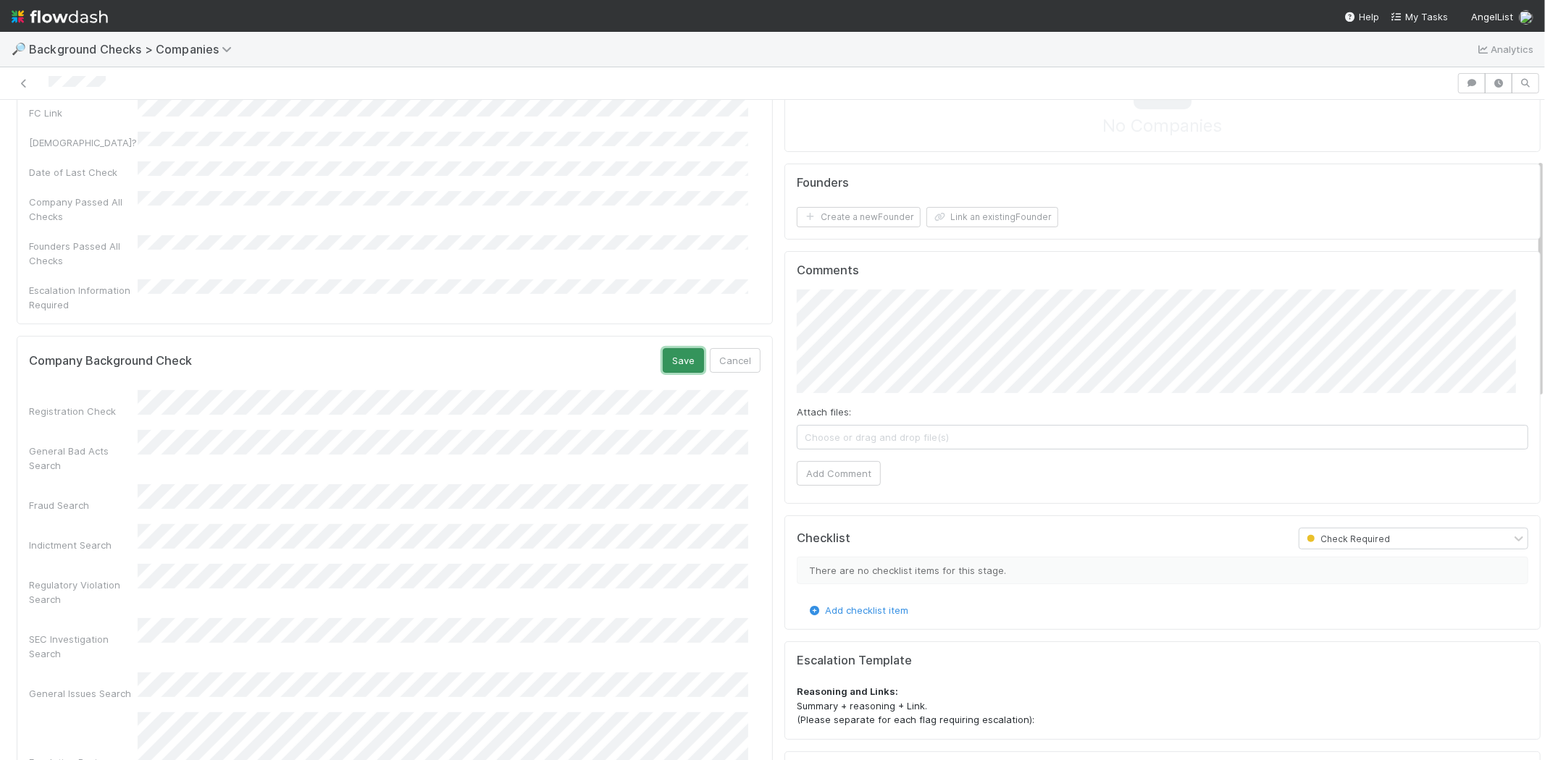
click at [663, 348] on button "Save" at bounding box center [683, 360] width 41 height 25
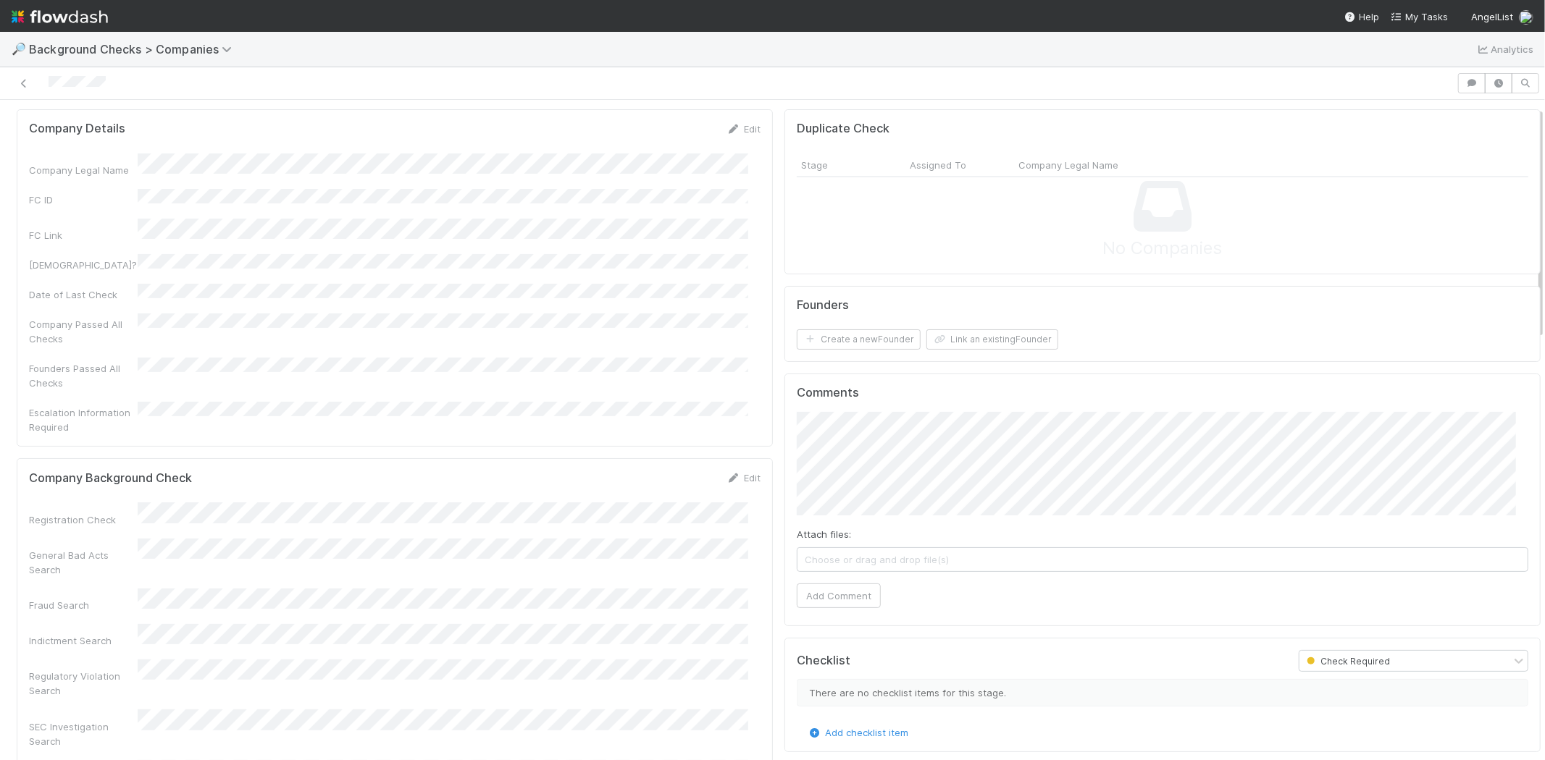
scroll to position [0, 0]
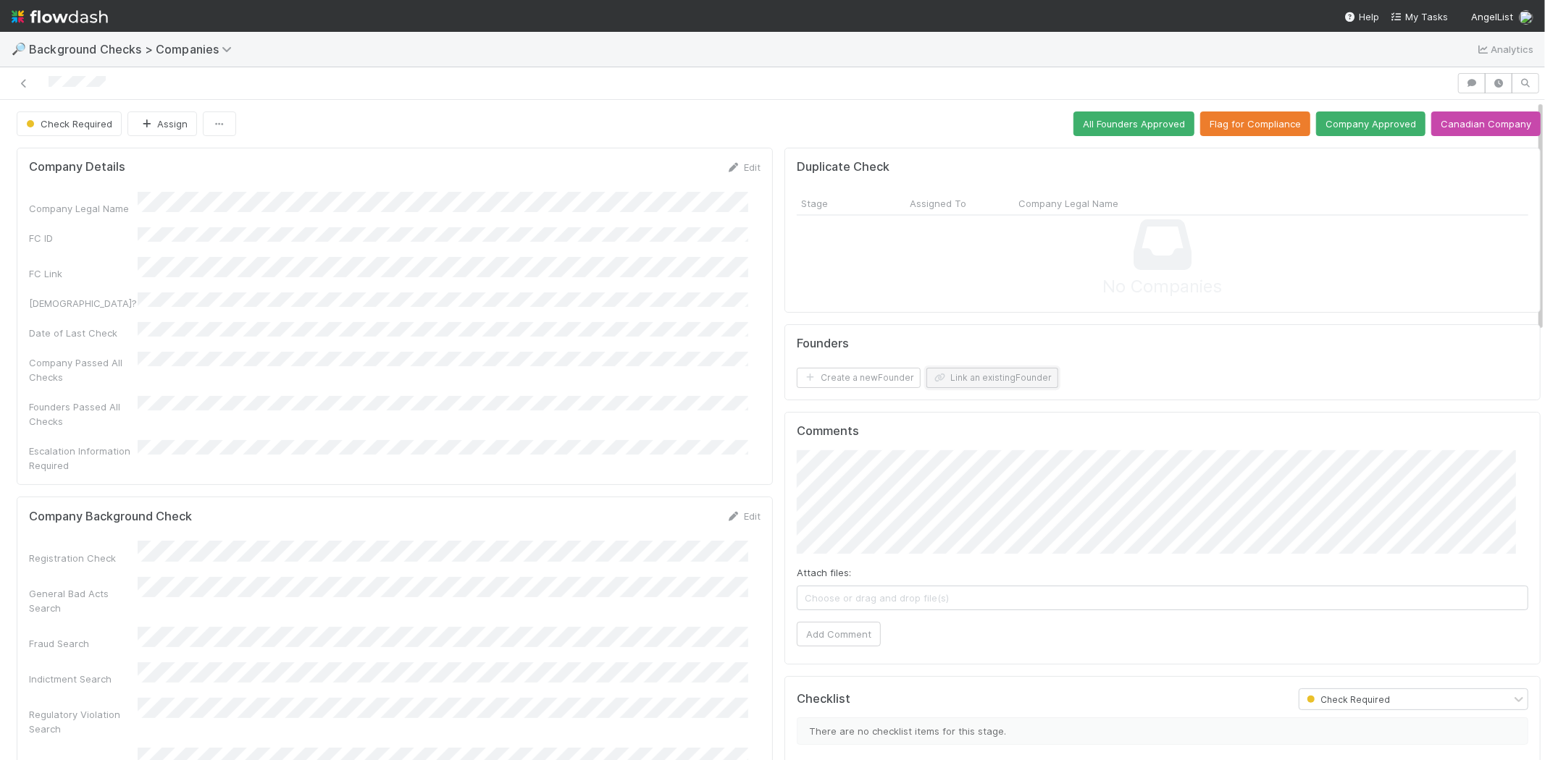
click at [971, 379] on button "Link an existing Founder" at bounding box center [992, 378] width 132 height 20
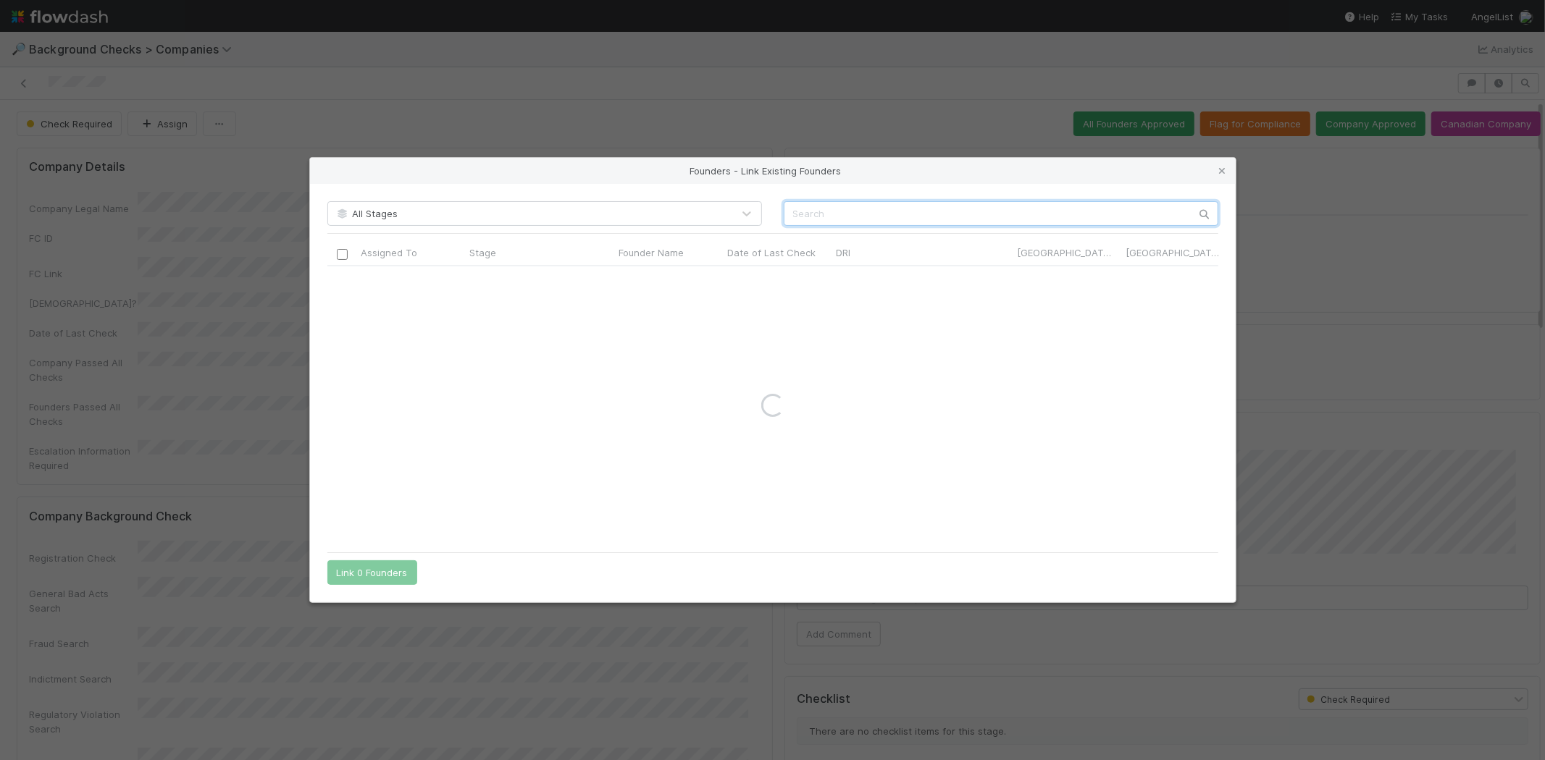
click at [1049, 211] on input "text" at bounding box center [1001, 213] width 435 height 25
paste input "[PERSON_NAME]"
type input "[PERSON_NAME]"
click at [1218, 174] on icon at bounding box center [1222, 171] width 14 height 9
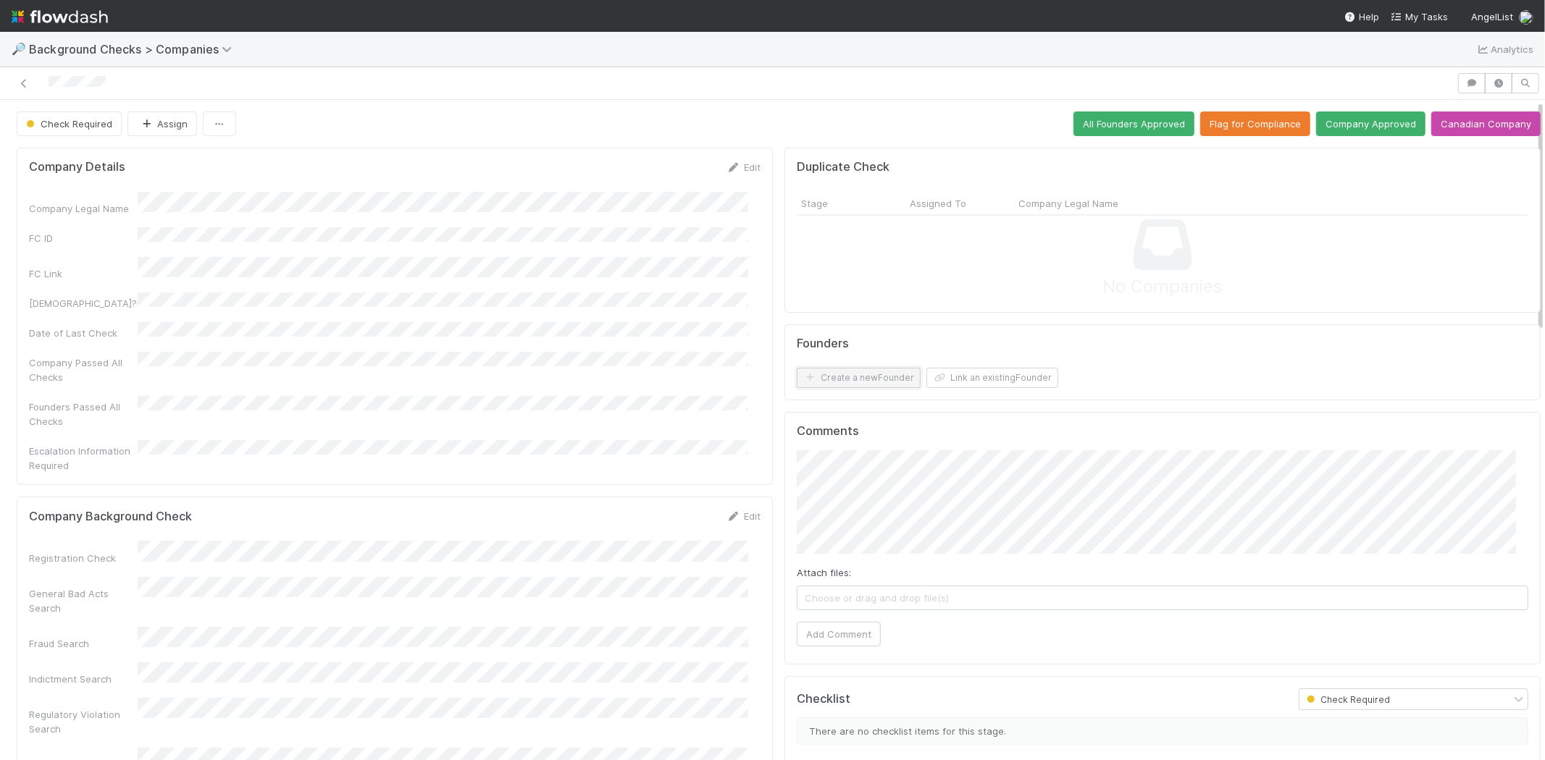
click at [848, 377] on button "Create a new Founder" at bounding box center [859, 378] width 124 height 20
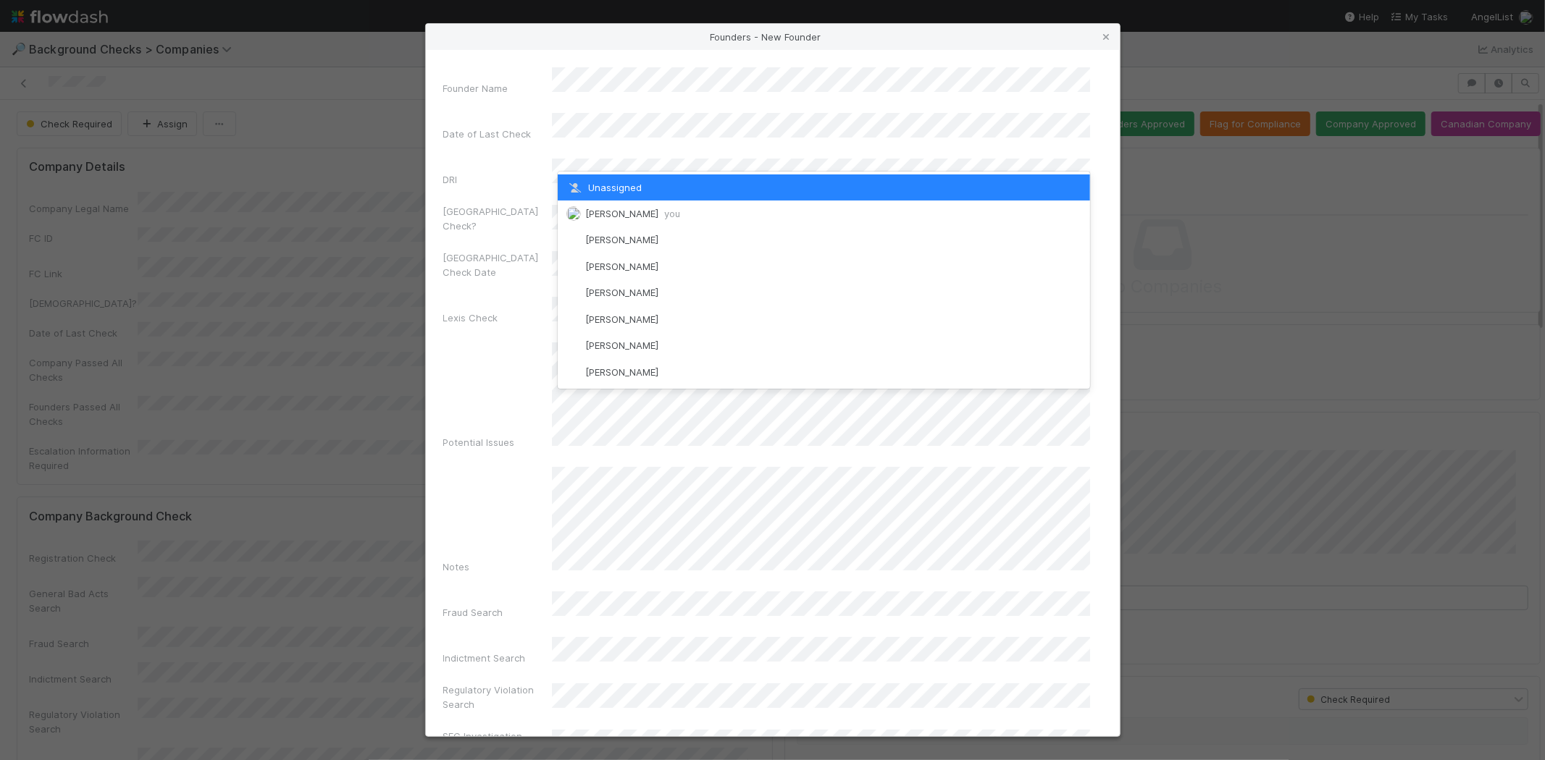
click at [629, 213] on span "[PERSON_NAME] you" at bounding box center [632, 214] width 95 height 12
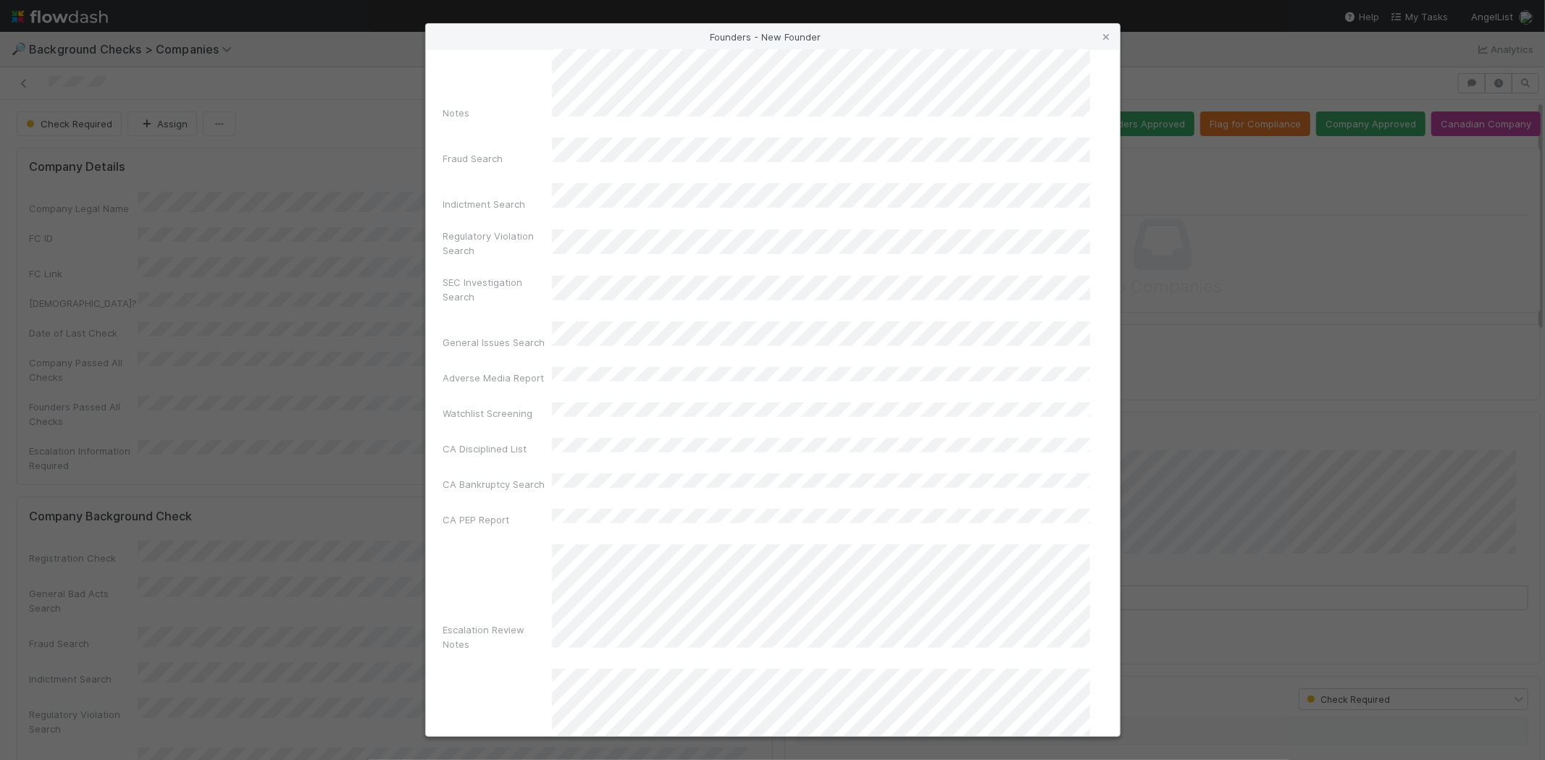
scroll to position [482, 0]
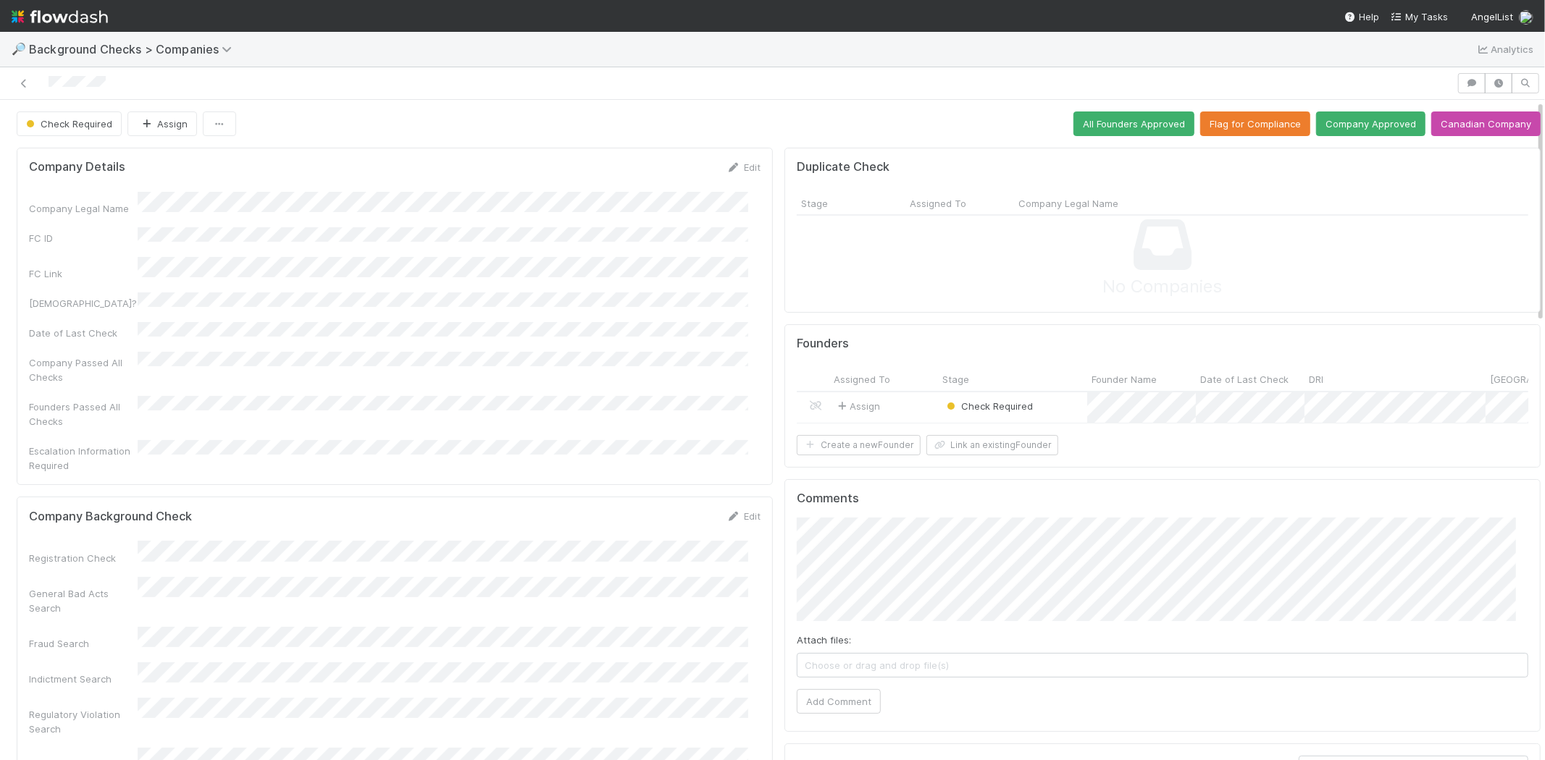
click at [903, 403] on div "Assign" at bounding box center [883, 408] width 109 height 31
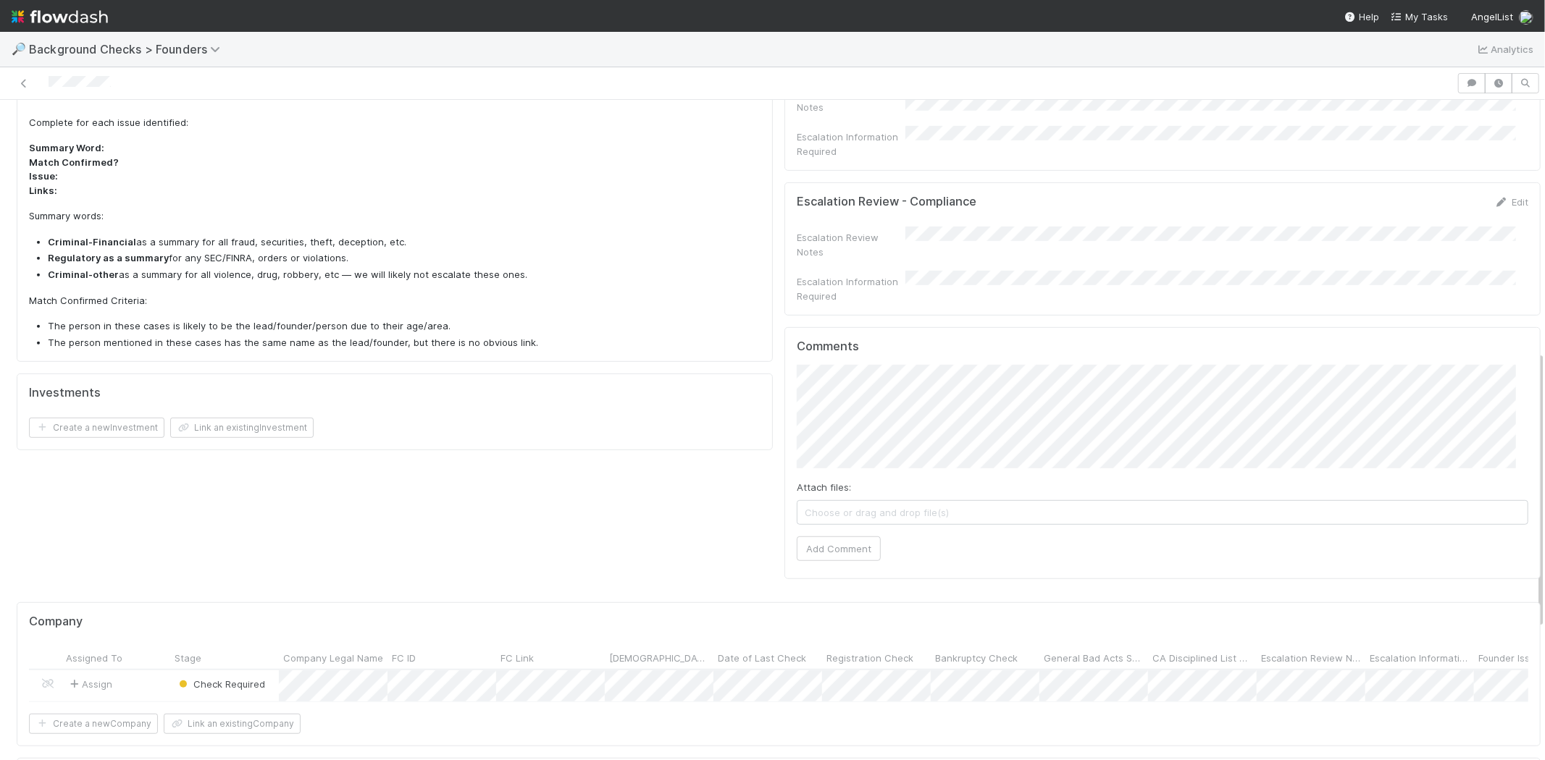
scroll to position [643, 0]
click at [848, 532] on button "Add Comment" at bounding box center [839, 544] width 84 height 25
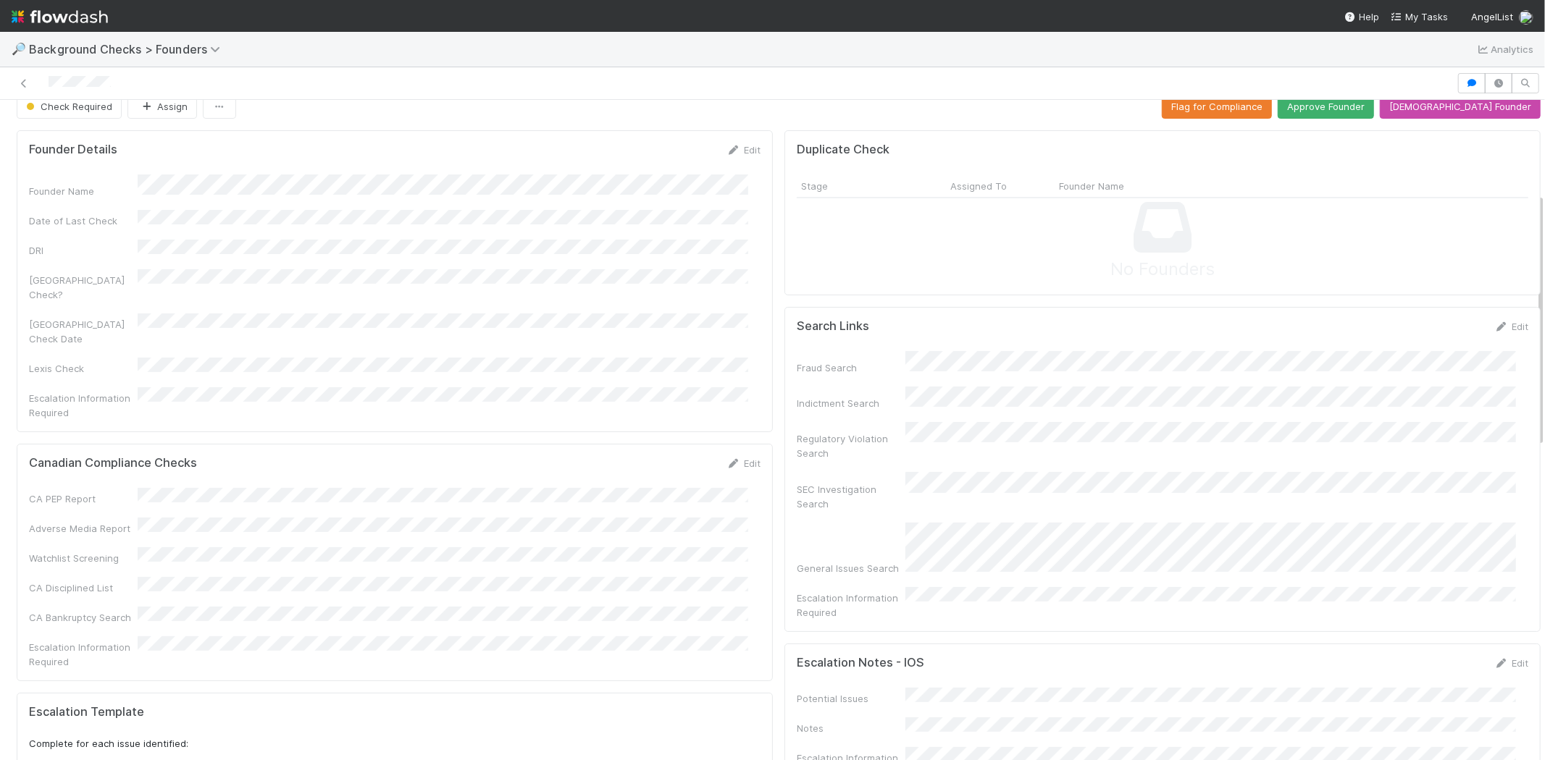
scroll to position [0, 0]
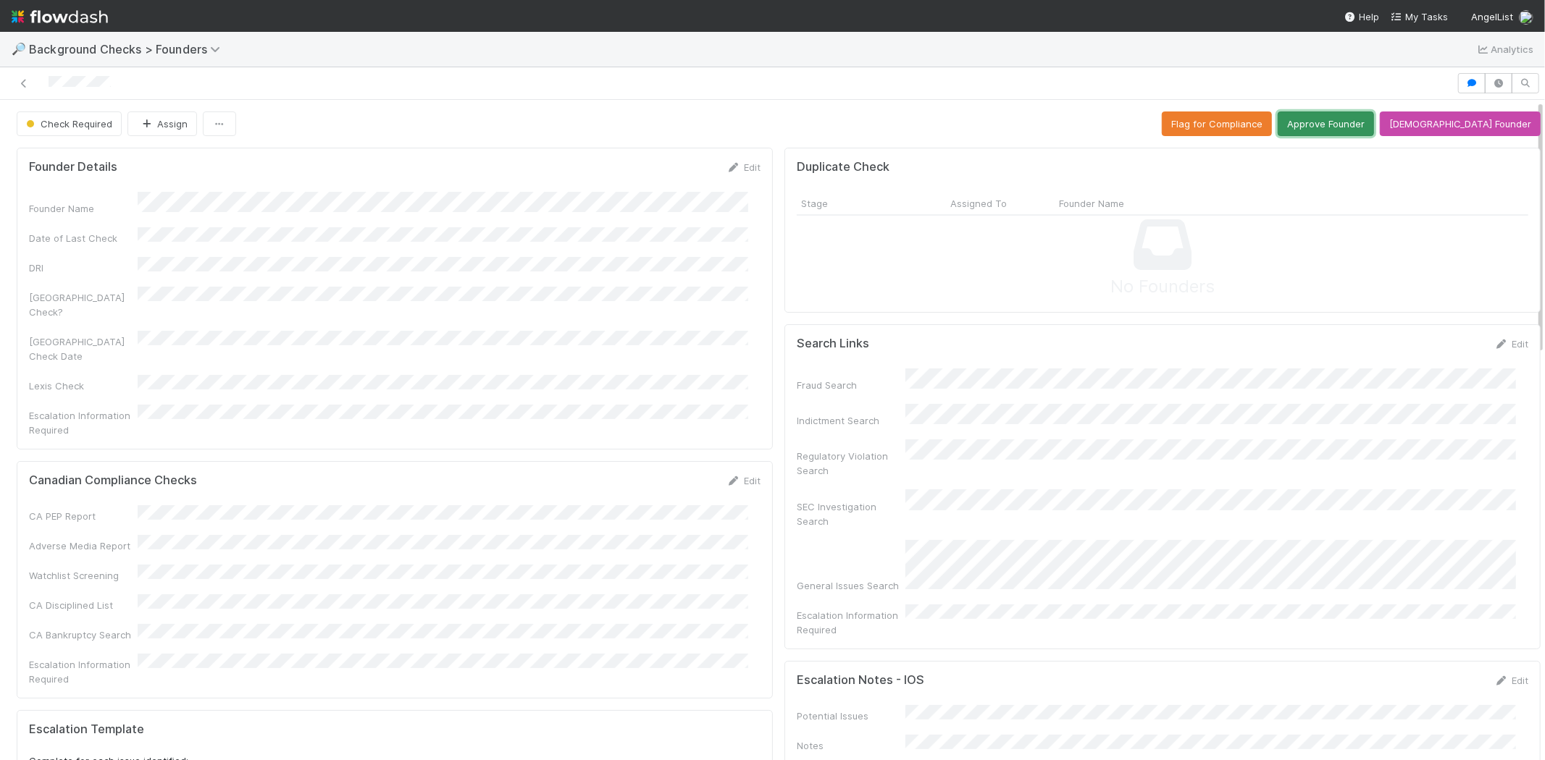
click at [1355, 128] on button "Approve Founder" at bounding box center [1326, 124] width 96 height 25
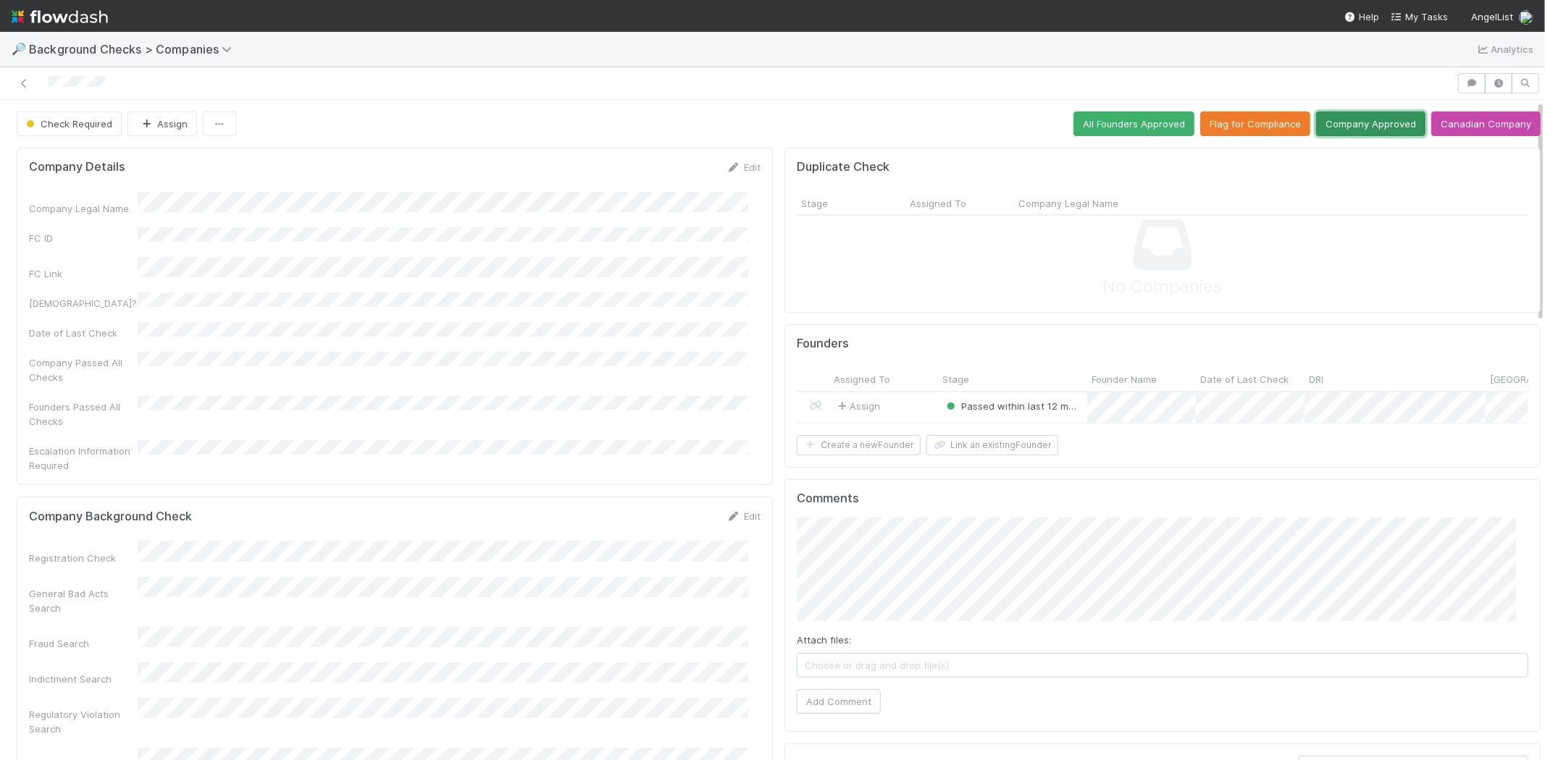
click at [1329, 129] on button "Company Approved" at bounding box center [1370, 124] width 109 height 25
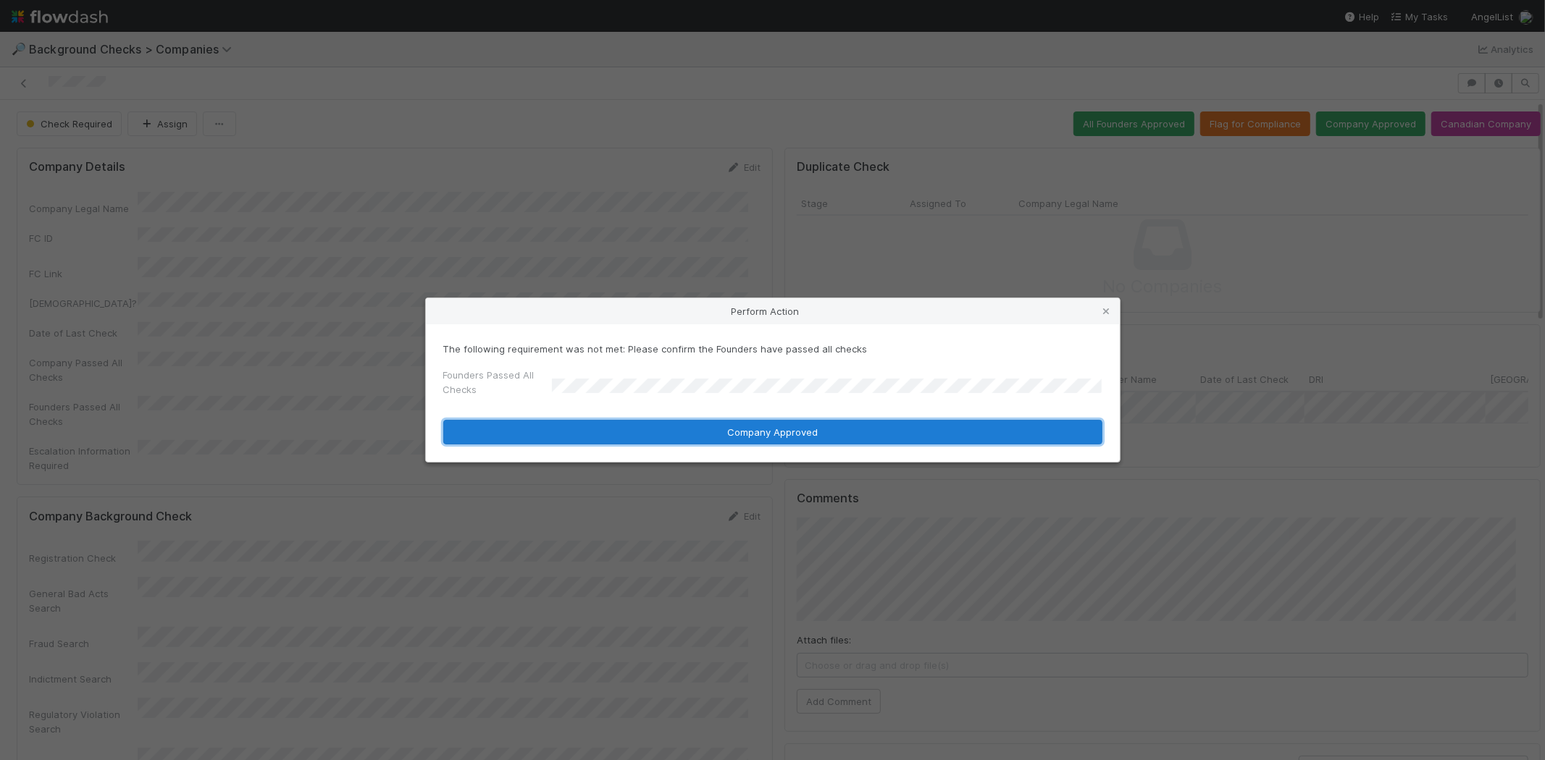
click at [663, 422] on button "Company Approved" at bounding box center [772, 432] width 659 height 25
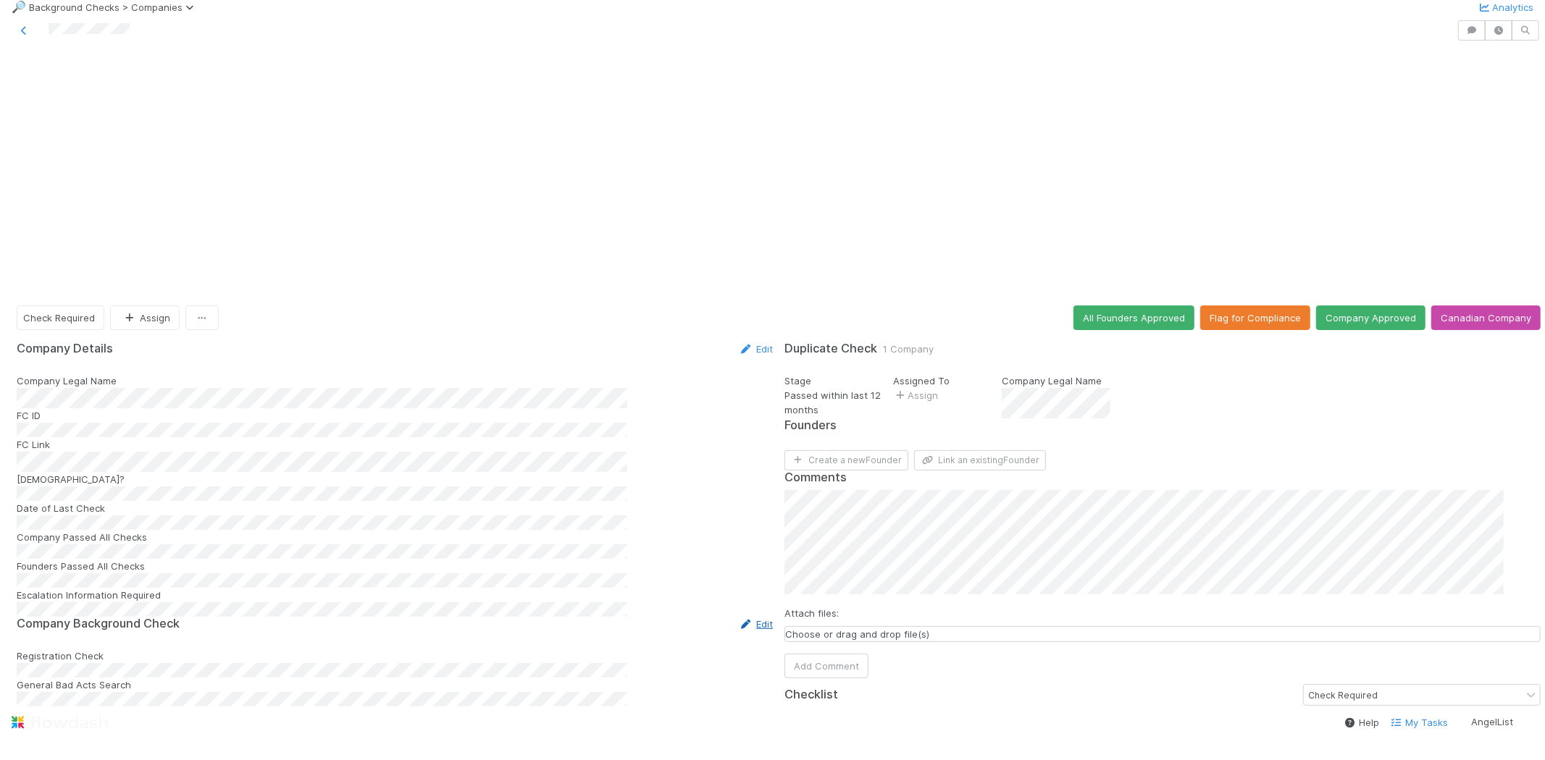
click at [742, 619] on link "Edit" at bounding box center [756, 625] width 34 height 12
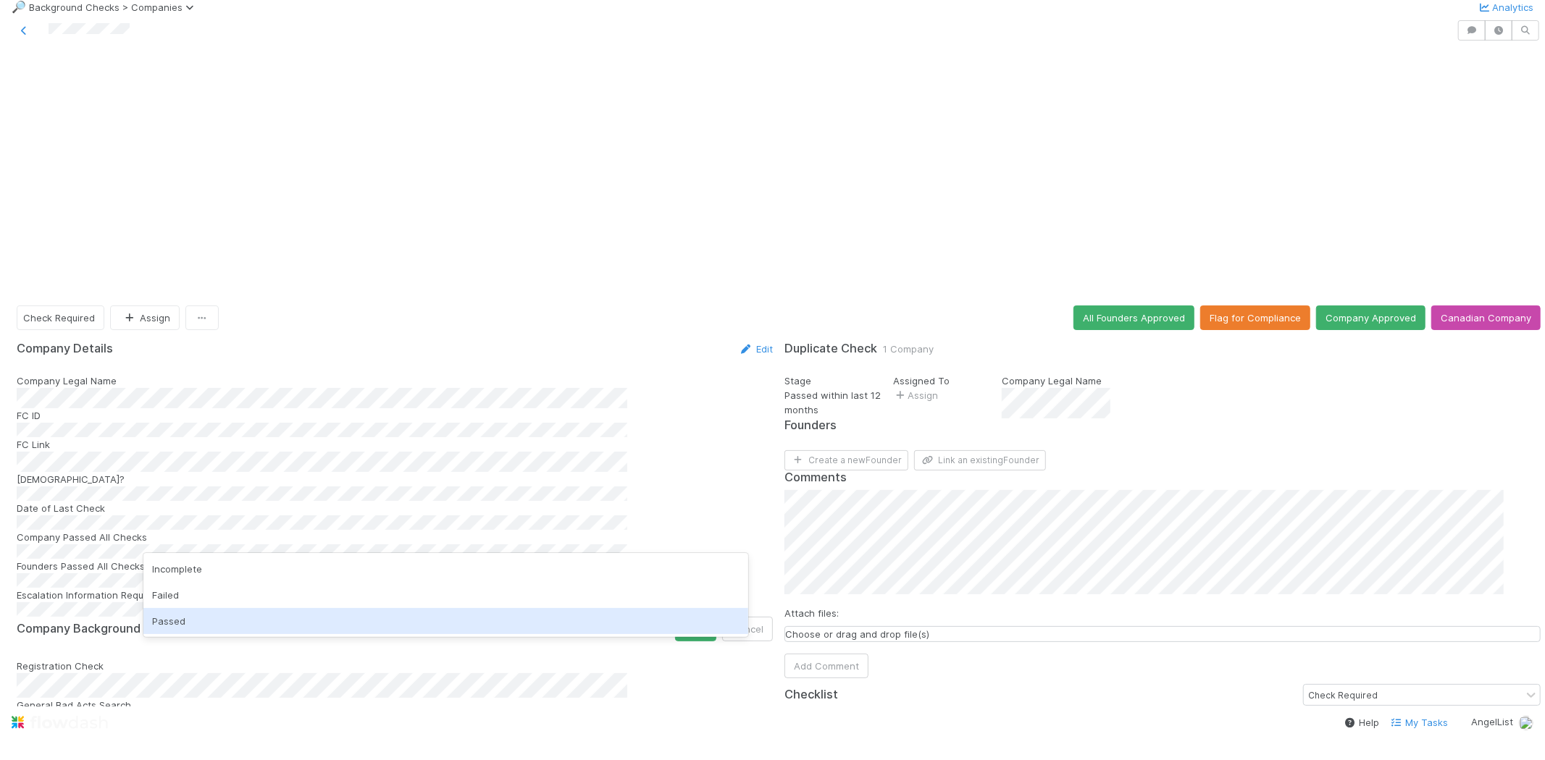
click at [494, 620] on div "Passed" at bounding box center [445, 621] width 605 height 26
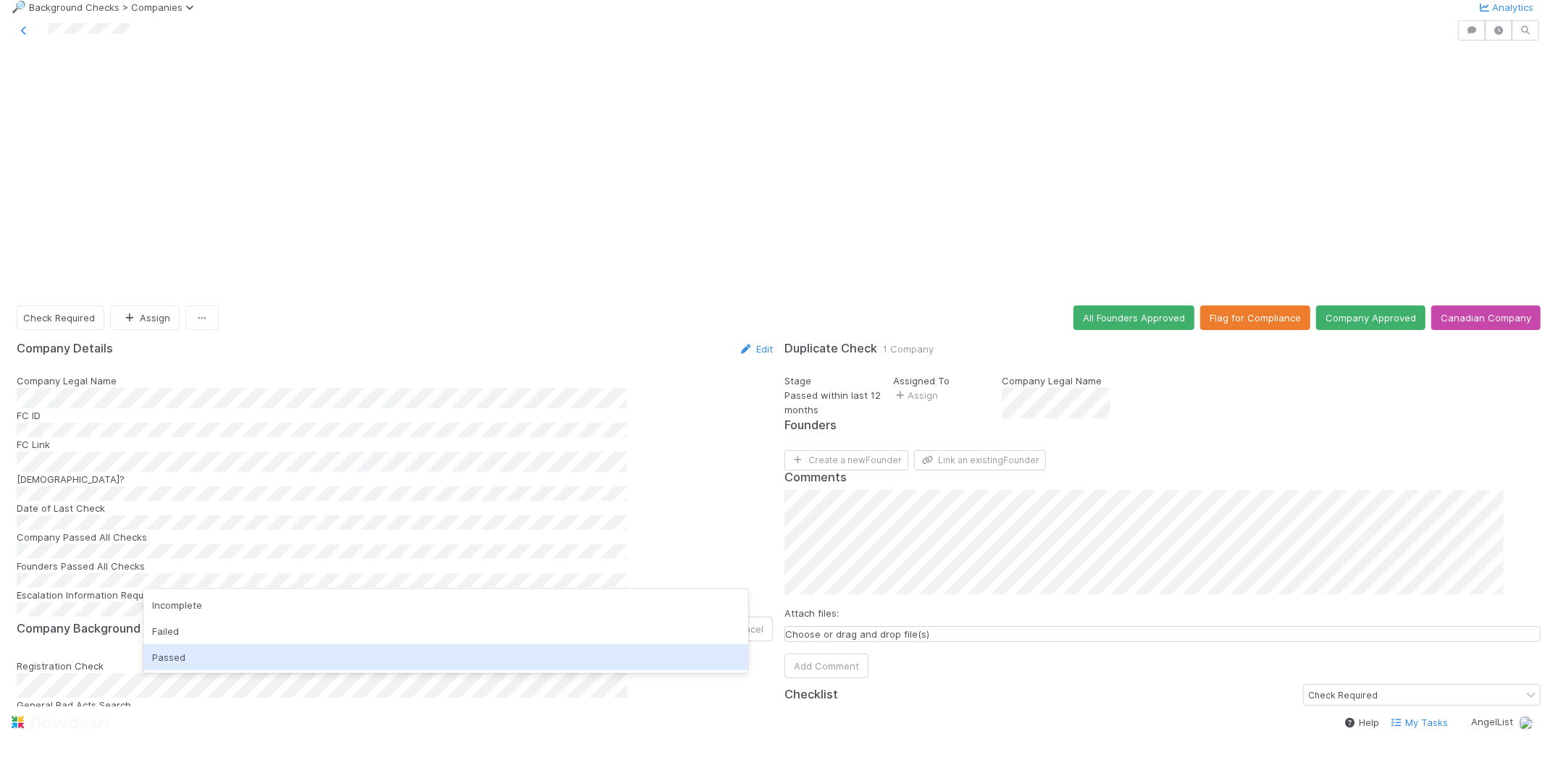
click at [469, 655] on div "Passed" at bounding box center [445, 658] width 605 height 26
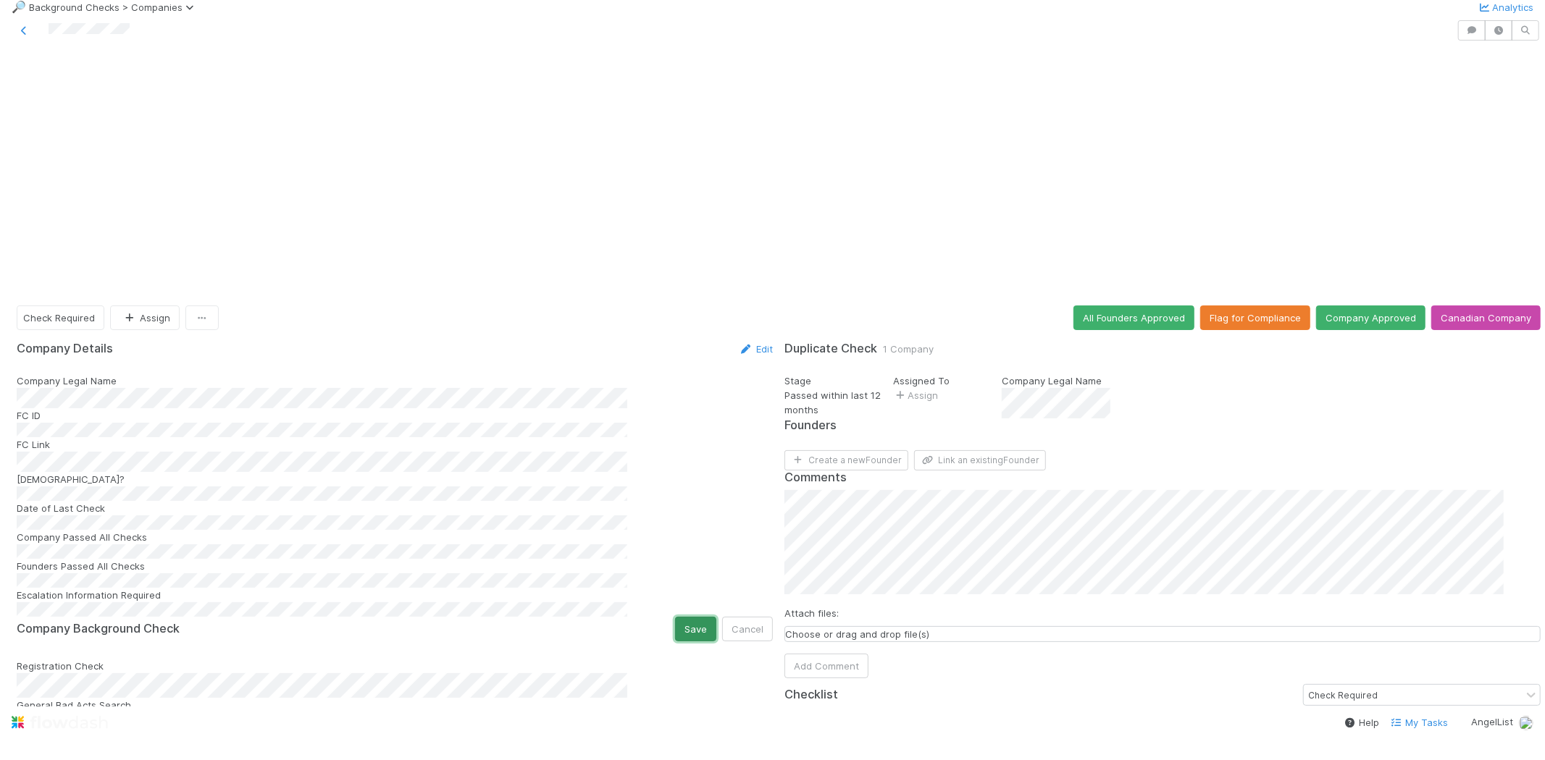
click at [675, 617] on button "Save" at bounding box center [695, 629] width 41 height 25
click at [1015, 450] on button "Link an existing Founder" at bounding box center [980, 460] width 132 height 20
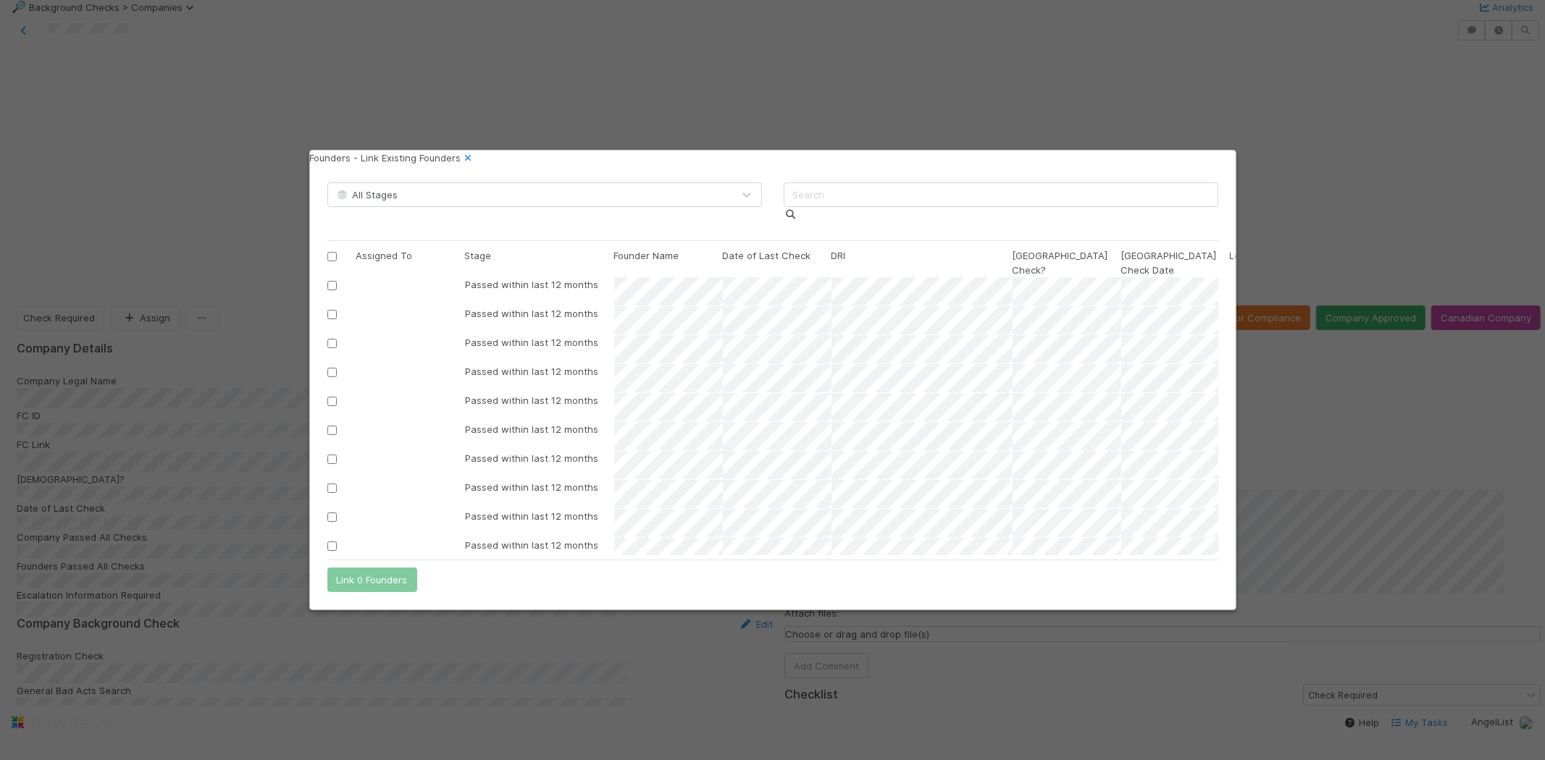
scroll to position [267, 879]
click at [885, 206] on input "text" at bounding box center [1001, 195] width 435 height 25
paste input "[PERSON_NAME]"
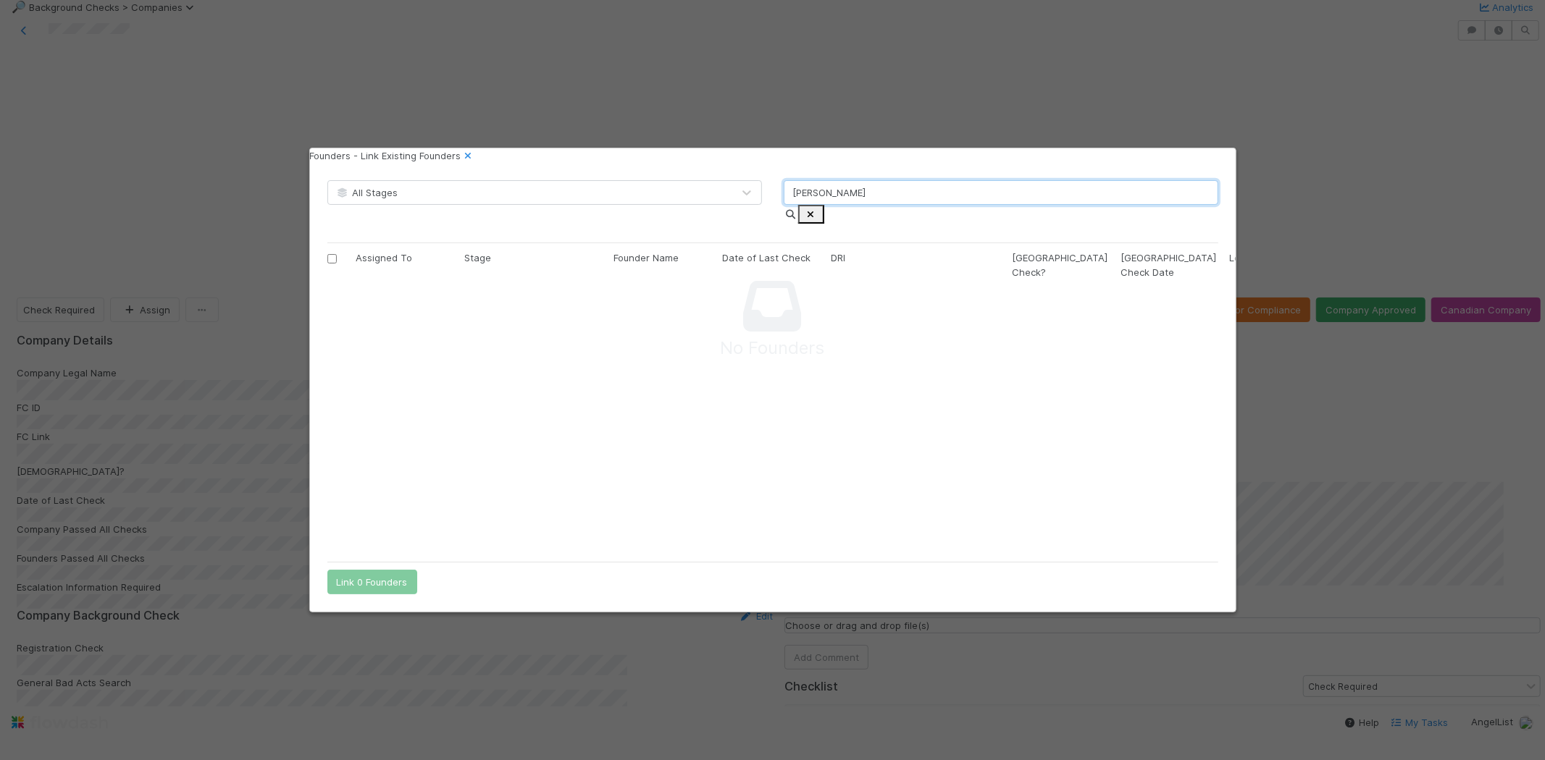
scroll to position [255, 866]
type input "[PERSON_NAME]"
click at [476, 161] on icon at bounding box center [468, 155] width 14 height 9
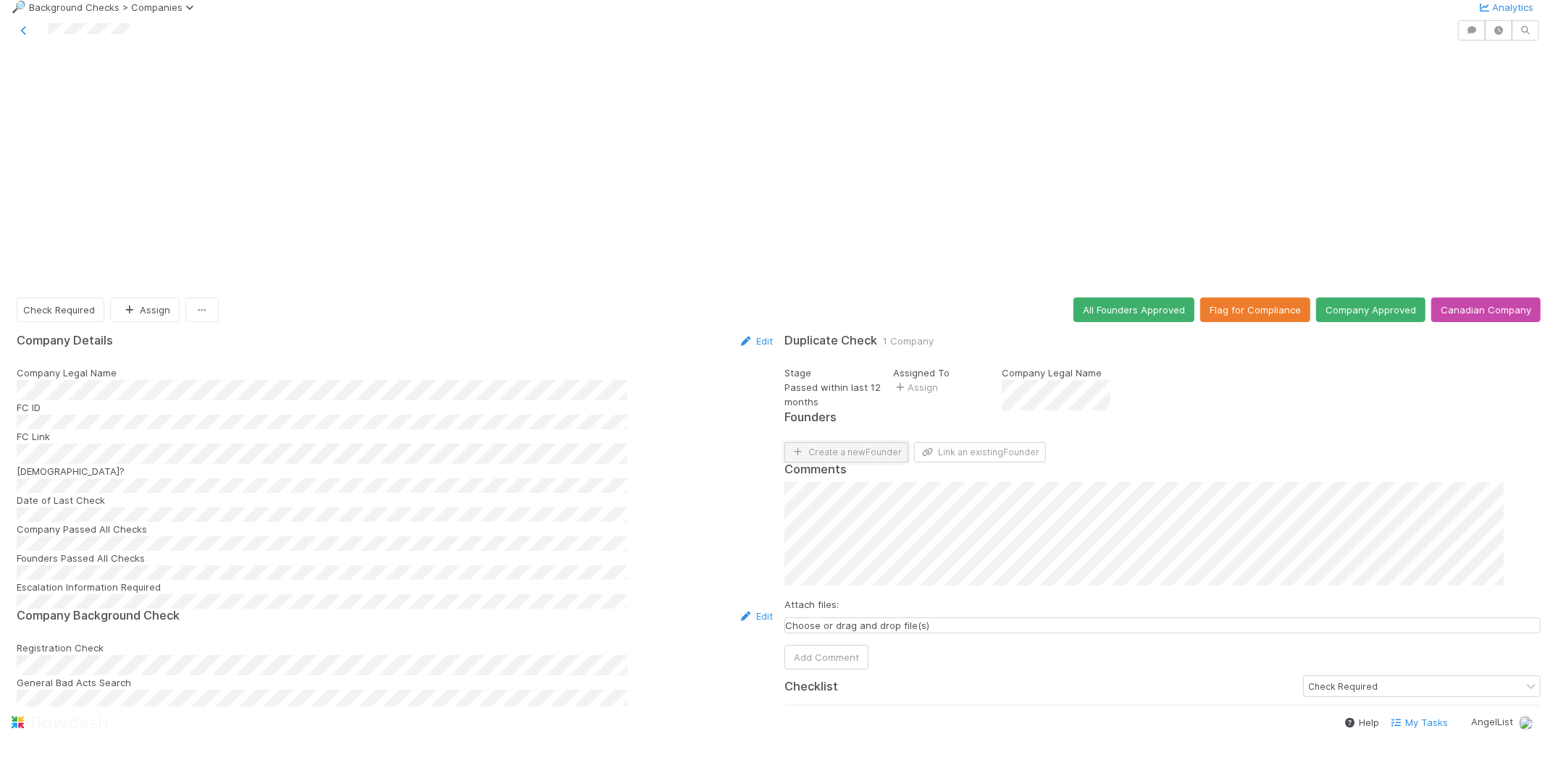
click at [862, 443] on button "Create a new Founder" at bounding box center [846, 453] width 124 height 20
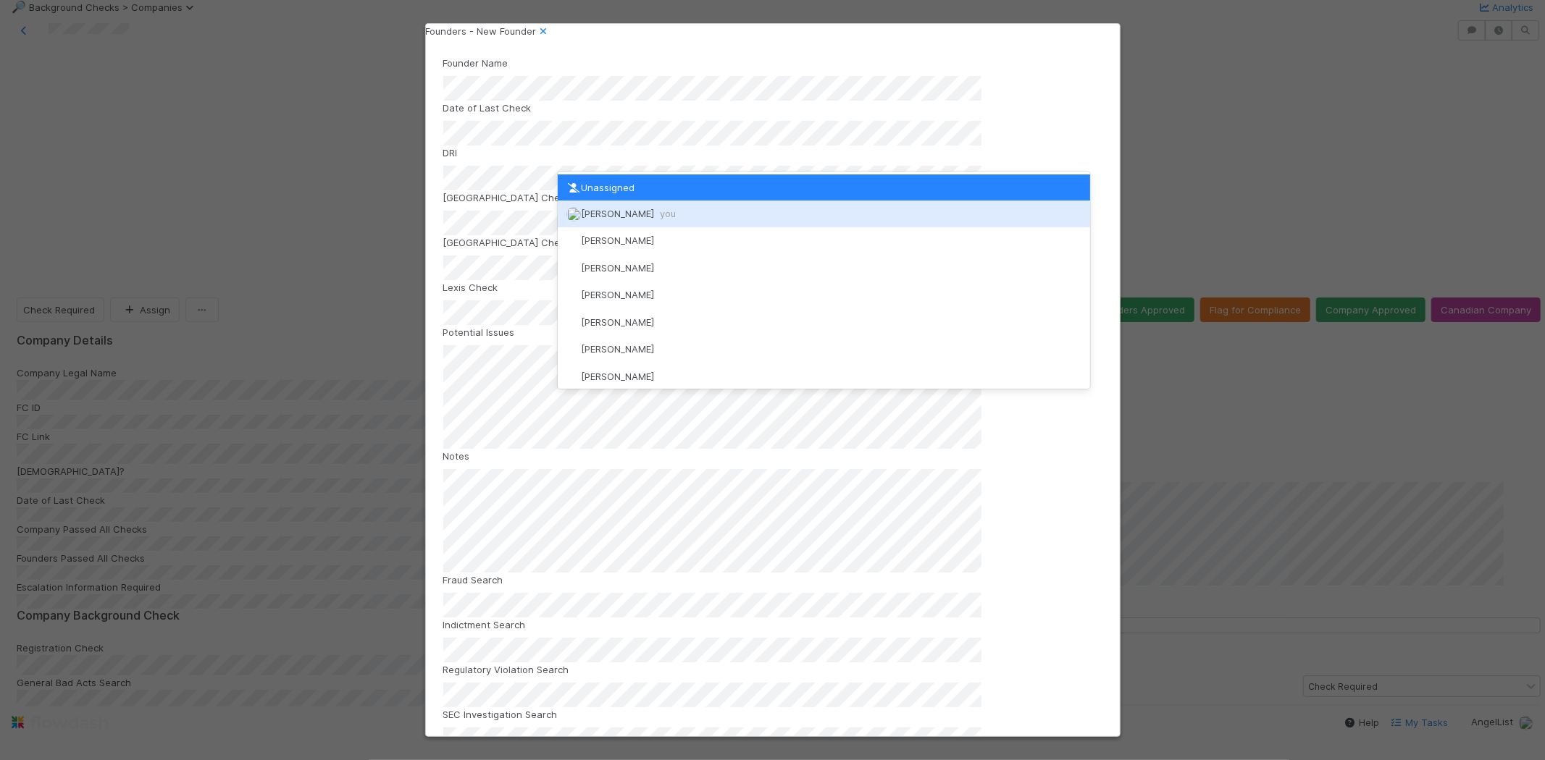
click at [634, 209] on span "[PERSON_NAME] you" at bounding box center [628, 214] width 95 height 12
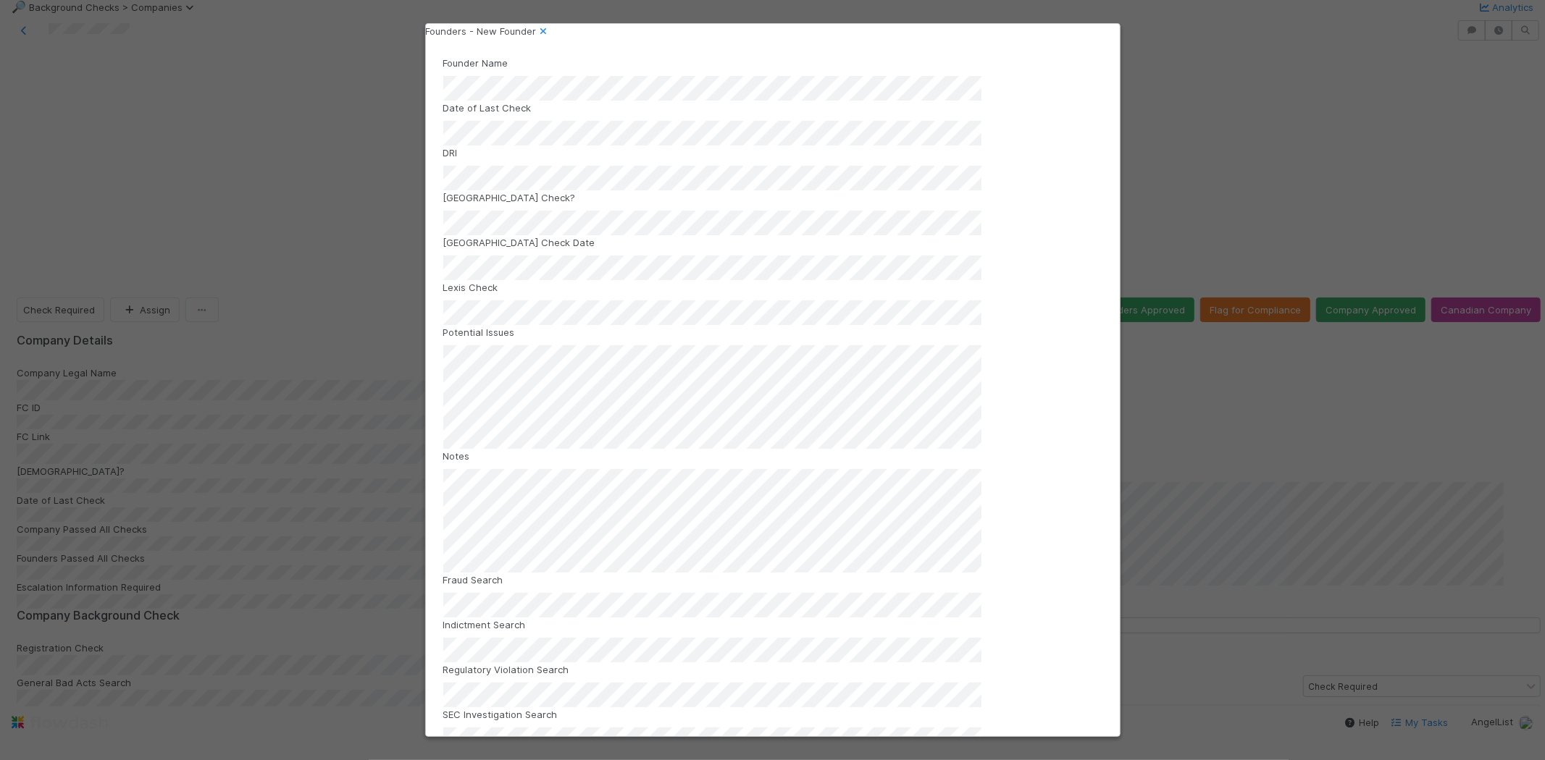
drag, startPoint x: 474, startPoint y: 345, endPoint x: 475, endPoint y: 335, distance: 9.4
click at [475, 343] on div "Potential Issues" at bounding box center [772, 387] width 659 height 124
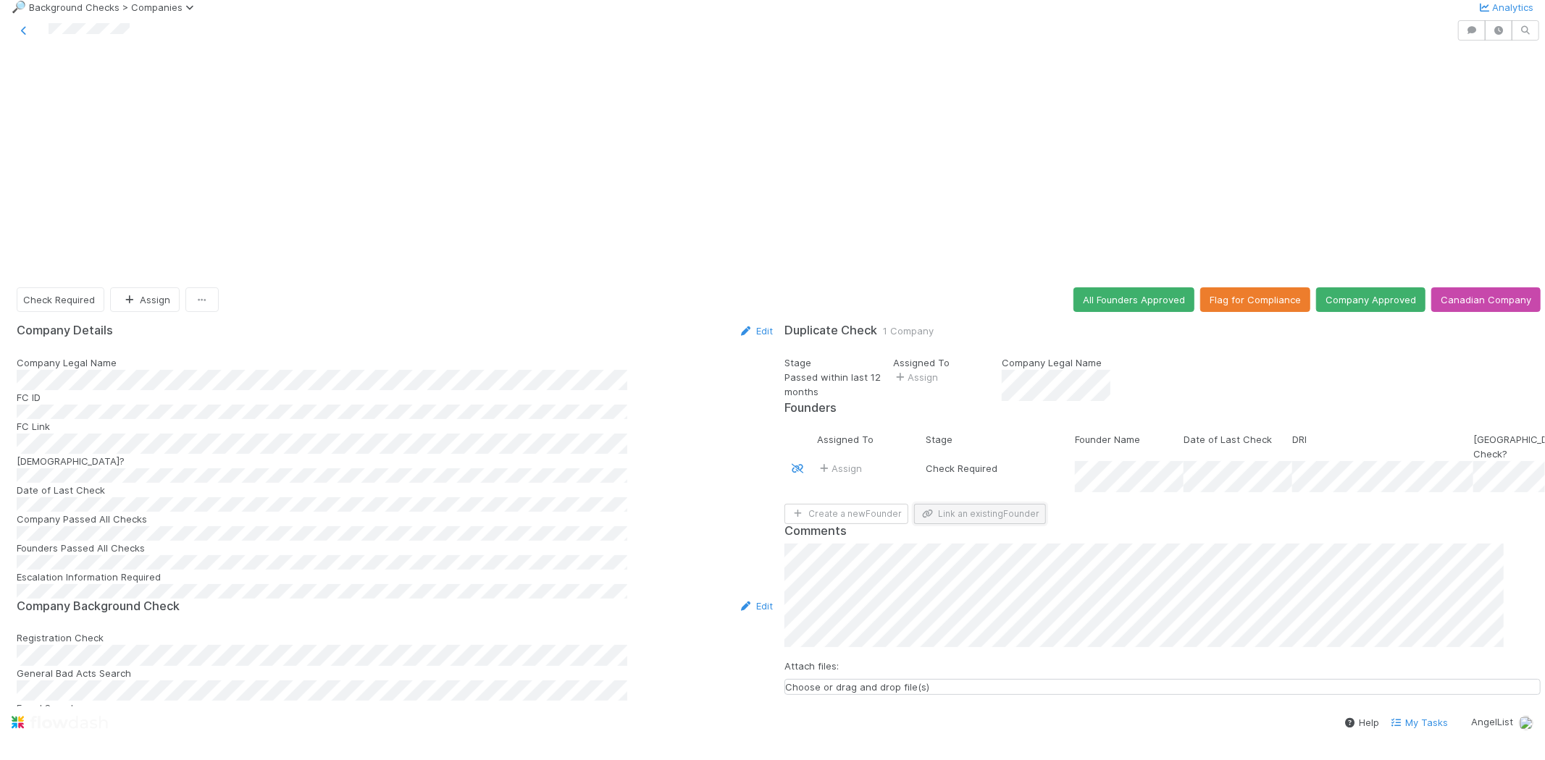
click at [971, 504] on button "Link an existing Founder" at bounding box center [980, 514] width 132 height 20
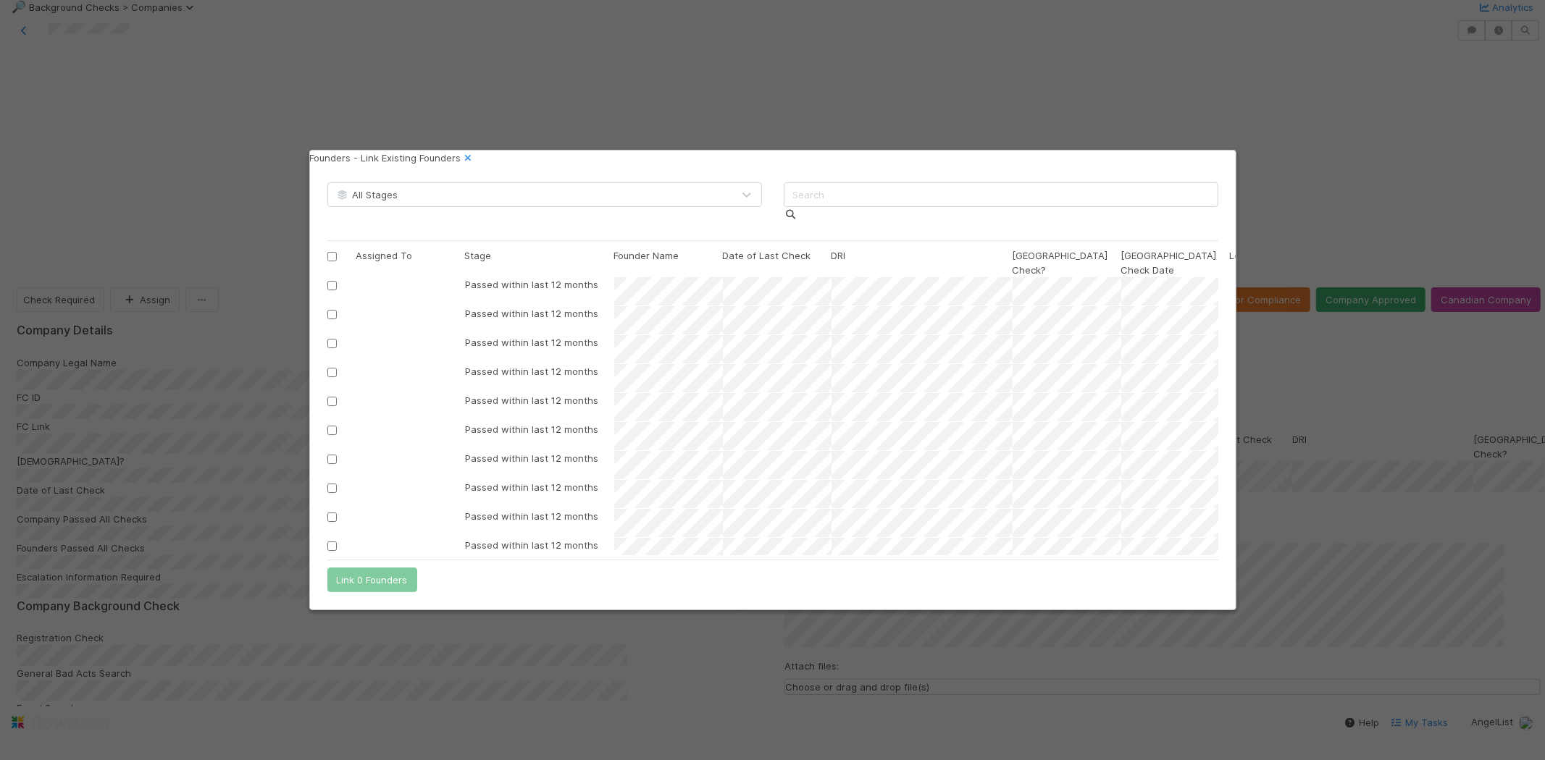
scroll to position [12, 12]
click at [945, 207] on input "text" at bounding box center [1001, 195] width 435 height 25
paste input "[PERSON_NAME]"
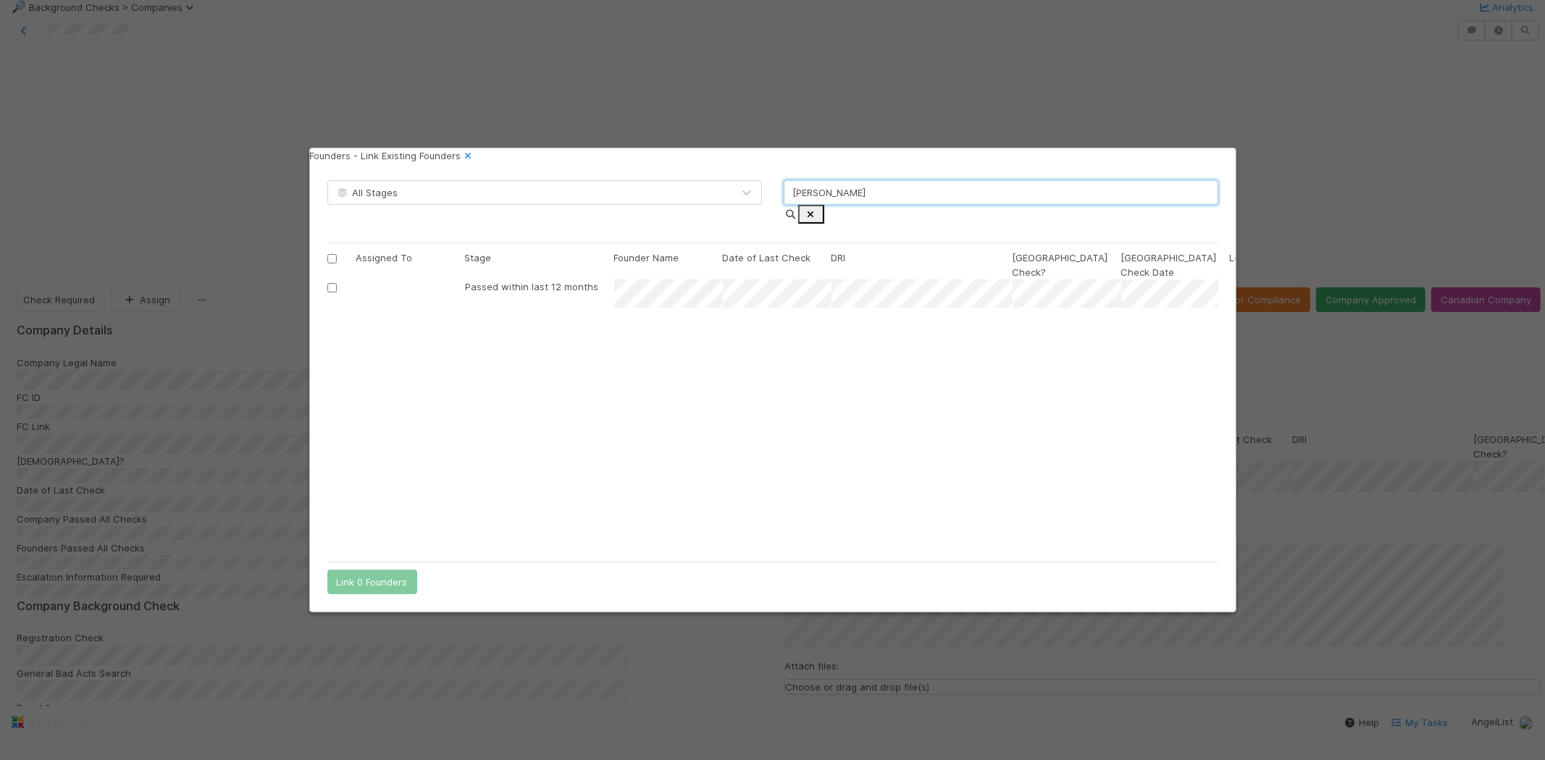
scroll to position [267, 879]
type input "[PERSON_NAME]"
click at [337, 283] on input "checkbox" at bounding box center [331, 287] width 9 height 9
click at [385, 574] on button "Link 1 Founder" at bounding box center [368, 582] width 83 height 25
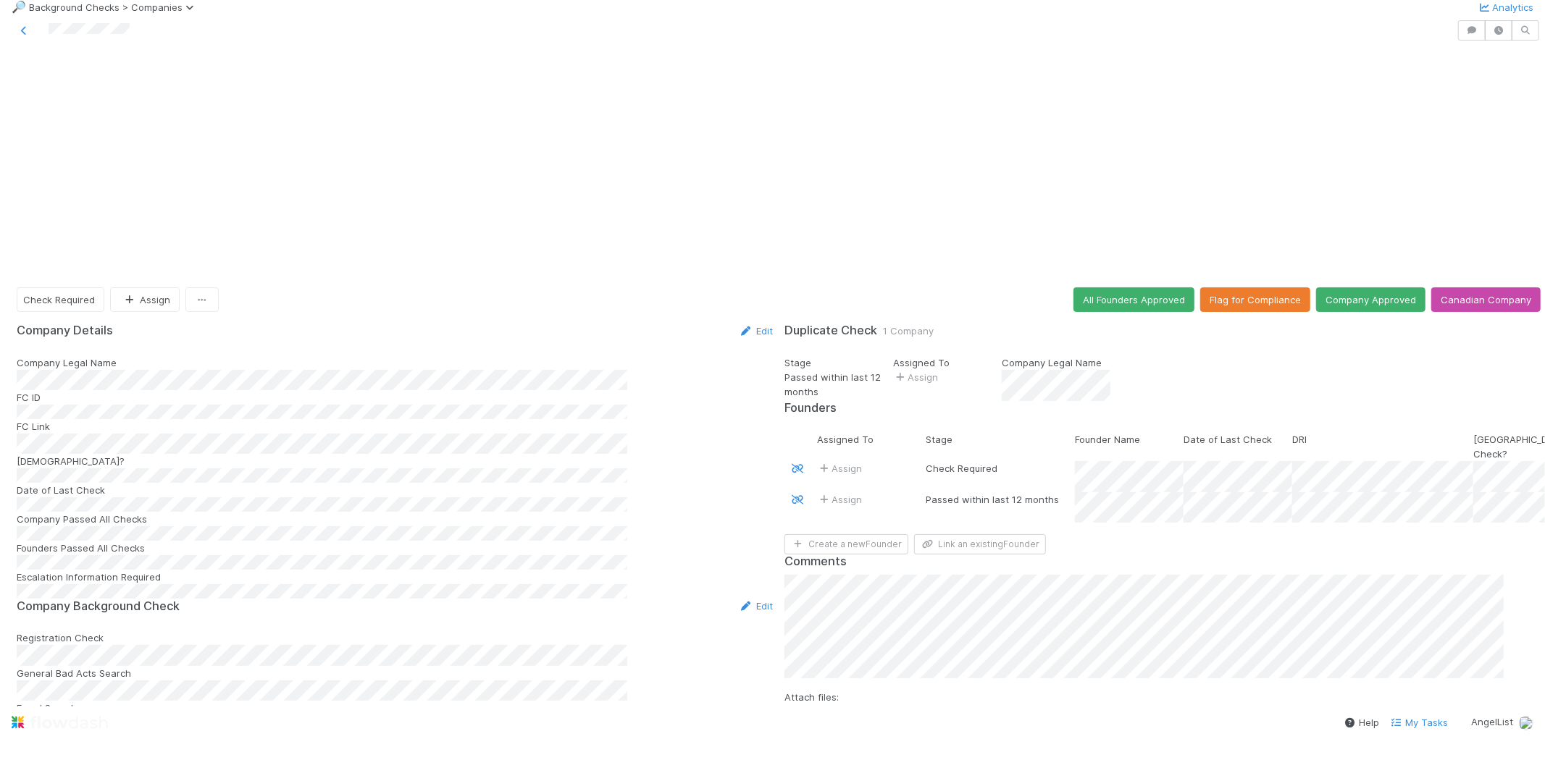
click at [899, 461] on div "Assign" at bounding box center [871, 476] width 109 height 31
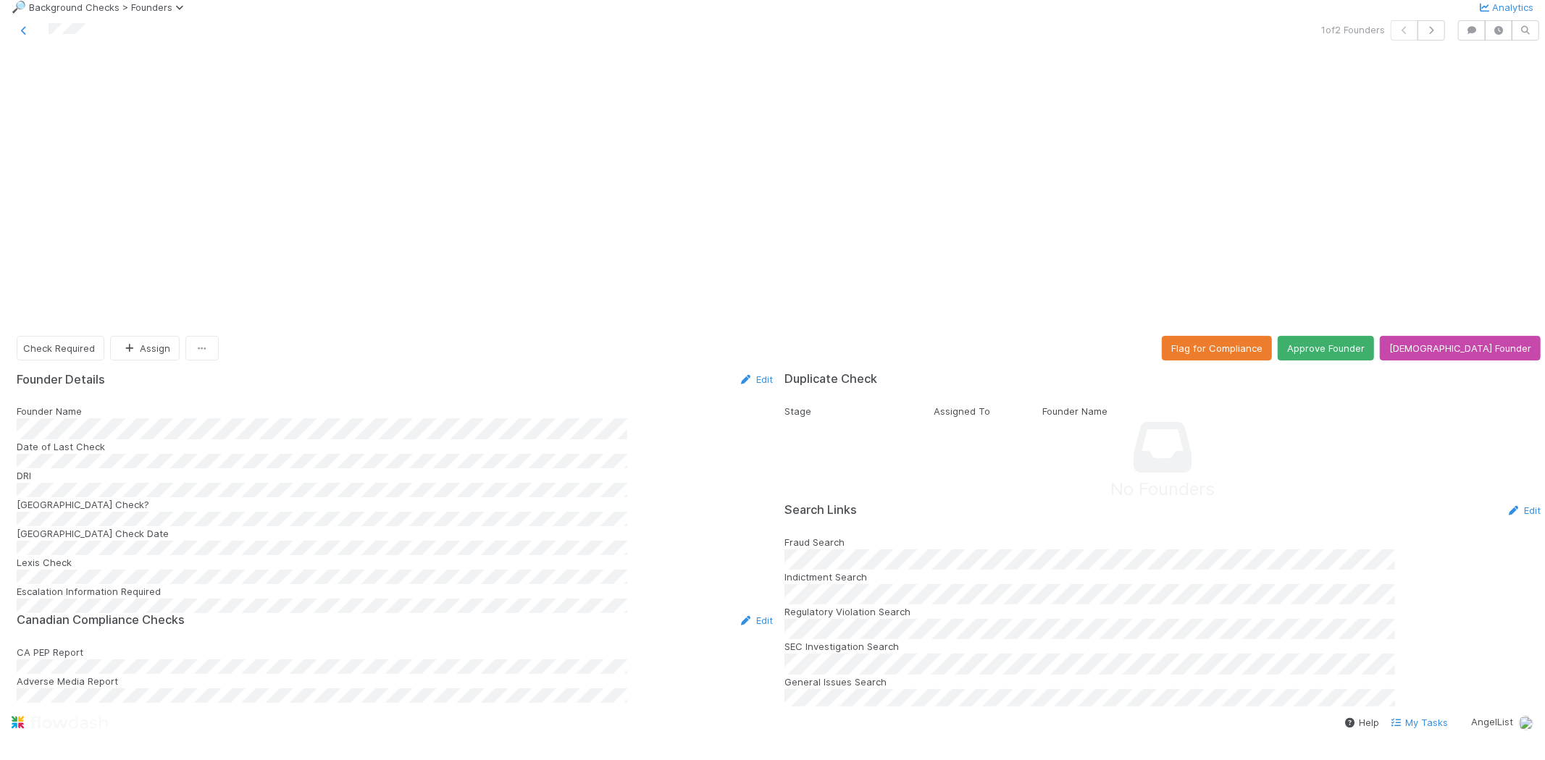
scroll to position [482, 0]
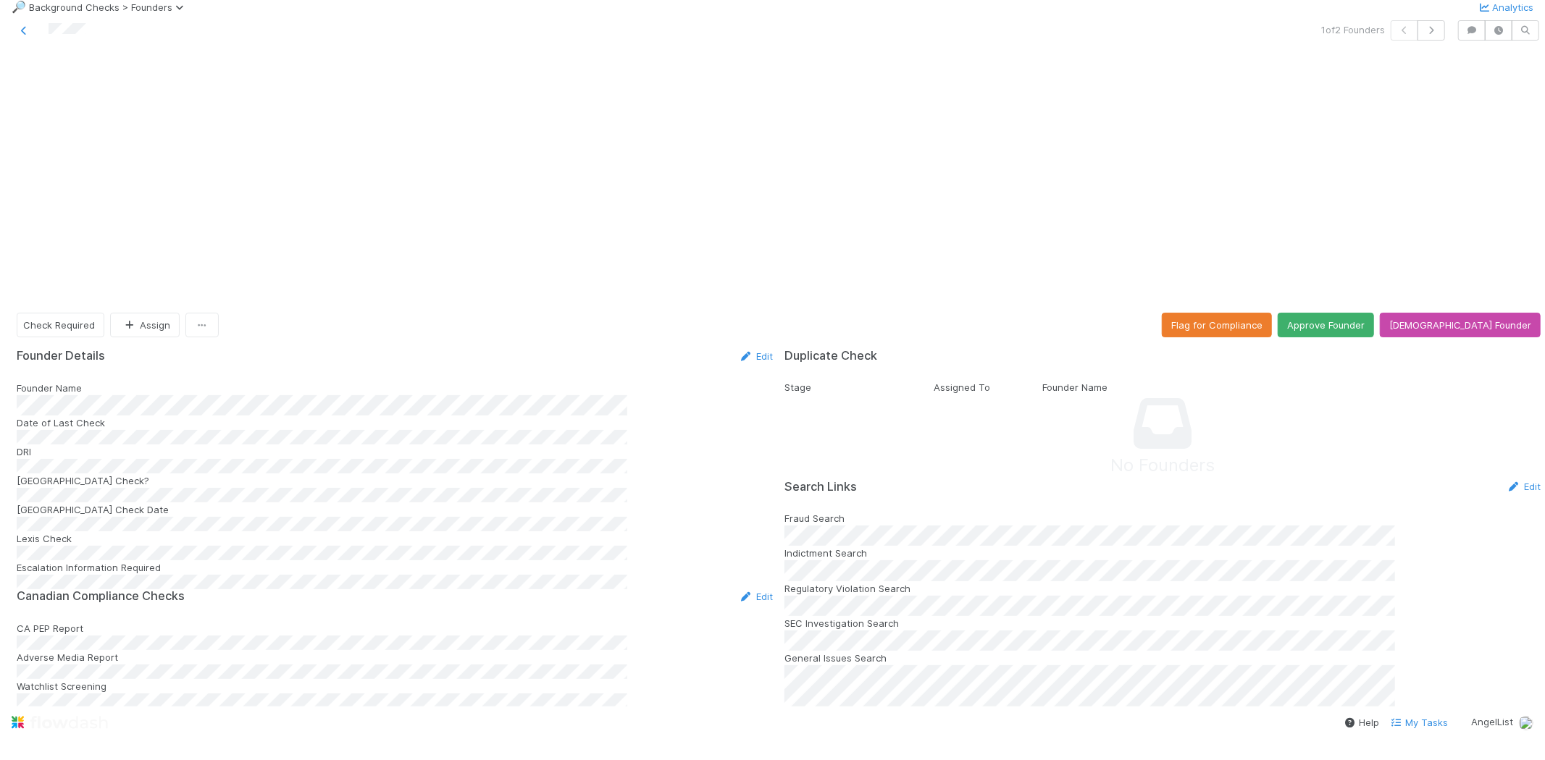
scroll to position [0, 0]
click at [1367, 313] on button "Approve Founder" at bounding box center [1326, 325] width 96 height 25
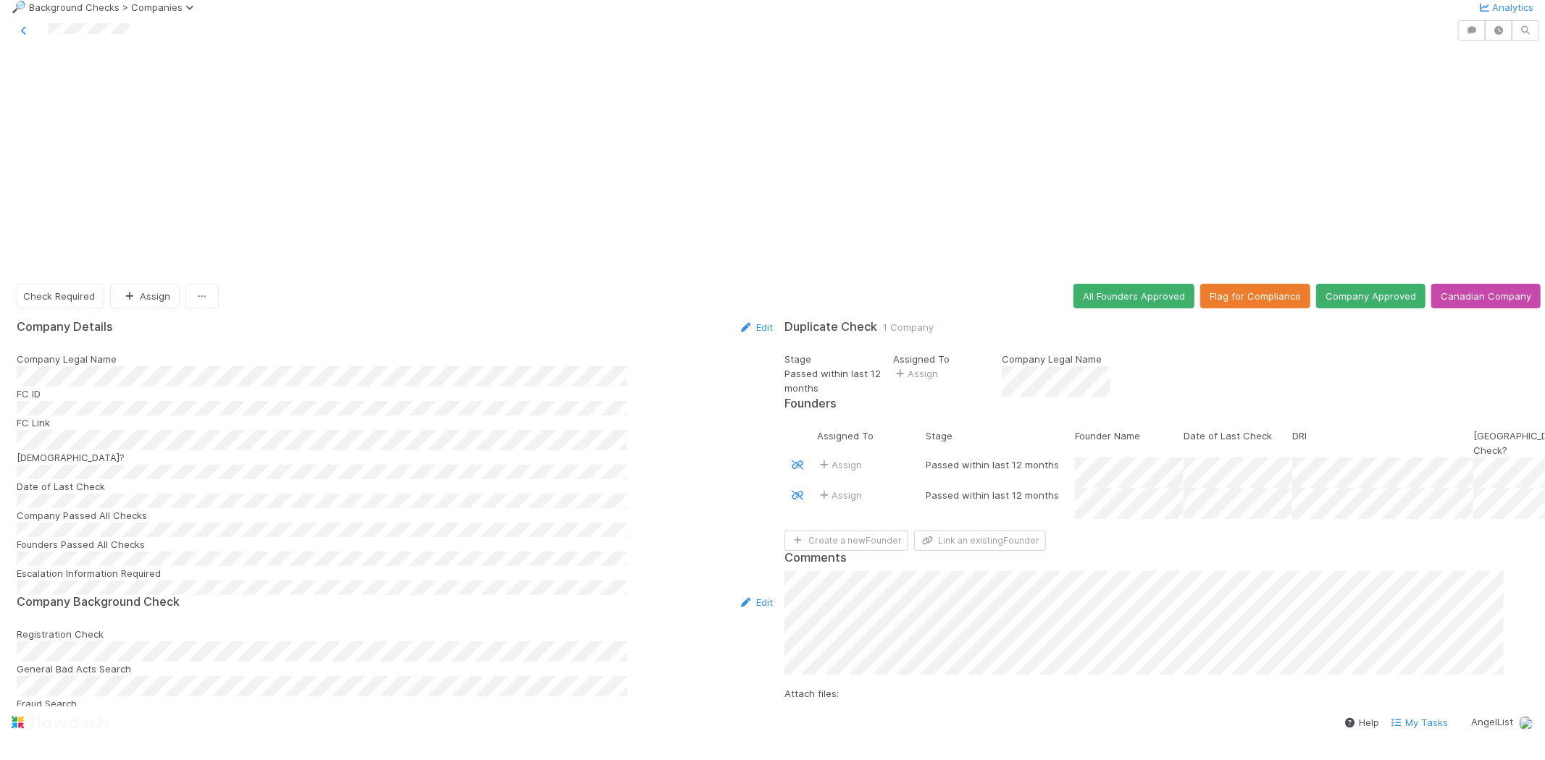
click at [839, 734] on button "Add Comment" at bounding box center [826, 746] width 84 height 25
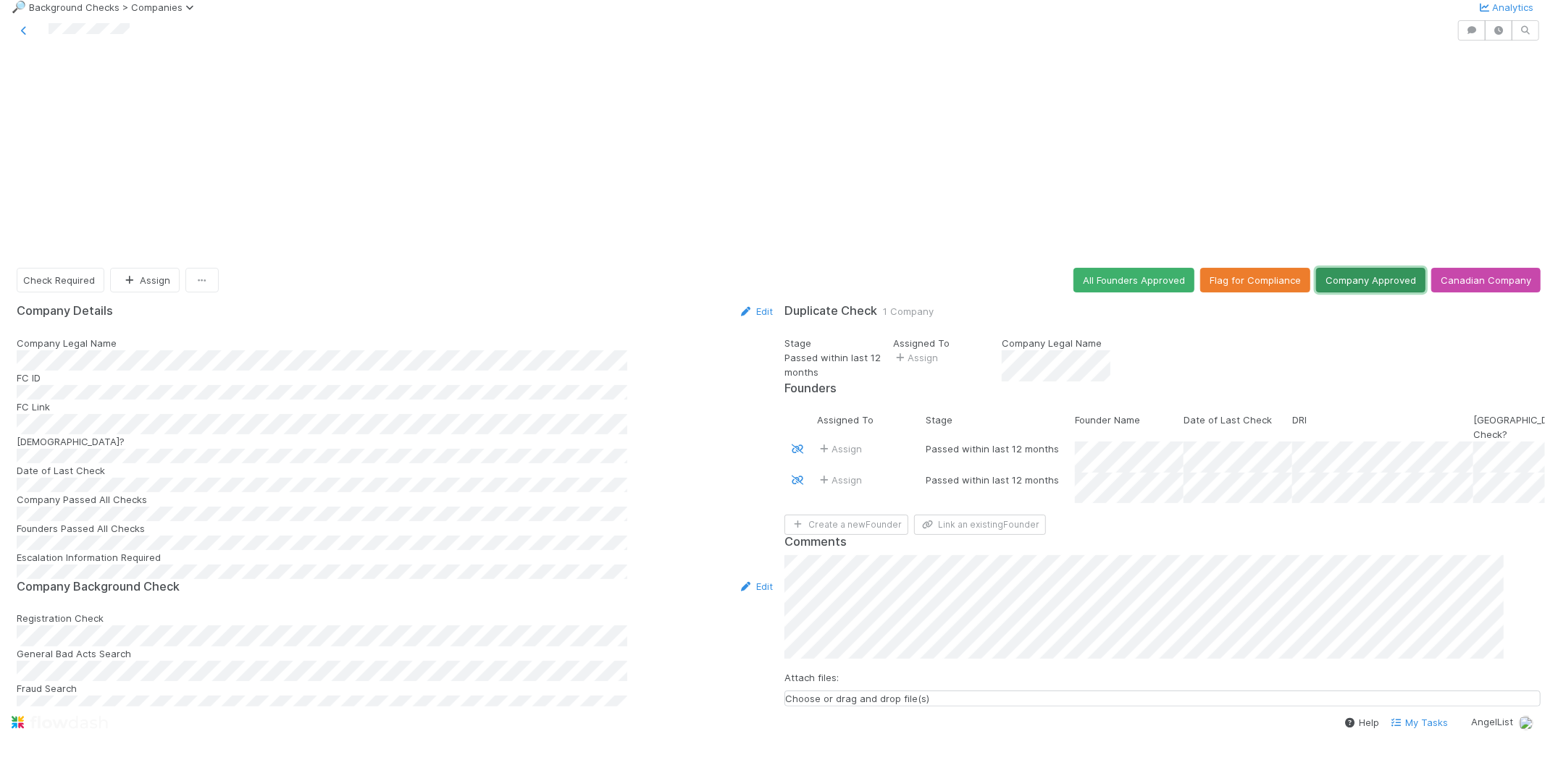
click at [1354, 268] on button "Company Approved" at bounding box center [1370, 280] width 109 height 25
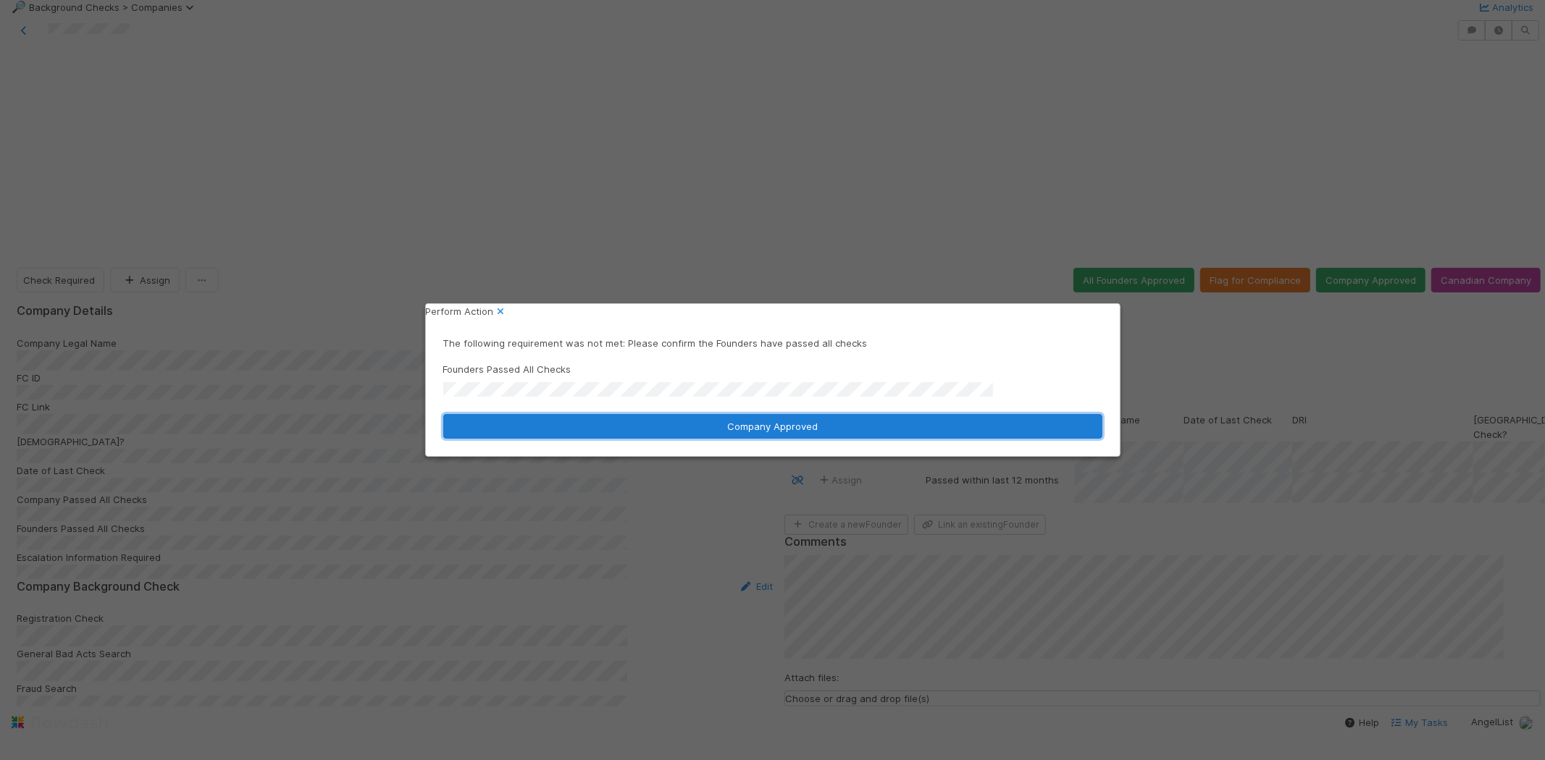
click at [670, 429] on button "Company Approved" at bounding box center [772, 426] width 659 height 25
